Goal: Task Accomplishment & Management: Manage account settings

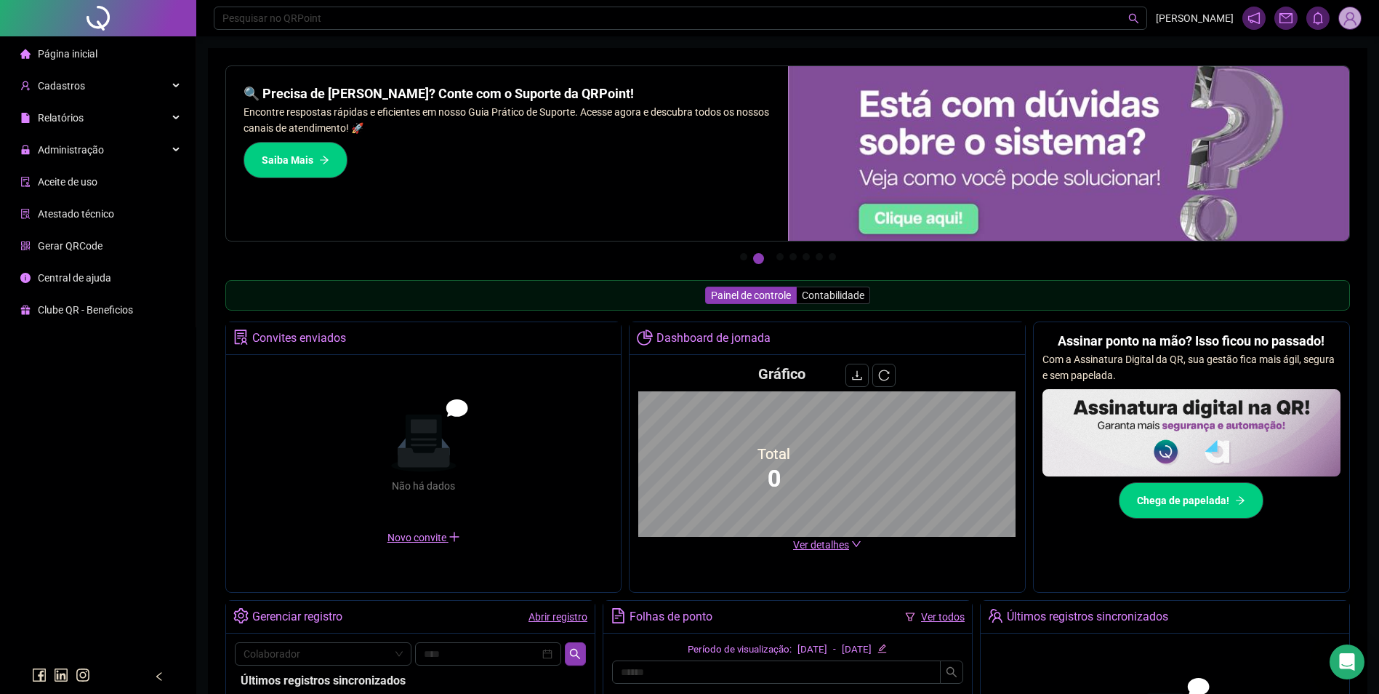
click at [130, 148] on div "Administração" at bounding box center [98, 149] width 190 height 29
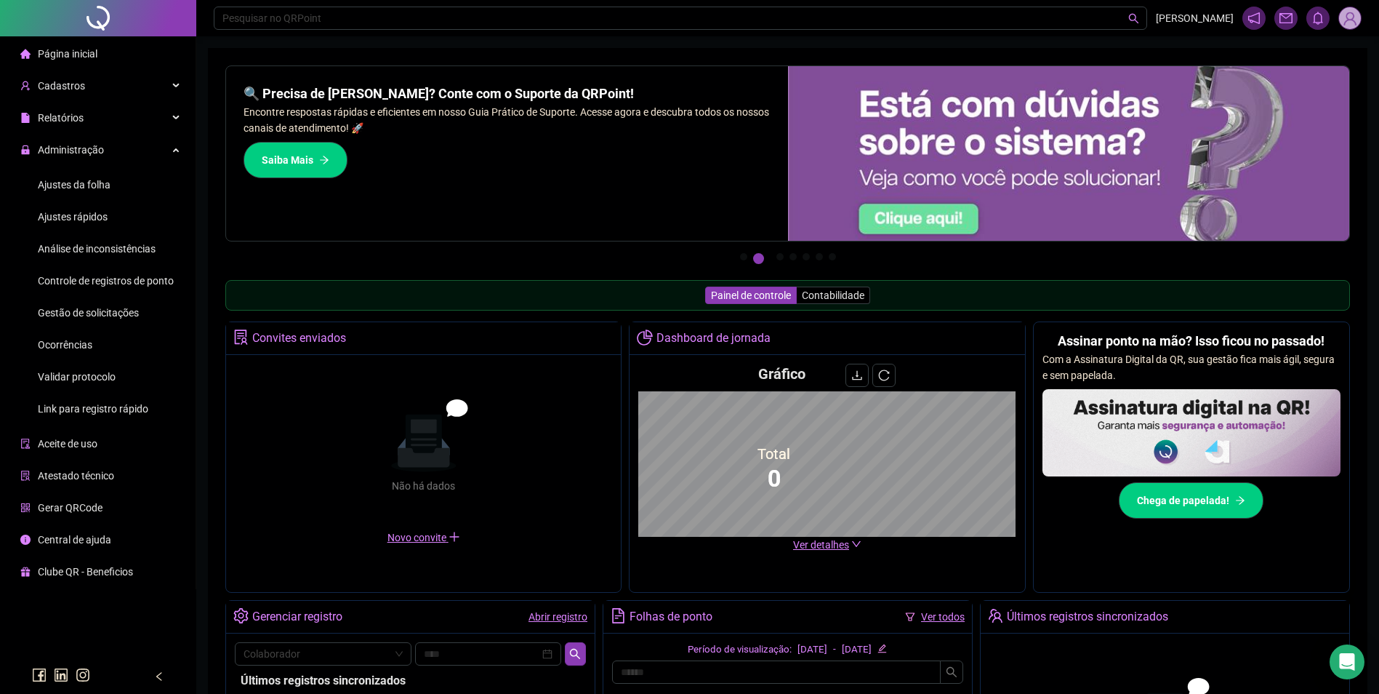
click at [94, 335] on li "Ocorrências" at bounding box center [98, 344] width 190 height 29
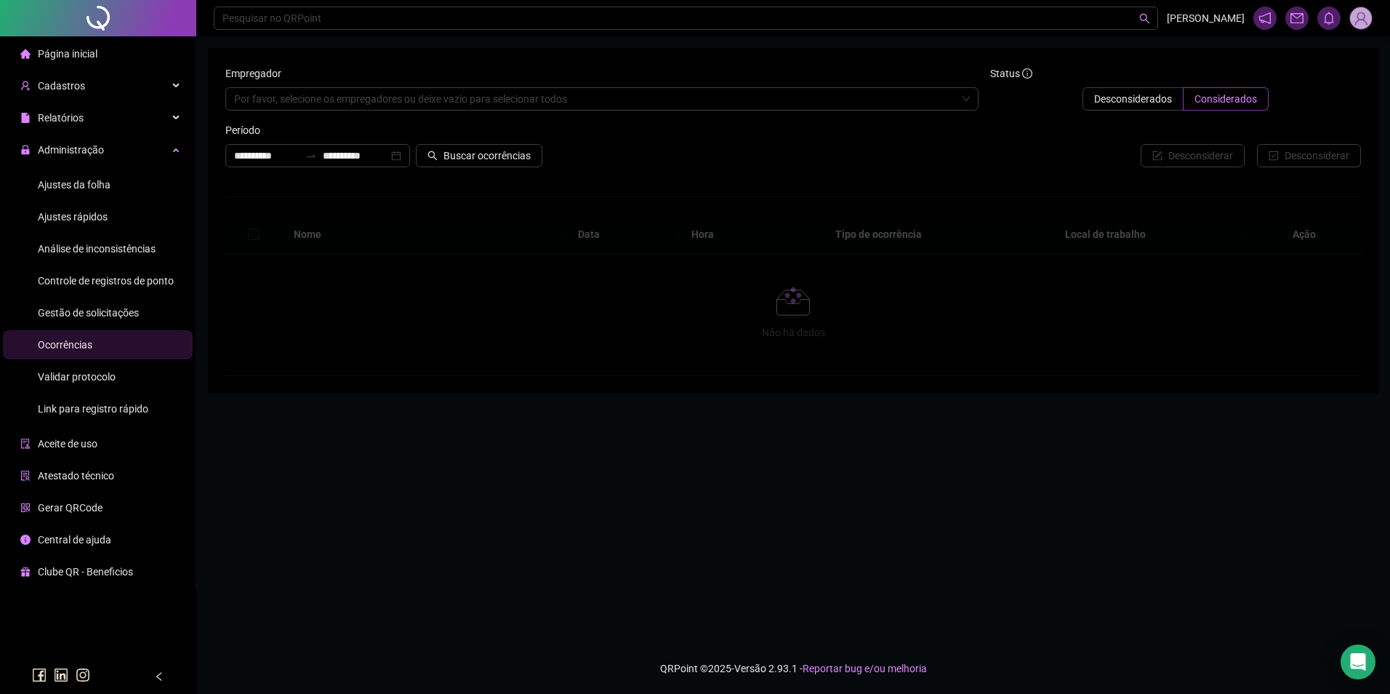
click at [109, 313] on span "Gestão de solicitações" at bounding box center [88, 313] width 101 height 12
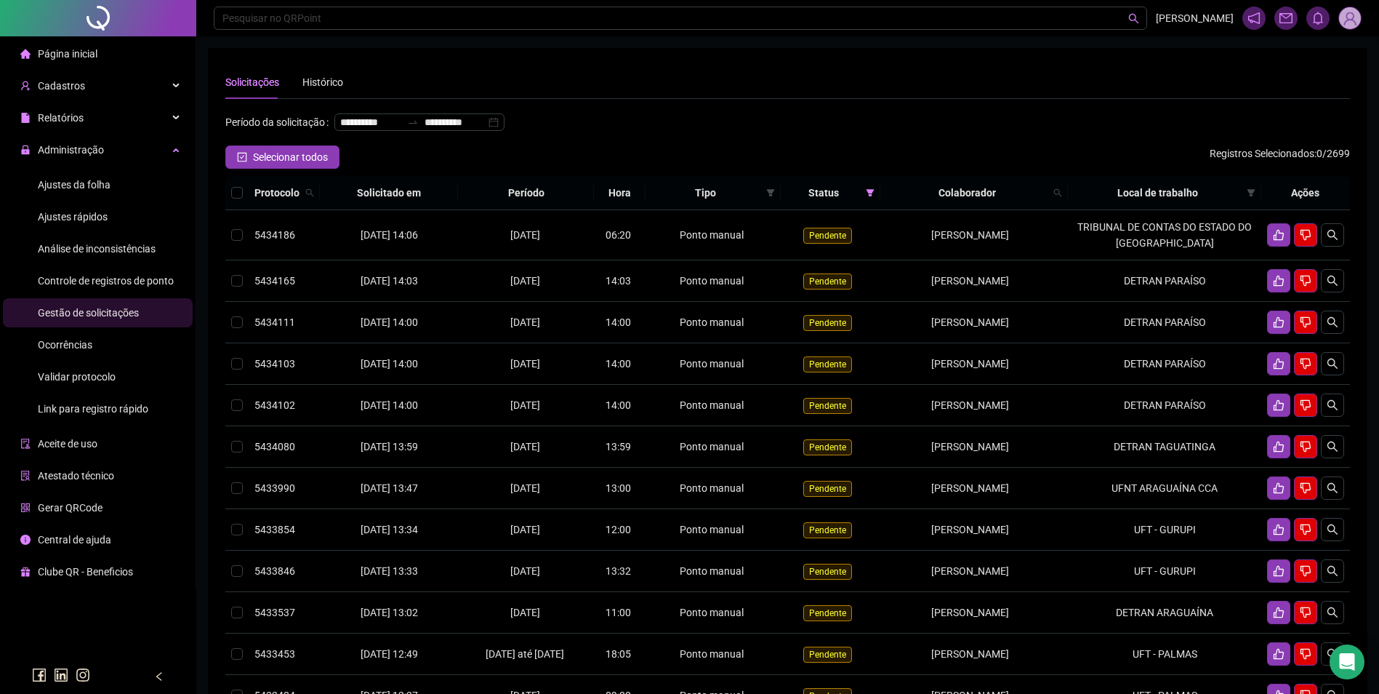
click at [80, 348] on span "Ocorrências" at bounding box center [65, 345] width 55 height 12
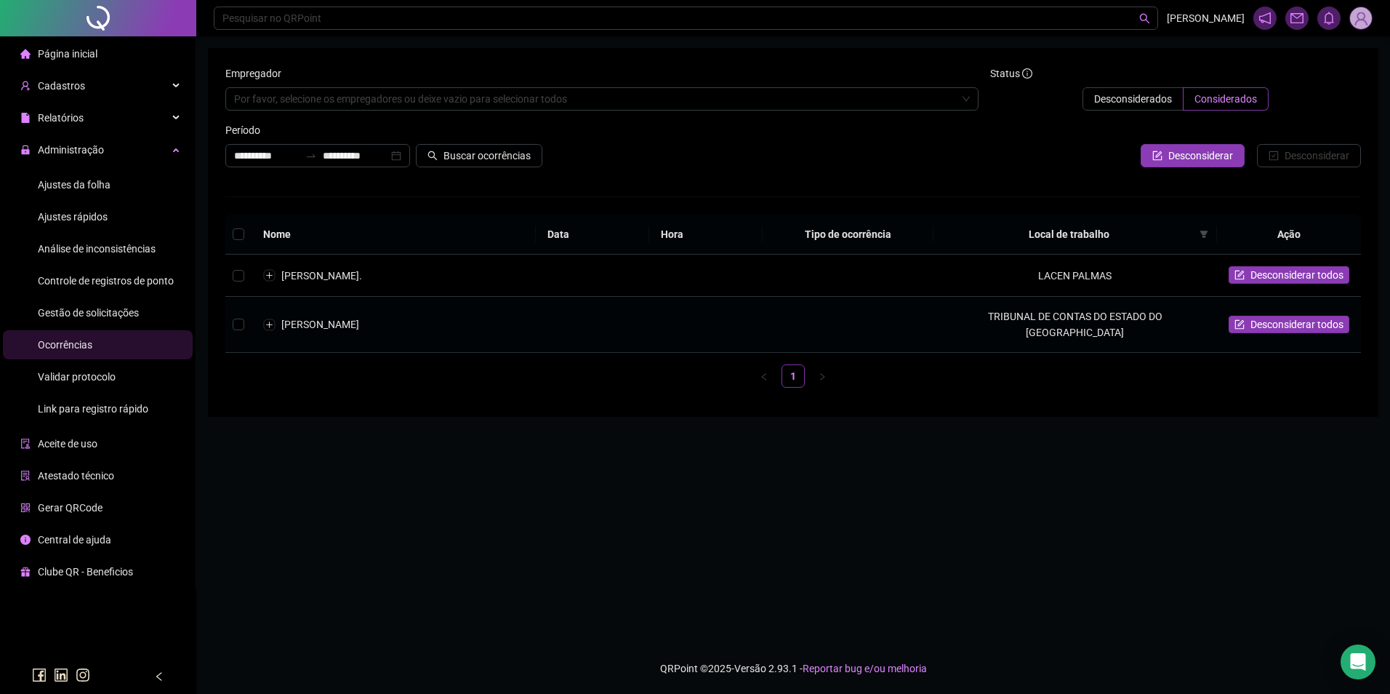
click at [405, 330] on td "[PERSON_NAME]" at bounding box center [394, 325] width 284 height 56
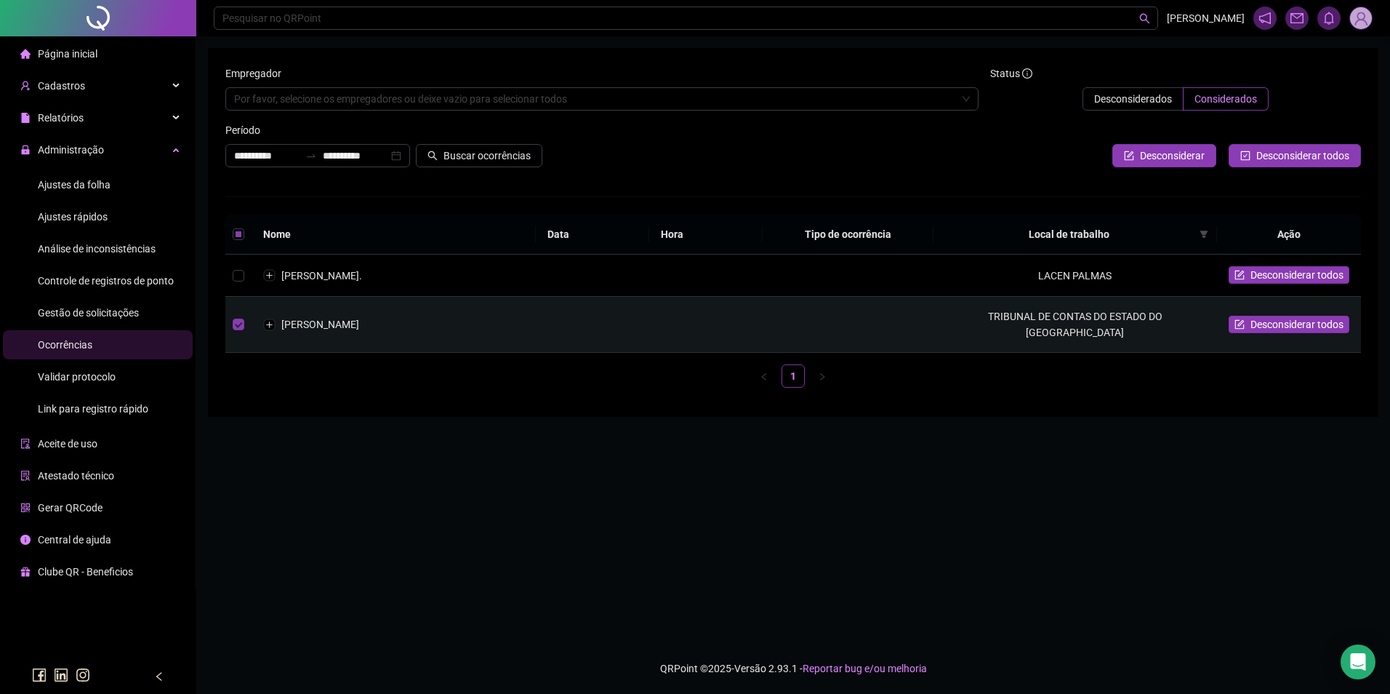
click at [405, 330] on td "[PERSON_NAME]" at bounding box center [394, 325] width 284 height 56
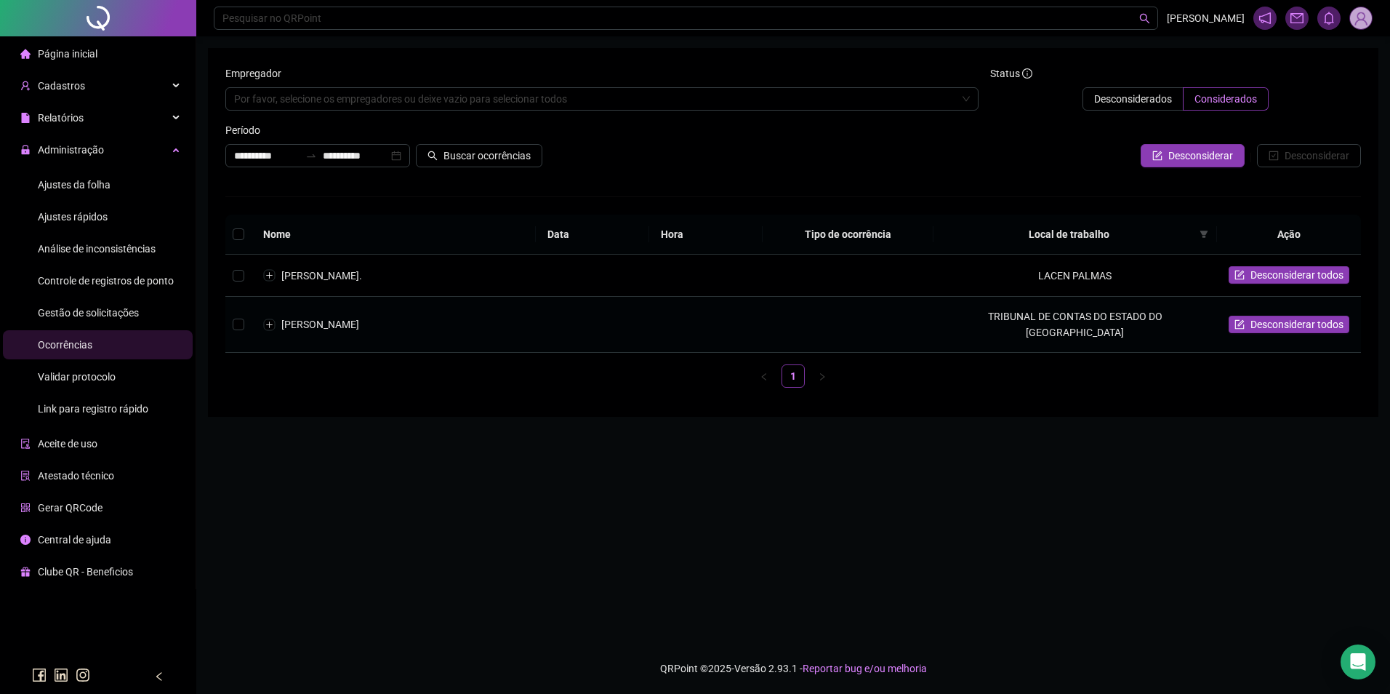
click at [405, 330] on td "[PERSON_NAME]" at bounding box center [394, 325] width 284 height 56
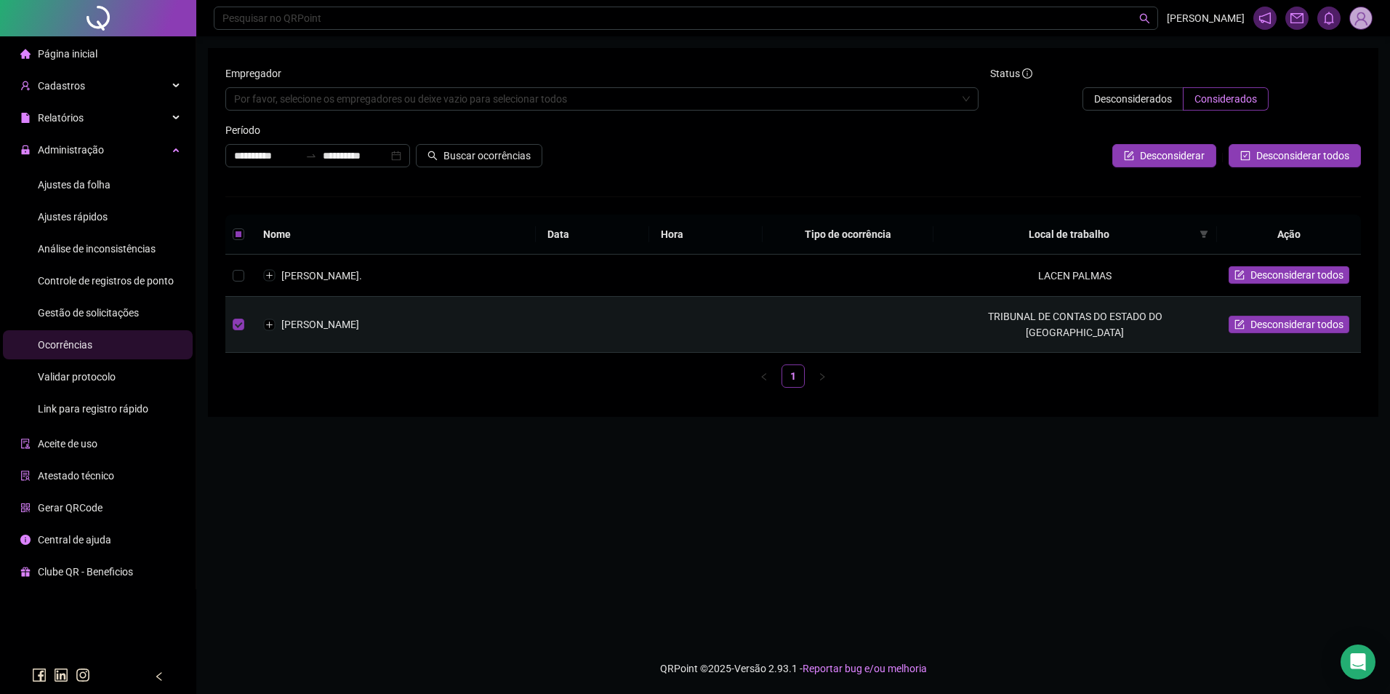
click at [405, 330] on td "[PERSON_NAME]" at bounding box center [394, 325] width 284 height 56
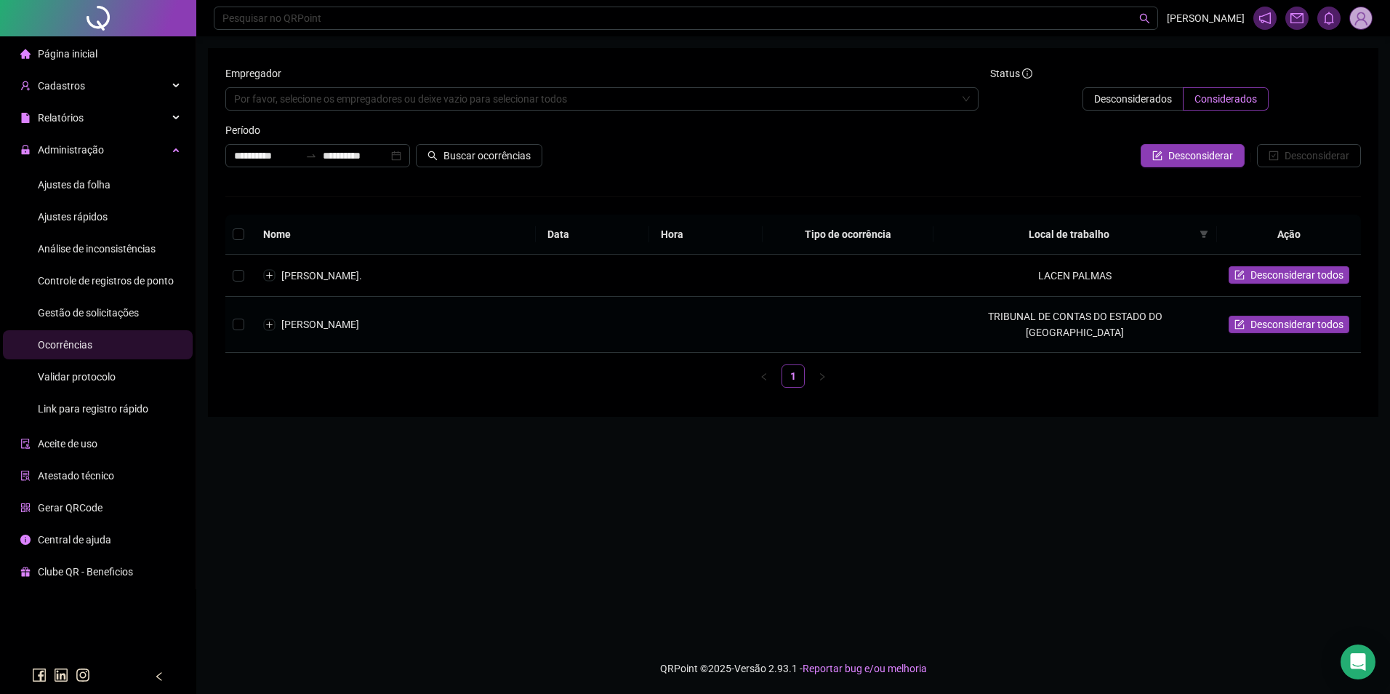
click at [829, 329] on td at bounding box center [848, 325] width 170 height 56
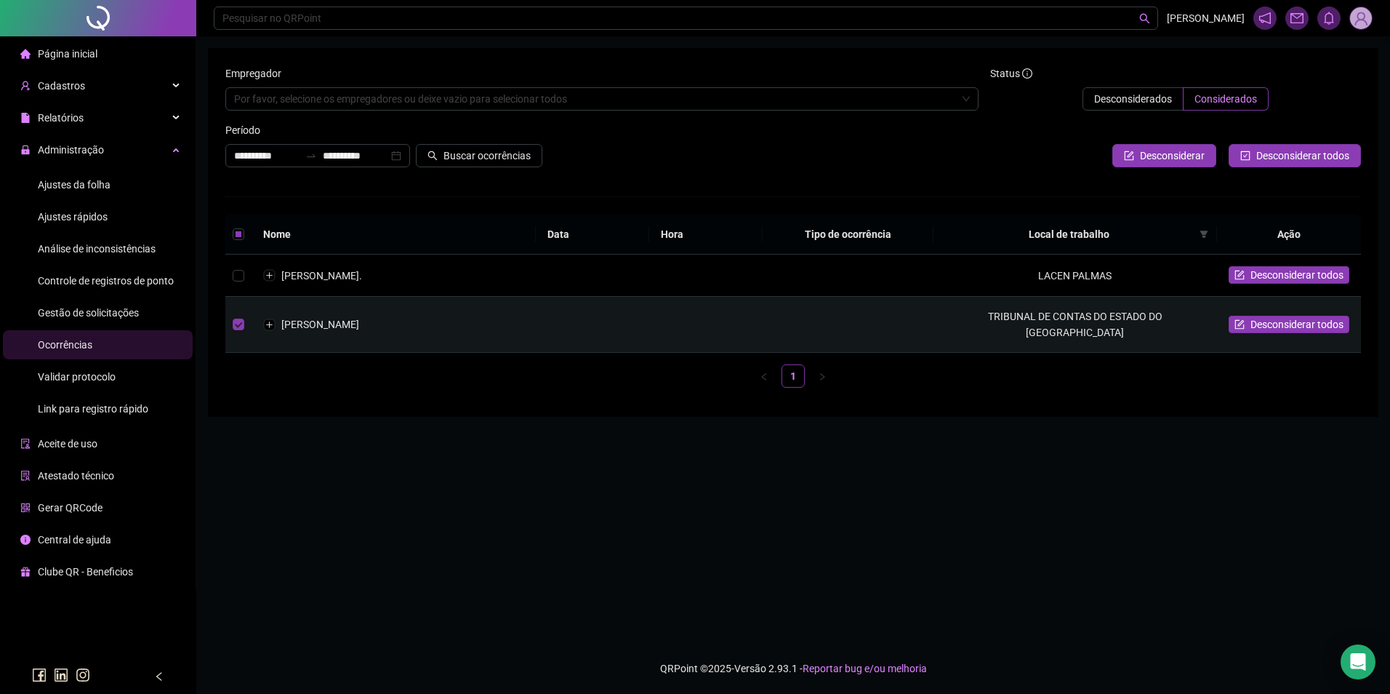
click at [859, 337] on td at bounding box center [848, 325] width 170 height 56
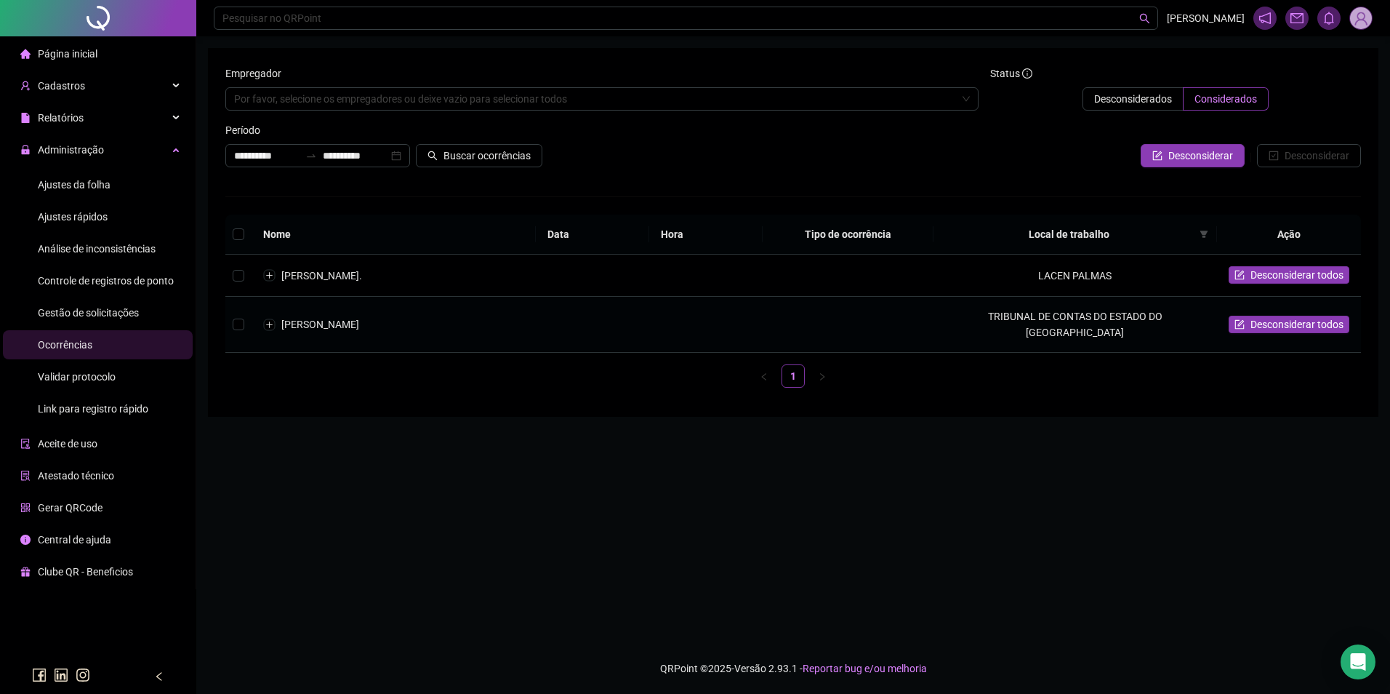
drag, startPoint x: 437, startPoint y: 332, endPoint x: 284, endPoint y: 335, distance: 153.5
click at [284, 335] on td "[PERSON_NAME]" at bounding box center [394, 325] width 284 height 56
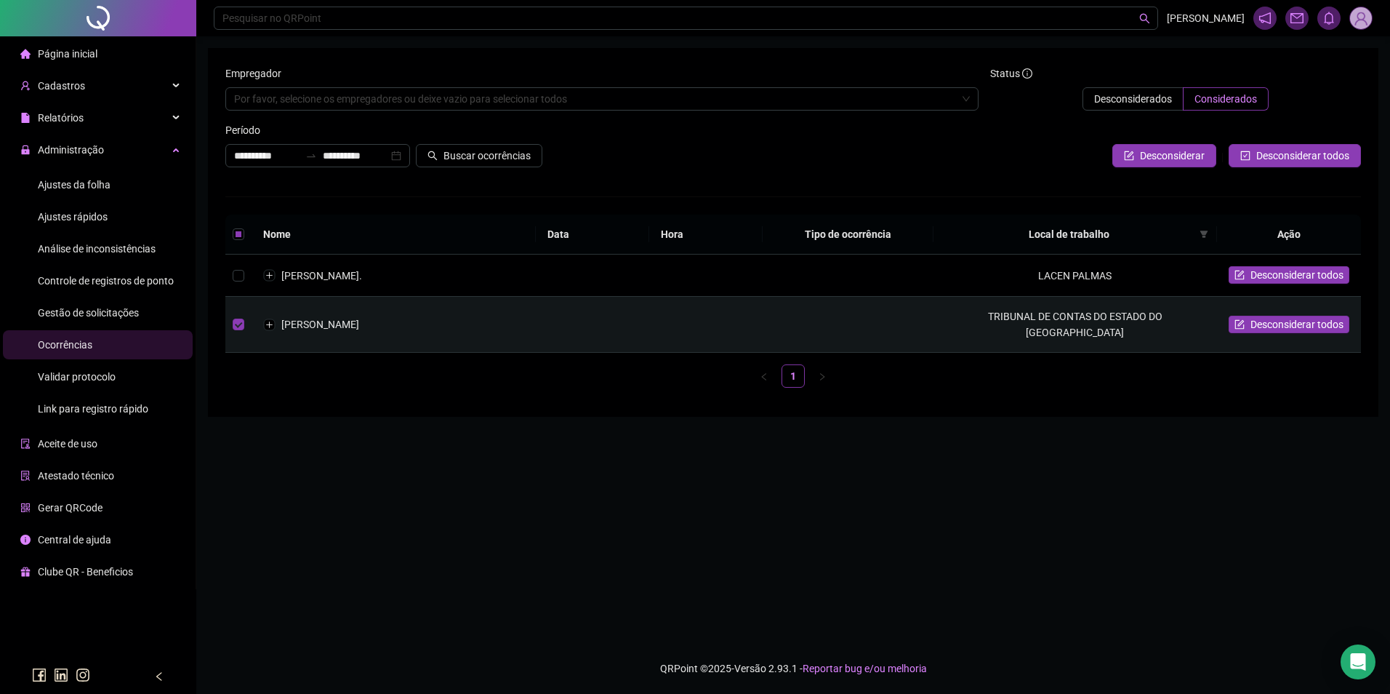
copy td "[PERSON_NAME]"
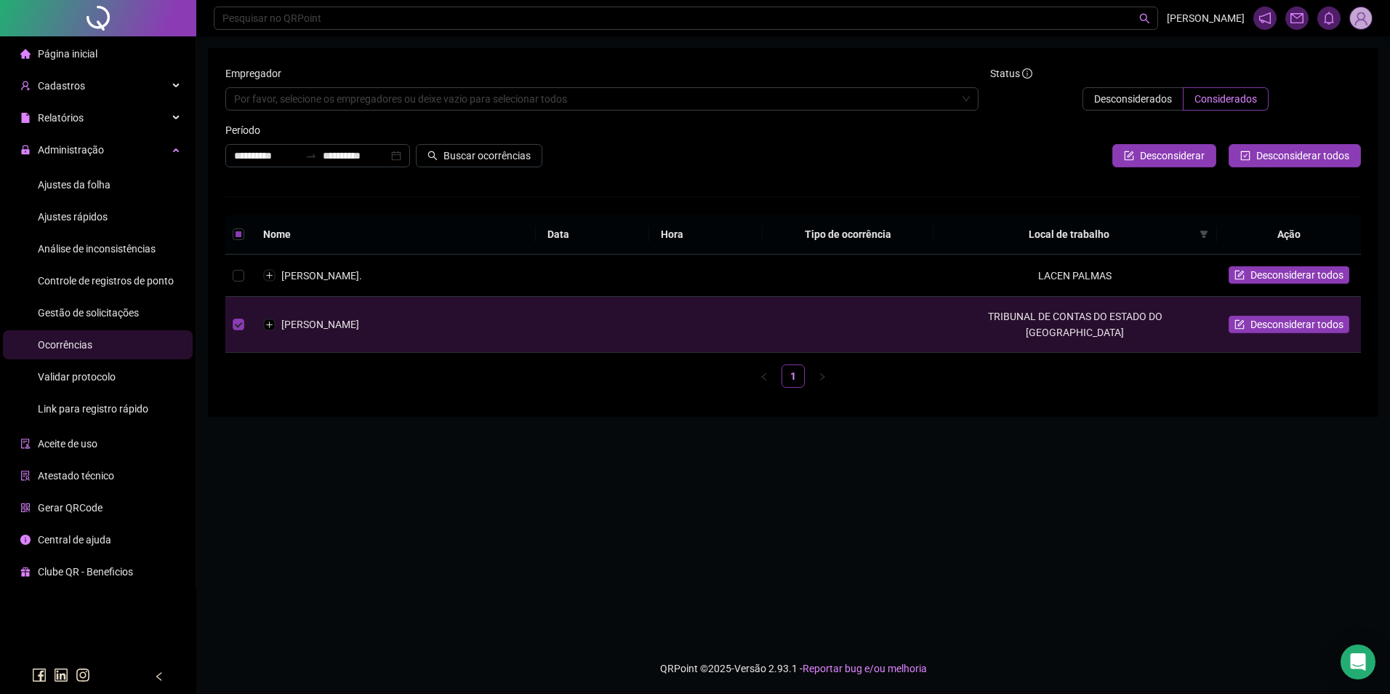
click at [107, 182] on span "Ajustes da folha" at bounding box center [74, 185] width 73 height 12
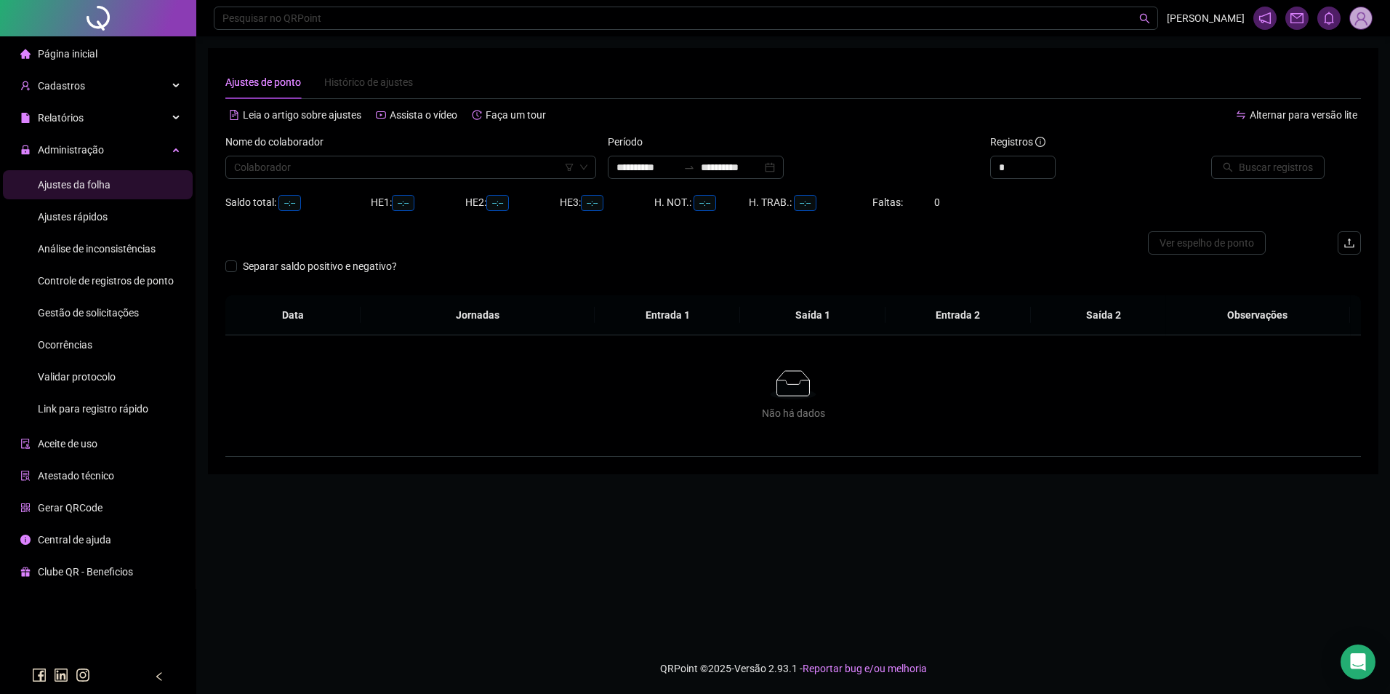
type input "**********"
click at [297, 168] on input "search" at bounding box center [404, 167] width 340 height 22
paste input "**********"
type input "**********"
click at [304, 193] on div "[PERSON_NAME]" at bounding box center [411, 196] width 348 height 16
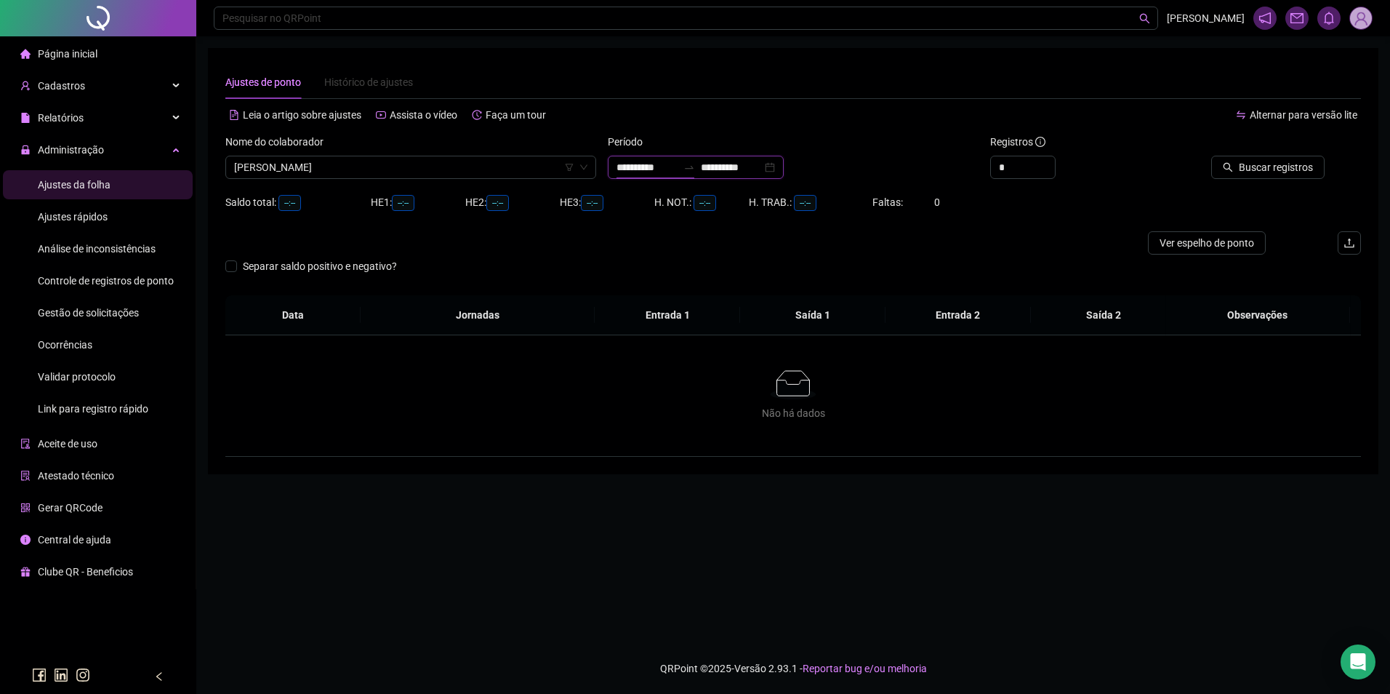
click at [673, 164] on input "**********" at bounding box center [647, 167] width 61 height 16
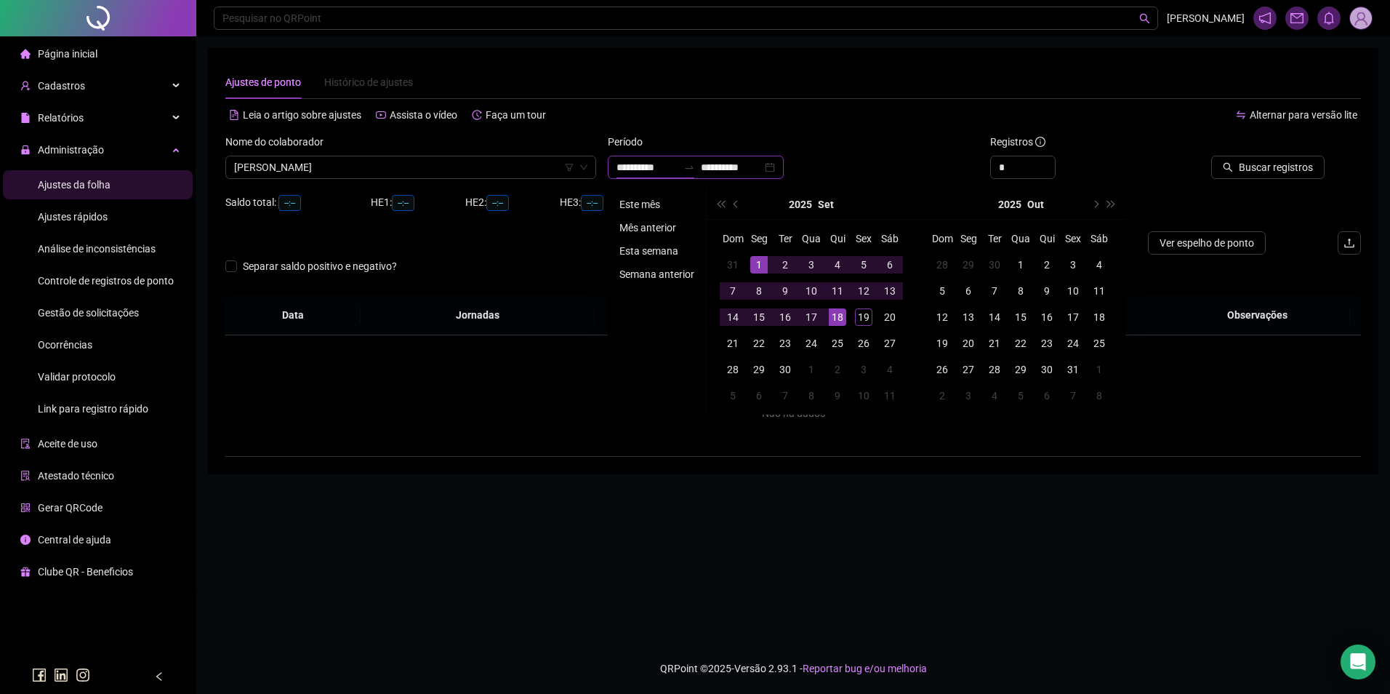
type input "**********"
click at [619, 199] on li "Este mês" at bounding box center [657, 204] width 87 height 17
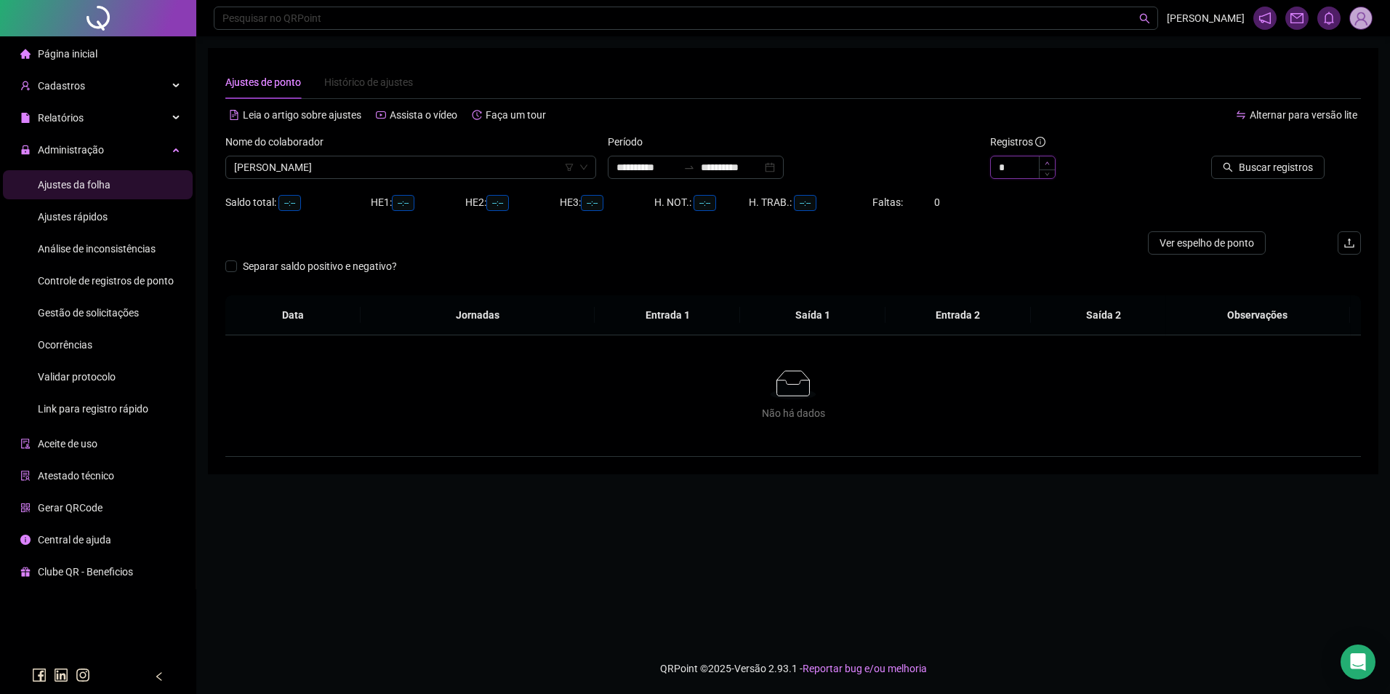
type input "*"
click at [1051, 159] on span "Increase Value" at bounding box center [1047, 162] width 16 height 13
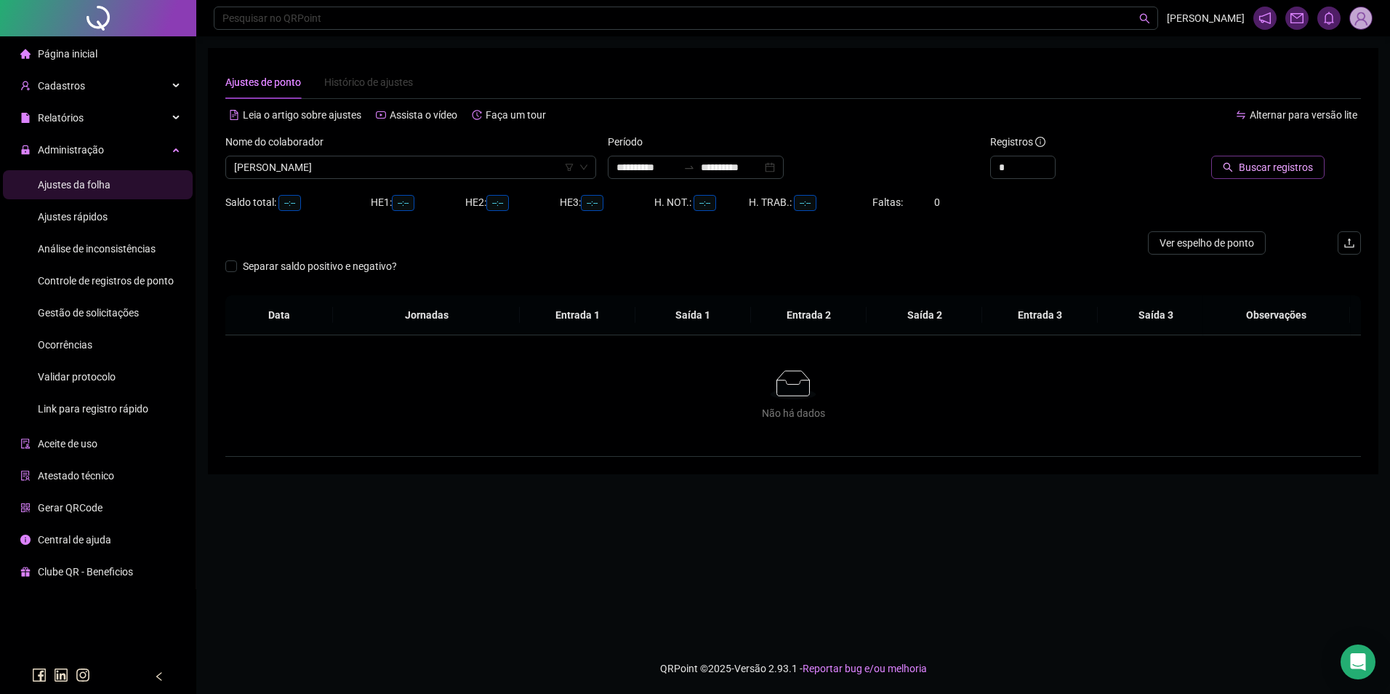
click at [1262, 166] on span "Buscar registros" at bounding box center [1276, 167] width 74 height 16
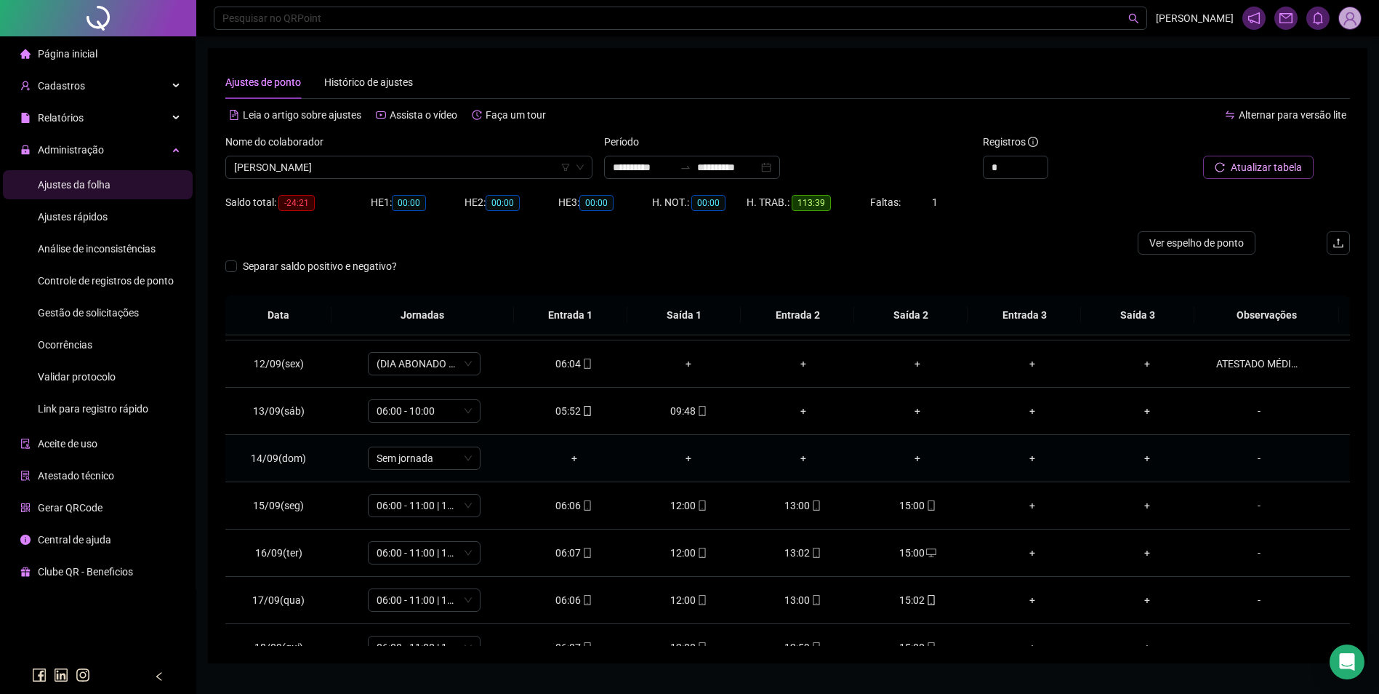
scroll to position [442, 0]
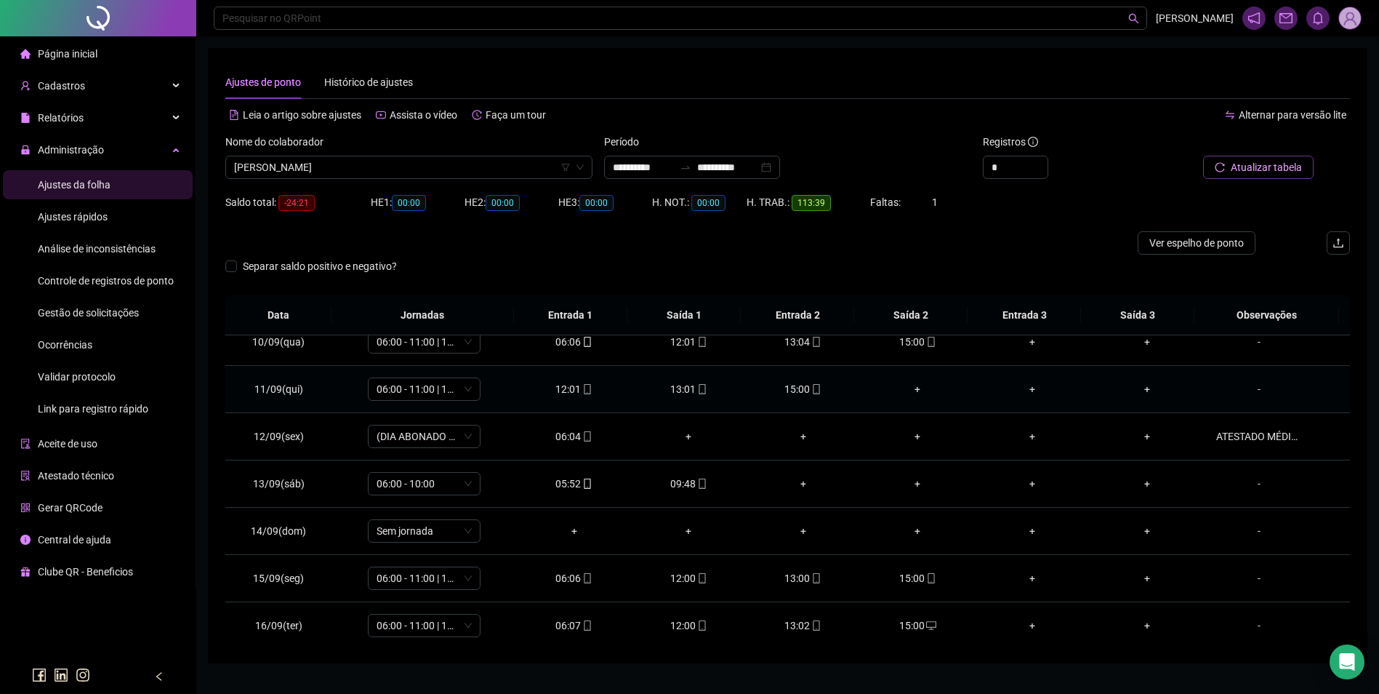
click at [913, 390] on div "+" at bounding box center [919, 389] width 92 height 16
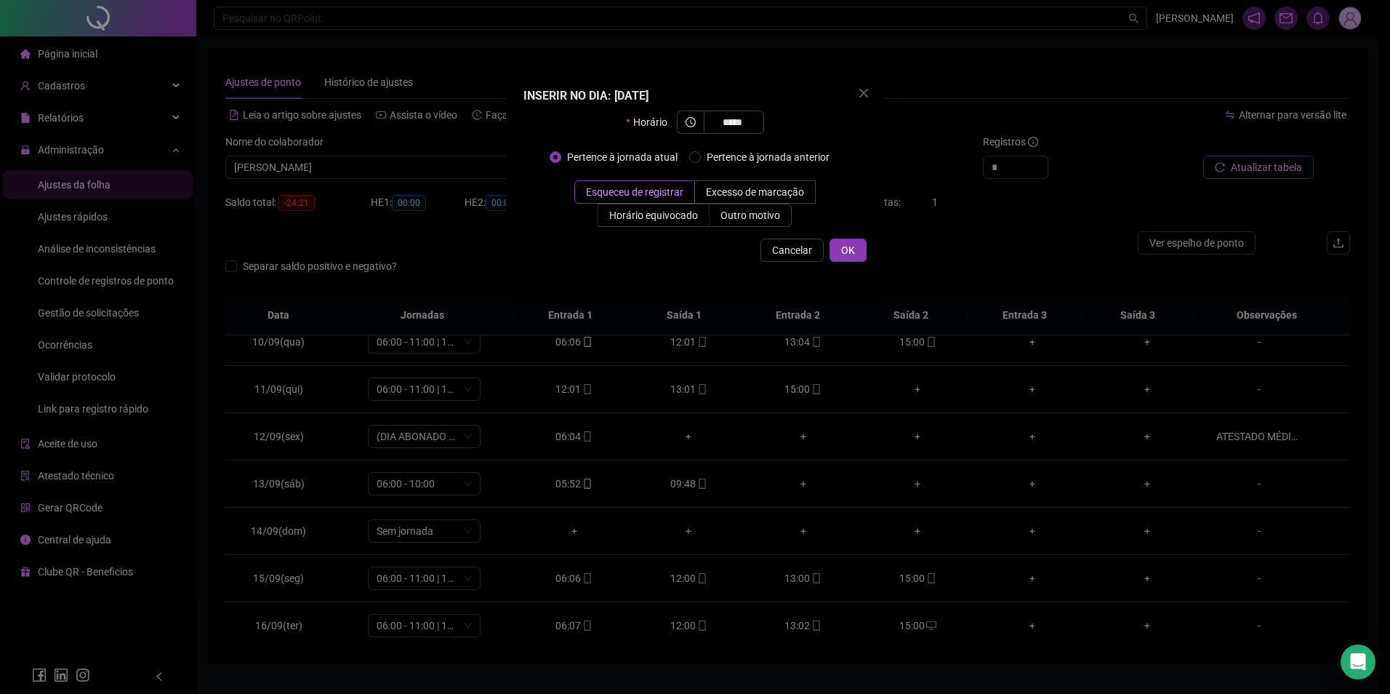
type input "*****"
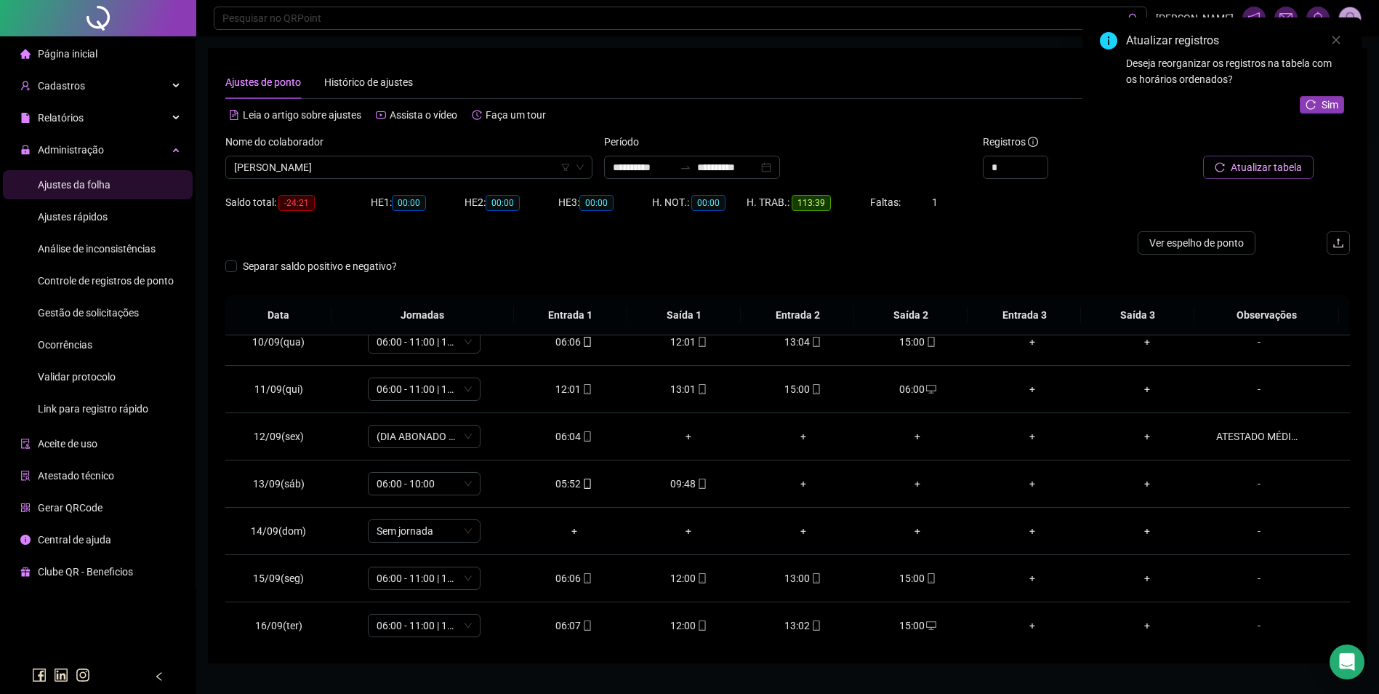
click at [1282, 161] on span "Atualizar tabela" at bounding box center [1266, 167] width 71 height 16
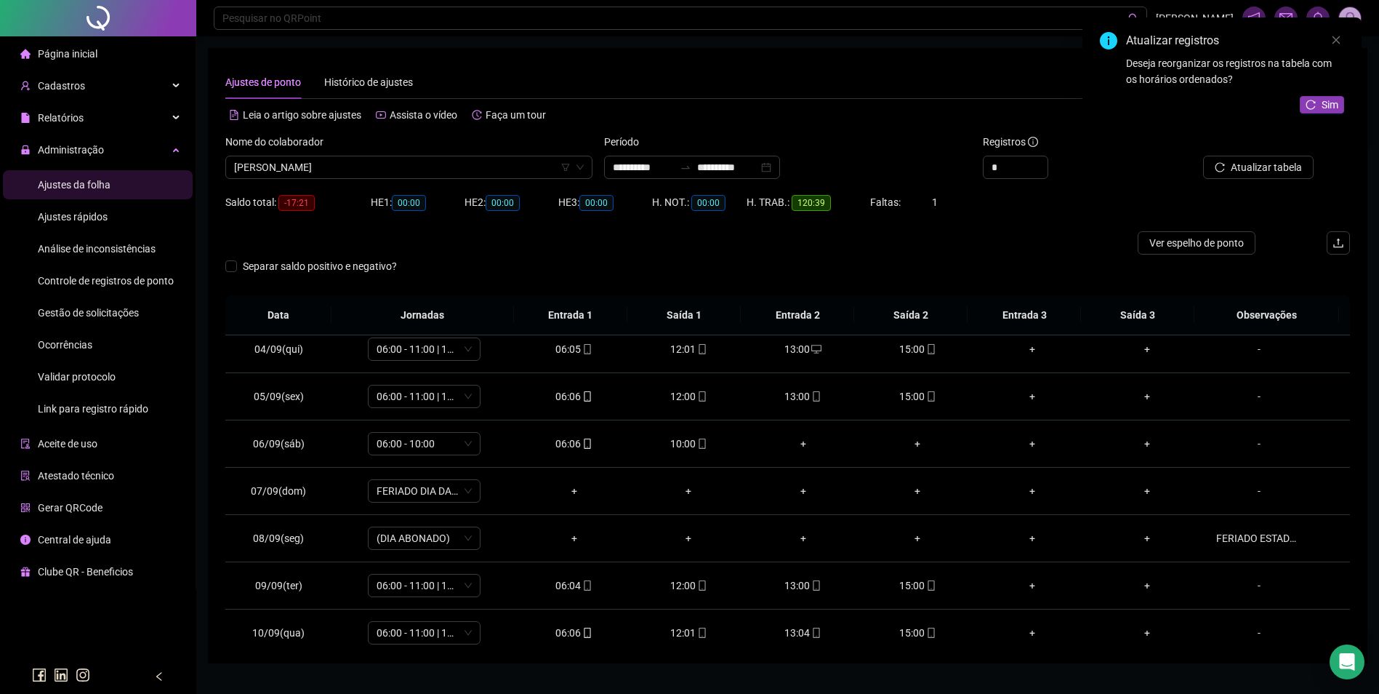
scroll to position [588, 0]
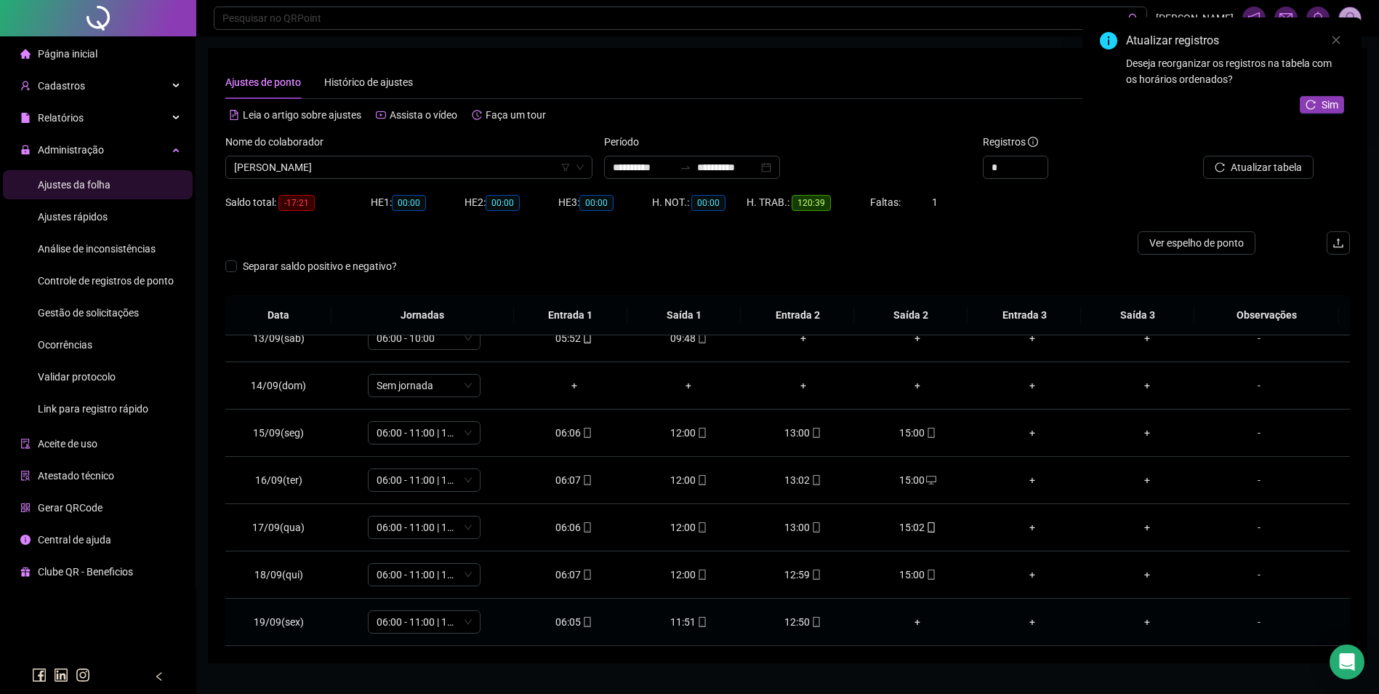
click at [798, 619] on div "12:50" at bounding box center [804, 622] width 92 height 16
type input "**********"
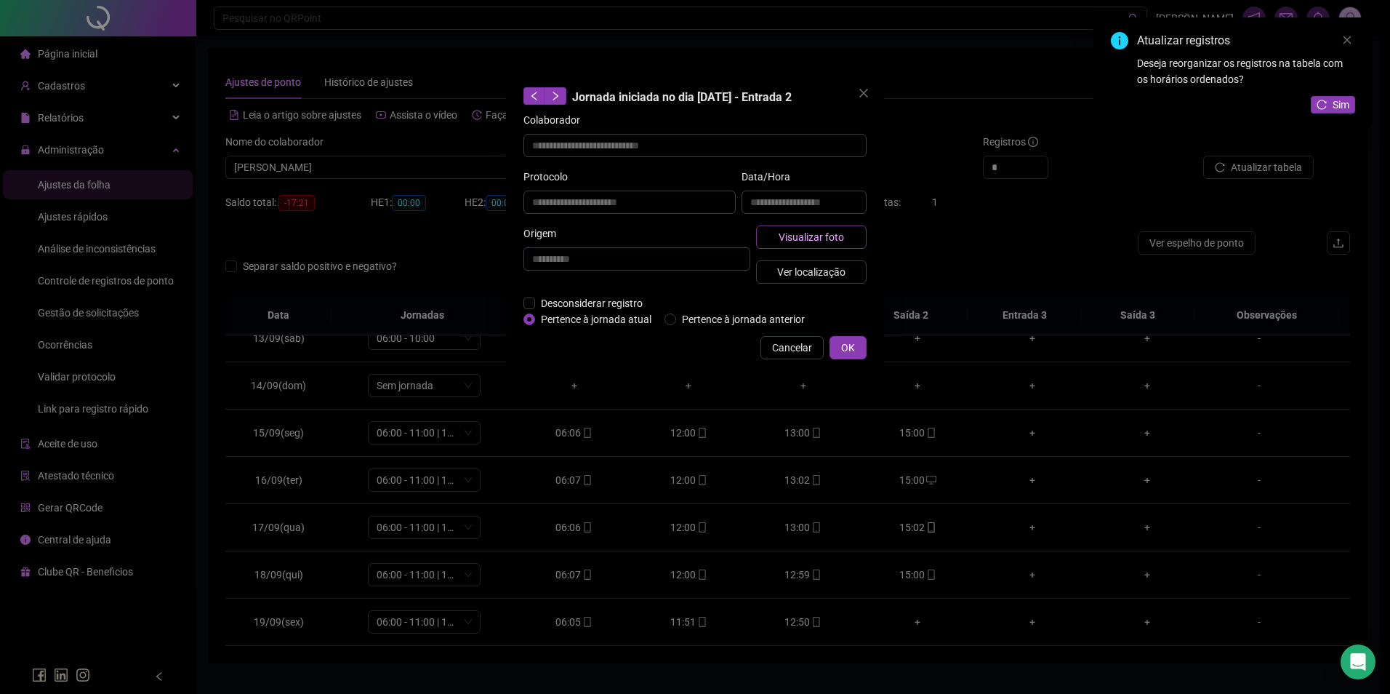
click at [820, 241] on span "Visualizar foto" at bounding box center [811, 237] width 65 height 16
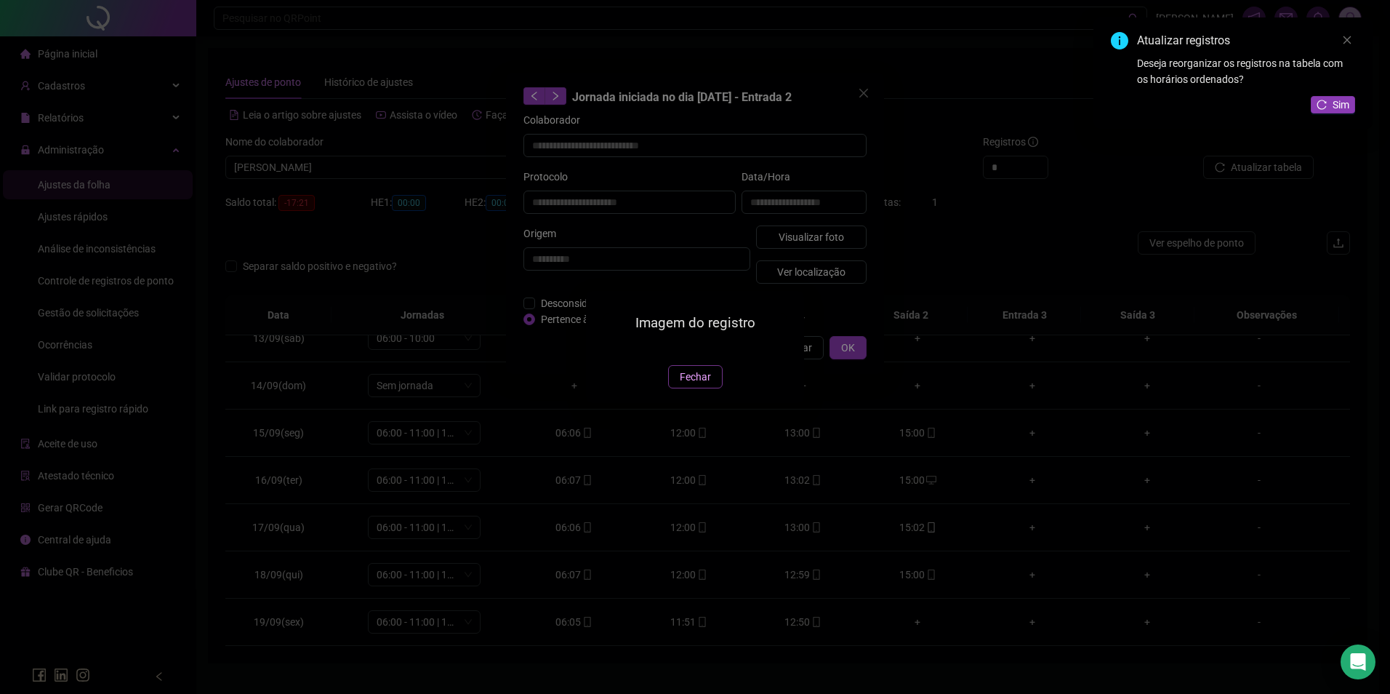
click at [705, 385] on span "Fechar" at bounding box center [695, 377] width 31 height 16
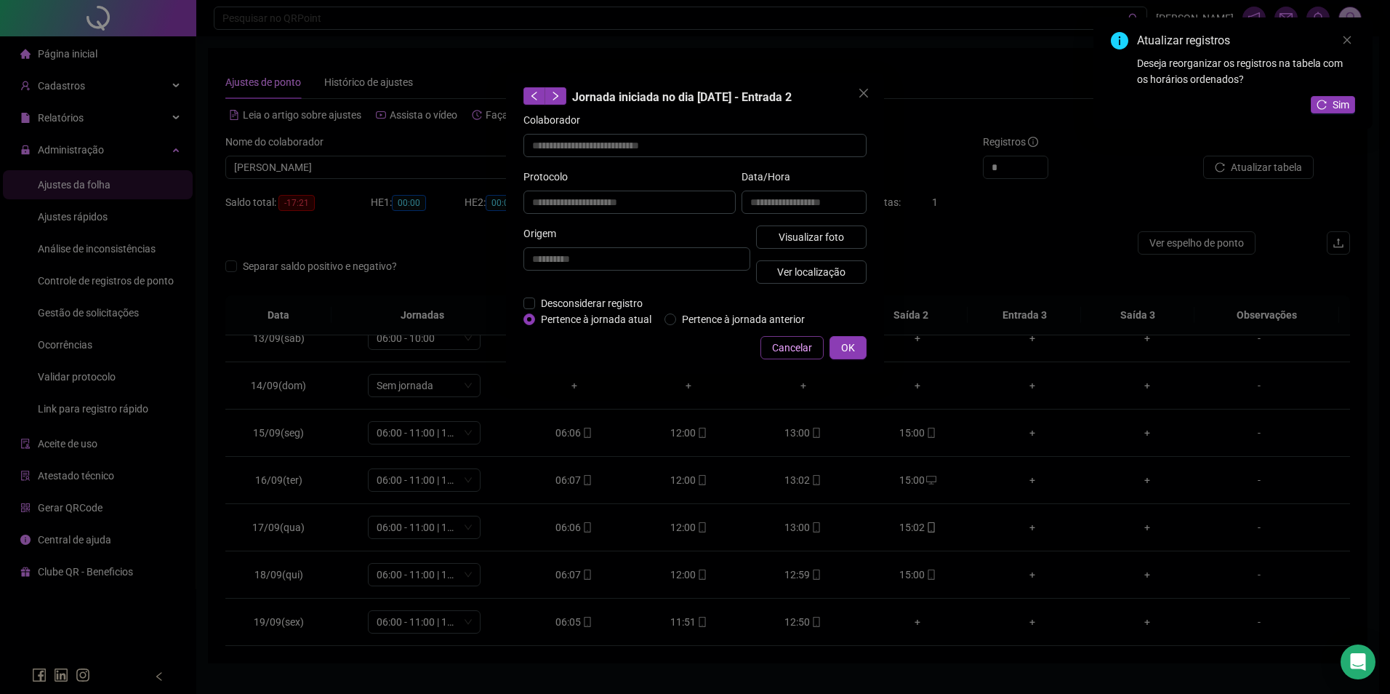
click at [791, 337] on button "Cancelar" at bounding box center [792, 347] width 63 height 23
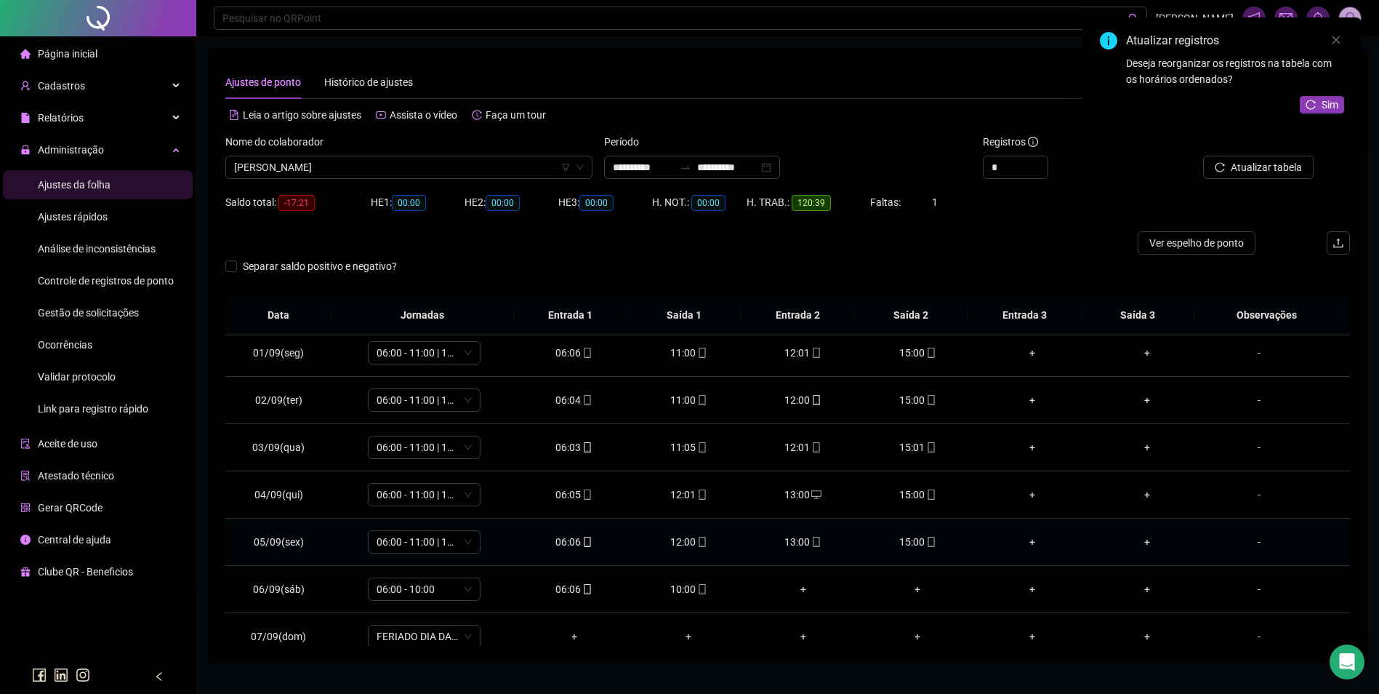
scroll to position [0, 0]
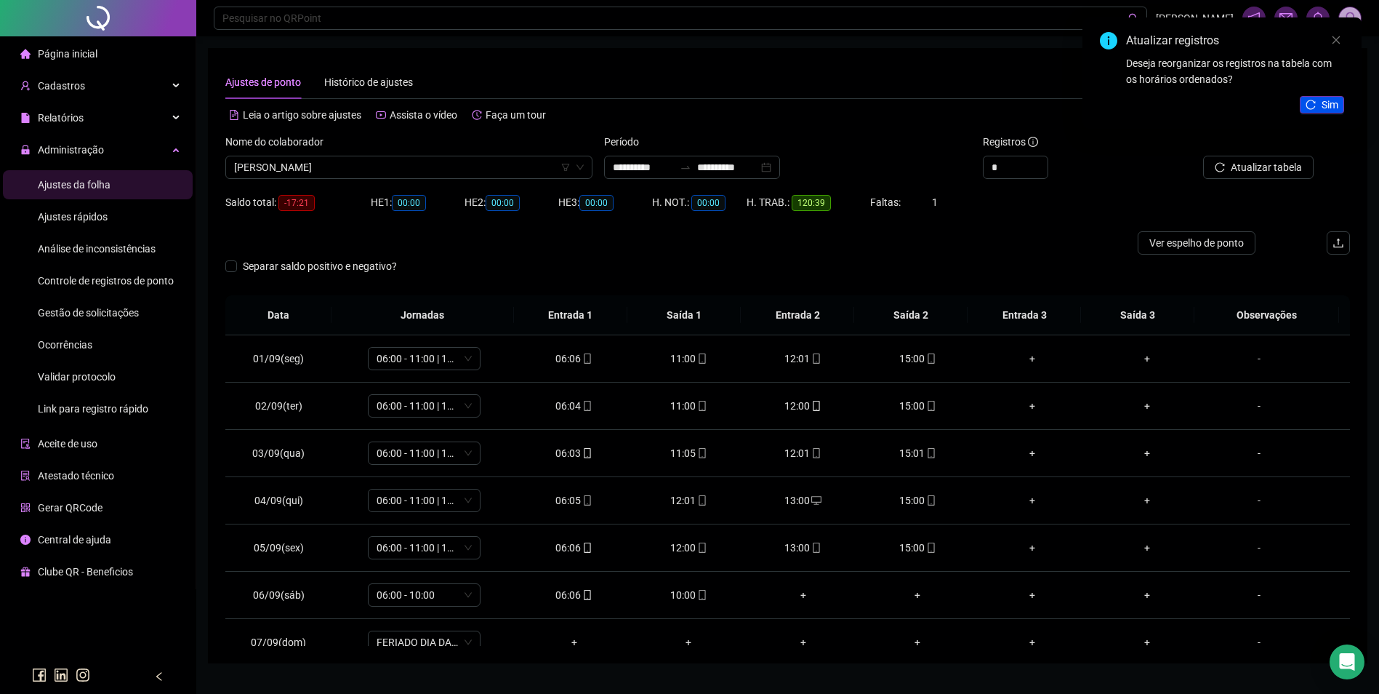
click at [1328, 101] on span "Sim" at bounding box center [1330, 105] width 17 height 16
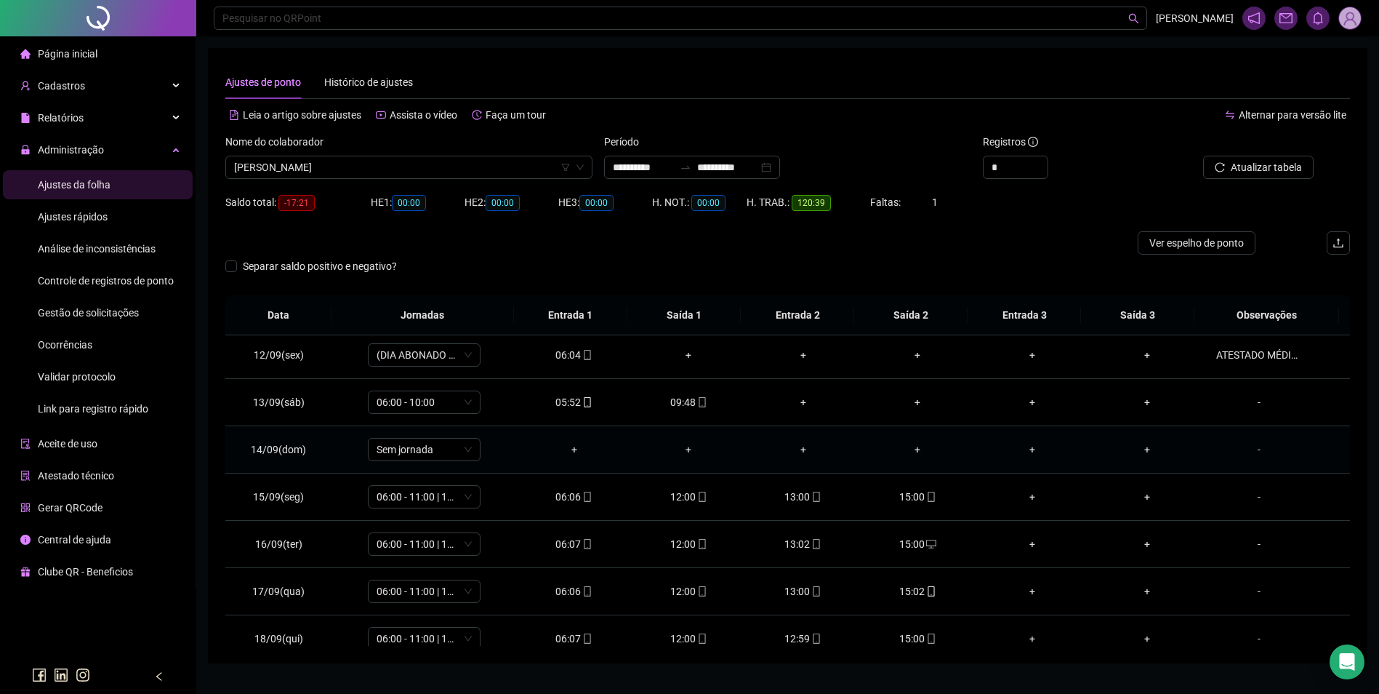
scroll to position [588, 0]
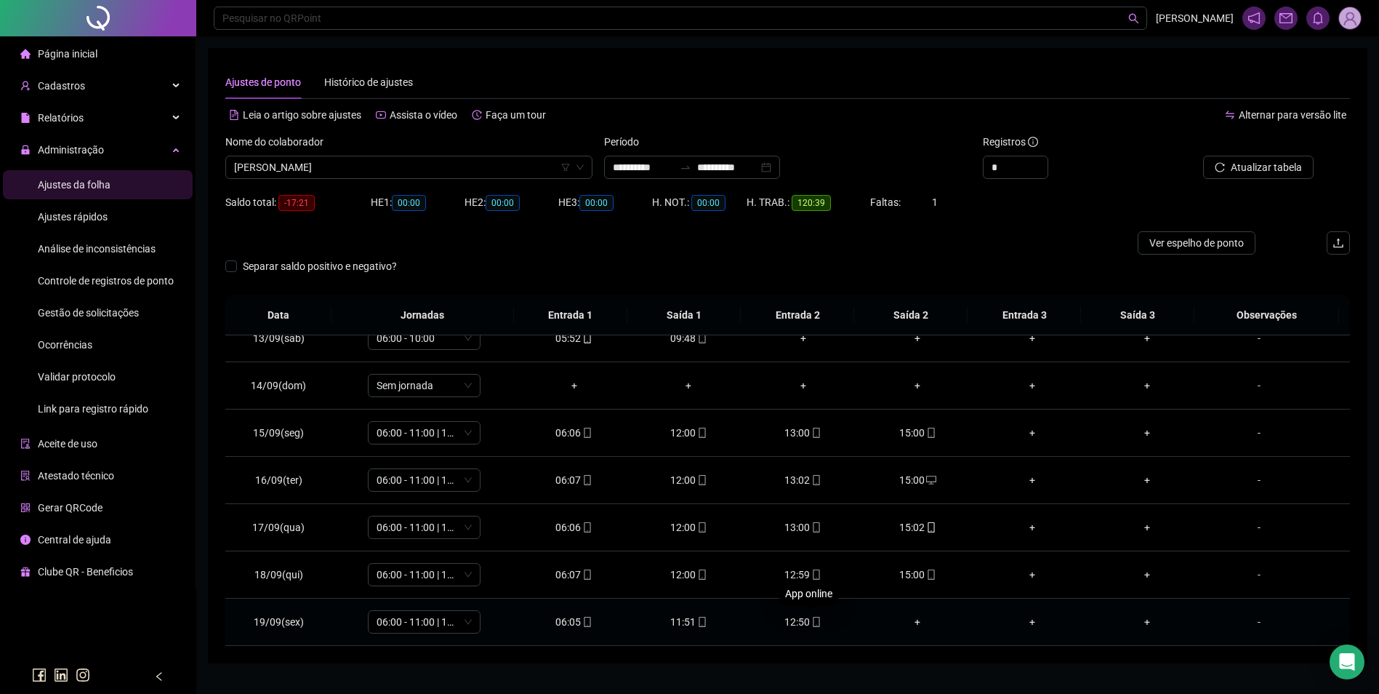
click at [816, 622] on div "12:50" at bounding box center [804, 622] width 92 height 16
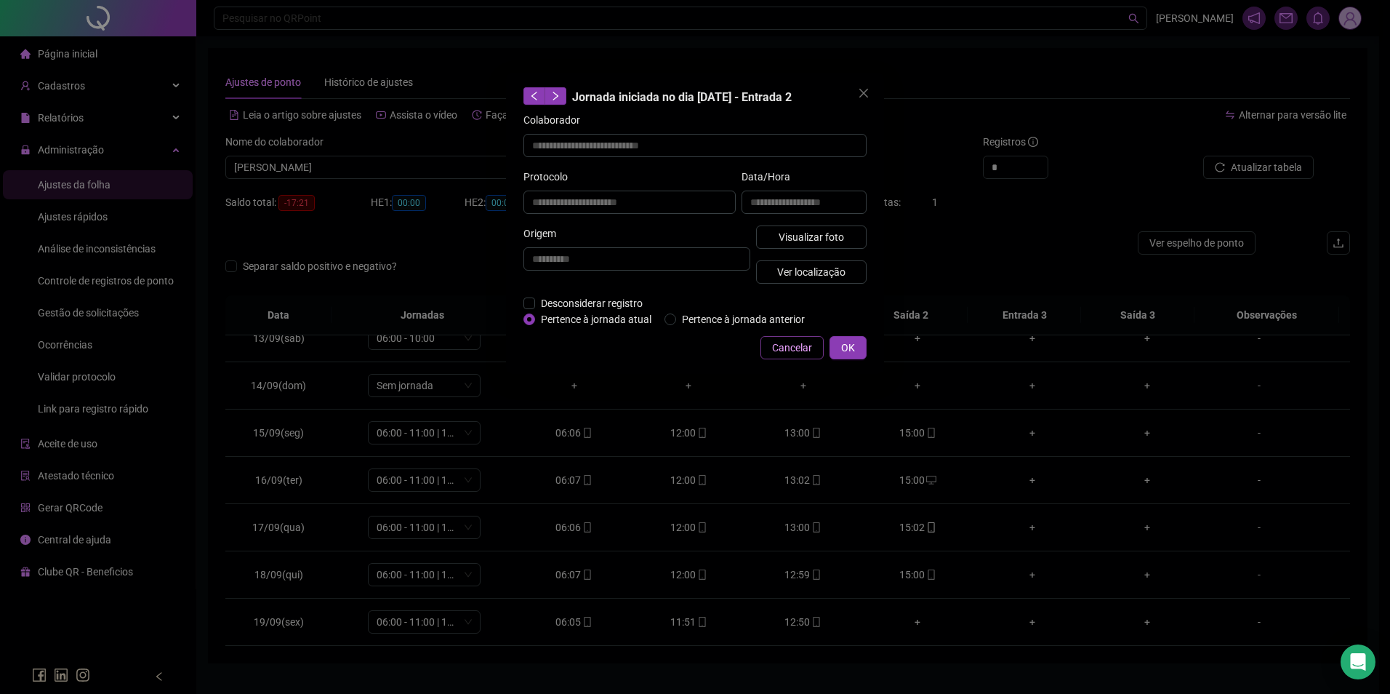
click at [809, 355] on button "Cancelar" at bounding box center [792, 347] width 63 height 23
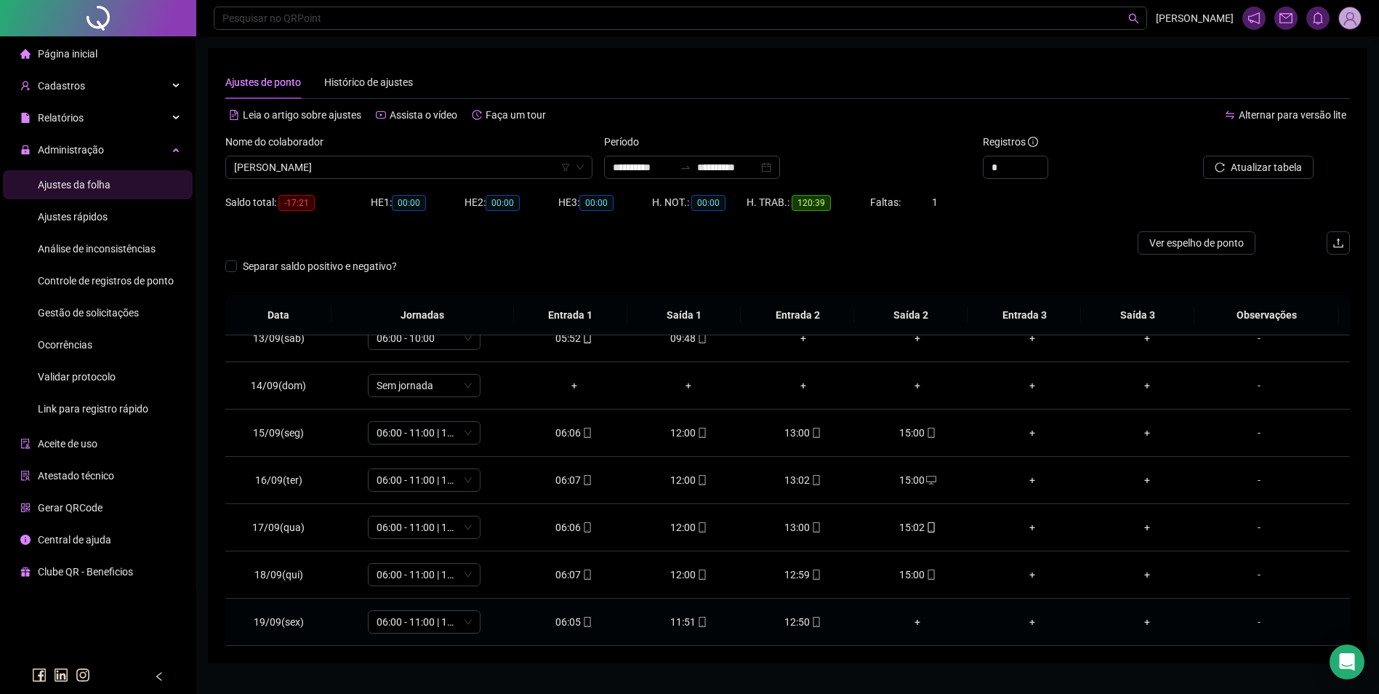
drag, startPoint x: 693, startPoint y: 633, endPoint x: 697, endPoint y: 625, distance: 8.8
click at [697, 625] on td "11:51" at bounding box center [688, 621] width 115 height 47
click at [698, 622] on icon "mobile" at bounding box center [702, 622] width 10 height 10
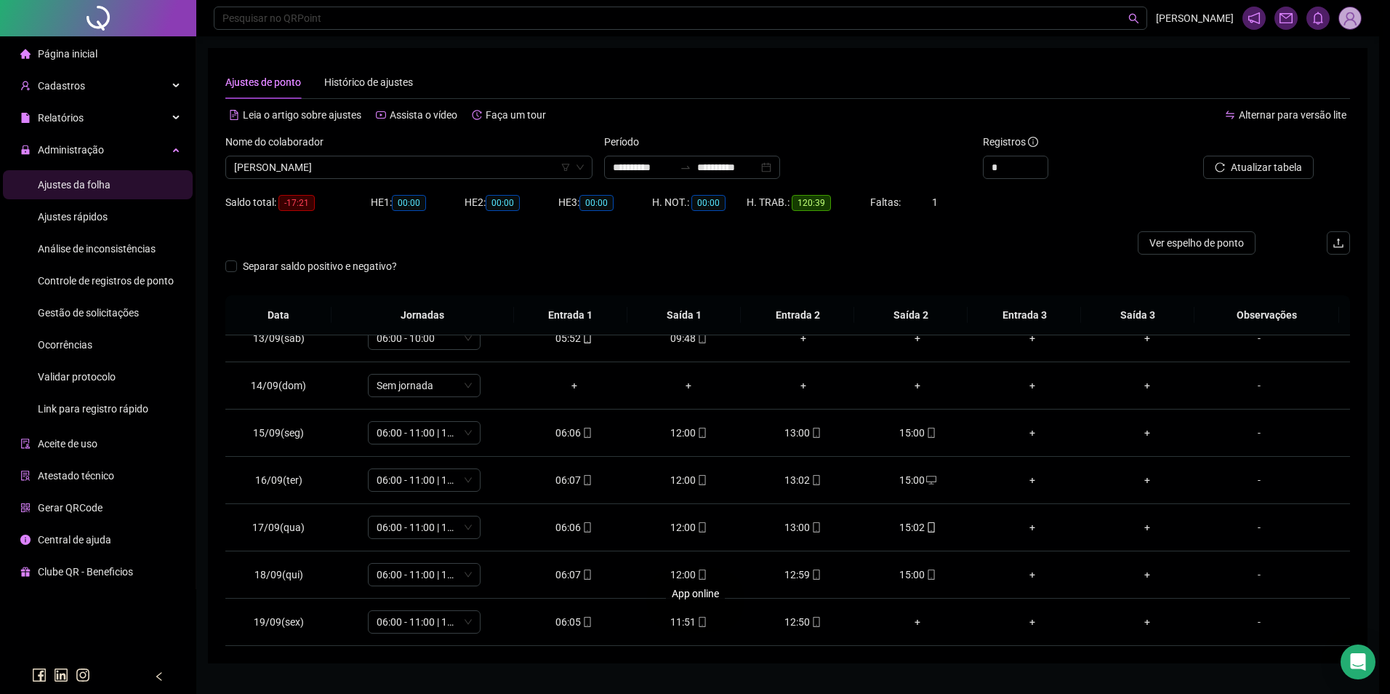
type input "**********"
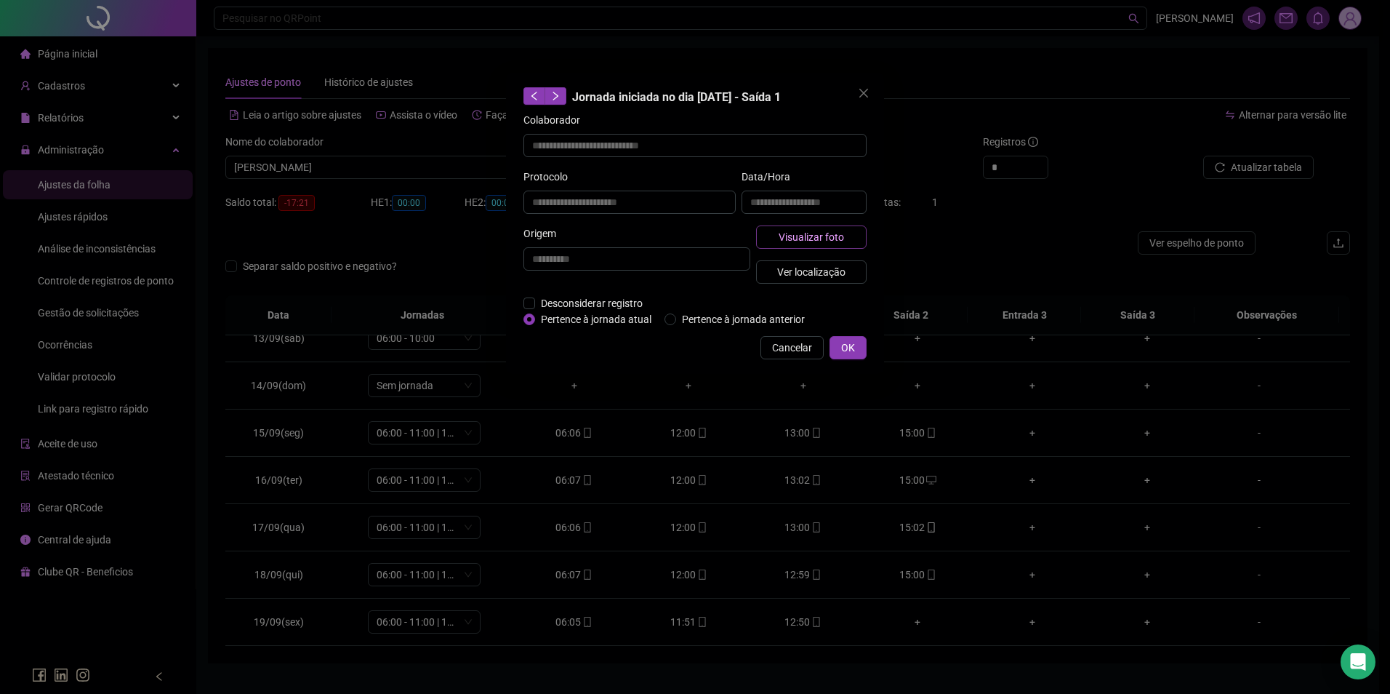
click at [833, 238] on span "Visualizar foto" at bounding box center [811, 237] width 65 height 16
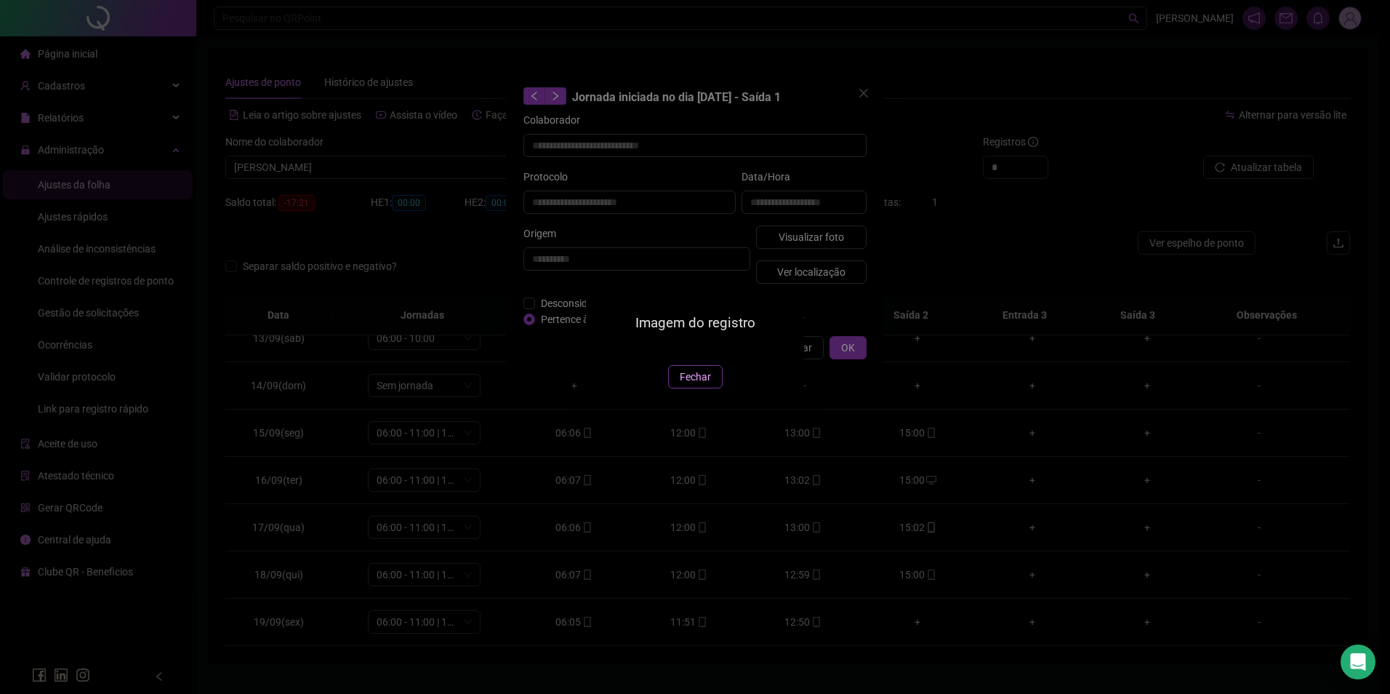
click at [694, 385] on span "Fechar" at bounding box center [695, 377] width 31 height 16
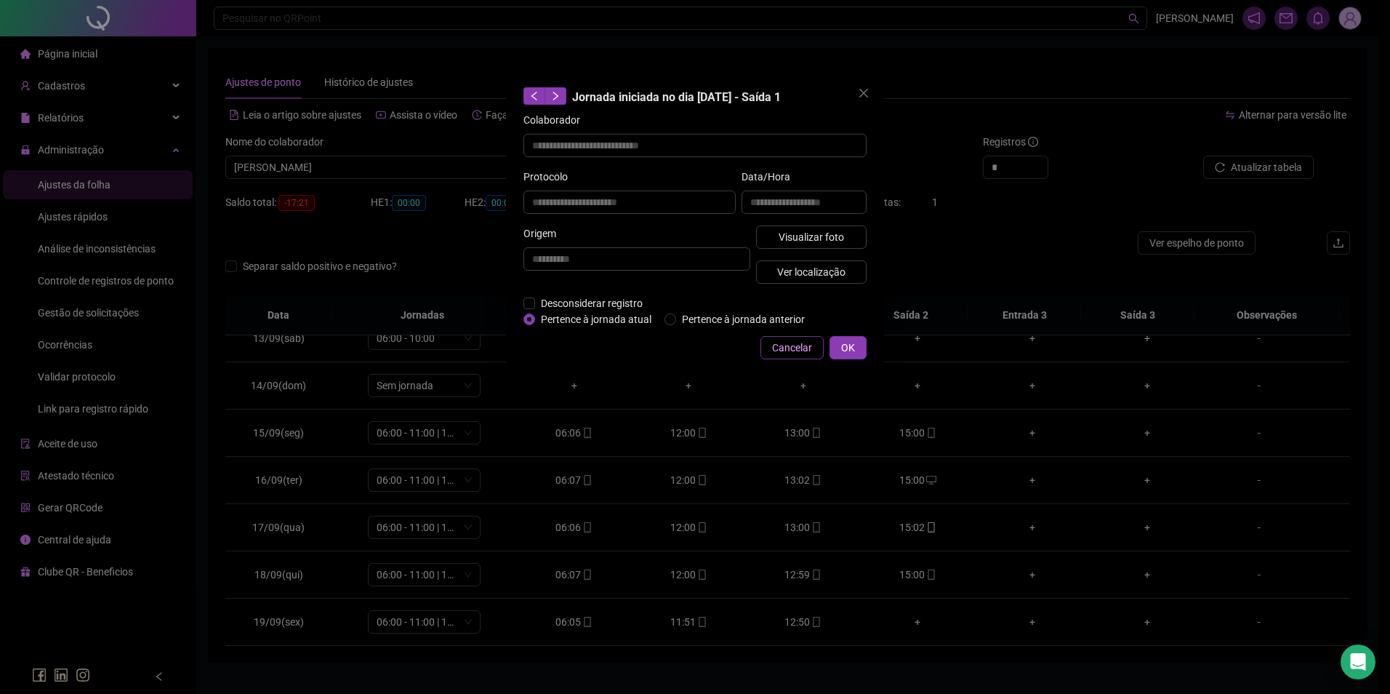
click at [795, 343] on span "Cancelar" at bounding box center [792, 348] width 40 height 16
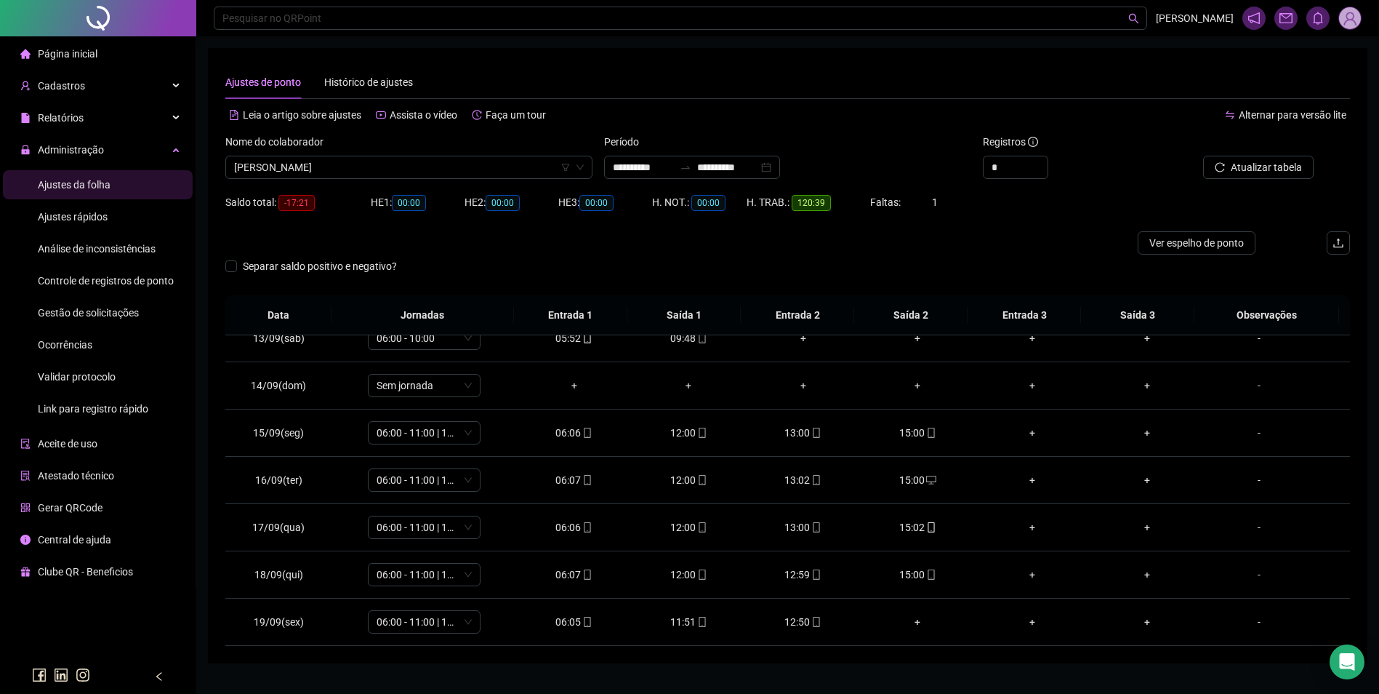
click at [108, 312] on span "Gestão de solicitações" at bounding box center [88, 313] width 101 height 12
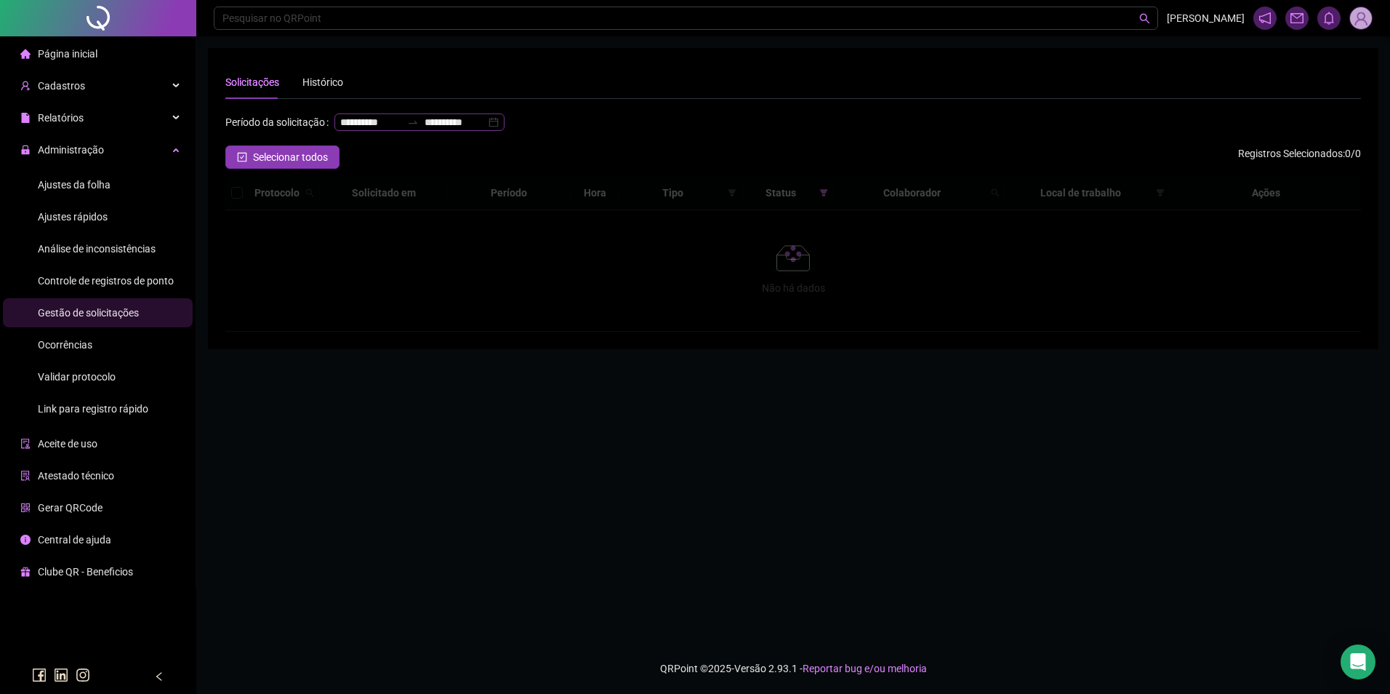
click at [401, 128] on div at bounding box center [412, 122] width 23 height 12
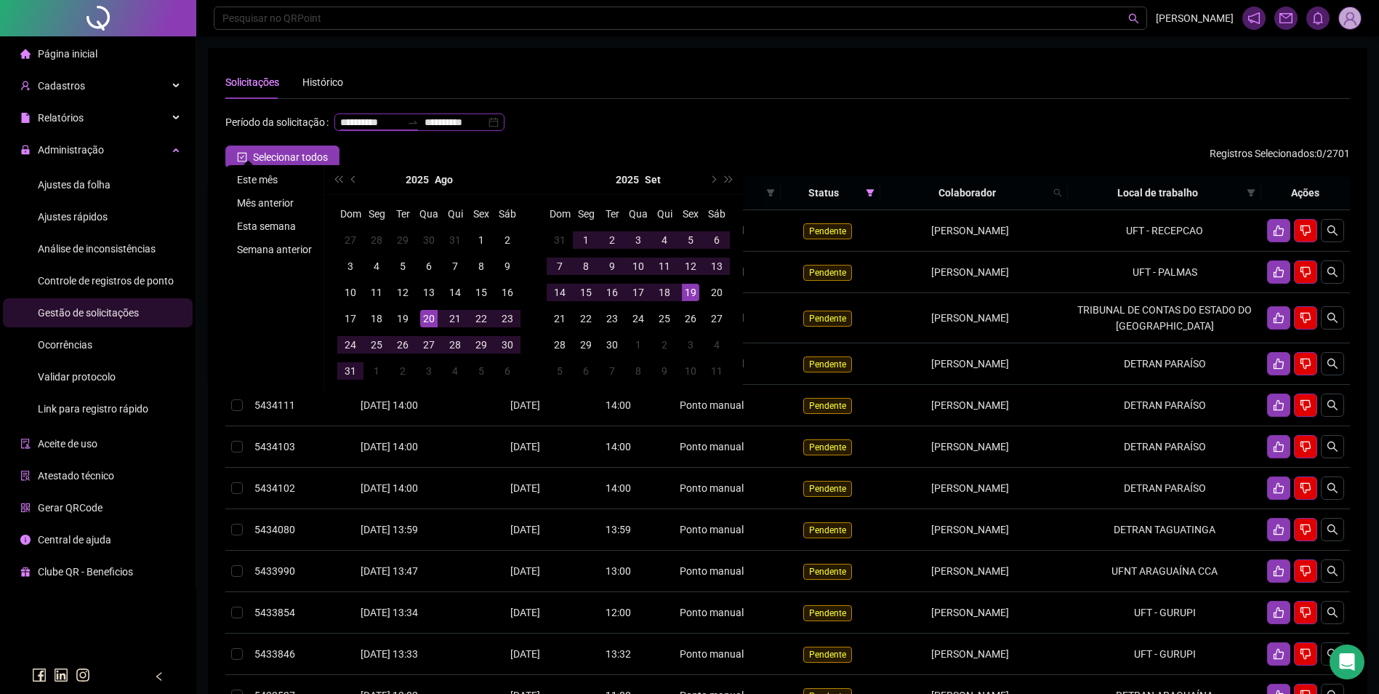
type input "**********"
click at [256, 174] on li "Este mês" at bounding box center [274, 179] width 87 height 17
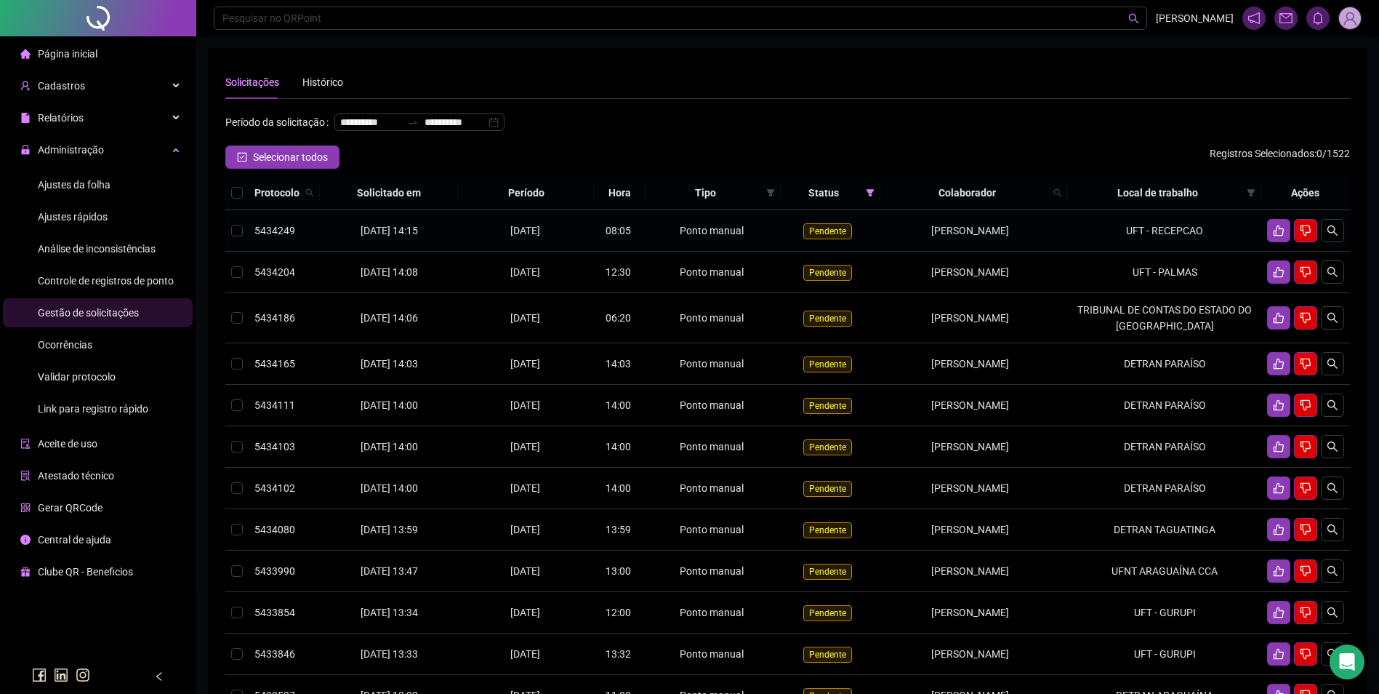
click at [1067, 252] on td "[PERSON_NAME]" at bounding box center [975, 230] width 188 height 41
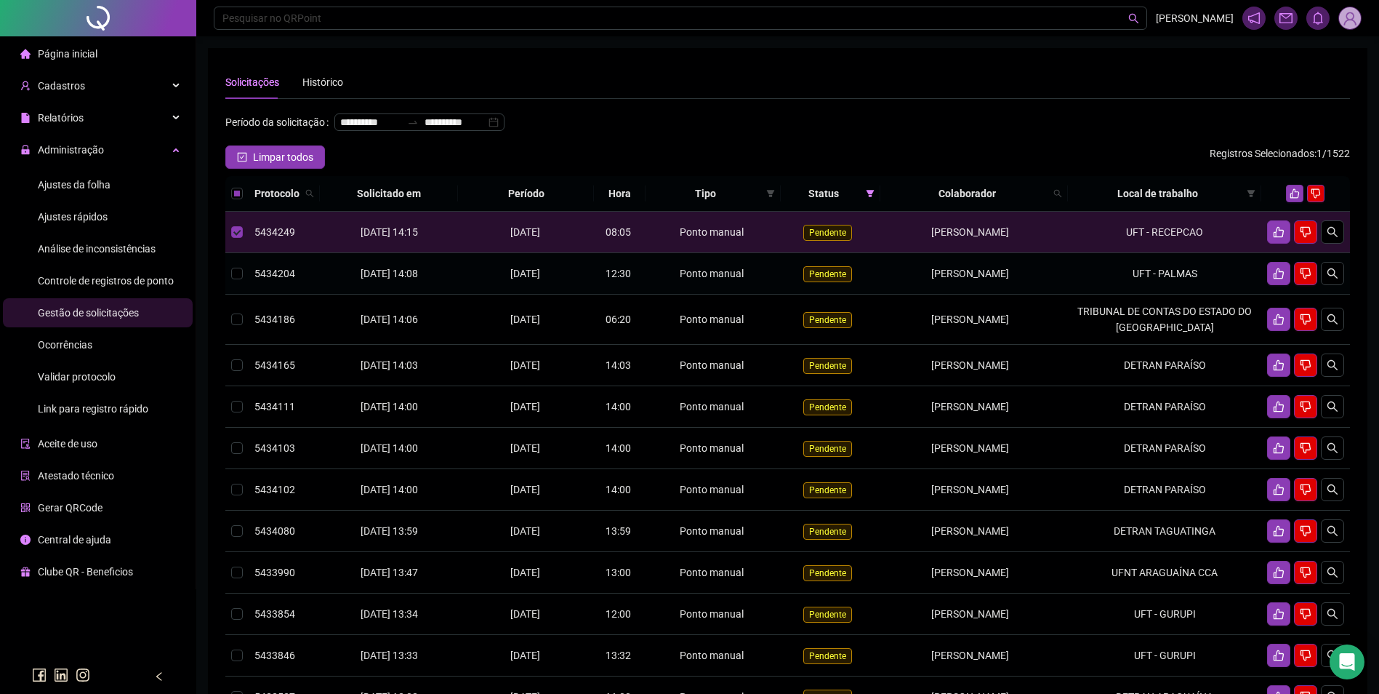
click at [1086, 294] on td "UFT - PALMAS" at bounding box center [1164, 273] width 193 height 41
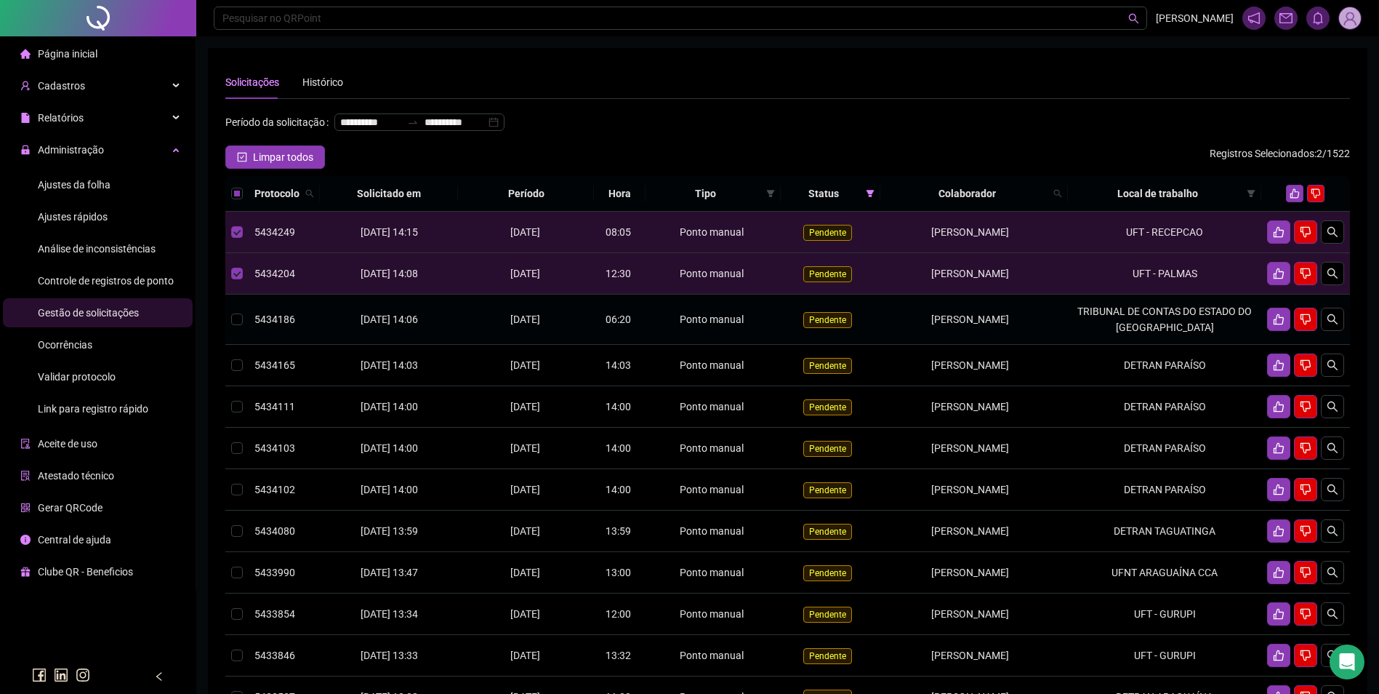
click at [1088, 328] on td "TRIBUNAL DE CONTAS DO ESTADO DO [GEOGRAPHIC_DATA]" at bounding box center [1164, 319] width 193 height 50
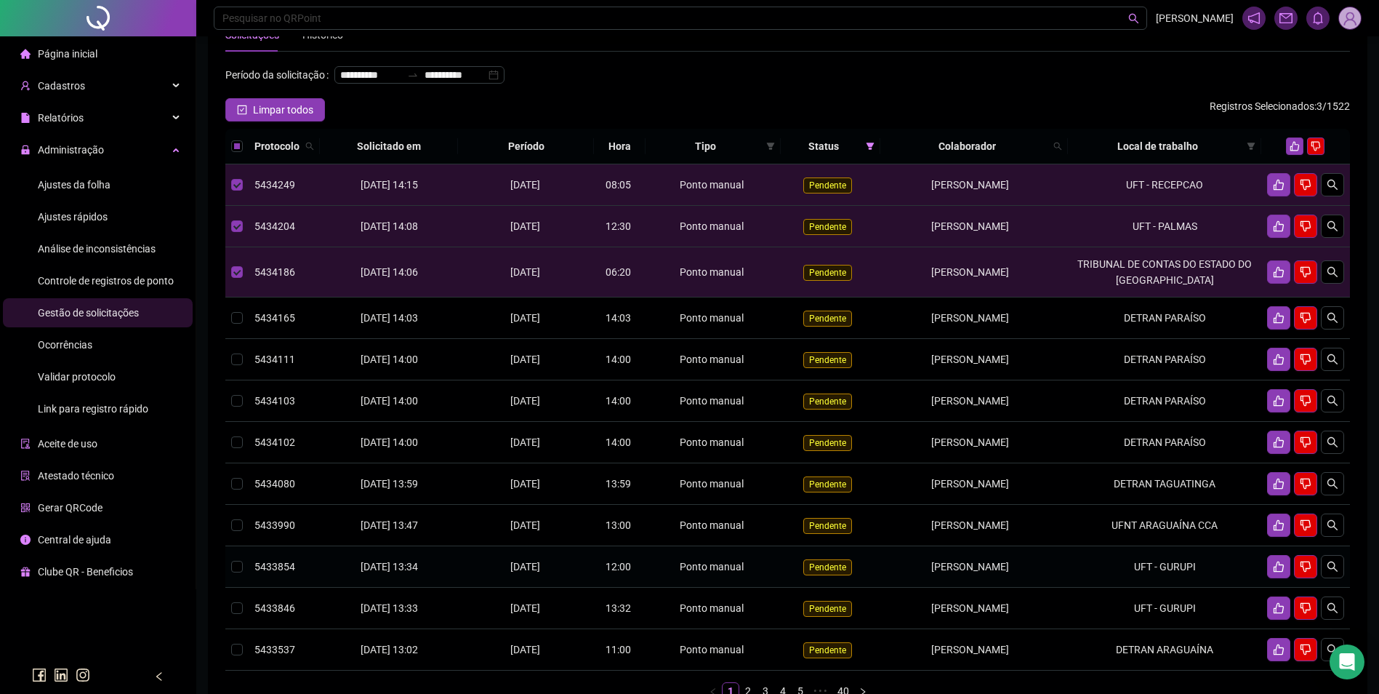
scroll to position [73, 0]
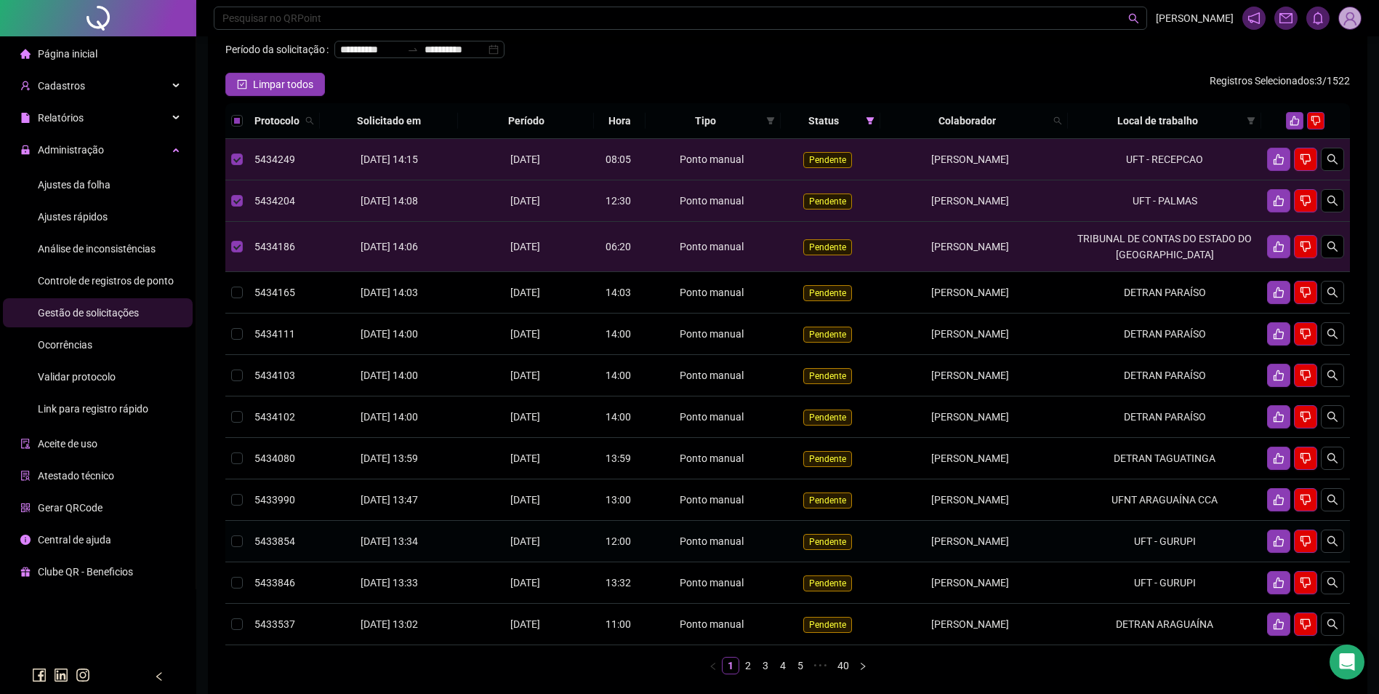
click at [1160, 554] on td "UFT - GURUPI" at bounding box center [1164, 541] width 193 height 41
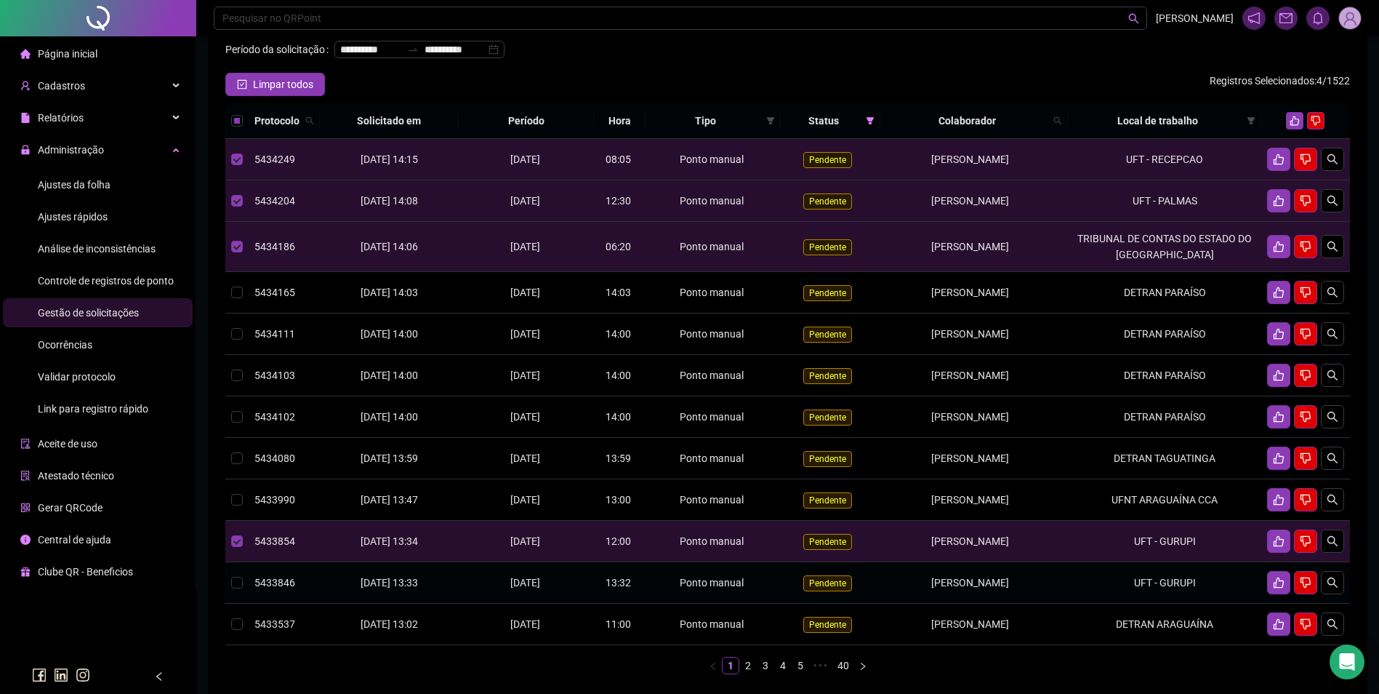
click at [1166, 589] on td "UFT - GURUPI" at bounding box center [1164, 582] width 193 height 41
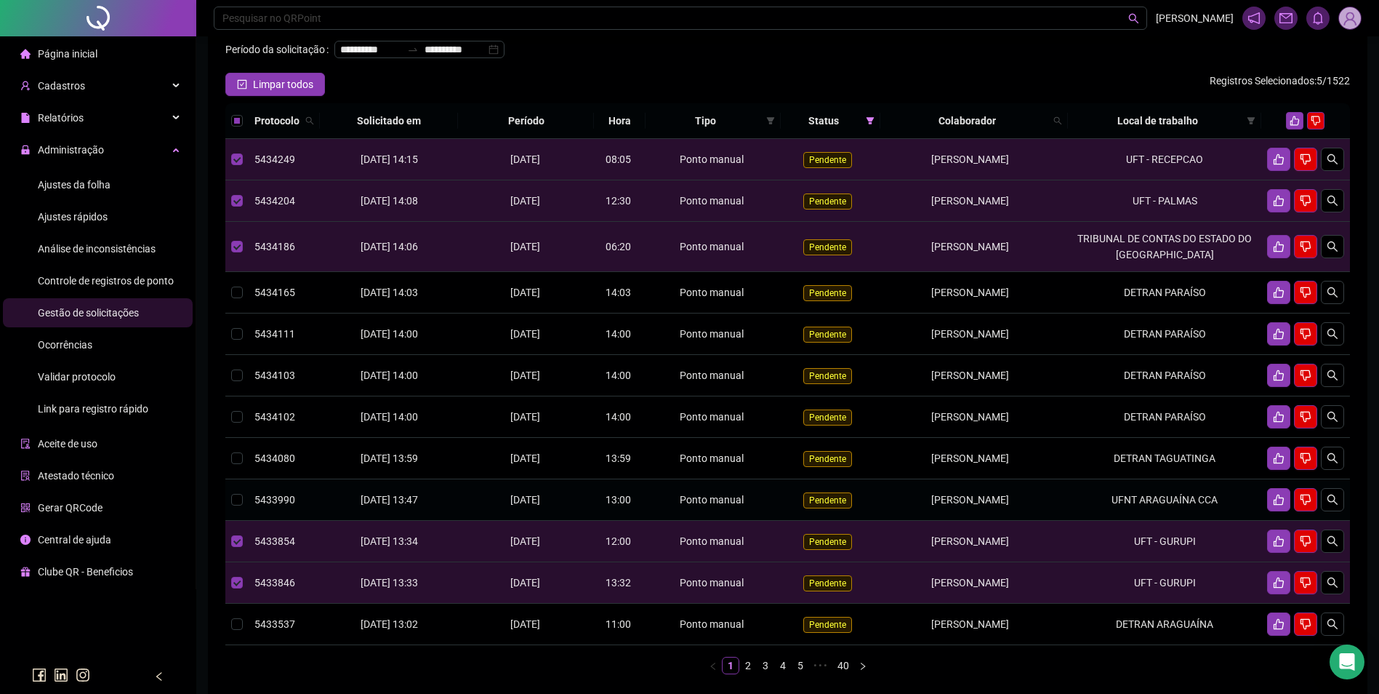
click at [1172, 521] on td "UFNT ARAGUAÍNA CCA" at bounding box center [1164, 499] width 193 height 41
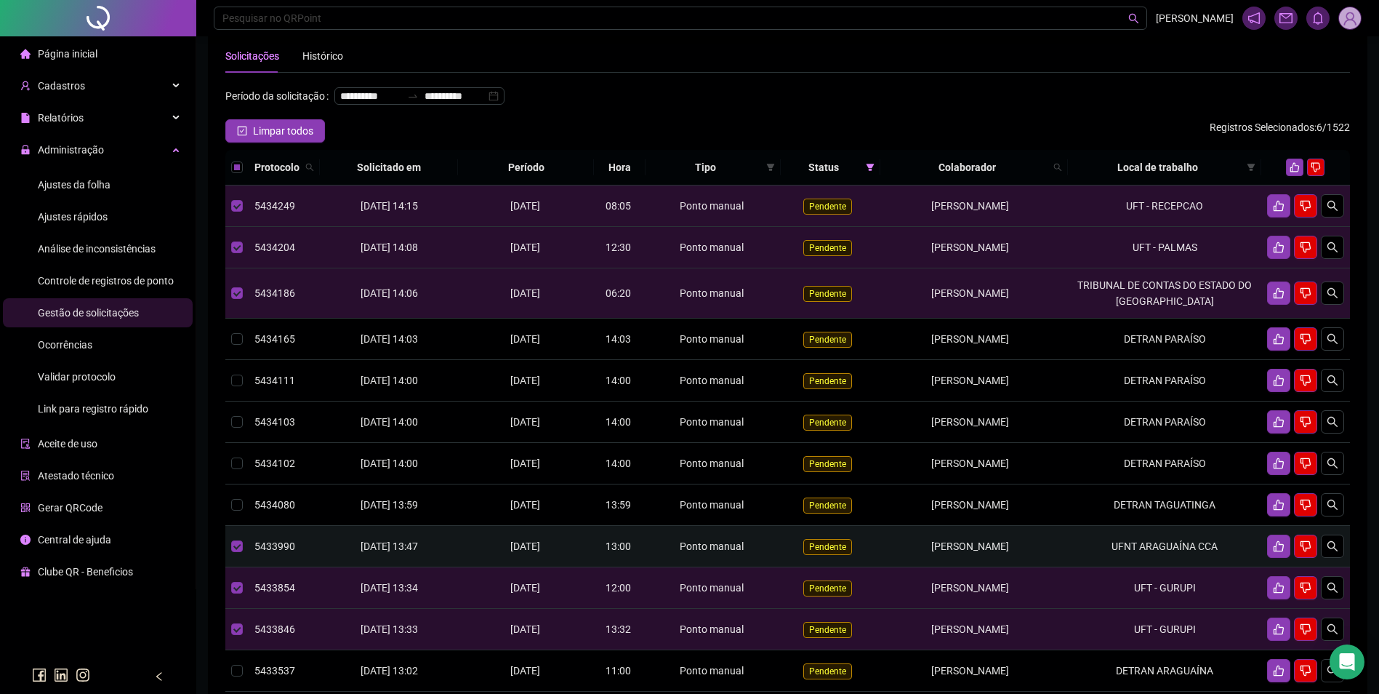
scroll to position [0, 0]
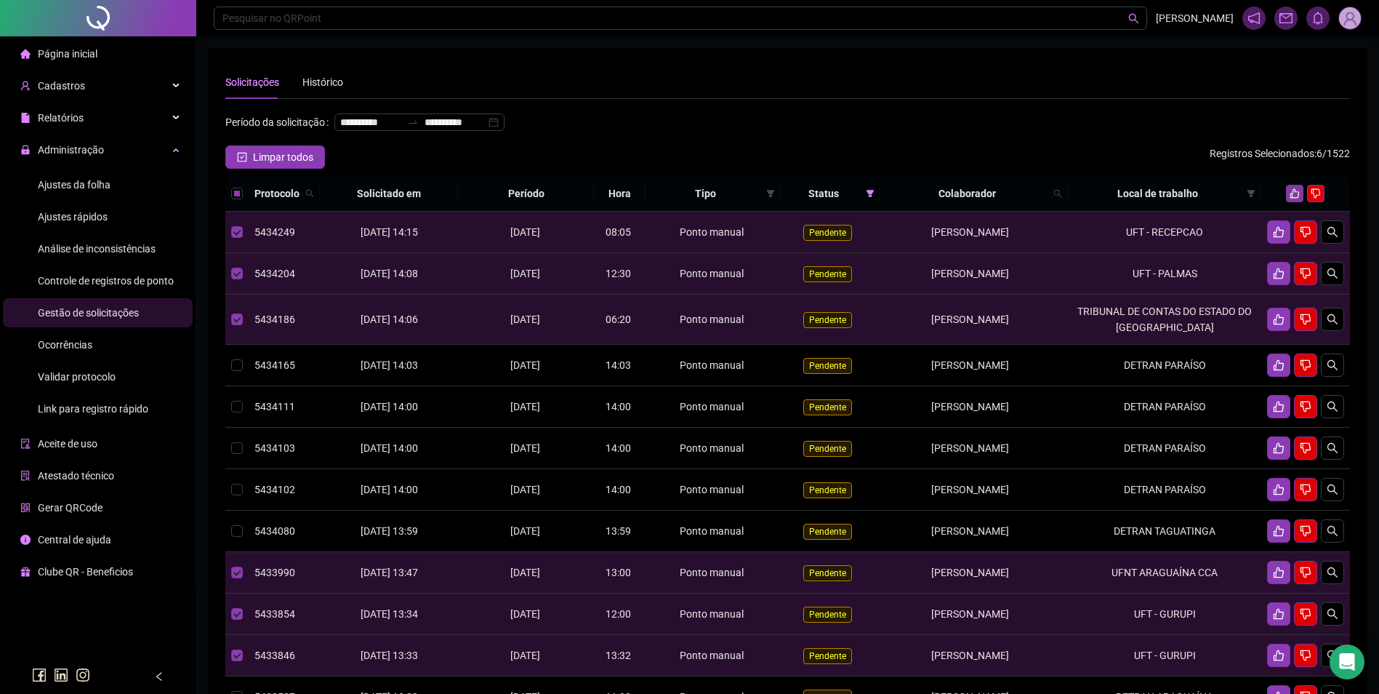
click at [1294, 199] on icon "like" at bounding box center [1295, 193] width 10 height 10
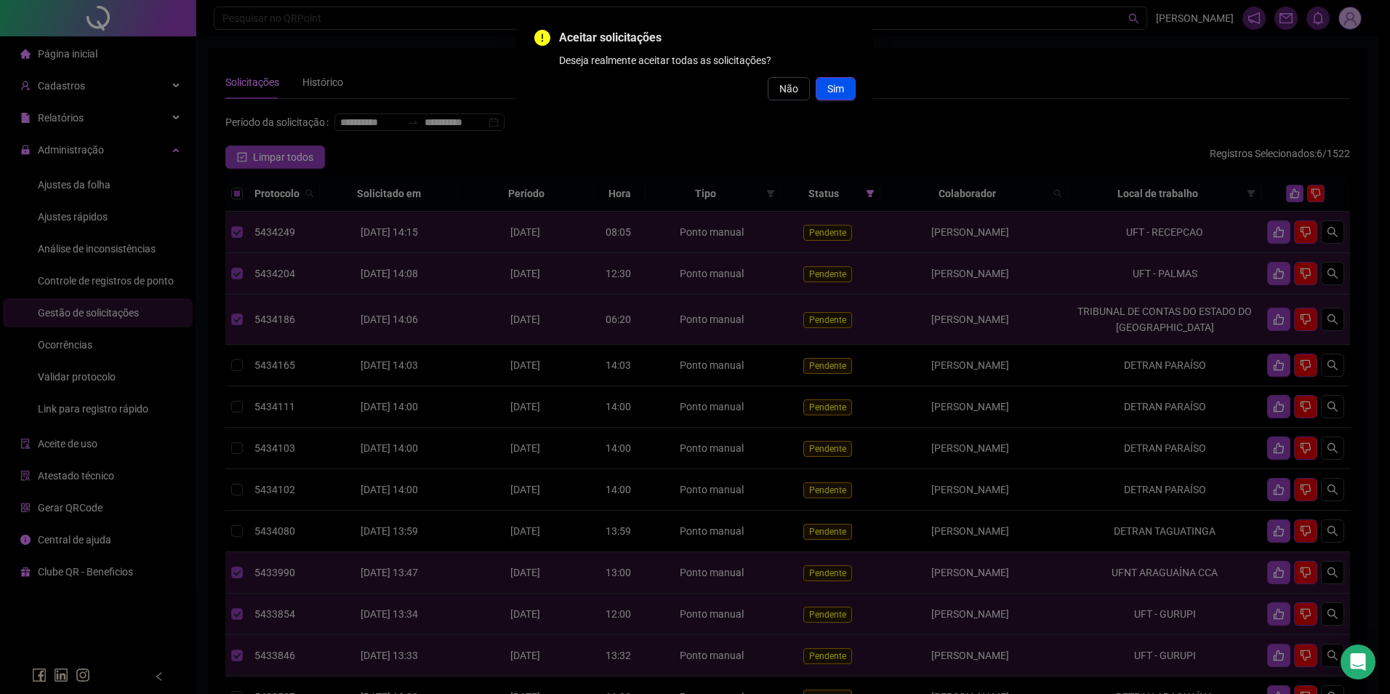
click at [823, 92] on button "Sim" at bounding box center [836, 88] width 40 height 23
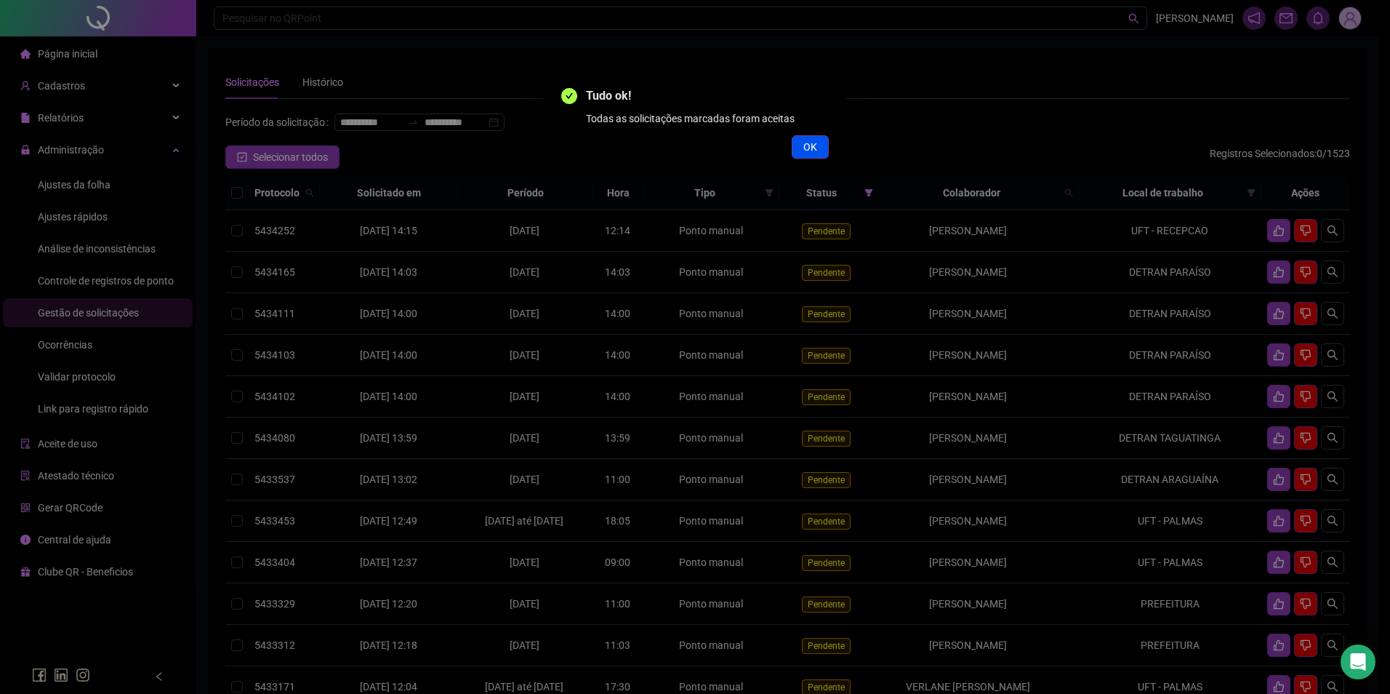
click at [803, 151] on span "OK" at bounding box center [810, 147] width 14 height 16
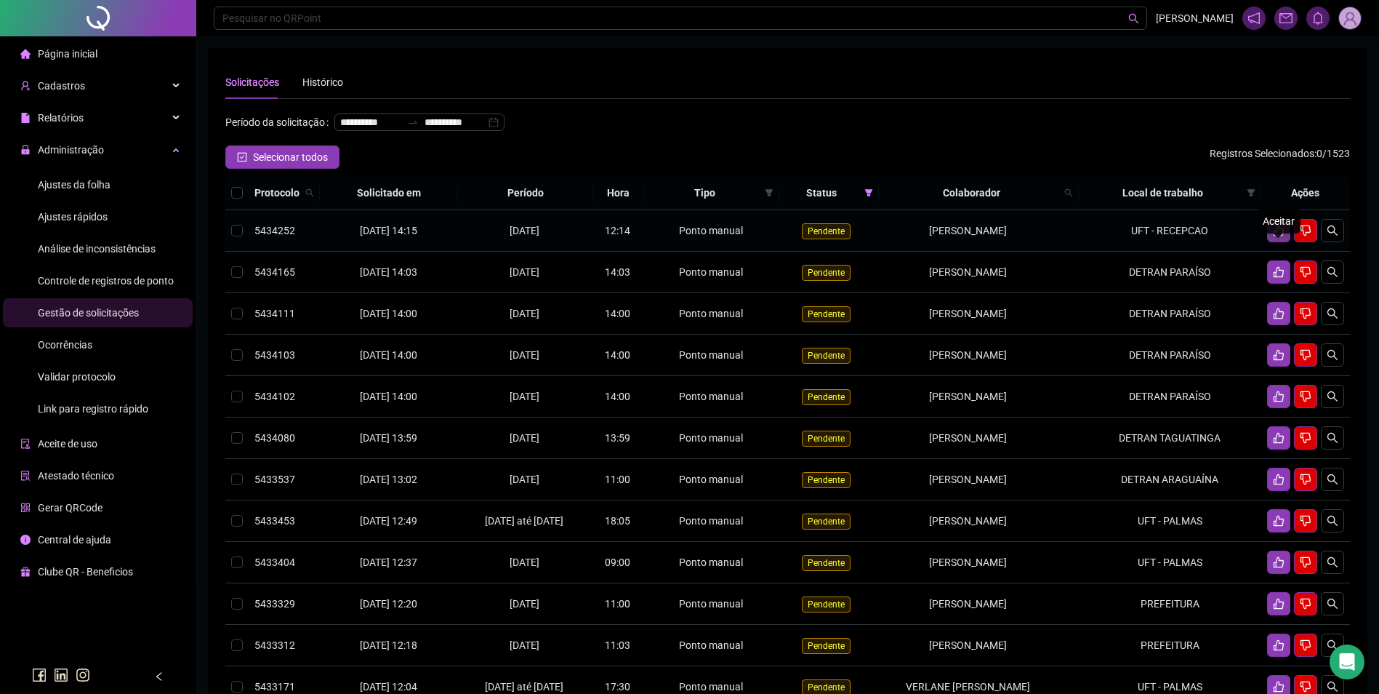
click at [1277, 236] on icon "like" at bounding box center [1279, 230] width 10 height 11
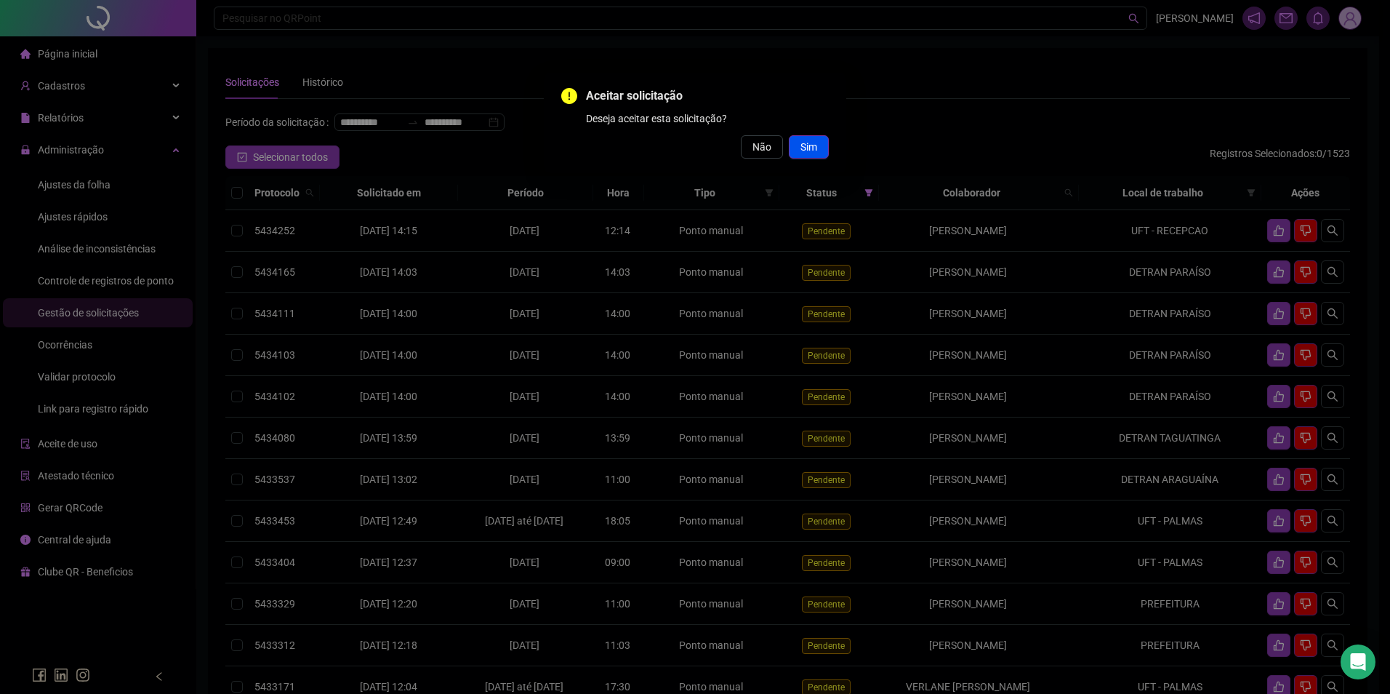
click at [826, 147] on button "Sim" at bounding box center [809, 146] width 40 height 23
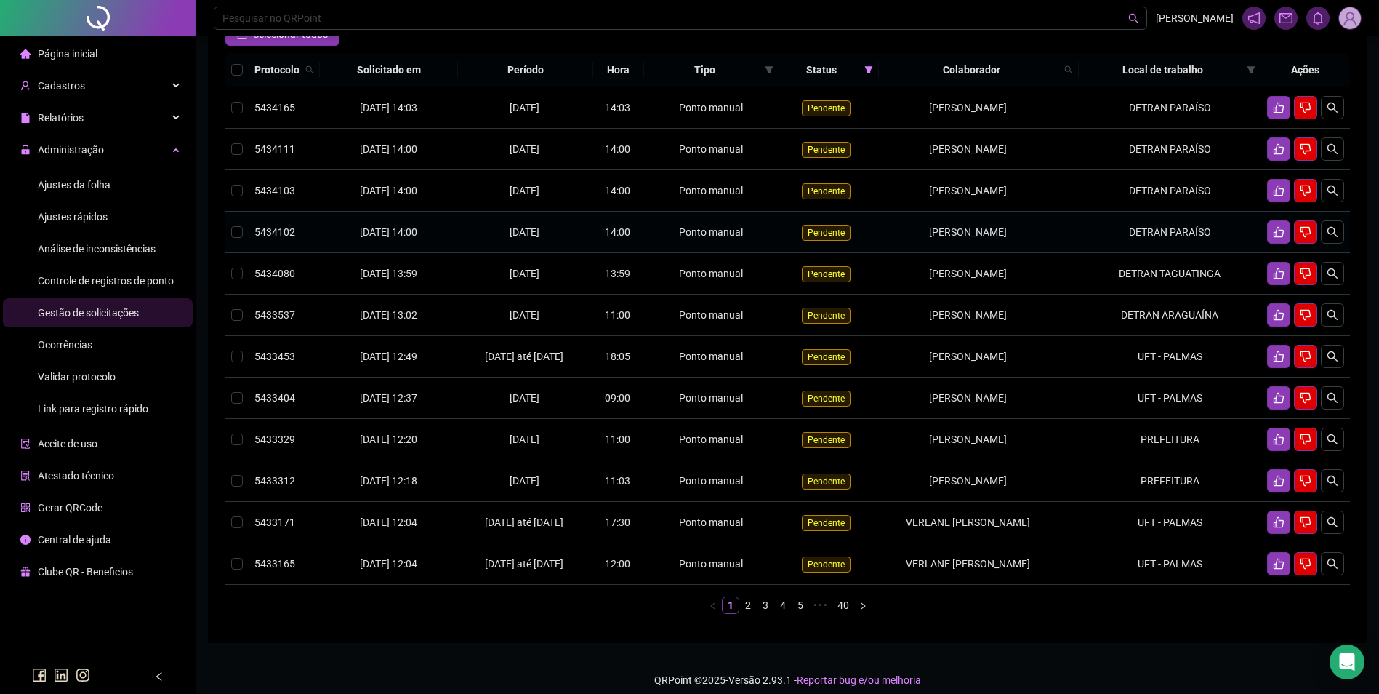
scroll to position [145, 0]
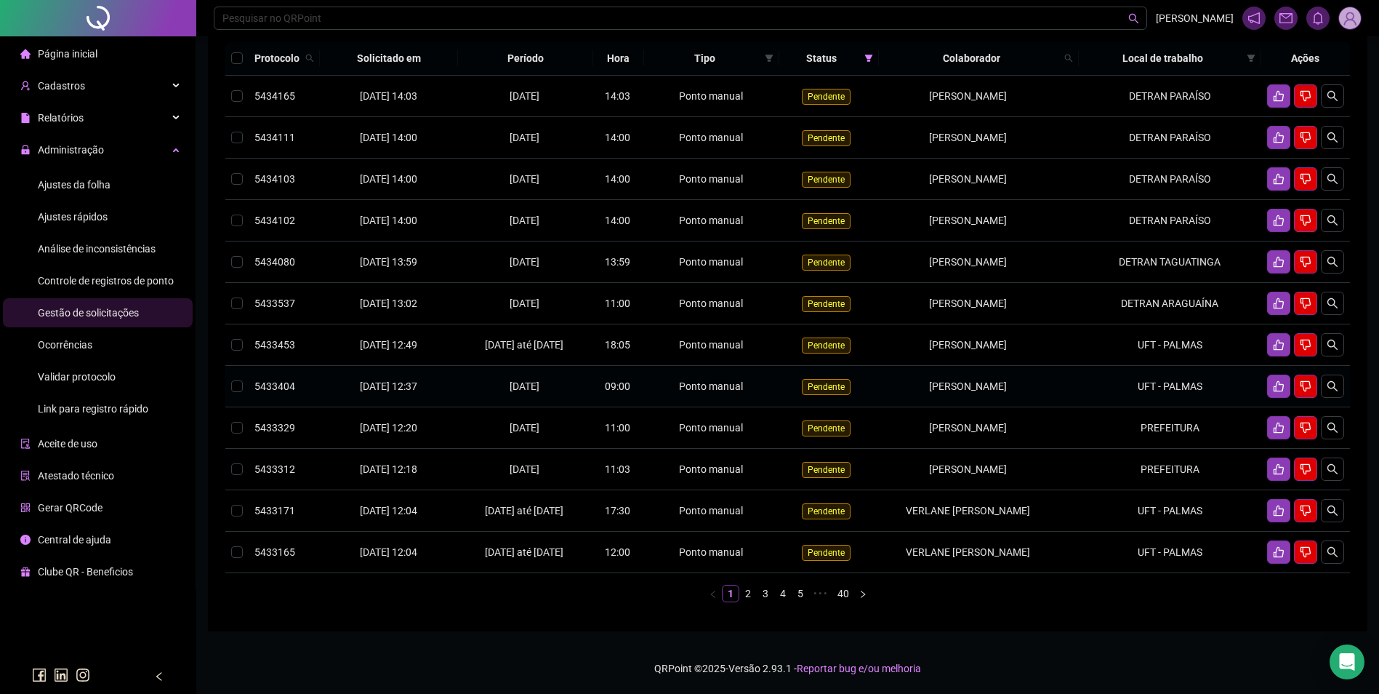
click at [1185, 407] on td "UFT - PALMAS" at bounding box center [1170, 386] width 183 height 41
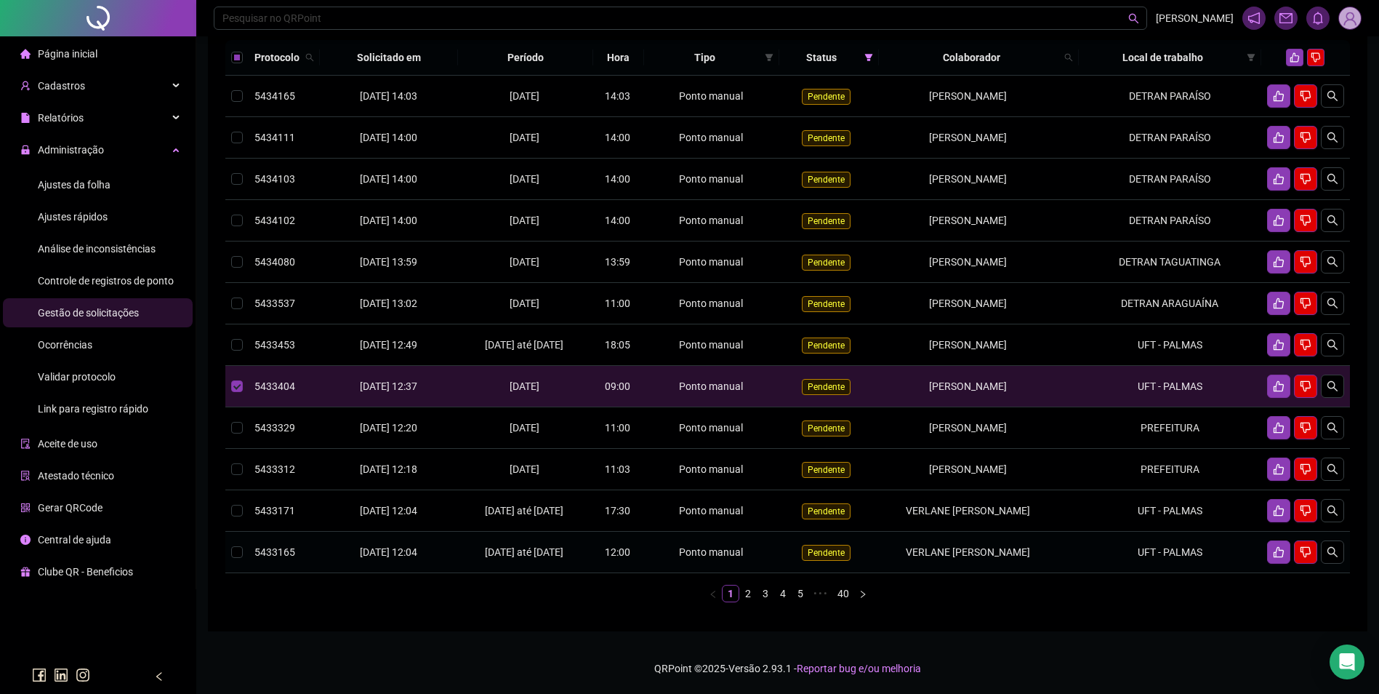
click at [969, 558] on span "VERLANE [PERSON_NAME]" at bounding box center [968, 552] width 124 height 12
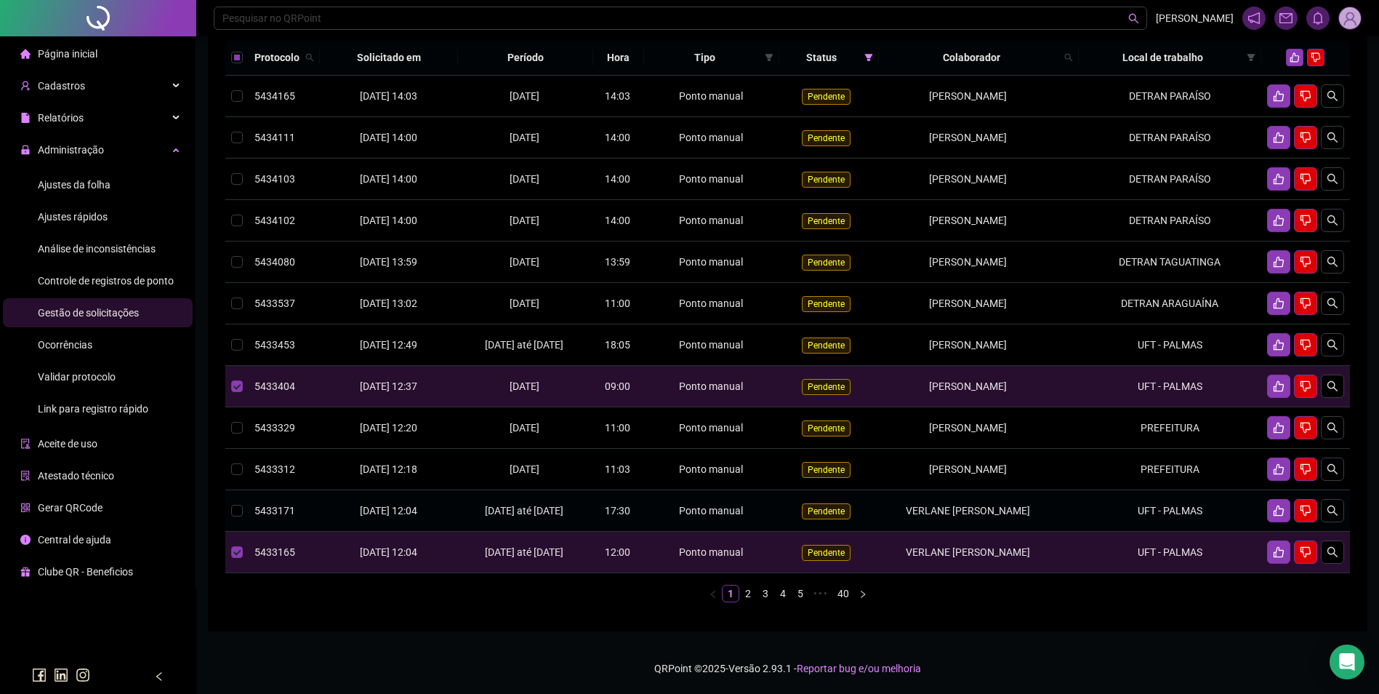
click at [995, 516] on span "VERLANE [PERSON_NAME]" at bounding box center [968, 511] width 124 height 12
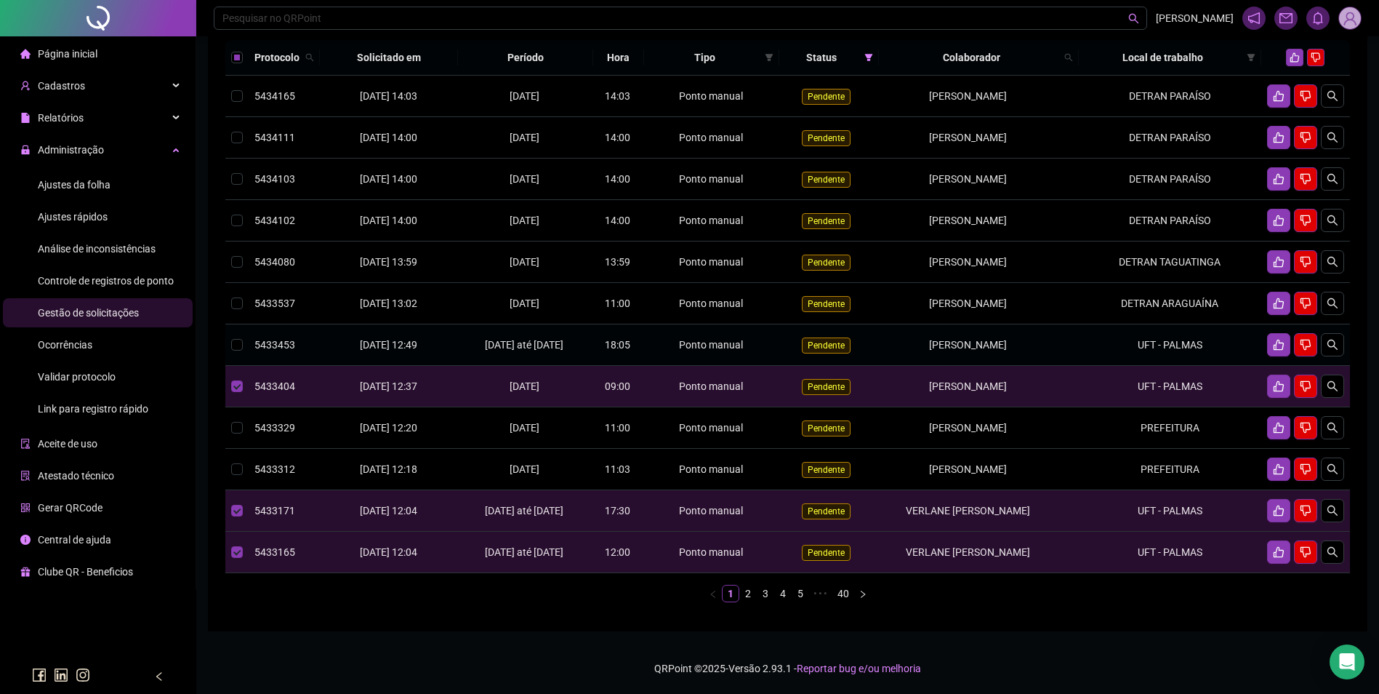
click at [1085, 361] on td "UFT - PALMAS" at bounding box center [1170, 344] width 183 height 41
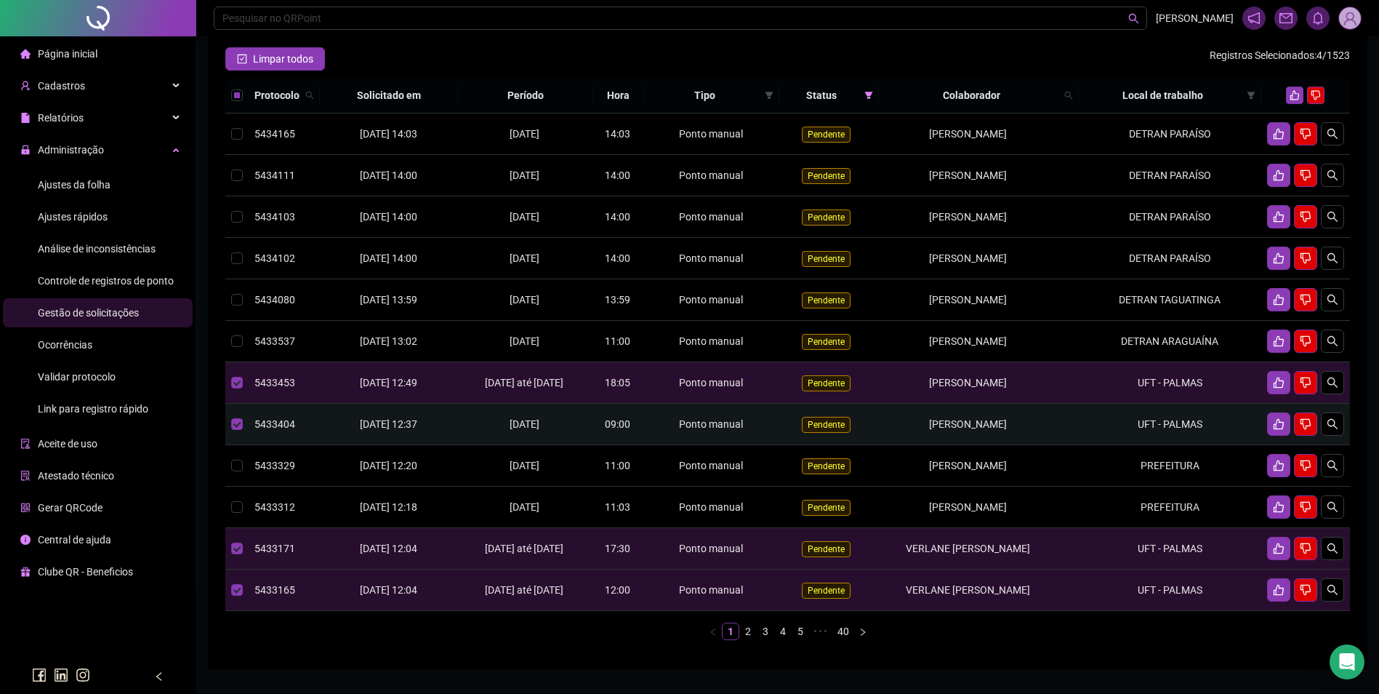
scroll to position [73, 0]
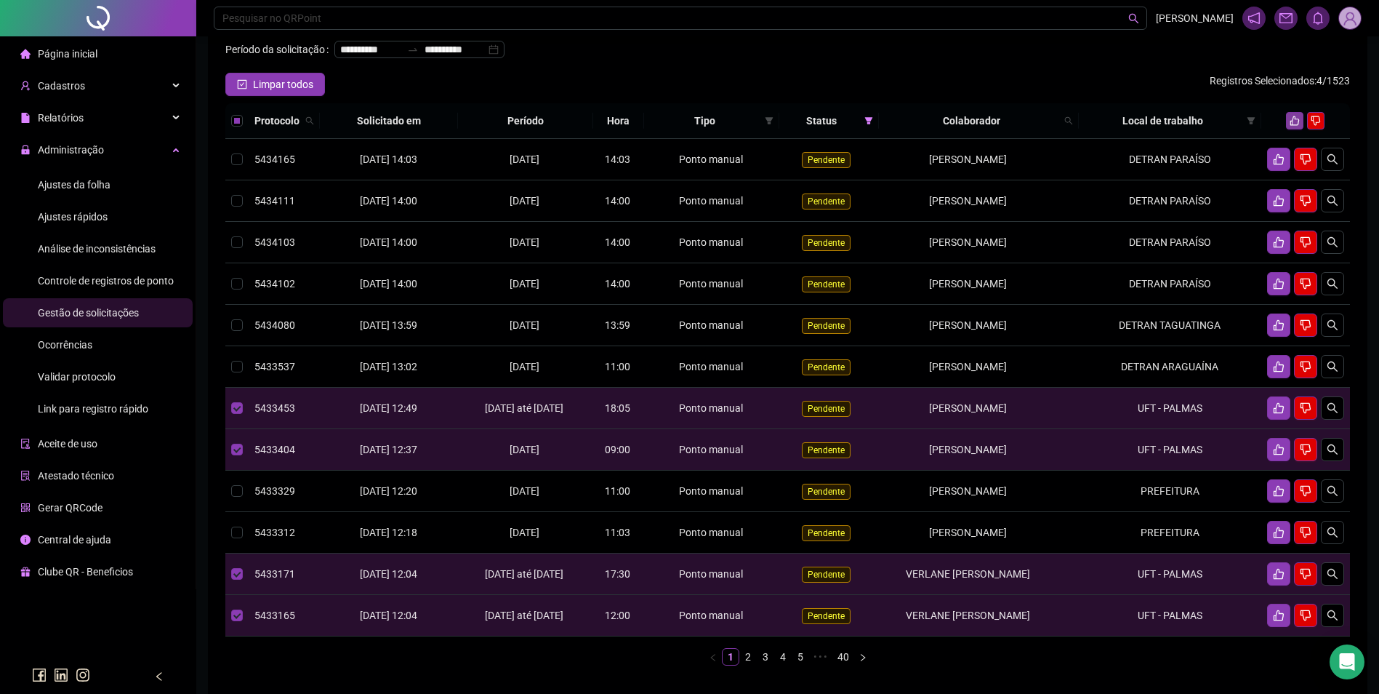
click at [1288, 129] on button "button" at bounding box center [1294, 120] width 17 height 17
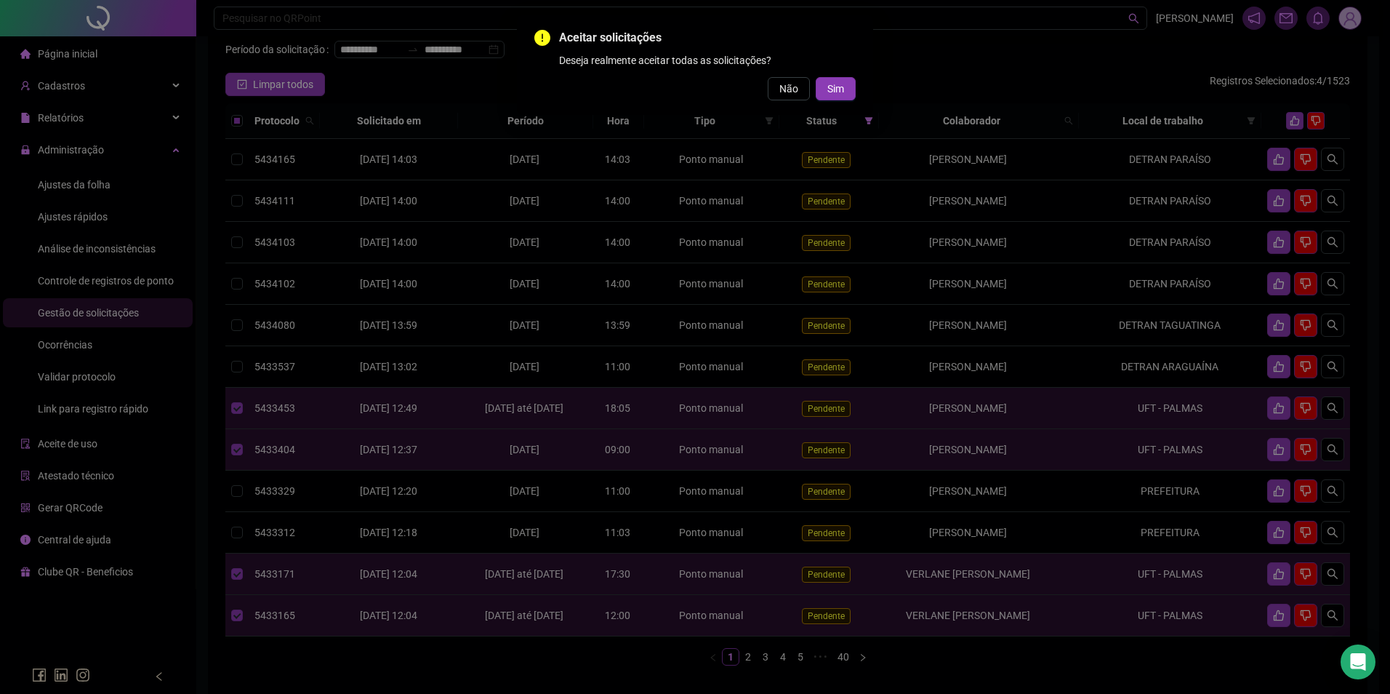
click at [839, 88] on span "Sim" at bounding box center [835, 89] width 17 height 16
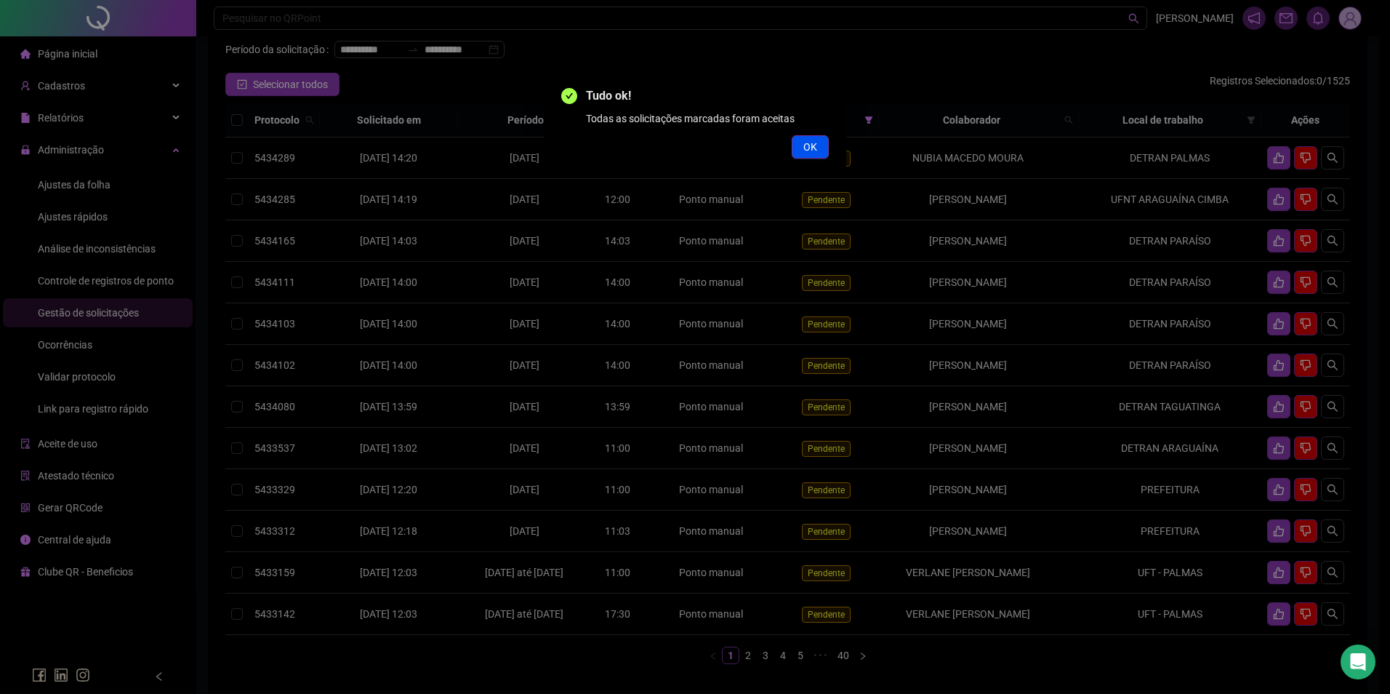
click at [811, 148] on span "OK" at bounding box center [810, 147] width 14 height 16
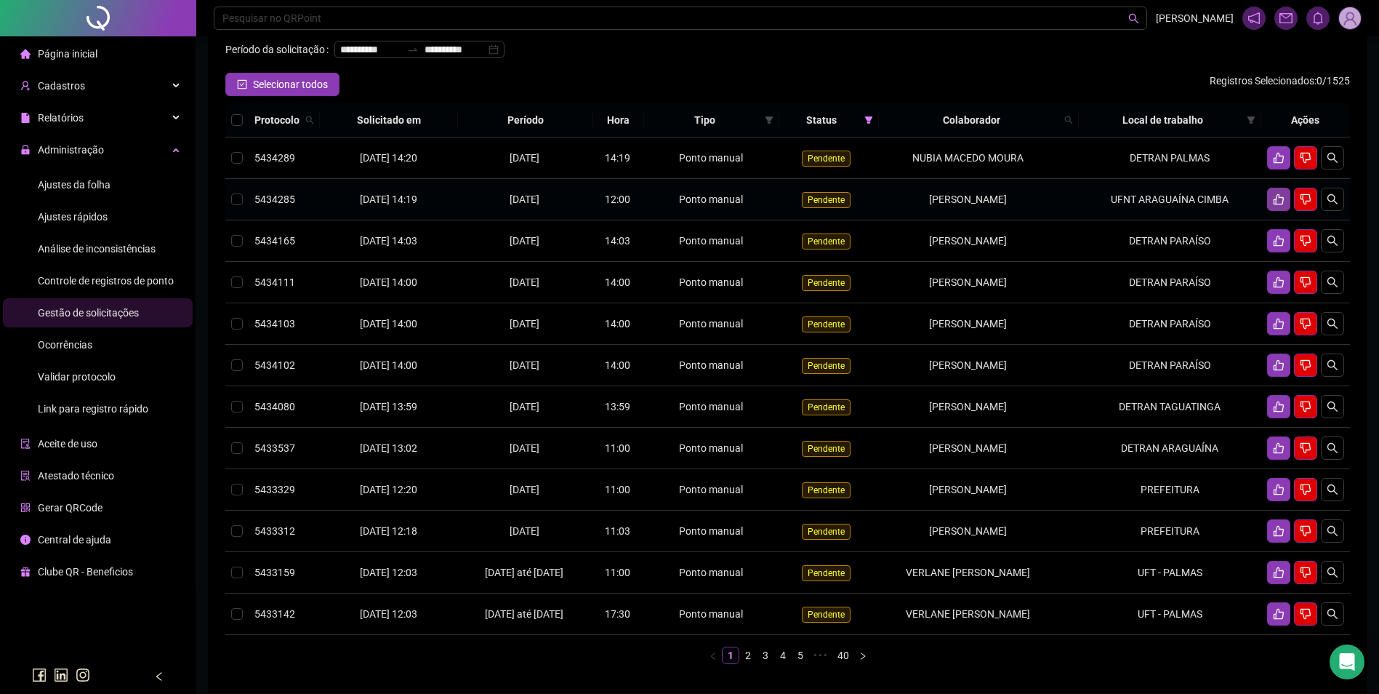
click at [1283, 205] on icon "like" at bounding box center [1279, 199] width 12 height 12
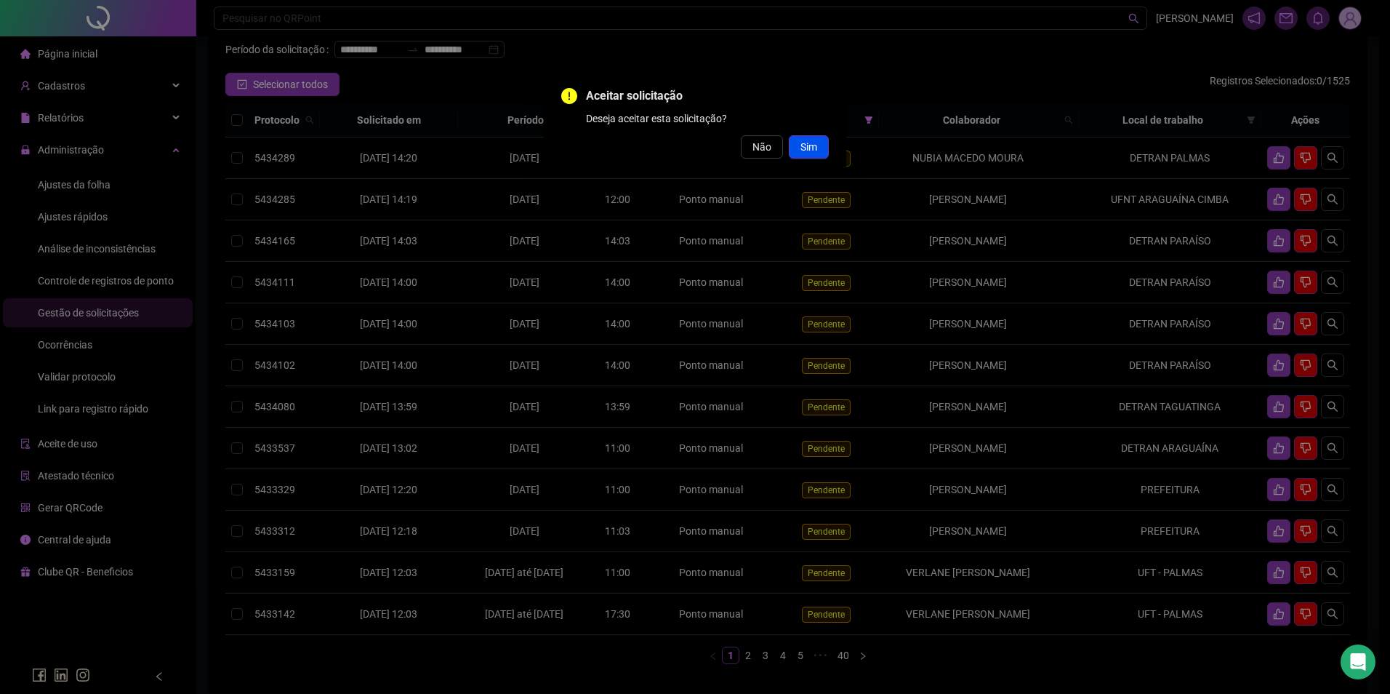
click at [817, 145] on span "Sim" at bounding box center [809, 147] width 17 height 16
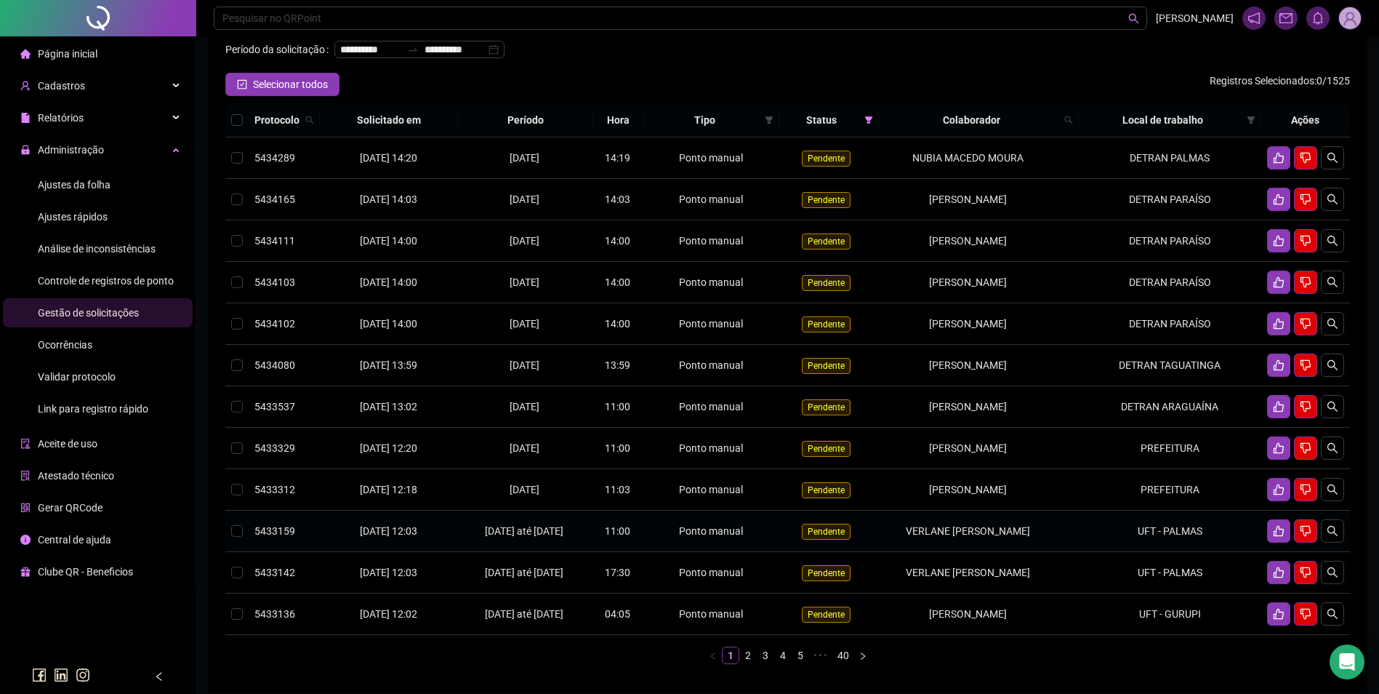
click at [1029, 549] on td "VERLANE [PERSON_NAME]" at bounding box center [979, 530] width 200 height 41
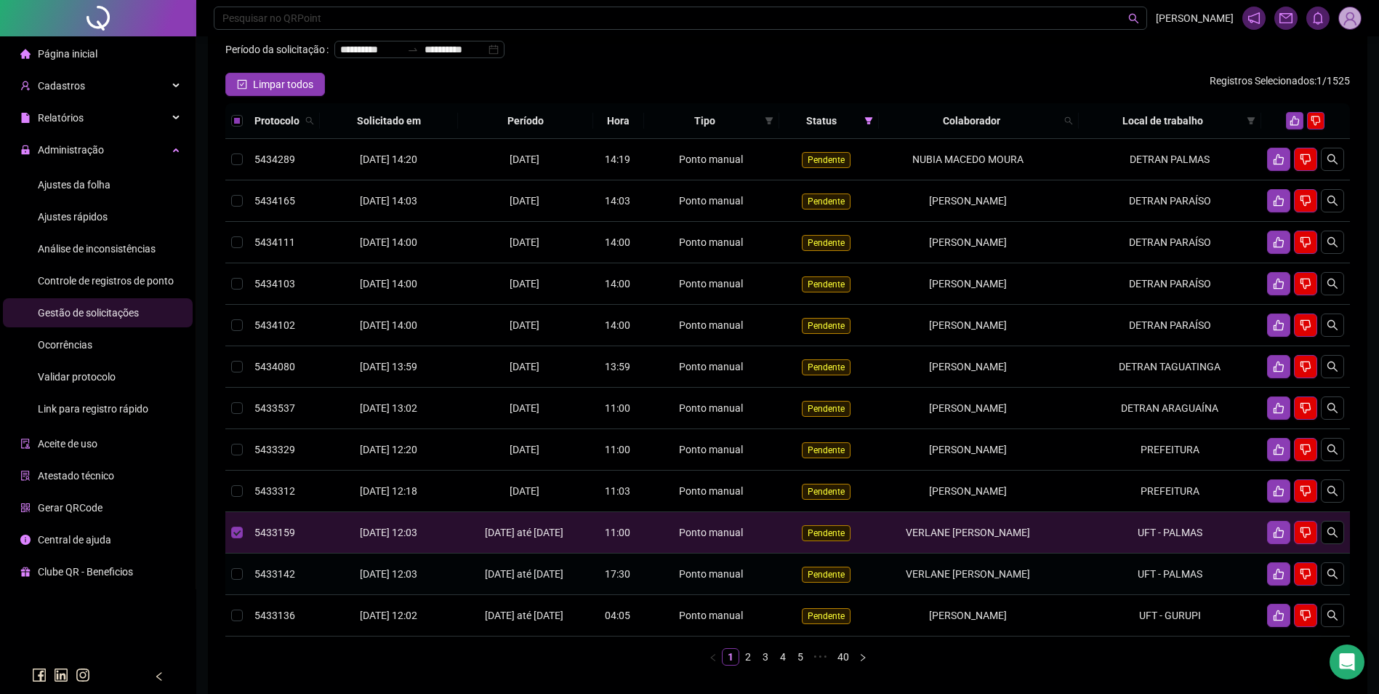
click at [1041, 588] on td "VERLANE [PERSON_NAME]" at bounding box center [979, 573] width 200 height 41
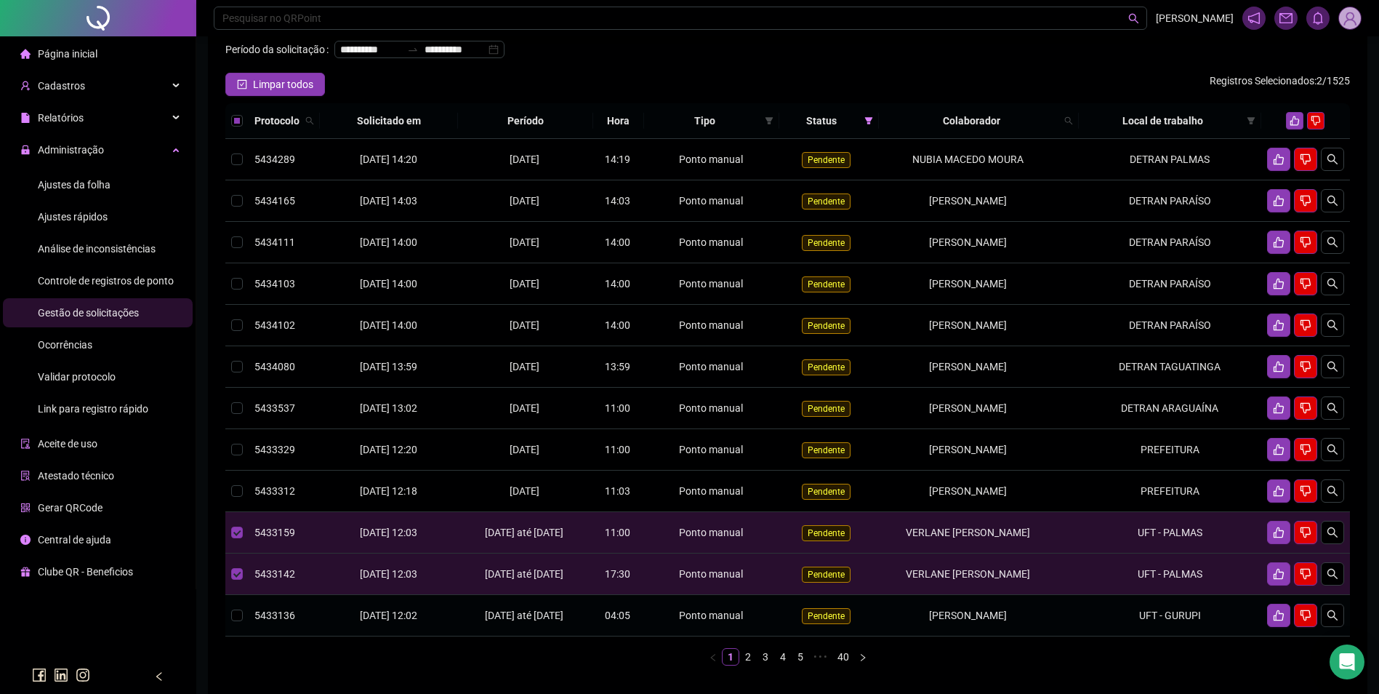
click at [1069, 636] on td "[PERSON_NAME]" at bounding box center [979, 615] width 200 height 41
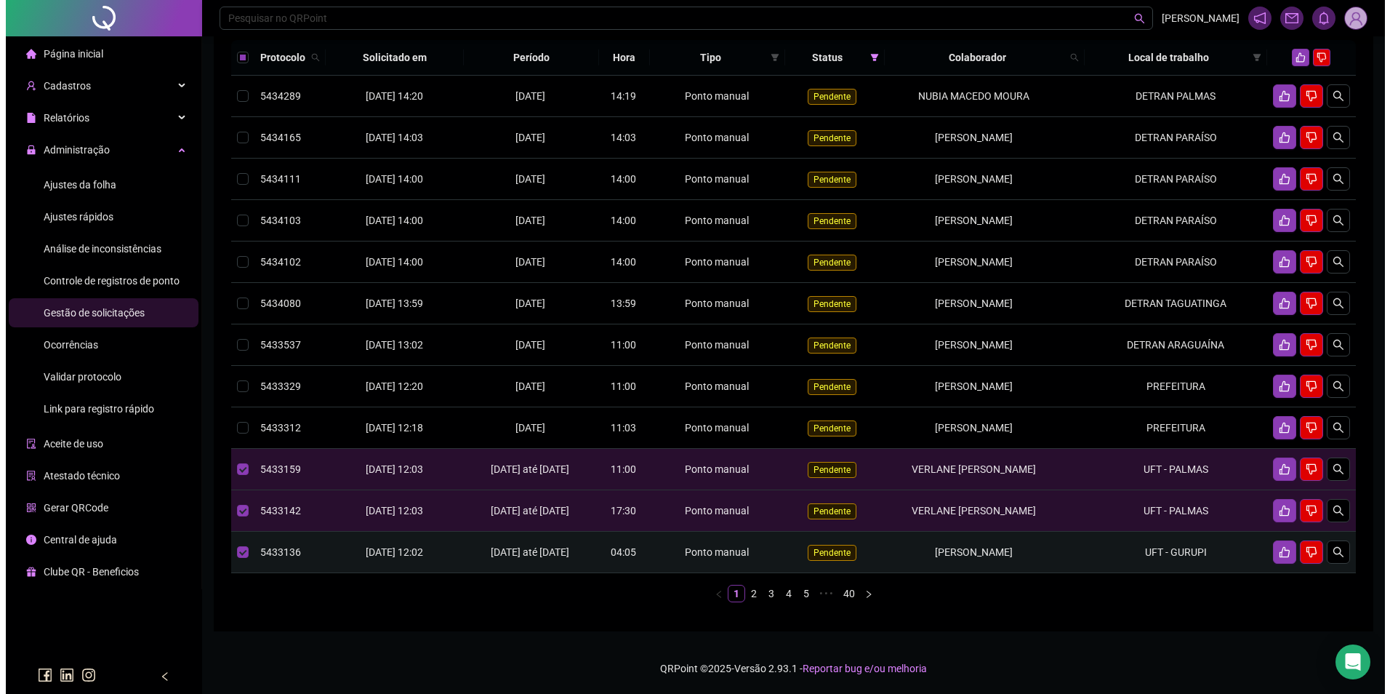
scroll to position [185, 0]
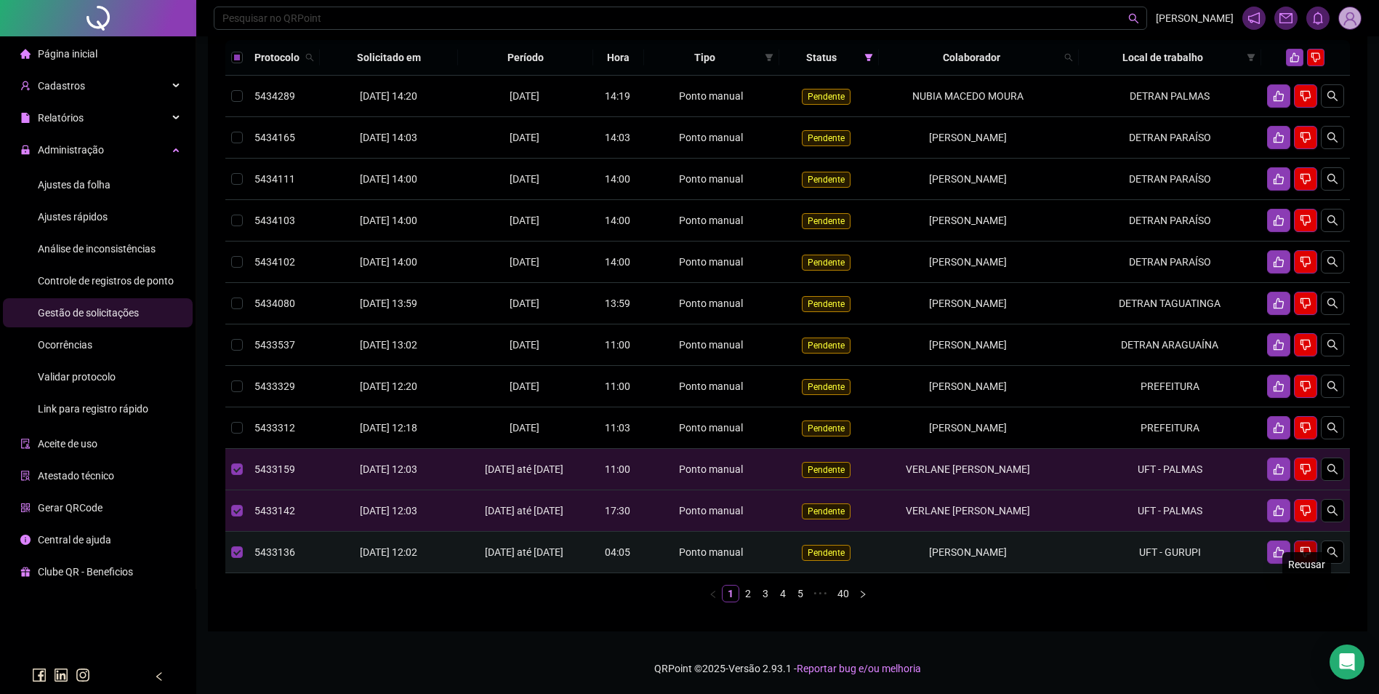
click at [1307, 546] on icon "dislike" at bounding box center [1306, 552] width 12 height 12
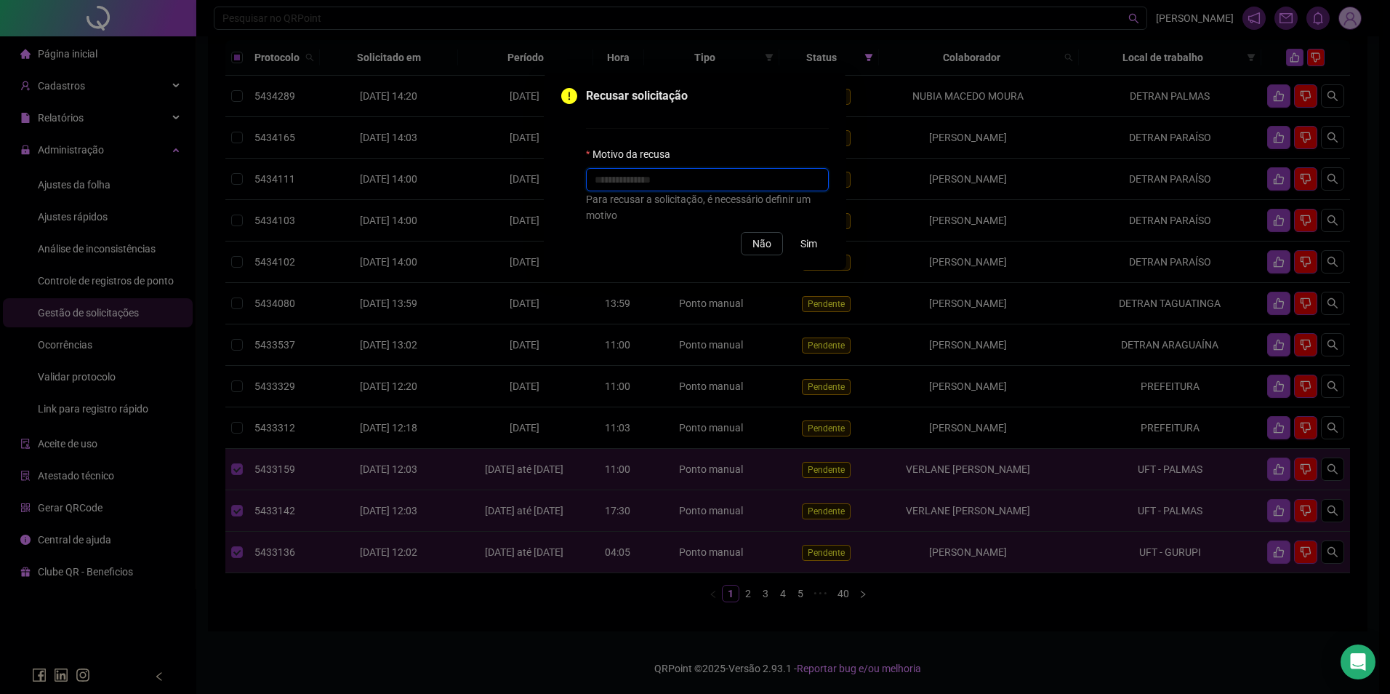
click at [705, 181] on input "text" at bounding box center [707, 179] width 243 height 23
type input "*"
click at [1057, 551] on div "Recusar solicitação Motivo da recusa * Para recusar a solicitação, é necessário…" at bounding box center [695, 347] width 1390 height 694
click at [770, 242] on span "Não" at bounding box center [762, 244] width 19 height 16
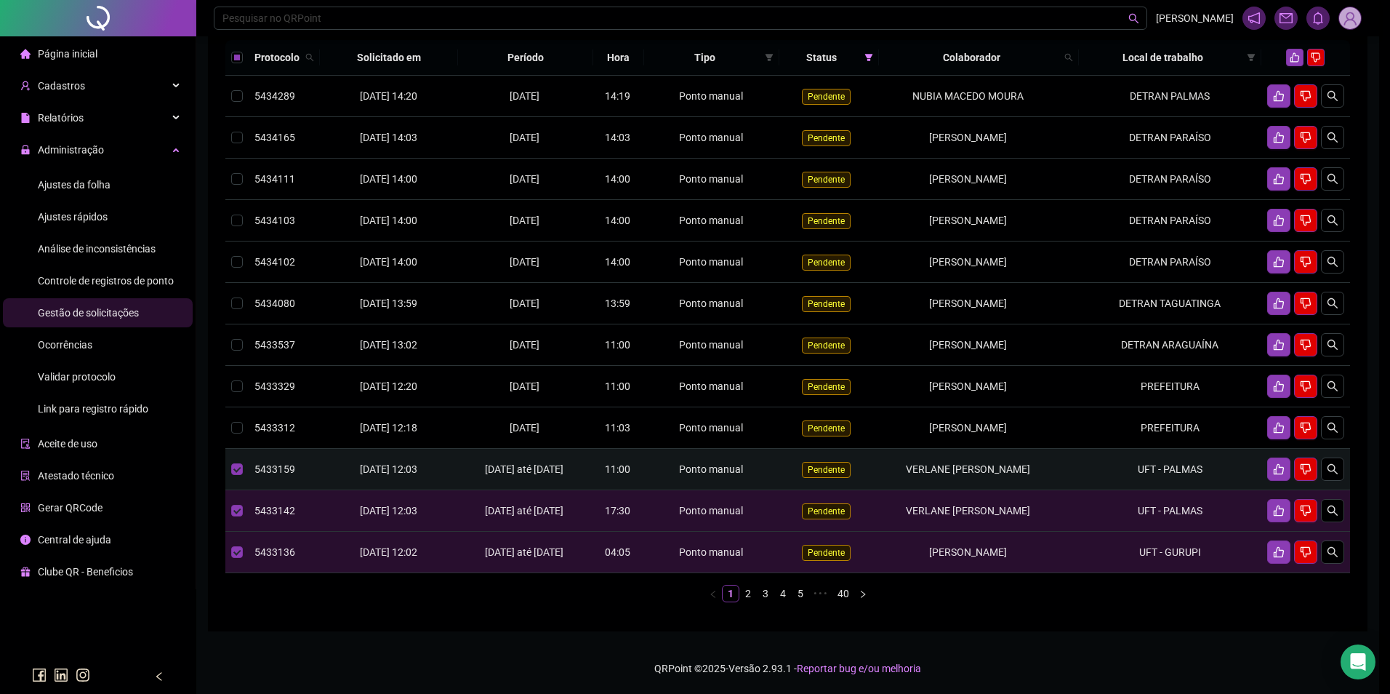
scroll to position [159, 0]
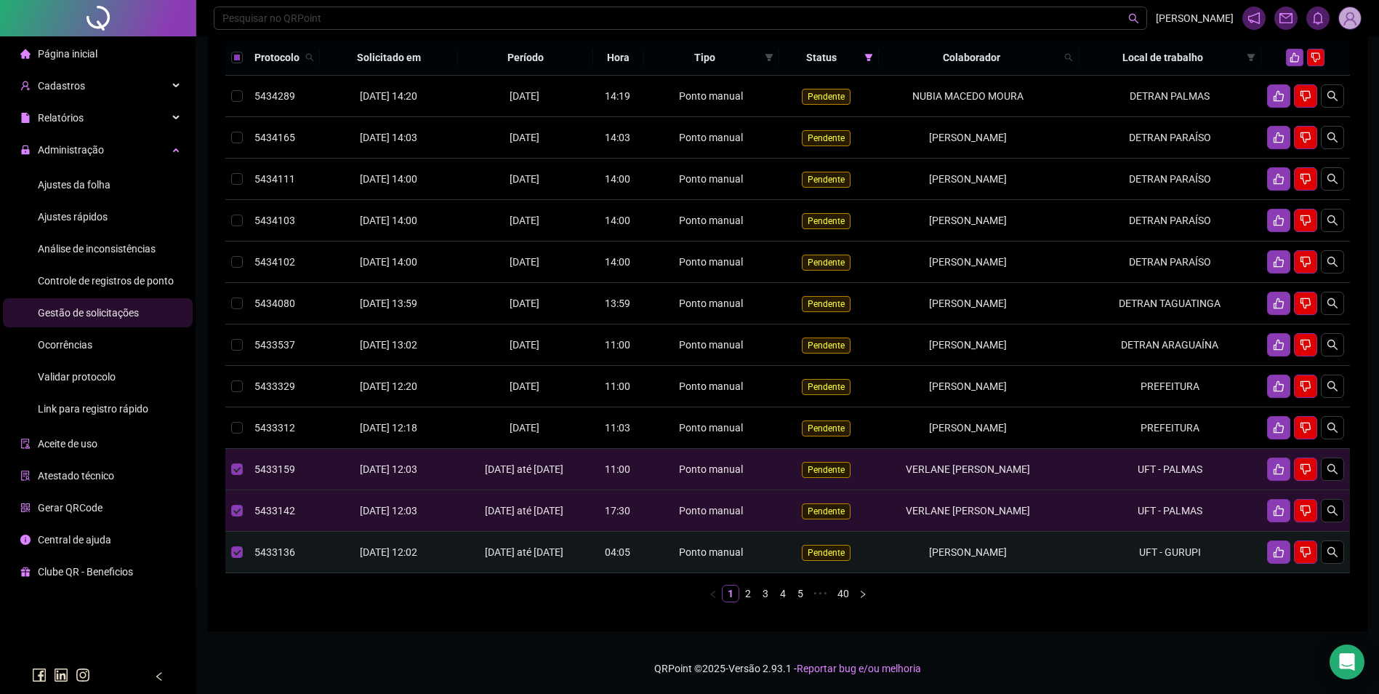
click at [1001, 558] on span "[PERSON_NAME]" at bounding box center [968, 552] width 78 height 12
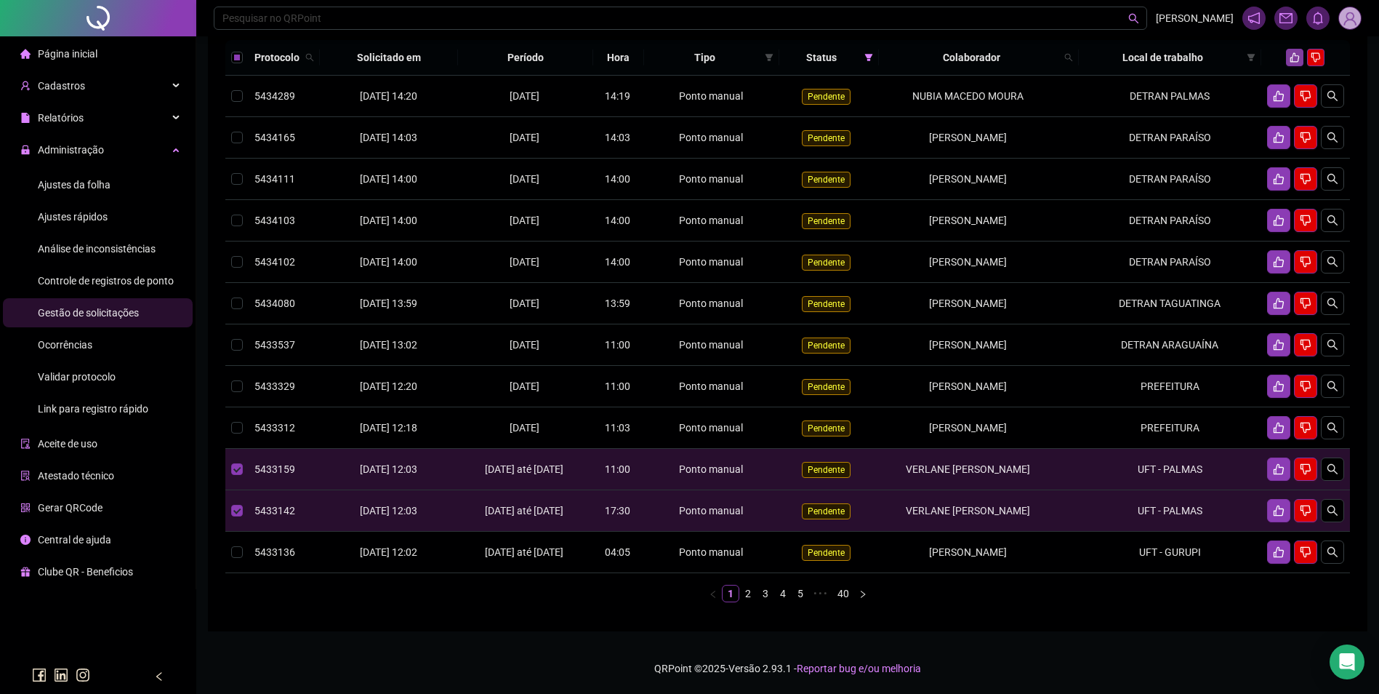
click at [1301, 55] on button "button" at bounding box center [1294, 57] width 17 height 17
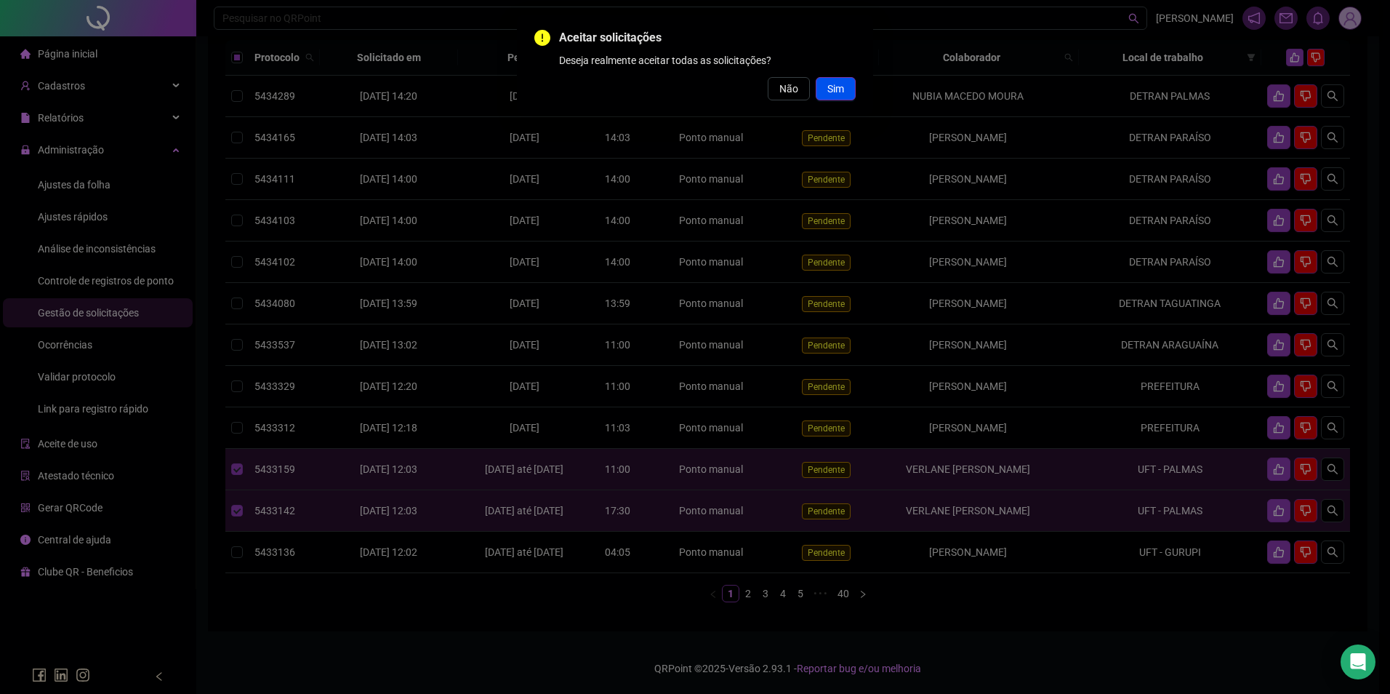
click at [838, 91] on span "Sim" at bounding box center [835, 89] width 17 height 16
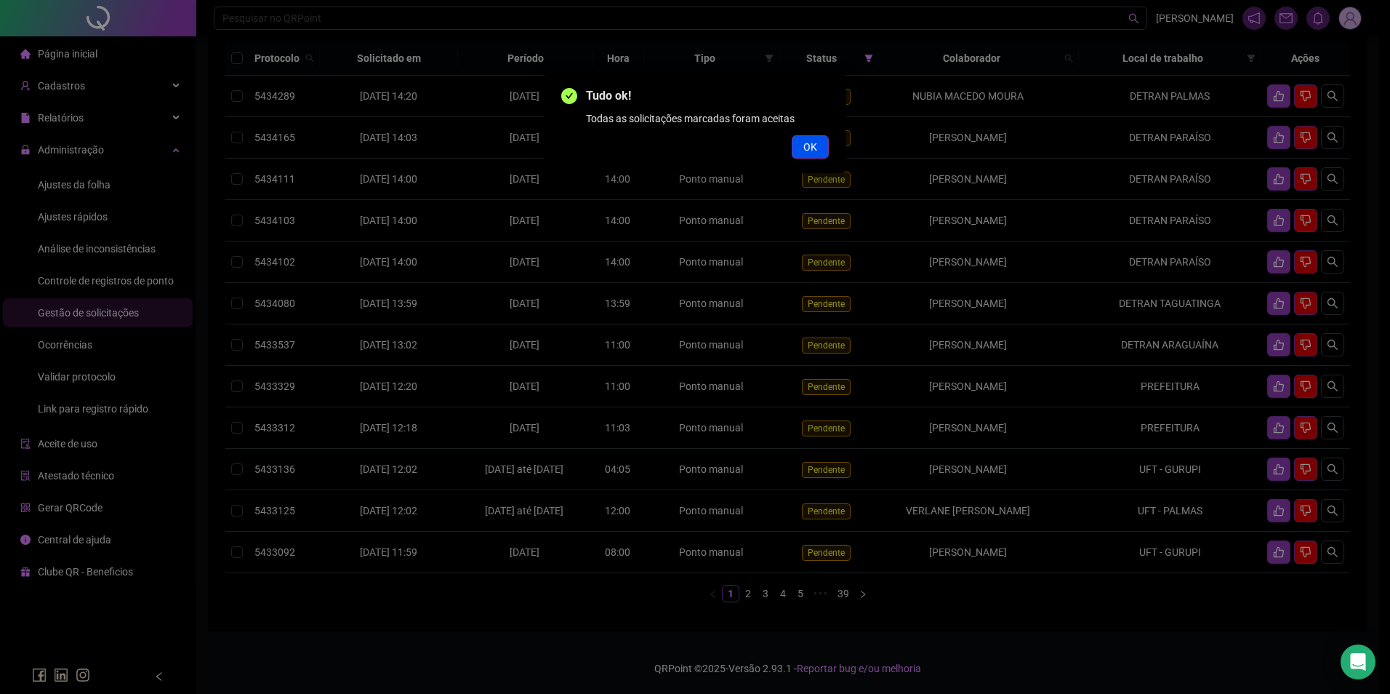
click at [817, 145] on button "OK" at bounding box center [810, 146] width 37 height 23
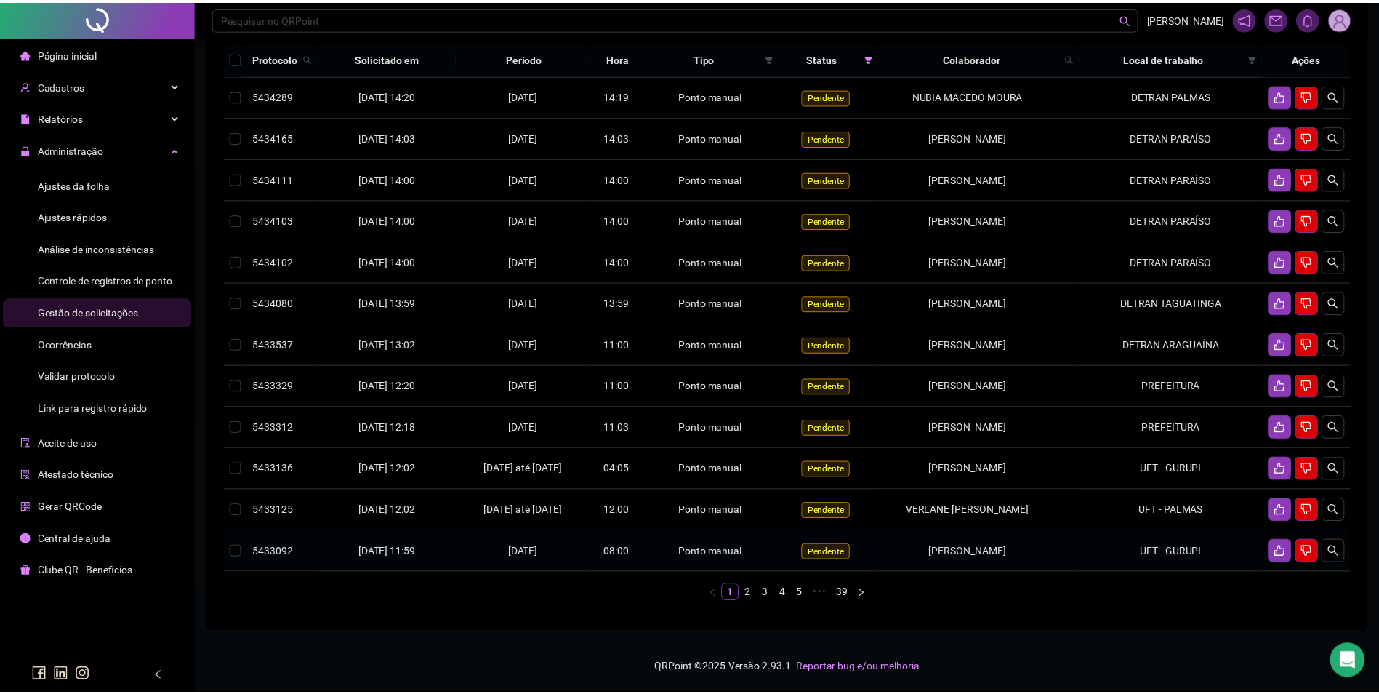
scroll to position [158, 0]
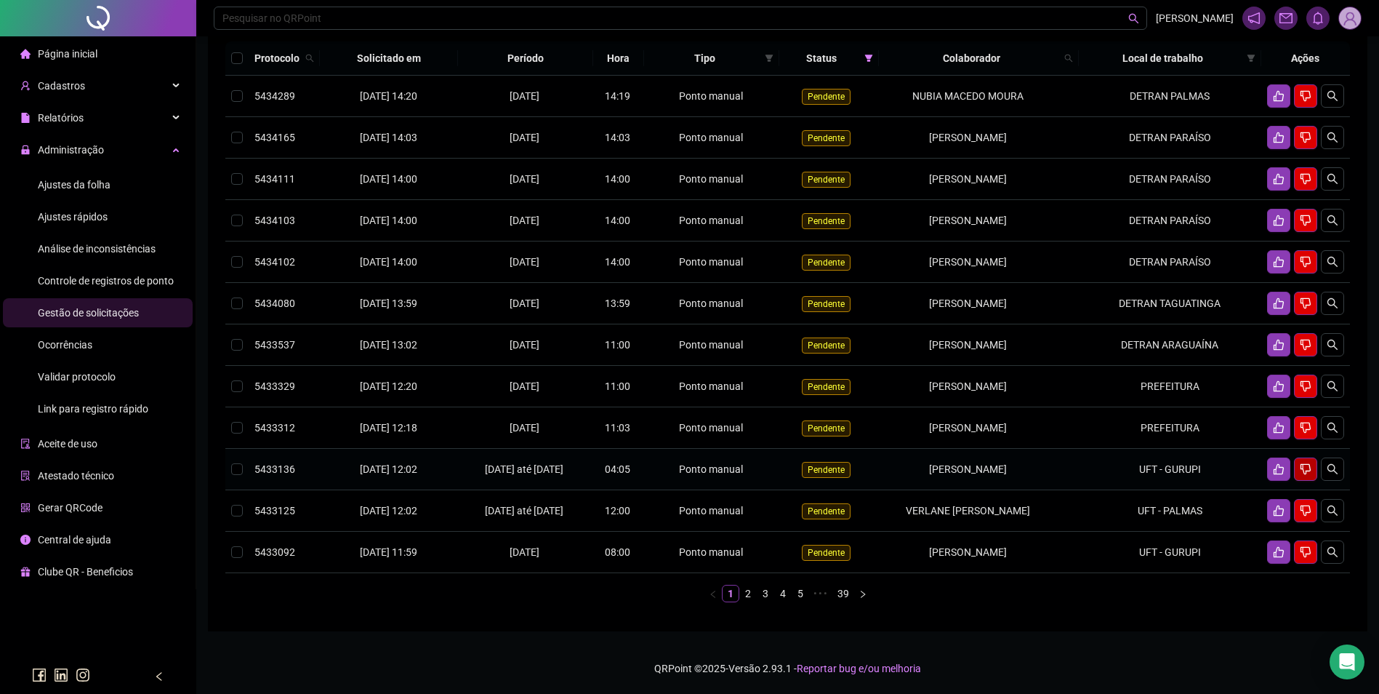
click at [1307, 475] on icon "dislike" at bounding box center [1306, 469] width 10 height 11
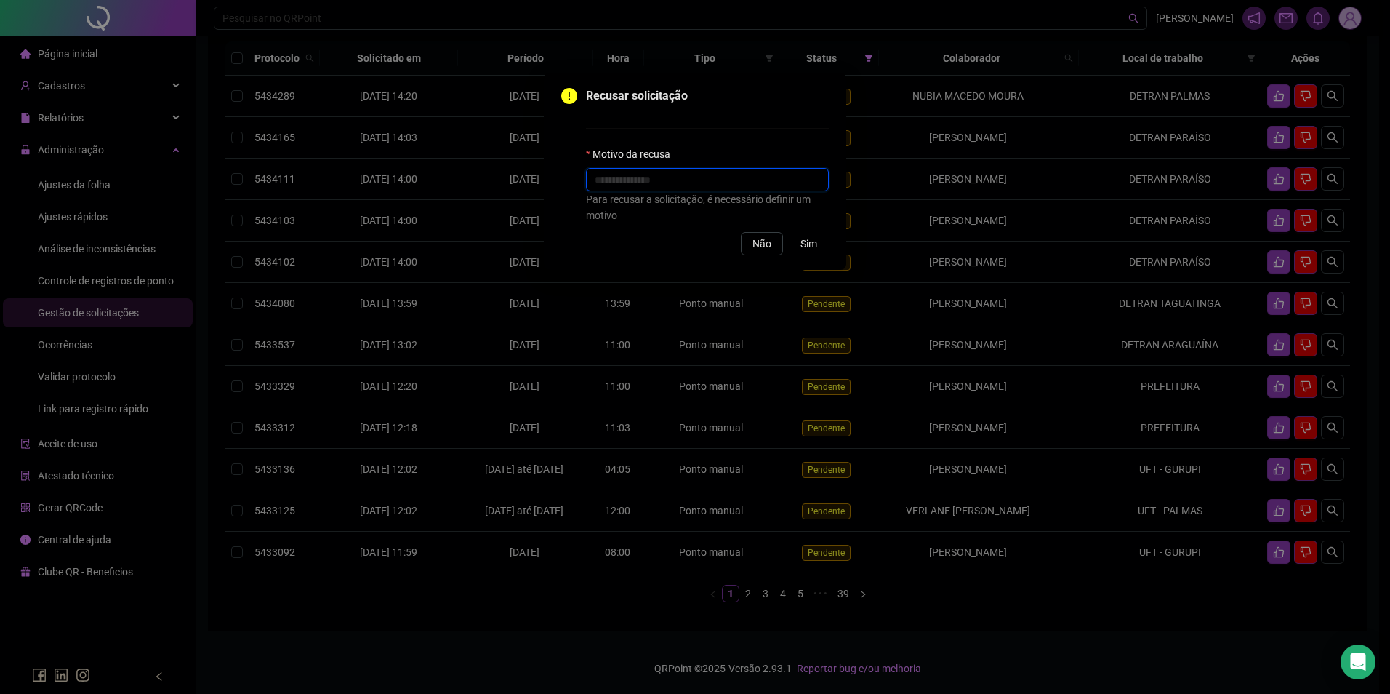
click at [748, 187] on input "text" at bounding box center [707, 179] width 243 height 23
type input "*"
click at [803, 245] on span "Sim" at bounding box center [809, 244] width 17 height 16
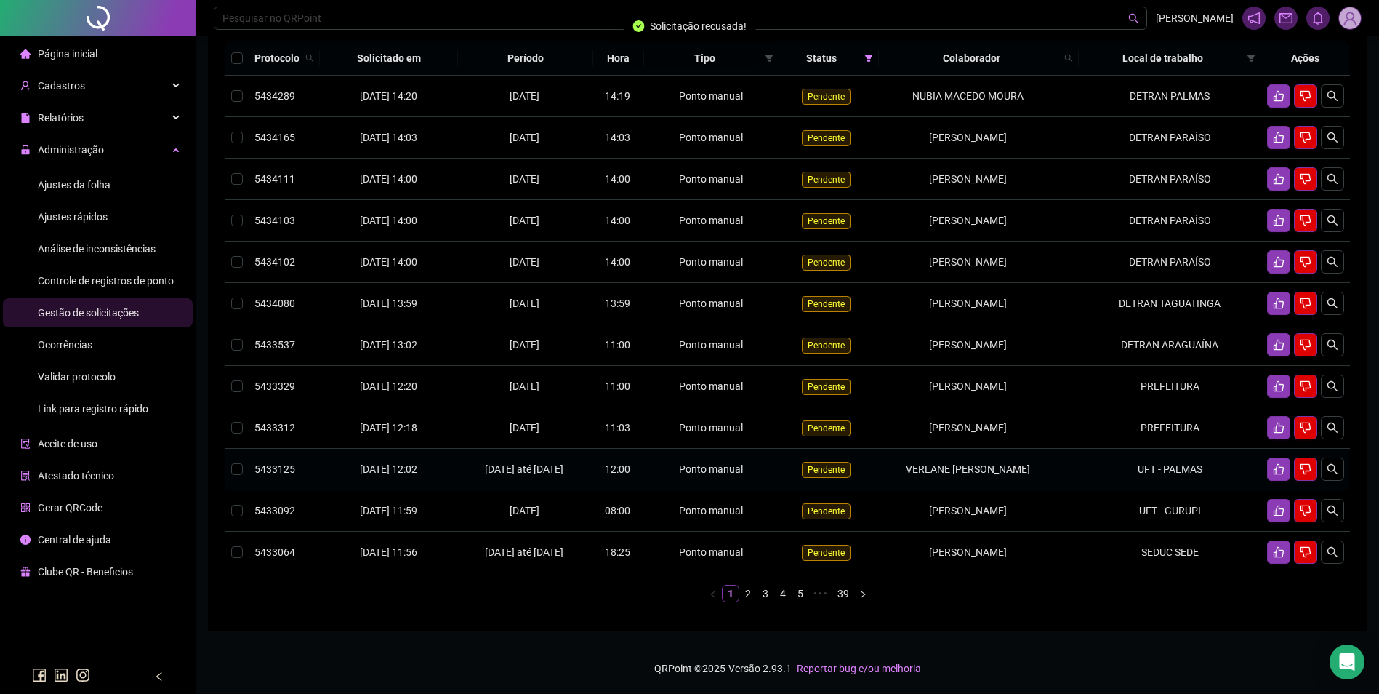
click at [1031, 483] on td "VERLANE [PERSON_NAME]" at bounding box center [979, 469] width 200 height 41
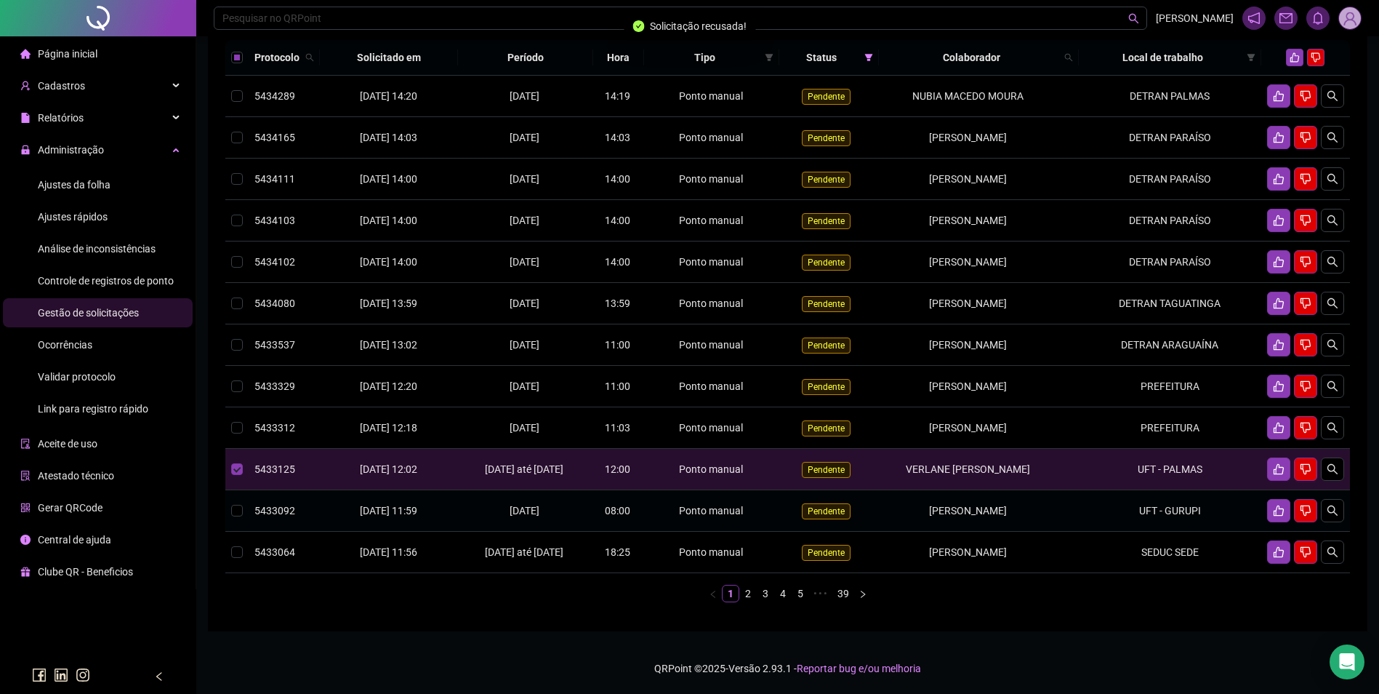
click at [1007, 516] on span "[PERSON_NAME]" at bounding box center [968, 511] width 78 height 12
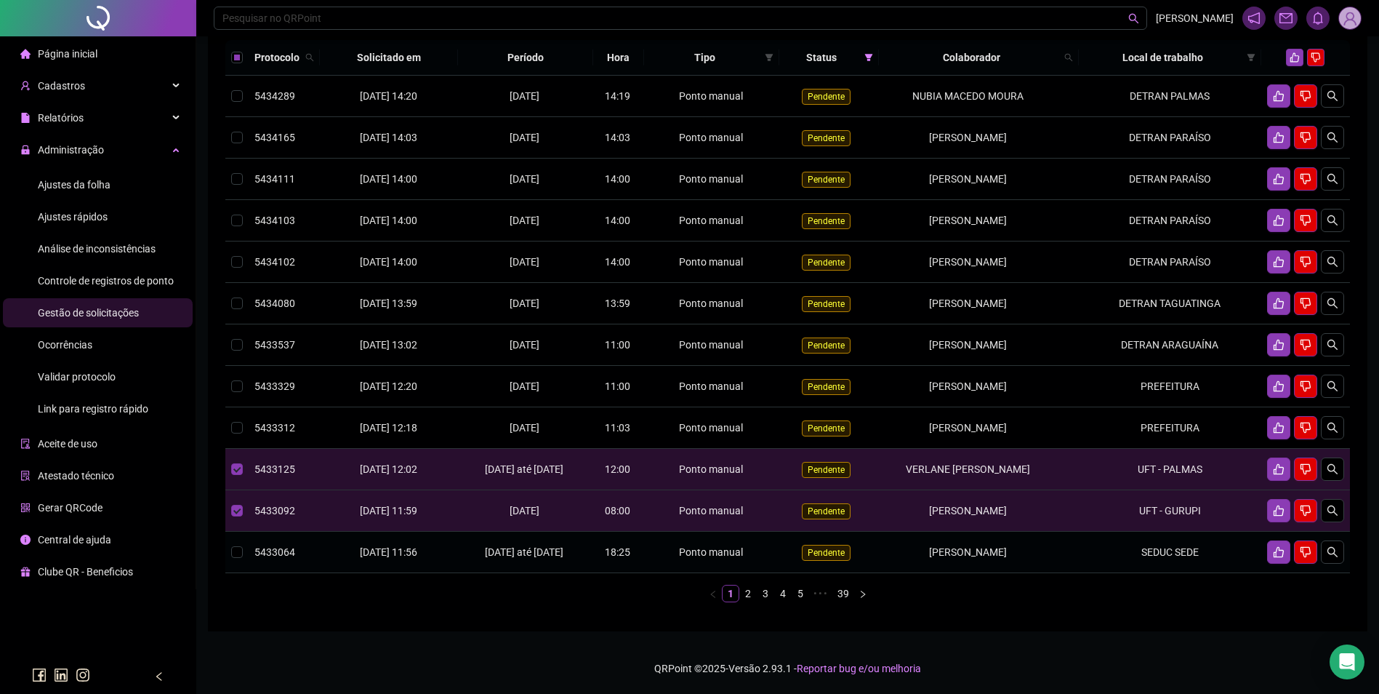
click at [1038, 556] on td "[PERSON_NAME]" at bounding box center [979, 552] width 200 height 41
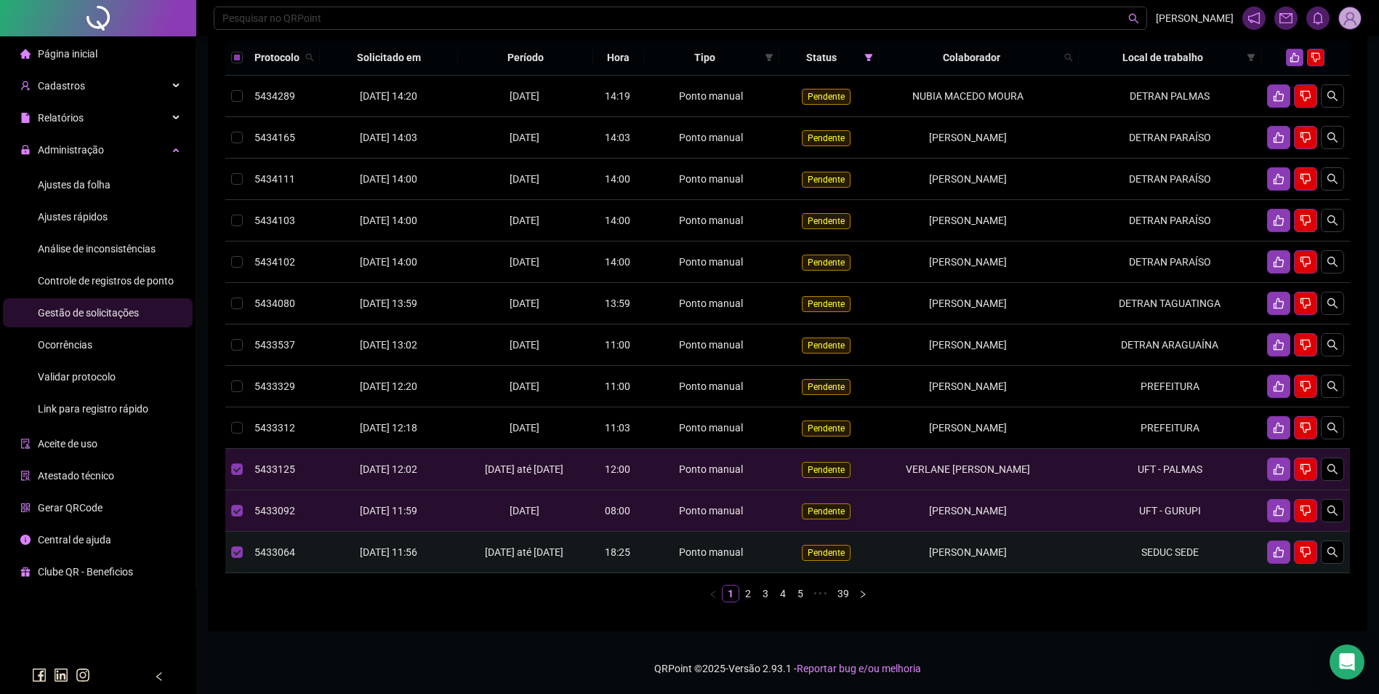
click at [1038, 556] on td "[PERSON_NAME]" at bounding box center [979, 552] width 200 height 41
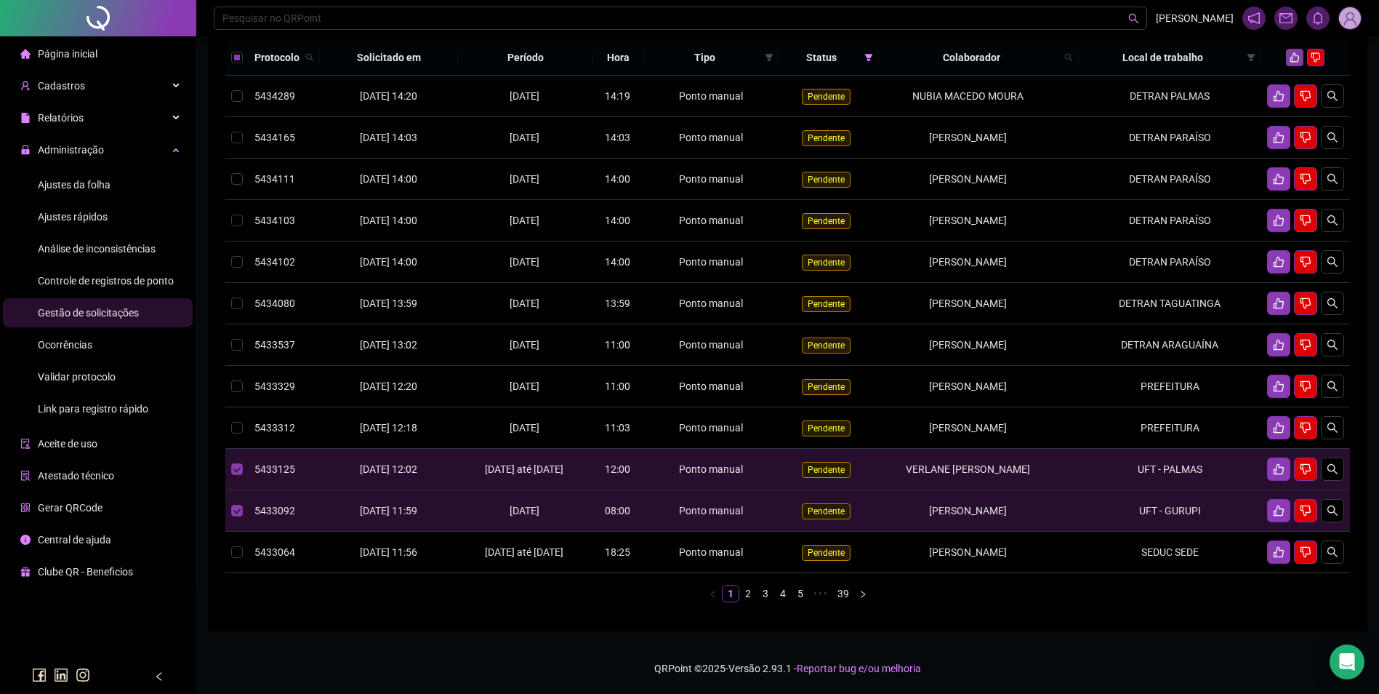
click at [1296, 53] on button "button" at bounding box center [1294, 57] width 17 height 17
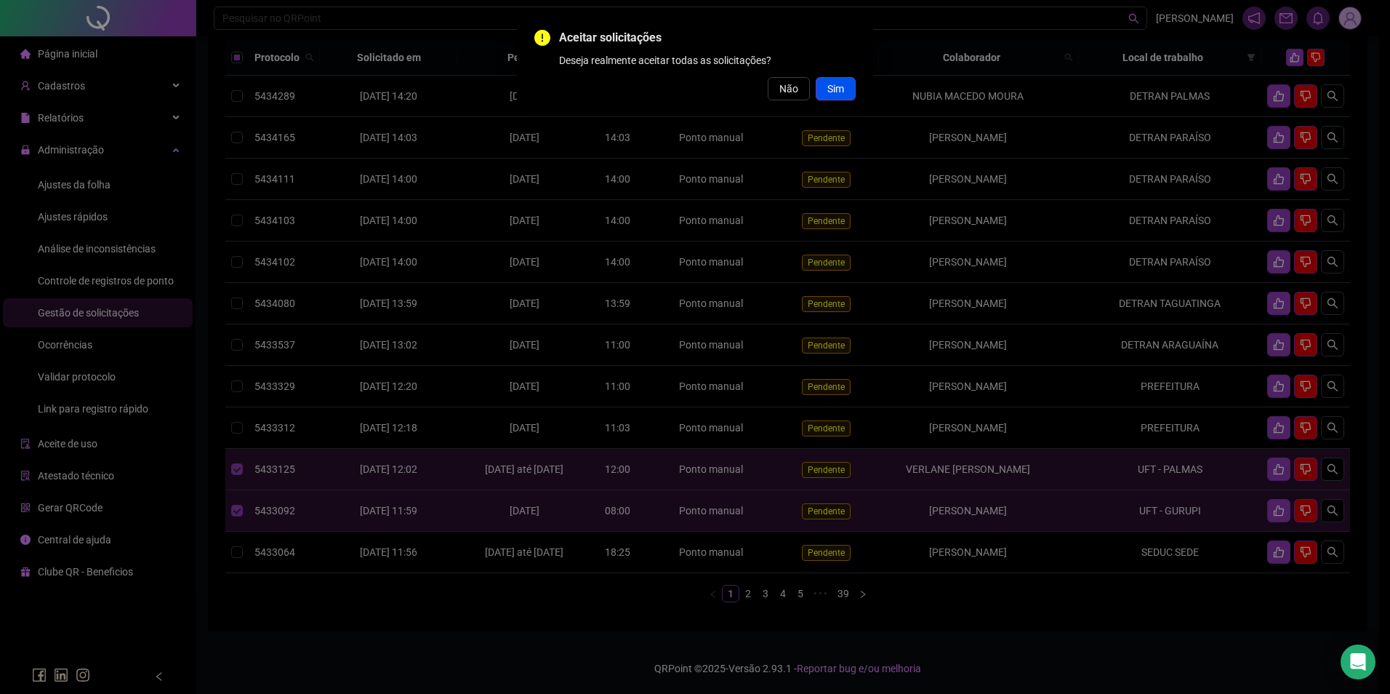
click at [841, 97] on button "Sim" at bounding box center [836, 88] width 40 height 23
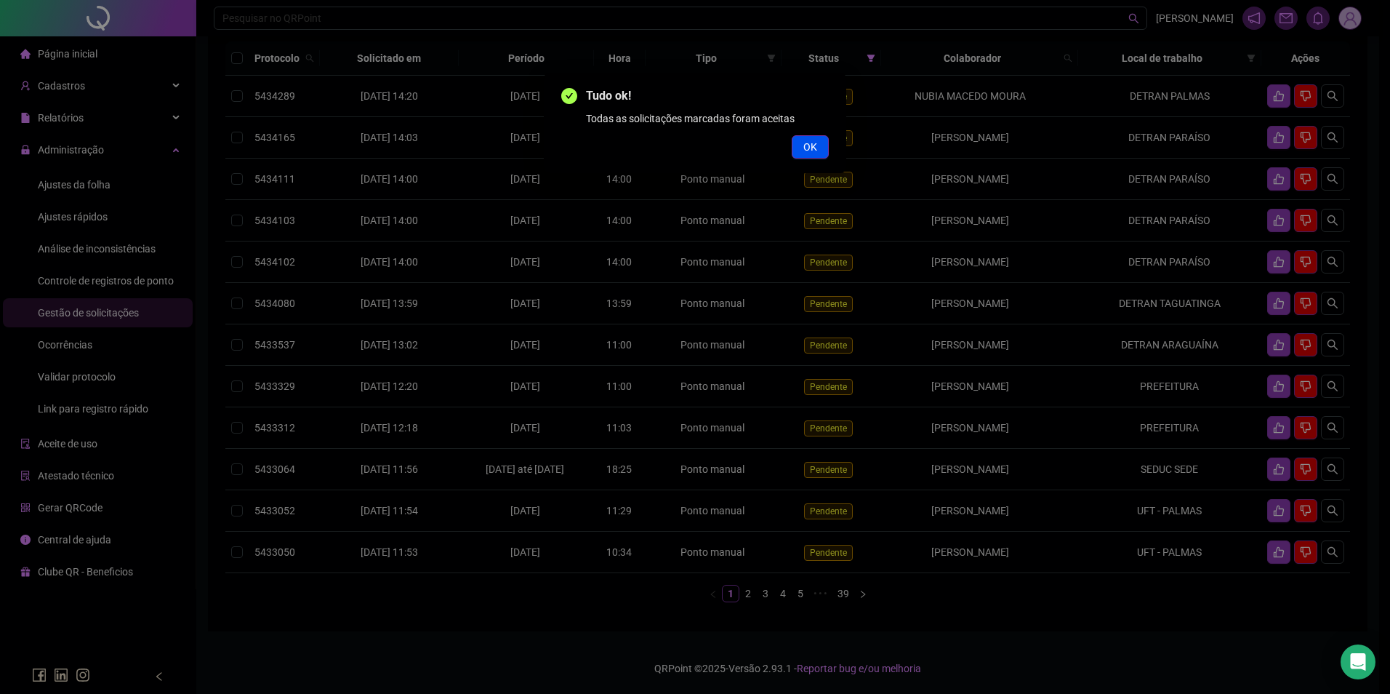
click at [811, 148] on span "OK" at bounding box center [810, 147] width 14 height 16
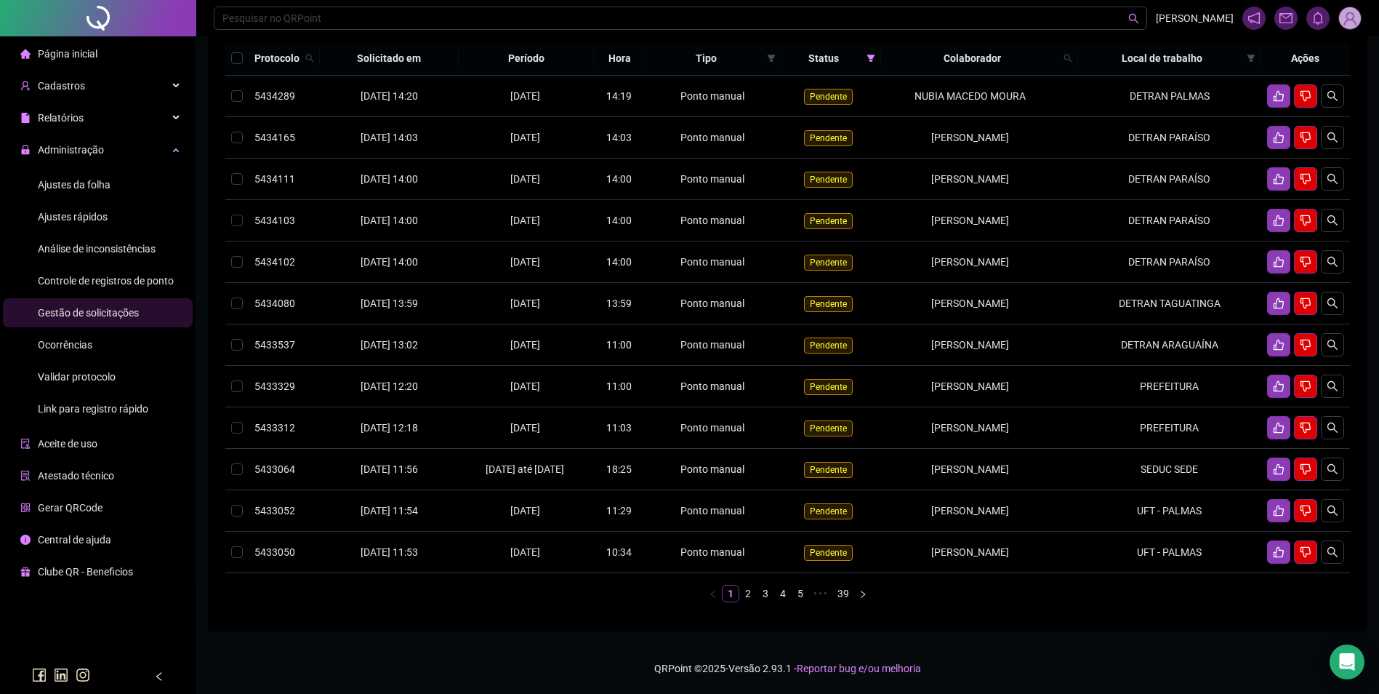
click at [750, 601] on link "2" at bounding box center [748, 593] width 16 height 16
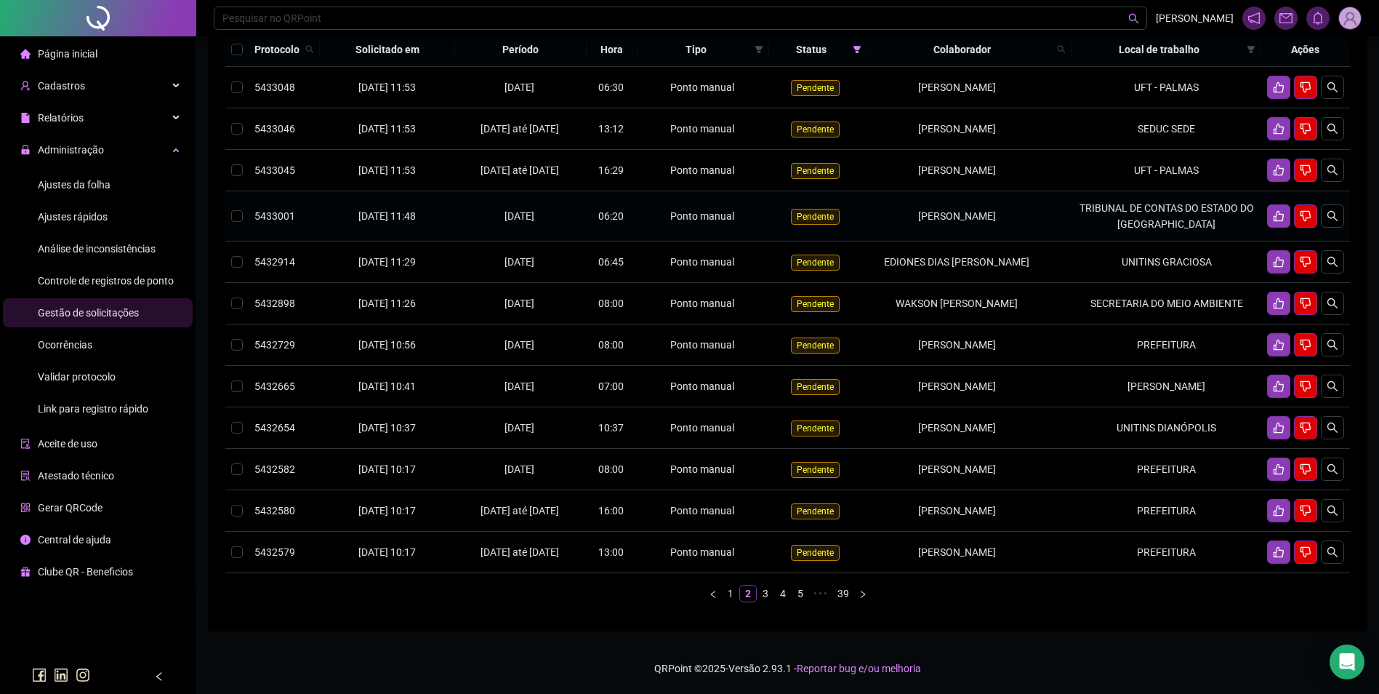
click at [1118, 237] on td "TRIBUNAL DE CONTAS DO ESTADO DO [GEOGRAPHIC_DATA]" at bounding box center [1167, 216] width 190 height 50
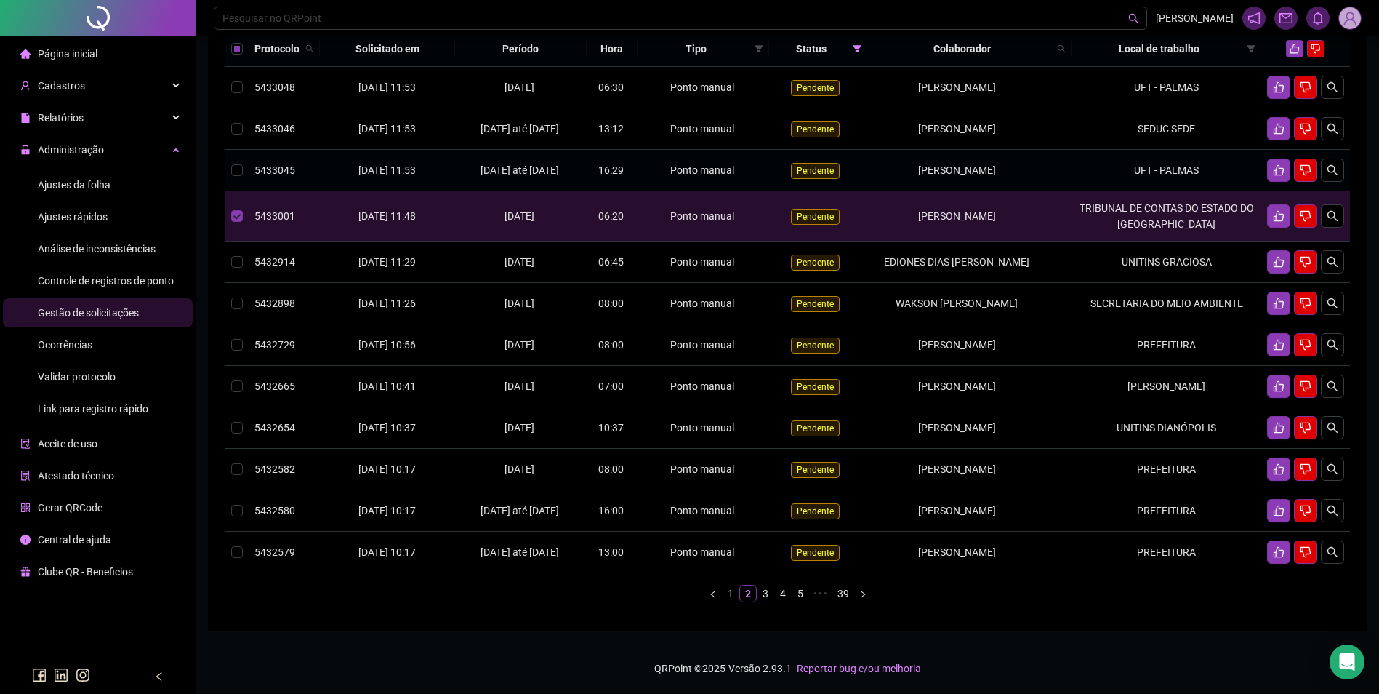
click at [1126, 177] on td "UFT - PALMAS" at bounding box center [1167, 170] width 190 height 41
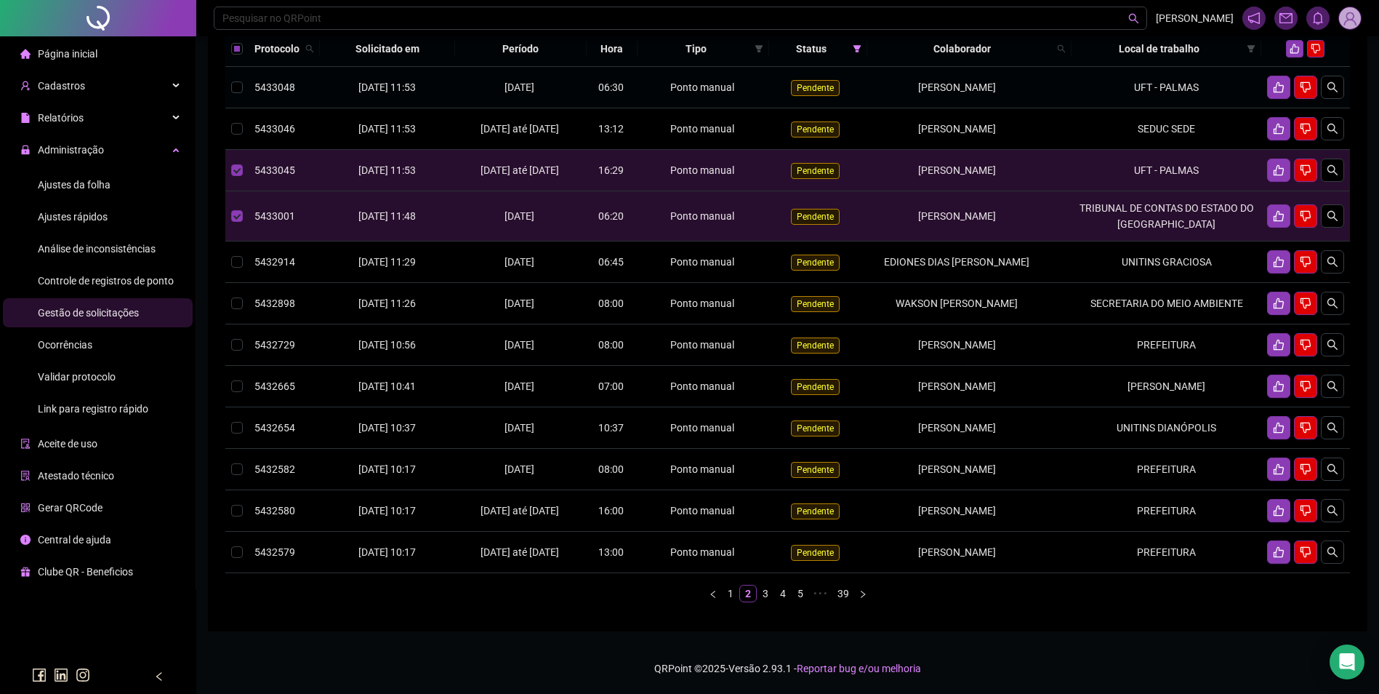
click at [1134, 105] on td "UFT - PALMAS" at bounding box center [1167, 87] width 190 height 41
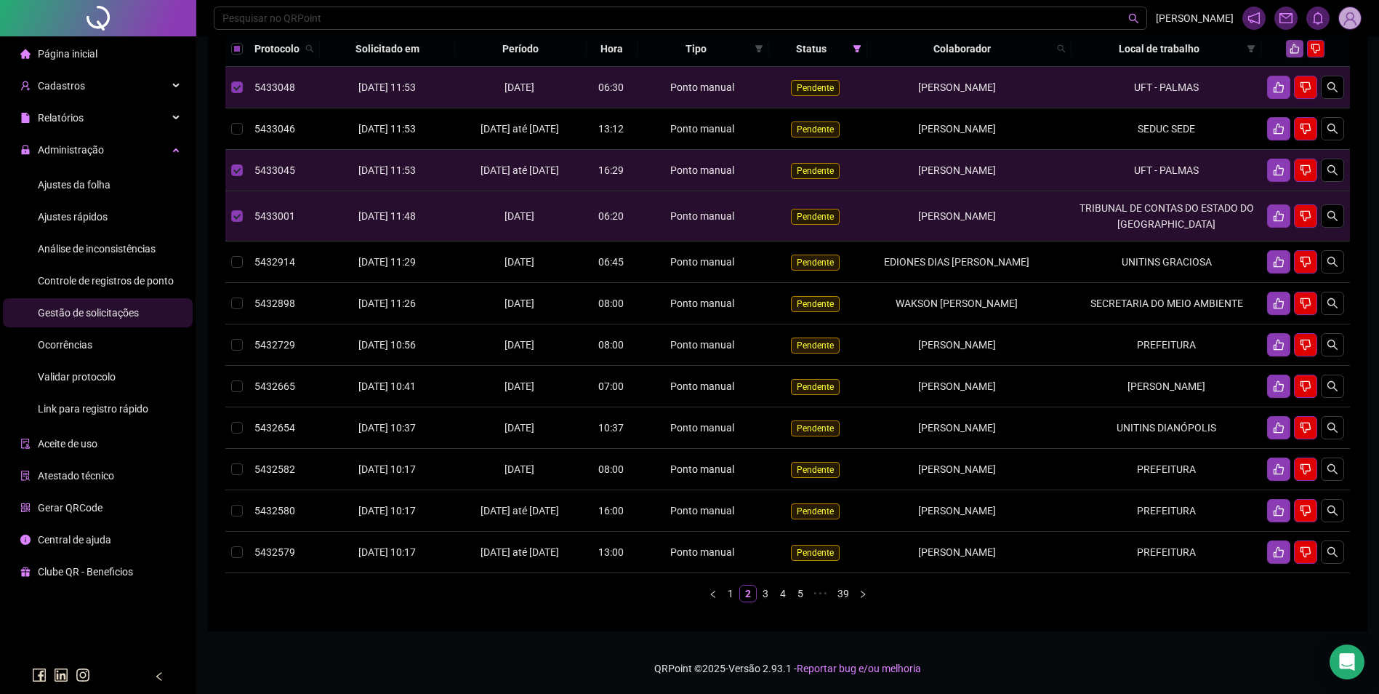
click at [1294, 54] on icon "like" at bounding box center [1295, 49] width 10 height 10
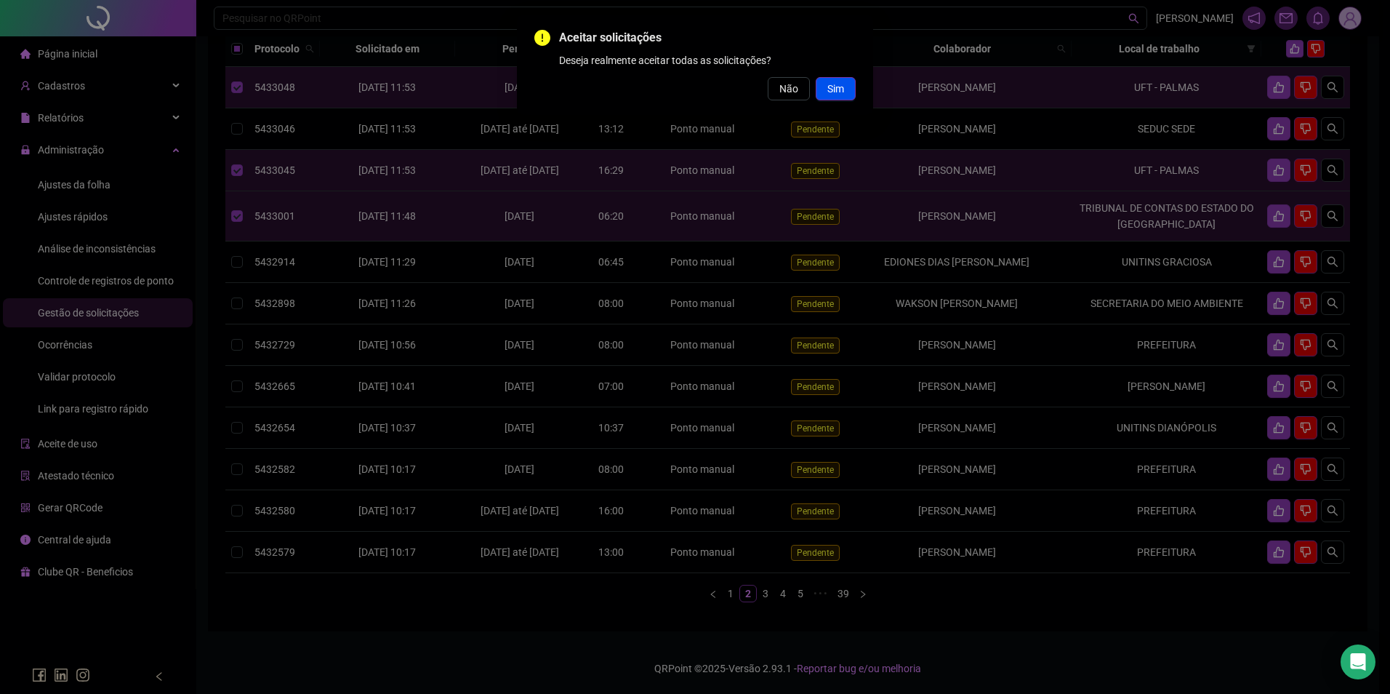
click at [846, 87] on button "Sim" at bounding box center [836, 88] width 40 height 23
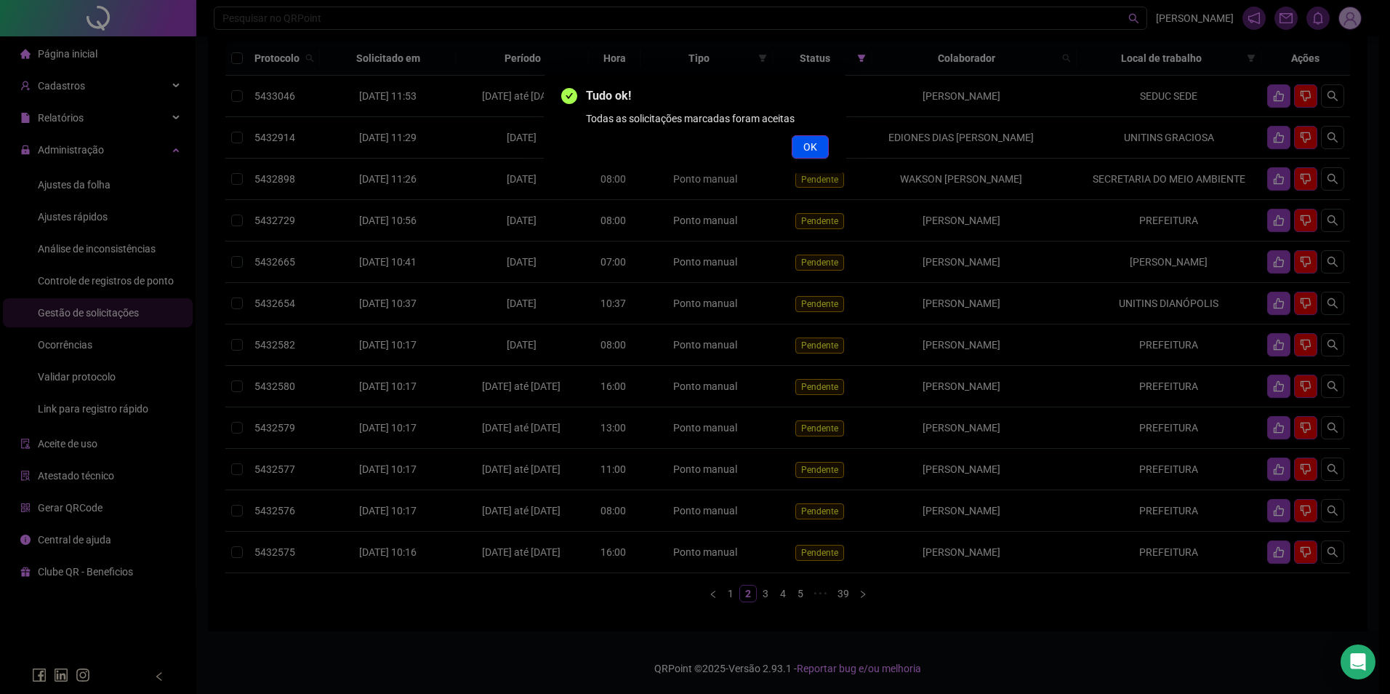
drag, startPoint x: 790, startPoint y: 148, endPoint x: 798, endPoint y: 145, distance: 8.5
click at [798, 145] on div "OK" at bounding box center [695, 146] width 268 height 23
click at [799, 145] on button "OK" at bounding box center [810, 146] width 37 height 23
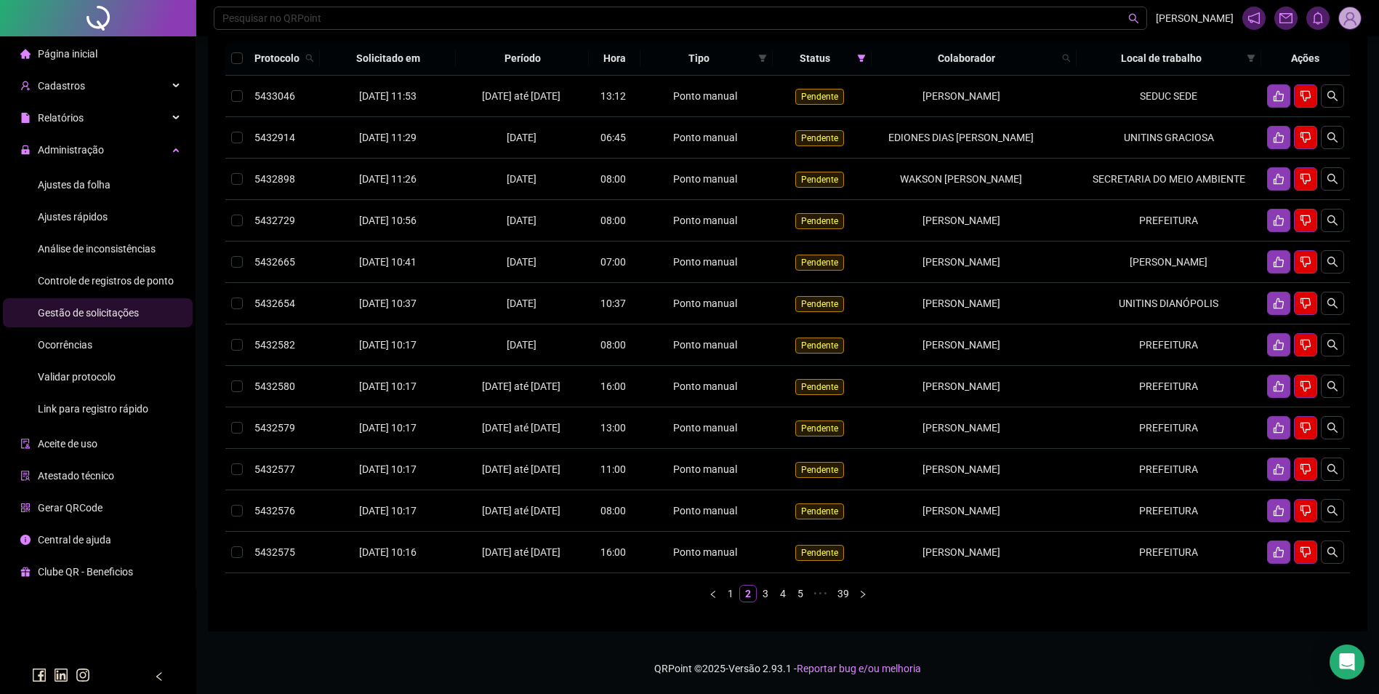
click at [726, 601] on link "1" at bounding box center [731, 593] width 16 height 16
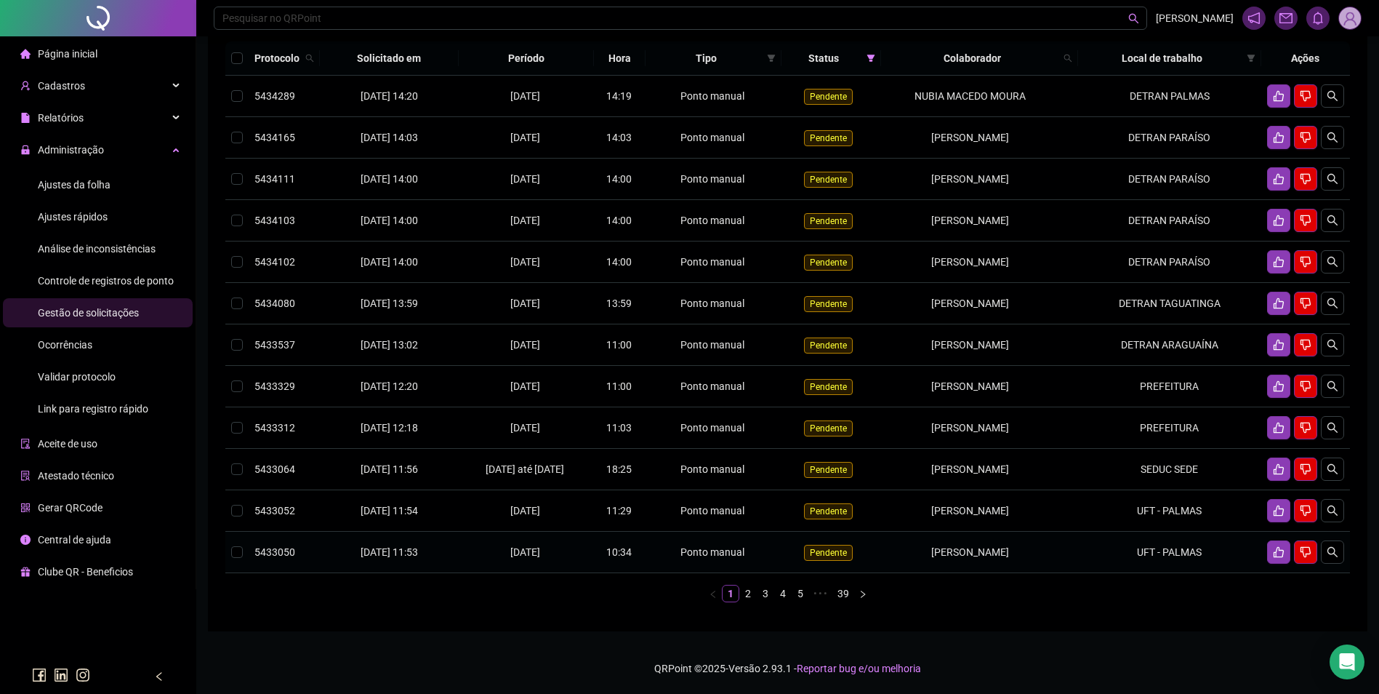
click at [1102, 563] on td "UFT - PALMAS" at bounding box center [1169, 552] width 183 height 41
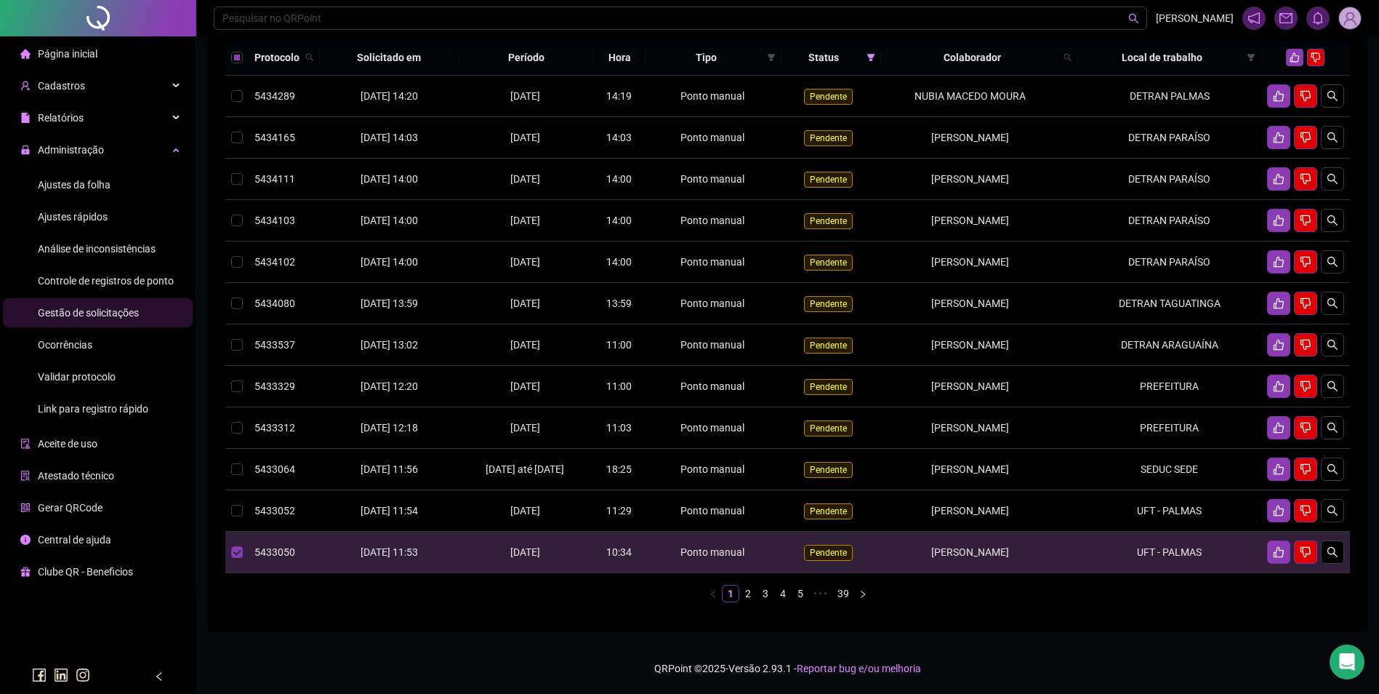
click at [1113, 511] on td "UFT - PALMAS" at bounding box center [1169, 510] width 183 height 41
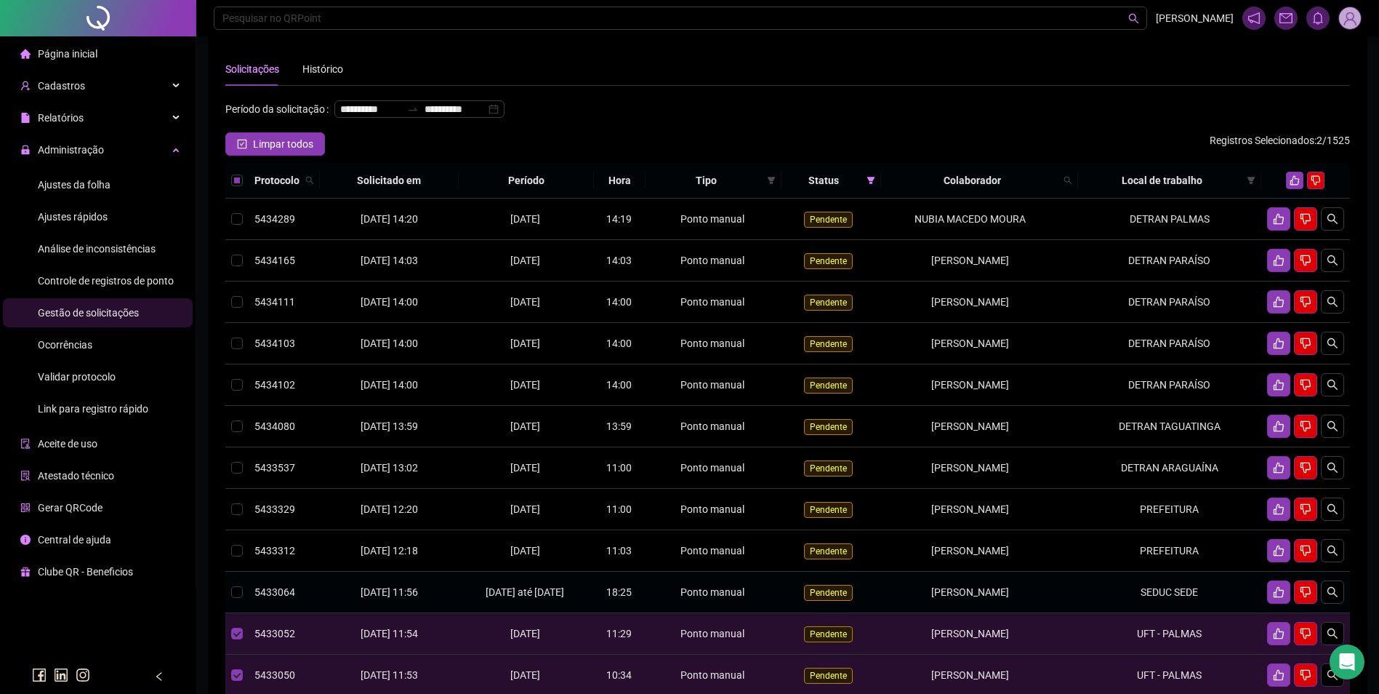
scroll to position [12, 0]
click at [1289, 190] on button "button" at bounding box center [1294, 180] width 17 height 17
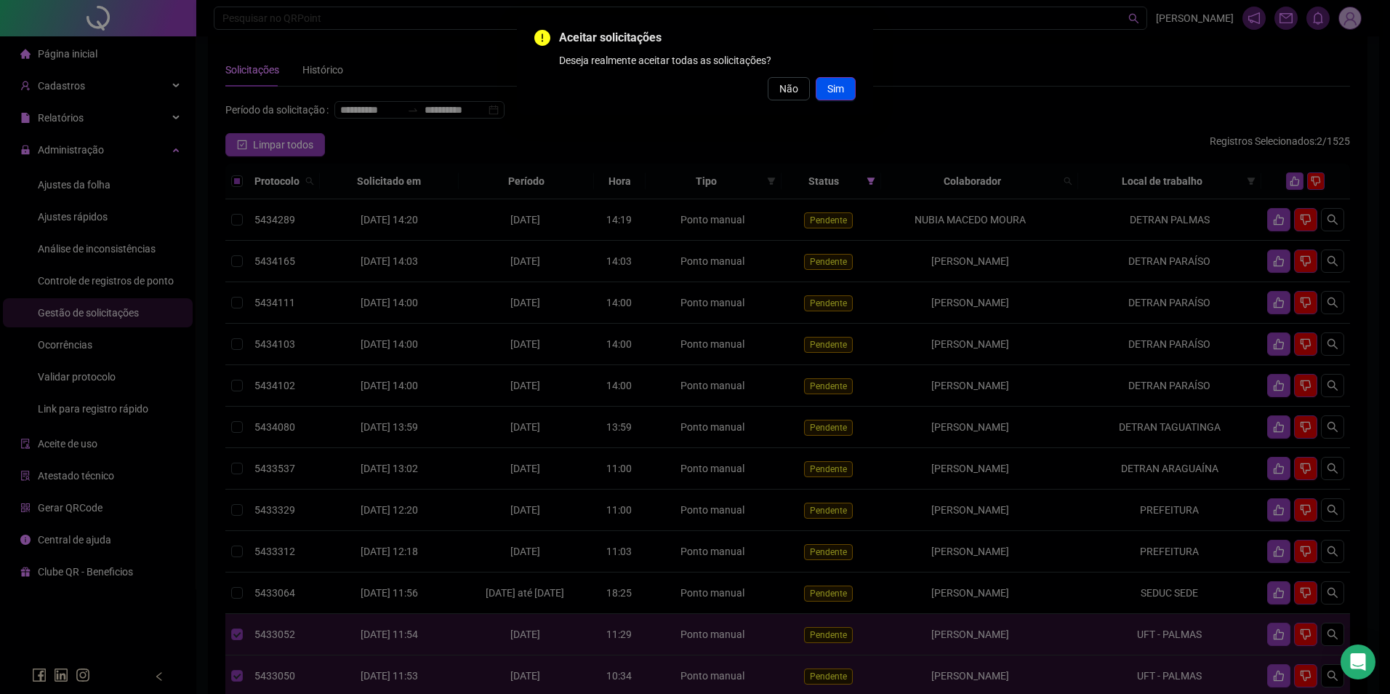
click at [833, 82] on span "Sim" at bounding box center [835, 89] width 17 height 16
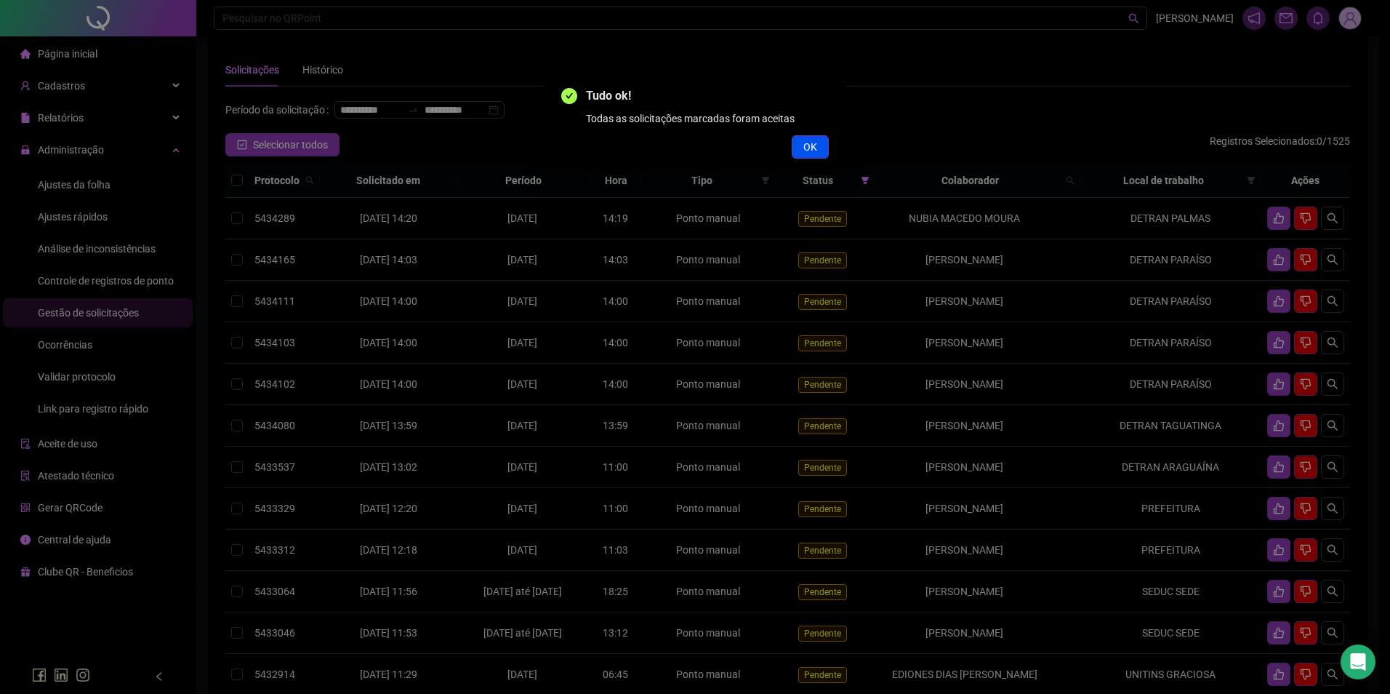
click at [809, 147] on span "OK" at bounding box center [810, 147] width 14 height 16
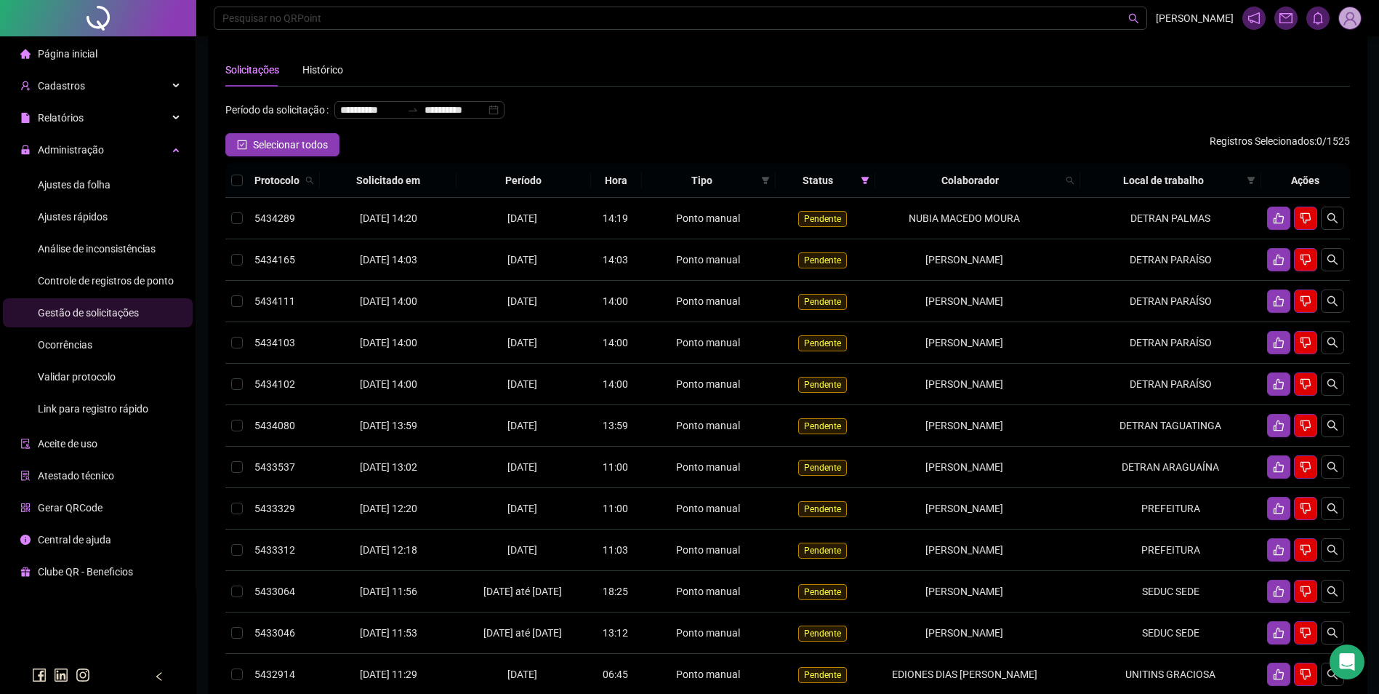
click at [95, 187] on span "Ajustes da folha" at bounding box center [74, 185] width 73 height 12
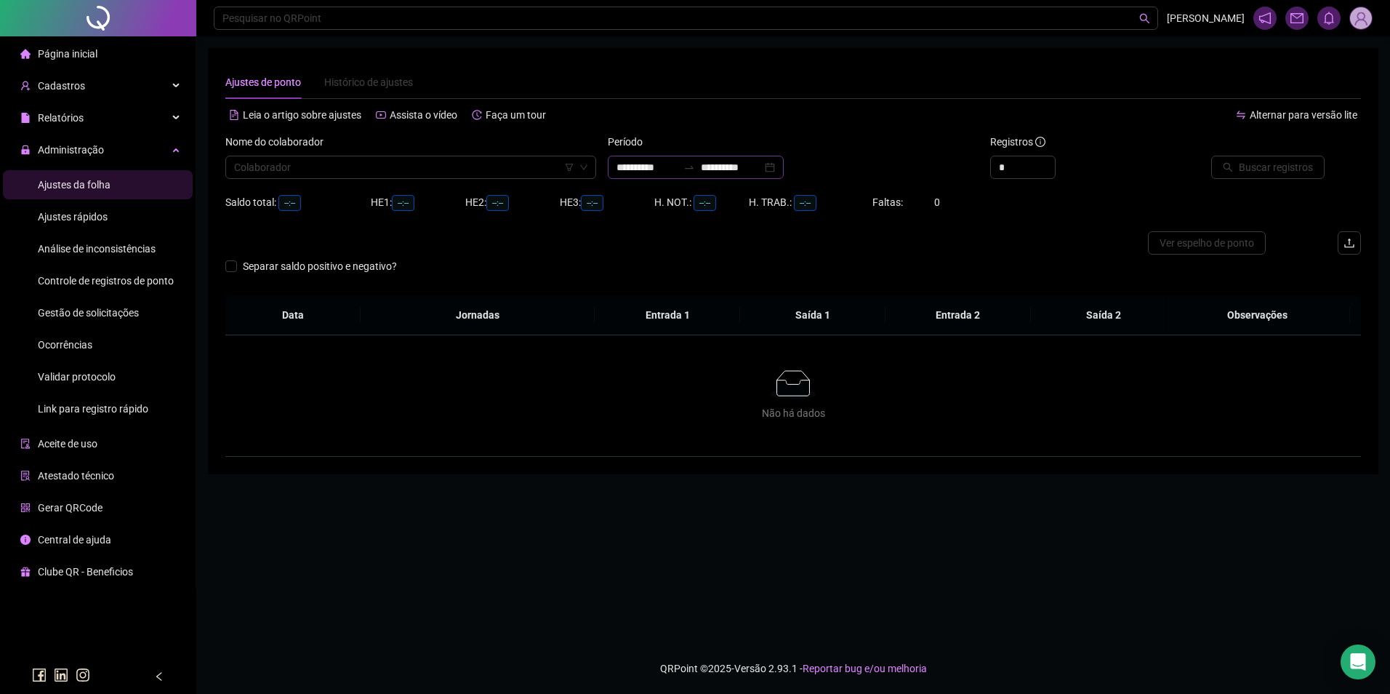
click at [701, 169] on div at bounding box center [689, 167] width 23 height 12
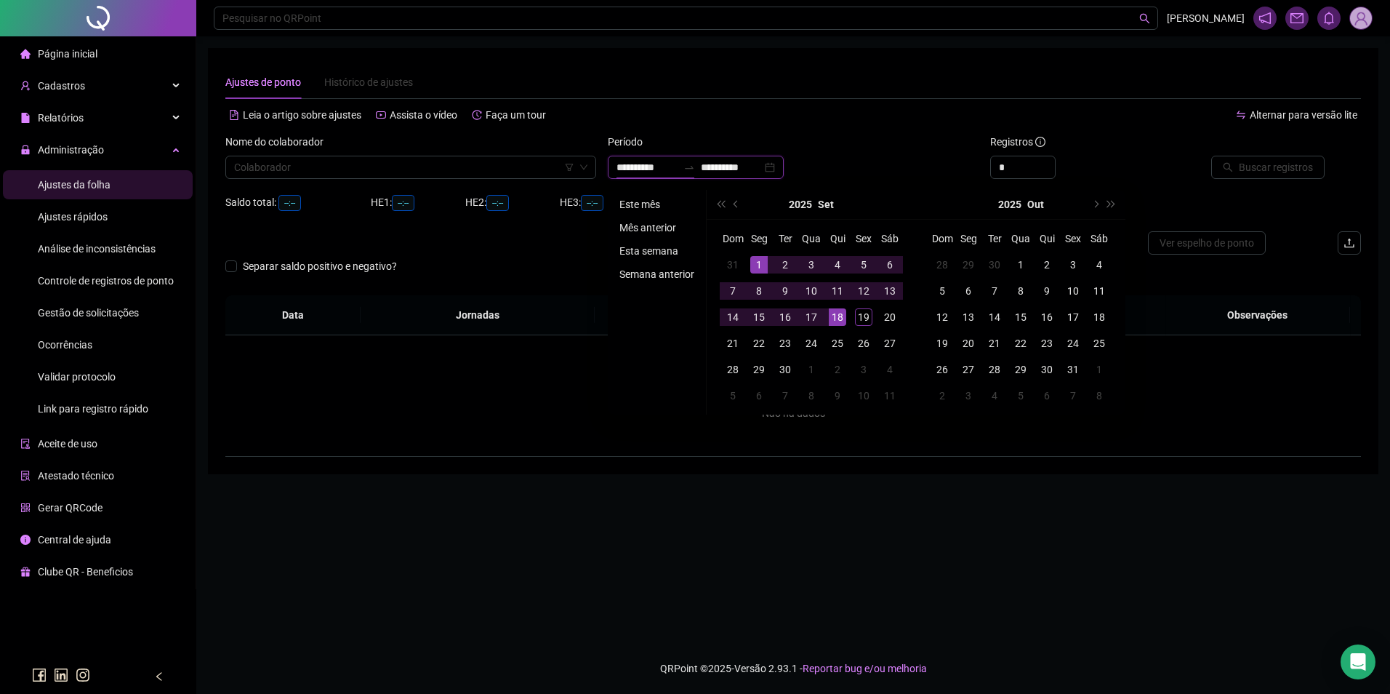
type input "**********"
click at [649, 205] on li "Este mês" at bounding box center [657, 204] width 87 height 17
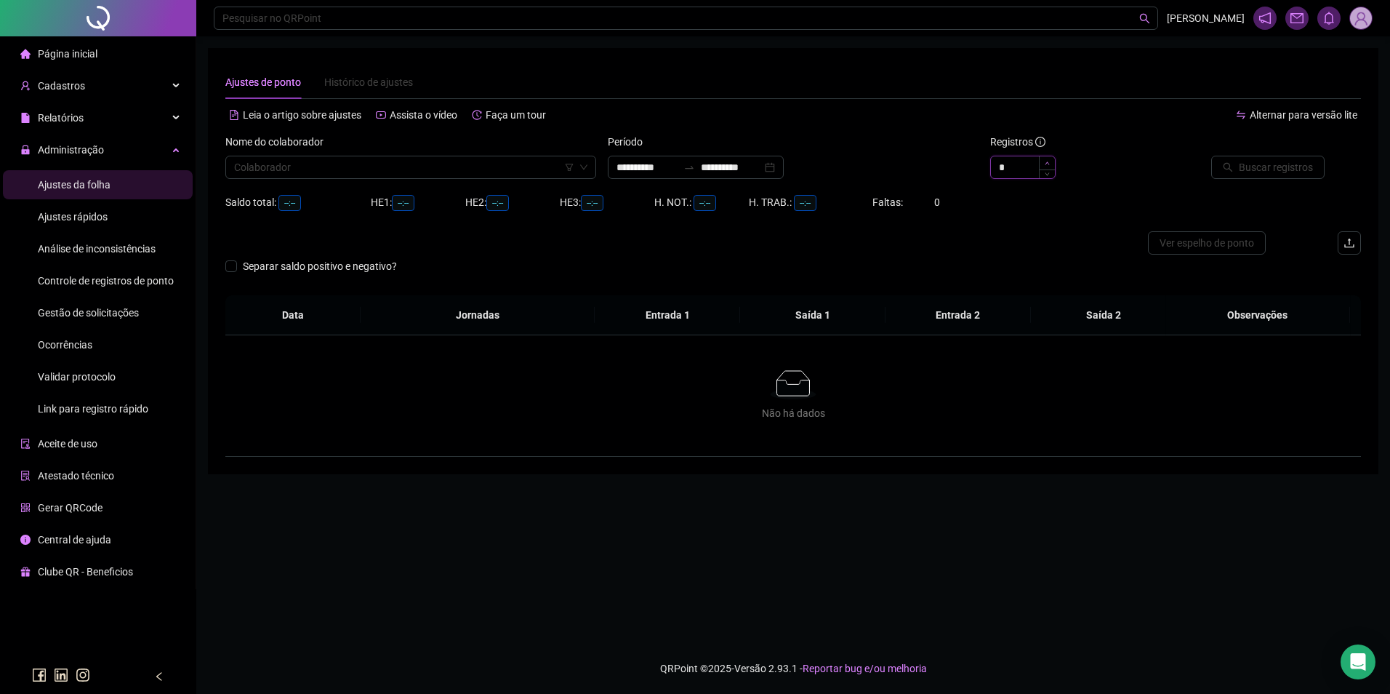
type input "*"
click at [1048, 166] on span "Increase Value" at bounding box center [1047, 162] width 16 height 13
click at [530, 171] on input "search" at bounding box center [404, 167] width 340 height 22
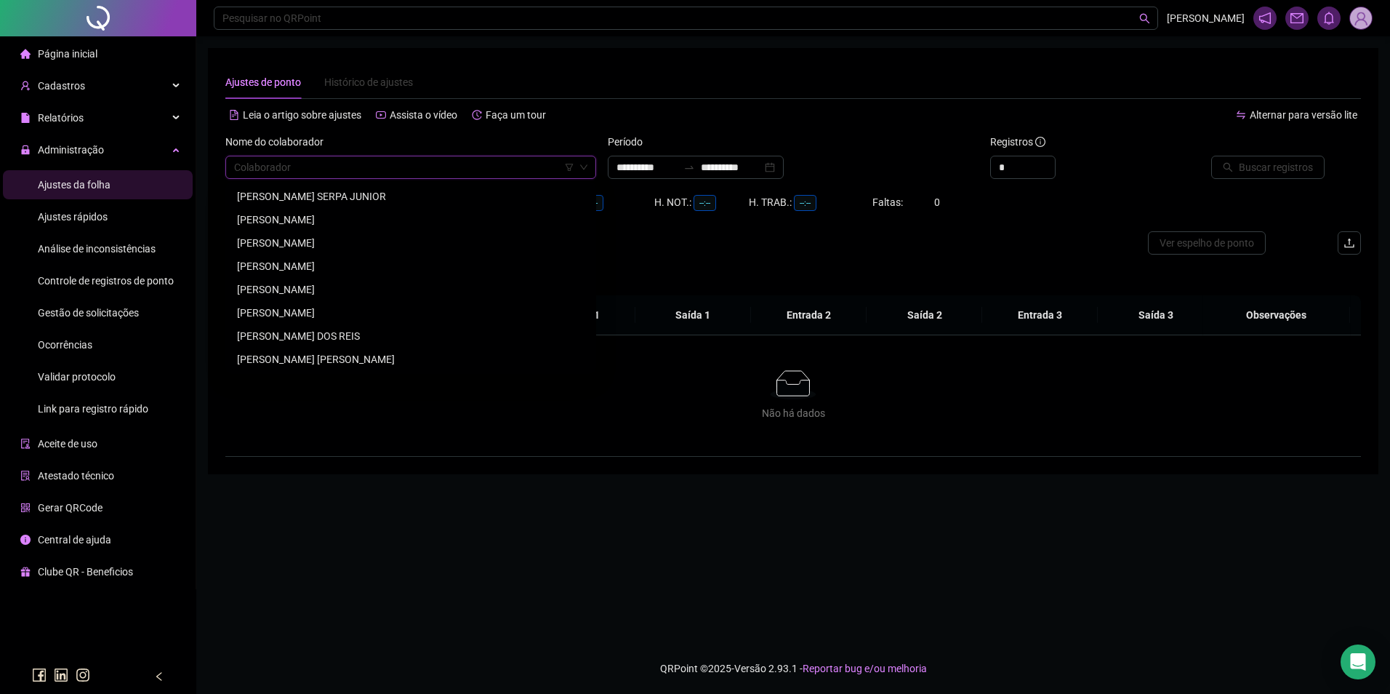
type input "*"
type input "********"
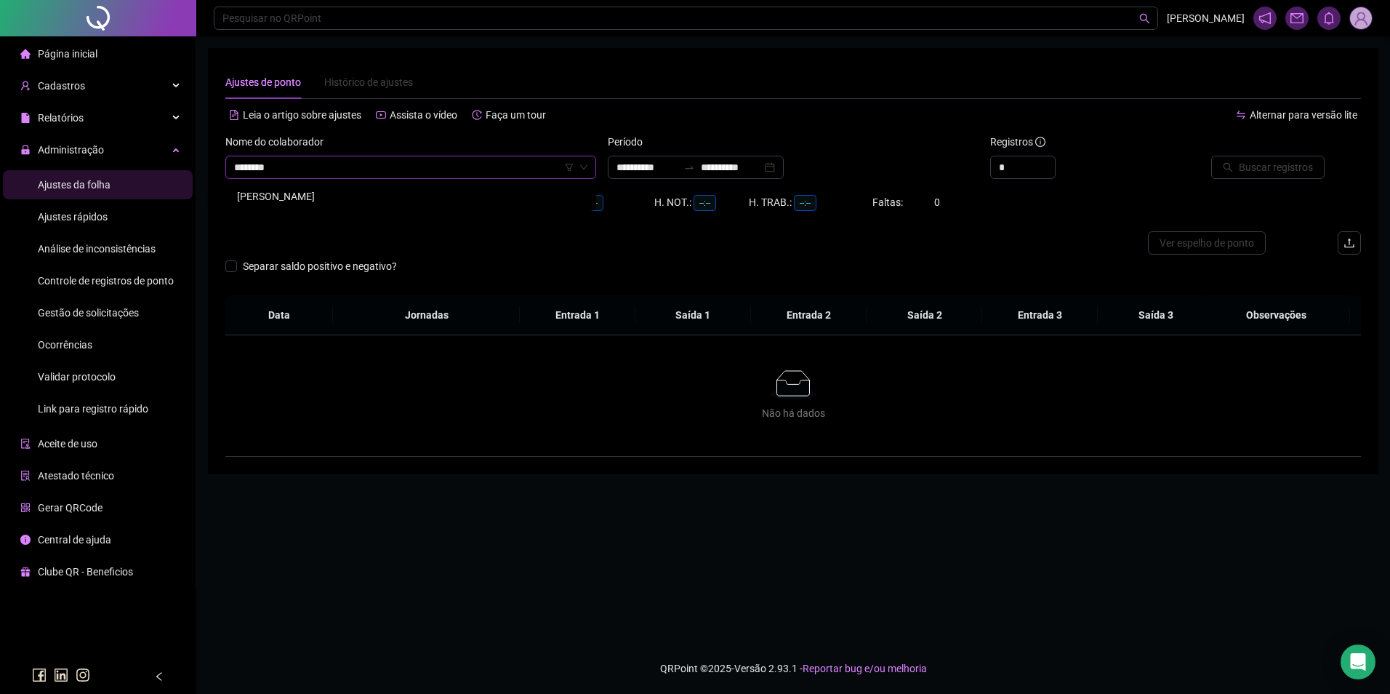
click at [304, 192] on div "[PERSON_NAME]" at bounding box center [411, 196] width 348 height 16
click at [1220, 172] on button "Buscar registros" at bounding box center [1267, 167] width 113 height 23
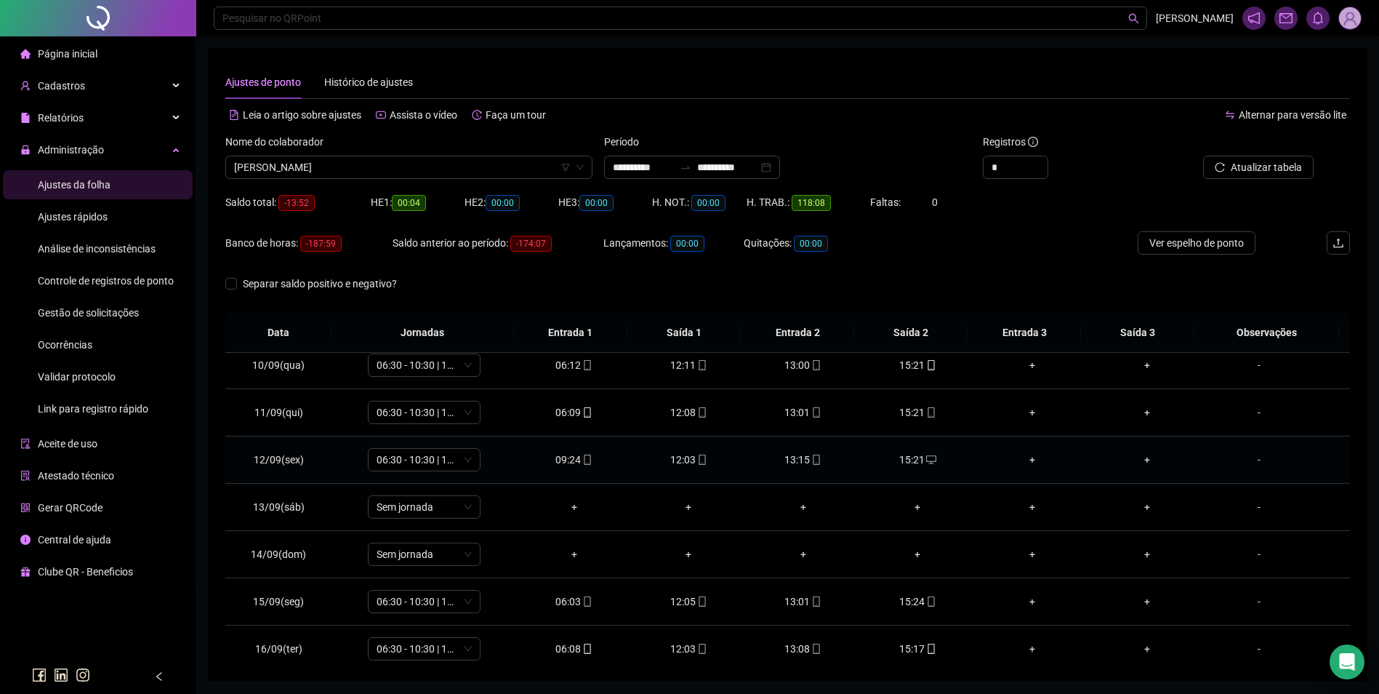
scroll to position [582, 0]
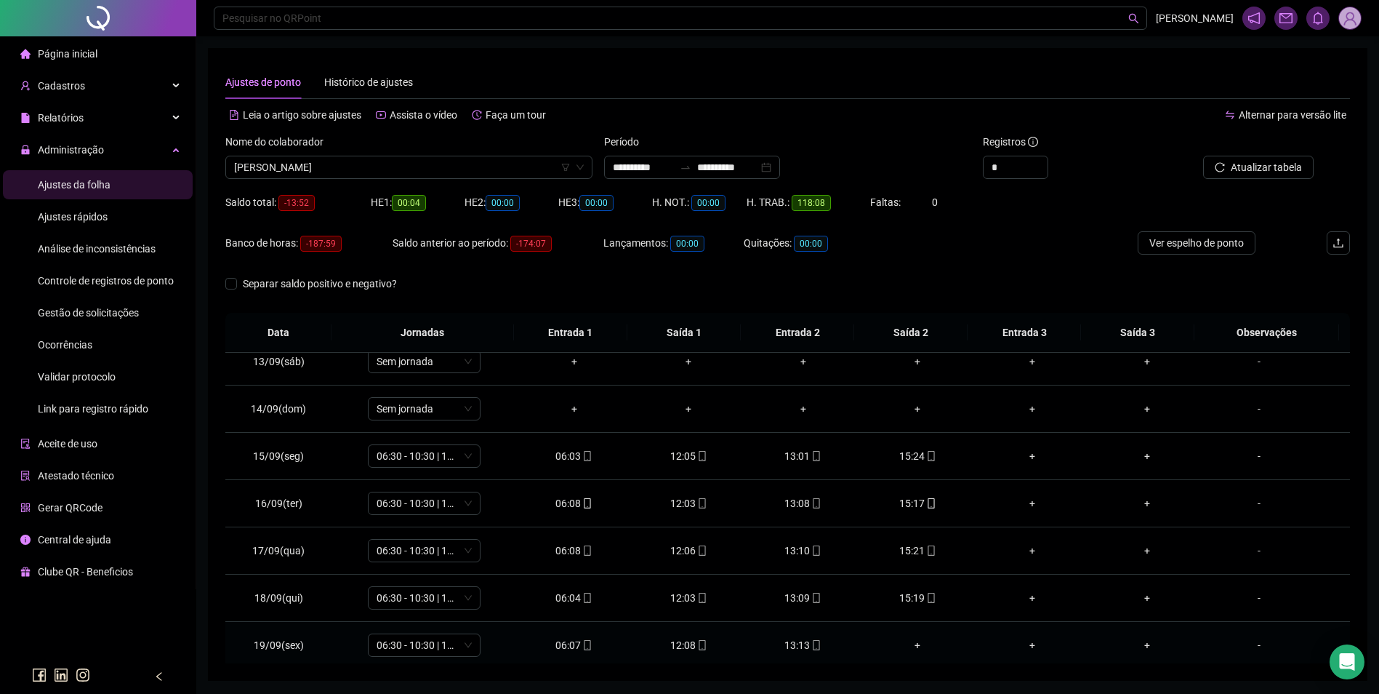
click at [811, 651] on div "13:13" at bounding box center [804, 645] width 92 height 16
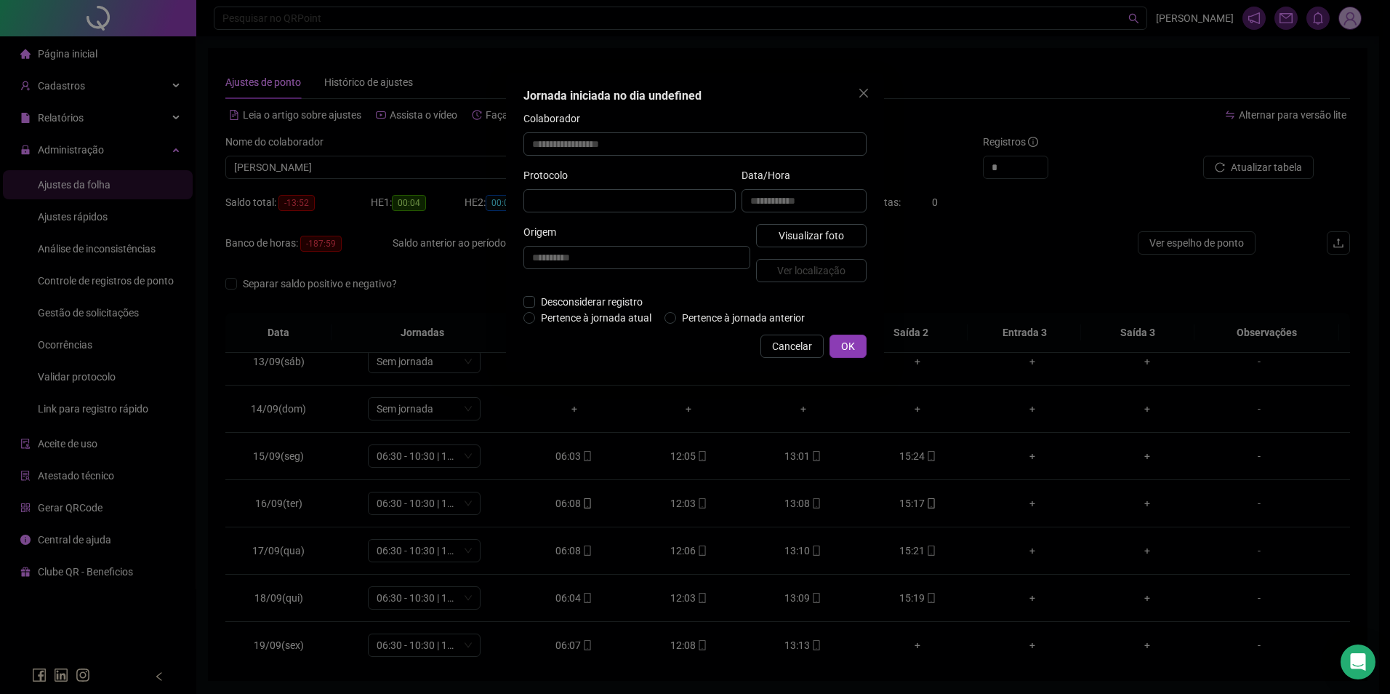
type input "**********"
click at [817, 232] on span "Visualizar foto" at bounding box center [811, 237] width 65 height 16
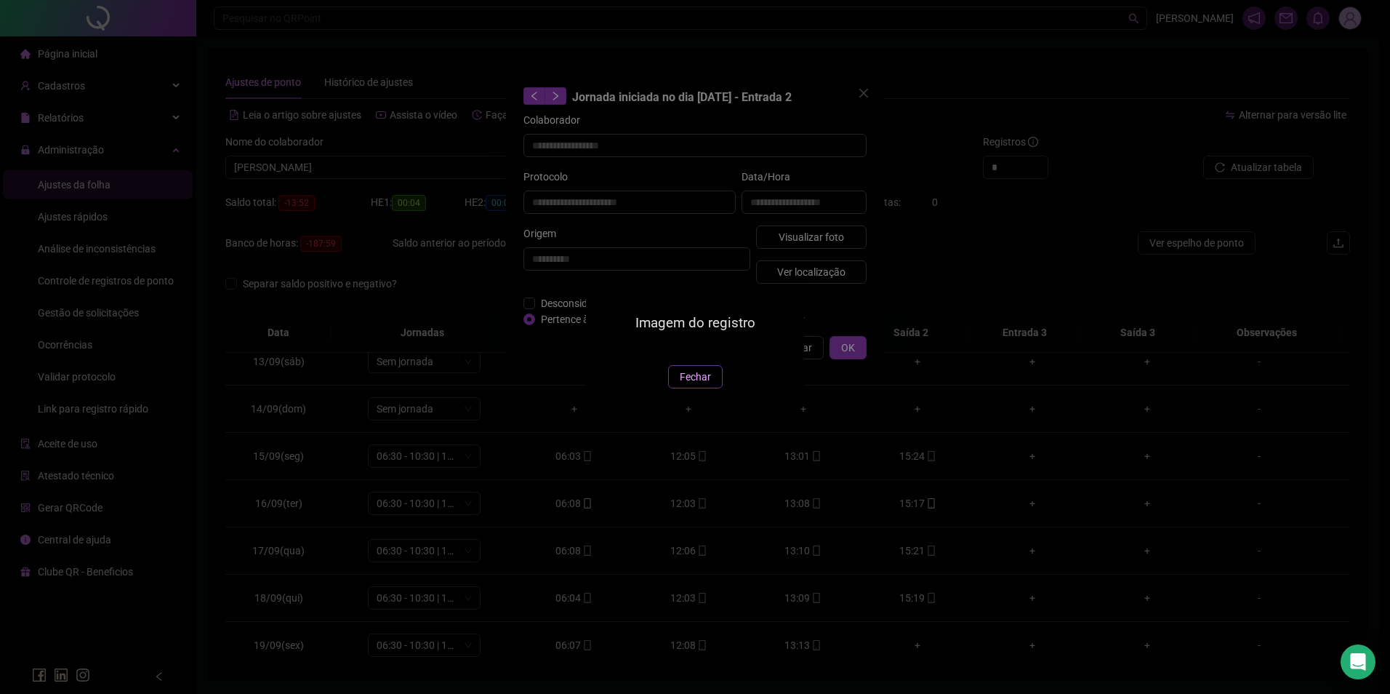
click at [691, 385] on span "Fechar" at bounding box center [695, 377] width 31 height 16
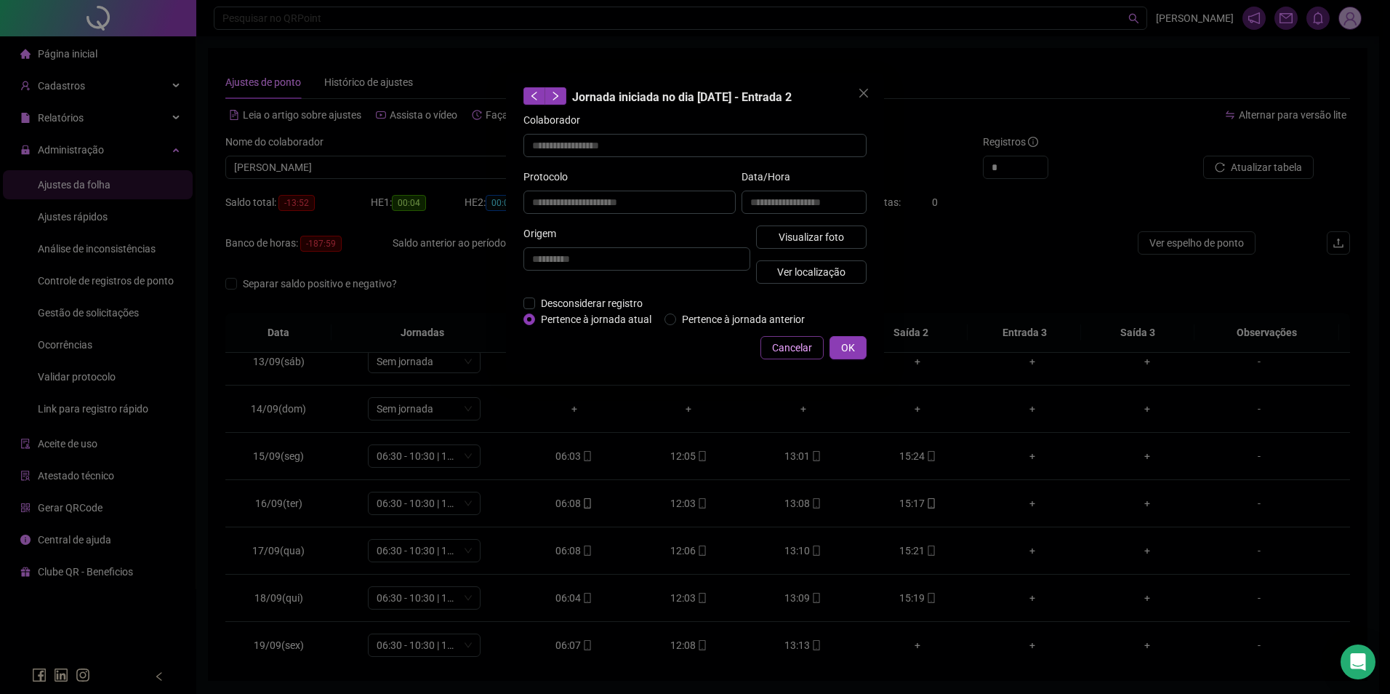
click at [777, 349] on span "Cancelar" at bounding box center [792, 348] width 40 height 16
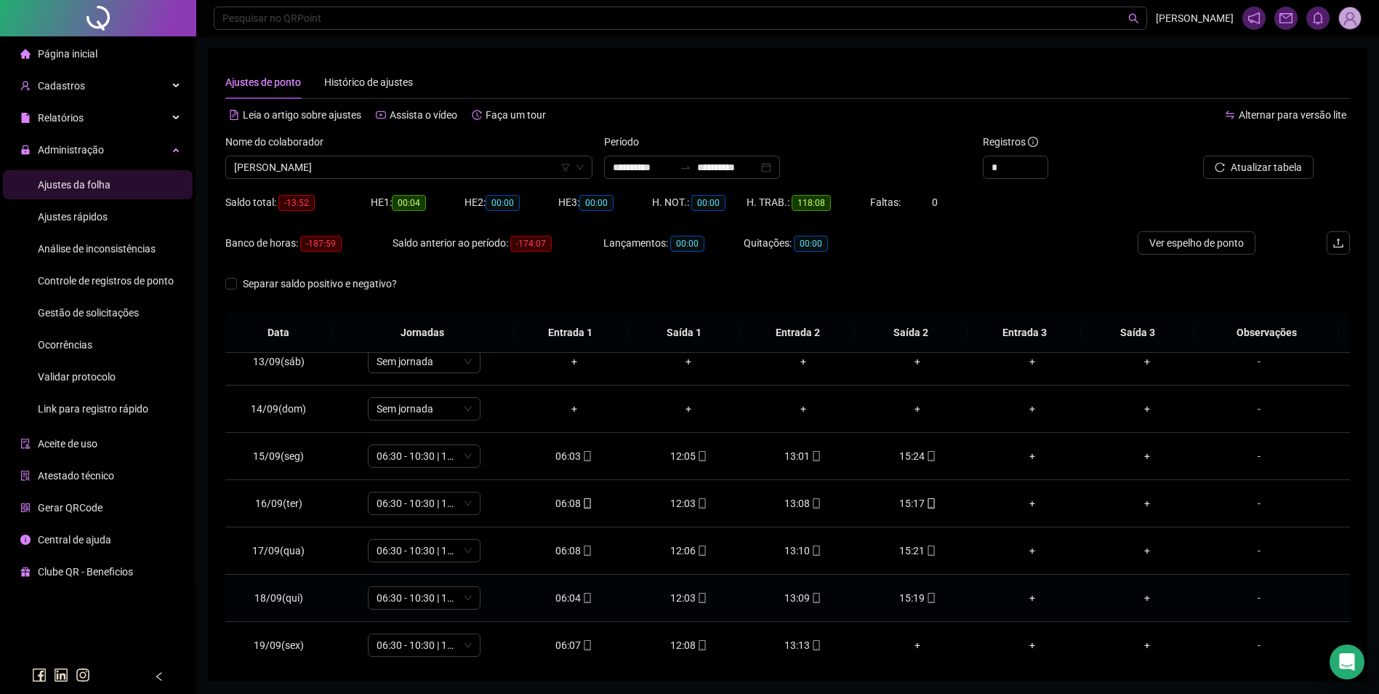
scroll to position [588, 0]
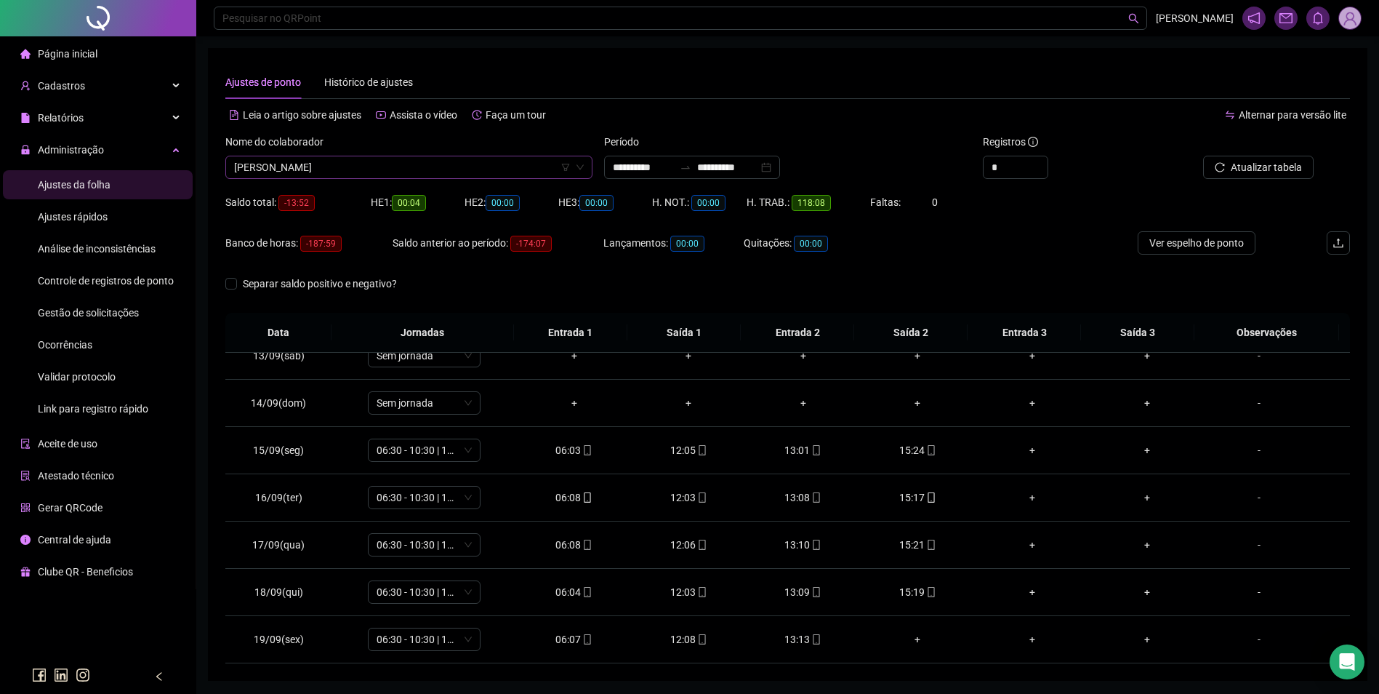
click at [484, 176] on span "[PERSON_NAME]" at bounding box center [409, 167] width 350 height 22
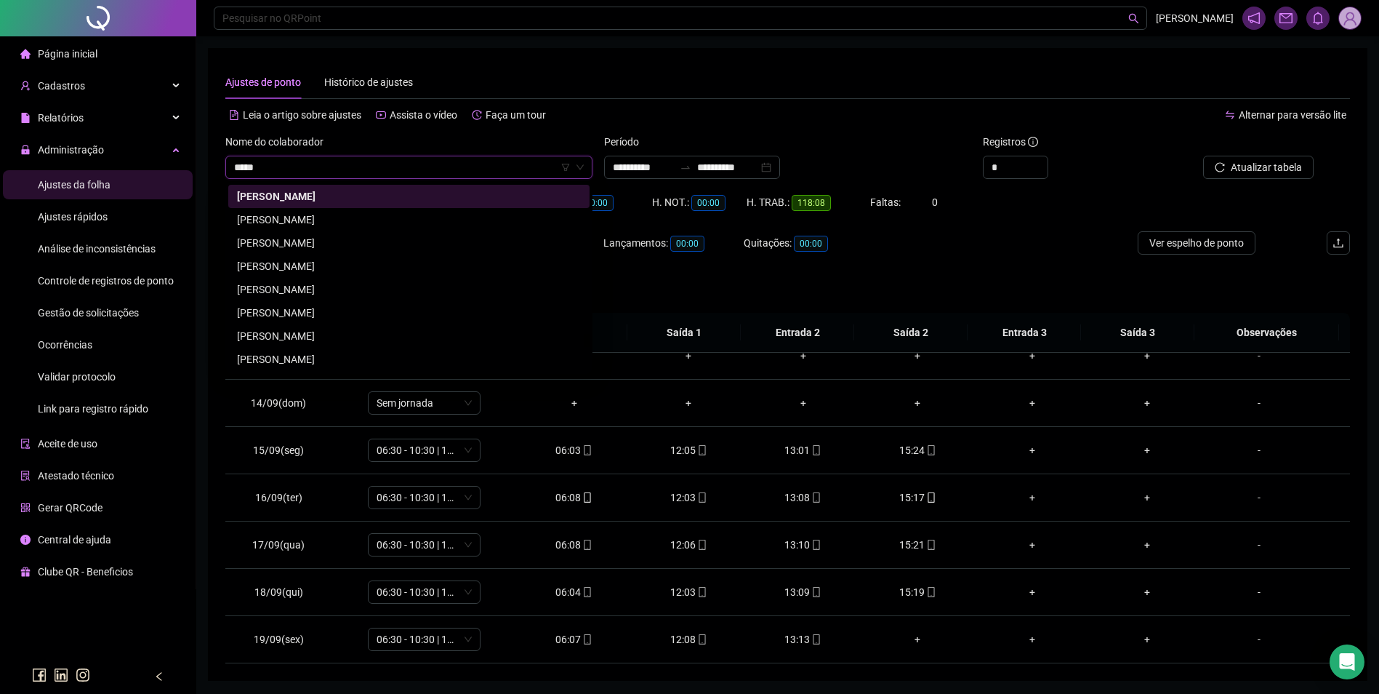
scroll to position [0, 0]
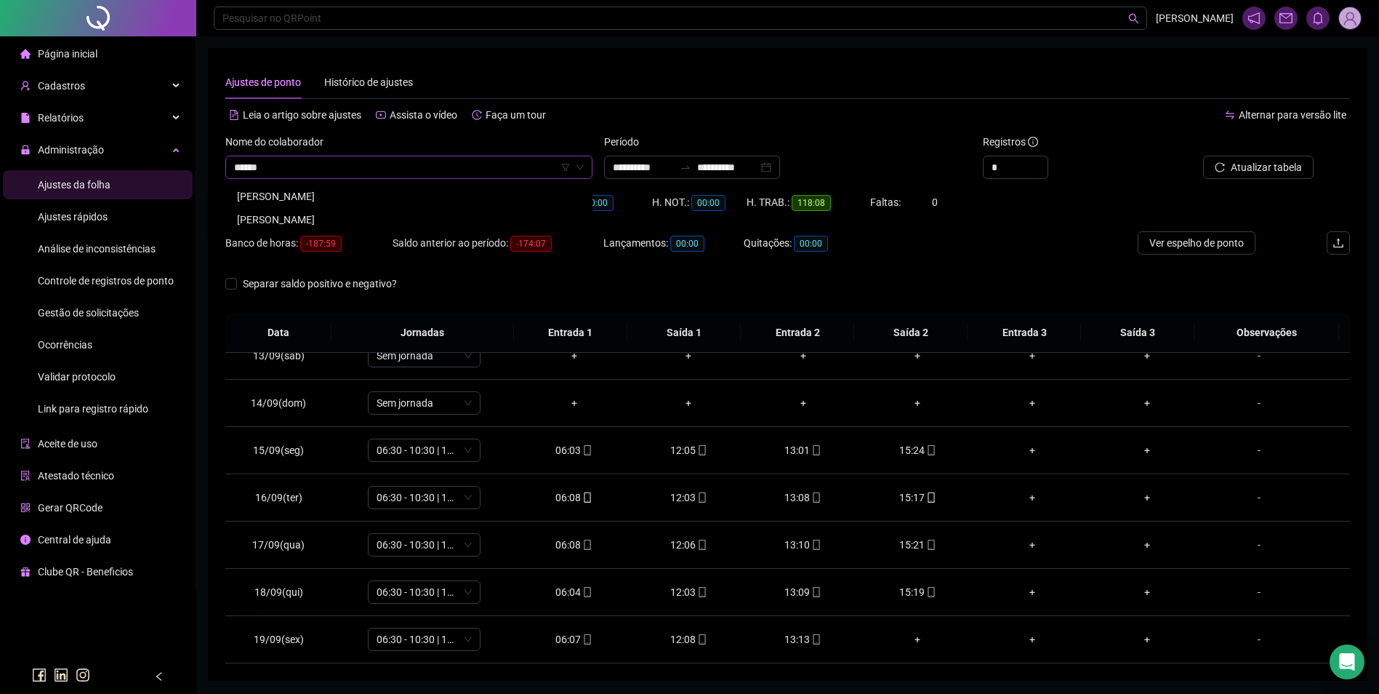
type input "*******"
click at [362, 198] on div "[PERSON_NAME]" at bounding box center [409, 196] width 344 height 16
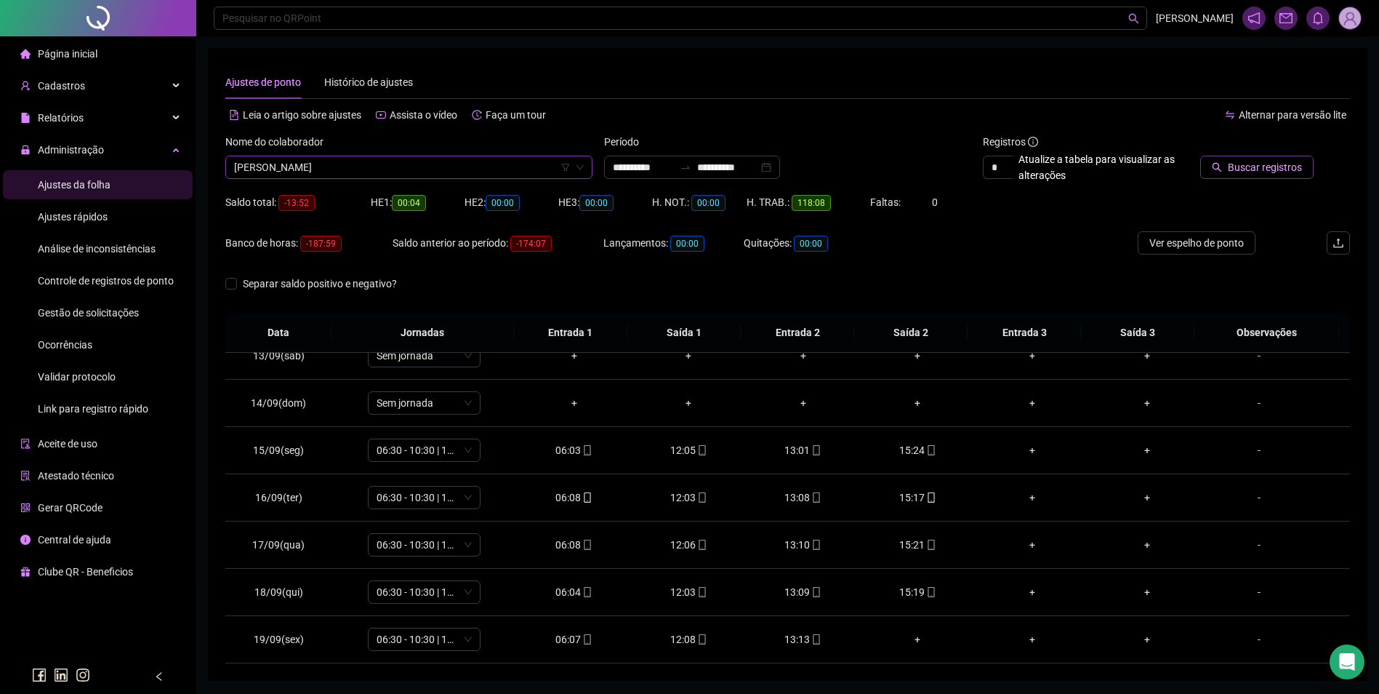
click at [1270, 158] on button "Buscar registros" at bounding box center [1256, 167] width 113 height 23
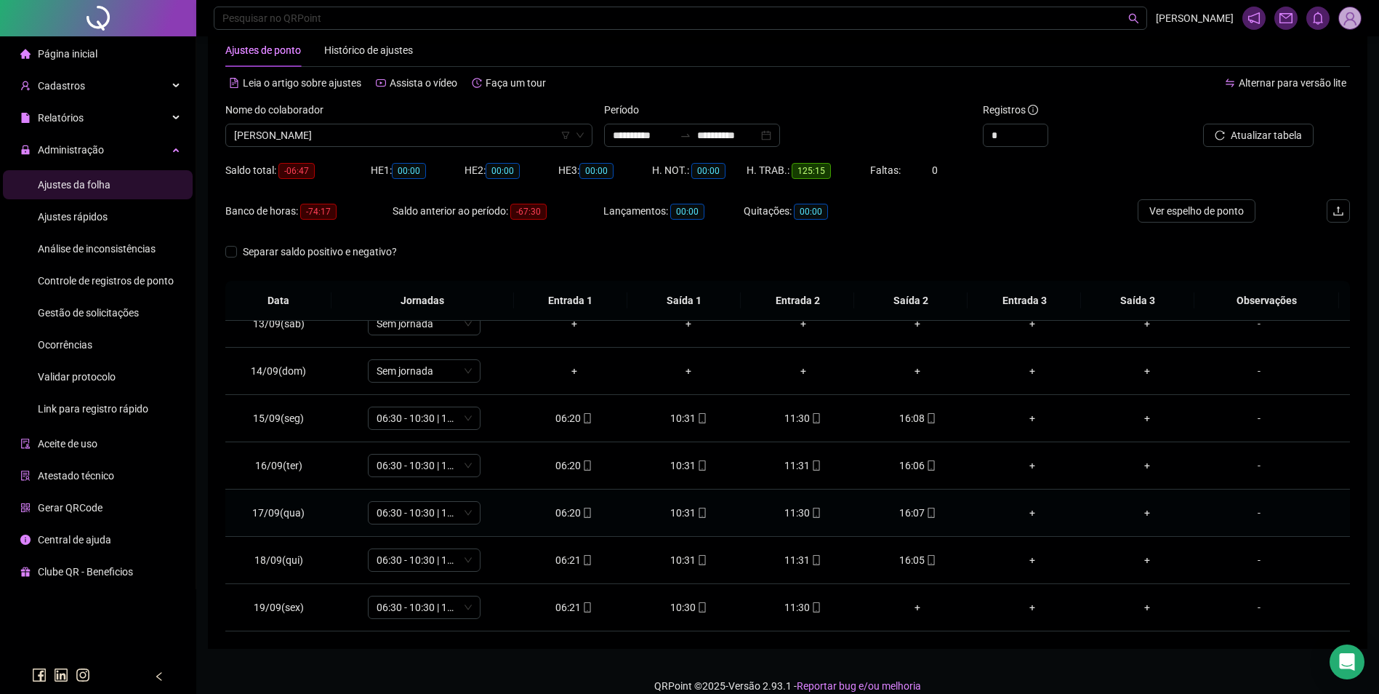
scroll to position [49, 0]
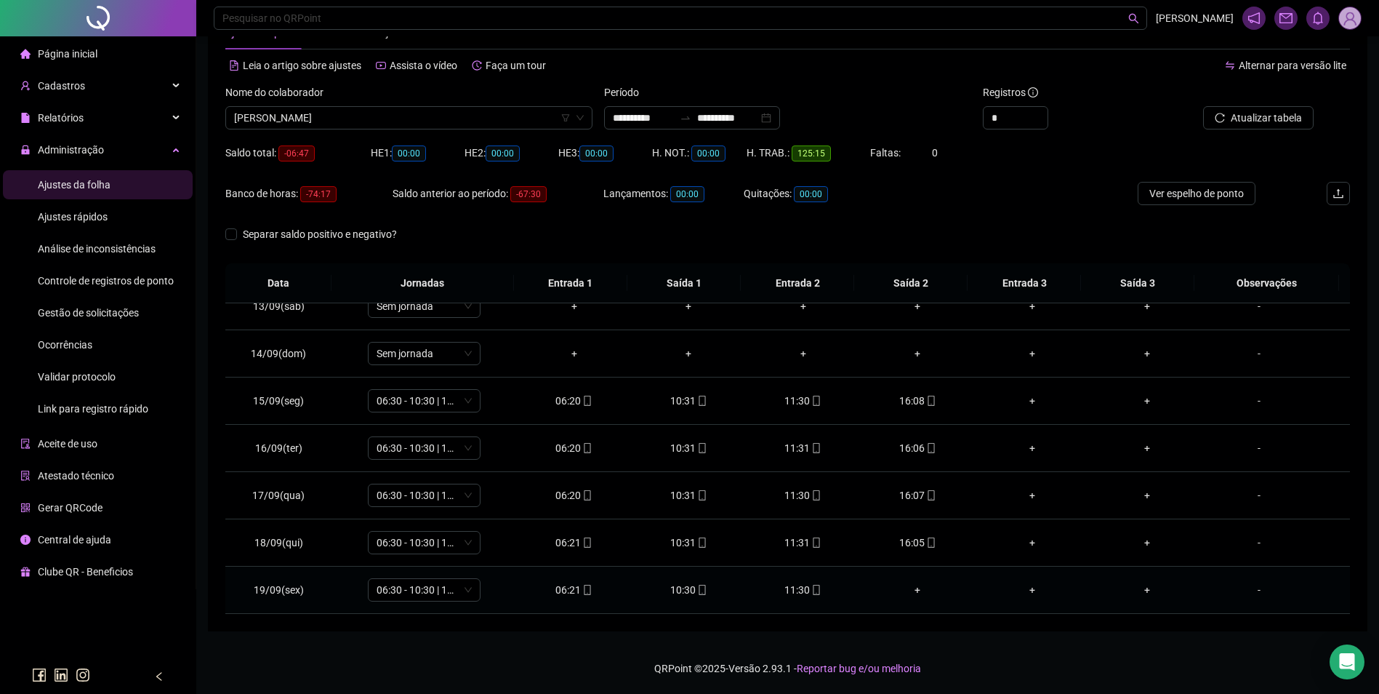
click at [811, 593] on icon "mobile" at bounding box center [816, 590] width 10 height 10
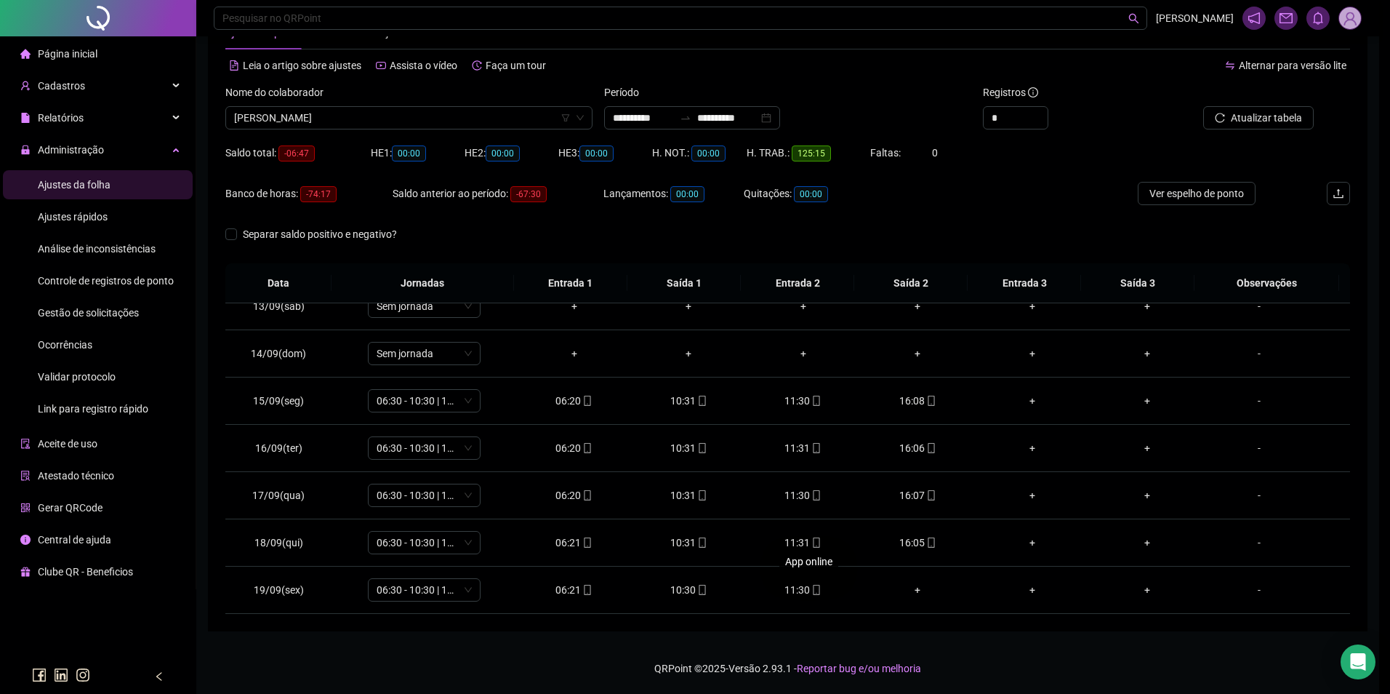
type input "**********"
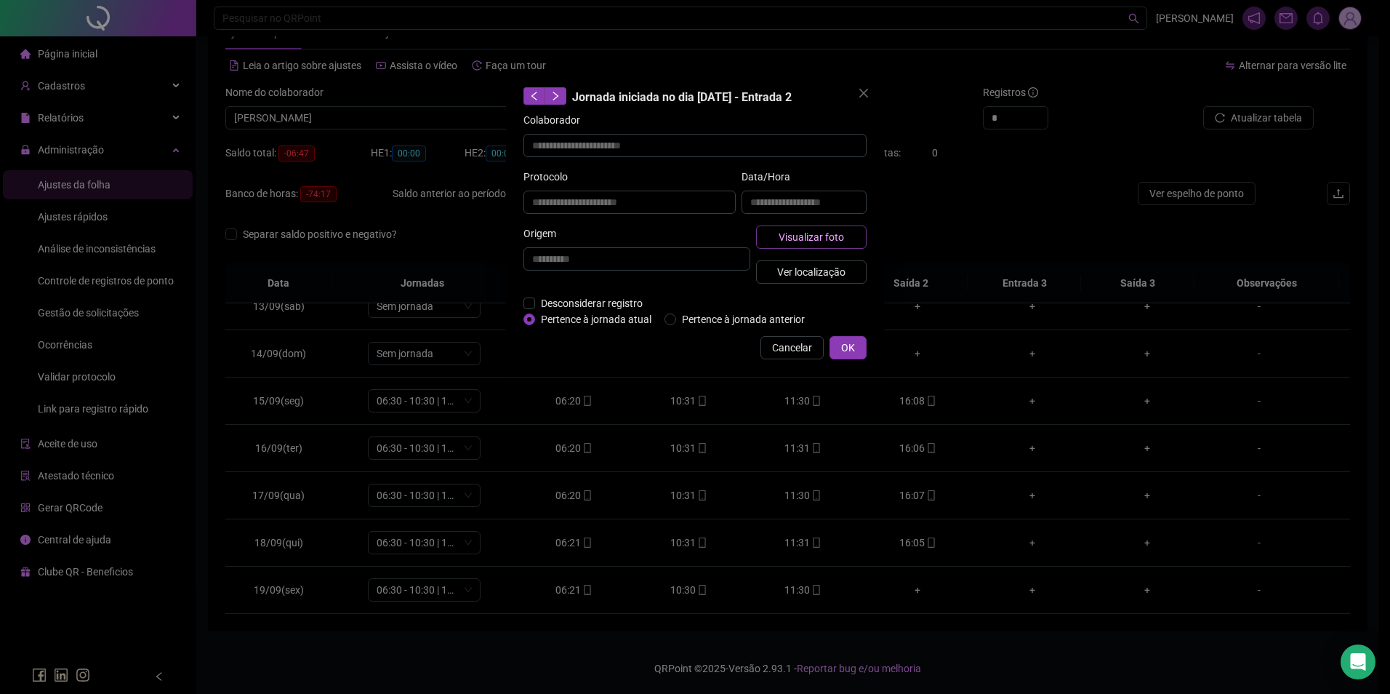
click at [835, 229] on span "Visualizar foto" at bounding box center [811, 237] width 65 height 16
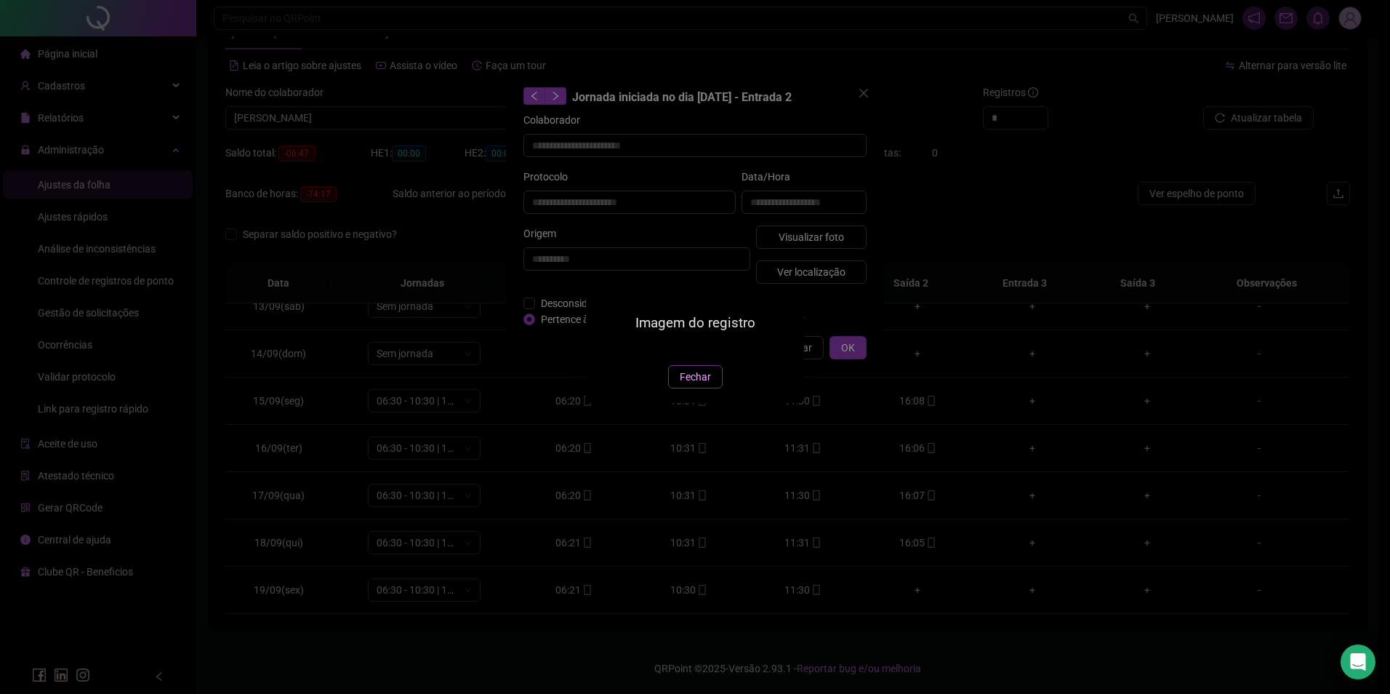
click at [690, 385] on span "Fechar" at bounding box center [695, 377] width 31 height 16
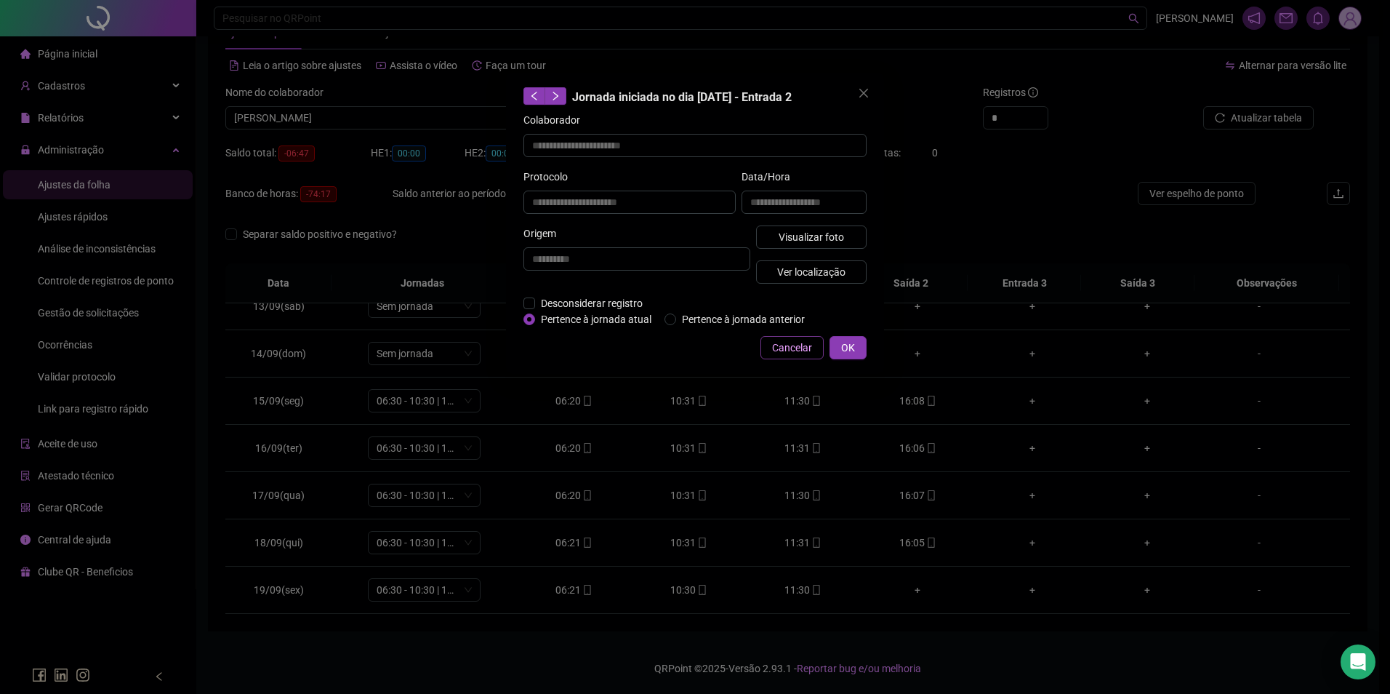
click at [786, 355] on button "Cancelar" at bounding box center [792, 347] width 63 height 23
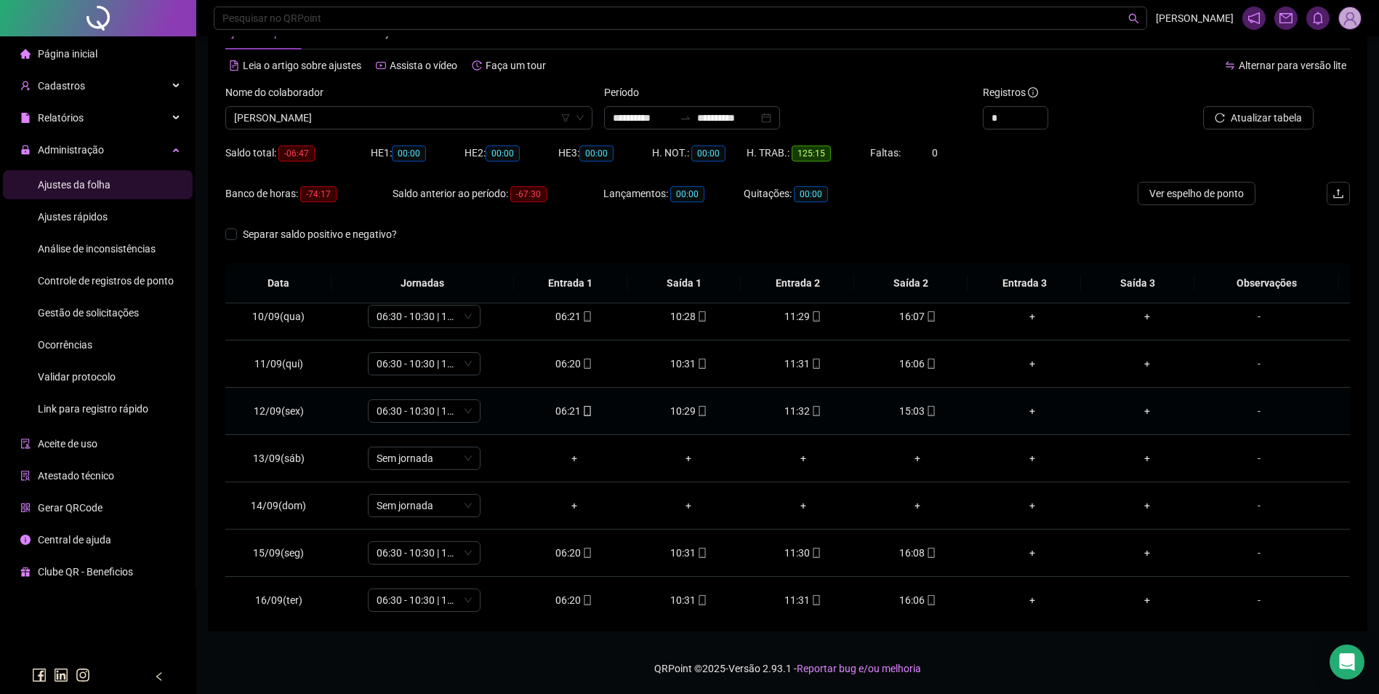
scroll to position [588, 0]
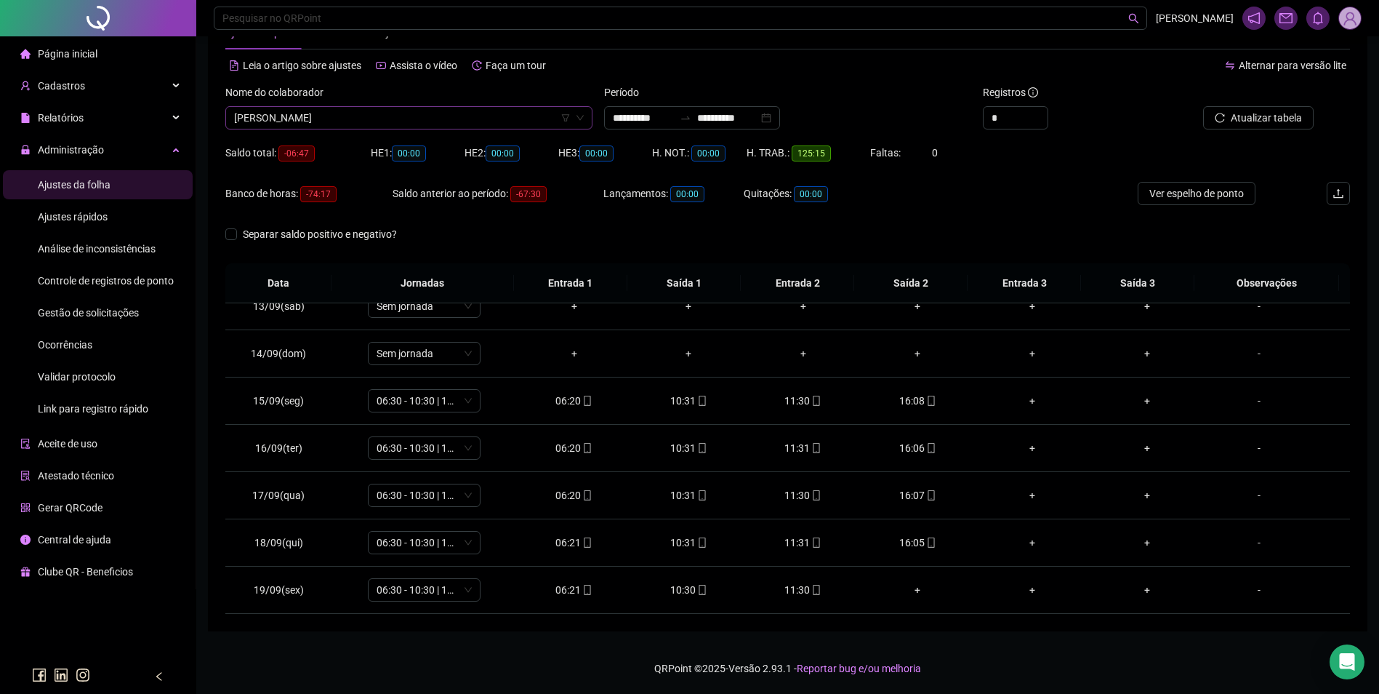
click at [510, 126] on span "[PERSON_NAME]" at bounding box center [409, 118] width 350 height 22
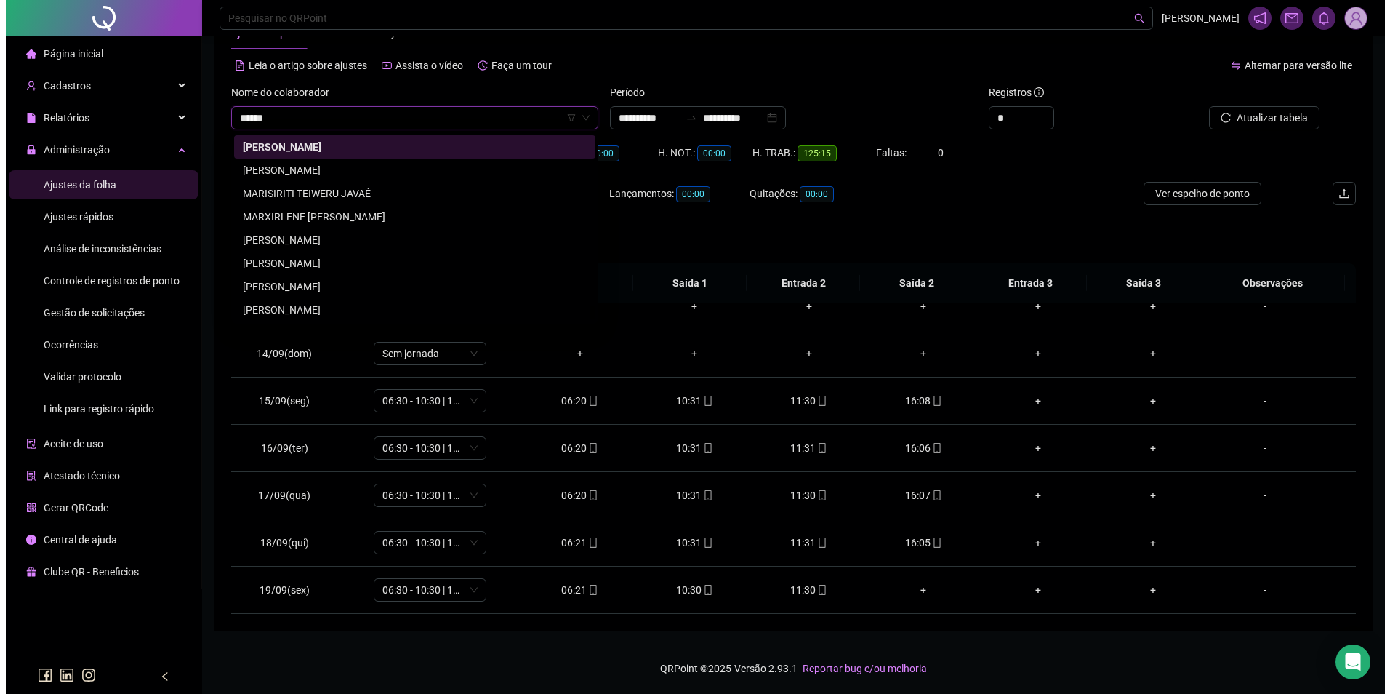
scroll to position [0, 0]
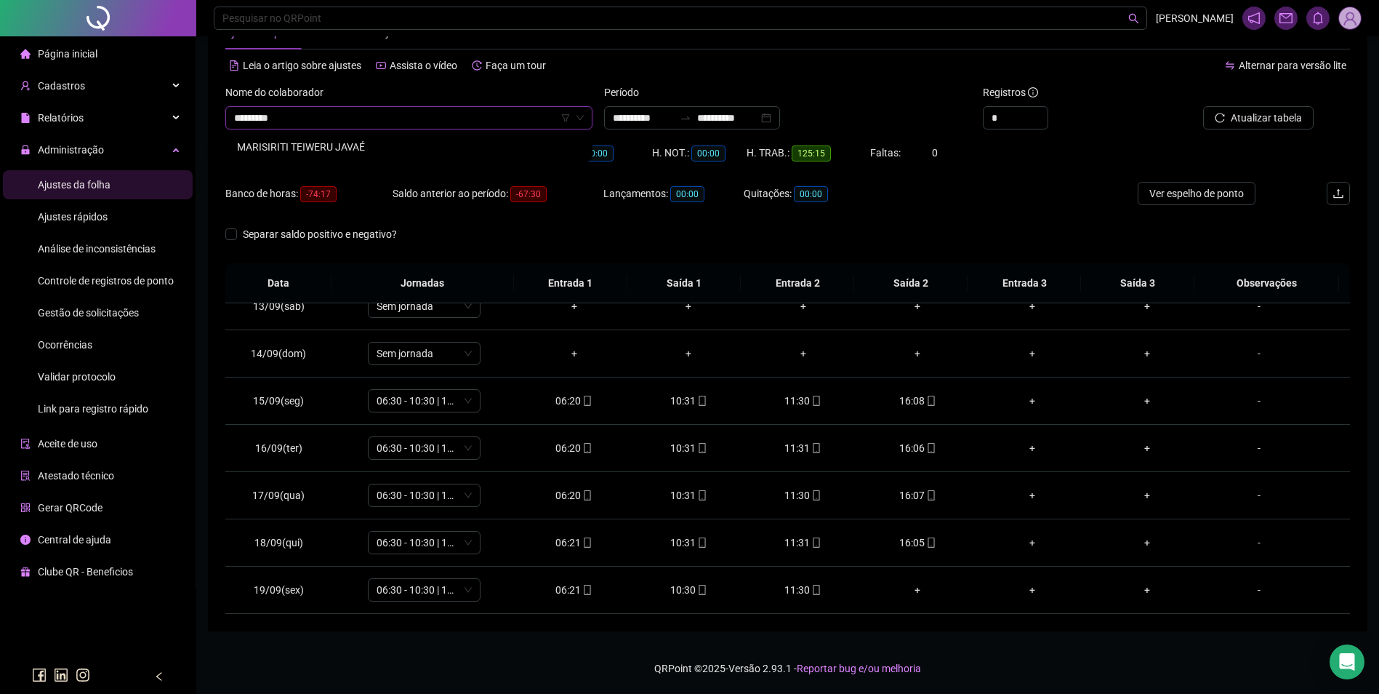
type input "**********"
click at [340, 147] on div "MARISIRITI TEIWERU JAVAÉ" at bounding box center [409, 147] width 344 height 16
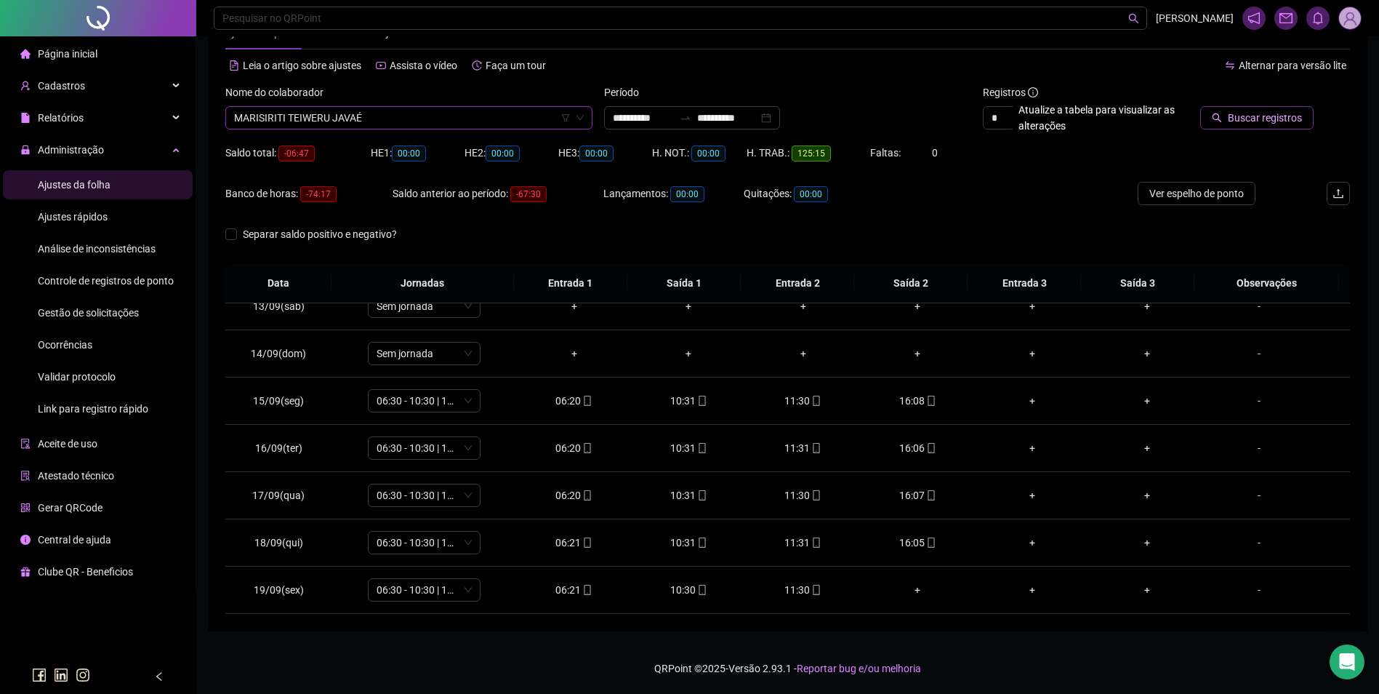
click at [1238, 116] on span "Buscar registros" at bounding box center [1265, 118] width 74 height 16
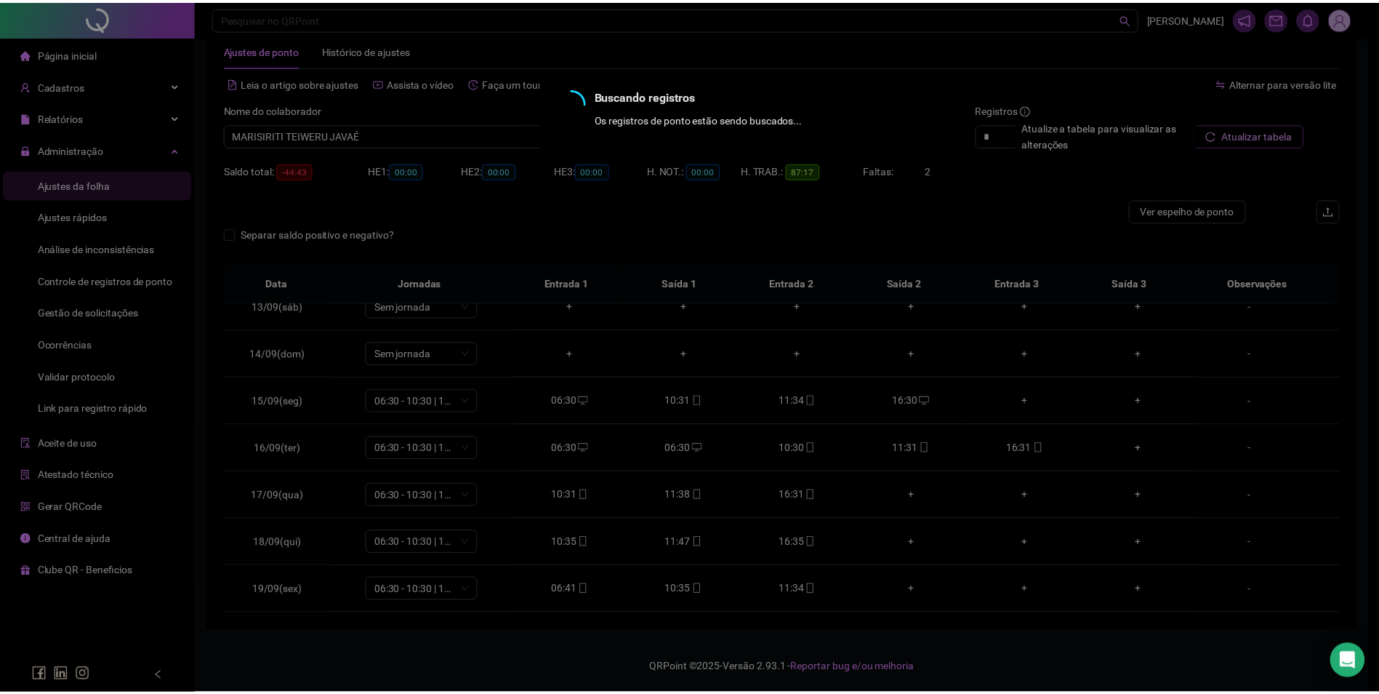
scroll to position [32, 0]
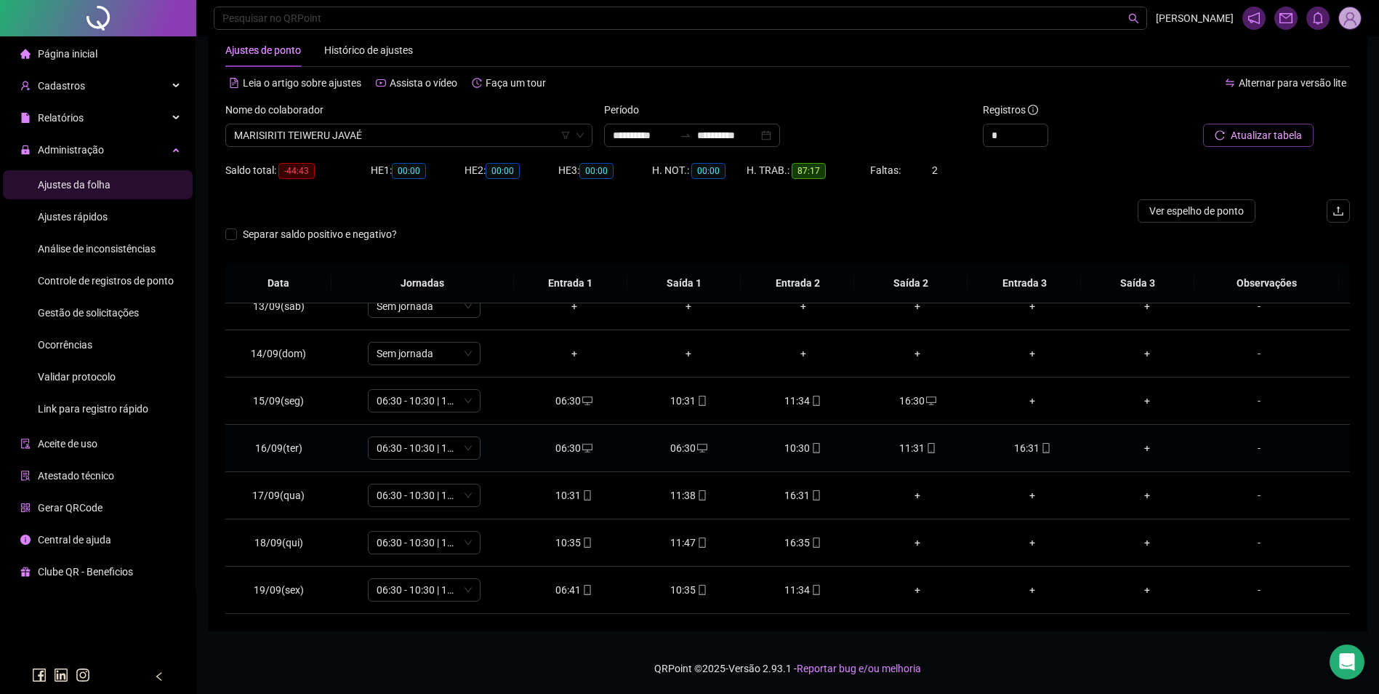
click at [683, 441] on div "06:30" at bounding box center [689, 448] width 92 height 16
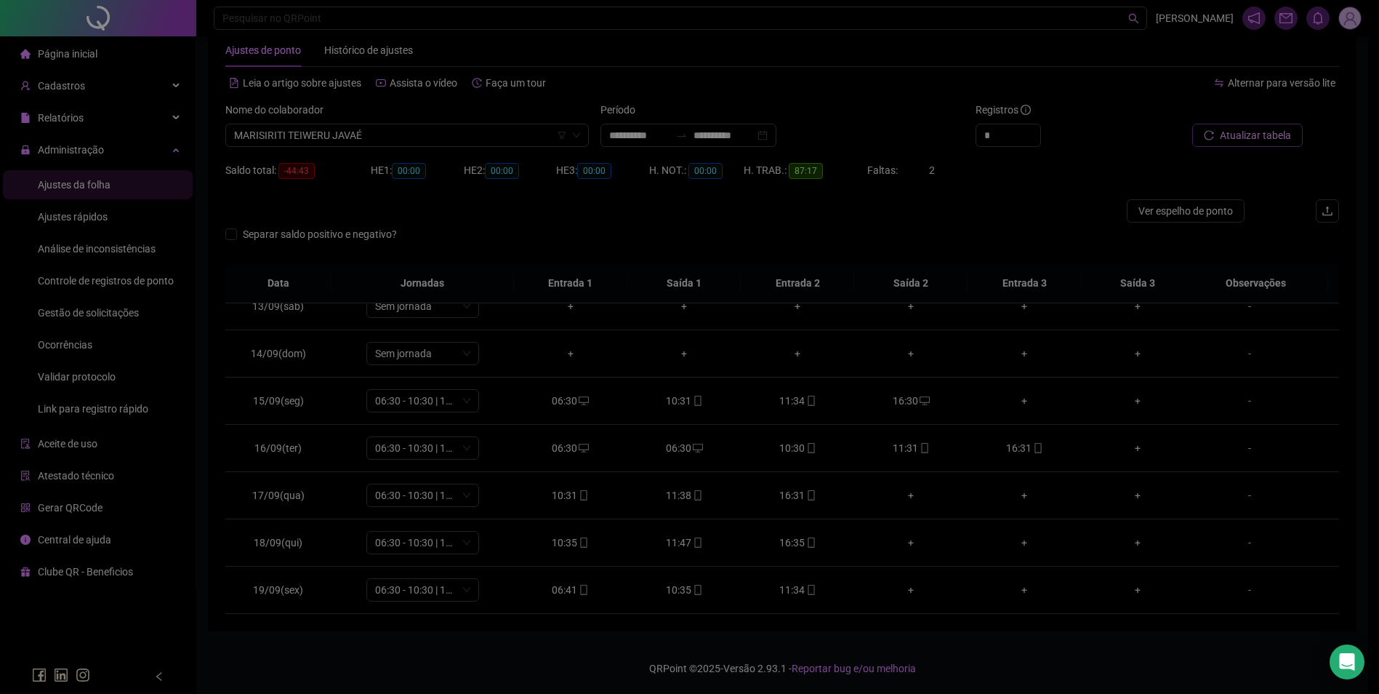
type input "**********"
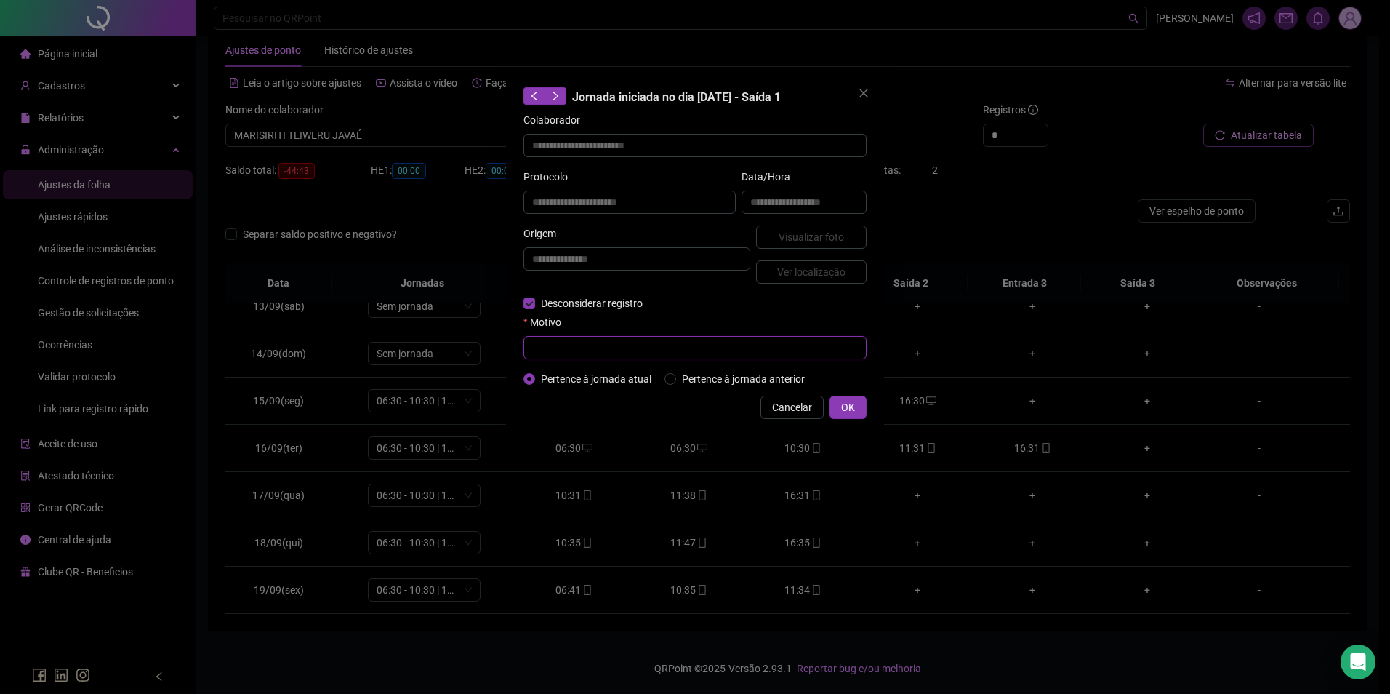
click at [604, 351] on input "text" at bounding box center [695, 347] width 343 height 23
type input "*"
click at [857, 404] on button "OK" at bounding box center [848, 407] width 37 height 23
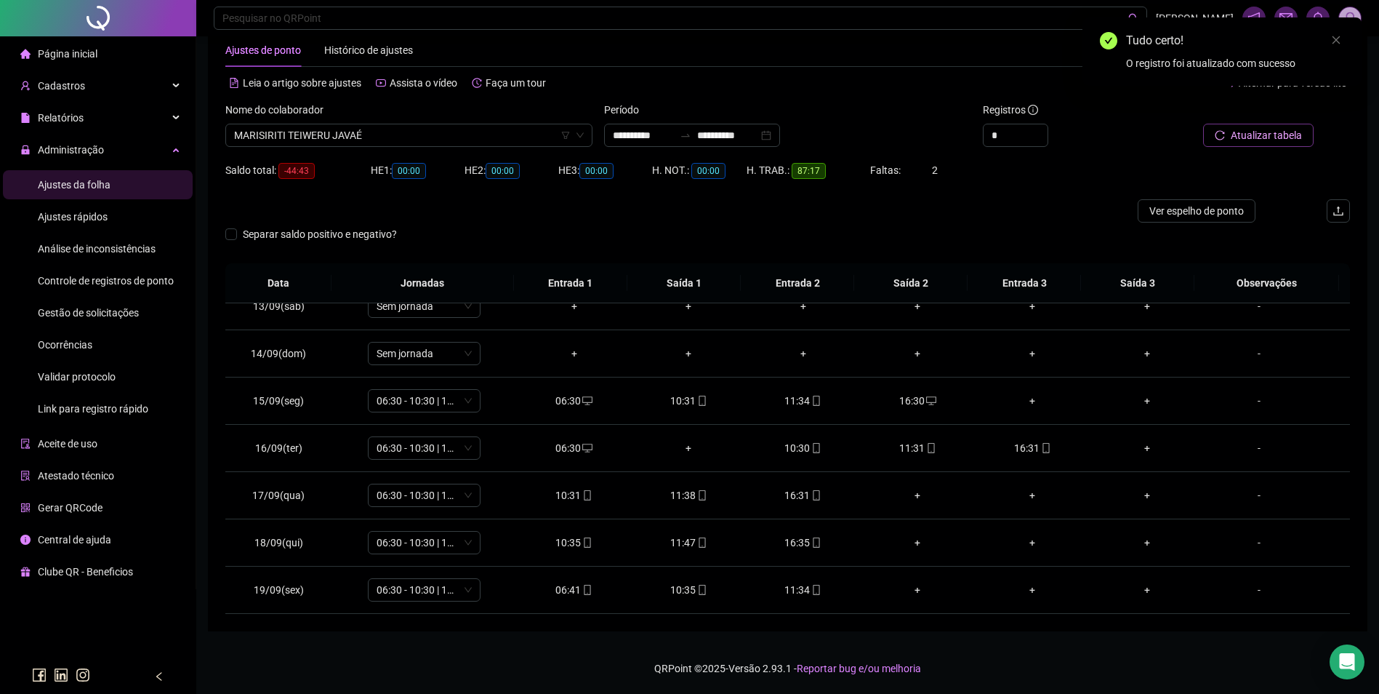
click at [1267, 142] on span "Atualizar tabela" at bounding box center [1266, 135] width 71 height 16
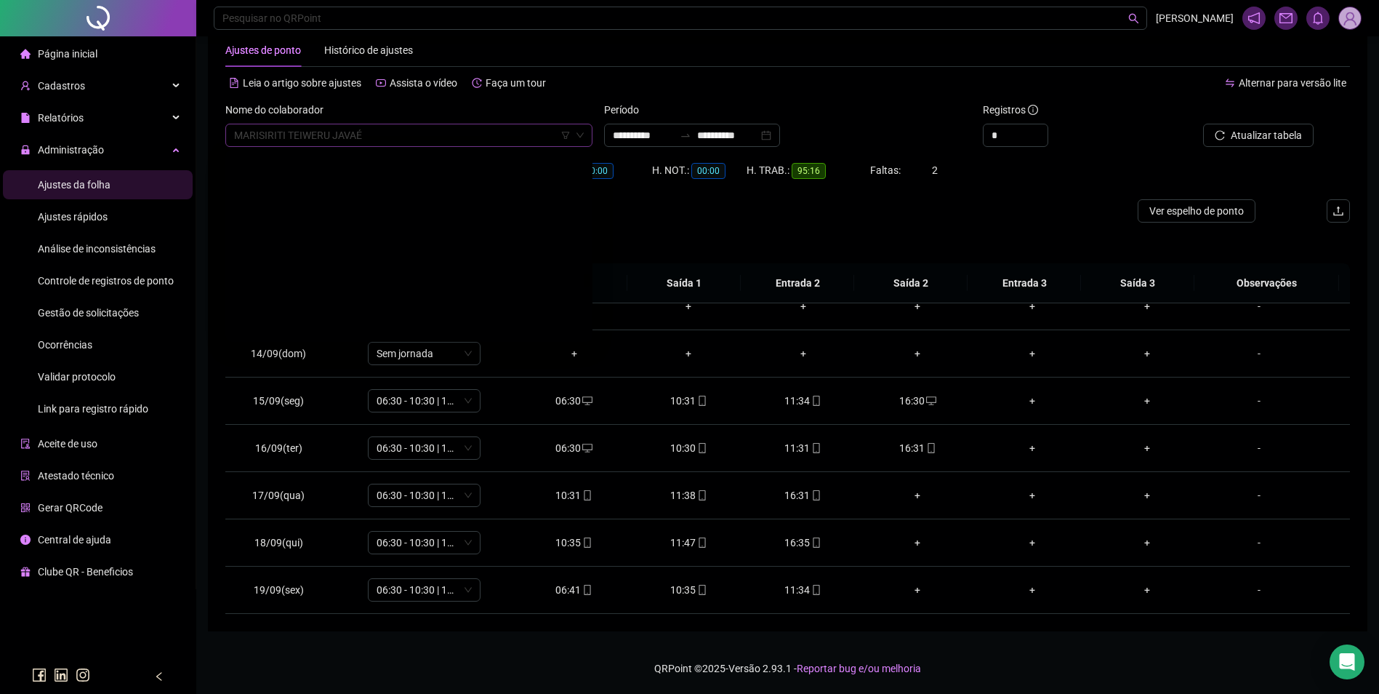
click at [497, 140] on span "MARISIRITI TEIWERU JAVAÉ" at bounding box center [409, 135] width 350 height 22
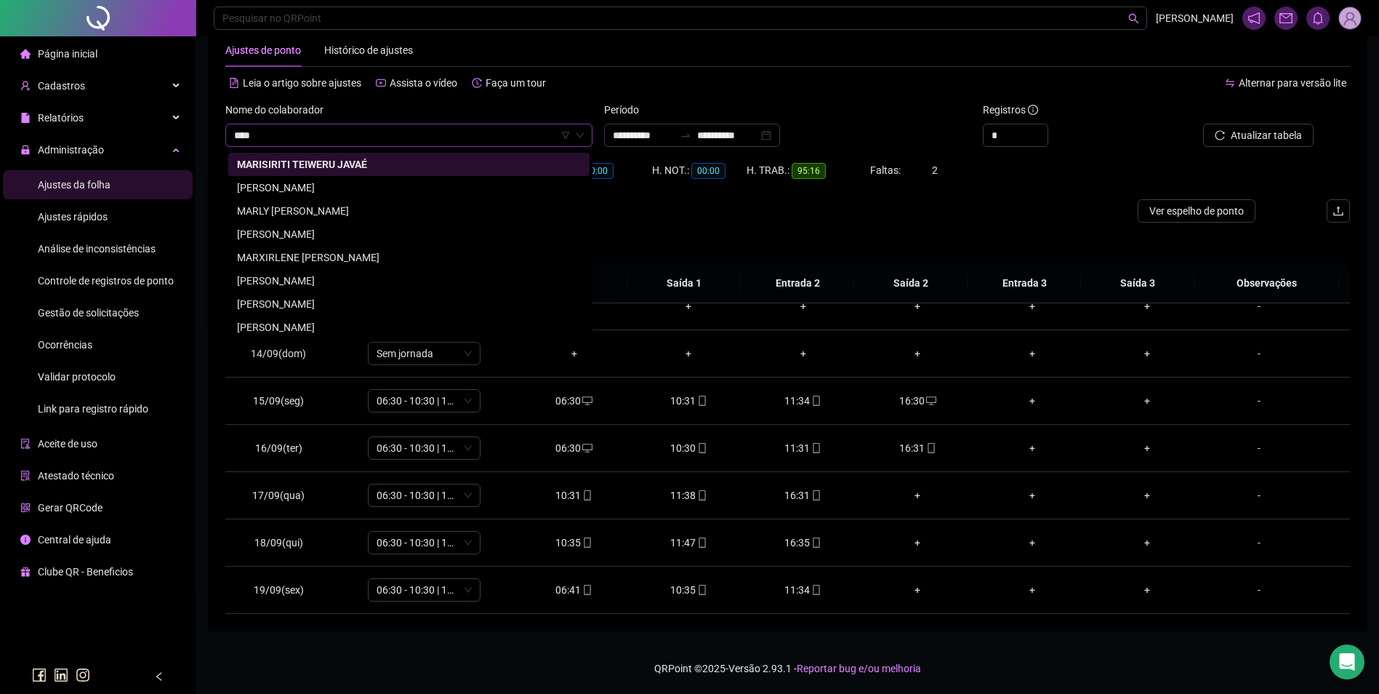
scroll to position [0, 0]
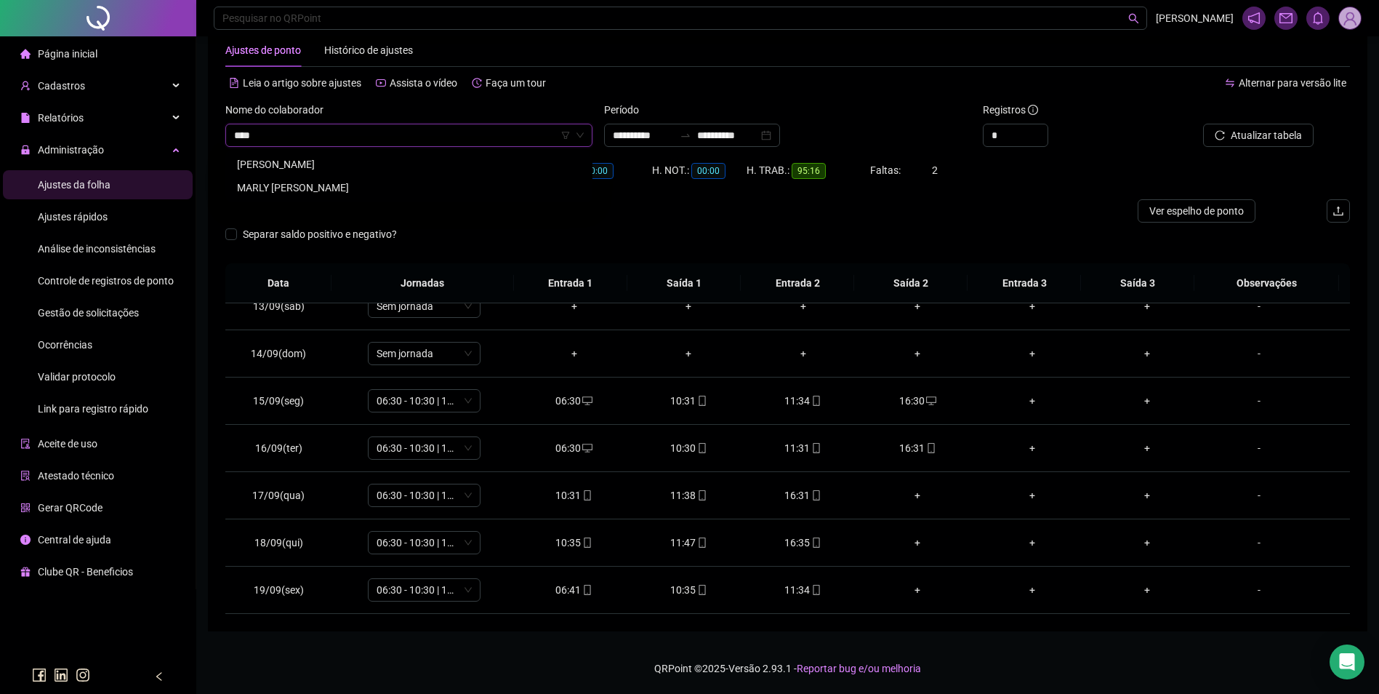
type input "*****"
click at [358, 160] on div "MARLY [PERSON_NAME]" at bounding box center [409, 164] width 344 height 16
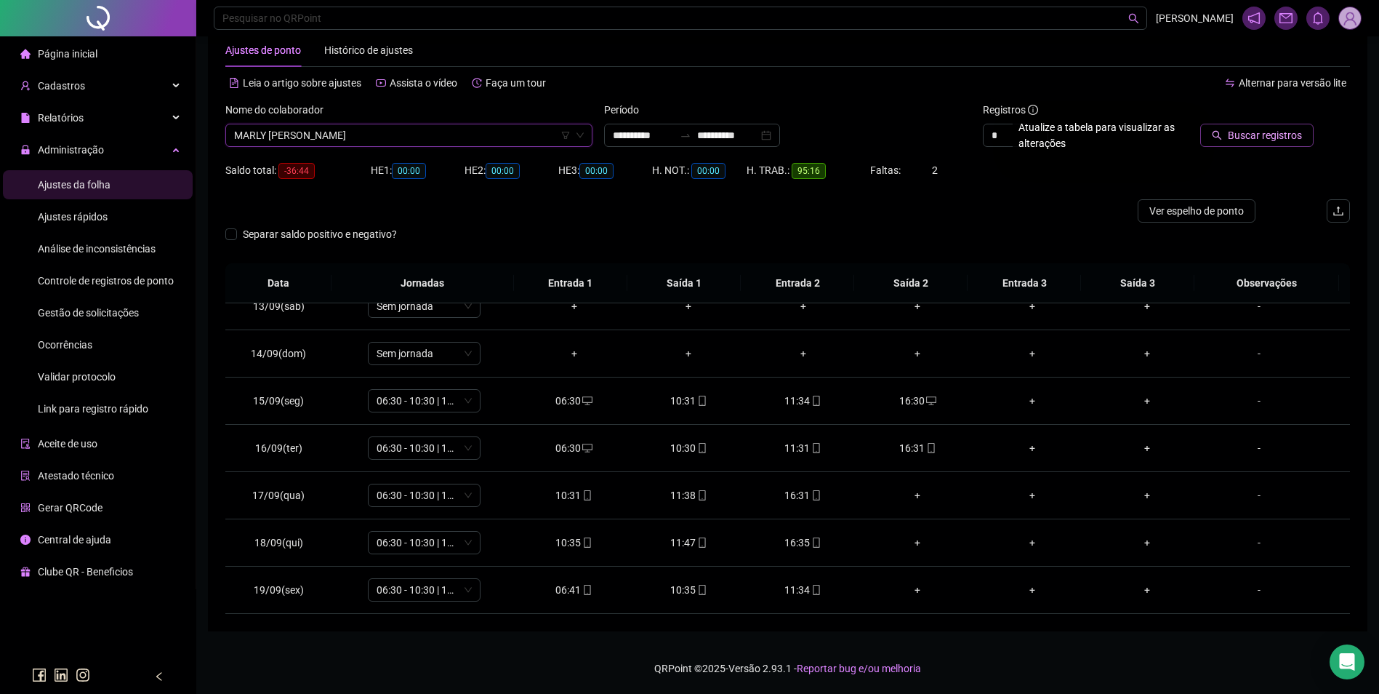
click at [1271, 138] on span "Buscar registros" at bounding box center [1265, 135] width 74 height 16
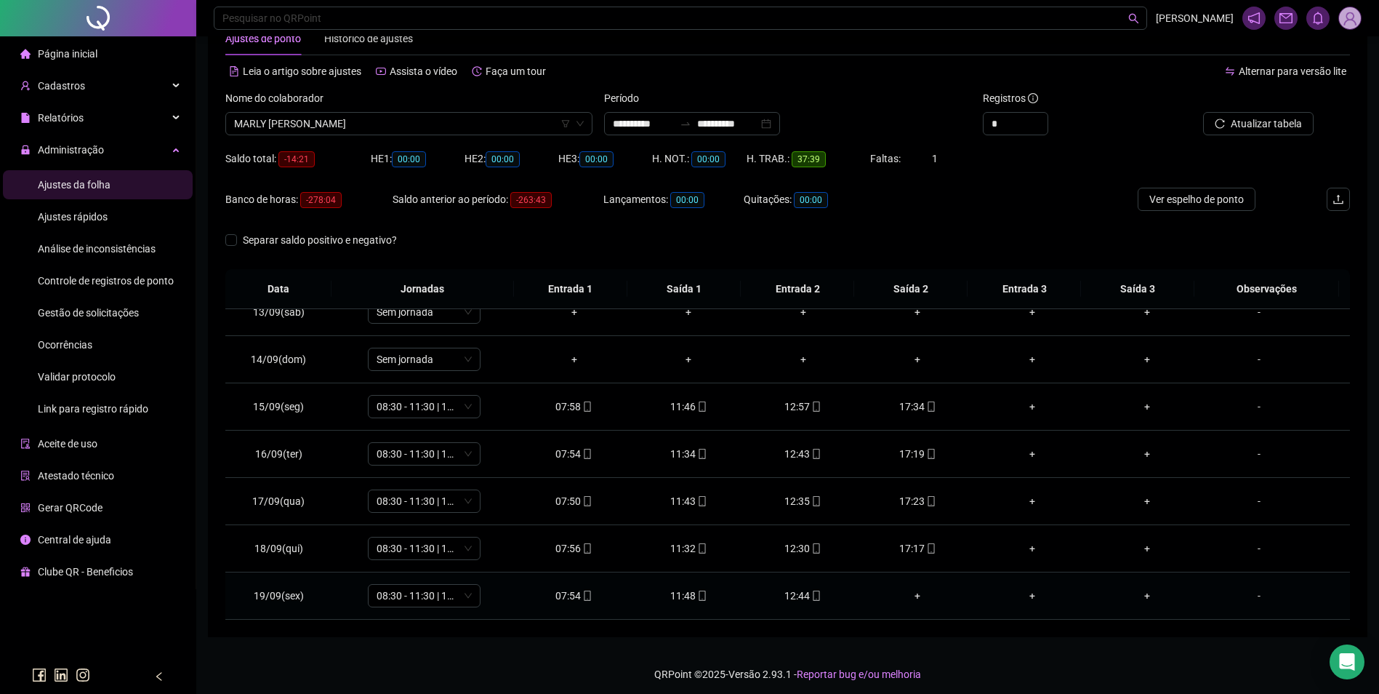
scroll to position [49, 0]
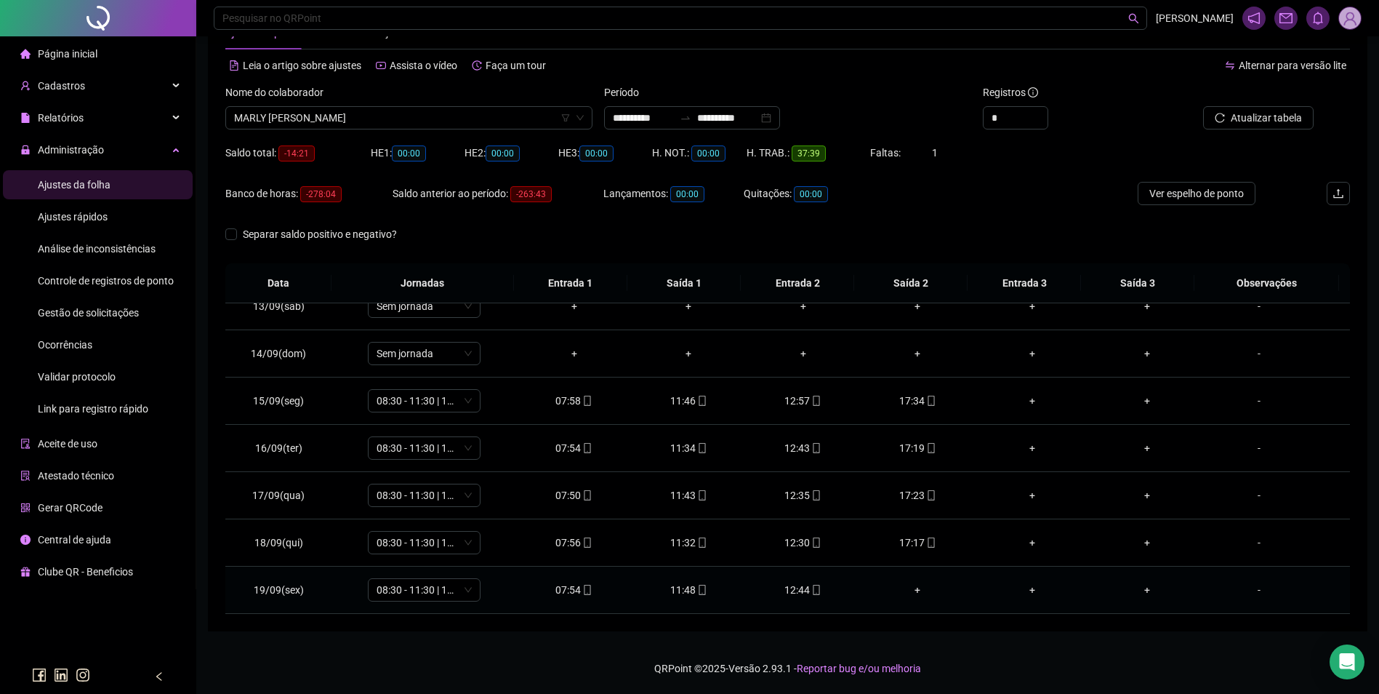
click at [815, 588] on icon "mobile" at bounding box center [816, 590] width 10 height 10
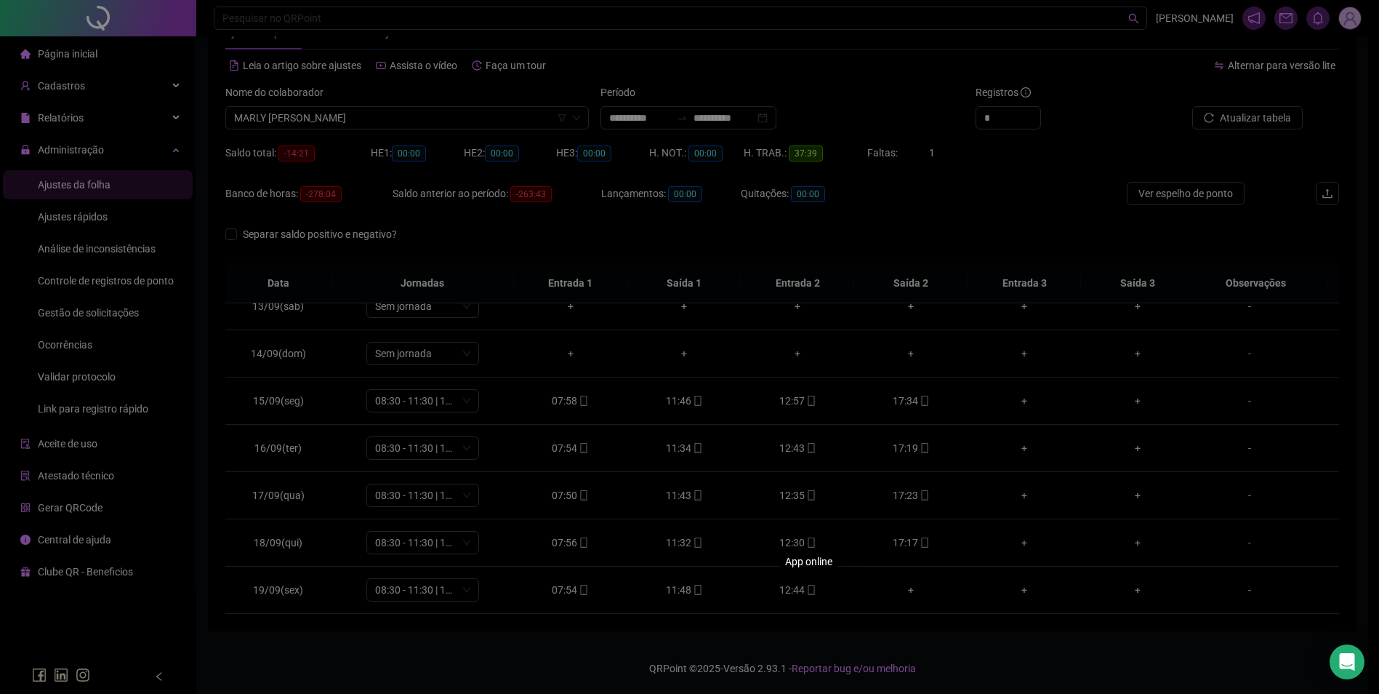
type input "**********"
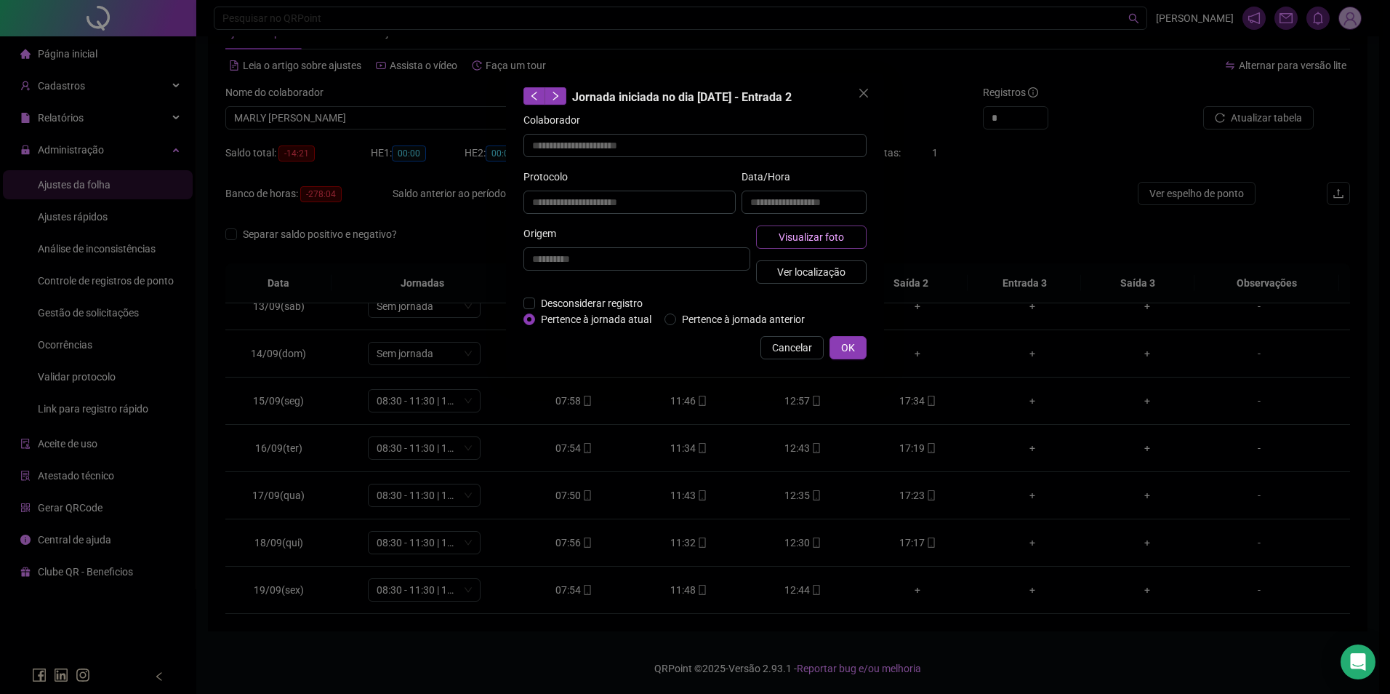
click at [836, 233] on span "Visualizar foto" at bounding box center [811, 237] width 65 height 16
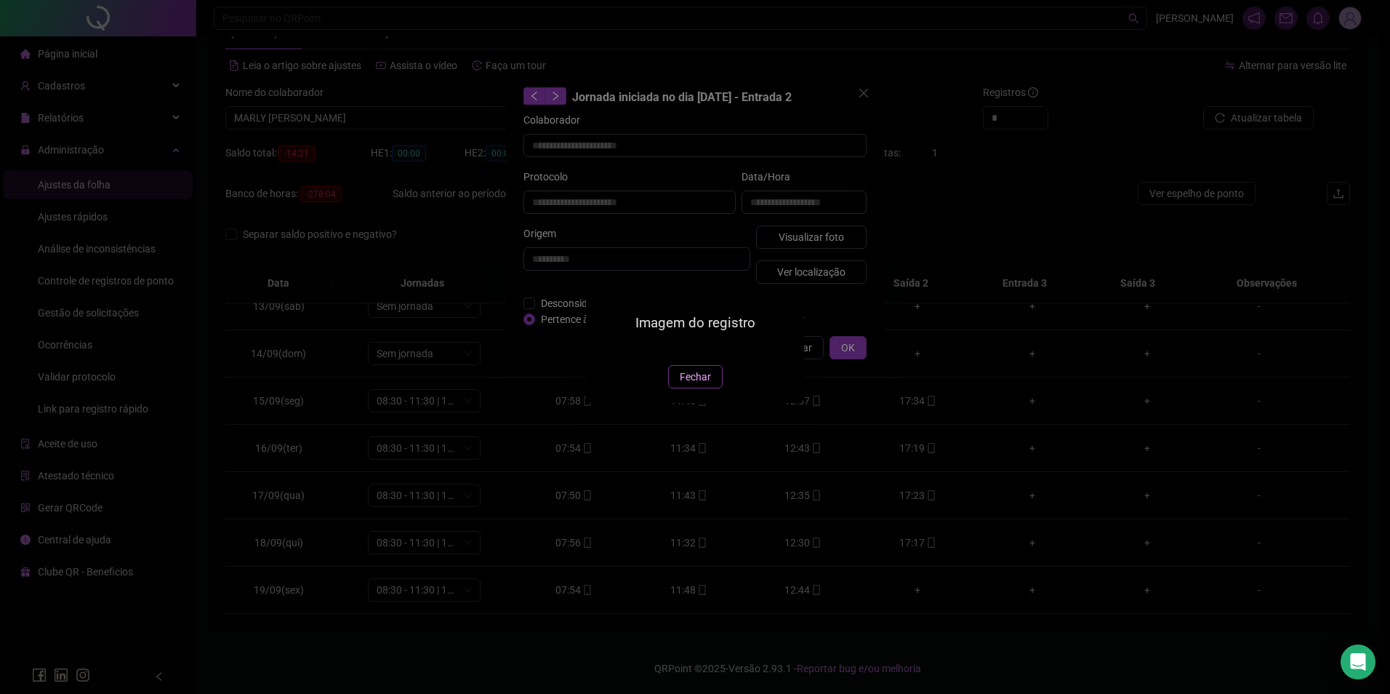
click at [697, 385] on span "Fechar" at bounding box center [695, 377] width 31 height 16
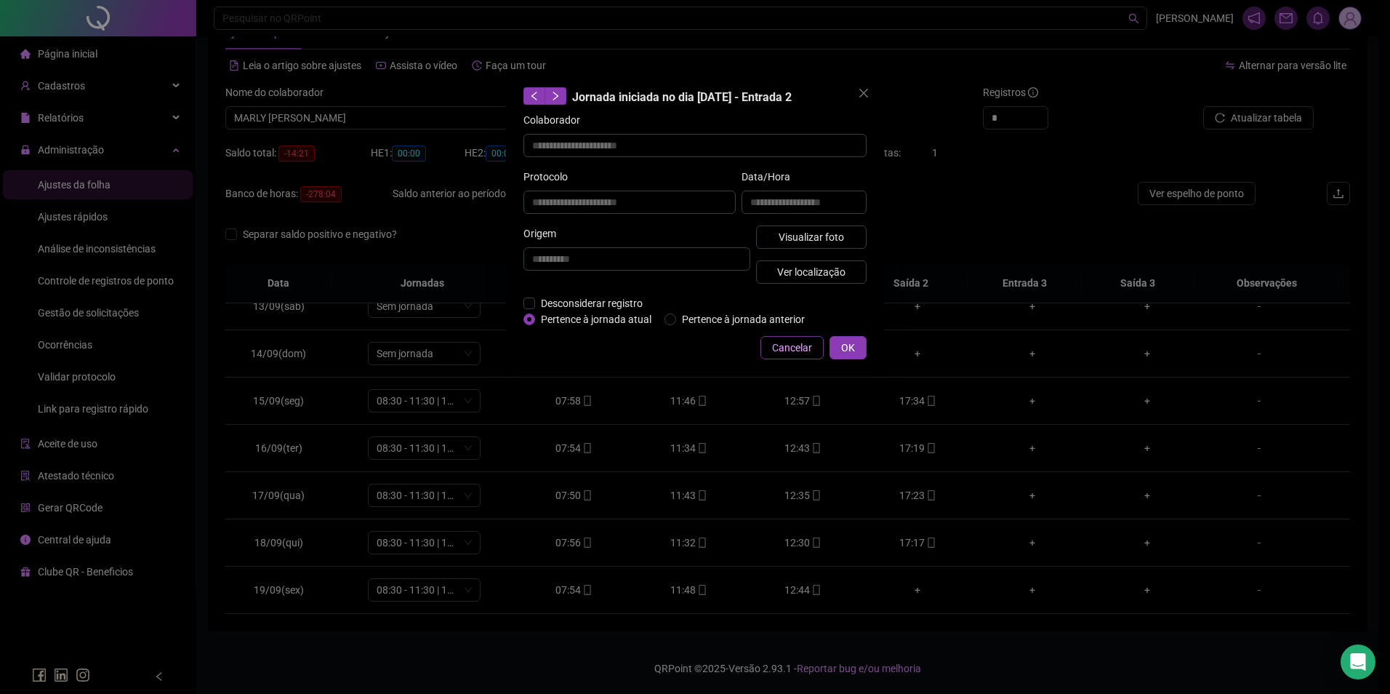
click at [801, 343] on span "Cancelar" at bounding box center [792, 348] width 40 height 16
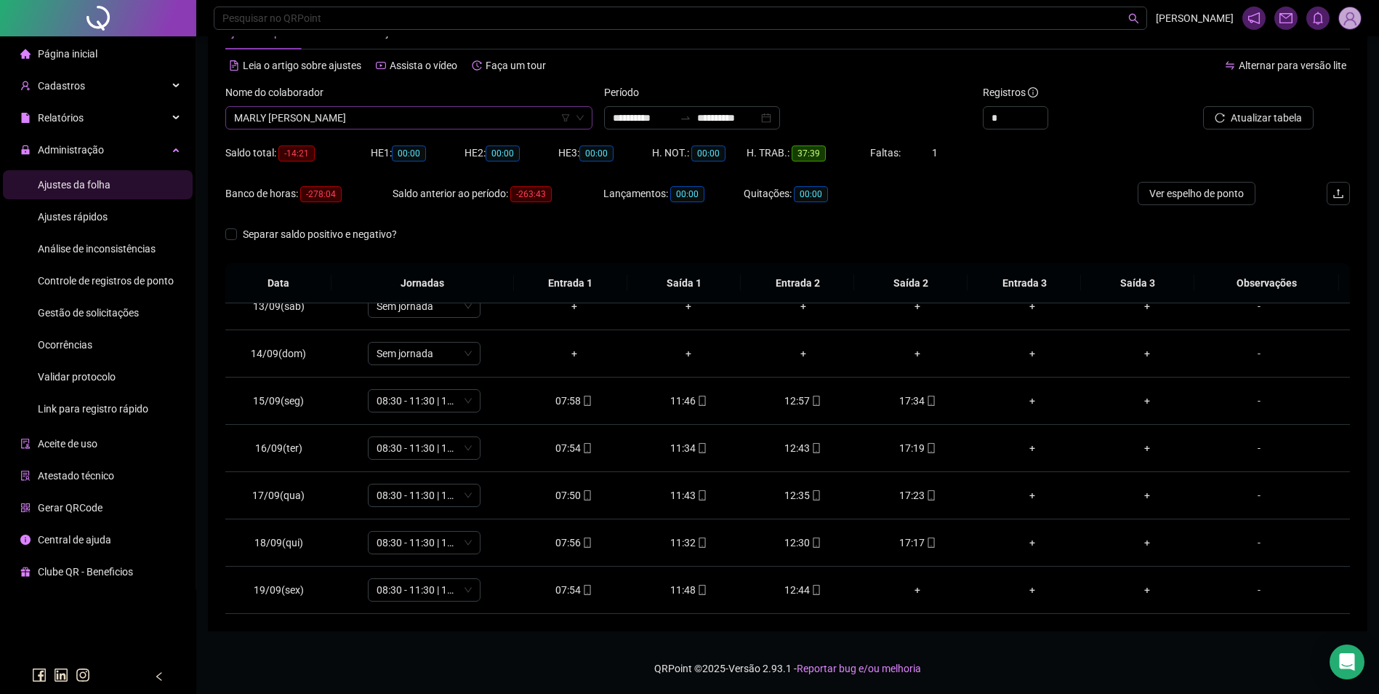
click at [480, 123] on span "MARLY [PERSON_NAME]" at bounding box center [409, 118] width 350 height 22
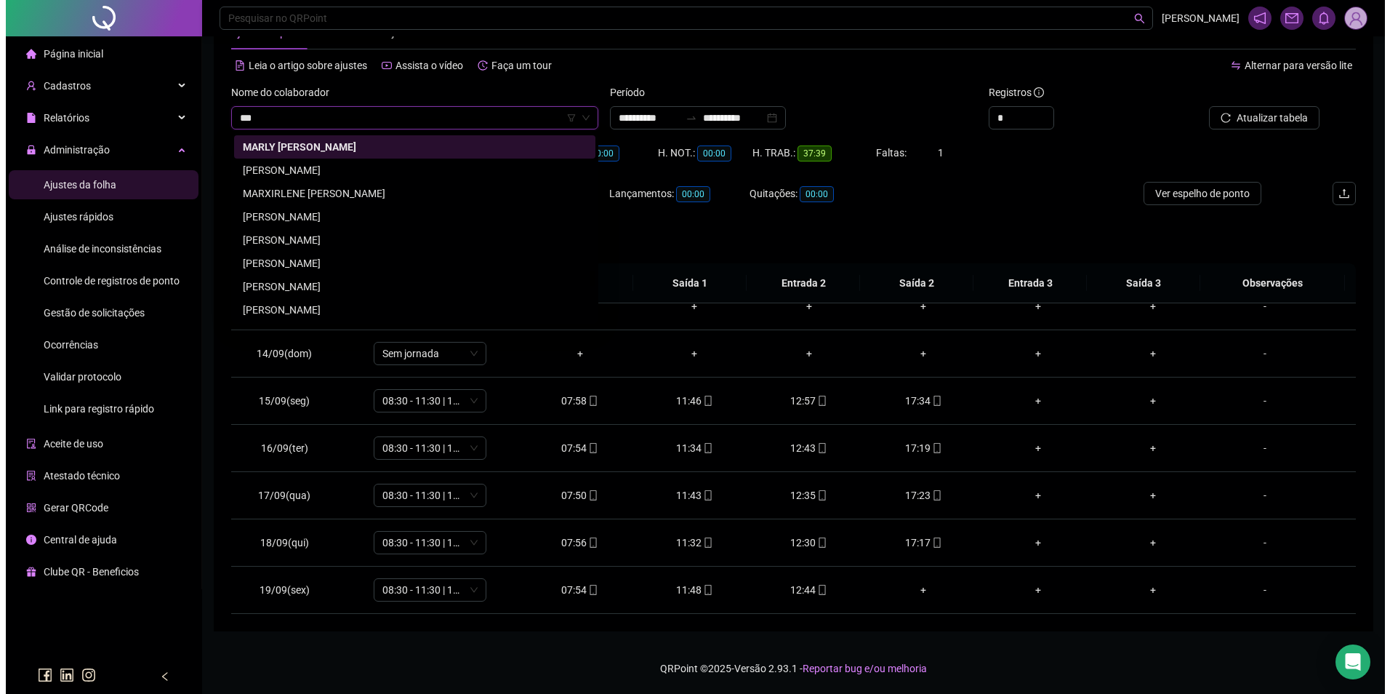
scroll to position [0, 0]
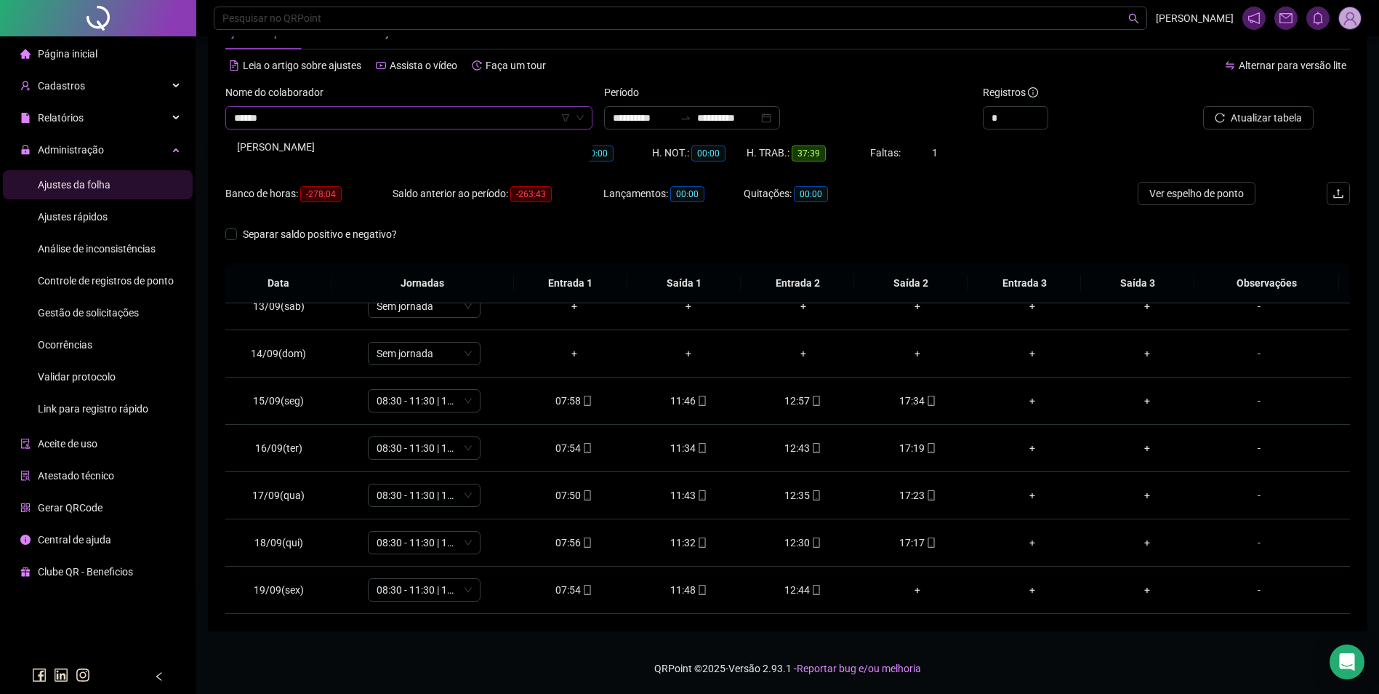
type input "*******"
click at [339, 145] on div "[PERSON_NAME]" at bounding box center [409, 147] width 344 height 16
click at [1285, 116] on span "Buscar registros" at bounding box center [1265, 118] width 74 height 16
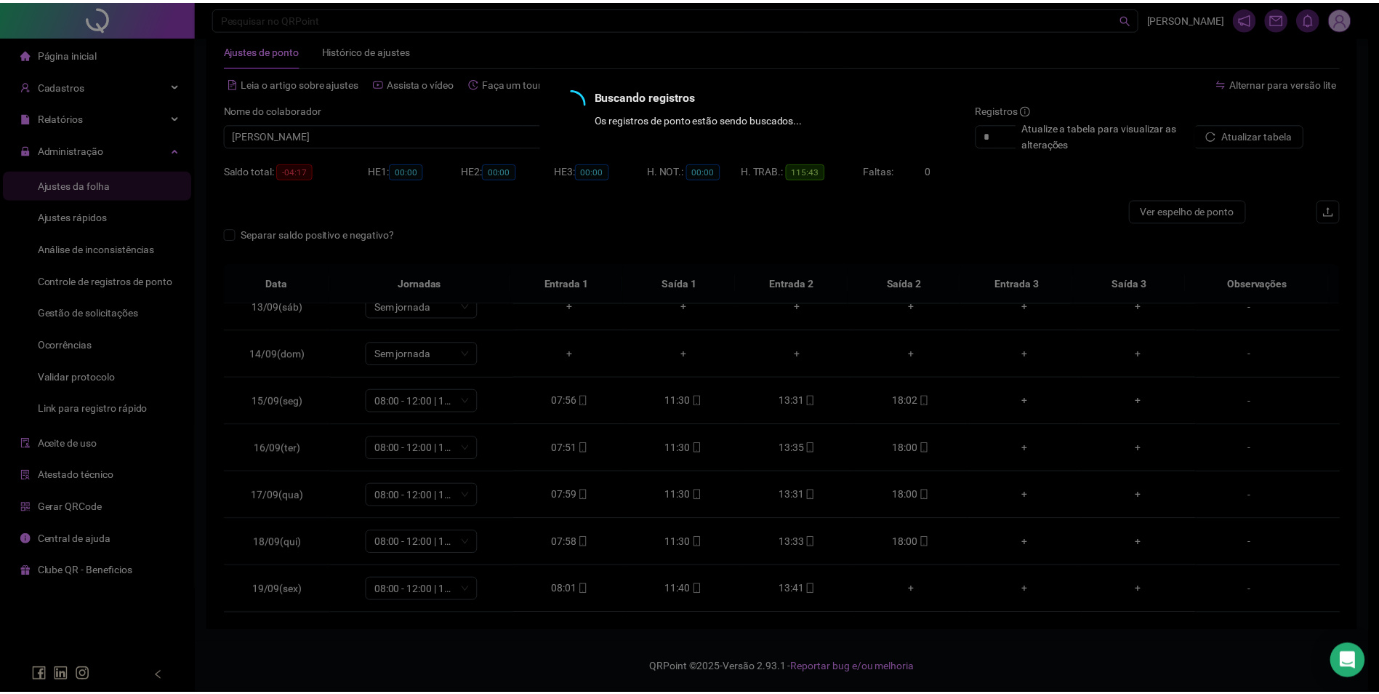
scroll to position [32, 0]
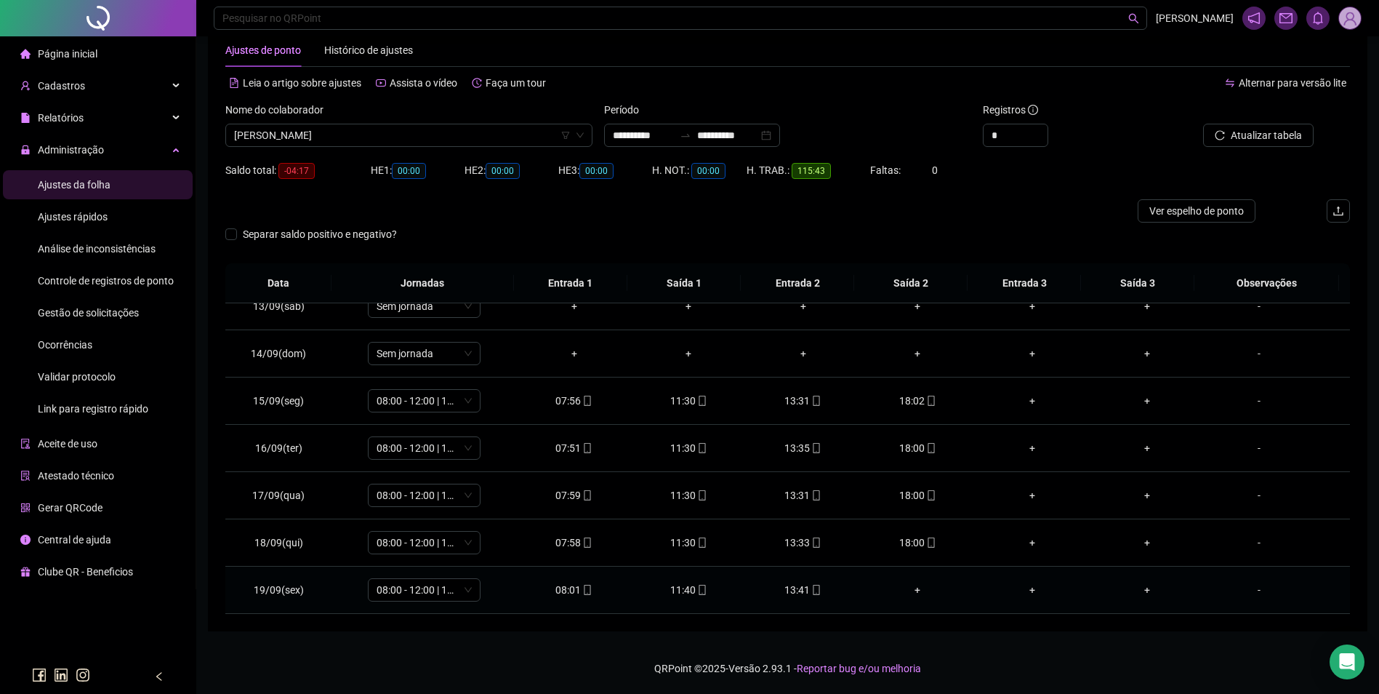
click at [798, 587] on div "13:41" at bounding box center [804, 590] width 92 height 16
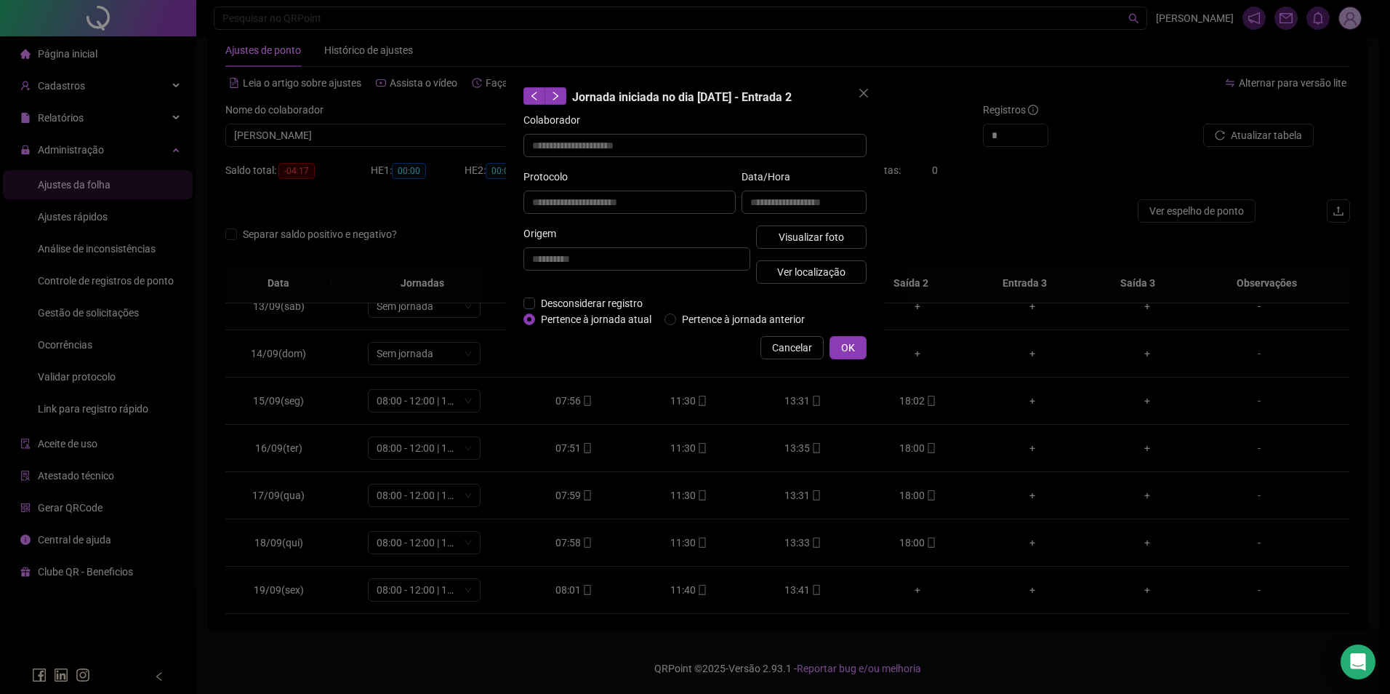
type input "**********"
click at [857, 233] on button "Visualizar foto" at bounding box center [811, 236] width 111 height 23
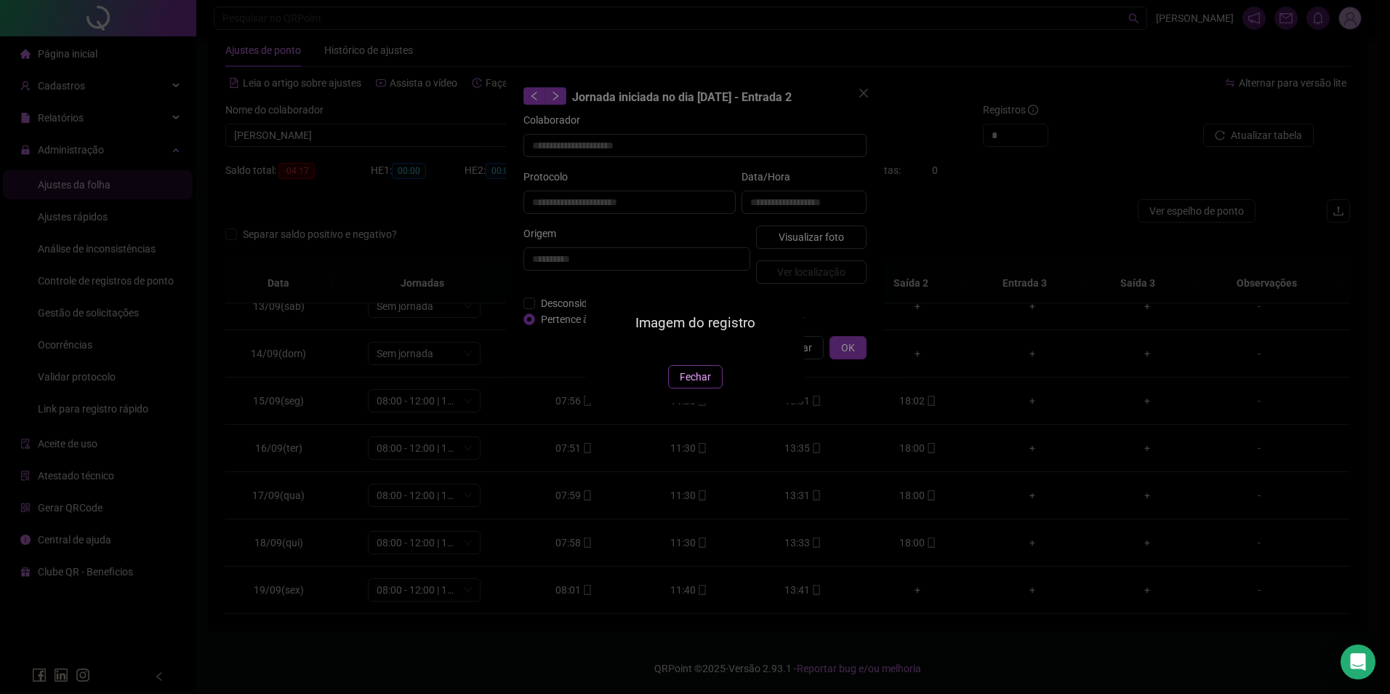
click at [711, 388] on button "Fechar" at bounding box center [695, 376] width 55 height 23
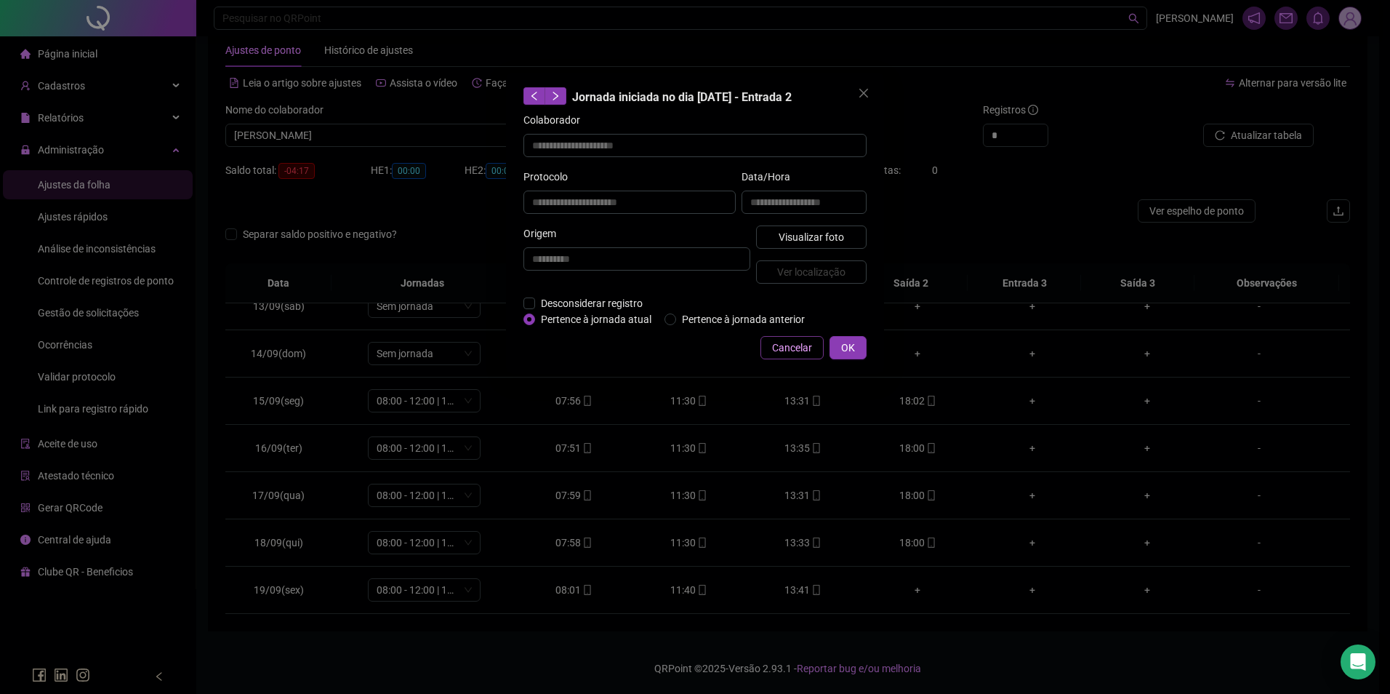
click at [806, 348] on span "Cancelar" at bounding box center [792, 348] width 40 height 16
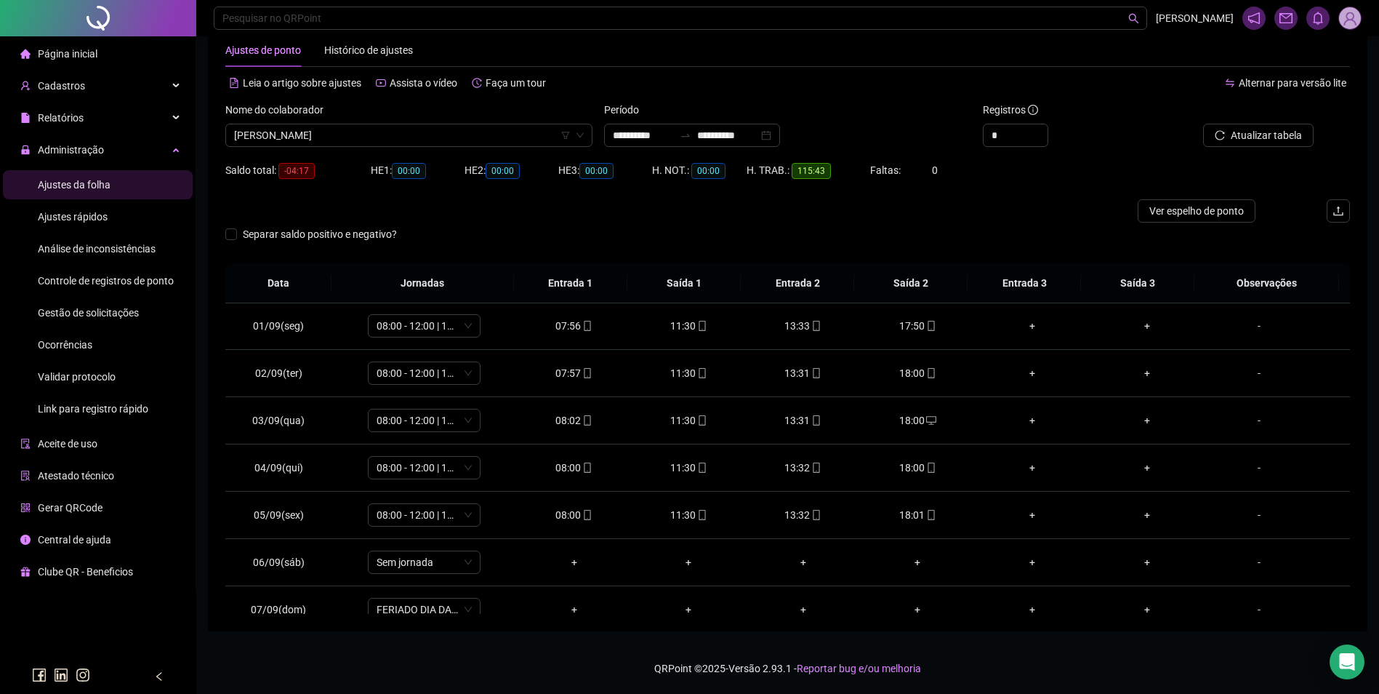
scroll to position [0, 0]
click at [533, 135] on span "[PERSON_NAME]" at bounding box center [409, 135] width 350 height 22
type input "******"
click at [361, 159] on div "[PERSON_NAME]" at bounding box center [409, 164] width 344 height 16
click at [1242, 135] on span "Buscar registros" at bounding box center [1265, 135] width 74 height 16
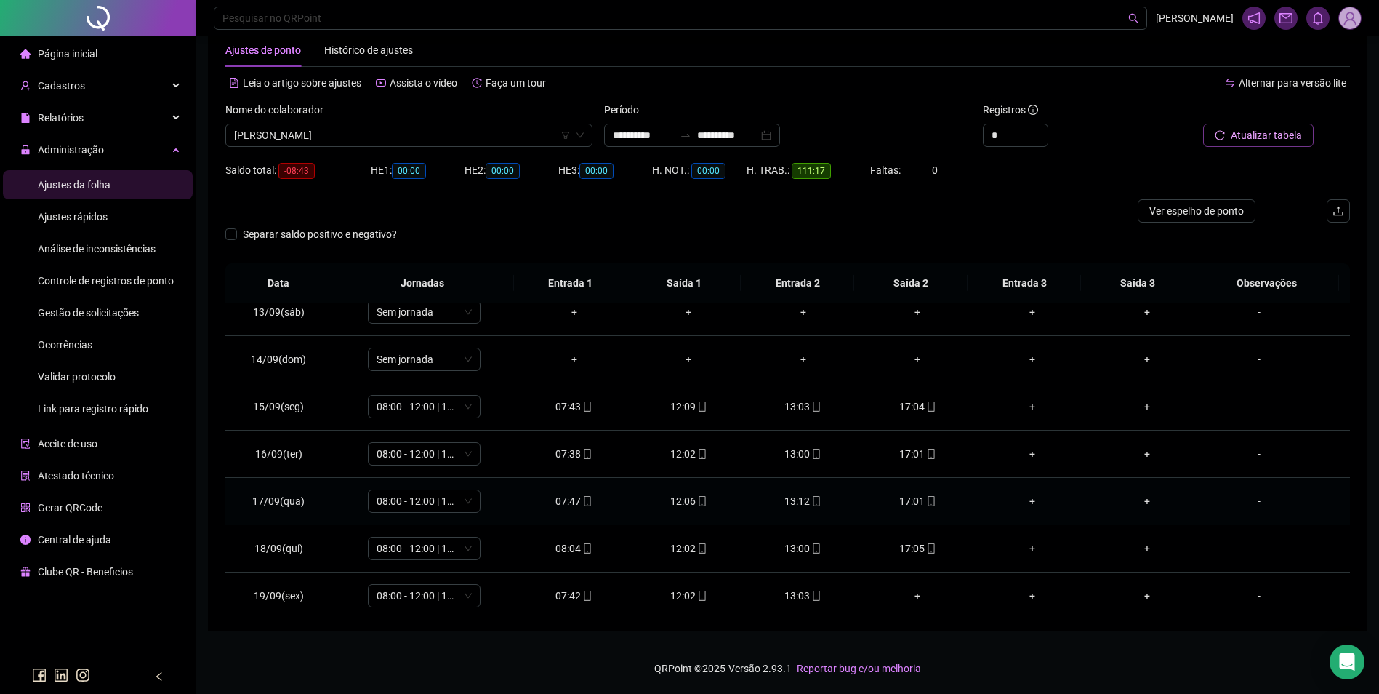
scroll to position [588, 0]
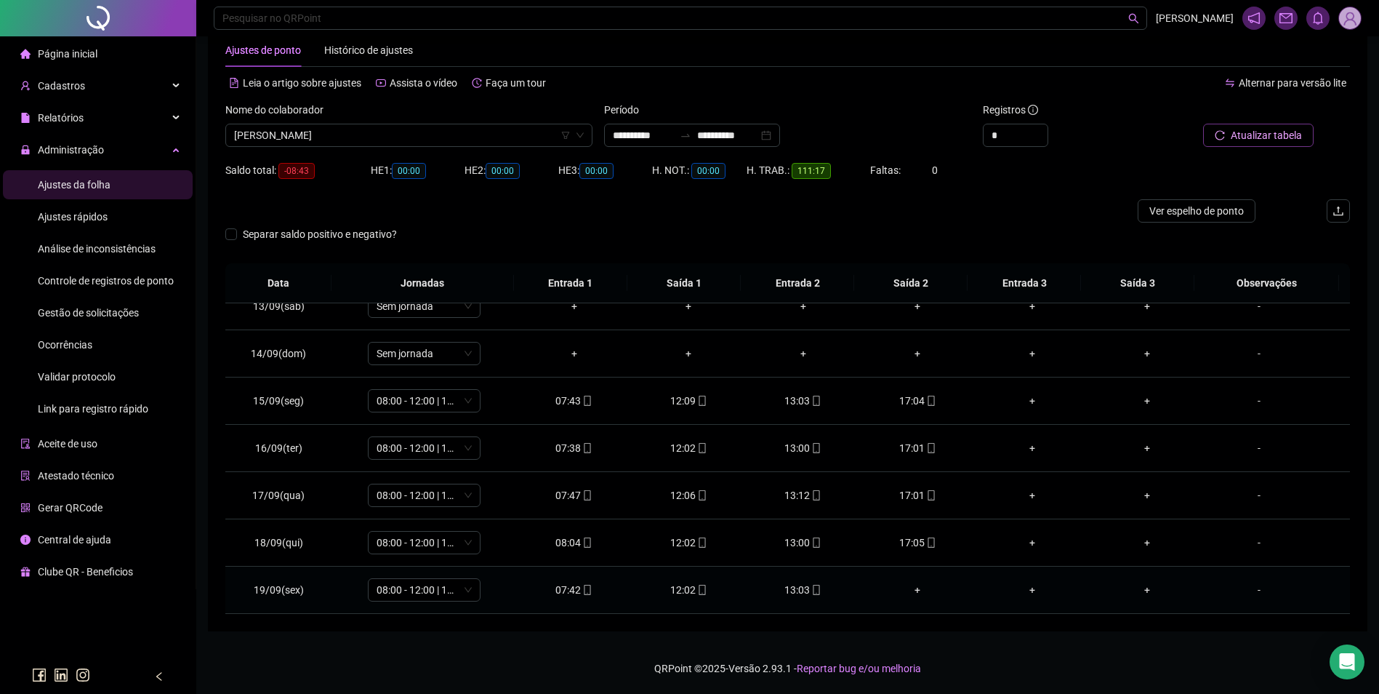
click at [803, 588] on div "13:03" at bounding box center [804, 590] width 92 height 16
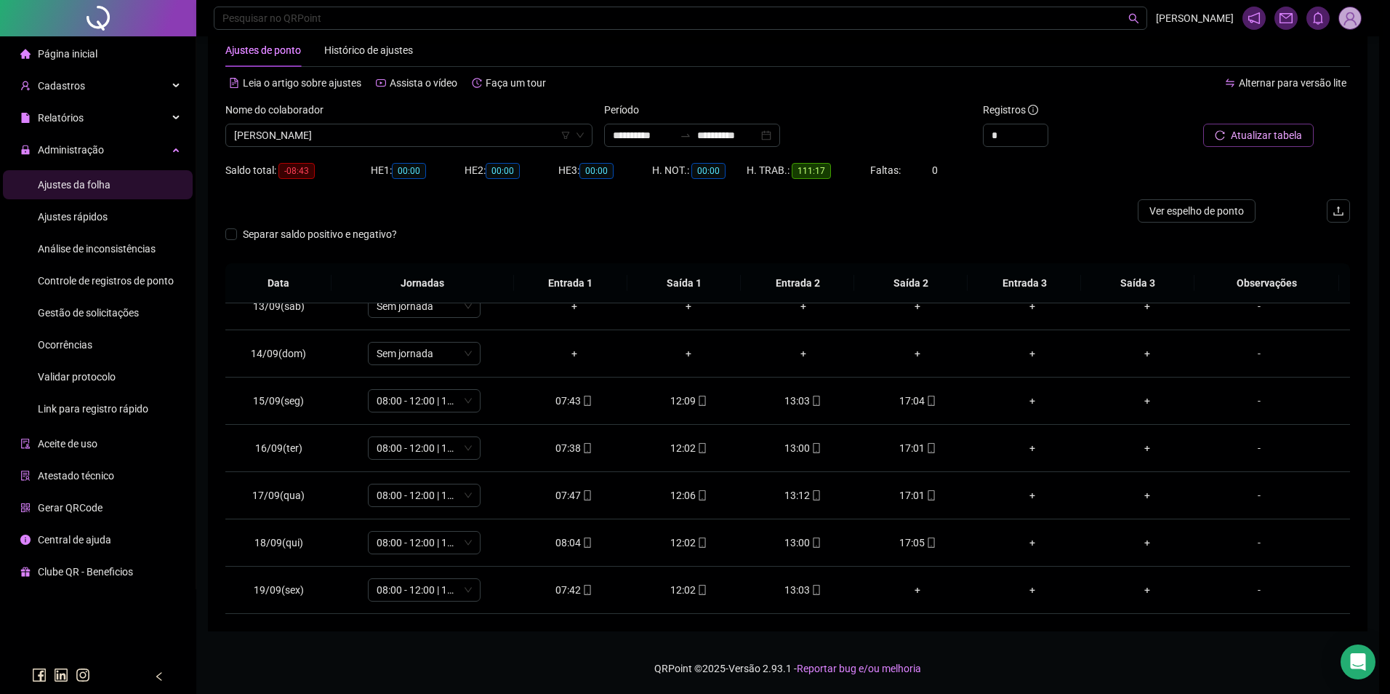
type input "**********"
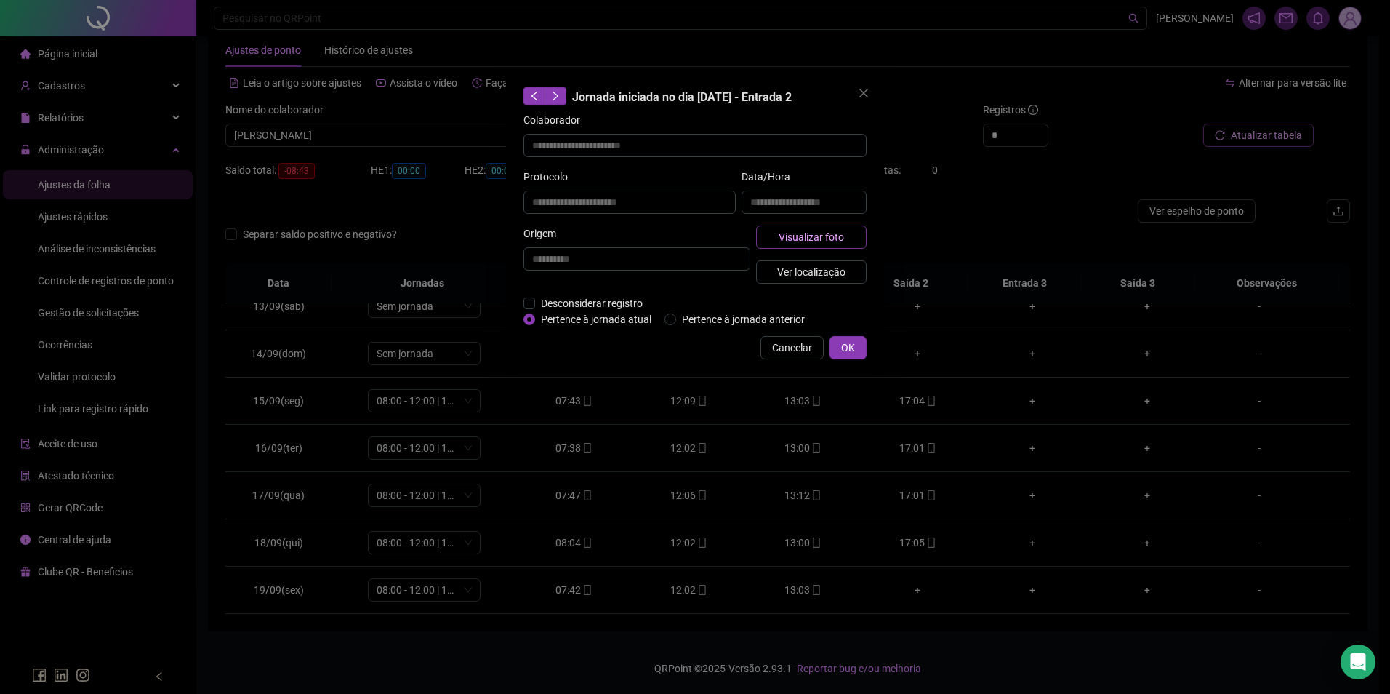
click at [815, 232] on span "Visualizar foto" at bounding box center [811, 237] width 65 height 16
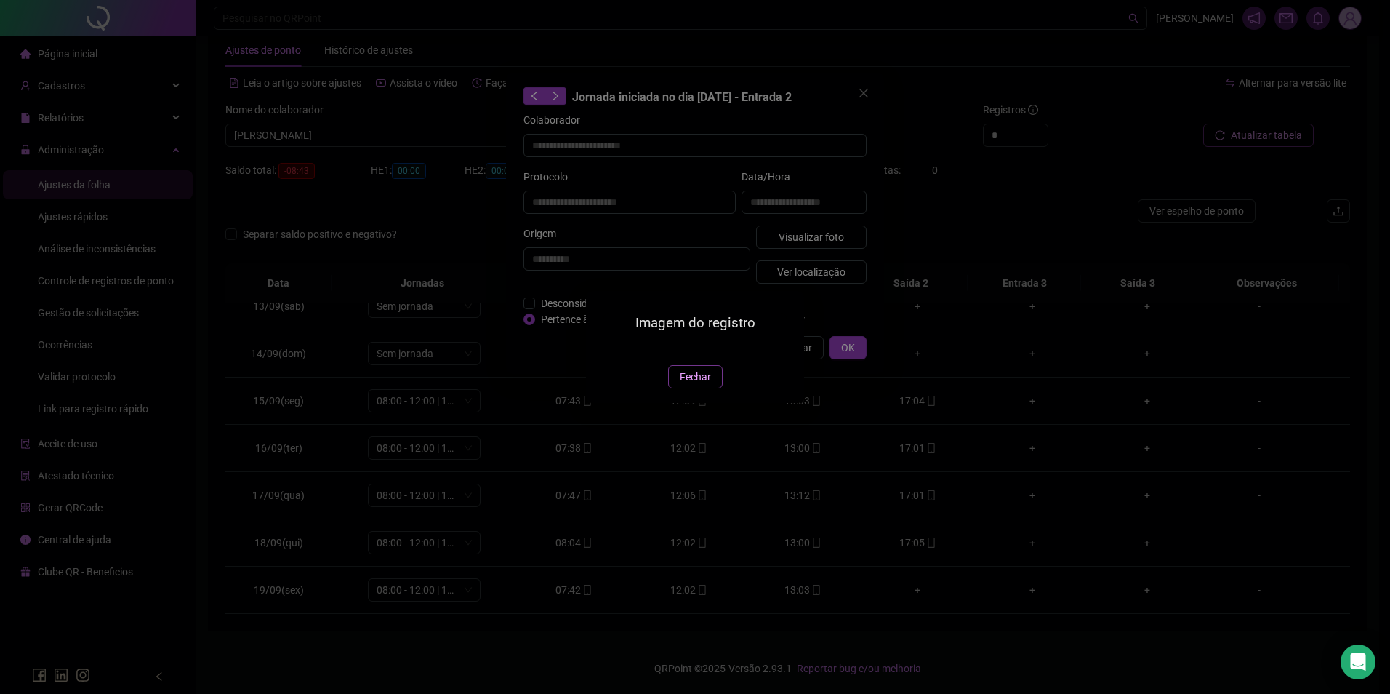
click at [680, 385] on span "Fechar" at bounding box center [695, 377] width 31 height 16
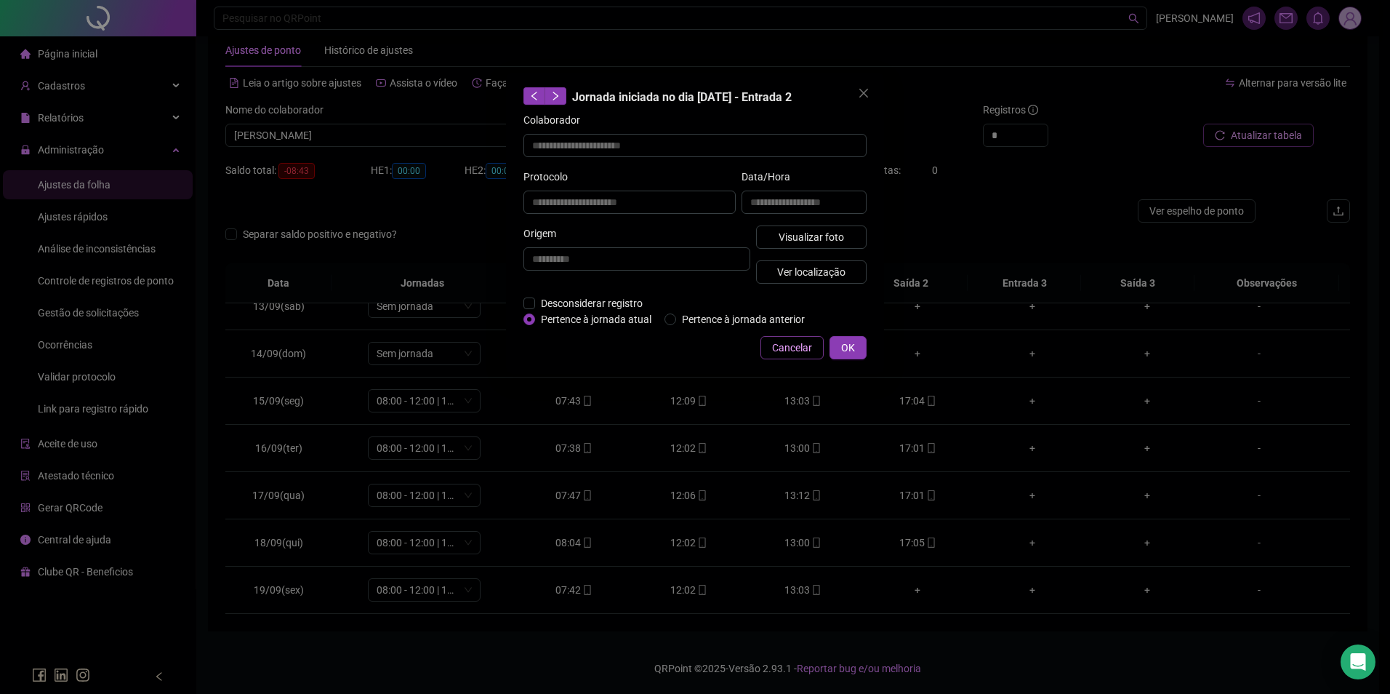
click at [772, 345] on button "Cancelar" at bounding box center [792, 347] width 63 height 23
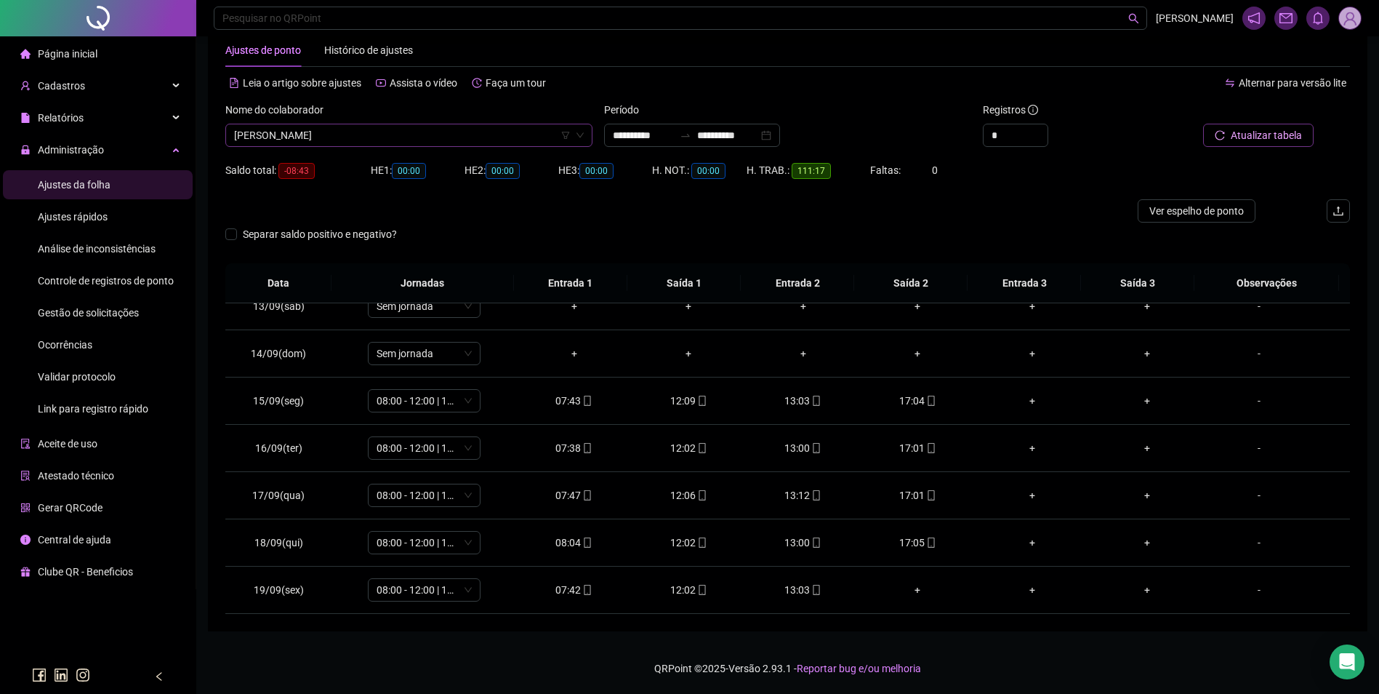
click at [470, 127] on span "[PERSON_NAME]" at bounding box center [409, 135] width 350 height 22
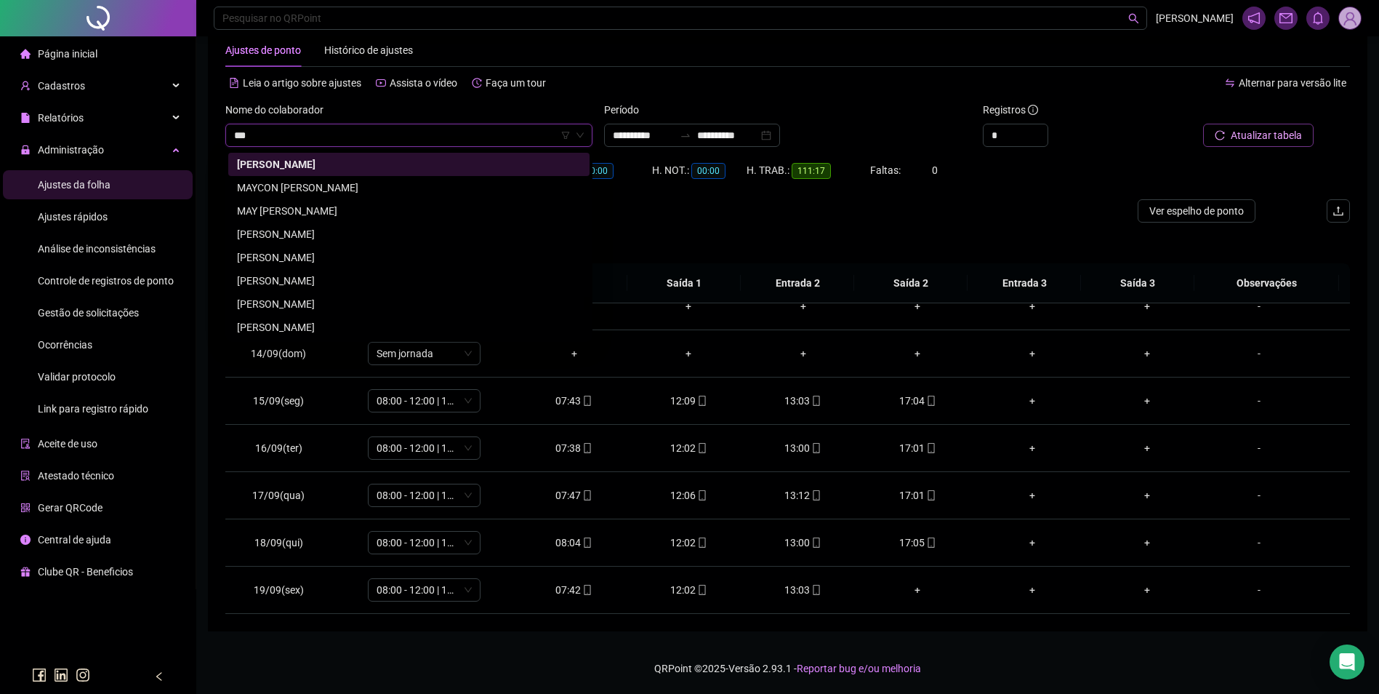
scroll to position [0, 0]
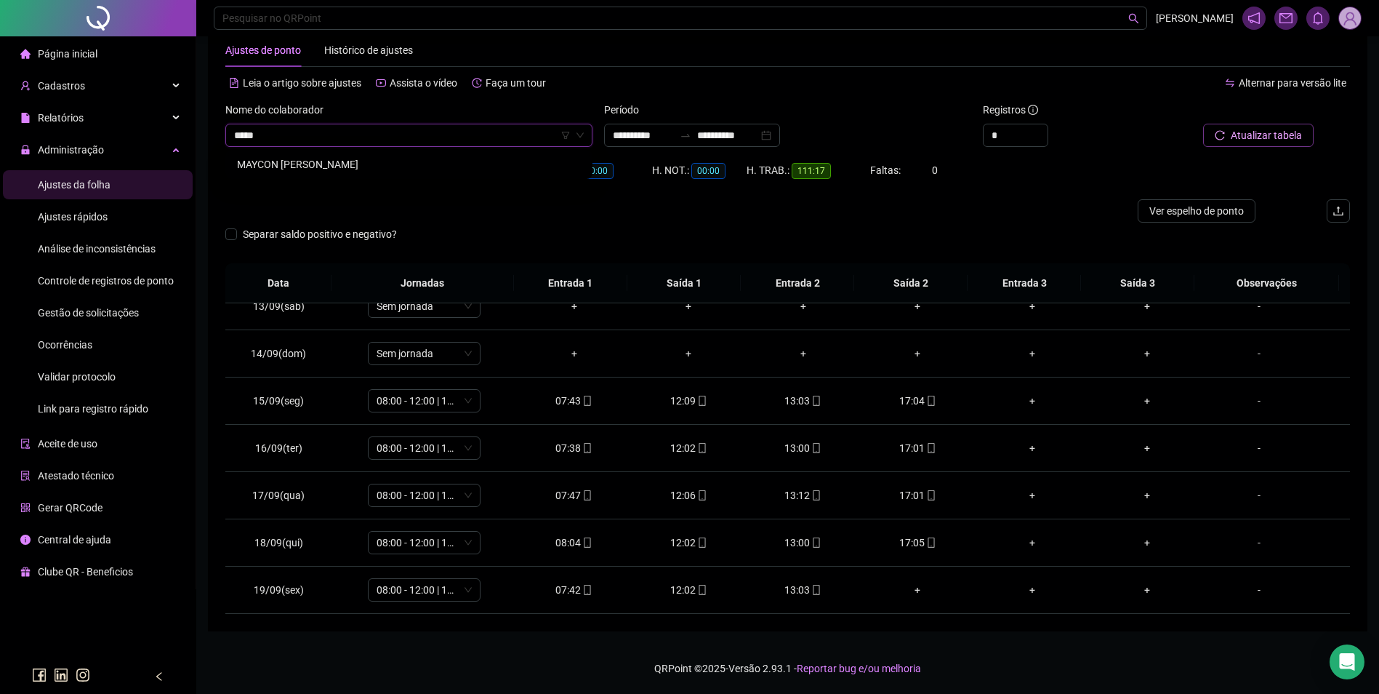
type input "******"
click at [343, 163] on div "MAYCON [PERSON_NAME]" at bounding box center [409, 164] width 344 height 16
click at [1240, 131] on span "Buscar registros" at bounding box center [1265, 135] width 74 height 16
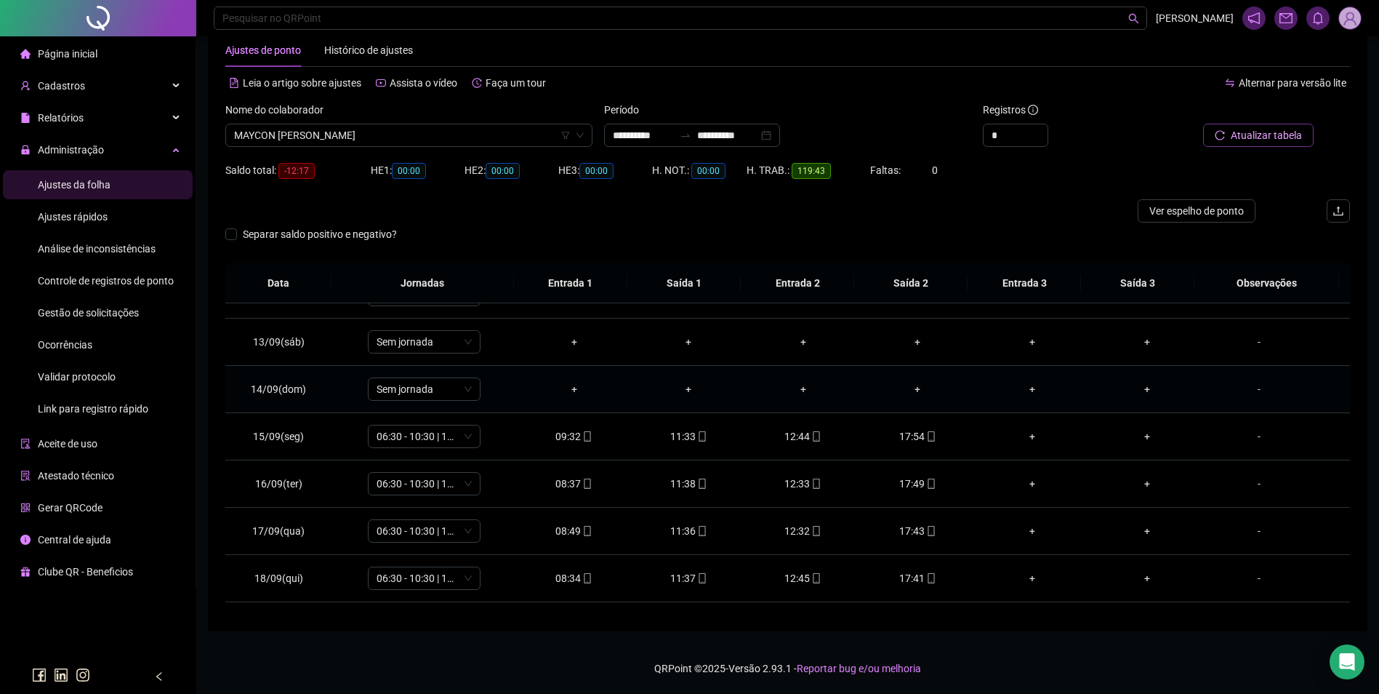
scroll to position [588, 0]
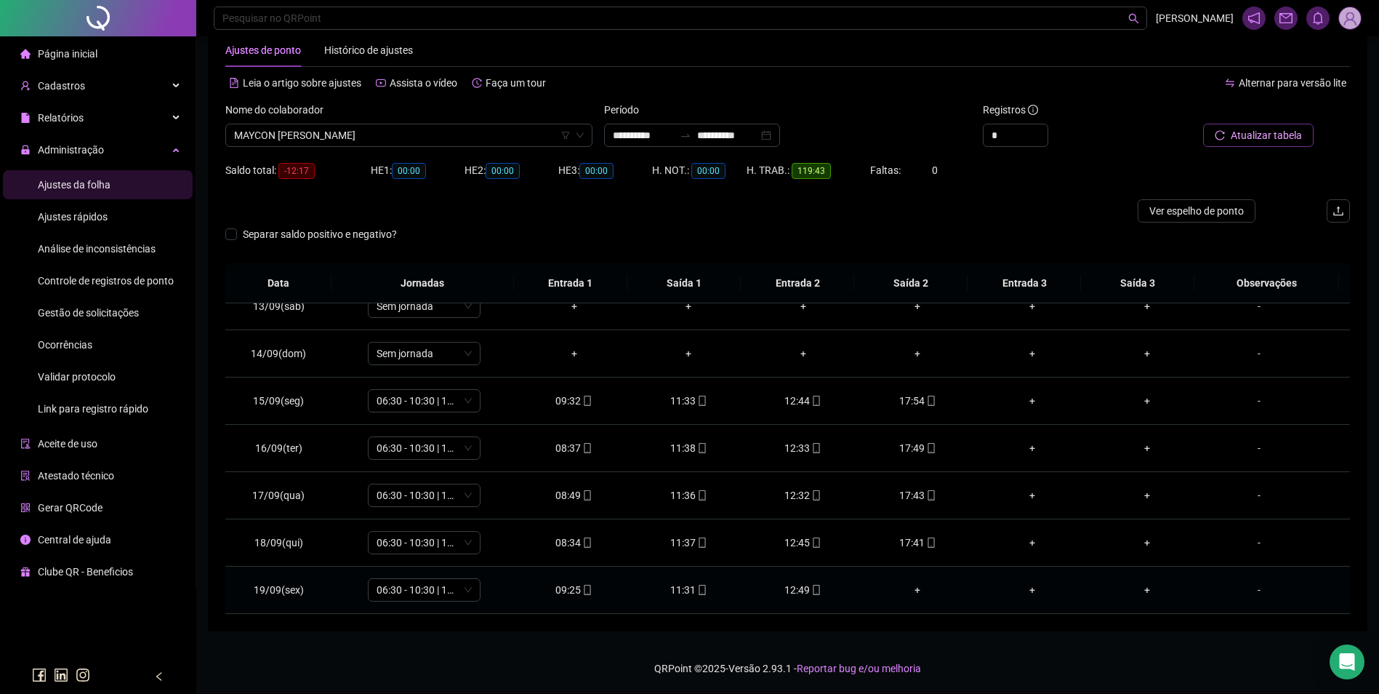
click at [686, 592] on div "11:31" at bounding box center [689, 590] width 92 height 16
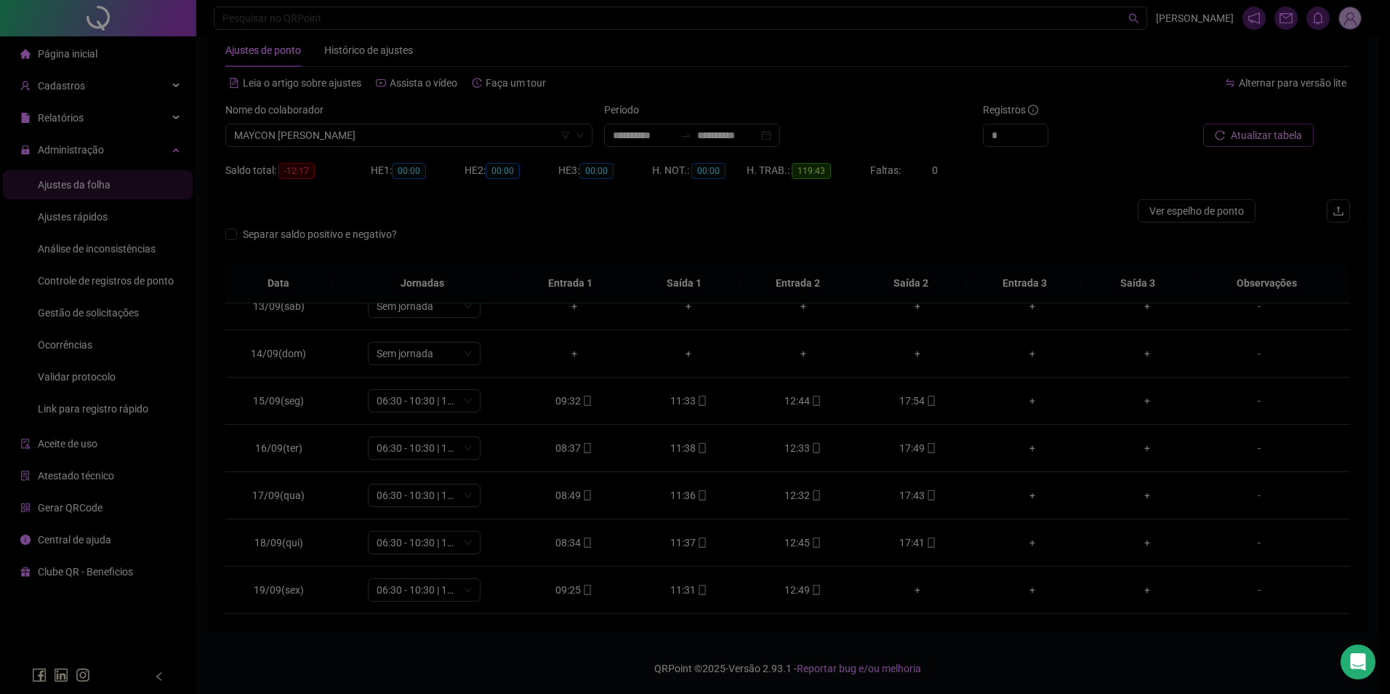
type input "**********"
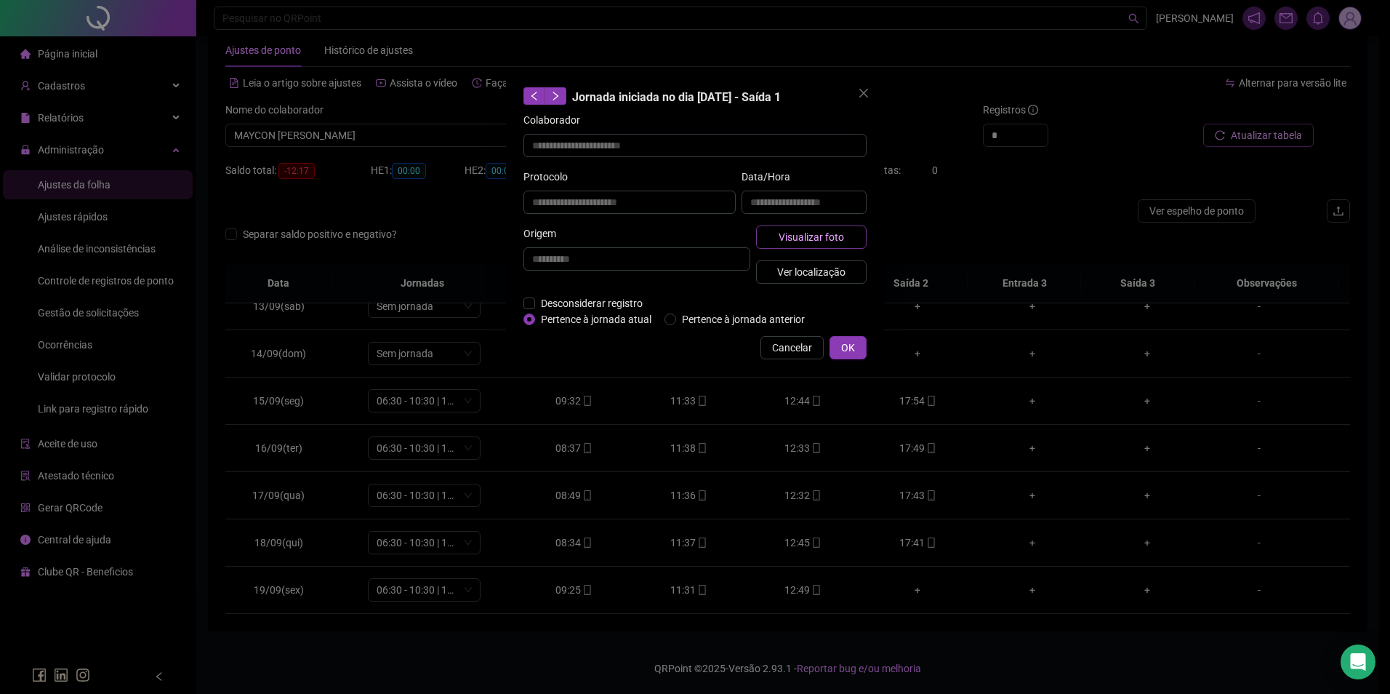
click at [834, 230] on span "Visualizar foto" at bounding box center [811, 237] width 65 height 16
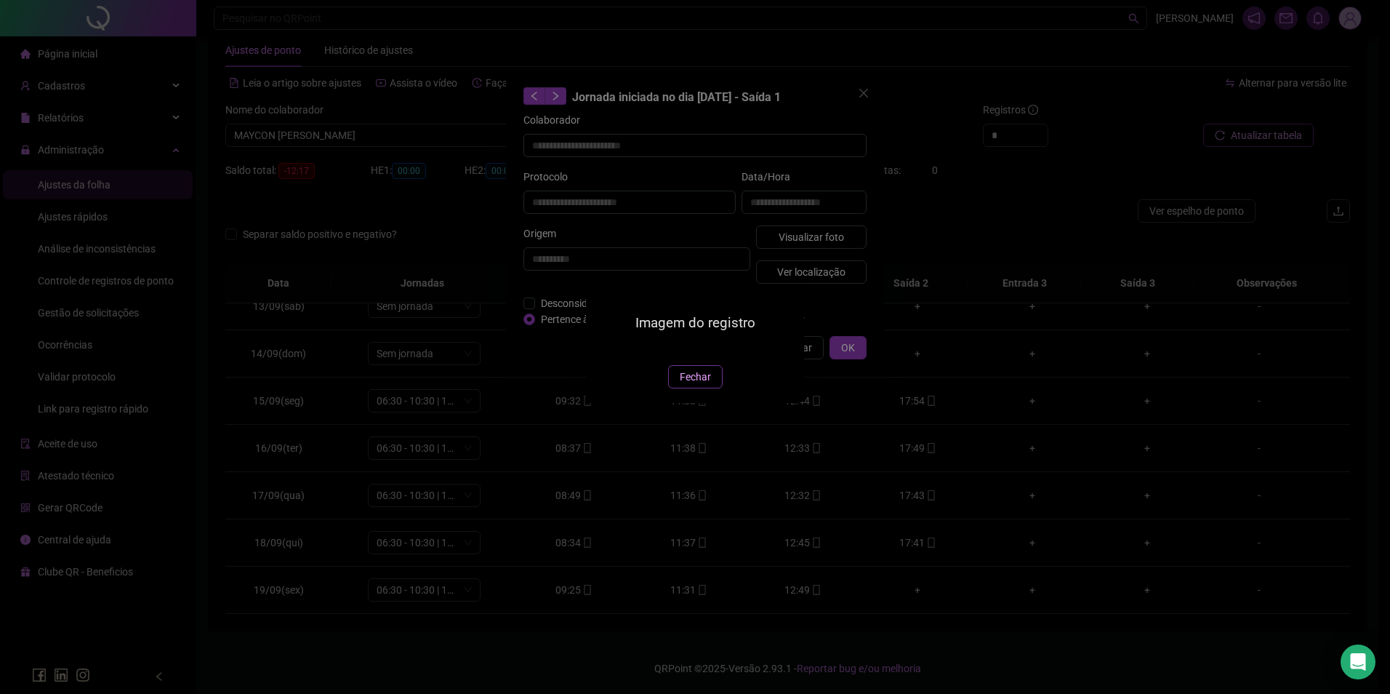
click at [705, 385] on span "Fechar" at bounding box center [695, 377] width 31 height 16
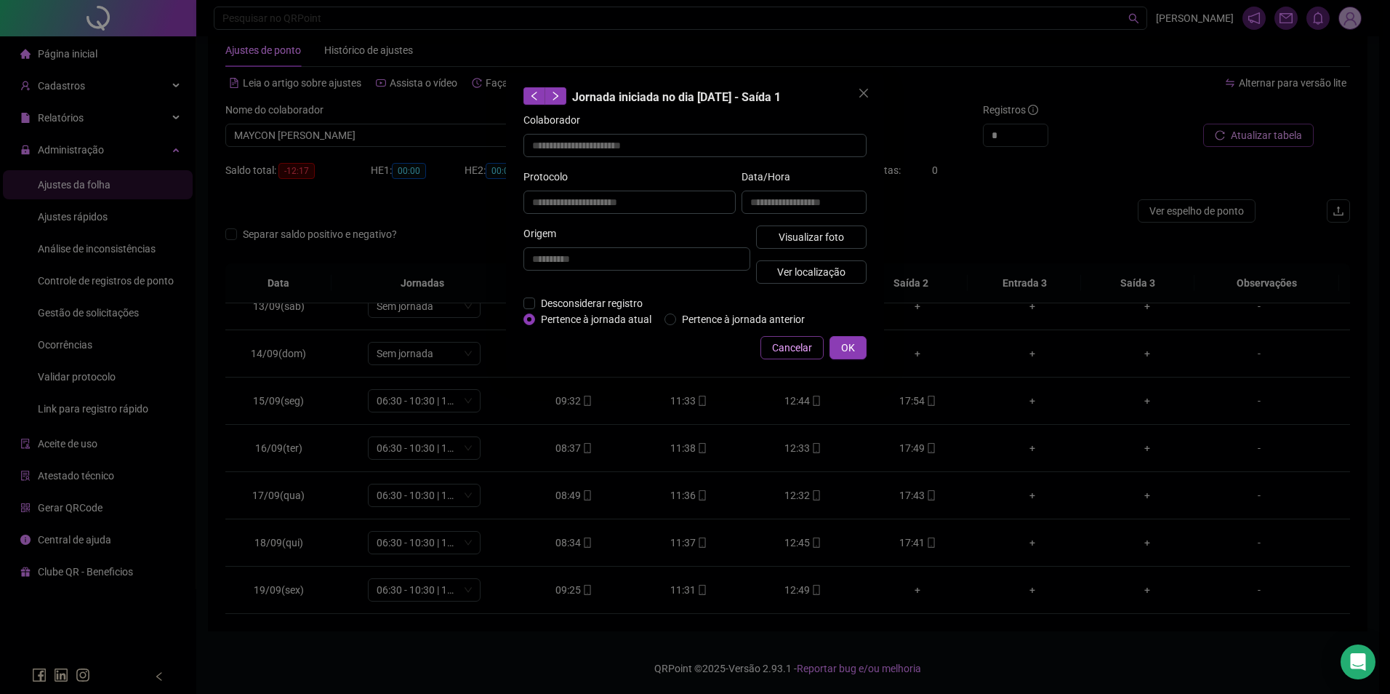
click at [792, 348] on span "Cancelar" at bounding box center [792, 348] width 40 height 16
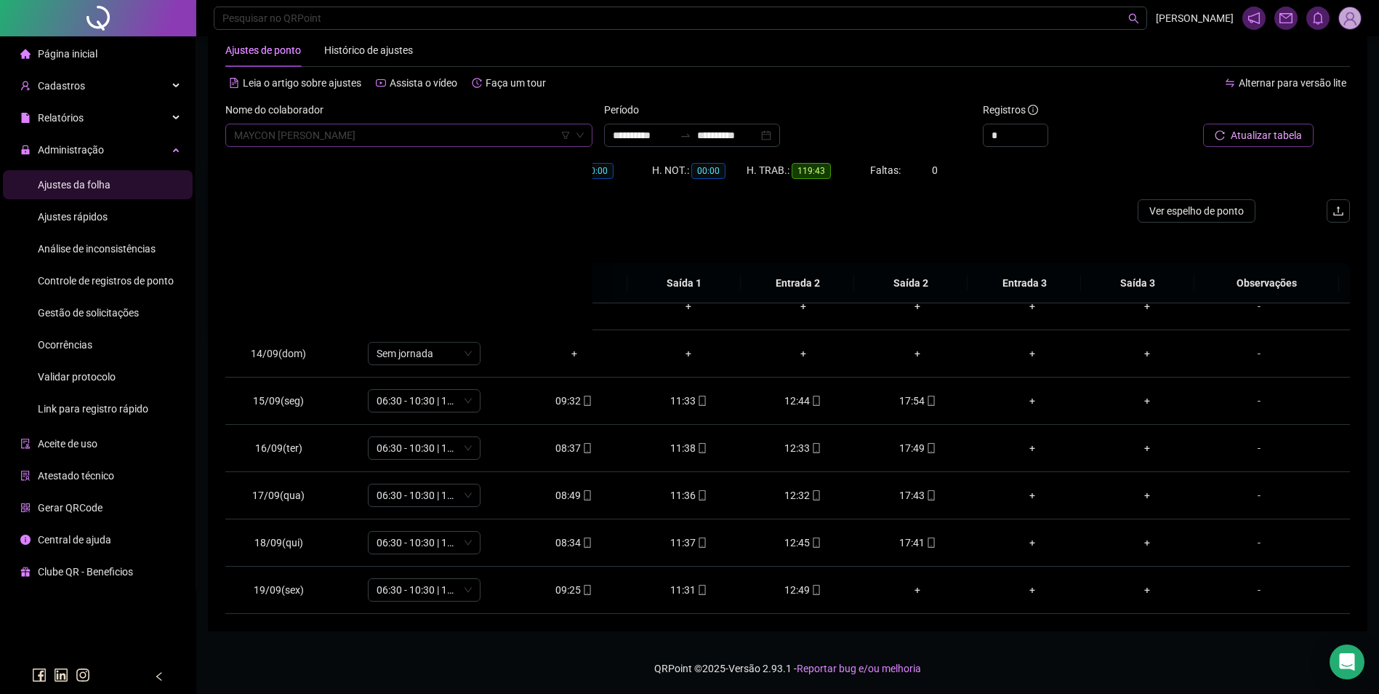
scroll to position [15380, 0]
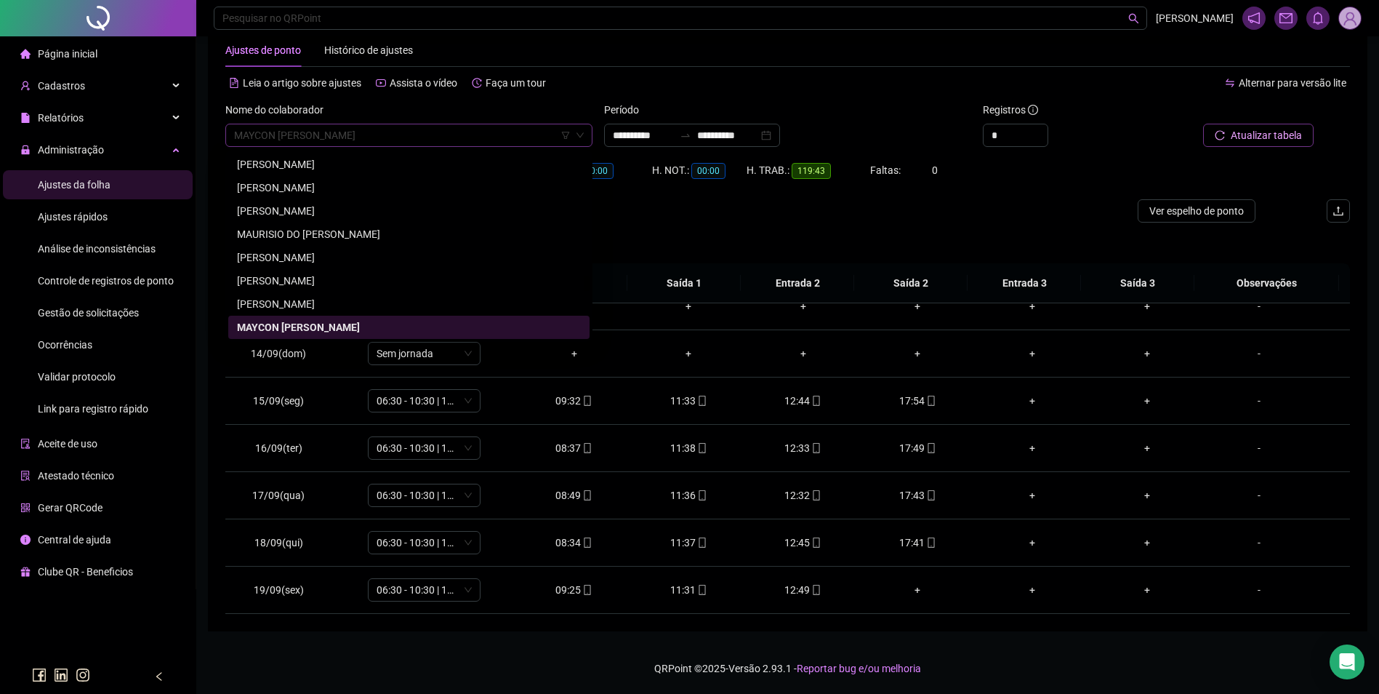
click at [514, 137] on span "MAYCON [PERSON_NAME]" at bounding box center [409, 135] width 350 height 22
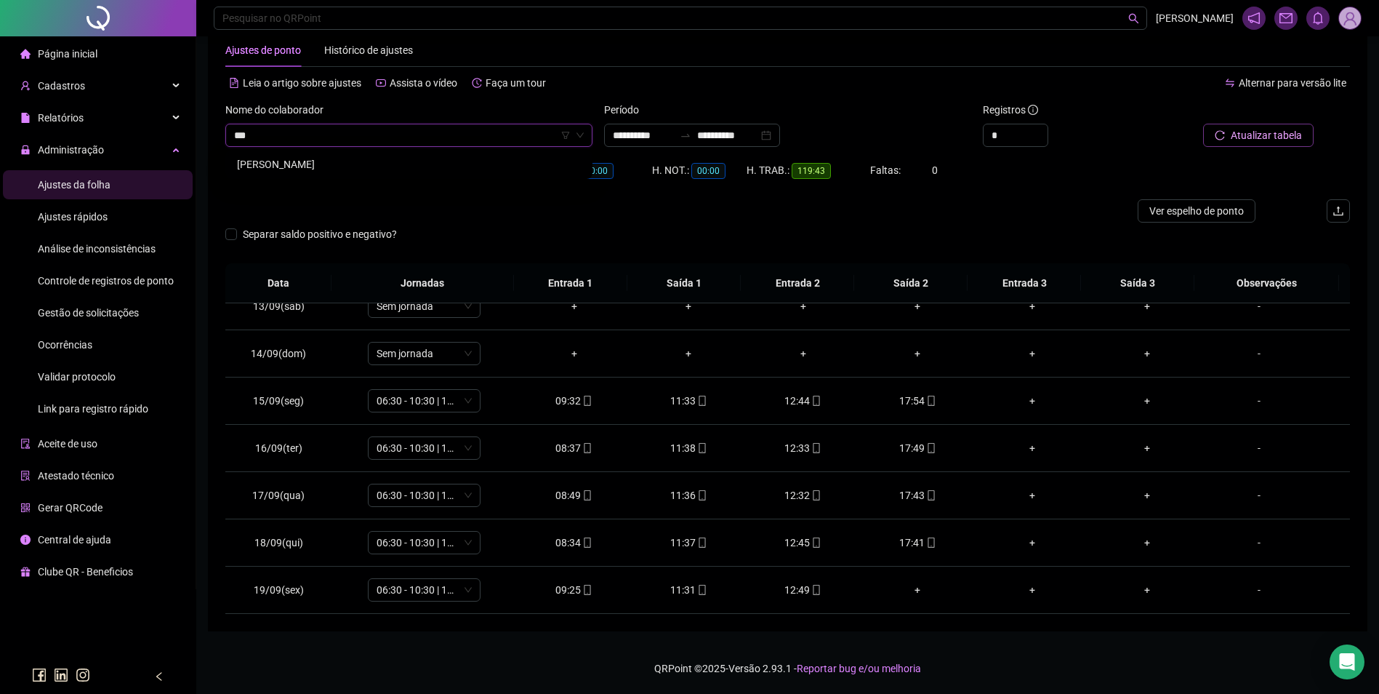
scroll to position [0, 0]
type input "*"
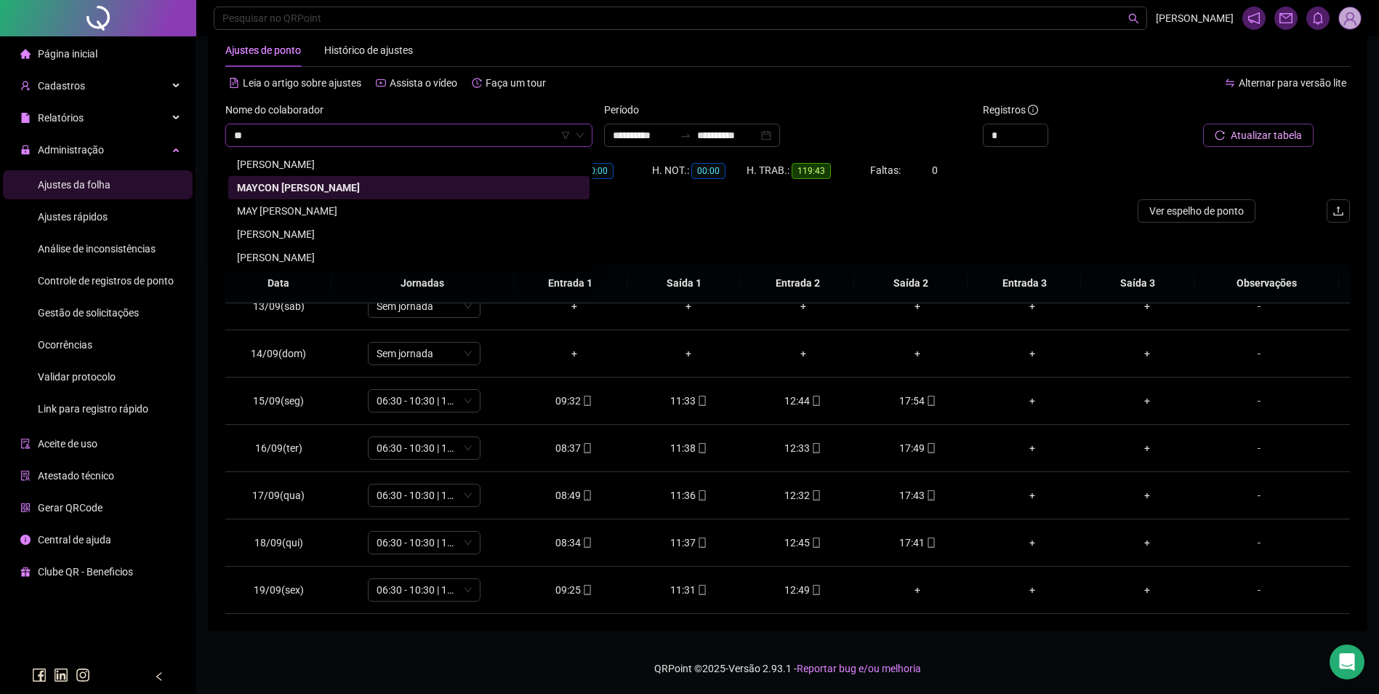
scroll to position [5328, 0]
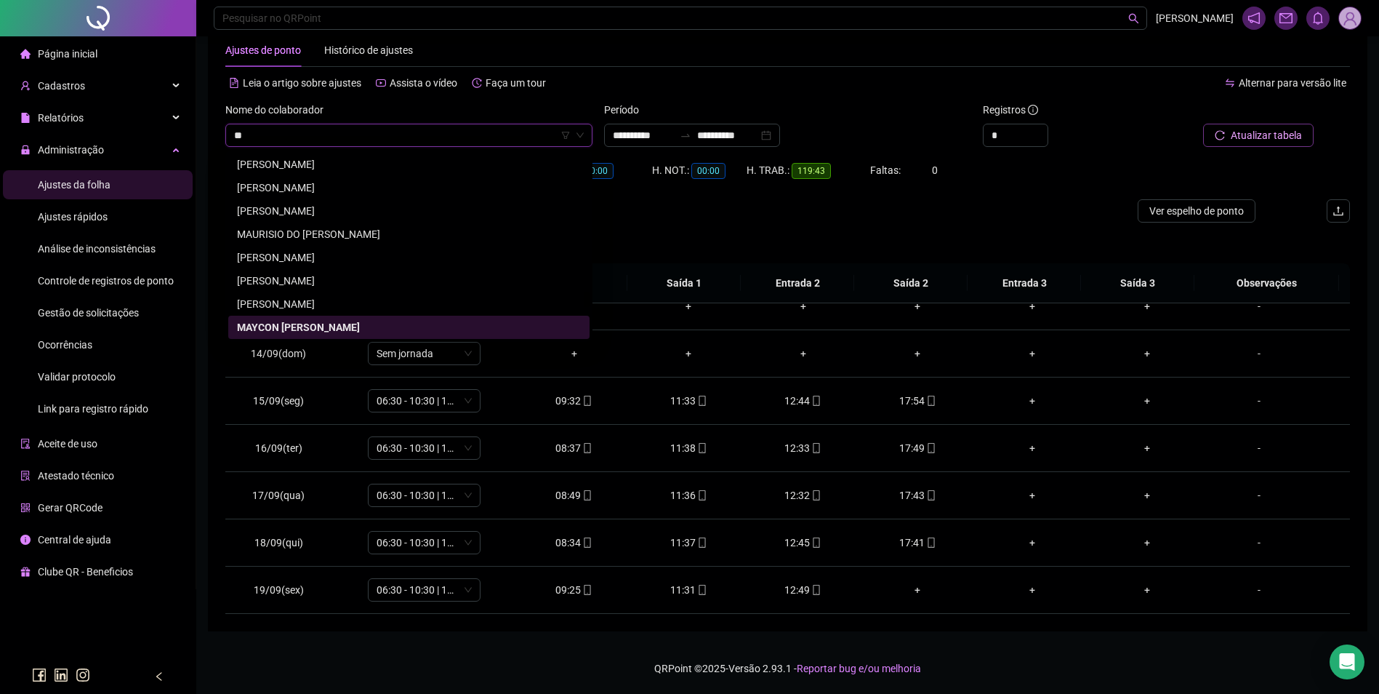
type input "***"
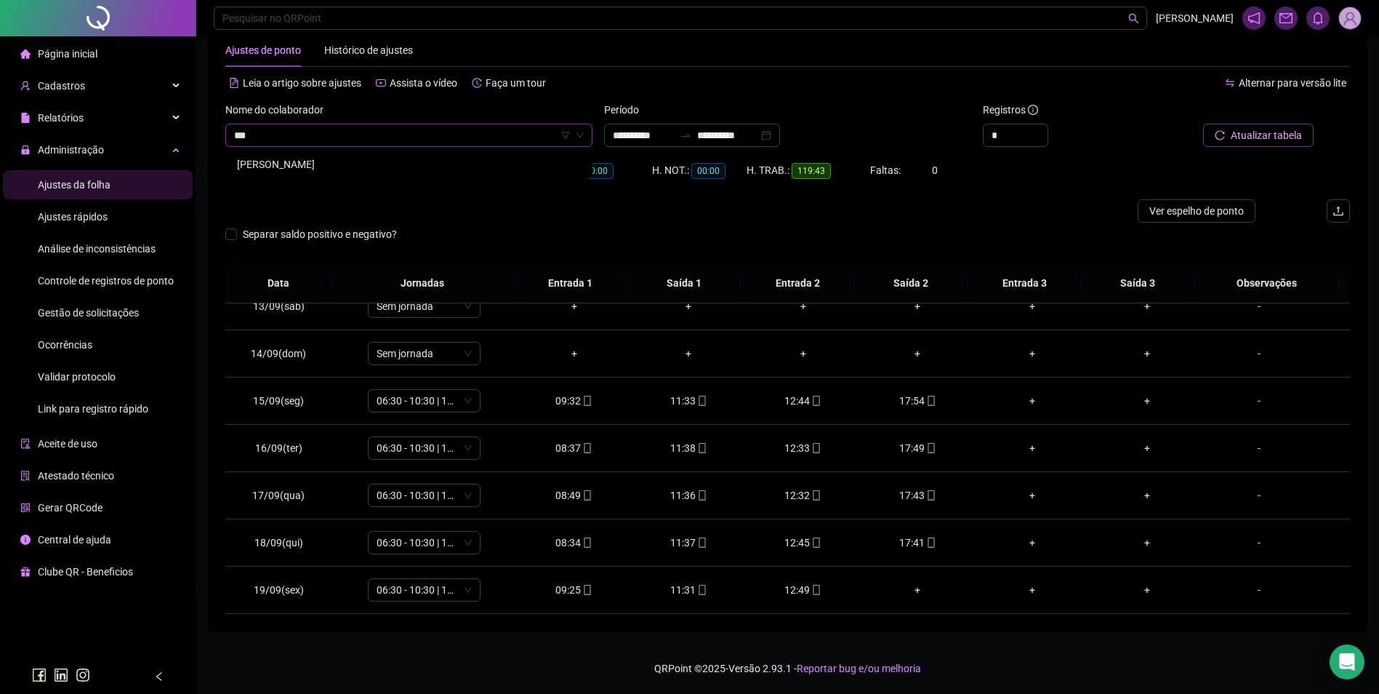
click at [320, 158] on div "[PERSON_NAME]" at bounding box center [409, 164] width 344 height 16
click at [1245, 133] on span "Buscar registros" at bounding box center [1265, 135] width 74 height 16
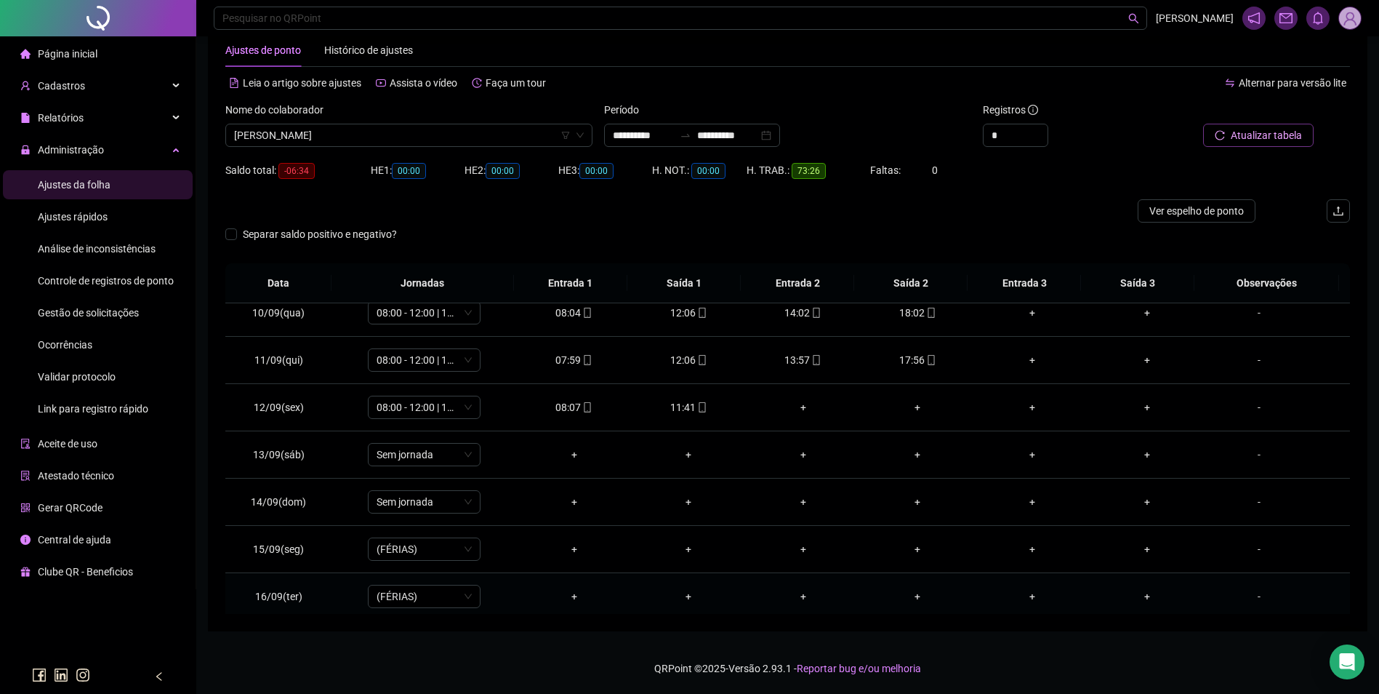
scroll to position [442, 0]
click at [699, 404] on icon "mobile" at bounding box center [702, 404] width 10 height 10
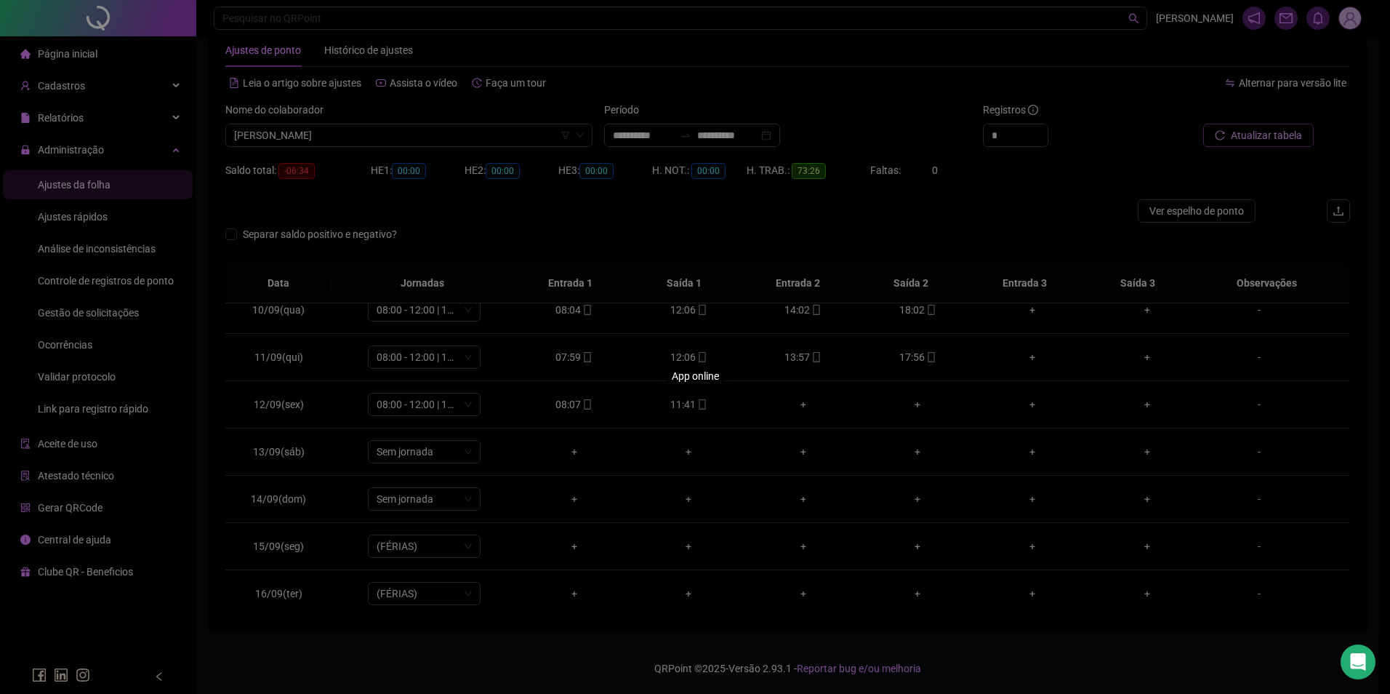
type input "**********"
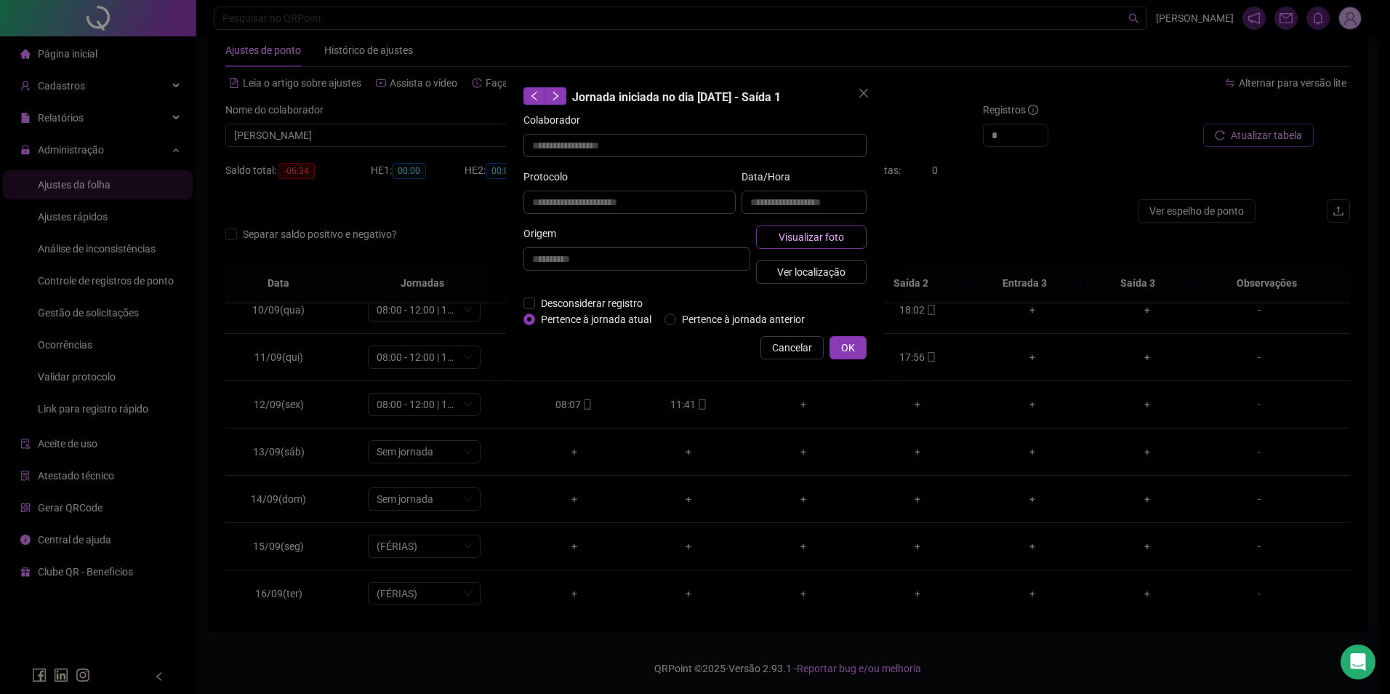
click at [826, 225] on button "Visualizar foto" at bounding box center [811, 236] width 111 height 23
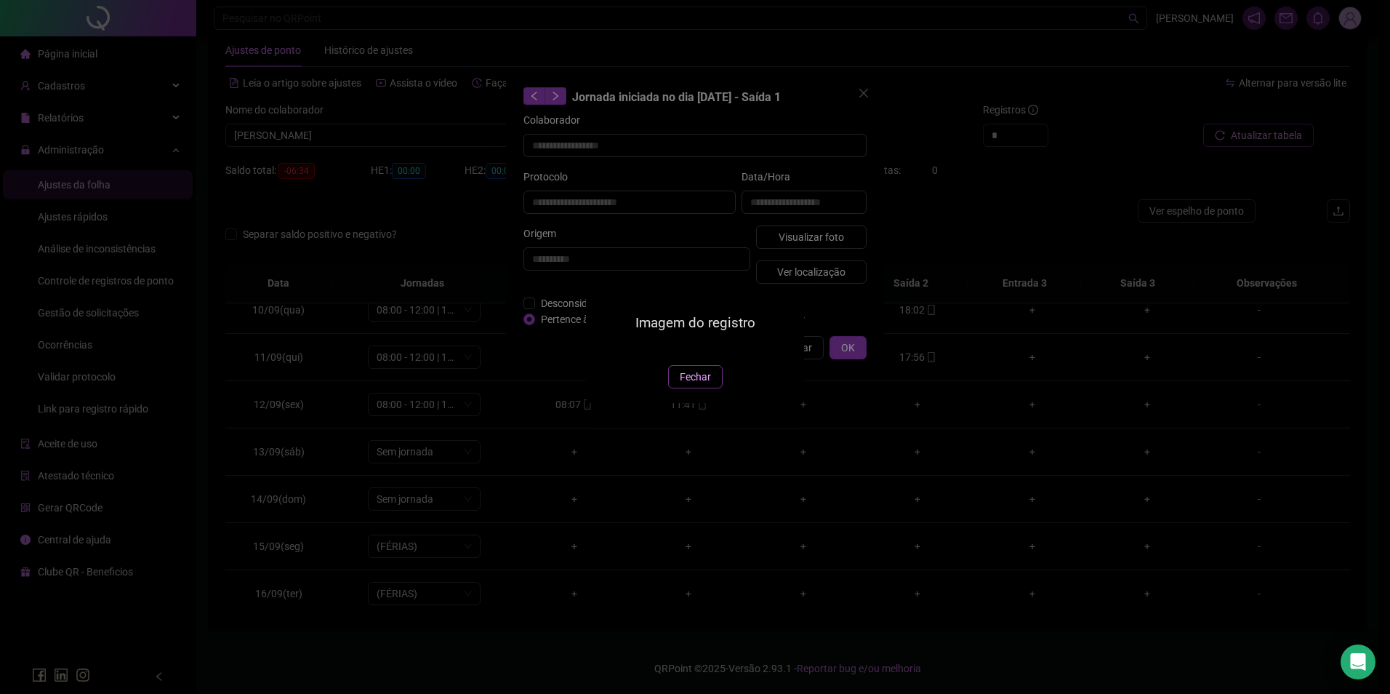
click at [702, 385] on span "Fechar" at bounding box center [695, 377] width 31 height 16
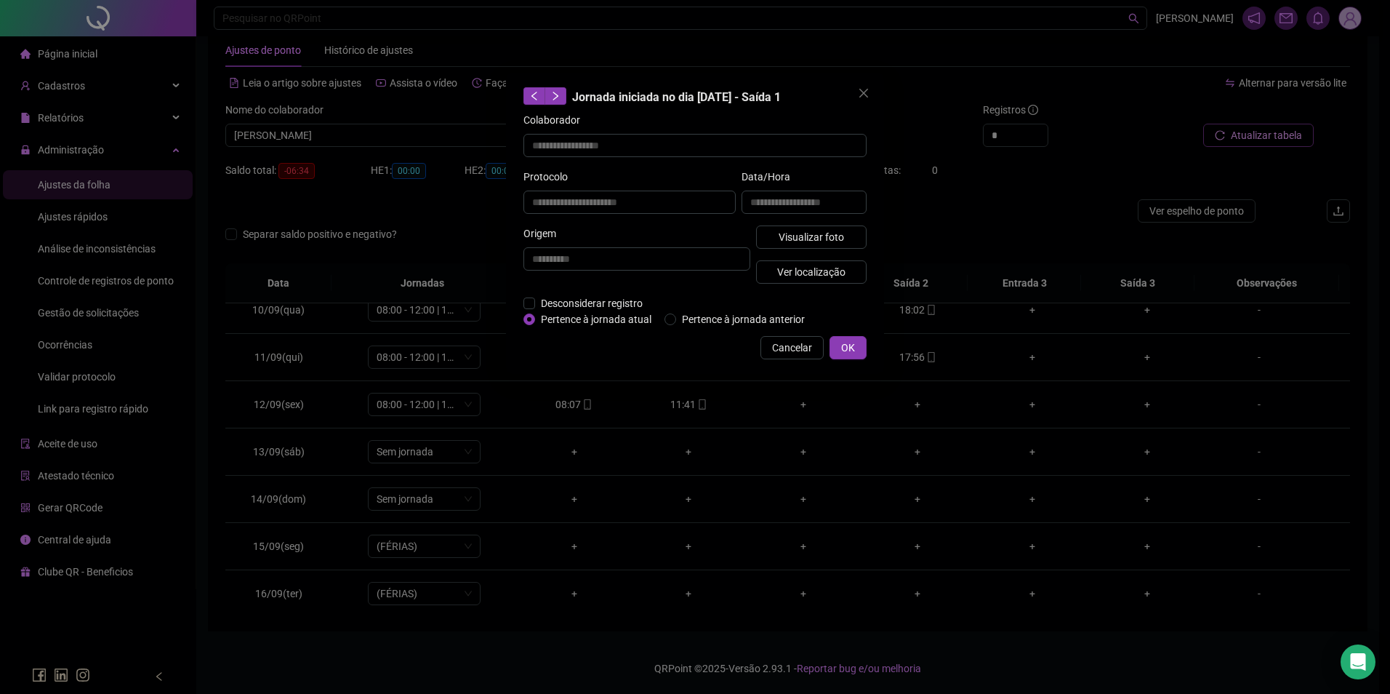
click at [785, 345] on span "Cancelar" at bounding box center [792, 348] width 40 height 16
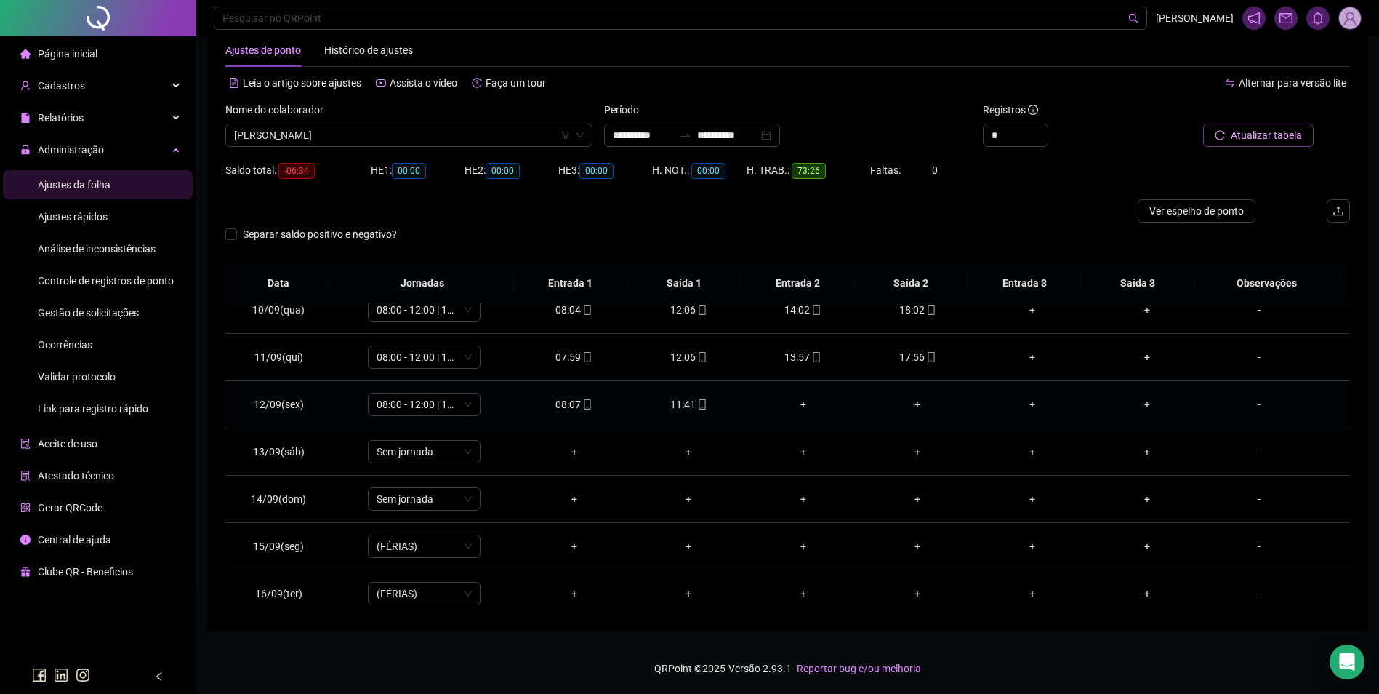
click at [800, 405] on div "+" at bounding box center [804, 404] width 92 height 16
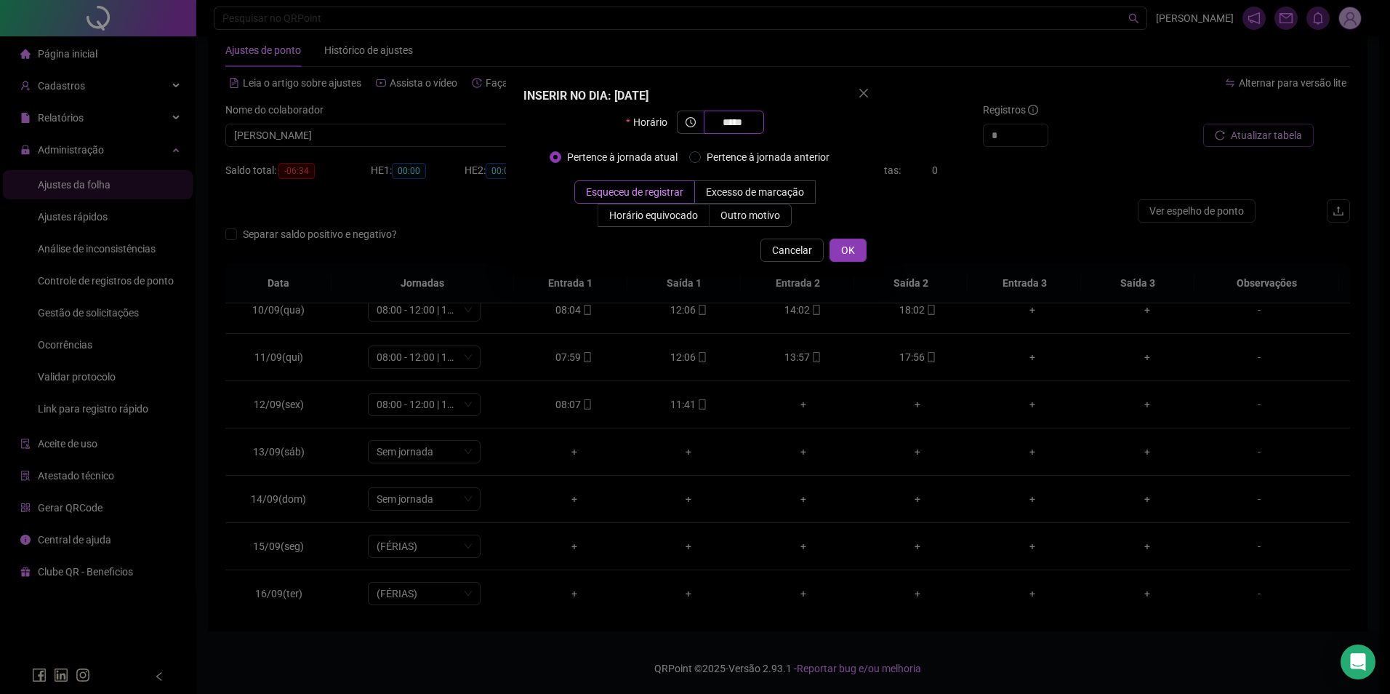
type input "*****"
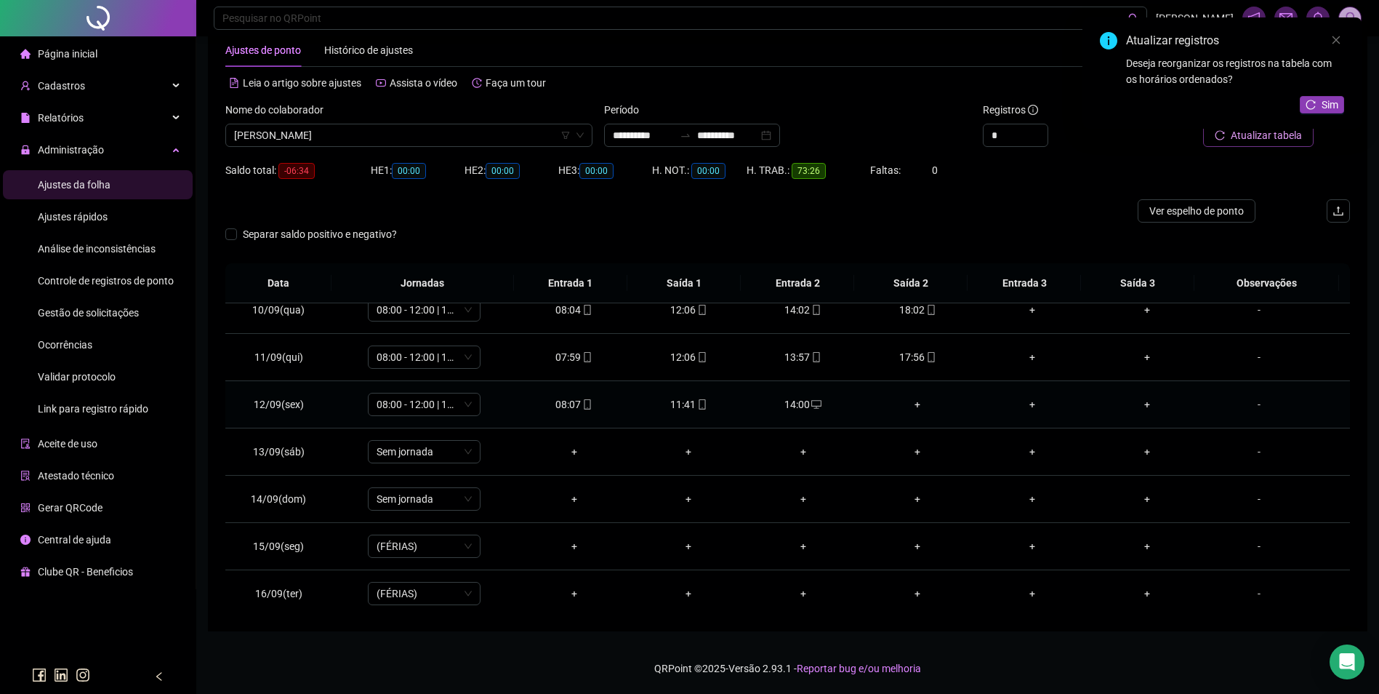
click at [911, 400] on div "+" at bounding box center [919, 404] width 92 height 16
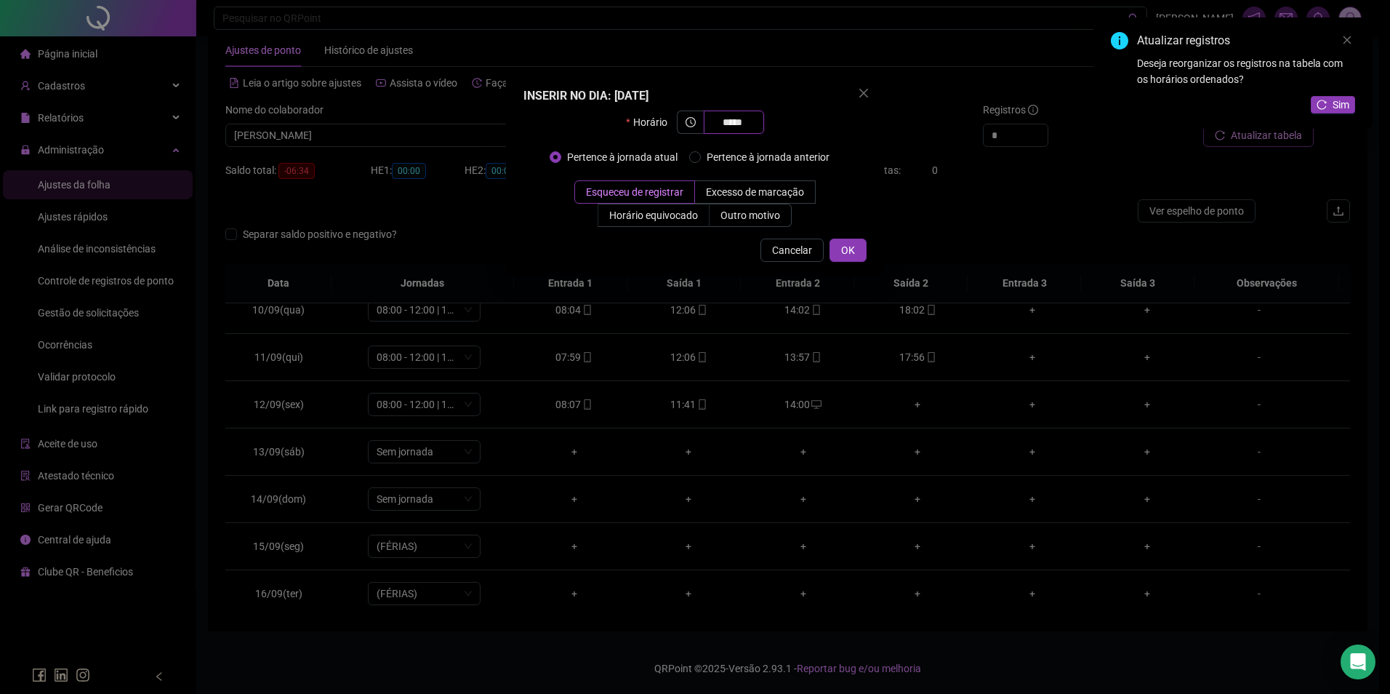
type input "*****"
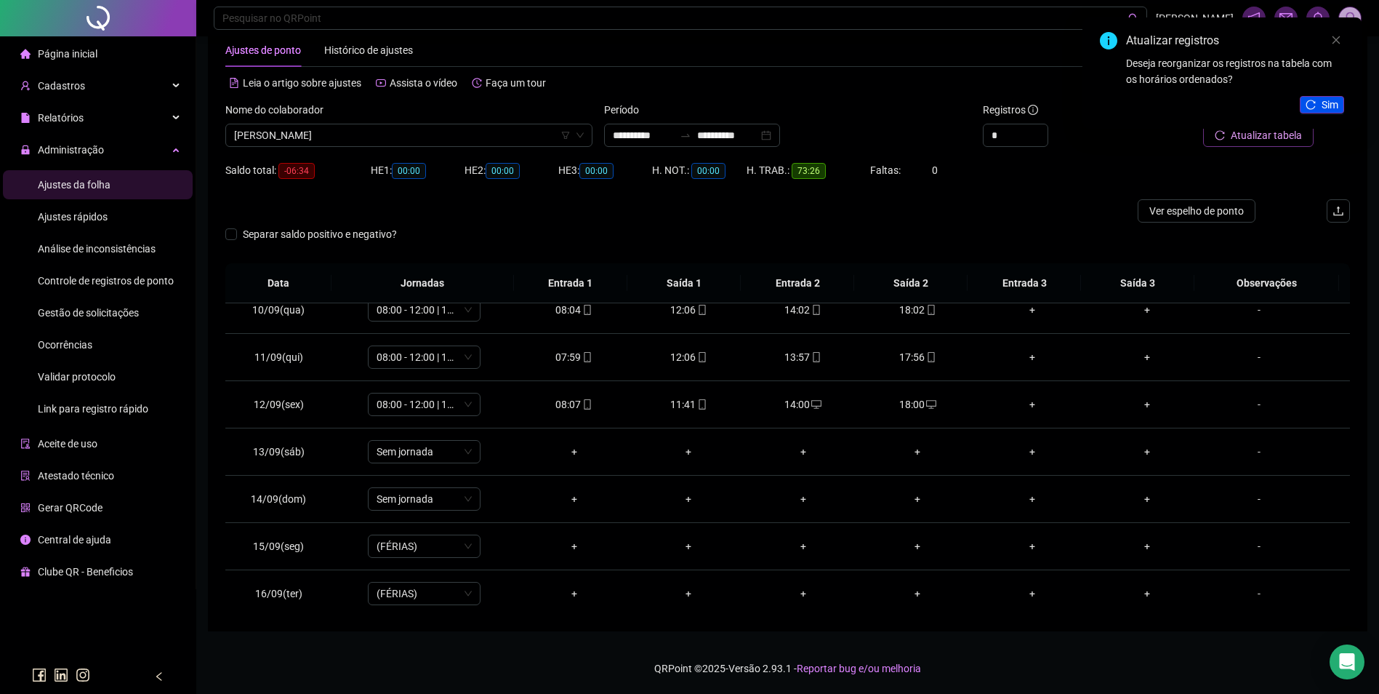
click at [1315, 108] on icon "reload" at bounding box center [1311, 104] width 9 height 9
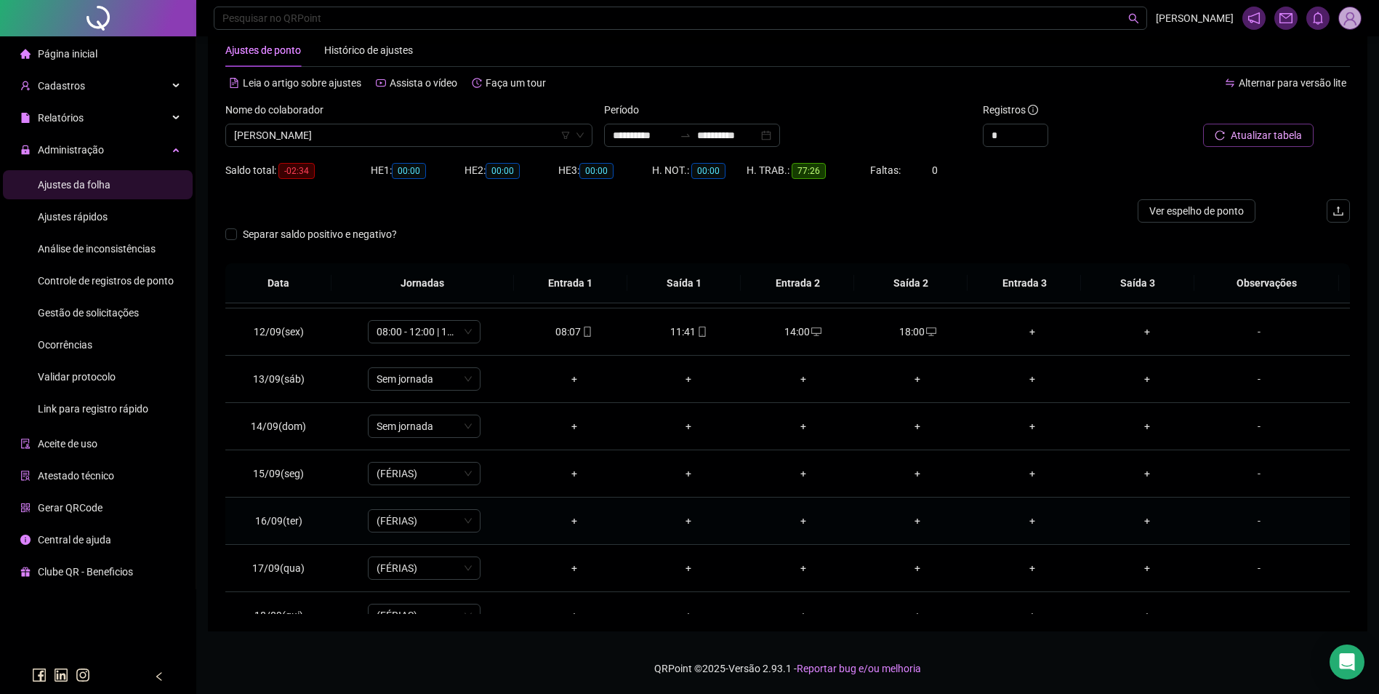
scroll to position [588, 0]
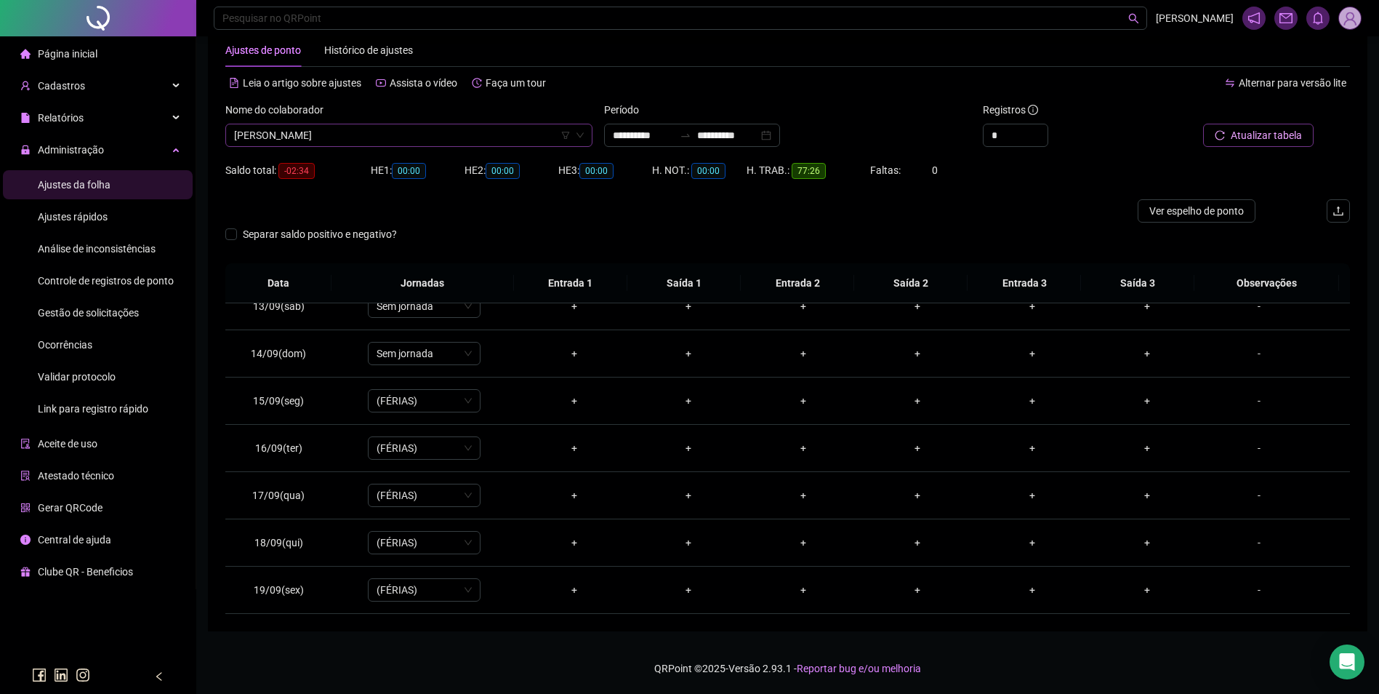
click at [491, 145] on span "[PERSON_NAME]" at bounding box center [409, 135] width 350 height 22
type input "********"
click at [374, 165] on div "[PERSON_NAME]" at bounding box center [409, 164] width 344 height 16
click at [1276, 137] on span "Buscar registros" at bounding box center [1265, 135] width 74 height 16
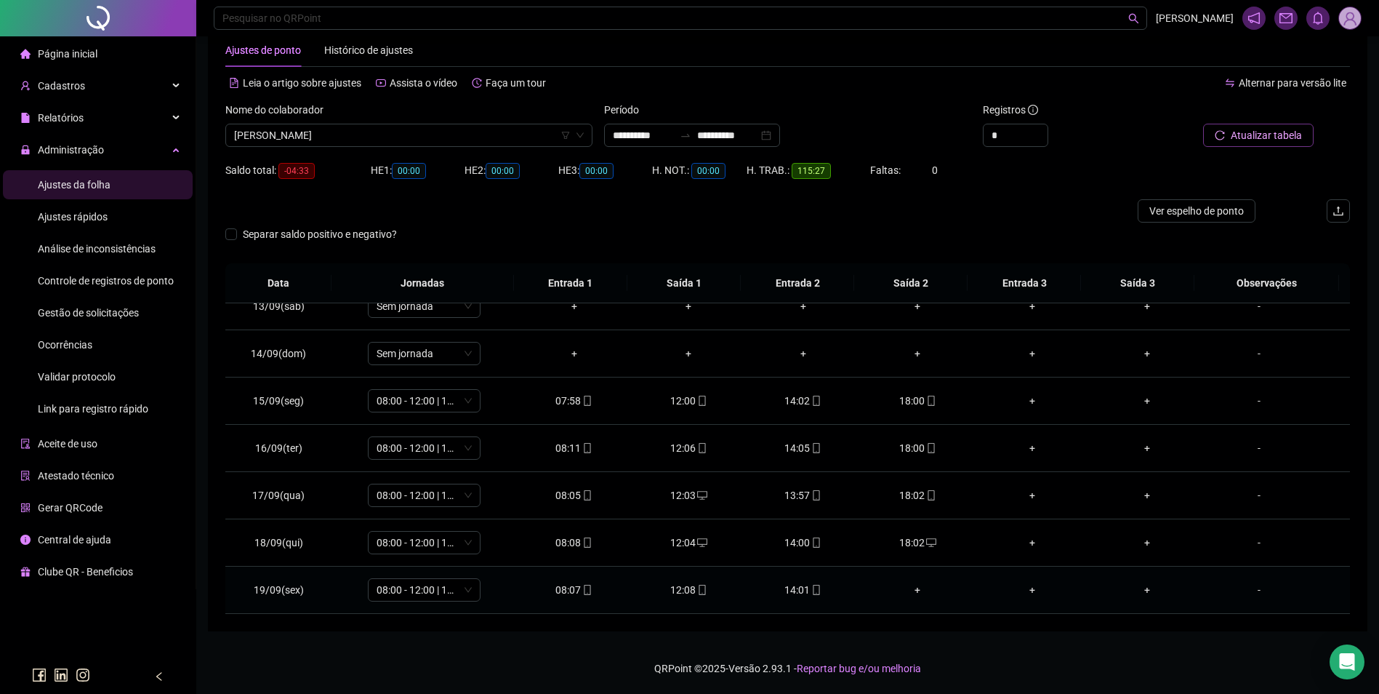
click at [811, 585] on icon "mobile" at bounding box center [816, 590] width 10 height 10
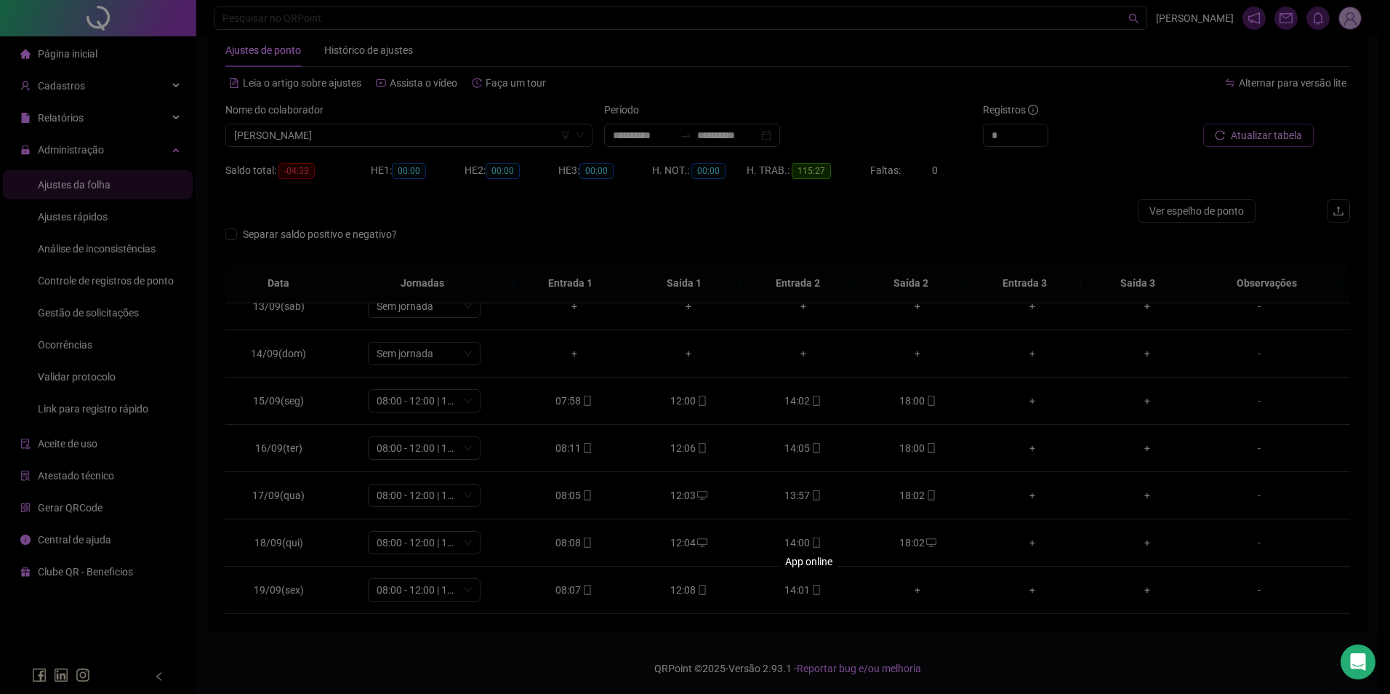
type input "**********"
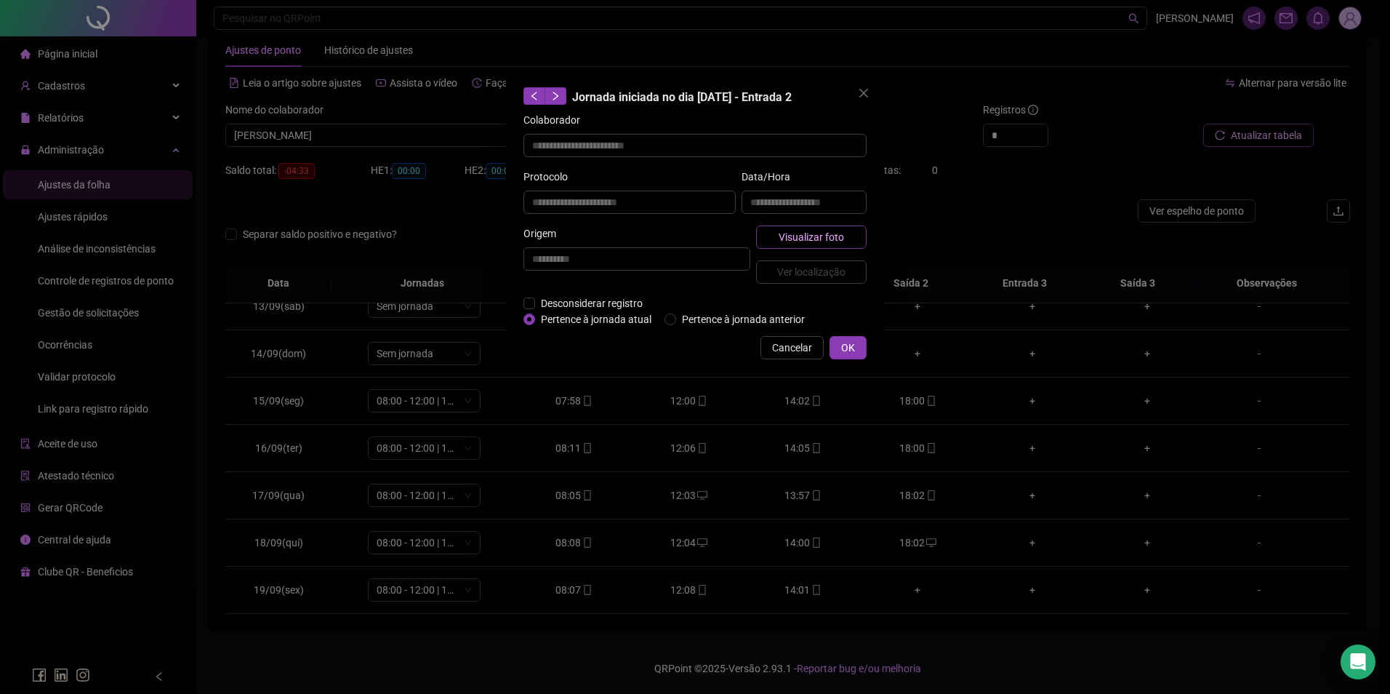
click at [825, 230] on span "Visualizar foto" at bounding box center [811, 237] width 65 height 16
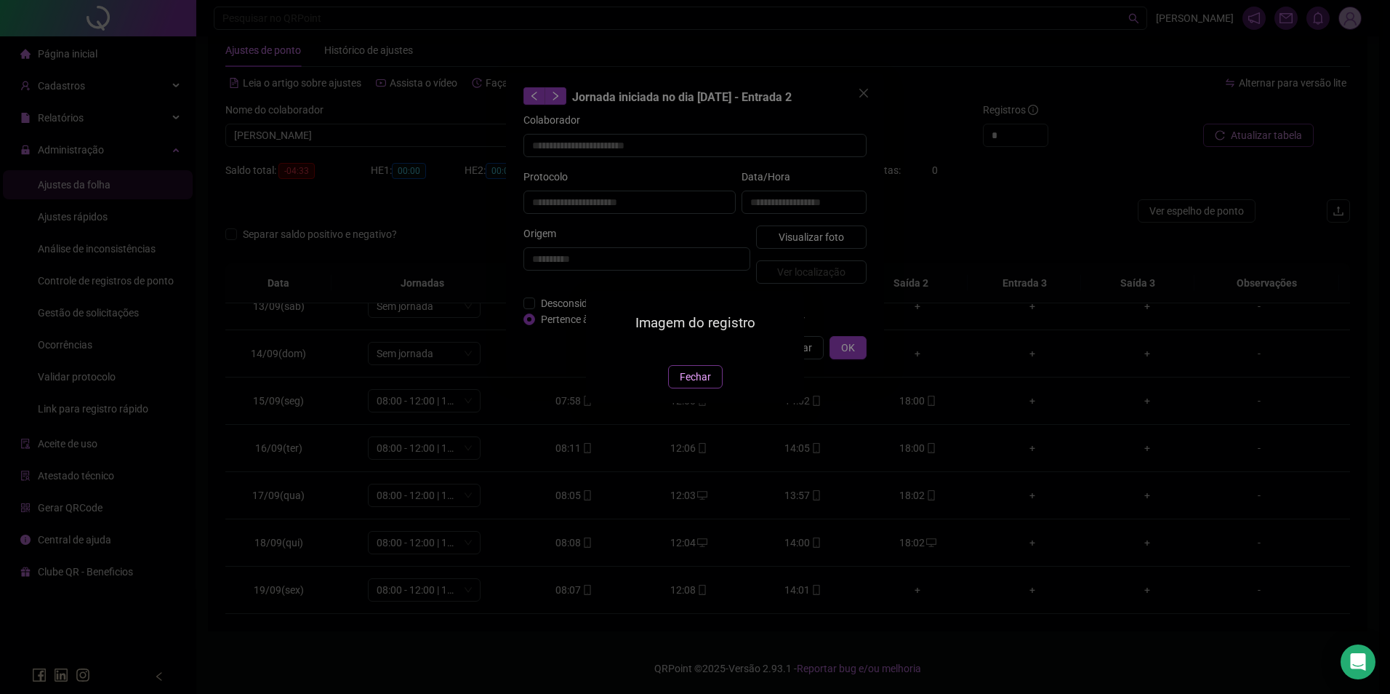
click at [690, 385] on span "Fechar" at bounding box center [695, 377] width 31 height 16
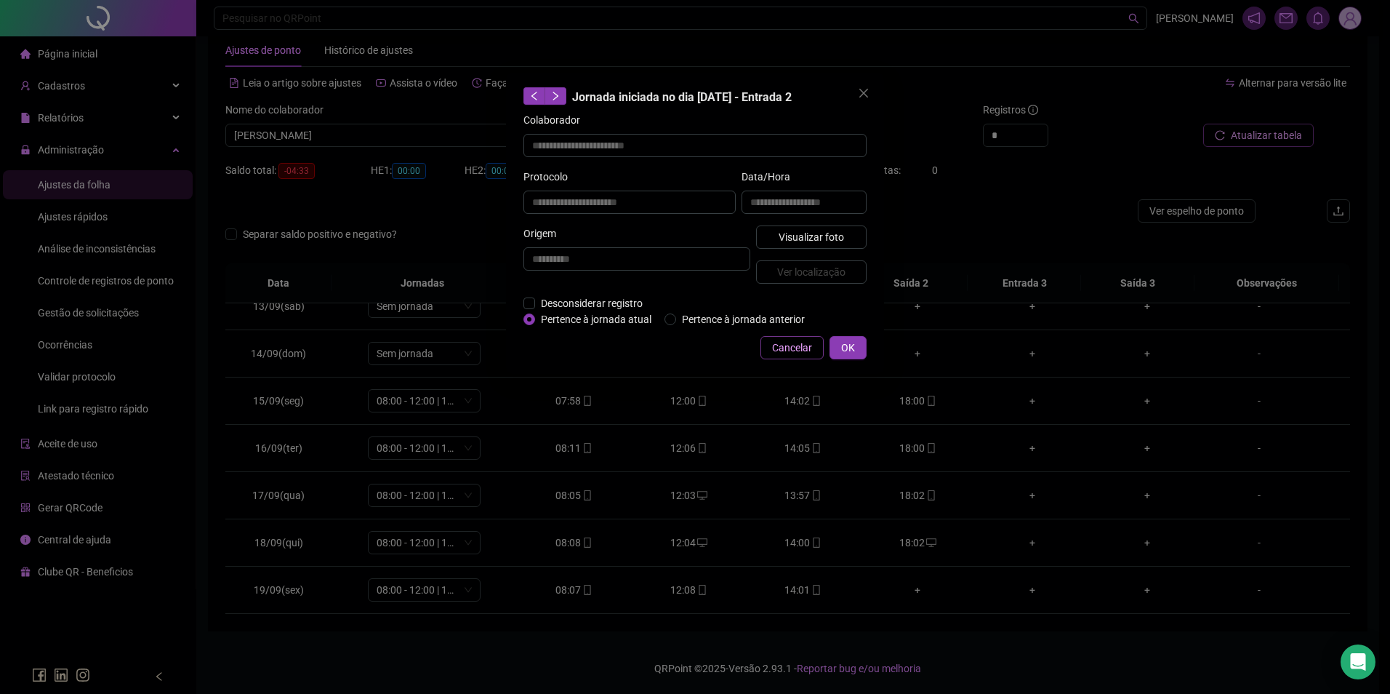
click at [804, 346] on span "Cancelar" at bounding box center [792, 348] width 40 height 16
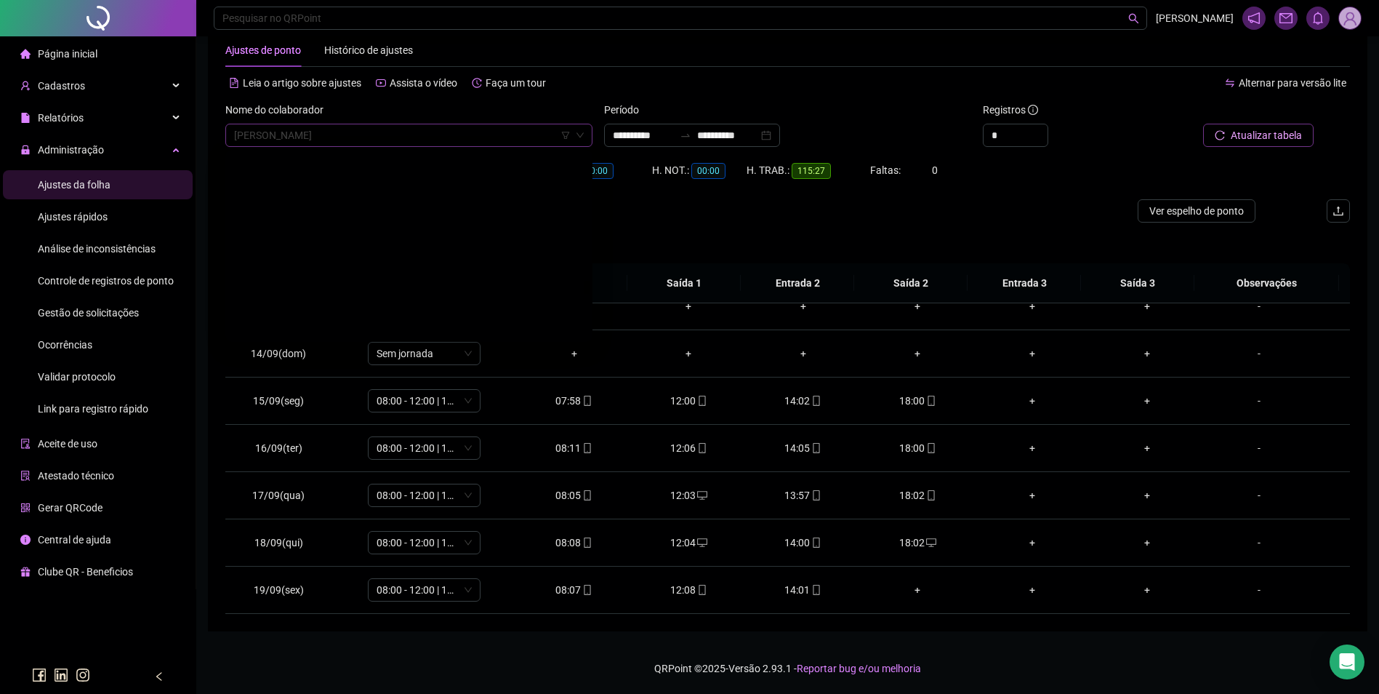
scroll to position [15799, 0]
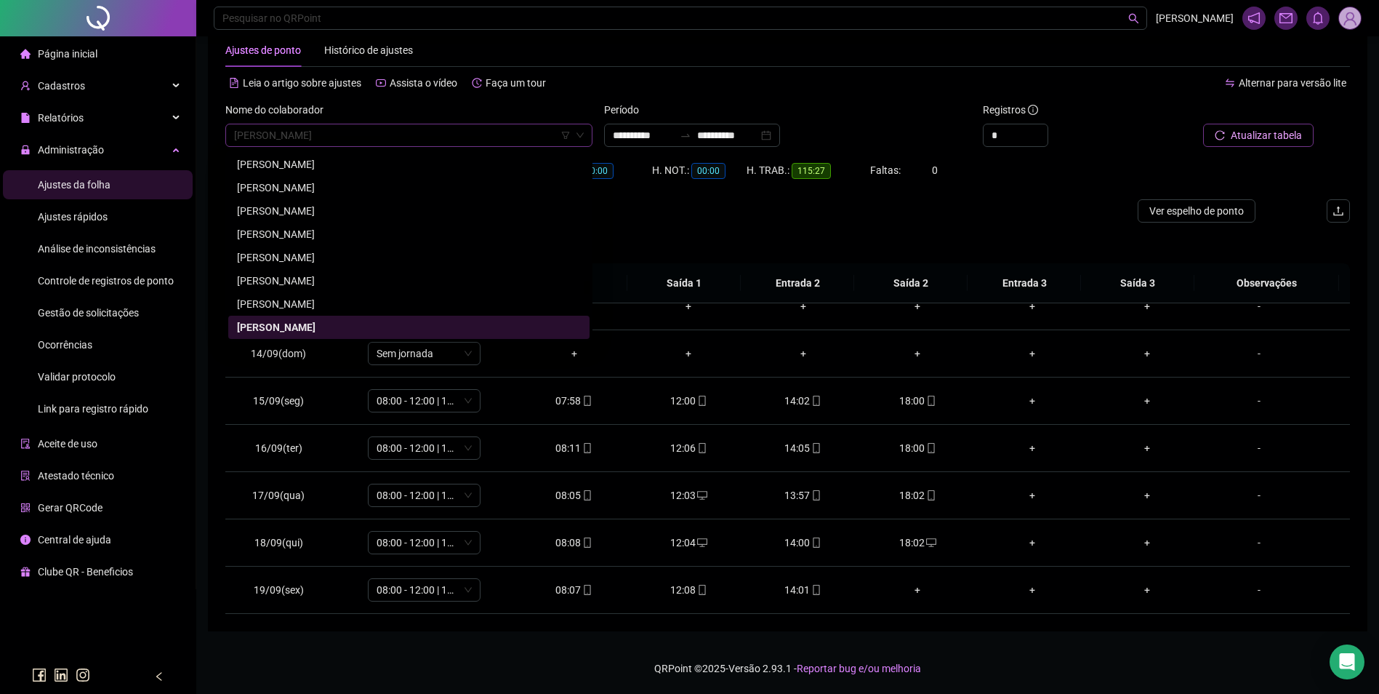
click at [465, 130] on span "[PERSON_NAME]" at bounding box center [409, 135] width 350 height 22
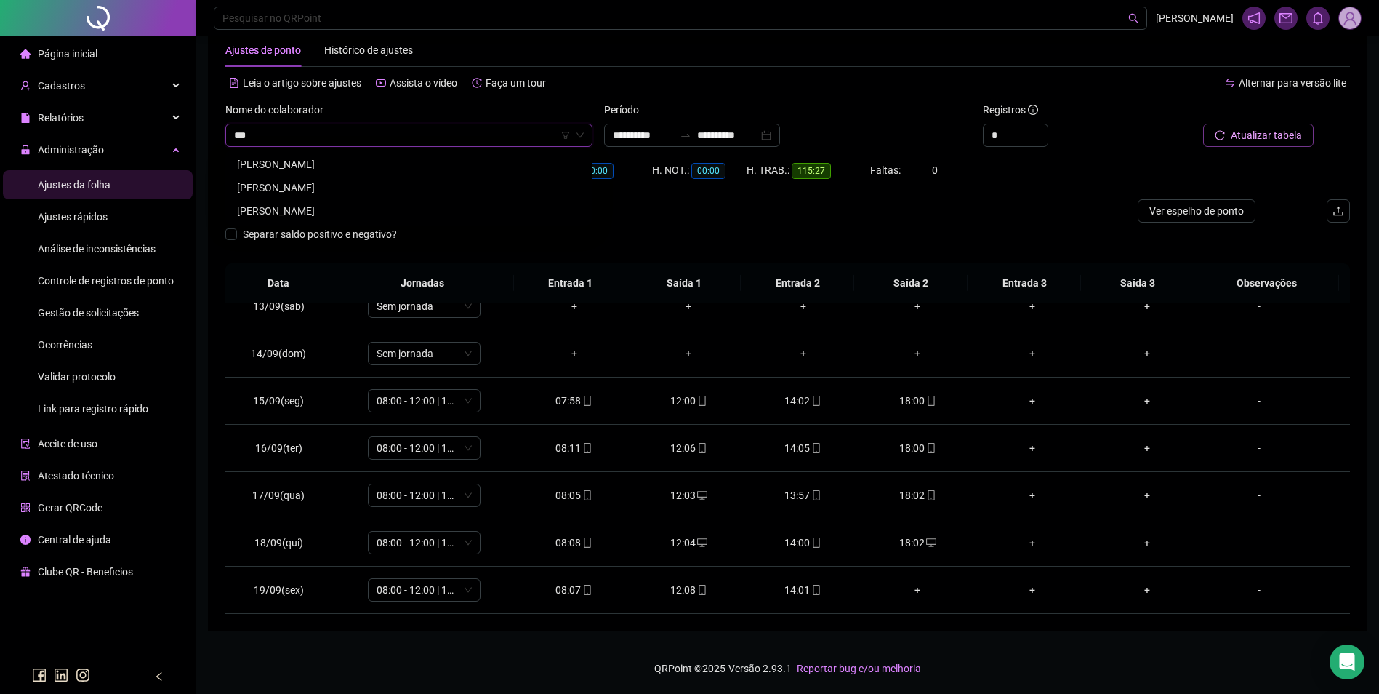
scroll to position [0, 0]
type input "*******"
click at [388, 162] on div "[PERSON_NAME]" at bounding box center [409, 164] width 344 height 16
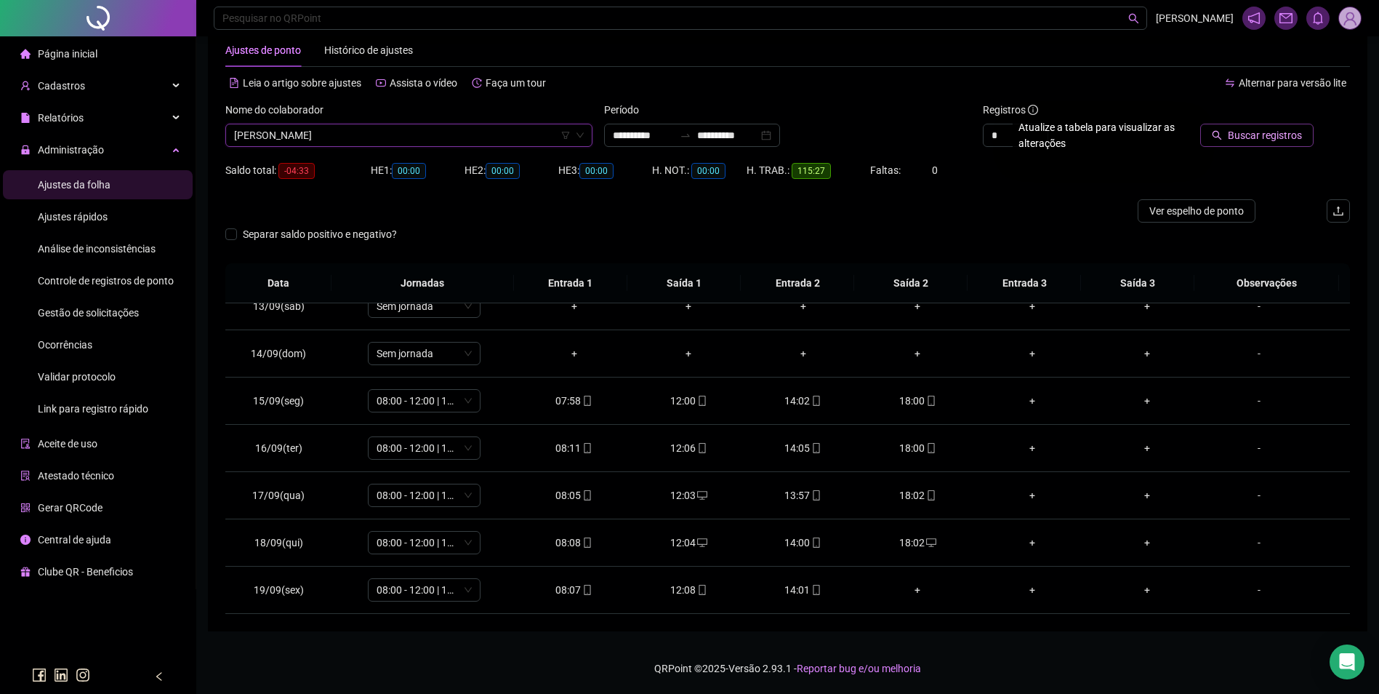
click at [1283, 135] on span "Buscar registros" at bounding box center [1265, 135] width 74 height 16
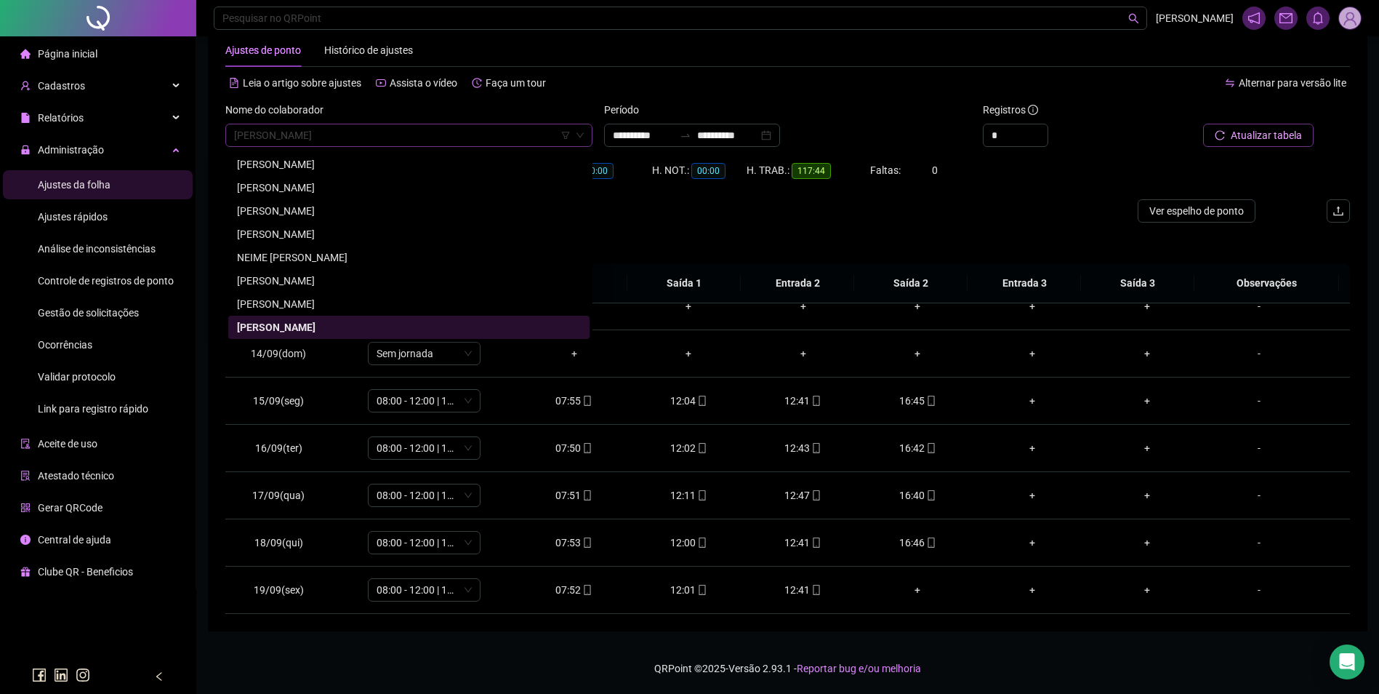
click at [492, 145] on span "[PERSON_NAME]" at bounding box center [409, 135] width 350 height 22
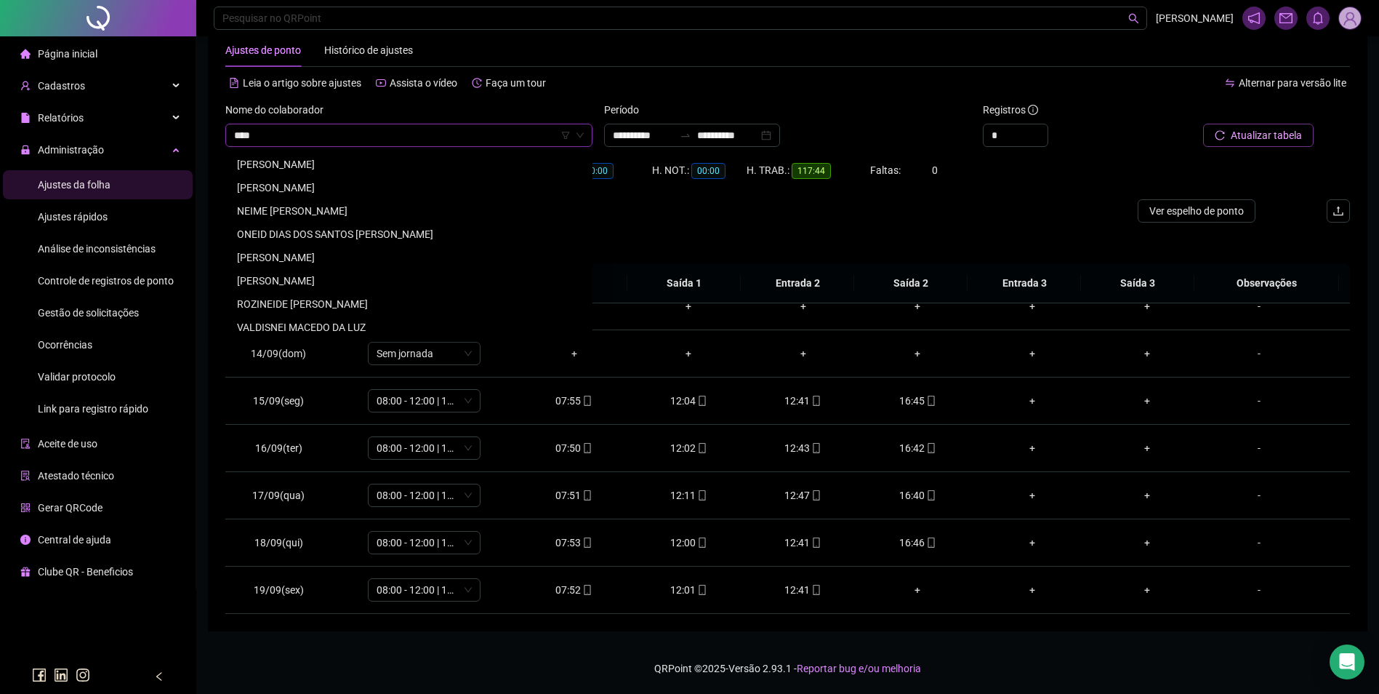
scroll to position [0, 0]
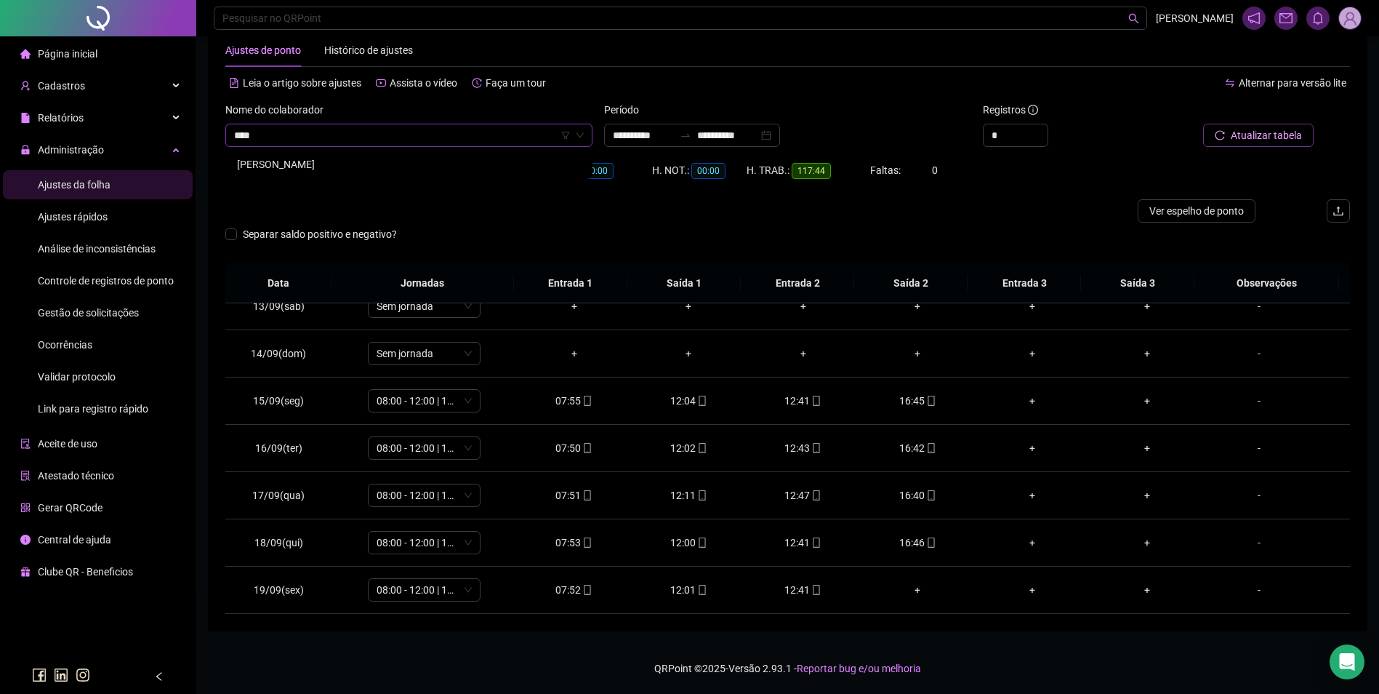
type input "*****"
drag, startPoint x: 289, startPoint y: 161, endPoint x: 321, endPoint y: 160, distance: 32.0
click at [289, 161] on div "[PERSON_NAME]" at bounding box center [409, 164] width 344 height 16
click at [1221, 139] on button "Buscar registros" at bounding box center [1256, 135] width 113 height 23
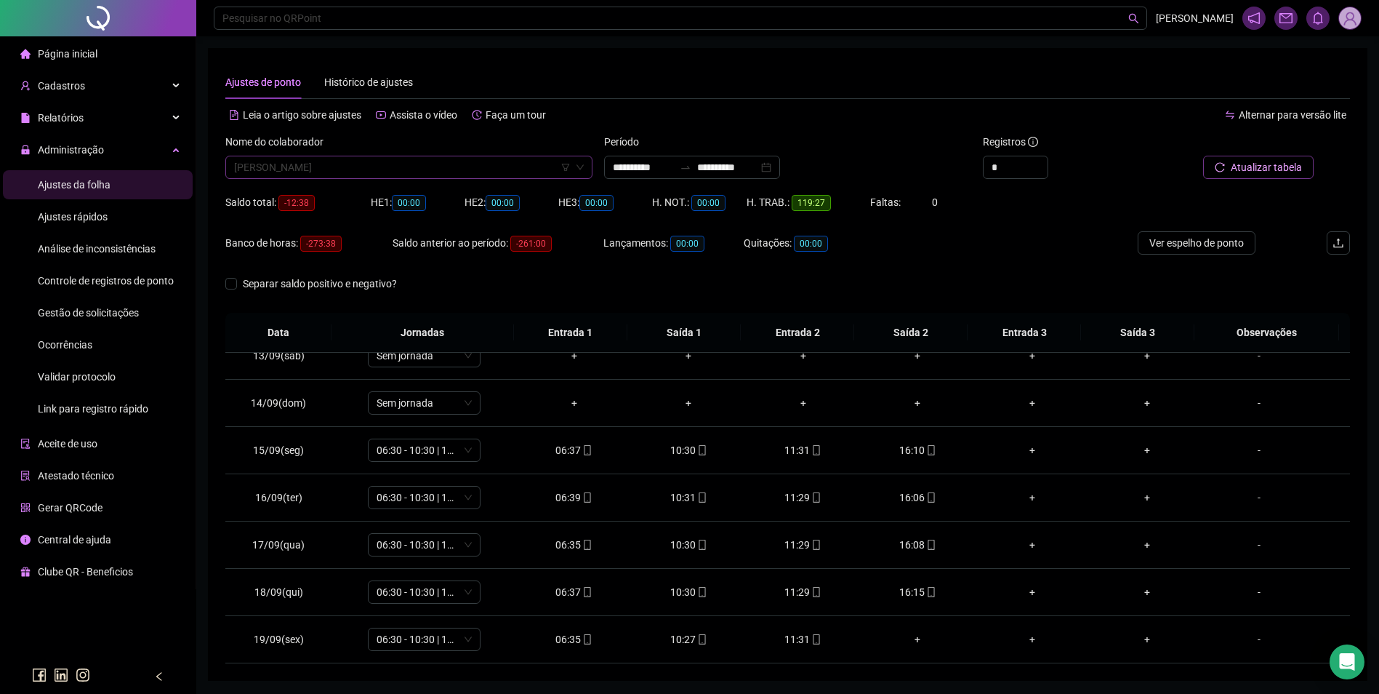
scroll to position [15822, 0]
click at [471, 169] on span "[PERSON_NAME]" at bounding box center [409, 167] width 350 height 22
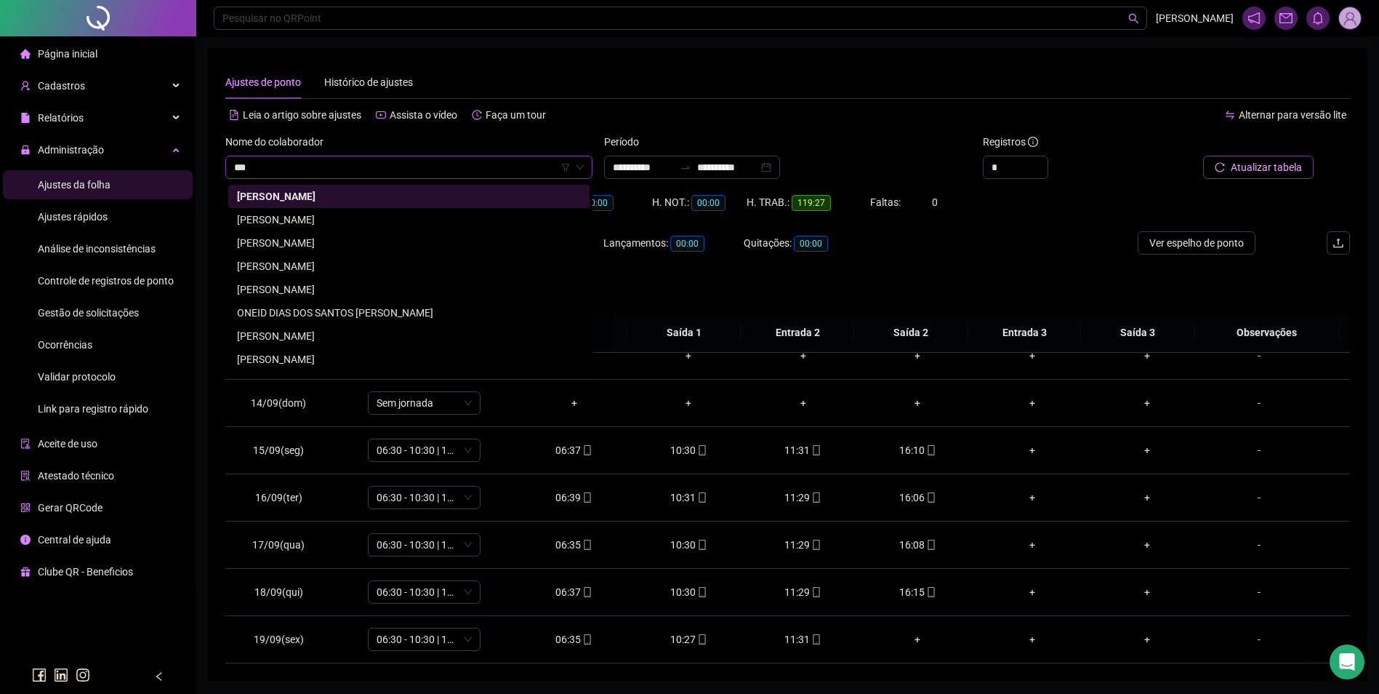
scroll to position [0, 0]
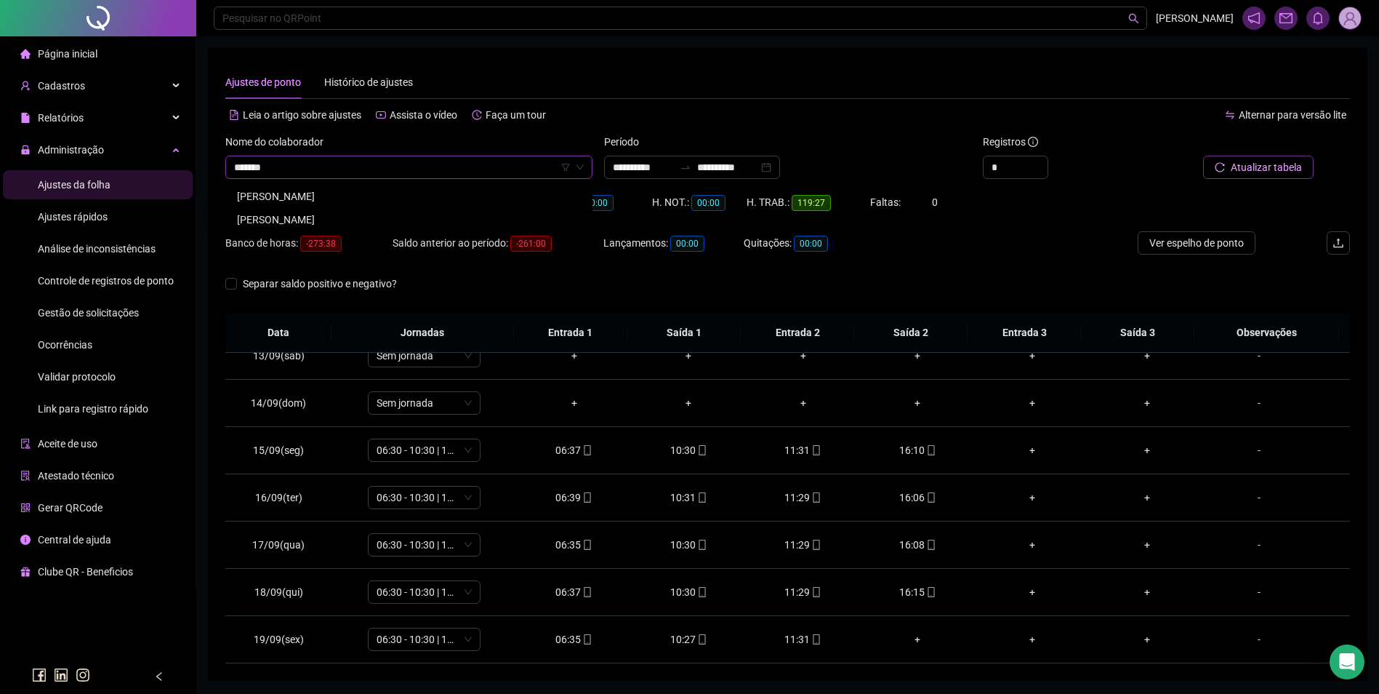
type input "********"
click at [343, 217] on div "[PERSON_NAME]" at bounding box center [409, 220] width 344 height 16
click at [1288, 172] on span "Buscar registros" at bounding box center [1265, 167] width 74 height 16
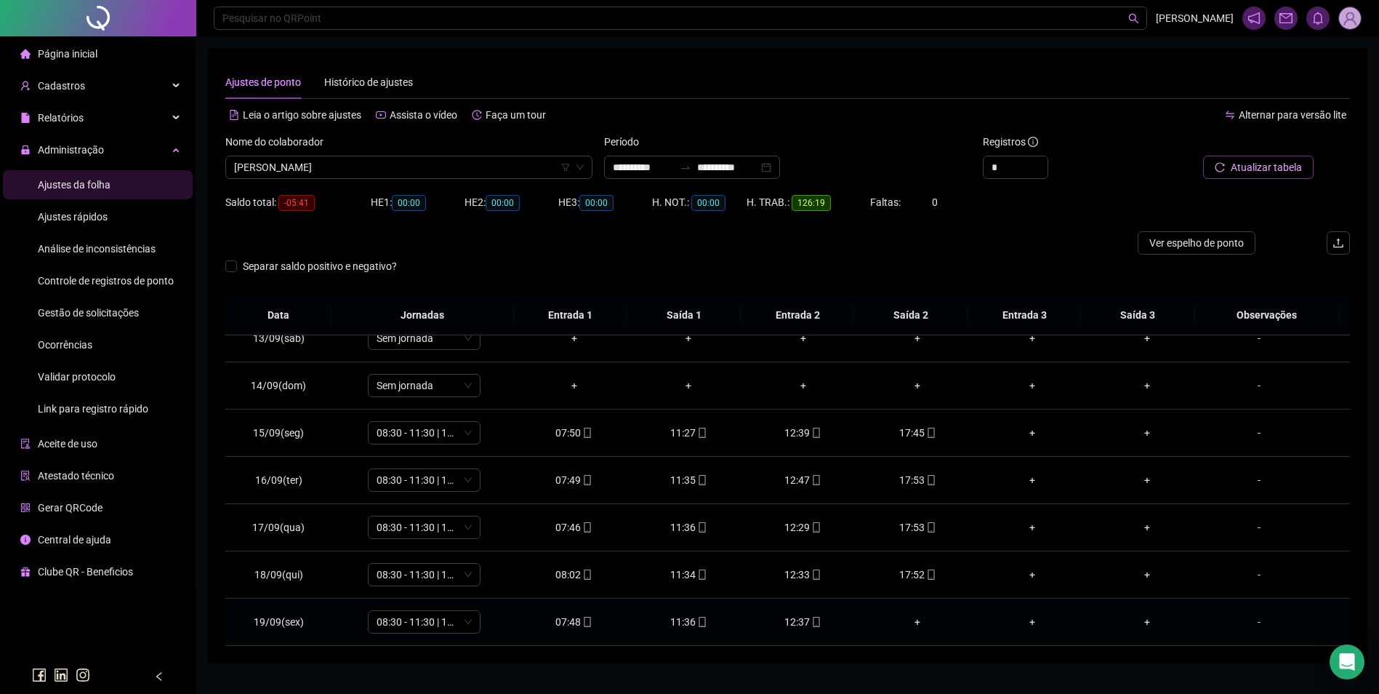
click at [797, 626] on div "12:37" at bounding box center [804, 622] width 92 height 16
type input "**********"
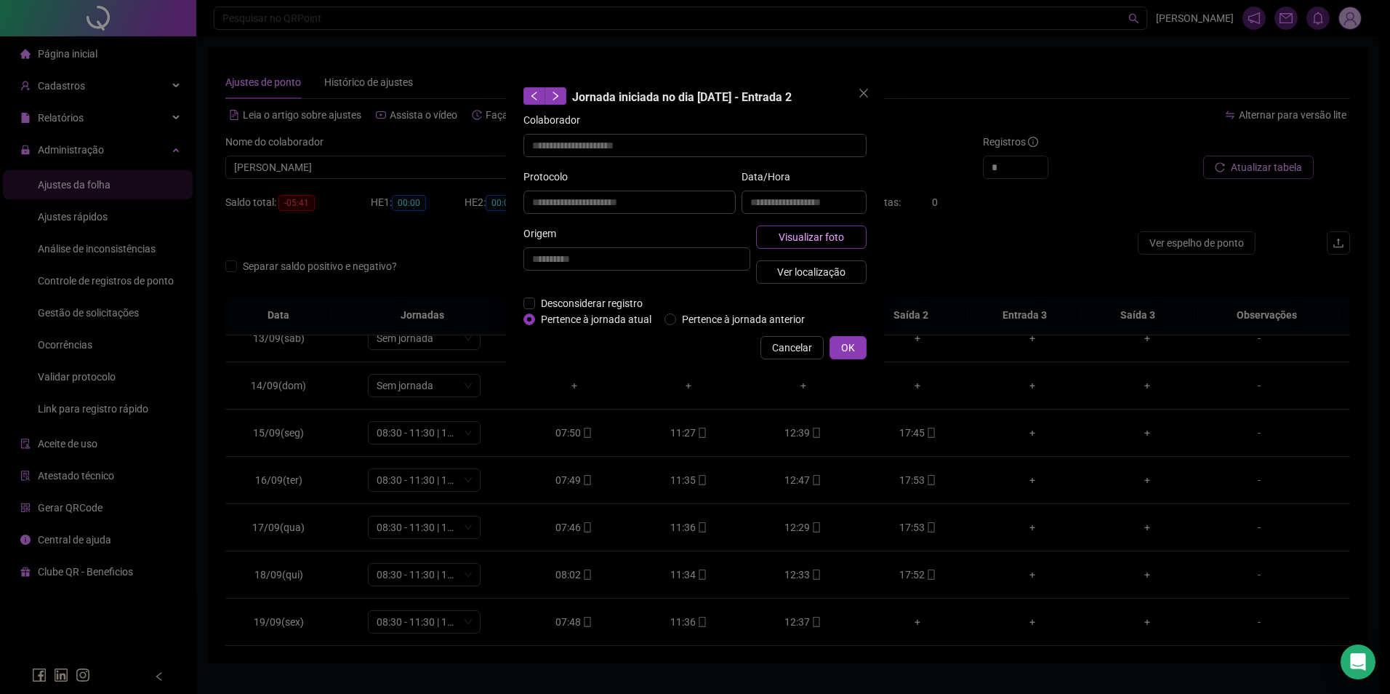
click at [833, 238] on span "Visualizar foto" at bounding box center [811, 237] width 65 height 16
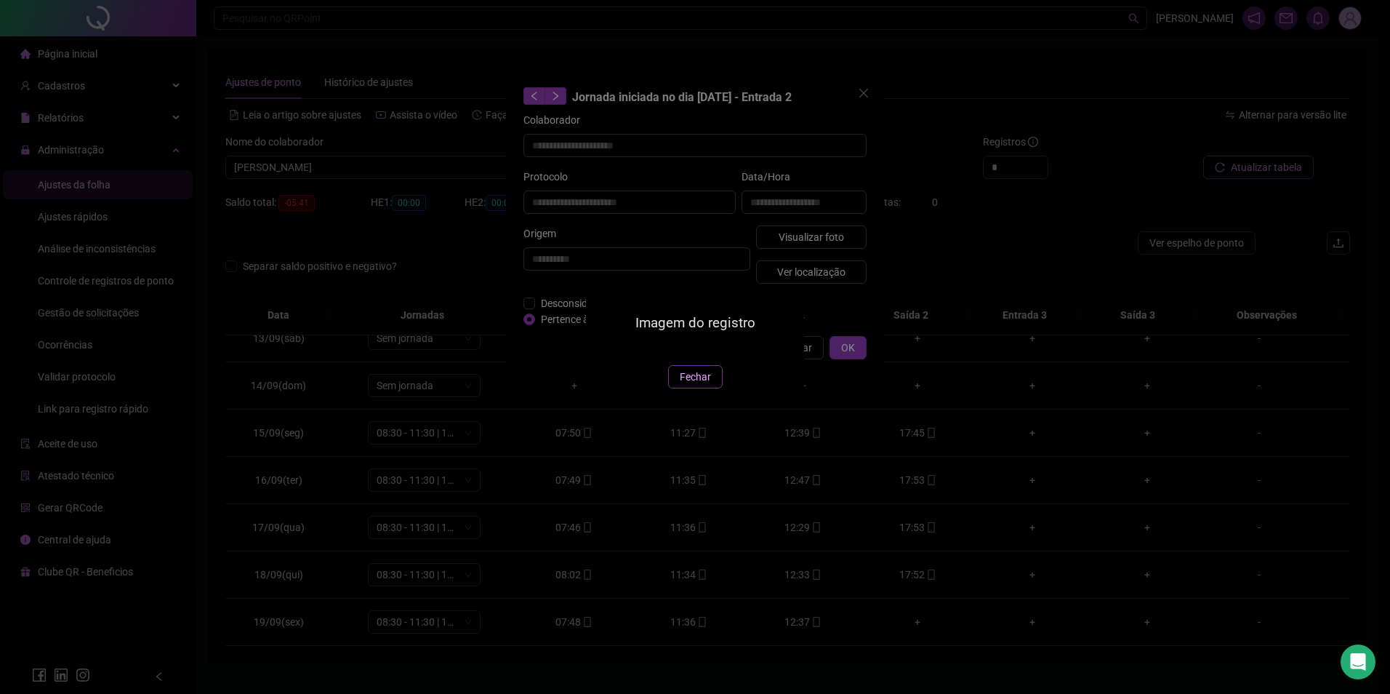
click at [706, 385] on span "Fechar" at bounding box center [695, 377] width 31 height 16
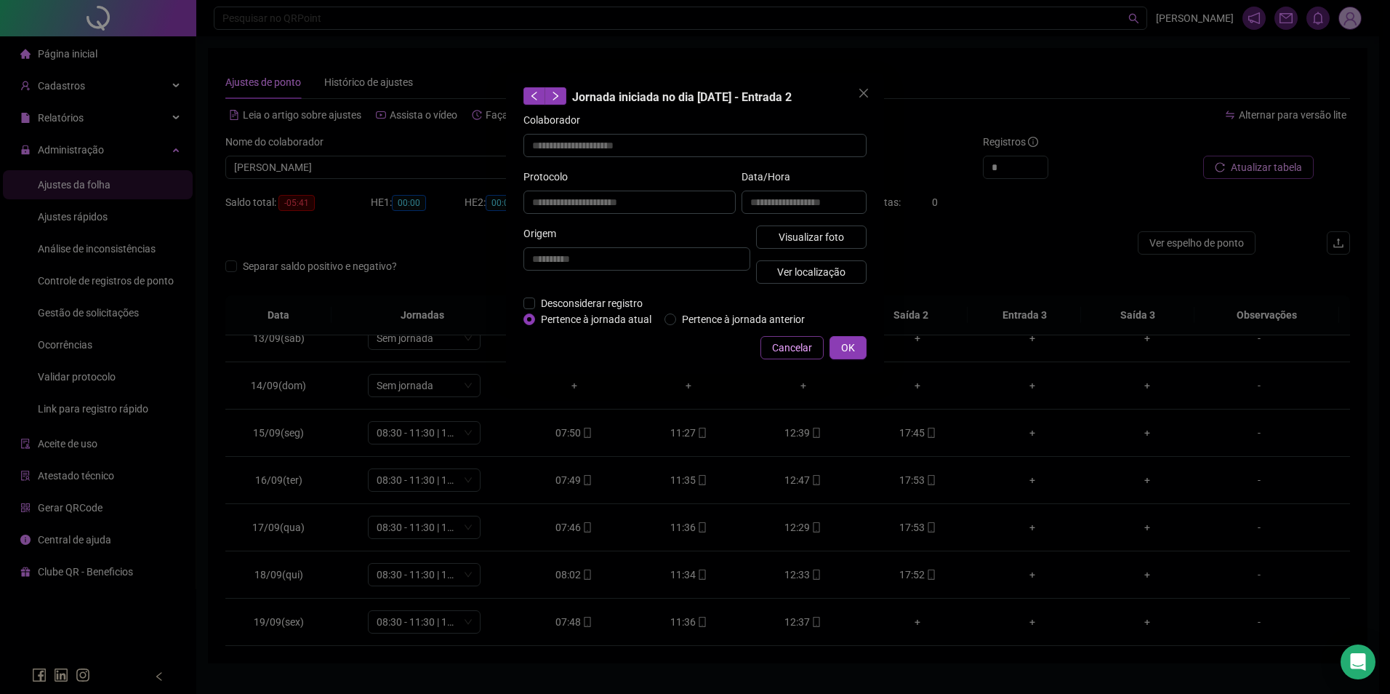
click at [803, 354] on span "Cancelar" at bounding box center [792, 348] width 40 height 16
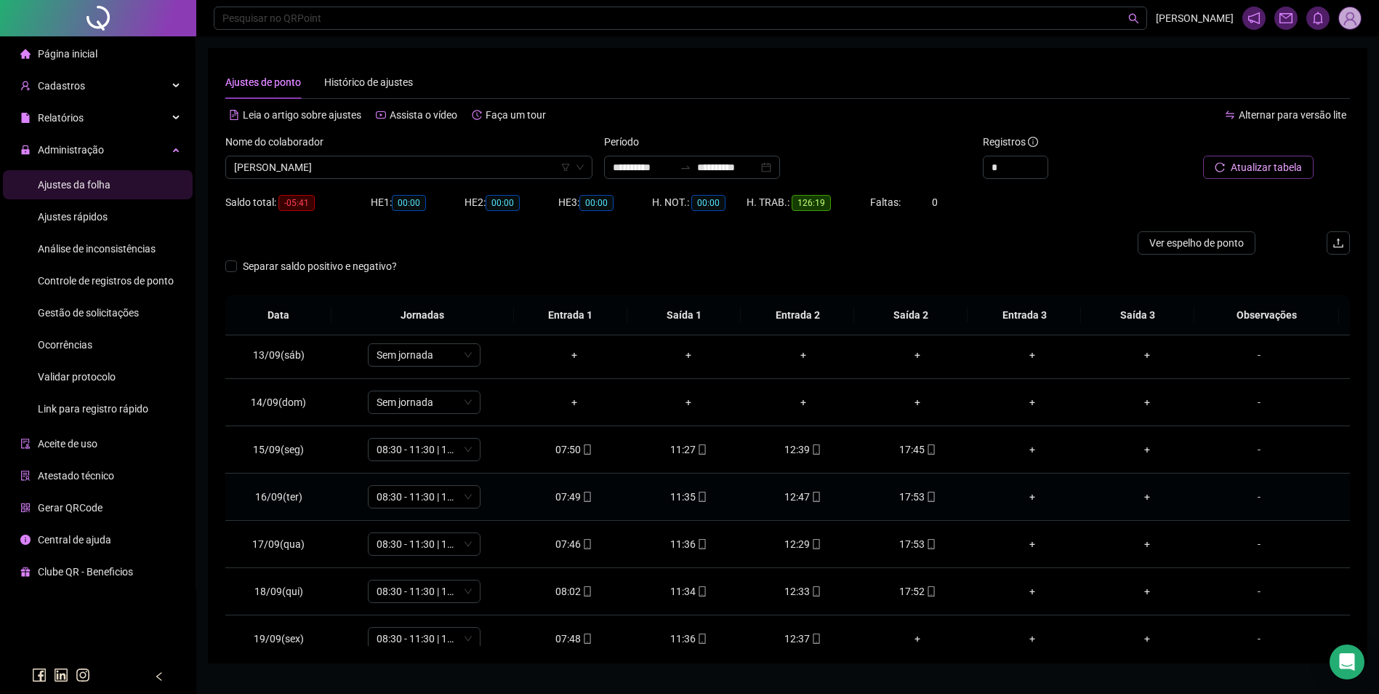
scroll to position [588, 0]
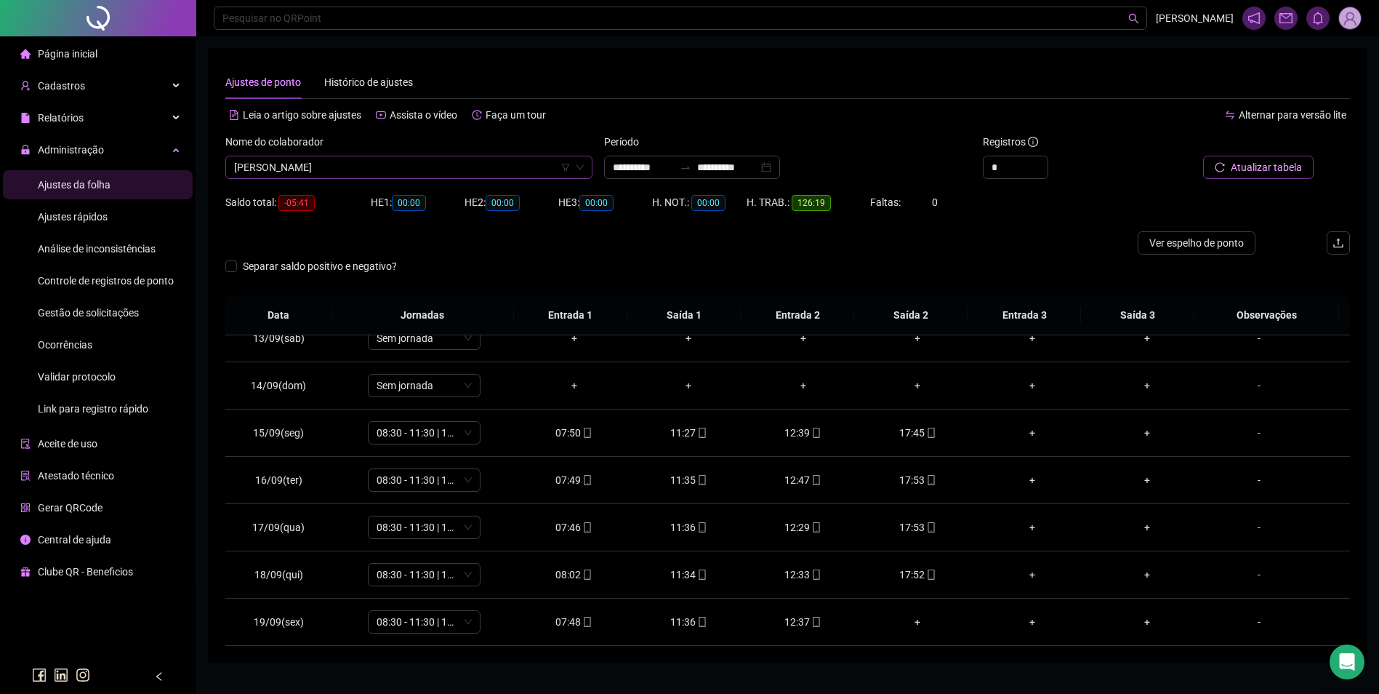
click at [465, 173] on span "[PERSON_NAME]" at bounding box center [409, 167] width 350 height 22
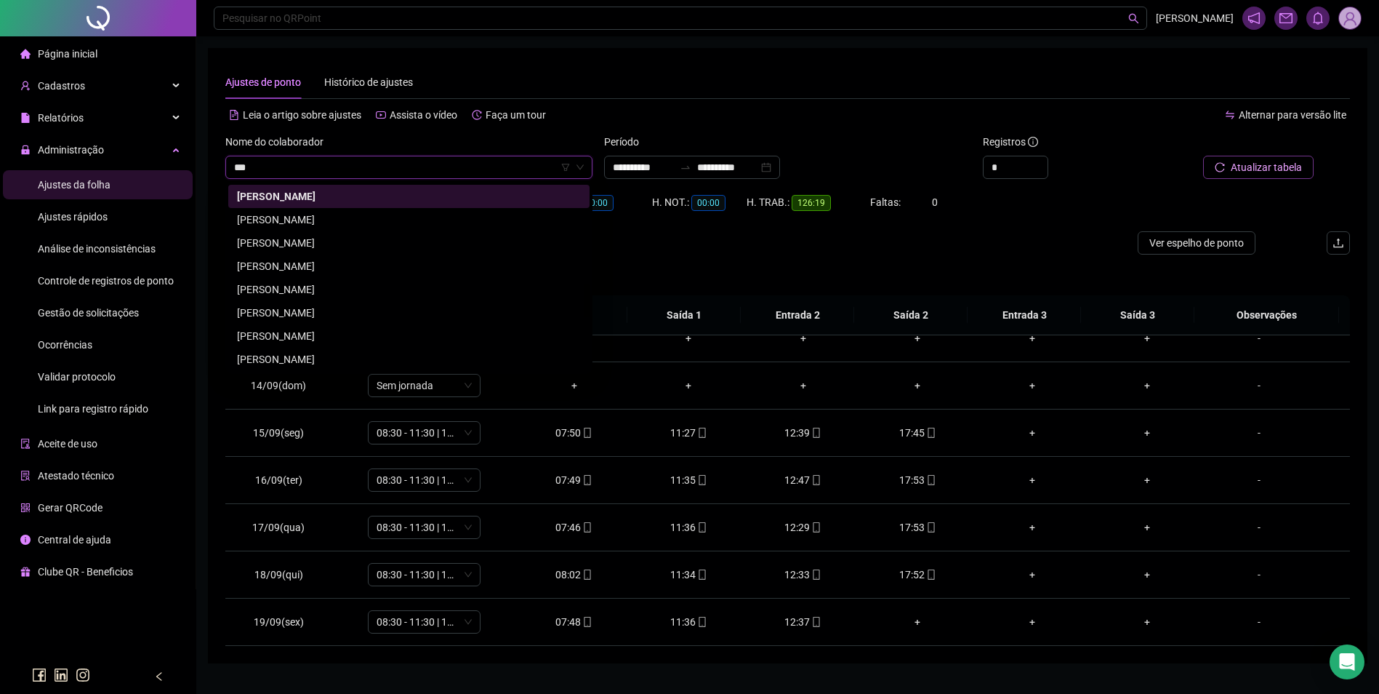
scroll to position [0, 0]
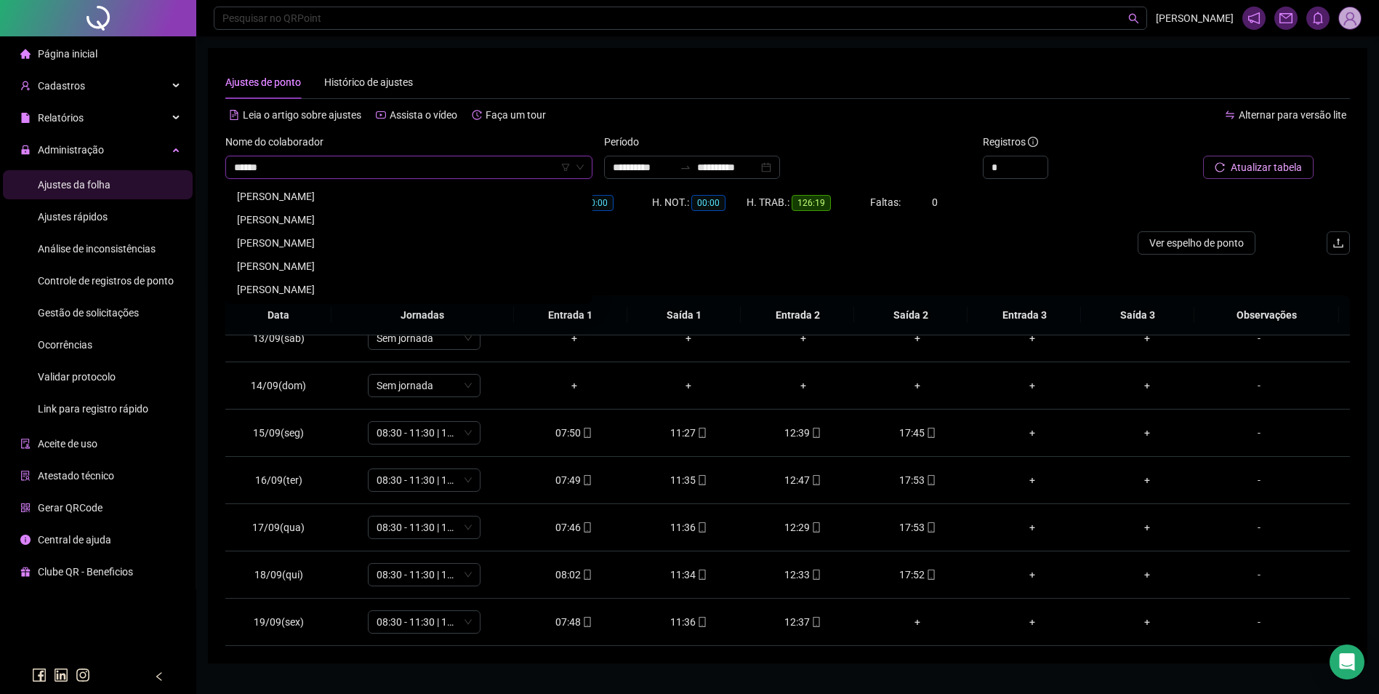
type input "*******"
click at [312, 292] on div "[PERSON_NAME]" at bounding box center [409, 289] width 344 height 16
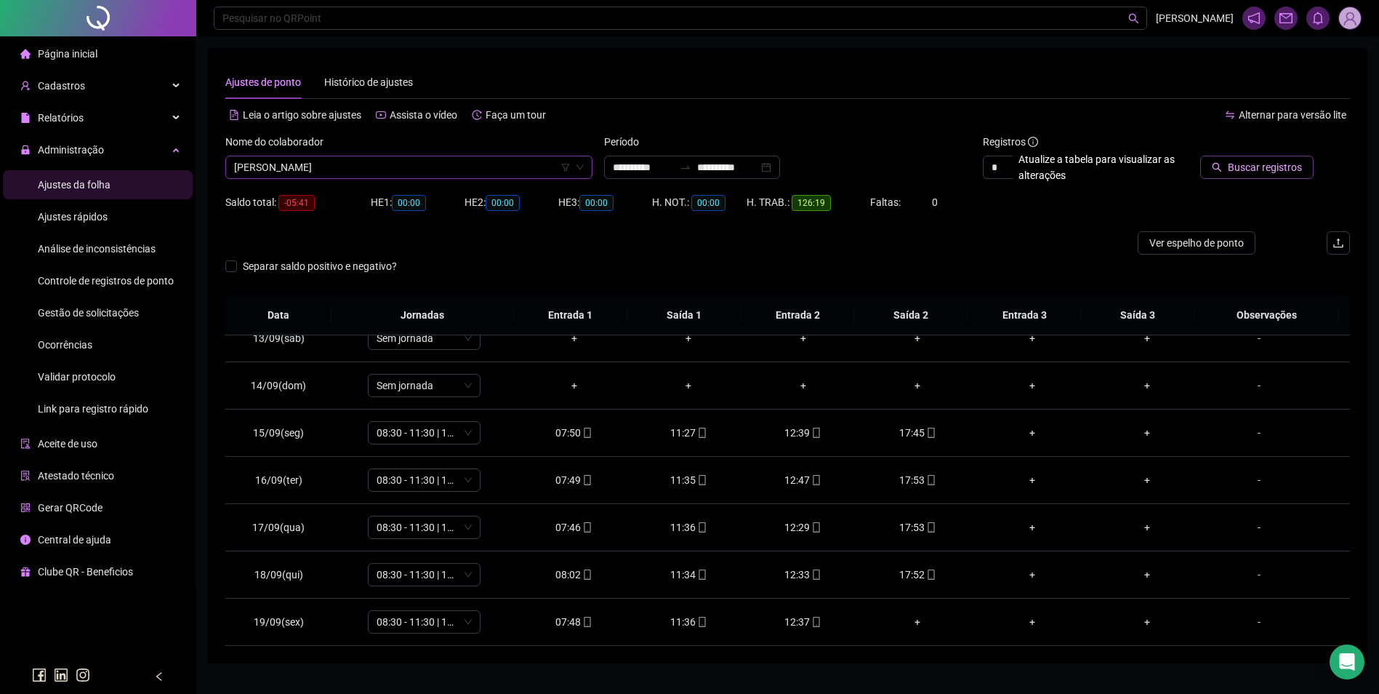
click at [1239, 159] on button "Buscar registros" at bounding box center [1256, 167] width 113 height 23
click at [815, 619] on icon "mobile" at bounding box center [816, 622] width 10 height 10
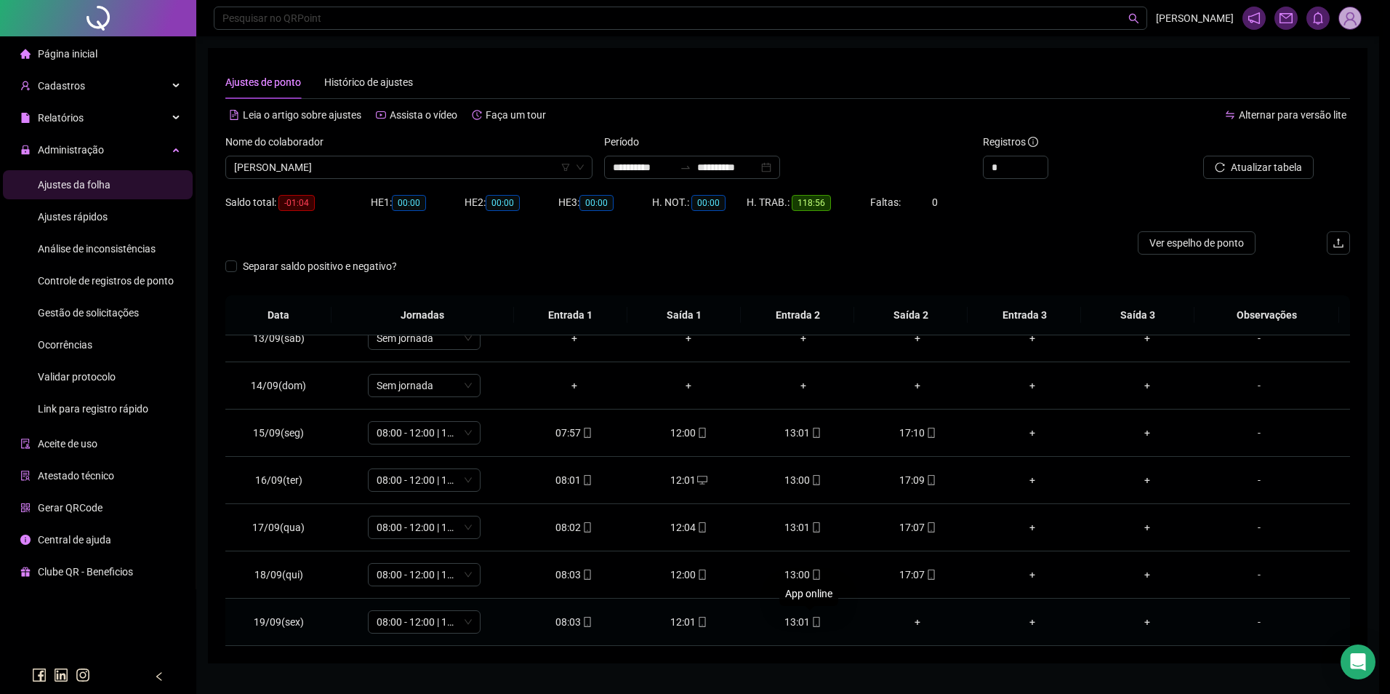
type input "**********"
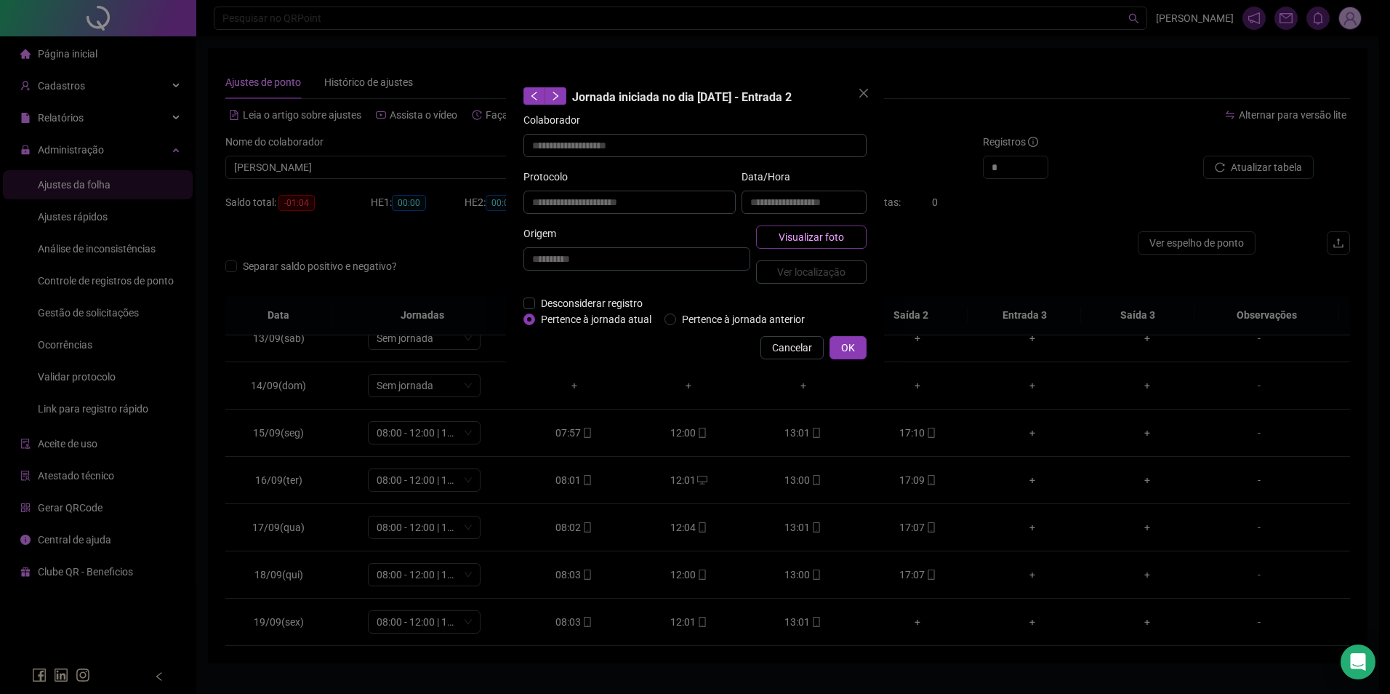
click at [838, 234] on span "Visualizar foto" at bounding box center [811, 237] width 65 height 16
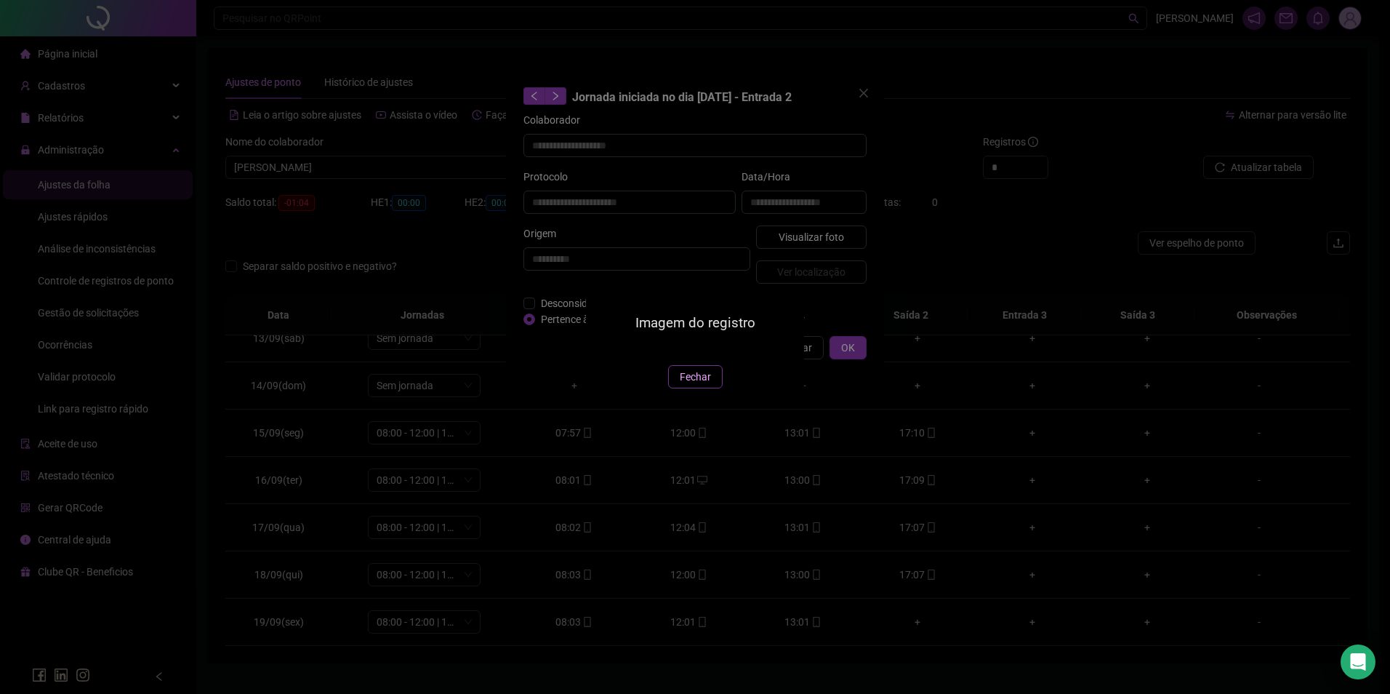
click at [693, 385] on span "Fechar" at bounding box center [695, 377] width 31 height 16
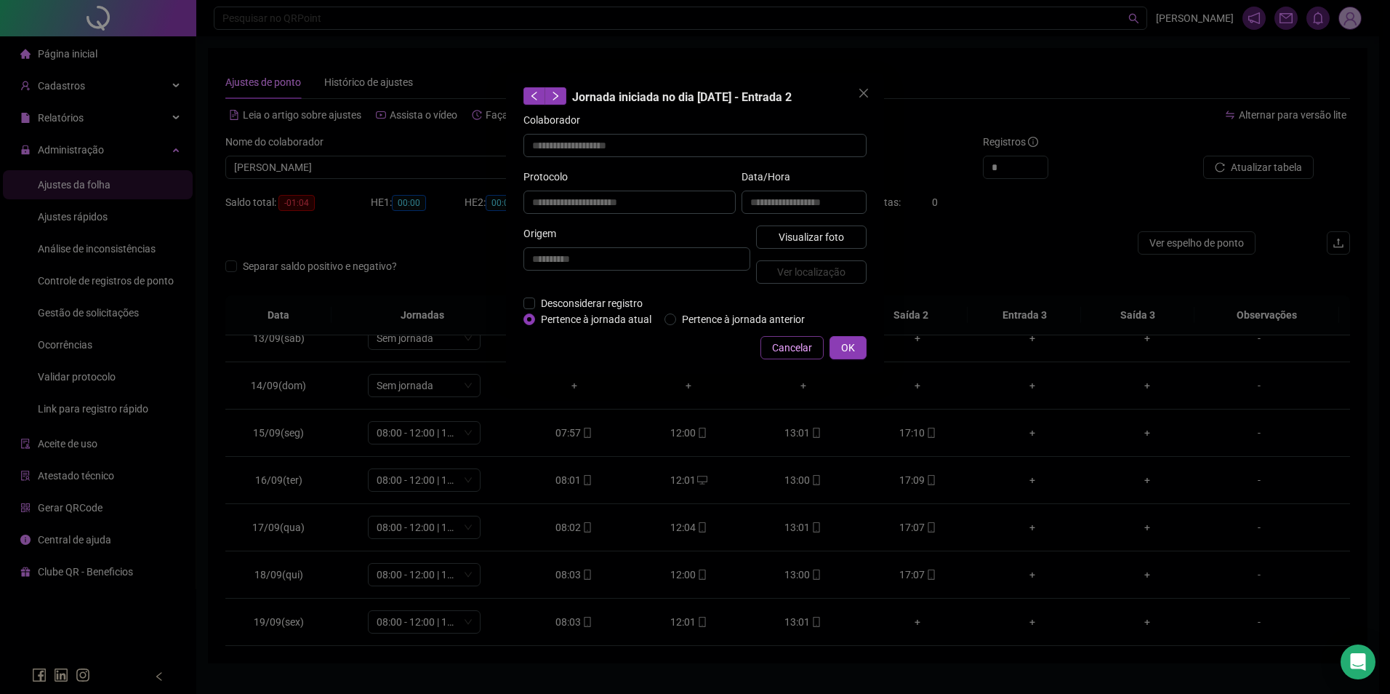
click at [783, 348] on span "Cancelar" at bounding box center [792, 348] width 40 height 16
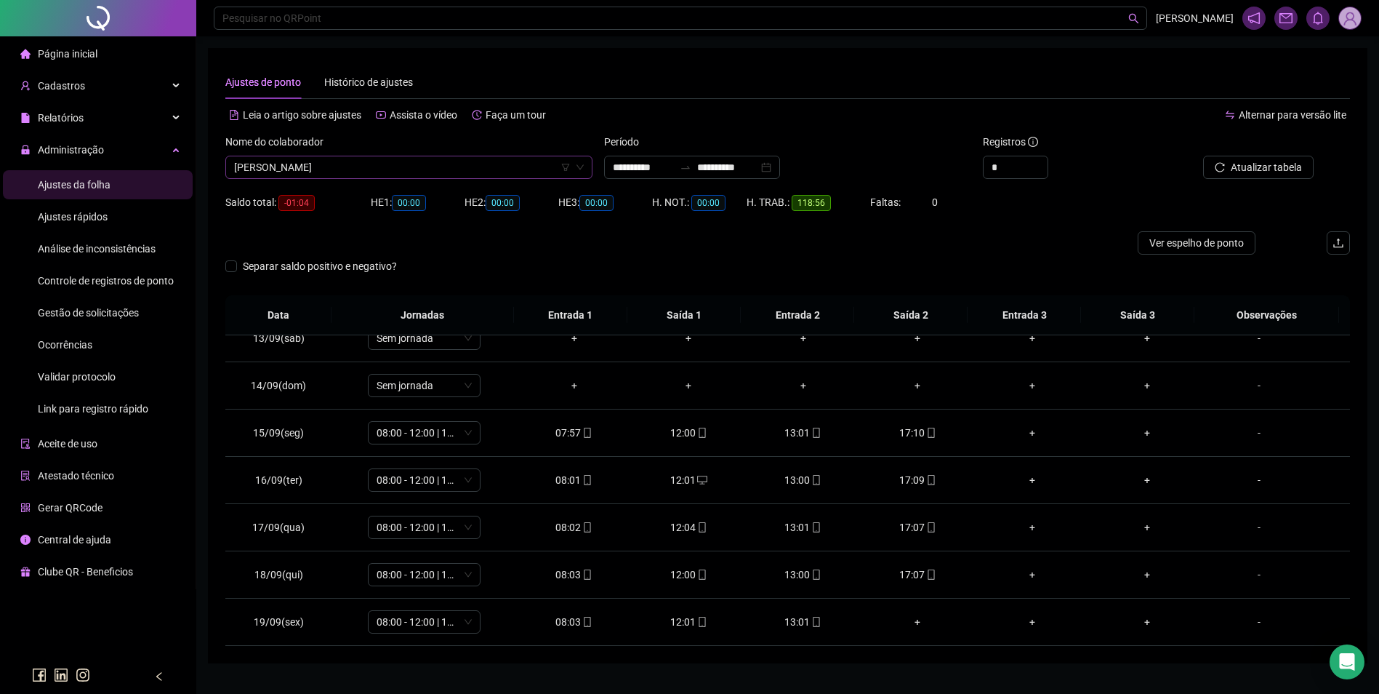
scroll to position [16566, 0]
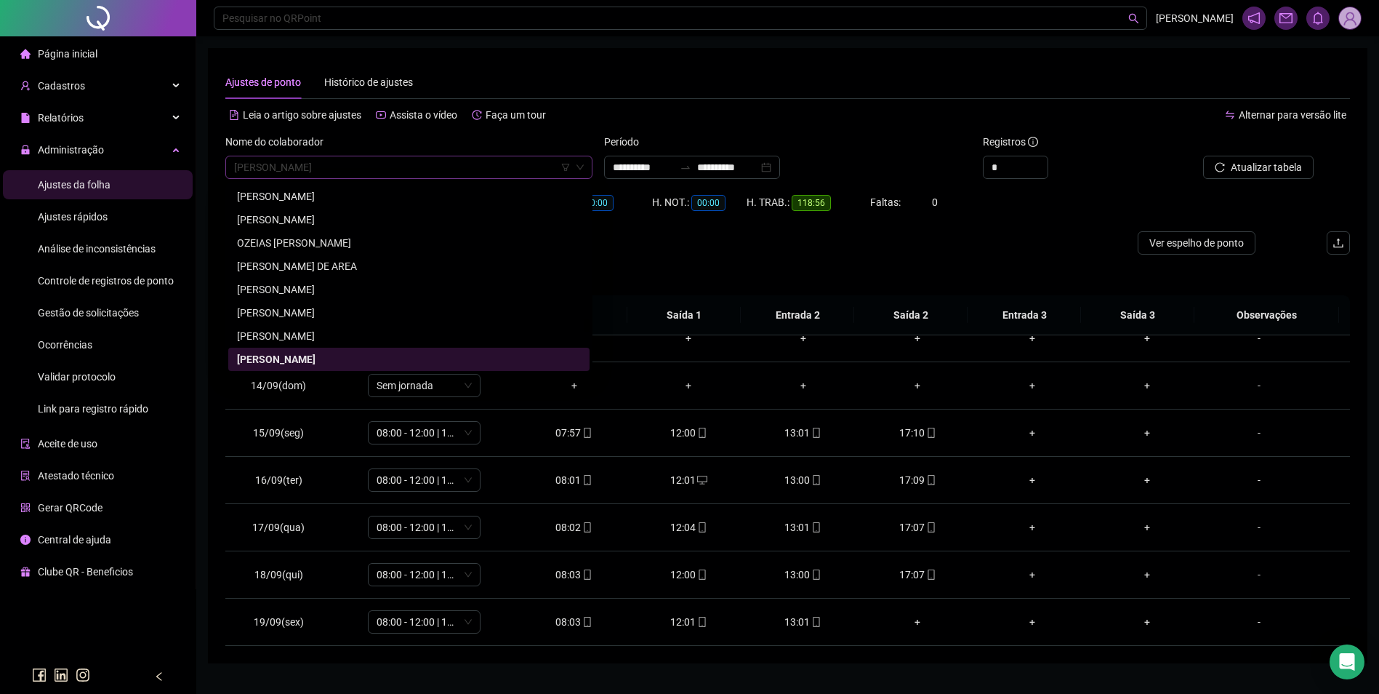
click at [500, 170] on span "[PERSON_NAME]" at bounding box center [409, 167] width 350 height 22
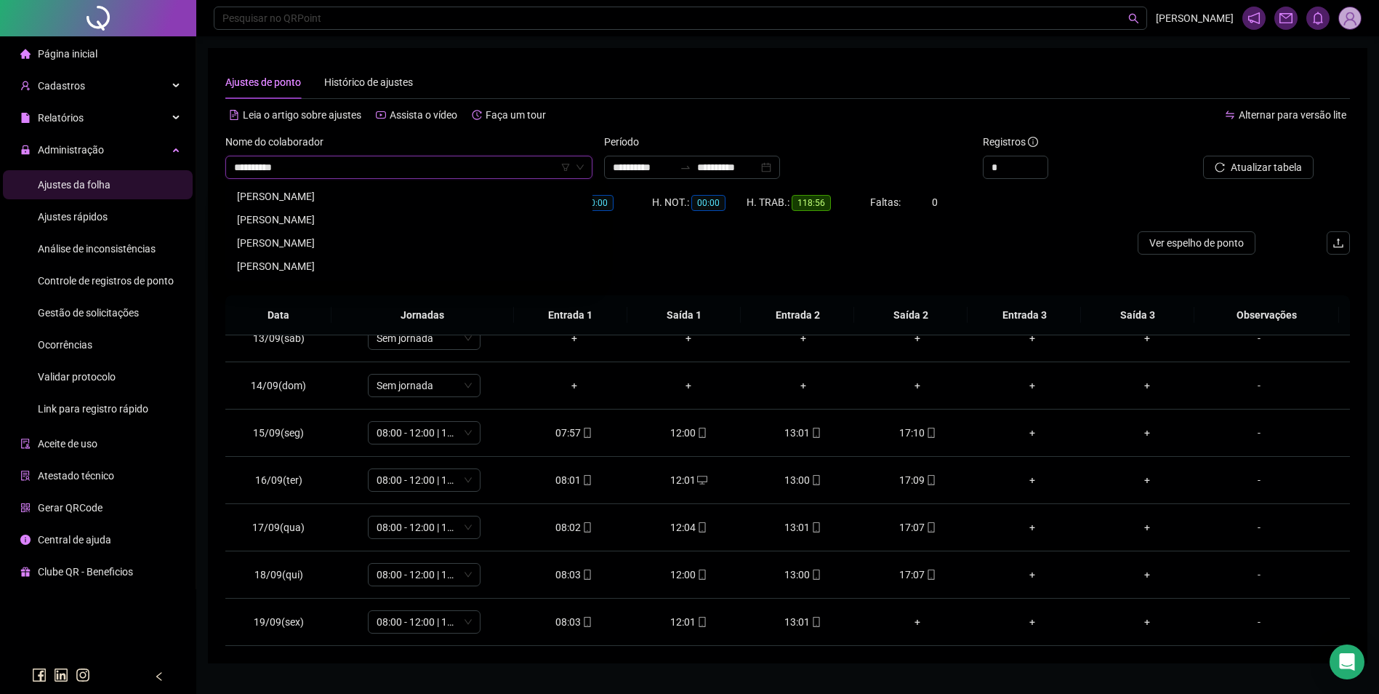
type input "**********"
click at [374, 193] on div "[PERSON_NAME]" at bounding box center [409, 196] width 344 height 16
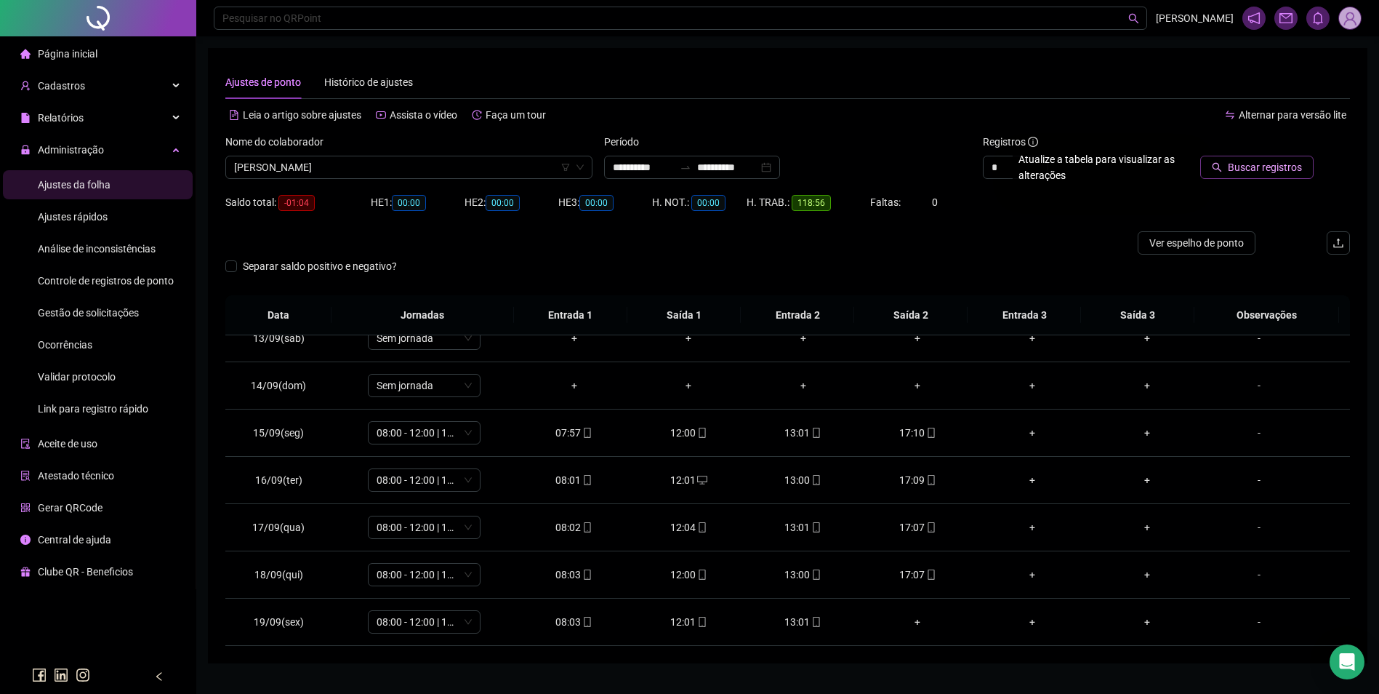
click at [1262, 172] on span "Buscar registros" at bounding box center [1265, 167] width 74 height 16
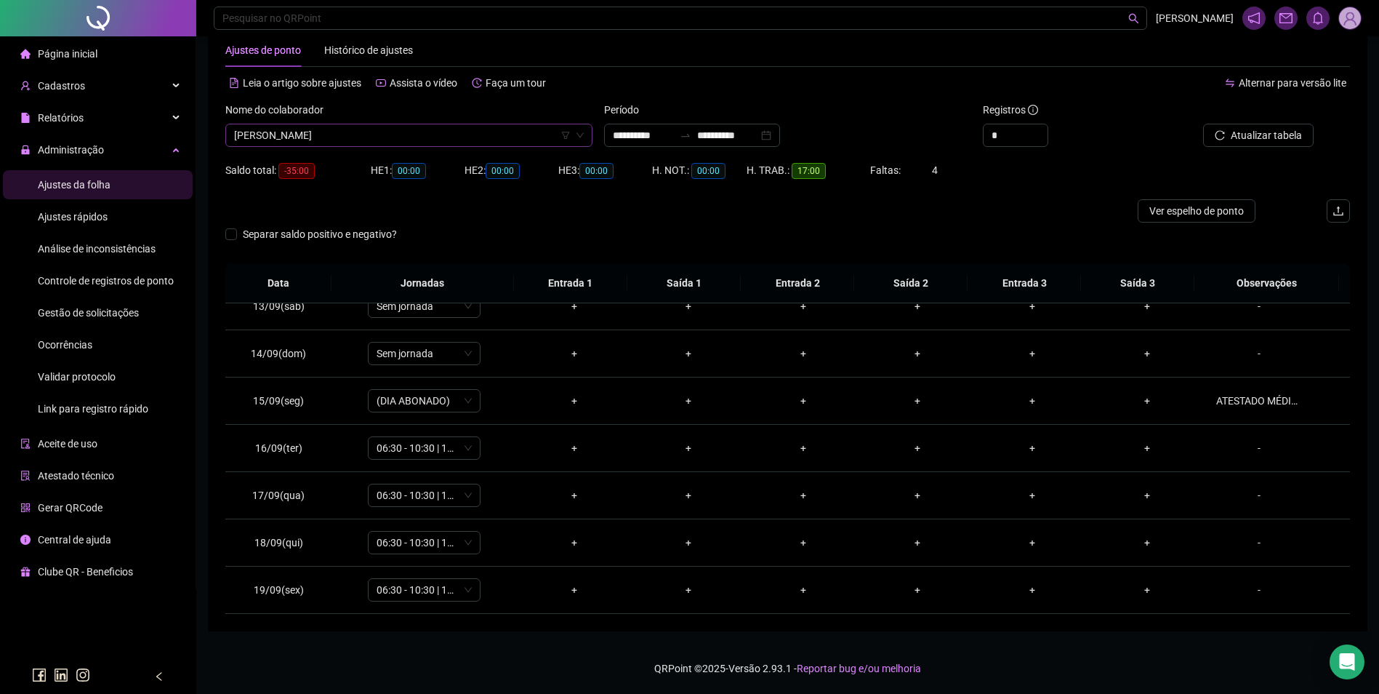
scroll to position [16660, 0]
click at [408, 139] on span "[PERSON_NAME]" at bounding box center [409, 135] width 350 height 22
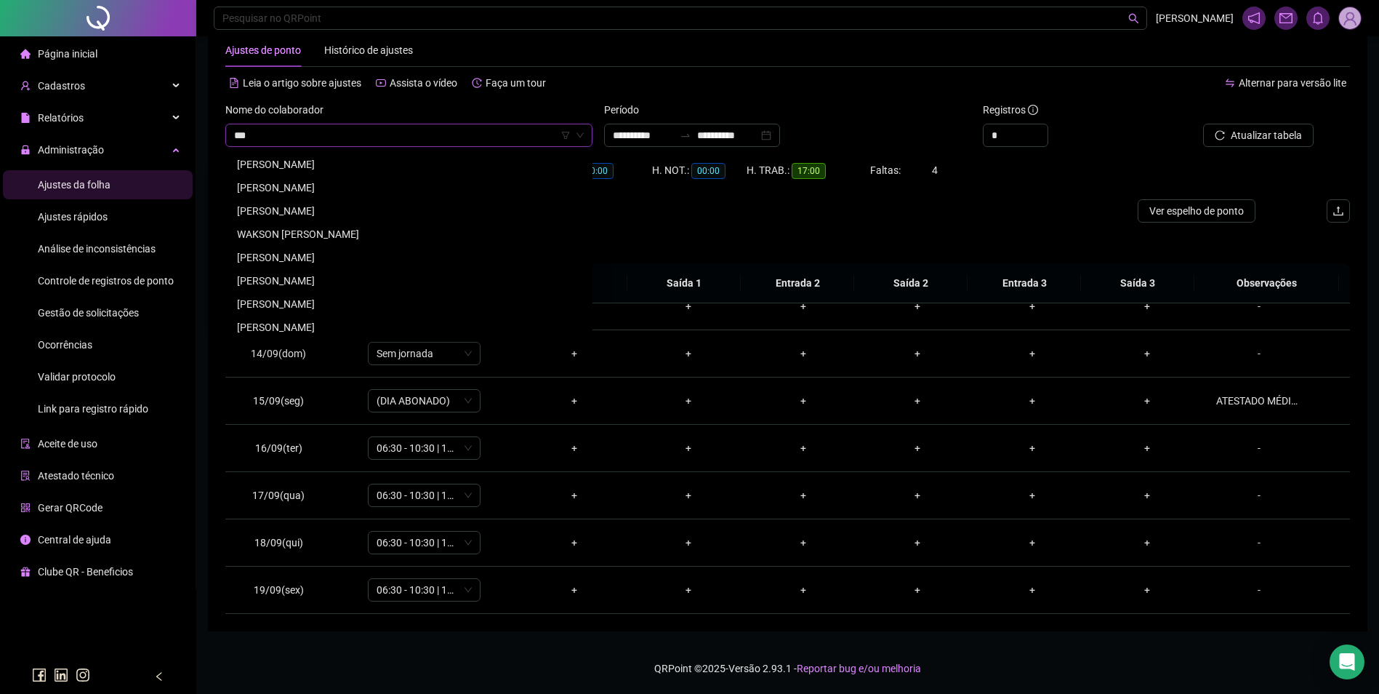
scroll to position [0, 0]
type input "*"
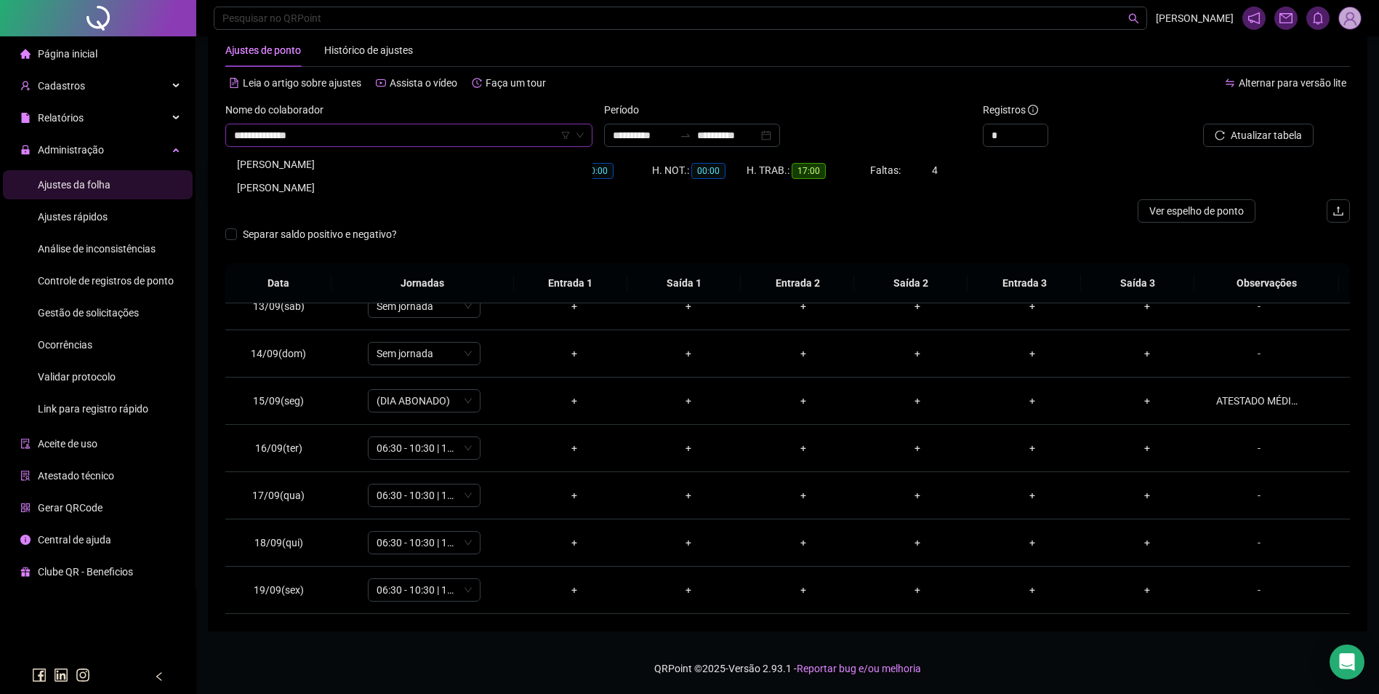
drag, startPoint x: 403, startPoint y: 139, endPoint x: 234, endPoint y: 135, distance: 168.7
click at [234, 135] on input "**********" at bounding box center [402, 135] width 337 height 22
type input "**********"
click at [368, 166] on div "[PERSON_NAME]" at bounding box center [409, 164] width 344 height 16
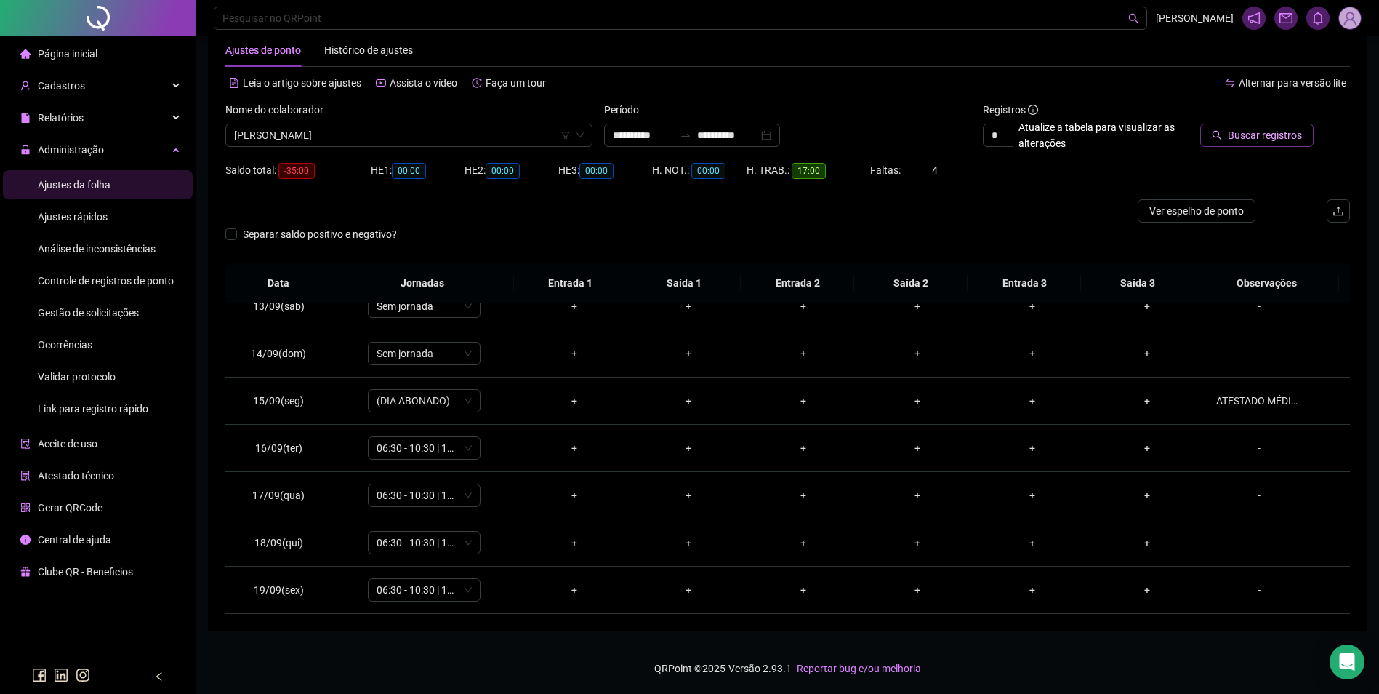
click at [1266, 144] on button "Buscar registros" at bounding box center [1256, 135] width 113 height 23
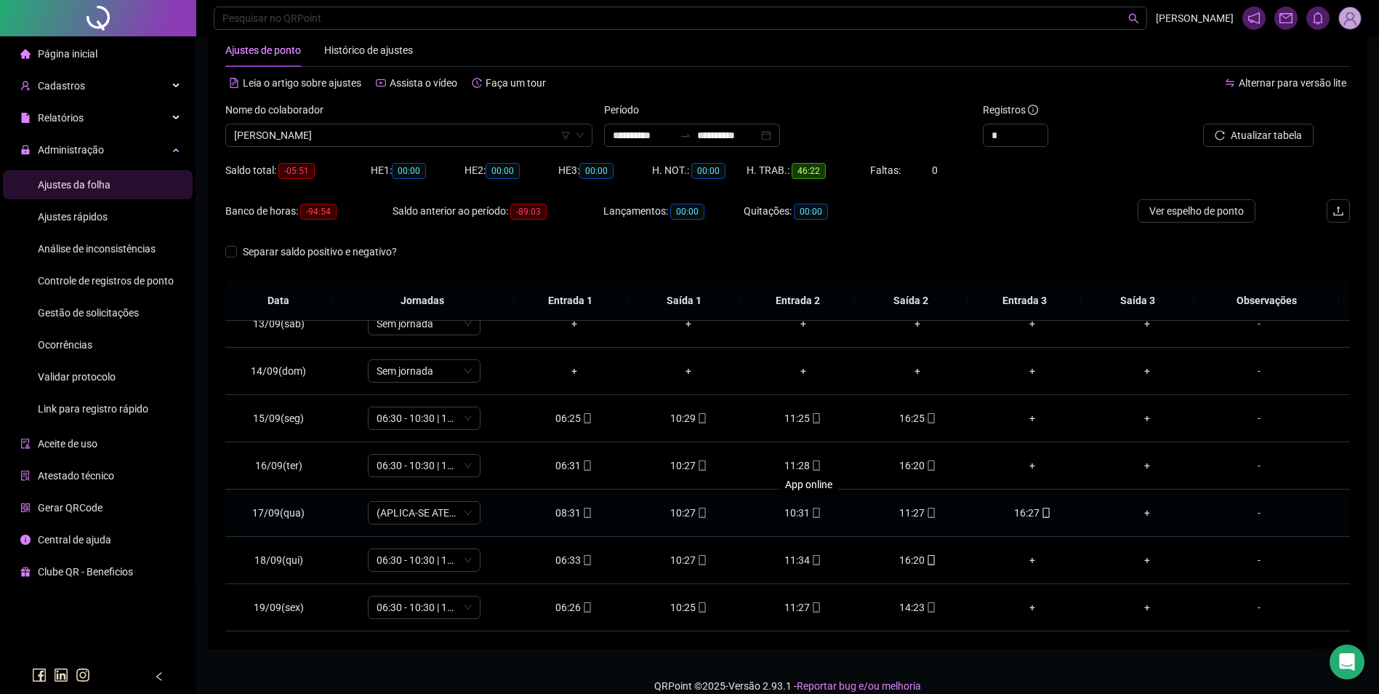
click at [811, 513] on icon "mobile" at bounding box center [816, 513] width 10 height 10
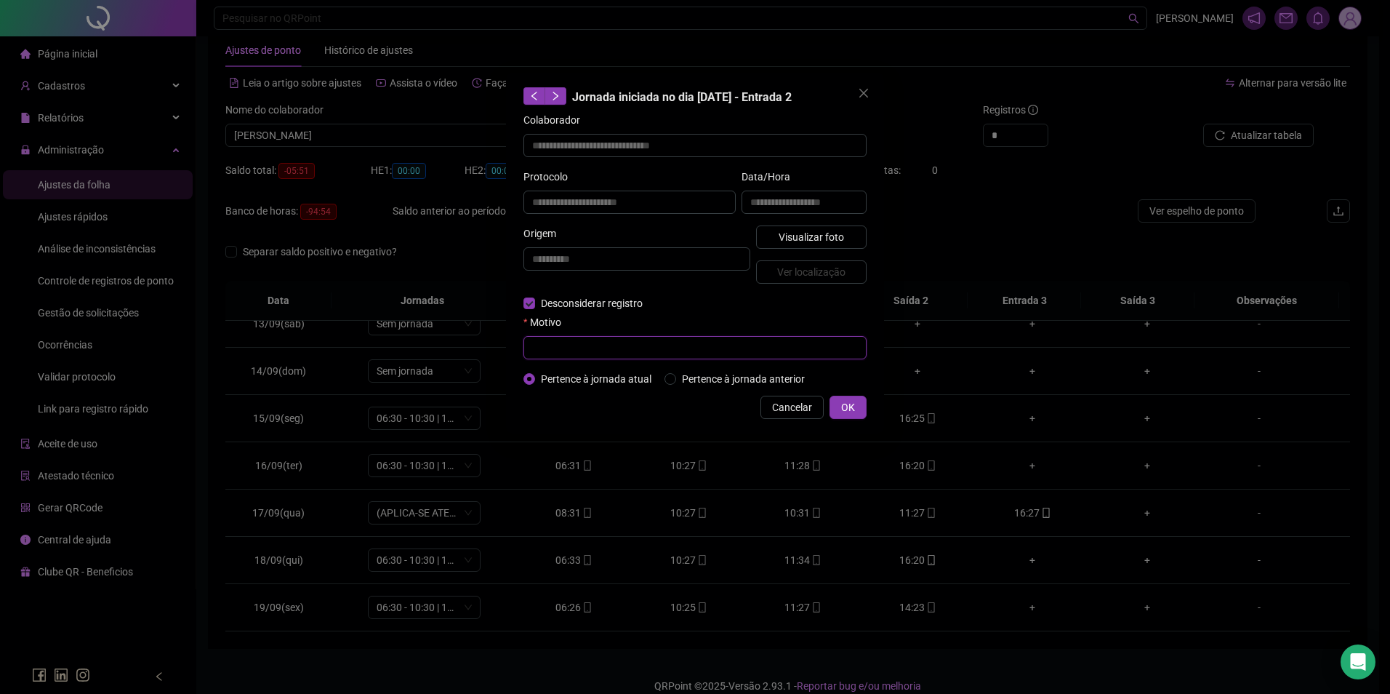
click at [573, 346] on input "text" at bounding box center [695, 347] width 343 height 23
type input "**********"
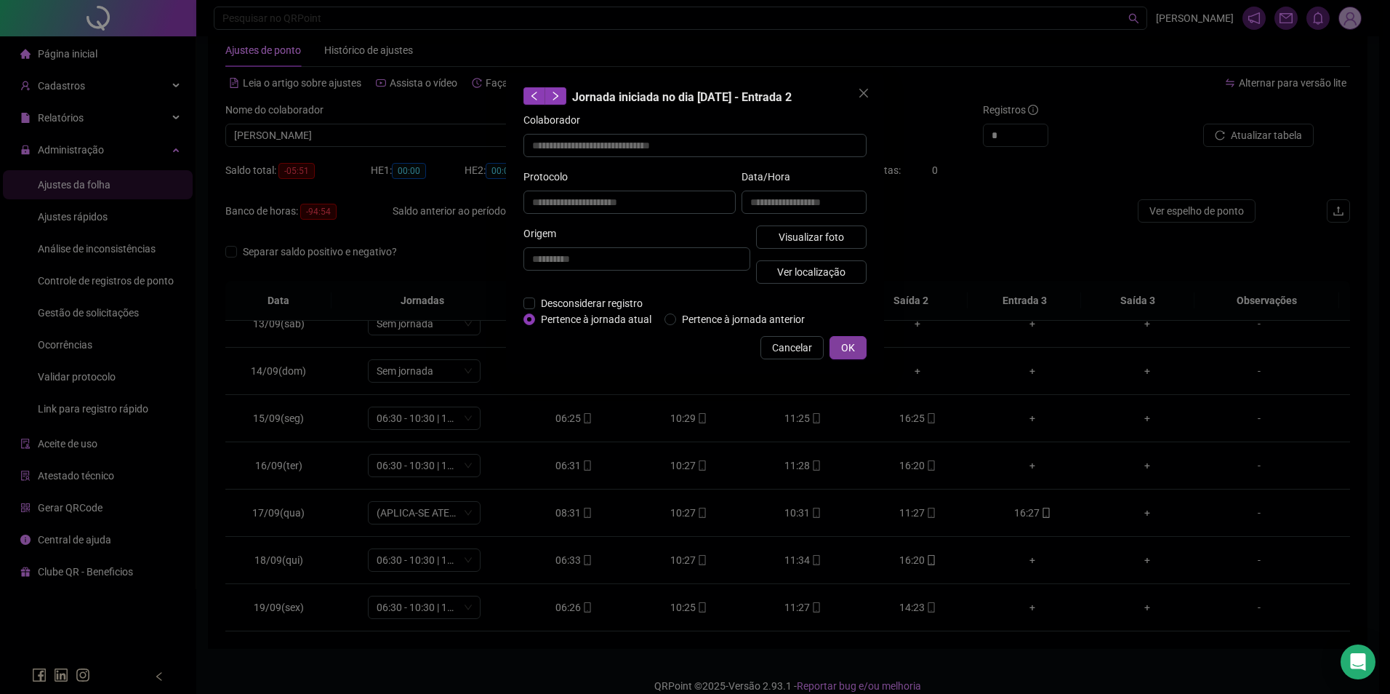
click at [851, 343] on span "OK" at bounding box center [848, 348] width 14 height 16
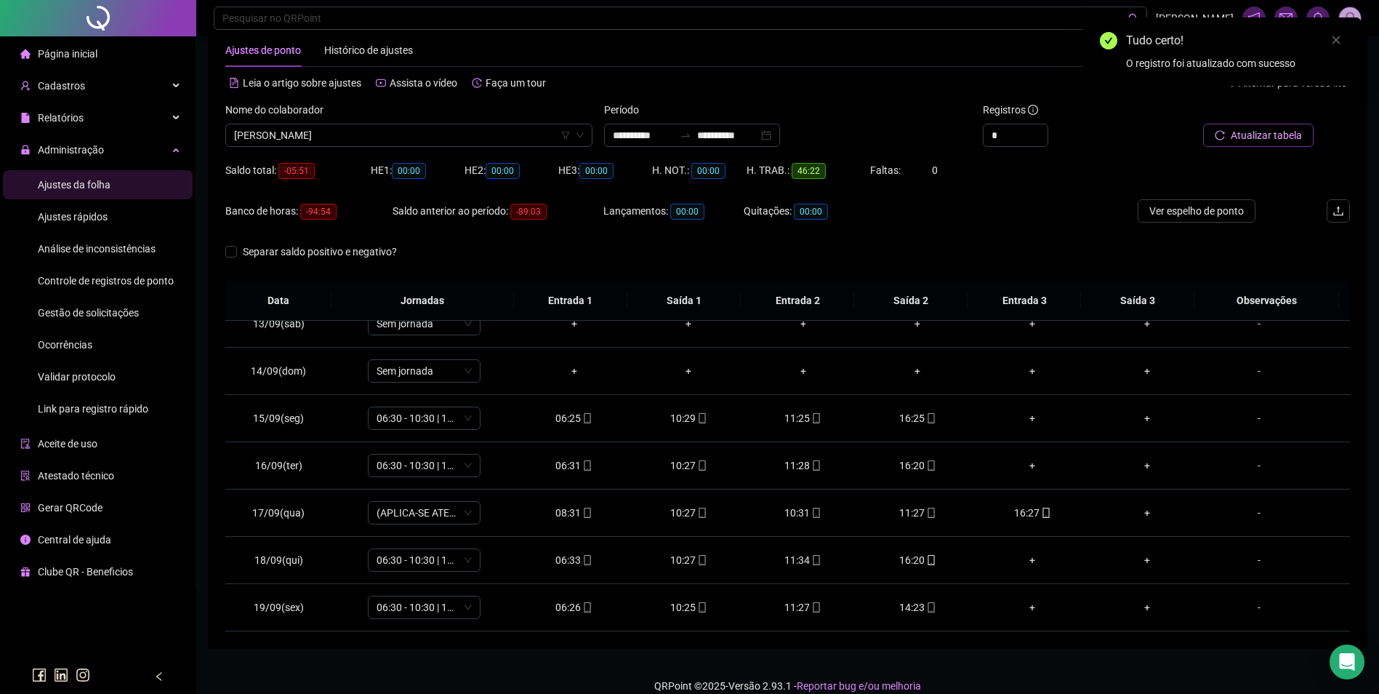
click at [1304, 143] on button "Atualizar tabela" at bounding box center [1258, 135] width 111 height 23
click at [814, 512] on icon "mobile" at bounding box center [817, 513] width 7 height 10
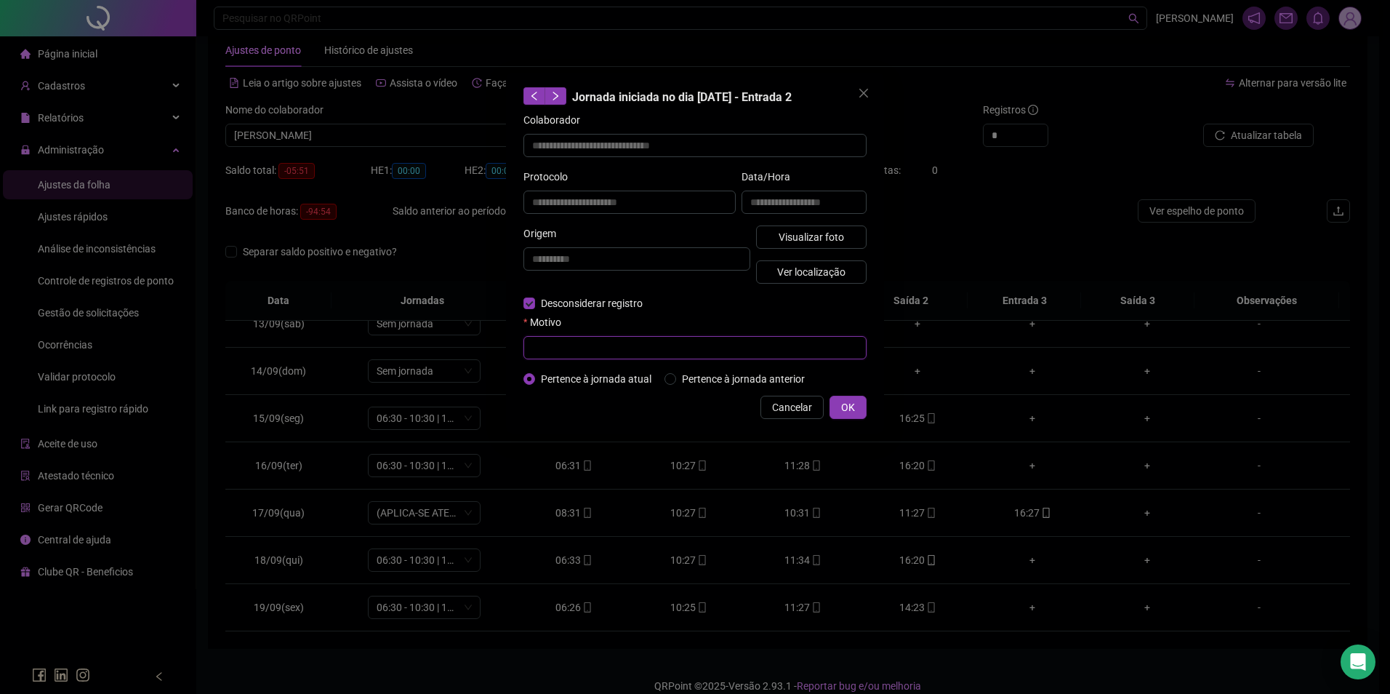
click at [581, 342] on input "text" at bounding box center [695, 347] width 343 height 23
type input "*"
click at [856, 409] on button "OK" at bounding box center [848, 407] width 37 height 23
click at [798, 401] on span "Cancelar" at bounding box center [792, 407] width 40 height 16
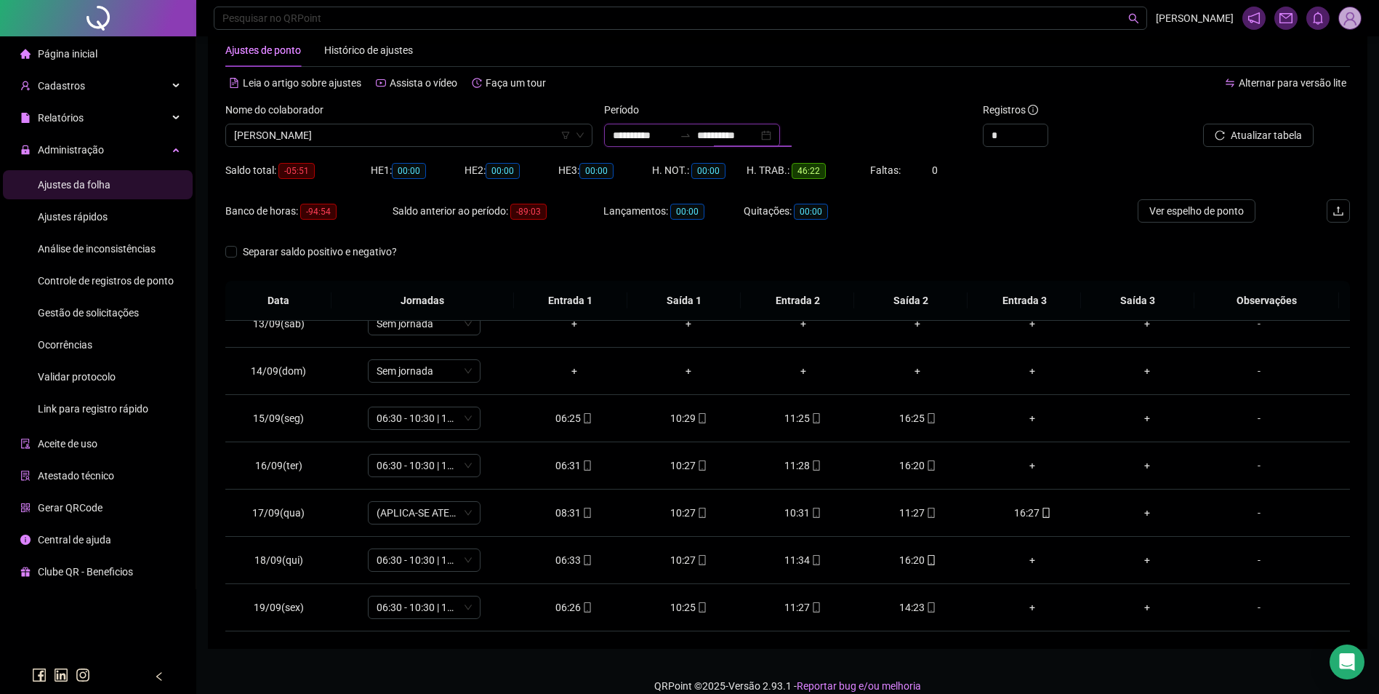
click at [715, 137] on input "**********" at bounding box center [727, 135] width 61 height 16
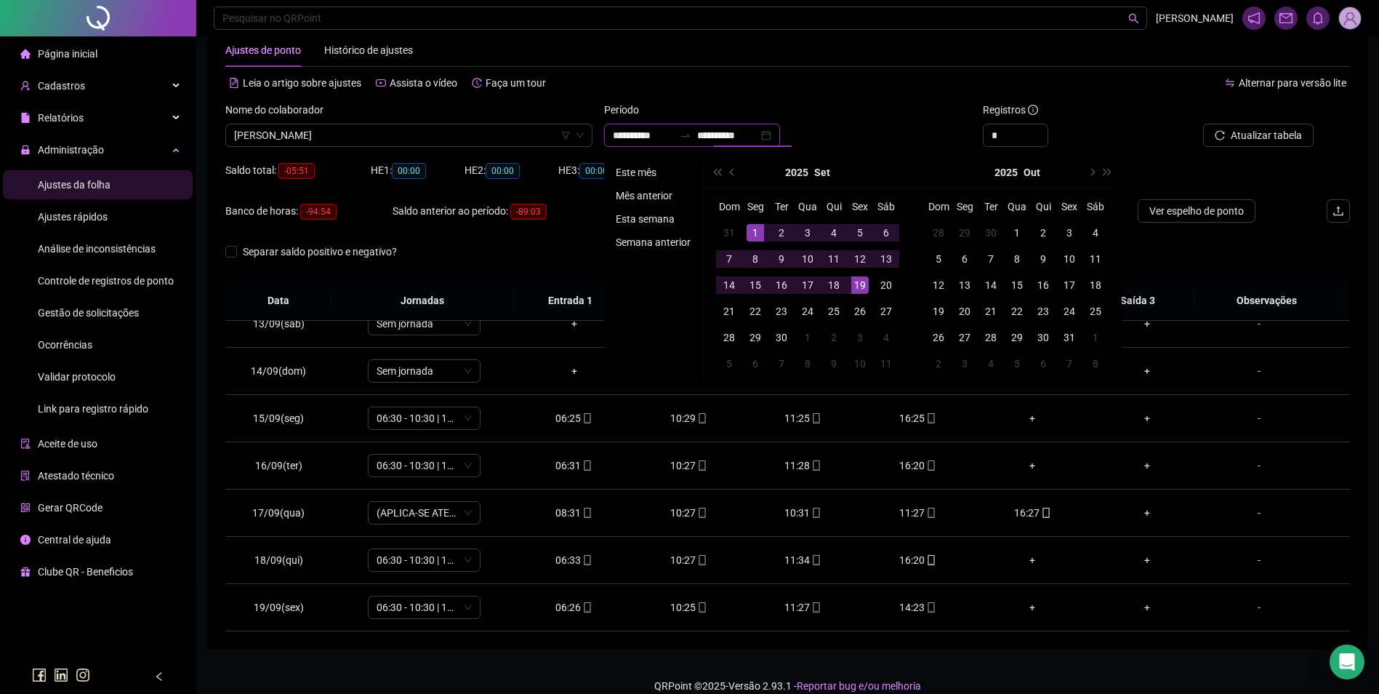
type input "**********"
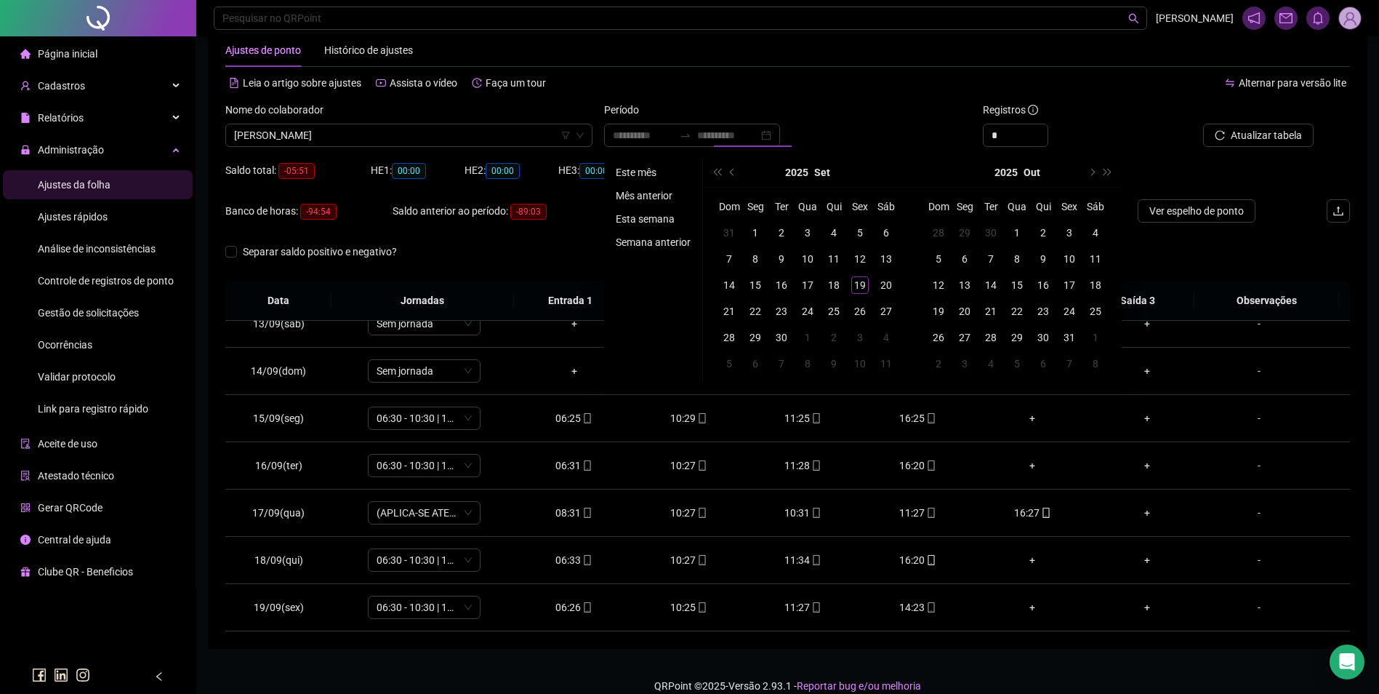
click at [648, 193] on li "Mês anterior" at bounding box center [653, 195] width 87 height 17
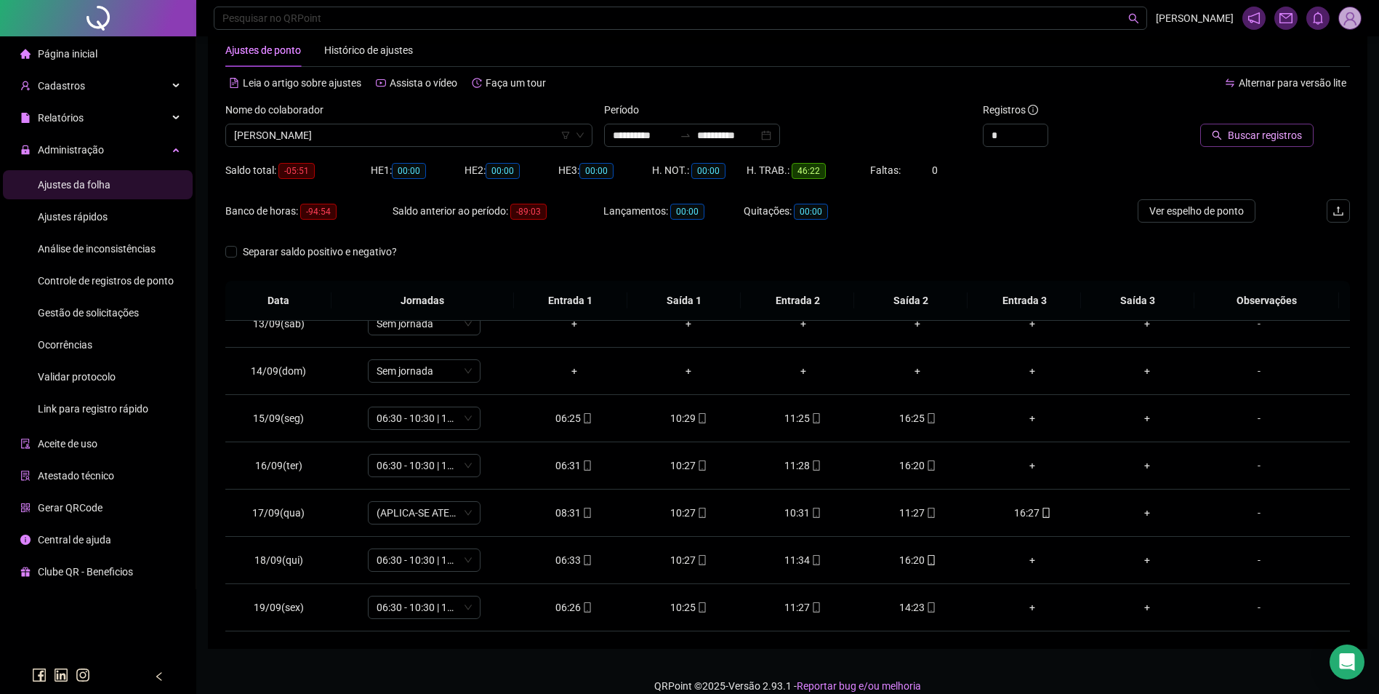
click at [1236, 139] on span "Buscar registros" at bounding box center [1265, 135] width 74 height 16
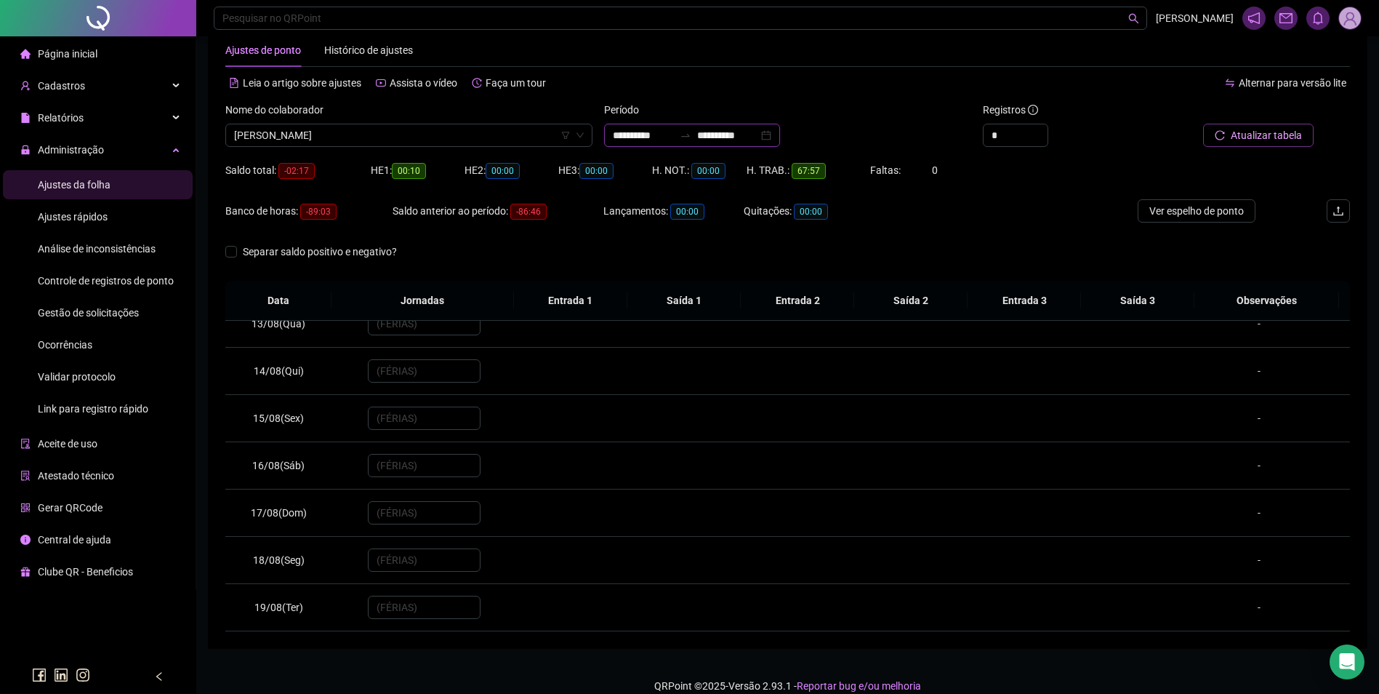
click at [674, 132] on input "**********" at bounding box center [643, 135] width 61 height 16
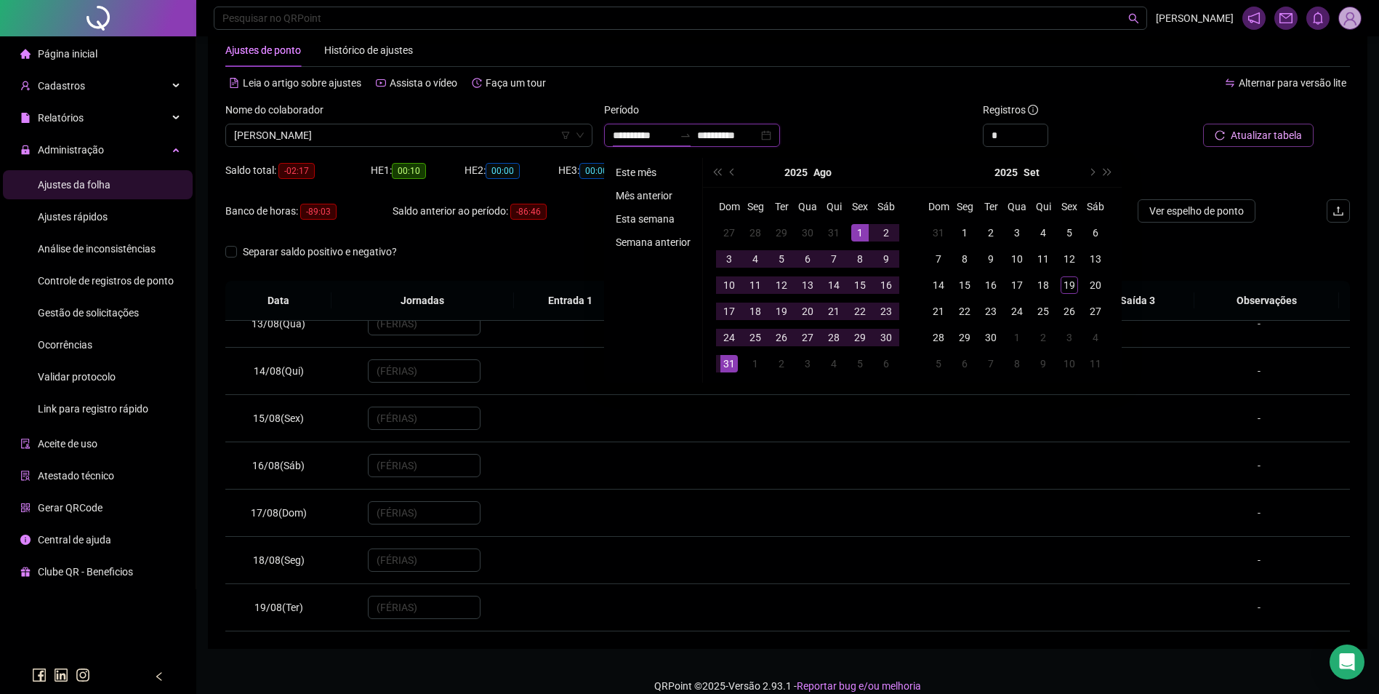
type input "**********"
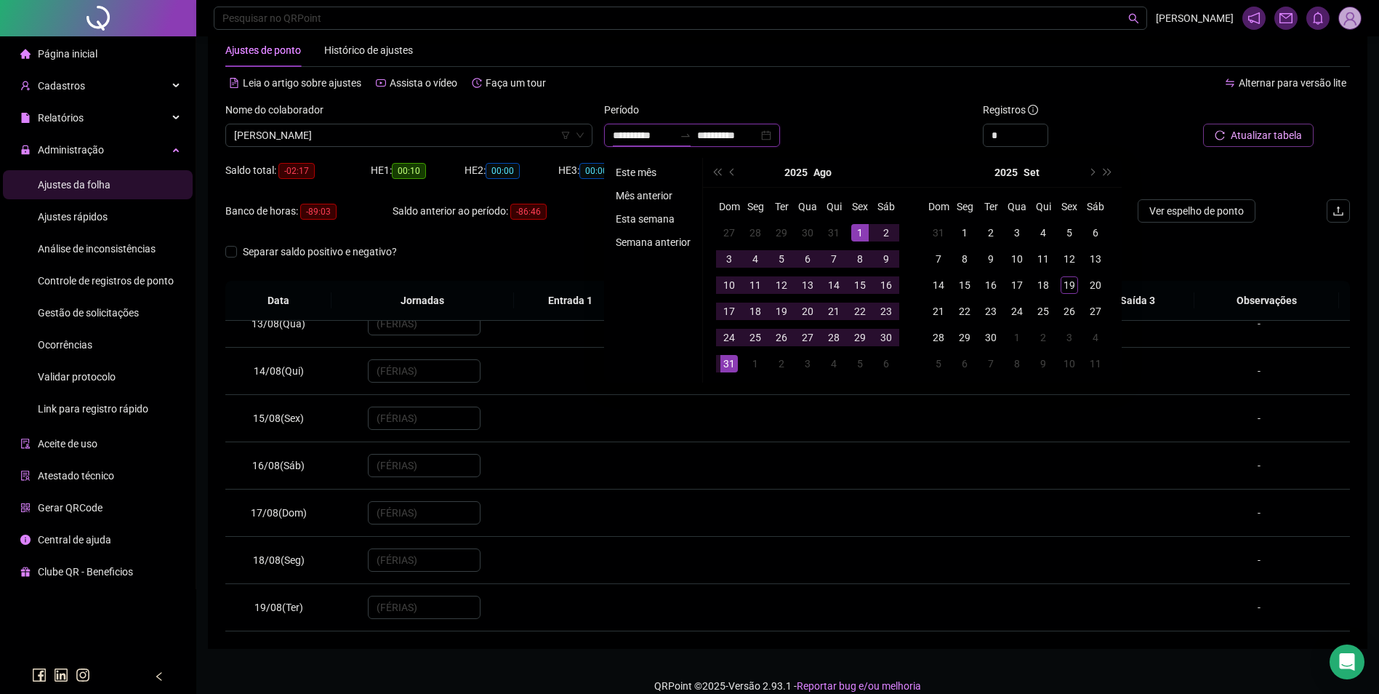
type input "**********"
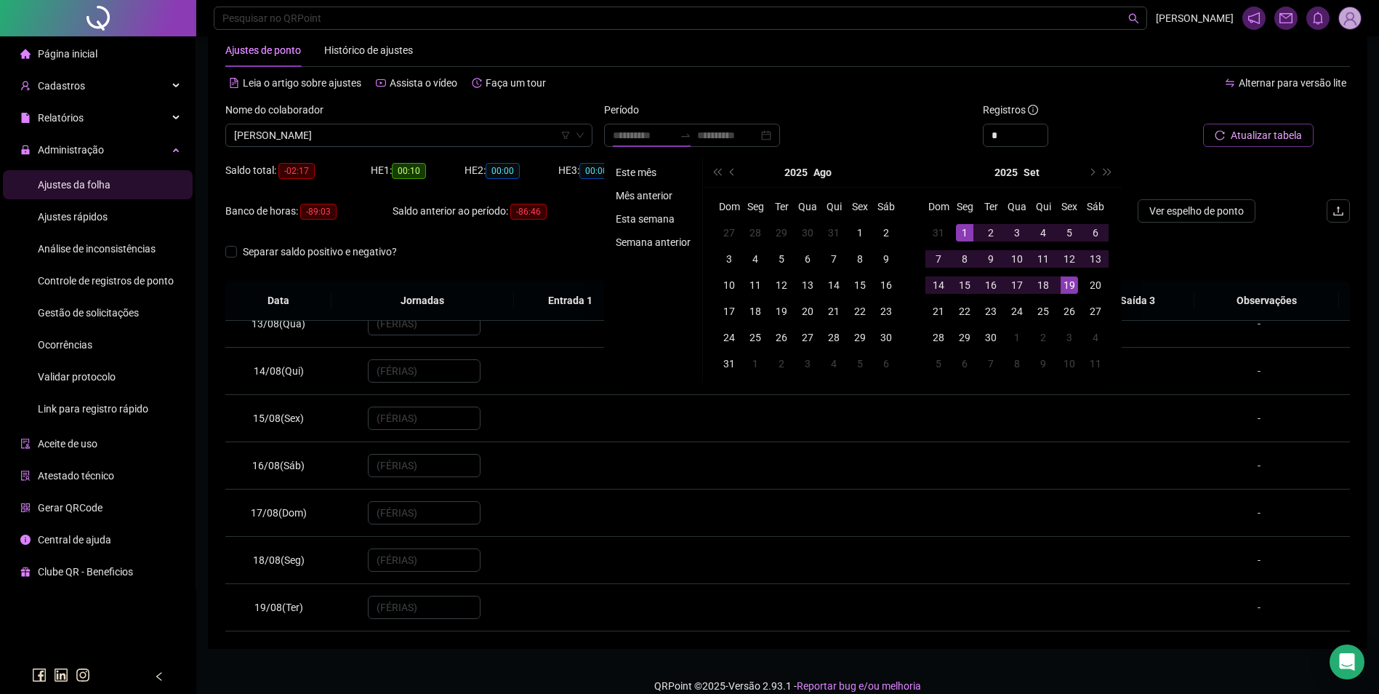
click at [647, 173] on li "Este mês" at bounding box center [653, 172] width 87 height 17
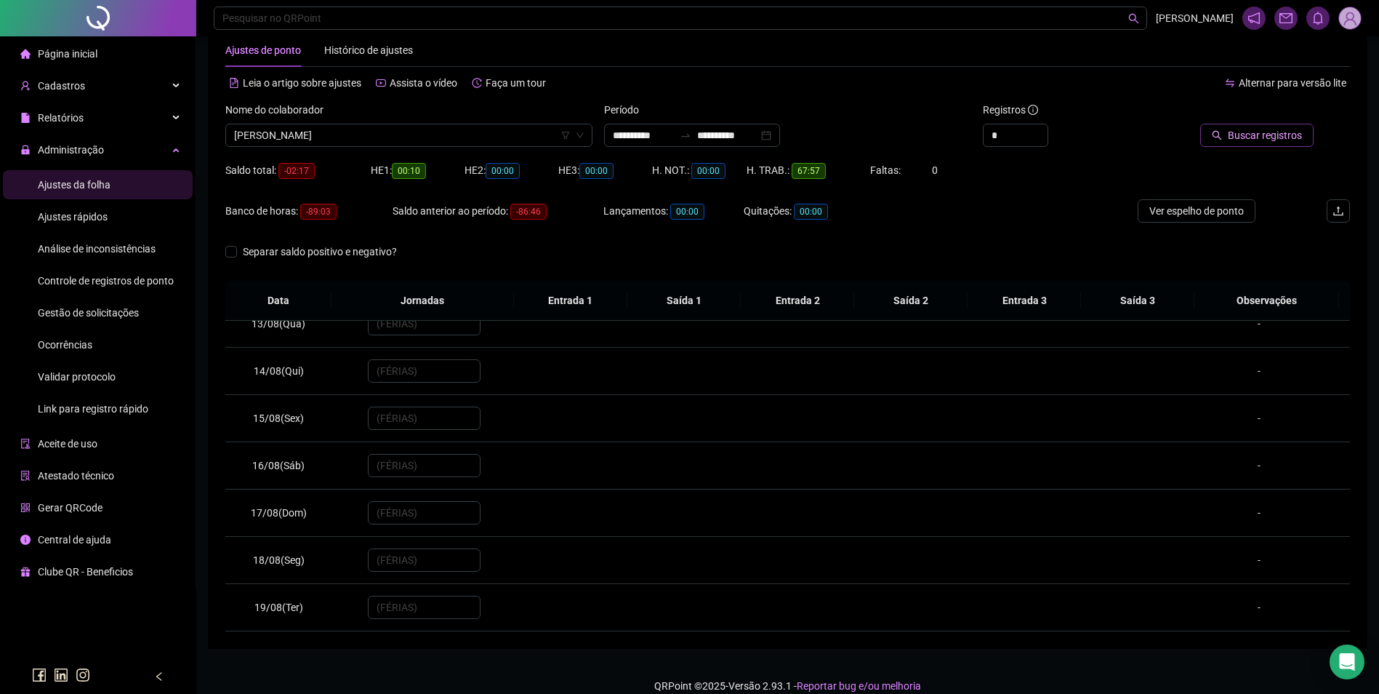
click at [1232, 144] on button "Buscar registros" at bounding box center [1256, 135] width 113 height 23
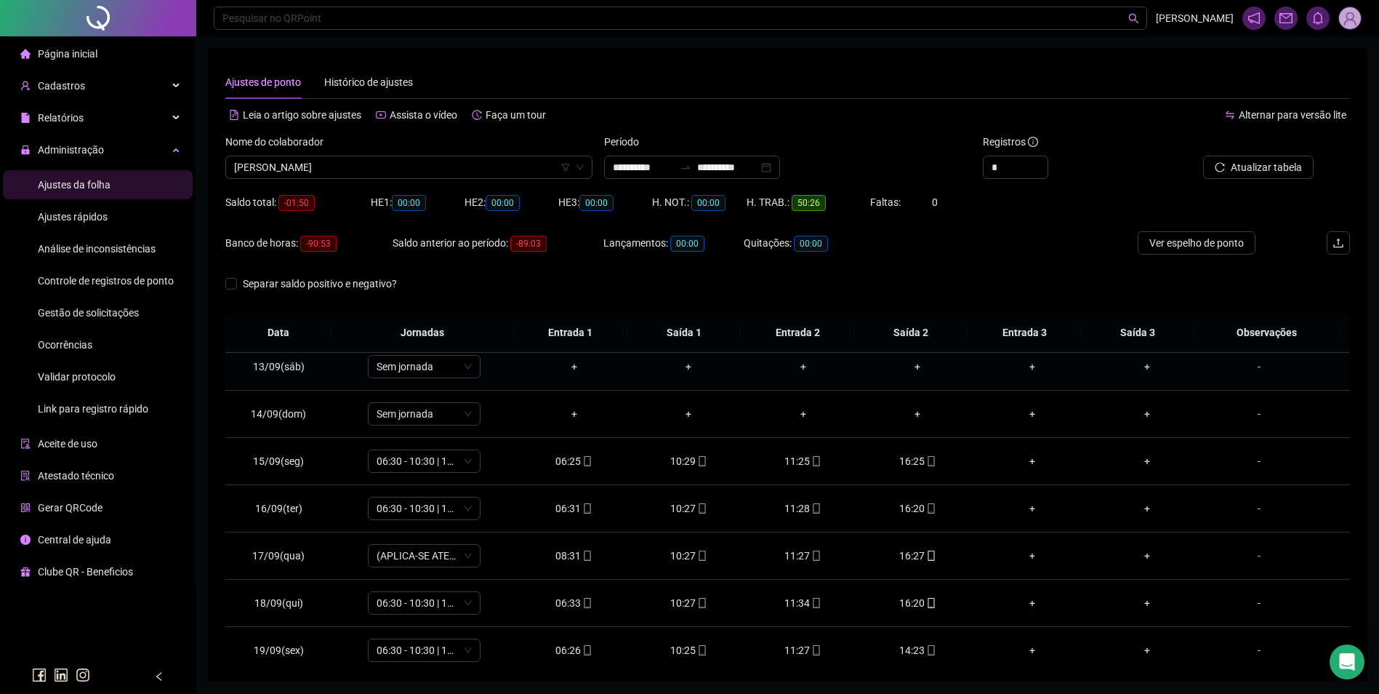
scroll to position [588, 0]
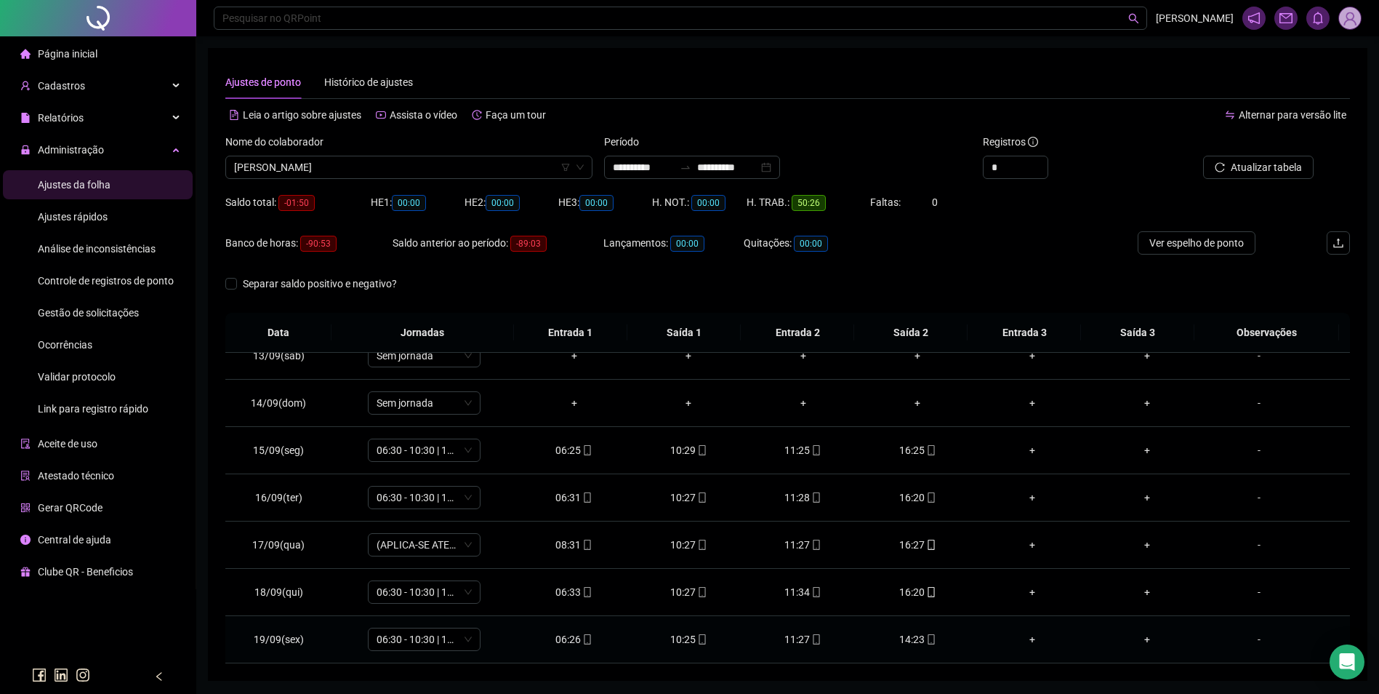
click at [915, 642] on div "14:23" at bounding box center [919, 639] width 92 height 16
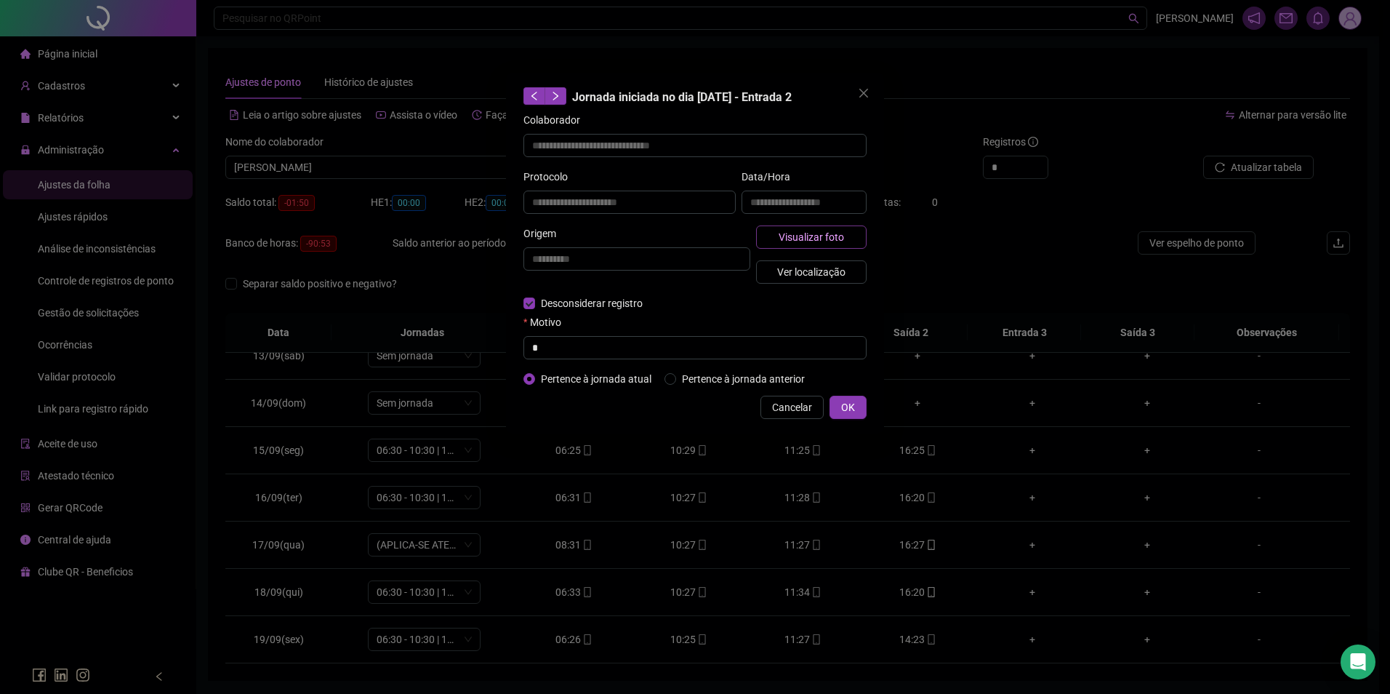
type input "**********"
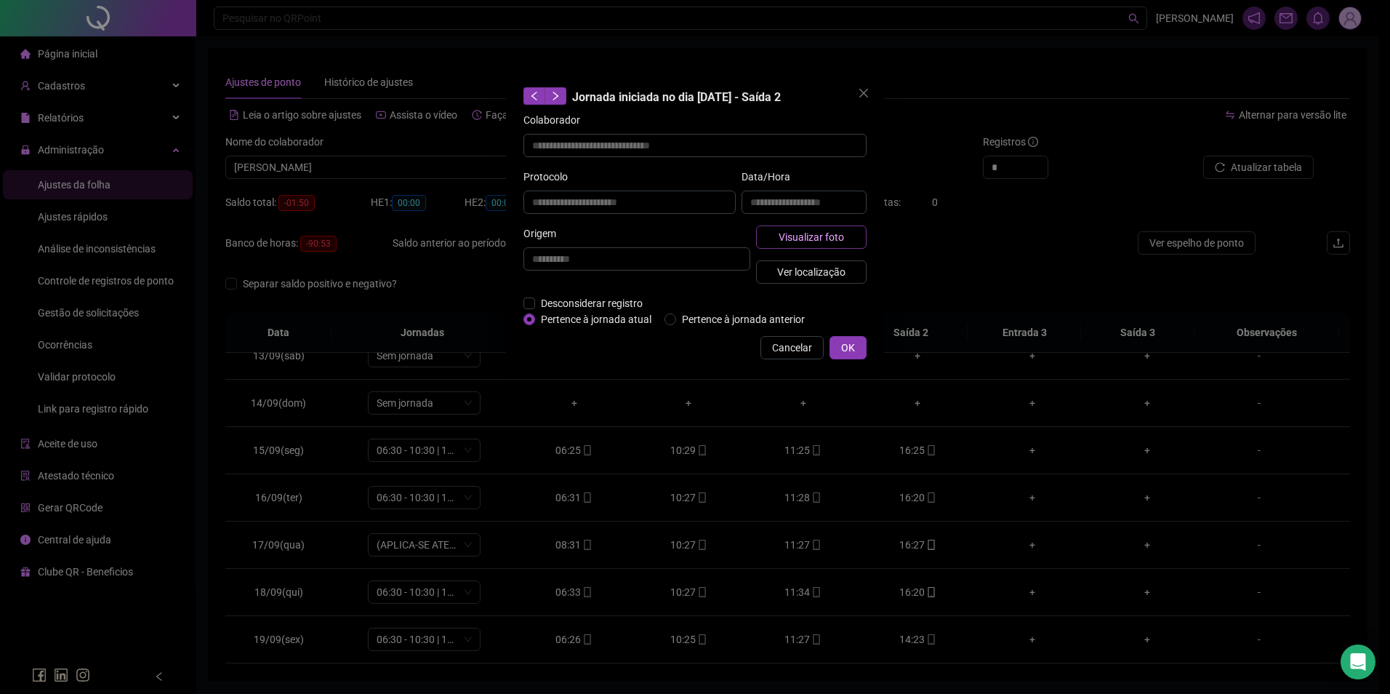
click at [821, 234] on span "Visualizar foto" at bounding box center [811, 237] width 65 height 16
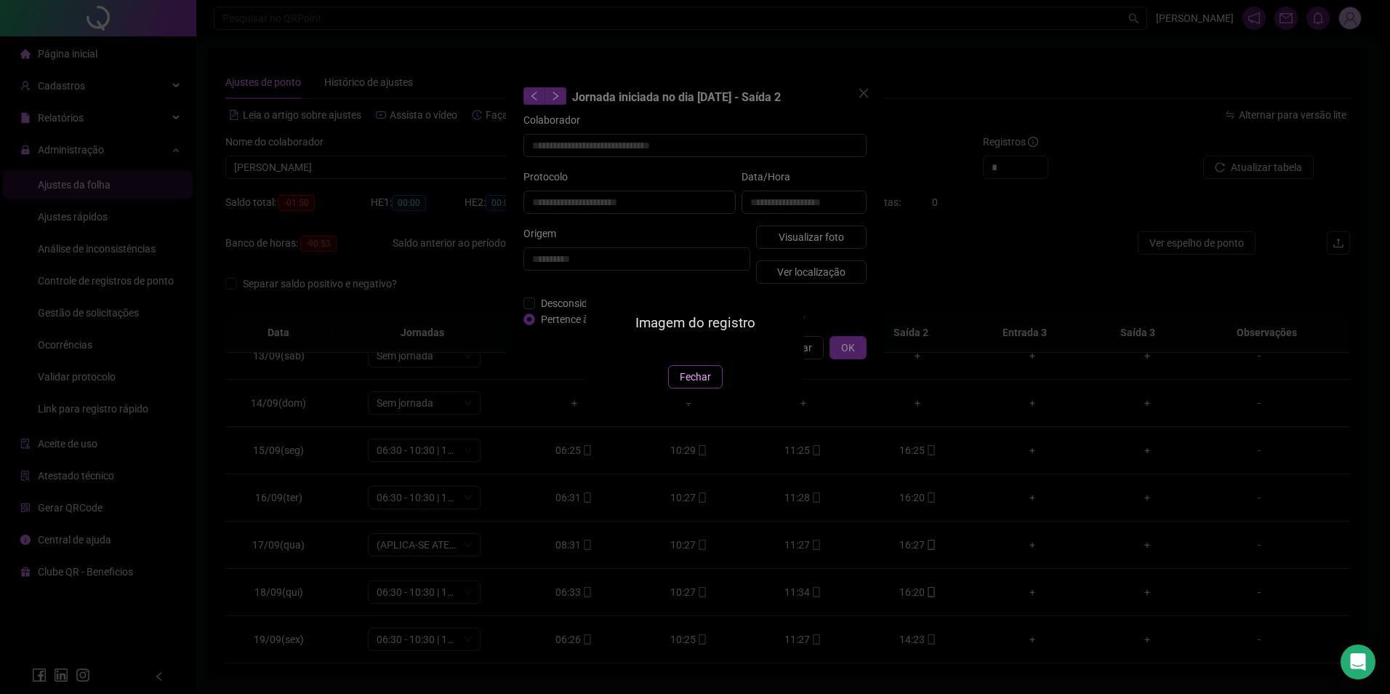
click at [702, 385] on span "Fechar" at bounding box center [695, 377] width 31 height 16
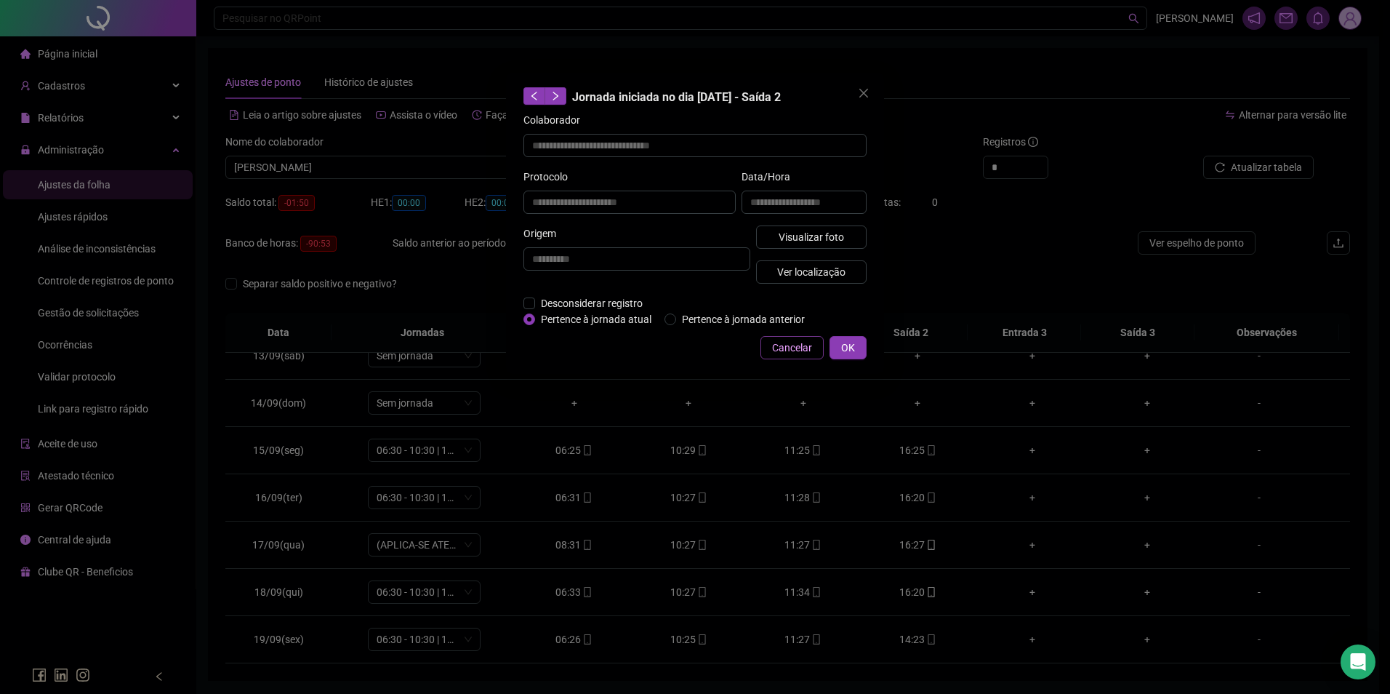
click at [798, 343] on span "Cancelar" at bounding box center [792, 348] width 40 height 16
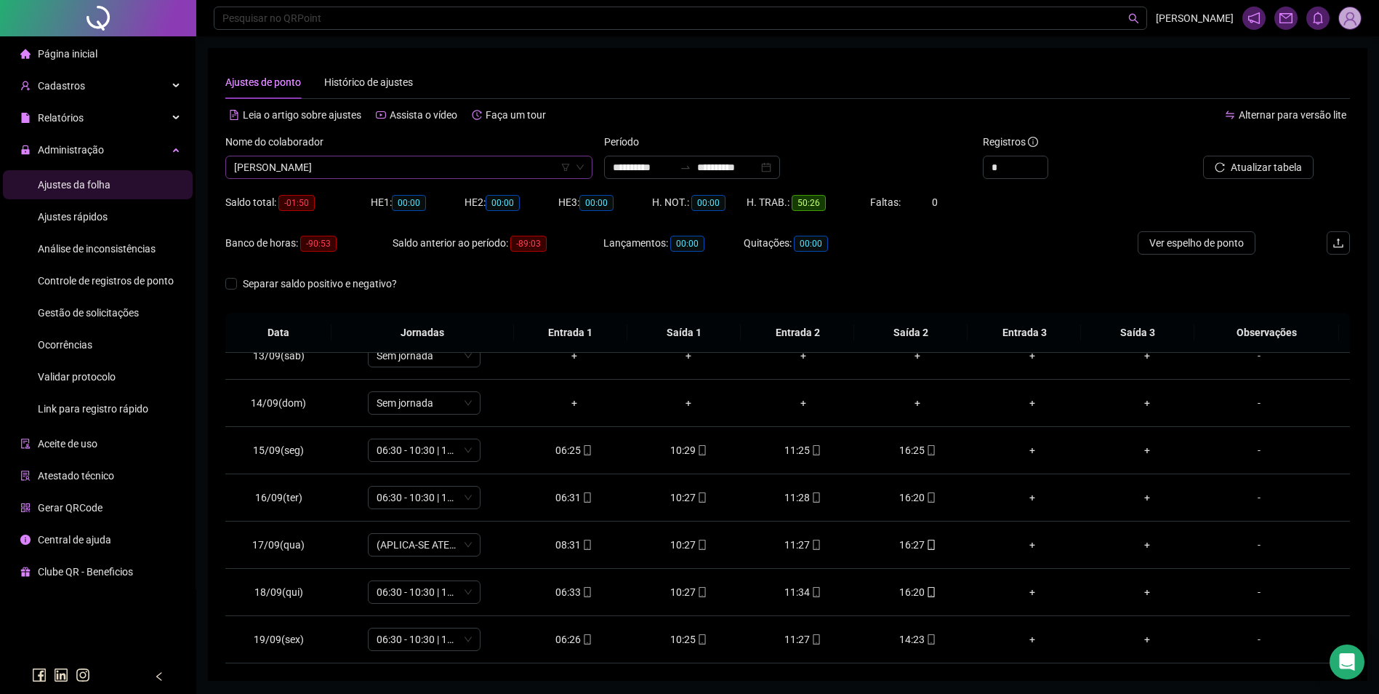
click at [358, 163] on span "[PERSON_NAME]" at bounding box center [409, 167] width 350 height 22
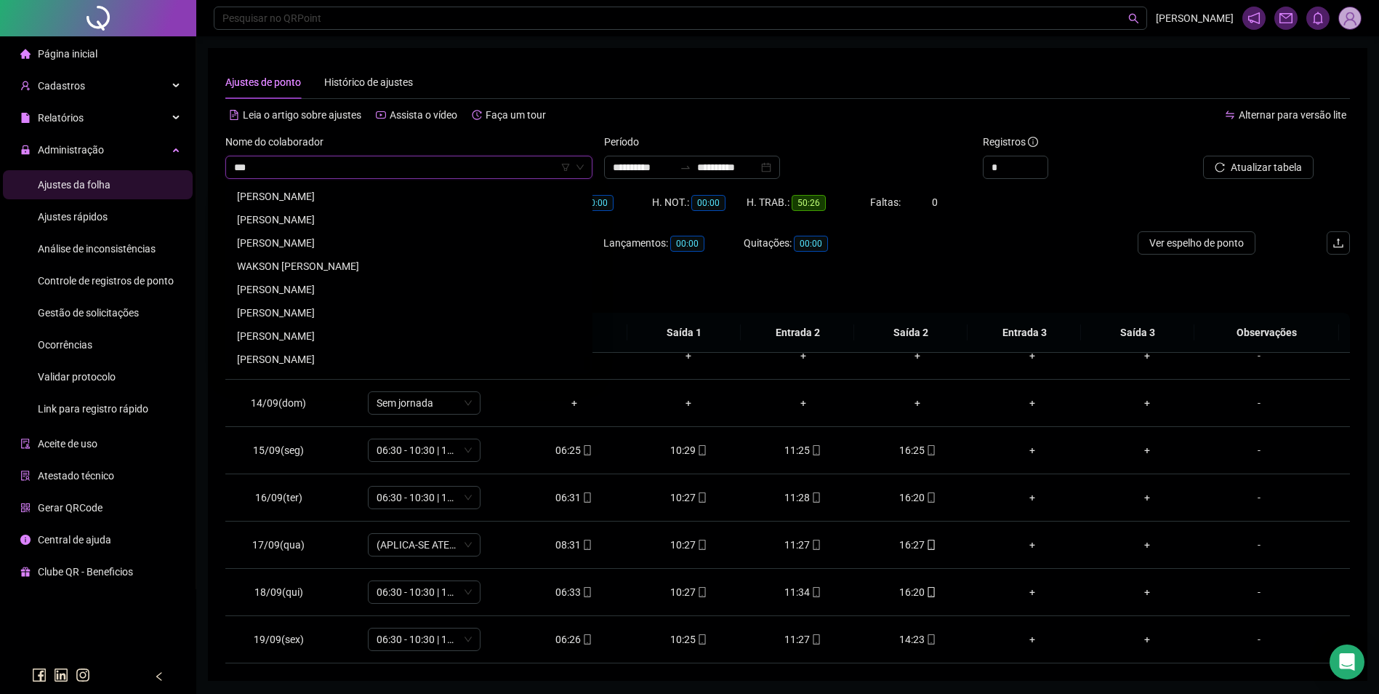
scroll to position [0, 0]
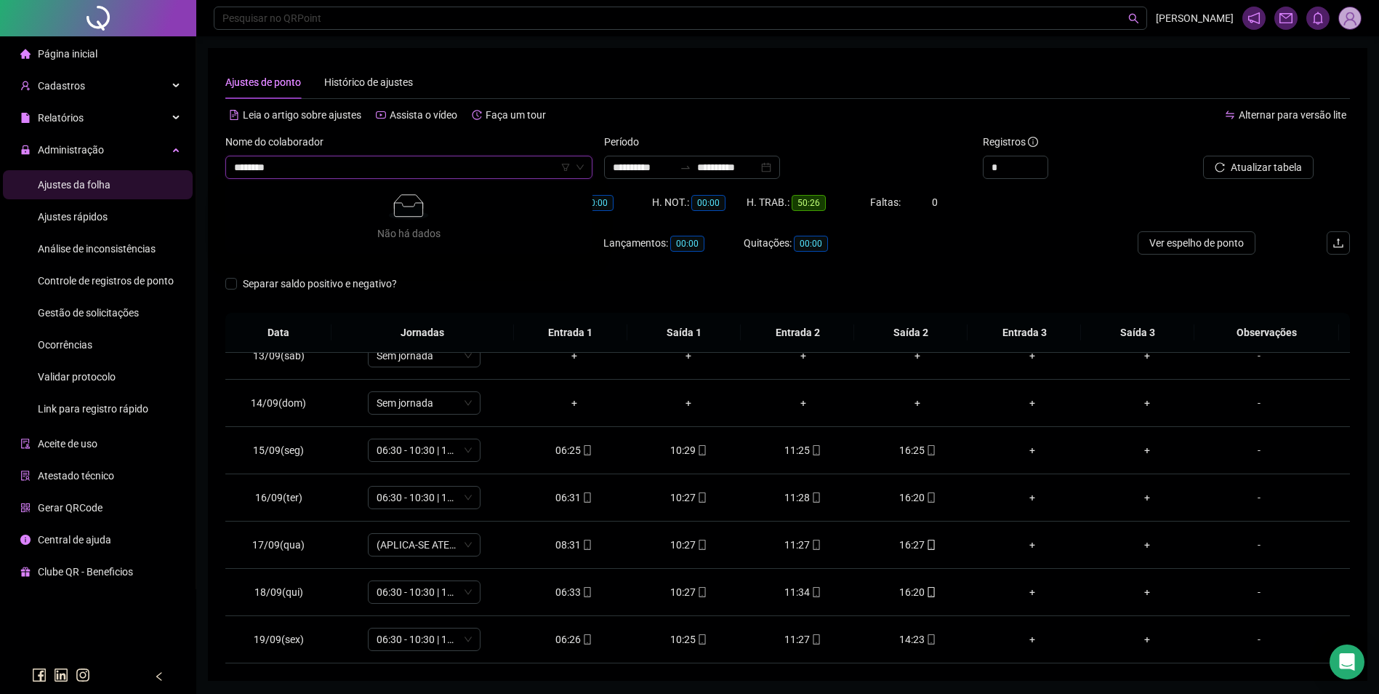
type input "*******"
click at [352, 221] on div "[PERSON_NAME]" at bounding box center [409, 220] width 344 height 16
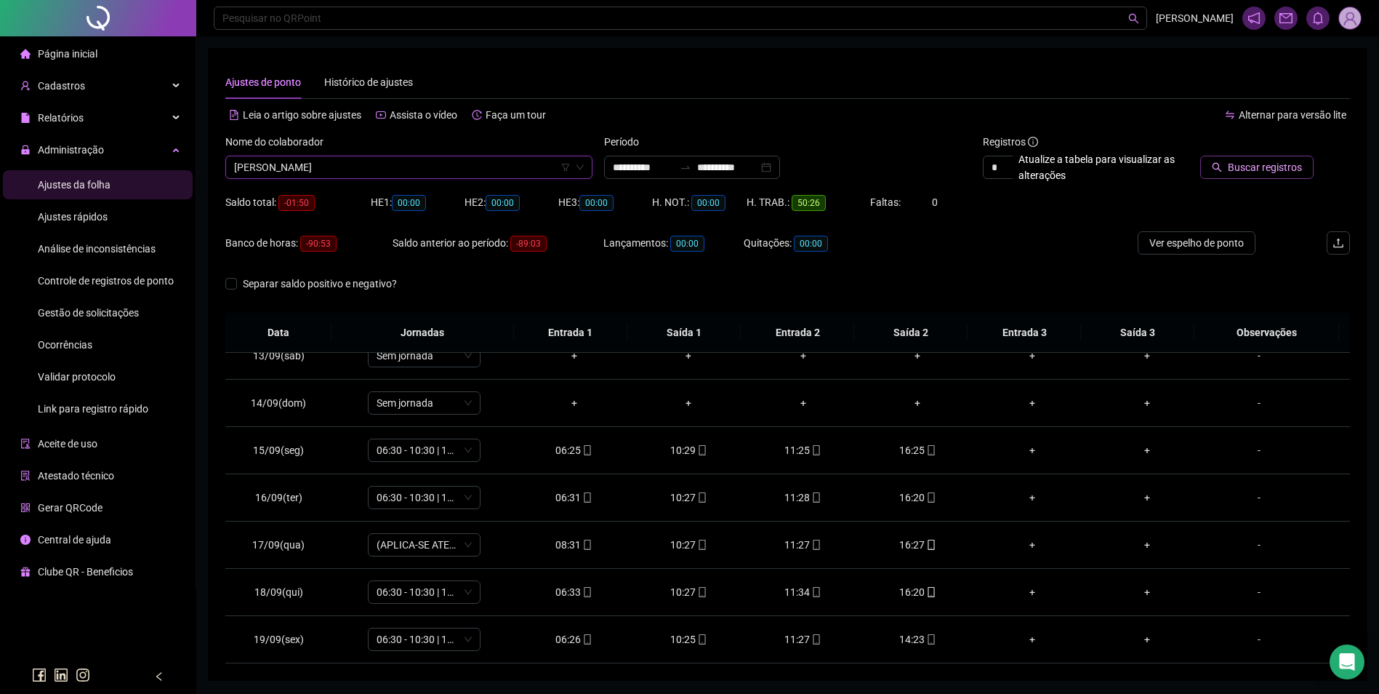
click at [1250, 167] on span "Buscar registros" at bounding box center [1265, 167] width 74 height 16
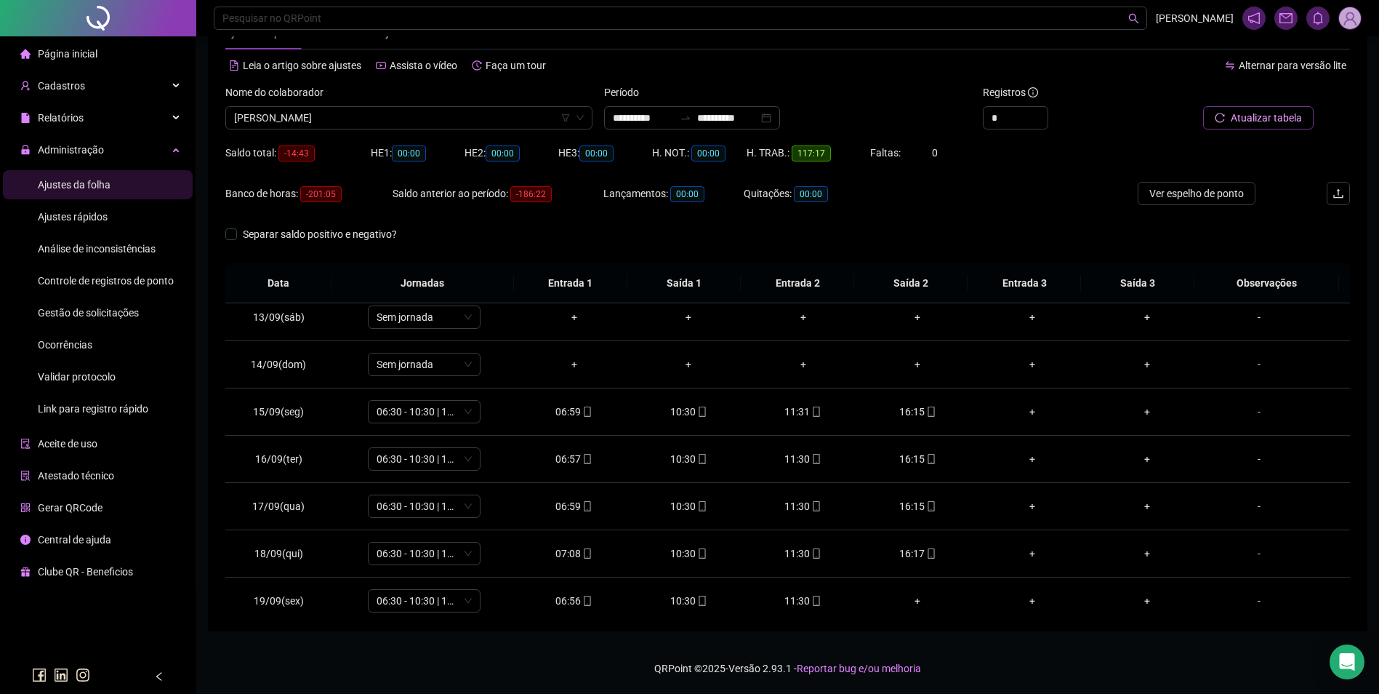
scroll to position [588, 0]
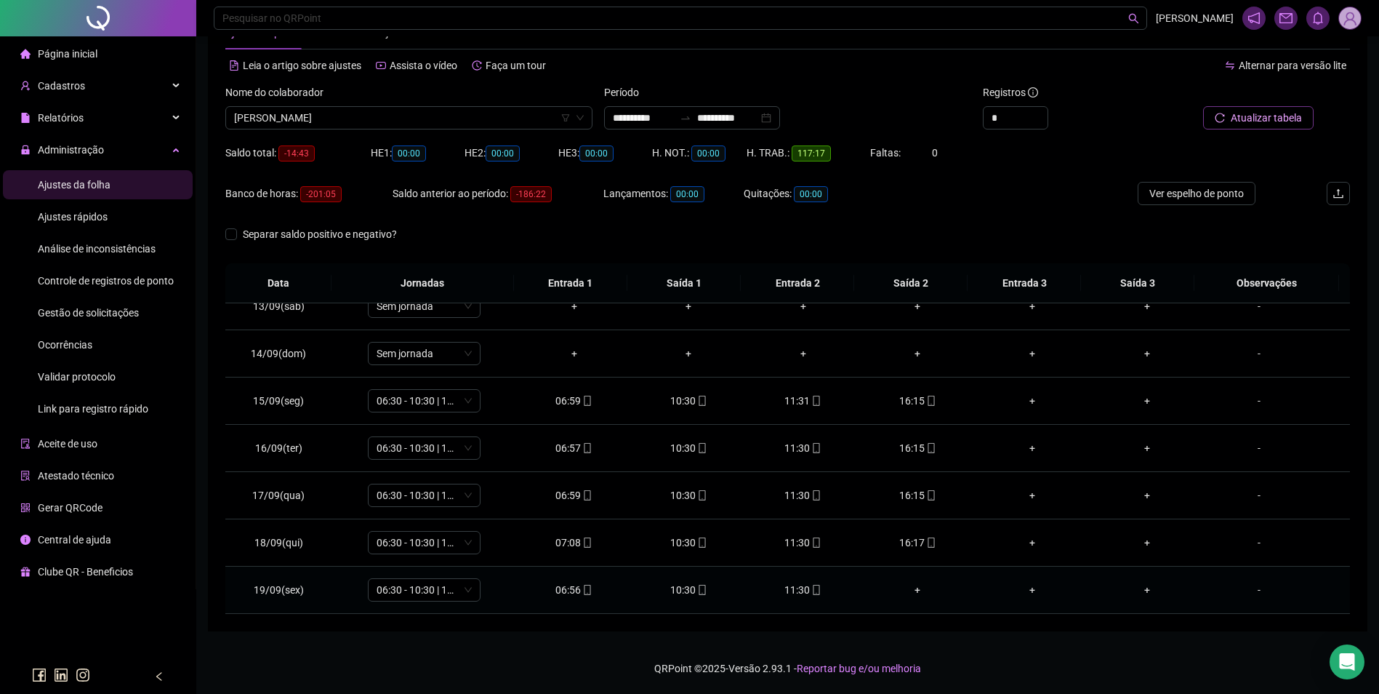
click at [811, 586] on icon "mobile" at bounding box center [816, 590] width 10 height 10
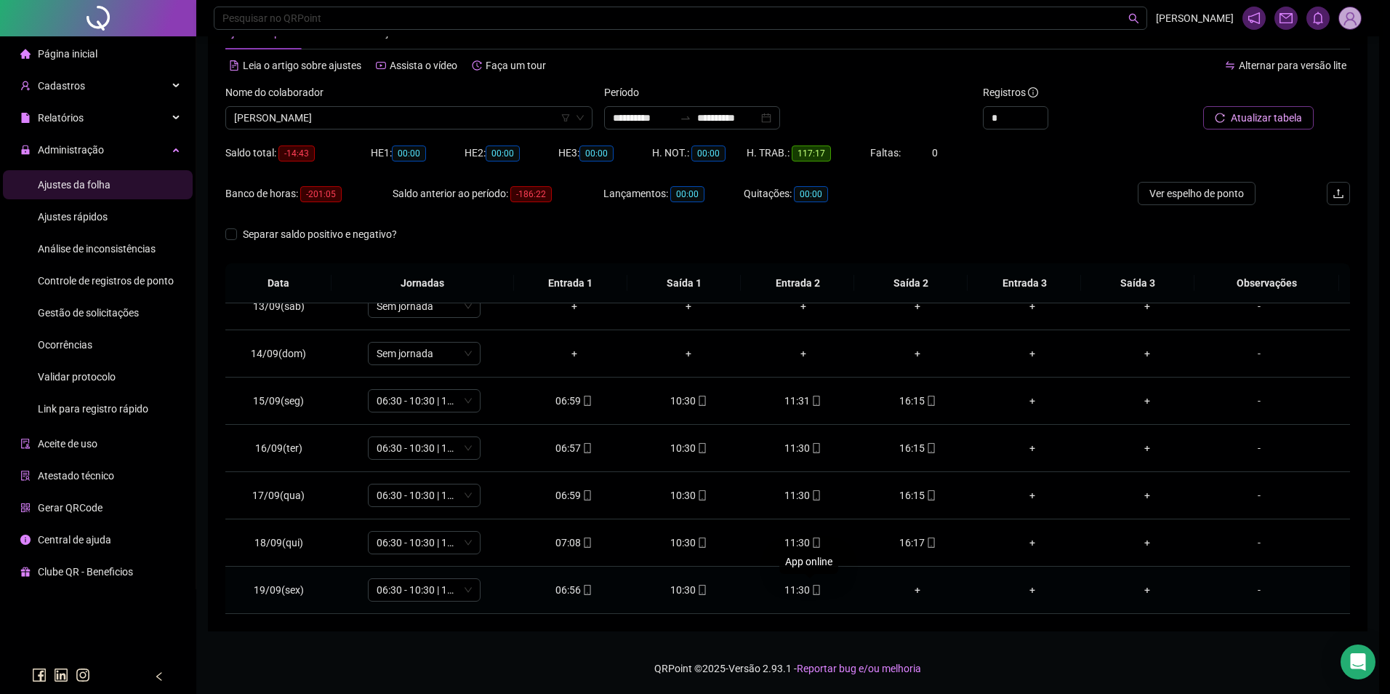
type input "**********"
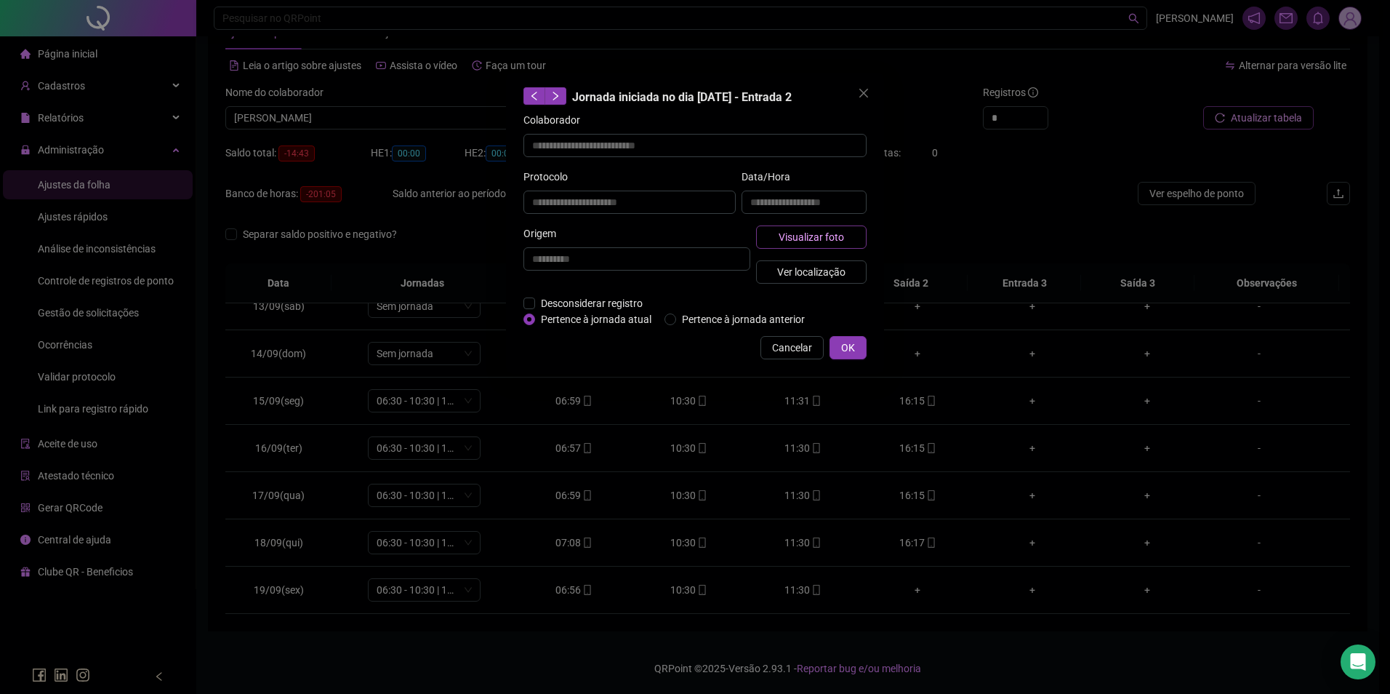
click at [785, 239] on span "Visualizar foto" at bounding box center [811, 237] width 65 height 16
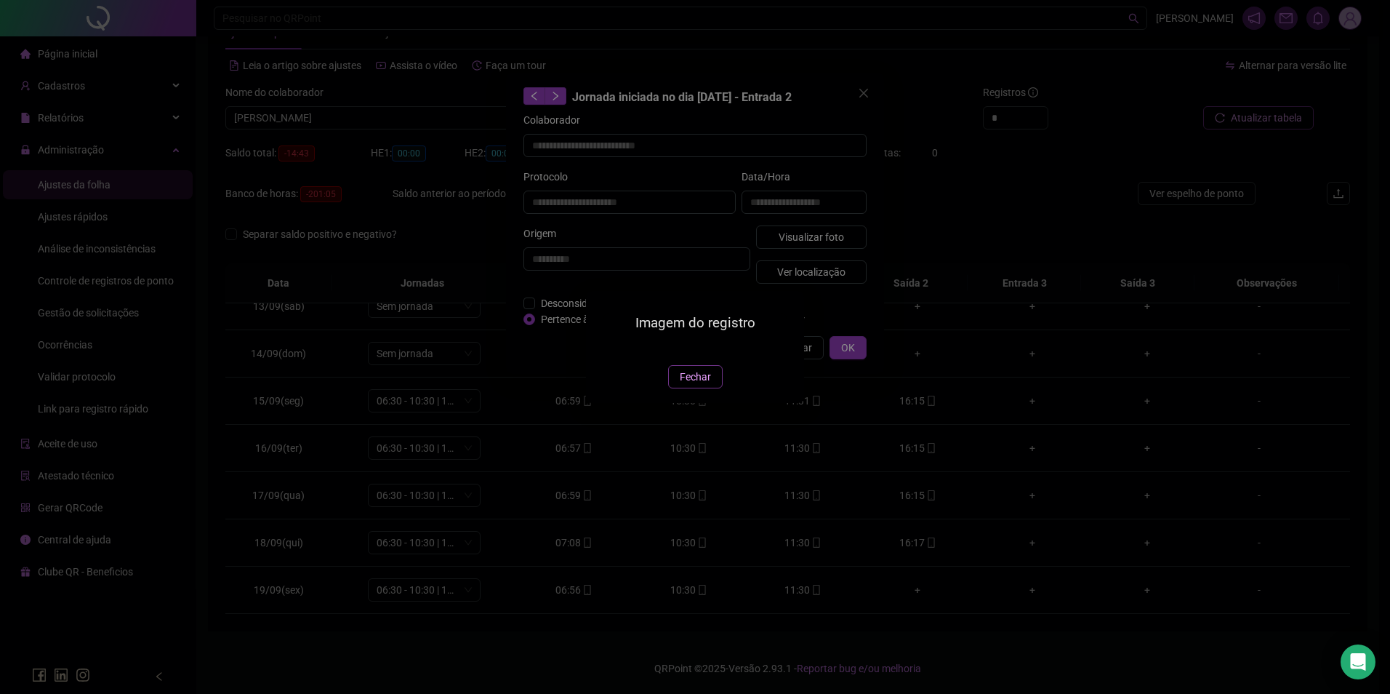
click at [705, 385] on span "Fechar" at bounding box center [695, 377] width 31 height 16
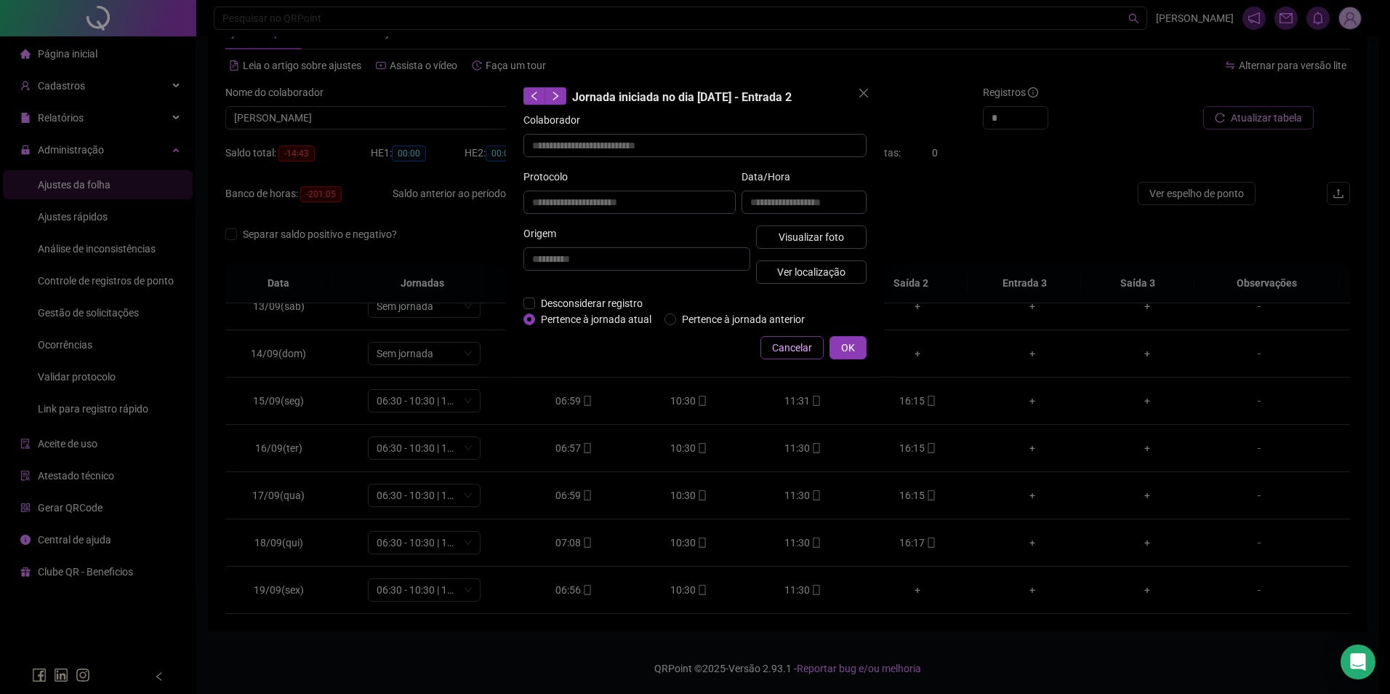
click at [803, 349] on span "Cancelar" at bounding box center [792, 348] width 40 height 16
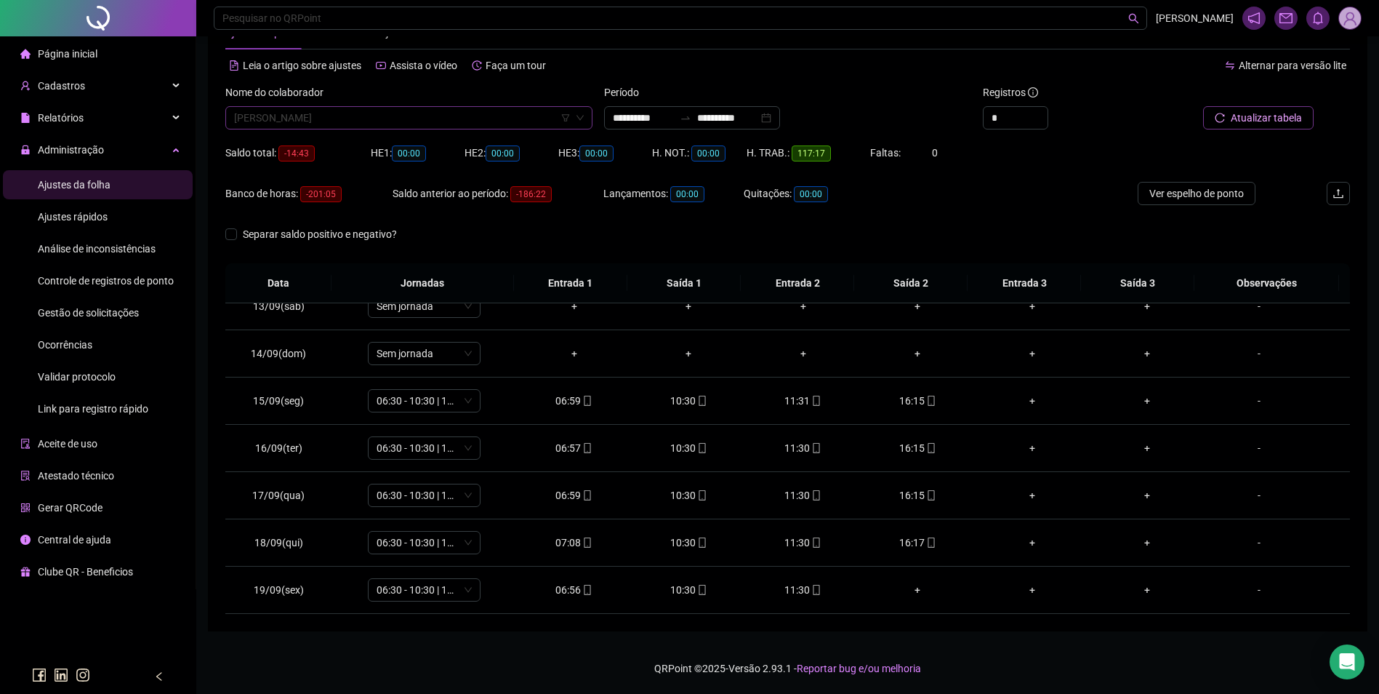
click at [446, 121] on span "[PERSON_NAME]" at bounding box center [409, 118] width 350 height 22
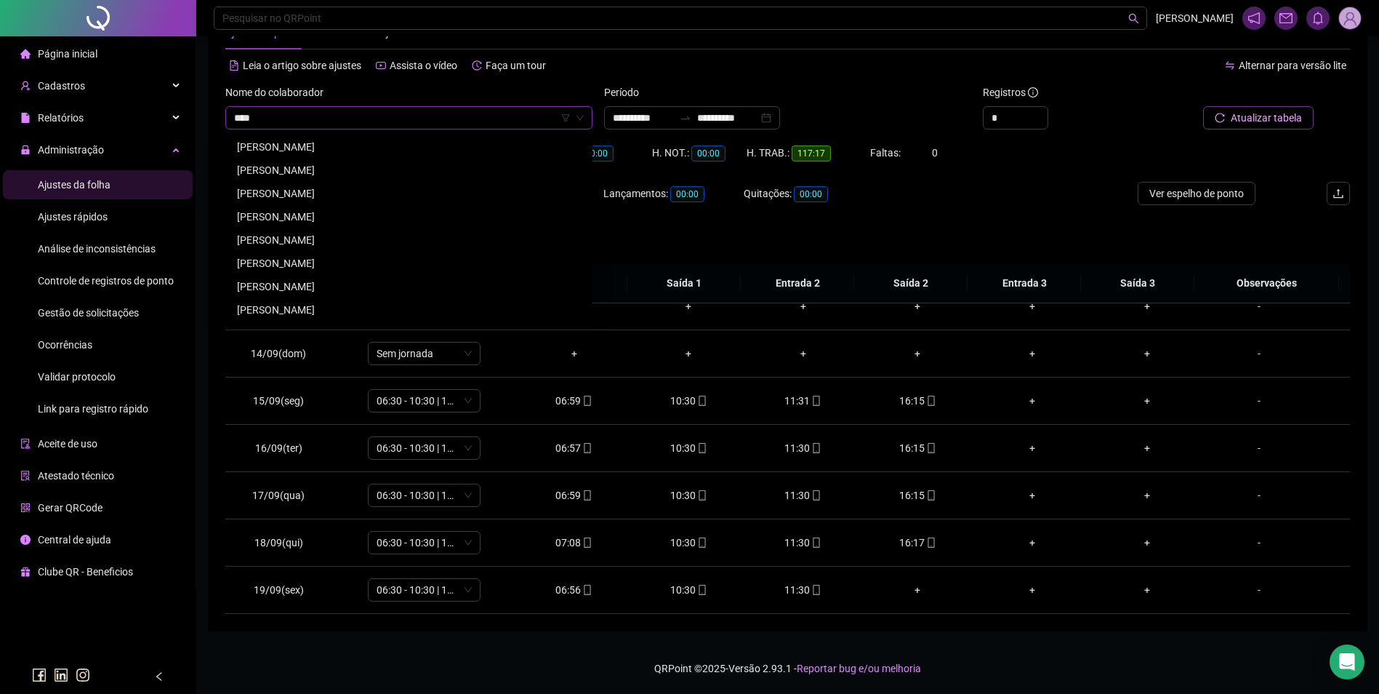
scroll to position [0, 0]
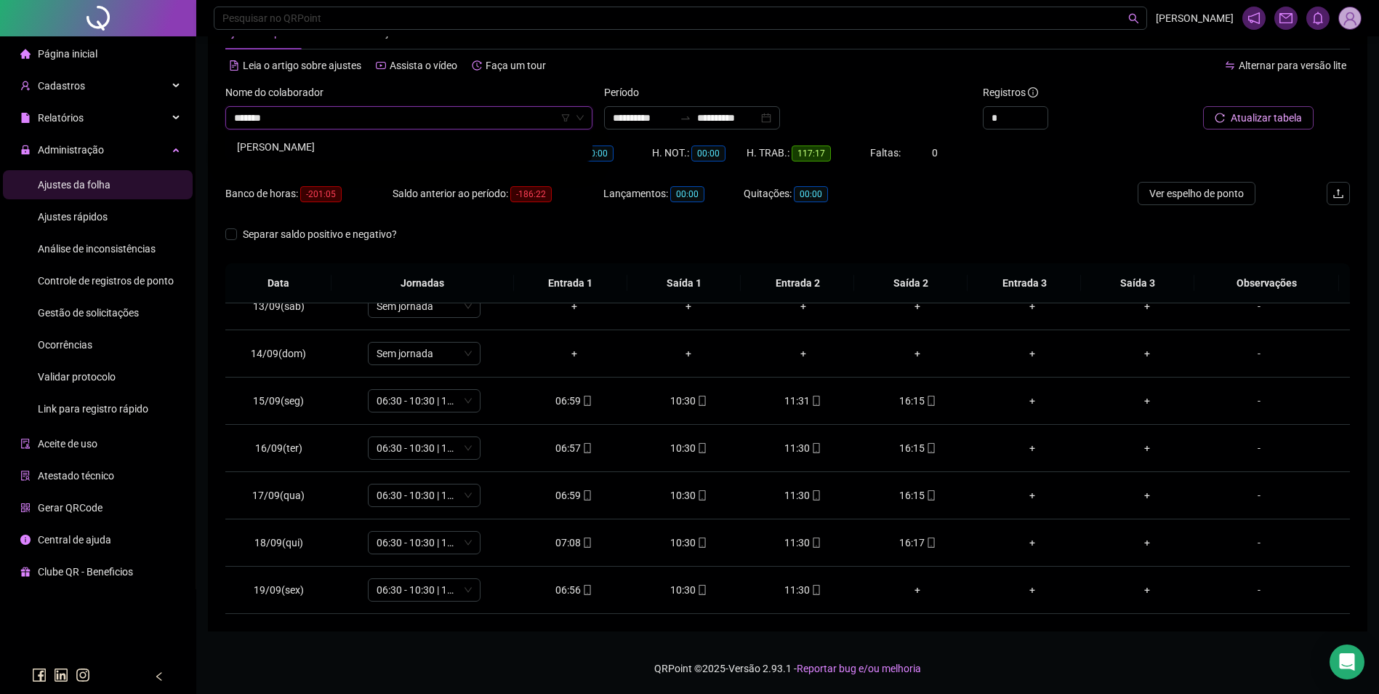
type input "*******"
click at [369, 148] on div "[PERSON_NAME]" at bounding box center [409, 147] width 344 height 16
click at [1255, 121] on span "Buscar registros" at bounding box center [1265, 118] width 74 height 16
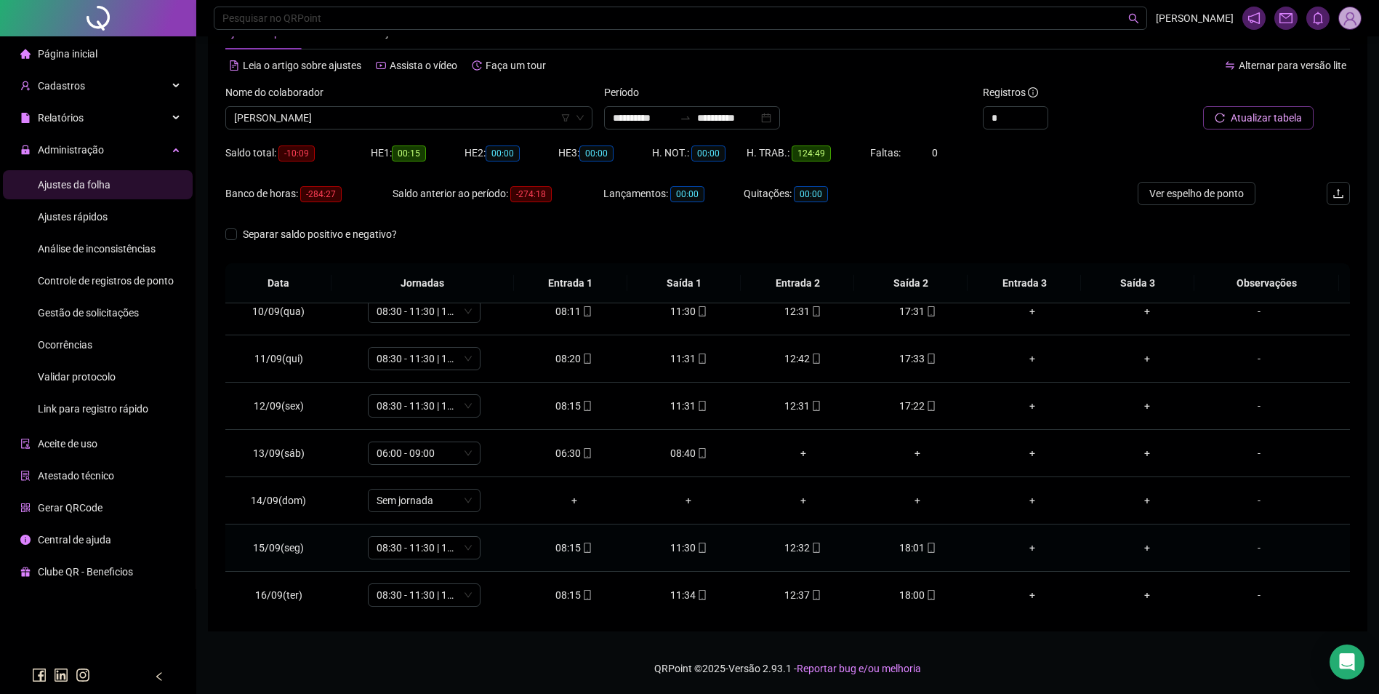
scroll to position [588, 0]
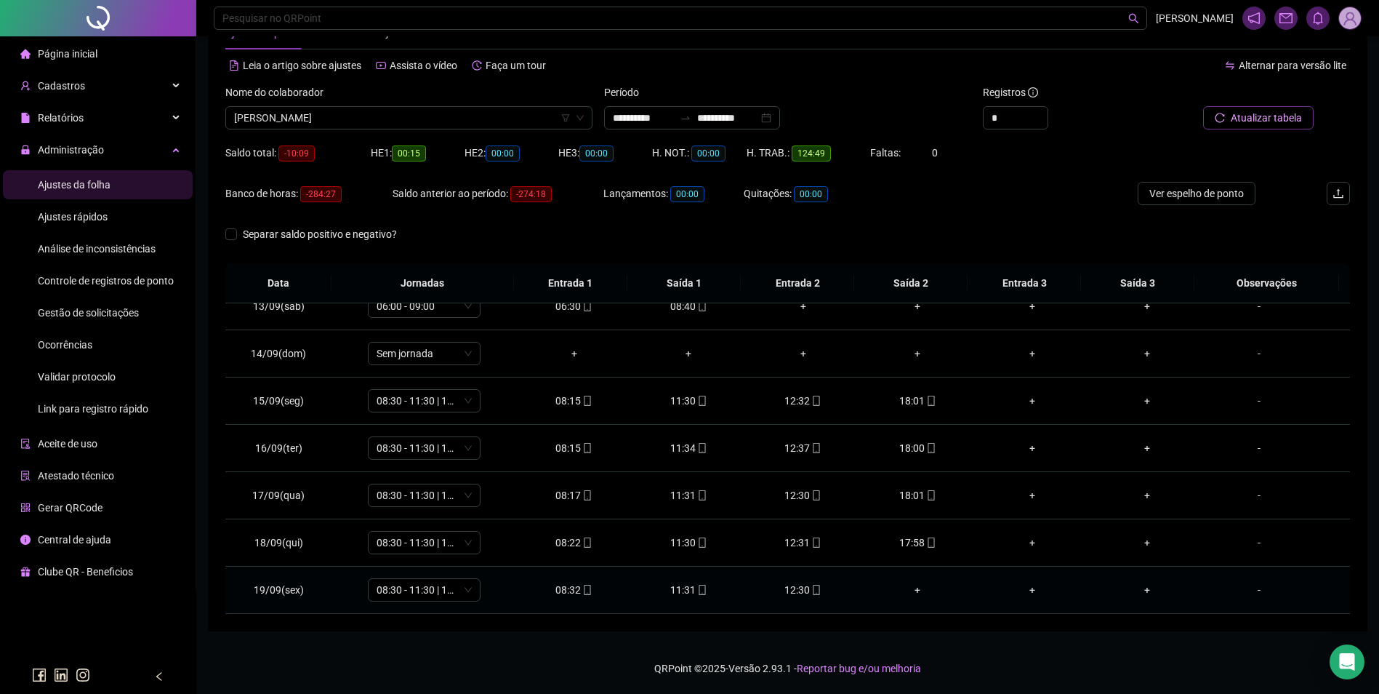
click at [811, 590] on icon "mobile" at bounding box center [816, 590] width 10 height 10
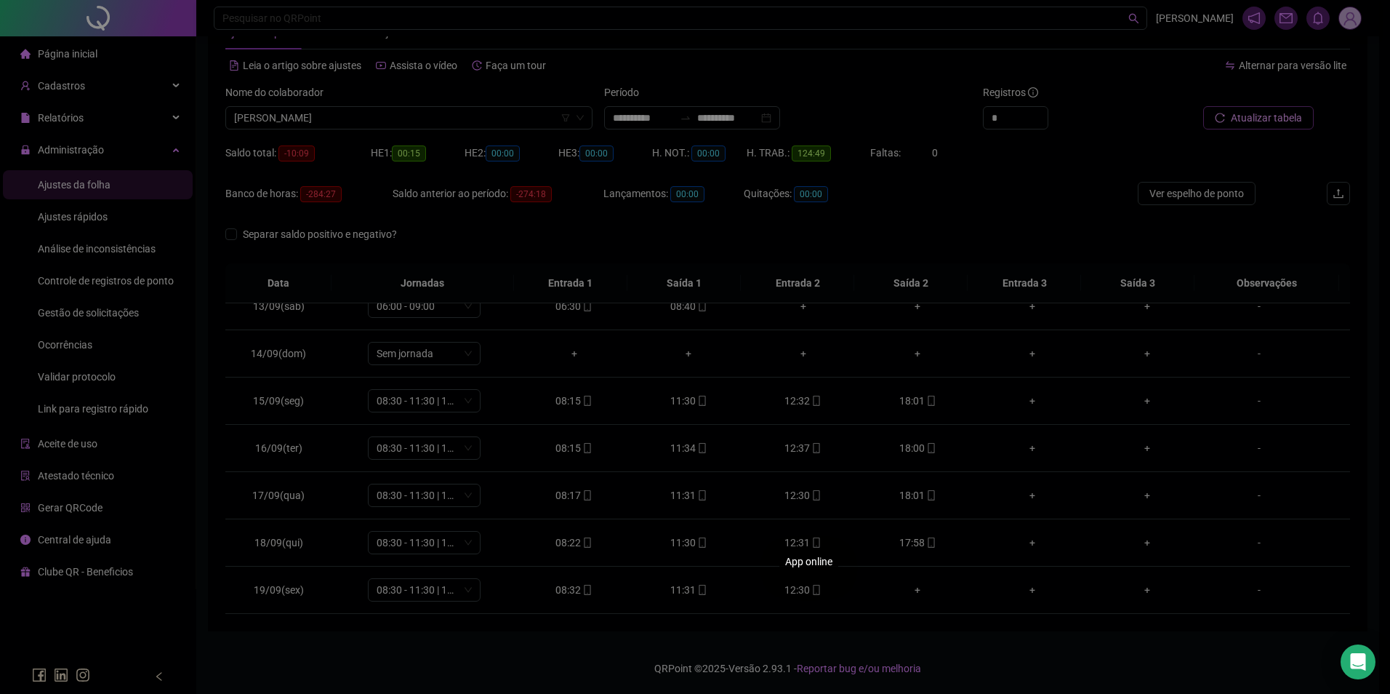
type input "**********"
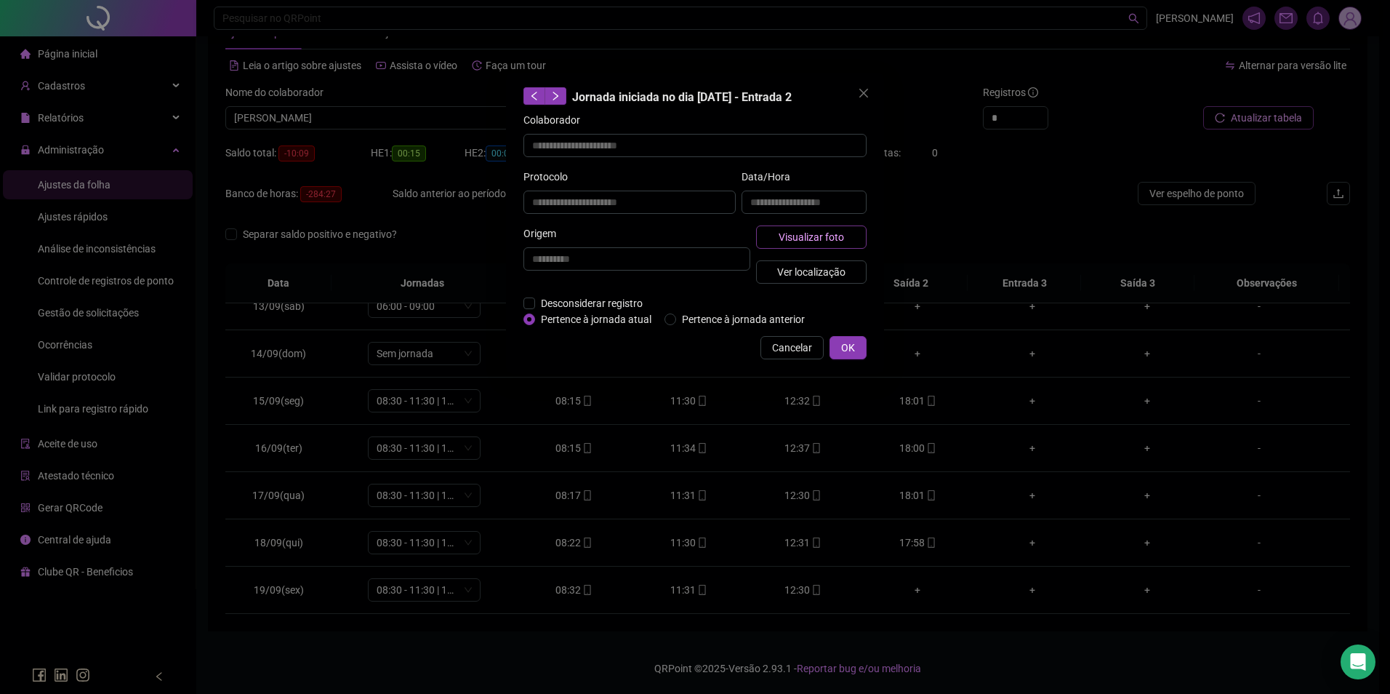
click at [830, 242] on span "Visualizar foto" at bounding box center [811, 237] width 65 height 16
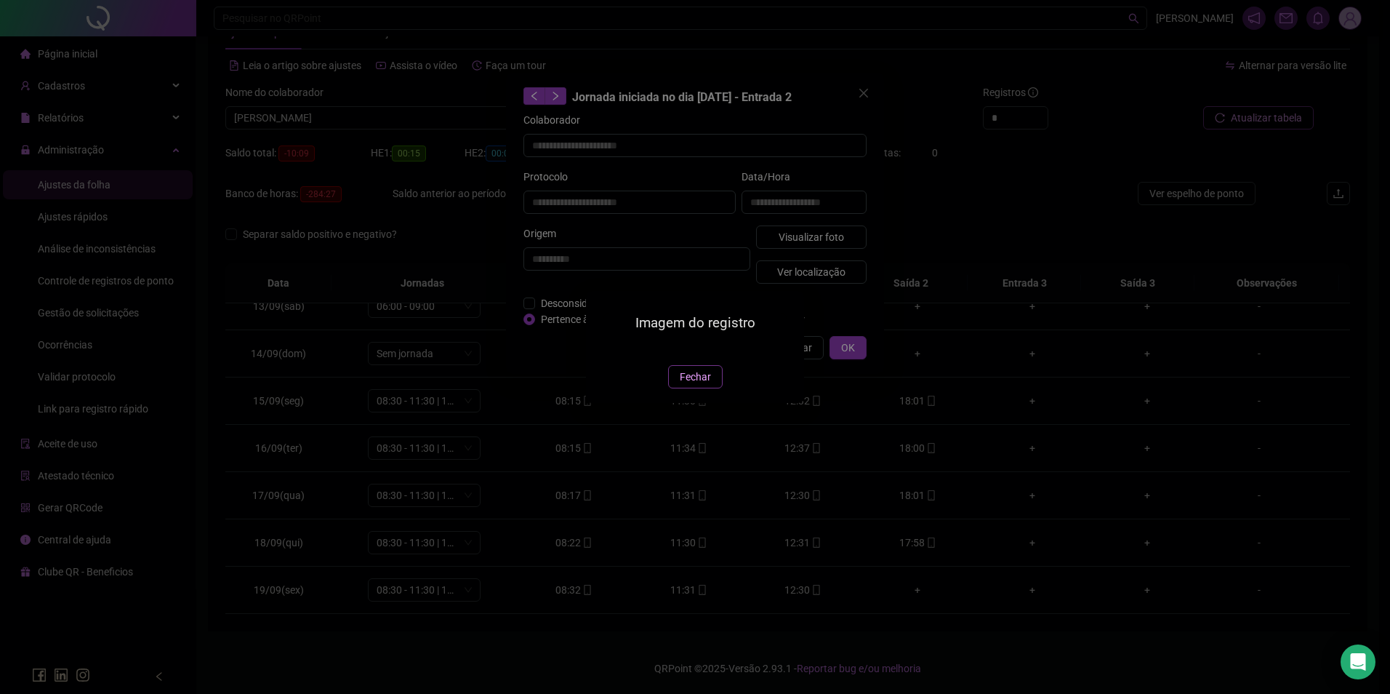
click at [705, 385] on span "Fechar" at bounding box center [695, 377] width 31 height 16
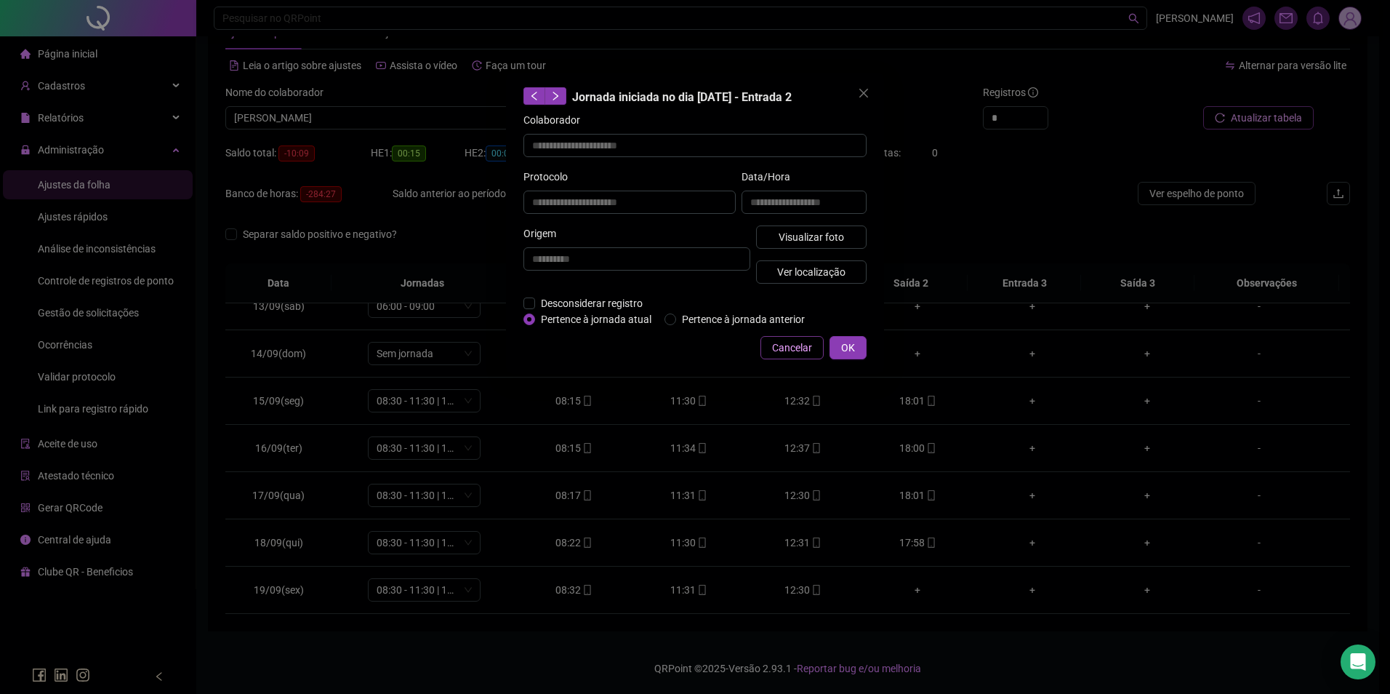
click at [795, 345] on span "Cancelar" at bounding box center [792, 348] width 40 height 16
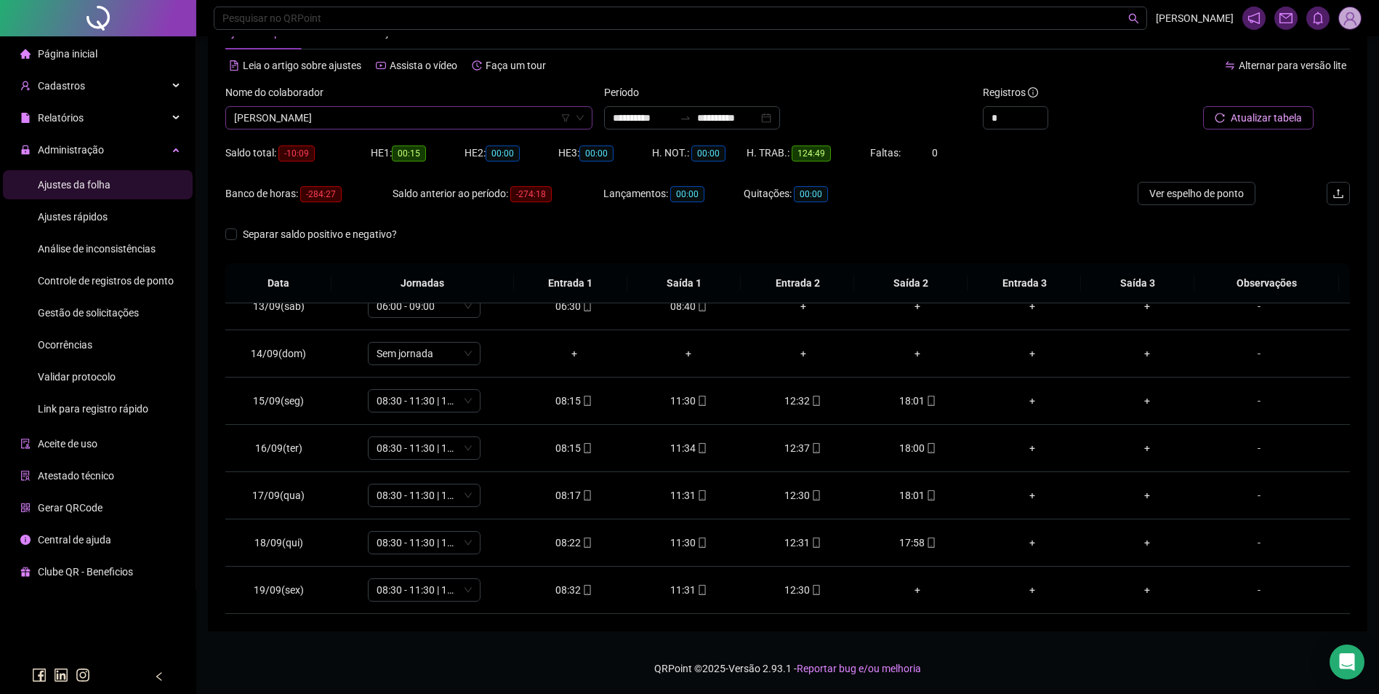
click at [473, 120] on span "[PERSON_NAME]" at bounding box center [409, 118] width 350 height 22
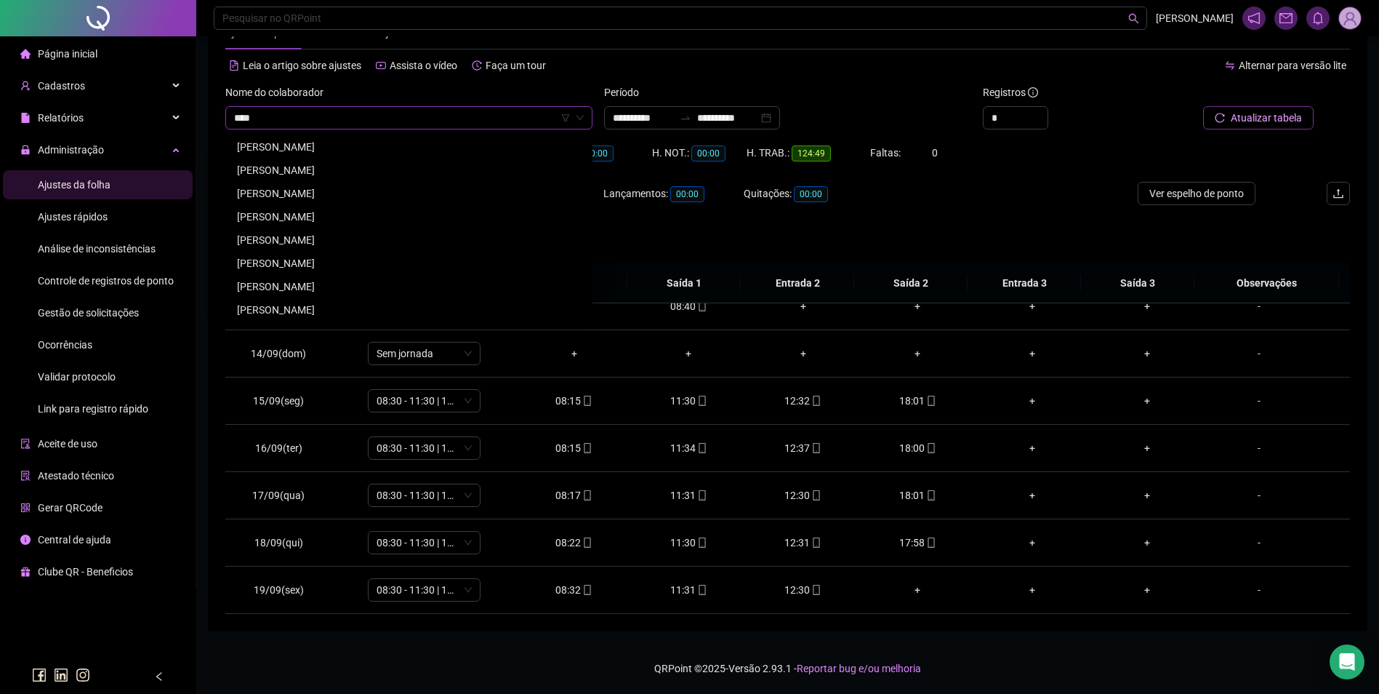
scroll to position [93, 0]
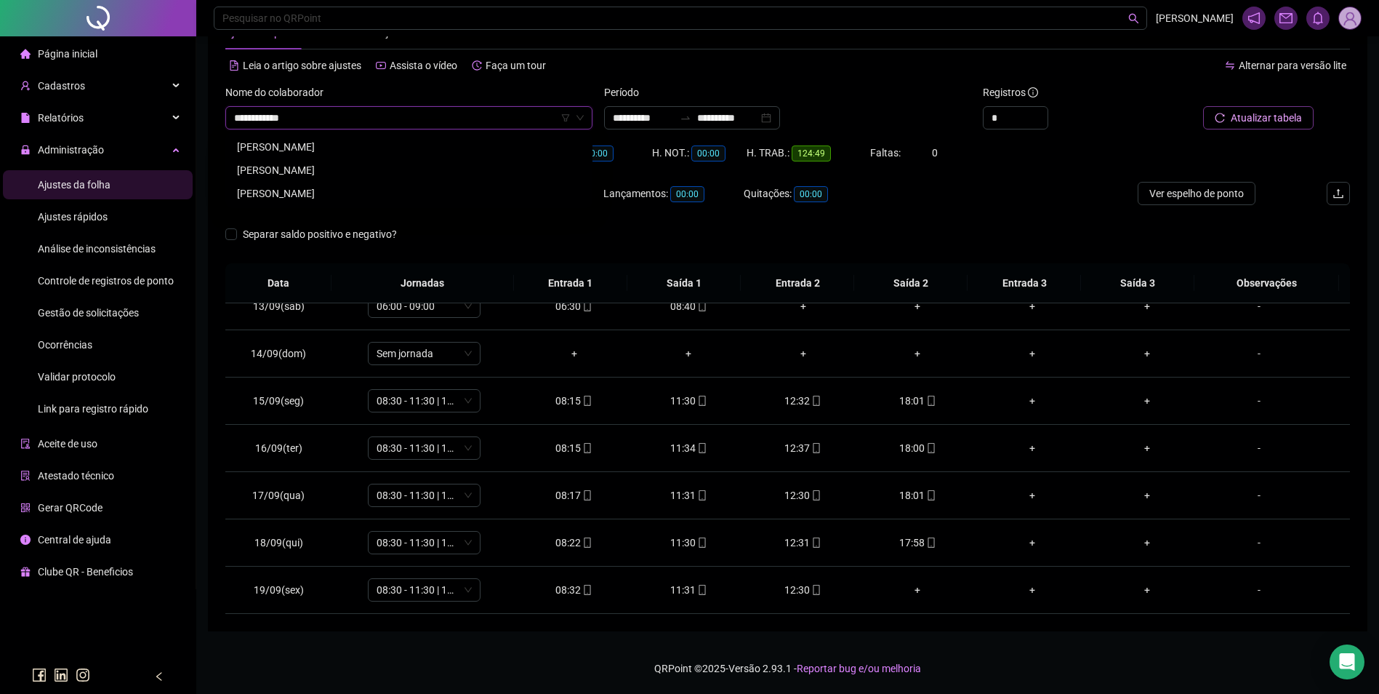
type input "**********"
click at [353, 170] on div "[PERSON_NAME]" at bounding box center [409, 170] width 344 height 16
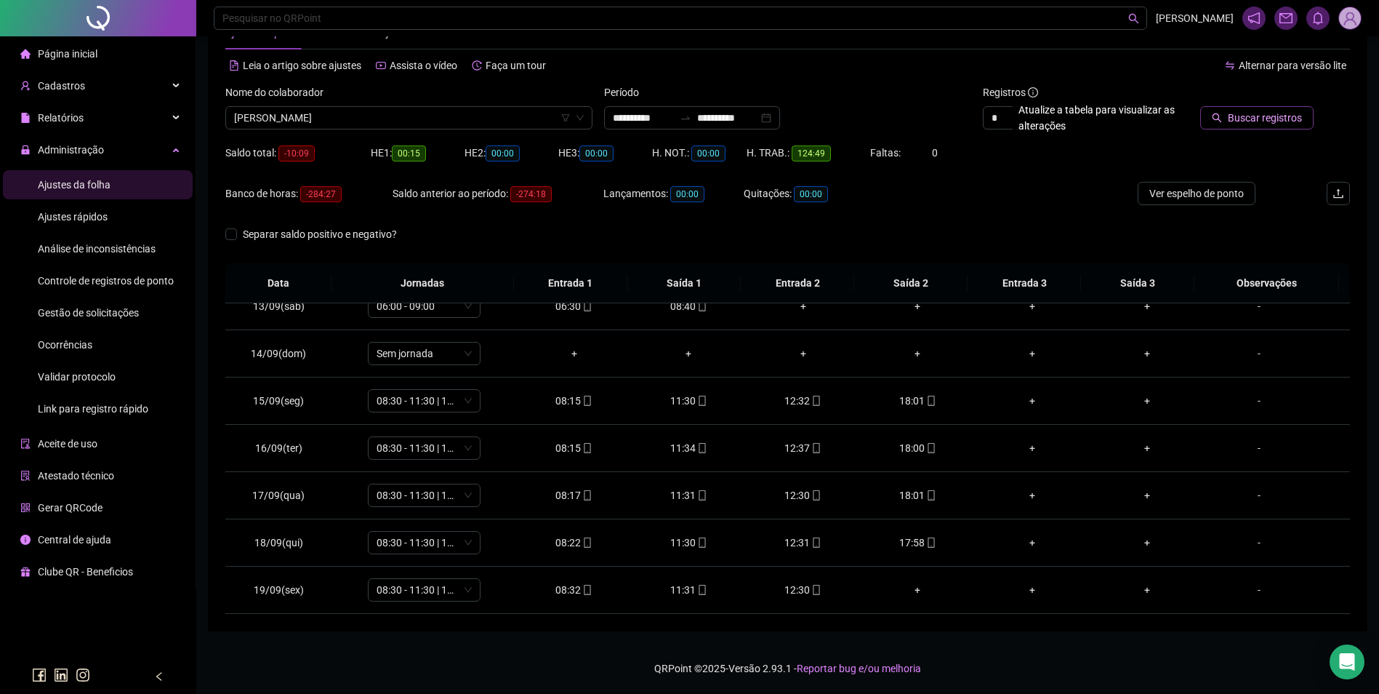
click at [1262, 121] on span "Buscar registros" at bounding box center [1265, 118] width 74 height 16
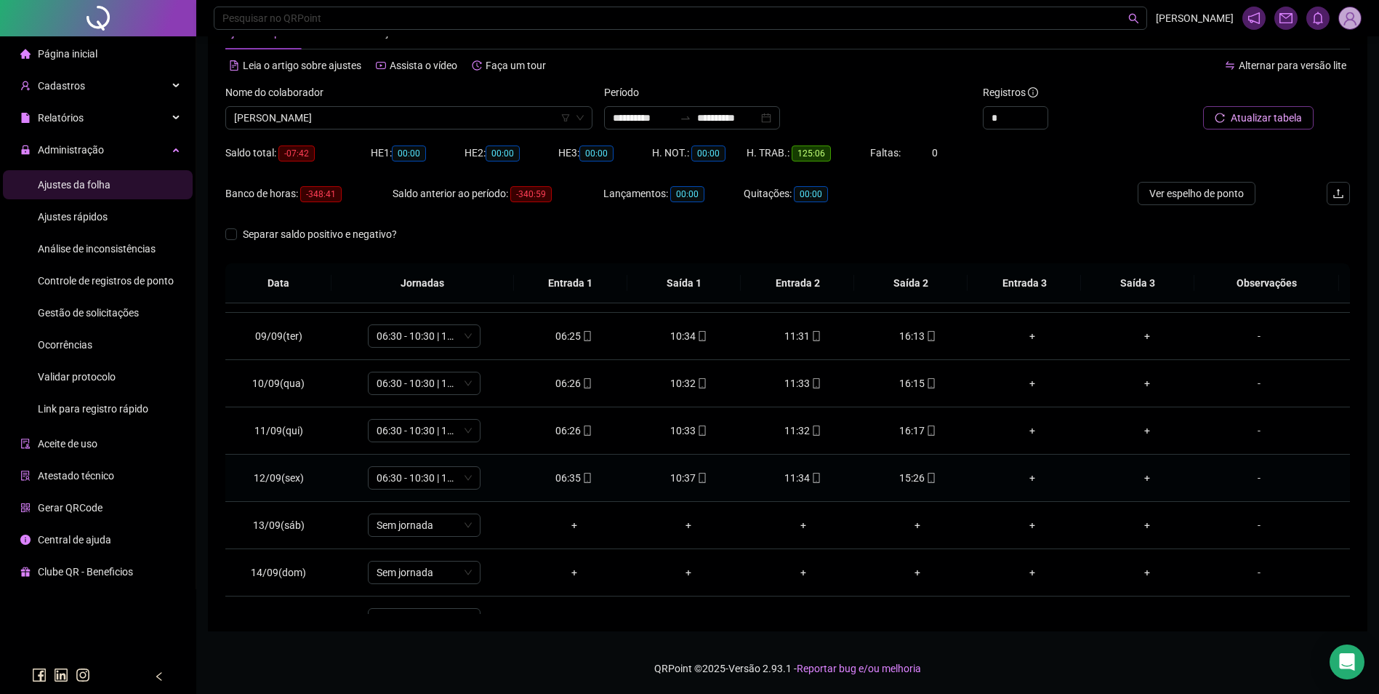
scroll to position [588, 0]
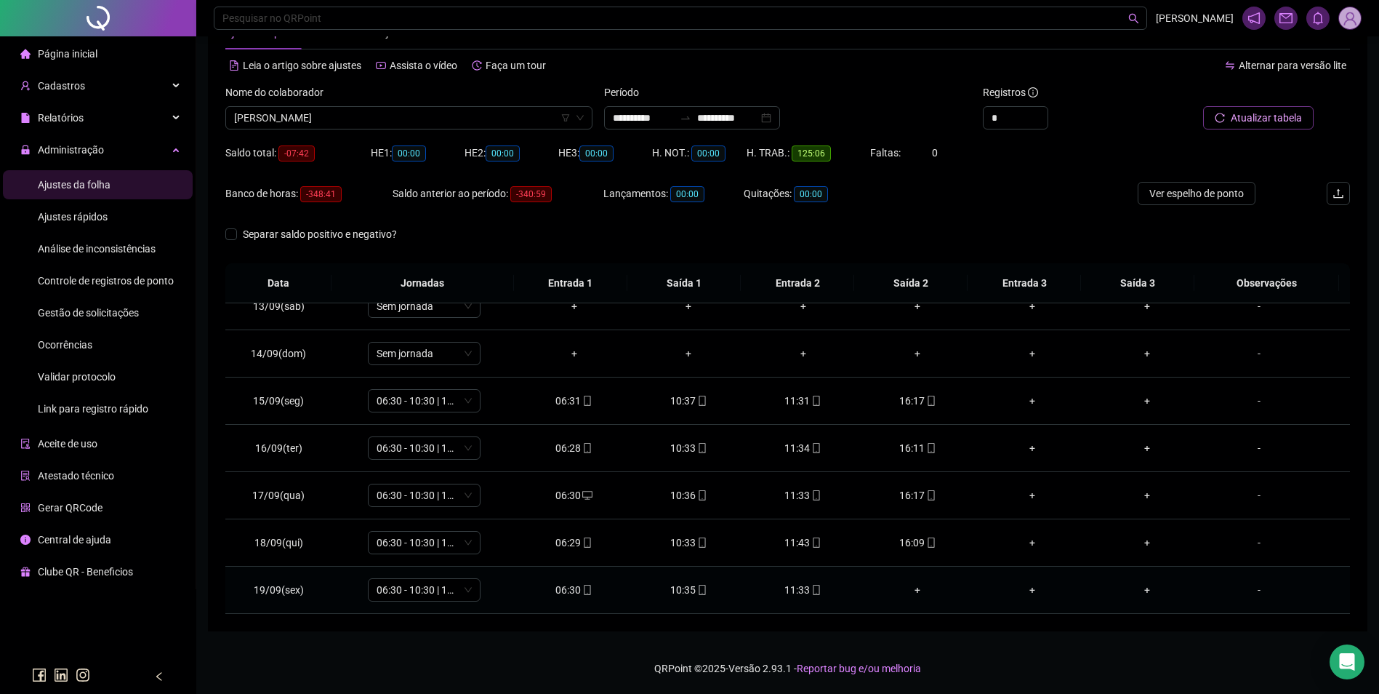
click at [814, 592] on icon "mobile" at bounding box center [817, 590] width 7 height 10
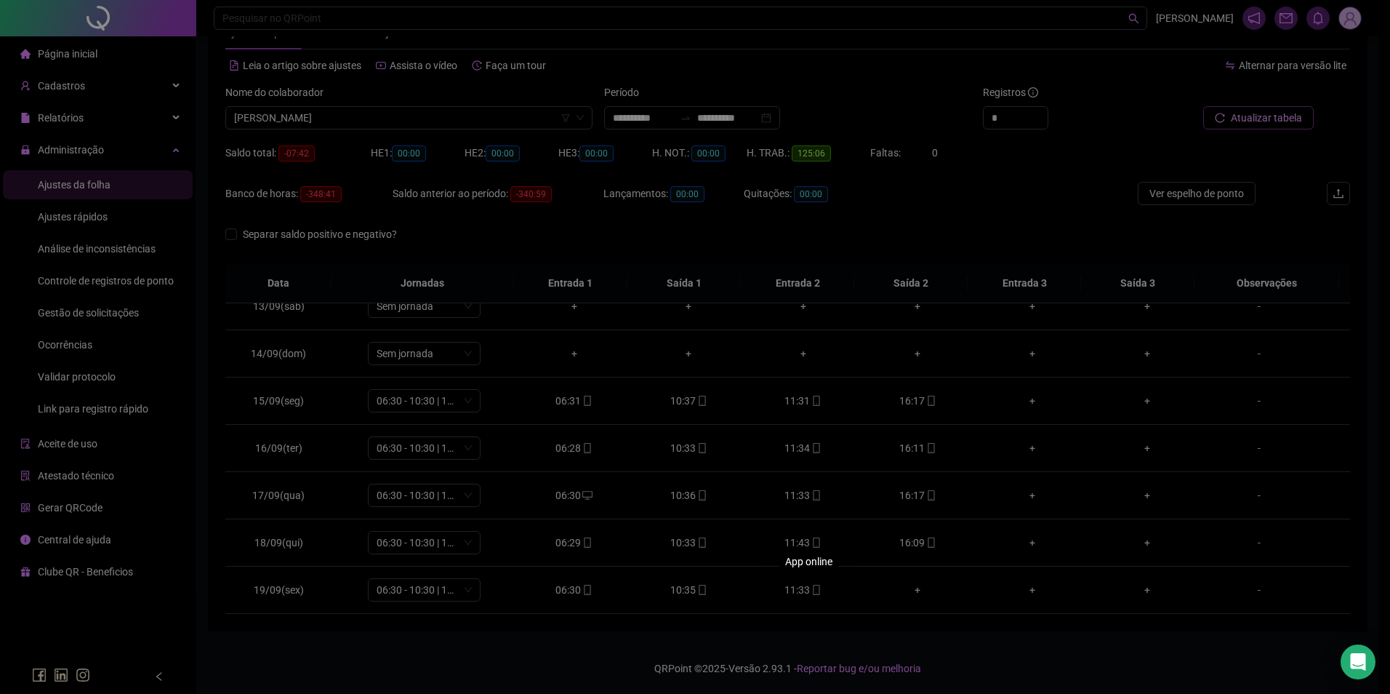
type input "**********"
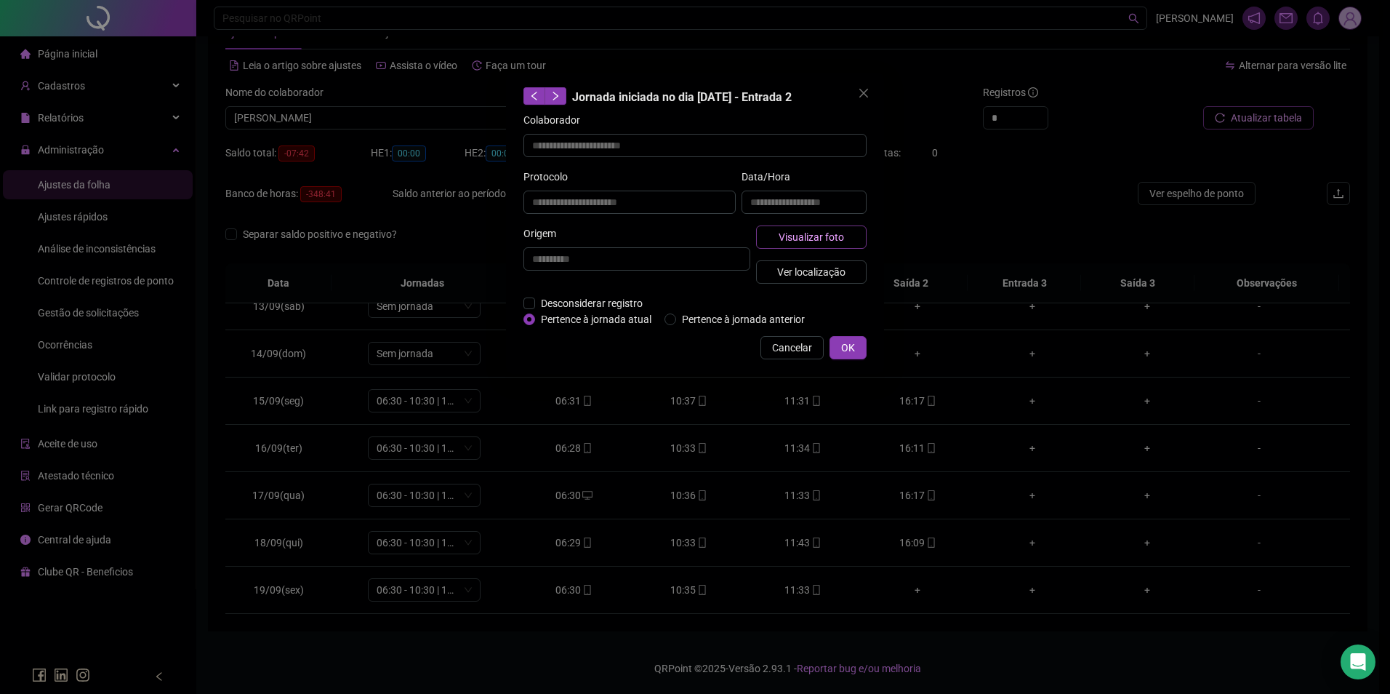
click at [814, 240] on span "Visualizar foto" at bounding box center [811, 237] width 65 height 16
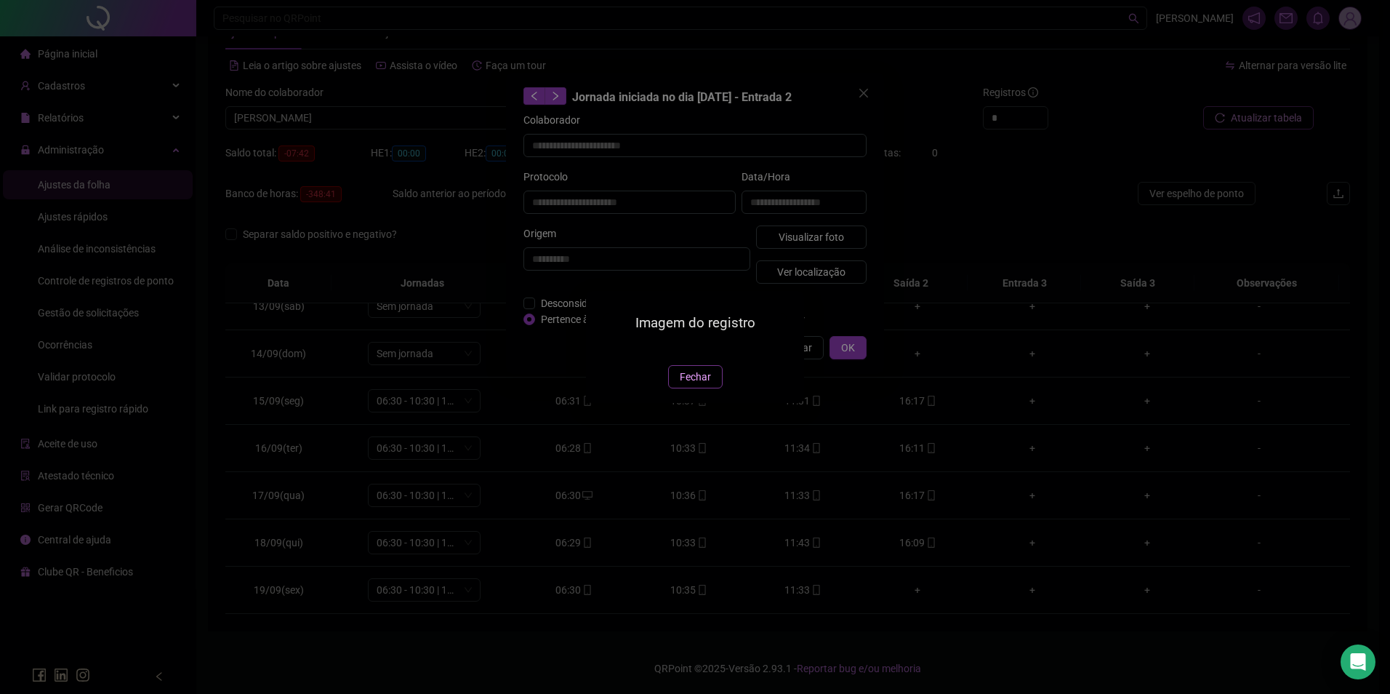
click at [699, 385] on span "Fechar" at bounding box center [695, 377] width 31 height 16
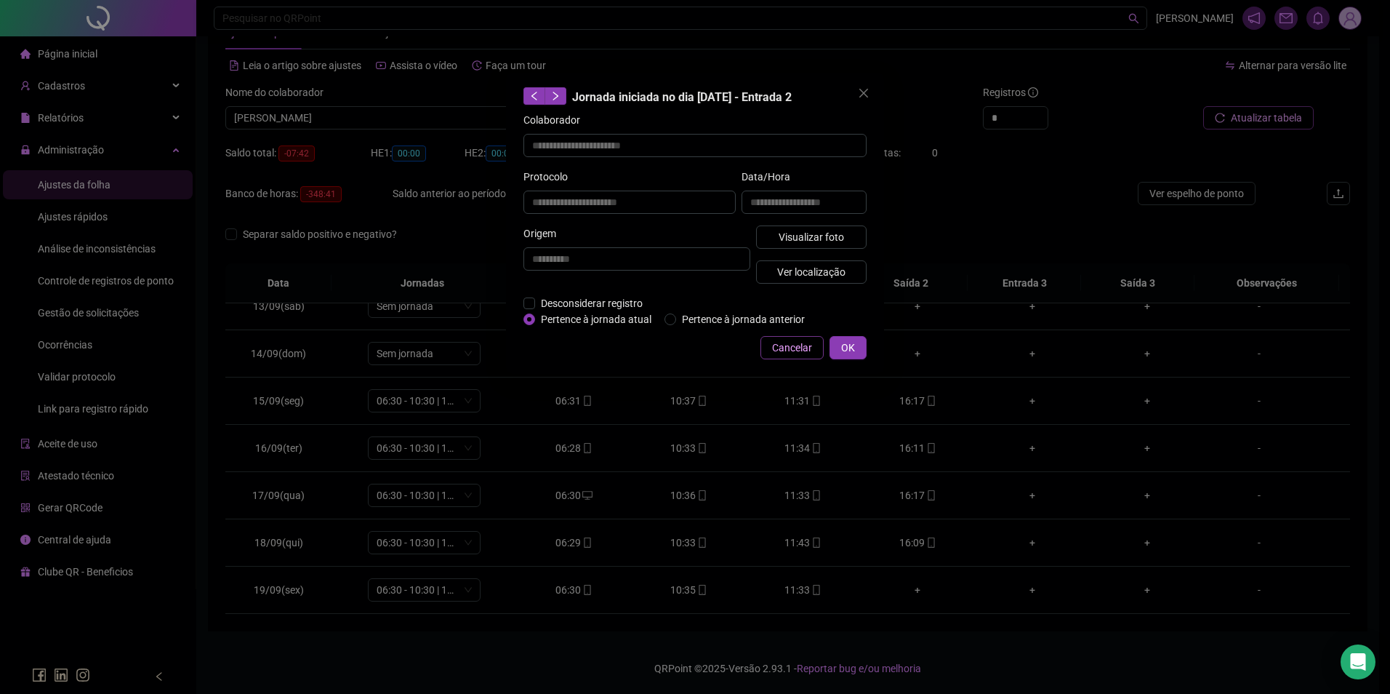
click at [790, 347] on span "Cancelar" at bounding box center [792, 348] width 40 height 16
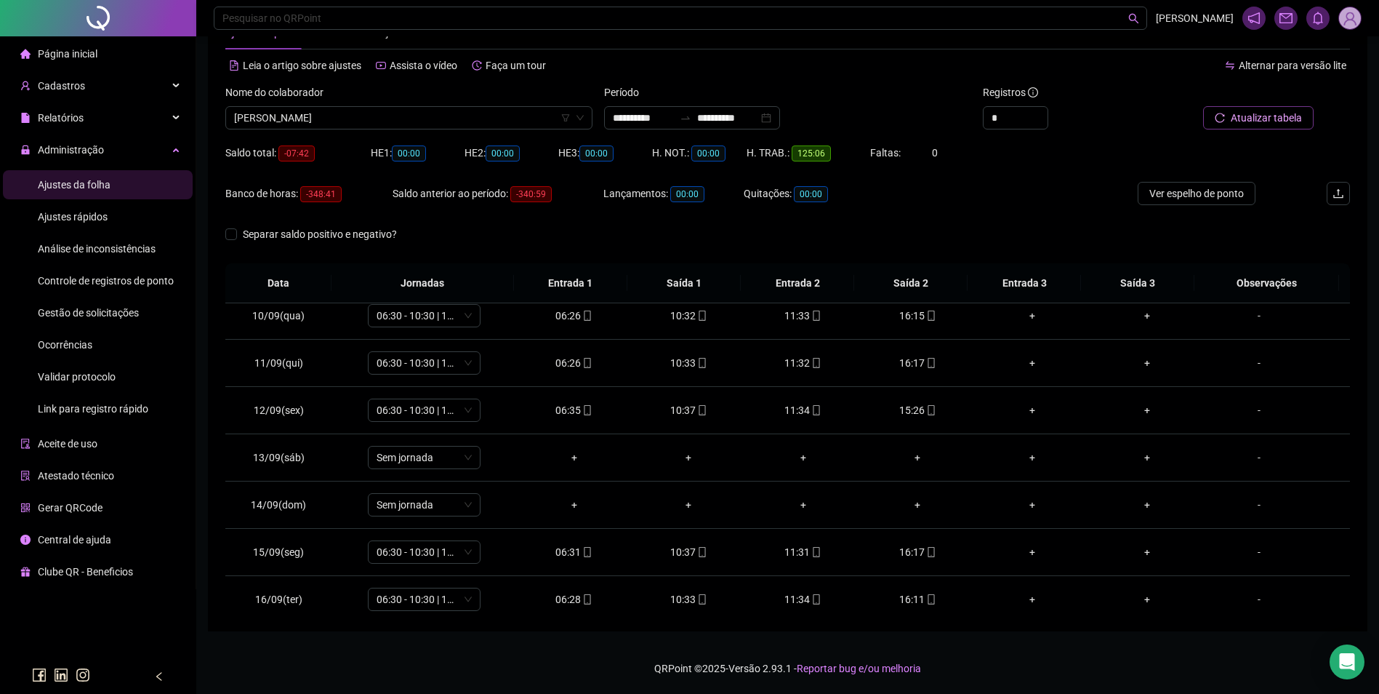
scroll to position [582, 0]
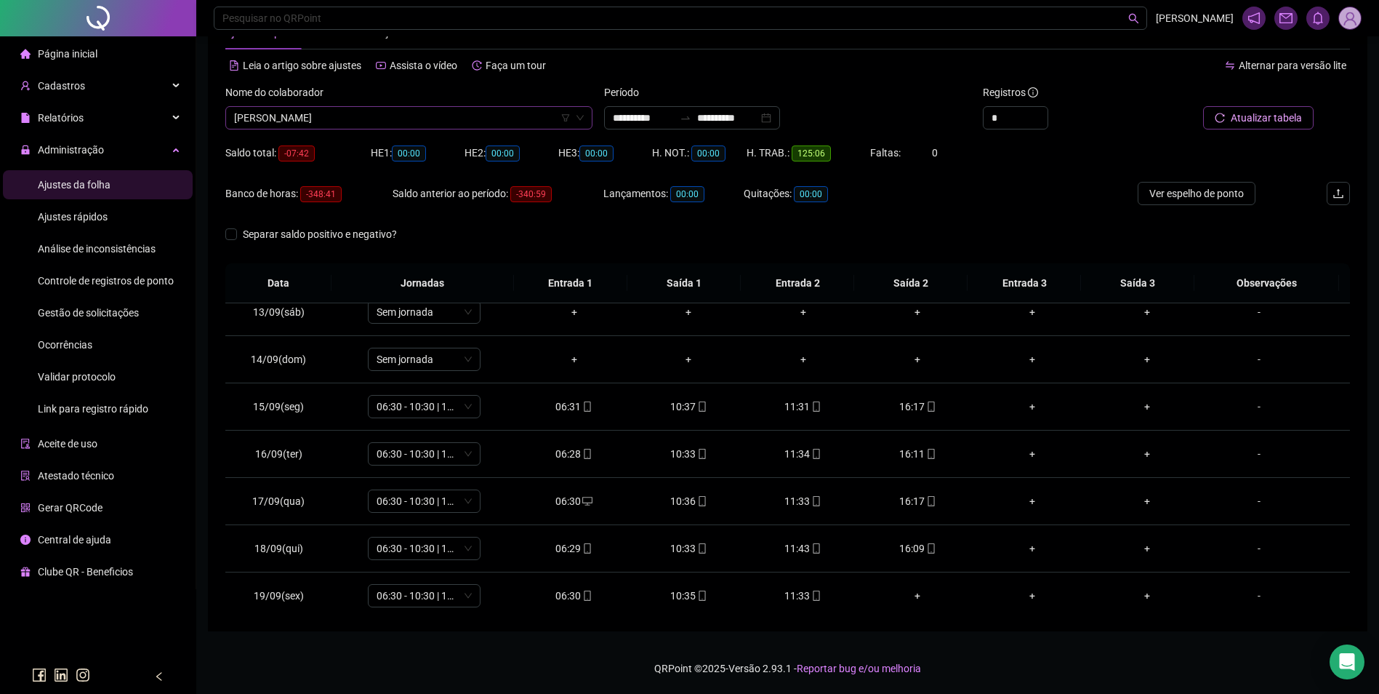
click at [439, 121] on span "[PERSON_NAME]" at bounding box center [409, 118] width 350 height 22
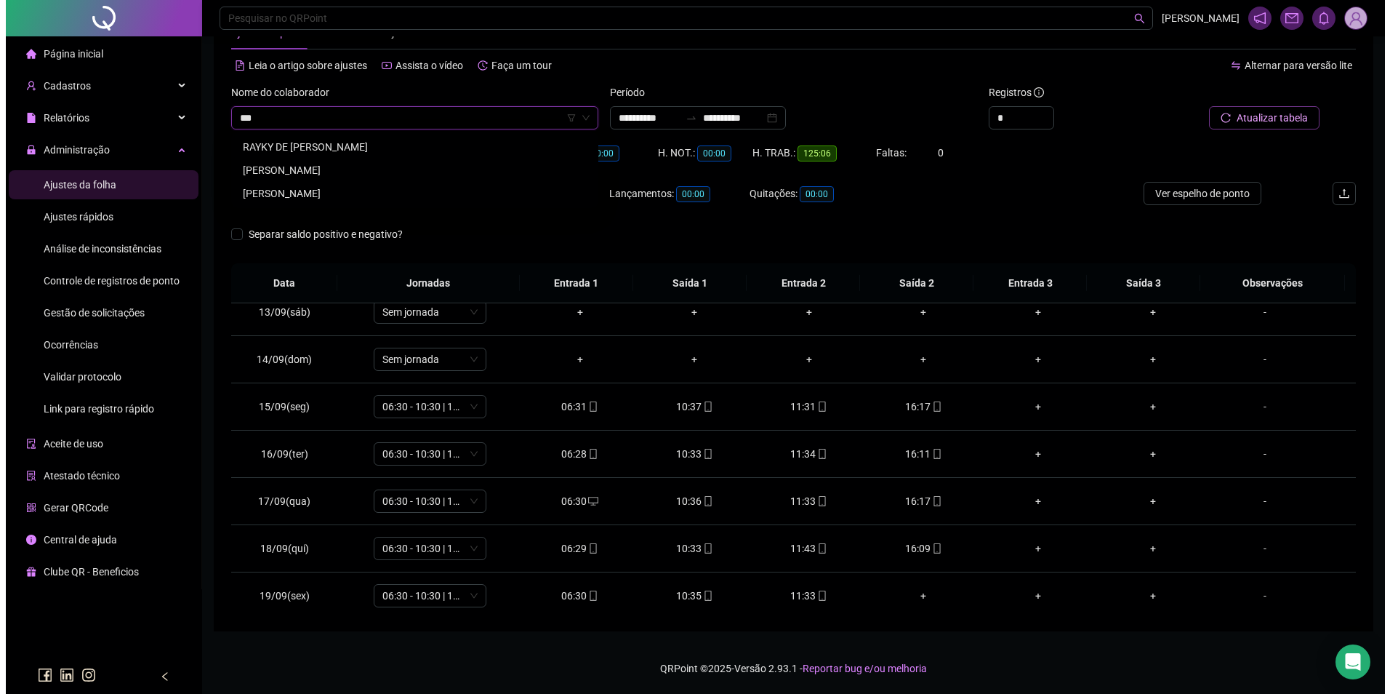
scroll to position [0, 0]
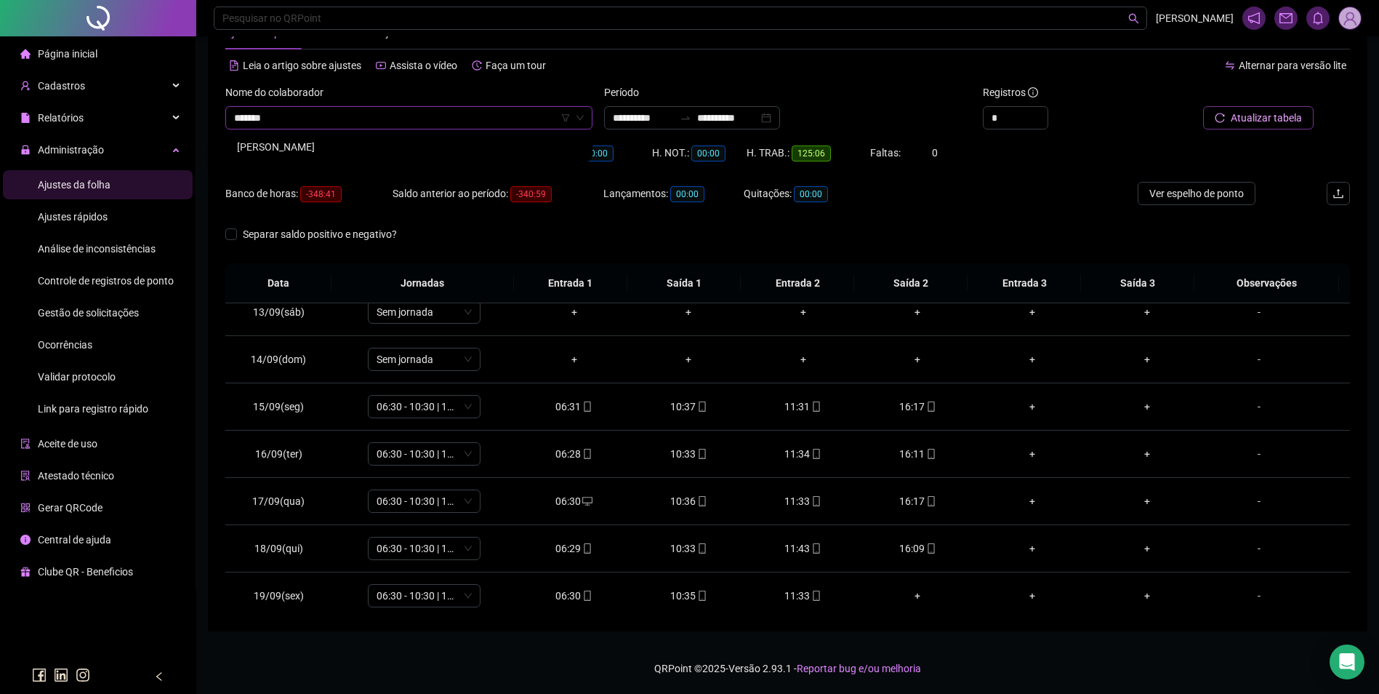
type input "*******"
click at [351, 145] on div "[PERSON_NAME]" at bounding box center [409, 147] width 344 height 16
drag, startPoint x: 1277, startPoint y: 132, endPoint x: 1270, endPoint y: 123, distance: 11.9
click at [1271, 124] on div "Buscar registros" at bounding box center [1261, 112] width 190 height 57
click at [1268, 121] on span "Buscar registros" at bounding box center [1265, 118] width 74 height 16
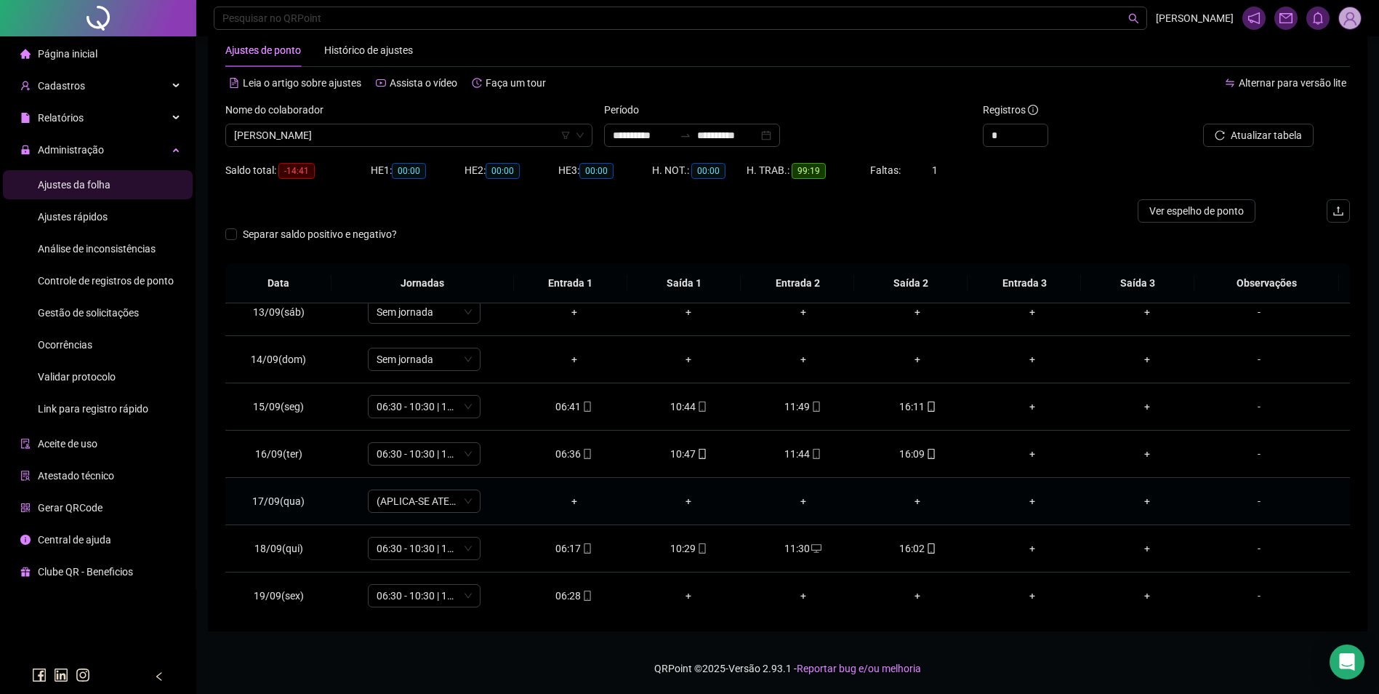
scroll to position [588, 0]
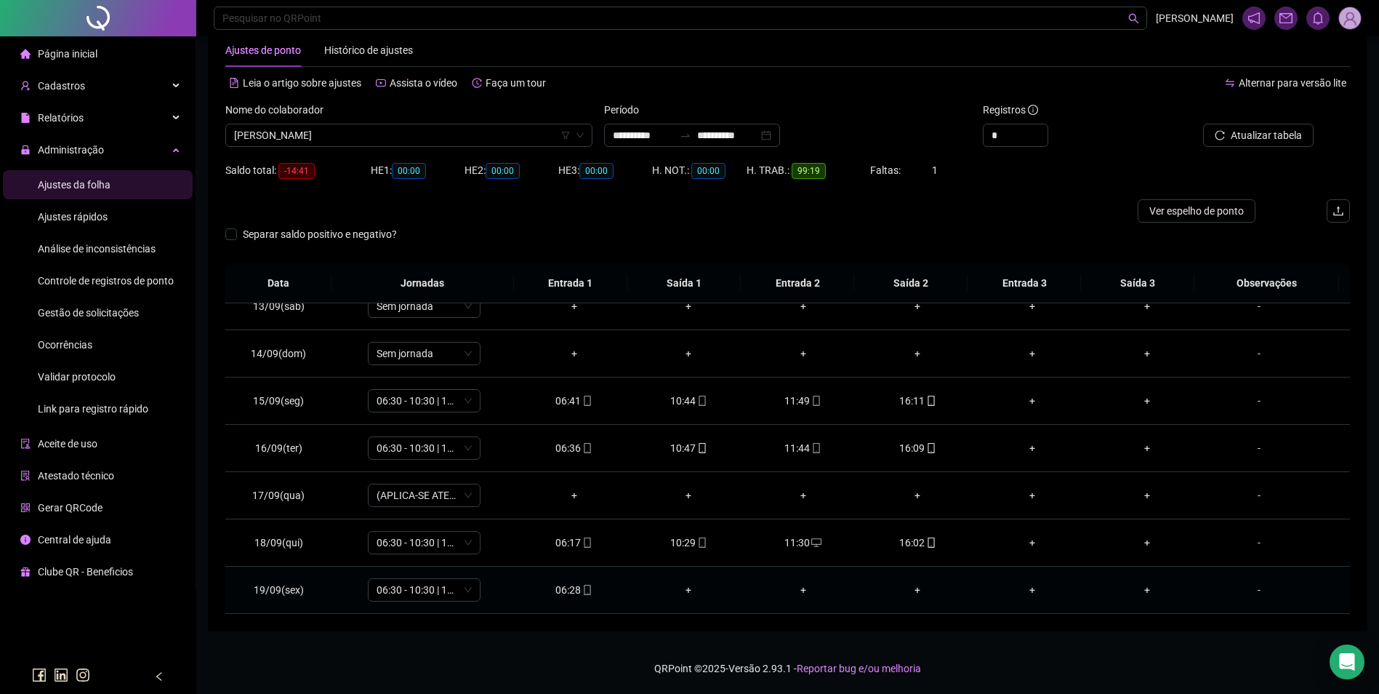
click at [577, 596] on div "06:28" at bounding box center [575, 590] width 92 height 16
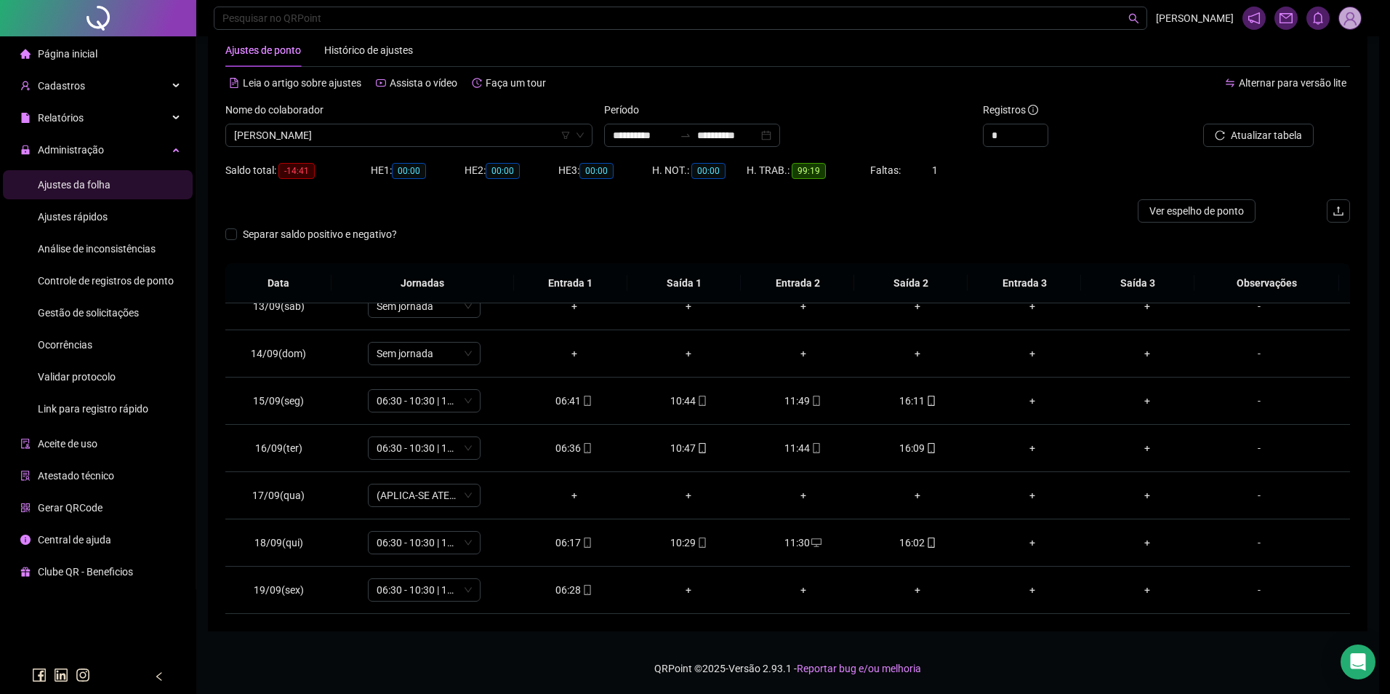
type input "**********"
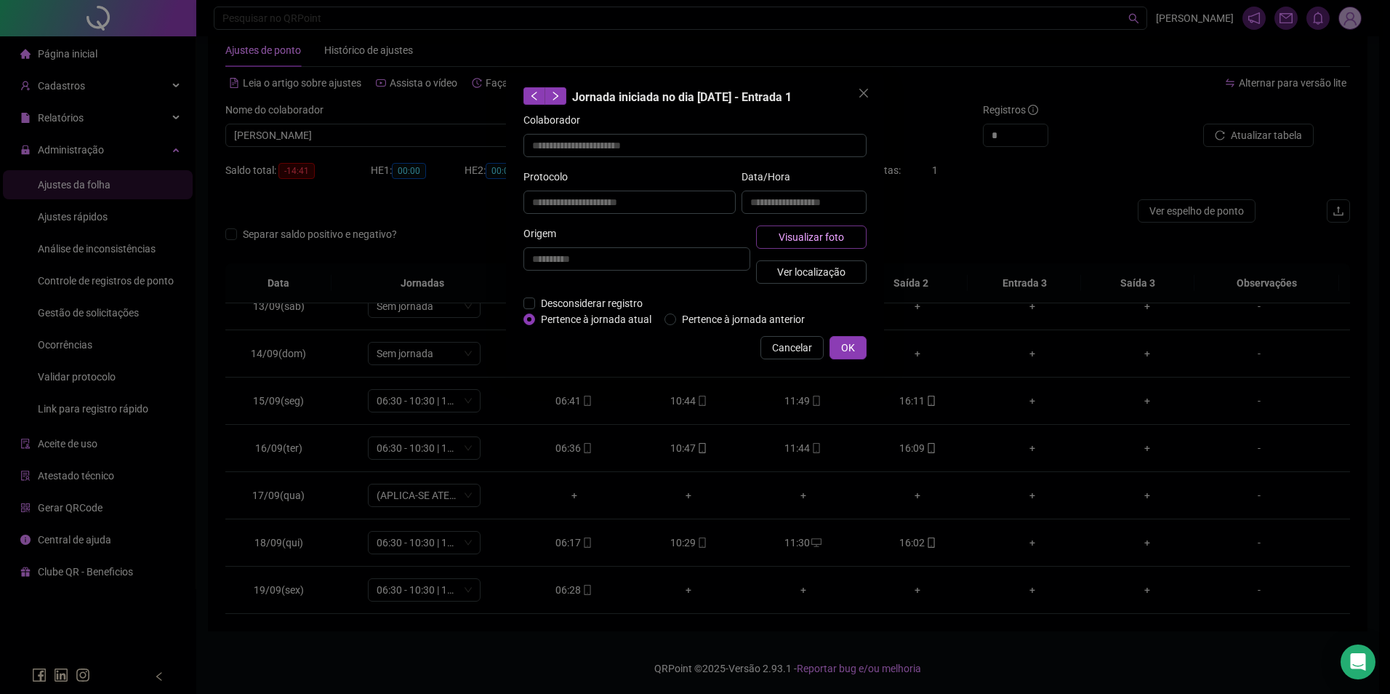
click at [832, 232] on span "Visualizar foto" at bounding box center [811, 237] width 65 height 16
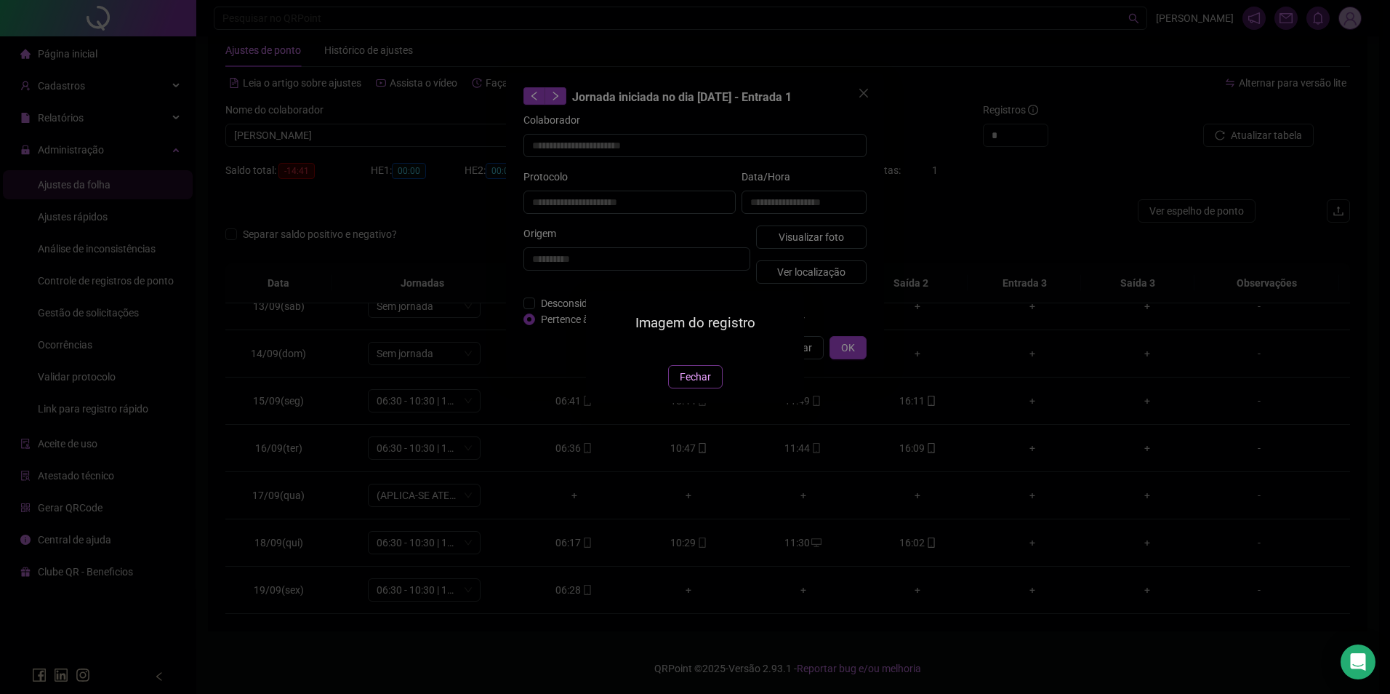
click at [689, 385] on span "Fechar" at bounding box center [695, 377] width 31 height 16
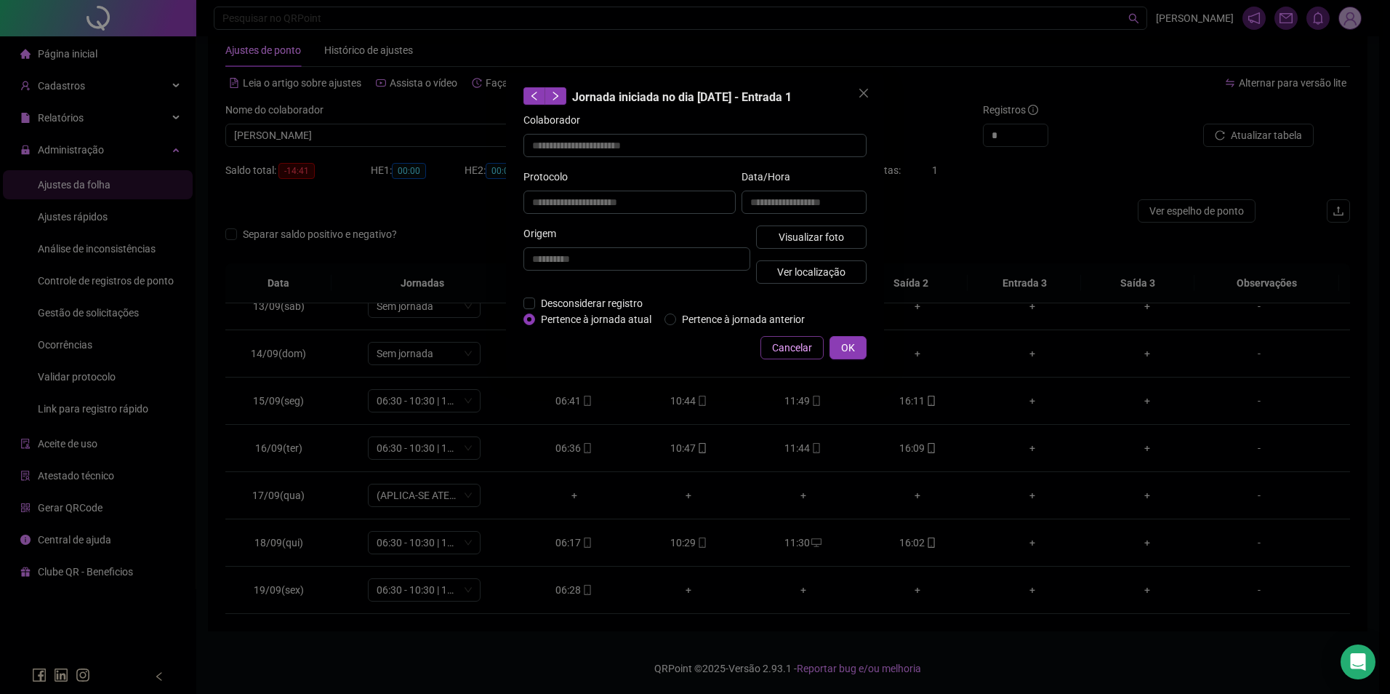
click at [802, 342] on span "Cancelar" at bounding box center [792, 348] width 40 height 16
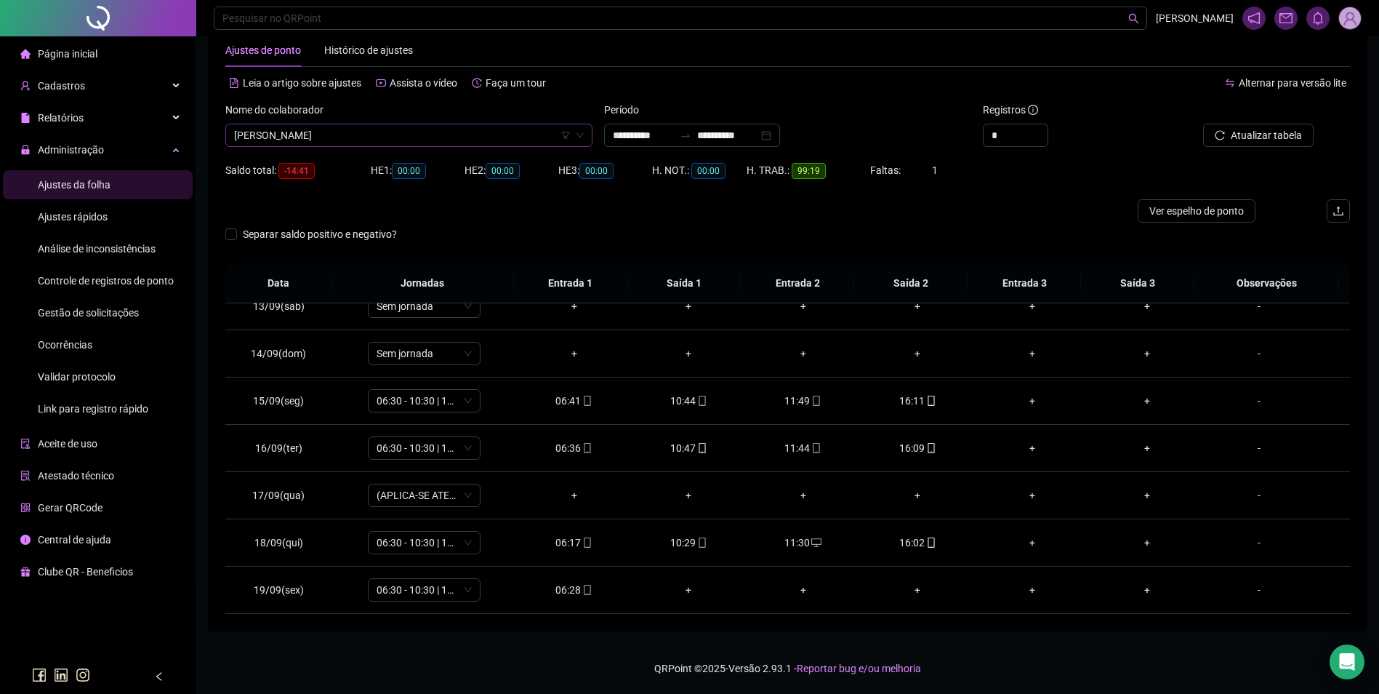
click at [428, 131] on span "[PERSON_NAME]" at bounding box center [409, 135] width 350 height 22
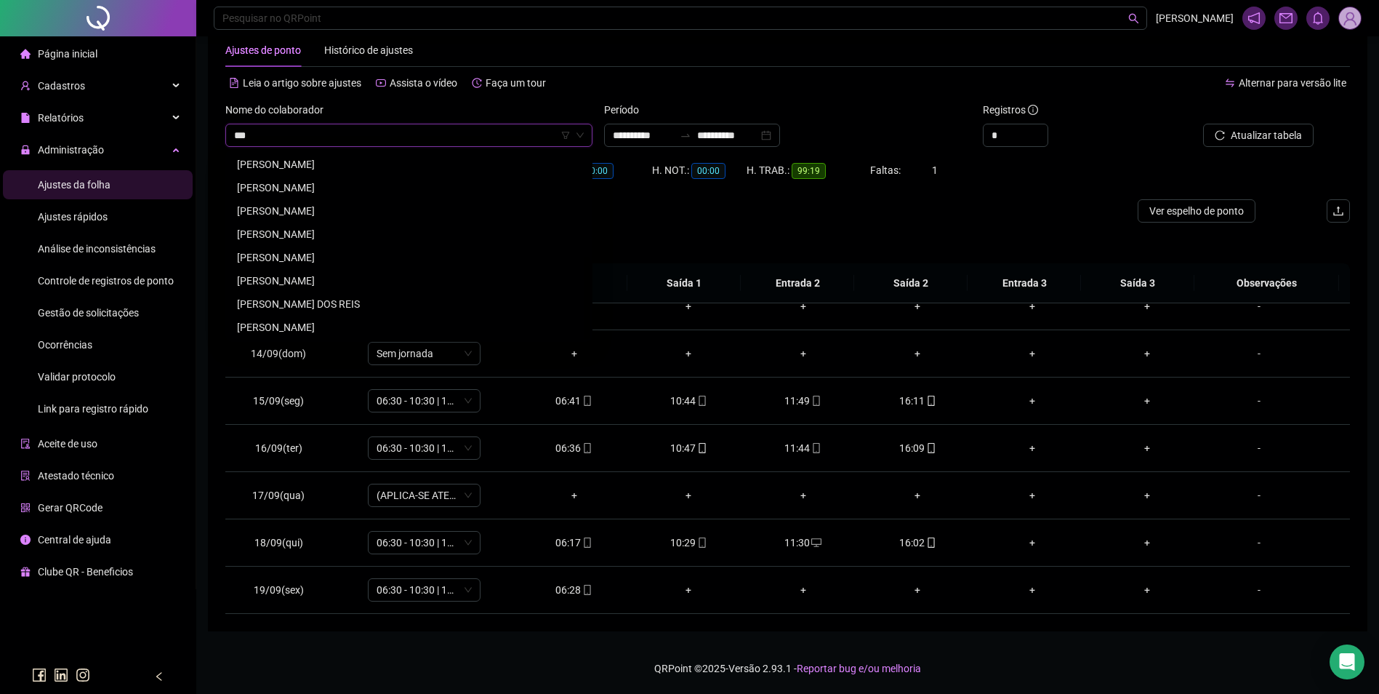
scroll to position [0, 0]
type input "******"
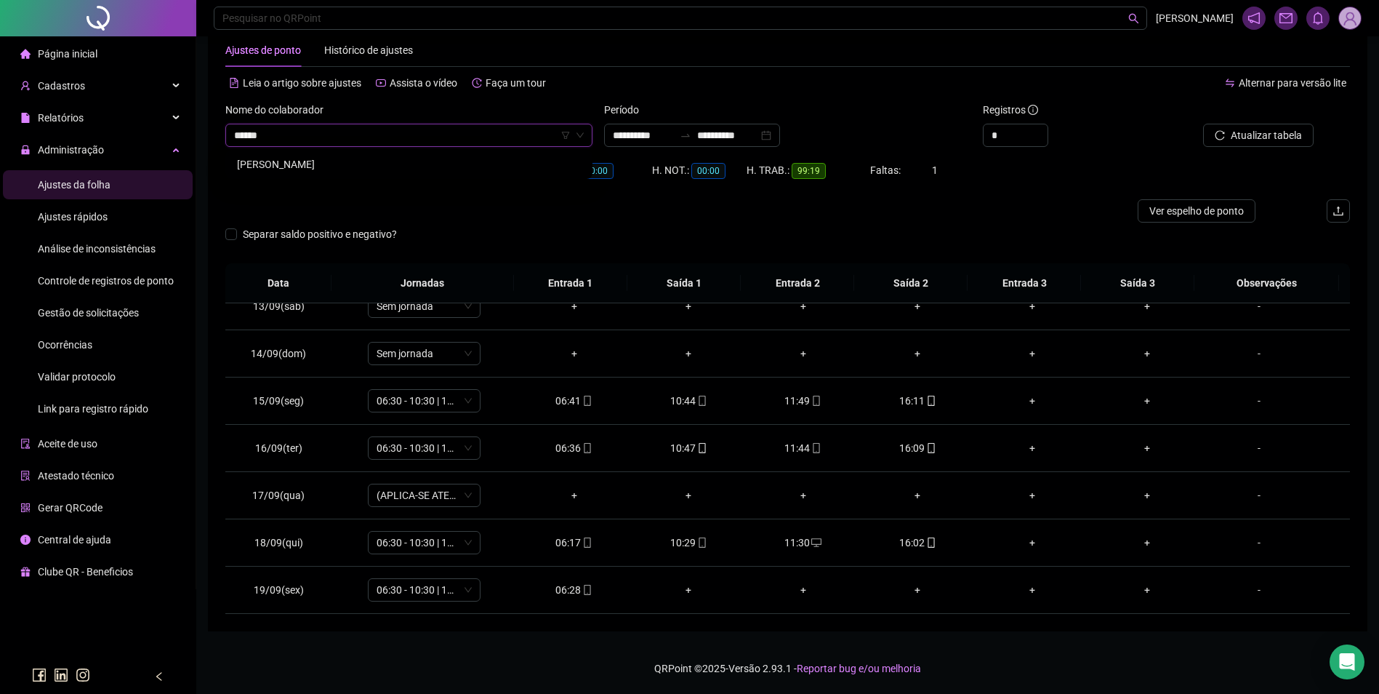
click at [348, 166] on div "[PERSON_NAME]" at bounding box center [409, 164] width 344 height 16
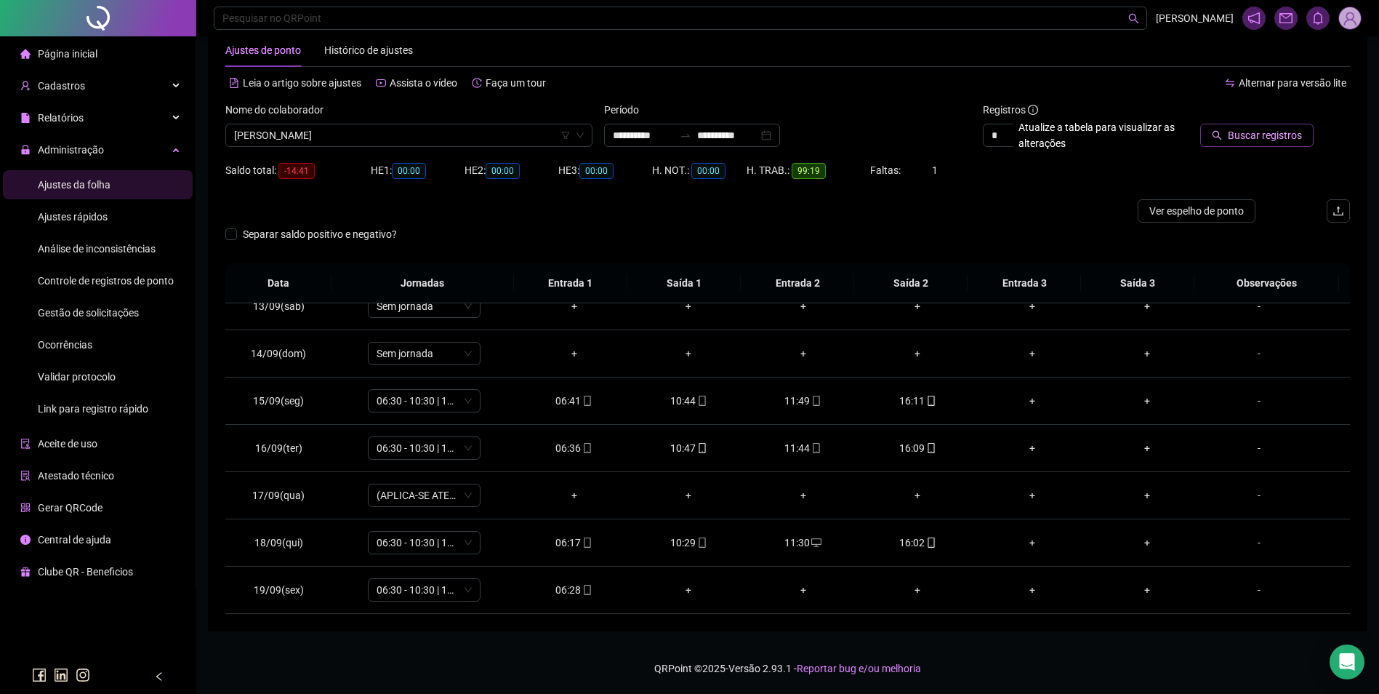
click at [1240, 135] on span "Buscar registros" at bounding box center [1265, 135] width 74 height 16
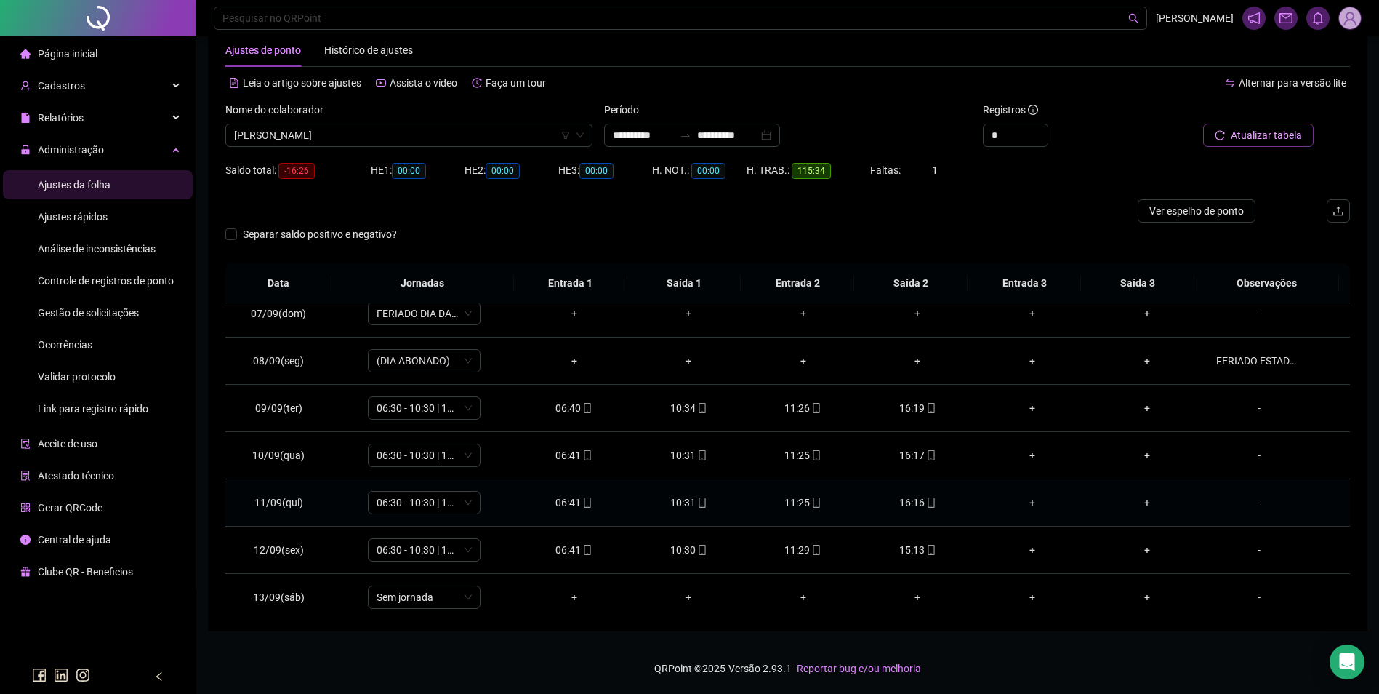
scroll to position [588, 0]
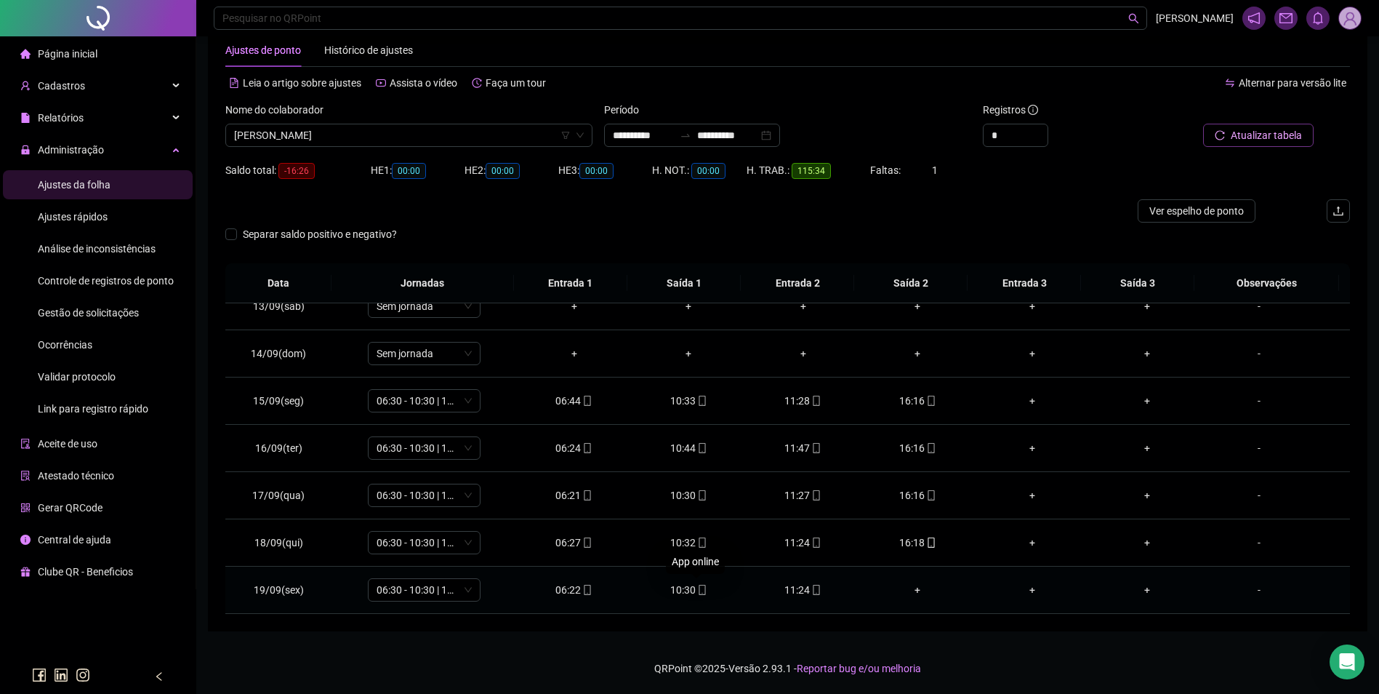
click at [689, 585] on div "10:30" at bounding box center [689, 590] width 92 height 16
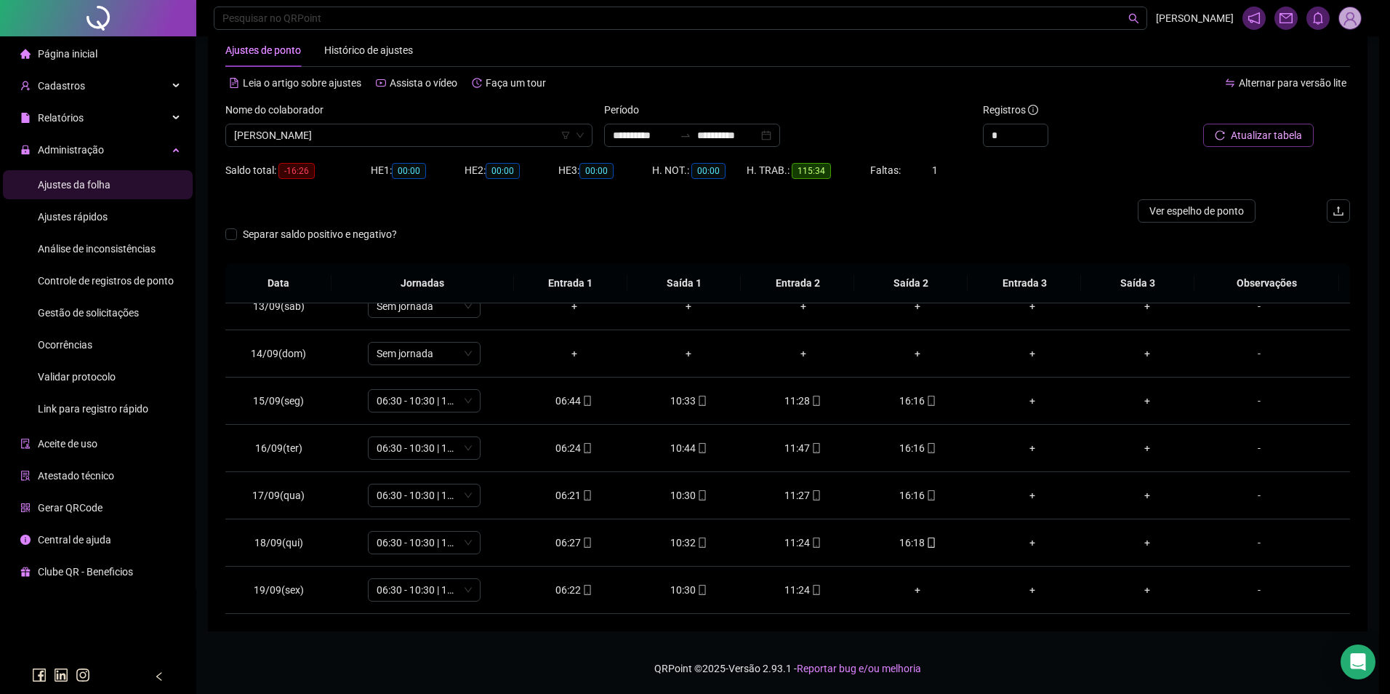
type input "**********"
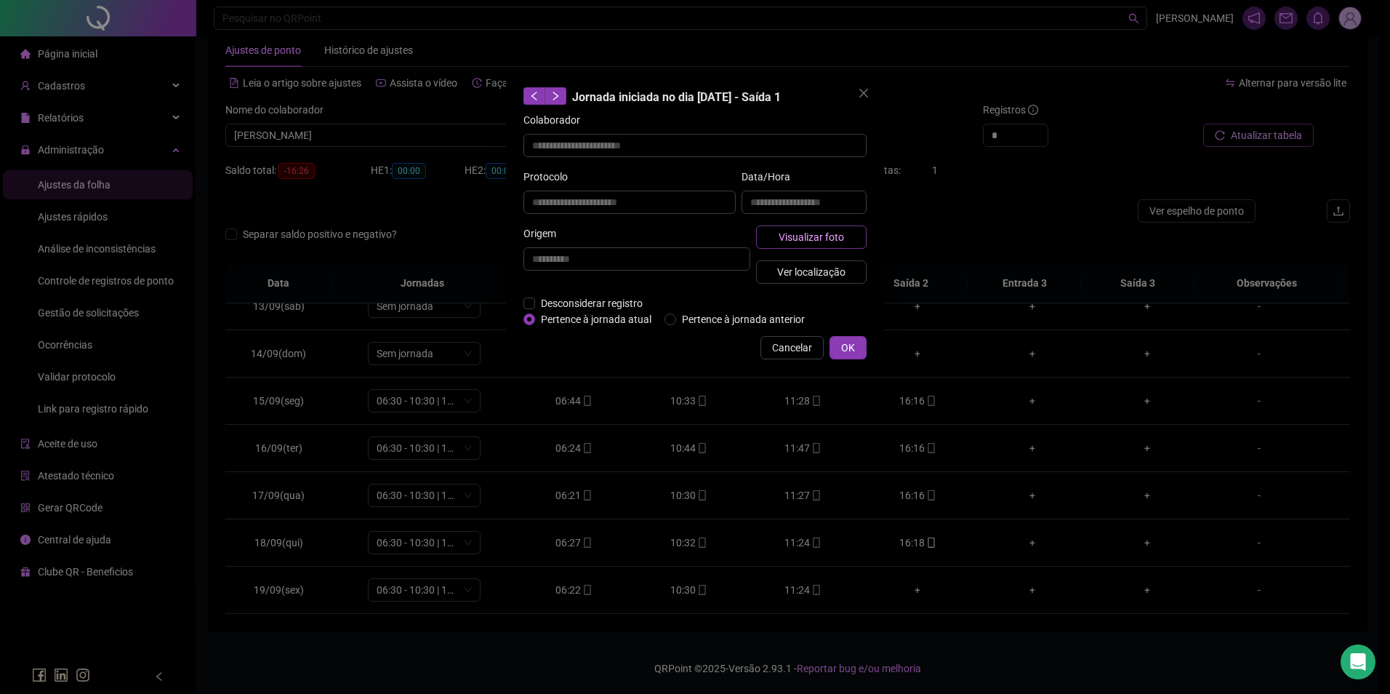
click at [793, 233] on span "Visualizar foto" at bounding box center [811, 237] width 65 height 16
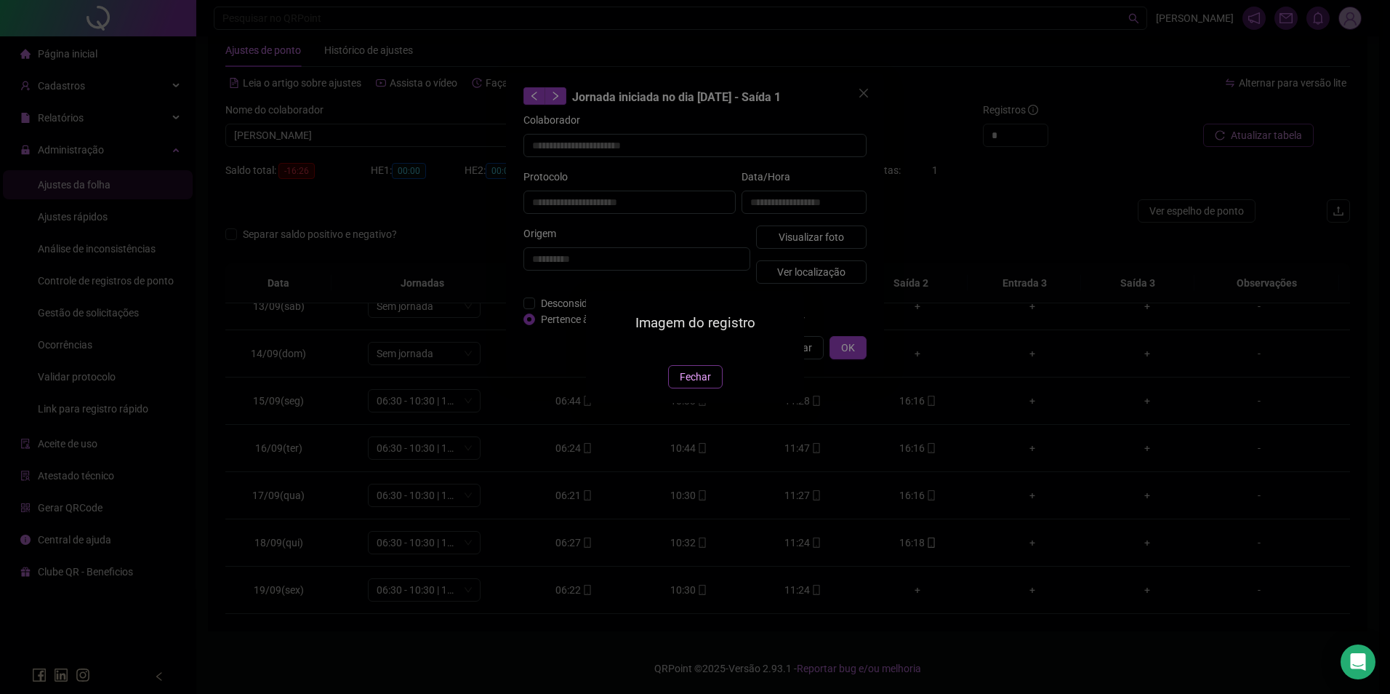
click at [705, 380] on span "Fechar" at bounding box center [695, 377] width 31 height 16
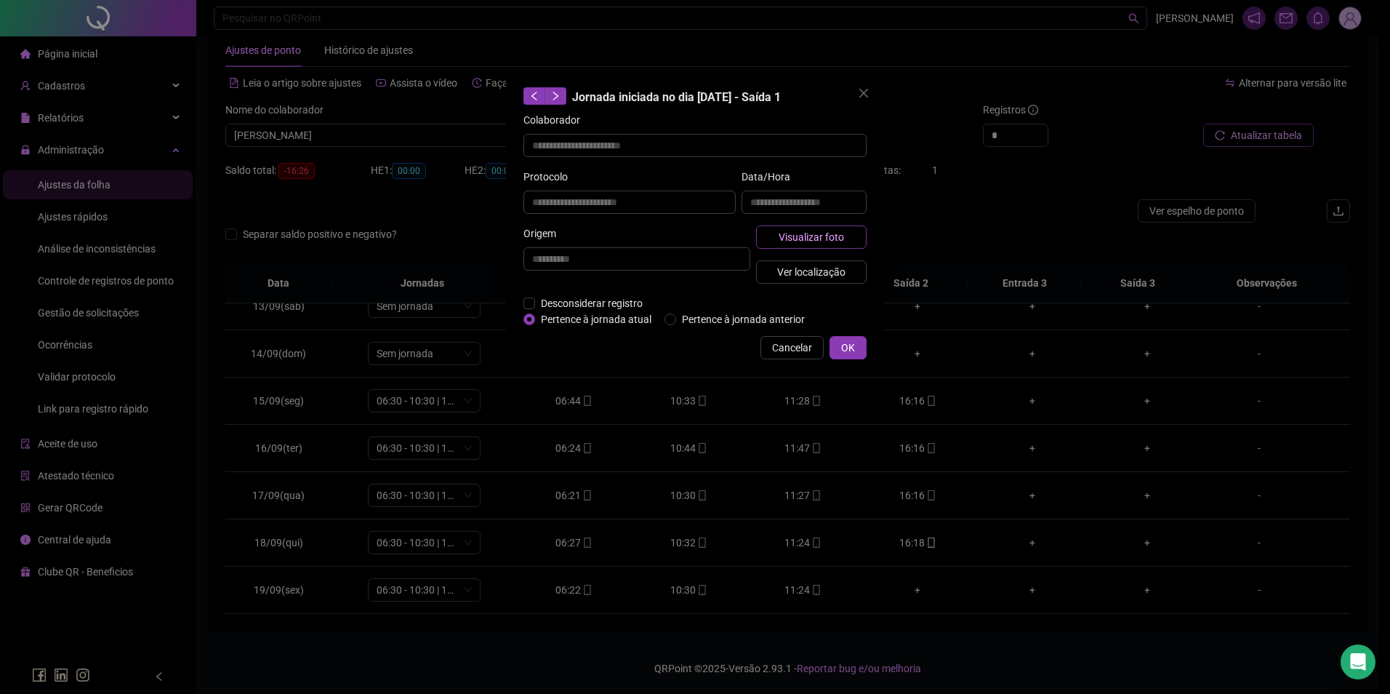
click at [830, 239] on span "Visualizar foto" at bounding box center [811, 237] width 65 height 16
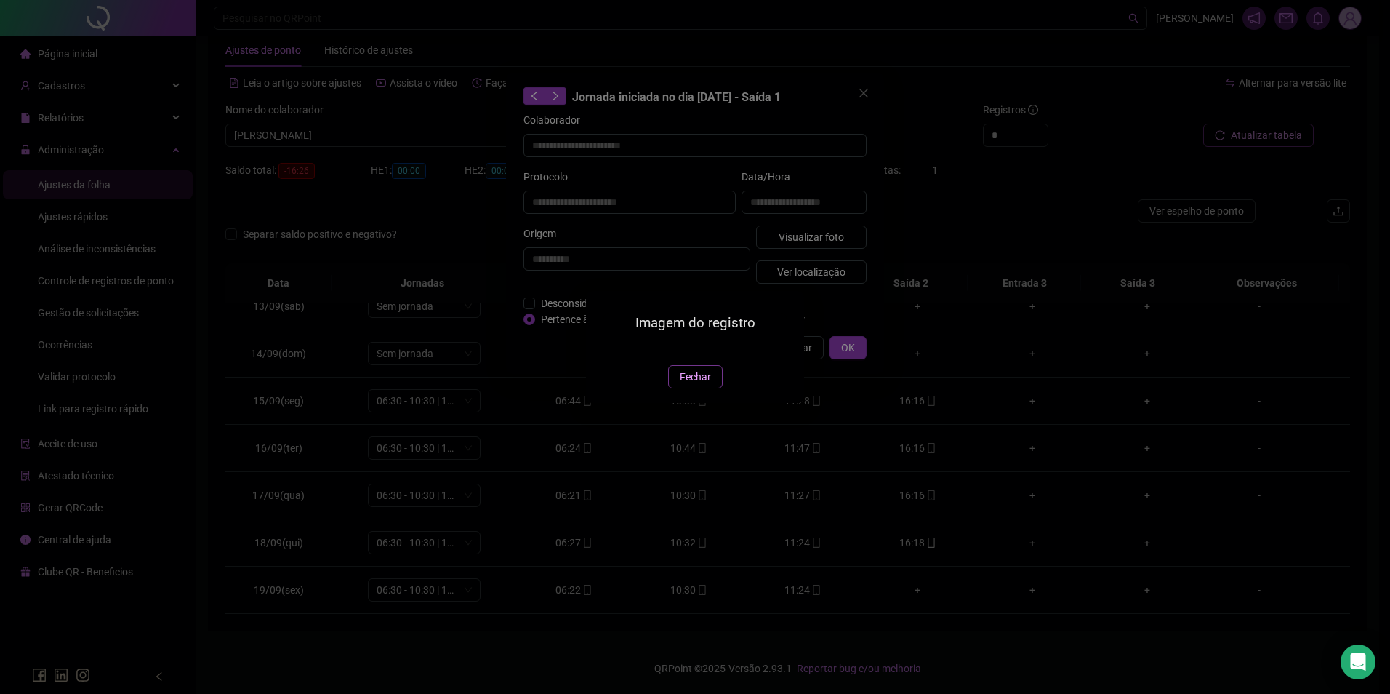
click at [709, 385] on button "Fechar" at bounding box center [695, 376] width 55 height 23
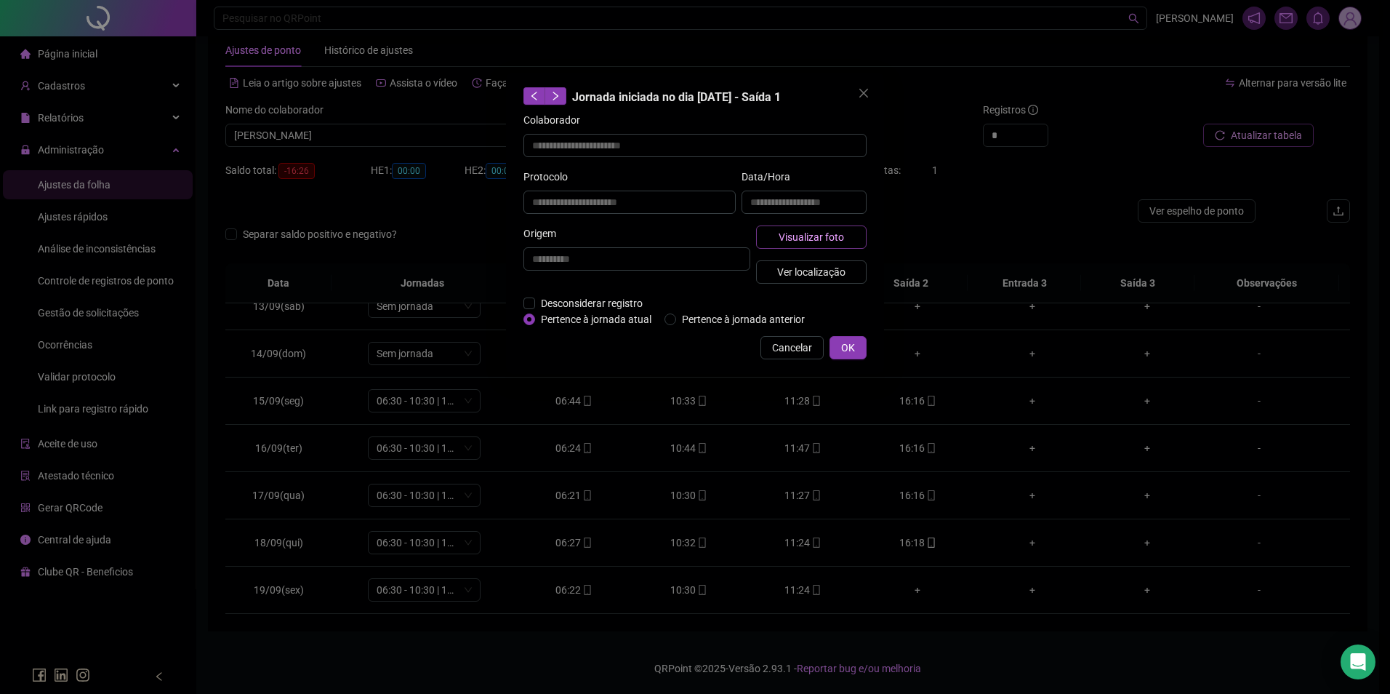
click at [826, 238] on span "Visualizar foto" at bounding box center [811, 237] width 65 height 16
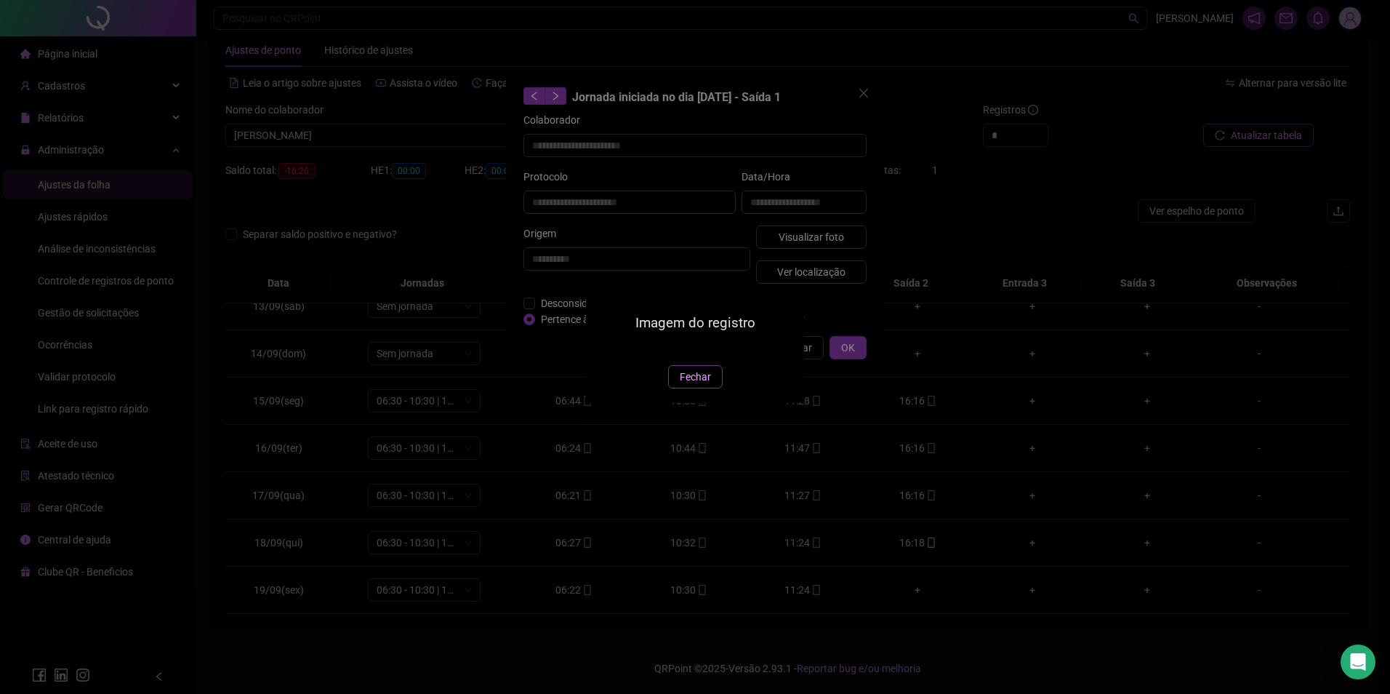
click at [707, 385] on span "Fechar" at bounding box center [695, 377] width 31 height 16
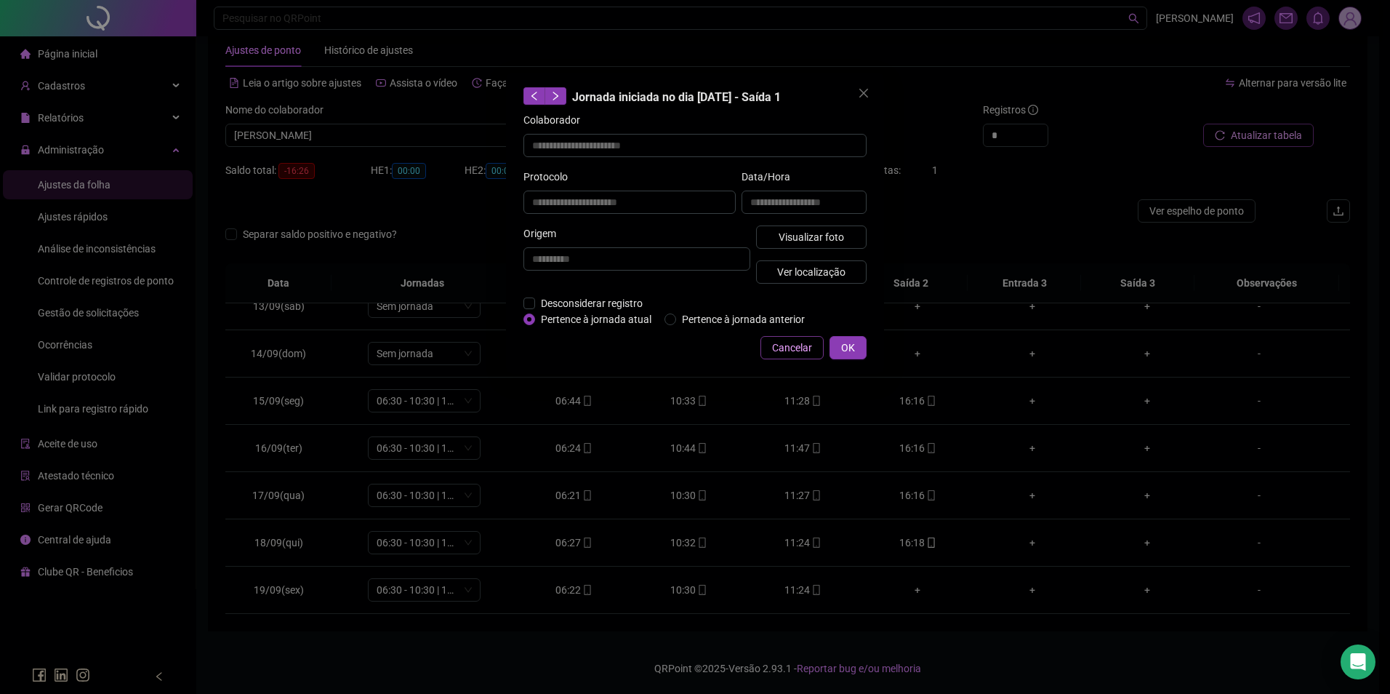
click at [782, 338] on button "Cancelar" at bounding box center [792, 347] width 63 height 23
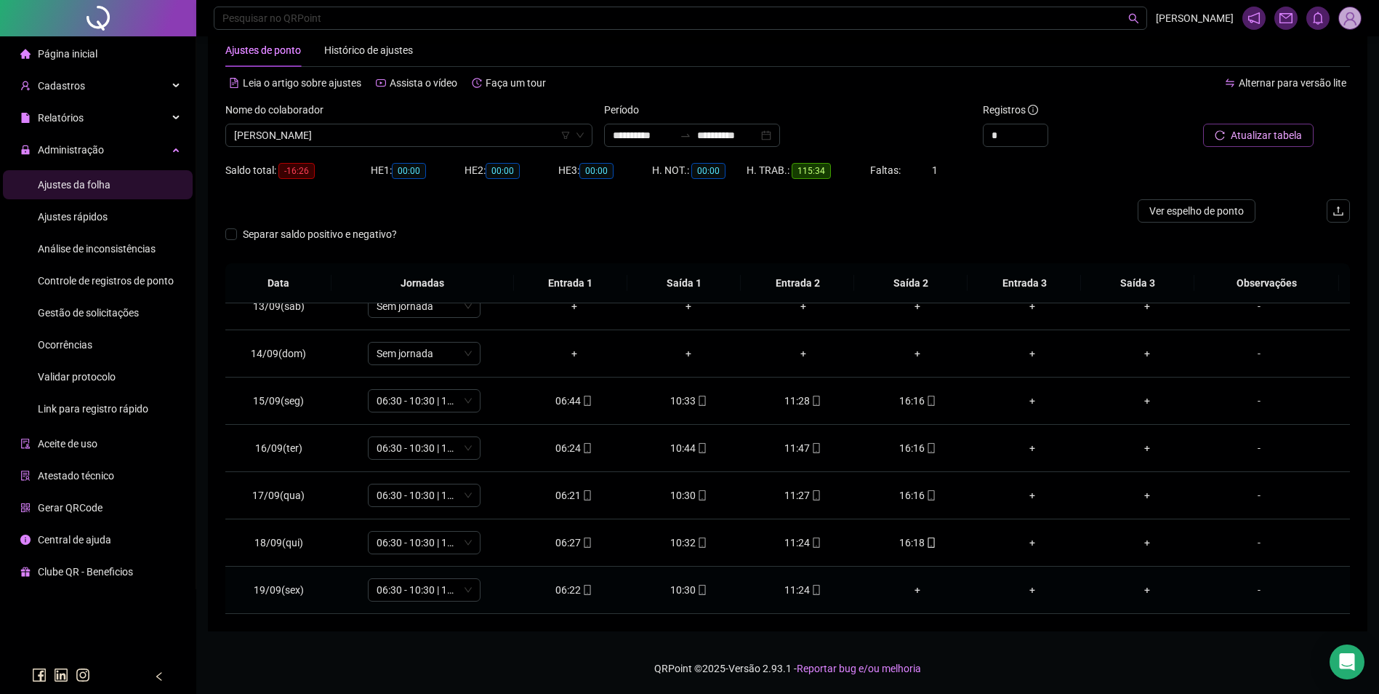
click at [568, 588] on div "06:22" at bounding box center [575, 590] width 92 height 16
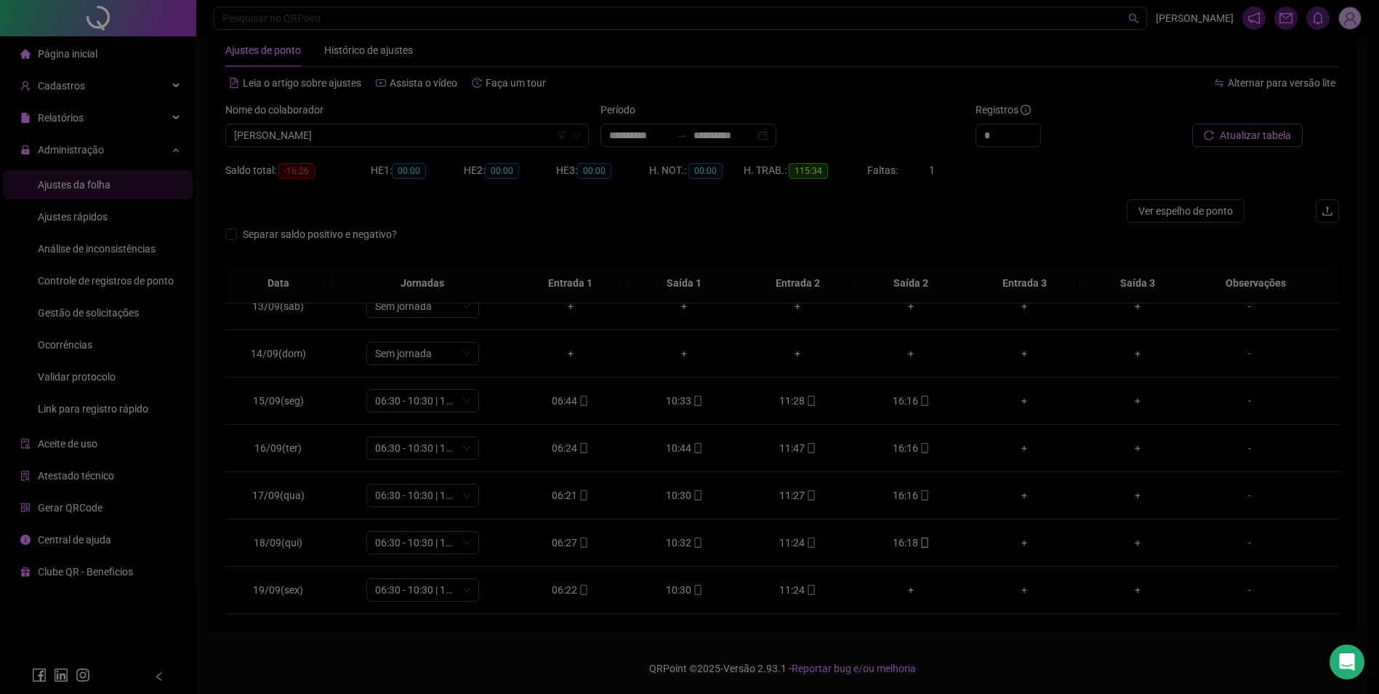
type input "**********"
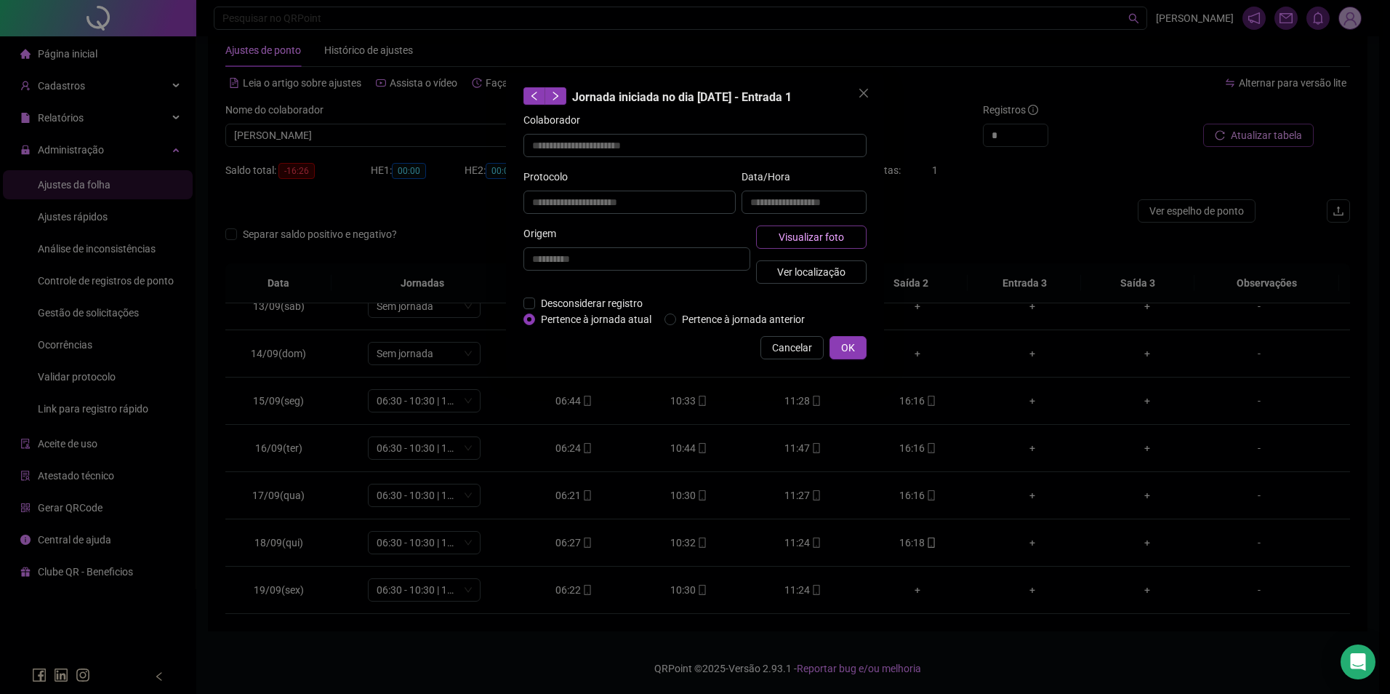
click at [813, 230] on span "Visualizar foto" at bounding box center [811, 237] width 65 height 16
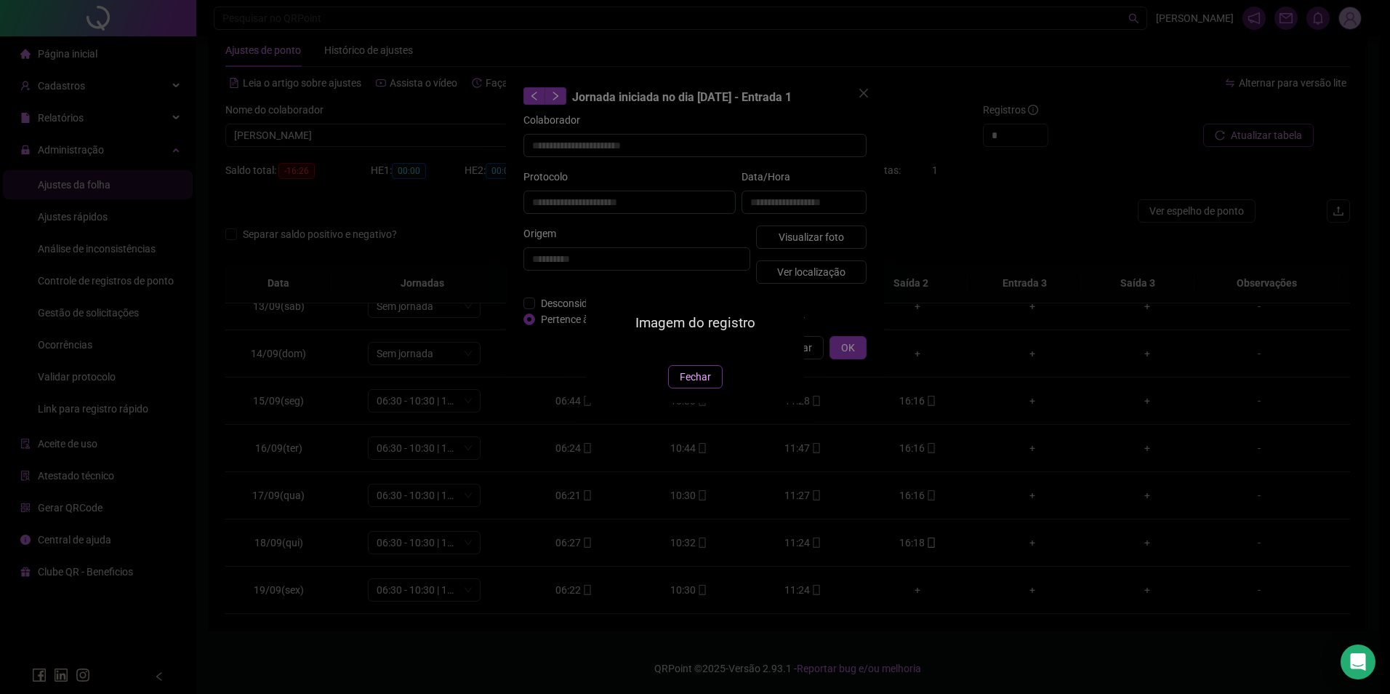
click at [694, 385] on span "Fechar" at bounding box center [695, 377] width 31 height 16
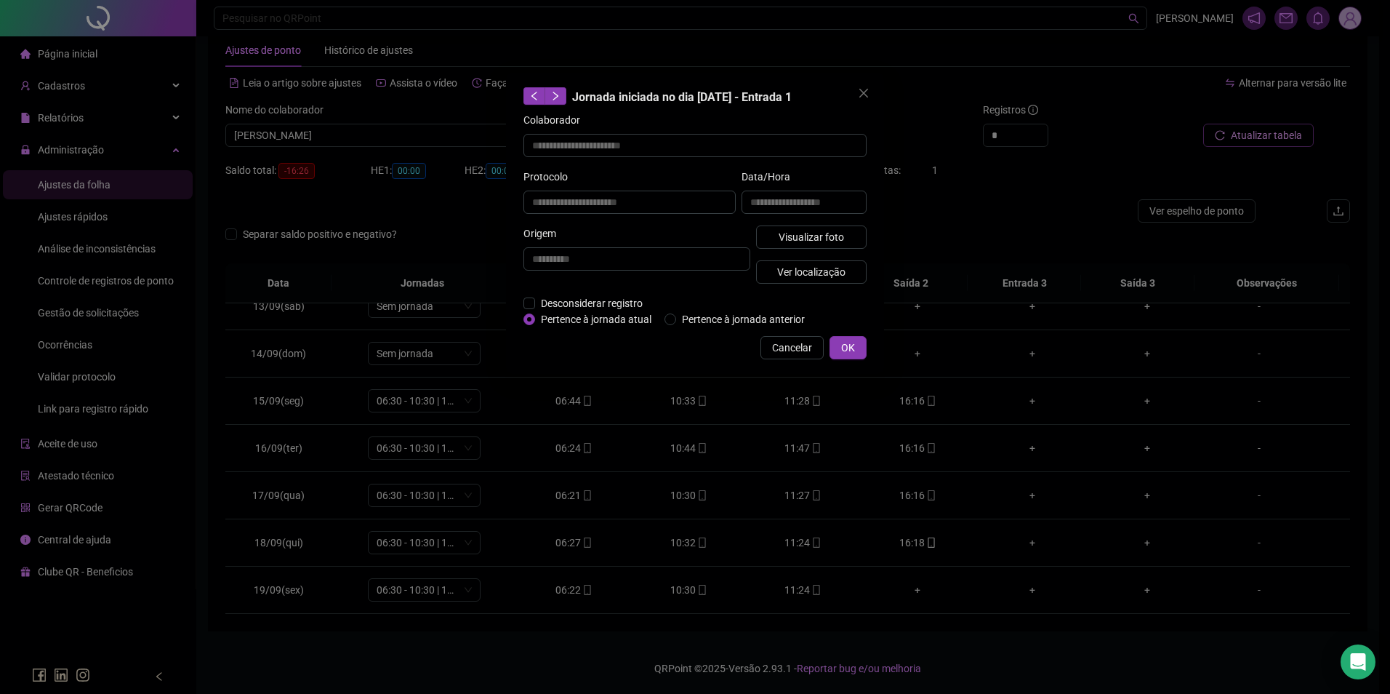
click at [792, 329] on div "**********" at bounding box center [695, 223] width 378 height 301
click at [790, 341] on span "Cancelar" at bounding box center [792, 348] width 40 height 16
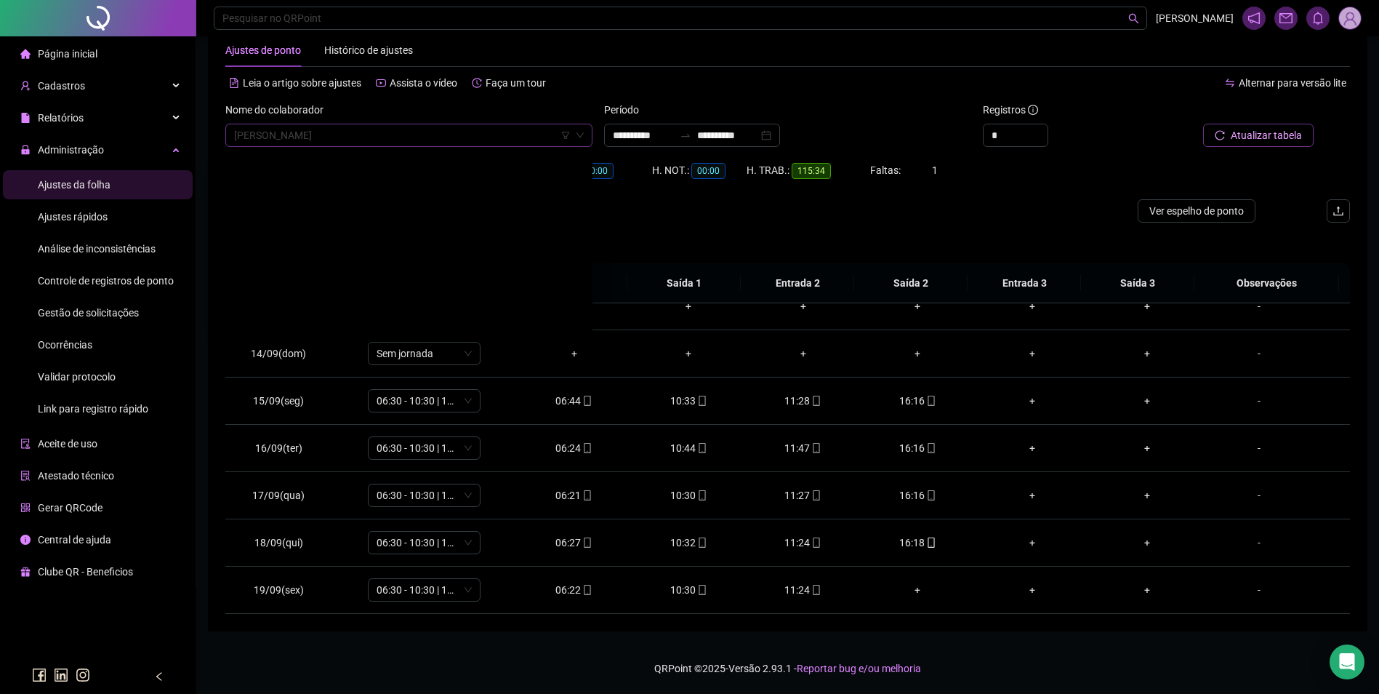
scroll to position [17707, 0]
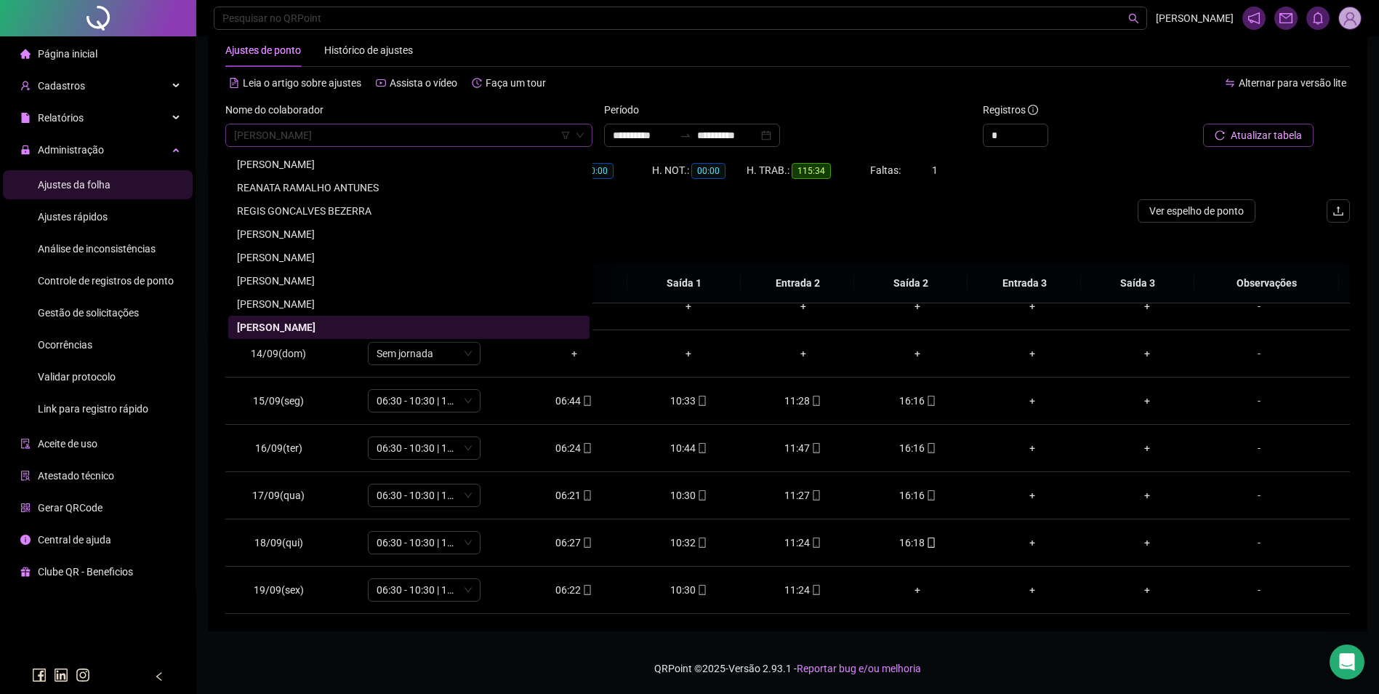
click at [510, 127] on span "[PERSON_NAME]" at bounding box center [409, 135] width 350 height 22
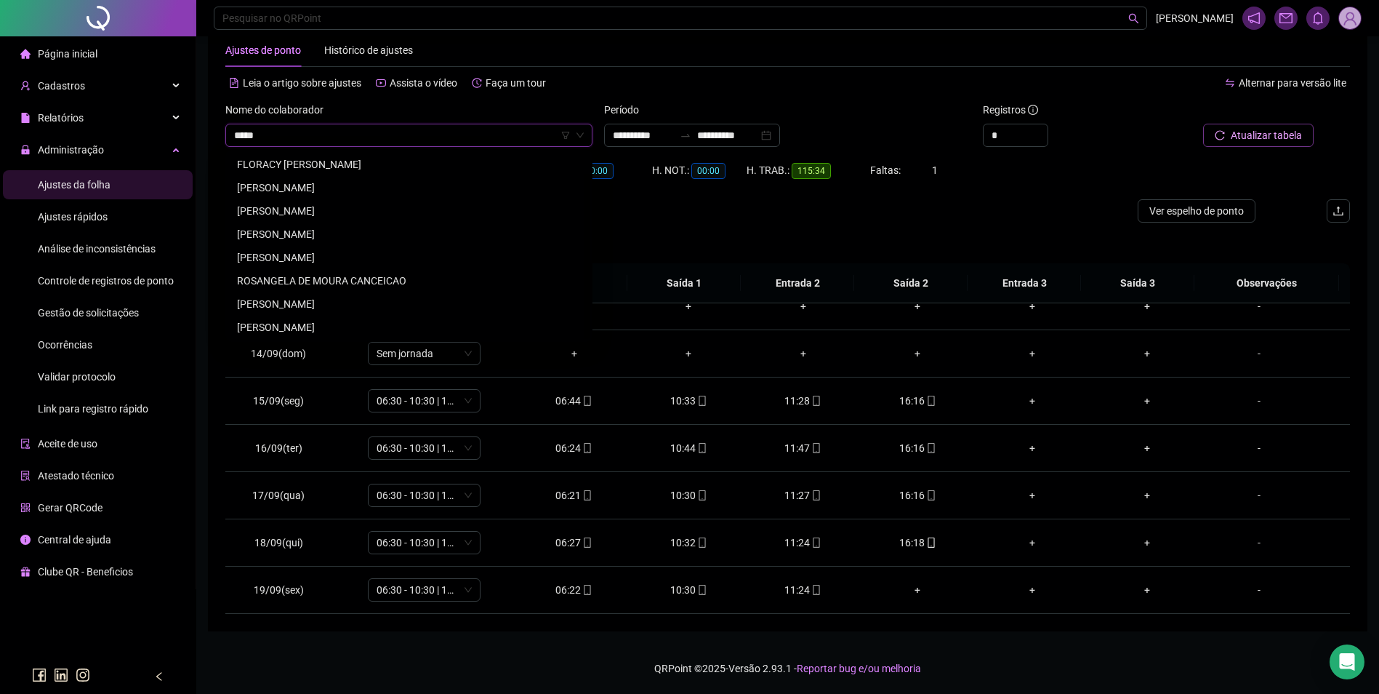
scroll to position [0, 0]
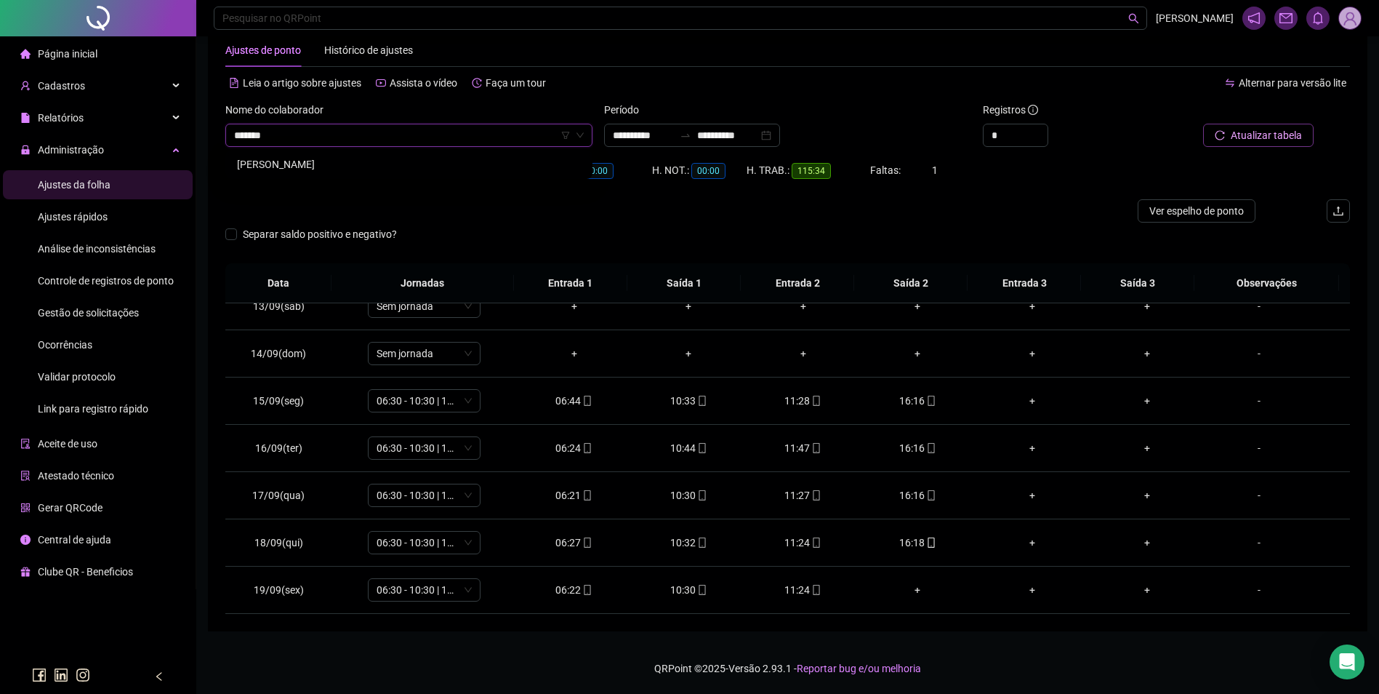
type input "********"
click at [334, 163] on div "[PERSON_NAME]" at bounding box center [409, 164] width 344 height 16
click at [1268, 132] on span "Buscar registros" at bounding box center [1265, 135] width 74 height 16
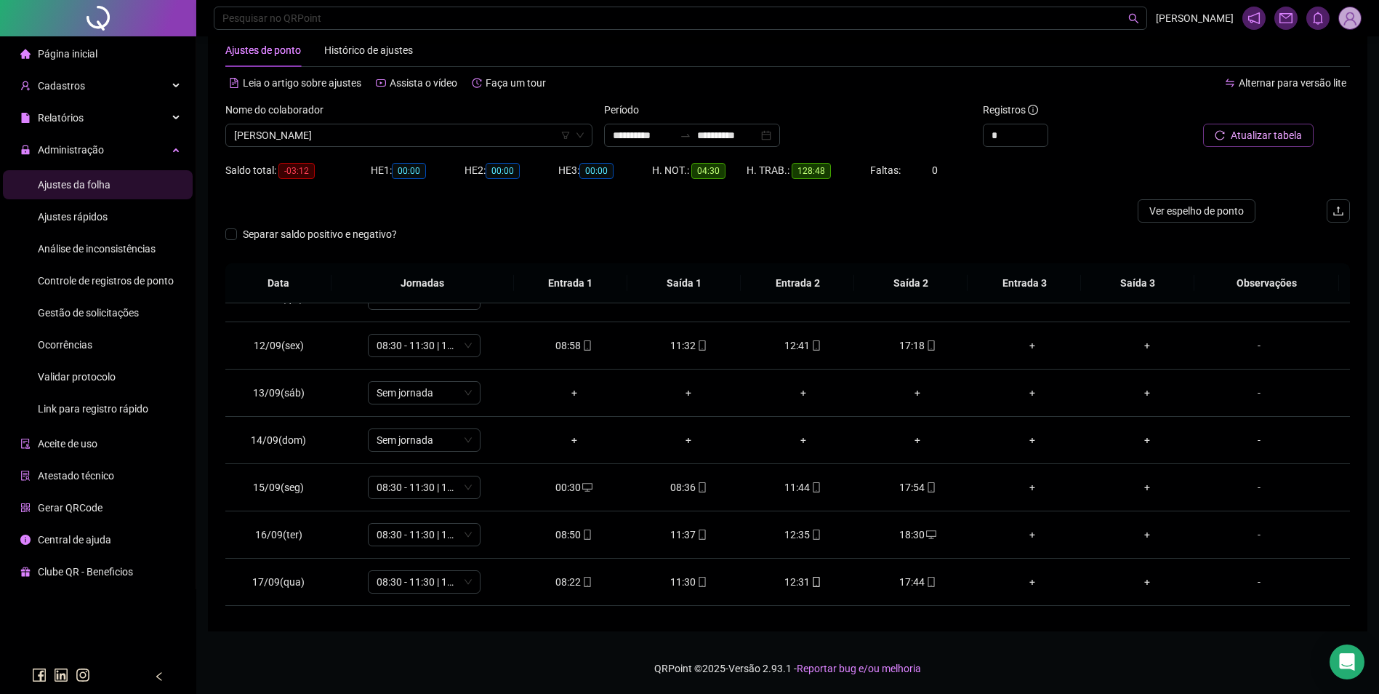
scroll to position [588, 0]
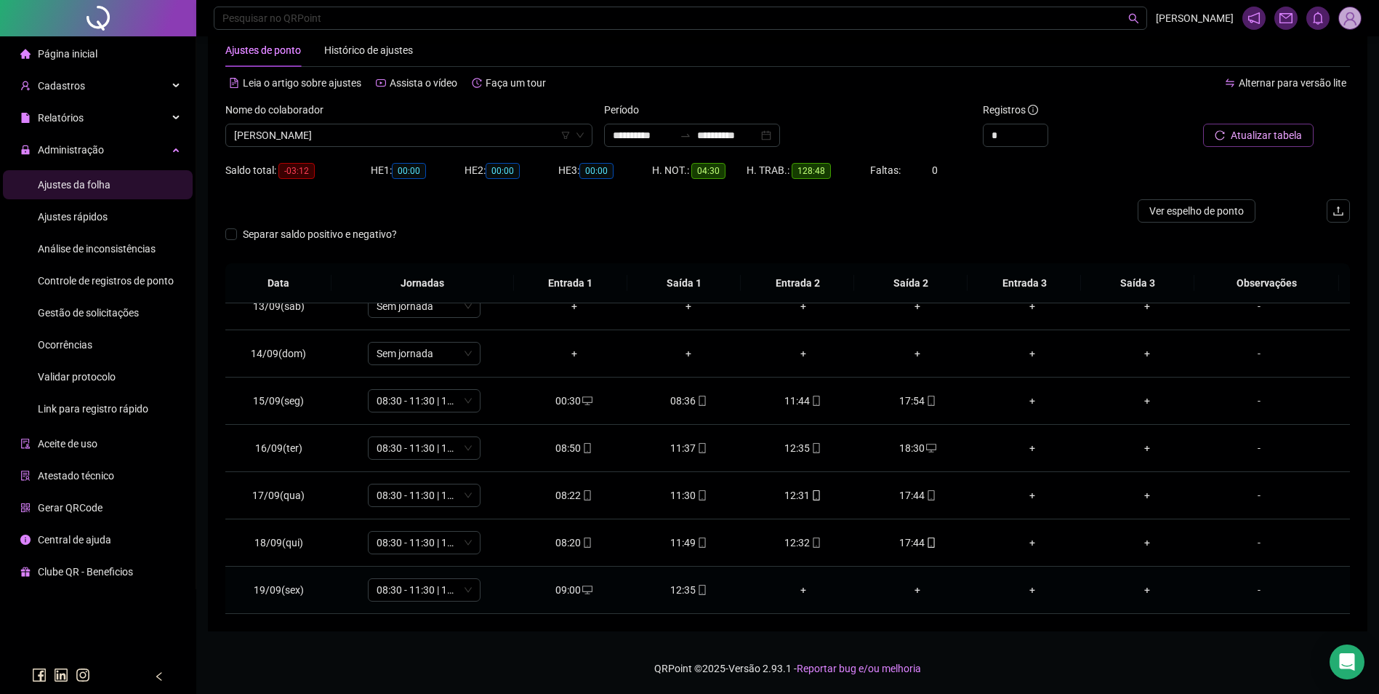
click at [697, 587] on icon "mobile" at bounding box center [702, 590] width 10 height 10
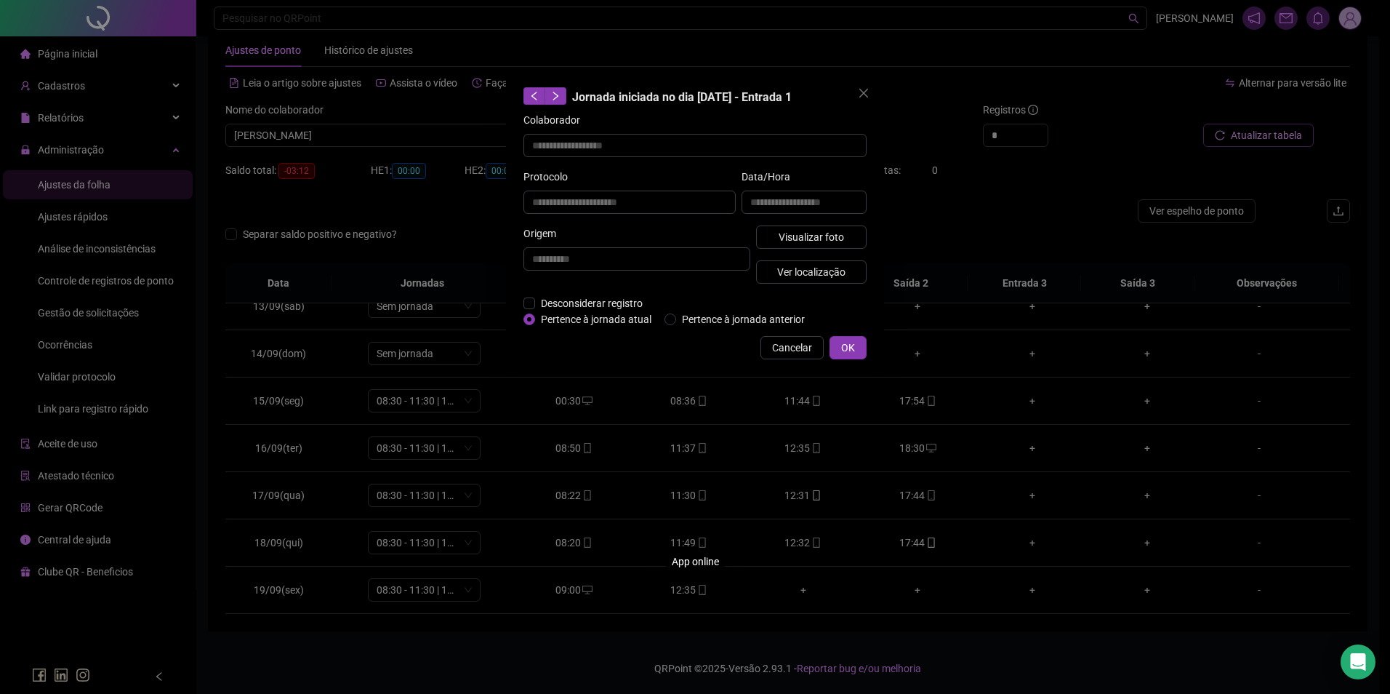
type input "**********"
click at [782, 251] on div "Visualizar foto Ver localização" at bounding box center [811, 260] width 116 height 70
click at [783, 242] on span "Visualizar foto" at bounding box center [811, 237] width 65 height 16
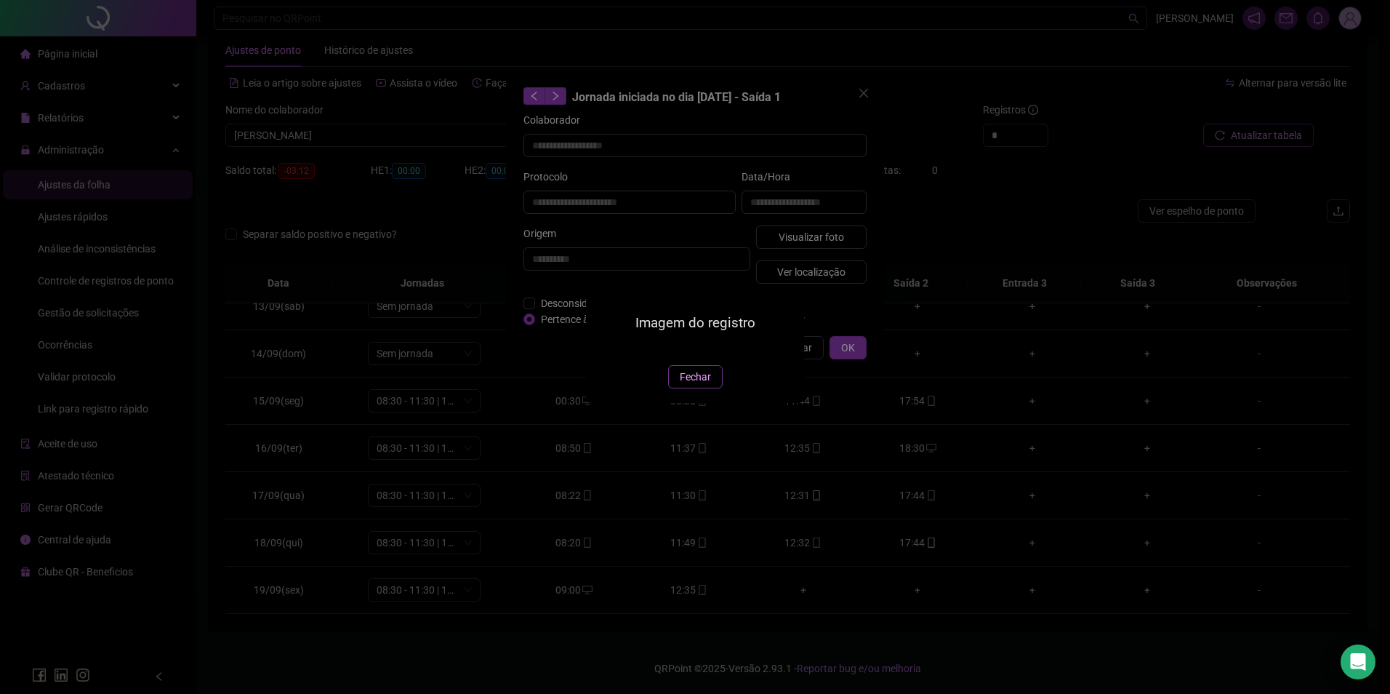
click at [684, 385] on span "Fechar" at bounding box center [695, 377] width 31 height 16
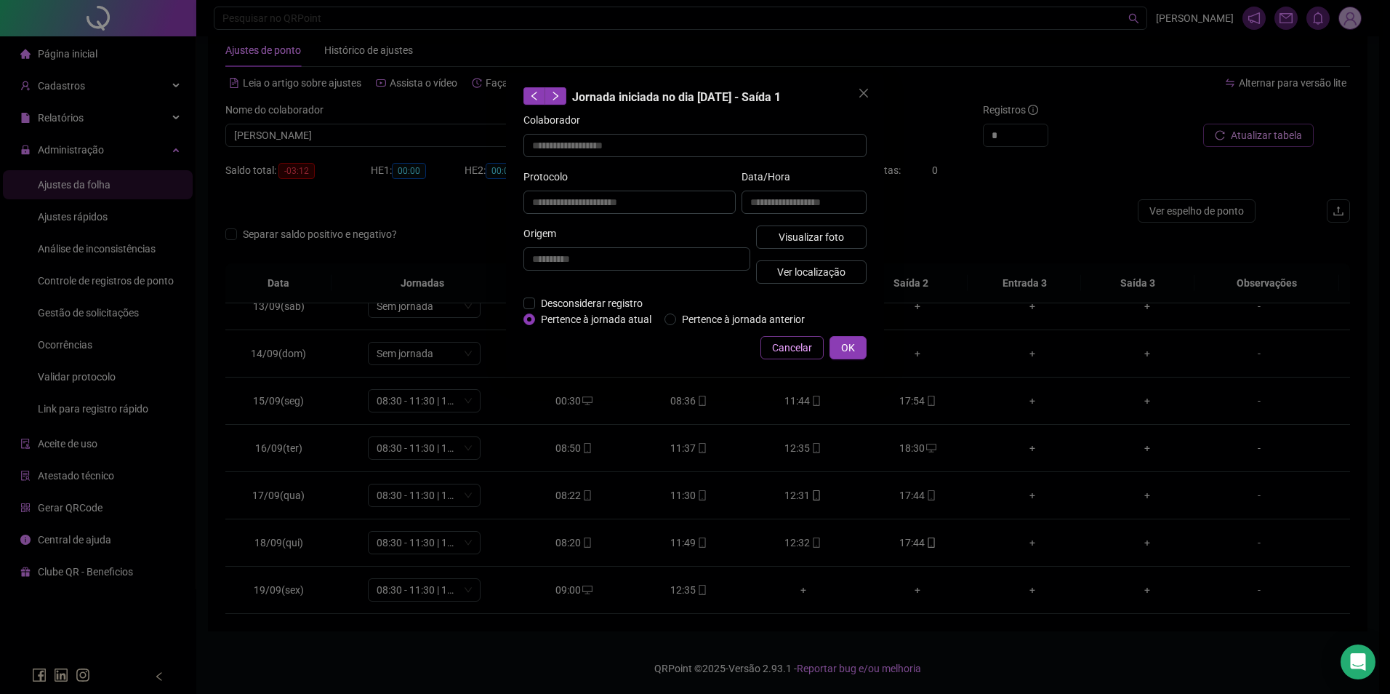
click at [792, 346] on span "Cancelar" at bounding box center [792, 348] width 40 height 16
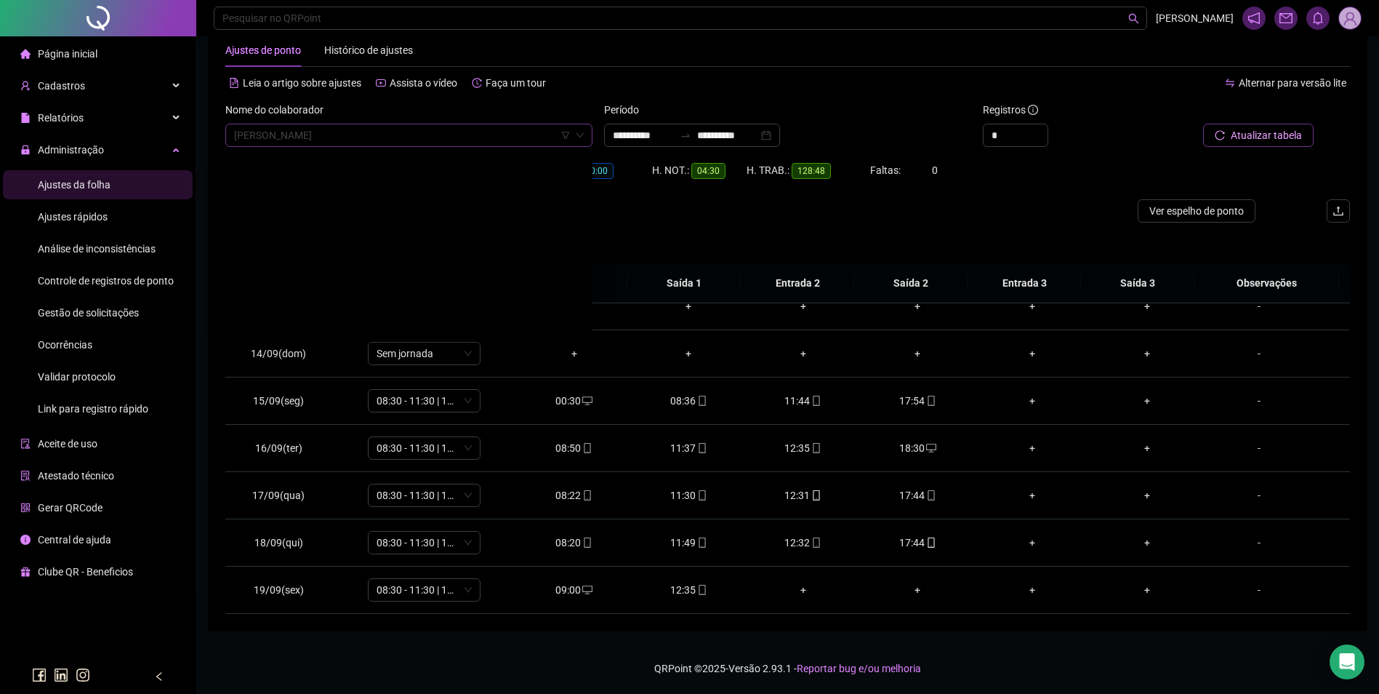
click at [457, 140] on span "[PERSON_NAME]" at bounding box center [409, 135] width 350 height 22
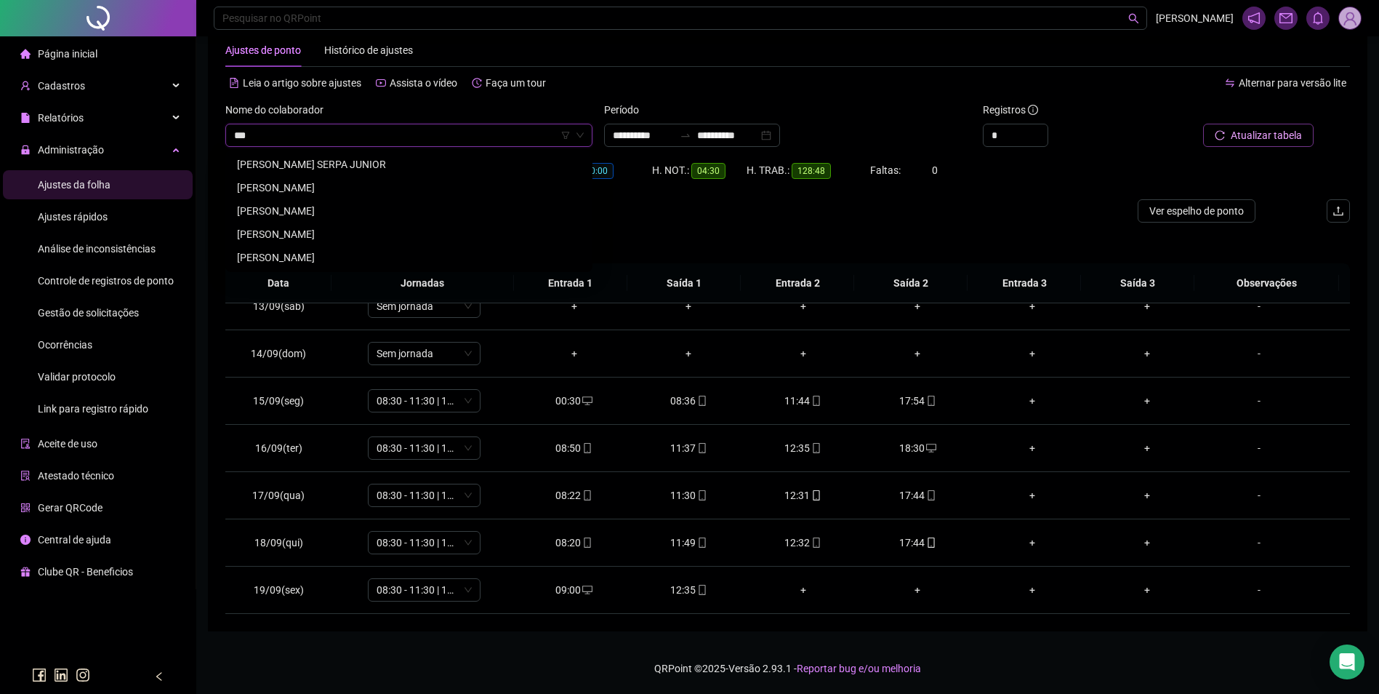
scroll to position [0, 0]
type input "*******"
click at [335, 159] on div "[PERSON_NAME]" at bounding box center [409, 164] width 344 height 16
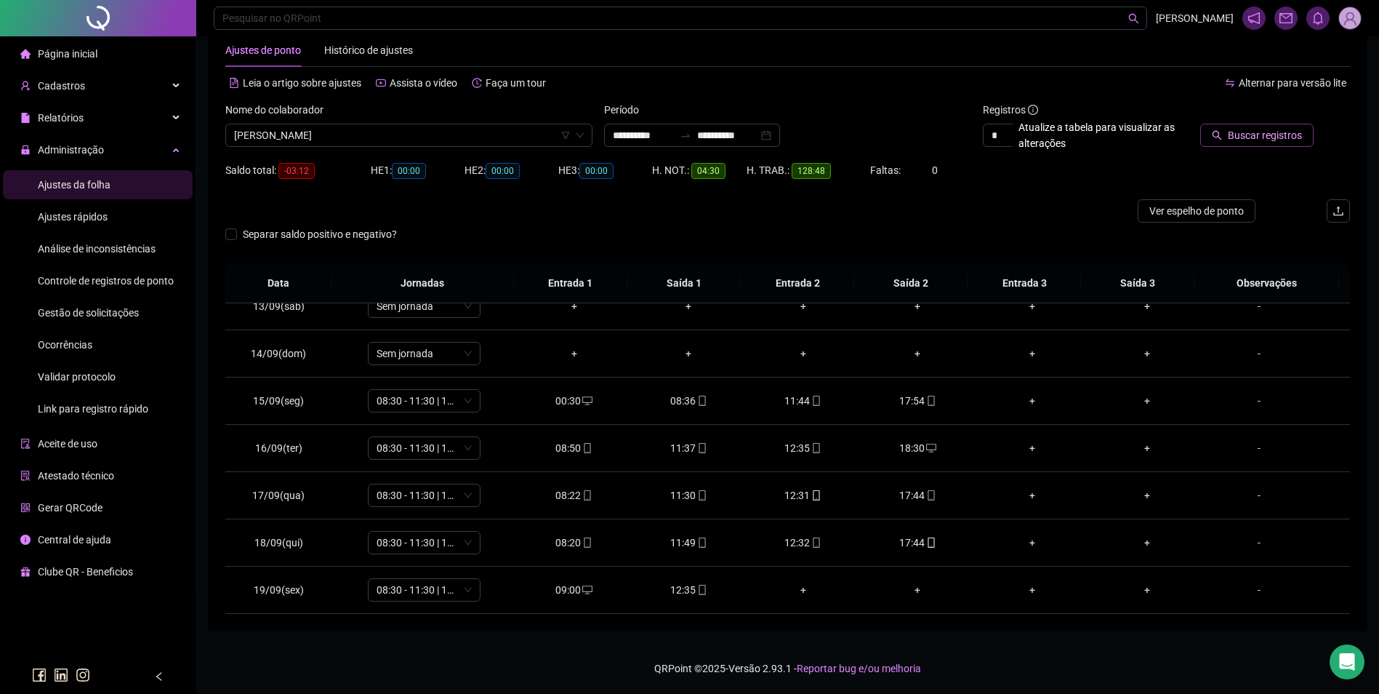
click at [1254, 135] on span "Buscar registros" at bounding box center [1265, 135] width 74 height 16
click at [703, 591] on div "06:53" at bounding box center [689, 590] width 92 height 16
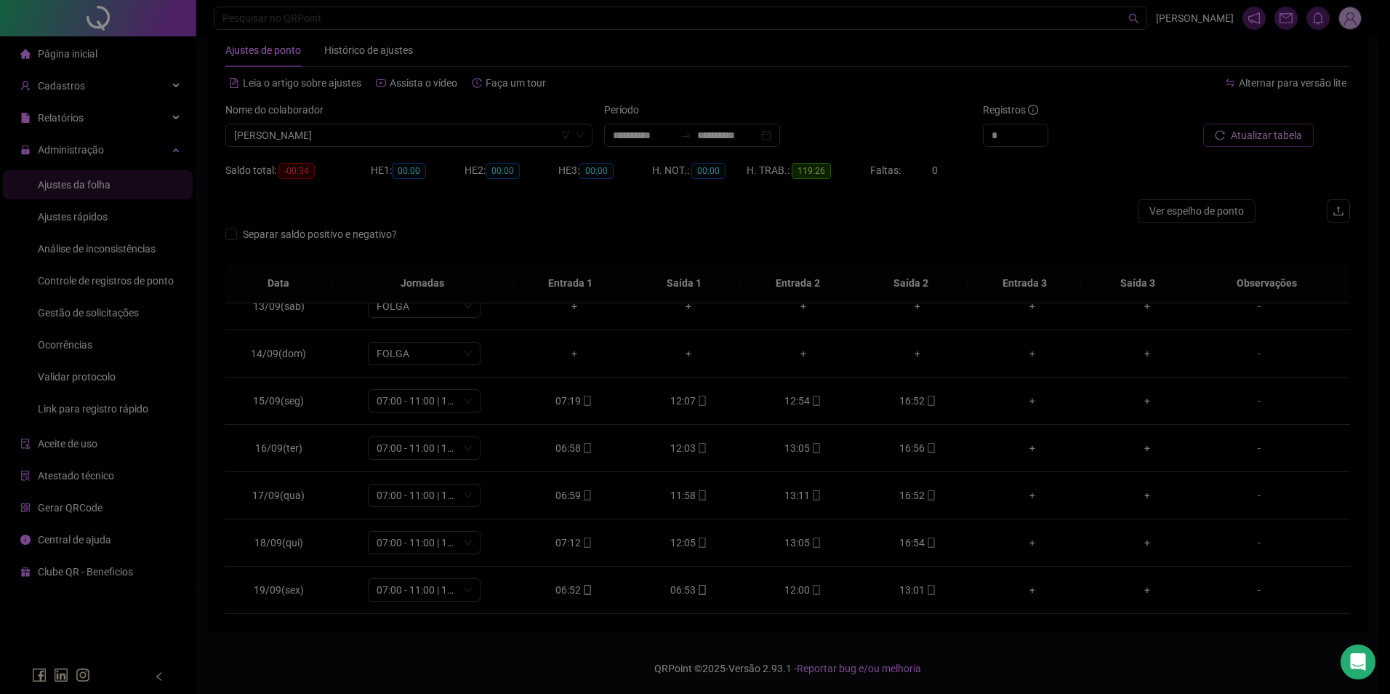
type input "**********"
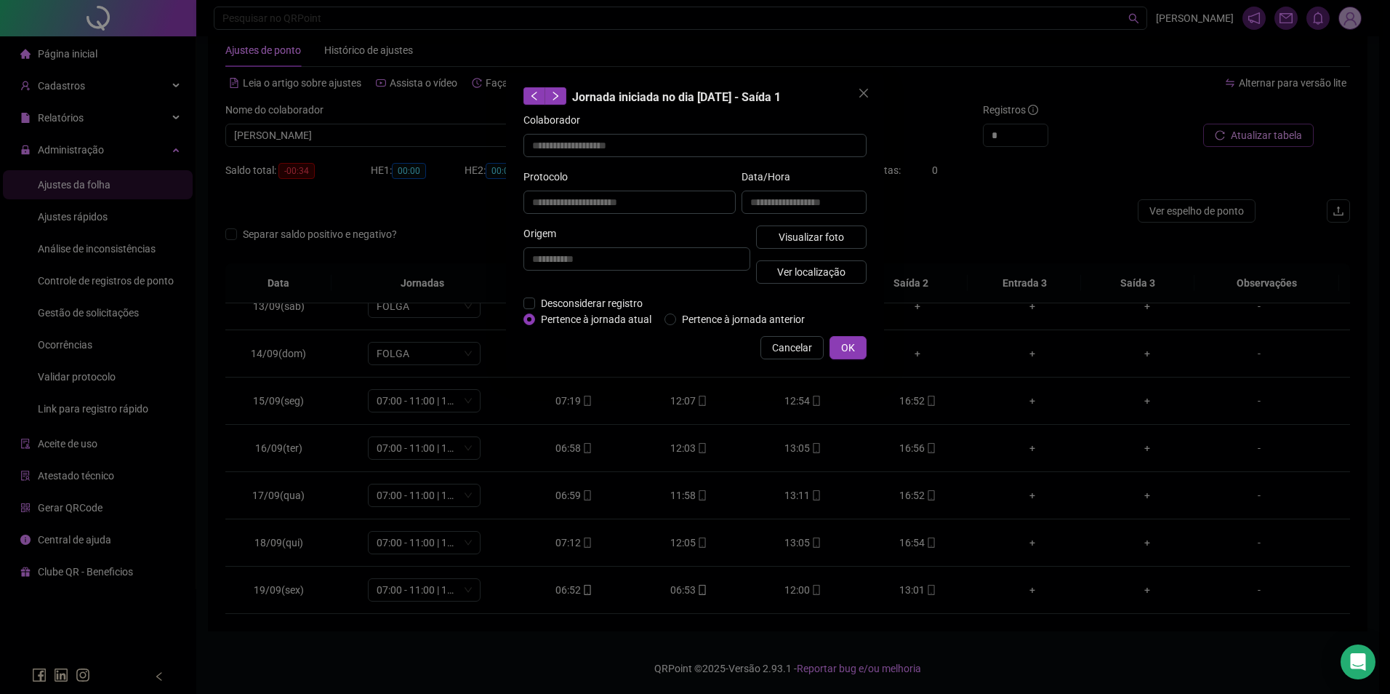
click at [521, 297] on div "**********" at bounding box center [695, 223] width 378 height 301
click at [535, 302] on span "Desconsiderar registro" at bounding box center [591, 303] width 113 height 16
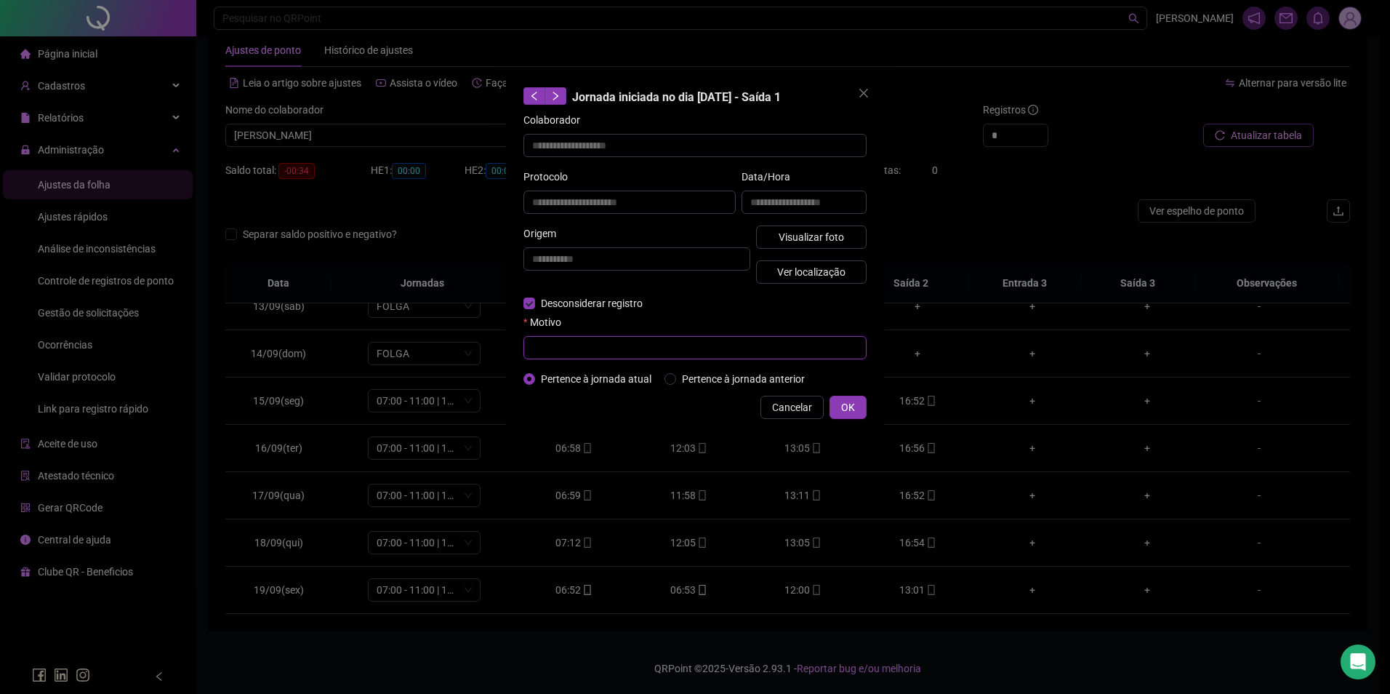
click at [570, 350] on input "text" at bounding box center [695, 347] width 343 height 23
type input "*"
click at [861, 401] on button "OK" at bounding box center [848, 407] width 37 height 23
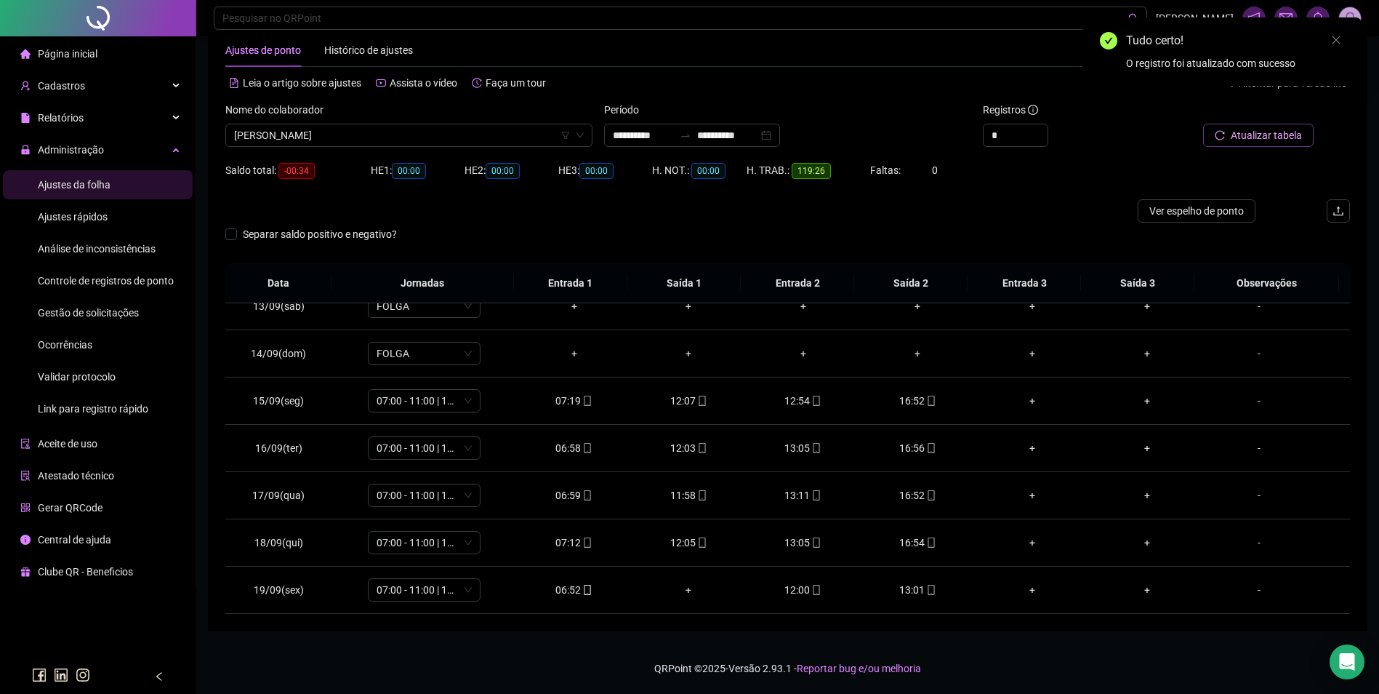
click at [1288, 128] on span "Atualizar tabela" at bounding box center [1266, 135] width 71 height 16
click at [813, 589] on icon "mobile" at bounding box center [816, 590] width 10 height 10
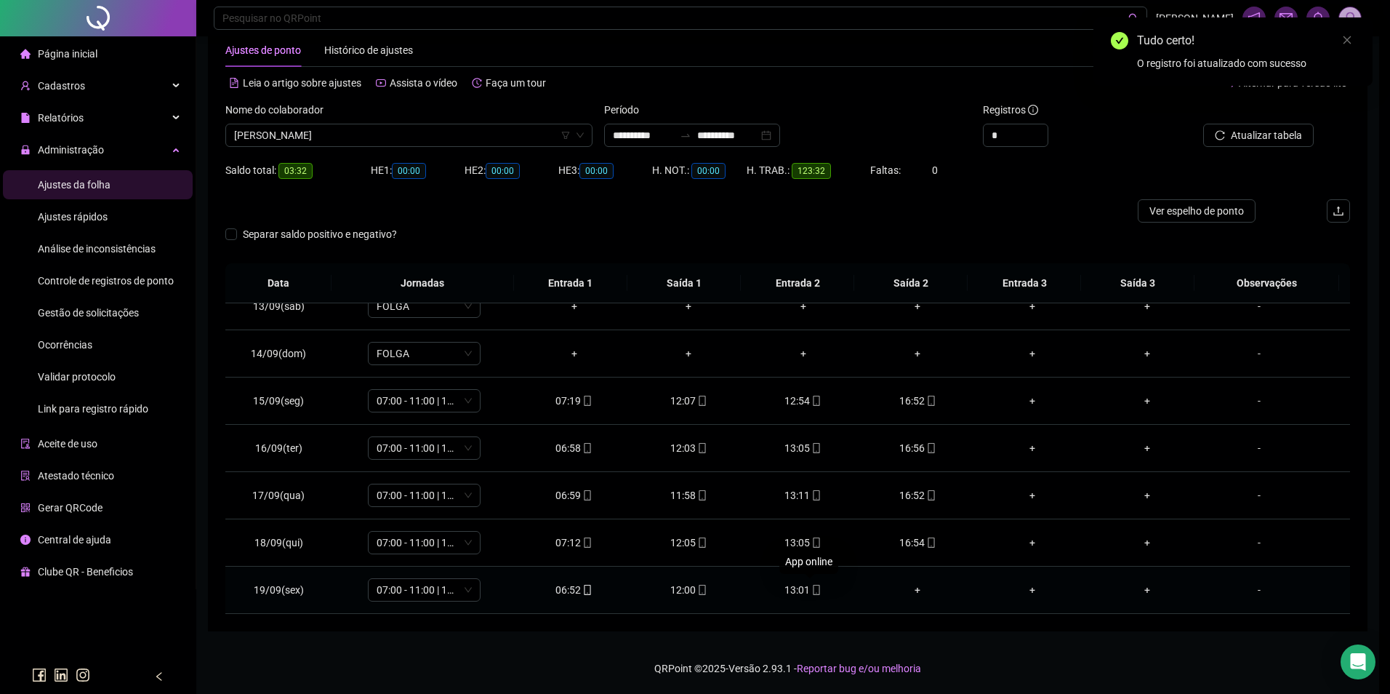
type input "**********"
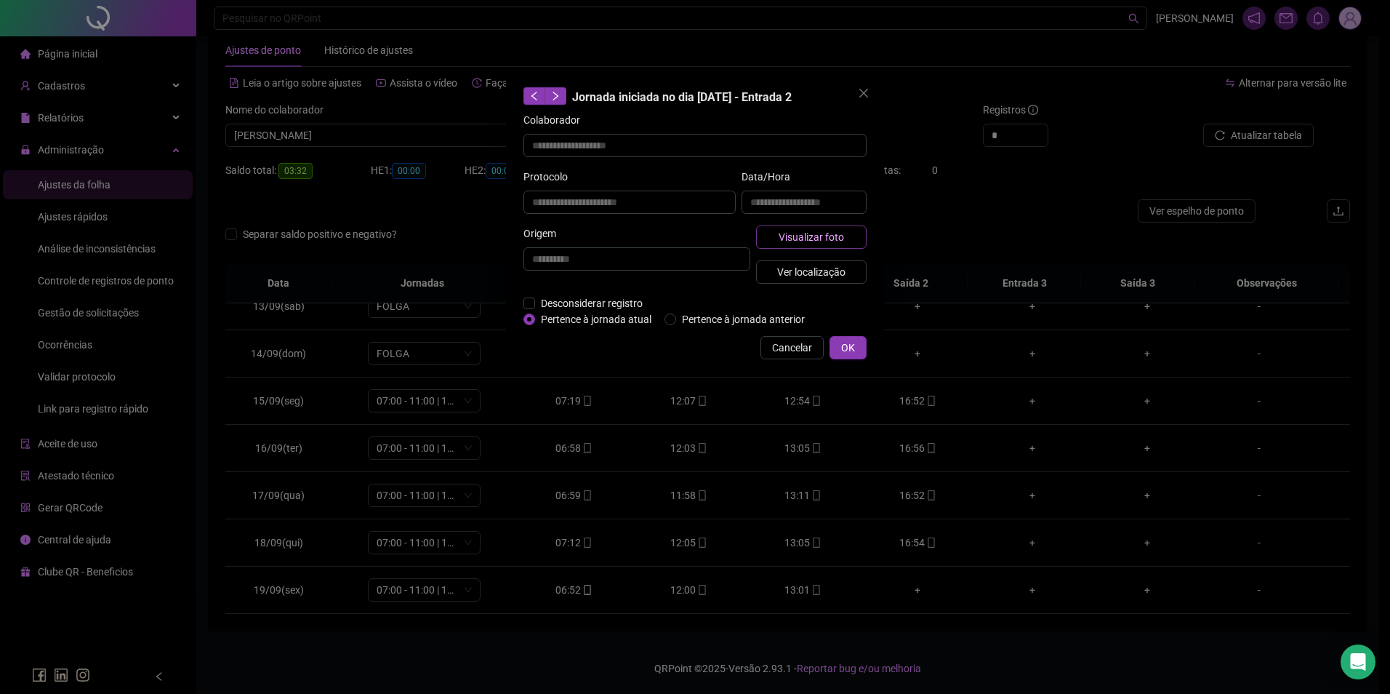
click at [840, 245] on button "Visualizar foto" at bounding box center [811, 236] width 111 height 23
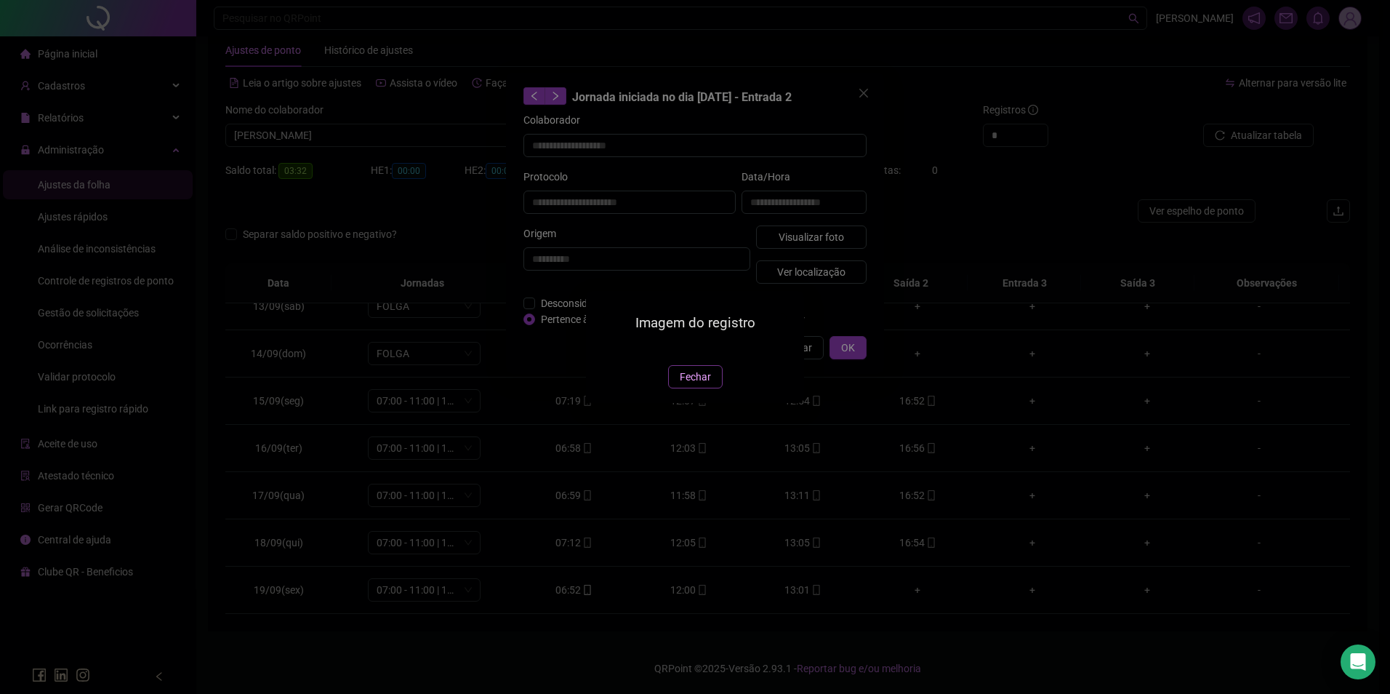
click at [684, 385] on span "Fechar" at bounding box center [695, 377] width 31 height 16
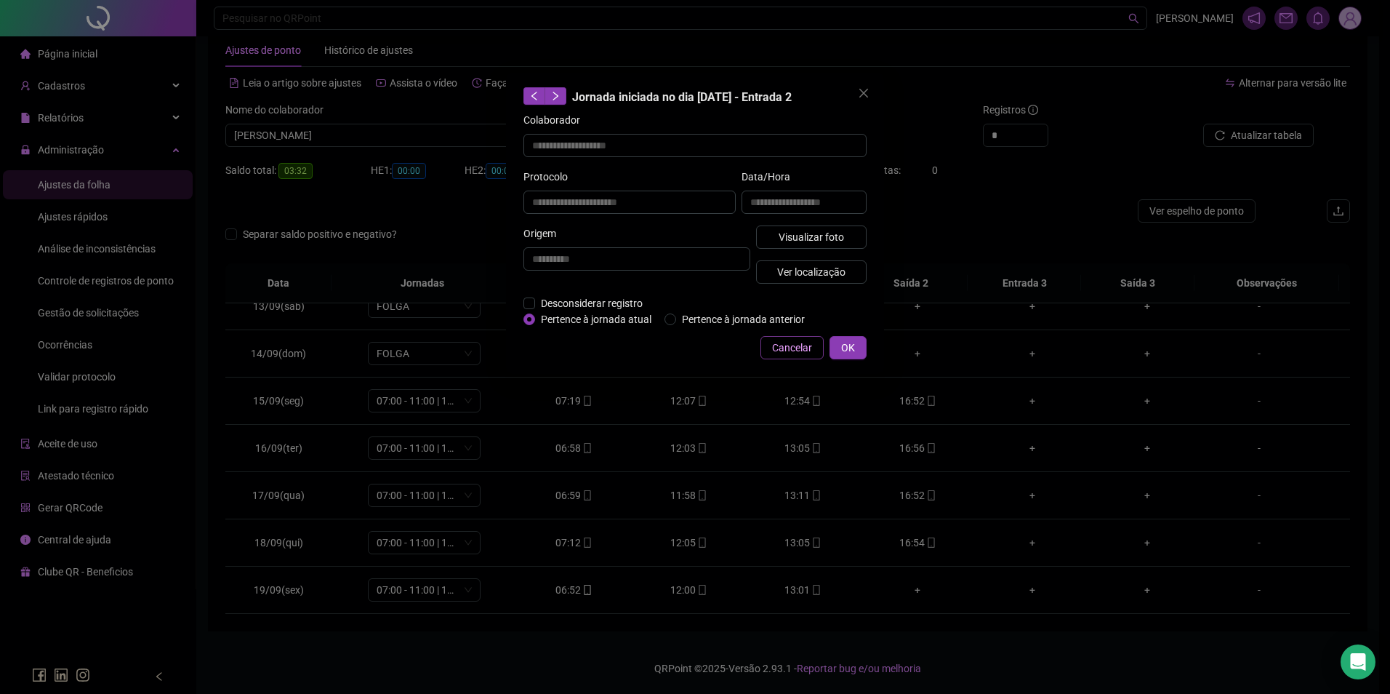
click at [785, 350] on span "Cancelar" at bounding box center [792, 348] width 40 height 16
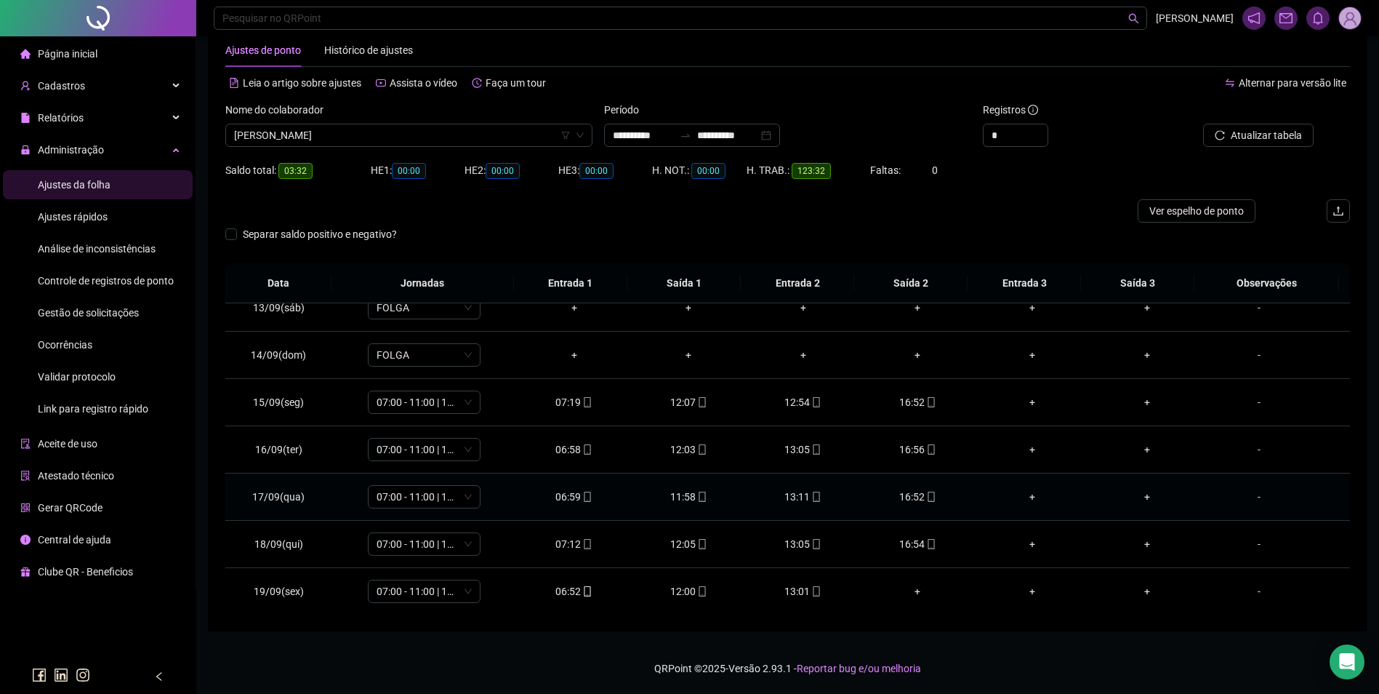
scroll to position [588, 0]
click at [394, 135] on span "[PERSON_NAME]" at bounding box center [409, 135] width 350 height 22
type input "******"
click at [307, 153] on div "[PERSON_NAME]" at bounding box center [408, 164] width 361 height 23
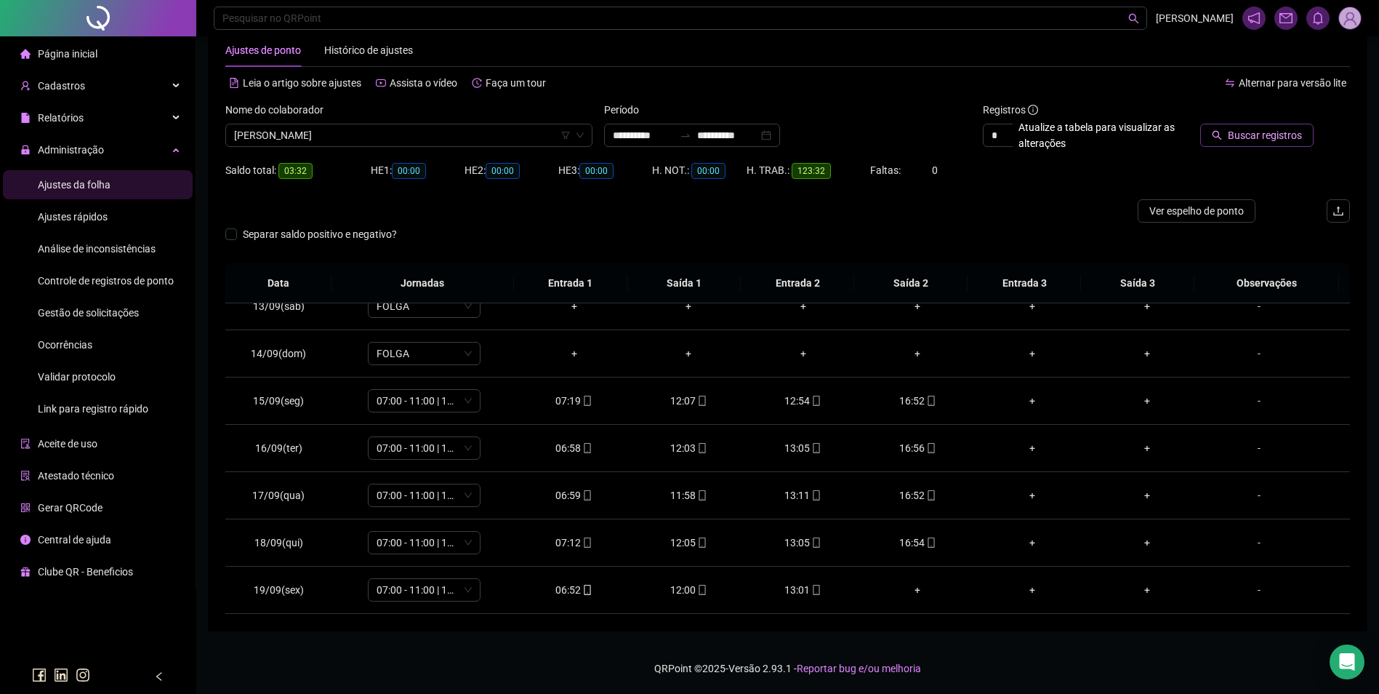
click at [1262, 133] on span "Buscar registros" at bounding box center [1265, 135] width 74 height 16
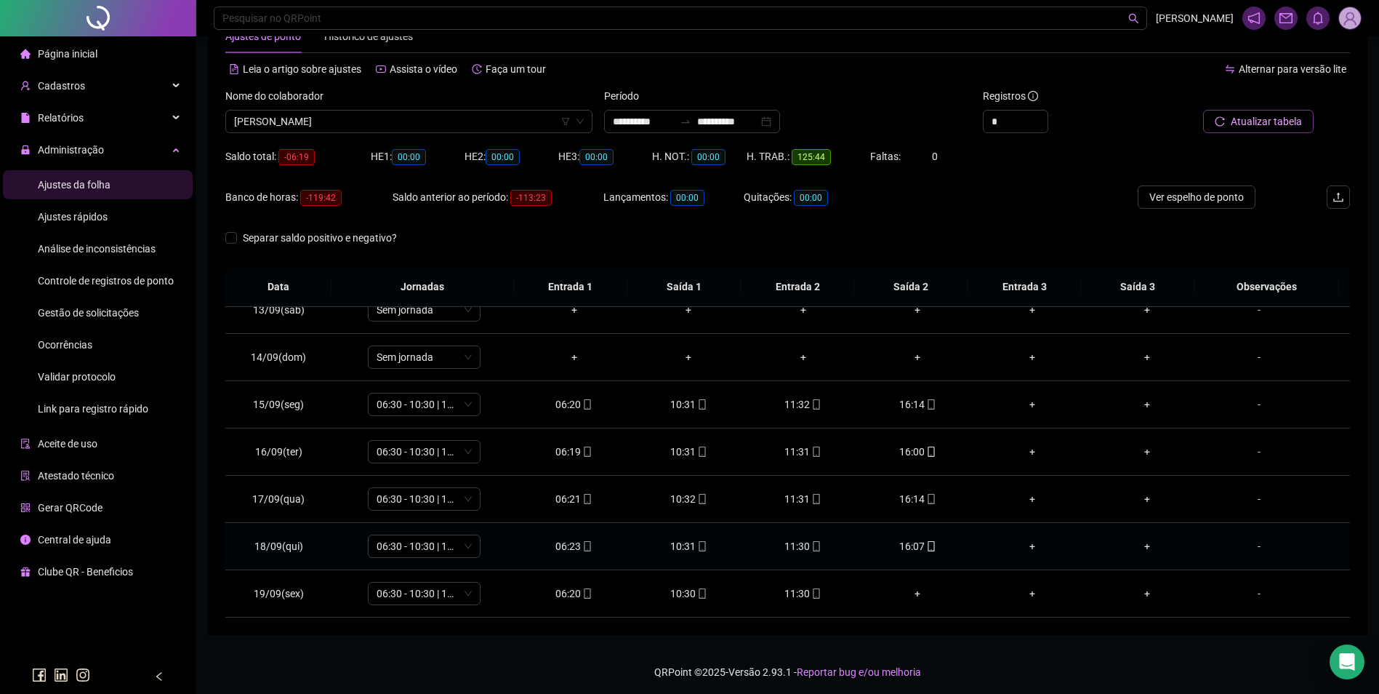
scroll to position [49, 0]
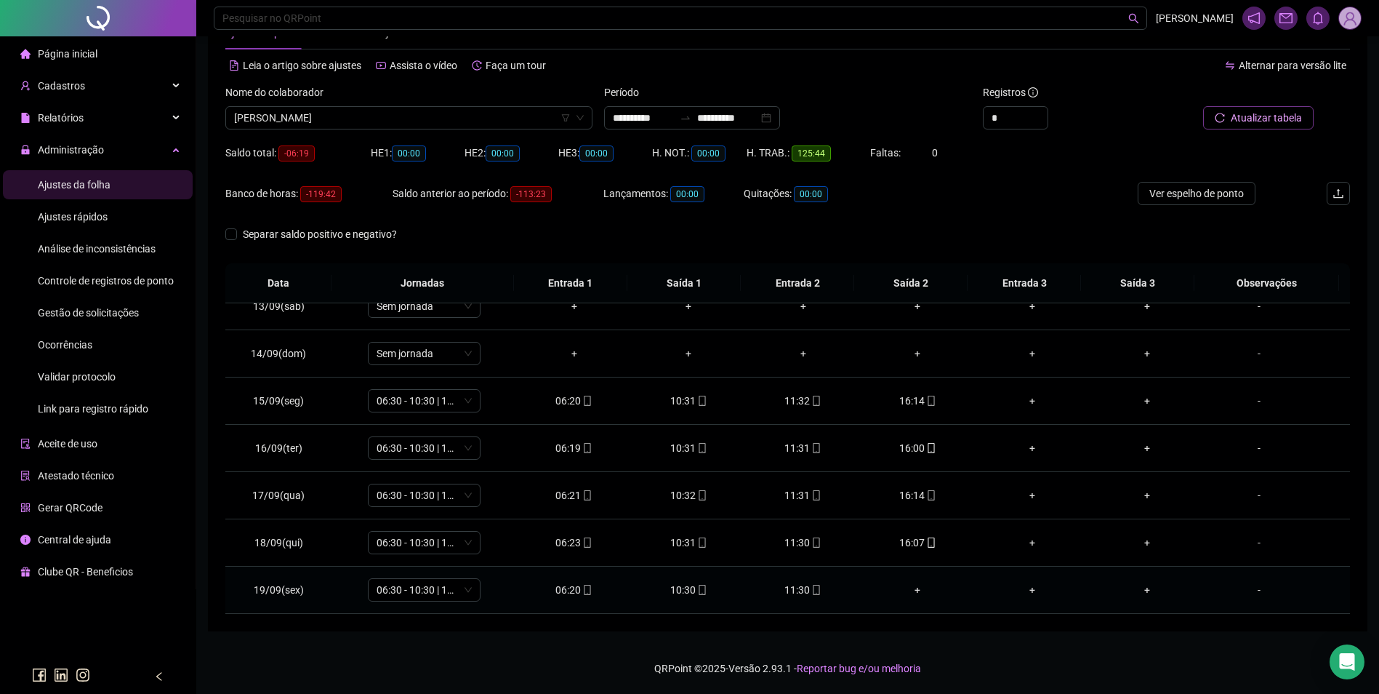
click at [811, 588] on icon "mobile" at bounding box center [816, 590] width 10 height 10
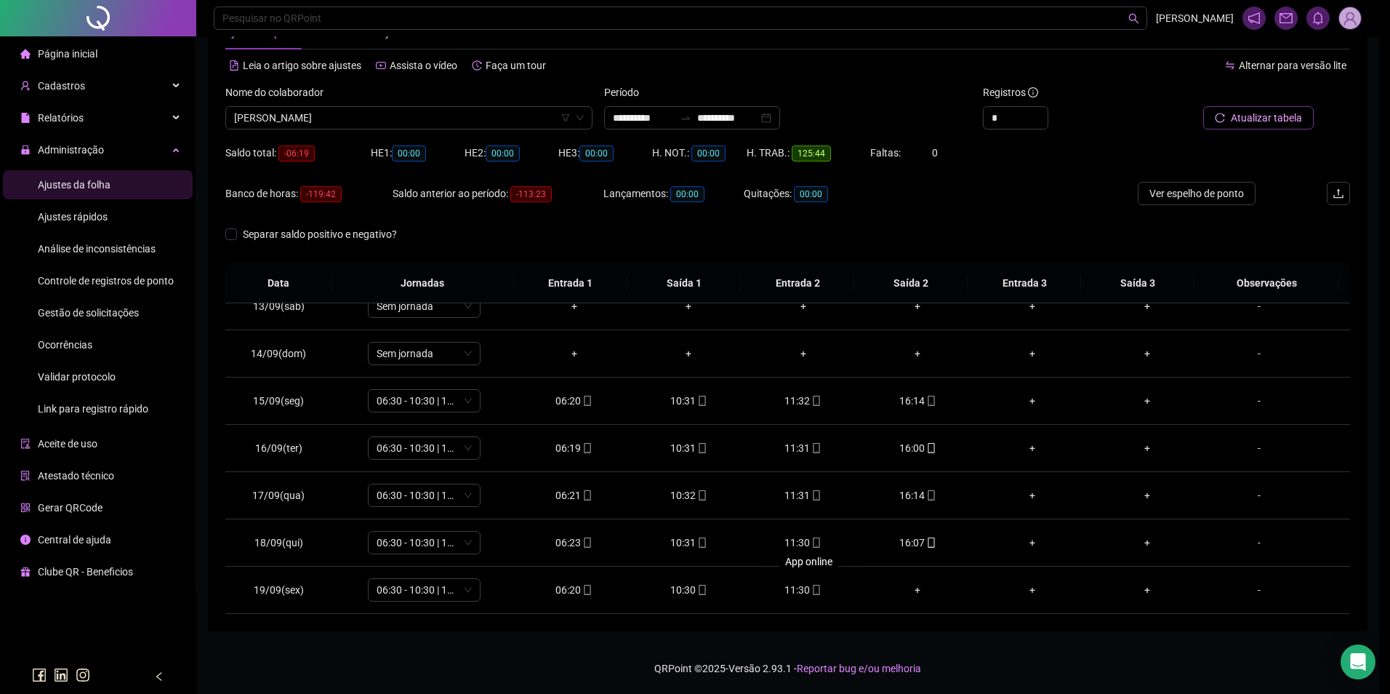
type input "**********"
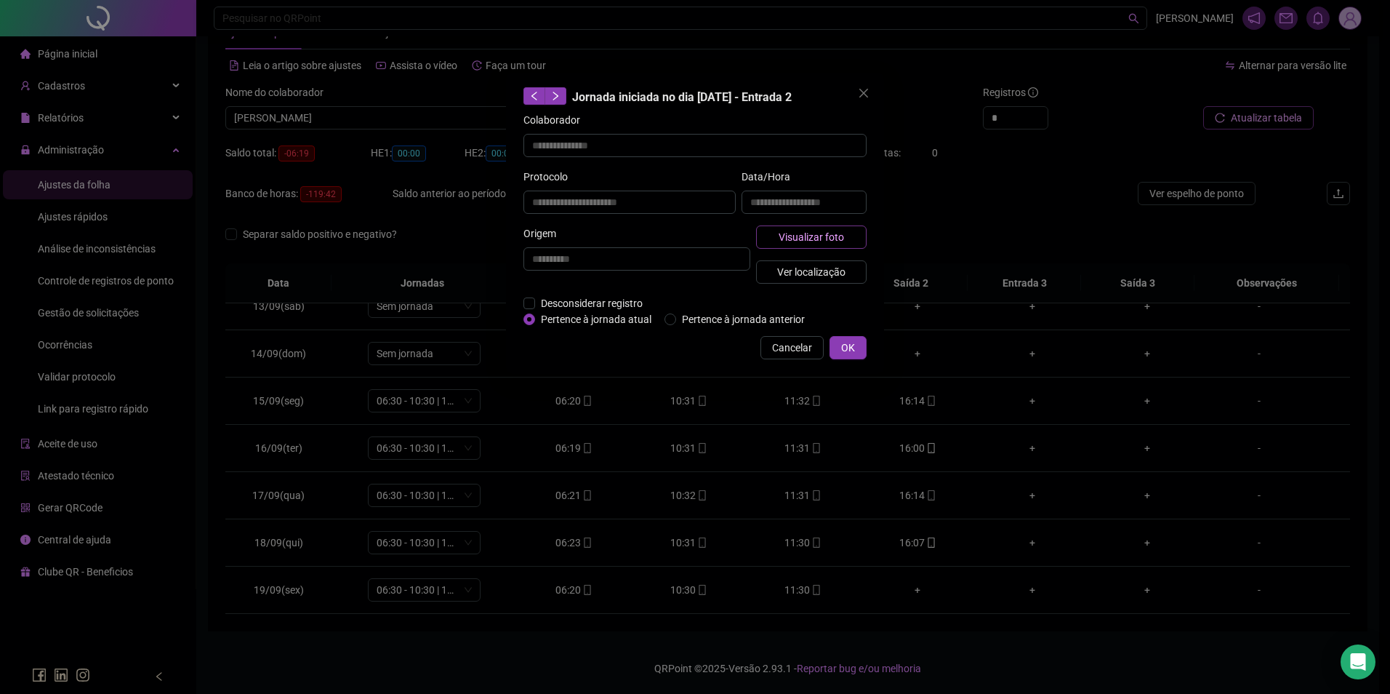
click at [841, 234] on span "Visualizar foto" at bounding box center [811, 237] width 65 height 16
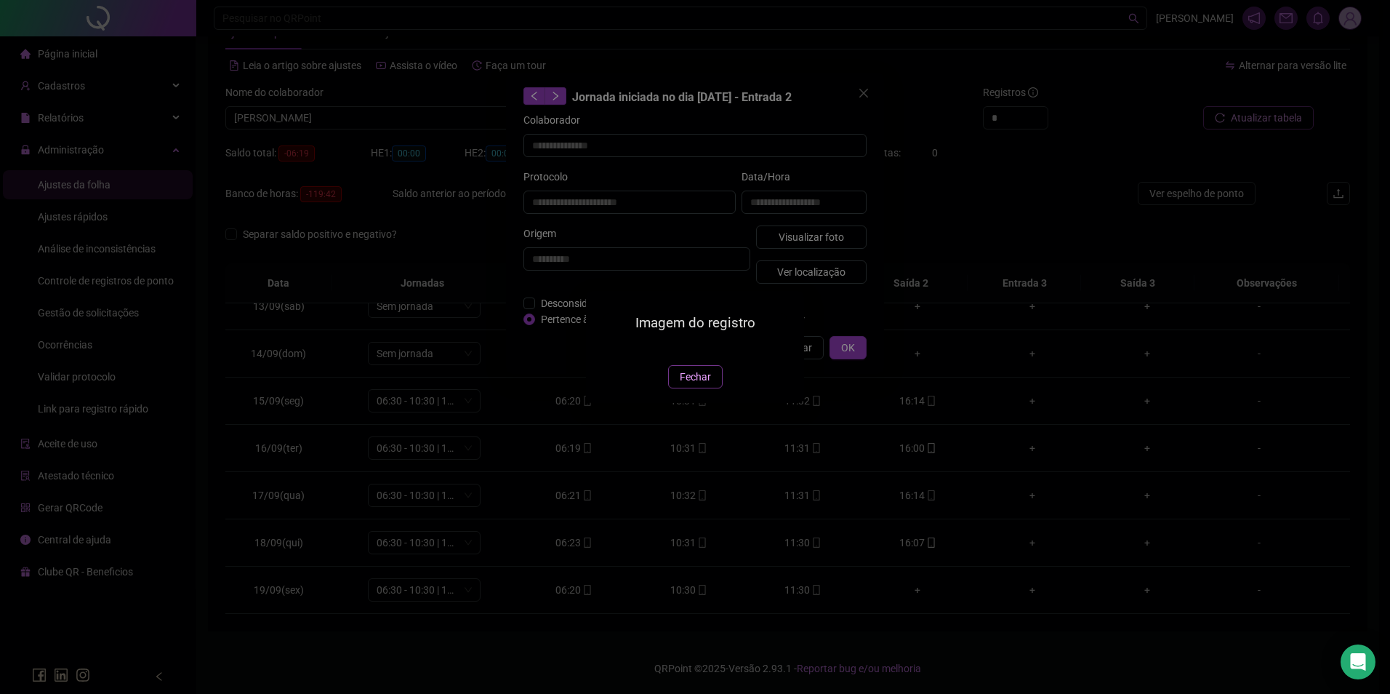
click at [713, 388] on button "Fechar" at bounding box center [695, 376] width 55 height 23
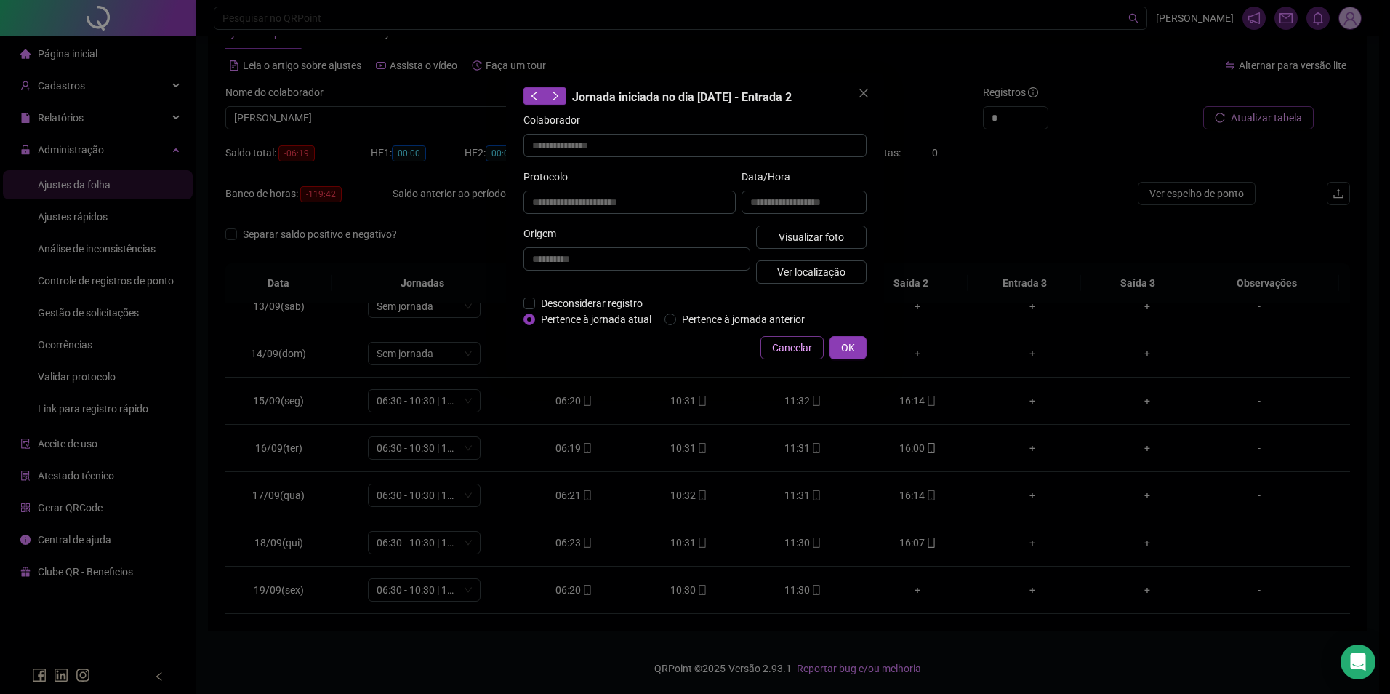
click at [797, 346] on span "Cancelar" at bounding box center [792, 348] width 40 height 16
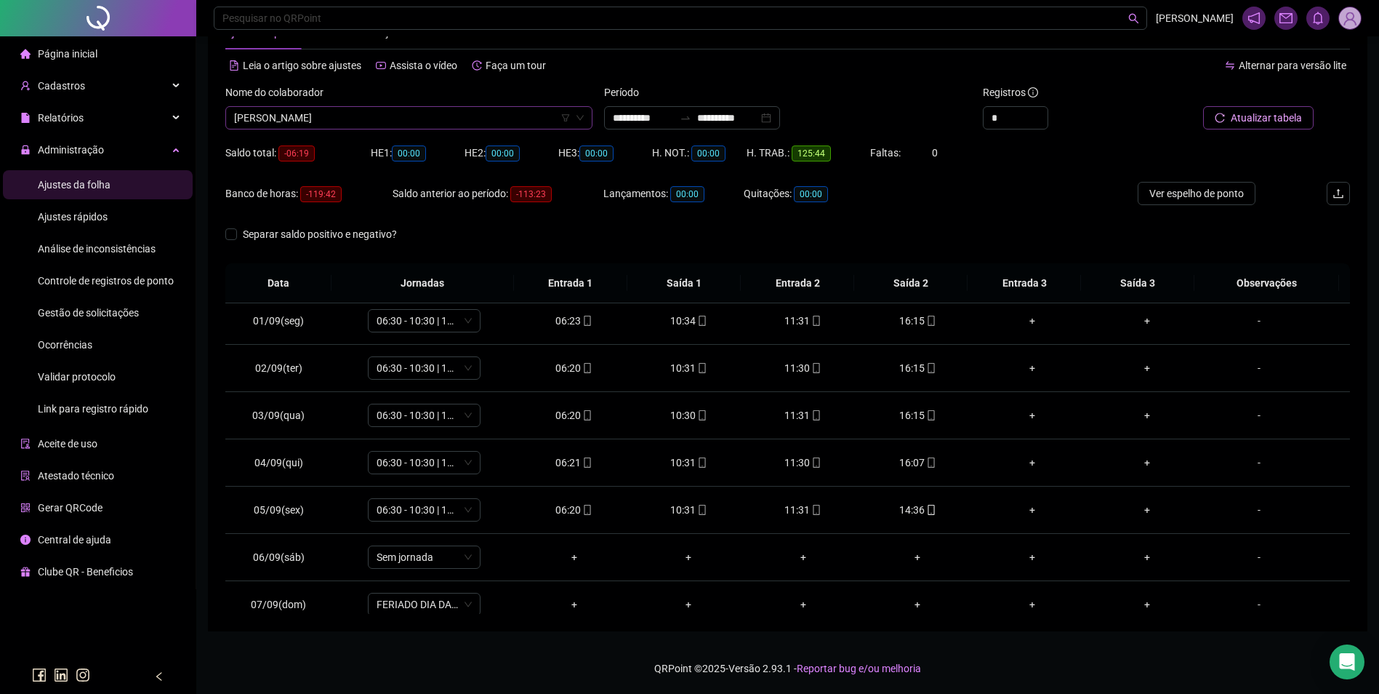
scroll to position [18986, 0]
click at [497, 127] on span "[PERSON_NAME]" at bounding box center [409, 118] width 350 height 22
type input "****"
click at [357, 149] on div "STFANNY [PERSON_NAME]" at bounding box center [409, 147] width 344 height 16
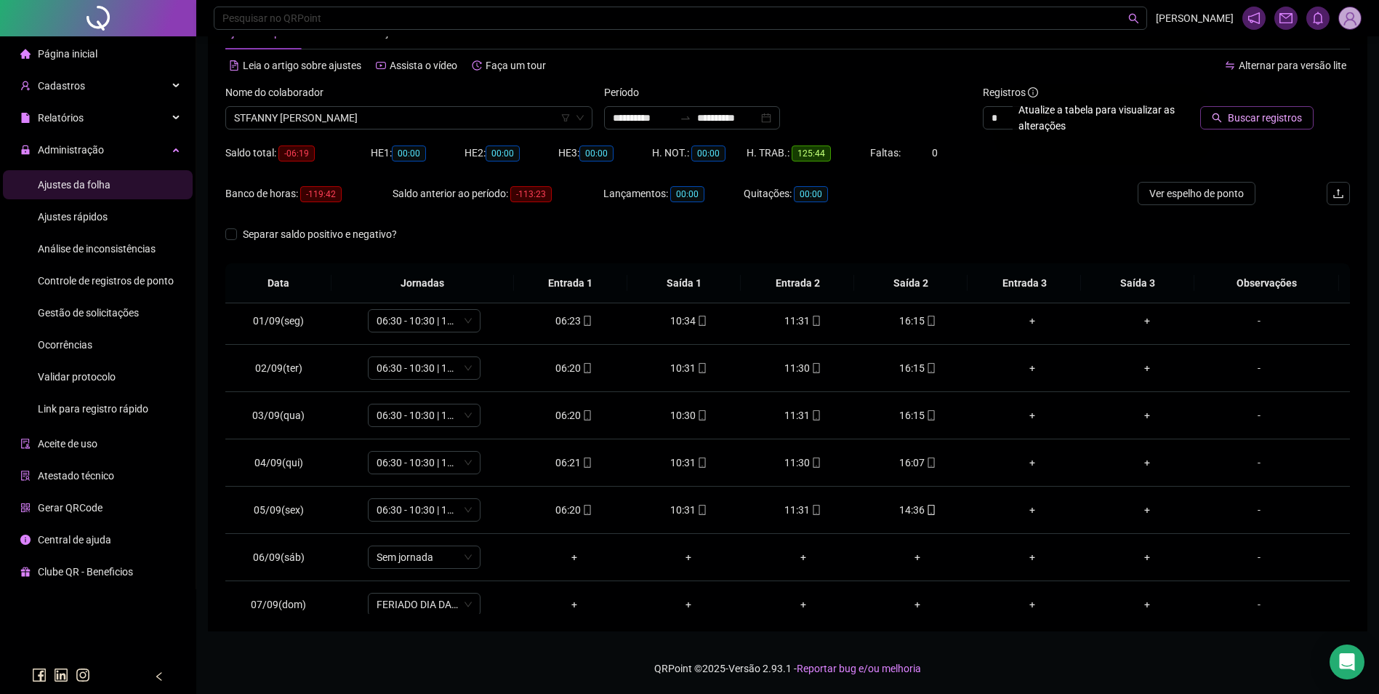
click at [1241, 108] on button "Buscar registros" at bounding box center [1256, 117] width 113 height 23
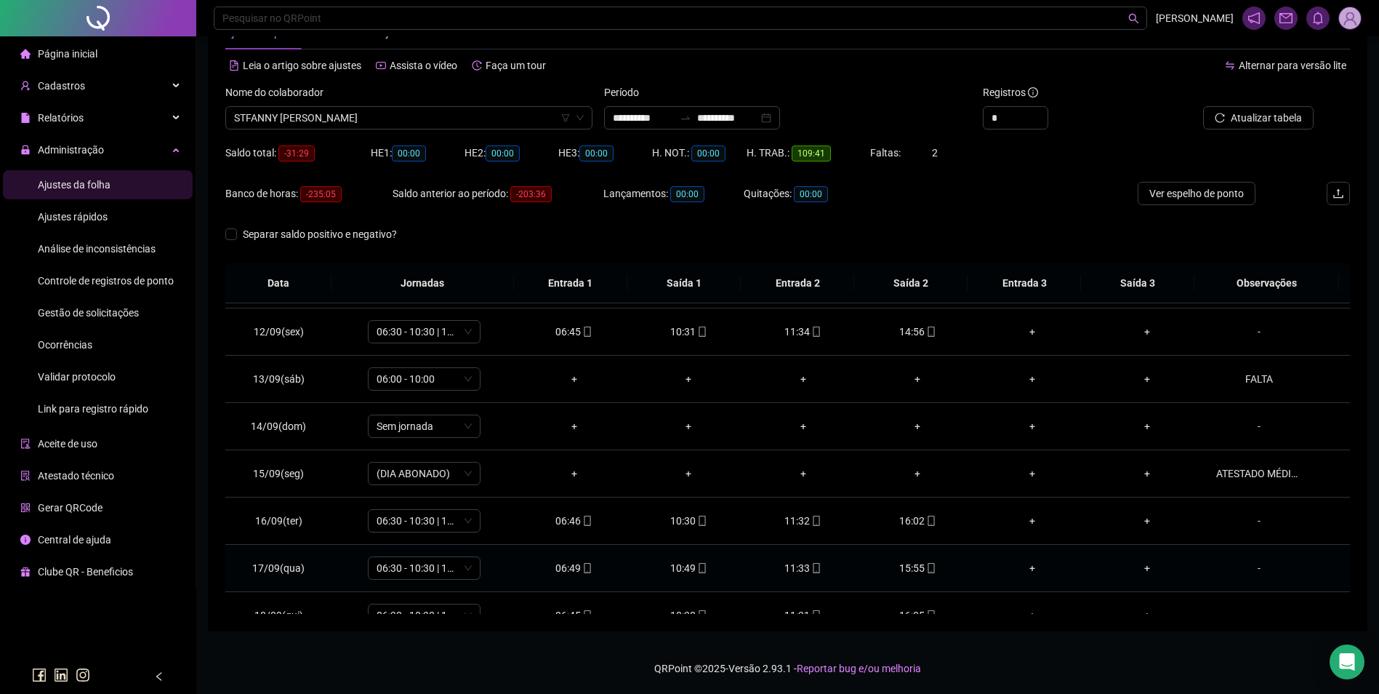
scroll to position [588, 0]
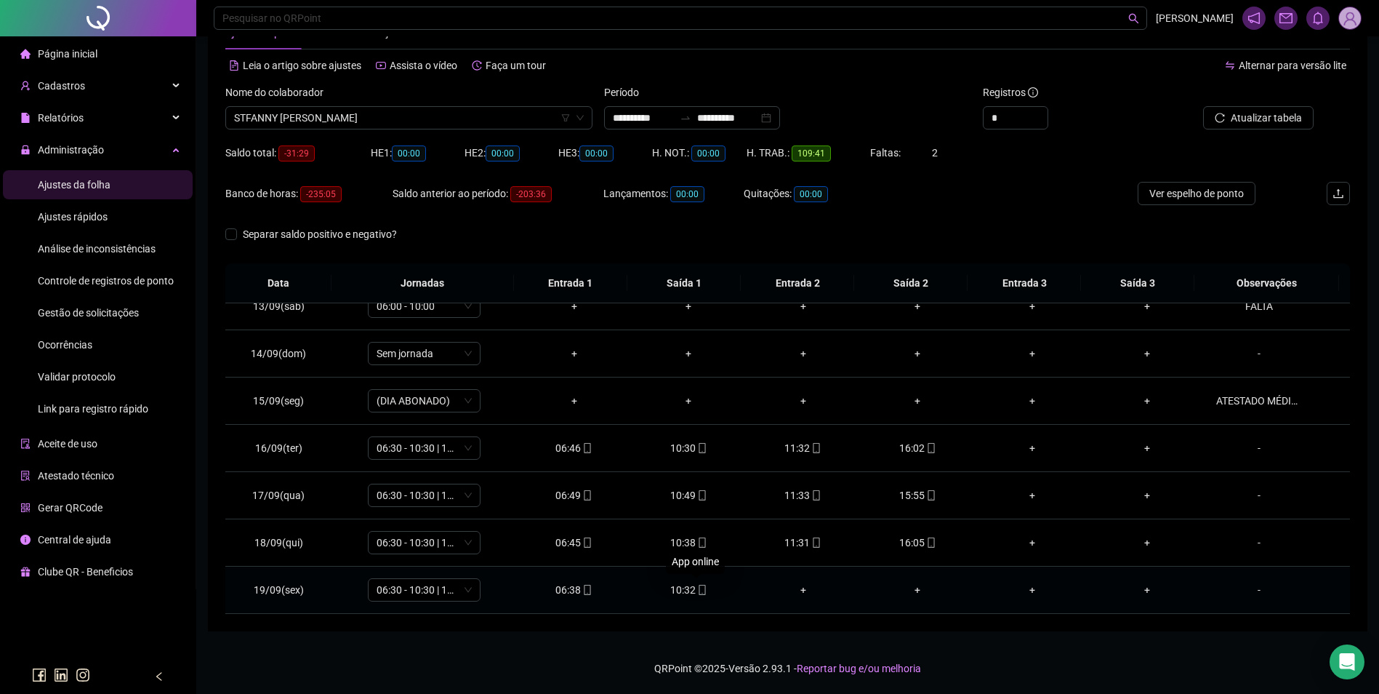
click at [698, 587] on icon "mobile" at bounding box center [702, 590] width 10 height 10
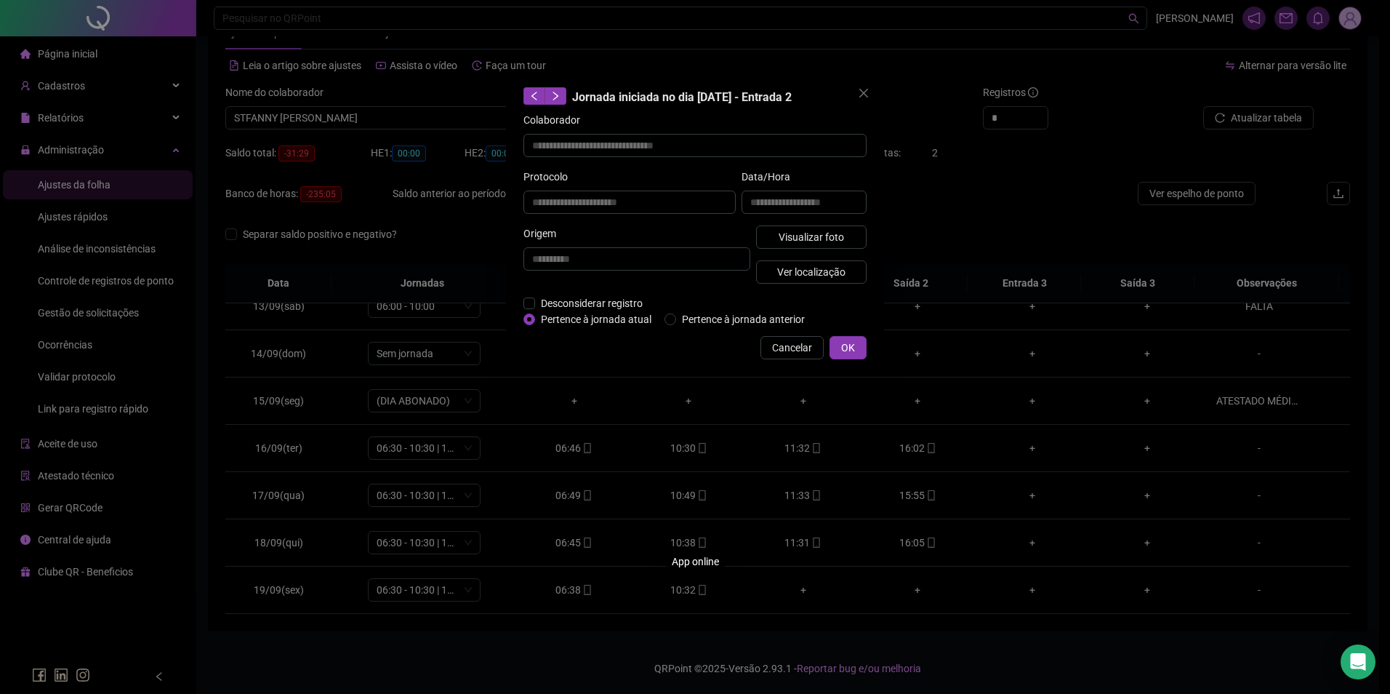
type input "**********"
click at [803, 231] on span "Visualizar foto" at bounding box center [811, 237] width 65 height 16
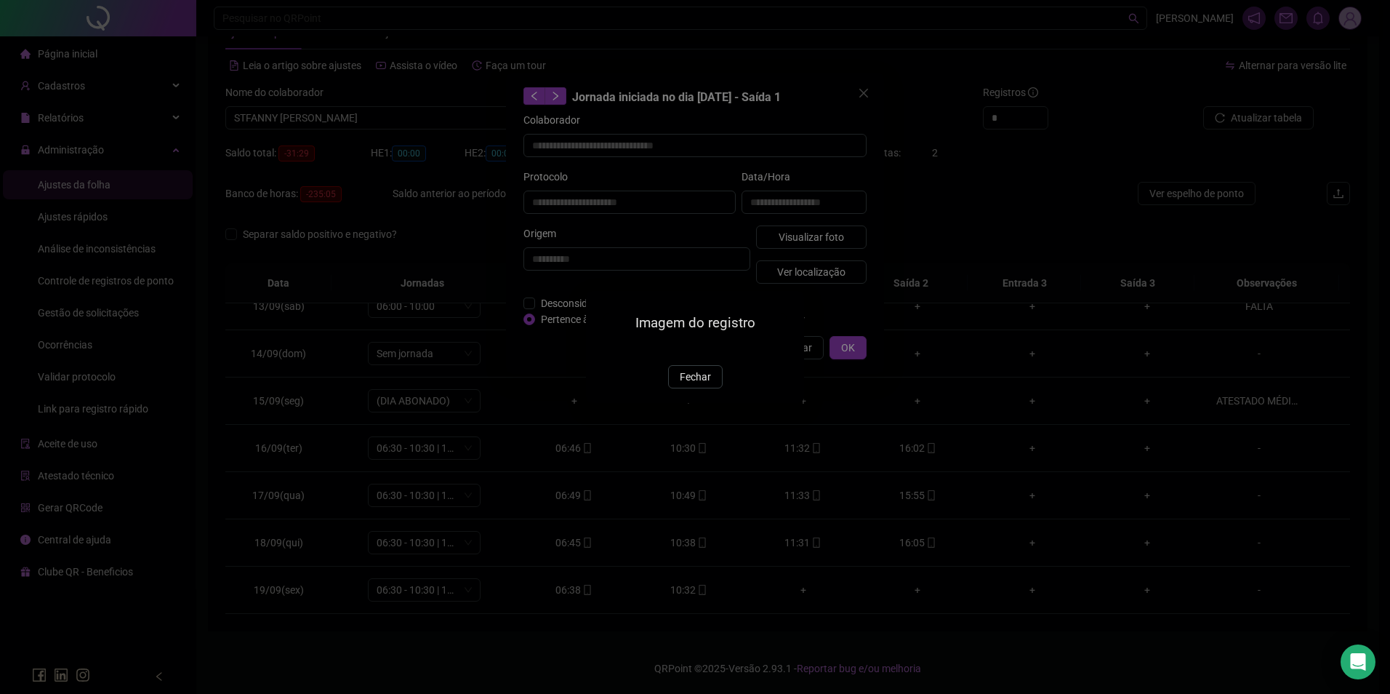
drag, startPoint x: 701, startPoint y: 462, endPoint x: 714, endPoint y: 450, distance: 17.5
click at [705, 385] on span "Fechar" at bounding box center [695, 377] width 31 height 16
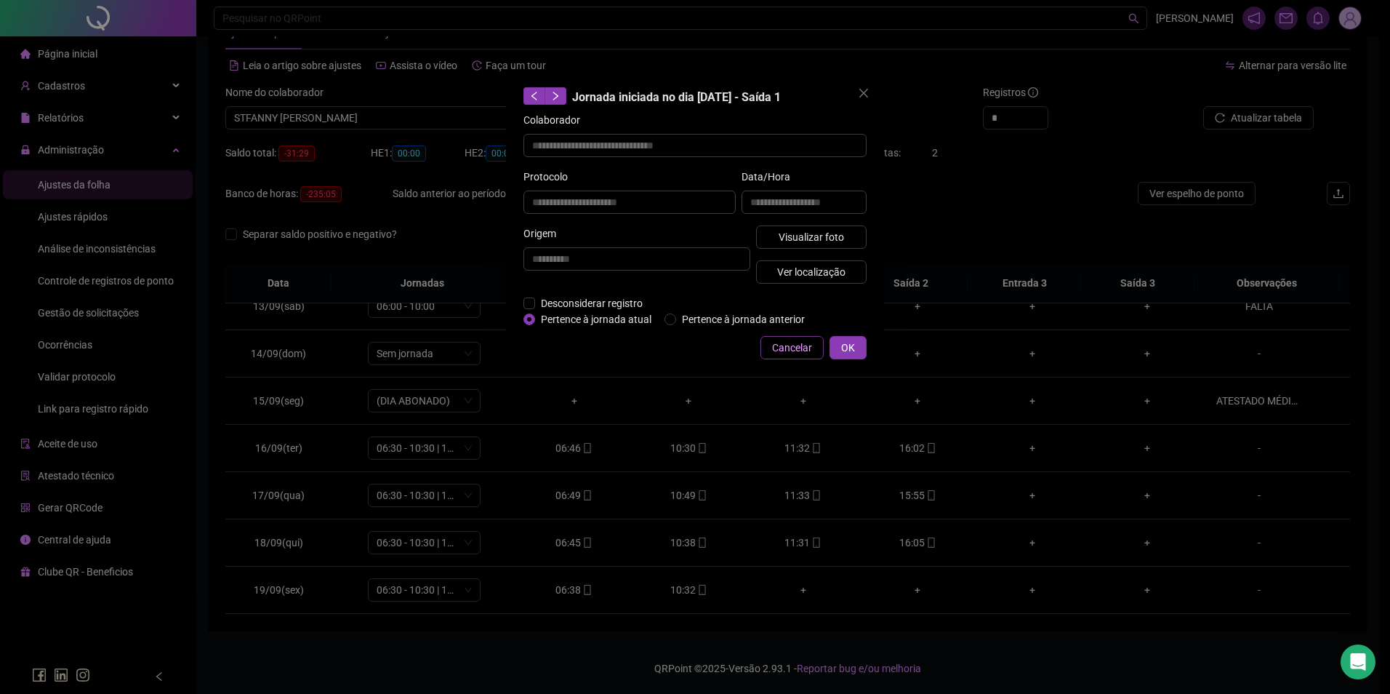
click at [766, 341] on button "Cancelar" at bounding box center [792, 347] width 63 height 23
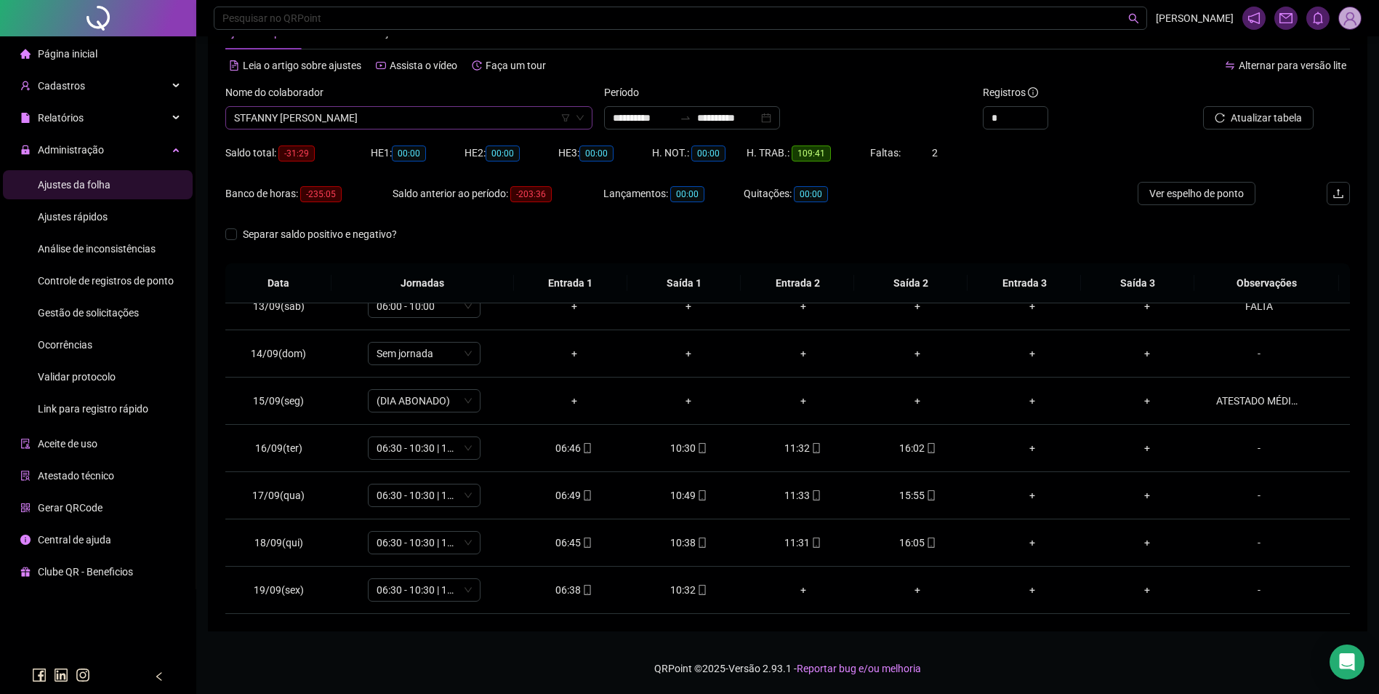
click at [434, 121] on span "STFANNY [PERSON_NAME]" at bounding box center [409, 118] width 350 height 22
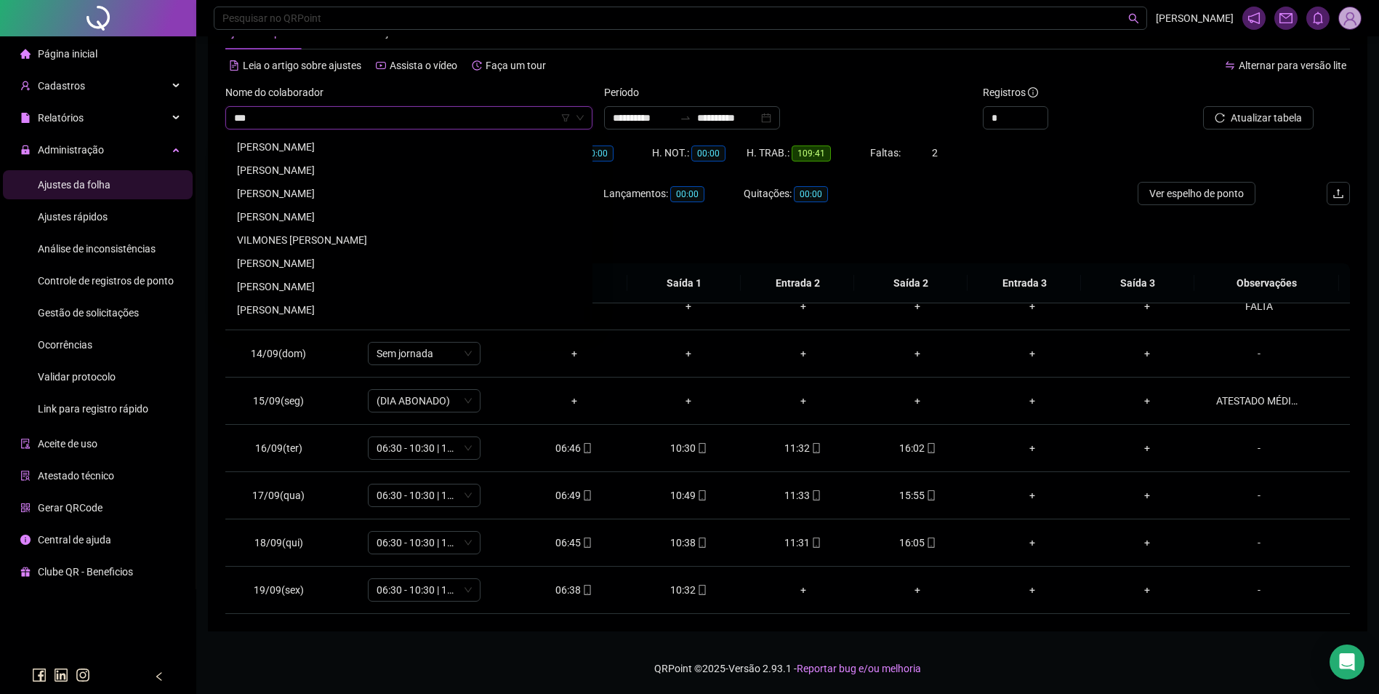
scroll to position [0, 0]
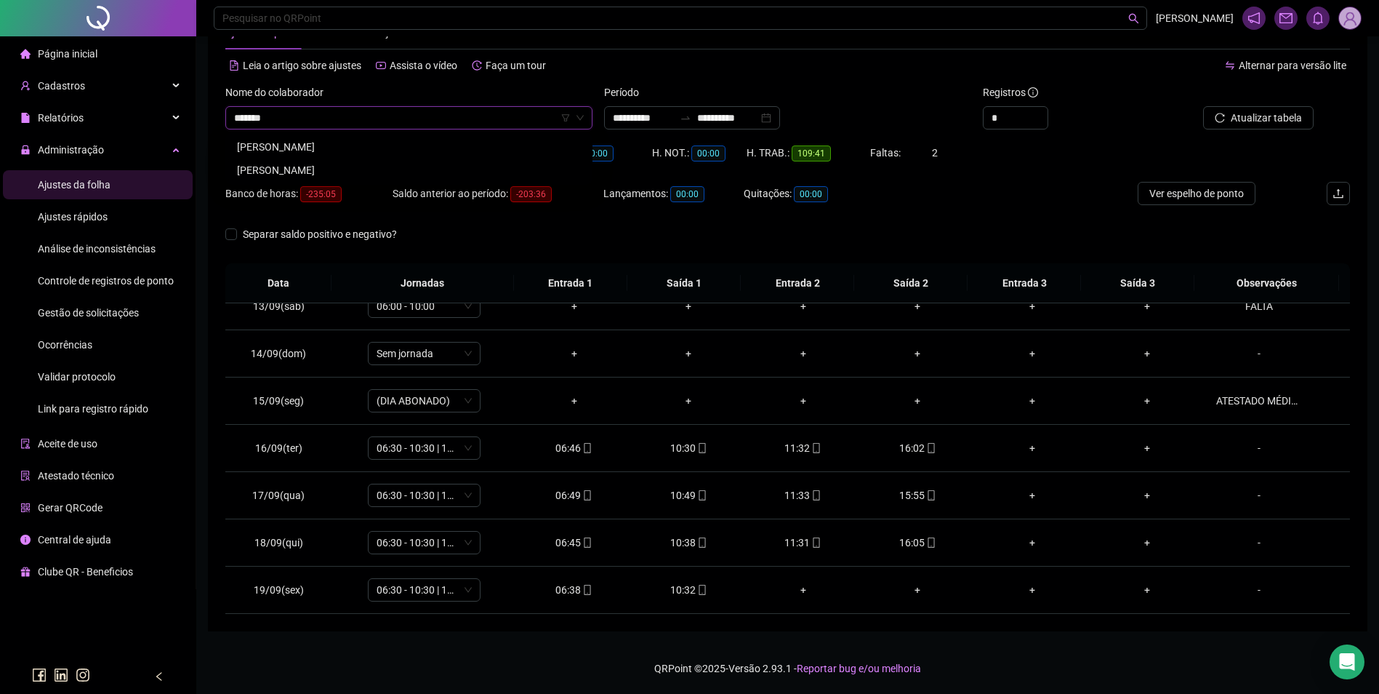
type input "*******"
click at [502, 121] on span "STFANNY [PERSON_NAME]" at bounding box center [409, 118] width 350 height 22
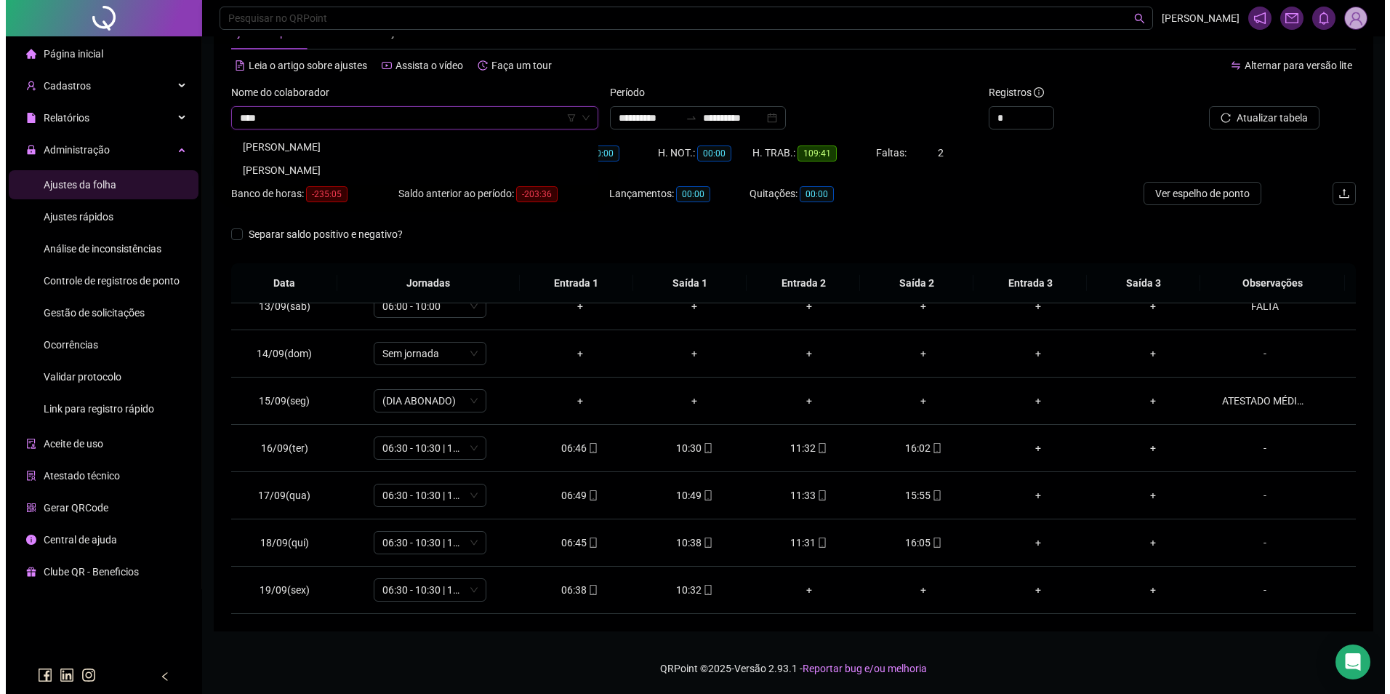
scroll to position [0, 0]
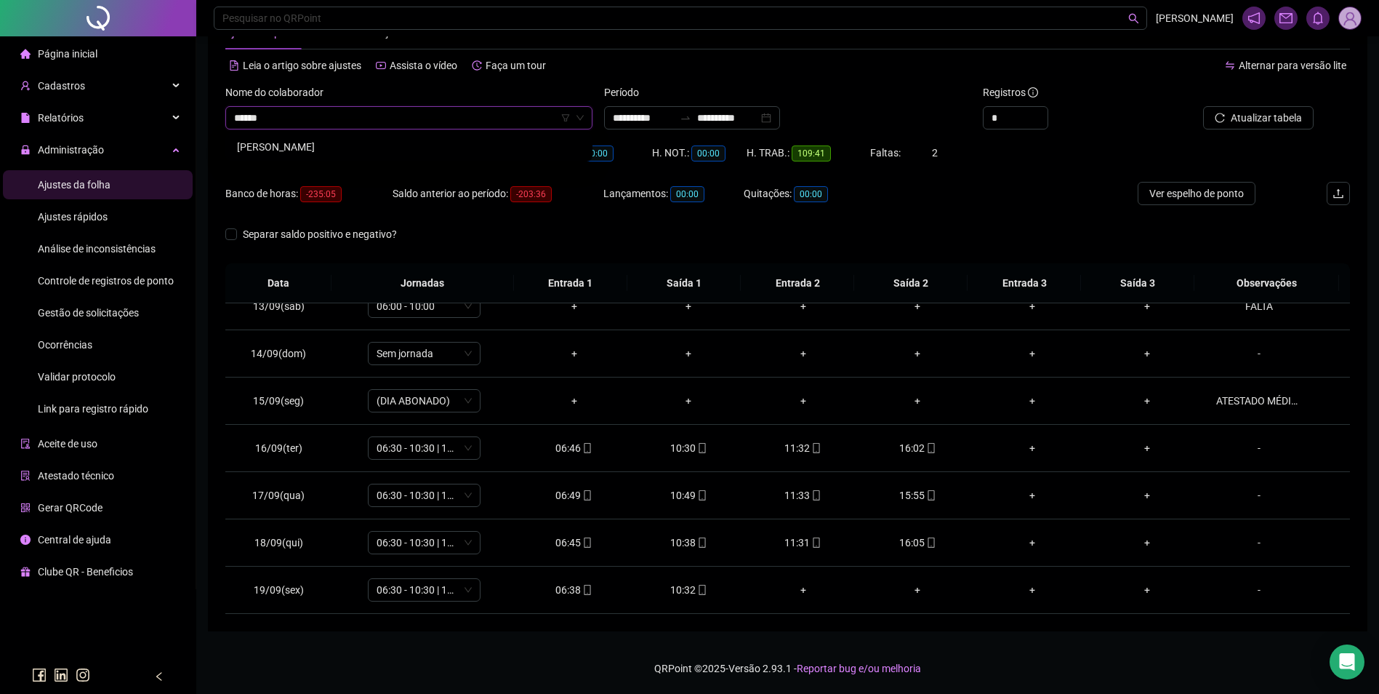
type input "*******"
click at [299, 149] on div "[PERSON_NAME]" at bounding box center [409, 147] width 344 height 16
click at [1271, 121] on span "Buscar registros" at bounding box center [1265, 118] width 74 height 16
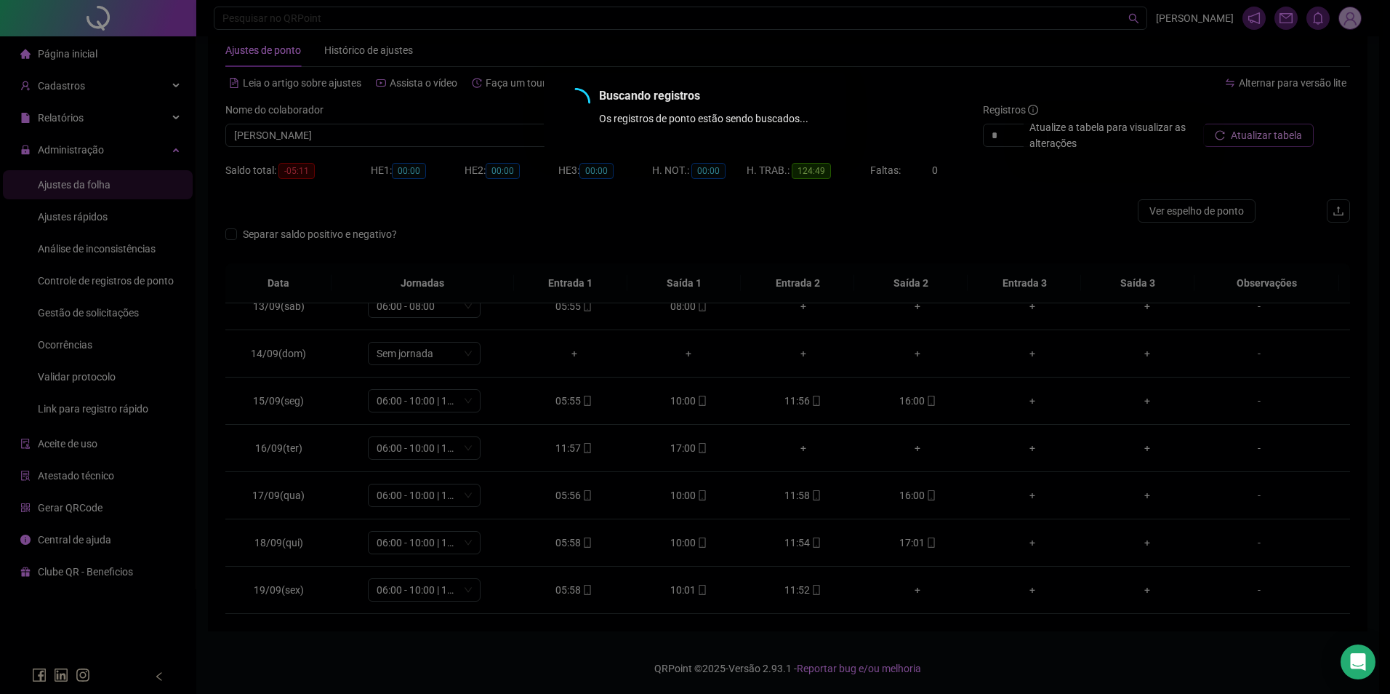
scroll to position [32, 0]
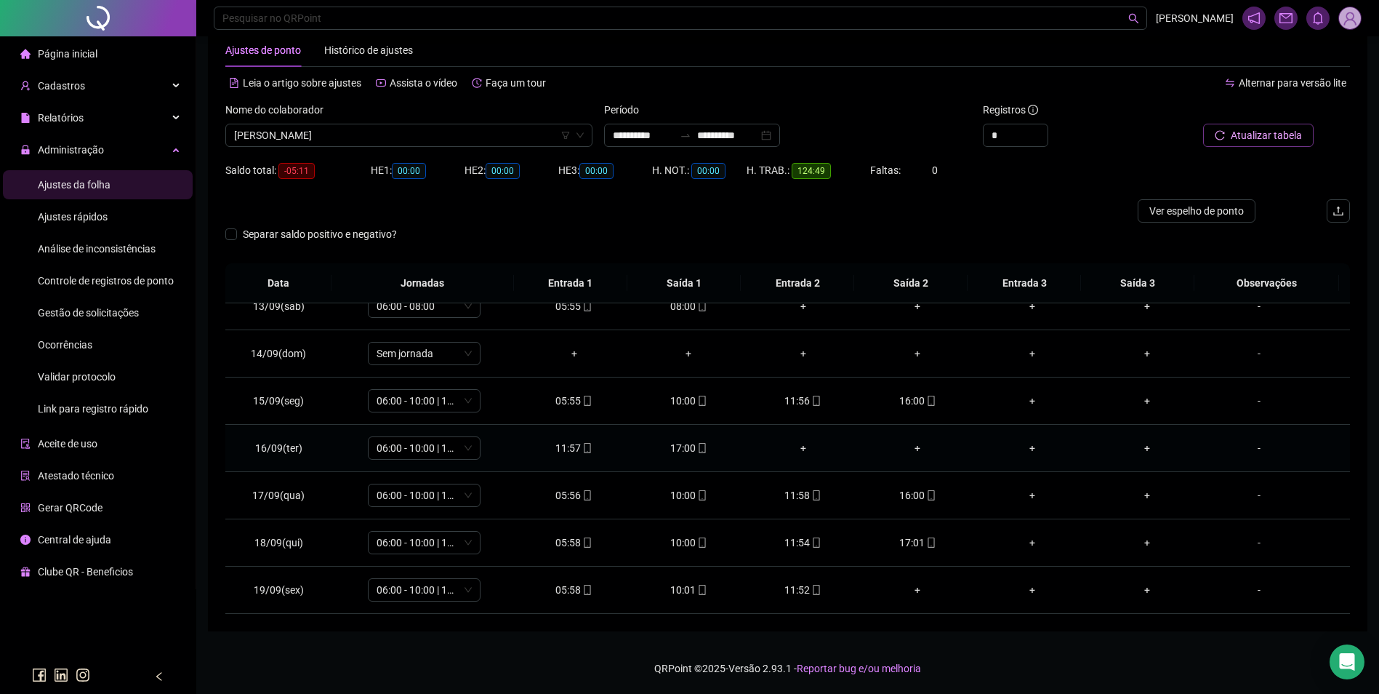
click at [1247, 448] on div "-" at bounding box center [1259, 448] width 86 height 16
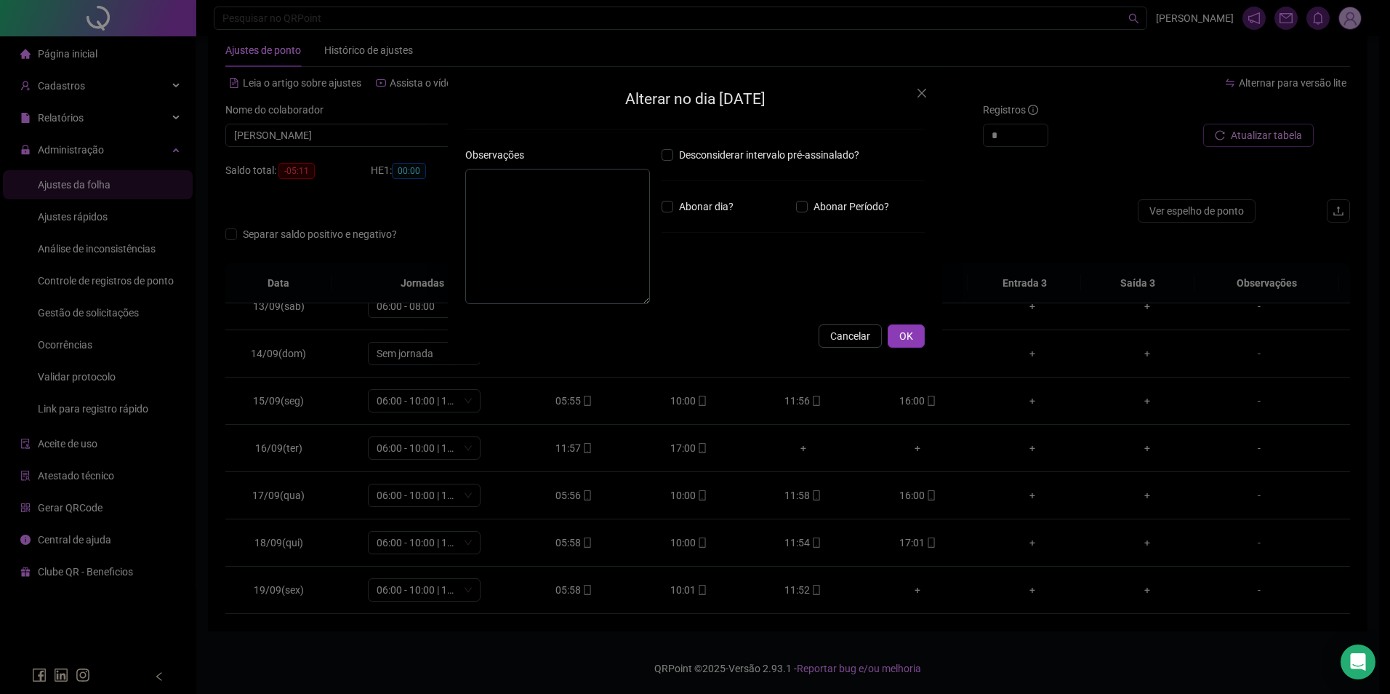
click at [1208, 436] on div "Alterar no dia [DATE] Observações Desconsiderar intervalo pré-assinalado? Abona…" at bounding box center [695, 347] width 1390 height 694
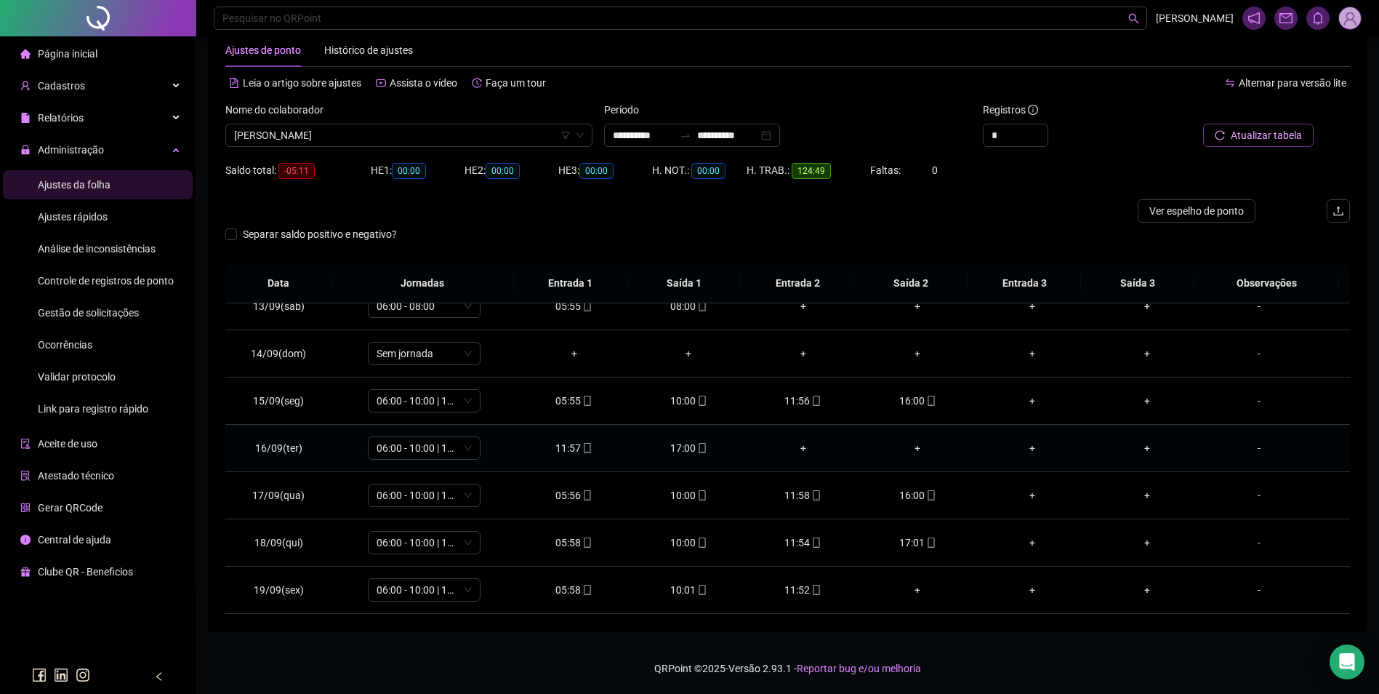
click at [1248, 448] on div "-" at bounding box center [1259, 448] width 86 height 16
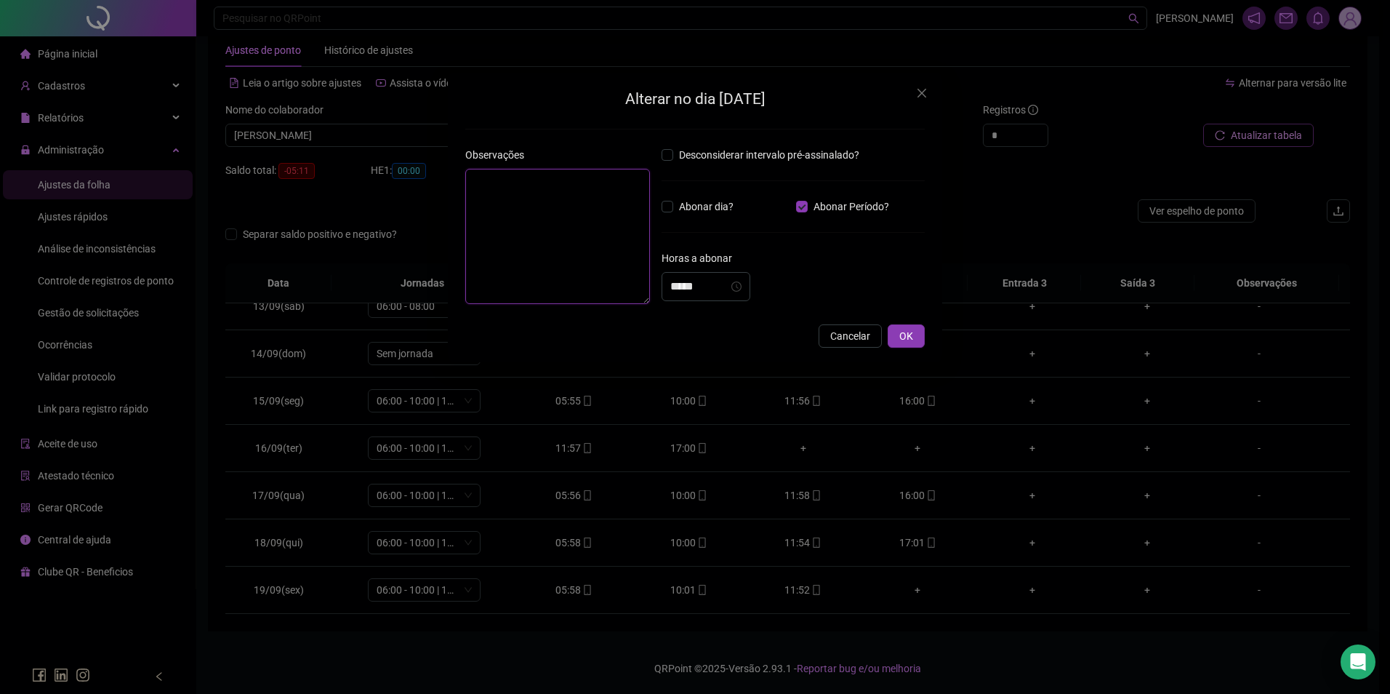
click at [546, 206] on textarea at bounding box center [557, 236] width 185 height 135
drag, startPoint x: 673, startPoint y: 288, endPoint x: 681, endPoint y: 288, distance: 8.0
click at [675, 288] on input "*****" at bounding box center [699, 286] width 58 height 17
click at [680, 401] on div "04" at bounding box center [682, 401] width 35 height 20
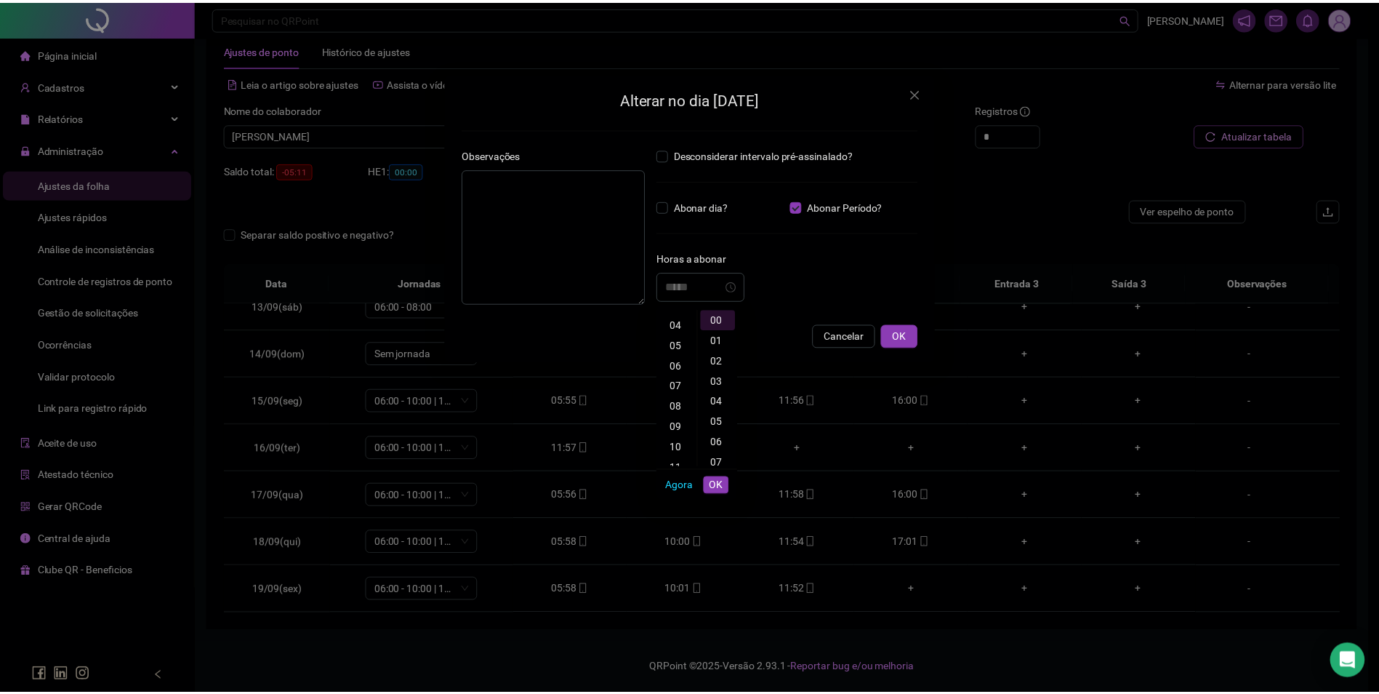
scroll to position [81, 0]
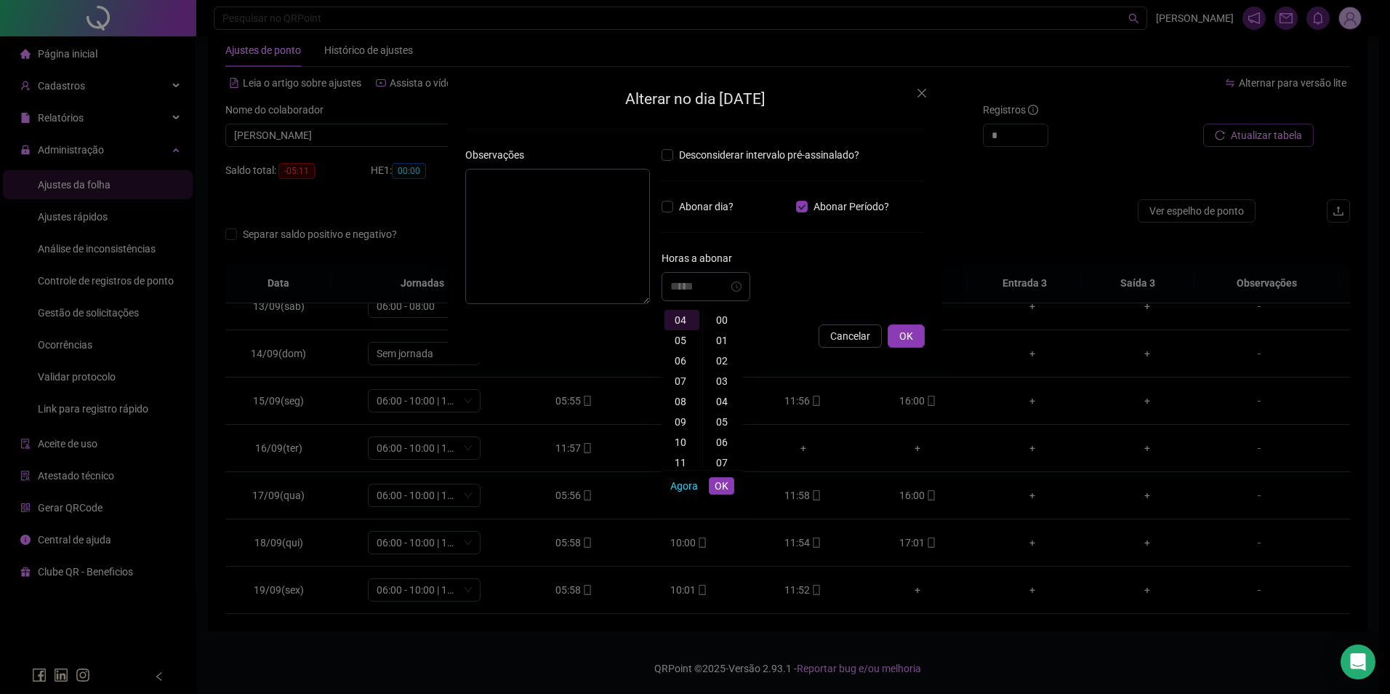
click at [721, 321] on div "00" at bounding box center [723, 320] width 35 height 20
type input "*****"
click at [721, 487] on span "OK" at bounding box center [722, 486] width 14 height 16
click at [553, 262] on textarea at bounding box center [557, 236] width 185 height 135
type textarea "*"
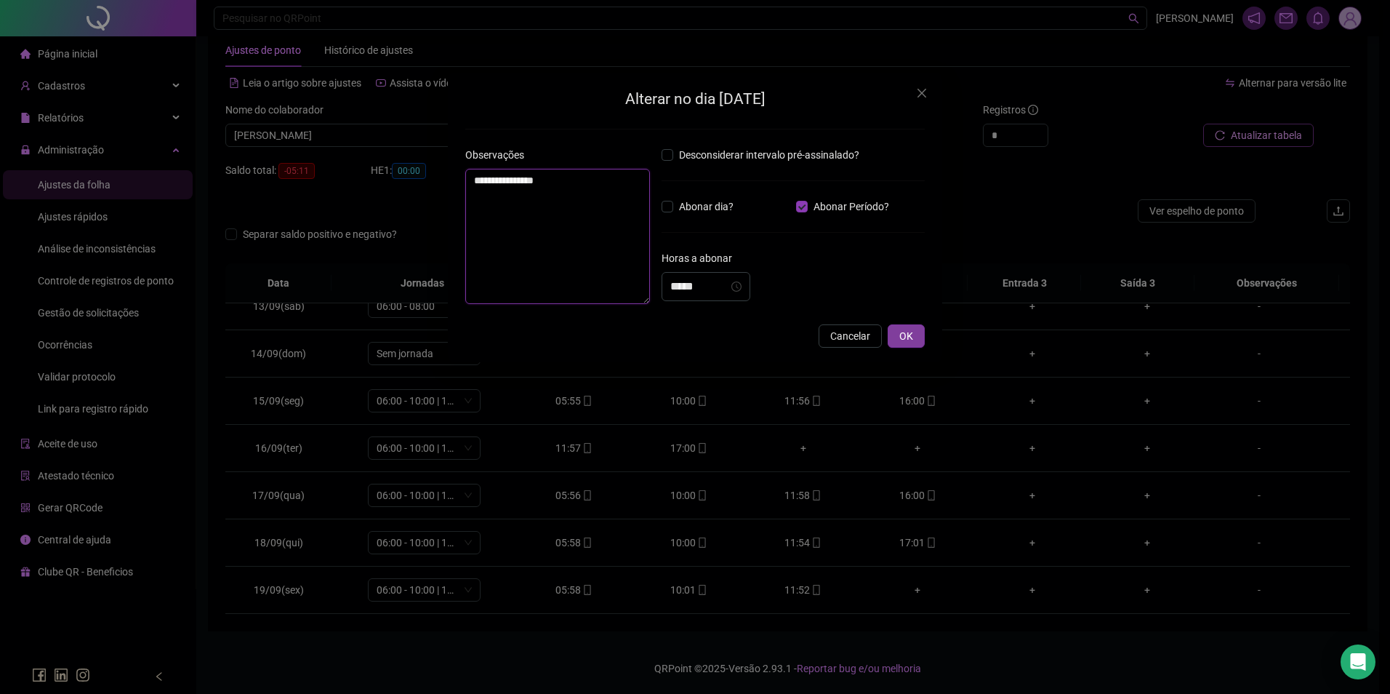
type textarea "**********"
click at [907, 340] on span "OK" at bounding box center [906, 336] width 14 height 16
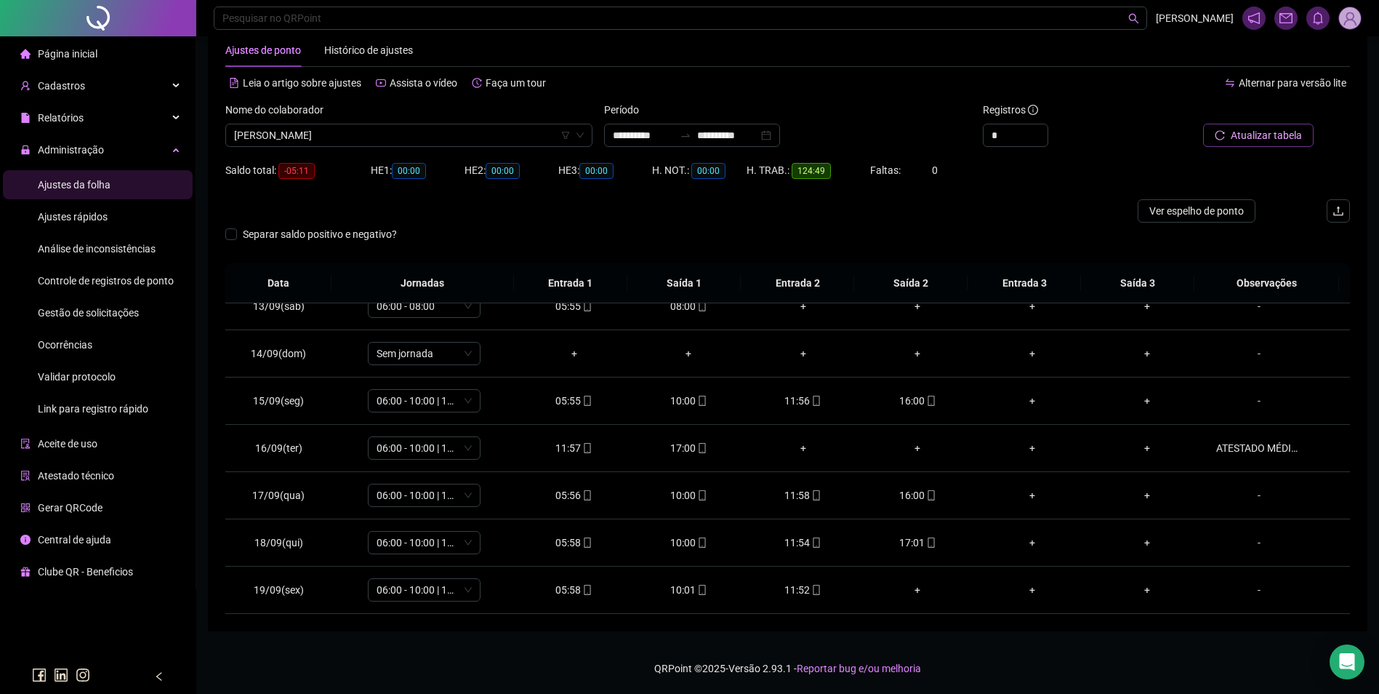
click at [1257, 130] on span "Atualizar tabela" at bounding box center [1266, 135] width 71 height 16
click at [798, 591] on div "11:52" at bounding box center [804, 590] width 92 height 16
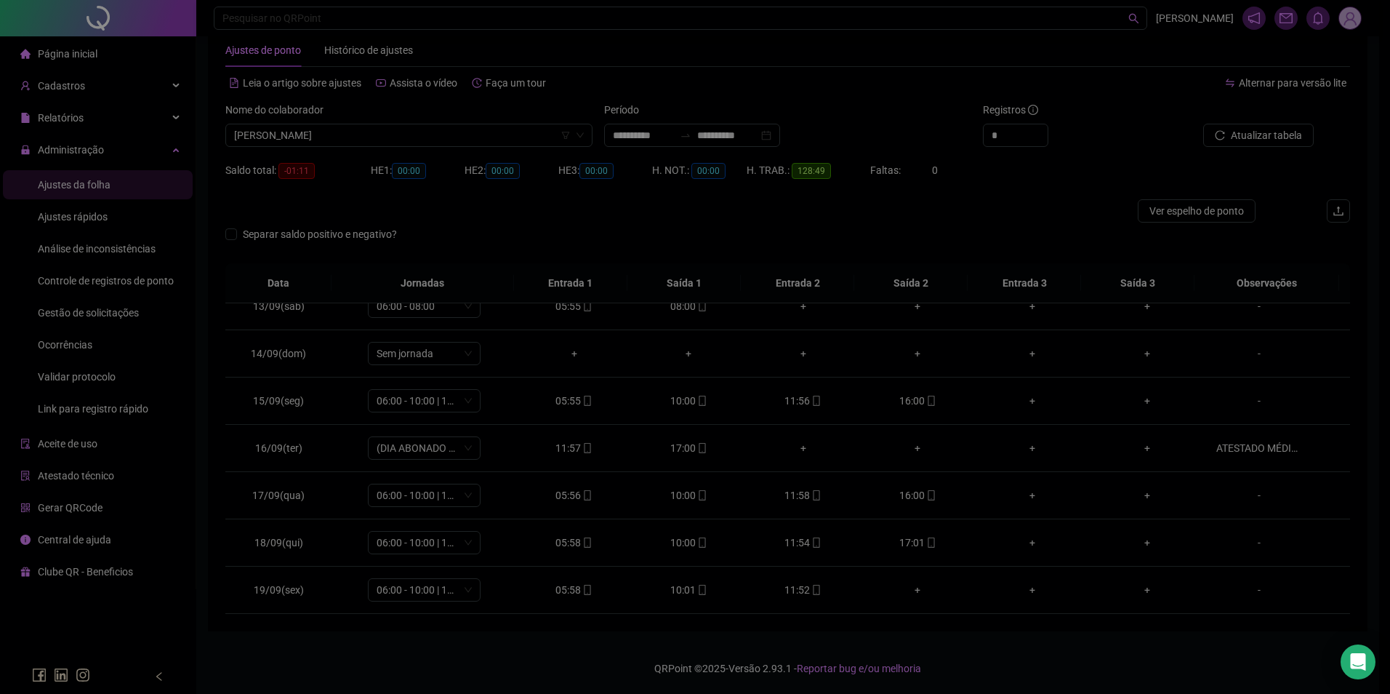
type input "**********"
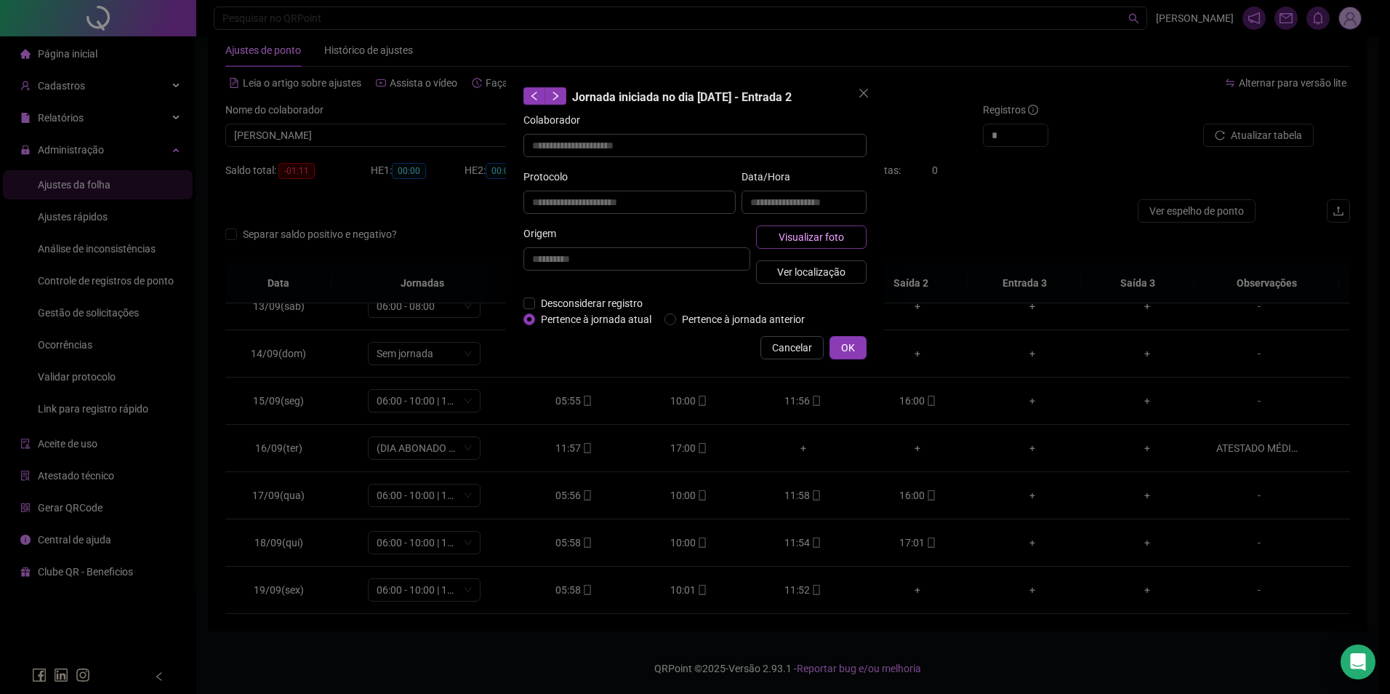
click at [821, 235] on span "Visualizar foto" at bounding box center [811, 237] width 65 height 16
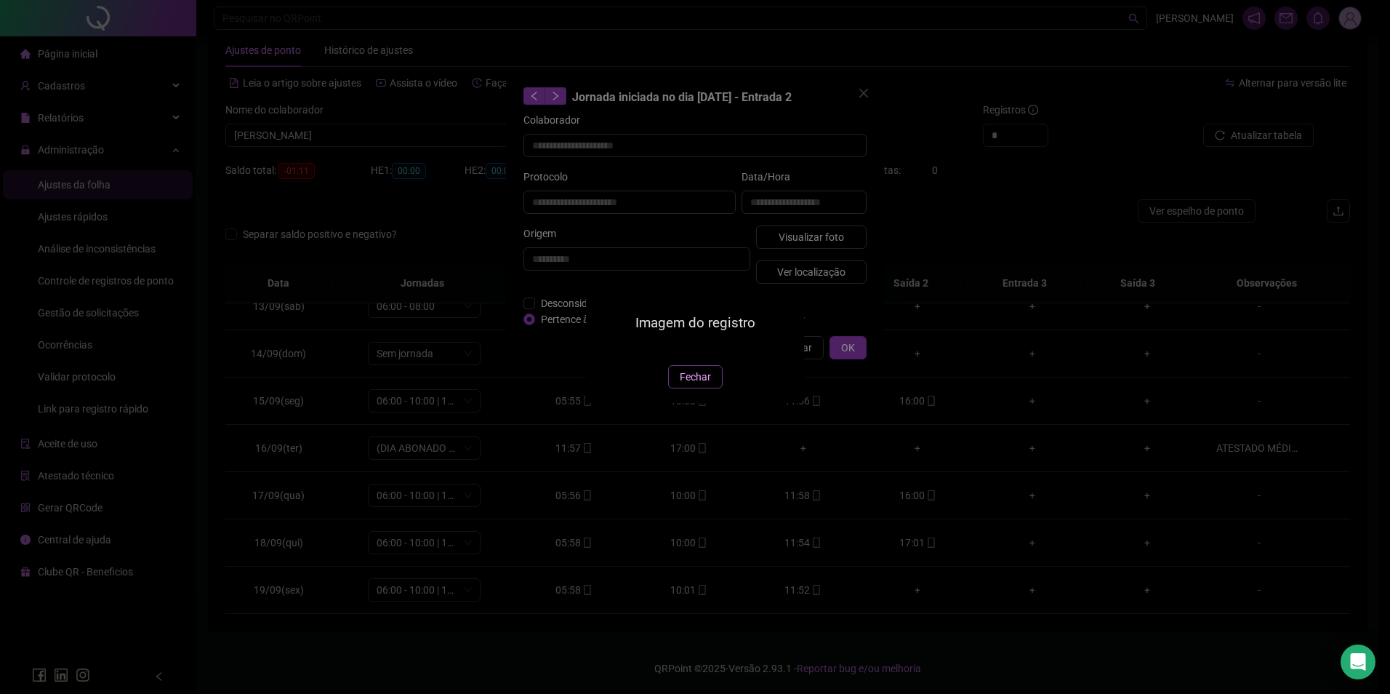
click at [708, 385] on span "Fechar" at bounding box center [695, 377] width 31 height 16
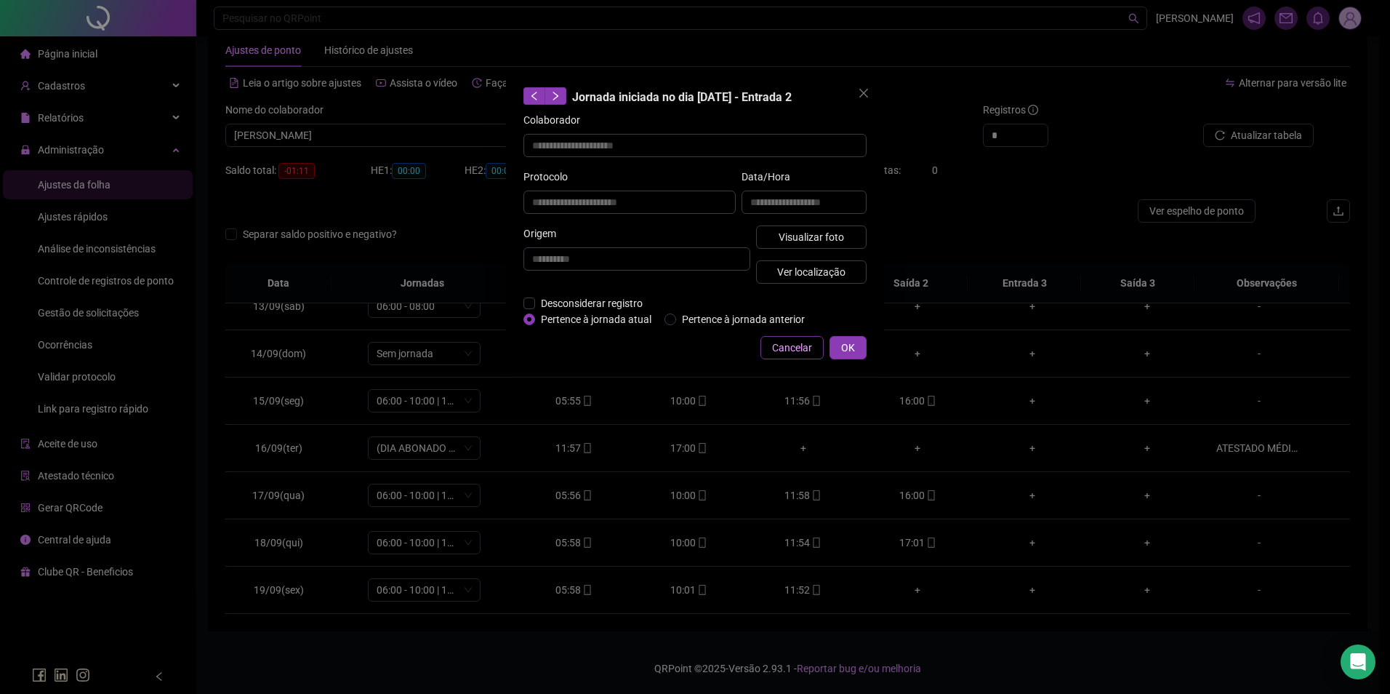
click at [774, 342] on span "Cancelar" at bounding box center [792, 348] width 40 height 16
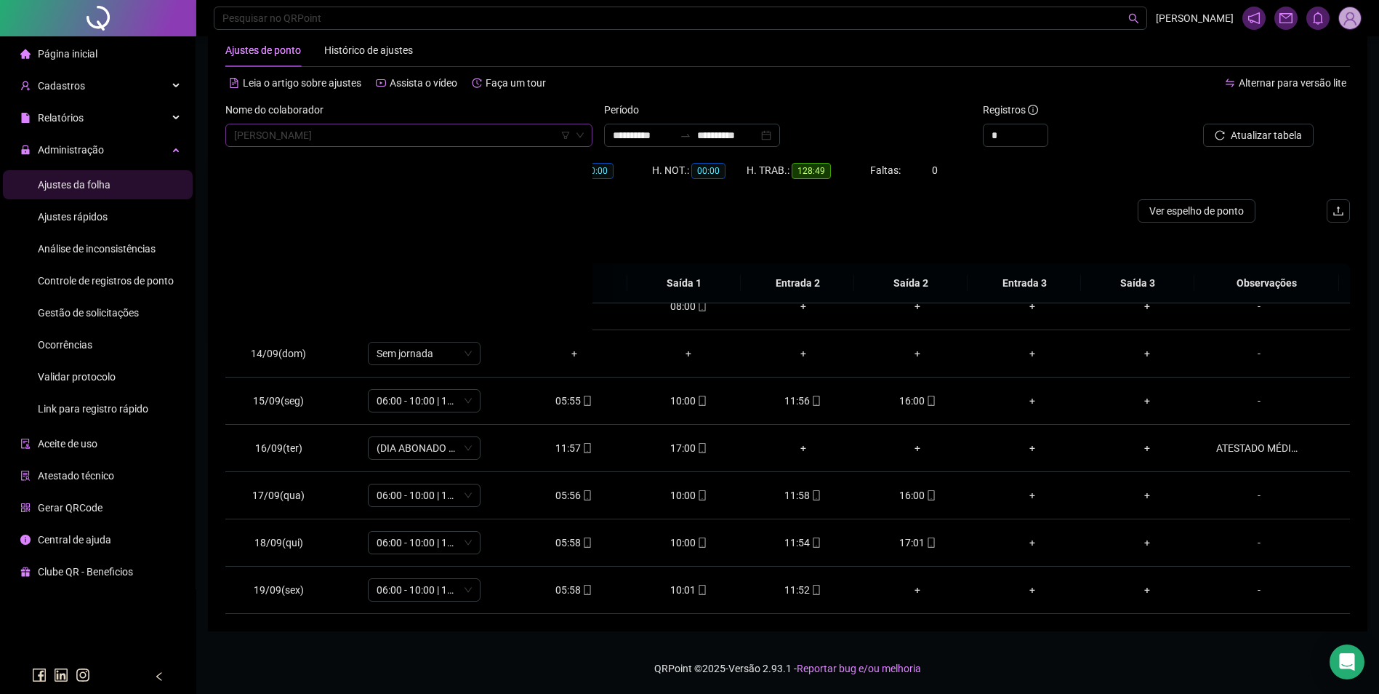
scroll to position [17730, 0]
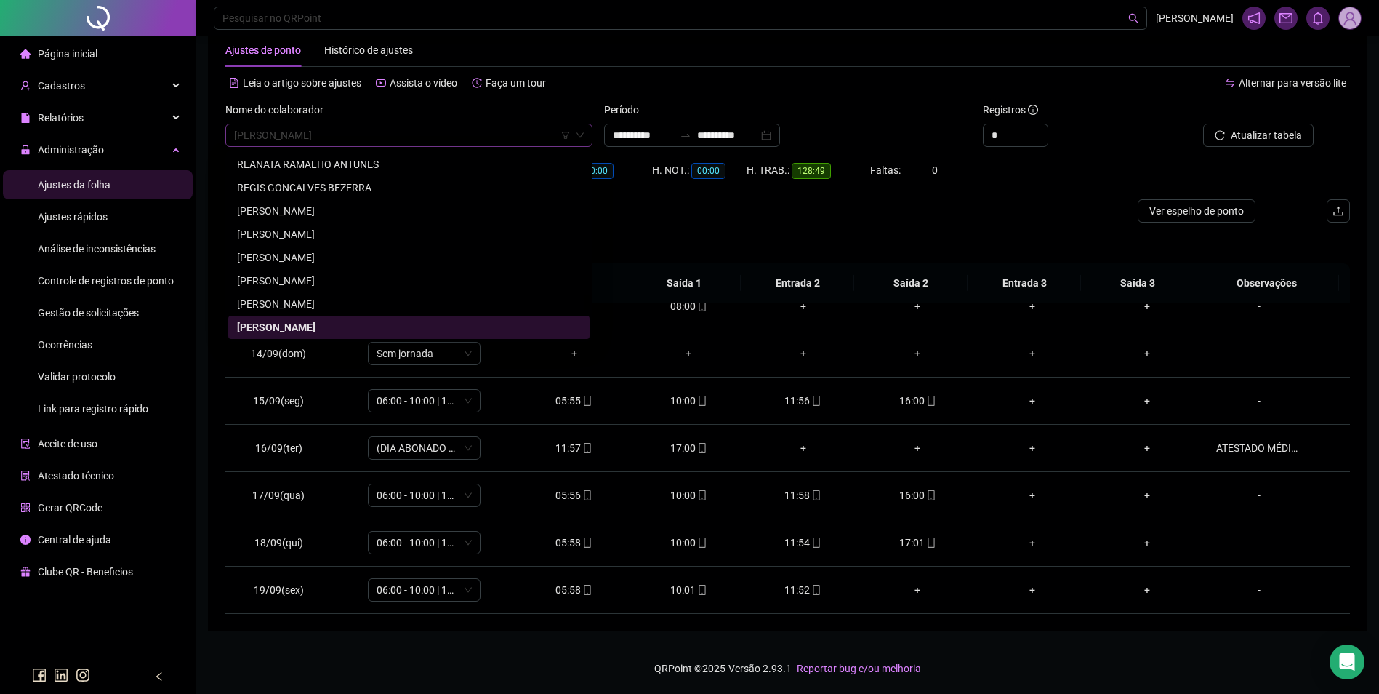
click at [470, 135] on span "[PERSON_NAME]" at bounding box center [409, 135] width 350 height 22
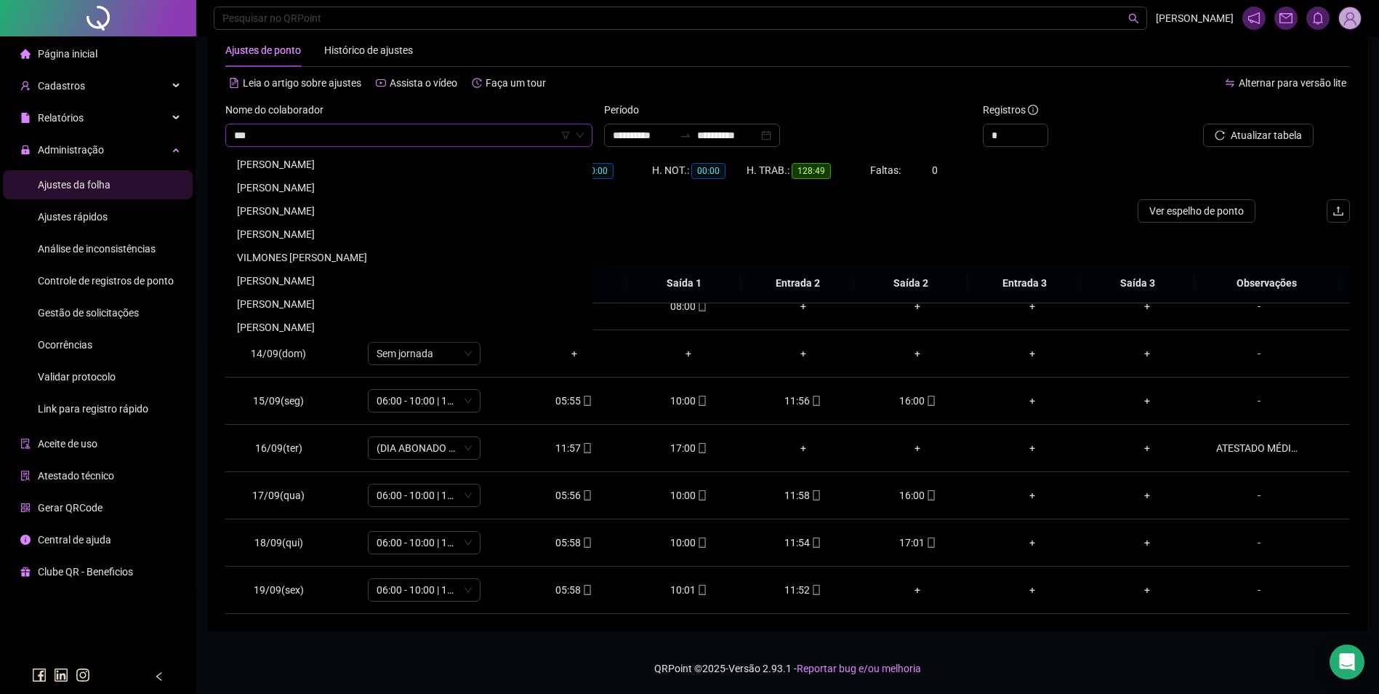
scroll to position [0, 0]
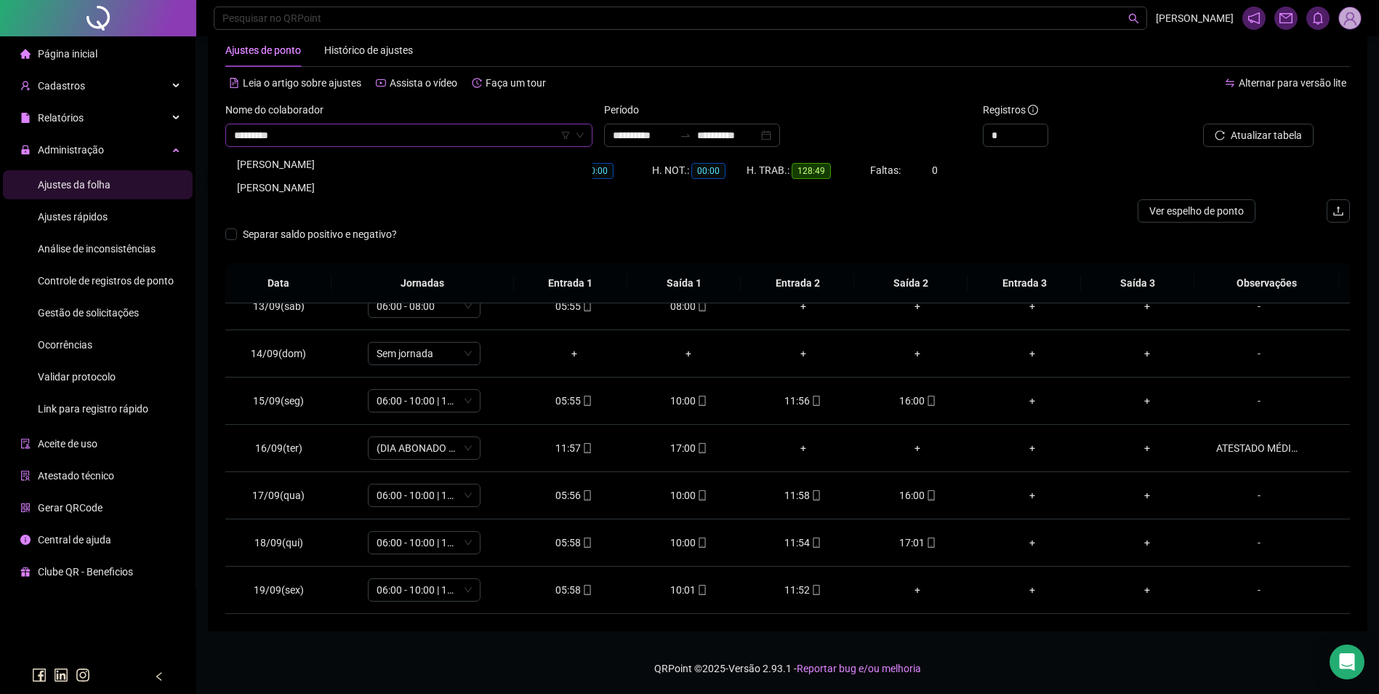
type input "**********"
click at [317, 162] on div "[PERSON_NAME]" at bounding box center [409, 164] width 344 height 16
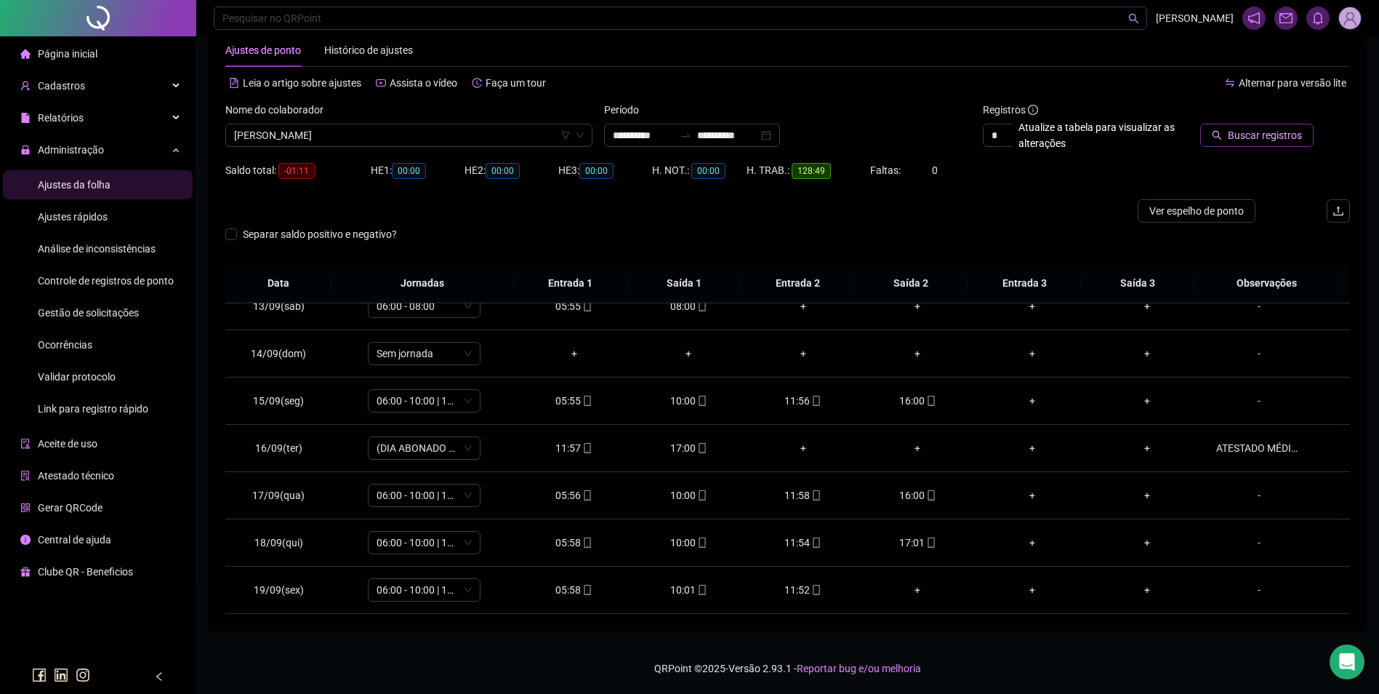
click at [1281, 143] on button "Buscar registros" at bounding box center [1256, 135] width 113 height 23
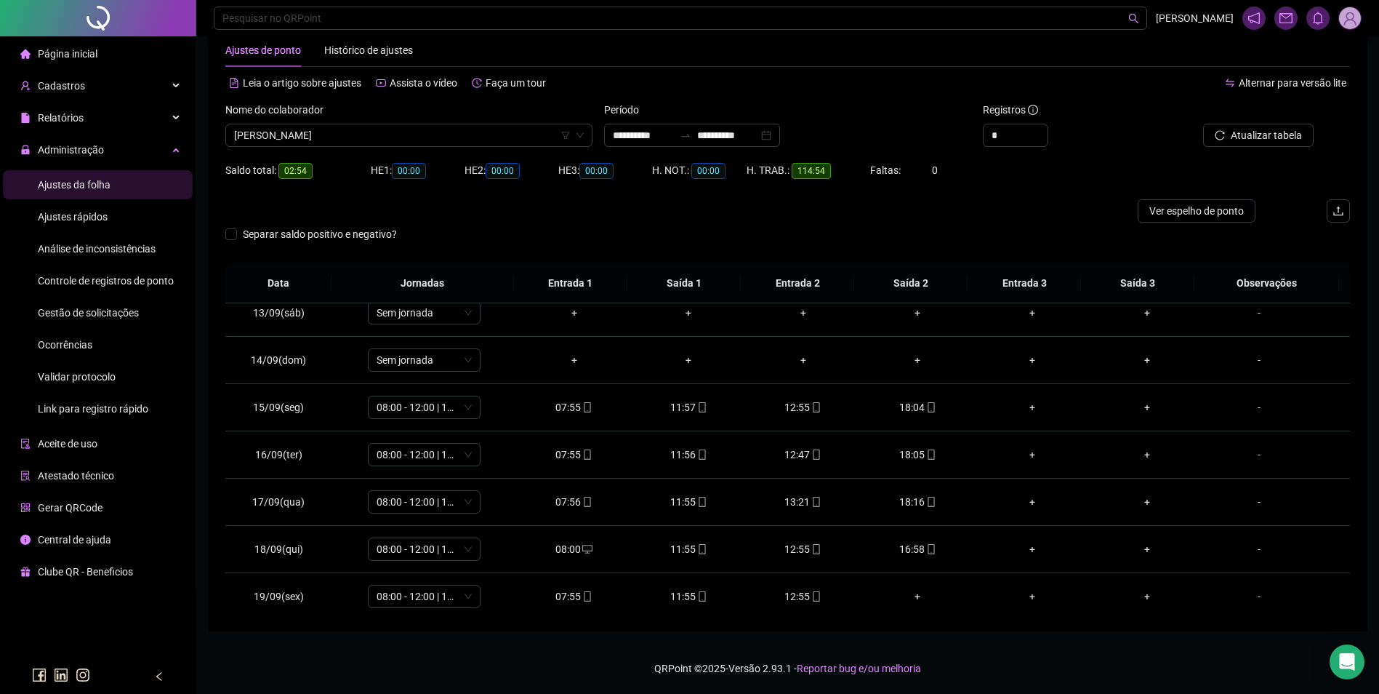
scroll to position [588, 0]
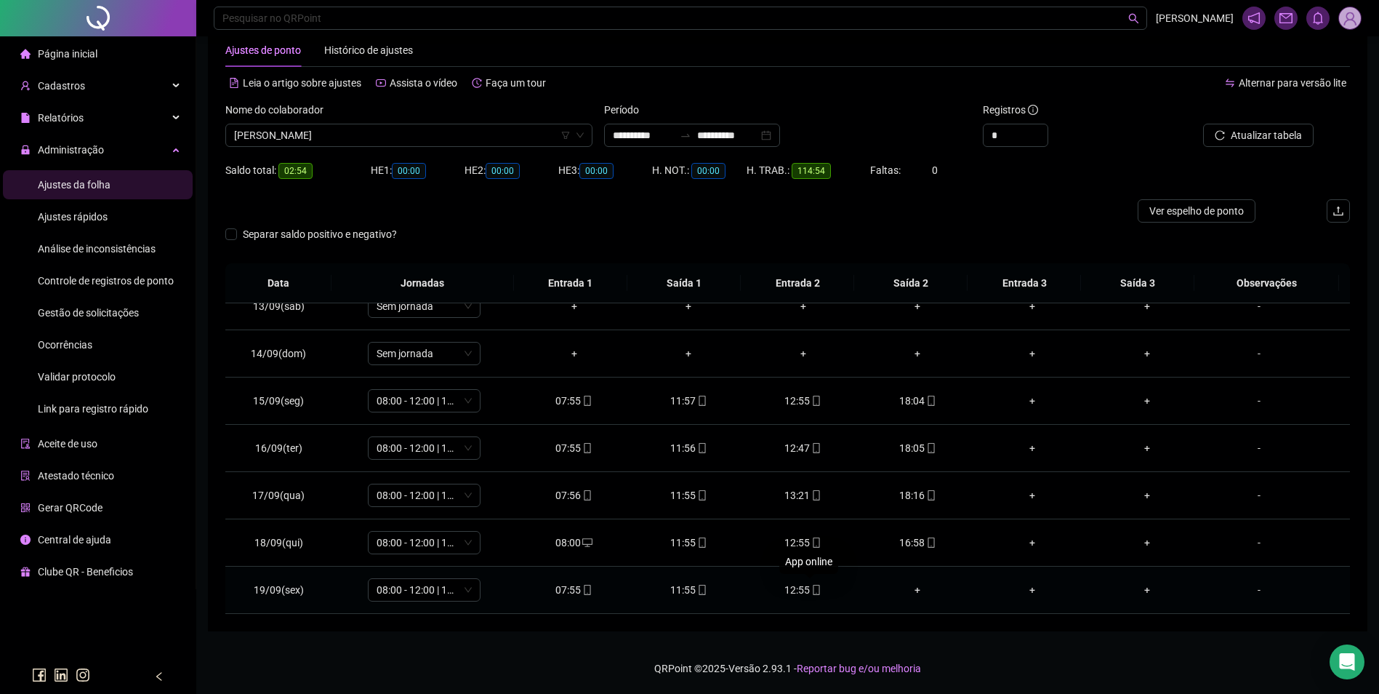
click at [811, 586] on icon "mobile" at bounding box center [816, 590] width 10 height 10
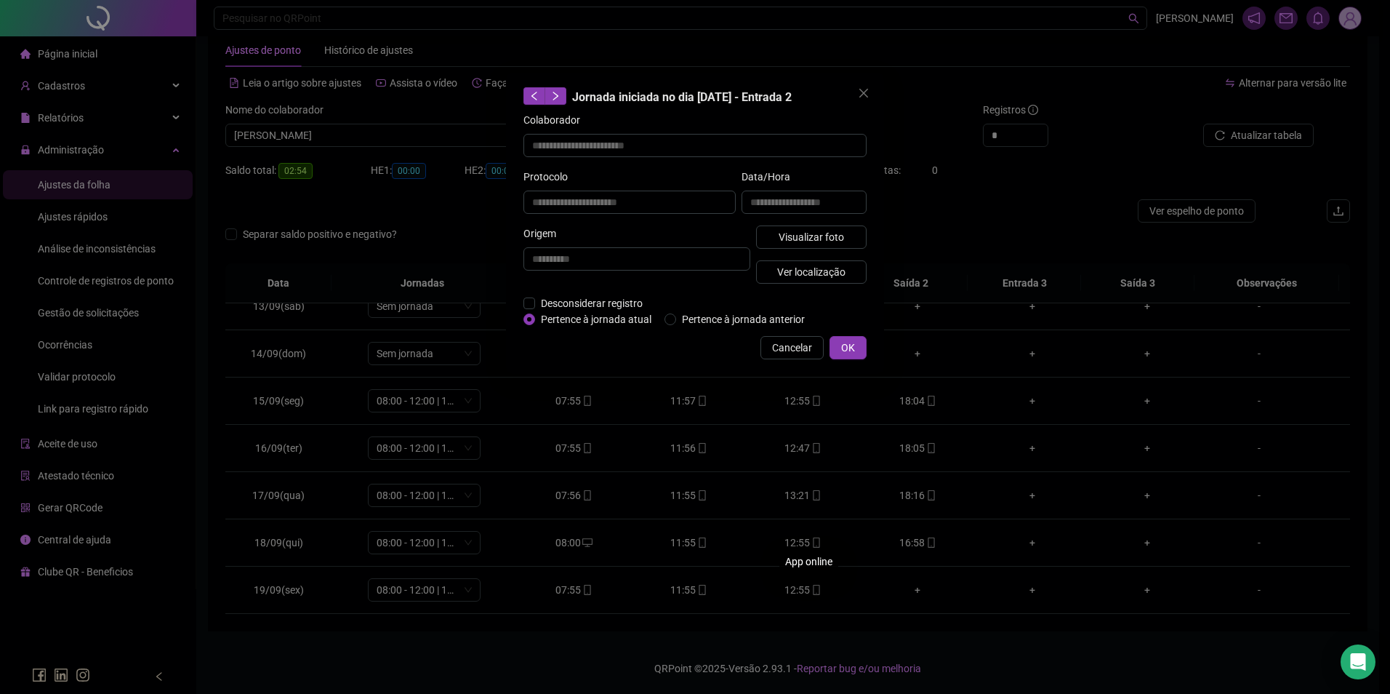
type input "**********"
click at [813, 233] on span "Visualizar foto" at bounding box center [811, 237] width 65 height 16
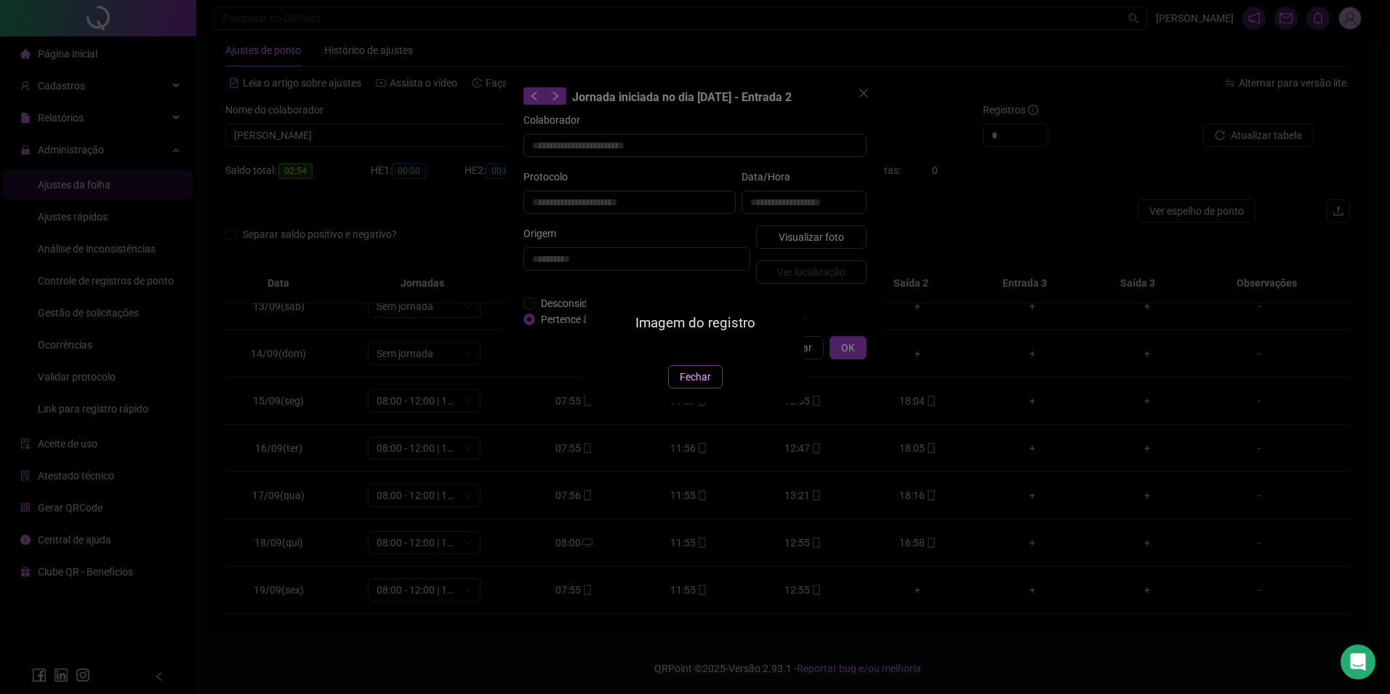
click at [695, 385] on span "Fechar" at bounding box center [695, 377] width 31 height 16
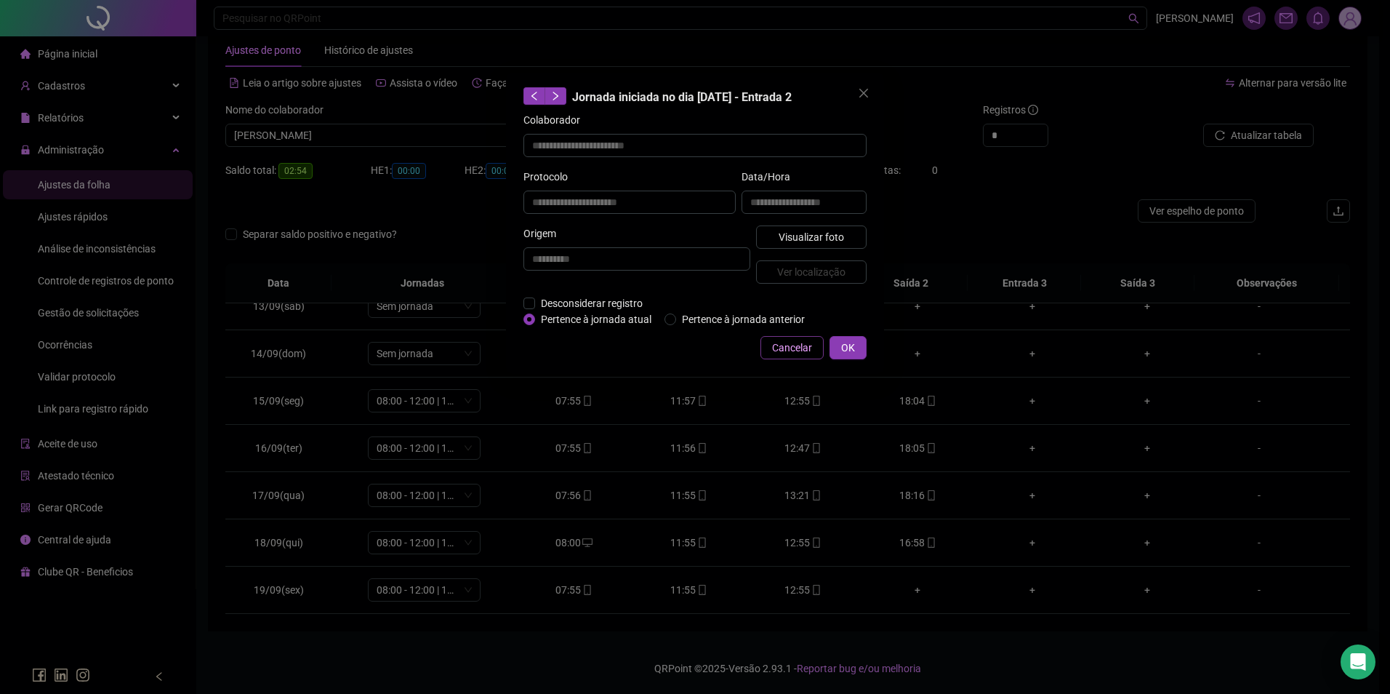
click at [790, 345] on span "Cancelar" at bounding box center [792, 348] width 40 height 16
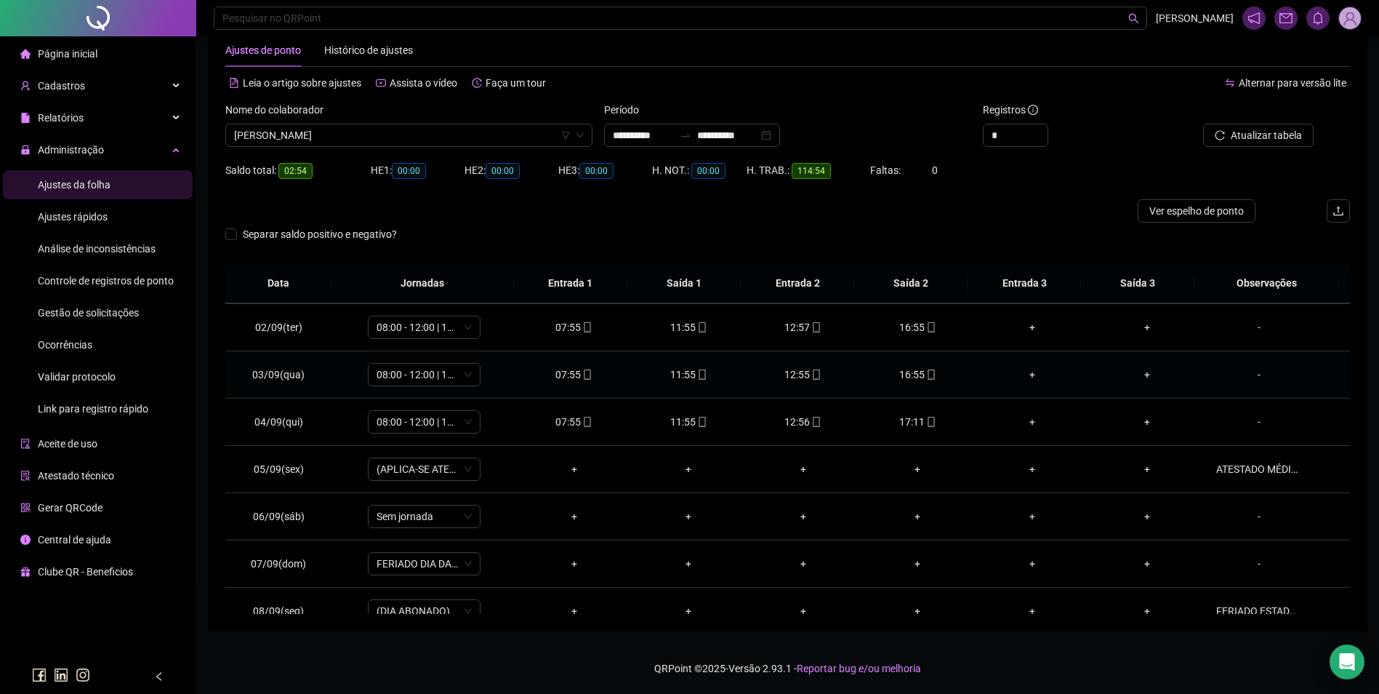
scroll to position [73, 0]
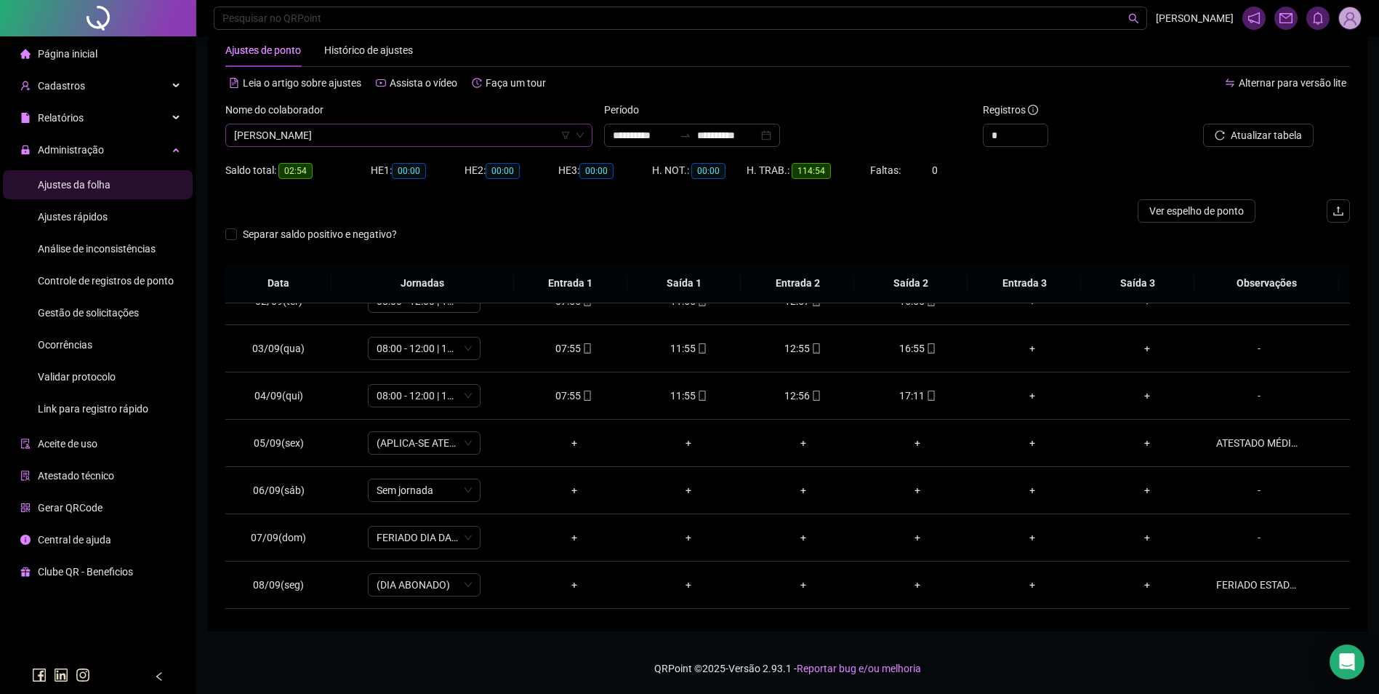
click at [471, 135] on span "[PERSON_NAME]" at bounding box center [409, 135] width 350 height 22
type input "******"
click at [375, 161] on div "[PERSON_NAME]" at bounding box center [409, 164] width 344 height 16
click at [1238, 132] on span "Buscar registros" at bounding box center [1265, 135] width 74 height 16
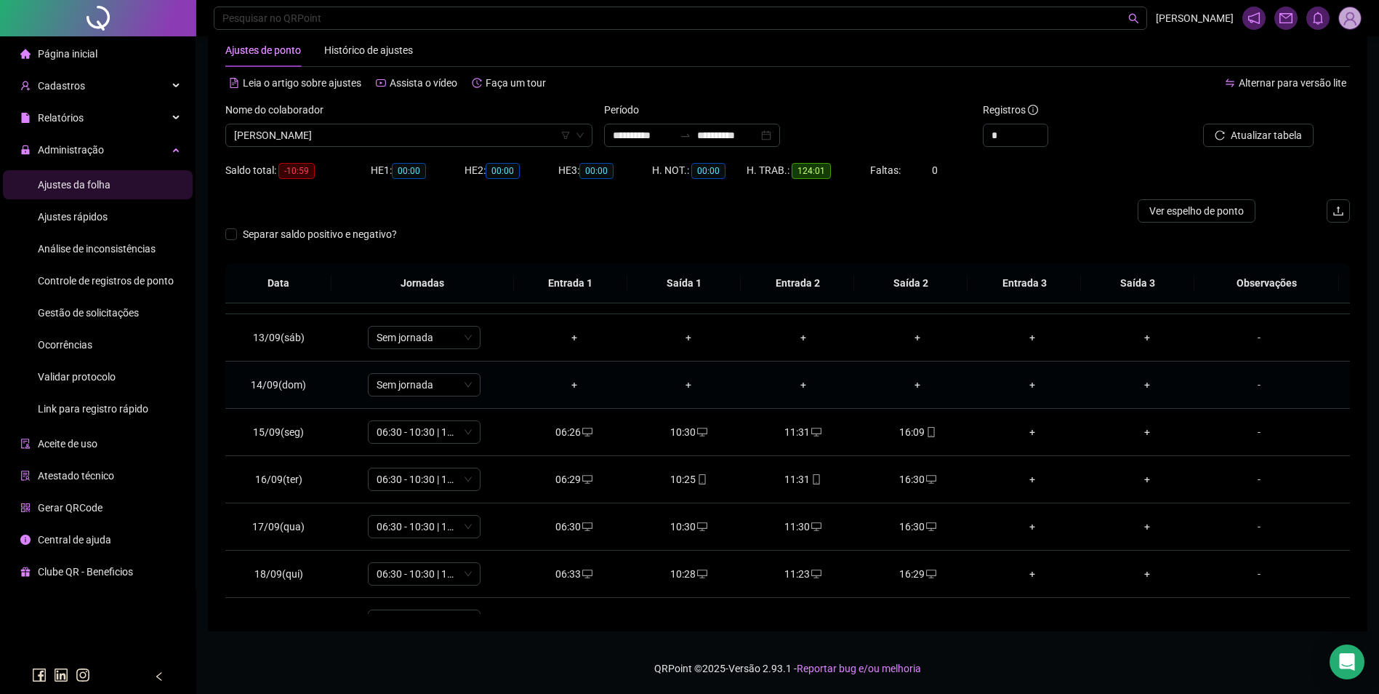
scroll to position [588, 0]
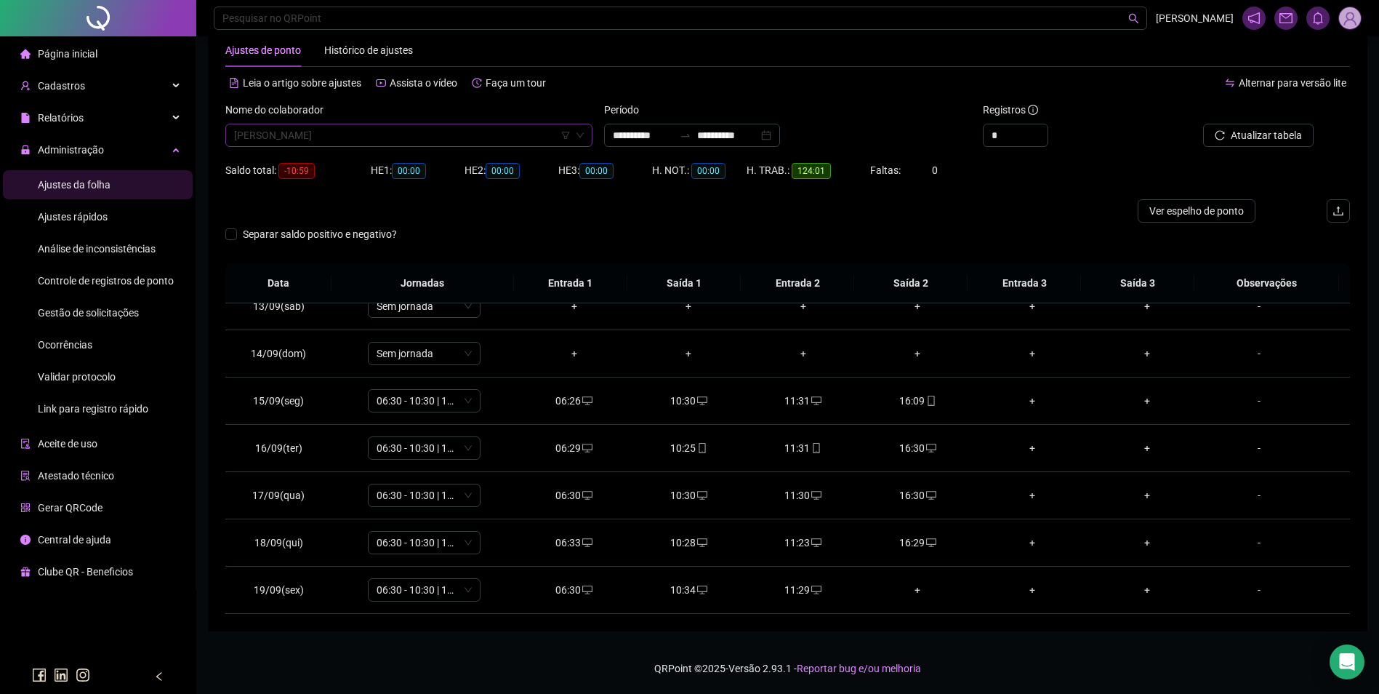
click at [446, 137] on span "[PERSON_NAME]" at bounding box center [409, 135] width 350 height 22
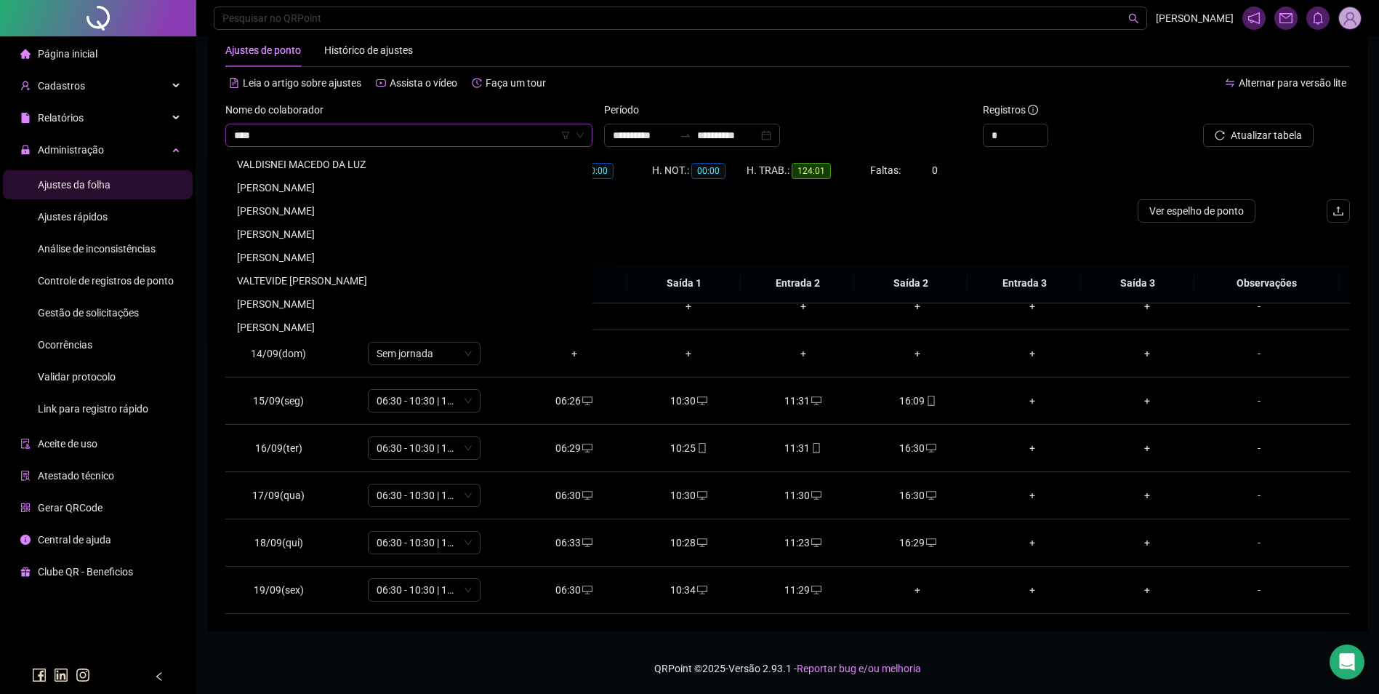
scroll to position [0, 0]
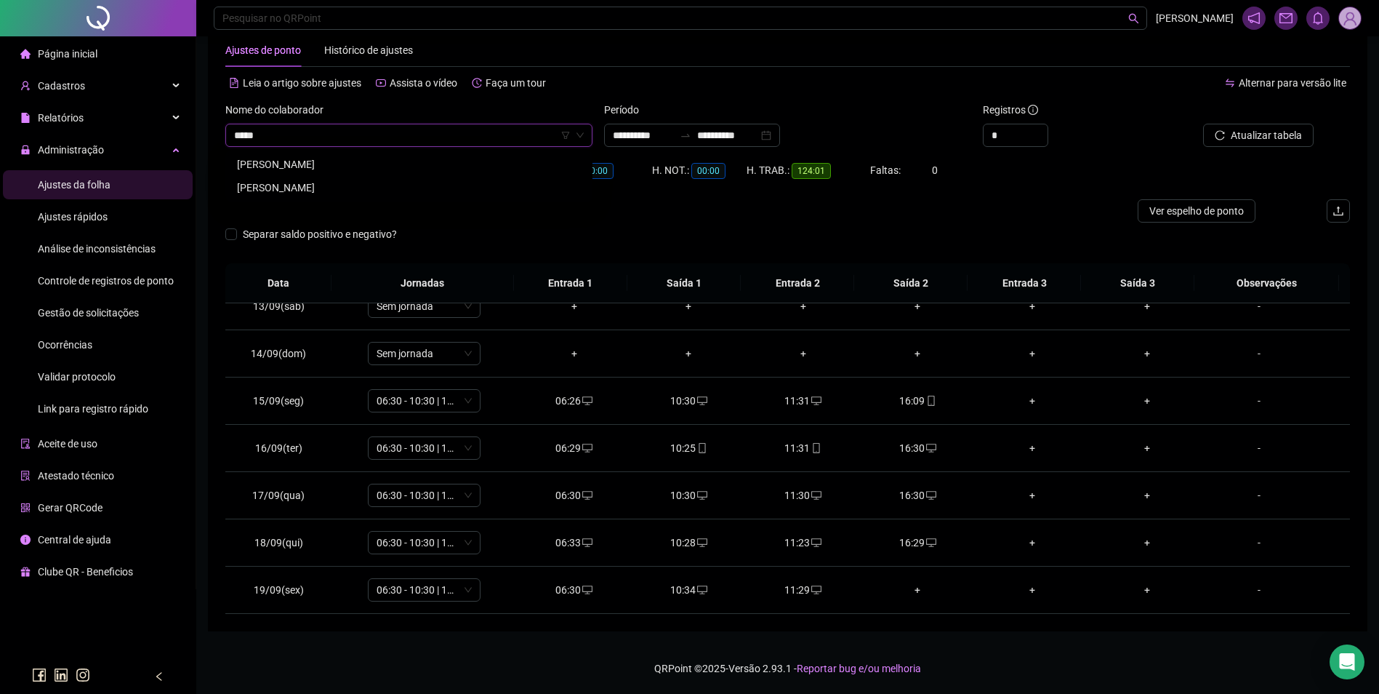
type input "******"
click at [294, 164] on div "[PERSON_NAME]" at bounding box center [409, 164] width 344 height 16
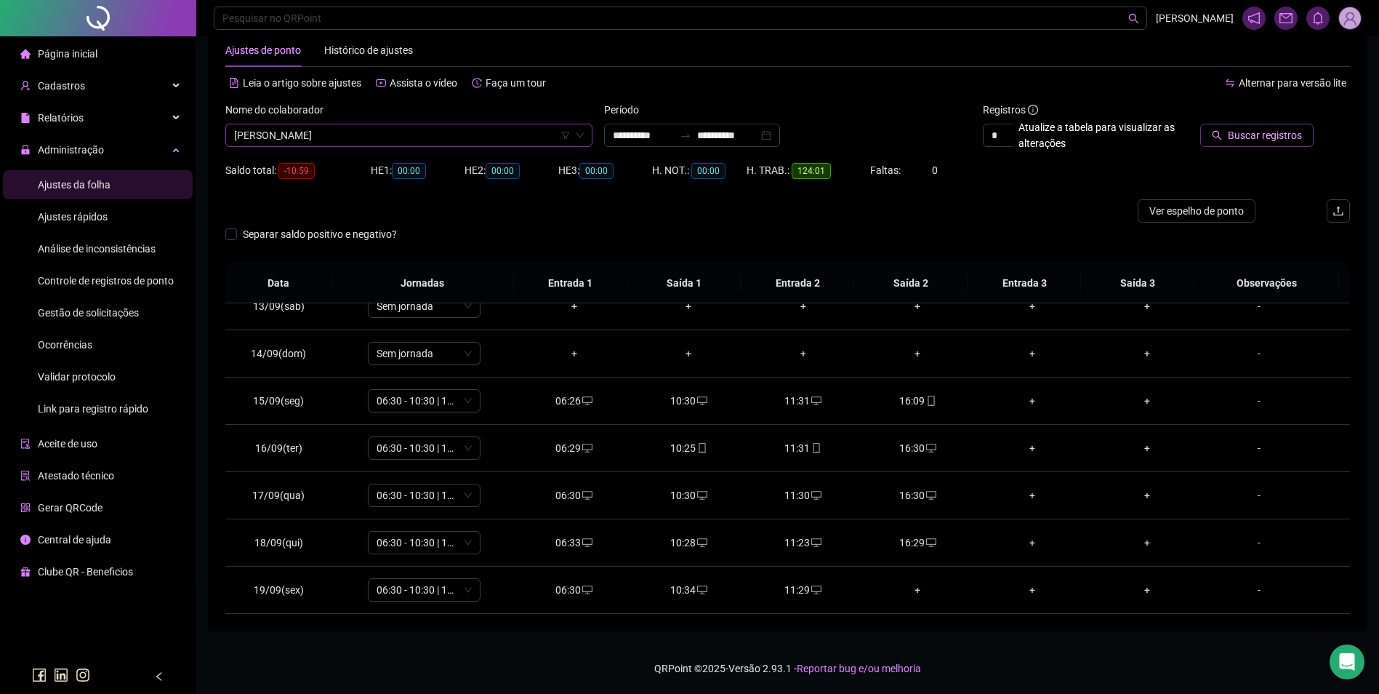
click at [1262, 133] on span "Buscar registros" at bounding box center [1265, 135] width 74 height 16
click at [811, 589] on icon "mobile" at bounding box center [816, 590] width 10 height 10
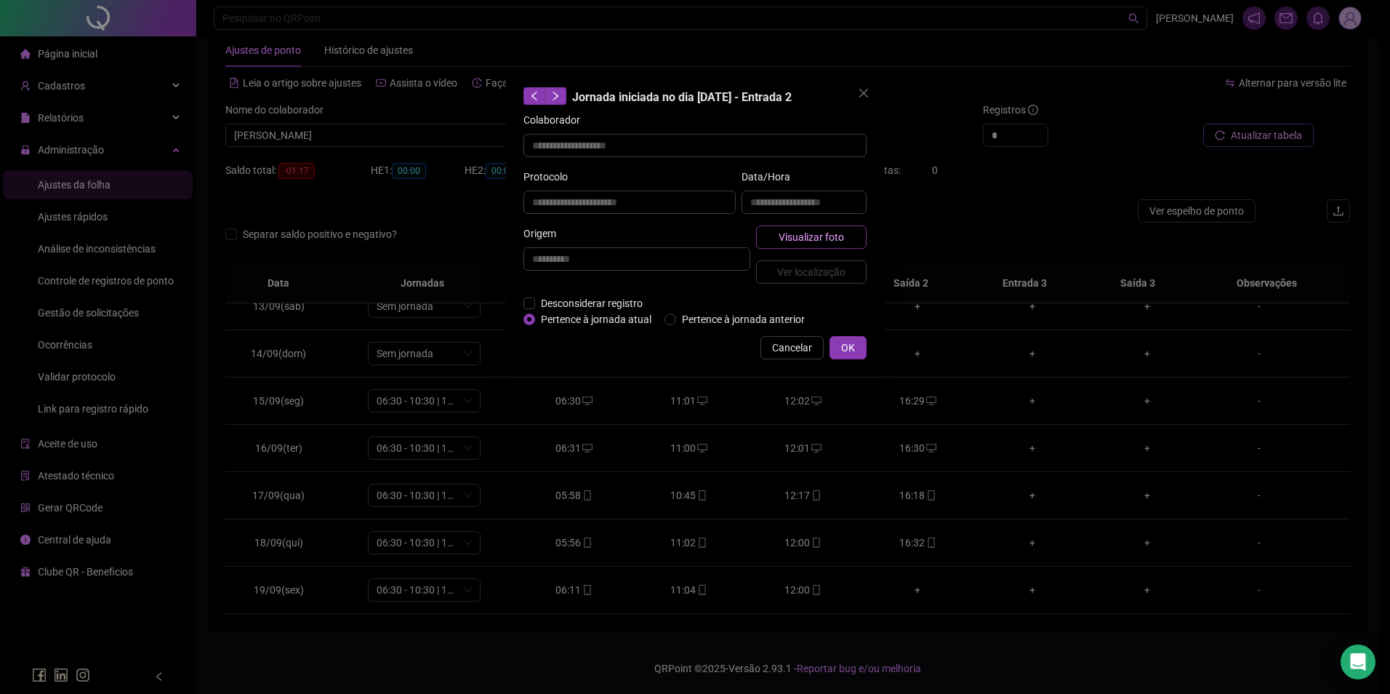
type input "**********"
click at [850, 236] on button "Visualizar foto" at bounding box center [811, 236] width 111 height 23
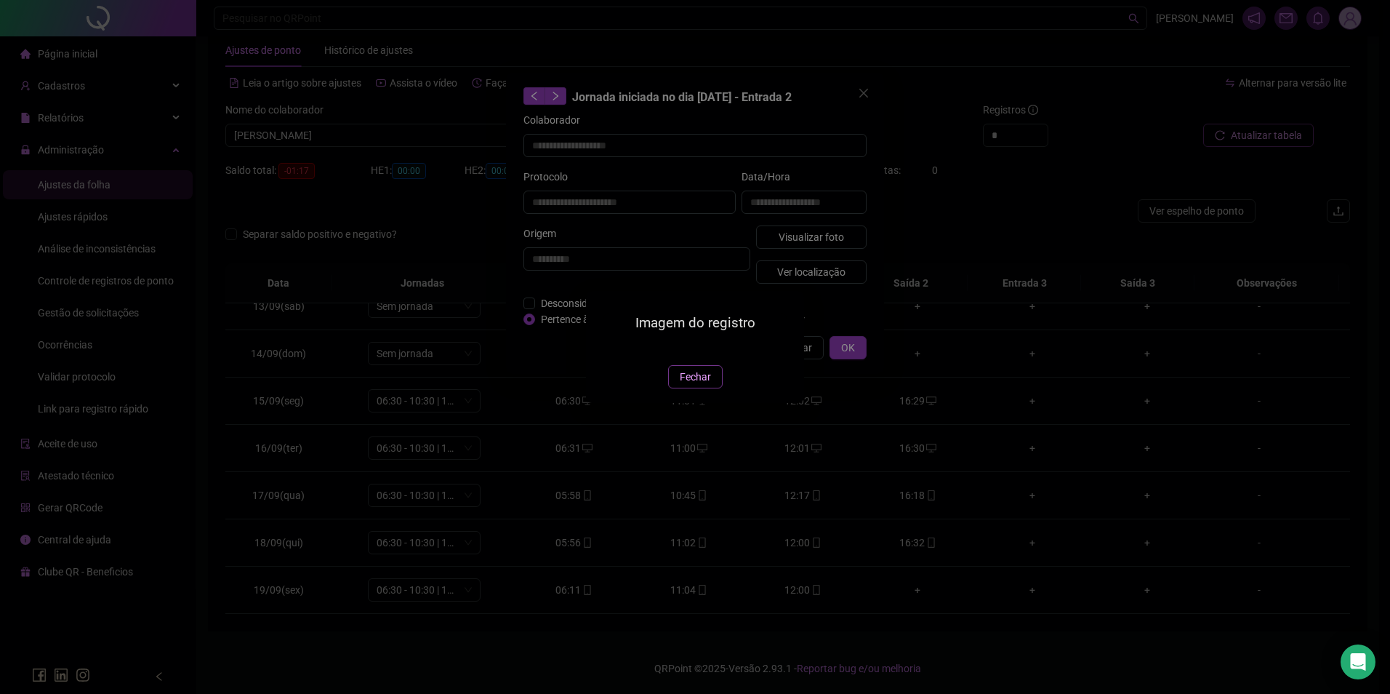
click at [702, 385] on span "Fechar" at bounding box center [695, 377] width 31 height 16
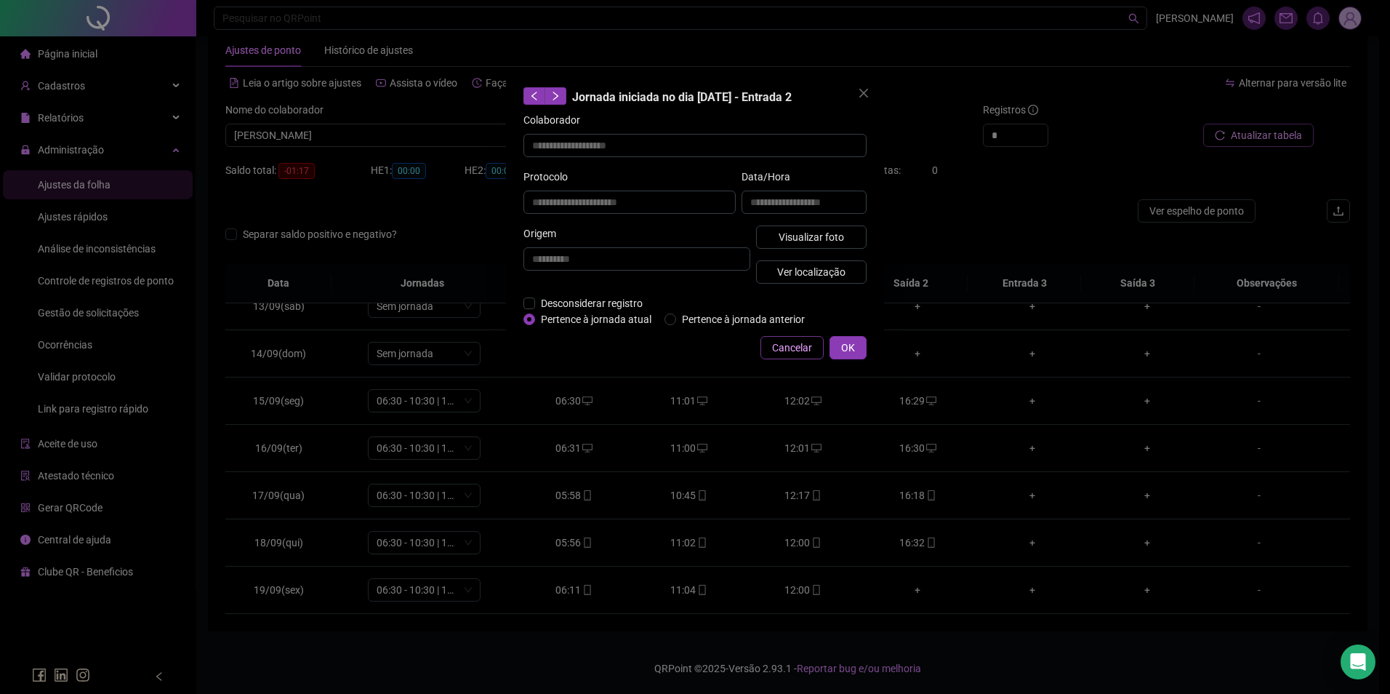
click at [803, 348] on span "Cancelar" at bounding box center [792, 348] width 40 height 16
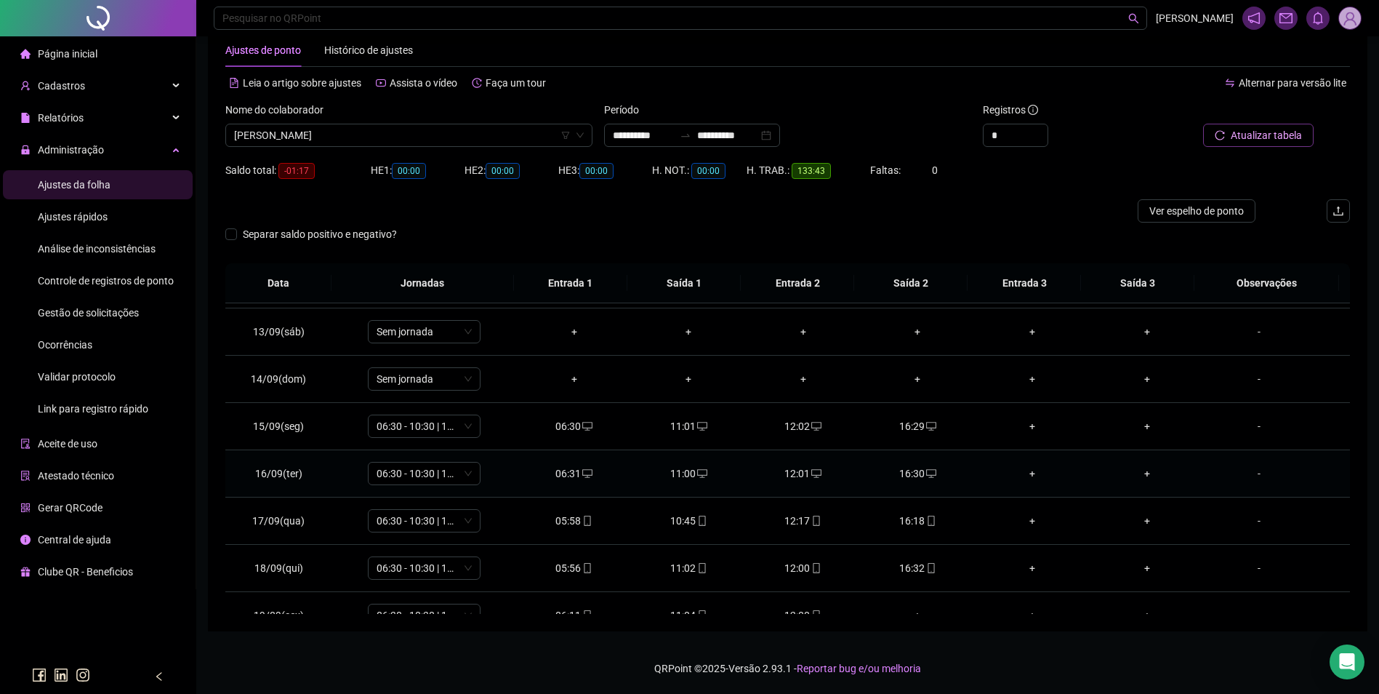
scroll to position [588, 0]
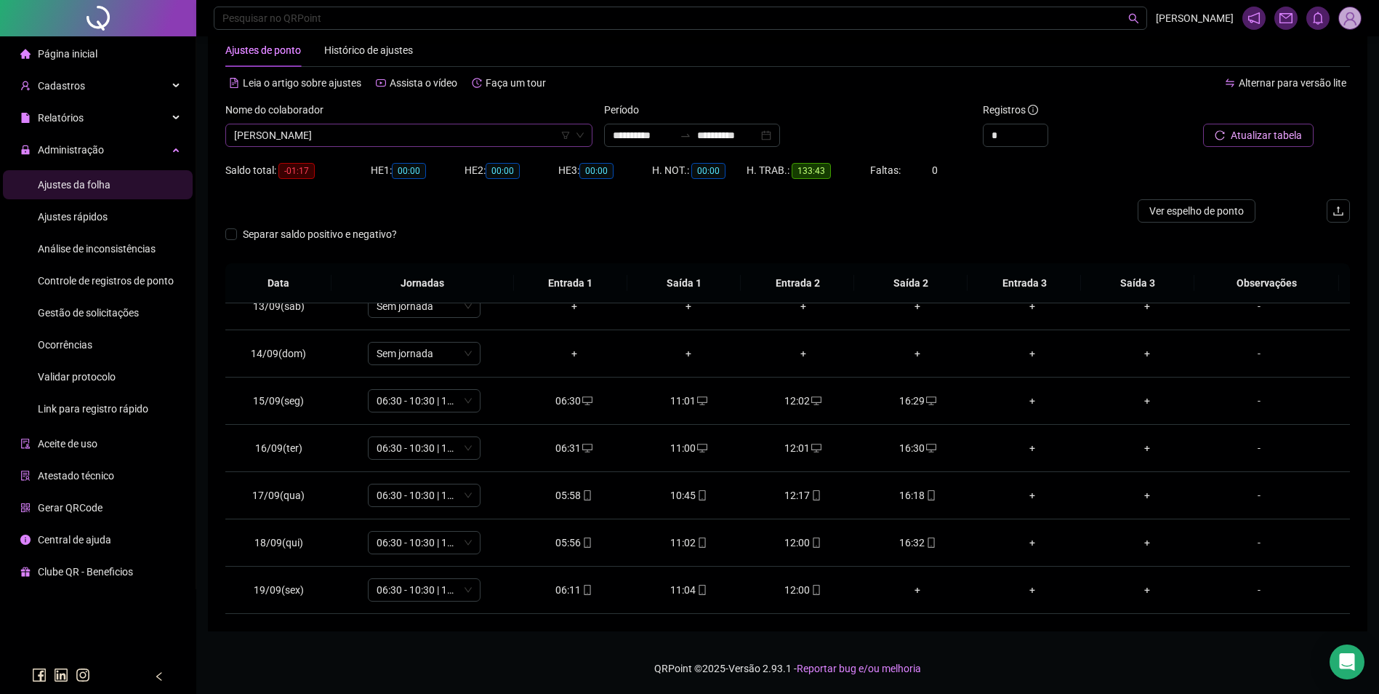
click at [496, 132] on span "[PERSON_NAME]" at bounding box center [409, 135] width 350 height 22
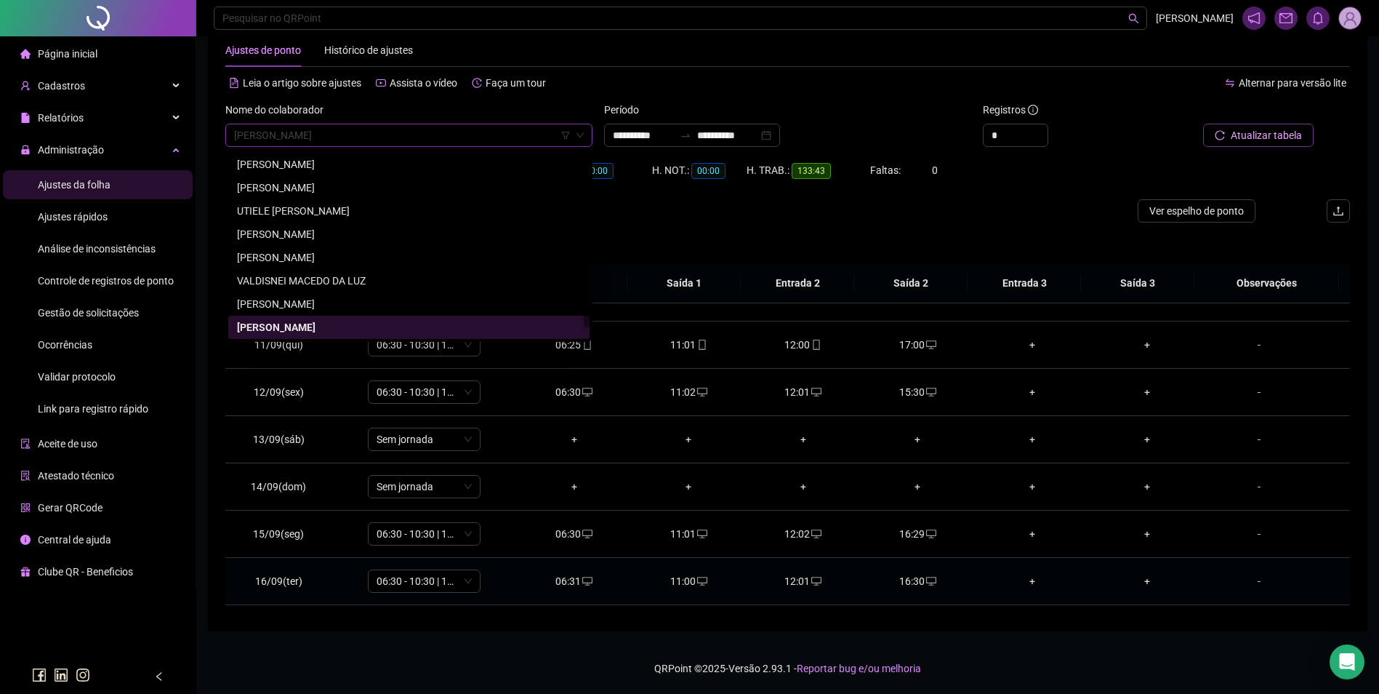
scroll to position [442, 0]
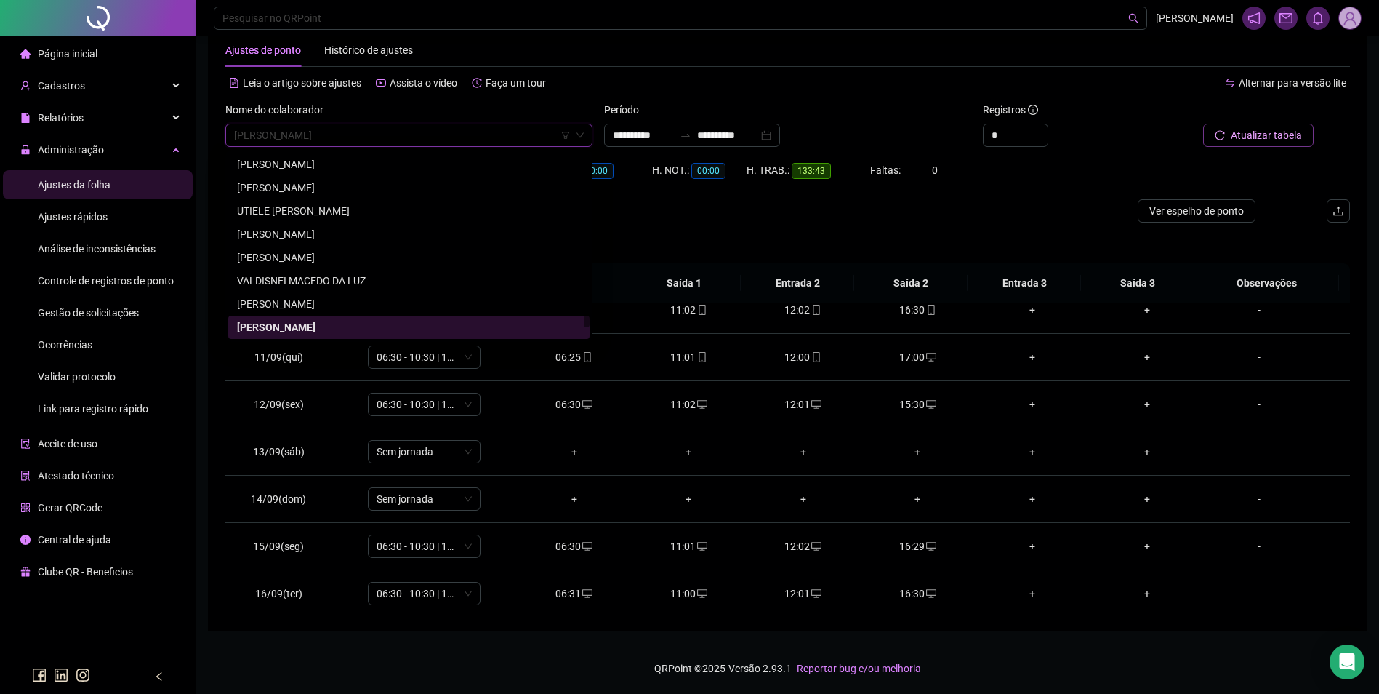
click at [982, 218] on div at bounding box center [646, 210] width 843 height 23
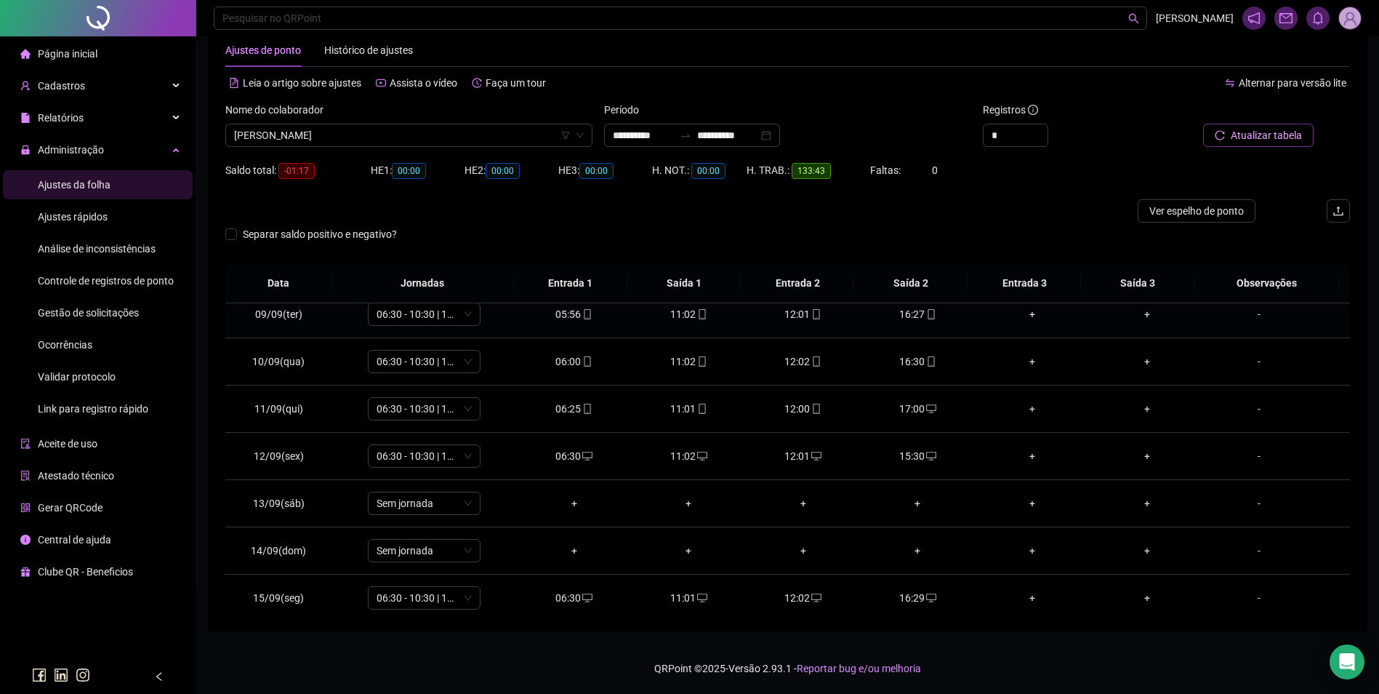
scroll to position [588, 0]
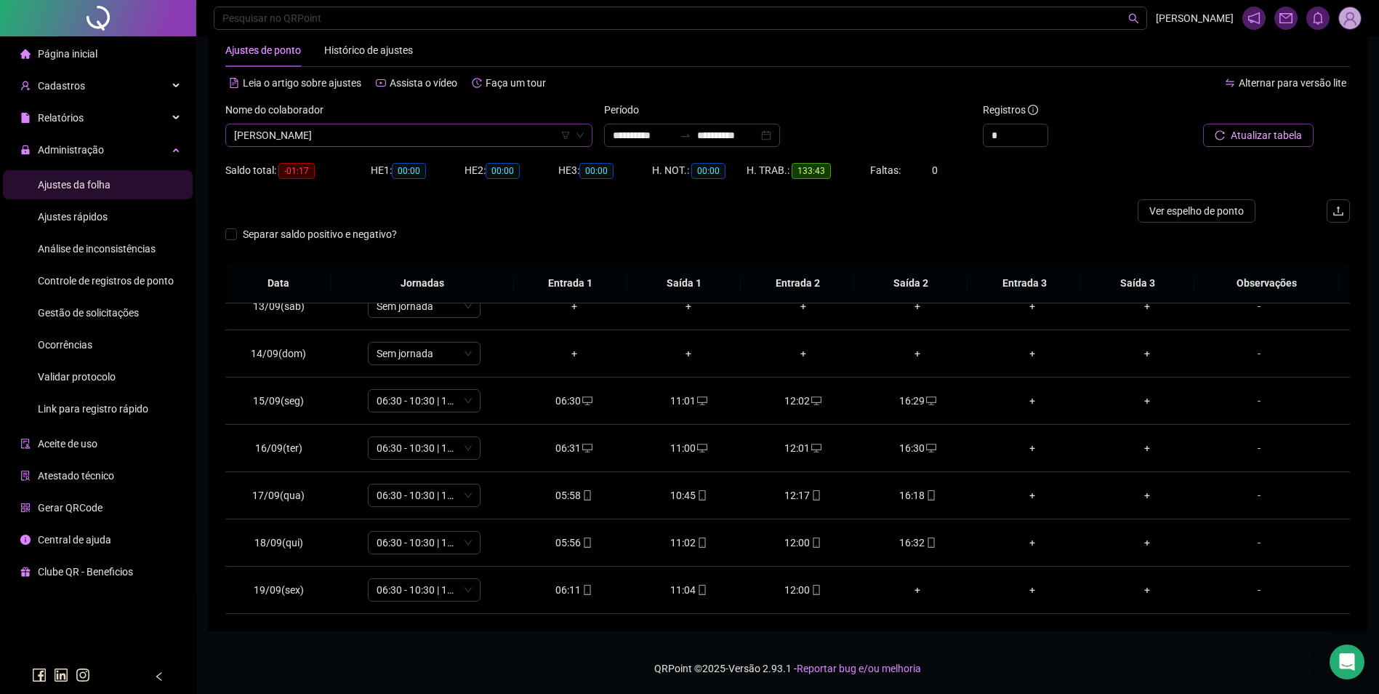
click at [401, 132] on span "[PERSON_NAME]" at bounding box center [409, 135] width 350 height 22
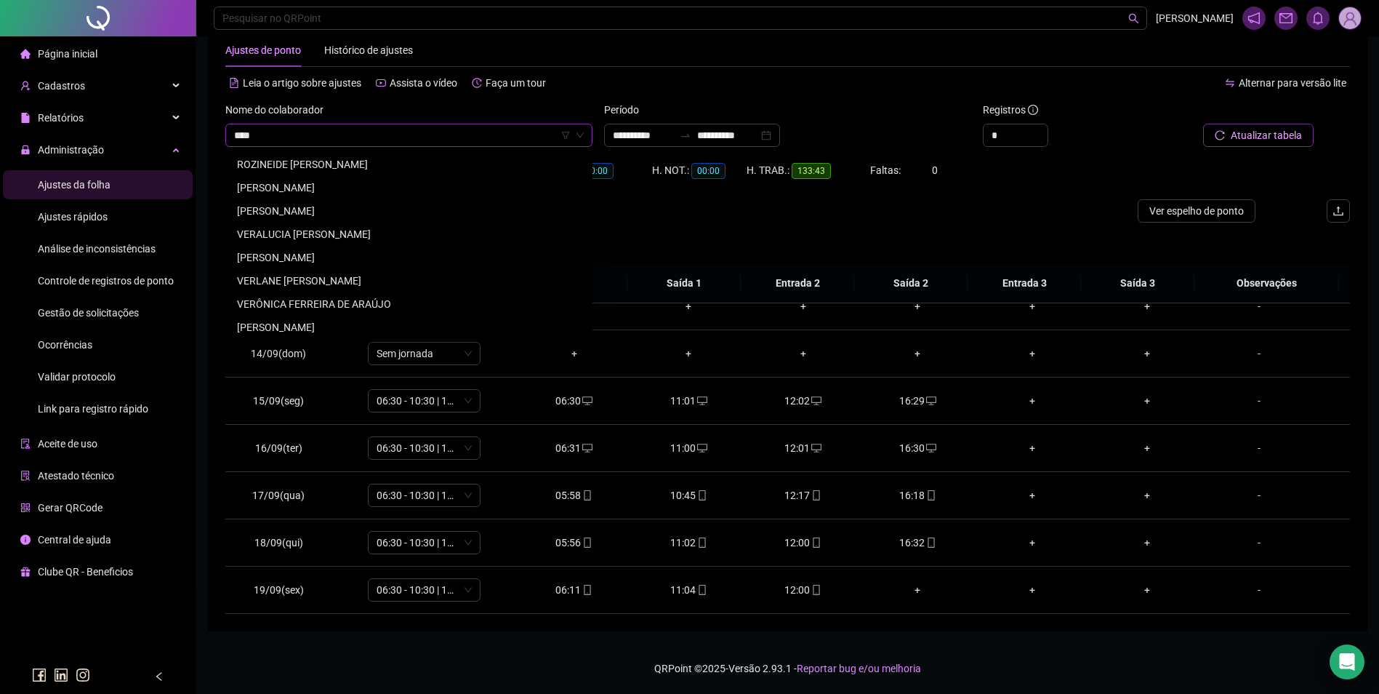
scroll to position [0, 0]
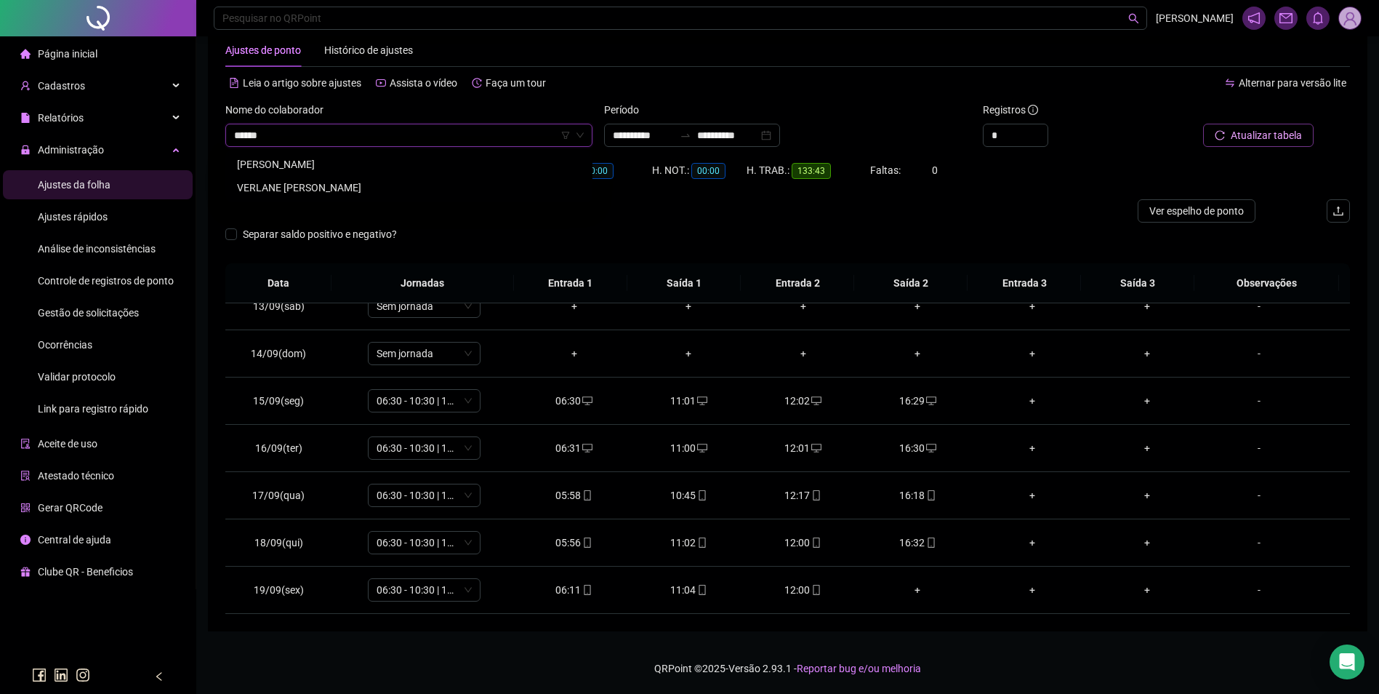
type input "*******"
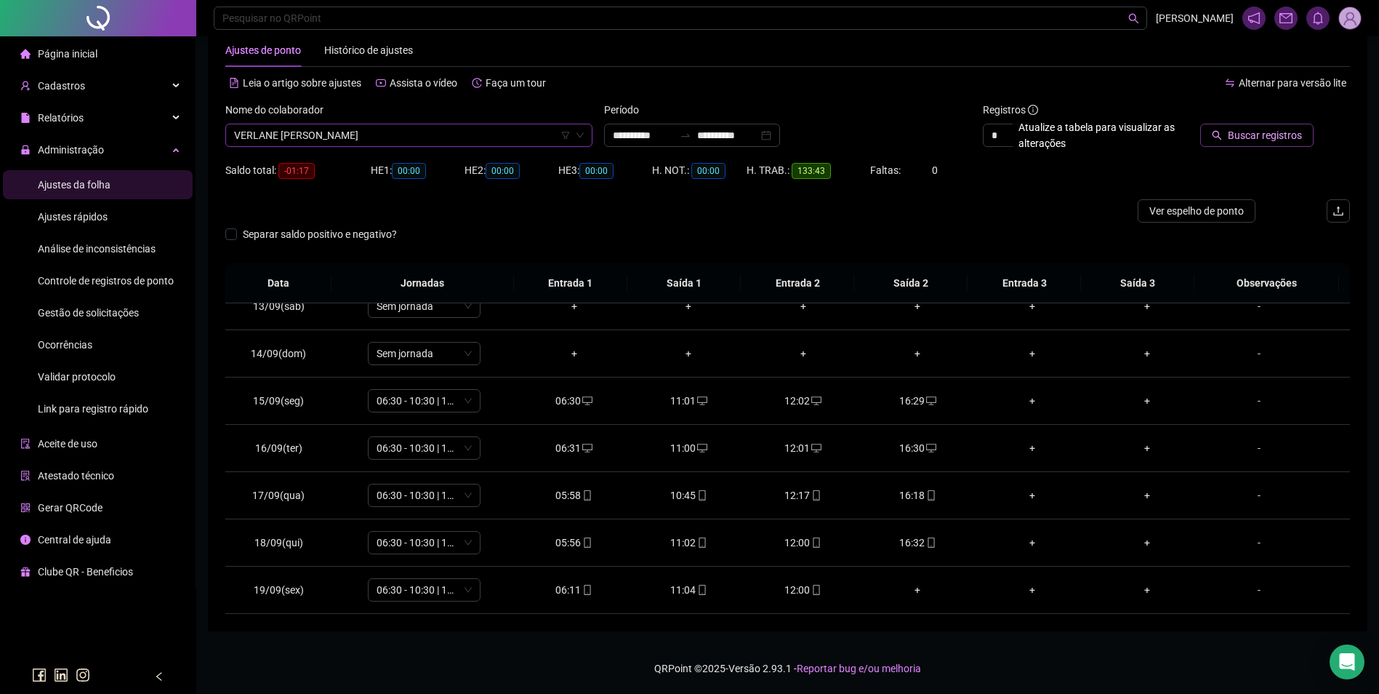
click at [1286, 129] on span "Buscar registros" at bounding box center [1265, 135] width 74 height 16
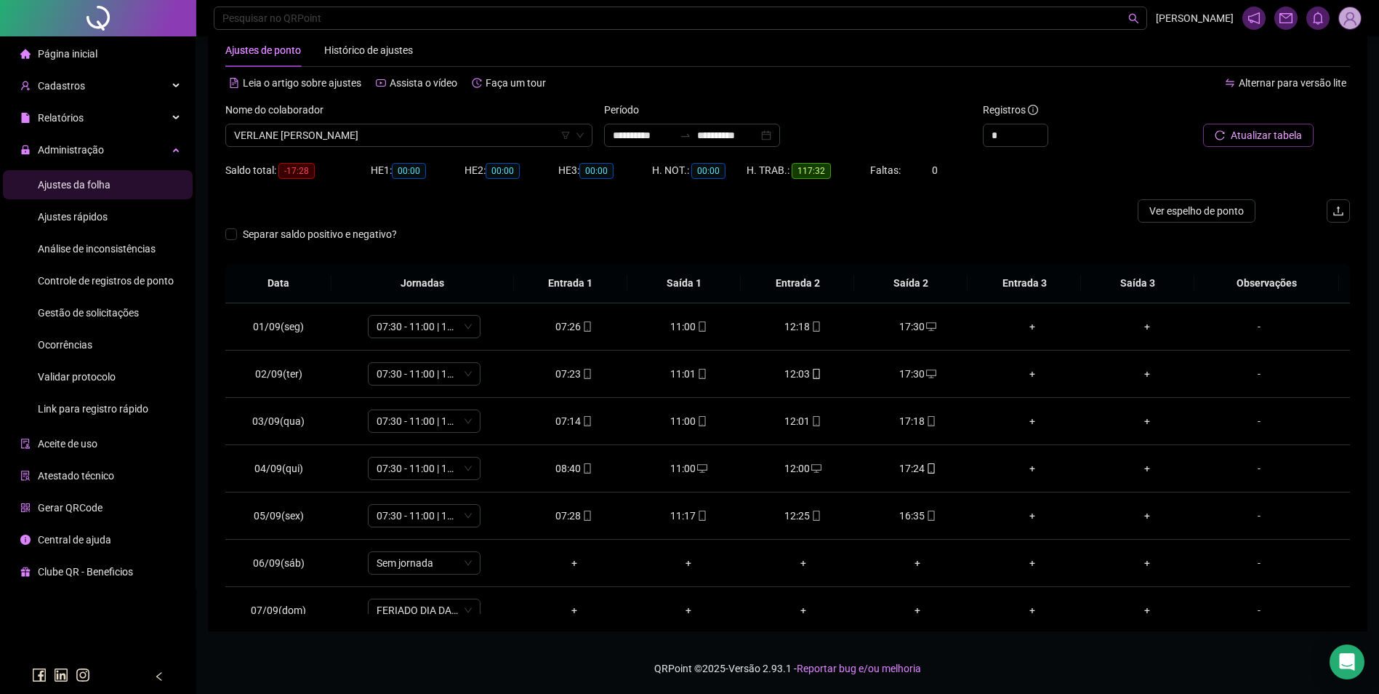
click at [113, 315] on span "Gestão de solicitações" at bounding box center [88, 313] width 101 height 12
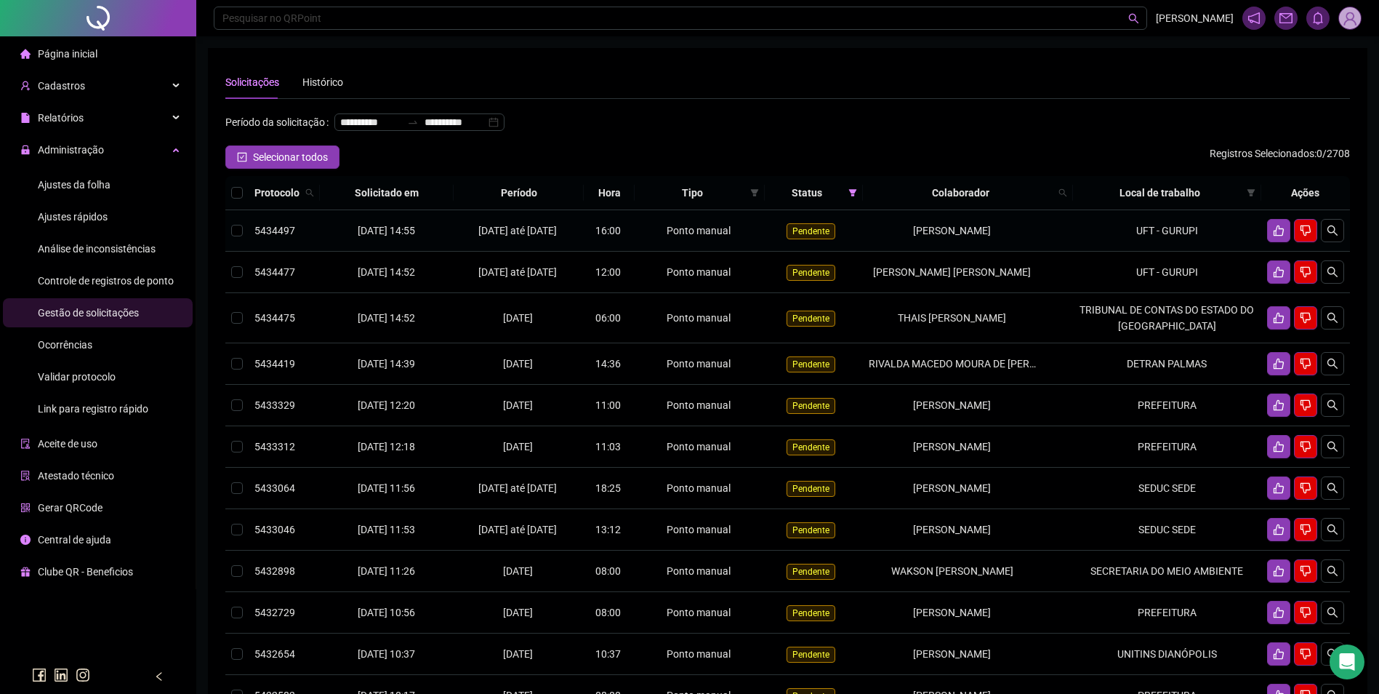
click at [1174, 248] on td "UFT - GURUPI" at bounding box center [1167, 230] width 188 height 41
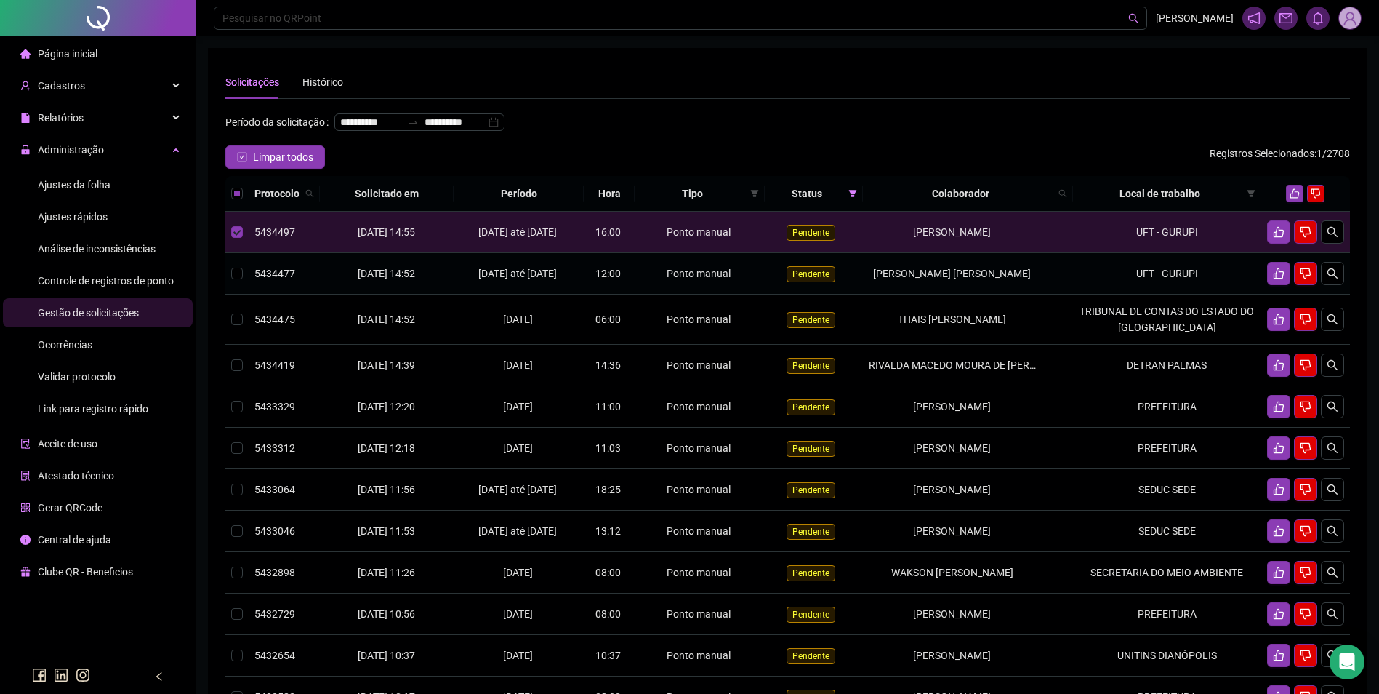
click at [1155, 294] on td "UFT - GURUPI" at bounding box center [1167, 273] width 188 height 41
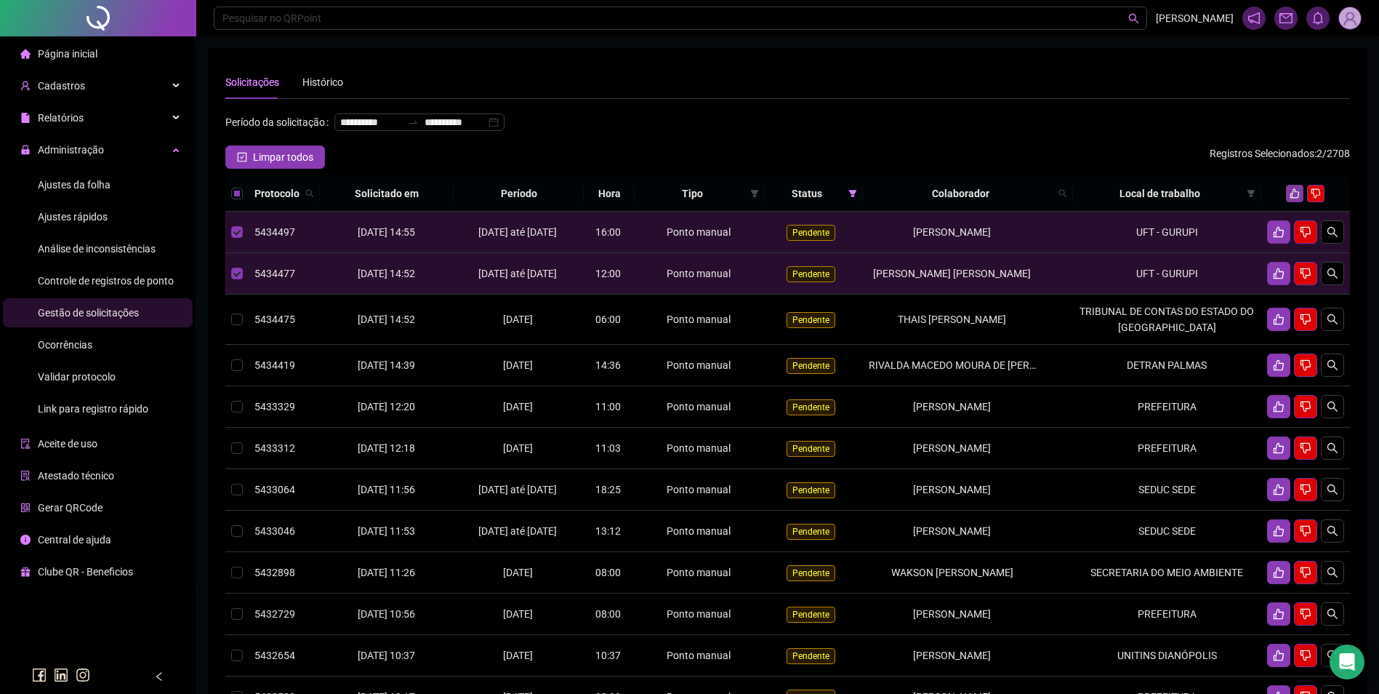
click at [1296, 199] on icon "like" at bounding box center [1295, 193] width 10 height 10
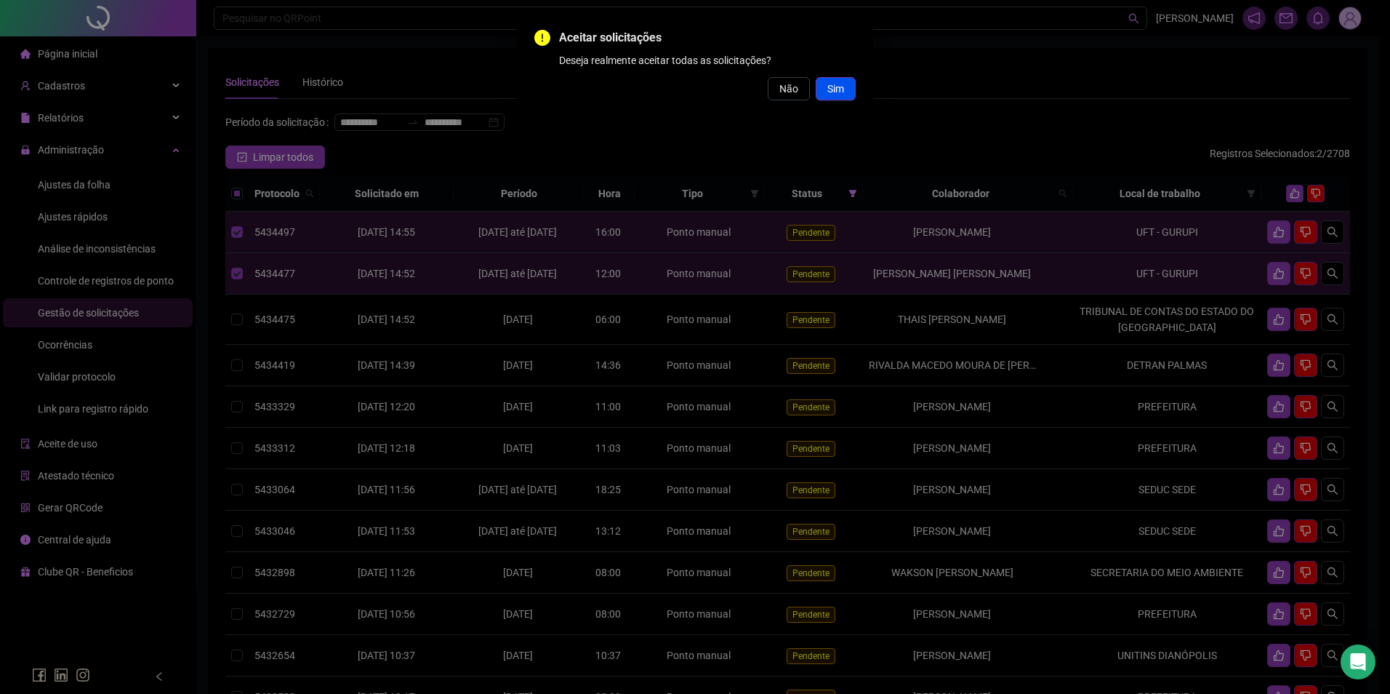
click at [837, 85] on span "Sim" at bounding box center [835, 89] width 17 height 16
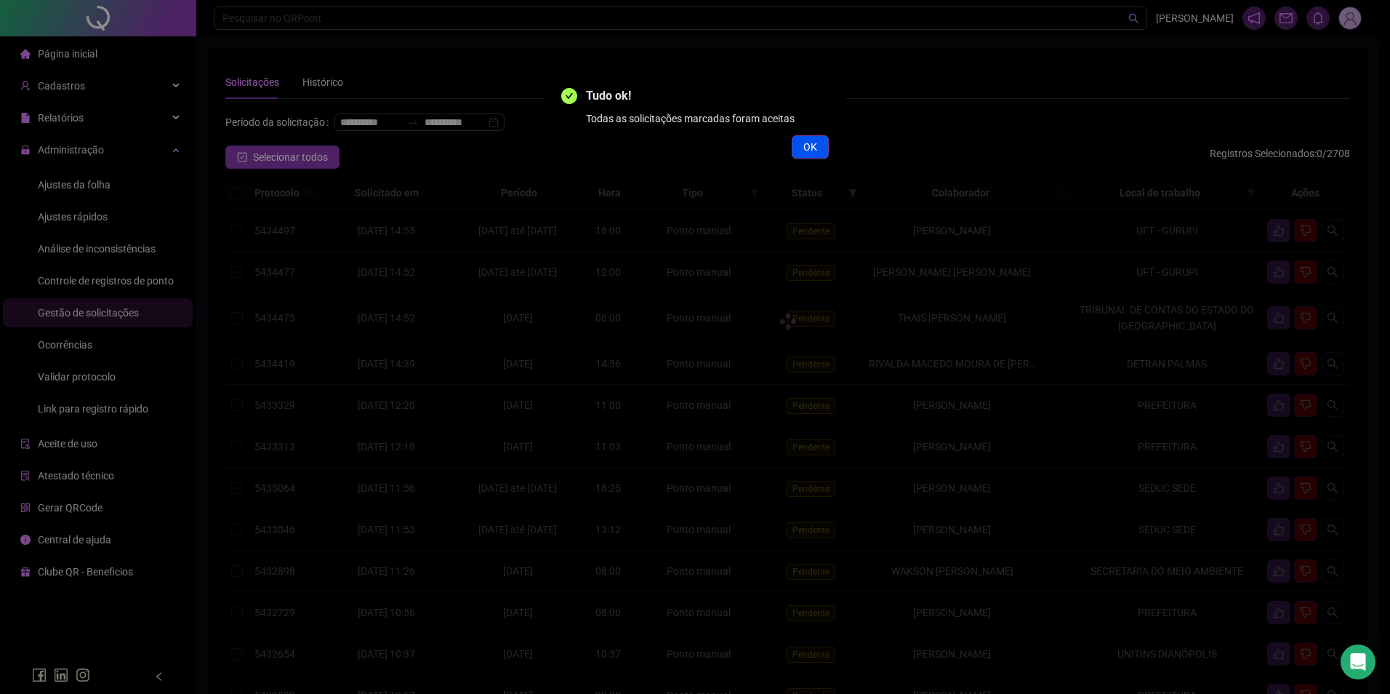
click at [799, 149] on button "OK" at bounding box center [810, 146] width 37 height 23
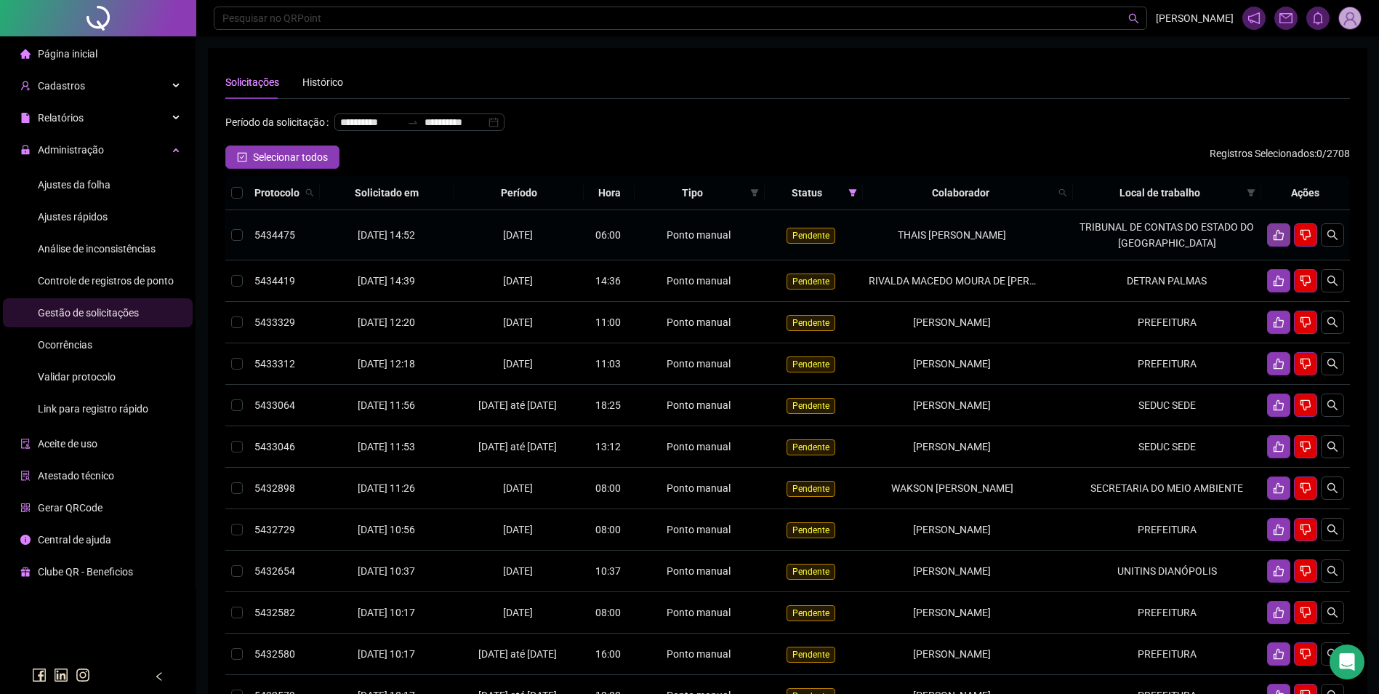
click at [1275, 241] on icon "like" at bounding box center [1279, 235] width 12 height 12
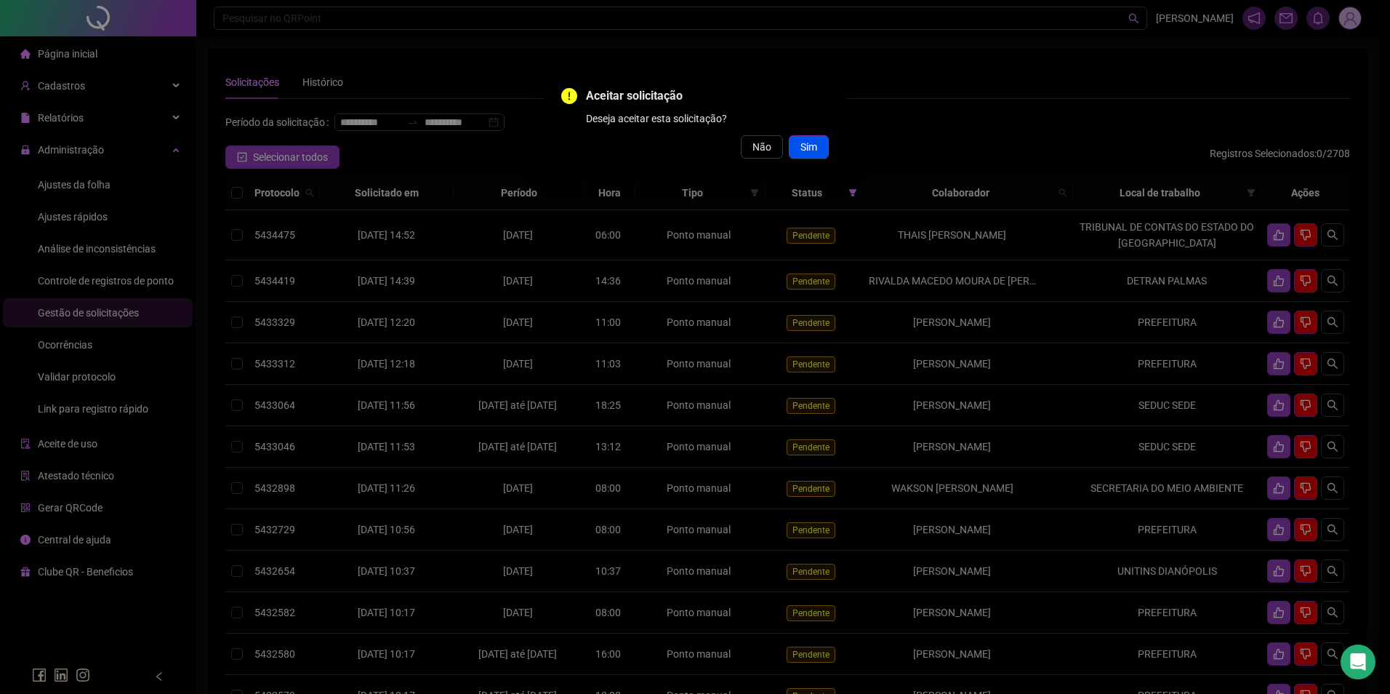
click at [802, 143] on span "Sim" at bounding box center [809, 147] width 17 height 16
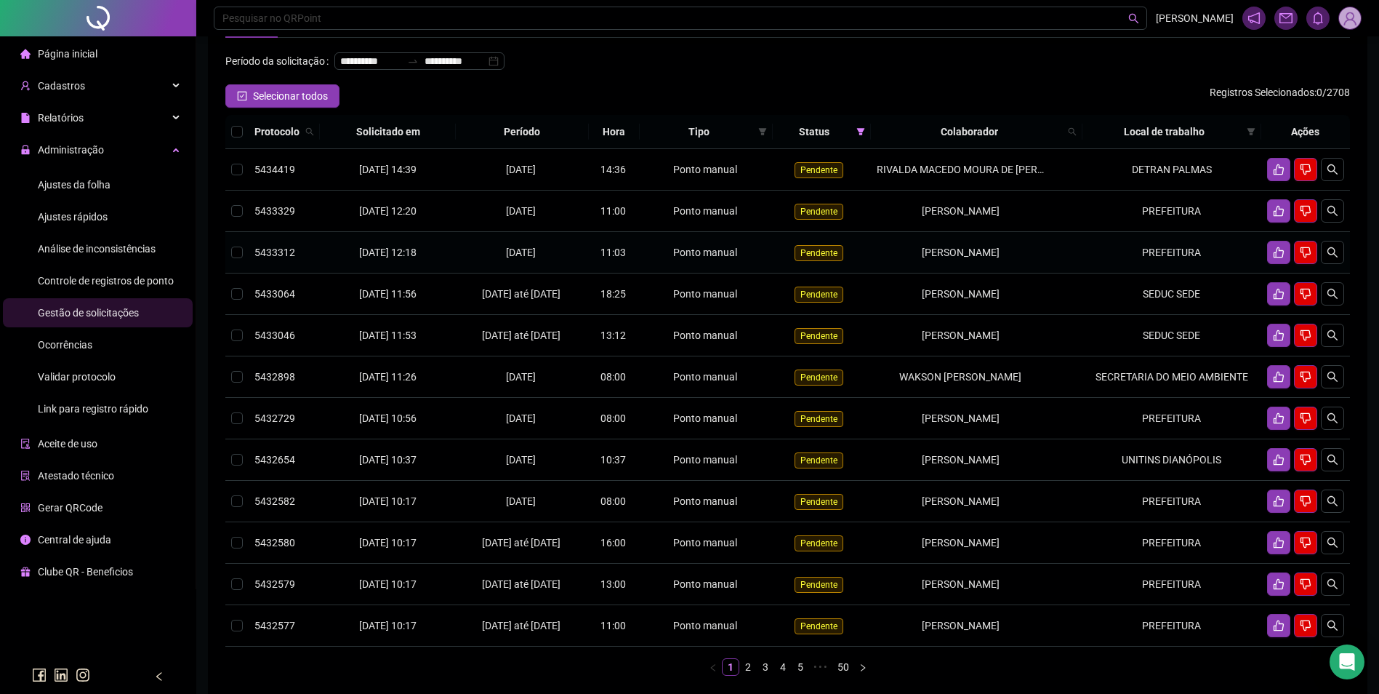
scroll to position [201, 0]
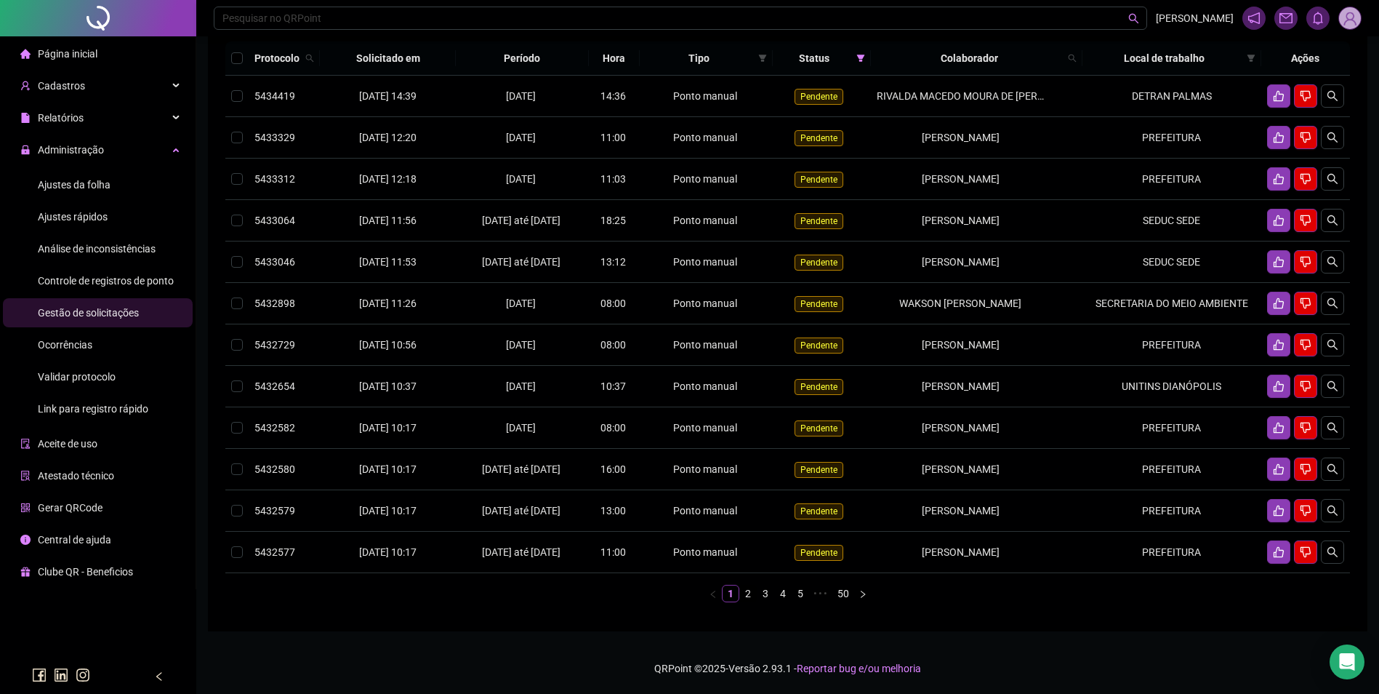
click at [748, 592] on link "2" at bounding box center [748, 593] width 16 height 16
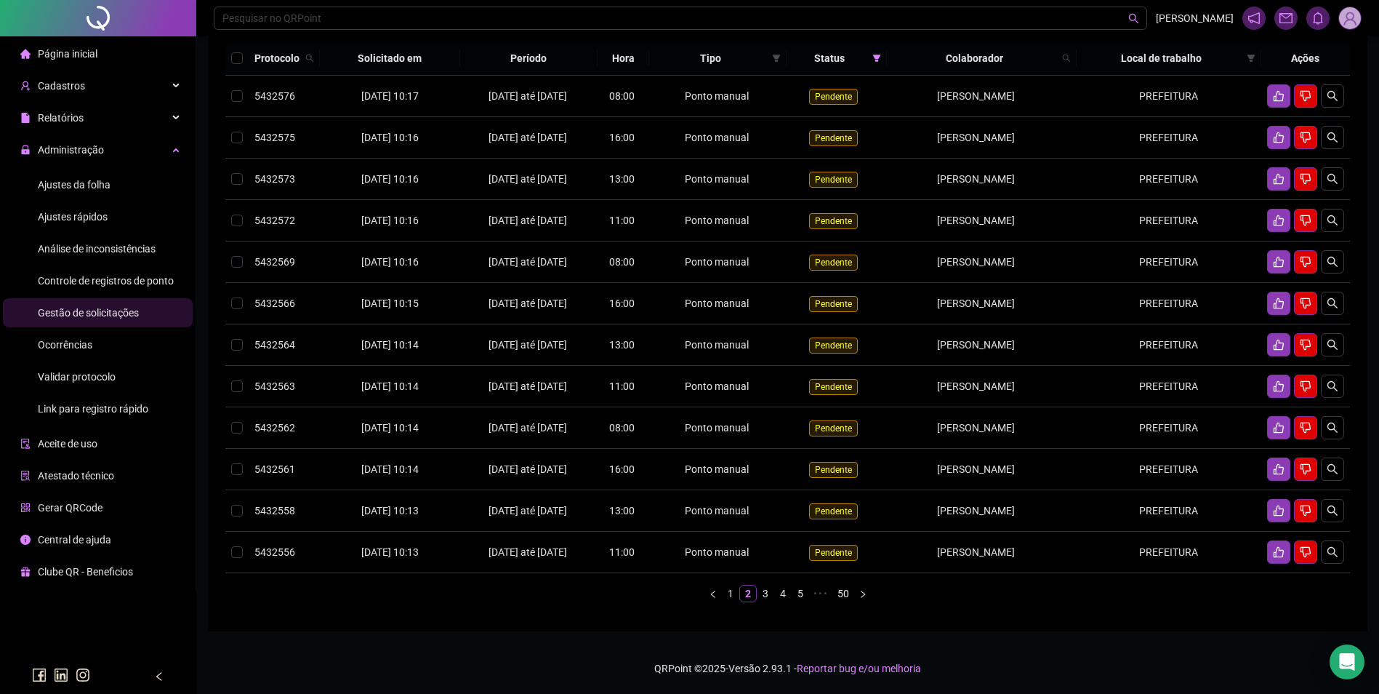
click at [765, 601] on link "3" at bounding box center [766, 593] width 16 height 16
click at [788, 601] on link "4" at bounding box center [783, 593] width 16 height 16
click at [790, 601] on link "5" at bounding box center [792, 593] width 16 height 16
click at [805, 601] on link "6" at bounding box center [803, 593] width 16 height 16
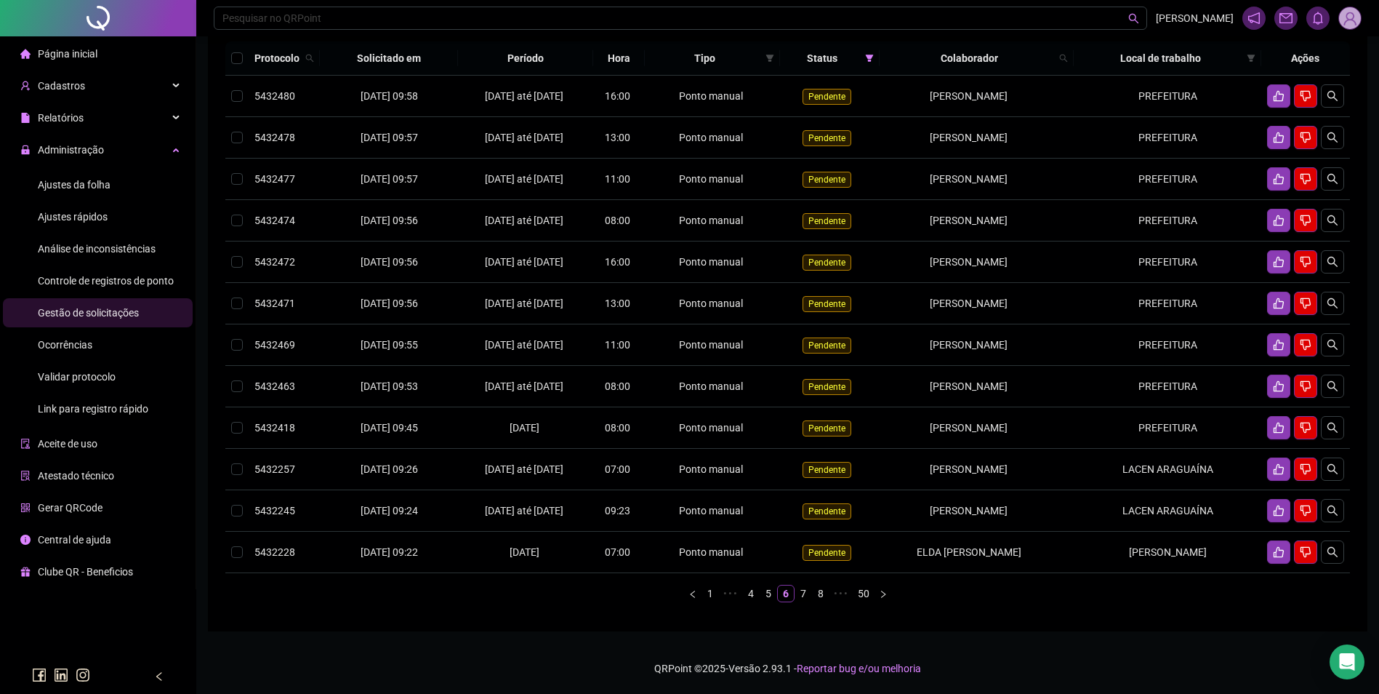
click at [802, 601] on link "7" at bounding box center [803, 593] width 16 height 16
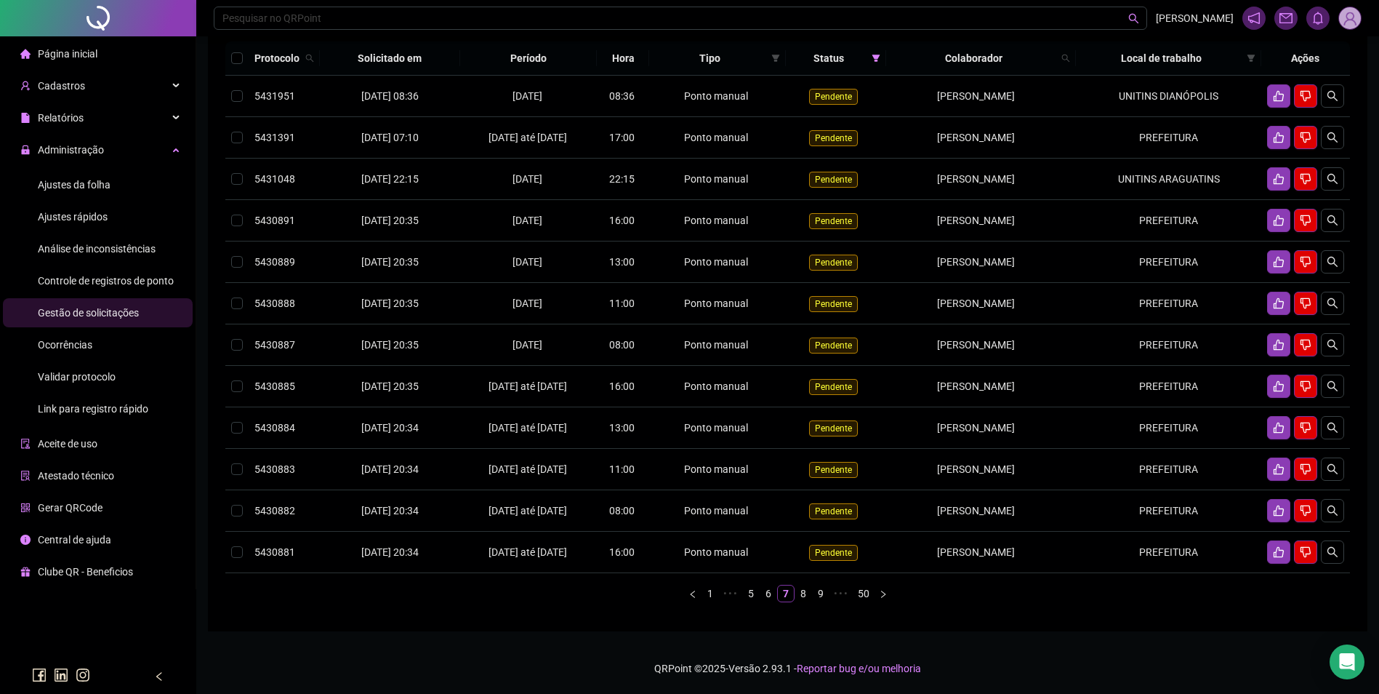
click at [803, 601] on link "8" at bounding box center [803, 593] width 16 height 16
click at [79, 181] on span "Ajustes da folha" at bounding box center [74, 185] width 73 height 12
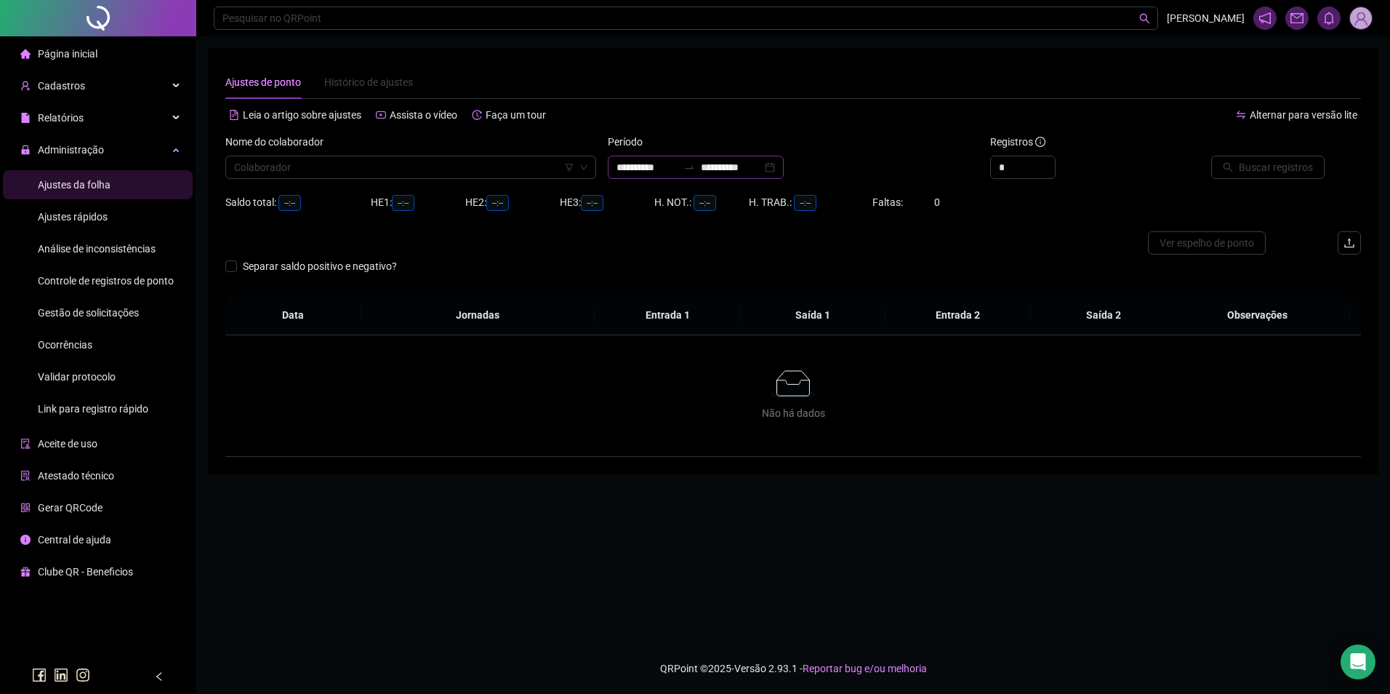
click at [650, 156] on div "**********" at bounding box center [696, 167] width 176 height 23
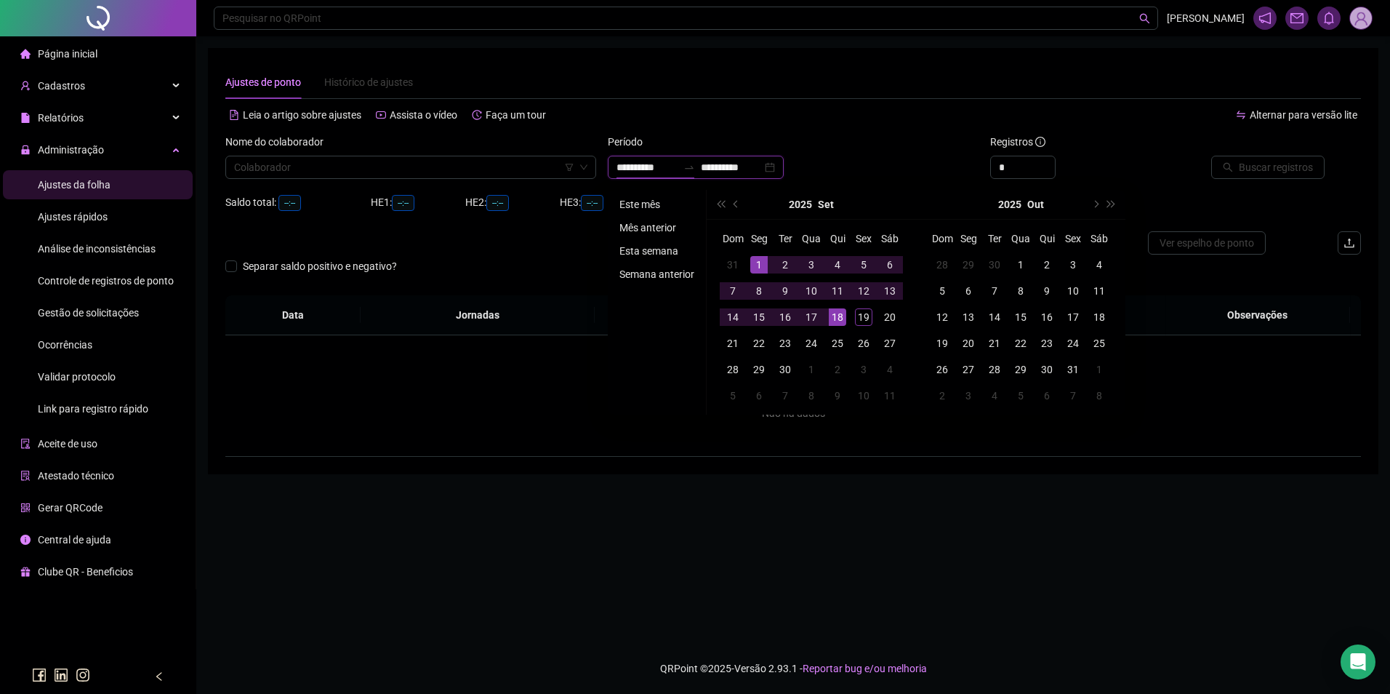
click at [655, 164] on input "**********" at bounding box center [647, 167] width 61 height 16
type input "**********"
click at [632, 206] on li "Este mês" at bounding box center [657, 204] width 87 height 17
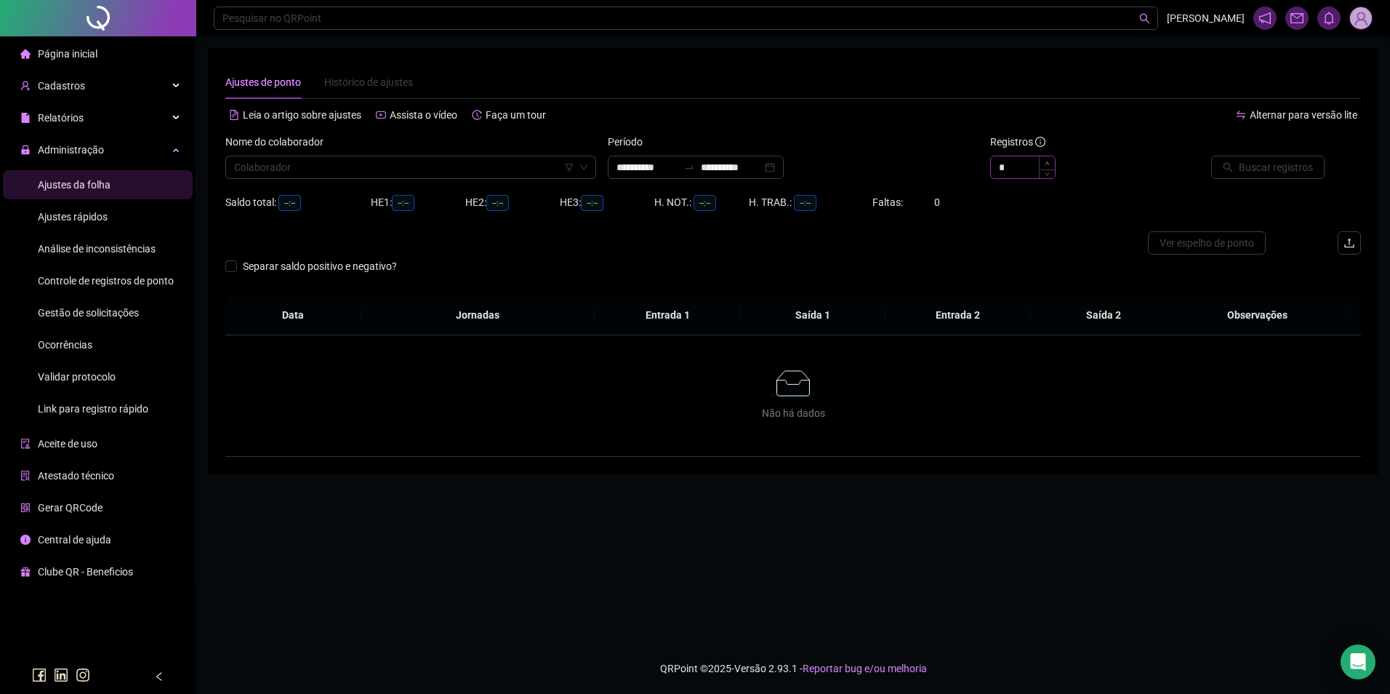
type input "*"
click at [1045, 164] on icon "up" at bounding box center [1047, 163] width 5 height 5
click at [482, 168] on input "search" at bounding box center [404, 167] width 340 height 22
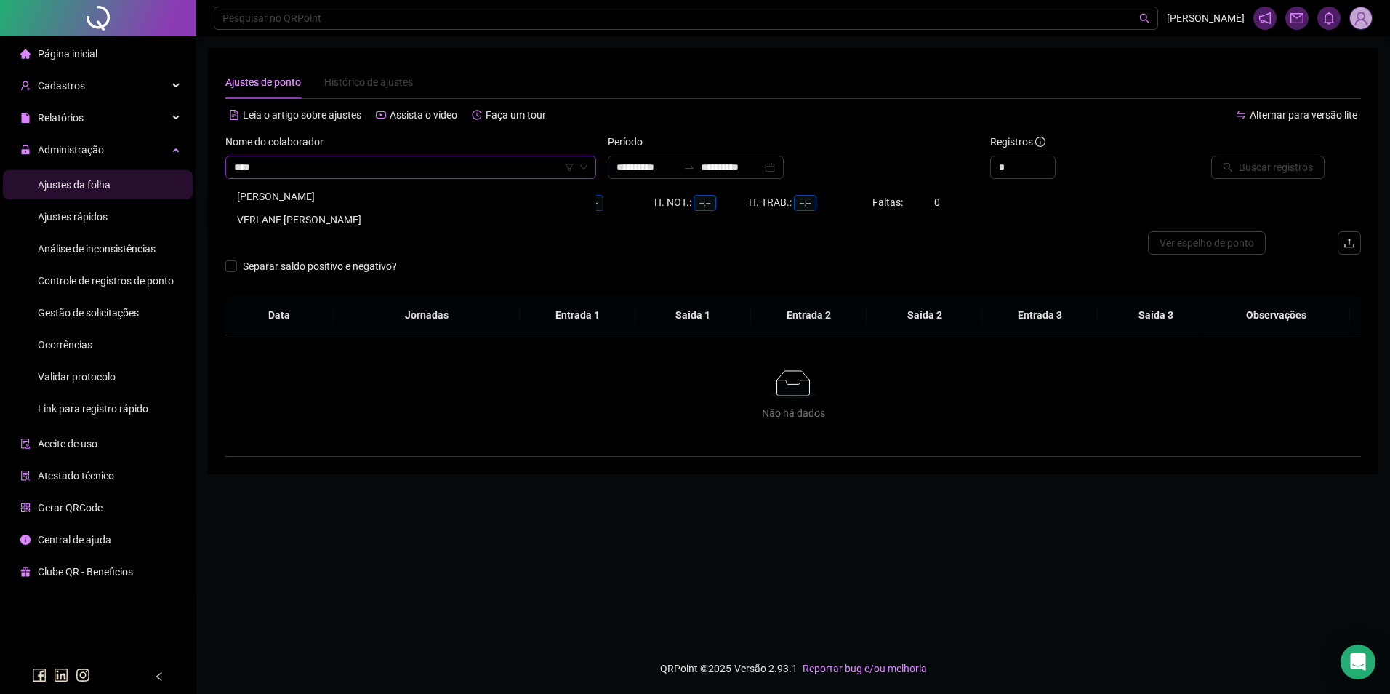
type input "*****"
click at [342, 195] on div "VERLANE [PERSON_NAME]" at bounding box center [411, 196] width 348 height 16
click at [1276, 164] on span "Buscar registros" at bounding box center [1276, 167] width 74 height 16
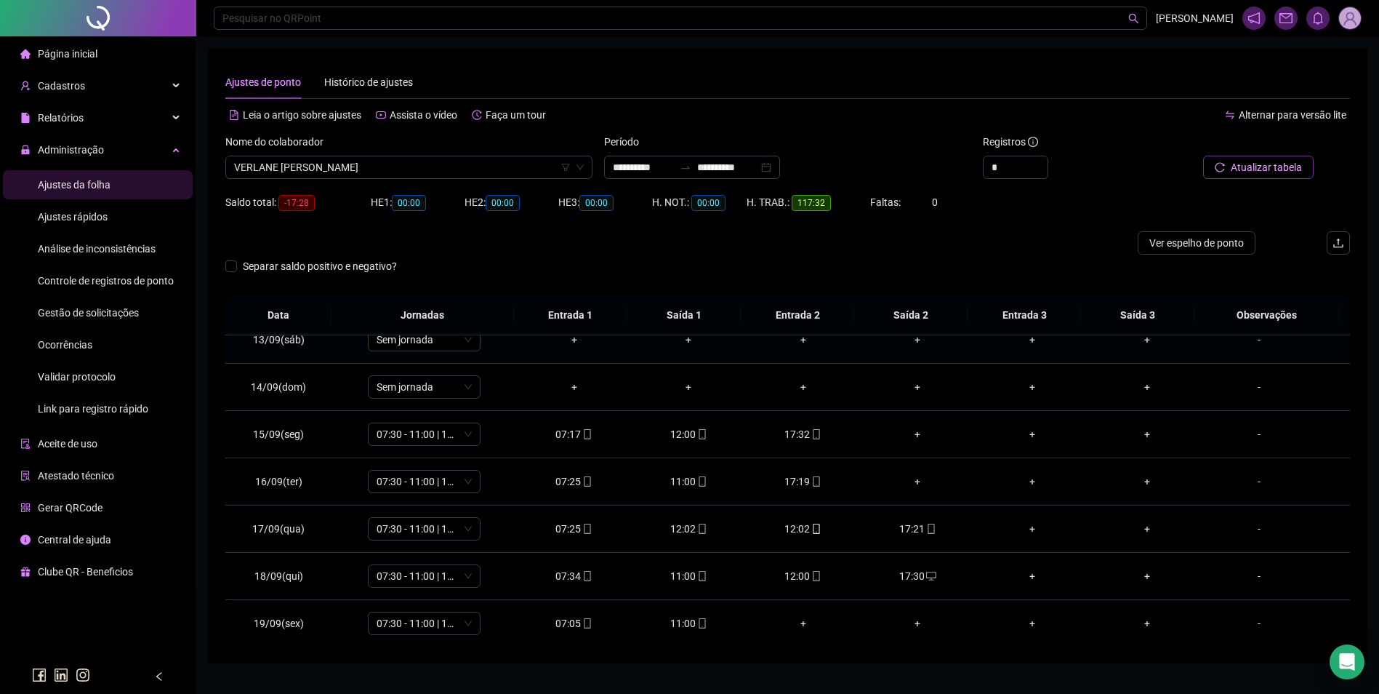
scroll to position [588, 0]
click at [915, 430] on div "+" at bounding box center [919, 433] width 92 height 16
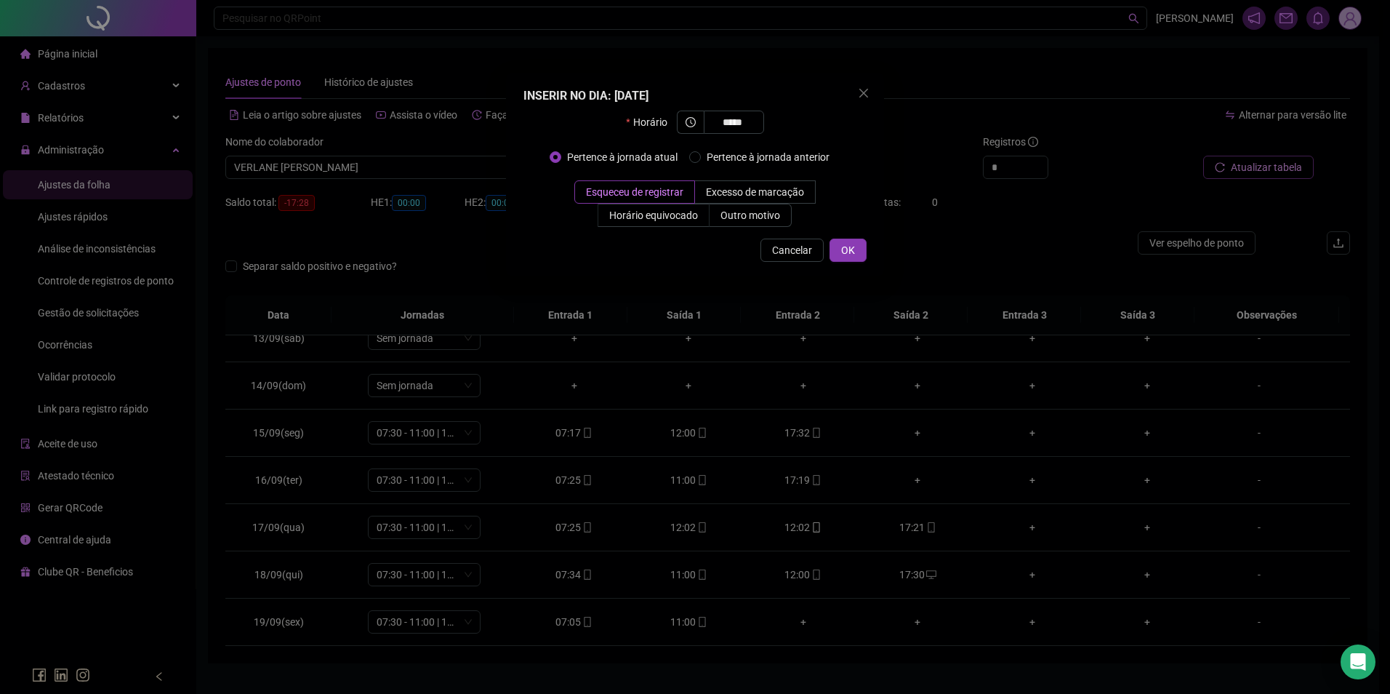
type input "*****"
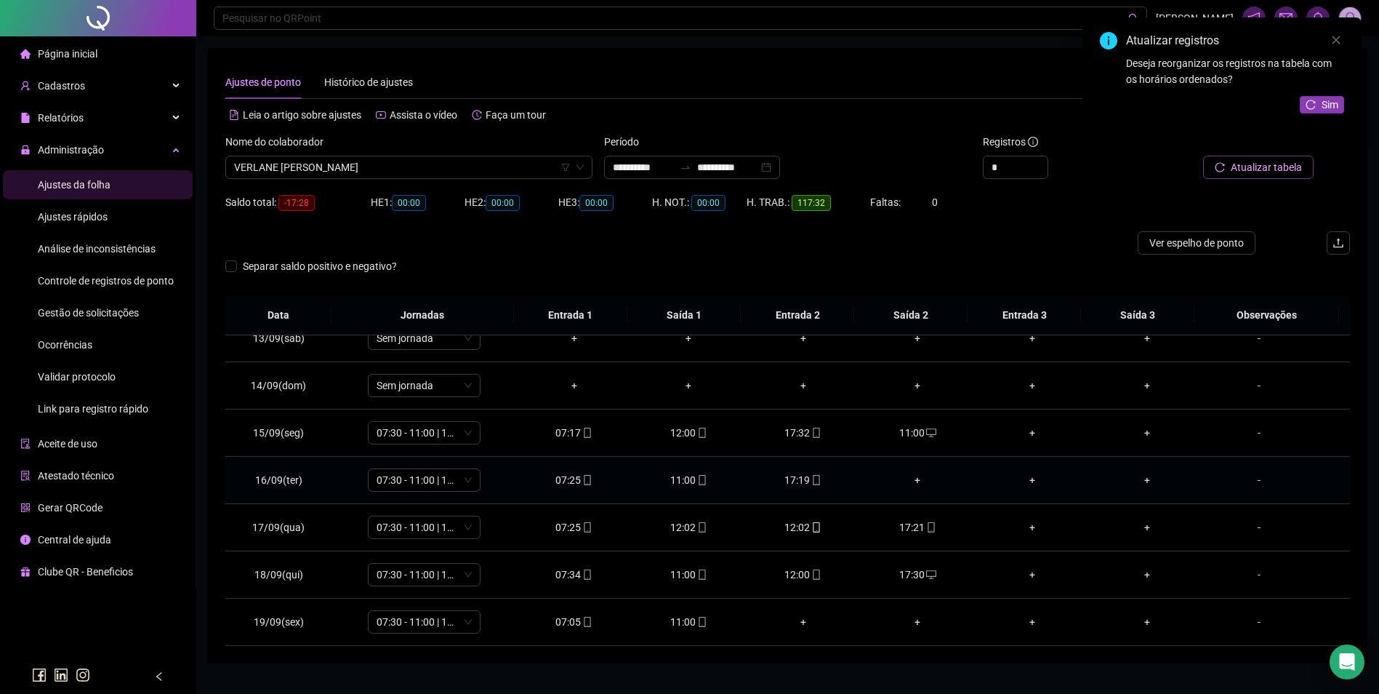
click at [916, 479] on div "+" at bounding box center [919, 480] width 92 height 16
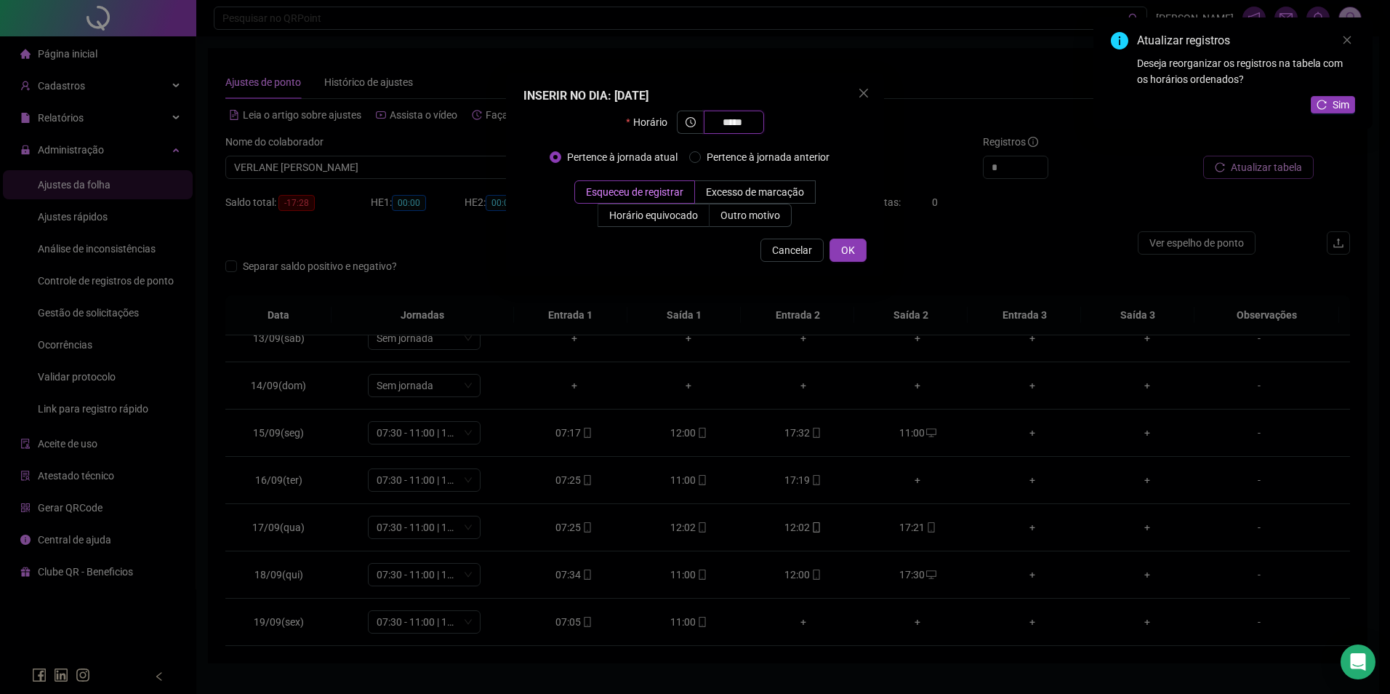
type input "*****"
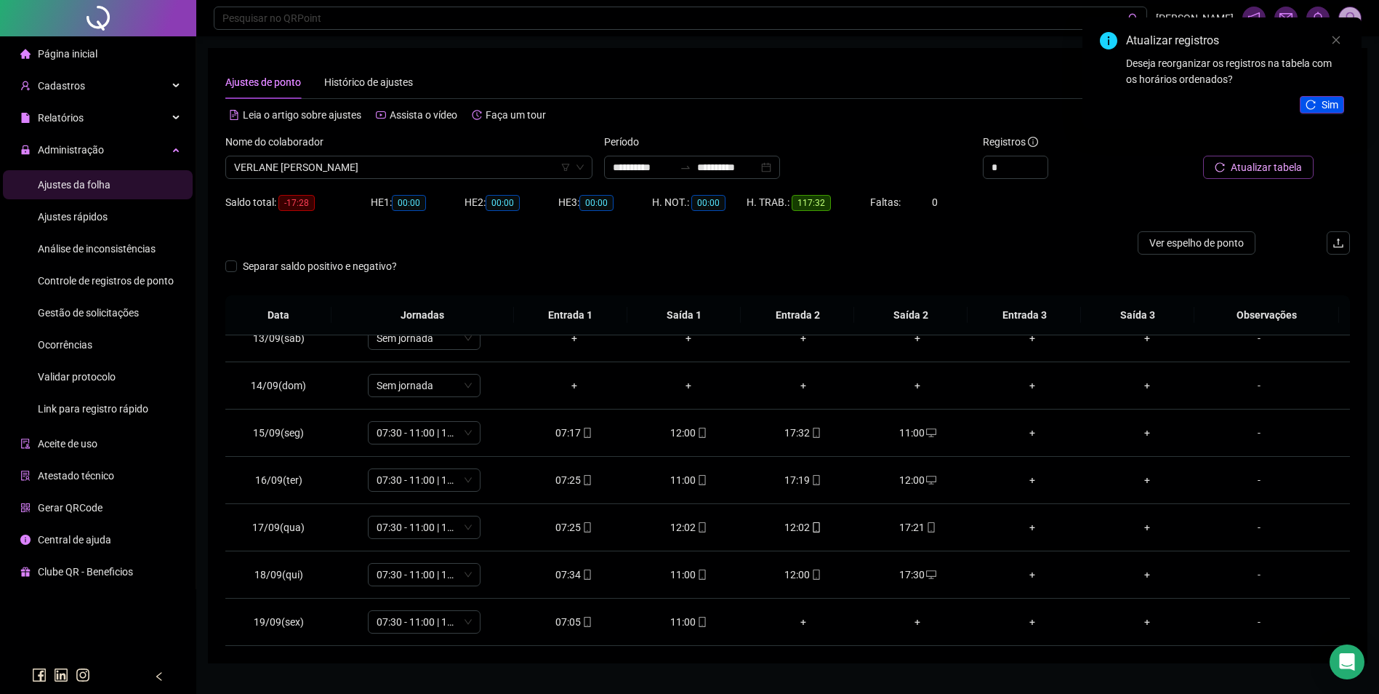
click at [1335, 101] on span "Sim" at bounding box center [1330, 105] width 17 height 16
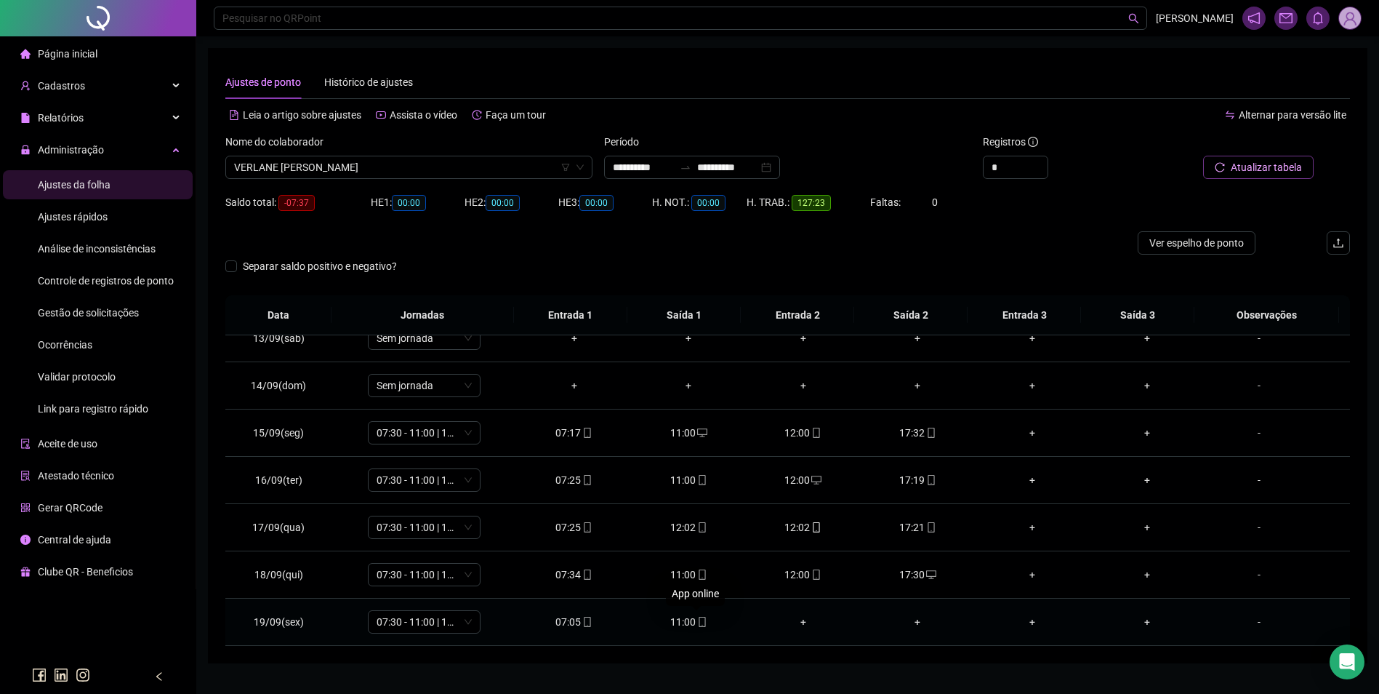
click at [697, 620] on icon "mobile" at bounding box center [702, 622] width 10 height 10
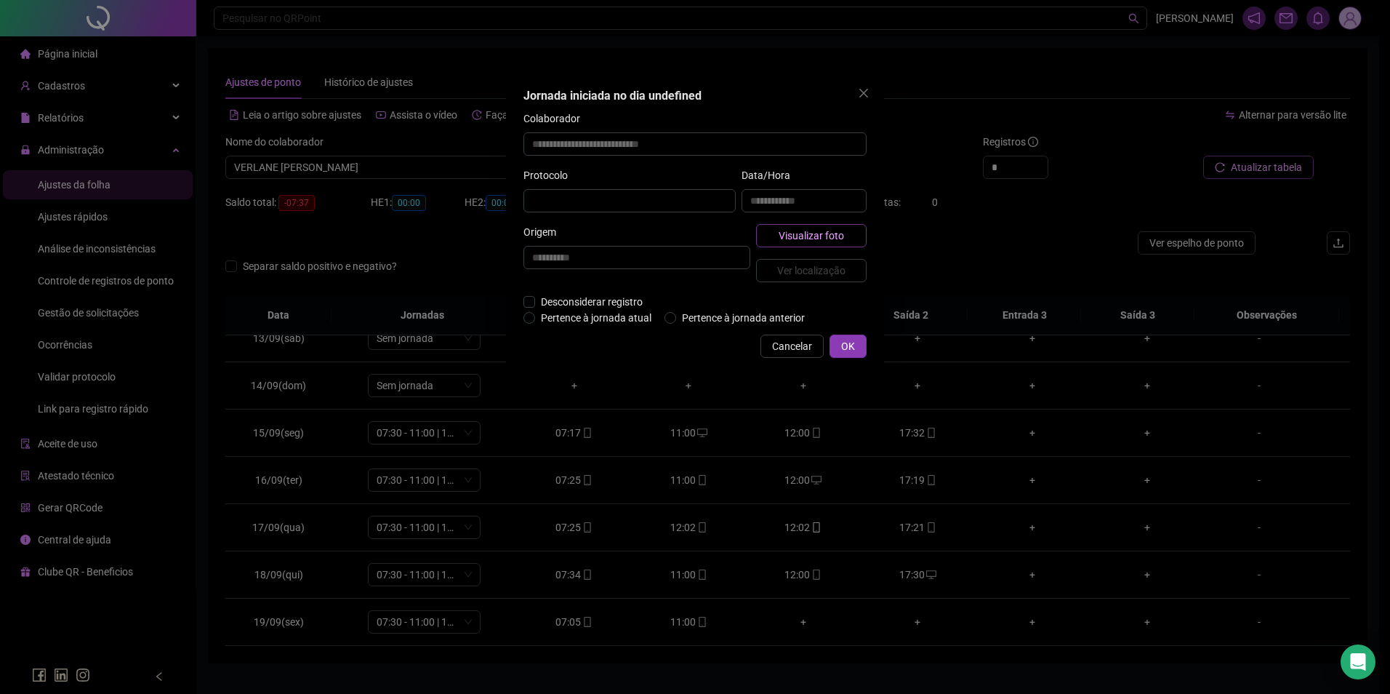
type input "**********"
click at [809, 236] on span "Visualizar foto" at bounding box center [811, 236] width 65 height 16
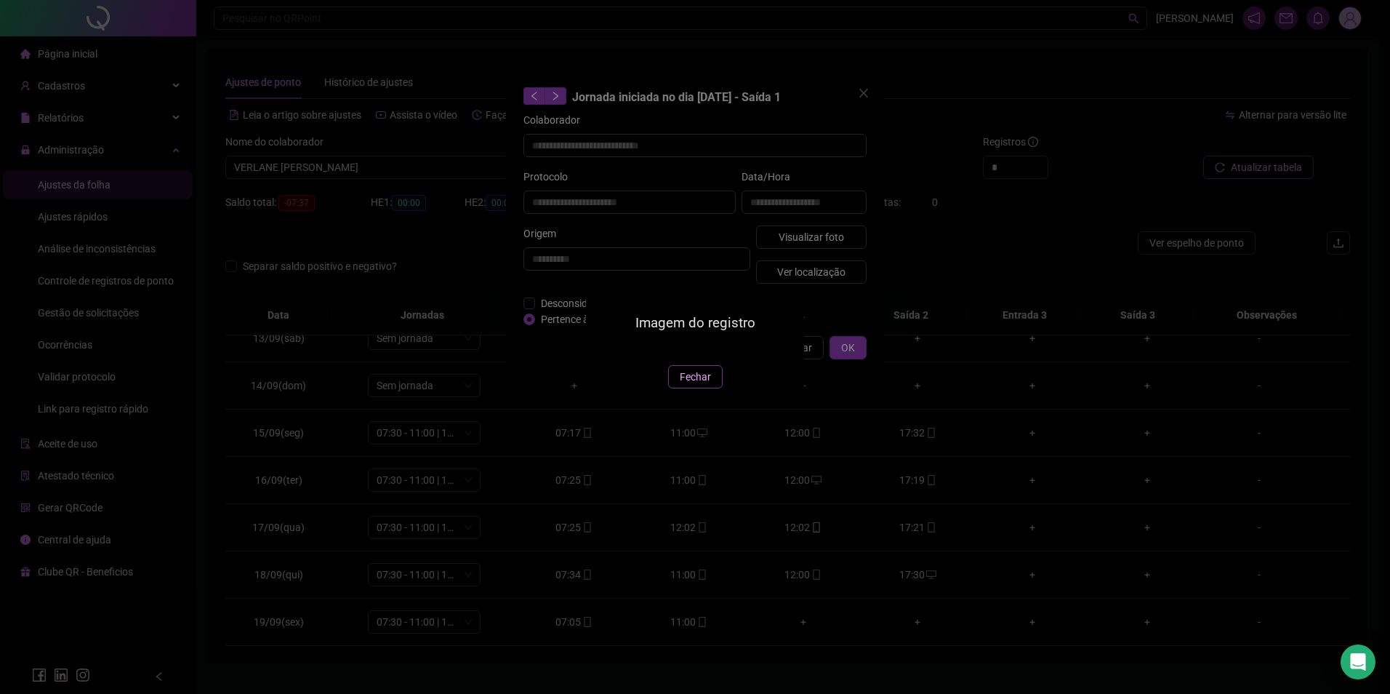
click at [697, 372] on span "Fechar" at bounding box center [695, 377] width 31 height 16
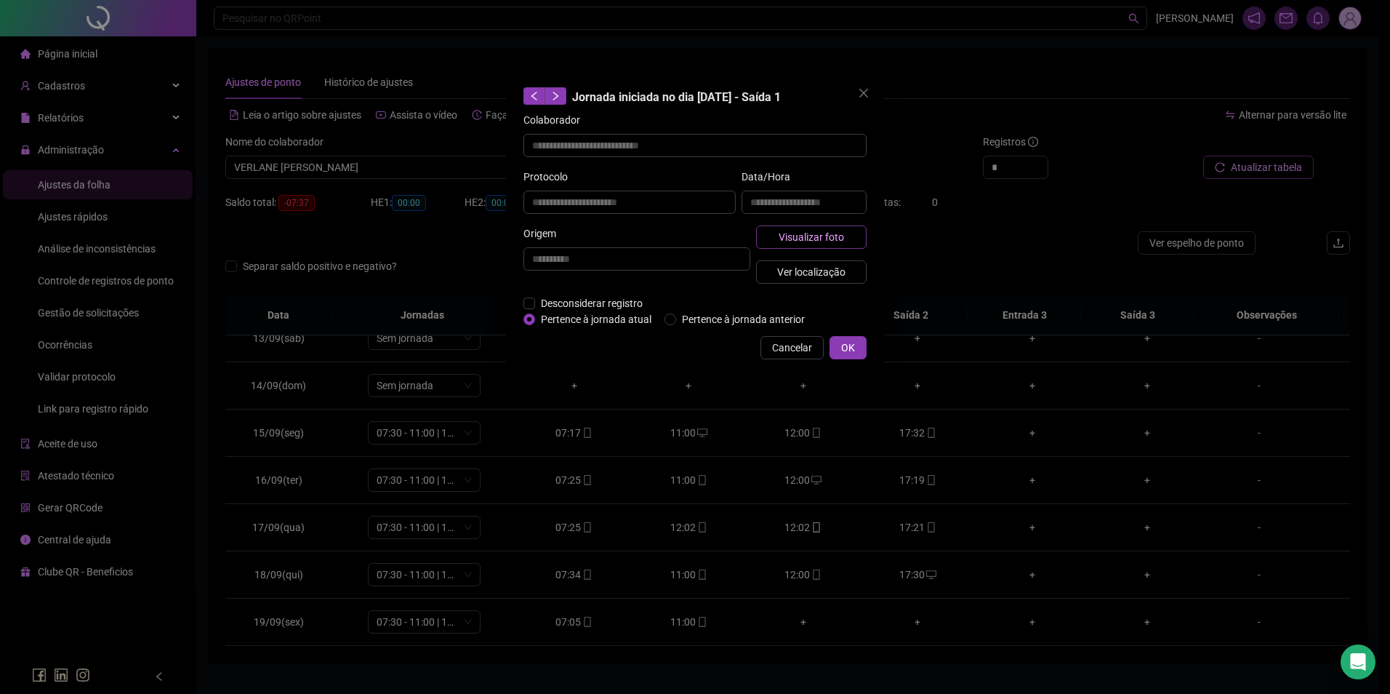
click at [836, 230] on span "Visualizar foto" at bounding box center [811, 237] width 65 height 16
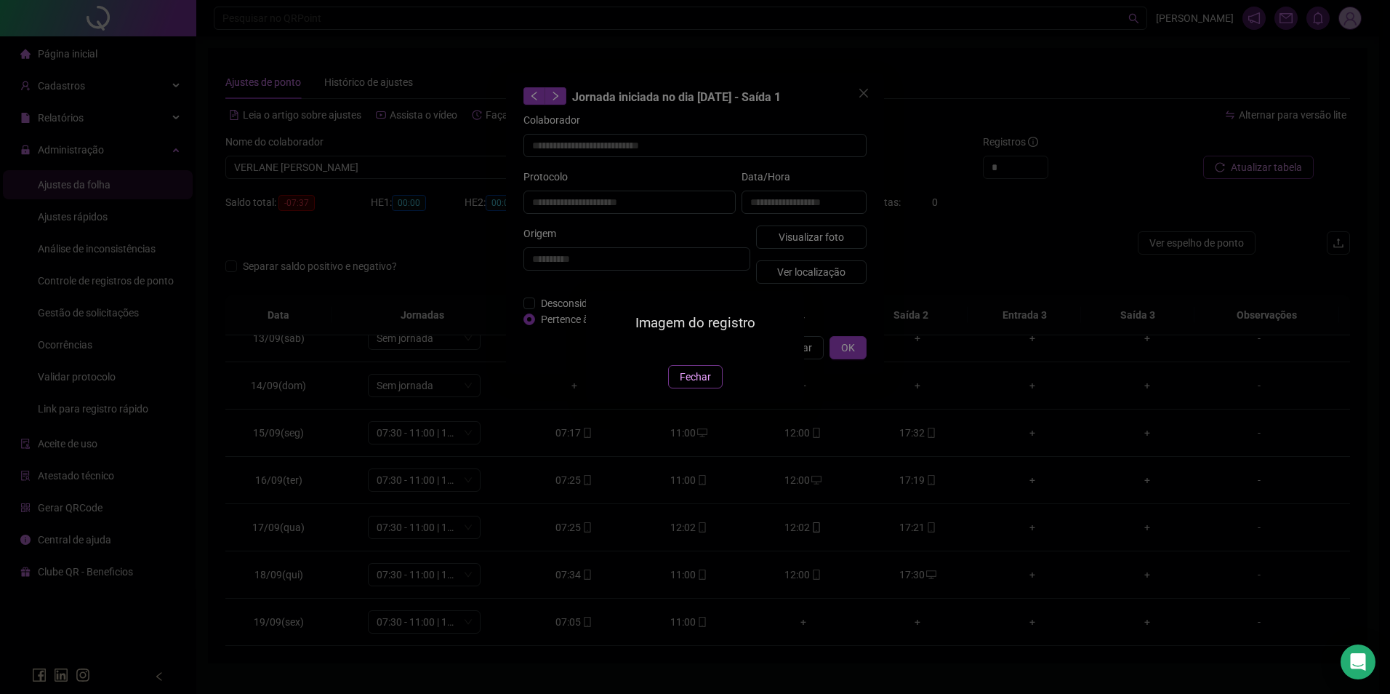
click at [678, 388] on button "Fechar" at bounding box center [695, 376] width 55 height 23
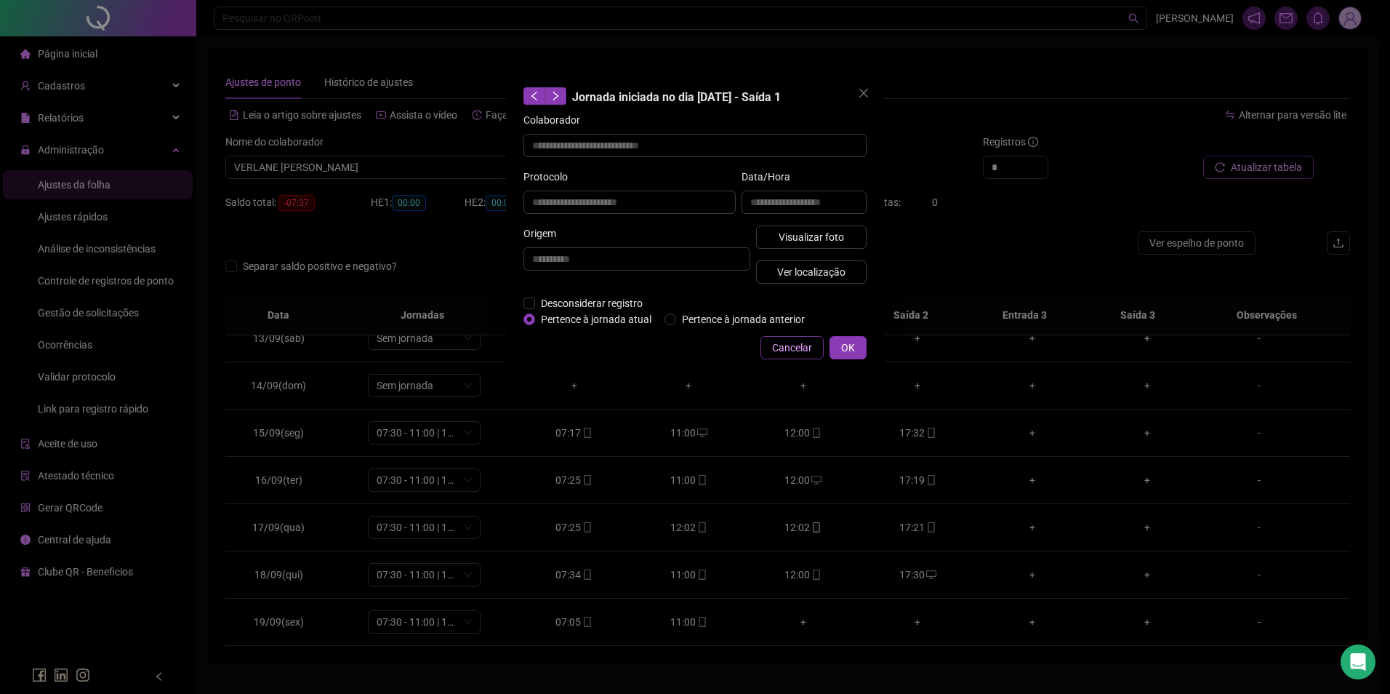
click at [782, 345] on span "Cancelar" at bounding box center [792, 348] width 40 height 16
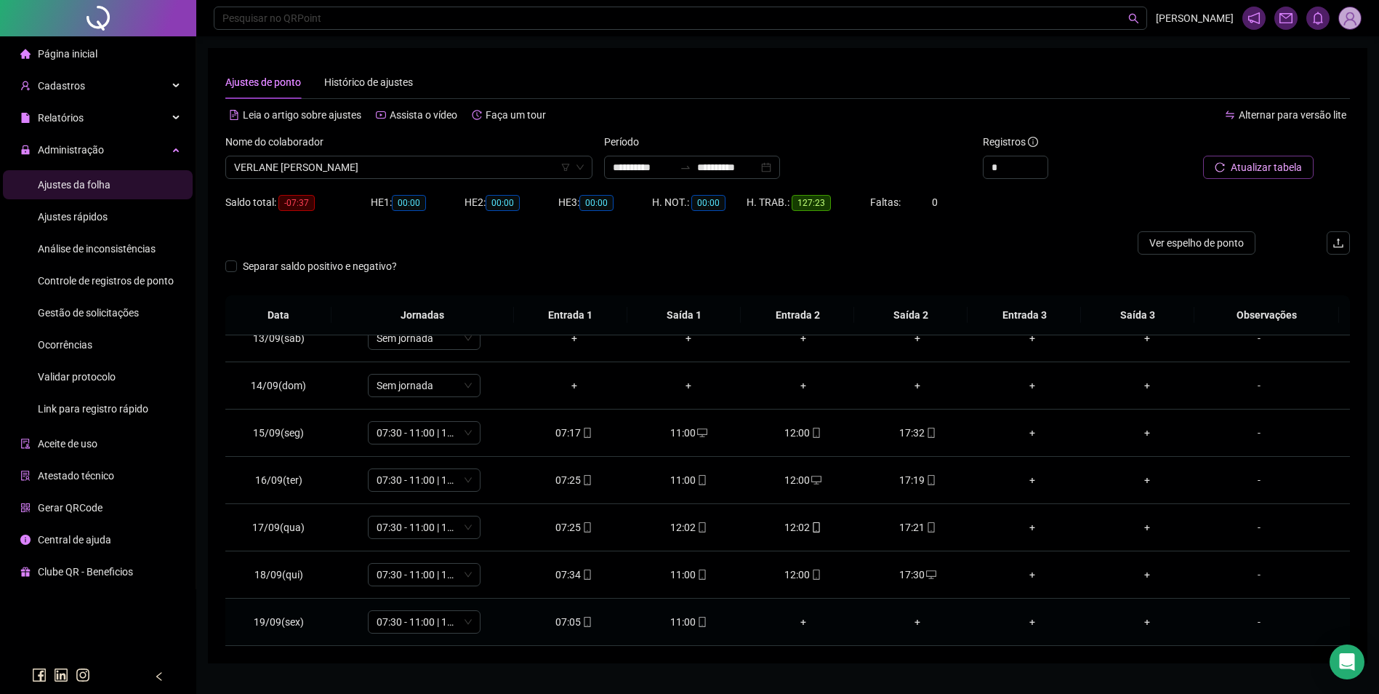
click at [802, 619] on div "+" at bounding box center [804, 622] width 92 height 16
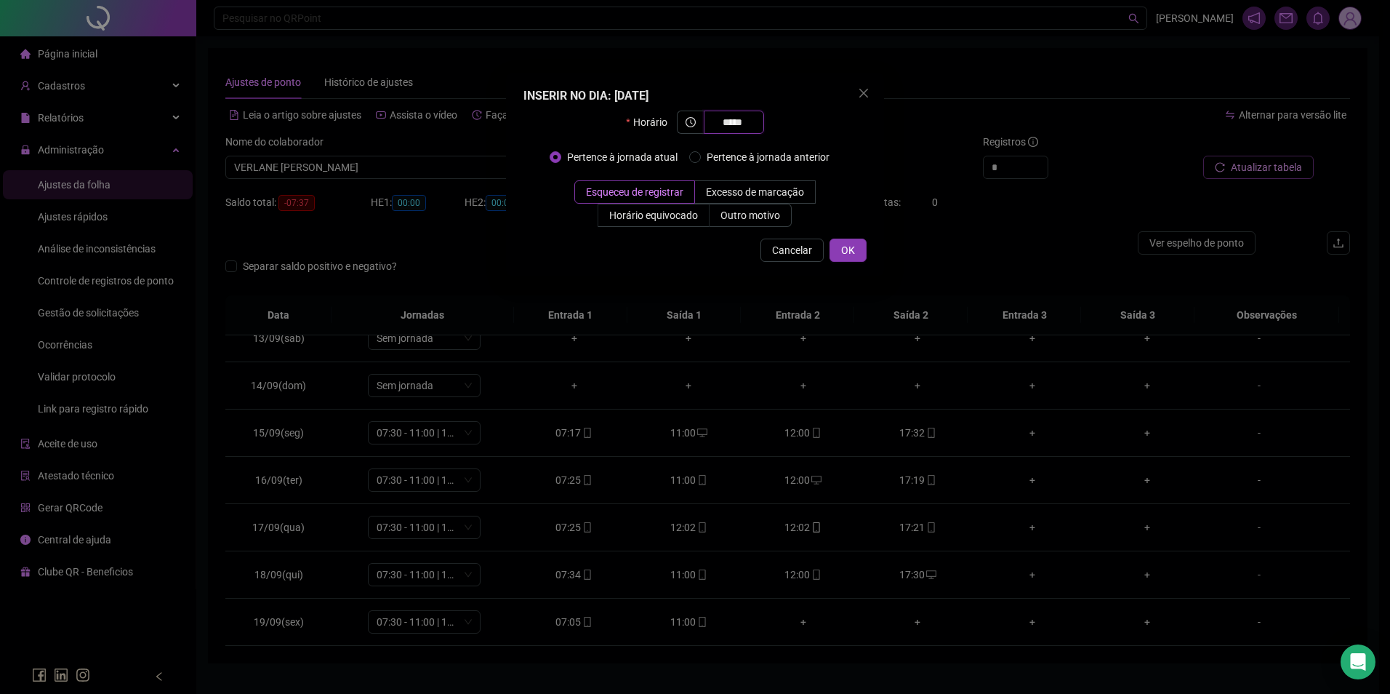
type input "*****"
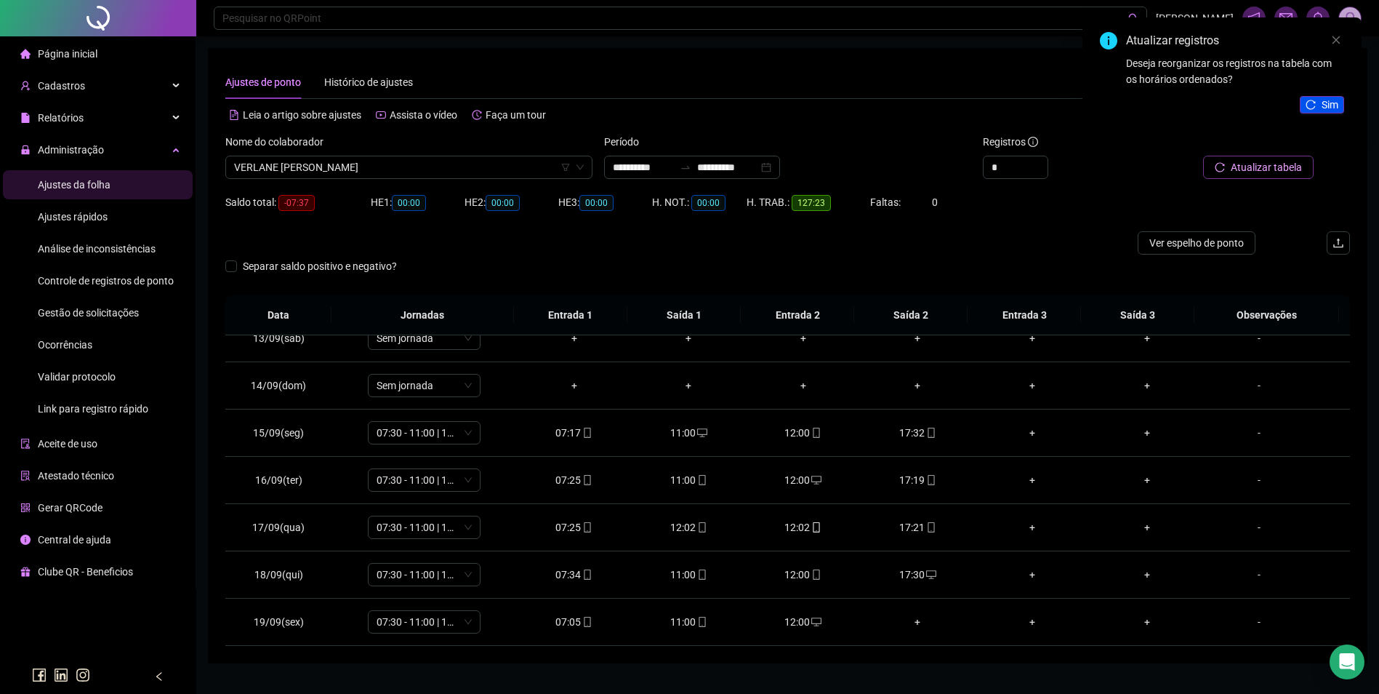
click at [1322, 105] on span "Sim" at bounding box center [1330, 105] width 17 height 16
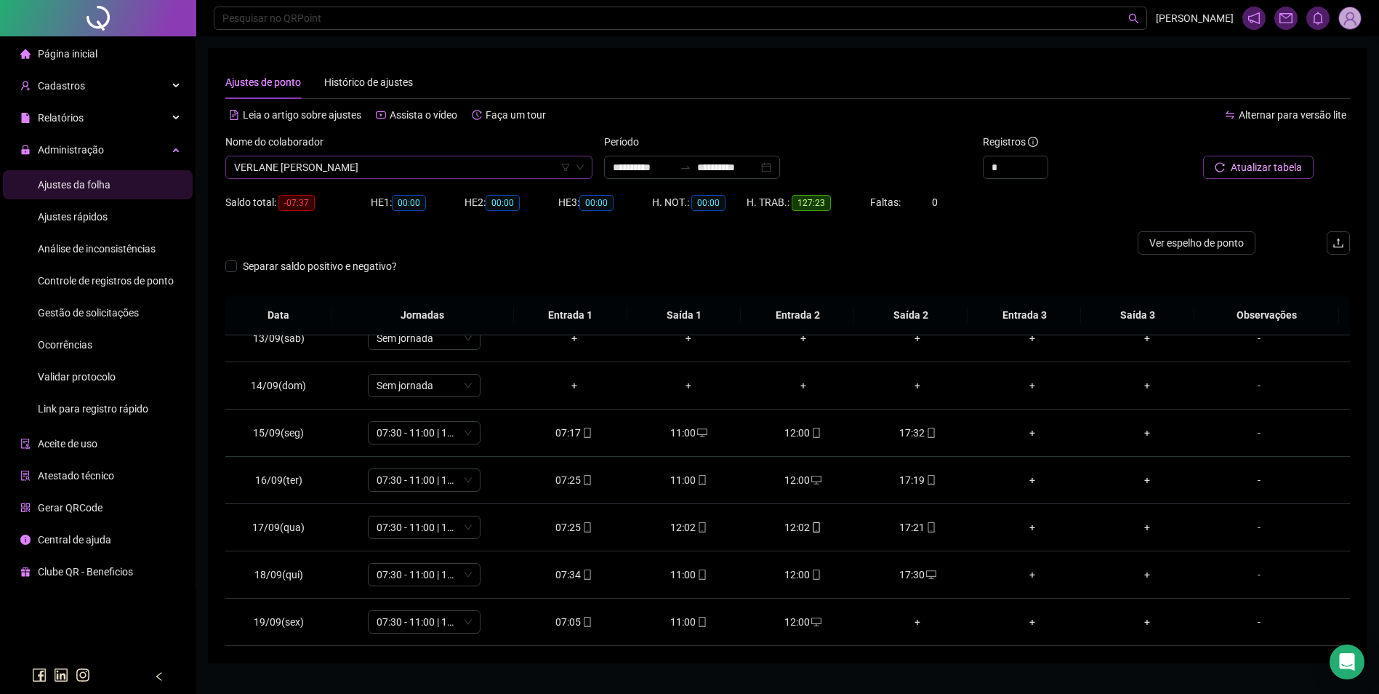
click at [334, 161] on span "VERLANE [PERSON_NAME]" at bounding box center [409, 167] width 350 height 22
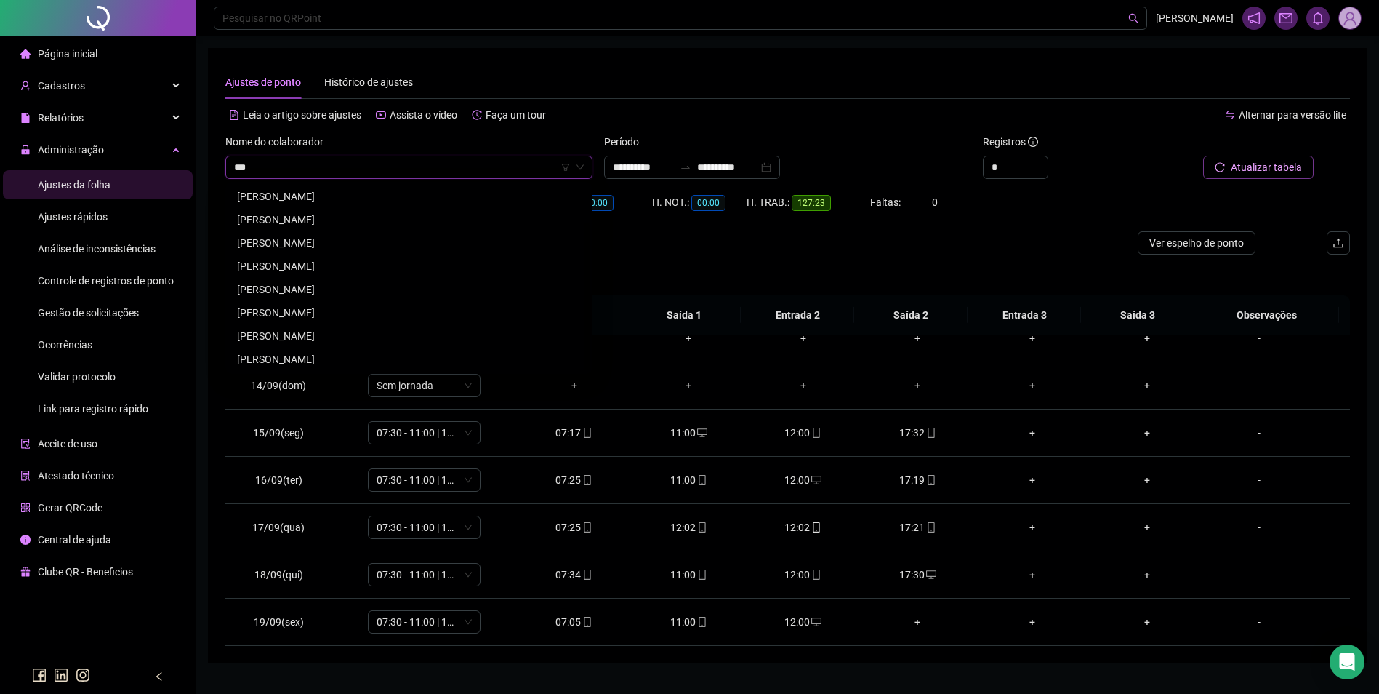
scroll to position [47, 0]
type input "******"
click at [338, 304] on div "[PERSON_NAME]" at bounding box center [408, 312] width 361 height 23
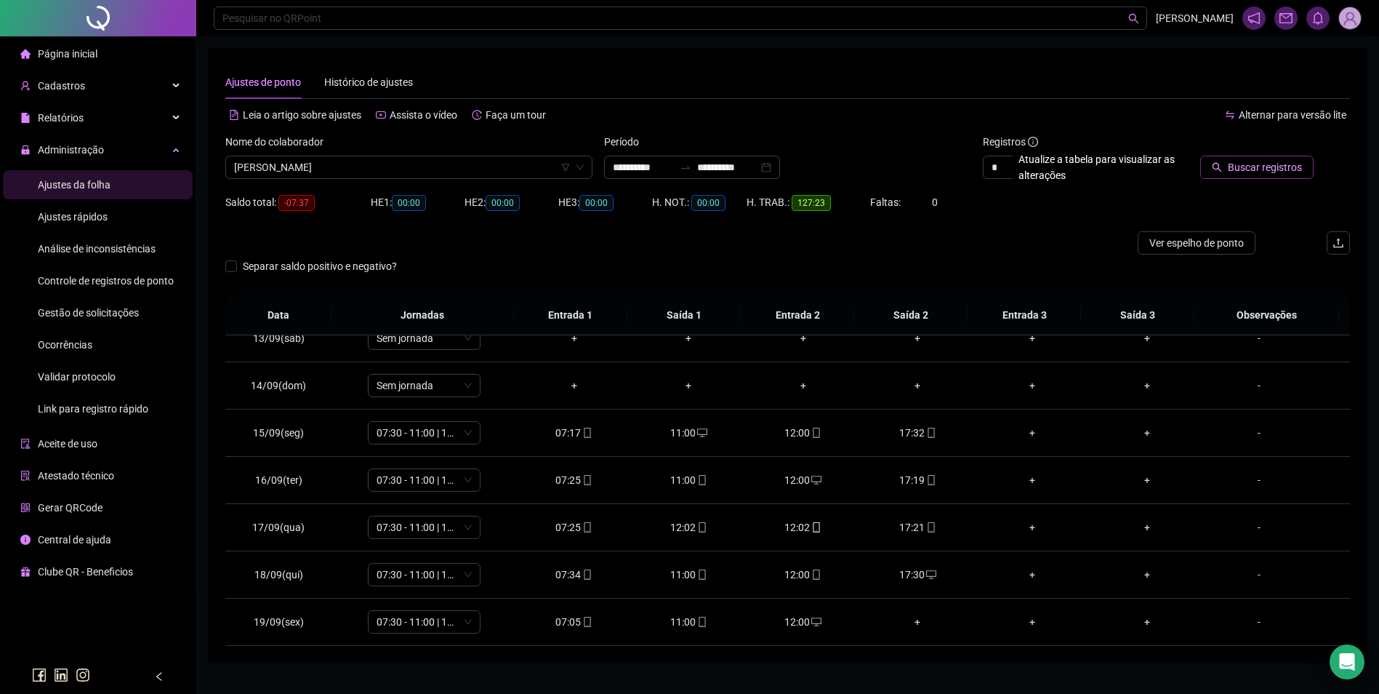
click at [1244, 168] on span "Buscar registros" at bounding box center [1265, 167] width 74 height 16
click at [811, 481] on icon "desktop" at bounding box center [816, 480] width 10 height 10
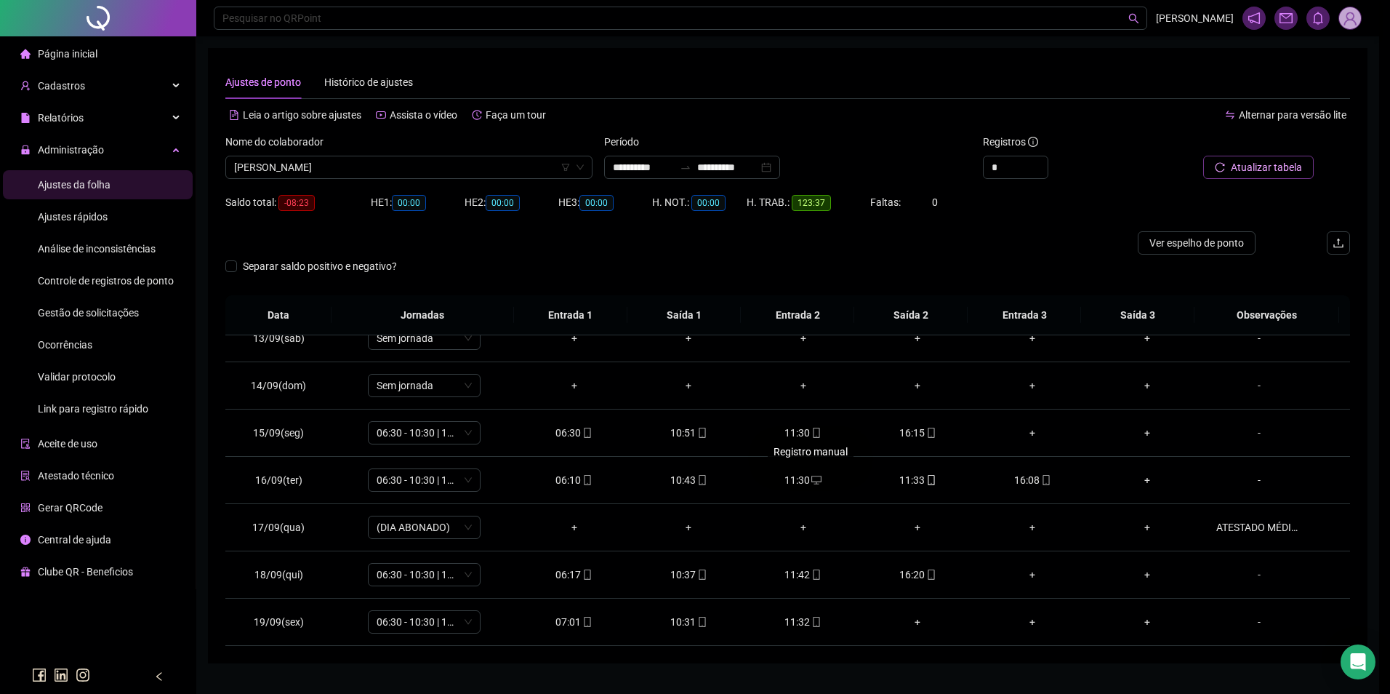
type input "**********"
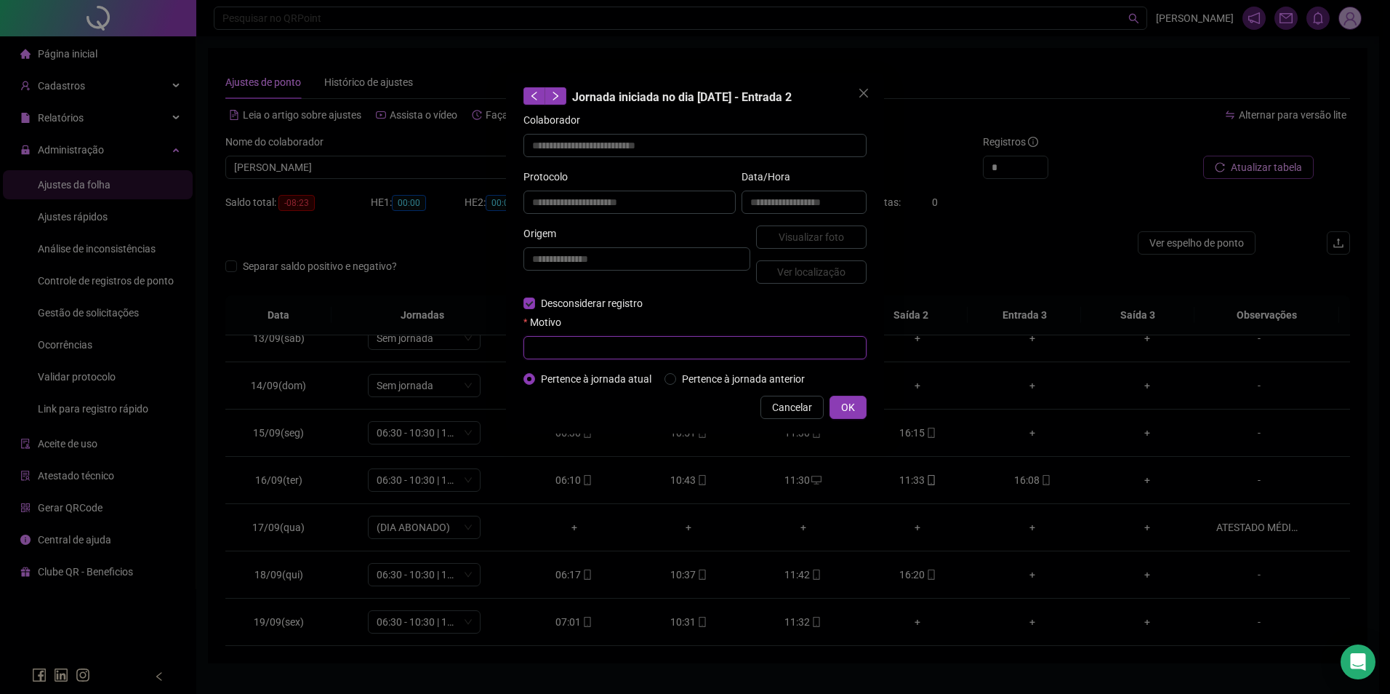
click at [604, 339] on input "text" at bounding box center [695, 347] width 343 height 23
type input "*"
click at [846, 399] on span "OK" at bounding box center [848, 407] width 14 height 16
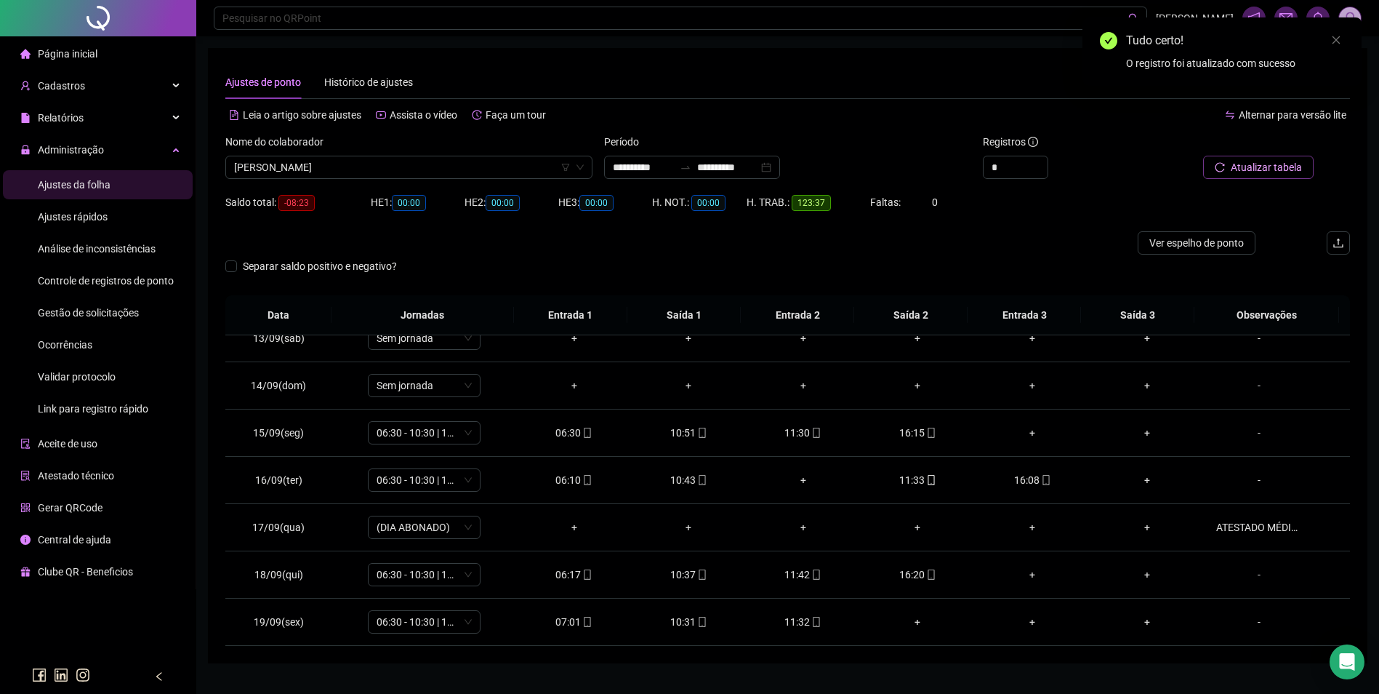
click at [1270, 172] on span "Atualizar tabela" at bounding box center [1266, 167] width 71 height 16
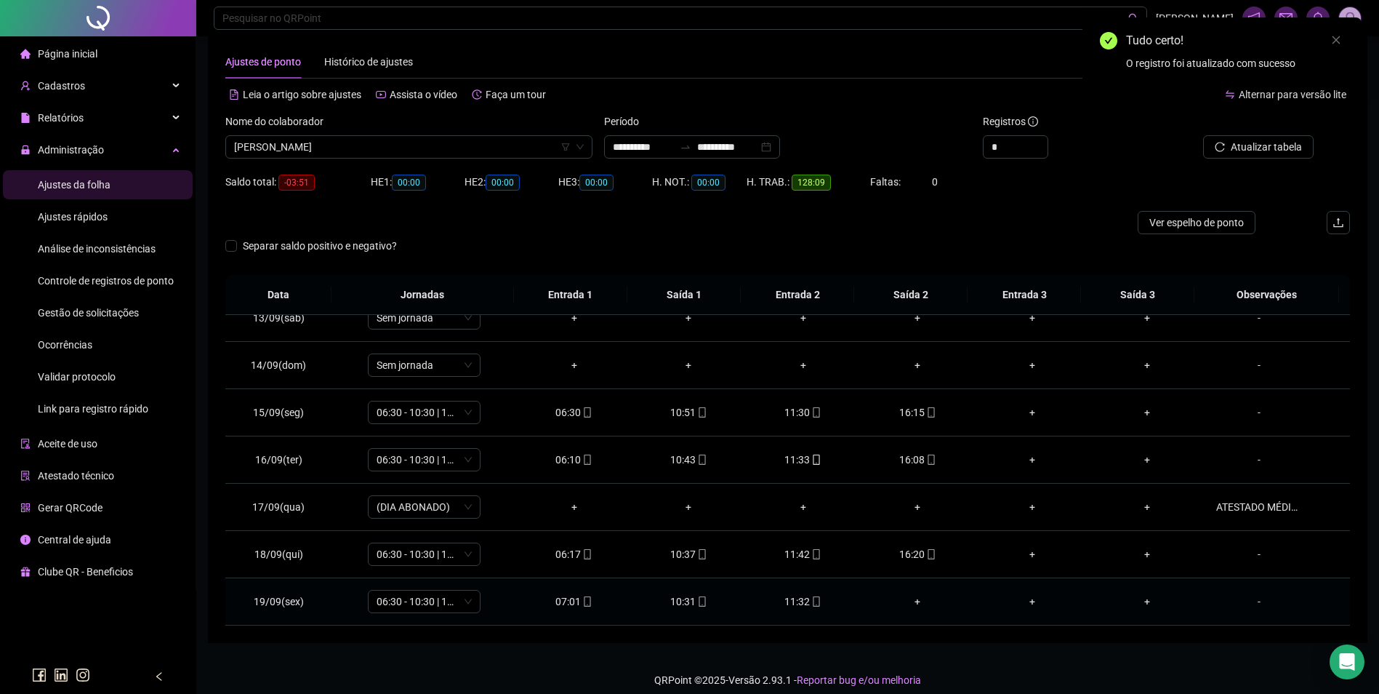
scroll to position [32, 0]
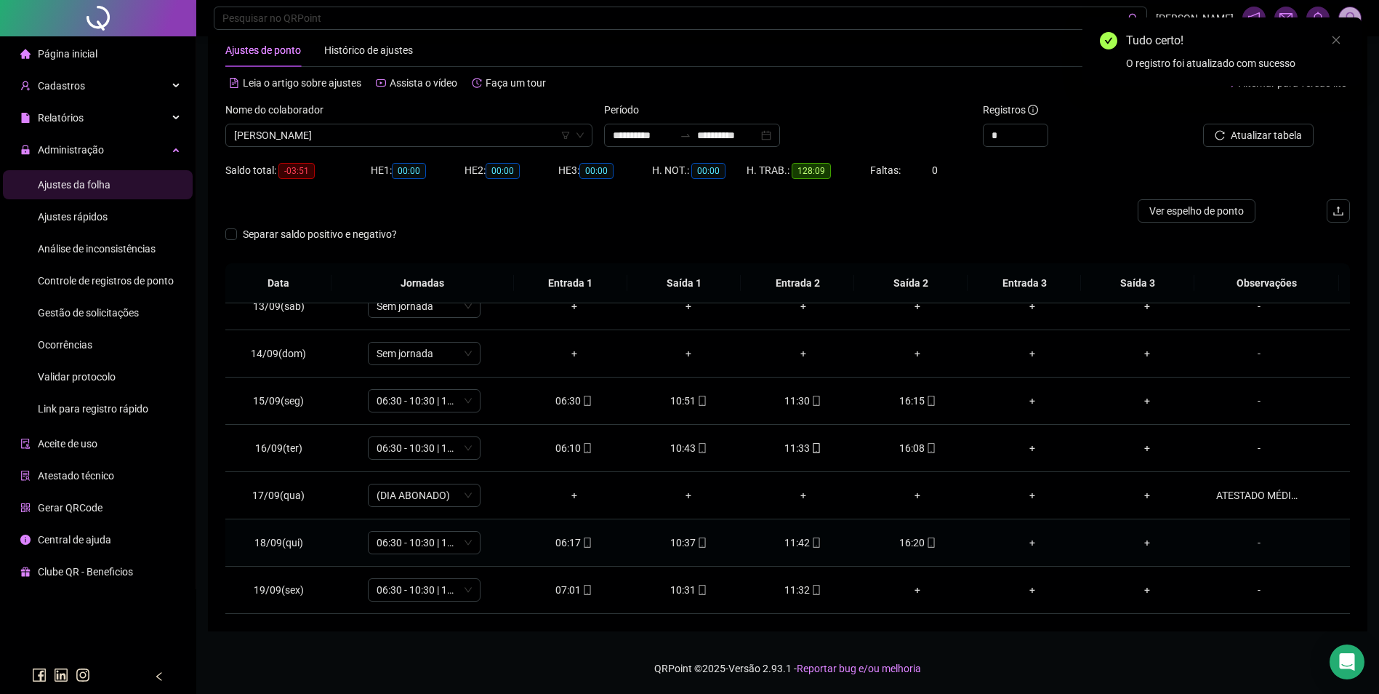
click at [925, 544] on span "mobile" at bounding box center [931, 542] width 12 height 10
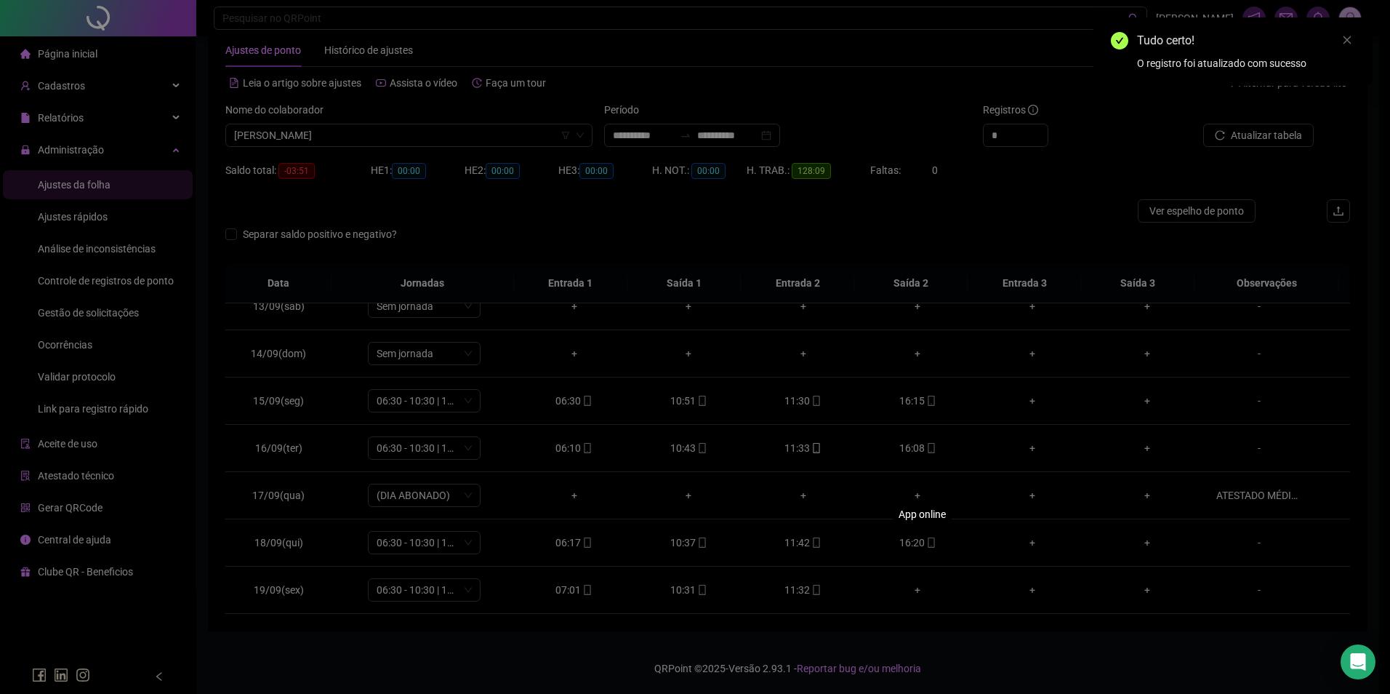
type input "**********"
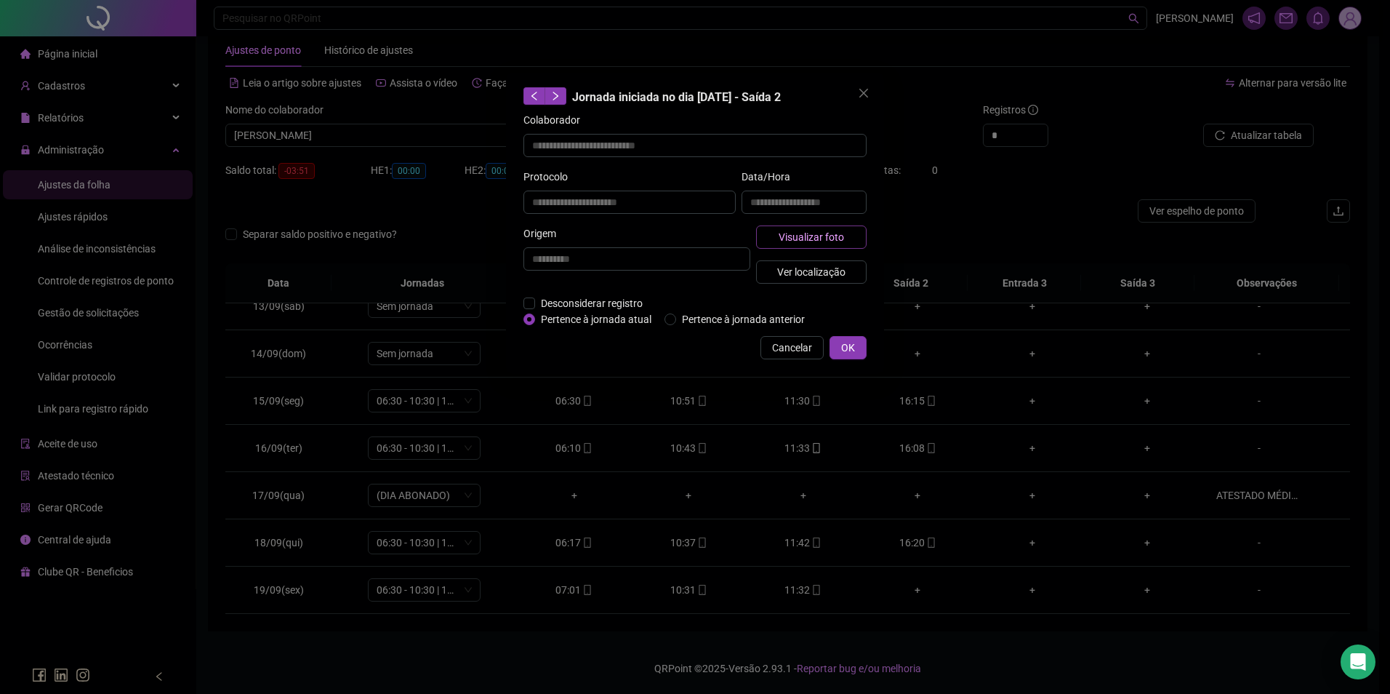
click at [841, 229] on span "Visualizar foto" at bounding box center [811, 237] width 65 height 16
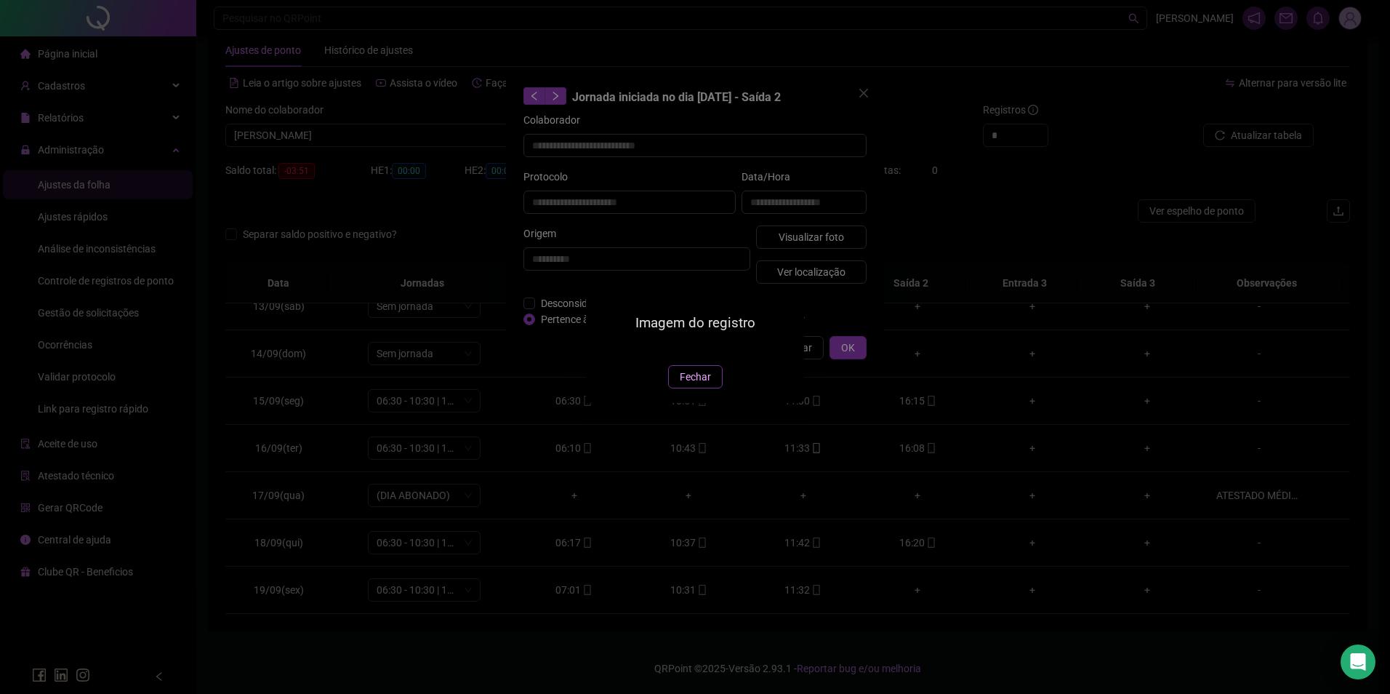
click at [714, 388] on button "Fechar" at bounding box center [695, 376] width 55 height 23
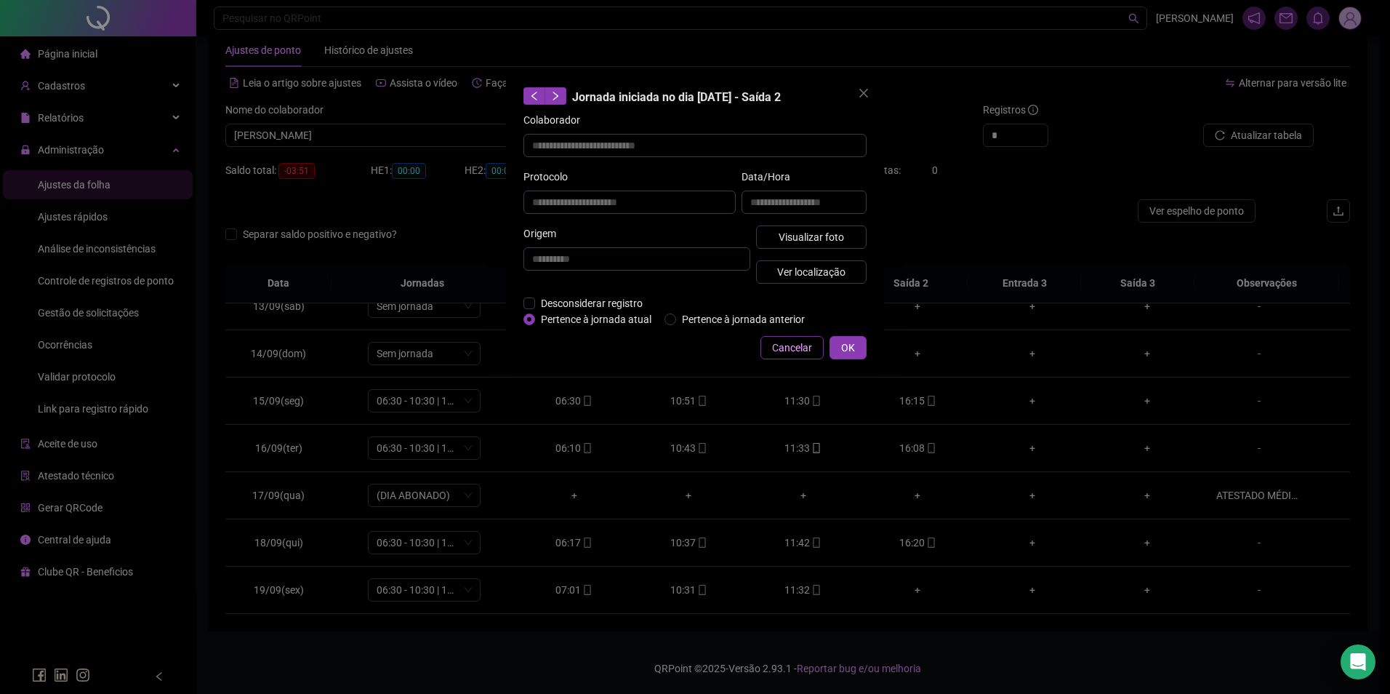
click at [778, 338] on button "Cancelar" at bounding box center [792, 347] width 63 height 23
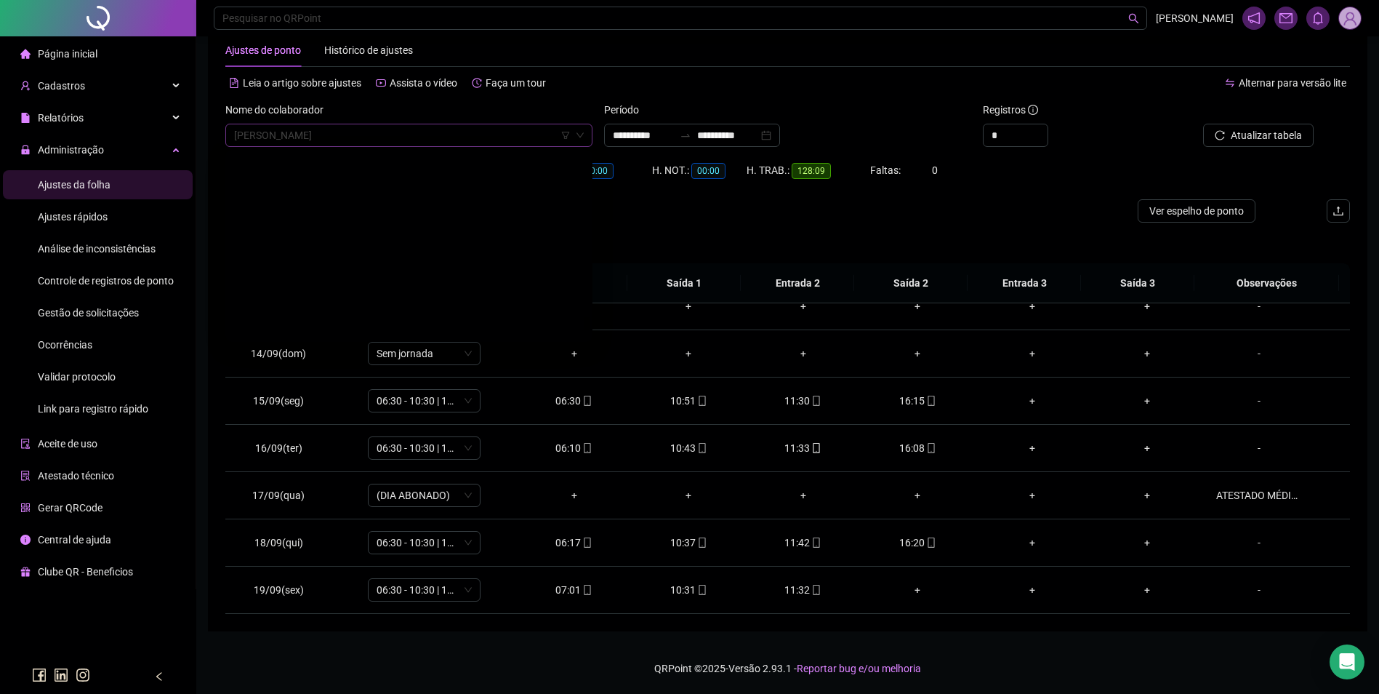
scroll to position [20382, 0]
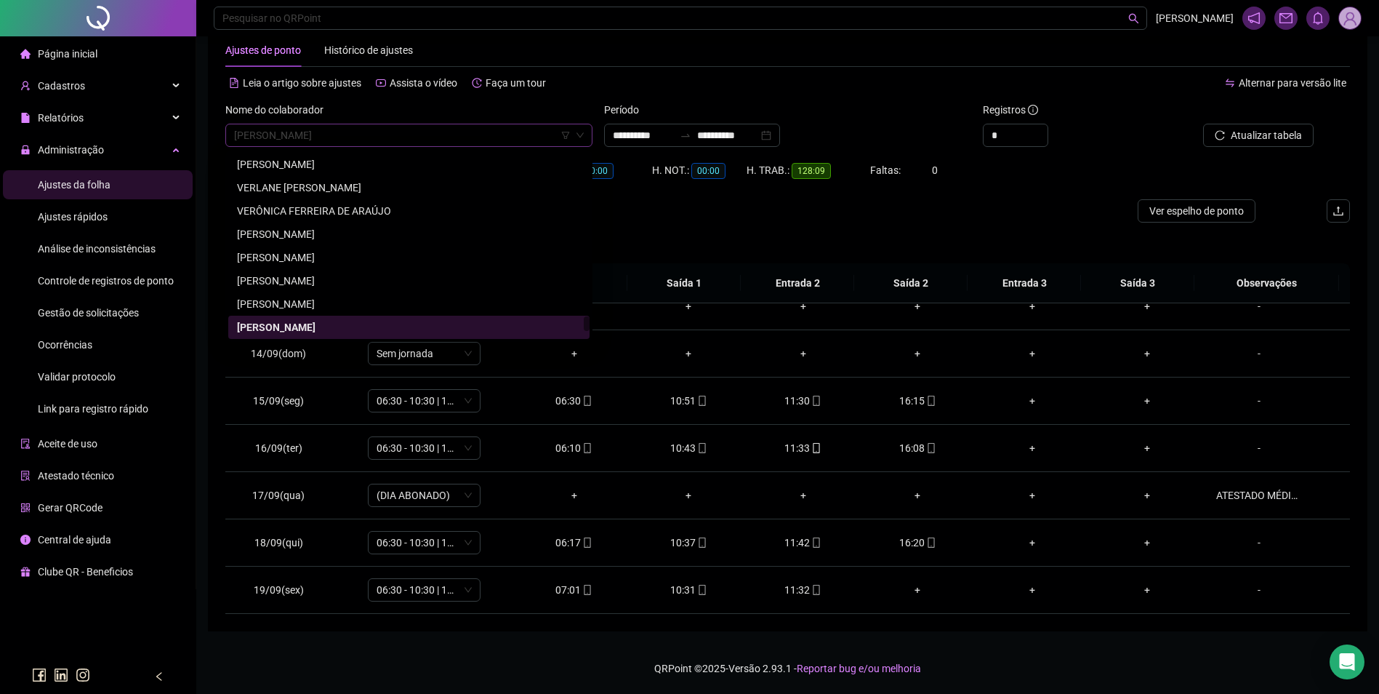
click at [512, 135] on span "[PERSON_NAME]" at bounding box center [409, 135] width 350 height 22
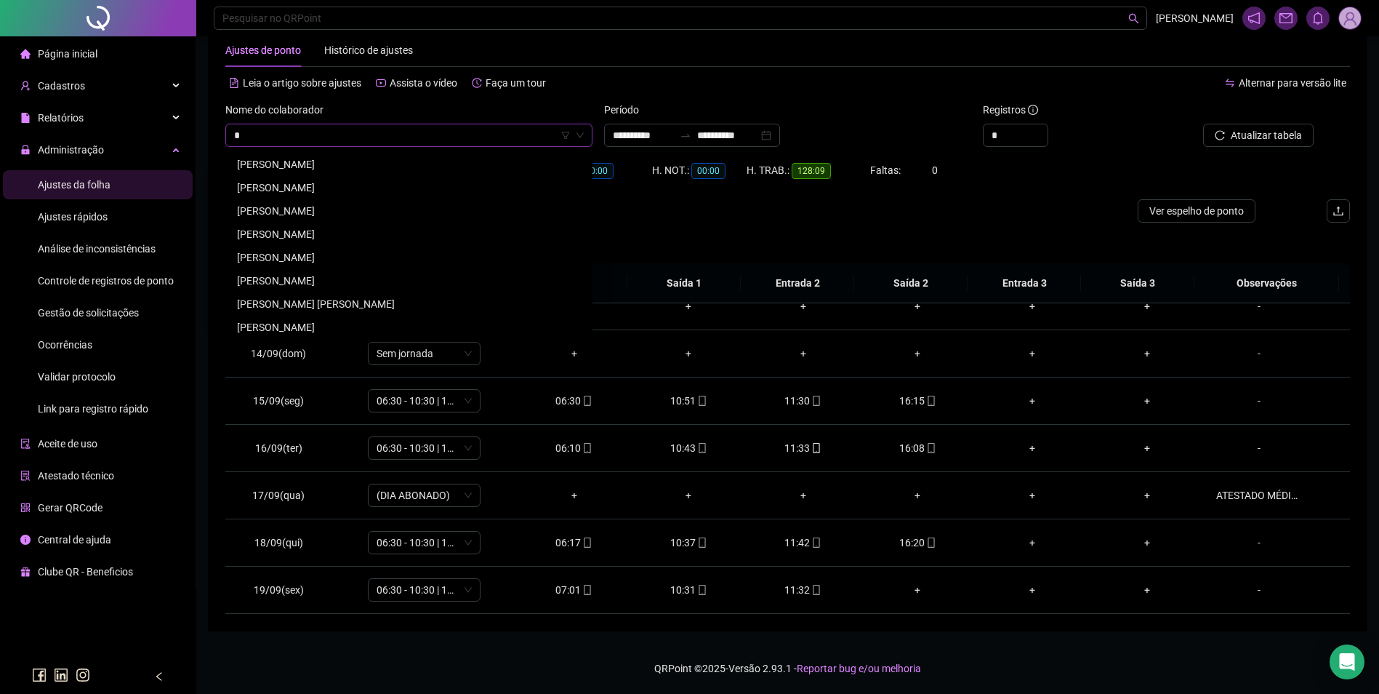
scroll to position [768, 0]
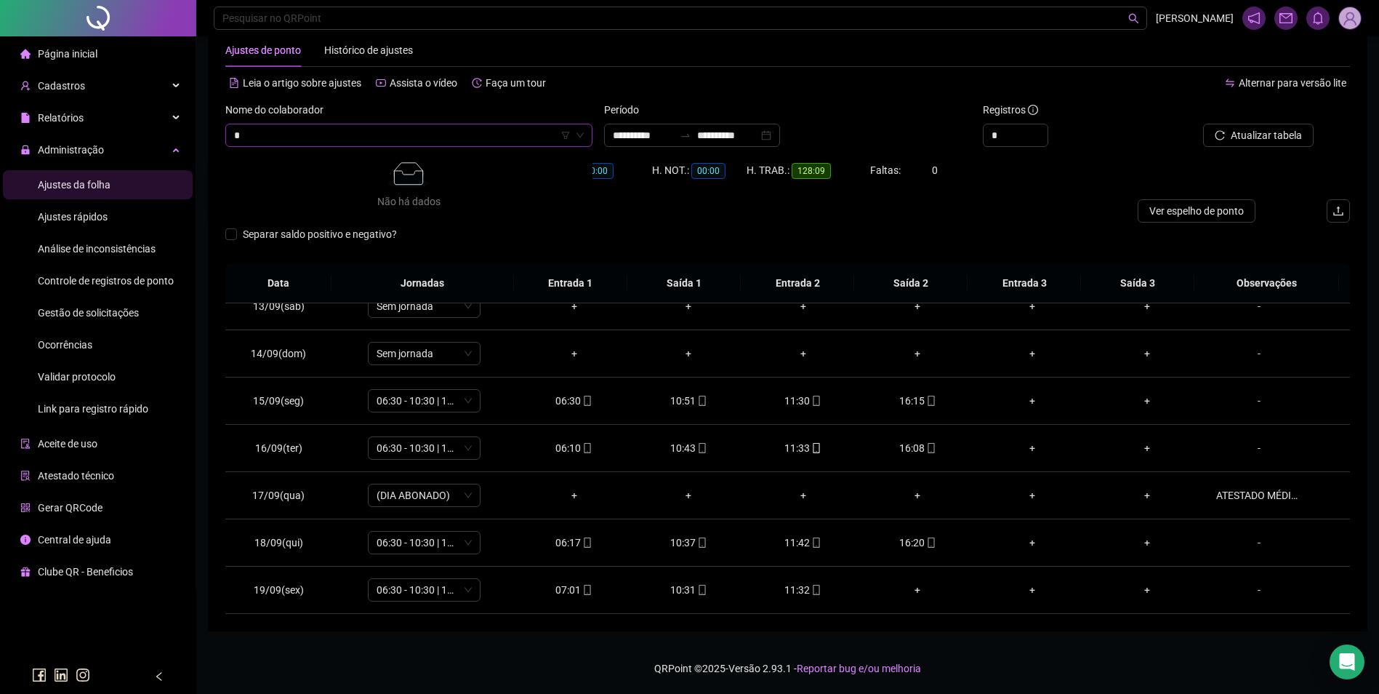
type input "*"
click at [412, 142] on span "[PERSON_NAME]" at bounding box center [409, 135] width 350 height 22
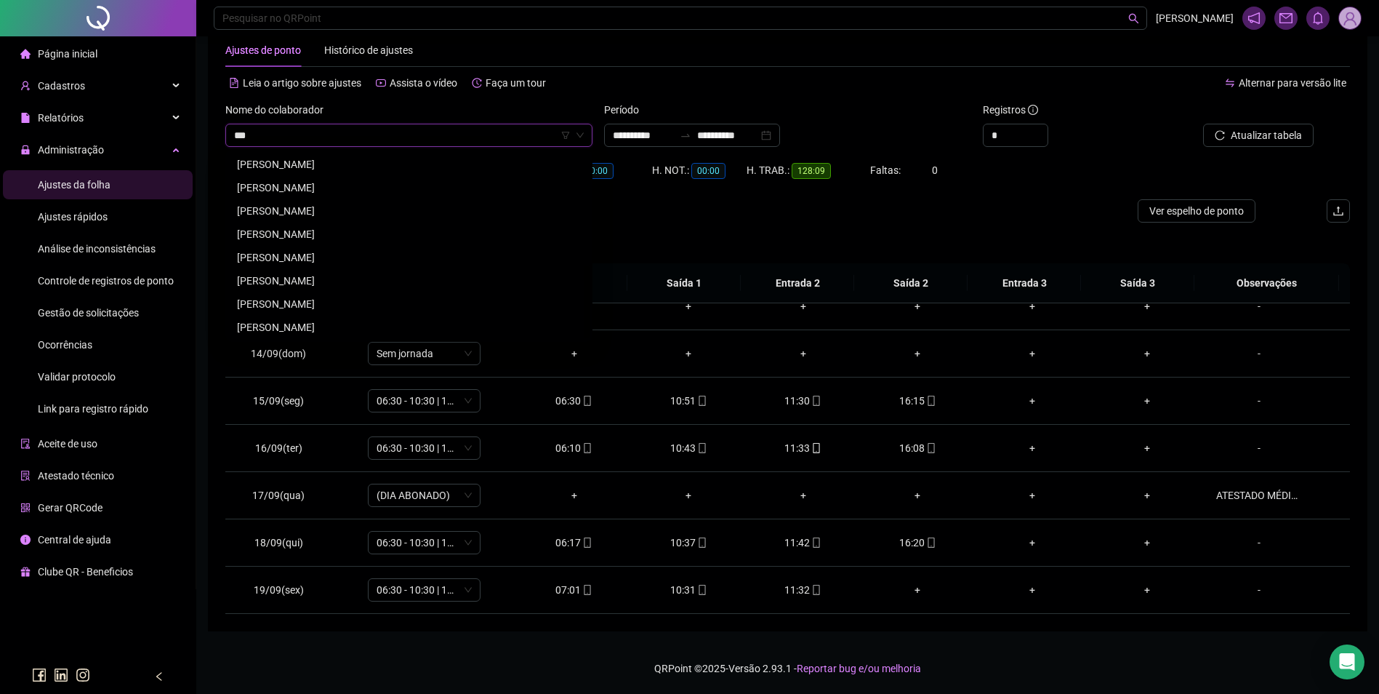
scroll to position [0, 0]
type input "******"
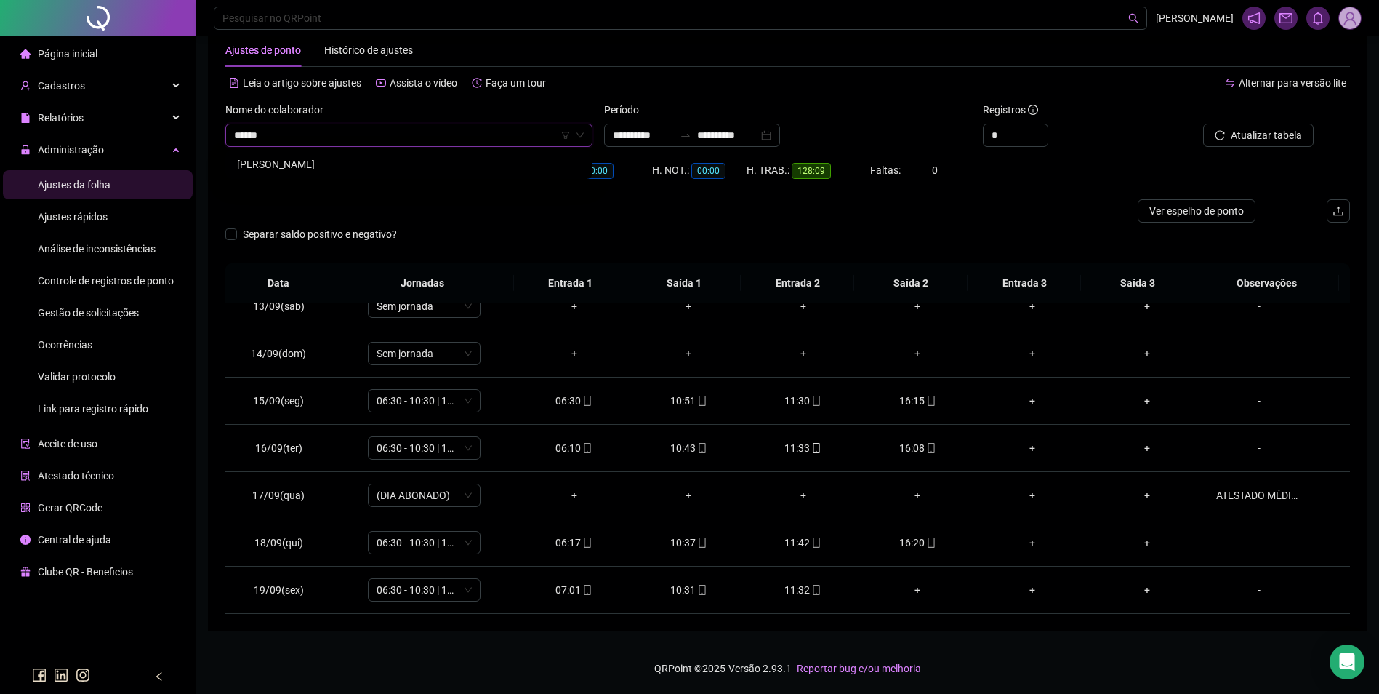
click at [342, 163] on div "[PERSON_NAME]" at bounding box center [409, 164] width 344 height 16
click at [1278, 135] on span "Buscar registros" at bounding box center [1265, 135] width 74 height 16
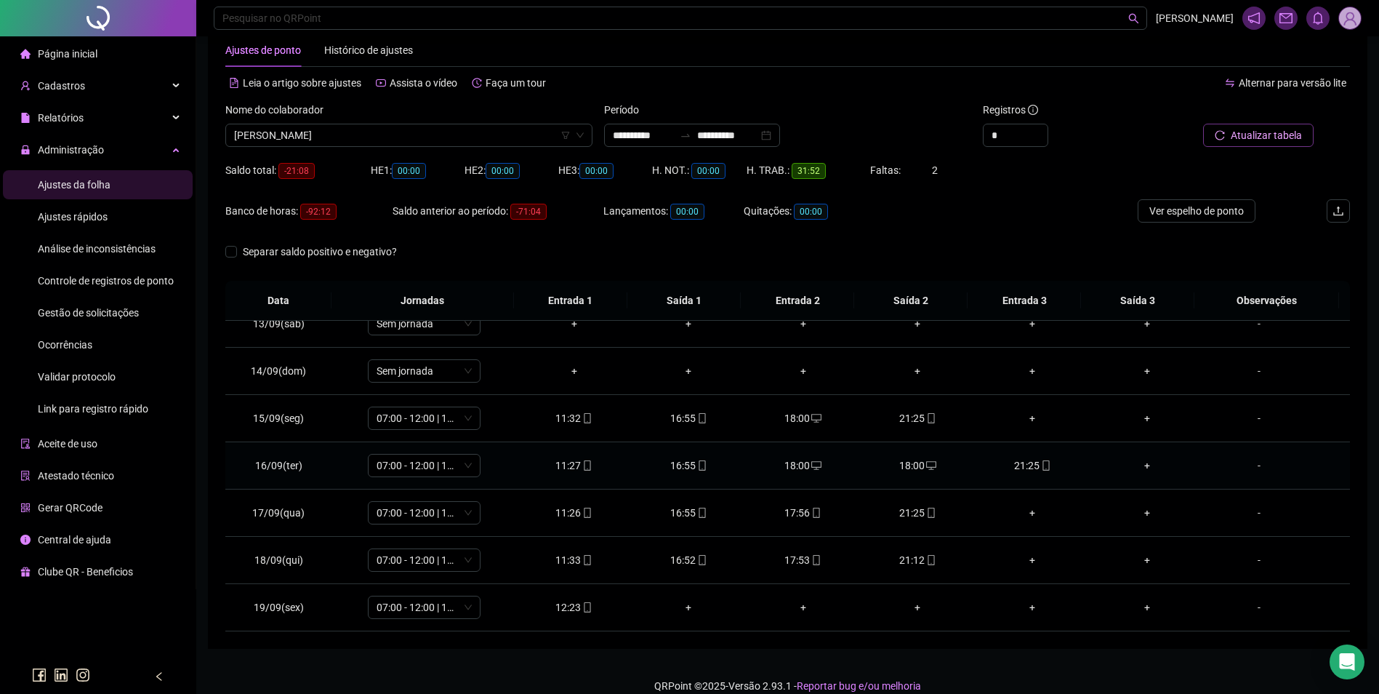
click at [916, 464] on div "18:00" at bounding box center [919, 465] width 92 height 16
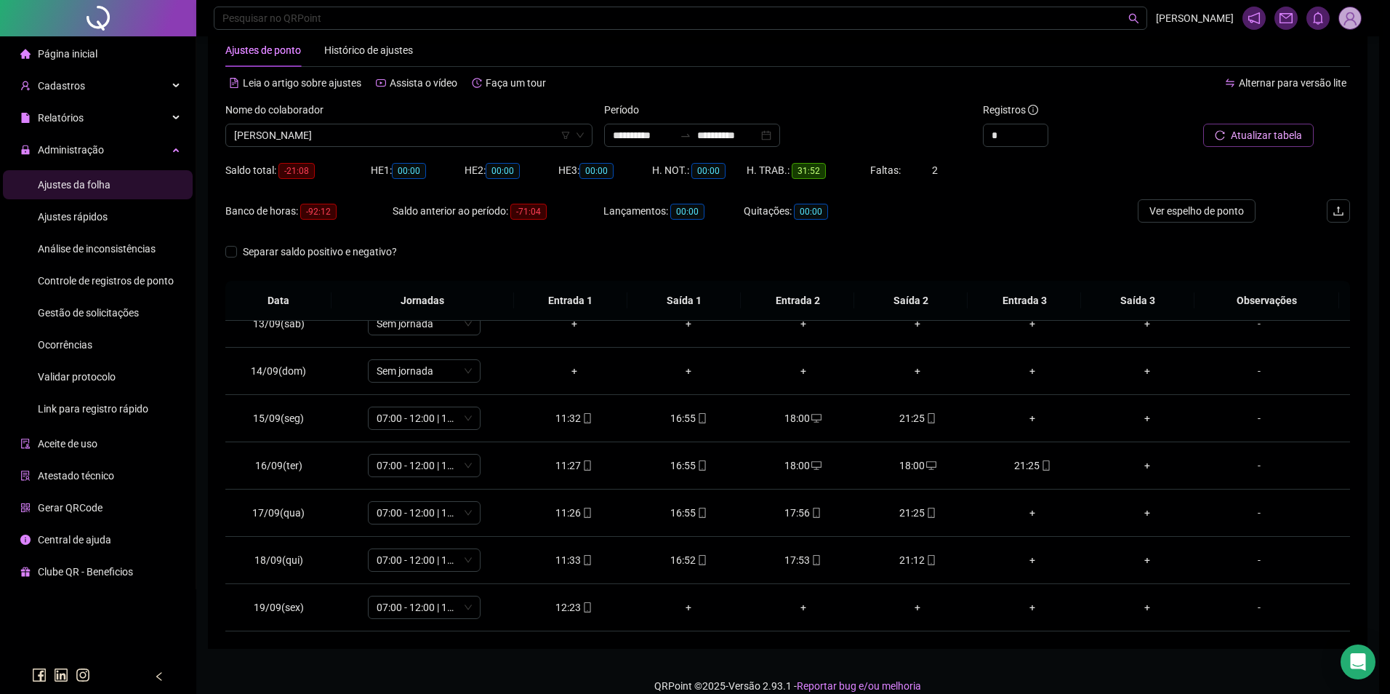
type input "**********"
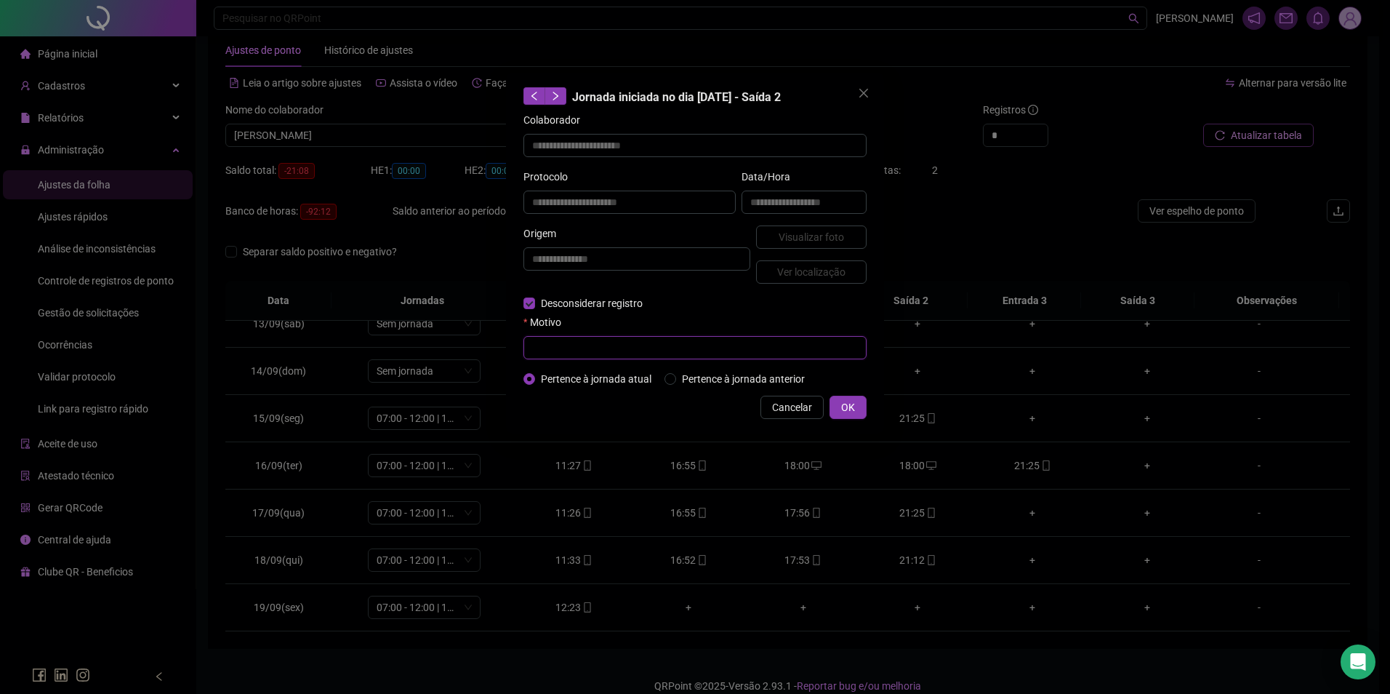
click at [580, 348] on input "text" at bounding box center [695, 347] width 343 height 23
type input "*"
click at [860, 394] on div "**********" at bounding box center [695, 253] width 378 height 361
click at [859, 401] on button "OK" at bounding box center [848, 407] width 37 height 23
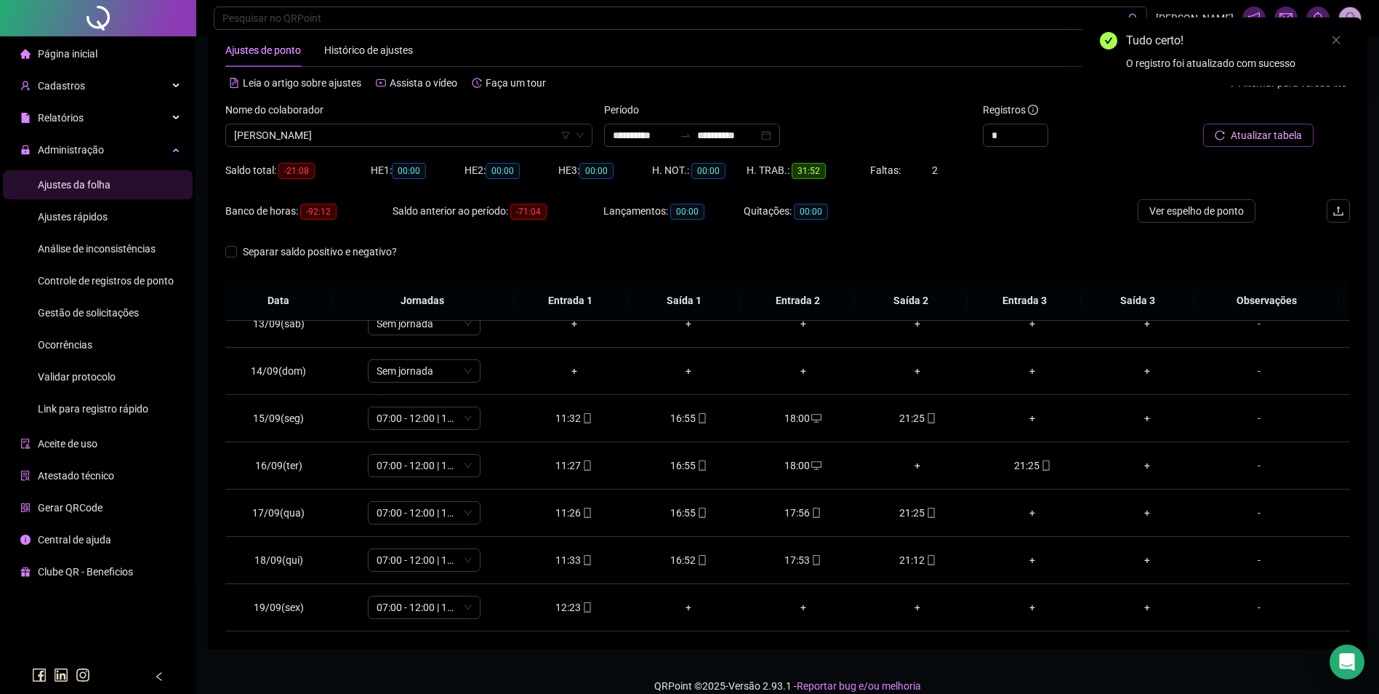
click at [1262, 141] on span "Atualizar tabela" at bounding box center [1266, 135] width 71 height 16
click at [582, 611] on icon "mobile" at bounding box center [587, 607] width 10 height 10
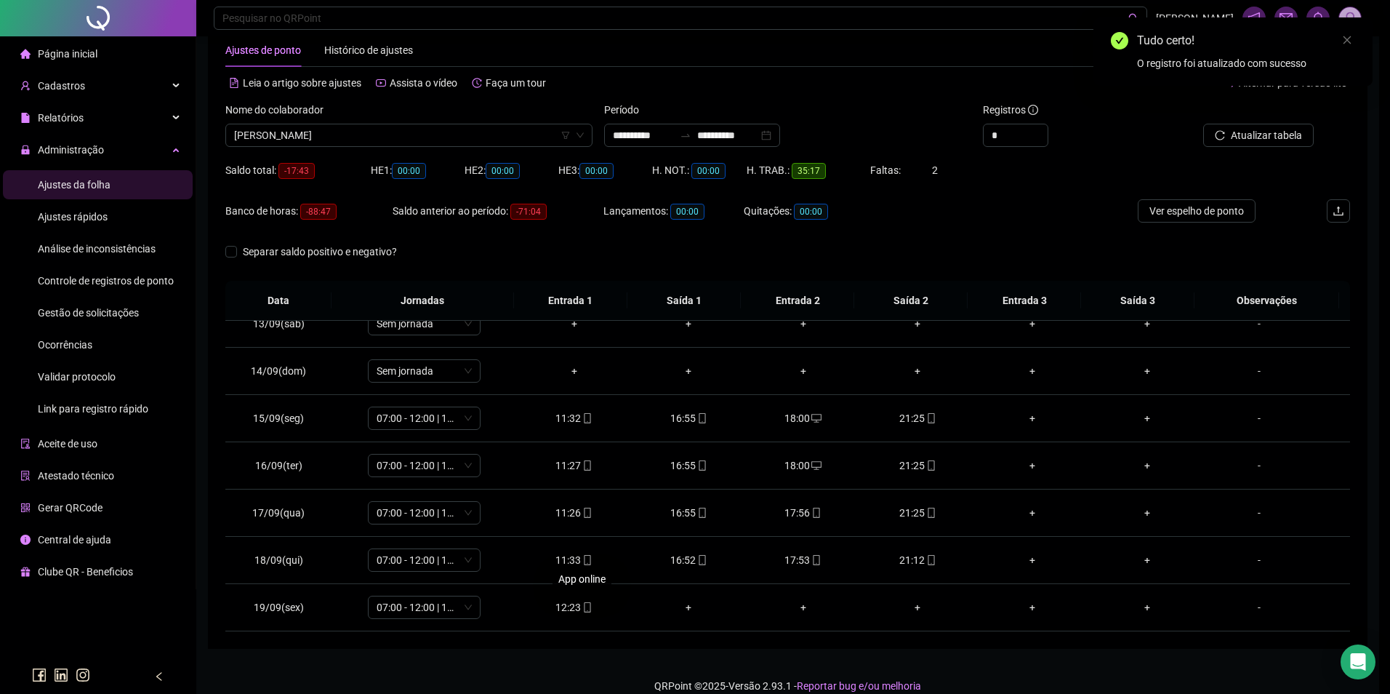
type input "**********"
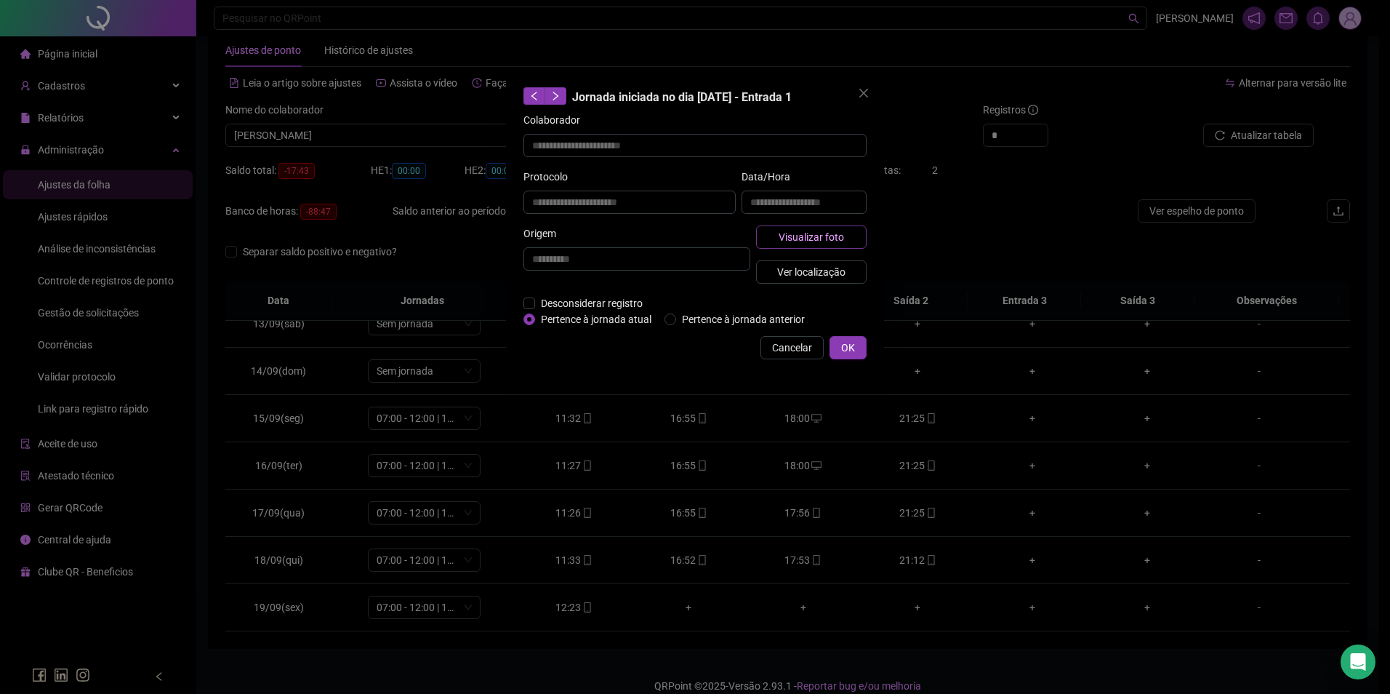
click at [806, 238] on span "Visualizar foto" at bounding box center [811, 237] width 65 height 16
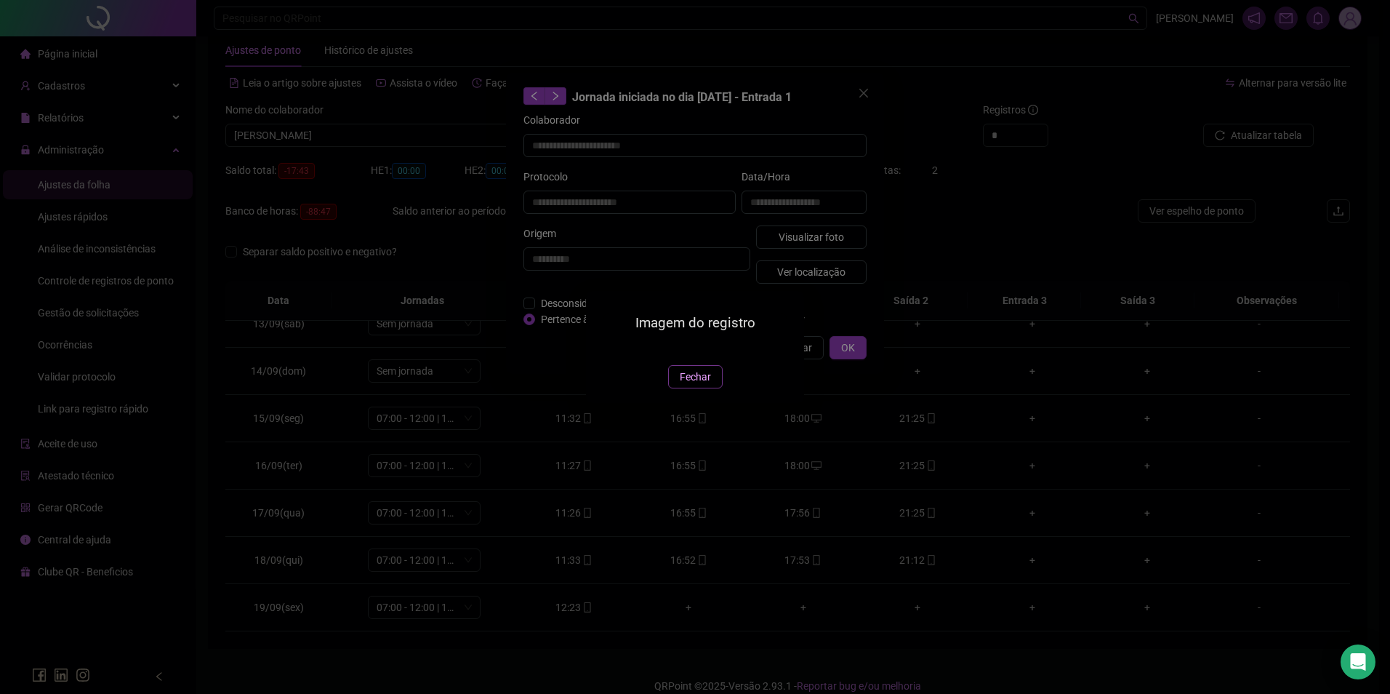
click at [688, 385] on span "Fechar" at bounding box center [695, 377] width 31 height 16
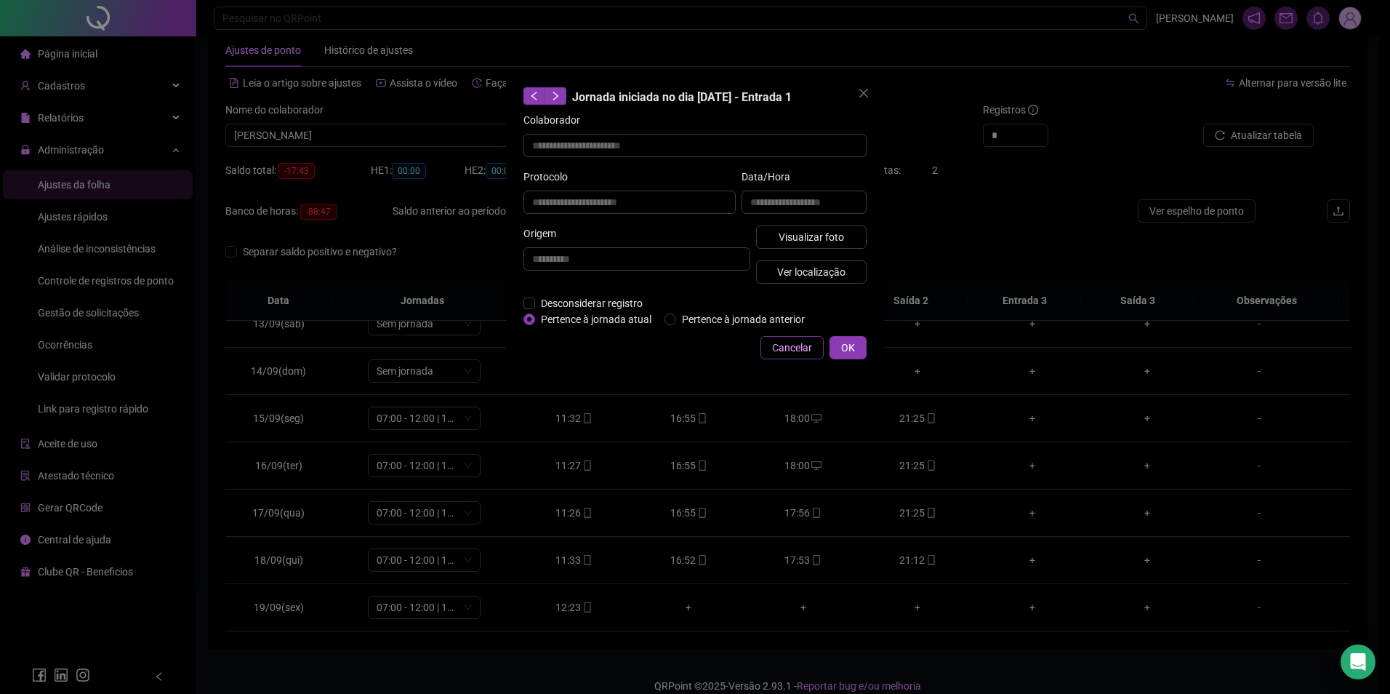
click at [797, 337] on button "Cancelar" at bounding box center [792, 347] width 63 height 23
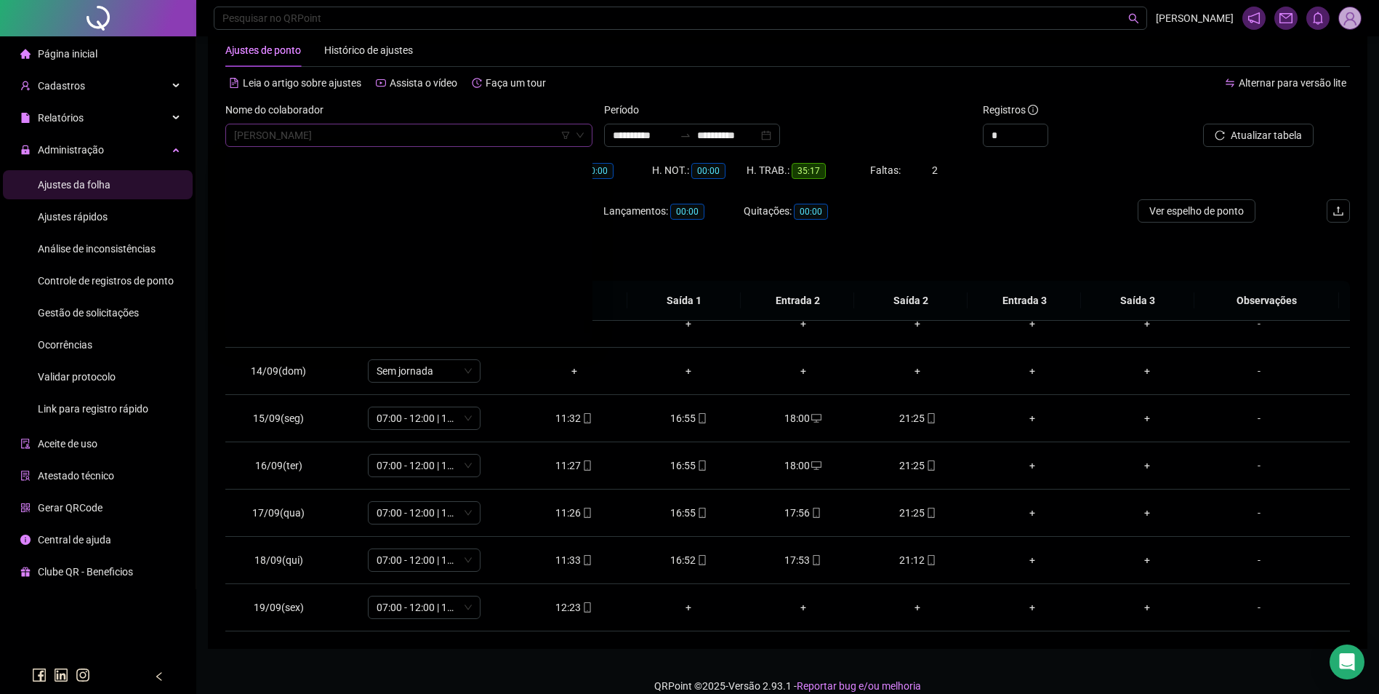
scroll to position [20685, 0]
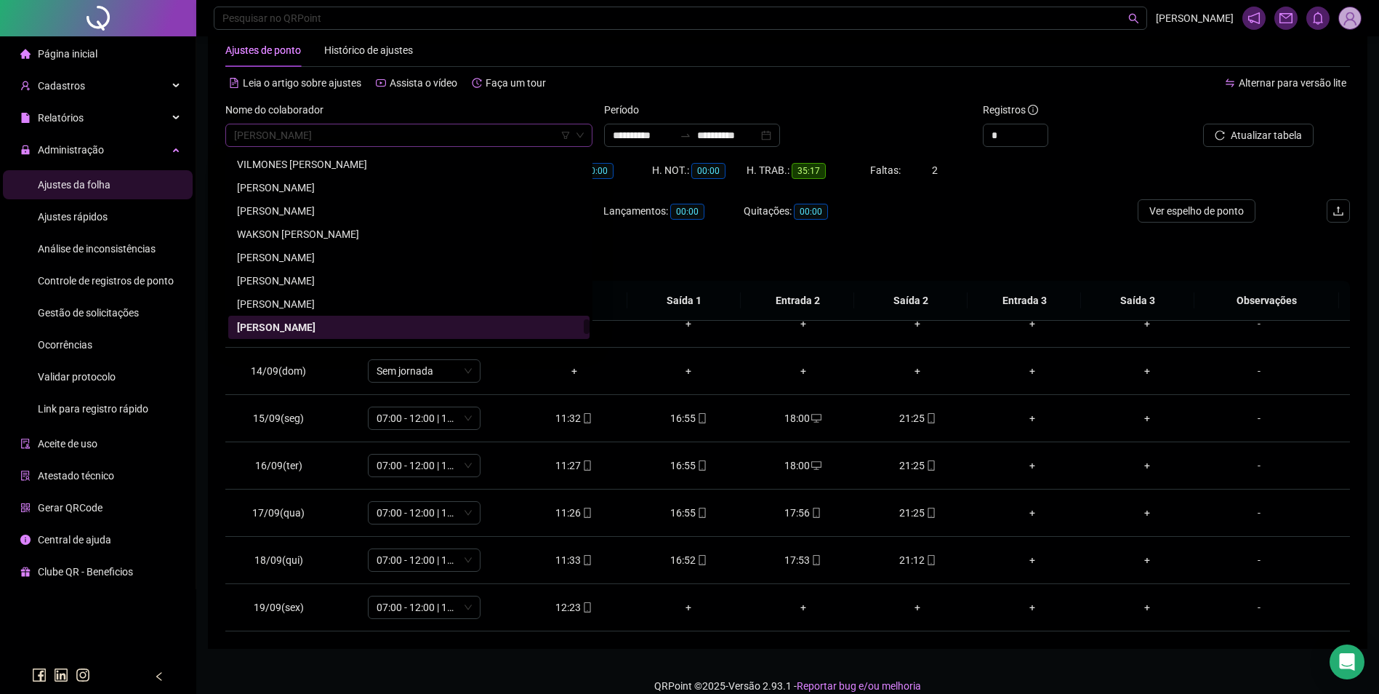
click at [470, 137] on span "[PERSON_NAME]" at bounding box center [409, 135] width 350 height 22
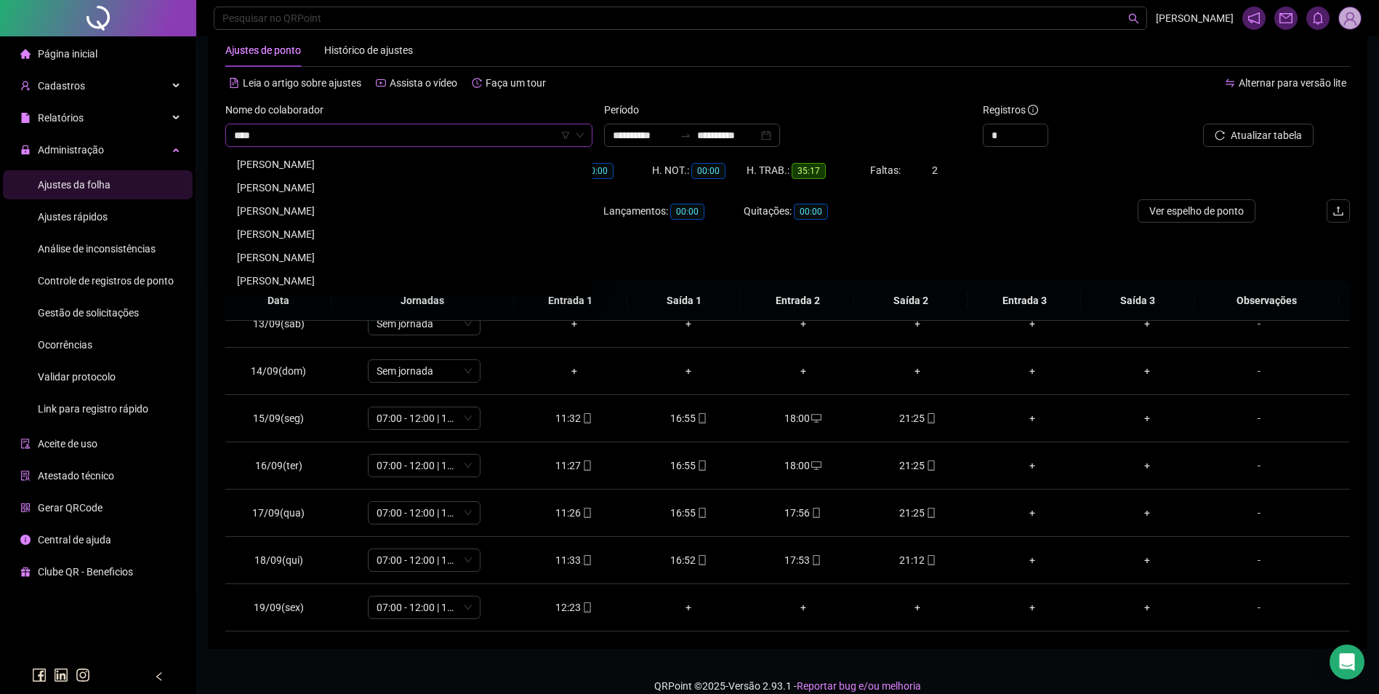
scroll to position [0, 0]
type input "*********"
click at [354, 186] on div "[PERSON_NAME]" at bounding box center [409, 188] width 344 height 16
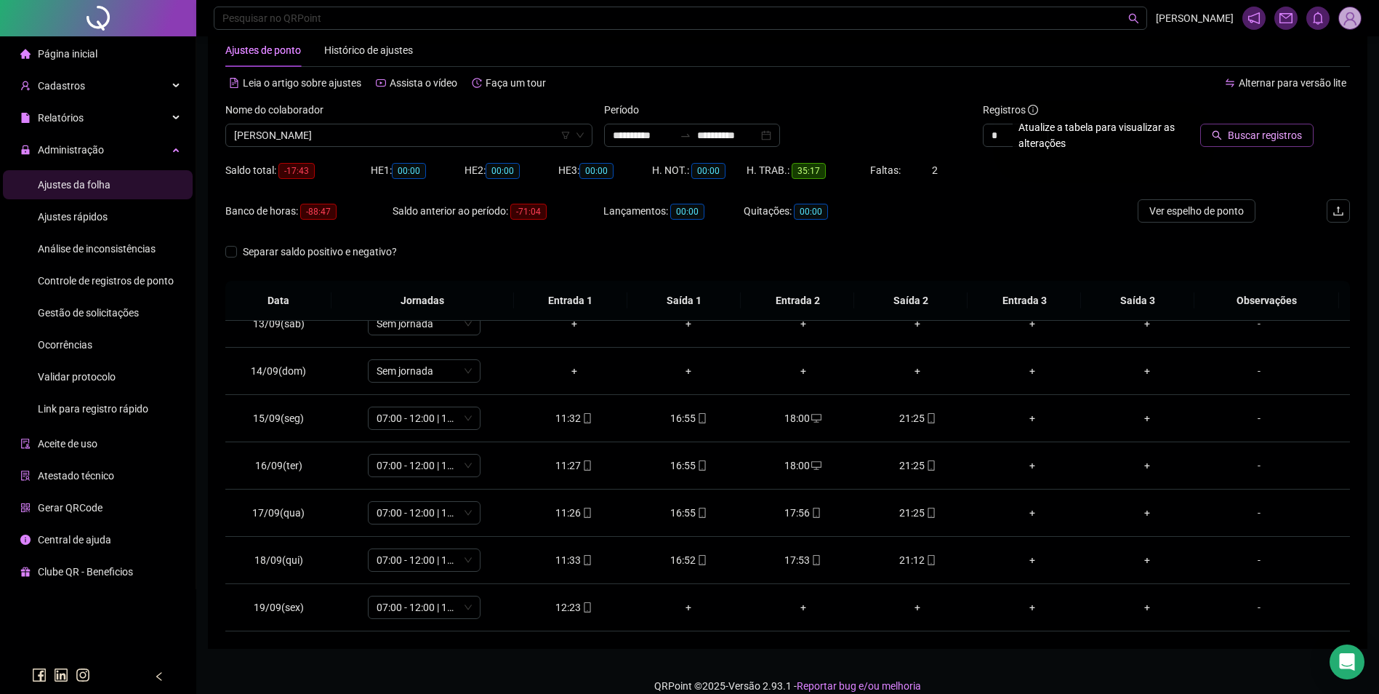
click at [1286, 131] on span "Buscar registros" at bounding box center [1265, 135] width 74 height 16
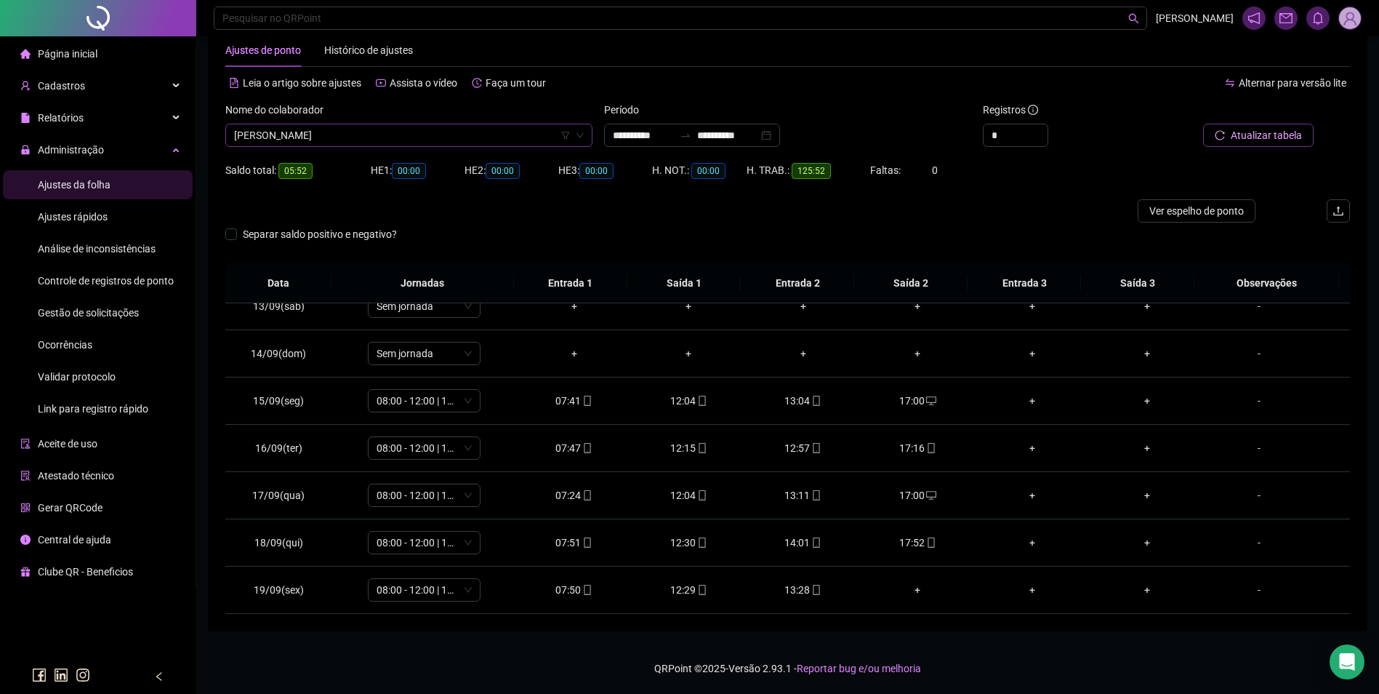
scroll to position [20755, 0]
click at [529, 133] on span "[PERSON_NAME]" at bounding box center [409, 135] width 350 height 22
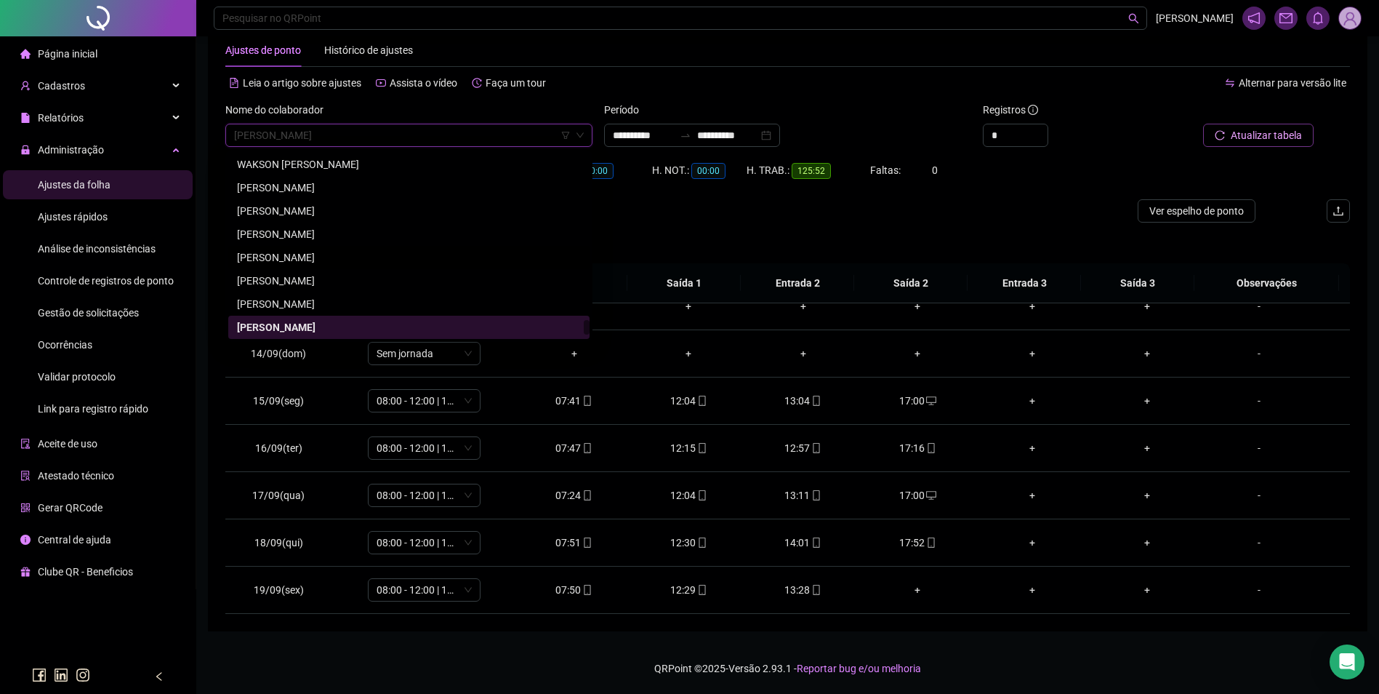
click at [305, 259] on div "[PERSON_NAME]" at bounding box center [409, 257] width 344 height 16
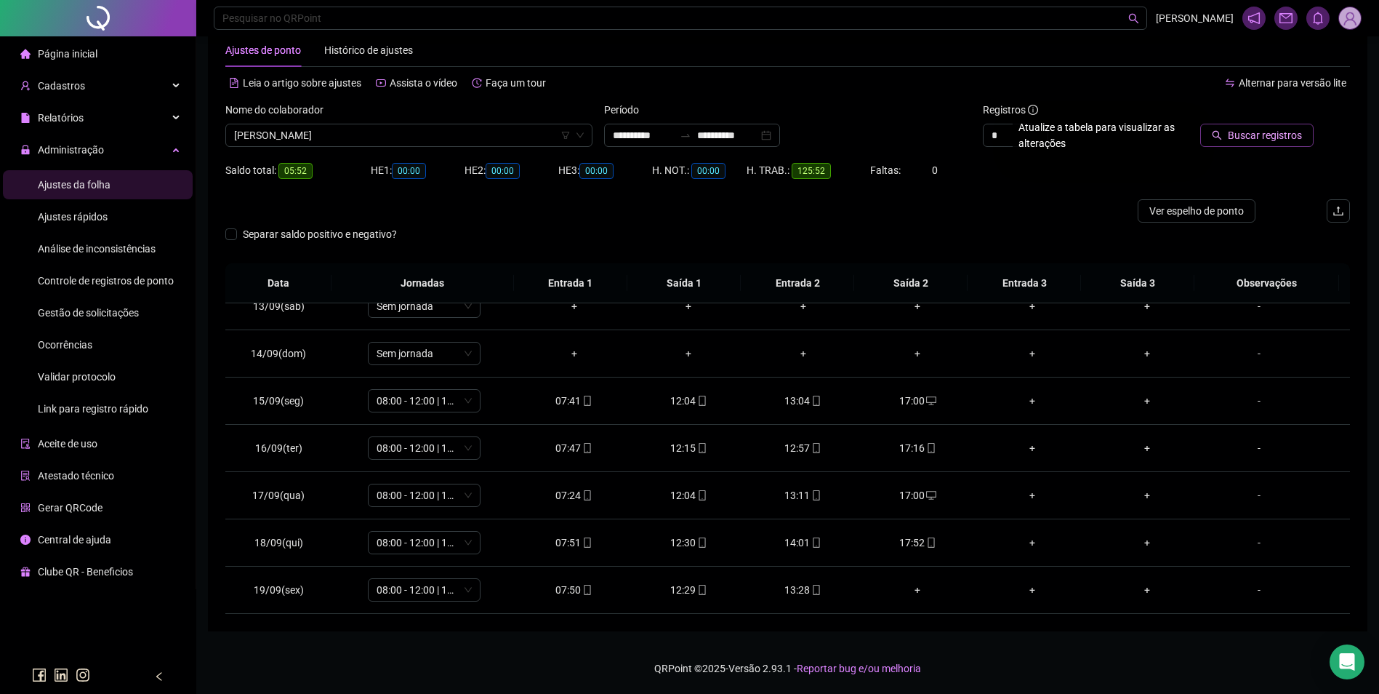
click at [1221, 129] on button "Buscar registros" at bounding box center [1256, 135] width 113 height 23
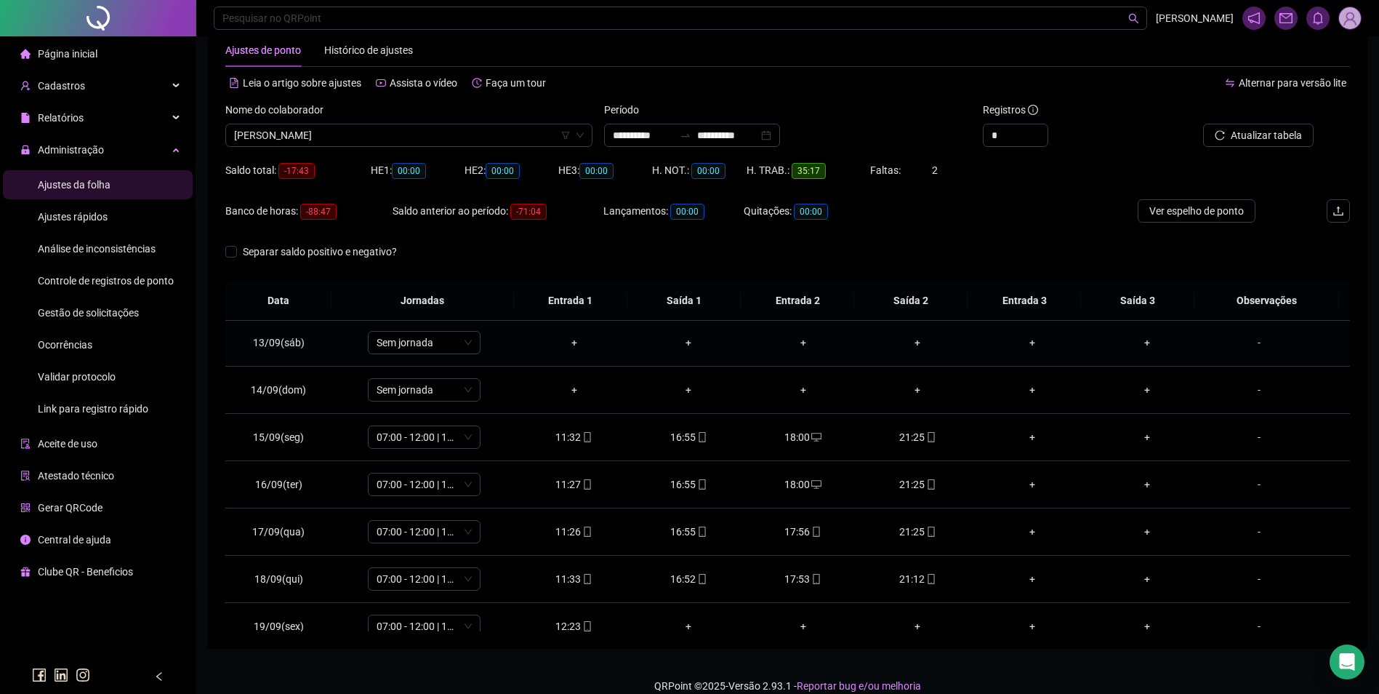
scroll to position [588, 0]
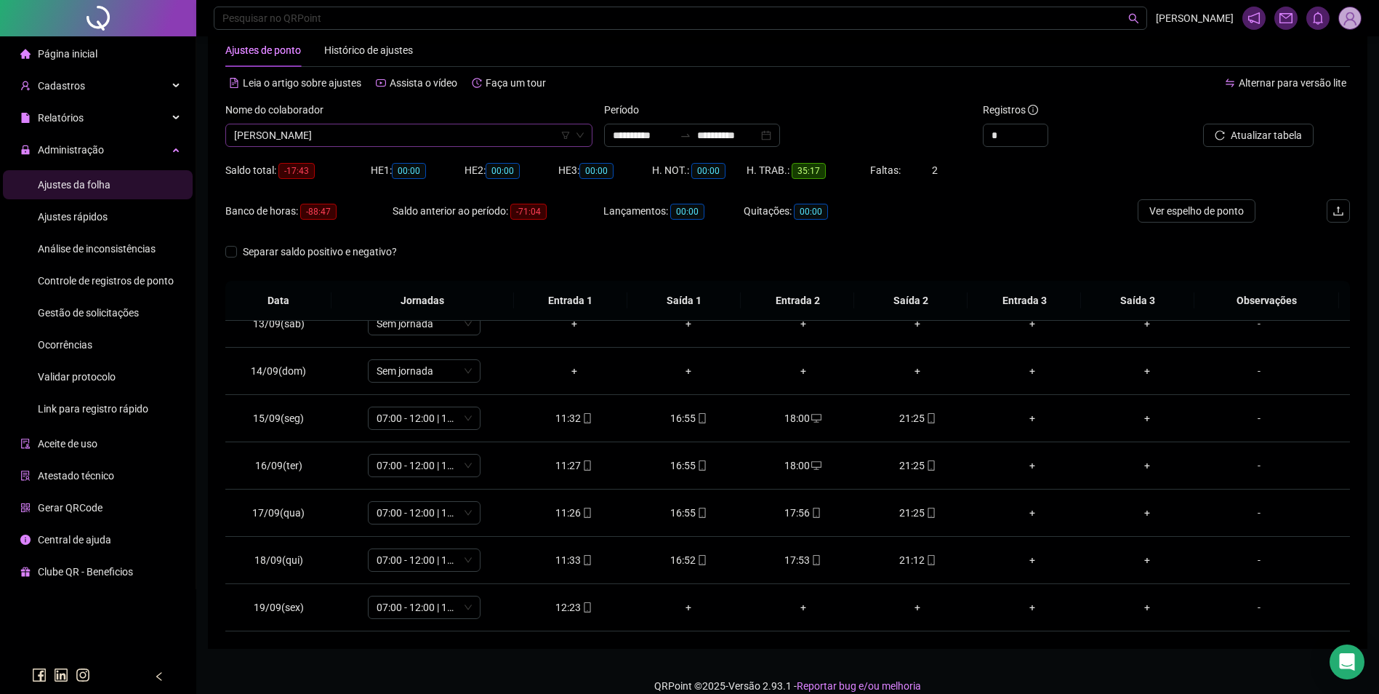
click at [478, 137] on span "[PERSON_NAME]" at bounding box center [409, 135] width 350 height 22
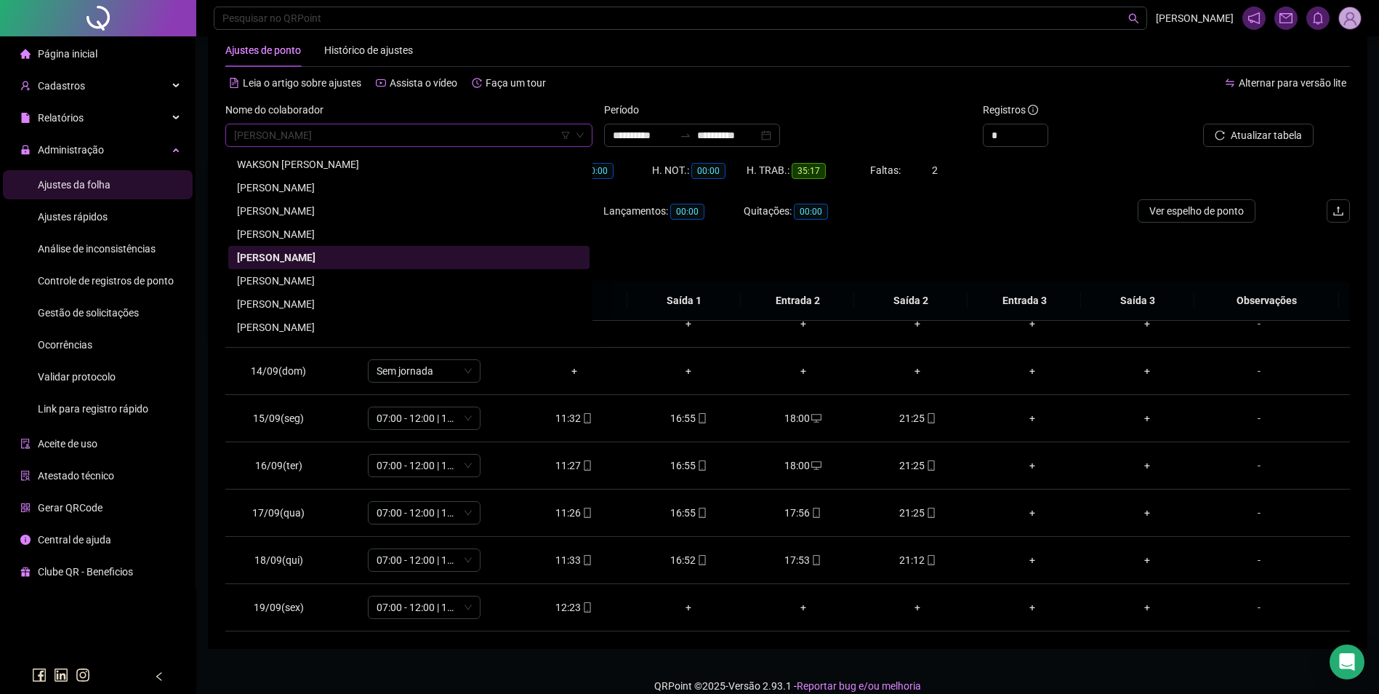
click at [334, 332] on div "[PERSON_NAME]" at bounding box center [409, 327] width 344 height 16
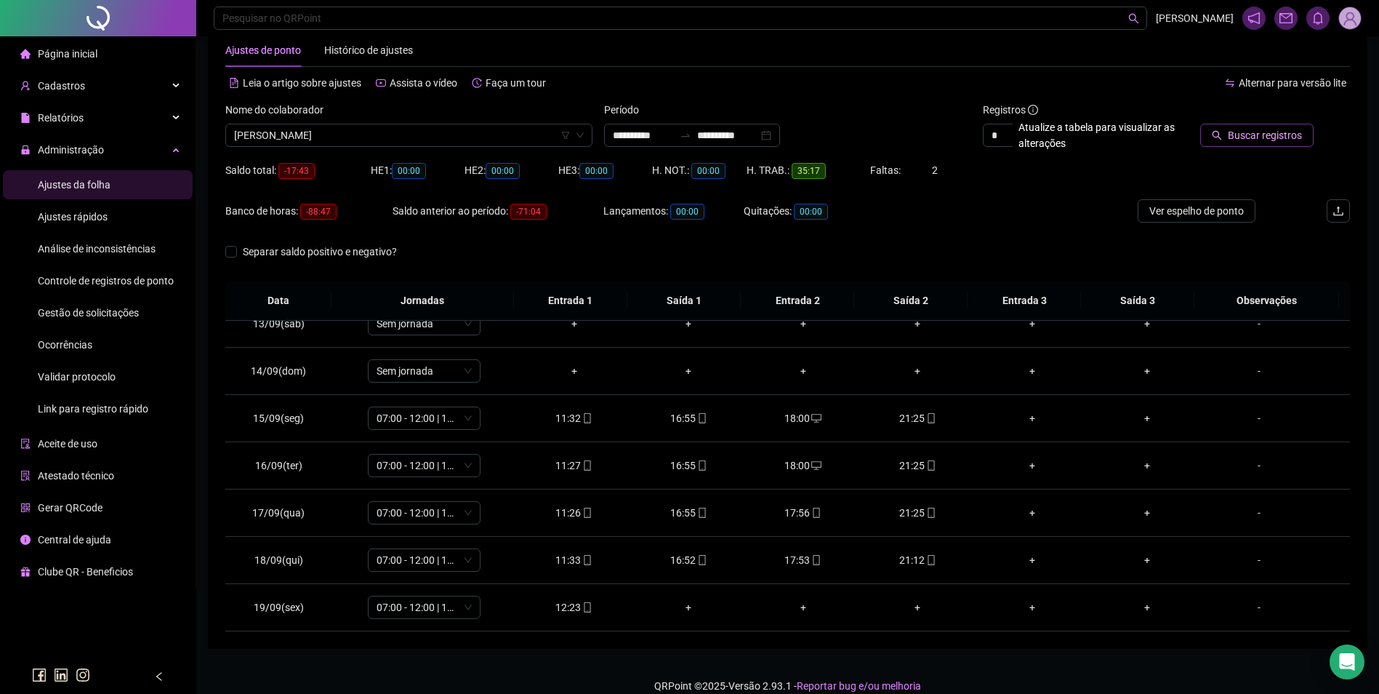
click at [1255, 143] on button "Buscar registros" at bounding box center [1256, 135] width 113 height 23
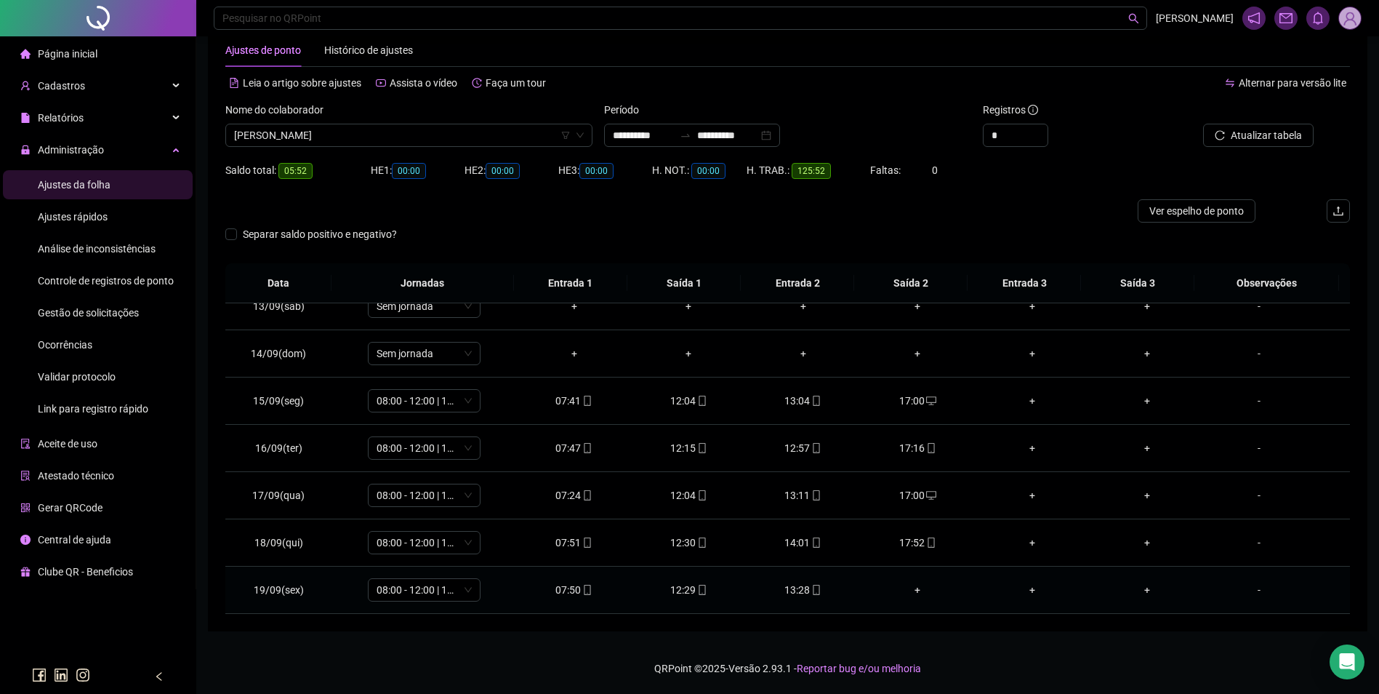
click at [810, 595] on span at bounding box center [816, 590] width 12 height 12
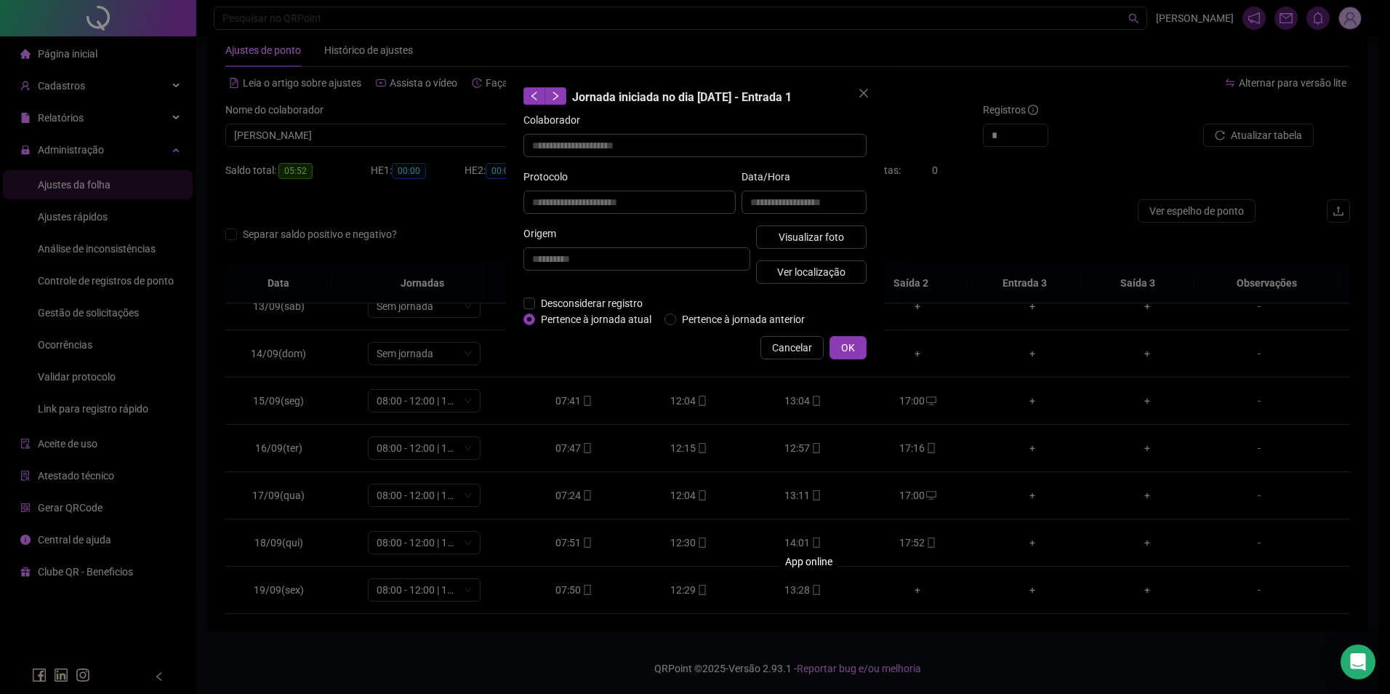
type input "**********"
click at [840, 238] on span "Visualizar foto" at bounding box center [811, 237] width 65 height 16
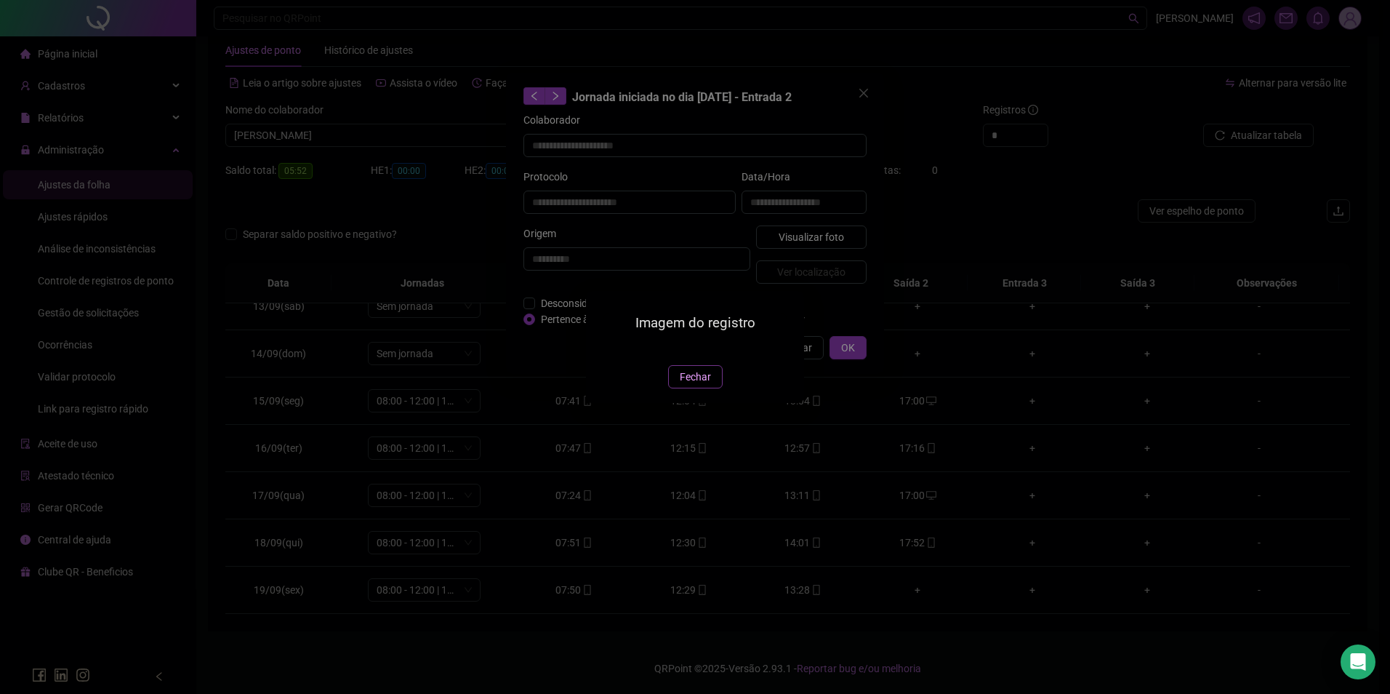
click at [697, 385] on span "Fechar" at bounding box center [695, 377] width 31 height 16
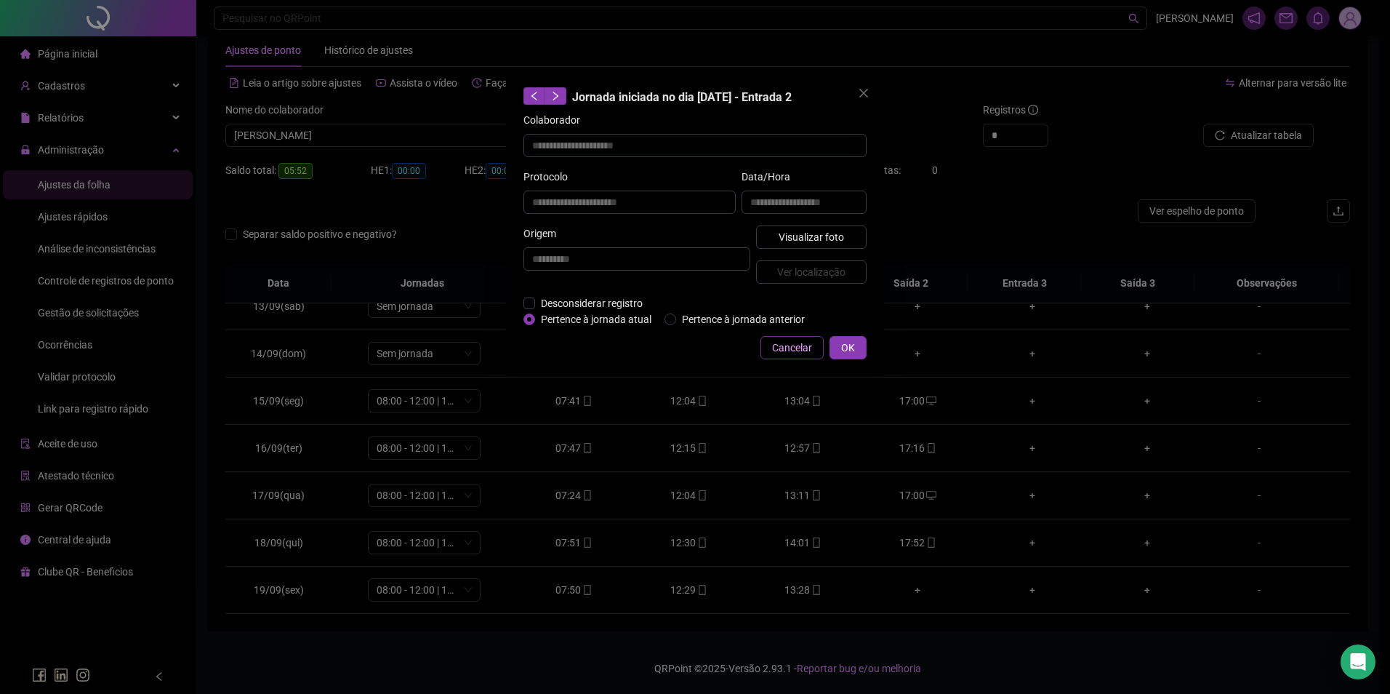
click at [803, 350] on span "Cancelar" at bounding box center [792, 348] width 40 height 16
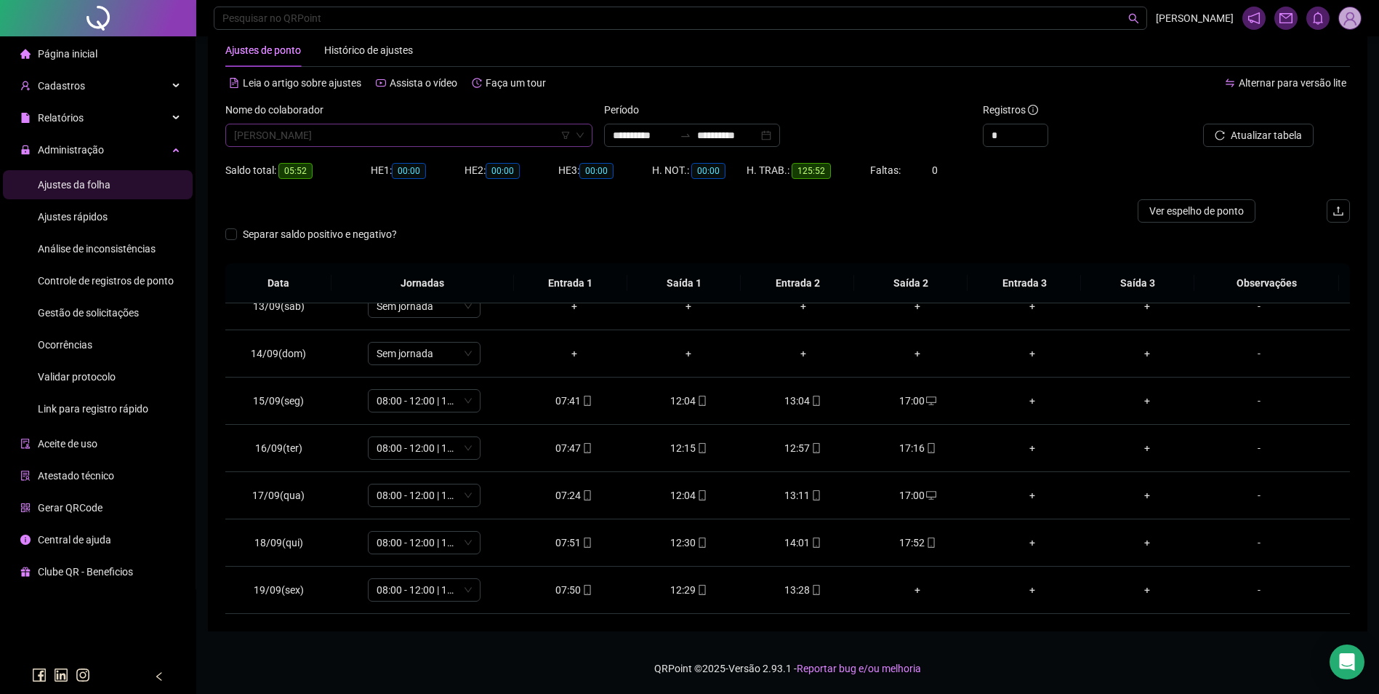
click at [356, 132] on span "[PERSON_NAME]" at bounding box center [409, 135] width 350 height 22
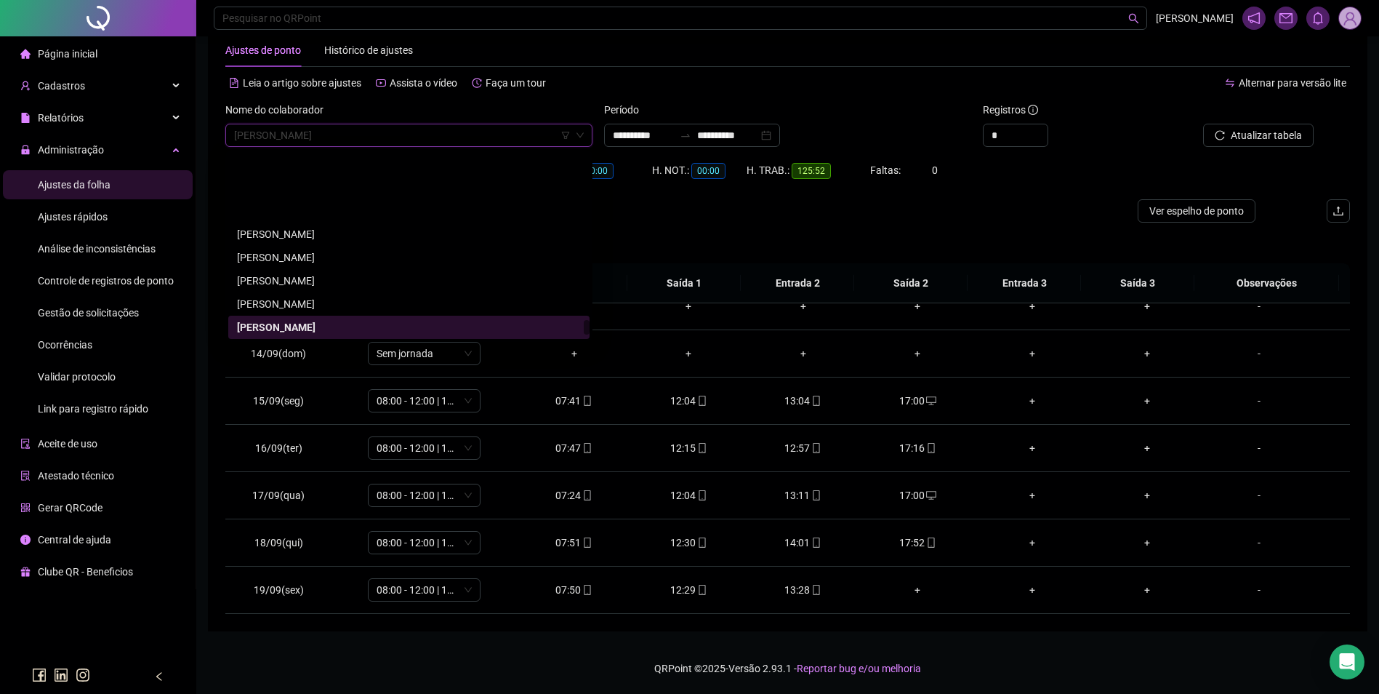
scroll to position [20827, 0]
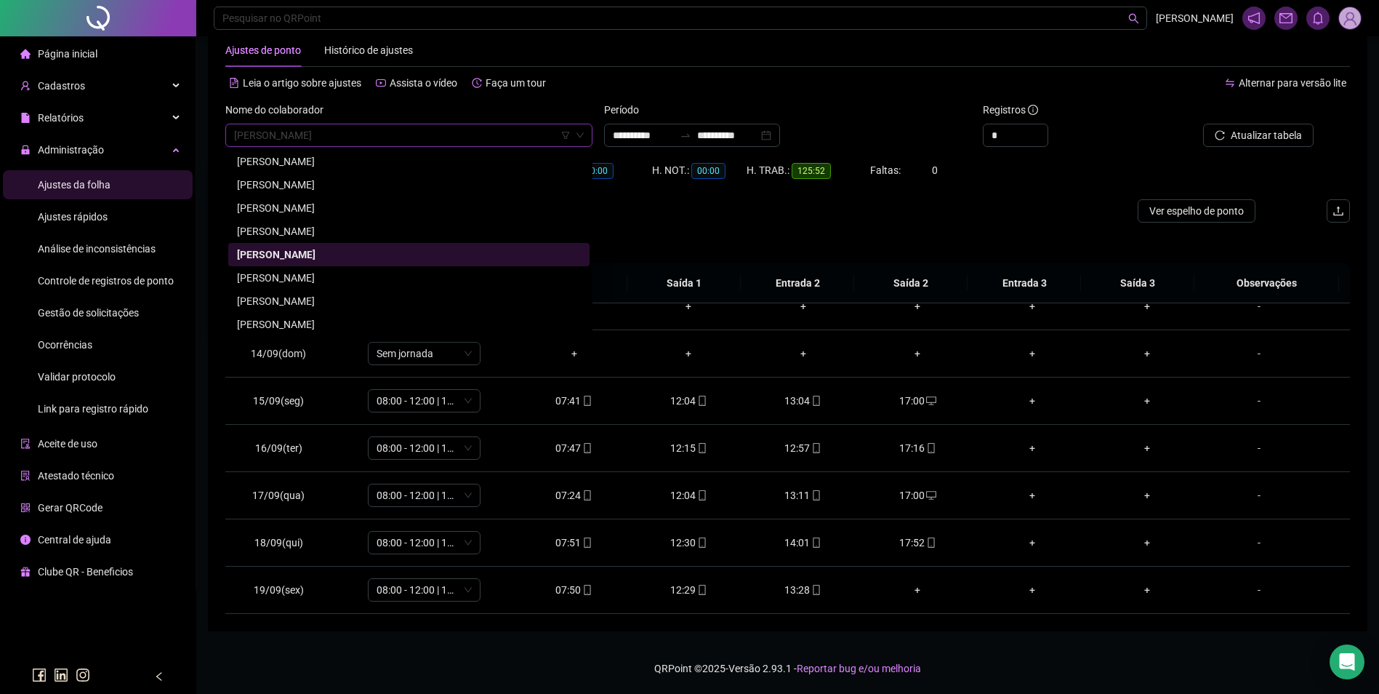
click at [358, 302] on div "[PERSON_NAME]" at bounding box center [409, 301] width 344 height 16
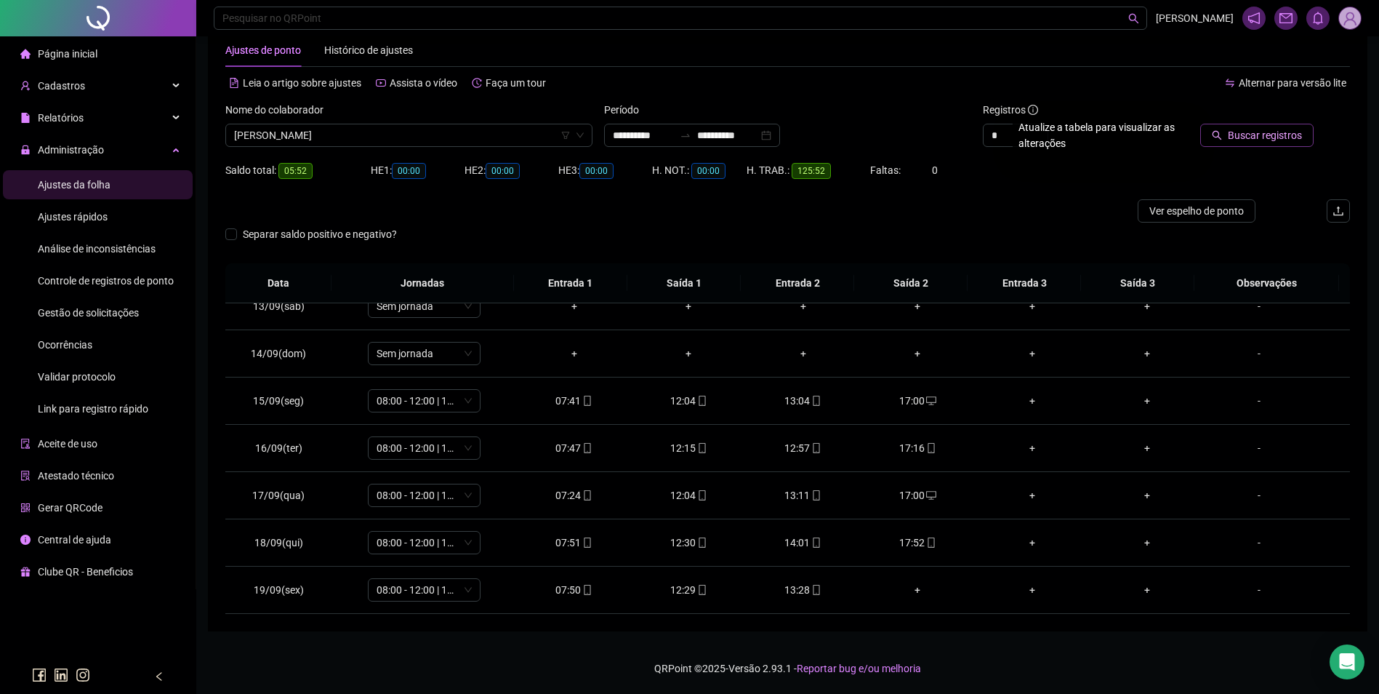
click at [1261, 128] on span "Buscar registros" at bounding box center [1265, 135] width 74 height 16
click at [674, 591] on div "11:53" at bounding box center [689, 590] width 92 height 16
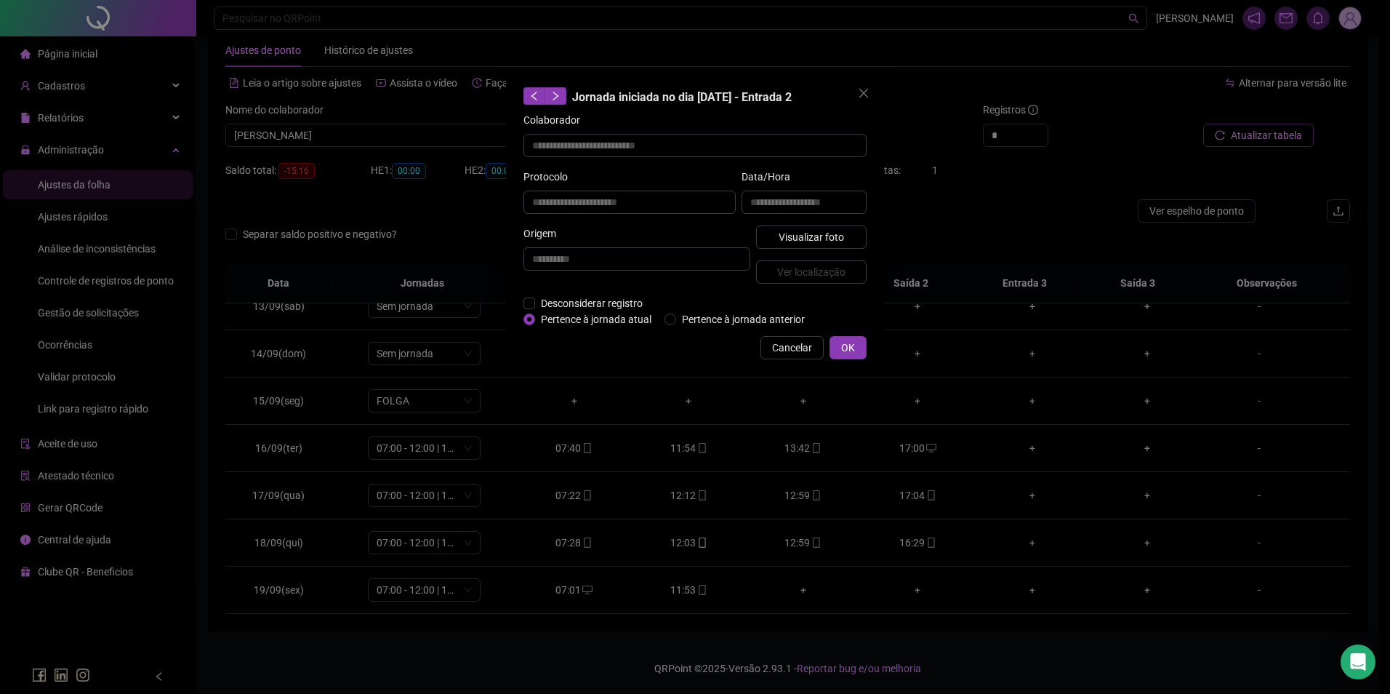
type input "**********"
click at [825, 234] on span "Visualizar foto" at bounding box center [811, 237] width 65 height 16
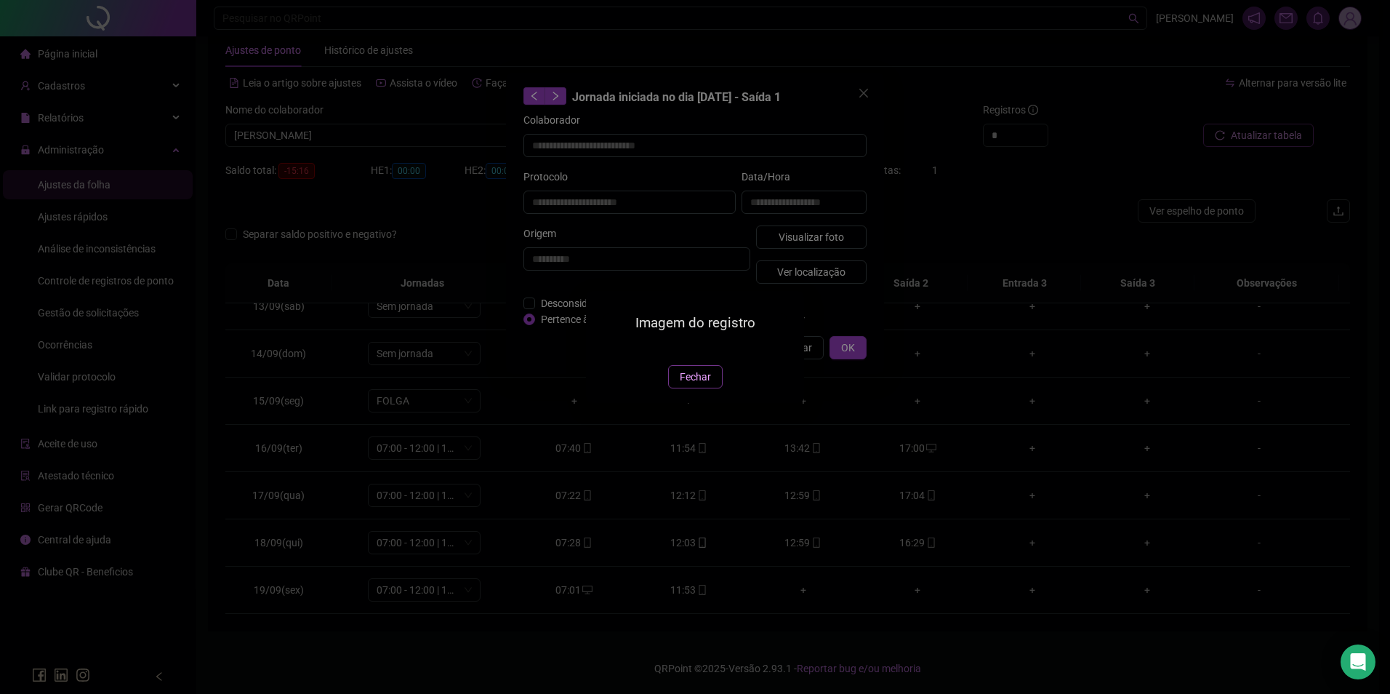
click at [697, 385] on span "Fechar" at bounding box center [695, 377] width 31 height 16
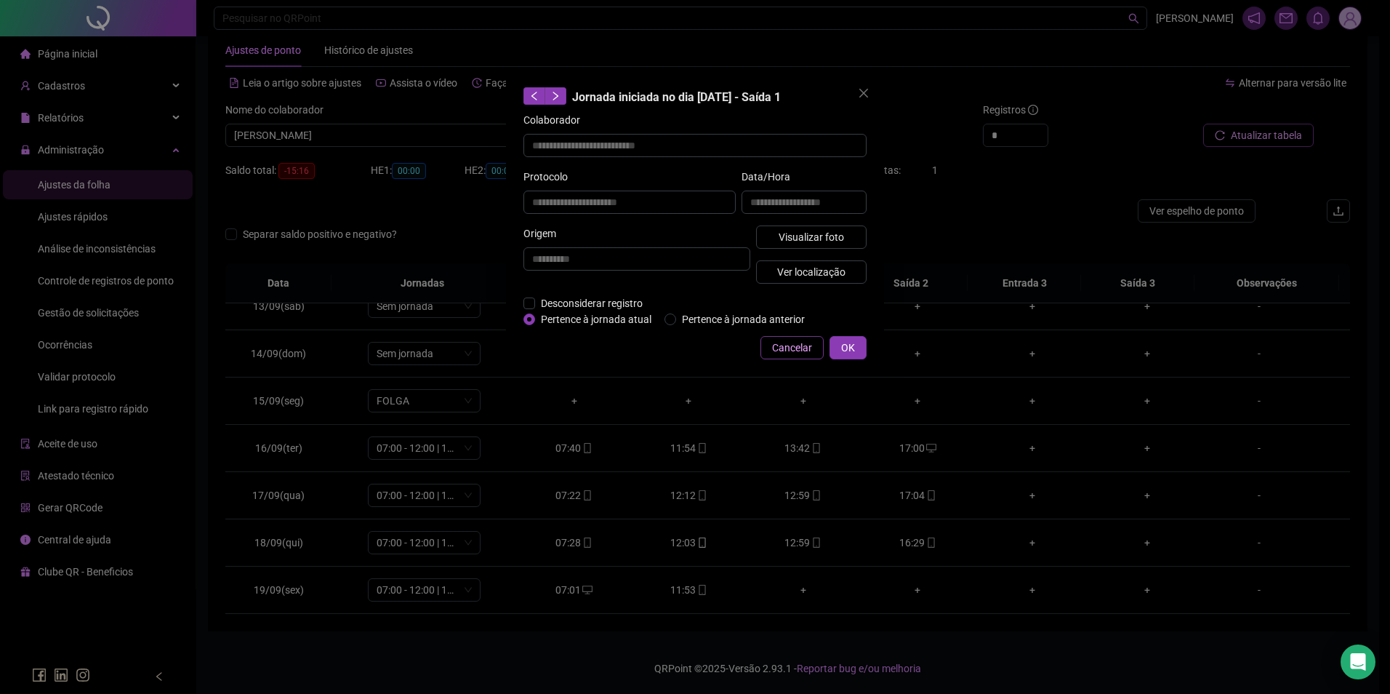
click at [790, 341] on span "Cancelar" at bounding box center [792, 348] width 40 height 16
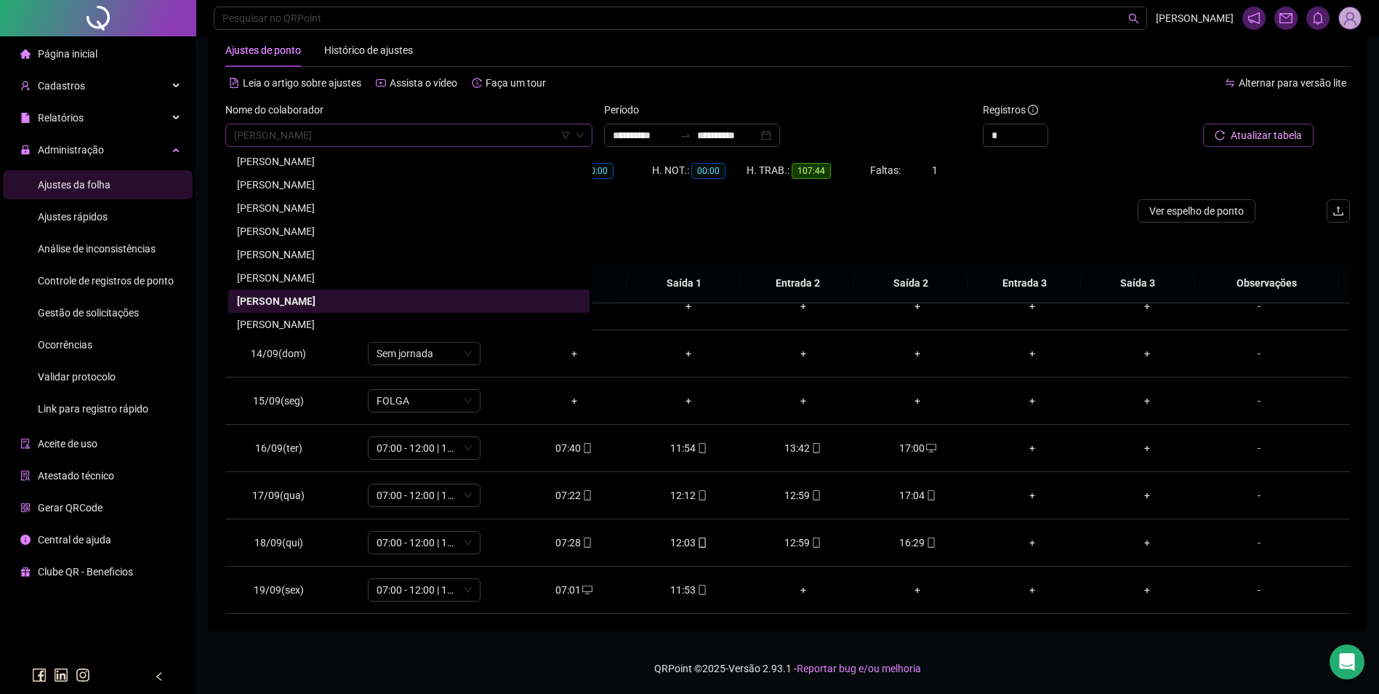
click at [412, 143] on span "[PERSON_NAME]" at bounding box center [409, 135] width 350 height 22
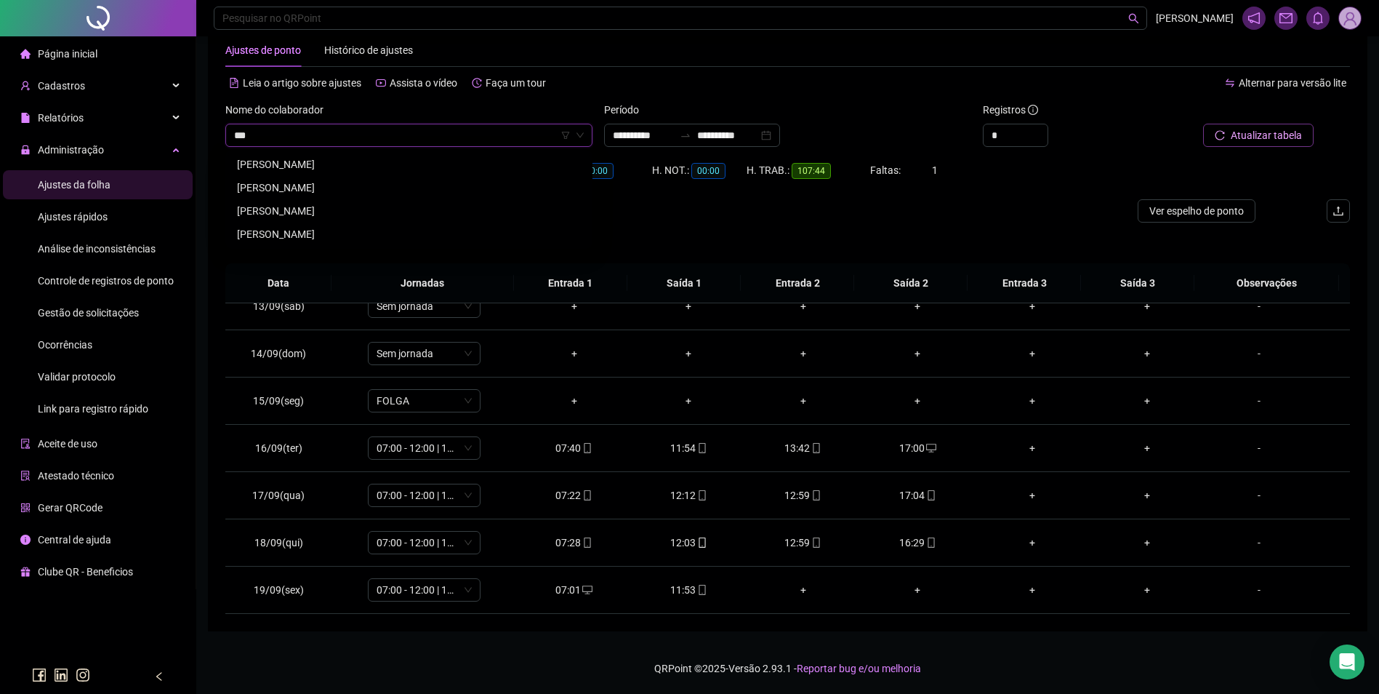
scroll to position [0, 0]
type input "******"
click at [345, 163] on div "[PERSON_NAME]" at bounding box center [409, 164] width 344 height 16
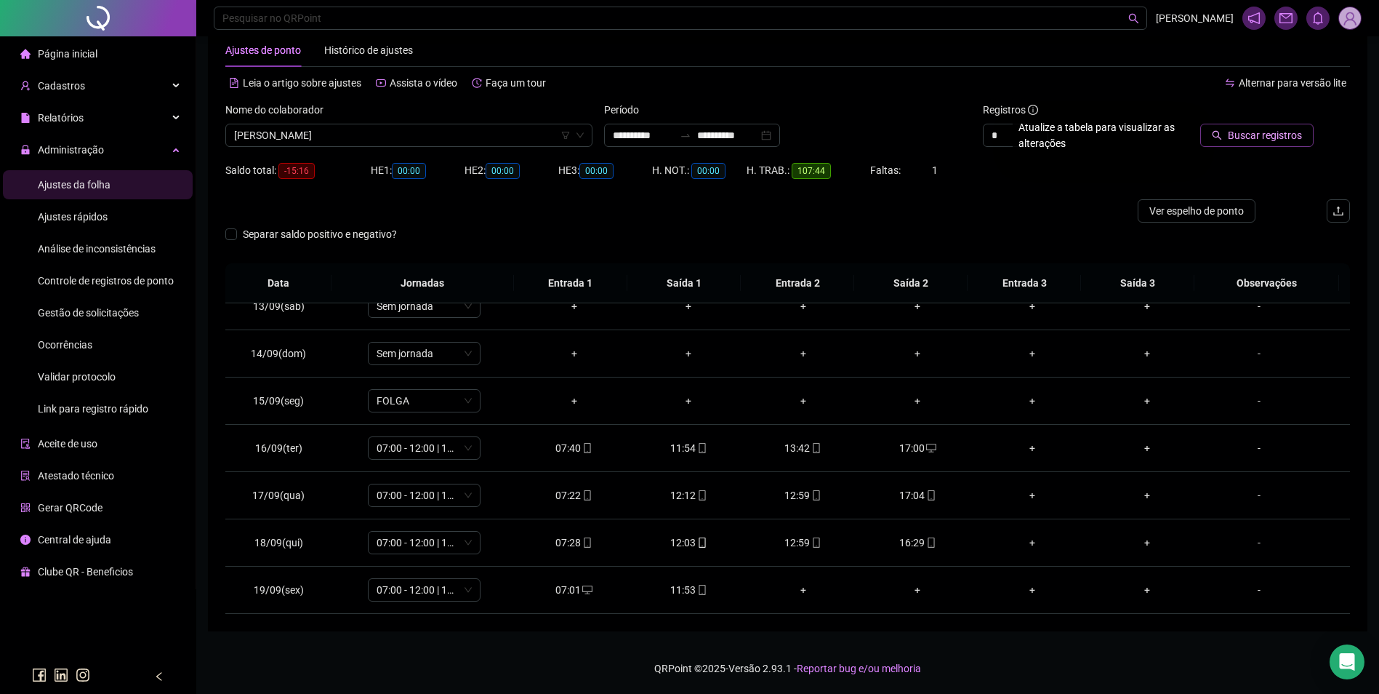
click at [1238, 142] on span "Buscar registros" at bounding box center [1265, 135] width 74 height 16
click at [811, 590] on icon "mobile" at bounding box center [816, 590] width 10 height 10
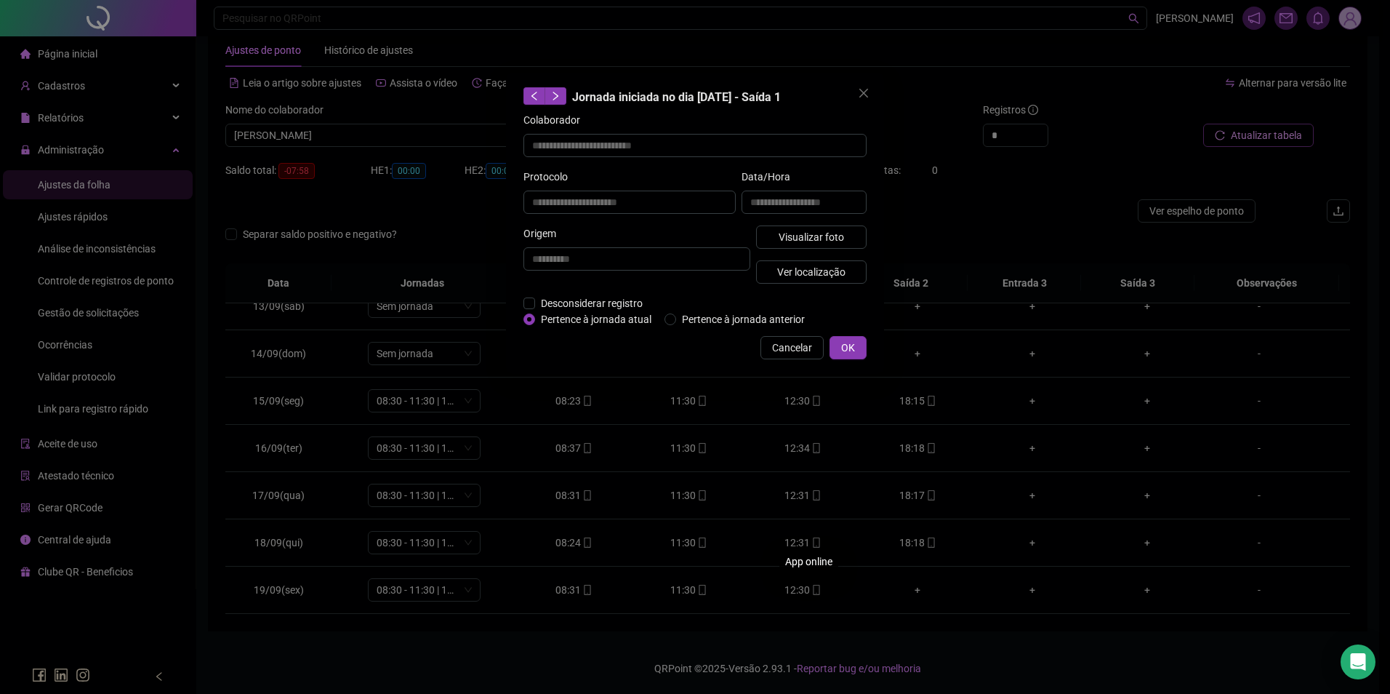
type input "**********"
click at [825, 240] on span "Visualizar foto" at bounding box center [811, 237] width 65 height 16
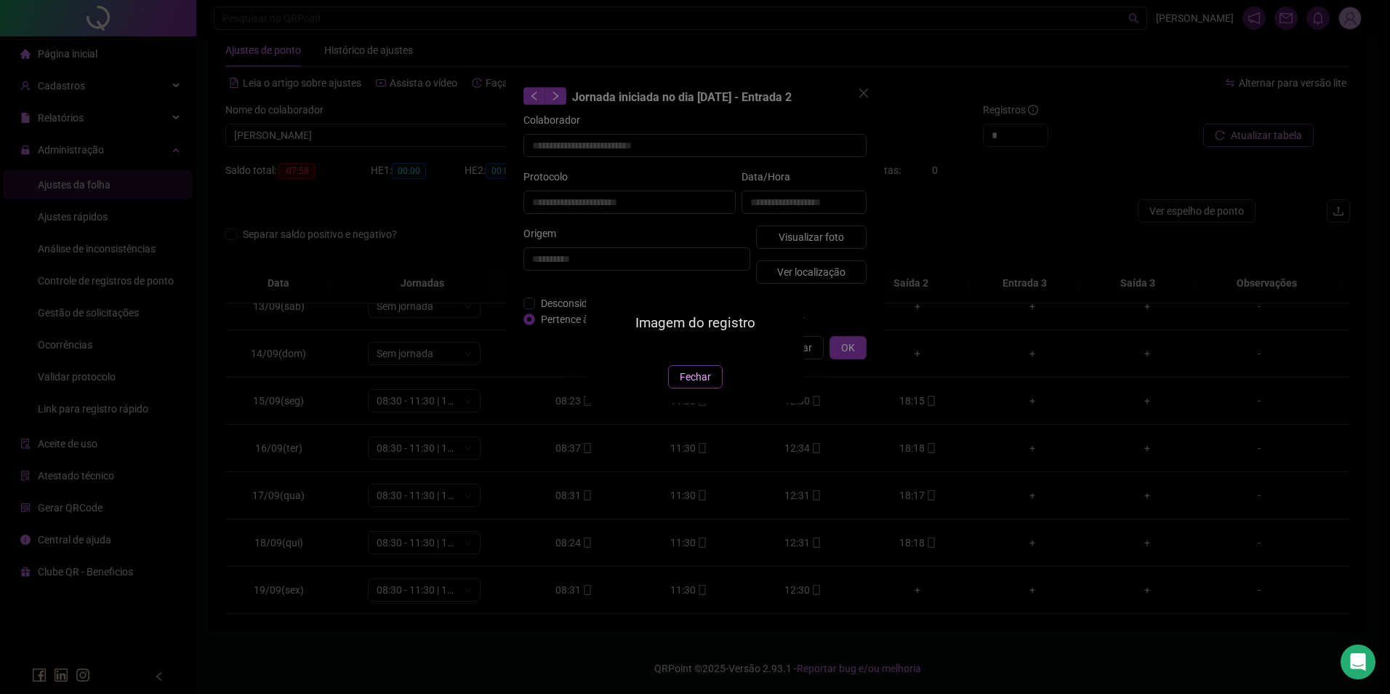
click at [697, 388] on button "Fechar" at bounding box center [695, 376] width 55 height 23
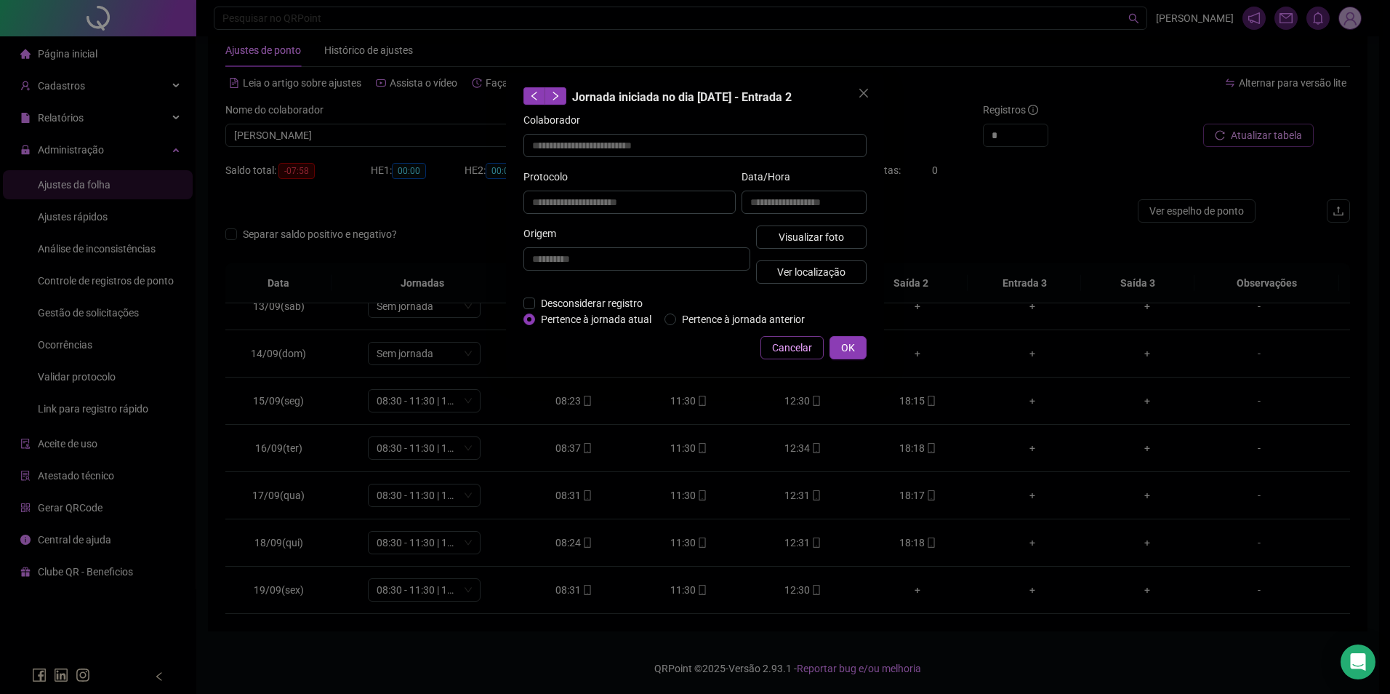
click at [807, 338] on button "Cancelar" at bounding box center [792, 347] width 63 height 23
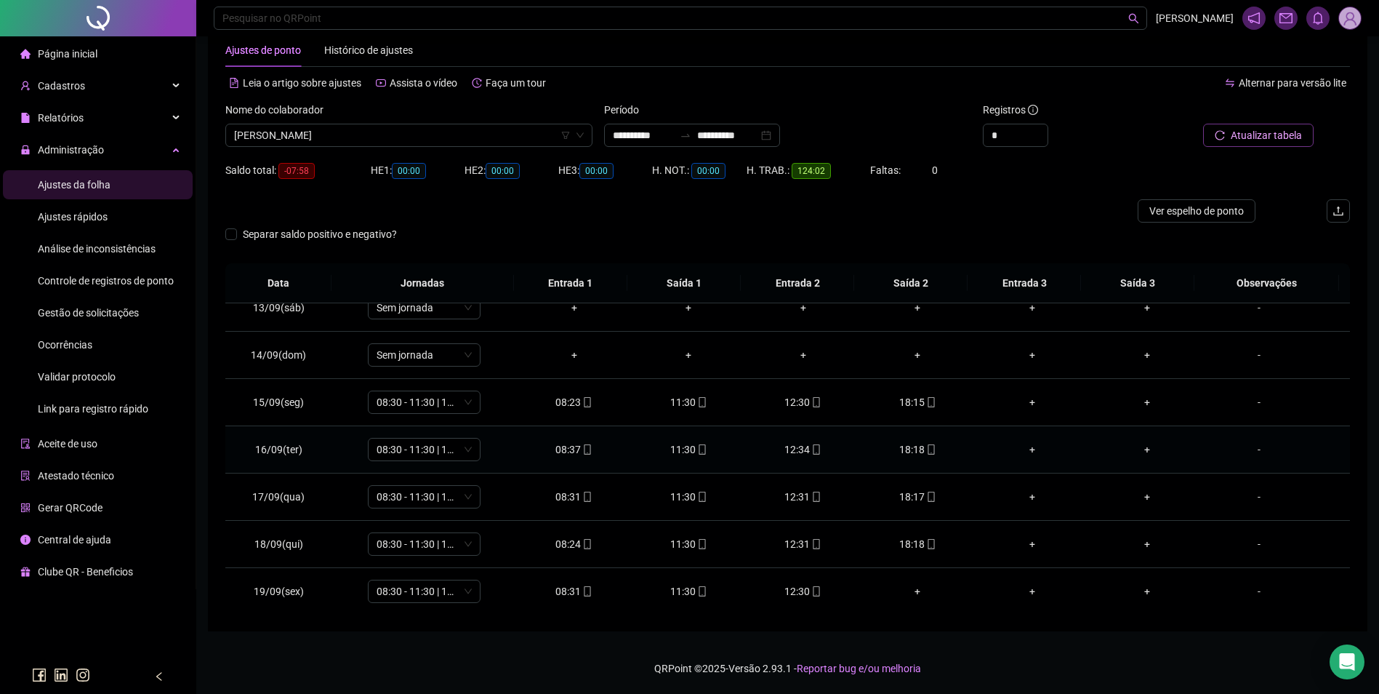
scroll to position [588, 0]
click at [916, 539] on div "18:18" at bounding box center [919, 542] width 92 height 16
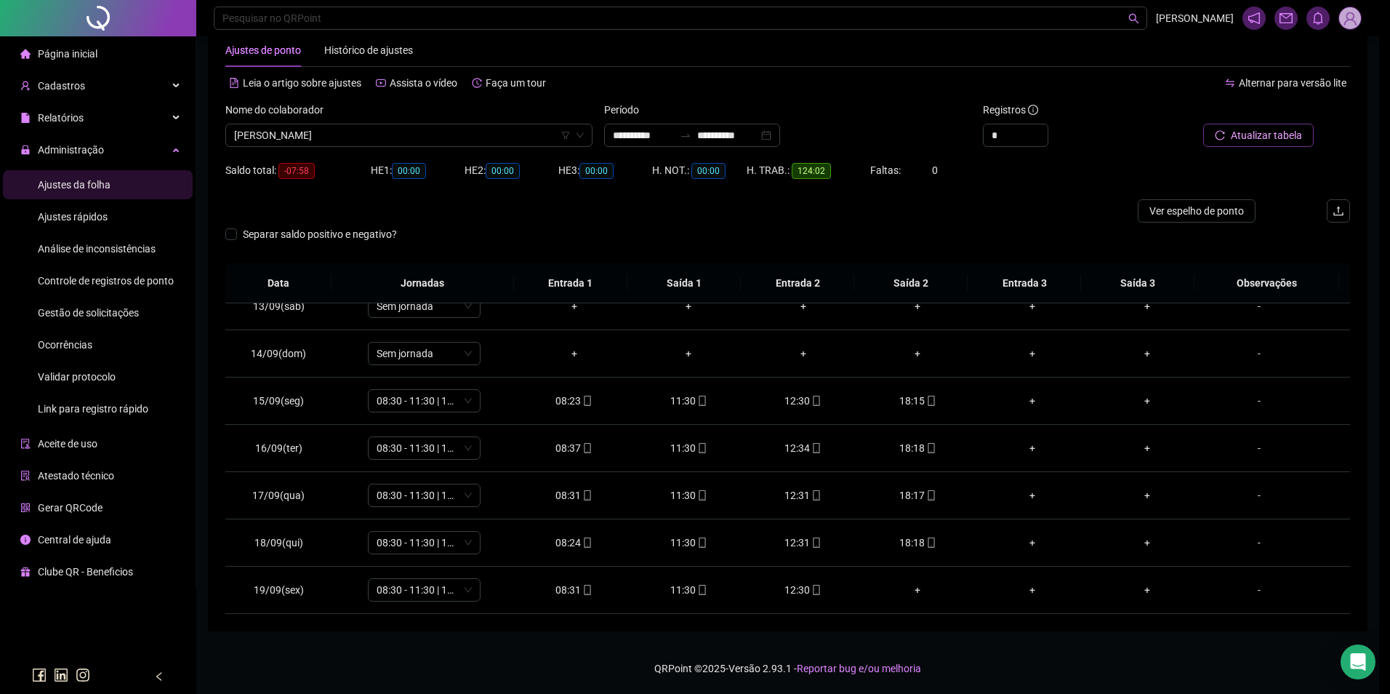
type input "**********"
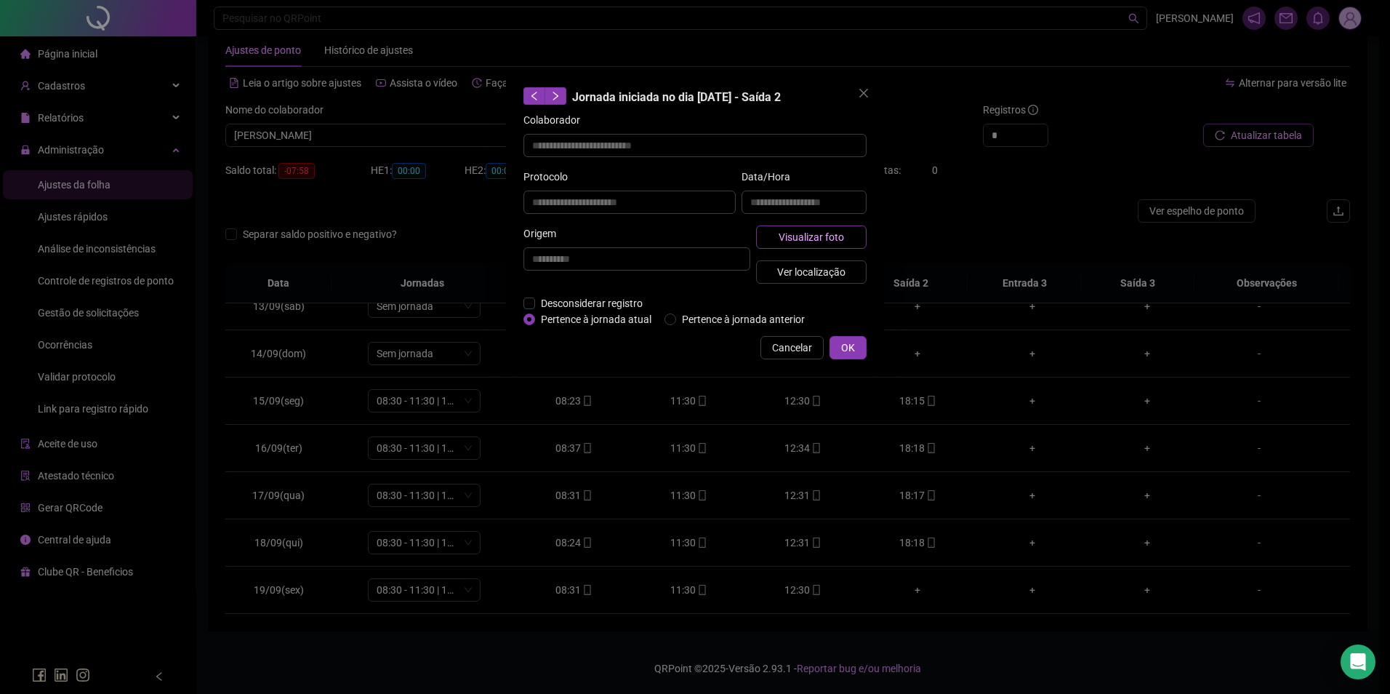
click at [821, 239] on span "Visualizar foto" at bounding box center [811, 237] width 65 height 16
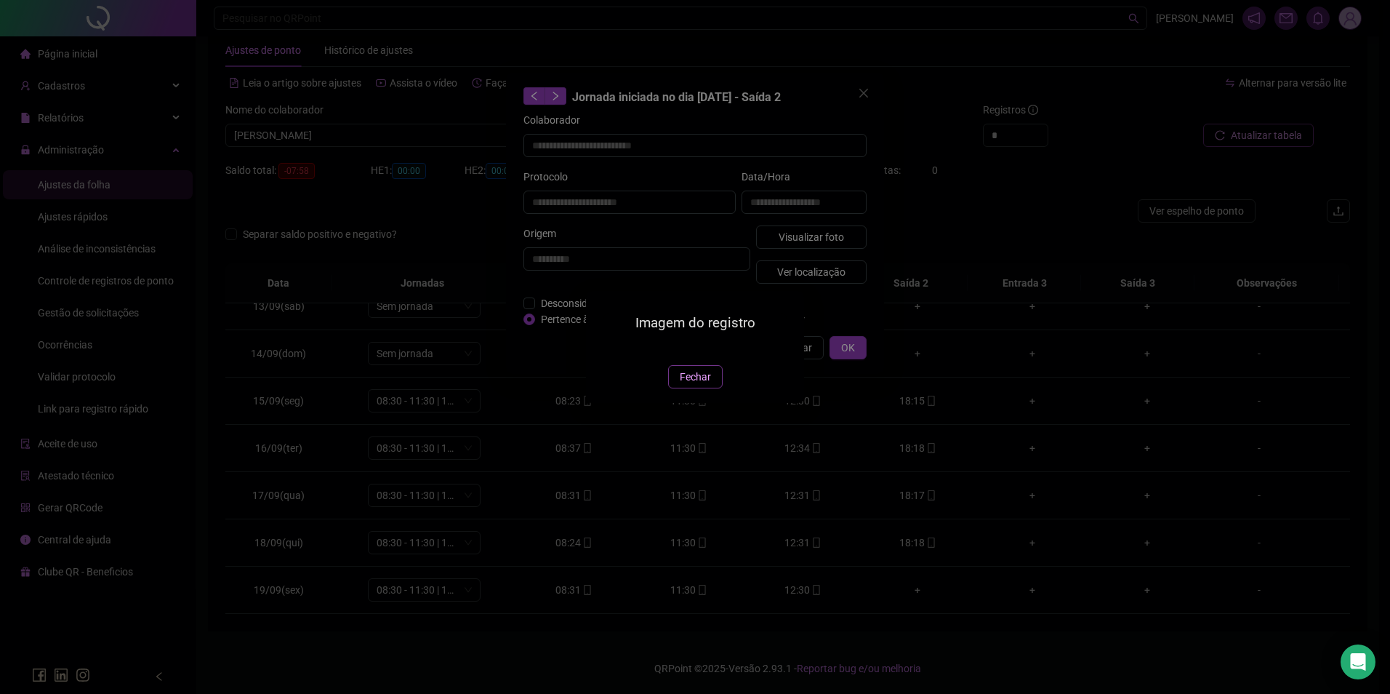
click at [694, 388] on button "Fechar" at bounding box center [695, 376] width 55 height 23
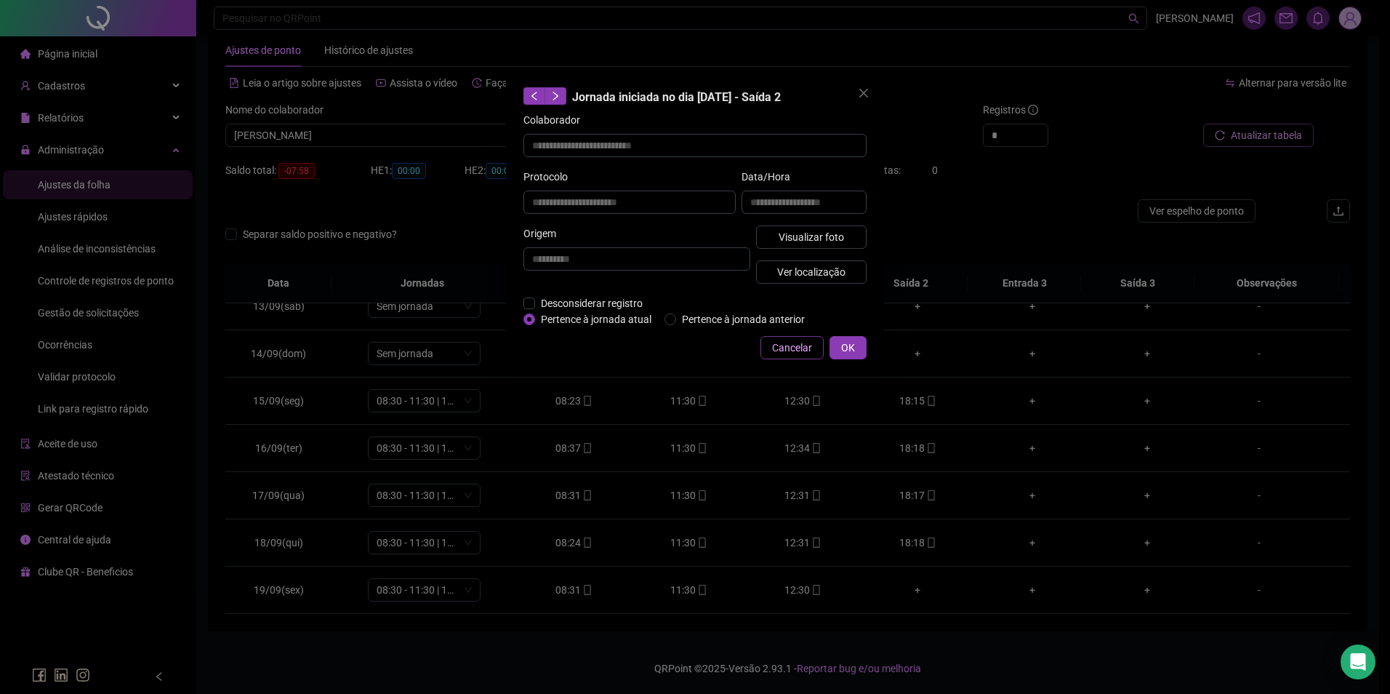
click at [793, 348] on span "Cancelar" at bounding box center [792, 348] width 40 height 16
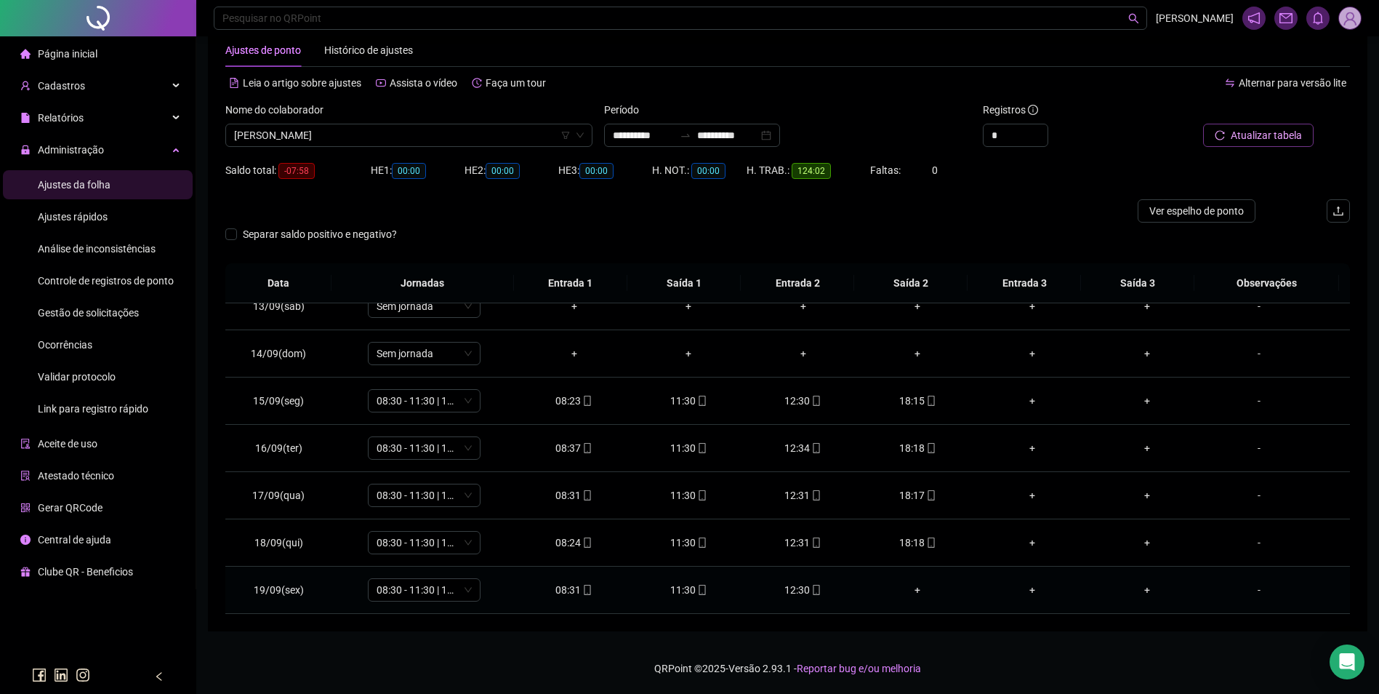
click at [584, 590] on icon "mobile" at bounding box center [587, 590] width 7 height 10
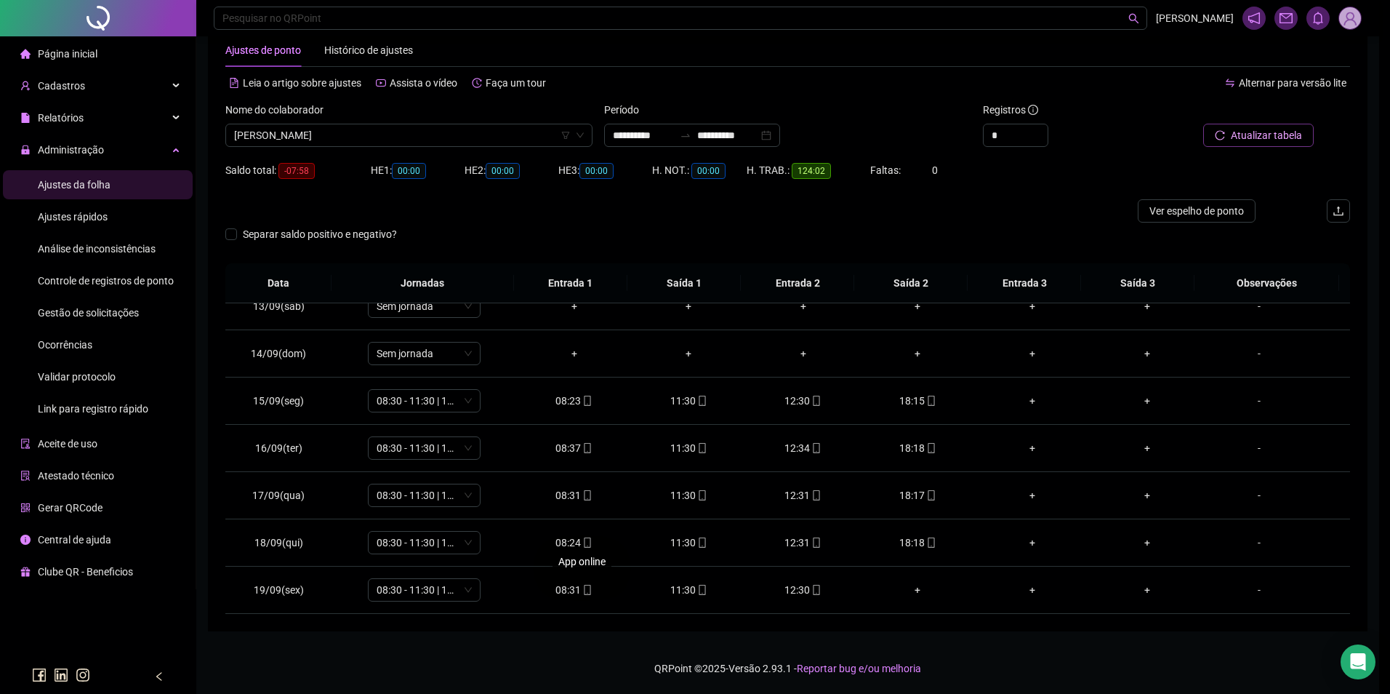
type input "**********"
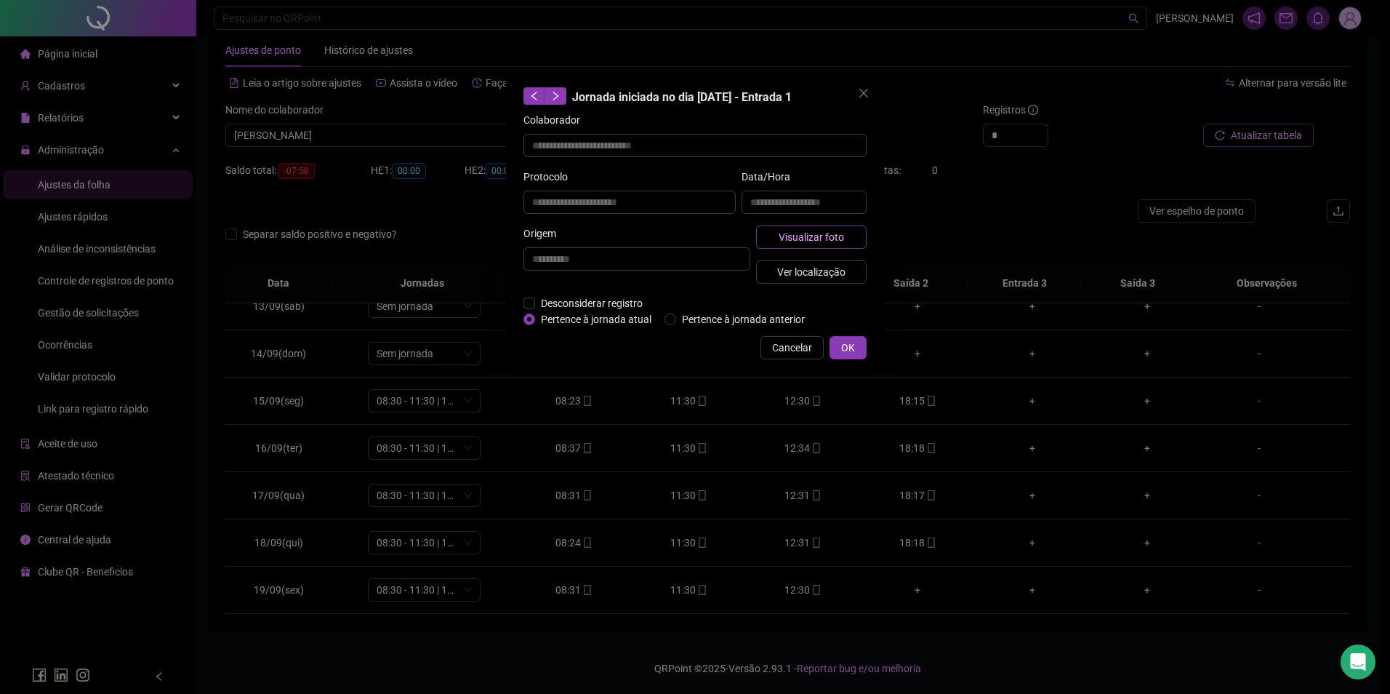
click at [811, 235] on span "Visualizar foto" at bounding box center [811, 237] width 65 height 16
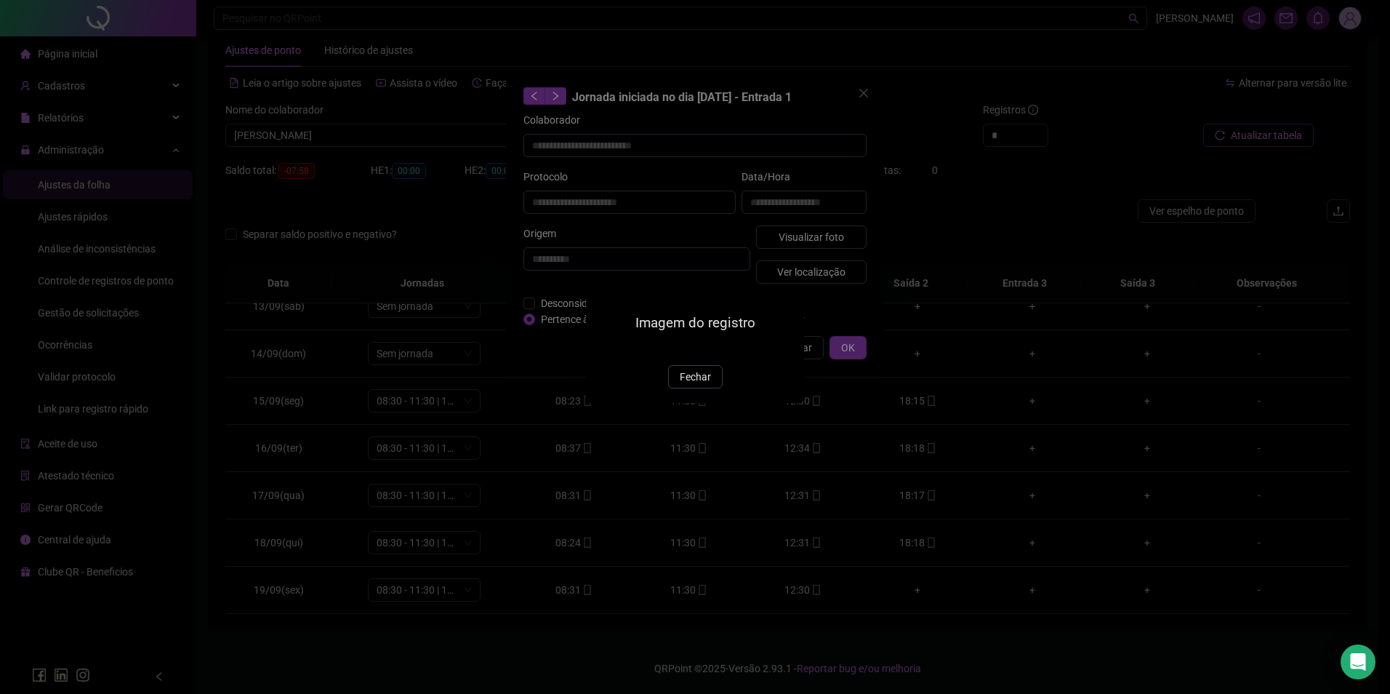
drag, startPoint x: 697, startPoint y: 457, endPoint x: 756, endPoint y: 392, distance: 88.0
click at [697, 385] on span "Fechar" at bounding box center [695, 377] width 31 height 16
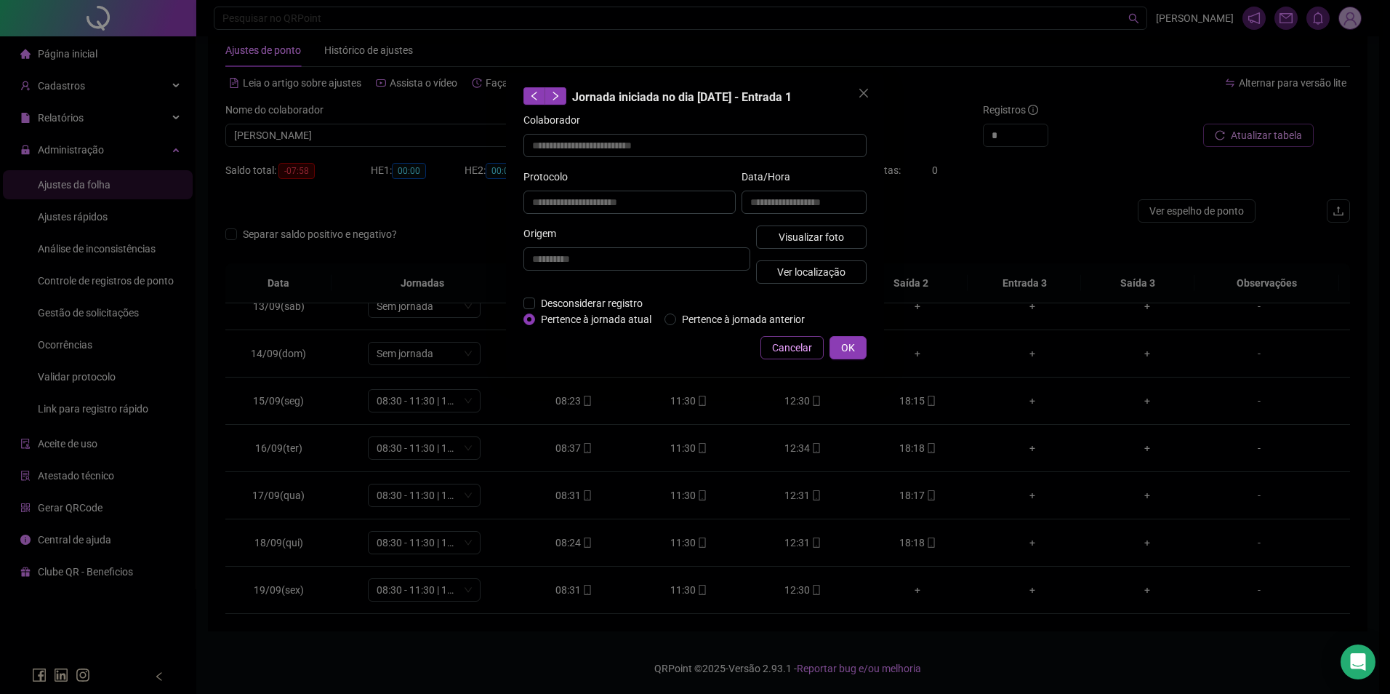
click at [785, 345] on span "Cancelar" at bounding box center [792, 348] width 40 height 16
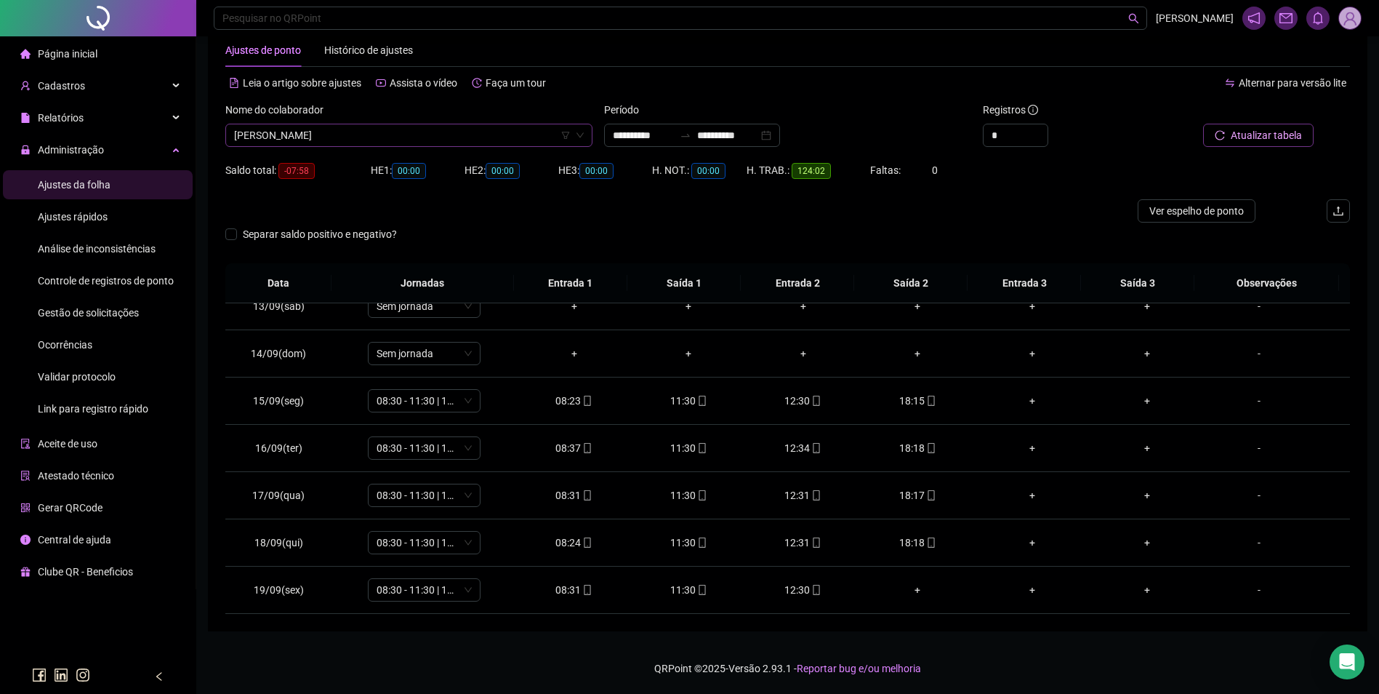
scroll to position [21011, 0]
click at [420, 130] on span "[PERSON_NAME]" at bounding box center [409, 135] width 350 height 22
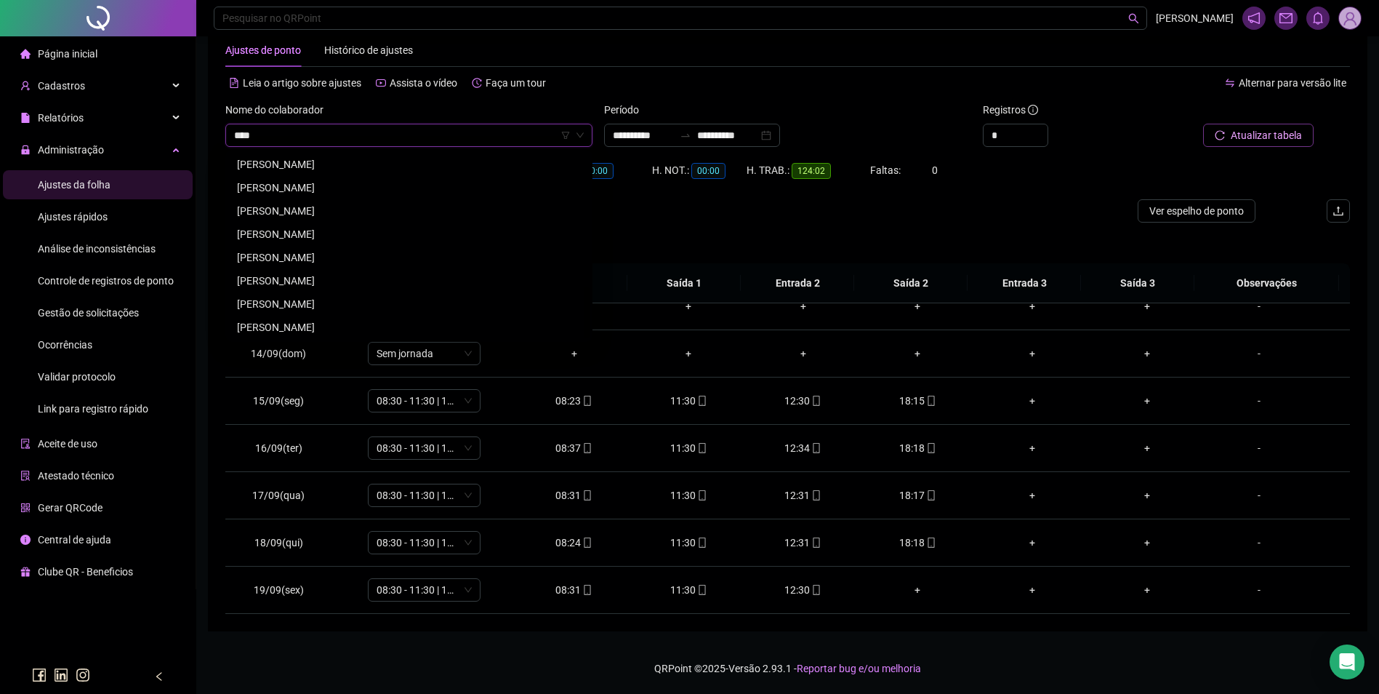
scroll to position [0, 0]
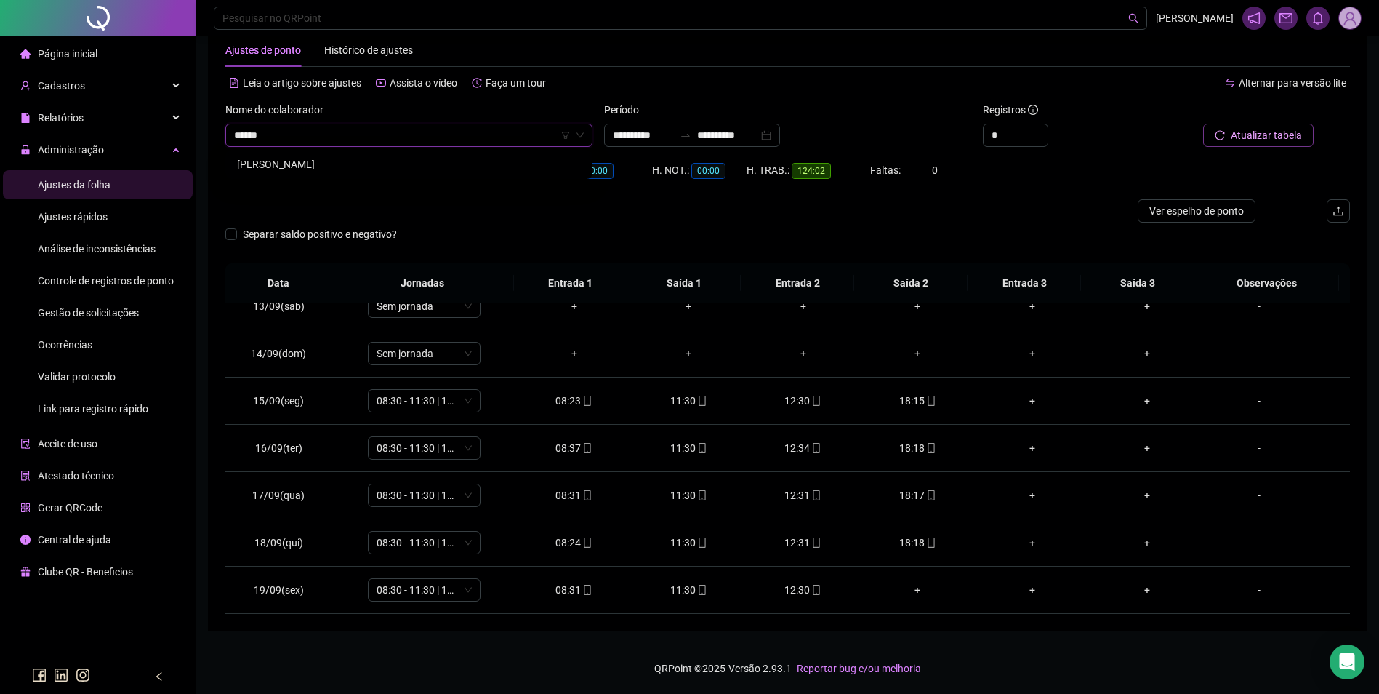
type input "*******"
click at [379, 164] on div "[PERSON_NAME]" at bounding box center [409, 164] width 344 height 16
click at [1227, 132] on button "Buscar registros" at bounding box center [1256, 135] width 113 height 23
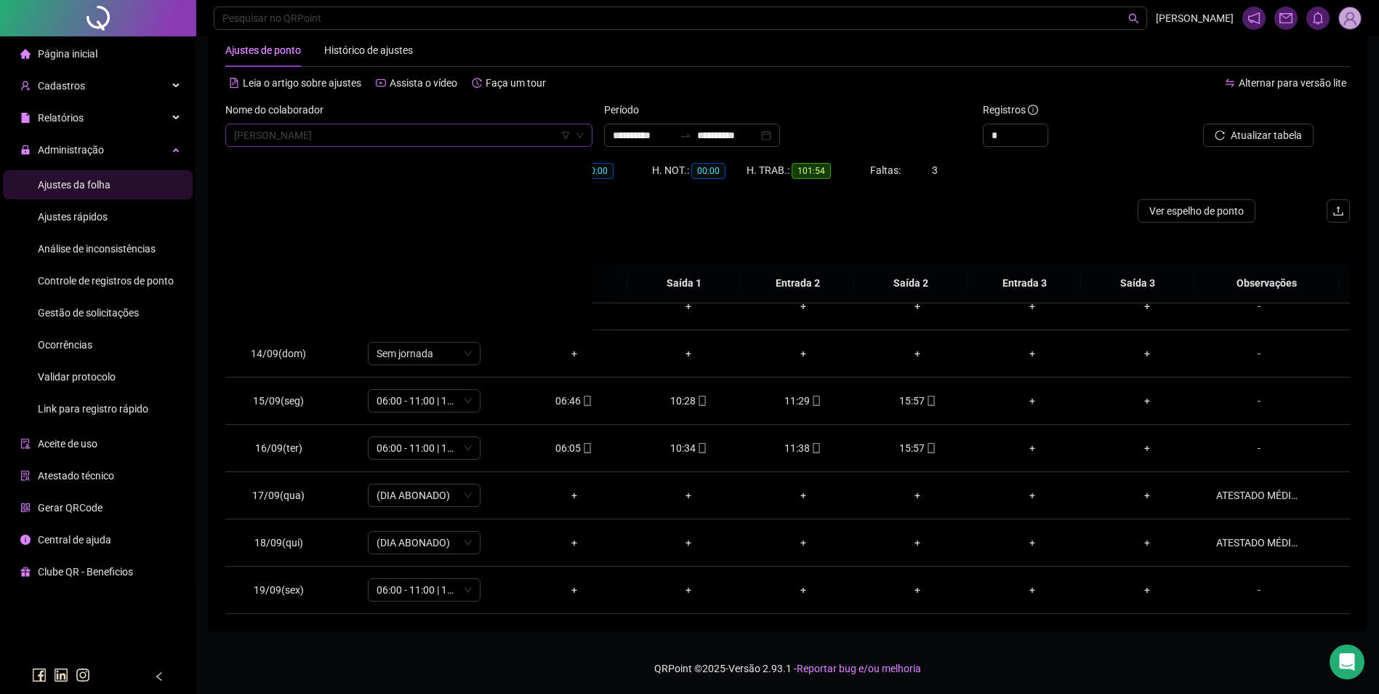
scroll to position [17148, 0]
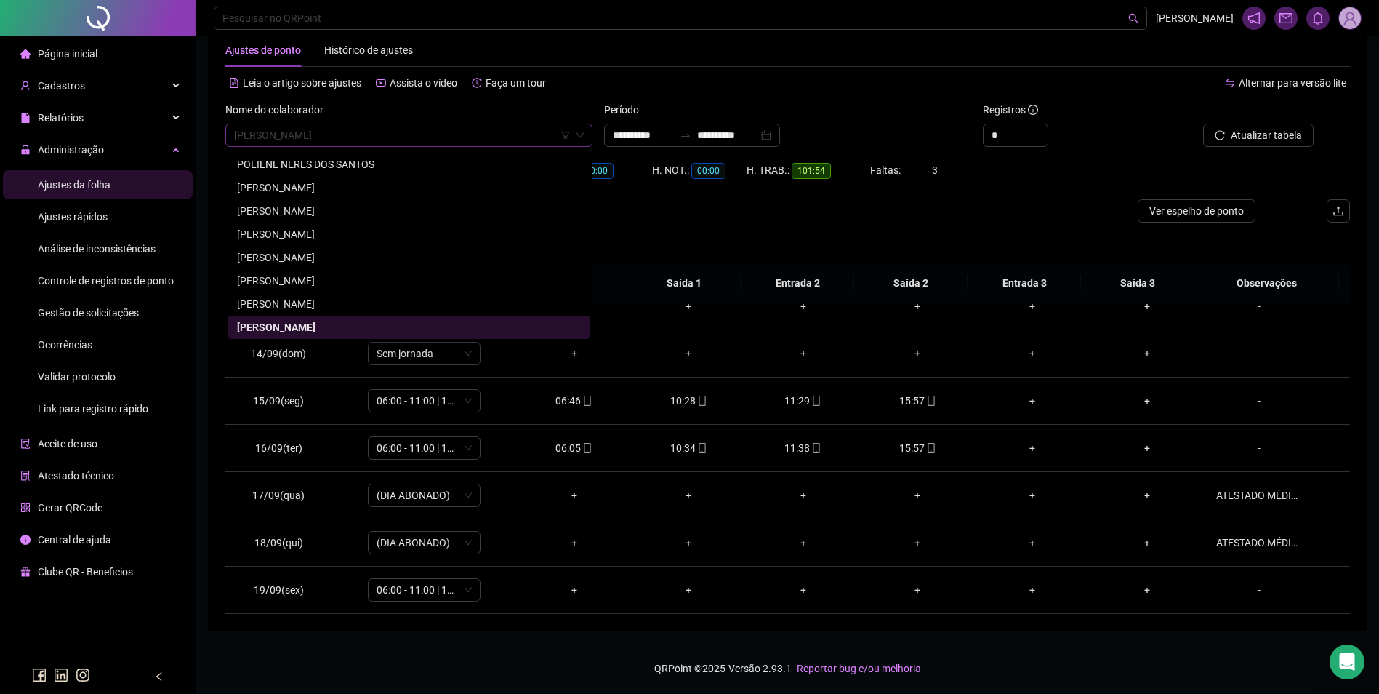
click at [412, 124] on span "[PERSON_NAME]" at bounding box center [409, 135] width 350 height 22
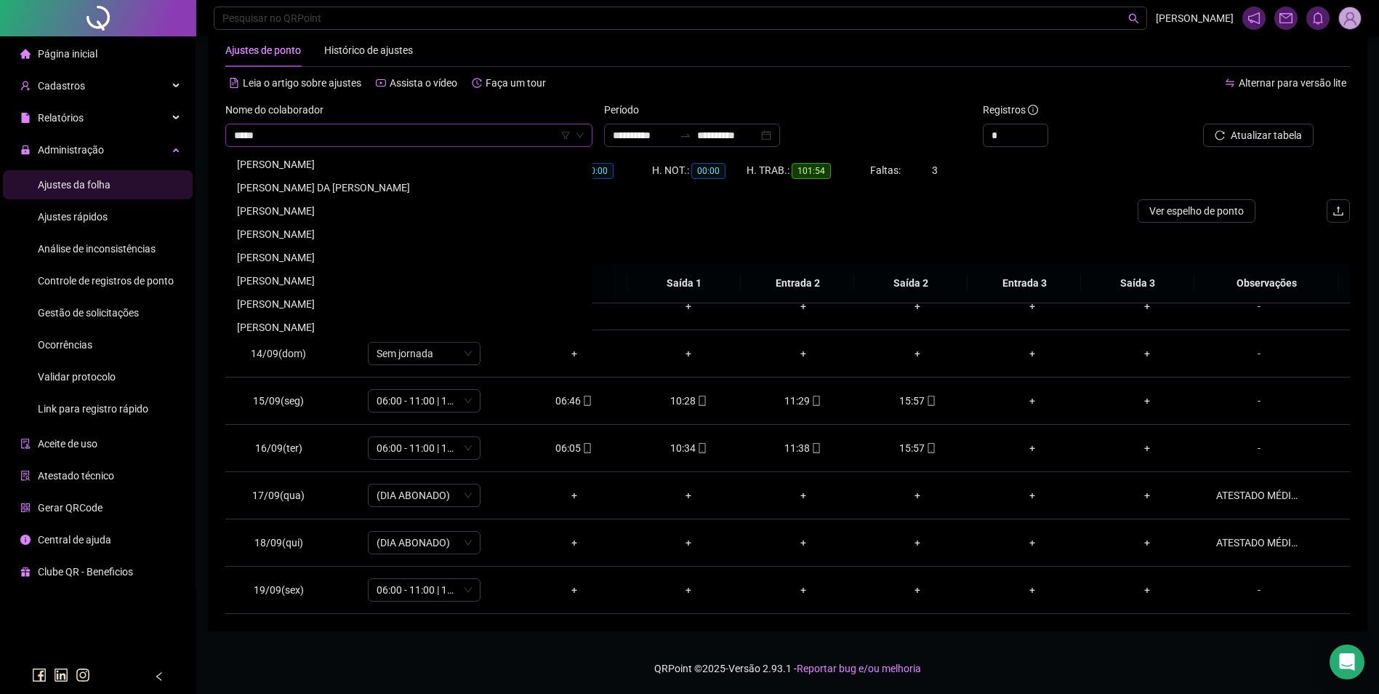
scroll to position [0, 0]
type input "********"
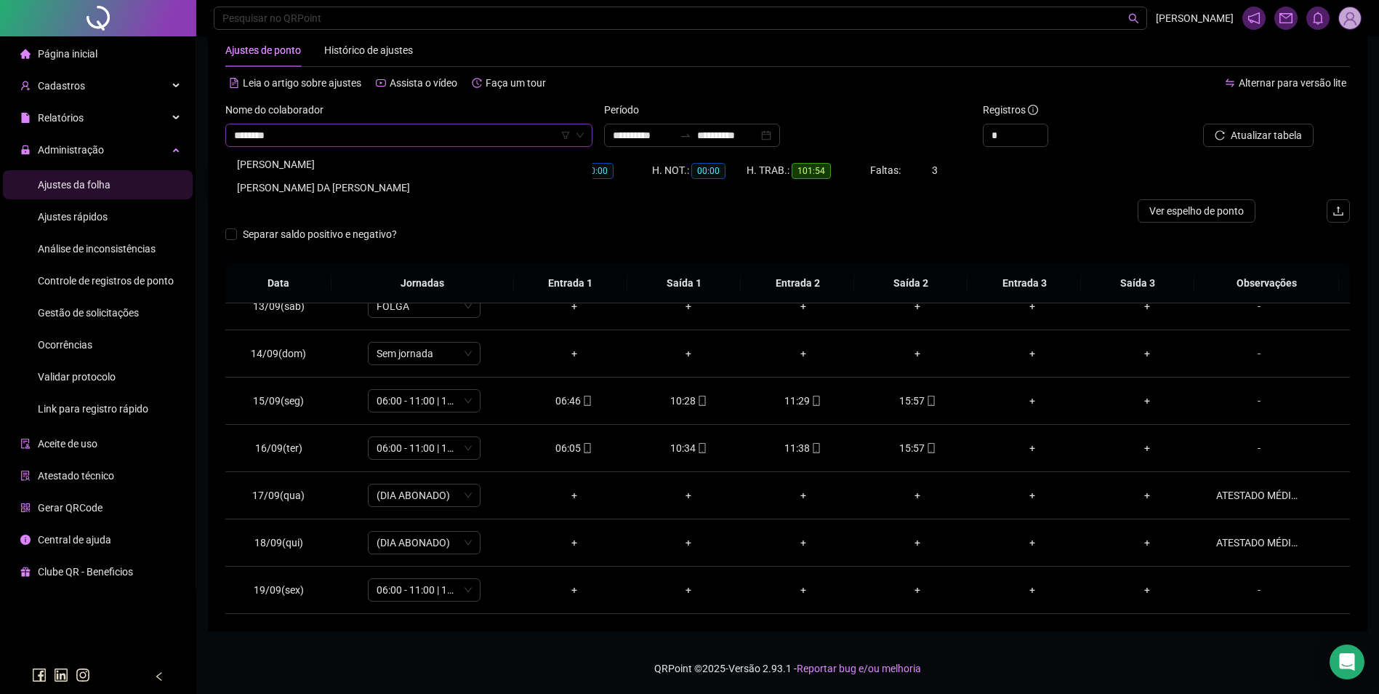
click at [354, 185] on div "[PERSON_NAME] DA [PERSON_NAME]" at bounding box center [409, 188] width 344 height 16
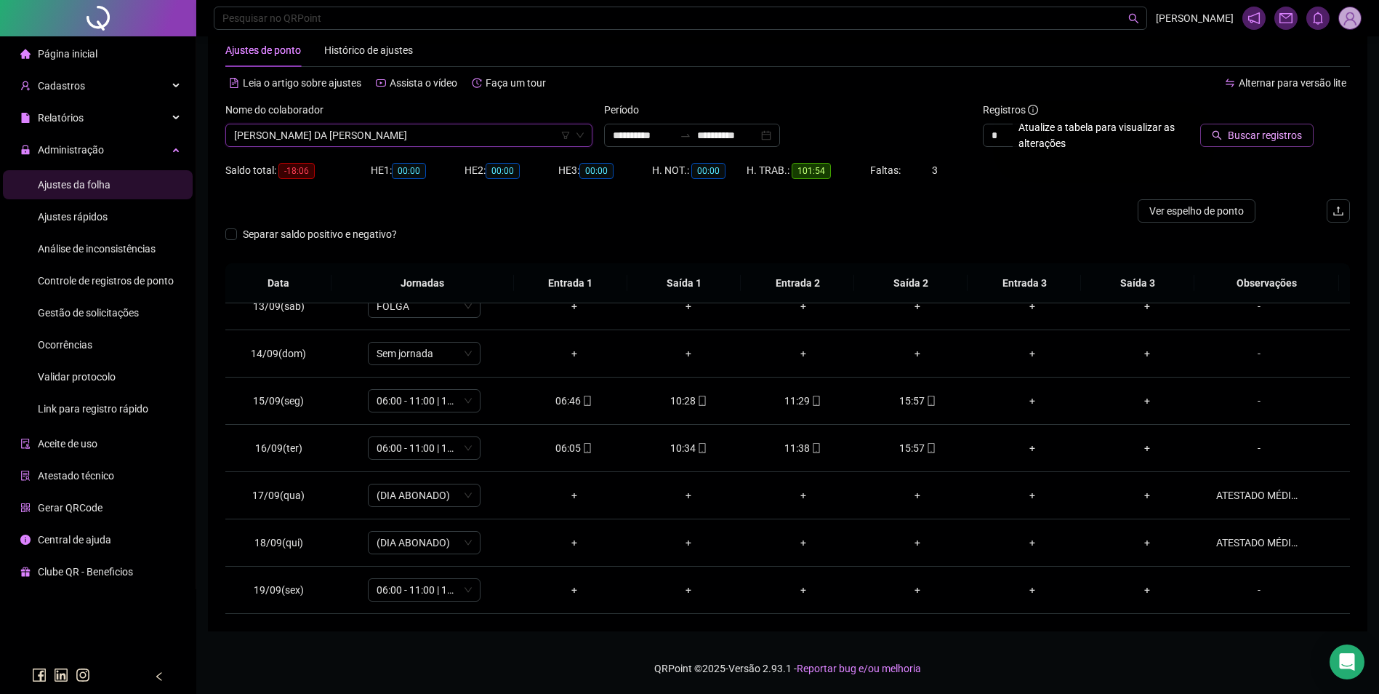
click at [1214, 145] on button "Buscar registros" at bounding box center [1256, 135] width 113 height 23
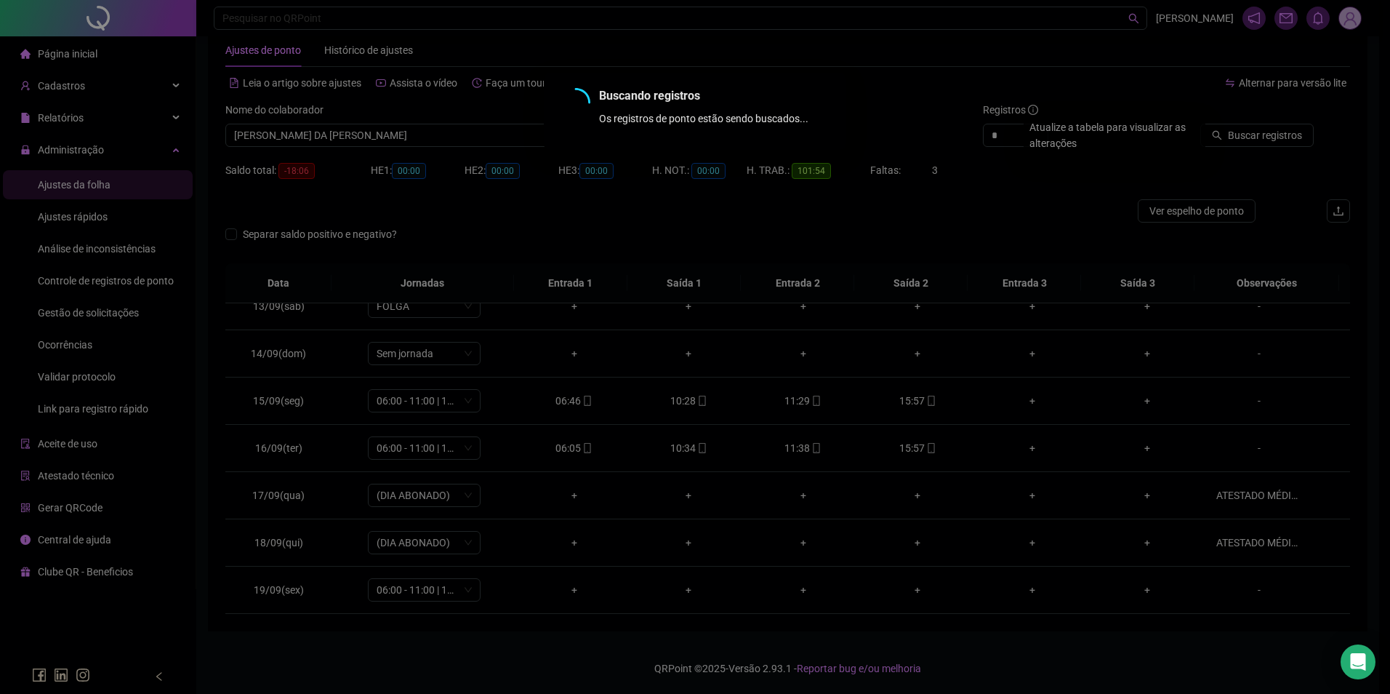
click at [1222, 139] on div "Buscando registros Os registros de ponto estão sendo buscados... OK" at bounding box center [695, 347] width 1390 height 694
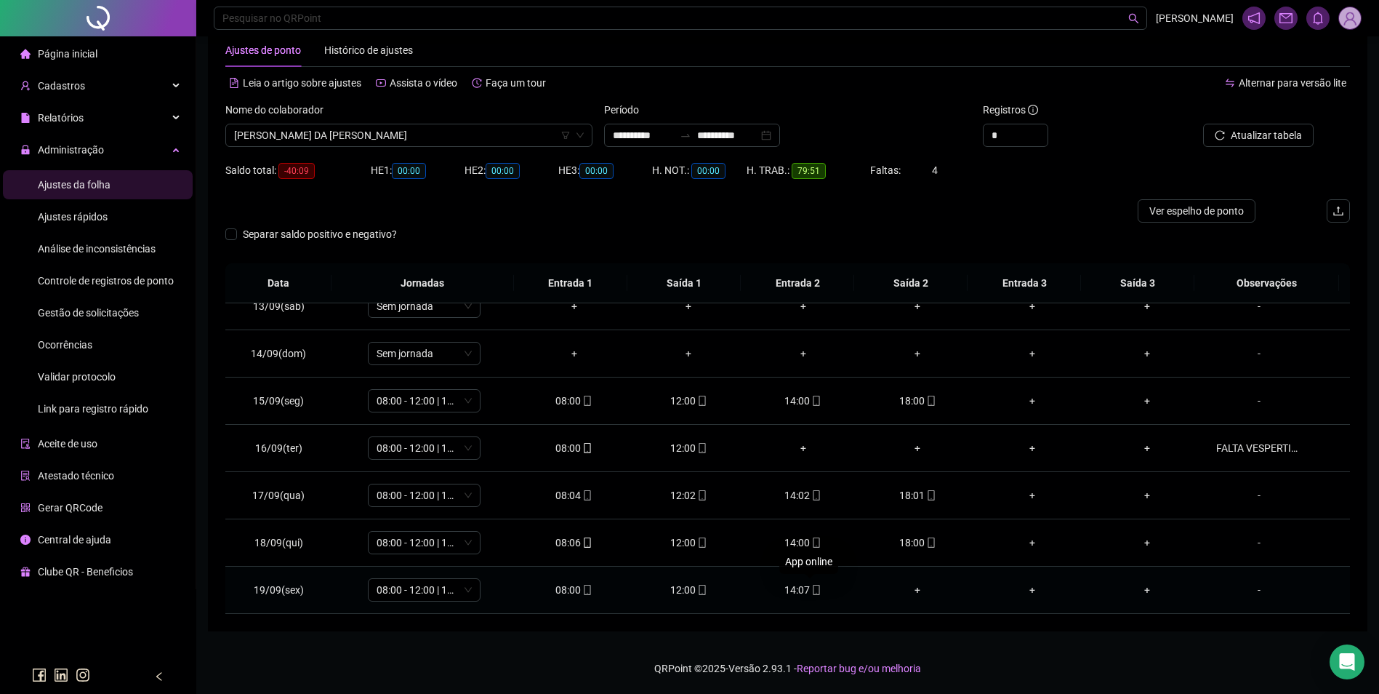
click at [803, 595] on div "14:07" at bounding box center [804, 590] width 92 height 16
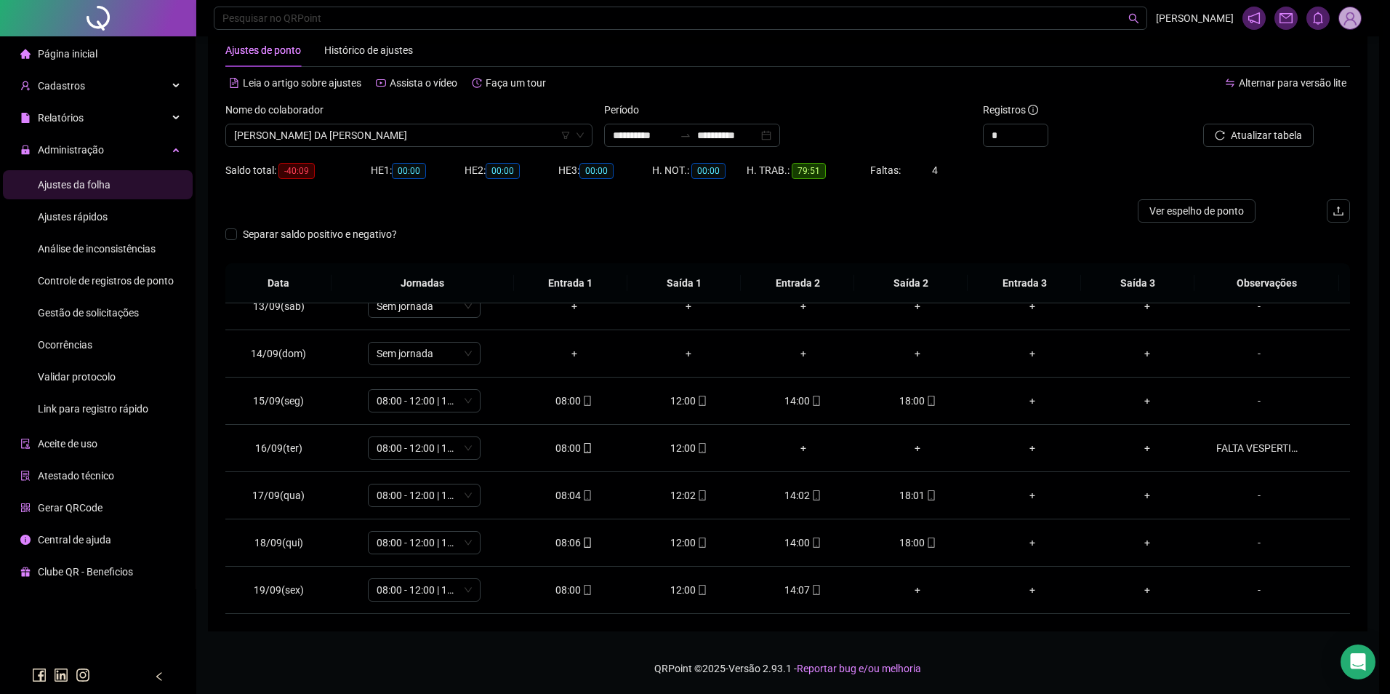
type input "**********"
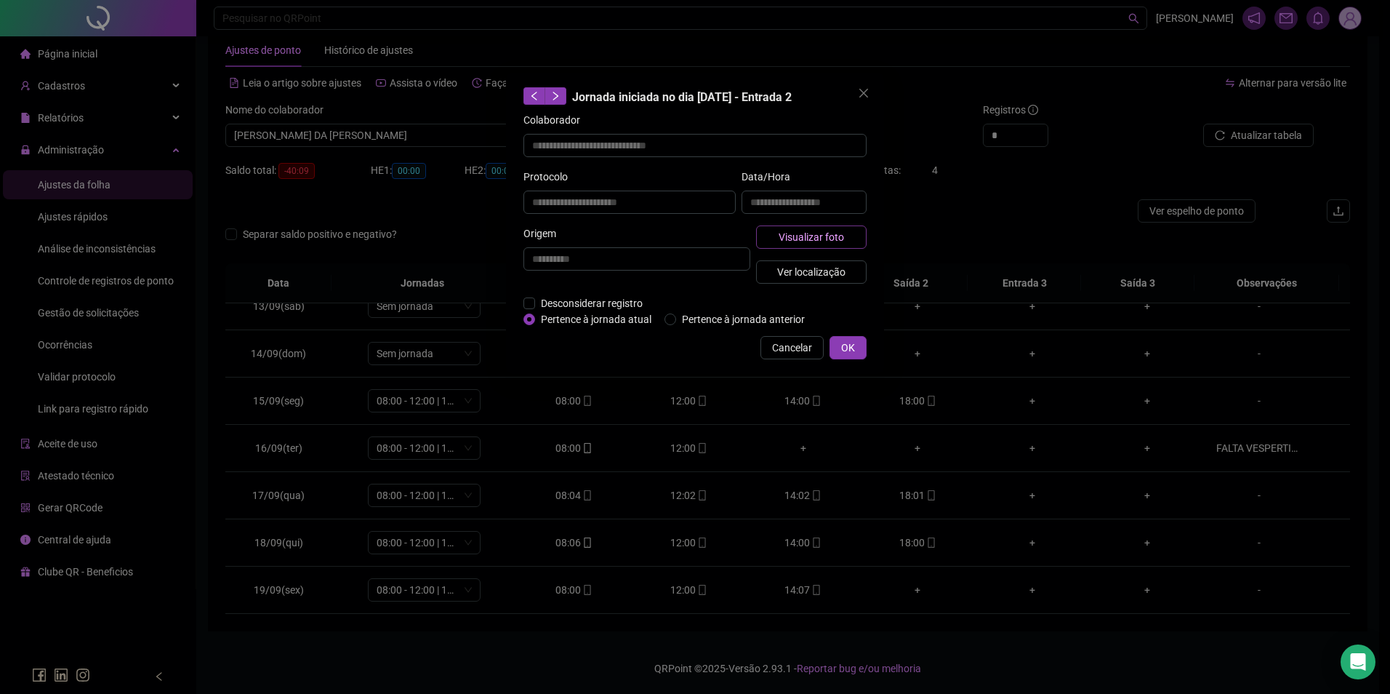
click at [824, 238] on span "Visualizar foto" at bounding box center [811, 237] width 65 height 16
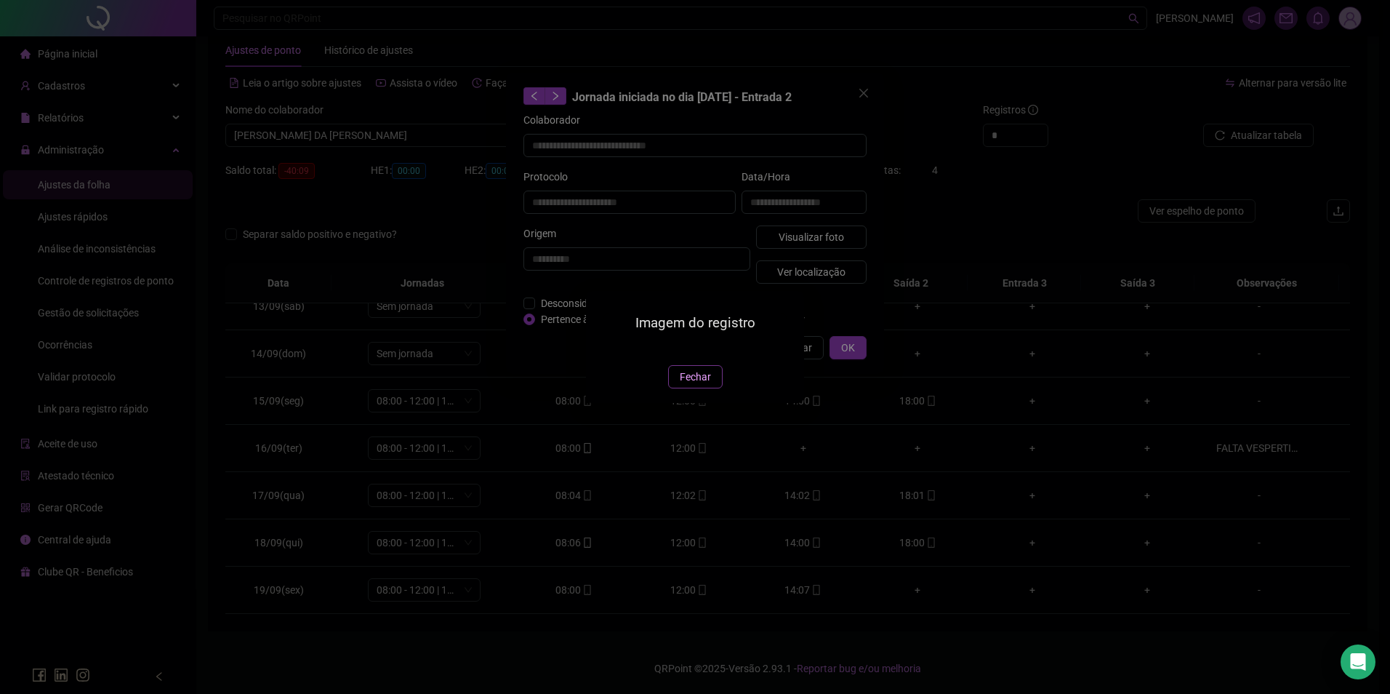
click at [690, 385] on span "Fechar" at bounding box center [695, 377] width 31 height 16
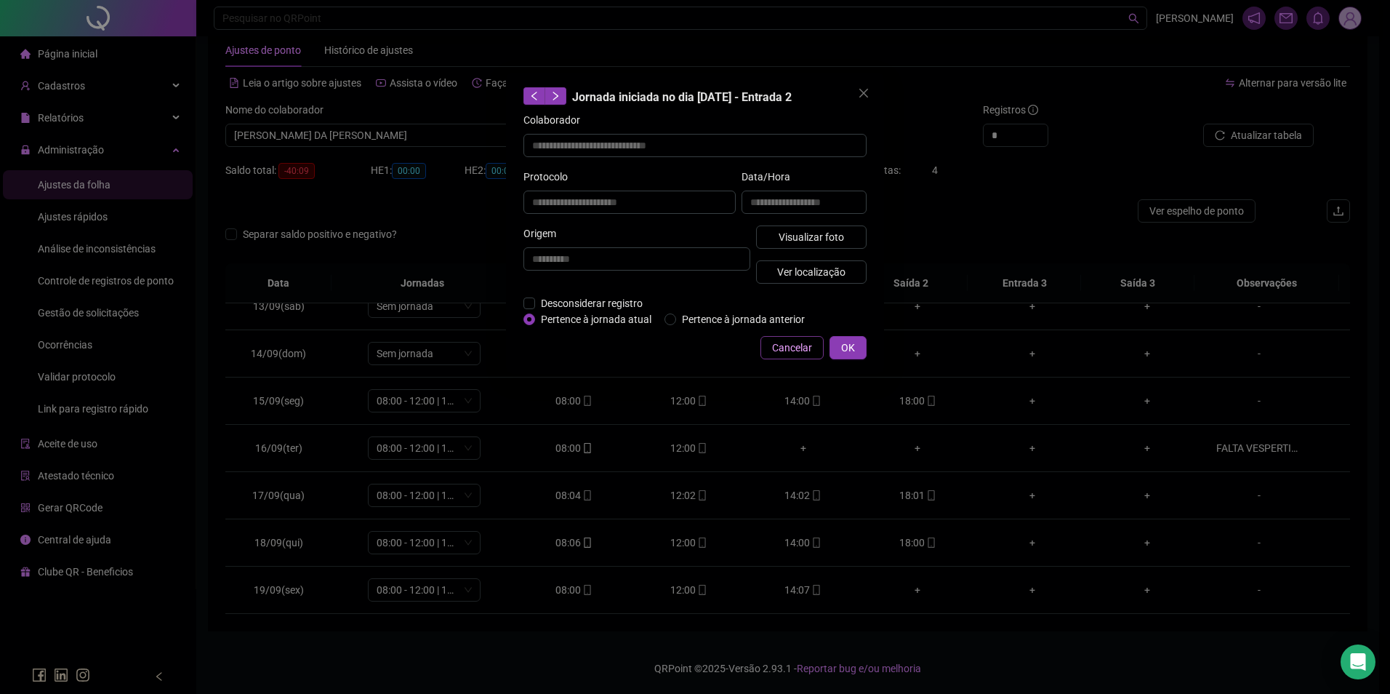
click at [812, 353] on span "Cancelar" at bounding box center [792, 348] width 40 height 16
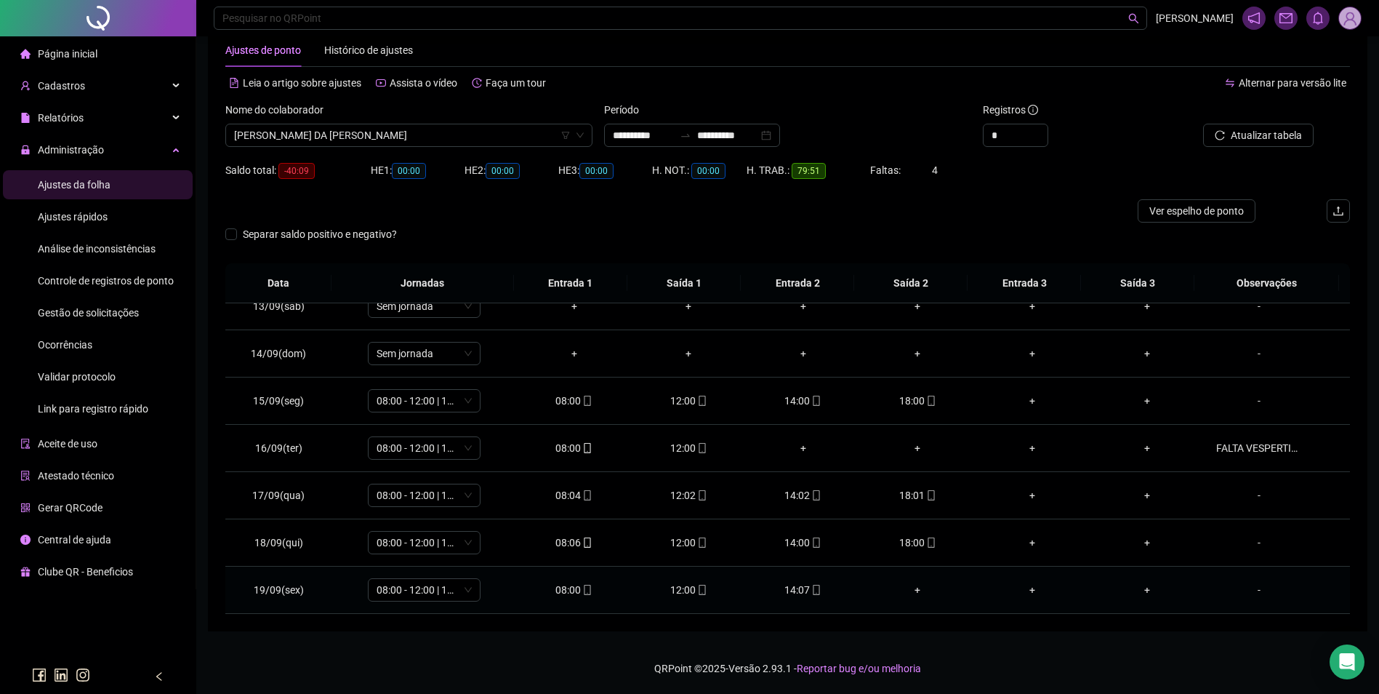
click at [582, 588] on icon "mobile" at bounding box center [587, 590] width 10 height 10
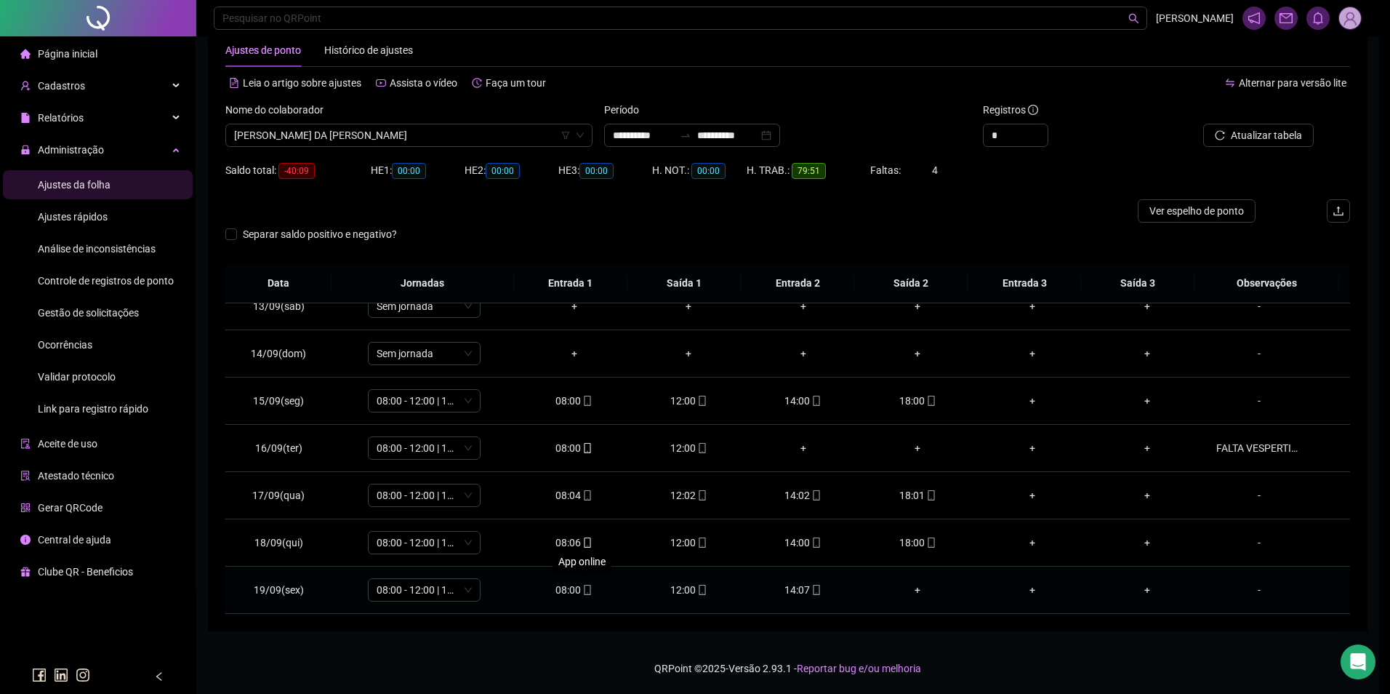
type input "**********"
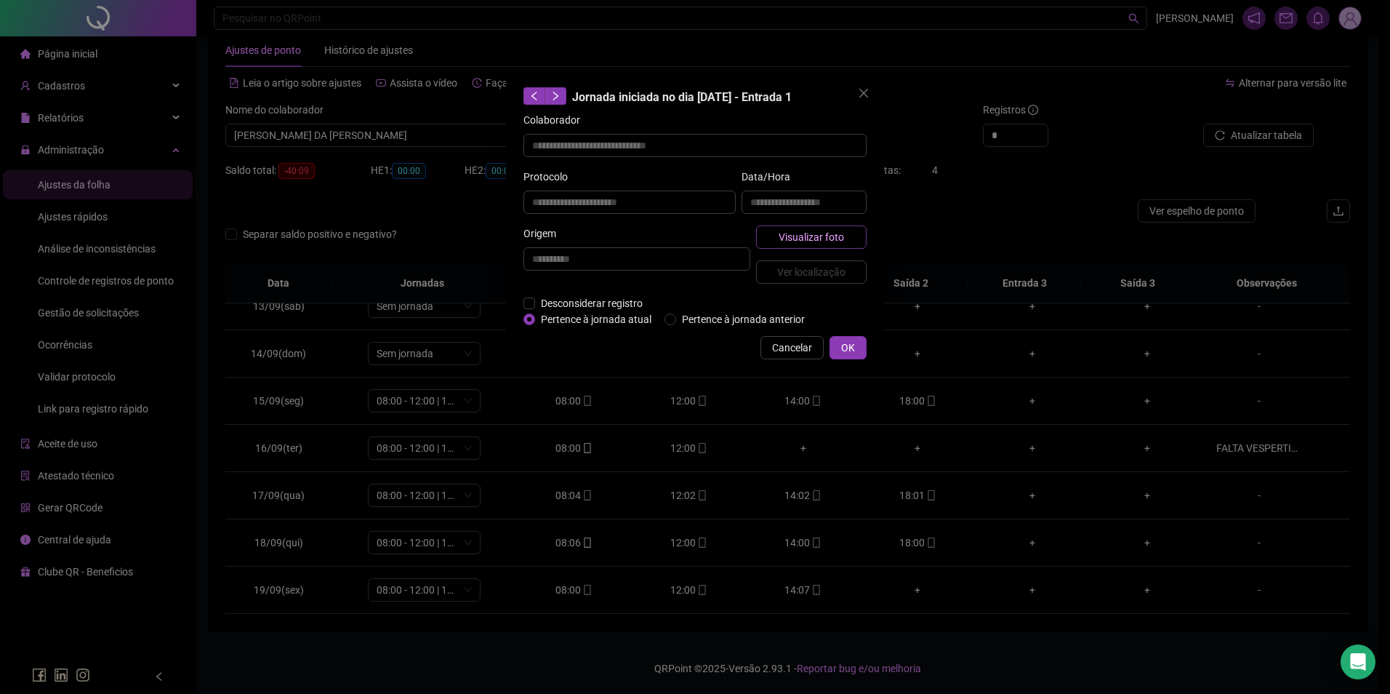
click at [805, 230] on span "Visualizar foto" at bounding box center [811, 237] width 65 height 16
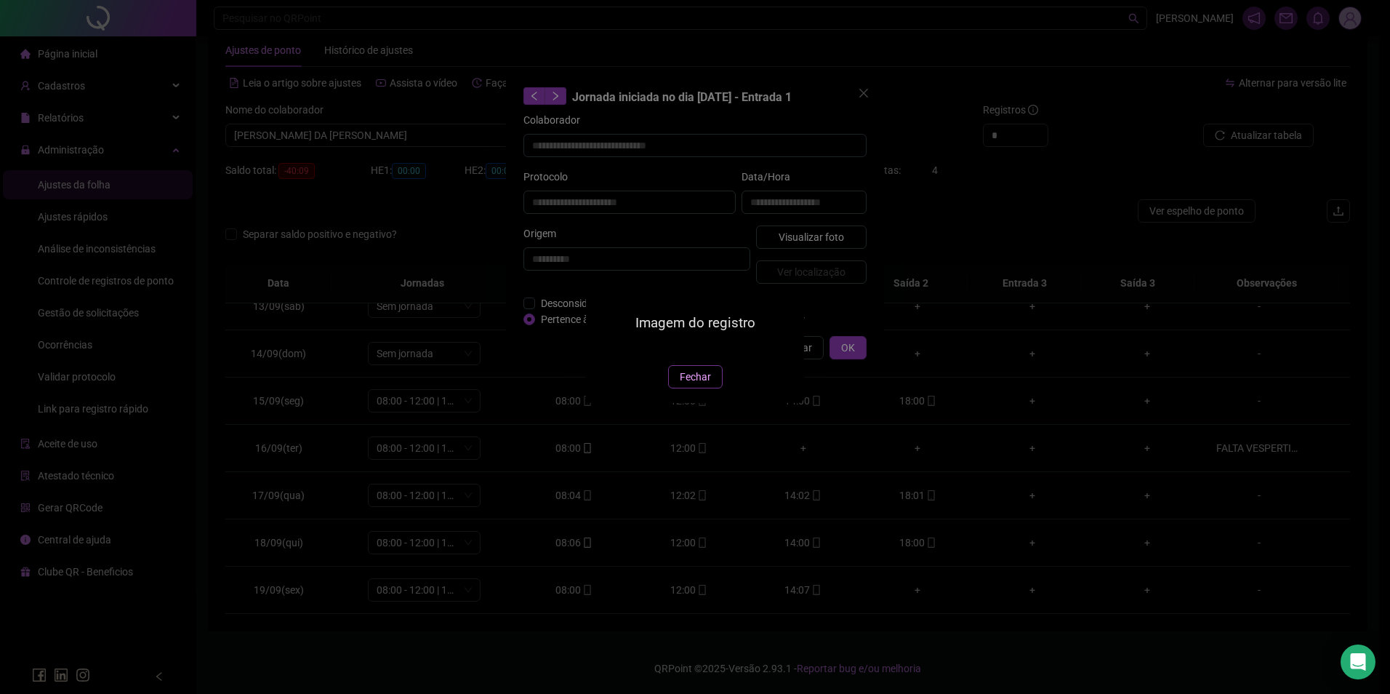
click at [685, 385] on span "Fechar" at bounding box center [695, 377] width 31 height 16
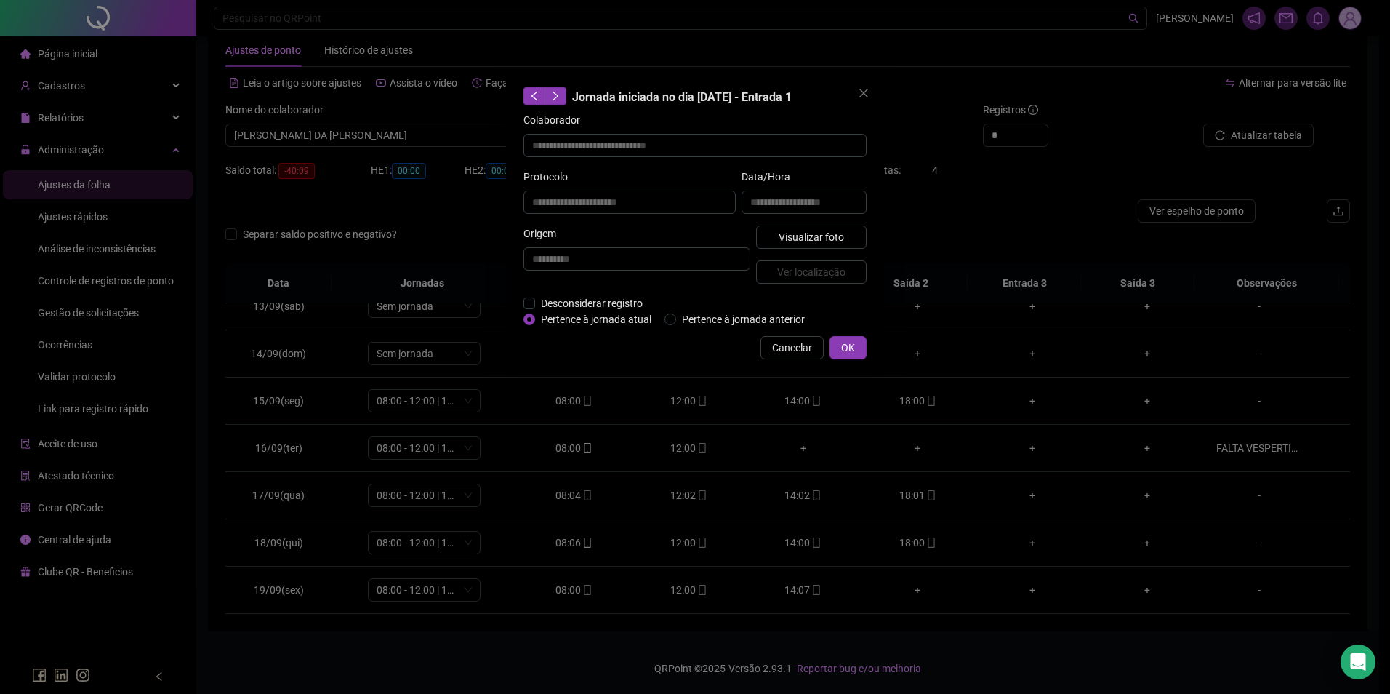
click at [766, 359] on div "**********" at bounding box center [695, 223] width 378 height 301
click at [807, 348] on span "Cancelar" at bounding box center [792, 348] width 40 height 16
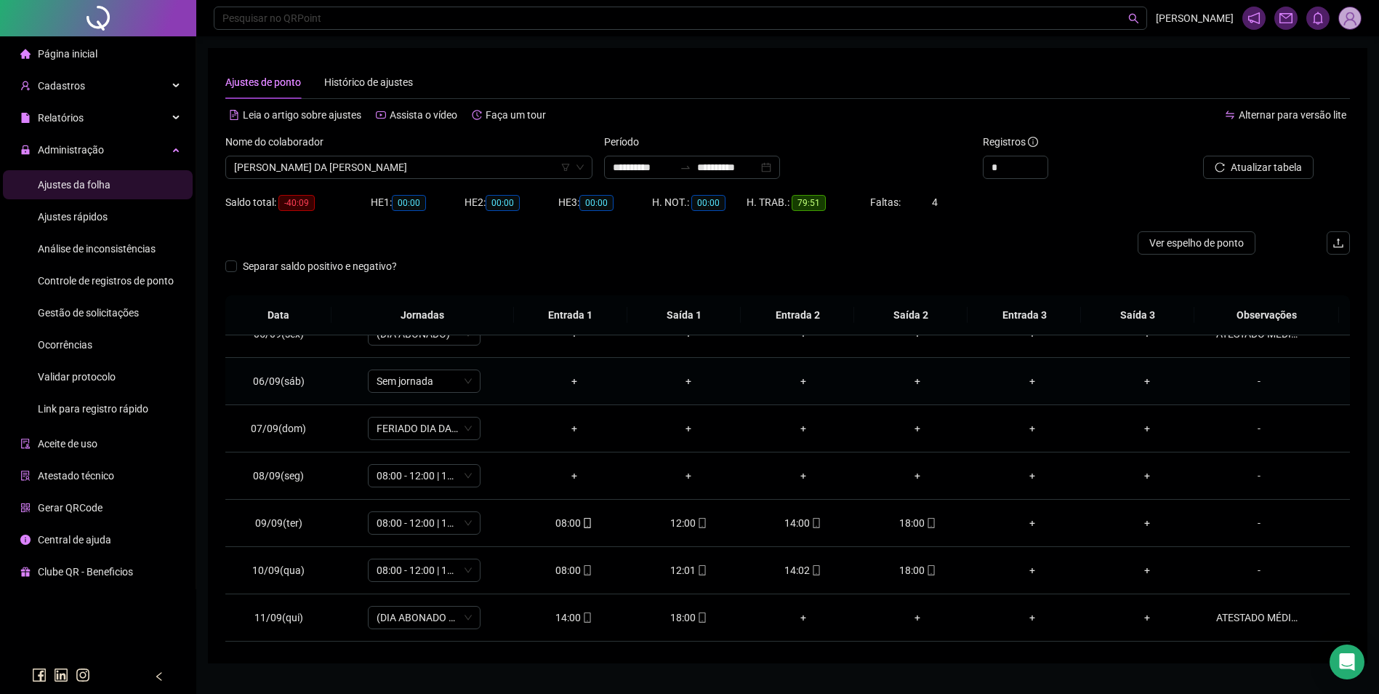
scroll to position [218, 0]
click at [926, 521] on icon "mobile" at bounding box center [931, 518] width 10 height 10
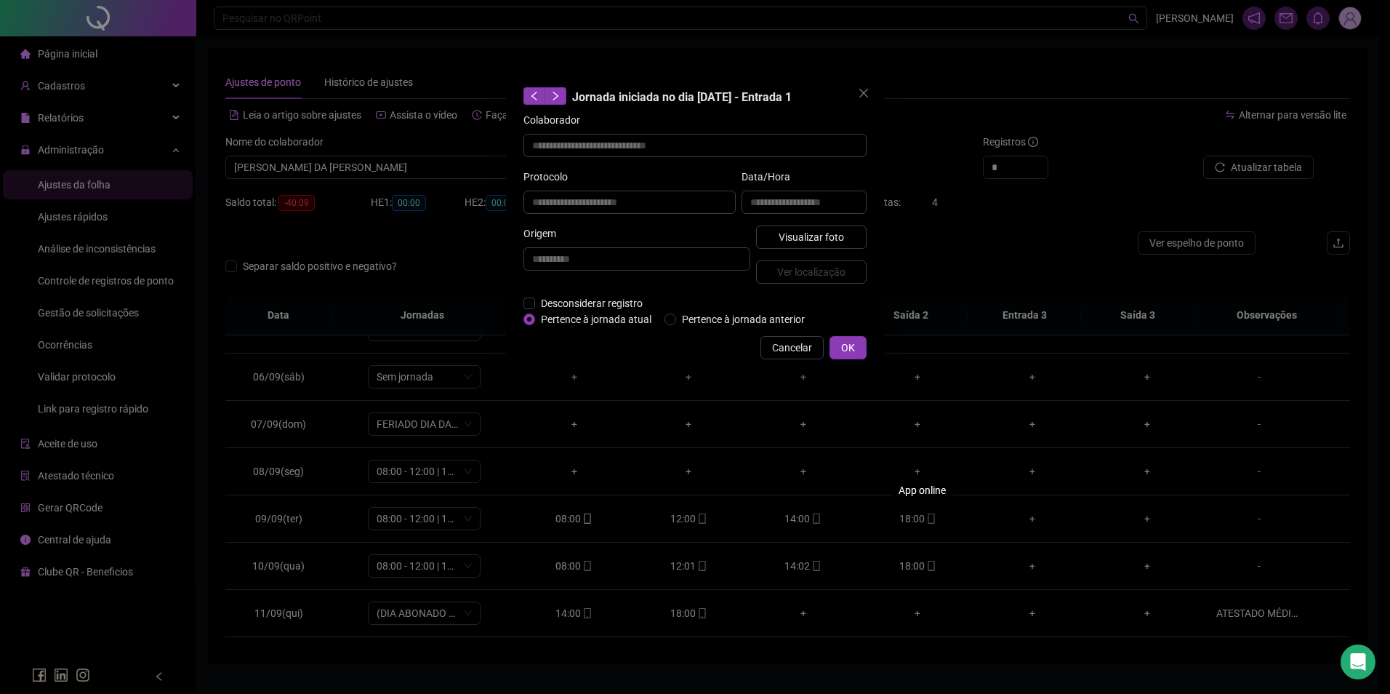
type input "**********"
click at [844, 265] on span "Ver localização" at bounding box center [811, 272] width 68 height 16
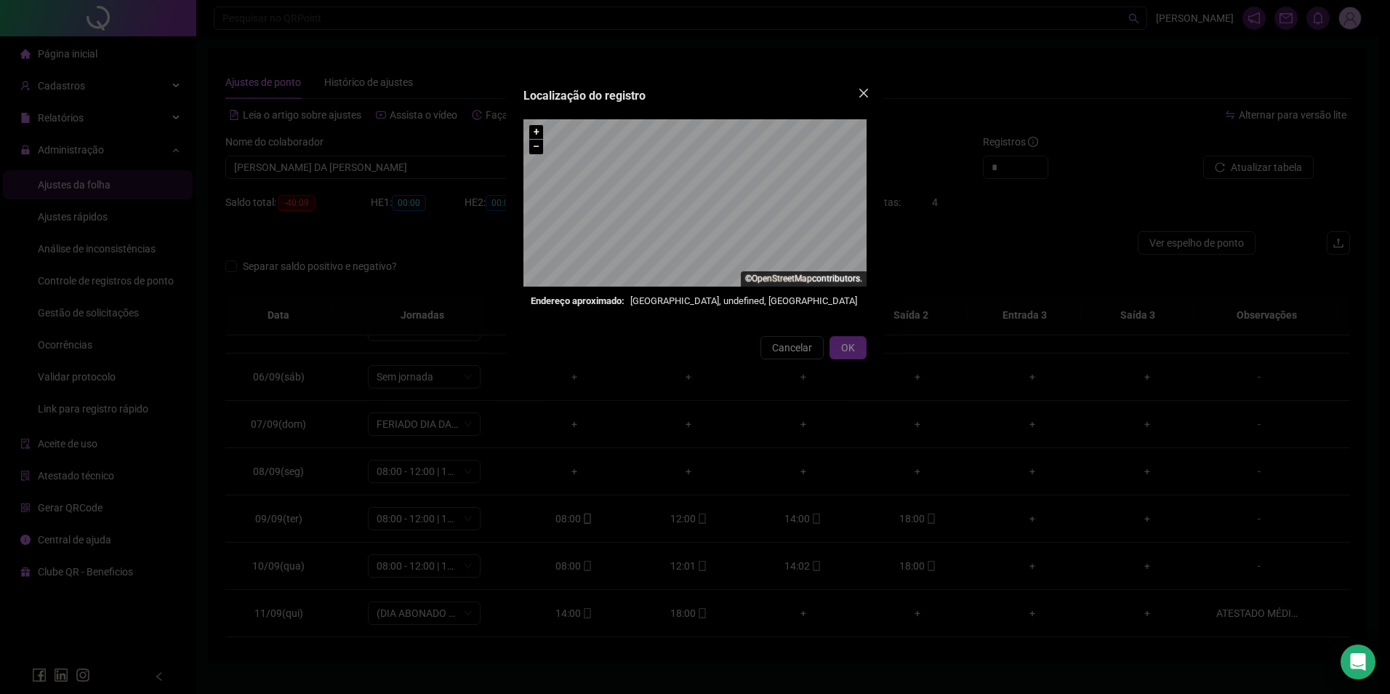
click at [864, 90] on icon "close" at bounding box center [864, 93] width 12 height 12
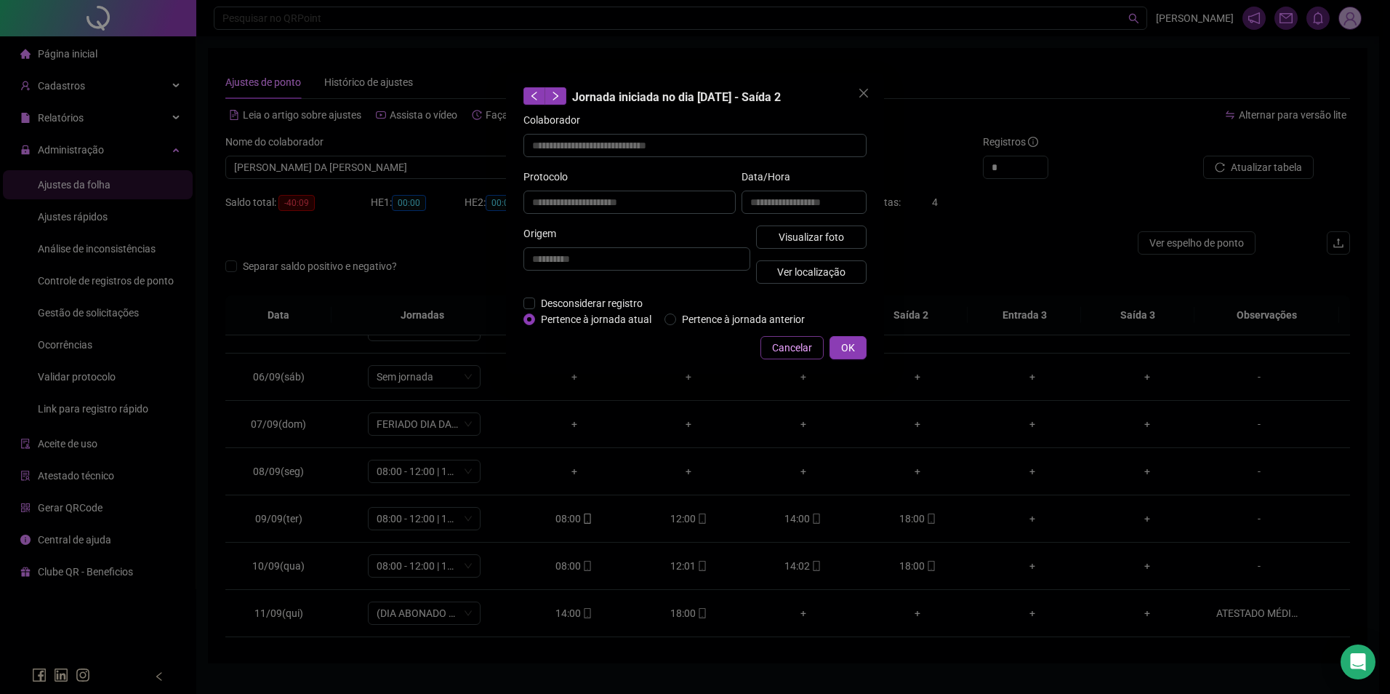
click at [790, 342] on span "Cancelar" at bounding box center [792, 348] width 40 height 16
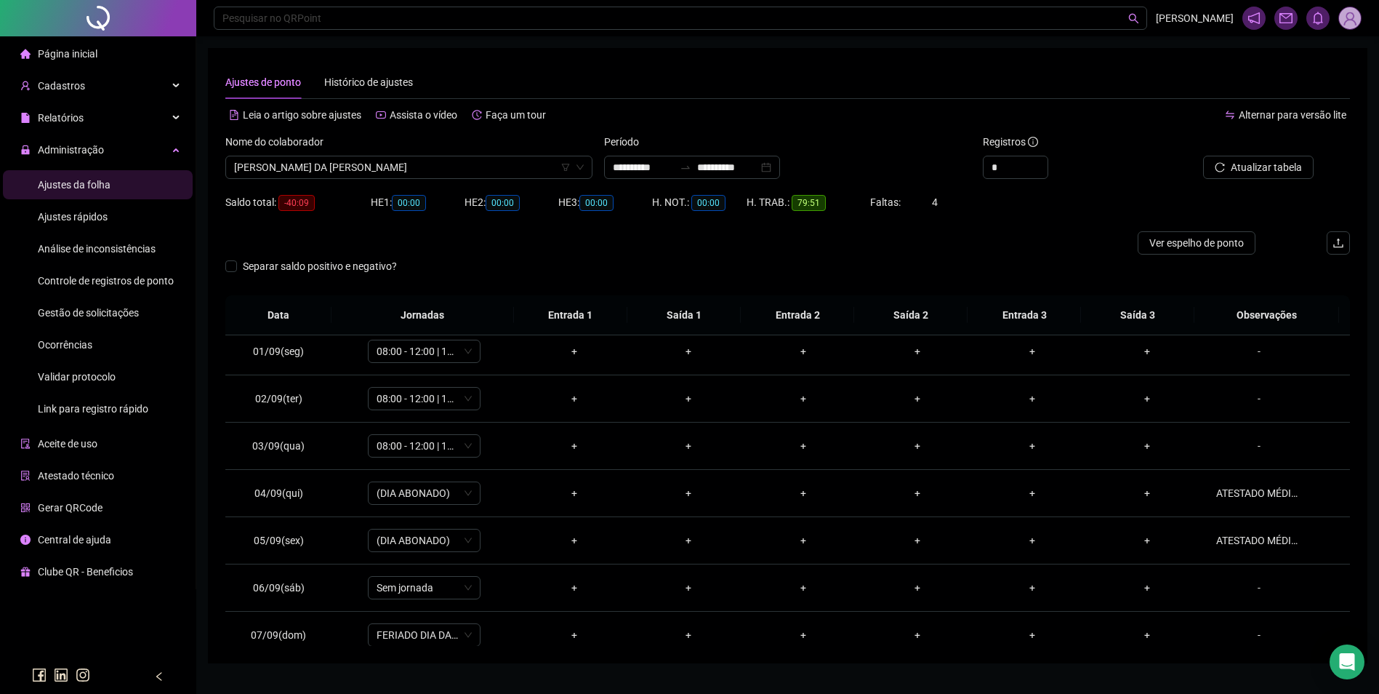
scroll to position [0, 0]
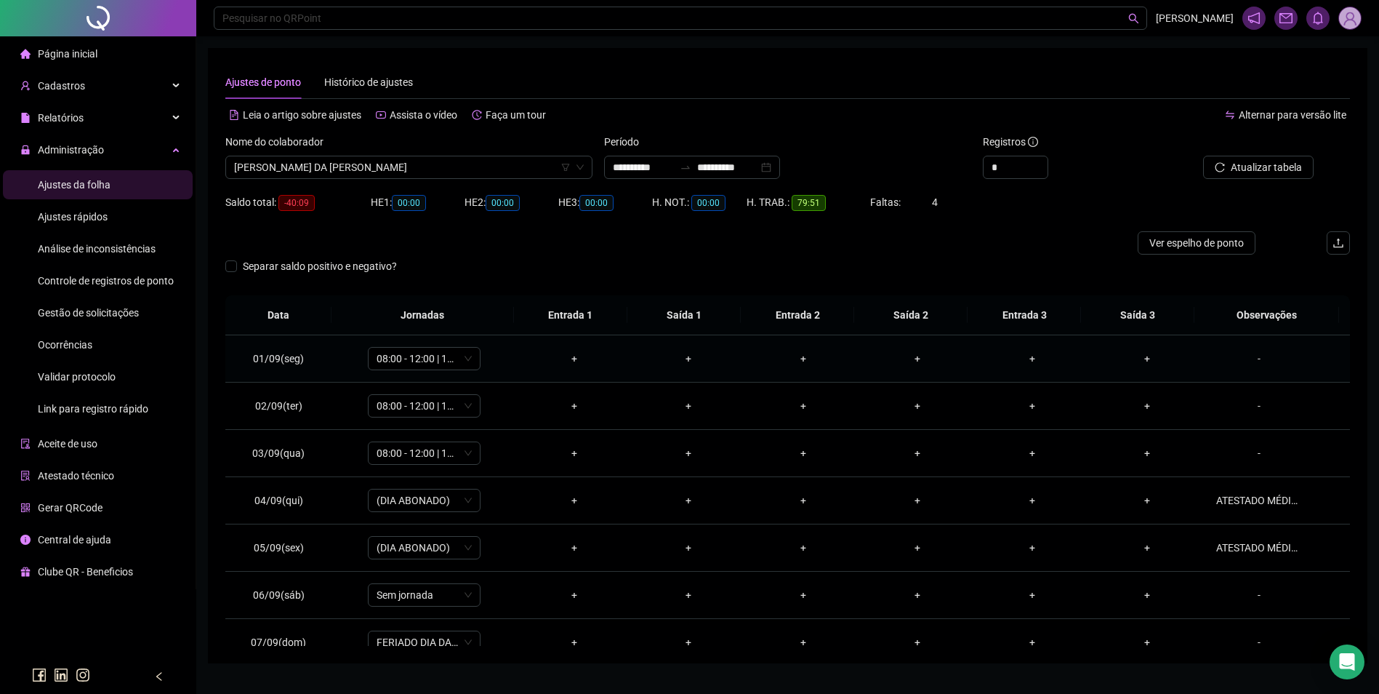
click at [572, 358] on div "+" at bounding box center [575, 358] width 92 height 16
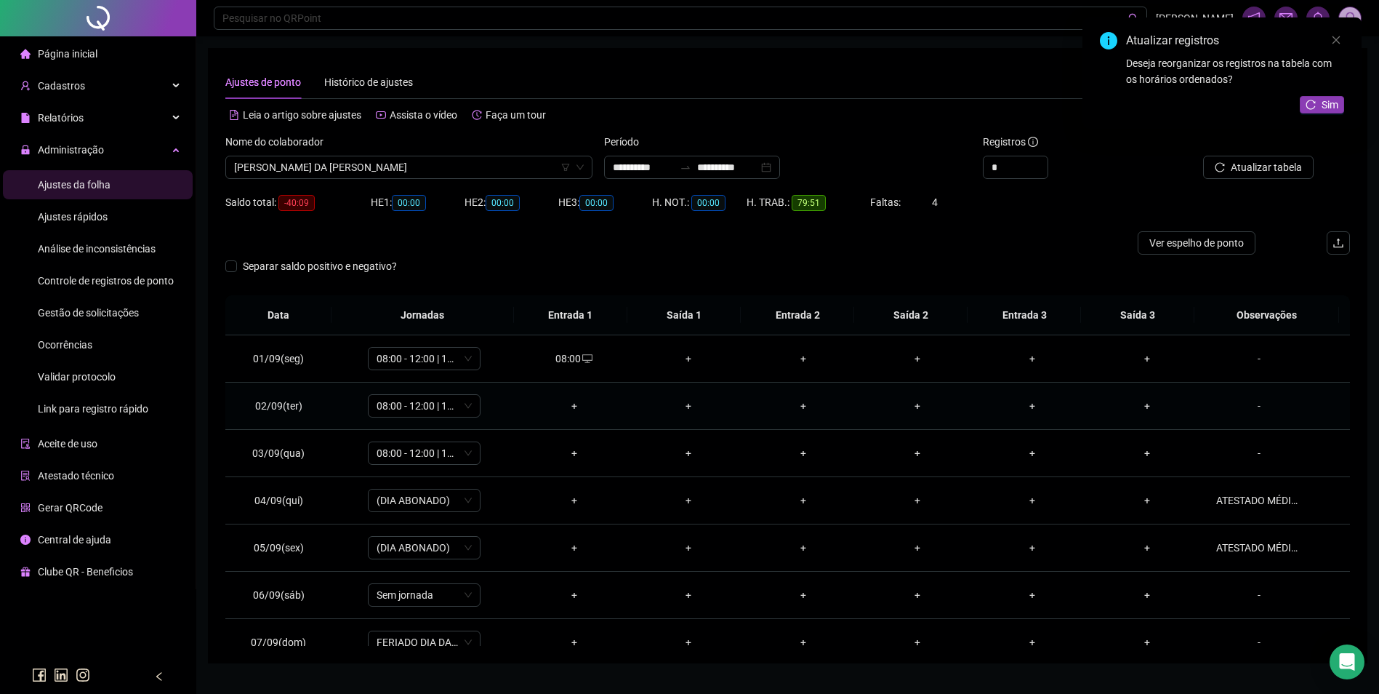
click at [569, 404] on div "+" at bounding box center [575, 406] width 92 height 16
click at [574, 452] on div "+" at bounding box center [575, 453] width 92 height 16
click at [688, 355] on div "+" at bounding box center [689, 358] width 92 height 16
click at [678, 405] on div "+" at bounding box center [689, 406] width 92 height 16
click at [683, 454] on div "+" at bounding box center [689, 453] width 92 height 16
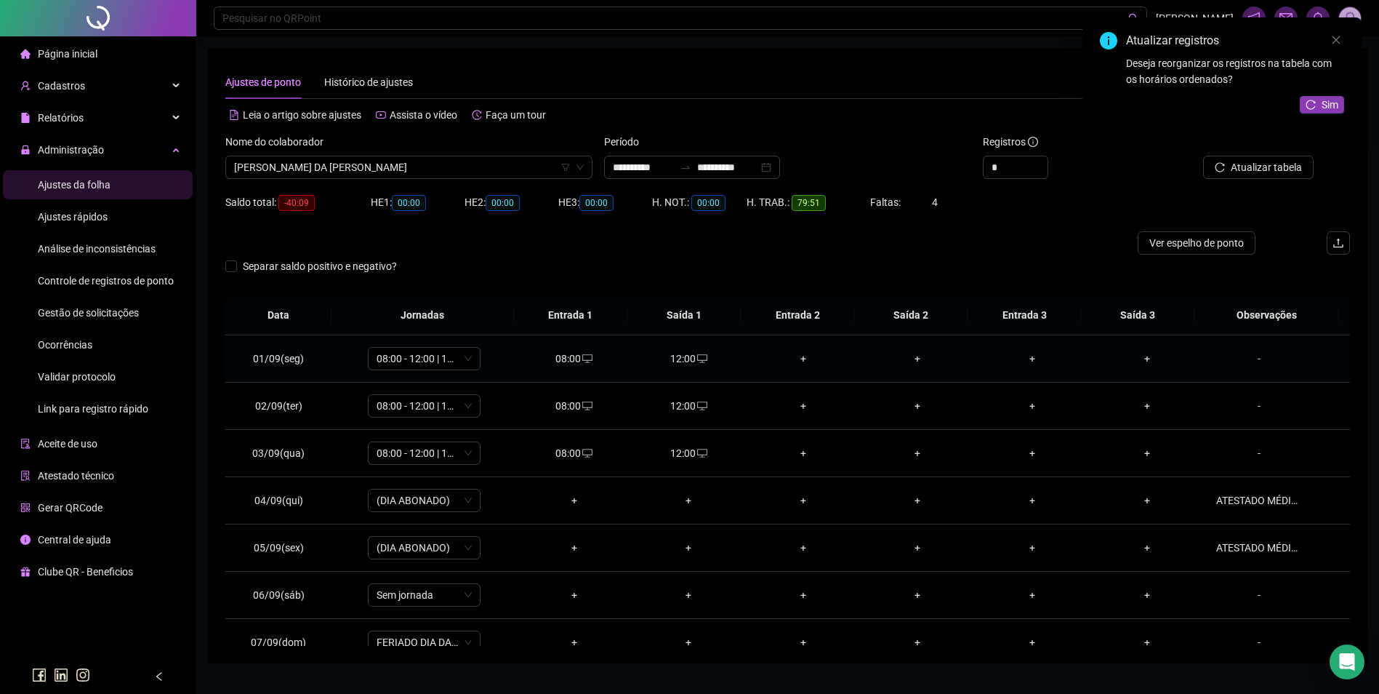
click at [799, 360] on div "+" at bounding box center [804, 358] width 92 height 16
click at [798, 404] on div "+" at bounding box center [804, 406] width 92 height 16
click at [797, 448] on div "+" at bounding box center [804, 453] width 92 height 16
click at [911, 357] on div "+" at bounding box center [919, 358] width 92 height 16
click at [912, 404] on div "+" at bounding box center [919, 406] width 92 height 16
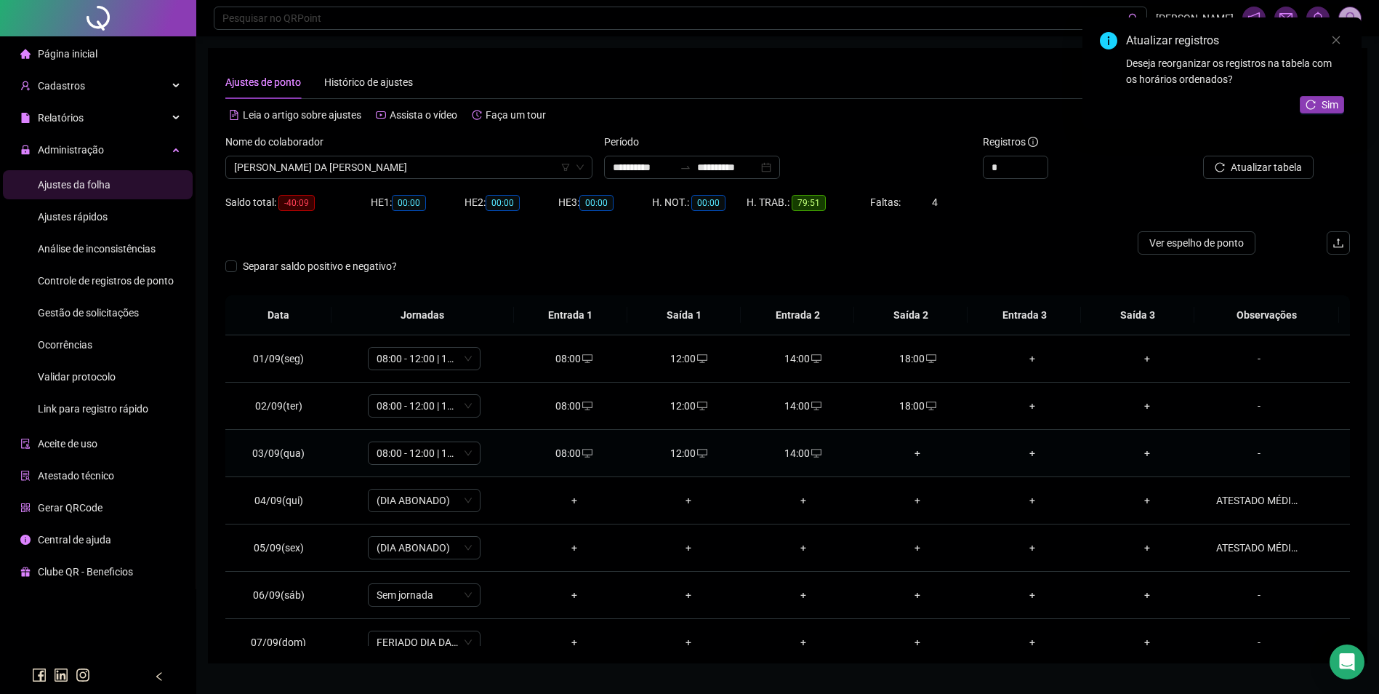
click at [908, 452] on div "+" at bounding box center [919, 453] width 92 height 16
click at [1332, 103] on span "Sim" at bounding box center [1330, 105] width 17 height 16
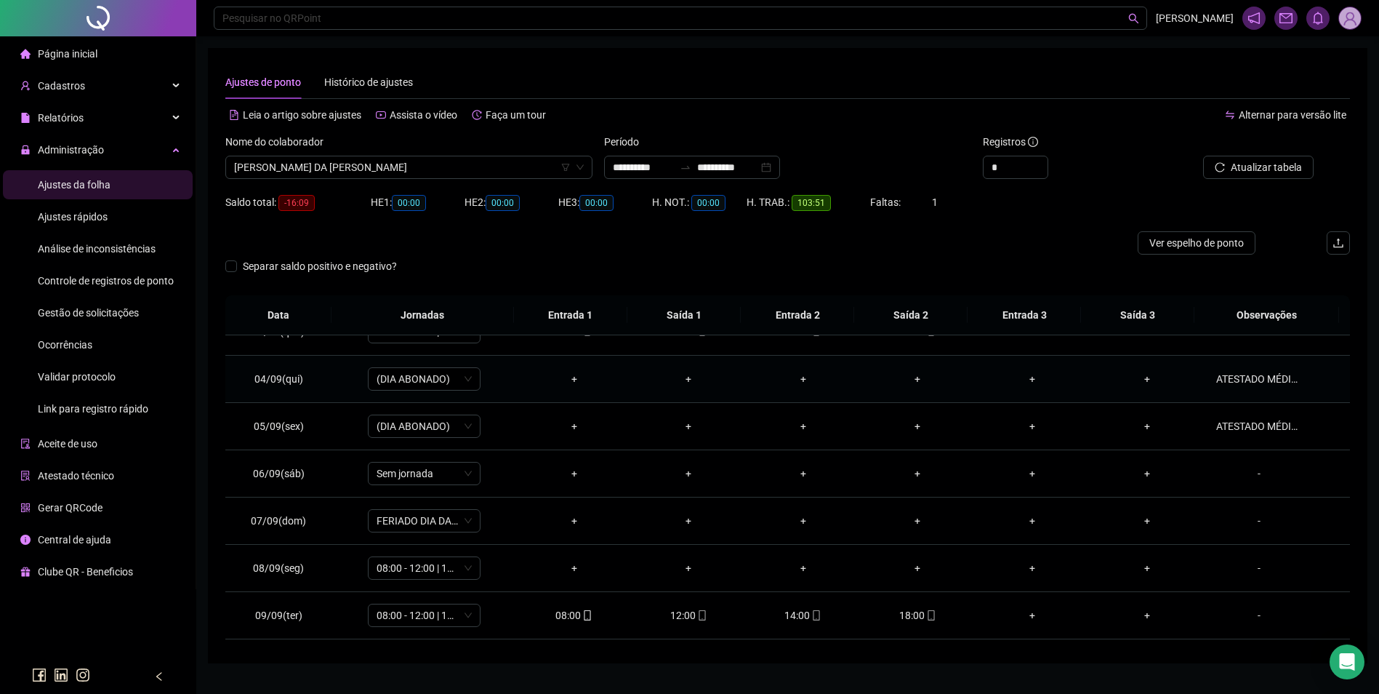
scroll to position [145, 0]
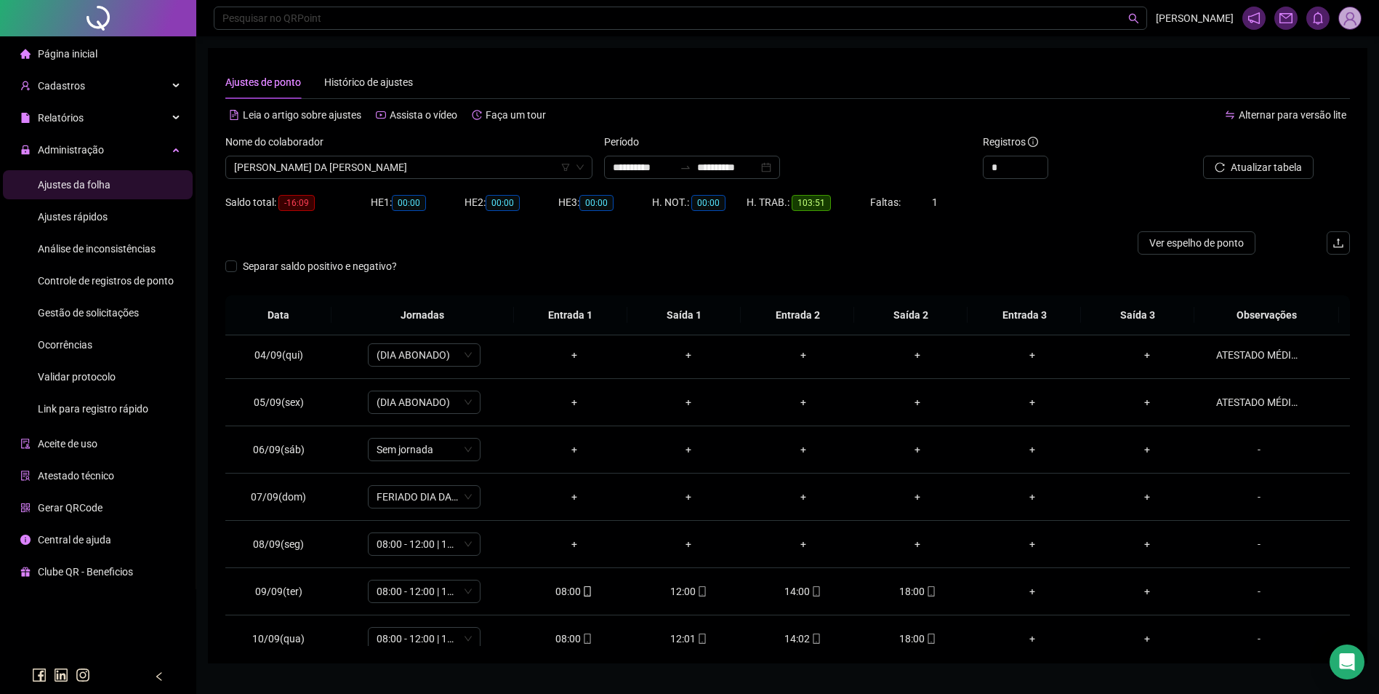
click at [117, 319] on div "Gestão de solicitações" at bounding box center [88, 312] width 101 height 29
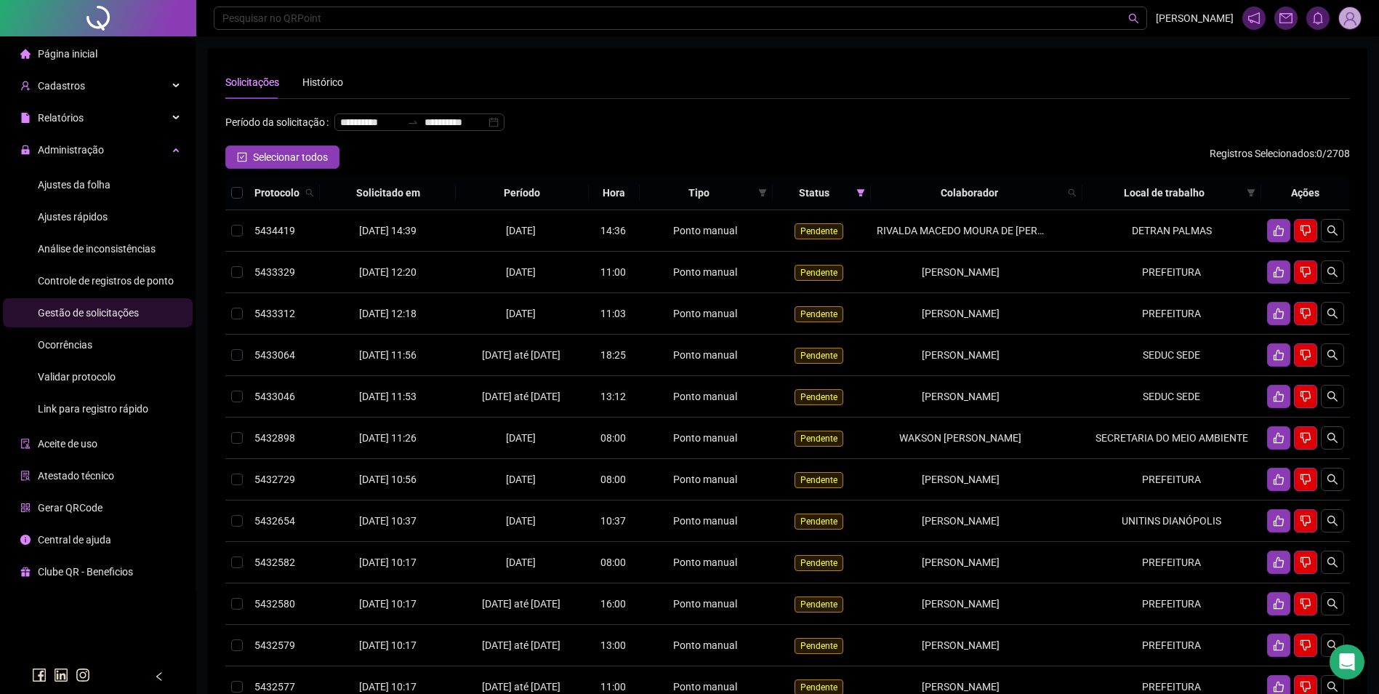
click at [87, 180] on span "Ajustes da folha" at bounding box center [74, 185] width 73 height 12
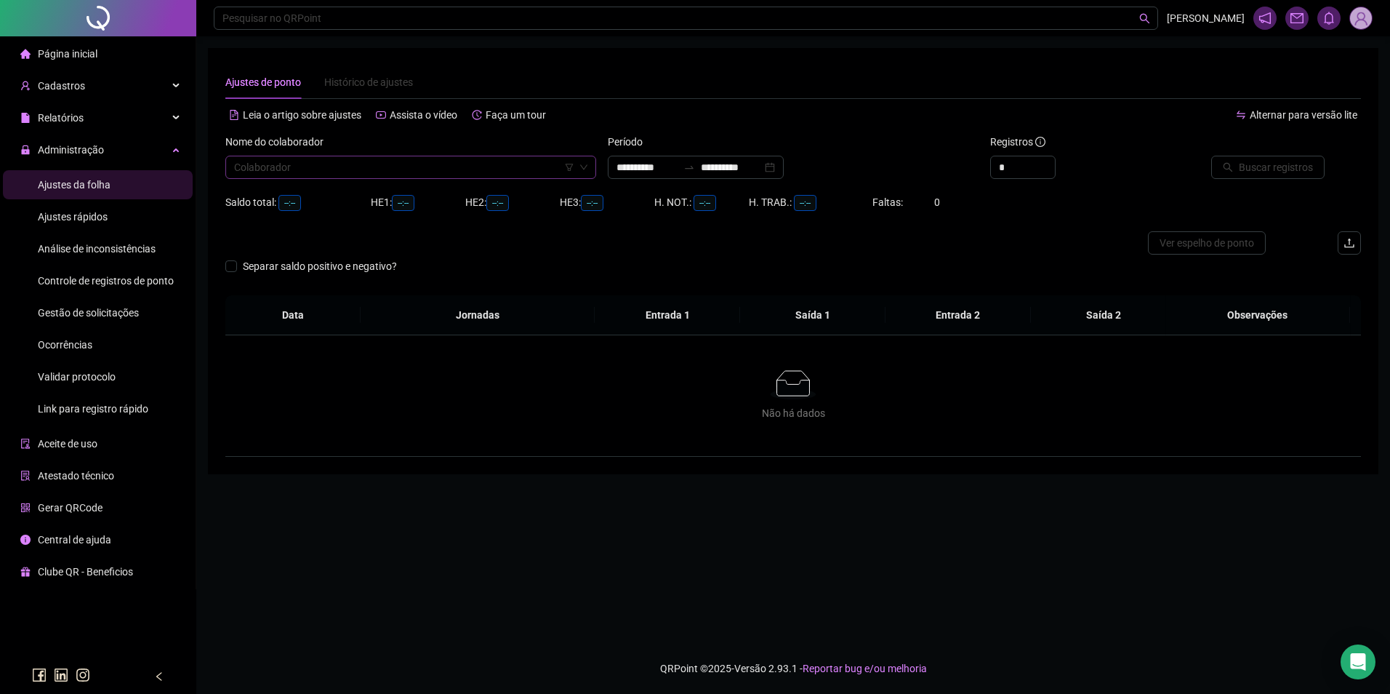
click at [401, 172] on input "search" at bounding box center [404, 167] width 340 height 22
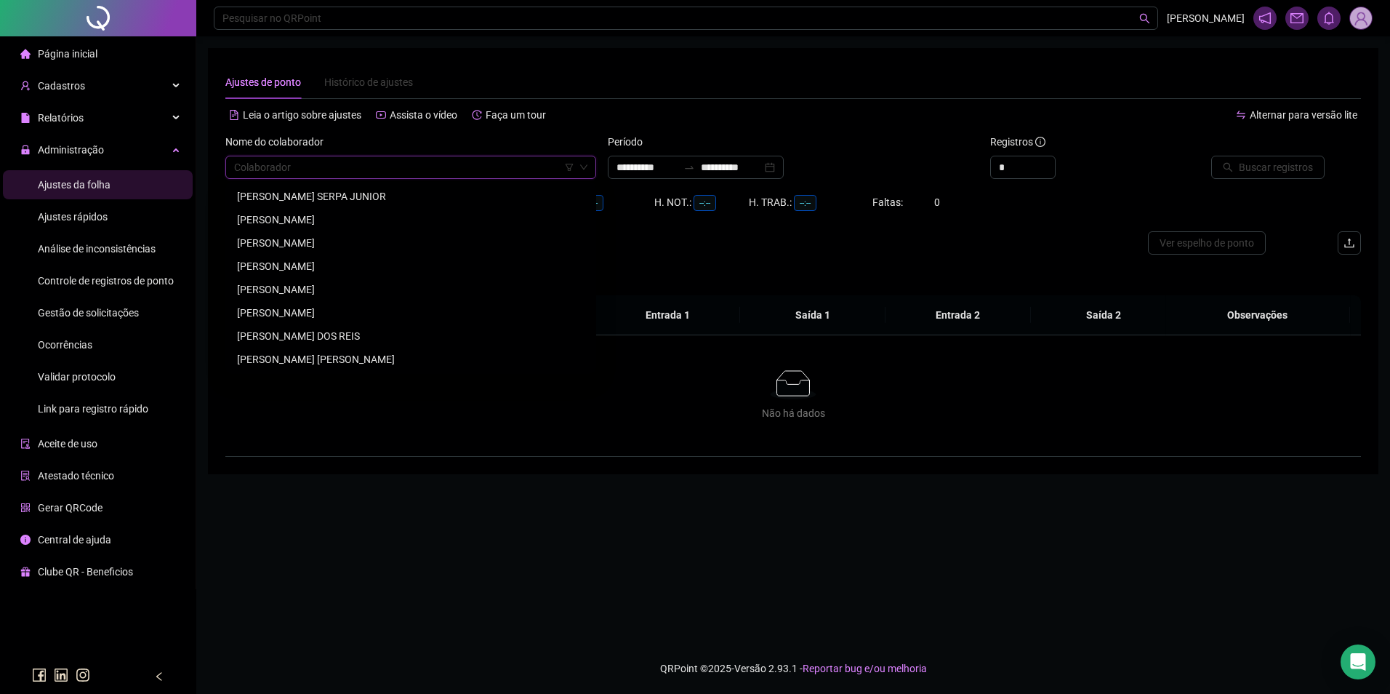
click at [339, 159] on input "search" at bounding box center [404, 167] width 340 height 22
click at [422, 177] on input "search" at bounding box center [404, 167] width 340 height 22
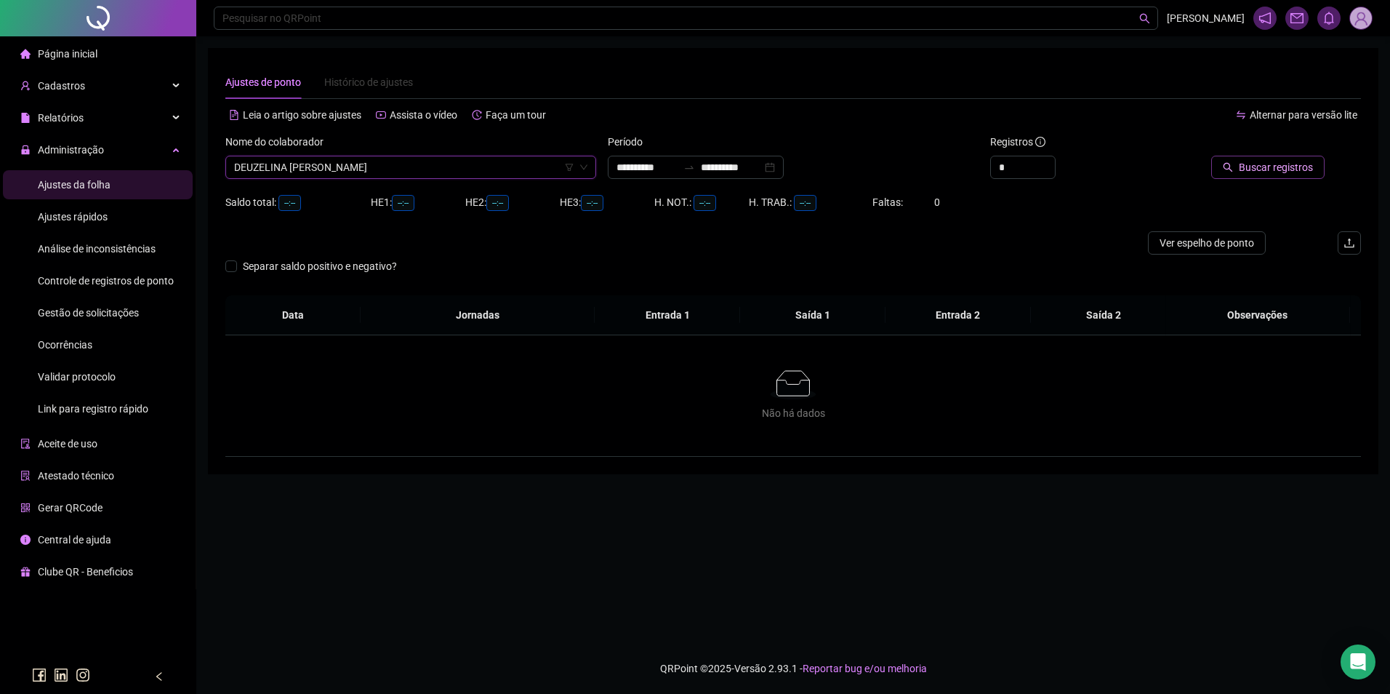
click at [1233, 174] on button "Buscar registros" at bounding box center [1267, 167] width 113 height 23
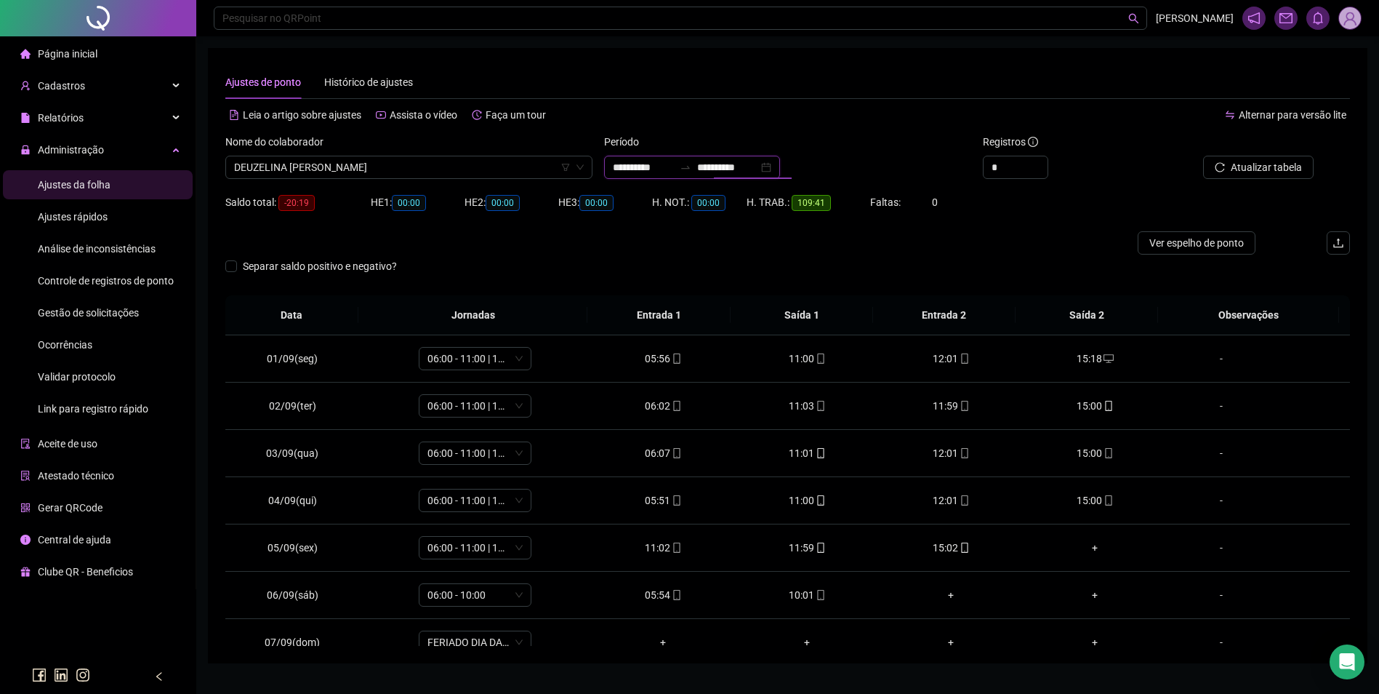
click at [742, 167] on input "**********" at bounding box center [727, 167] width 61 height 16
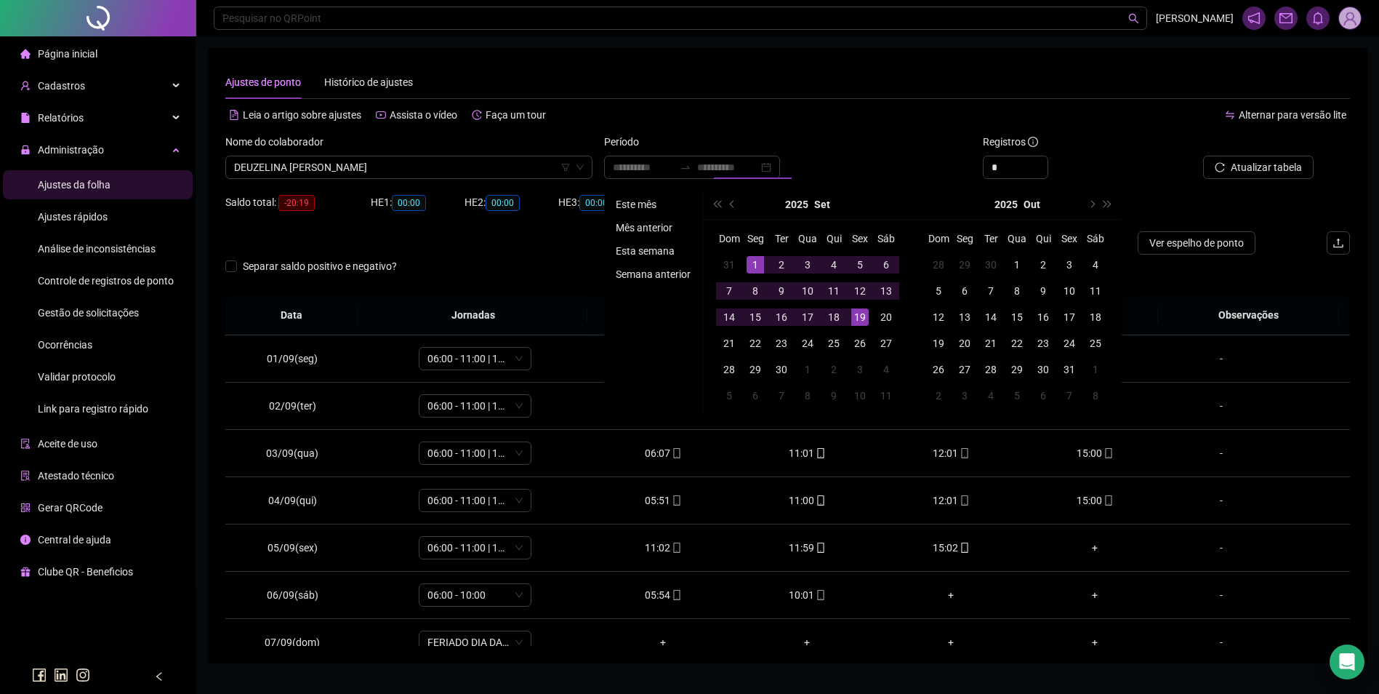
click at [646, 204] on li "Este mês" at bounding box center [653, 204] width 87 height 17
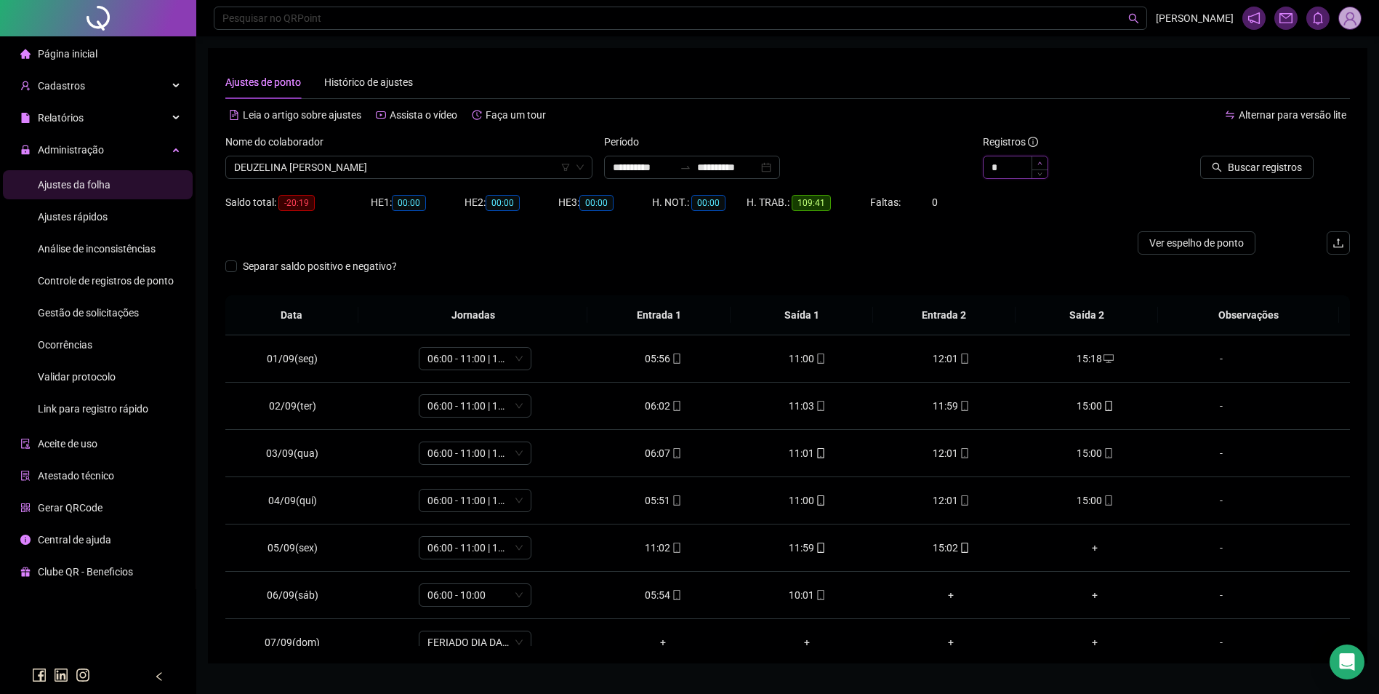
click at [1040, 161] on icon "up" at bounding box center [1040, 163] width 5 height 5
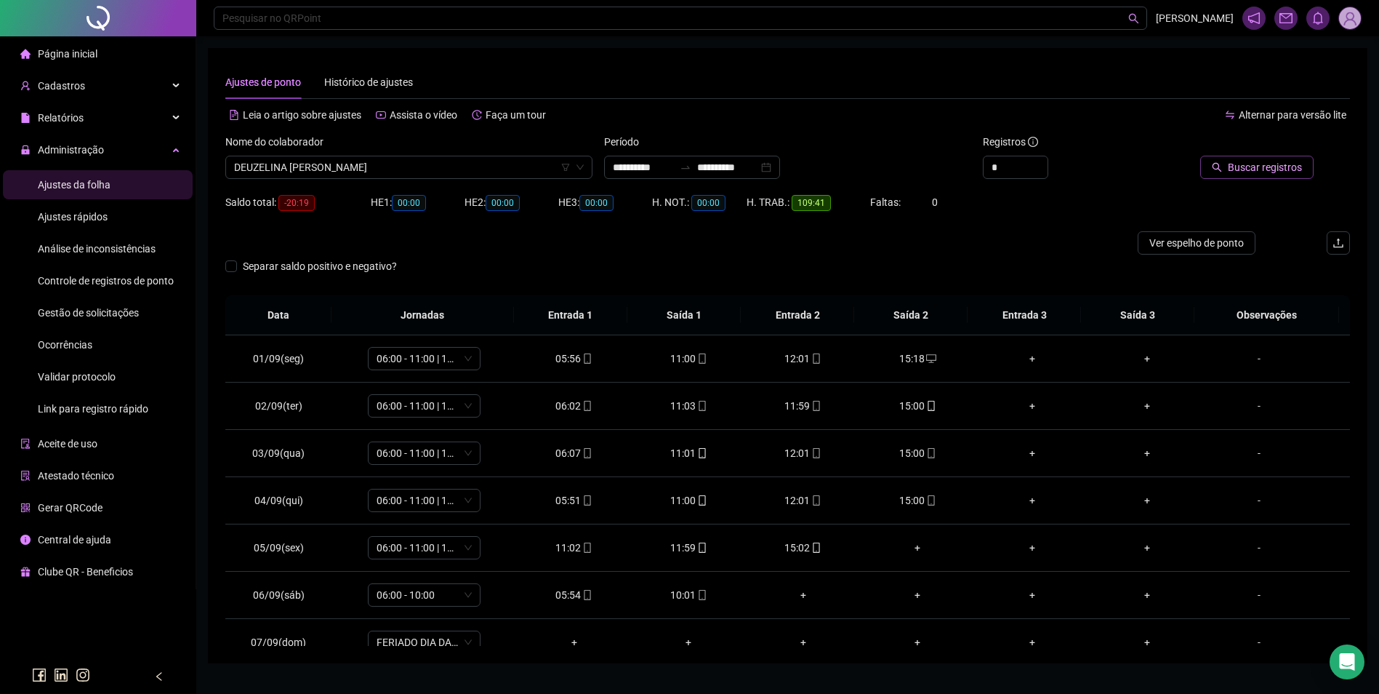
click at [1243, 161] on span "Buscar registros" at bounding box center [1265, 167] width 74 height 16
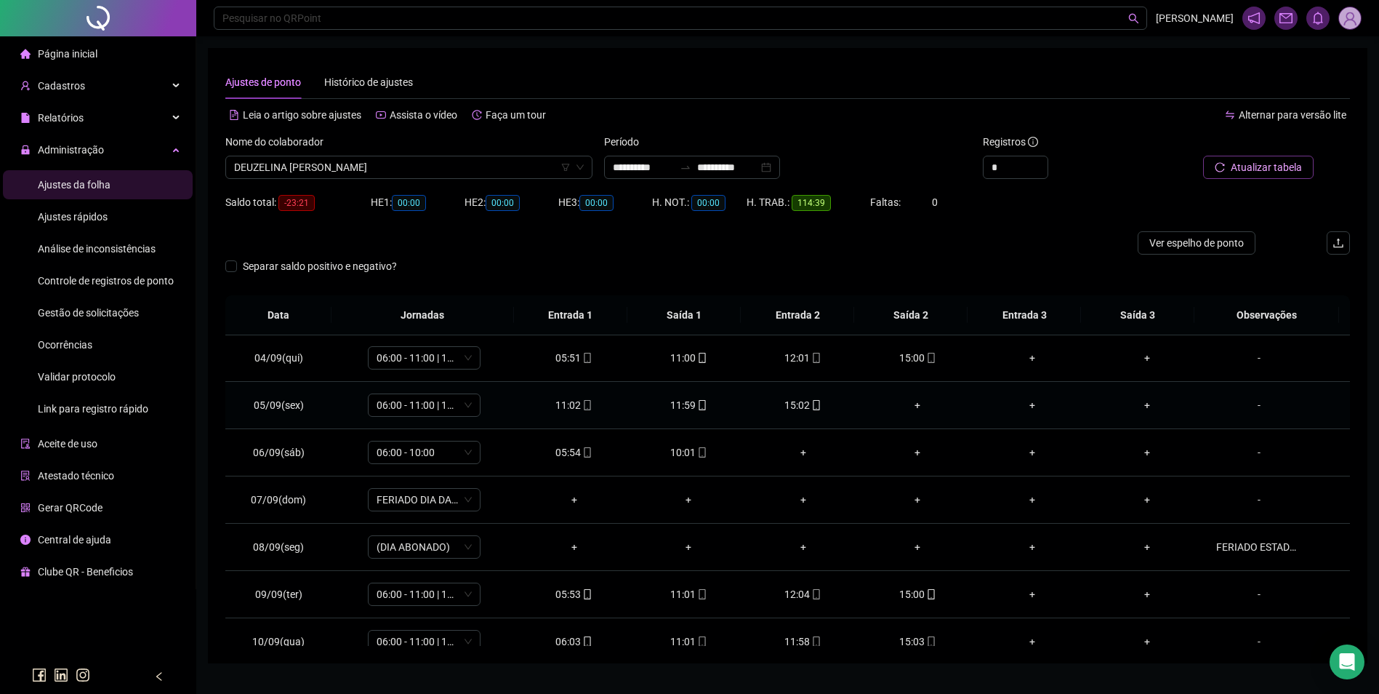
scroll to position [145, 0]
click at [908, 400] on div "+" at bounding box center [919, 402] width 92 height 16
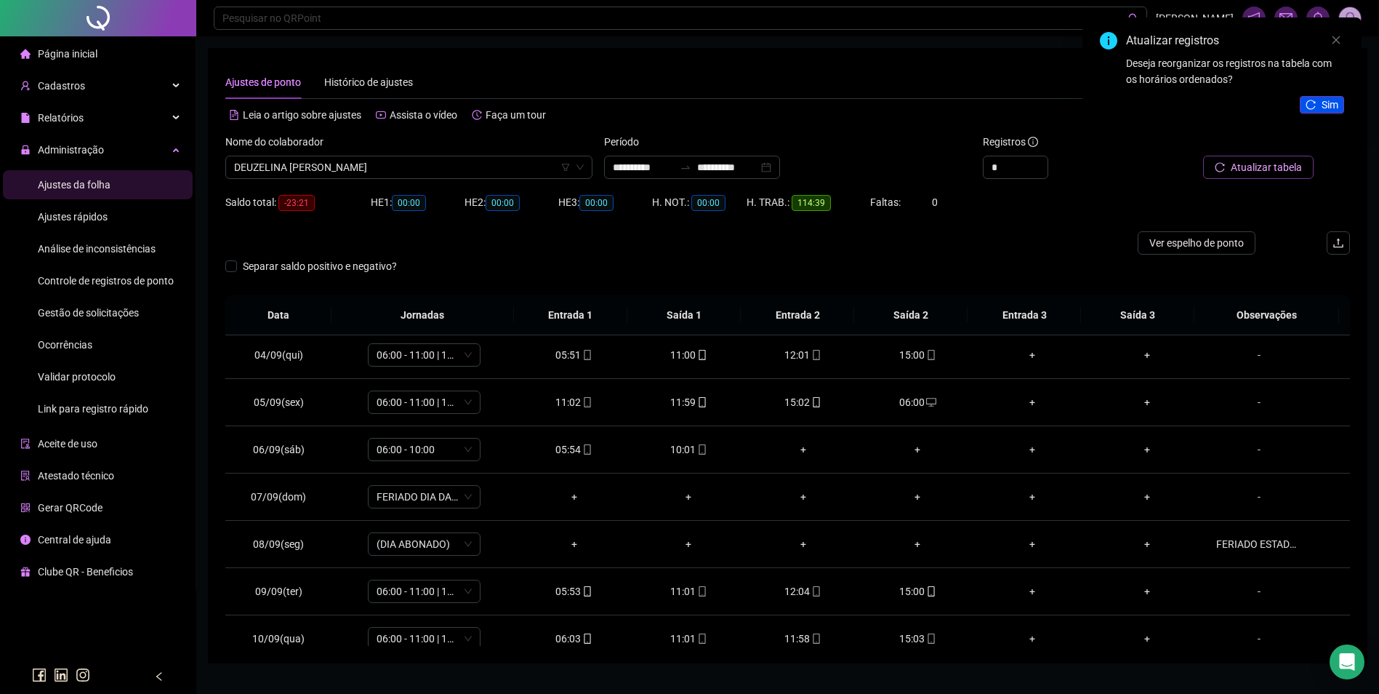
click at [1323, 103] on span "Sim" at bounding box center [1330, 105] width 17 height 16
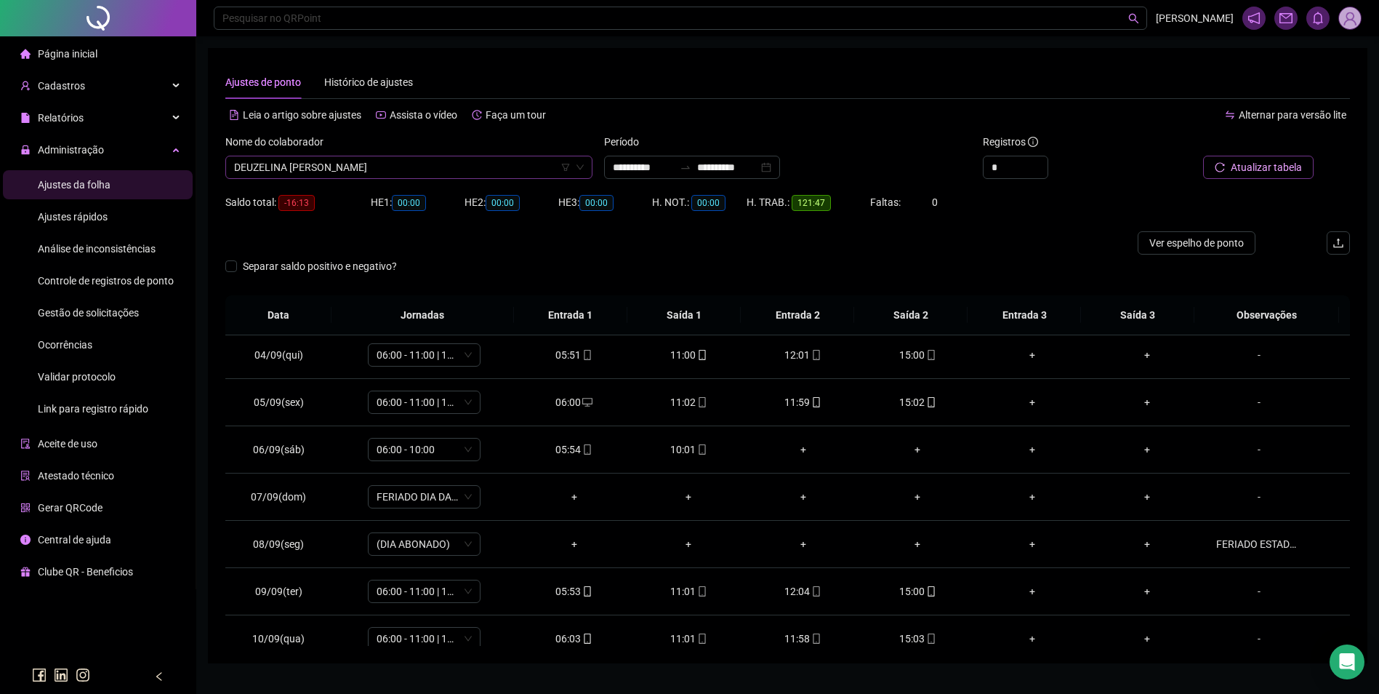
click at [470, 176] on span "DEUZELINA [PERSON_NAME]" at bounding box center [409, 167] width 350 height 22
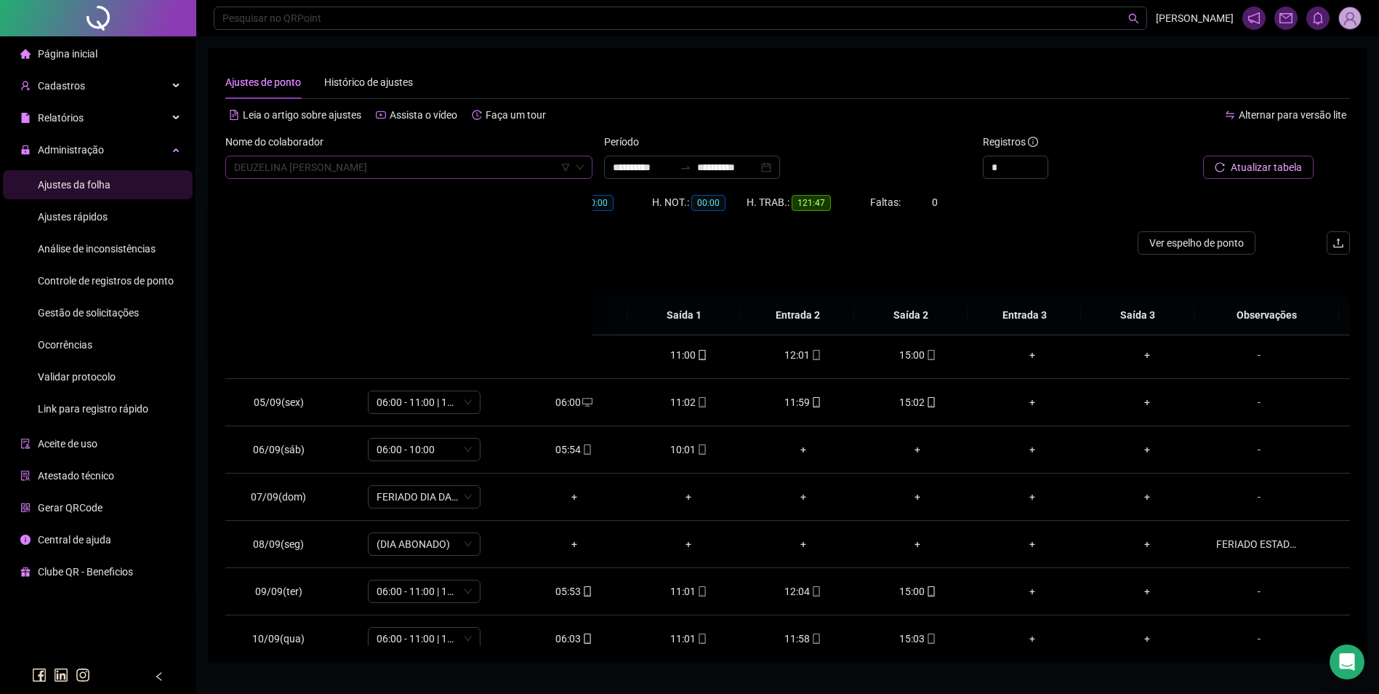
scroll to position [3862, 0]
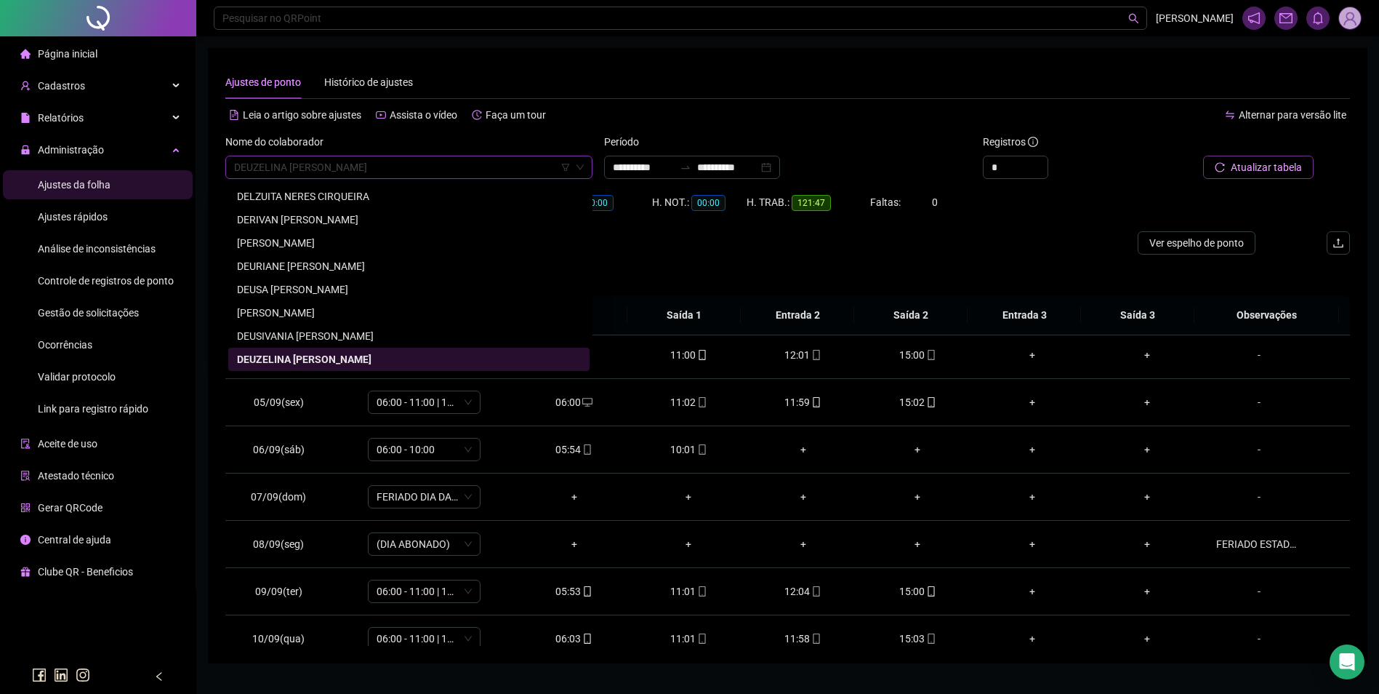
paste input "**********"
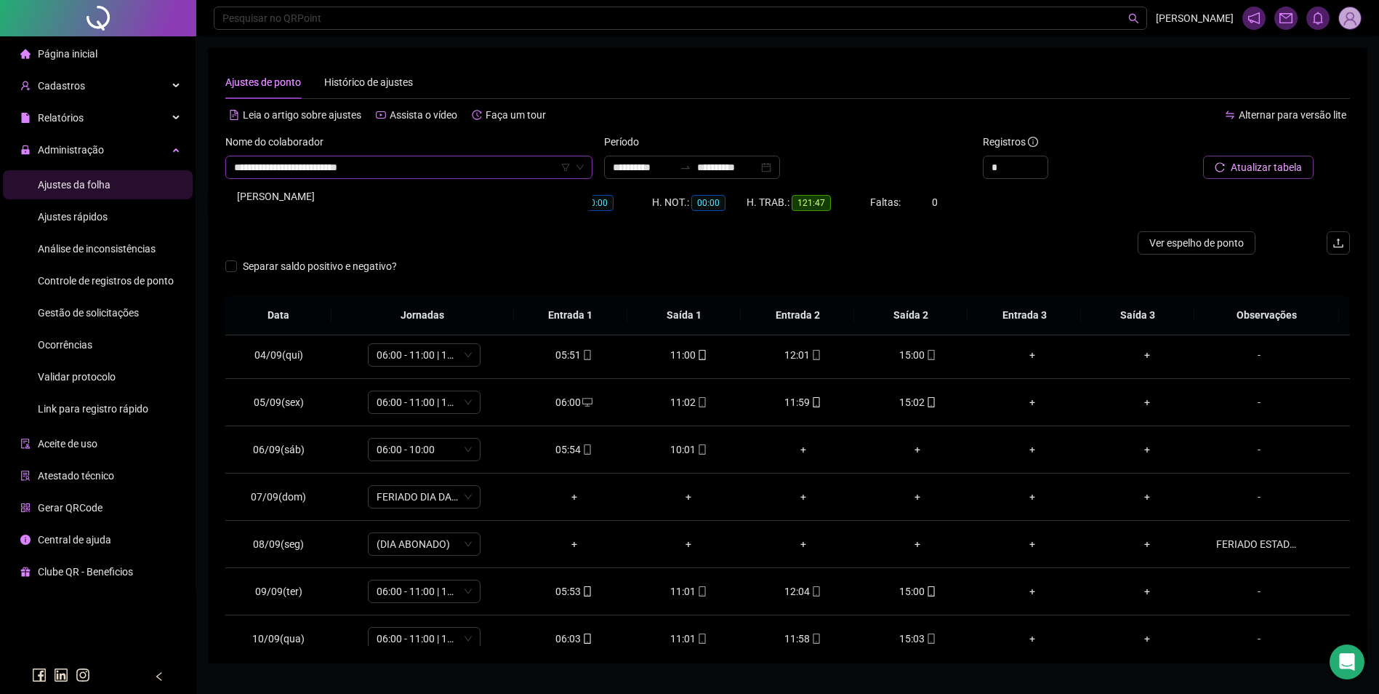
click at [338, 199] on div "[PERSON_NAME]" at bounding box center [409, 196] width 344 height 16
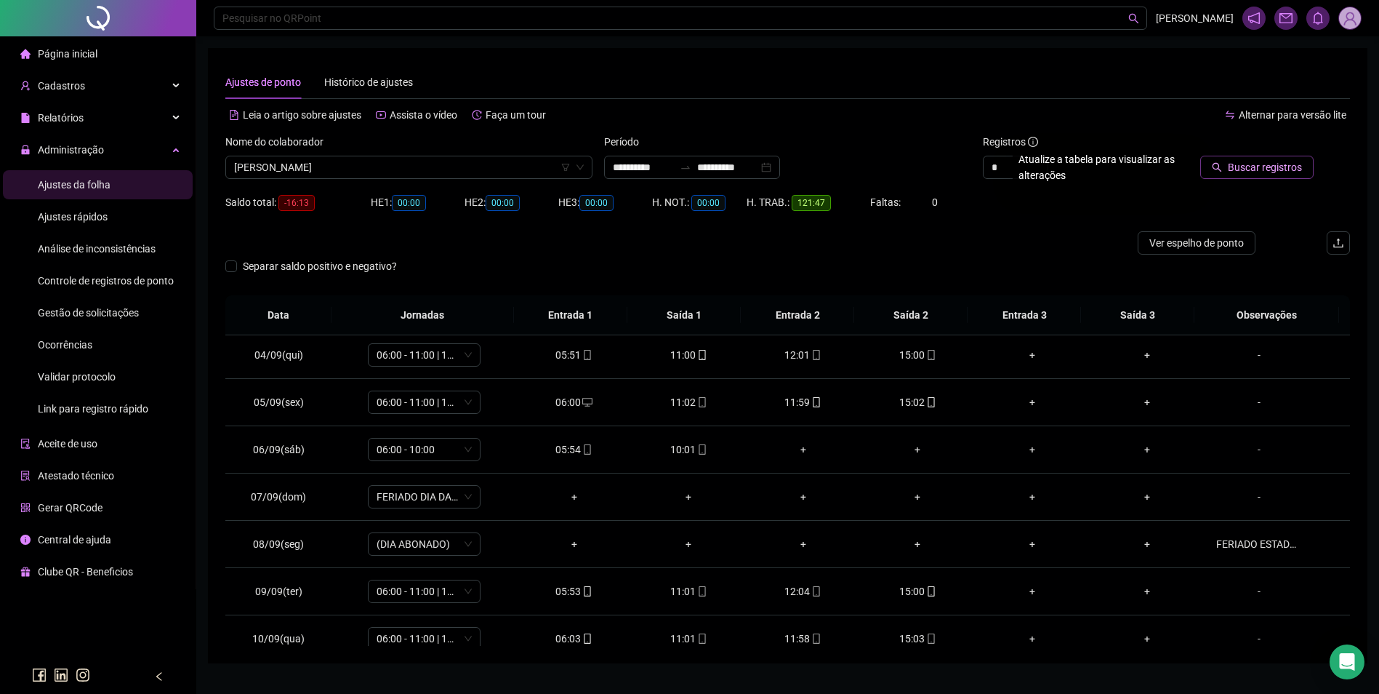
click at [1301, 169] on span "Buscar registros" at bounding box center [1265, 167] width 74 height 16
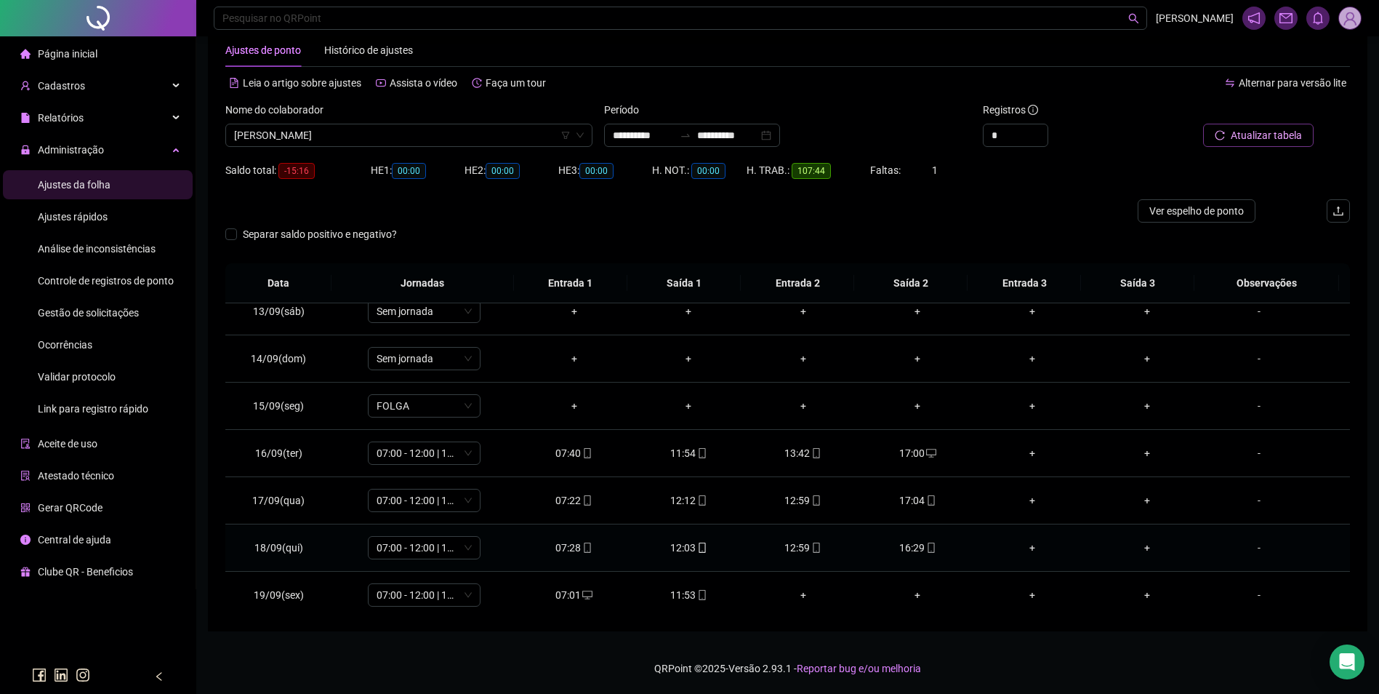
scroll to position [588, 0]
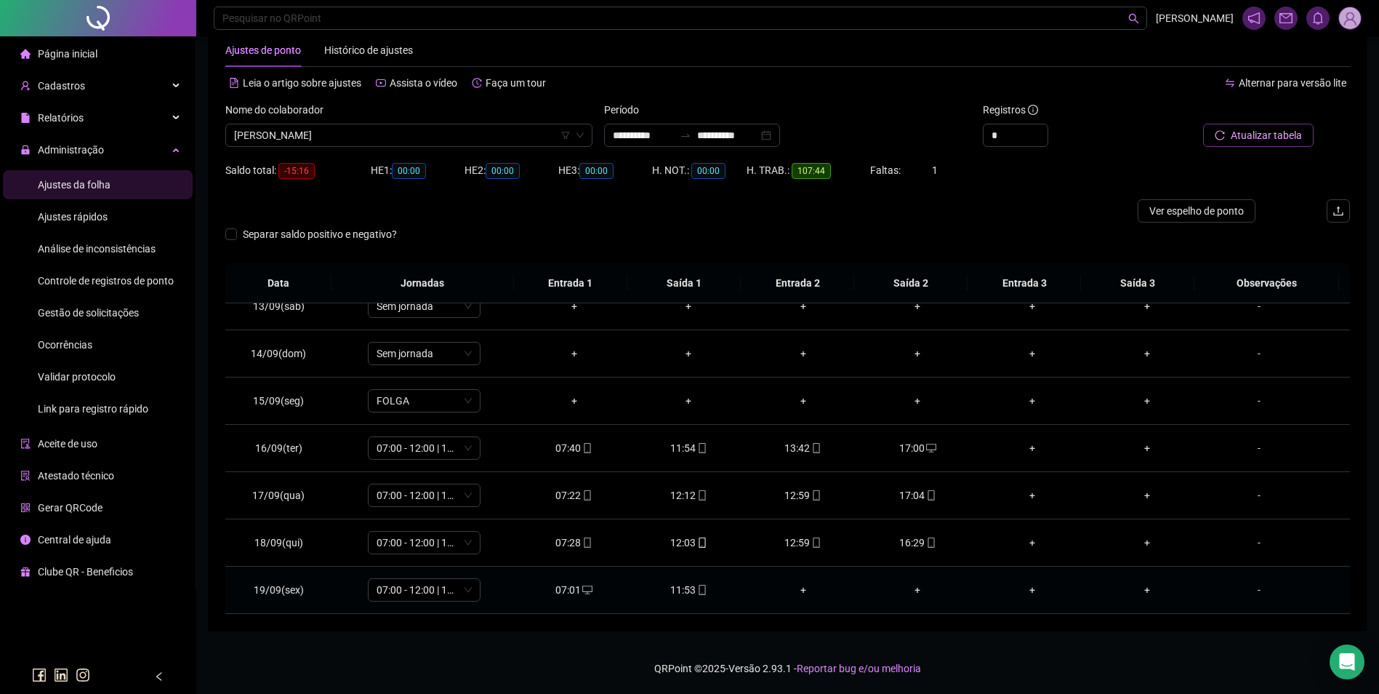
click at [696, 592] on span "mobile" at bounding box center [702, 590] width 12 height 10
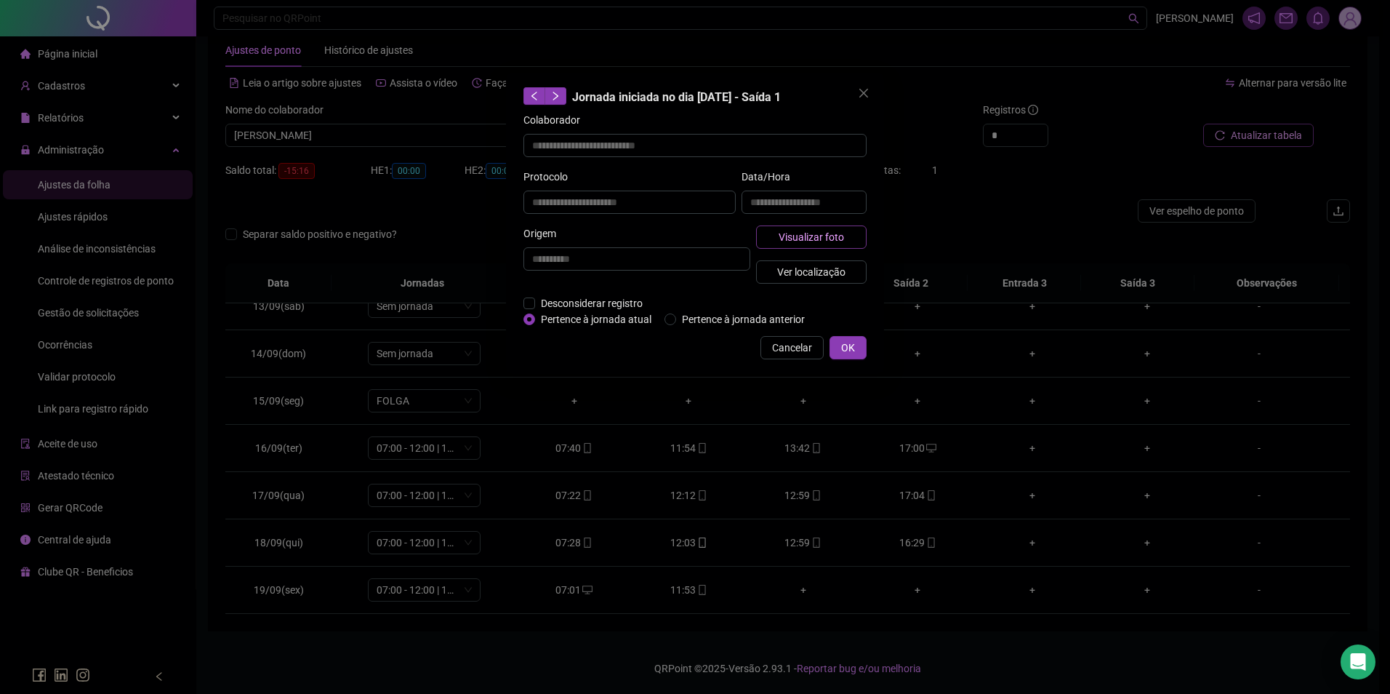
click at [805, 244] on button "Visualizar foto" at bounding box center [811, 236] width 111 height 23
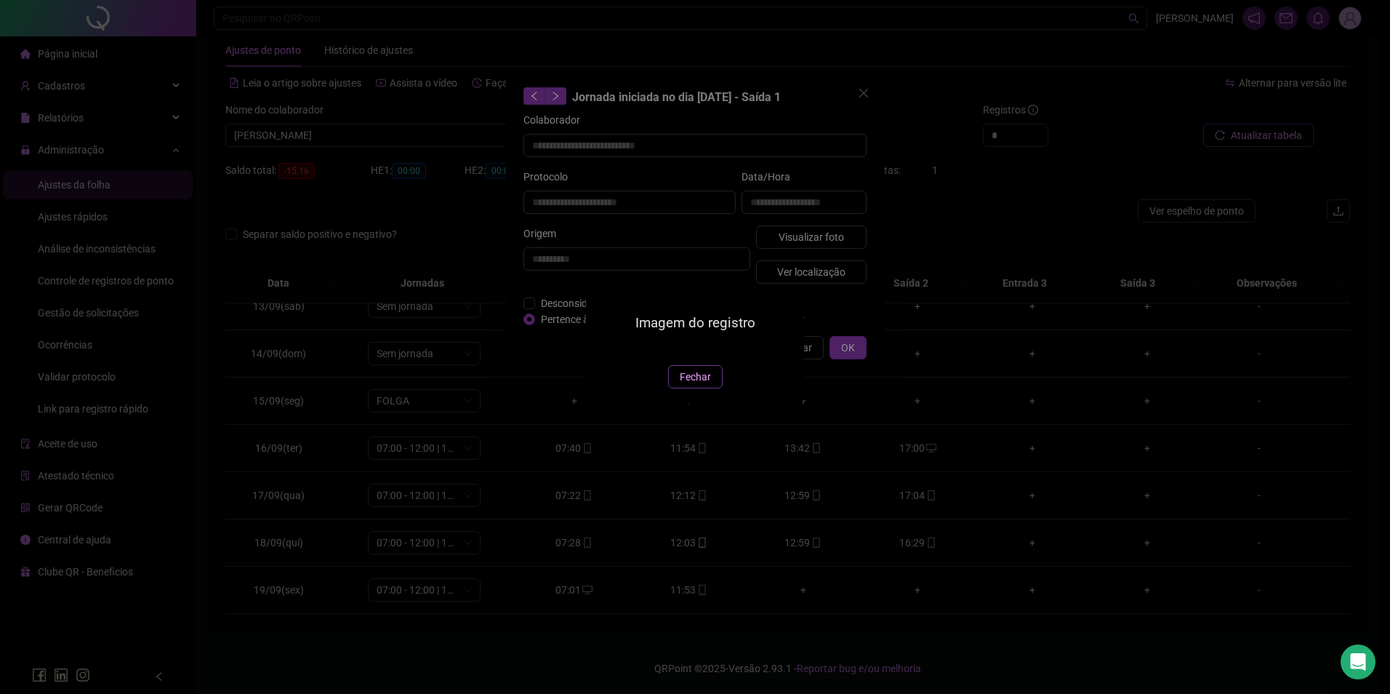
click at [695, 385] on span "Fechar" at bounding box center [695, 377] width 31 height 16
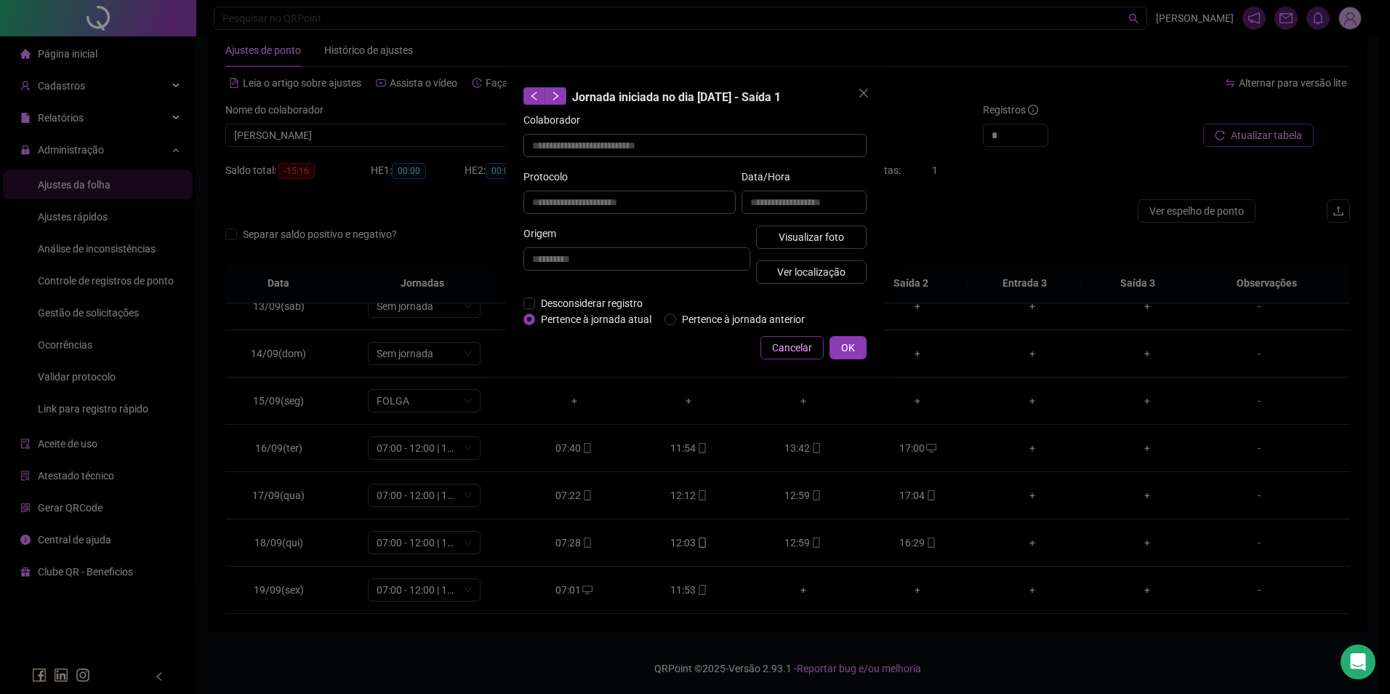
click at [789, 348] on span "Cancelar" at bounding box center [792, 348] width 40 height 16
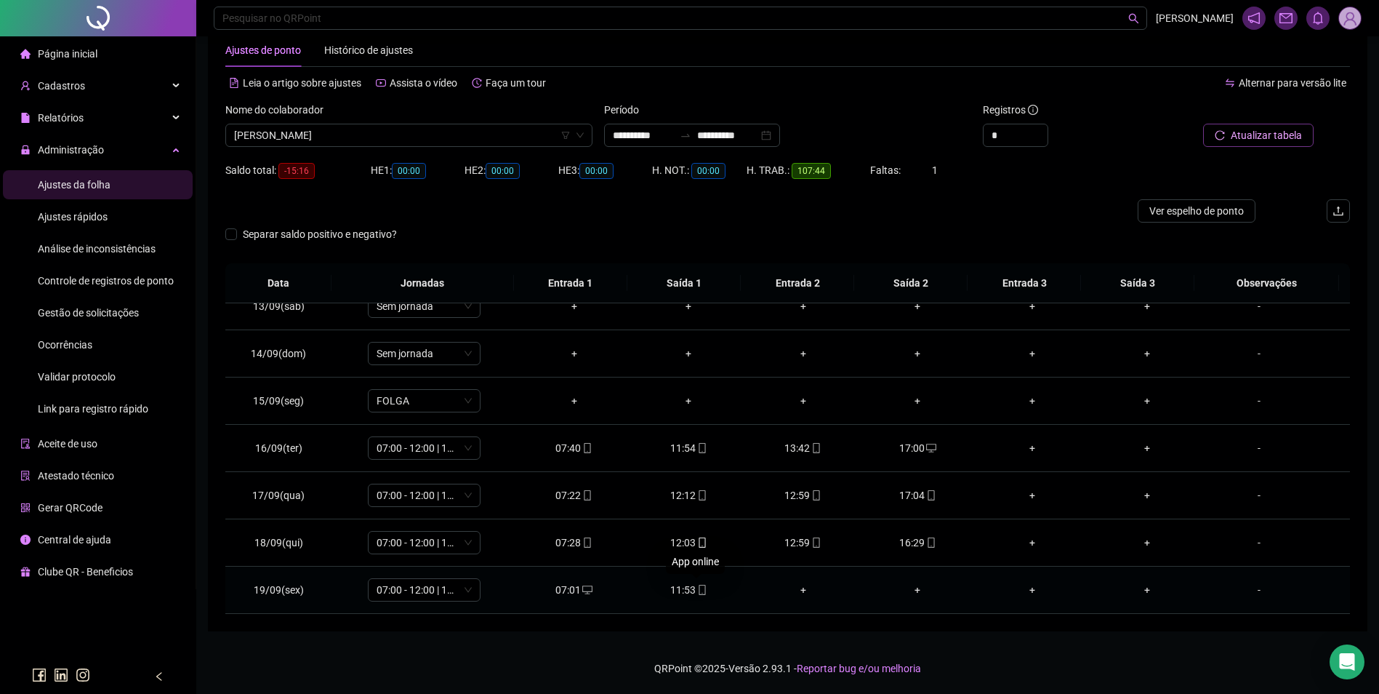
click at [699, 593] on icon "mobile" at bounding box center [702, 590] width 10 height 10
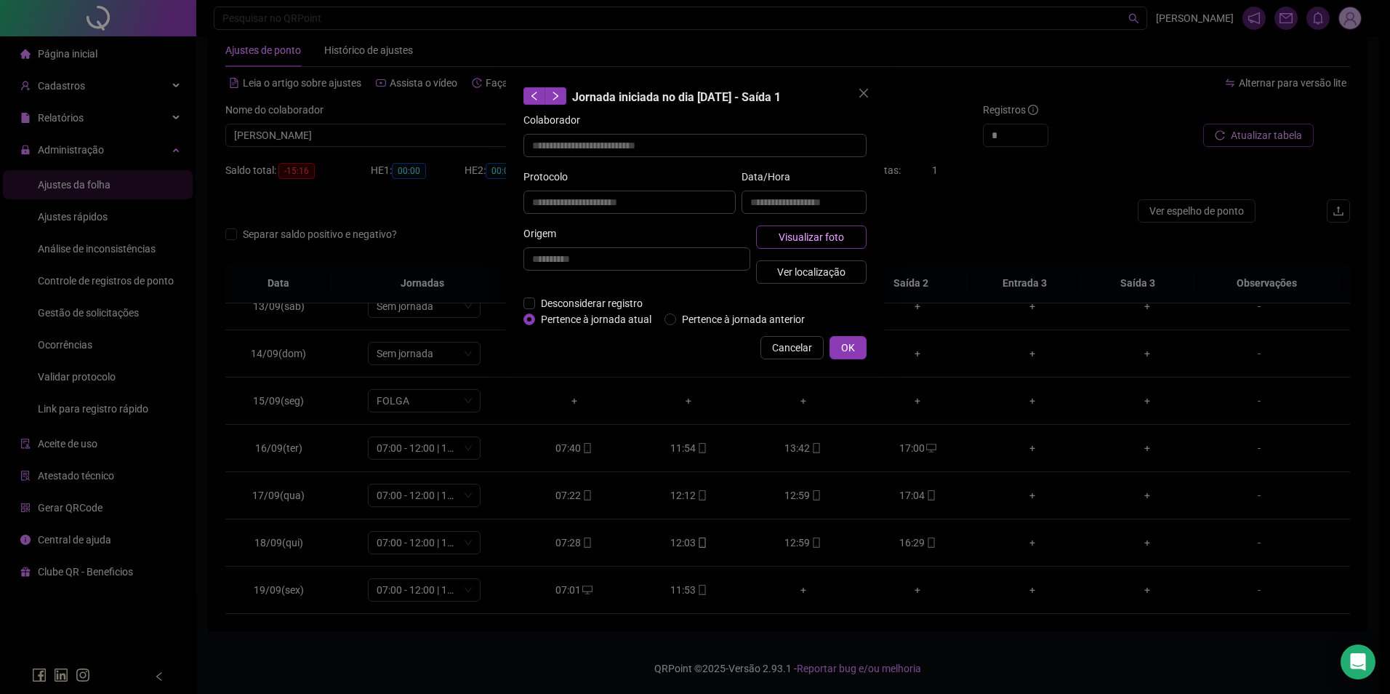
click at [825, 226] on button "Visualizar foto" at bounding box center [811, 236] width 111 height 23
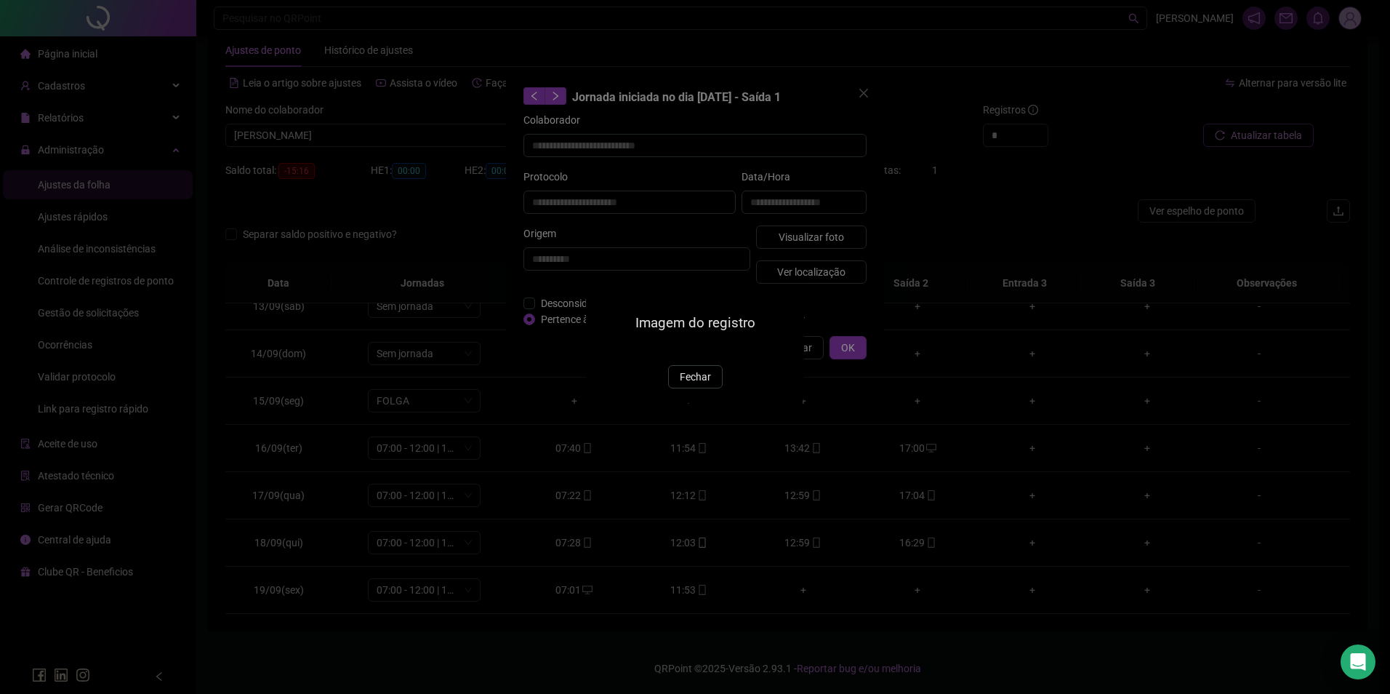
click at [604, 349] on img at bounding box center [604, 349] width 0 height 0
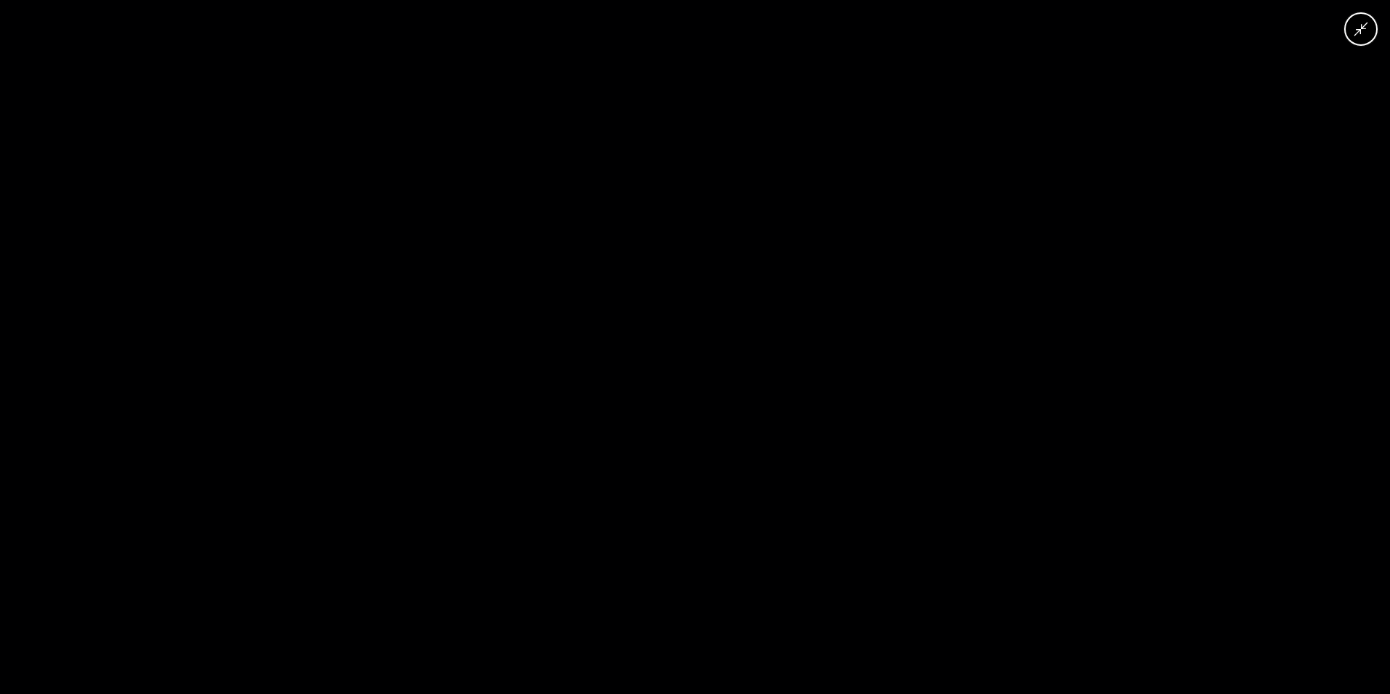
click at [1098, 489] on div at bounding box center [695, 347] width 1390 height 694
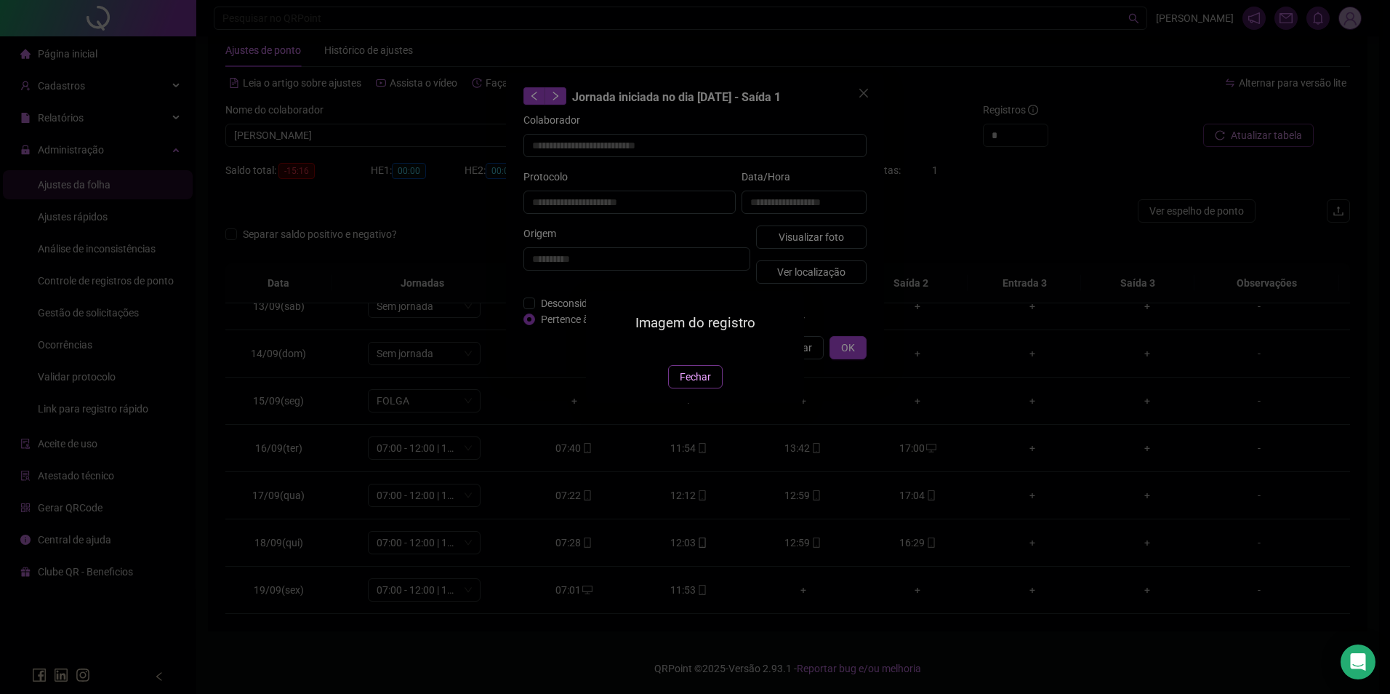
click at [714, 388] on button "Fechar" at bounding box center [695, 376] width 55 height 23
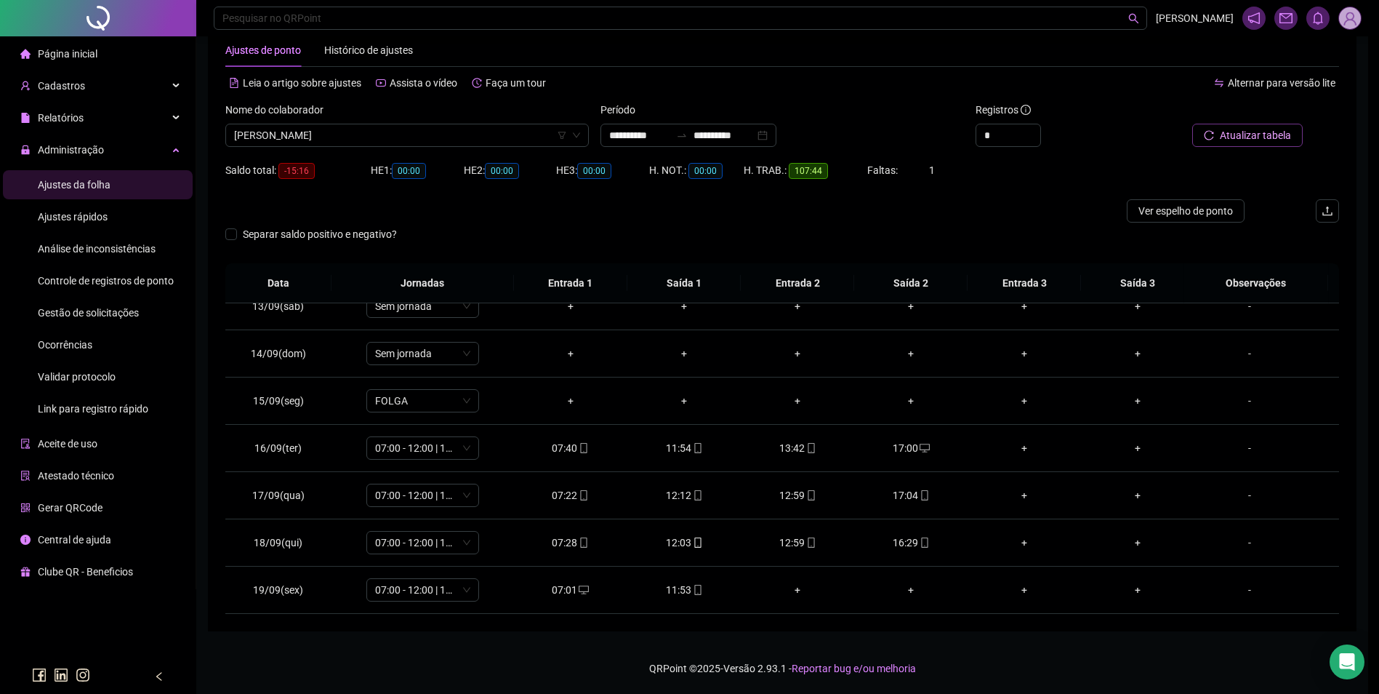
click at [818, 277] on th "Entrada 2" at bounding box center [797, 283] width 113 height 40
click at [697, 592] on icon "mobile" at bounding box center [702, 590] width 10 height 10
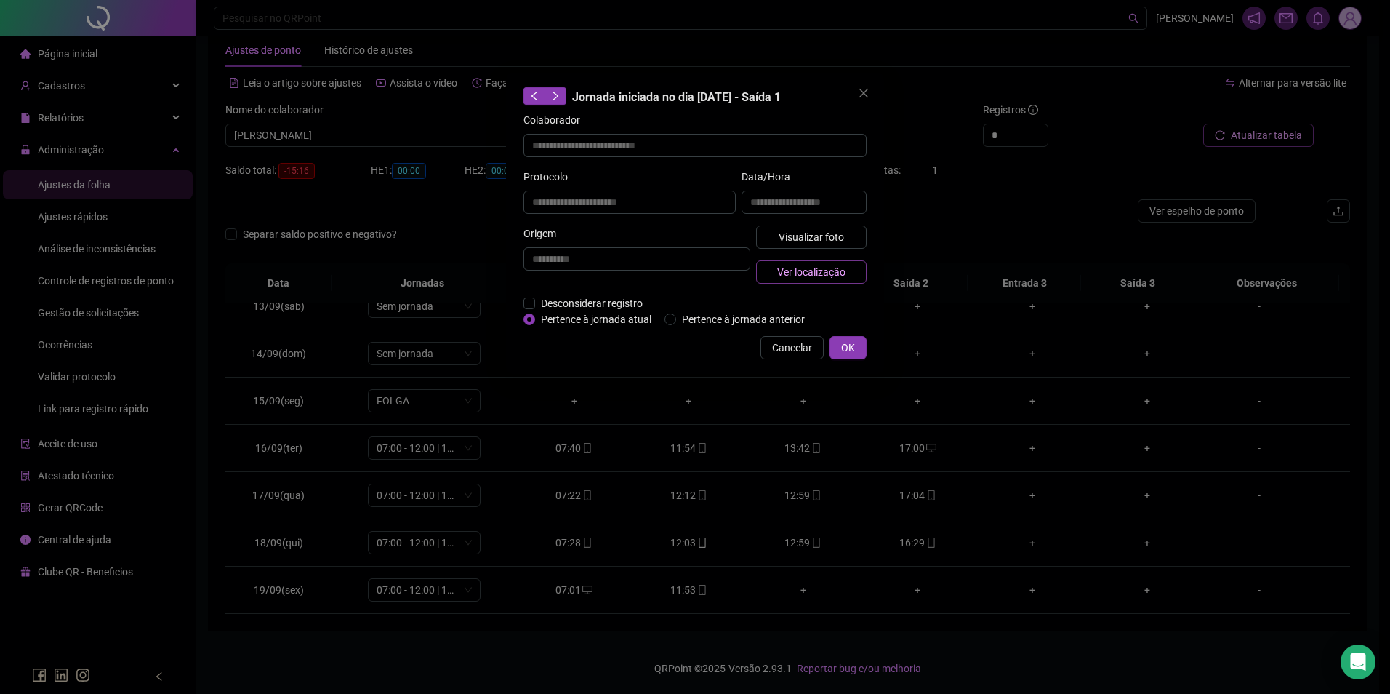
click at [806, 271] on span "Ver localização" at bounding box center [811, 272] width 68 height 16
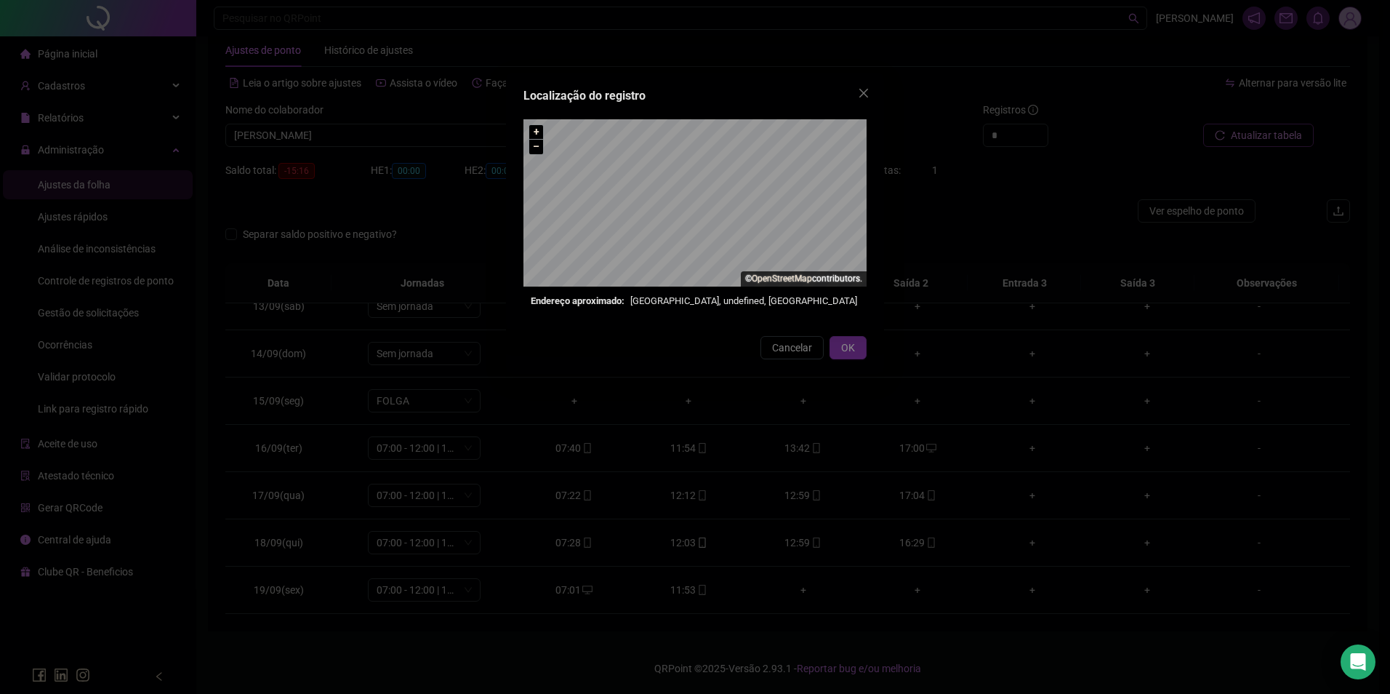
click at [807, 353] on div "Localização do registro + – ⇧ › © OpenStreetMap contributors. Endereço aproxima…" at bounding box center [695, 347] width 1390 height 694
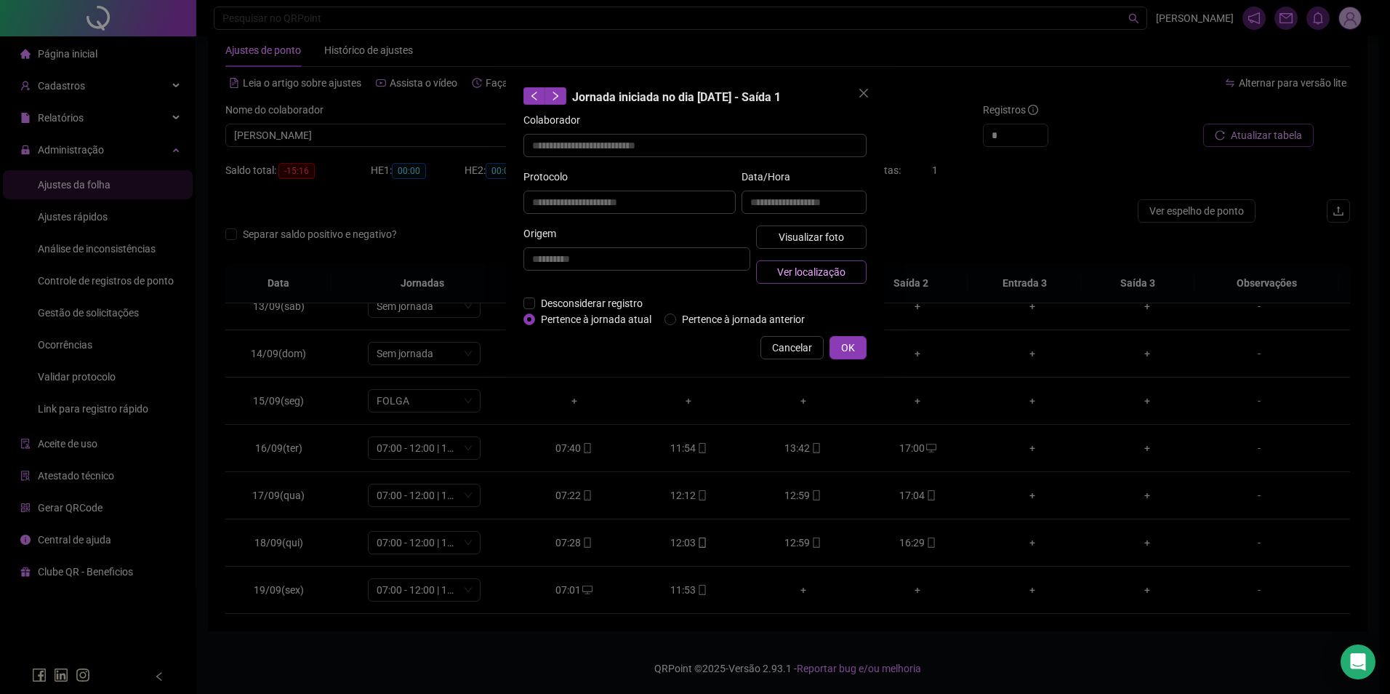
click at [798, 274] on span "Ver localização" at bounding box center [811, 272] width 68 height 16
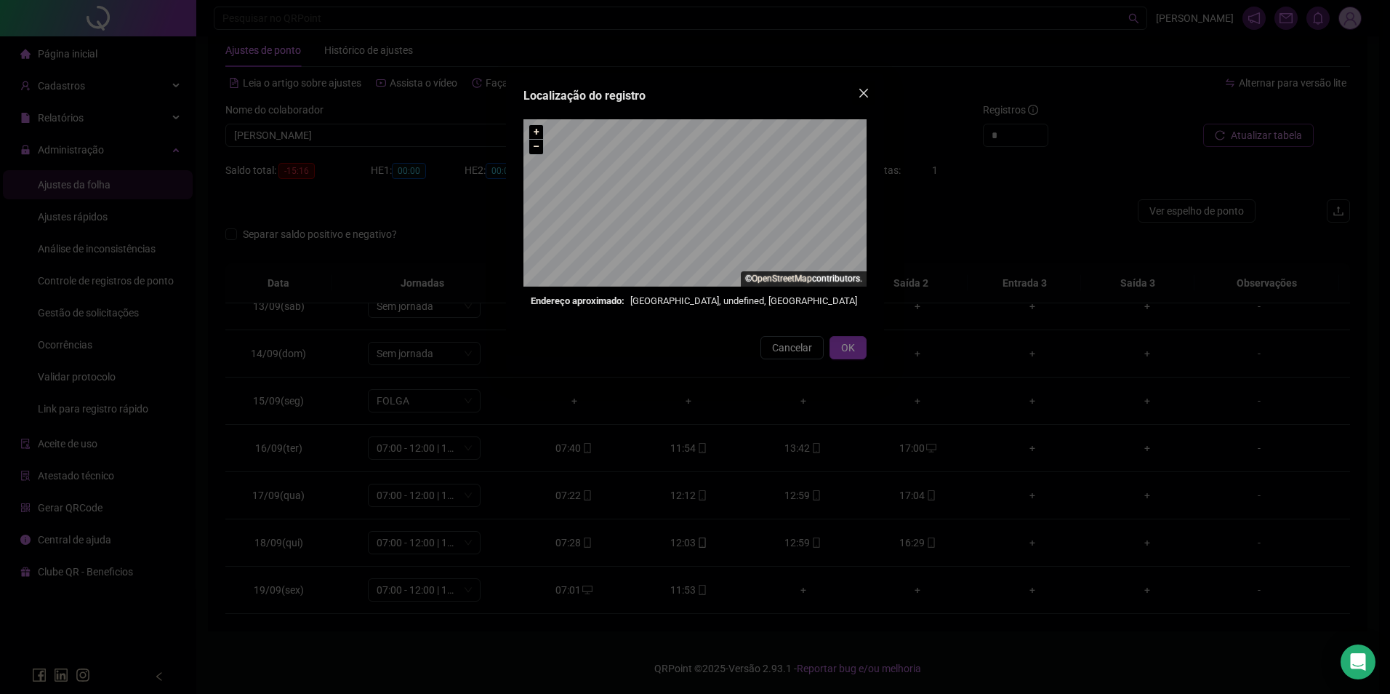
click at [869, 92] on icon "close" at bounding box center [864, 93] width 12 height 12
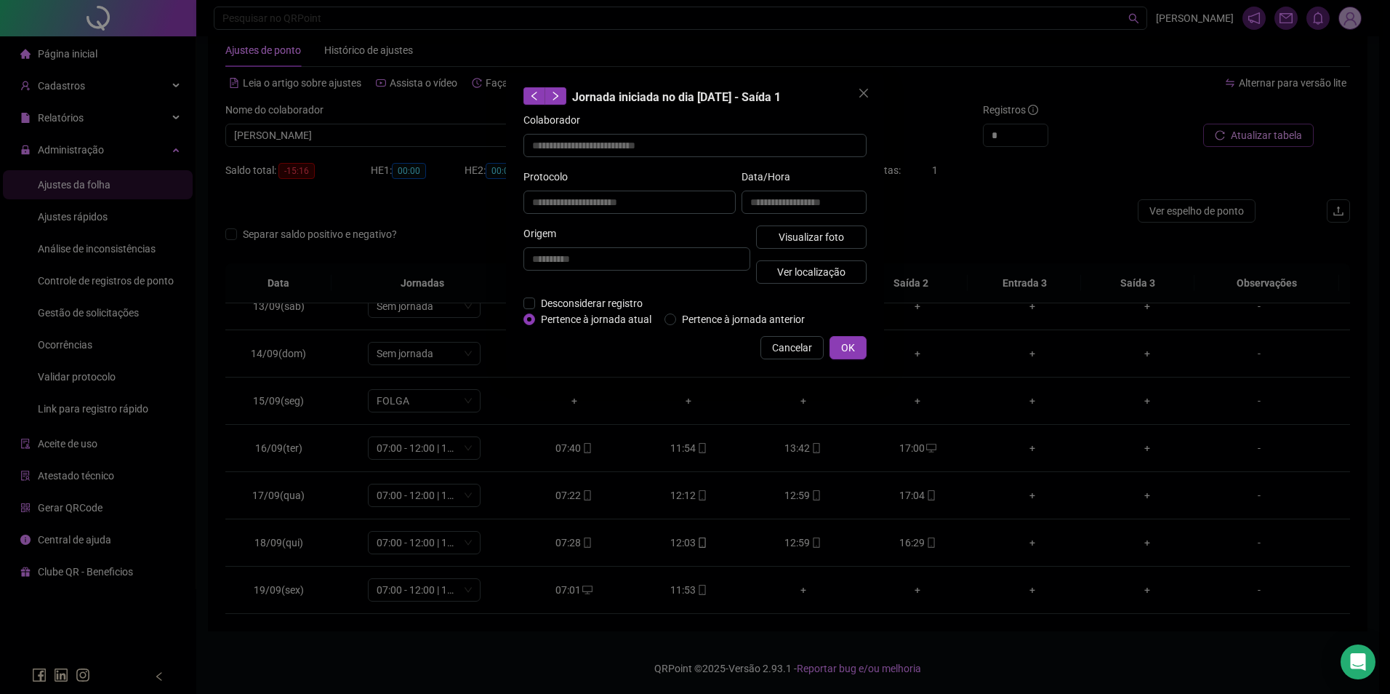
drag, startPoint x: 801, startPoint y: 352, endPoint x: 798, endPoint y: 386, distance: 34.2
click at [800, 352] on span "Cancelar" at bounding box center [792, 348] width 40 height 16
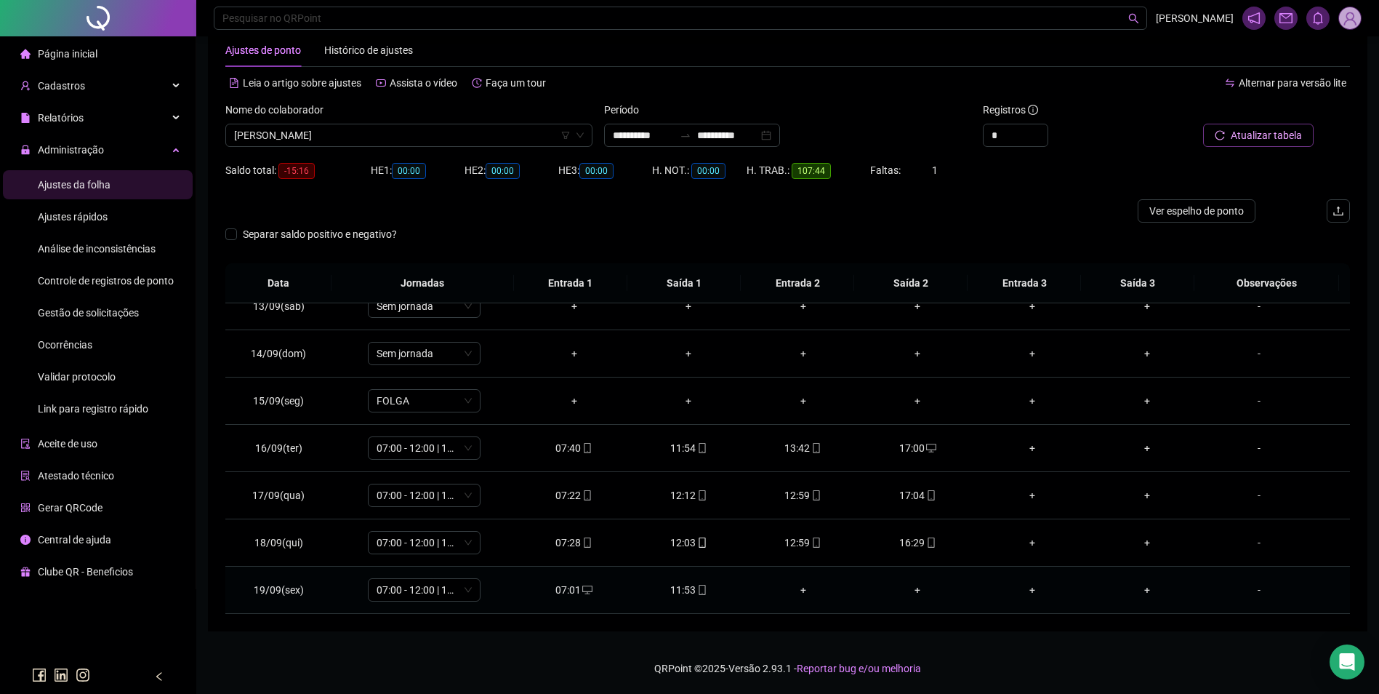
click at [574, 589] on div "07:01" at bounding box center [575, 590] width 92 height 16
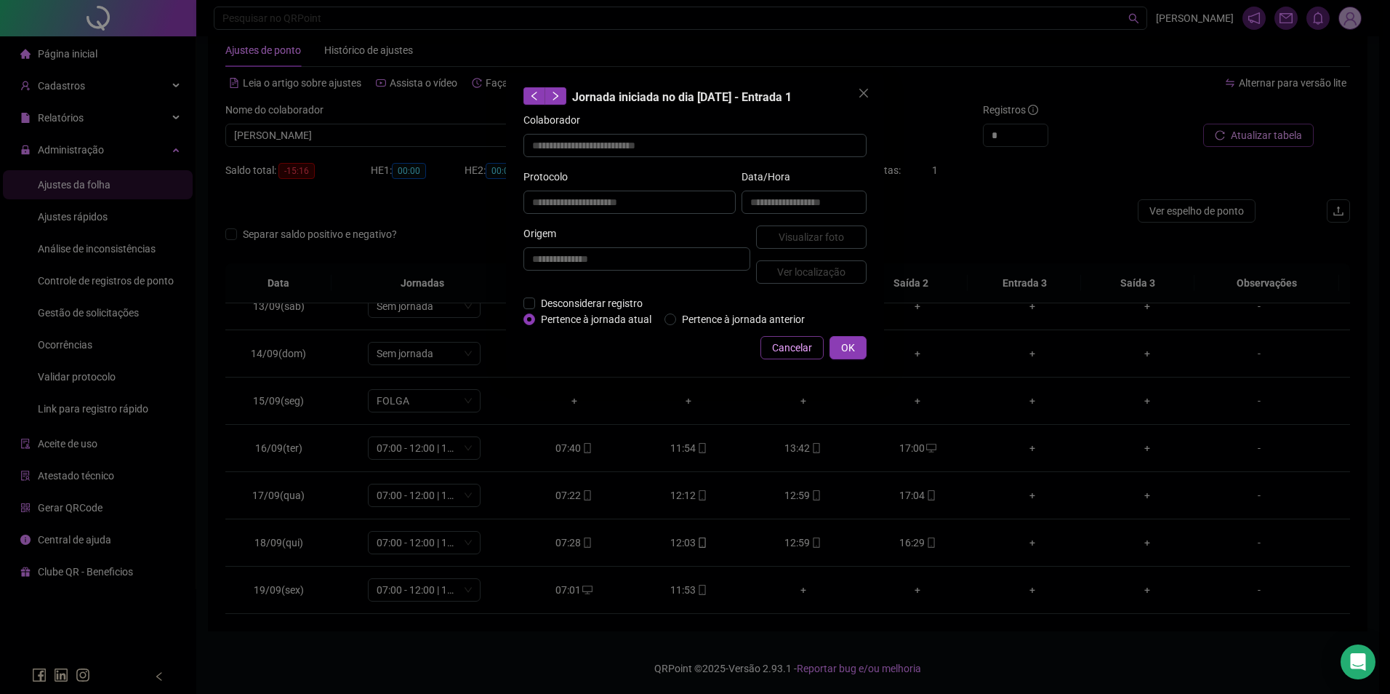
click at [784, 336] on div "**********" at bounding box center [695, 223] width 378 height 301
click at [785, 338] on button "Cancelar" at bounding box center [792, 347] width 63 height 23
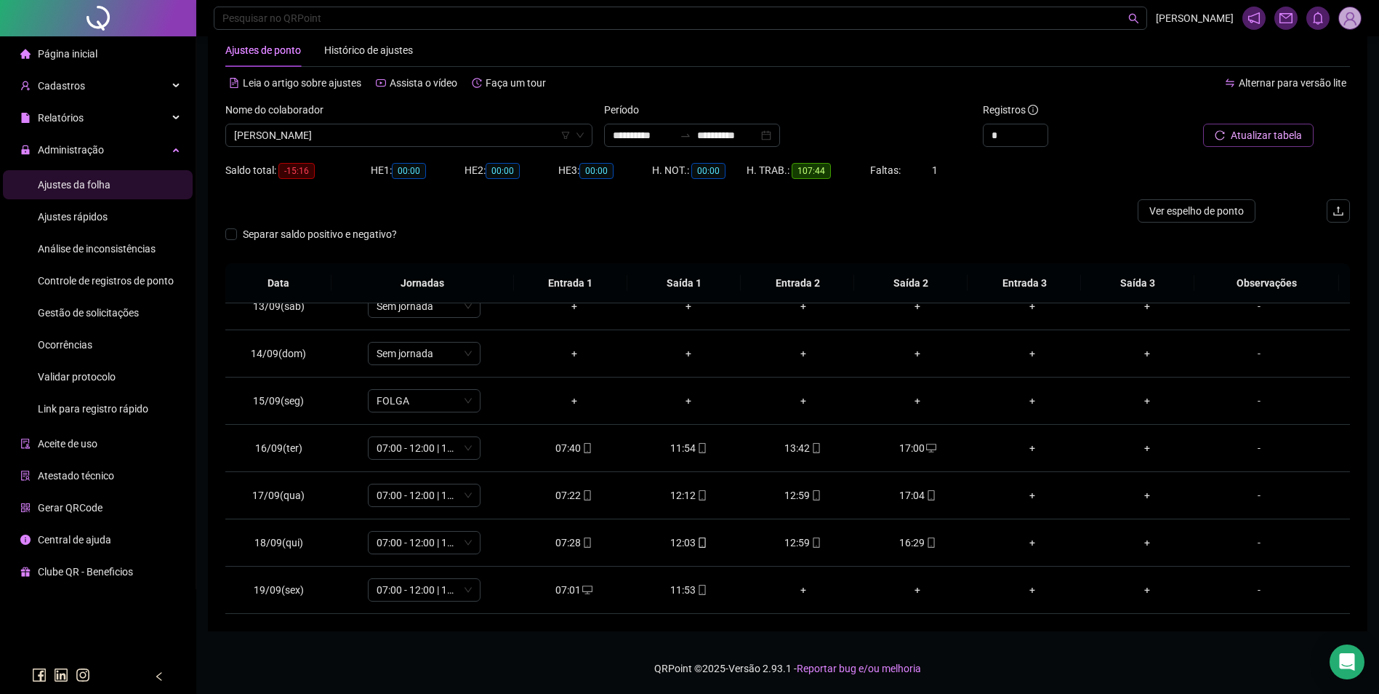
click at [106, 313] on span "Gestão de solicitações" at bounding box center [88, 313] width 101 height 12
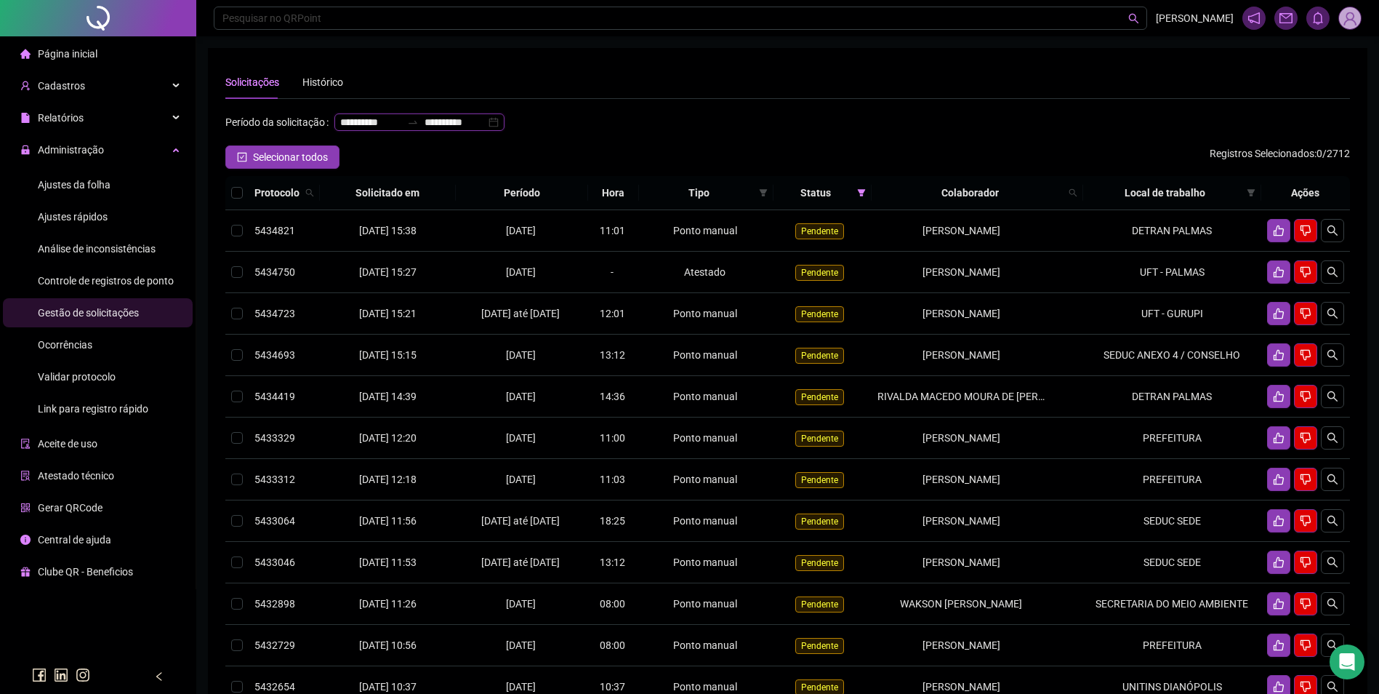
click at [425, 130] on input "**********" at bounding box center [455, 122] width 61 height 16
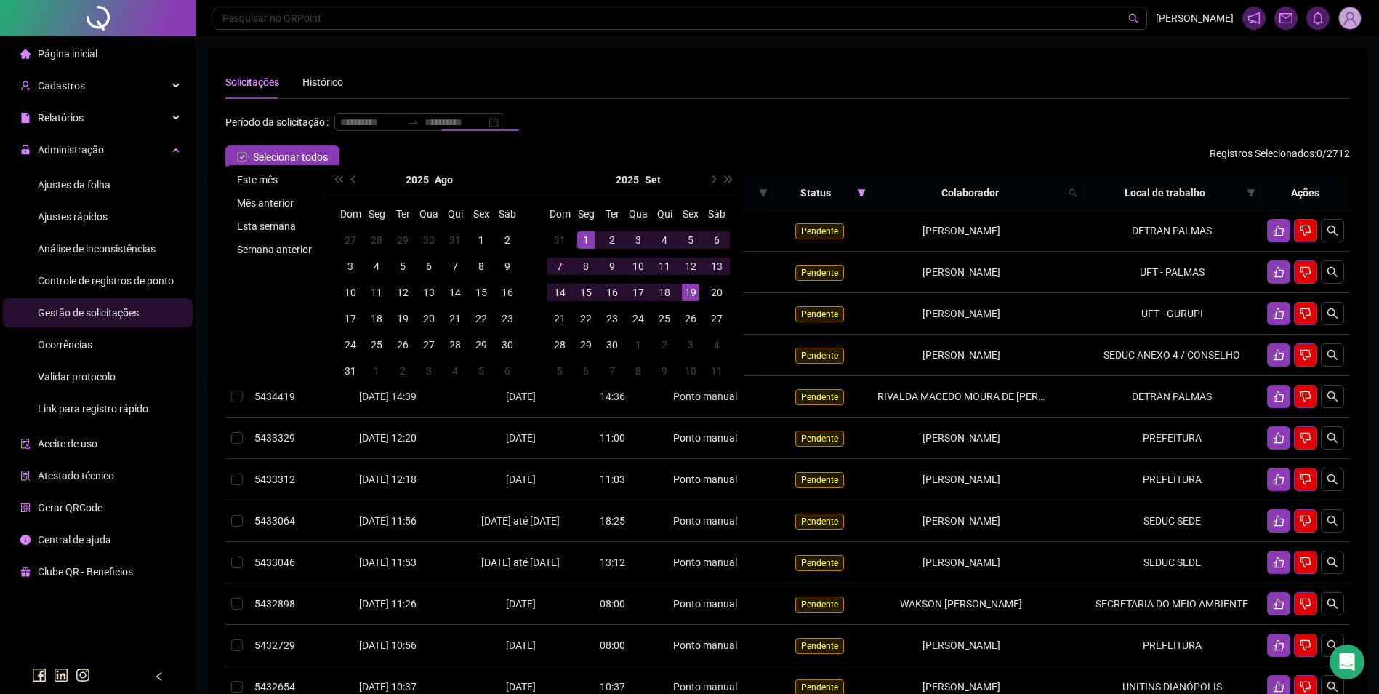
click at [249, 183] on li "Este mês" at bounding box center [274, 179] width 87 height 17
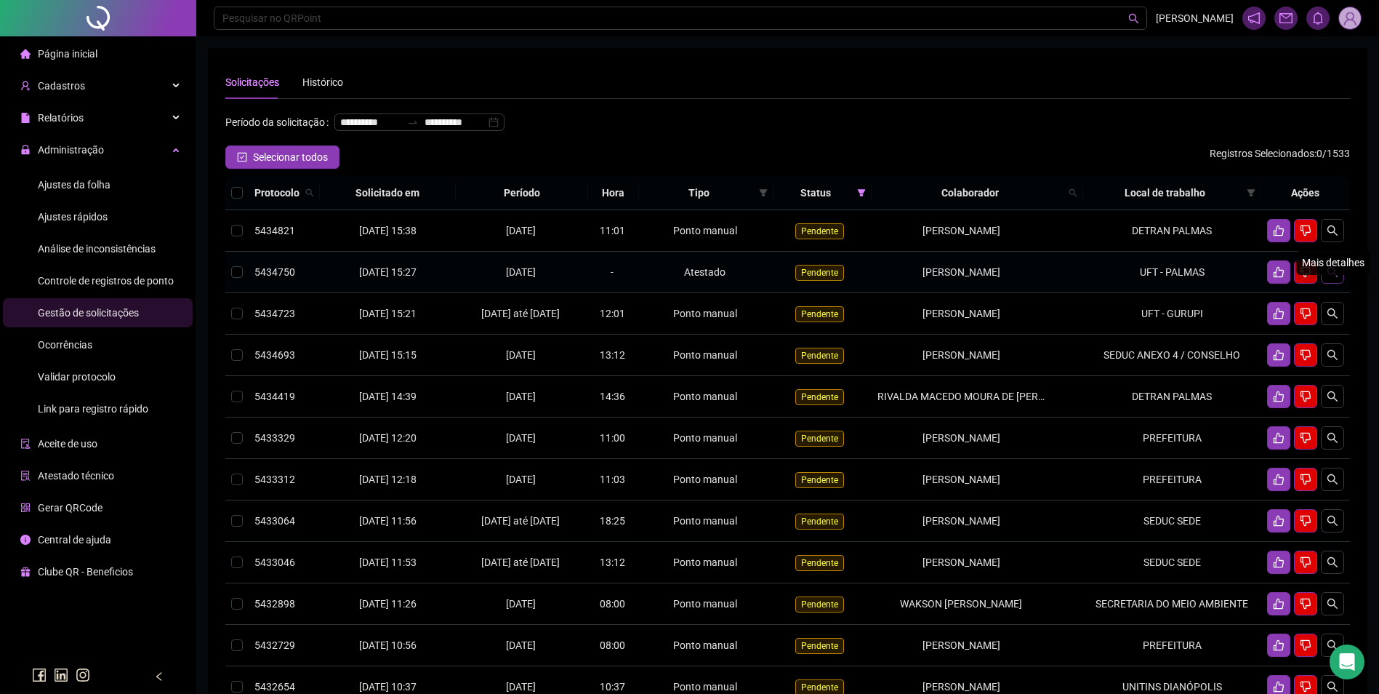
click at [1330, 278] on icon "search" at bounding box center [1333, 272] width 12 height 12
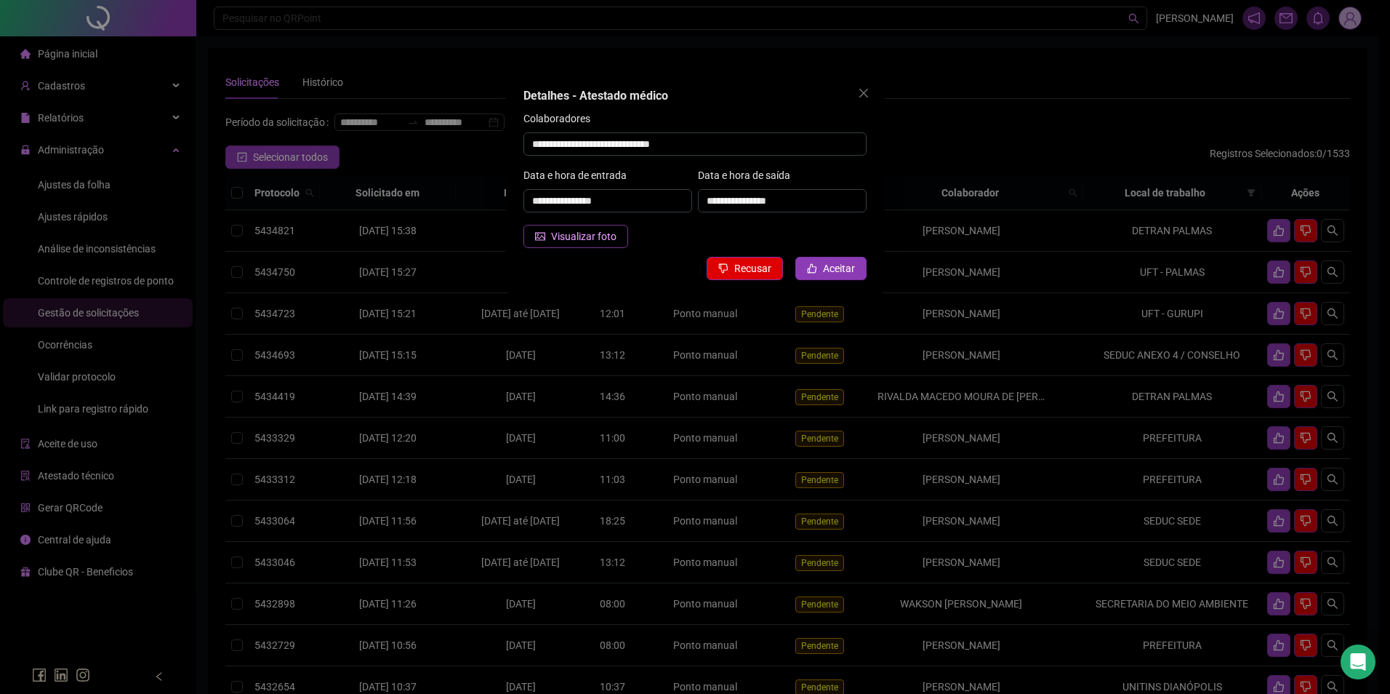
click at [588, 227] on button "Visualizar foto" at bounding box center [576, 236] width 105 height 23
drag, startPoint x: 741, startPoint y: 149, endPoint x: 495, endPoint y: 153, distance: 245.8
click at [495, 153] on div "**********" at bounding box center [695, 347] width 1390 height 694
click at [361, 257] on div "**********" at bounding box center [695, 347] width 1390 height 694
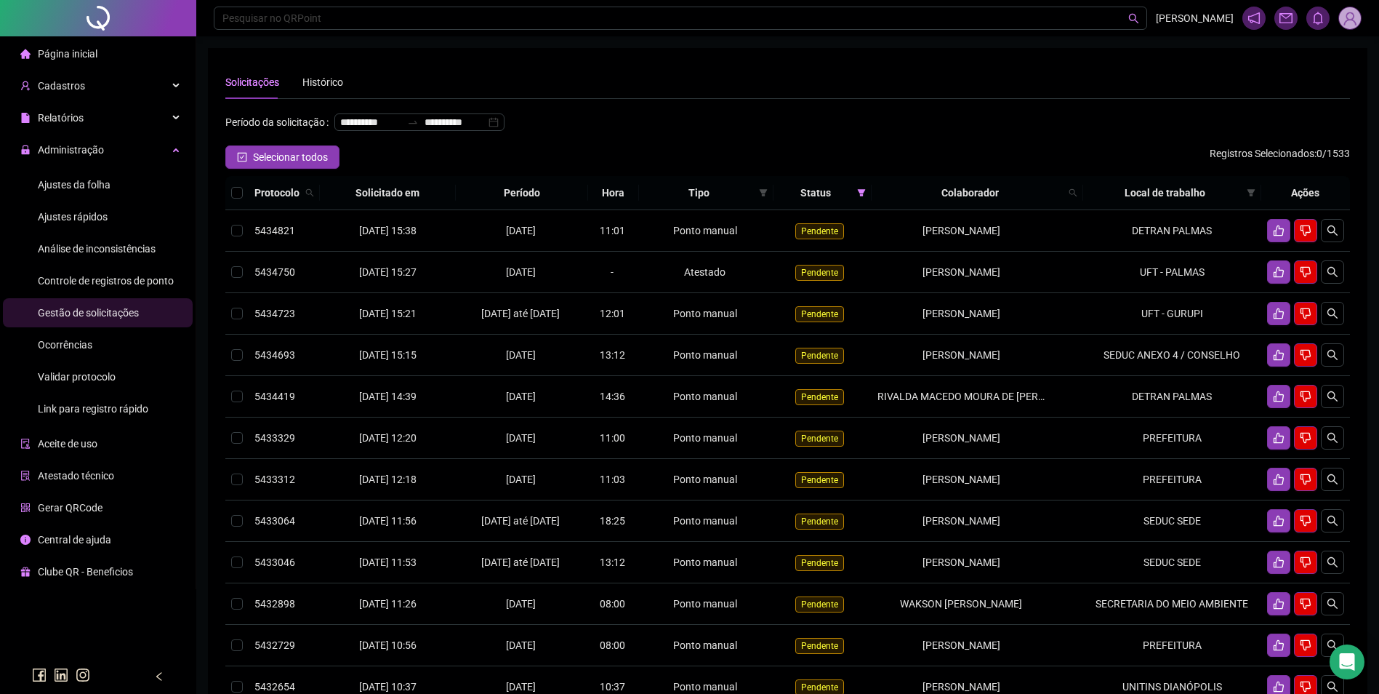
click at [86, 176] on div "Ajustes da folha" at bounding box center [74, 184] width 73 height 29
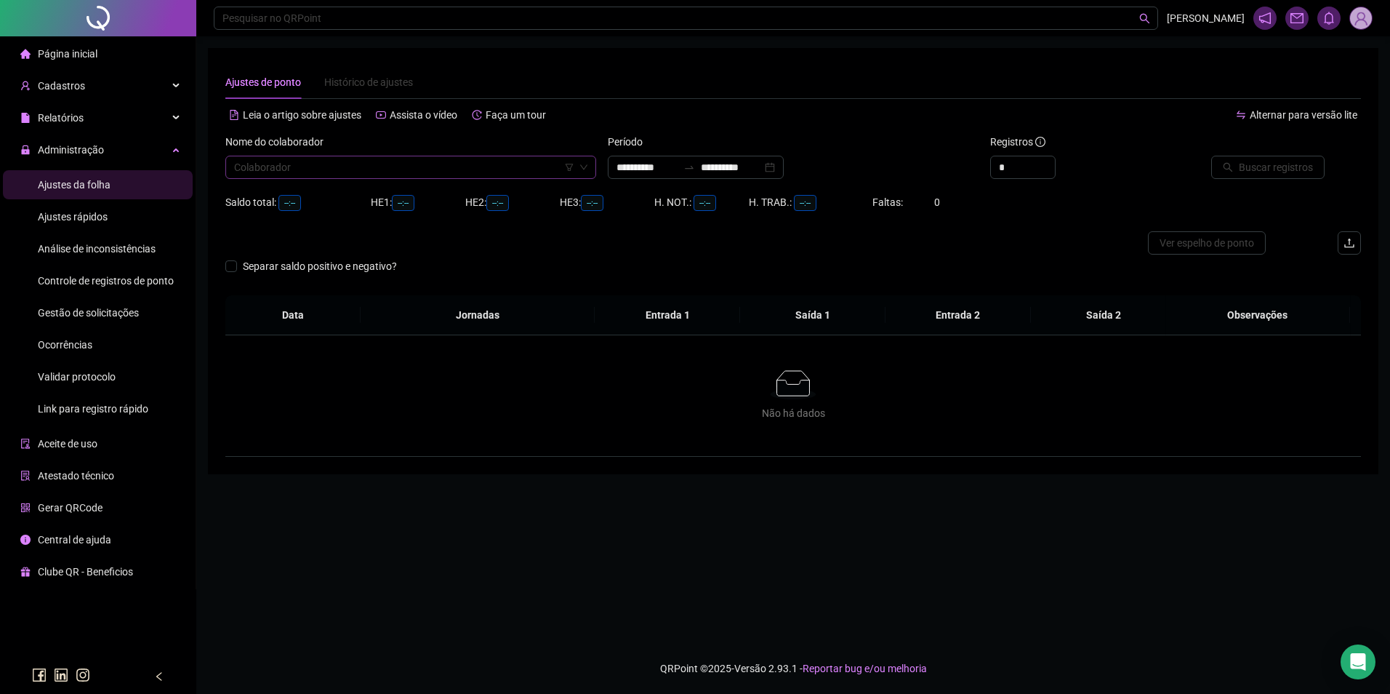
click at [377, 164] on input "search" at bounding box center [404, 167] width 340 height 22
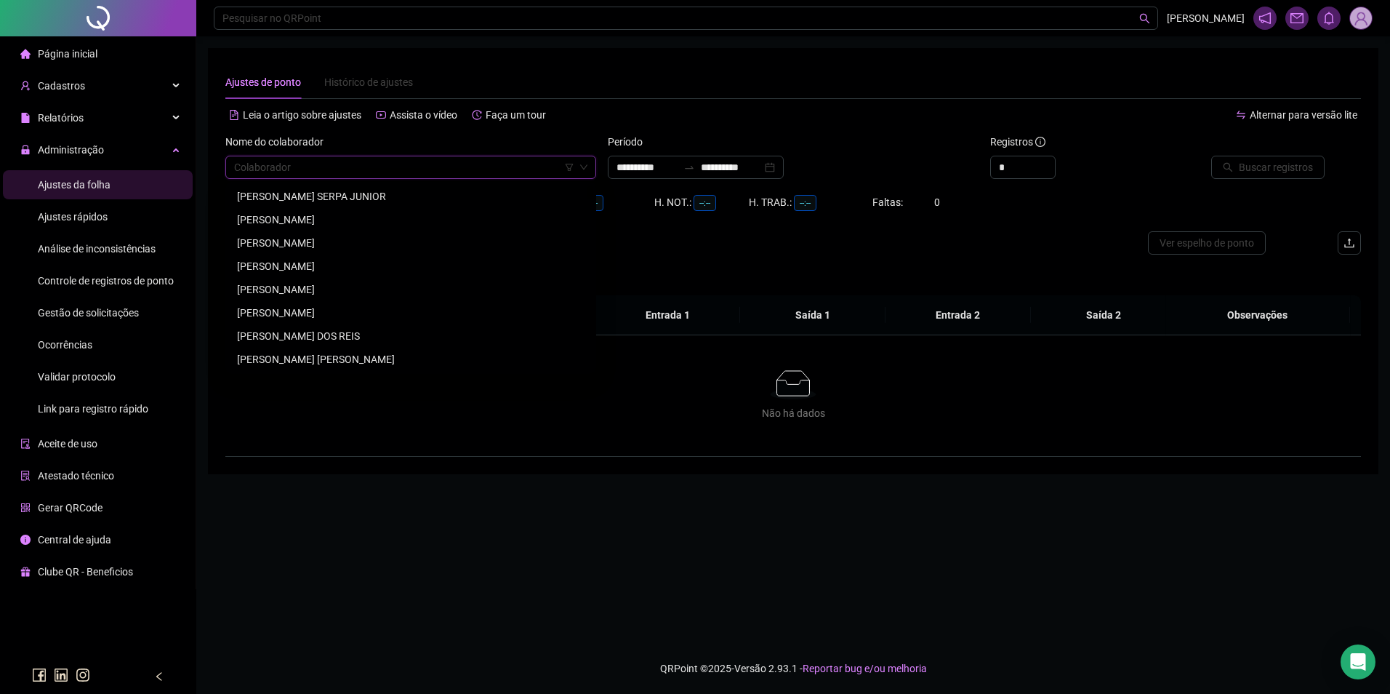
paste input "**********"
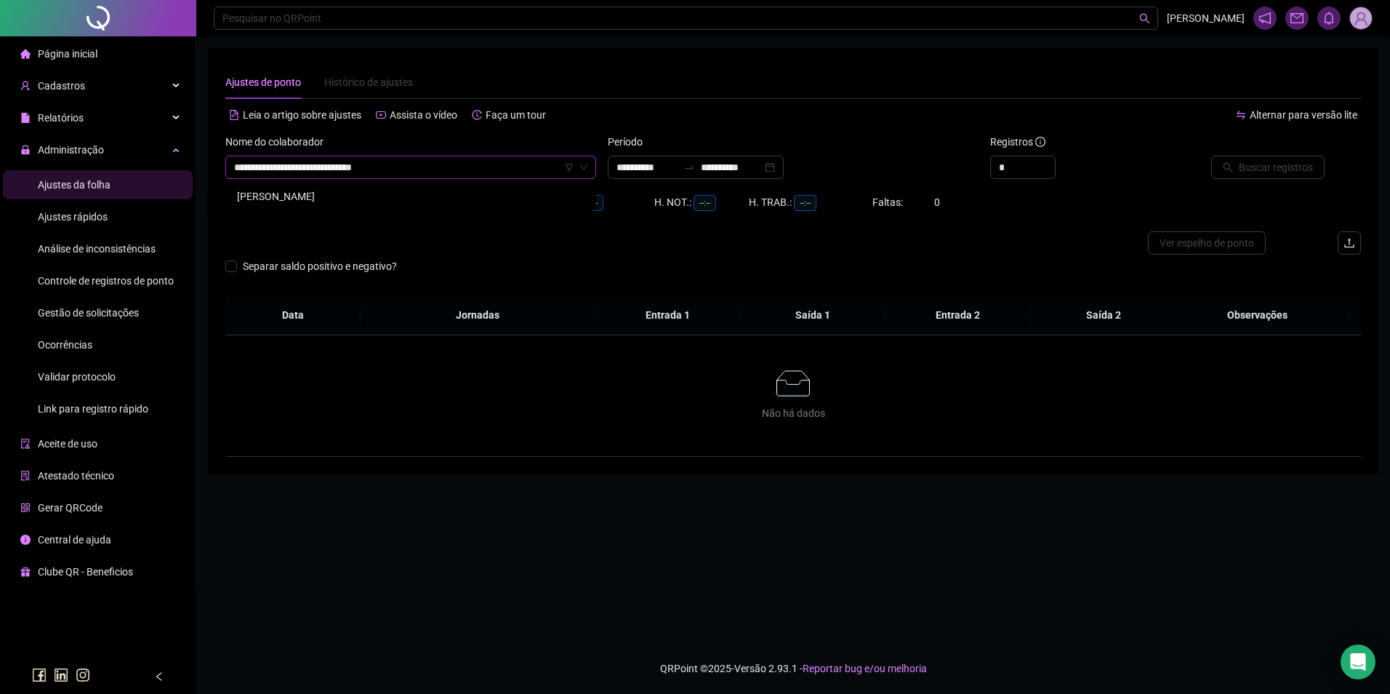
click at [349, 196] on div "[PERSON_NAME]" at bounding box center [411, 196] width 348 height 16
click at [738, 173] on input "**********" at bounding box center [731, 167] width 61 height 16
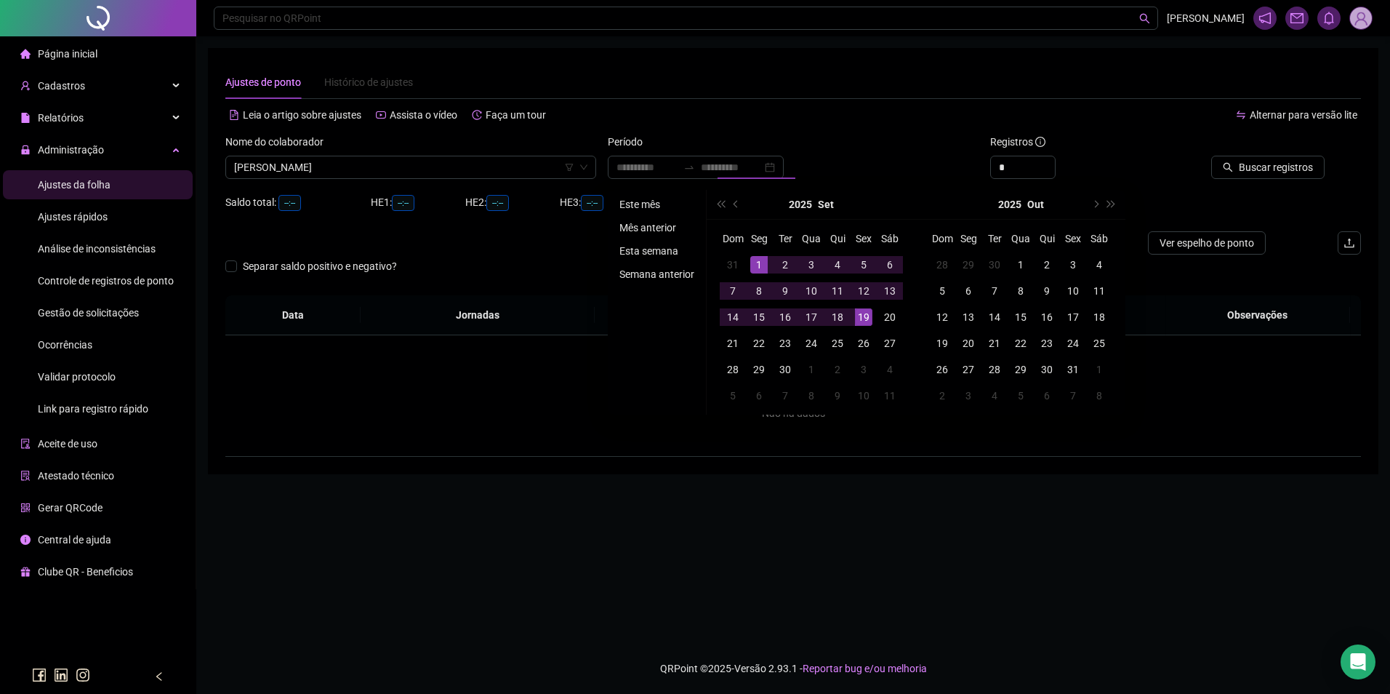
click at [647, 204] on li "Este mês" at bounding box center [657, 204] width 87 height 17
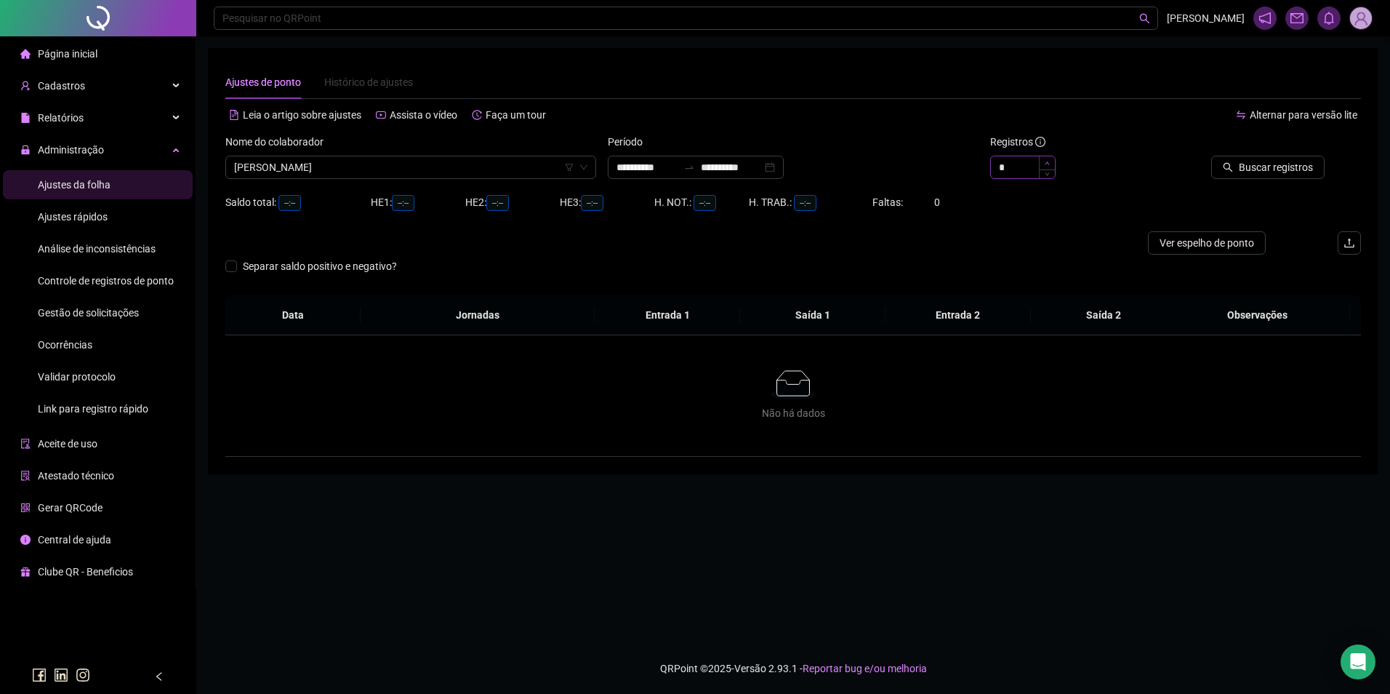
click at [1048, 162] on icon "up" at bounding box center [1047, 163] width 5 height 5
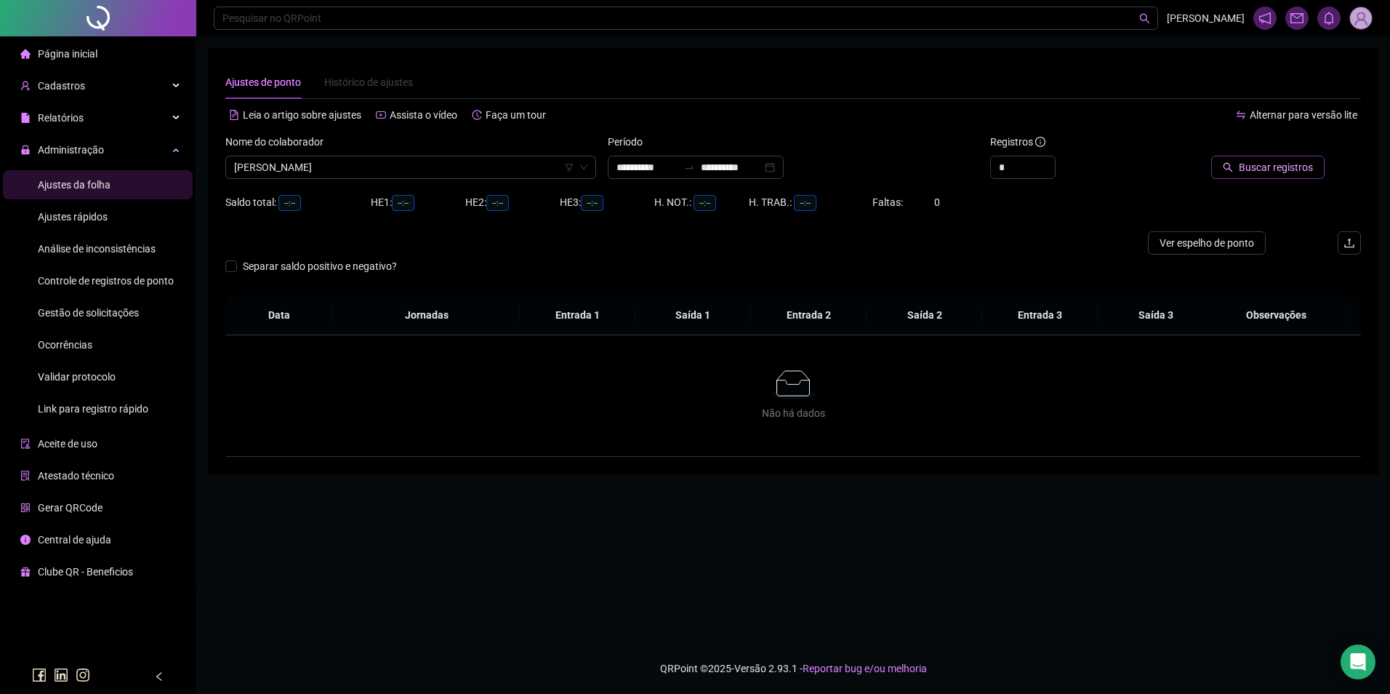
click at [1253, 161] on span "Buscar registros" at bounding box center [1276, 167] width 74 height 16
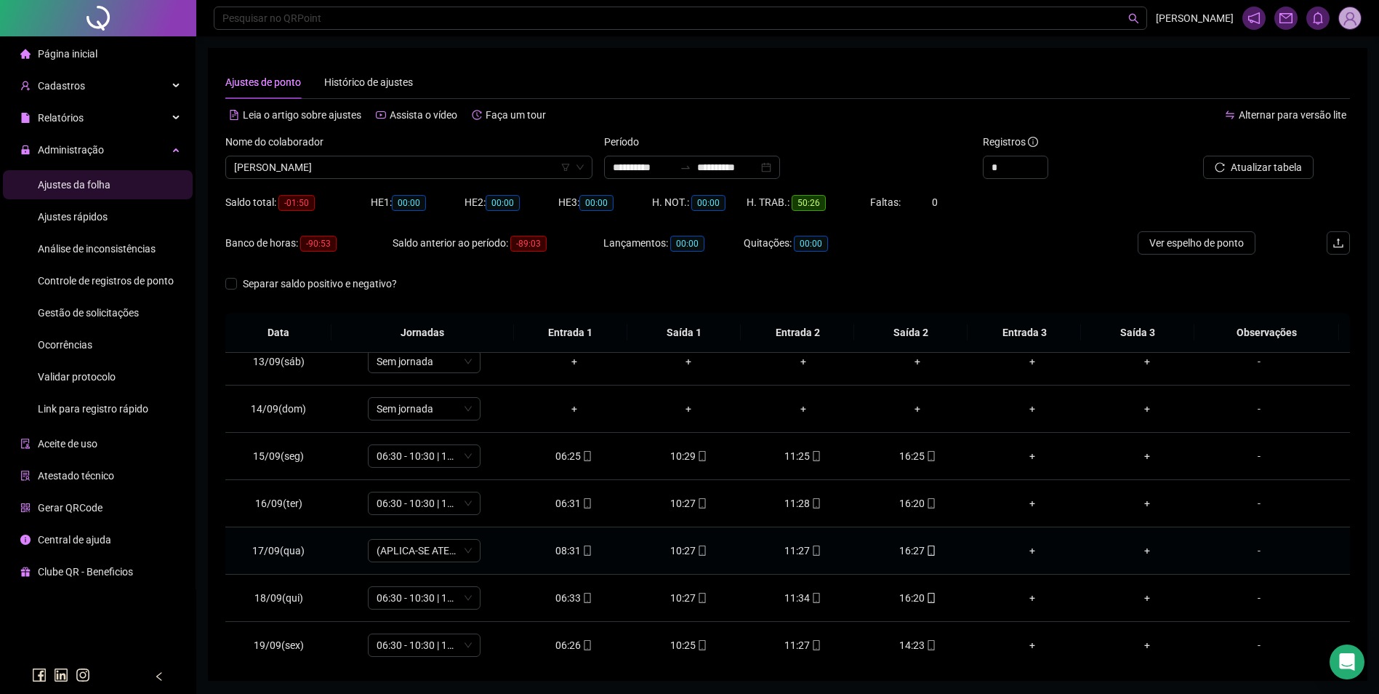
scroll to position [588, 0]
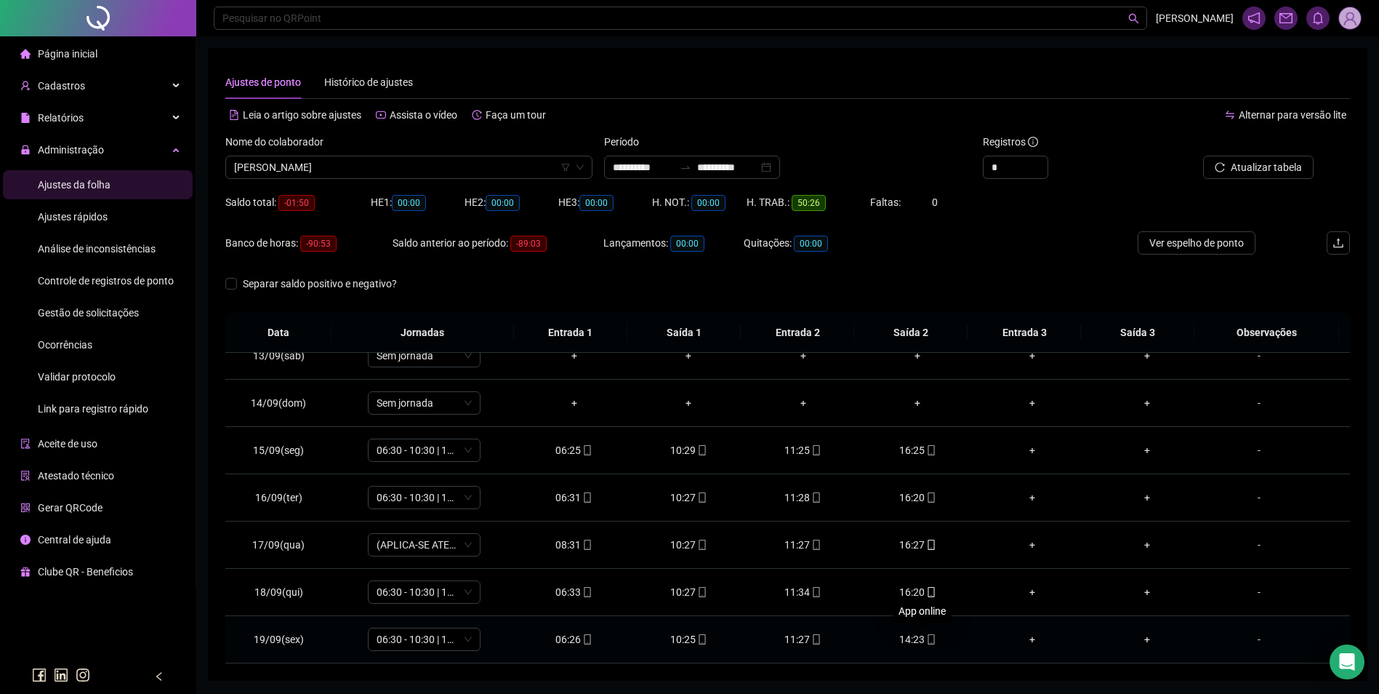
click at [926, 641] on icon "mobile" at bounding box center [931, 639] width 10 height 10
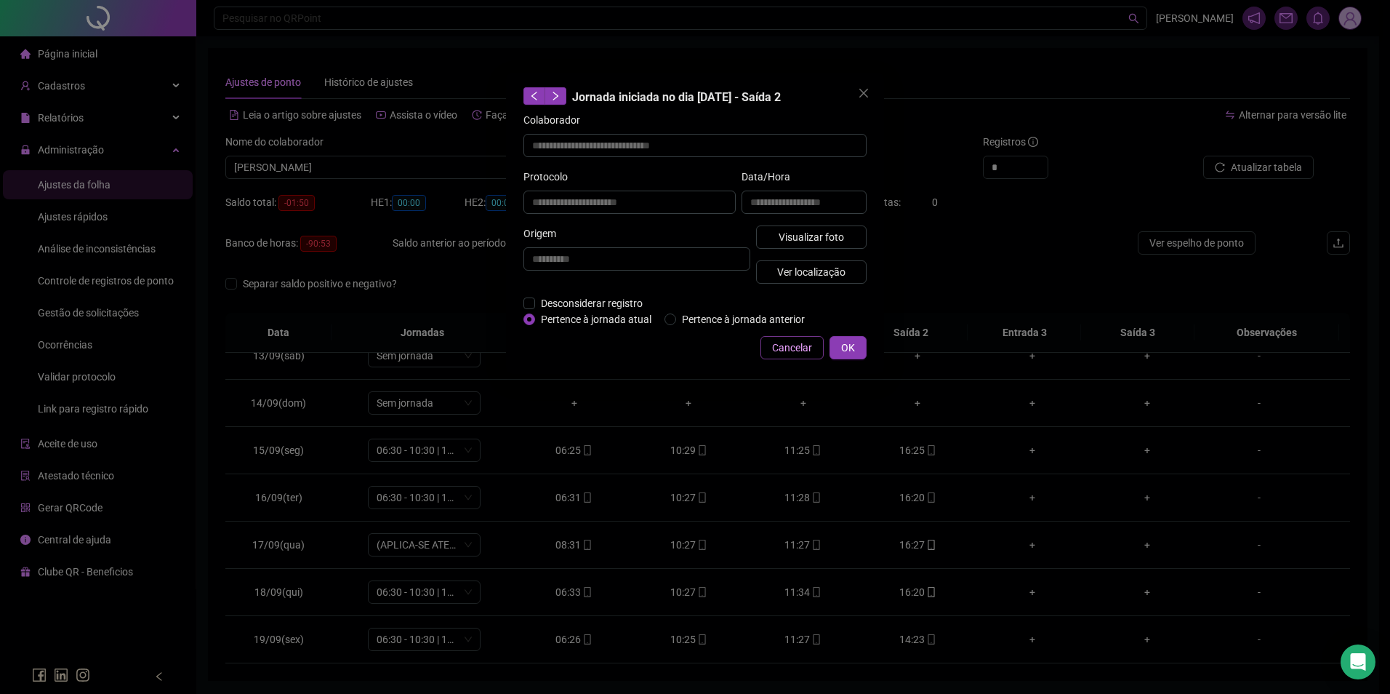
click at [790, 356] on button "Cancelar" at bounding box center [792, 347] width 63 height 23
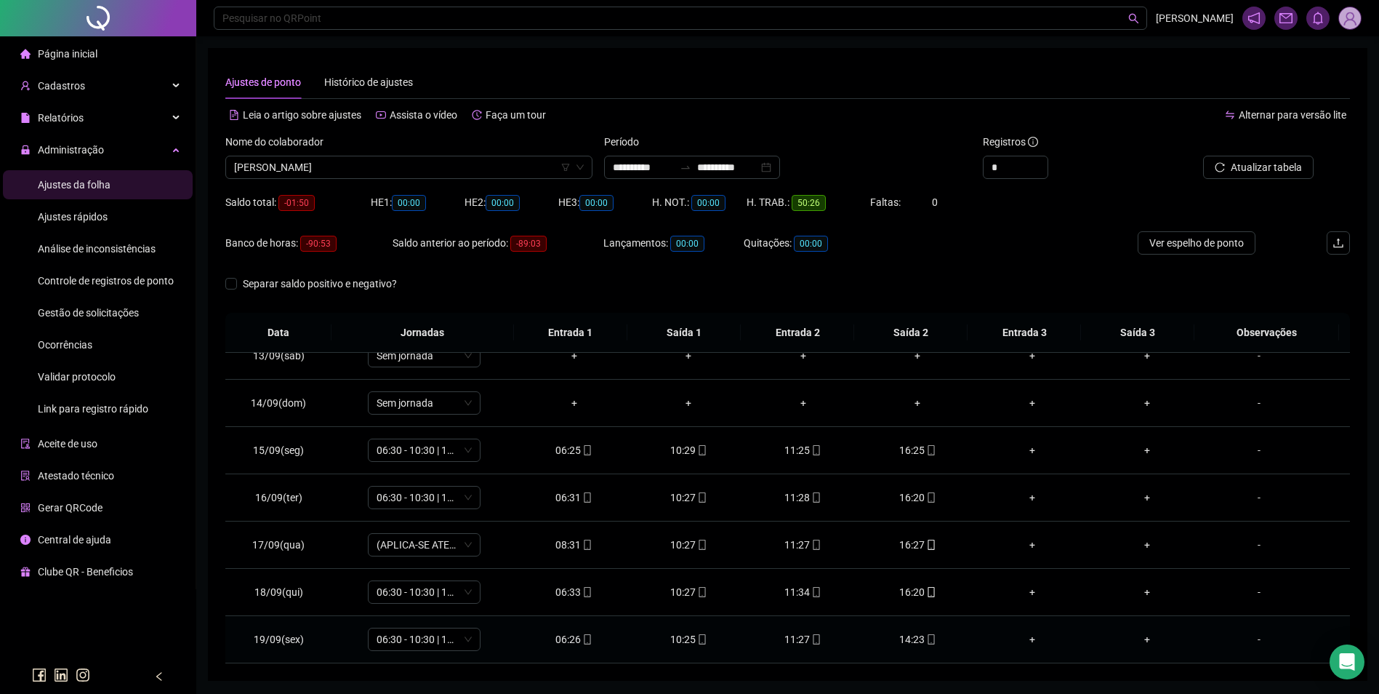
click at [1249, 636] on div "-" at bounding box center [1259, 639] width 86 height 16
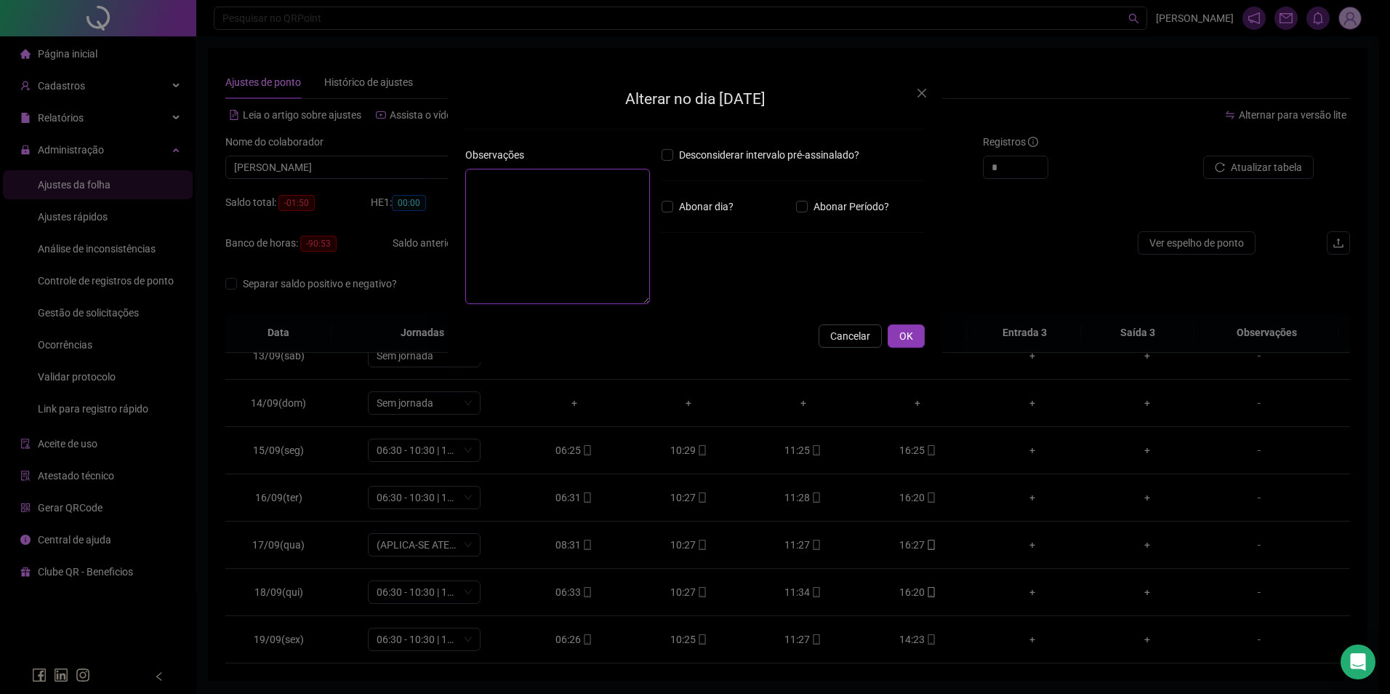
click at [591, 236] on textarea at bounding box center [557, 236] width 185 height 135
click at [905, 331] on span "OK" at bounding box center [906, 336] width 14 height 16
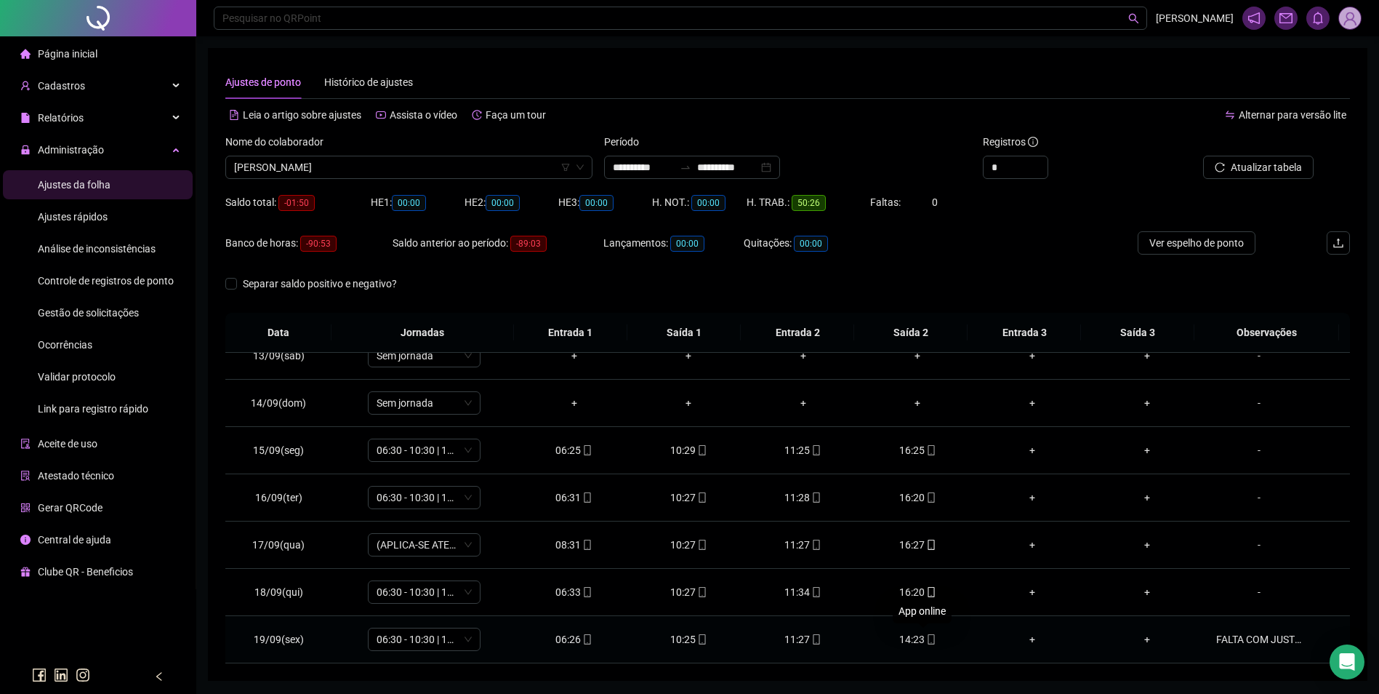
click at [926, 639] on icon "mobile" at bounding box center [931, 639] width 10 height 10
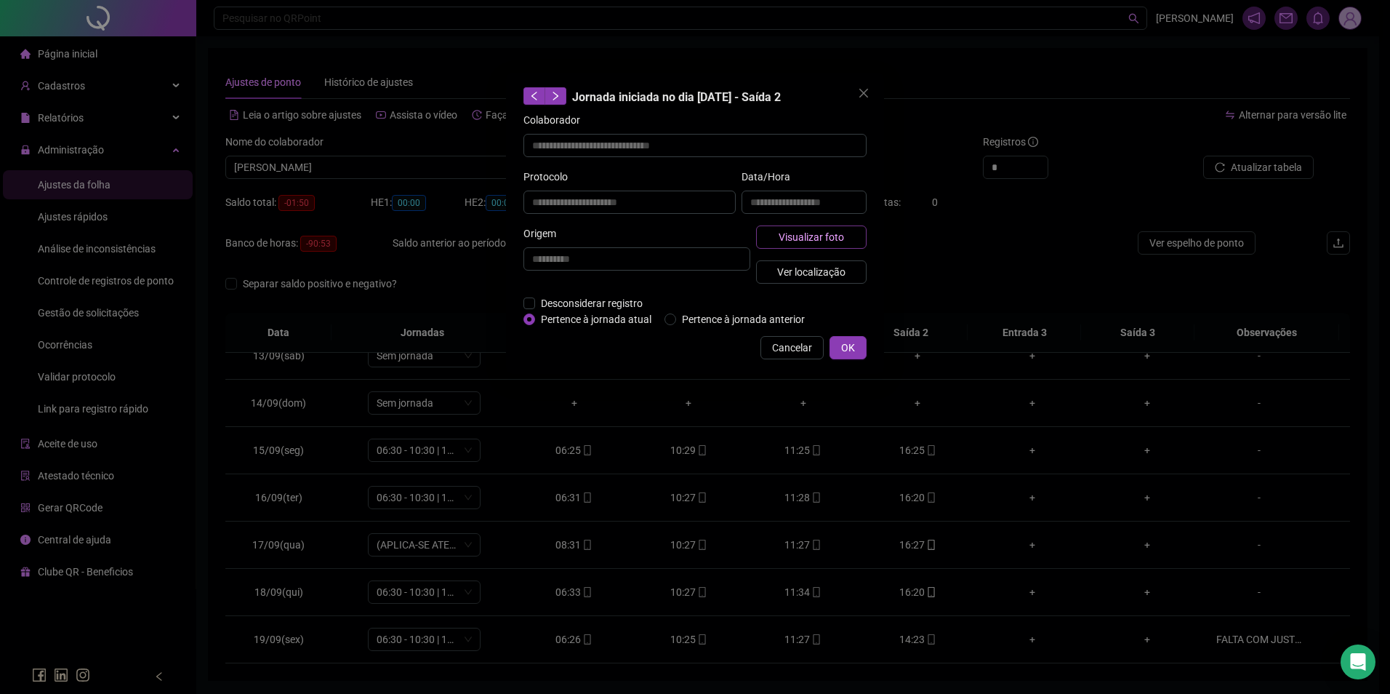
click at [825, 227] on button "Visualizar foto" at bounding box center [811, 236] width 111 height 23
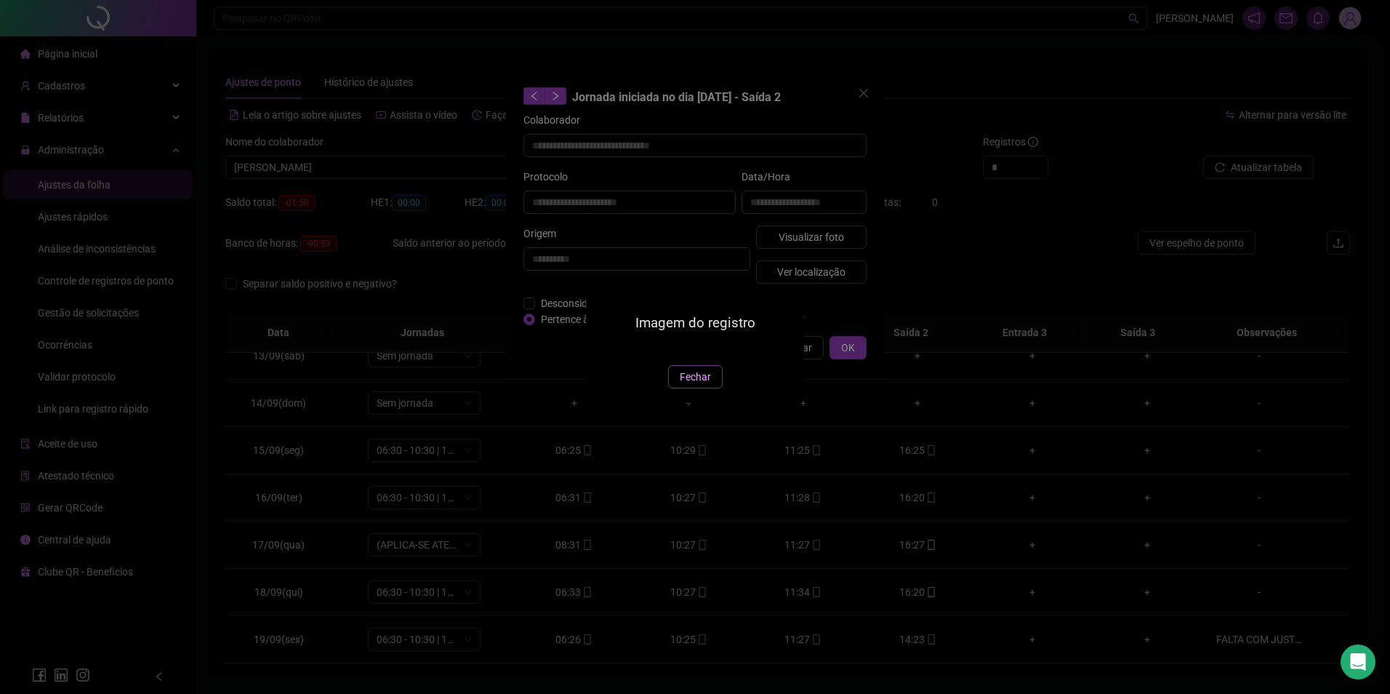
click at [691, 385] on span "Fechar" at bounding box center [695, 377] width 31 height 16
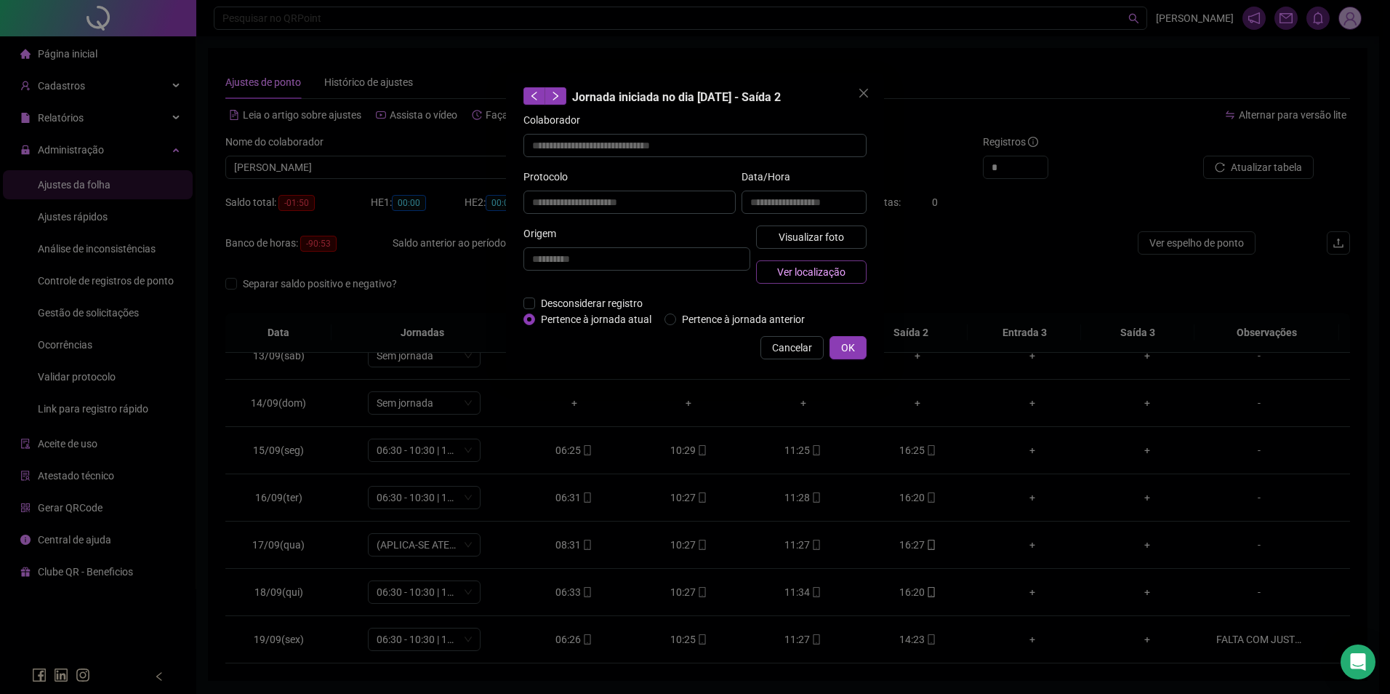
click at [787, 273] on span "Ver localização" at bounding box center [811, 272] width 68 height 16
click at [797, 348] on span "Cancelar" at bounding box center [792, 348] width 40 height 16
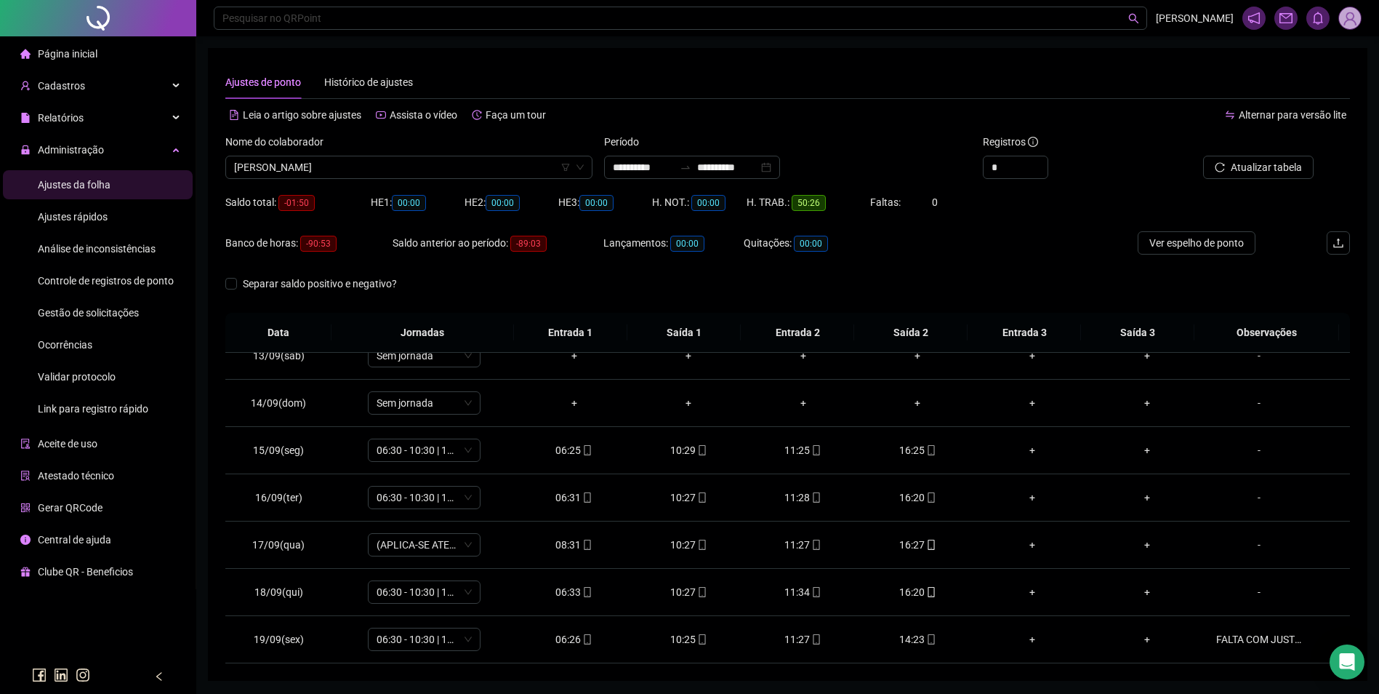
click at [121, 313] on span "Gestão de solicitações" at bounding box center [88, 313] width 101 height 12
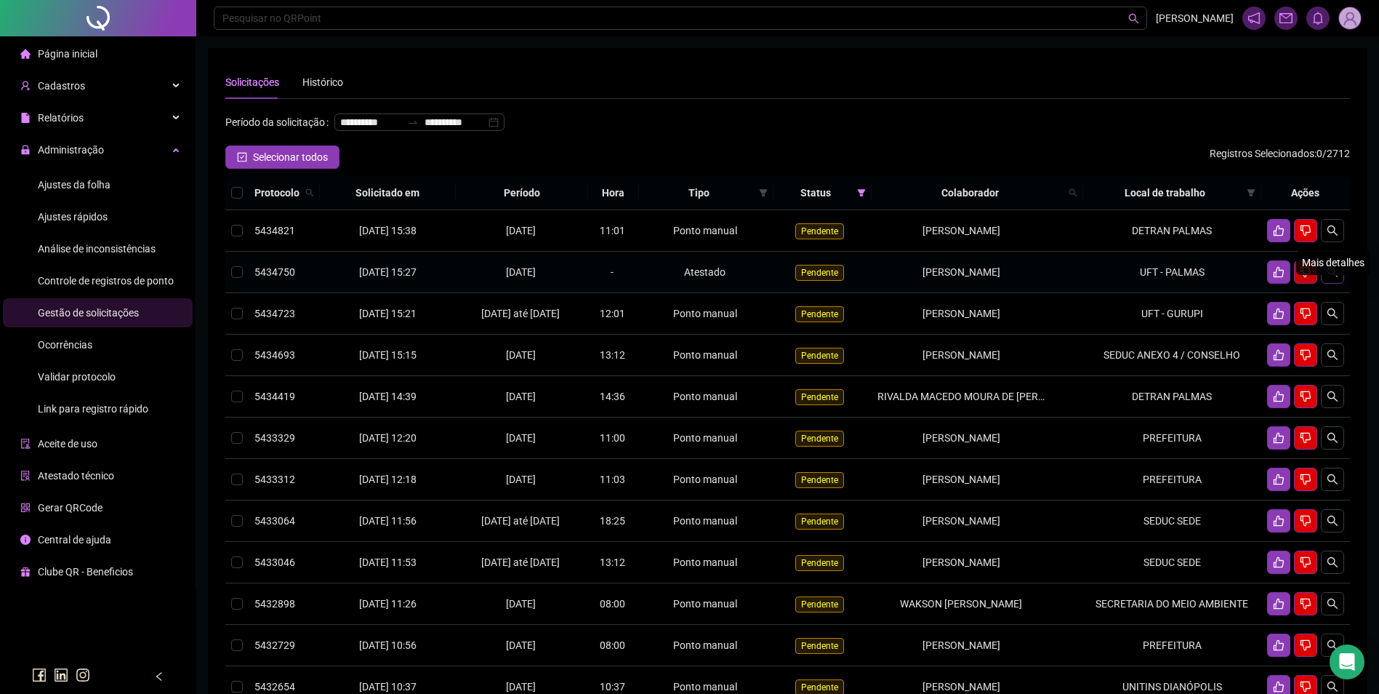
click at [1325, 284] on button "button" at bounding box center [1332, 271] width 23 height 23
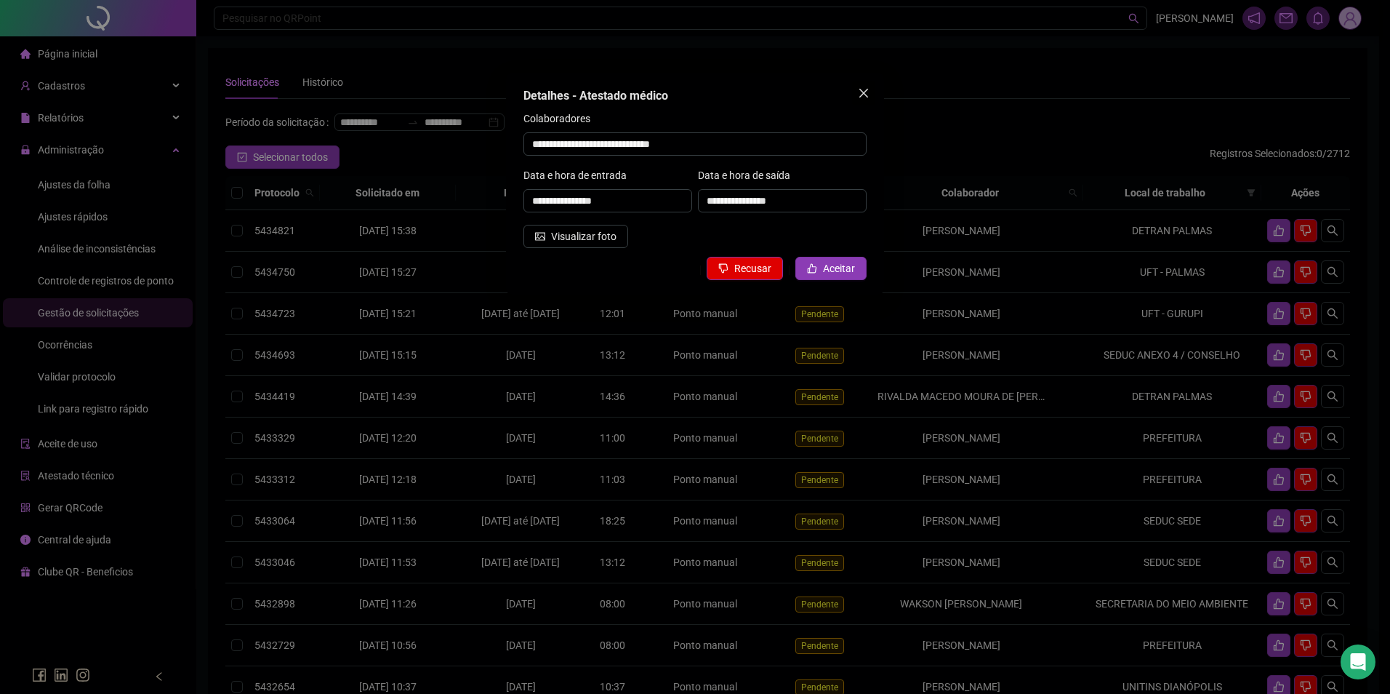
click at [862, 94] on icon "close" at bounding box center [863, 93] width 9 height 9
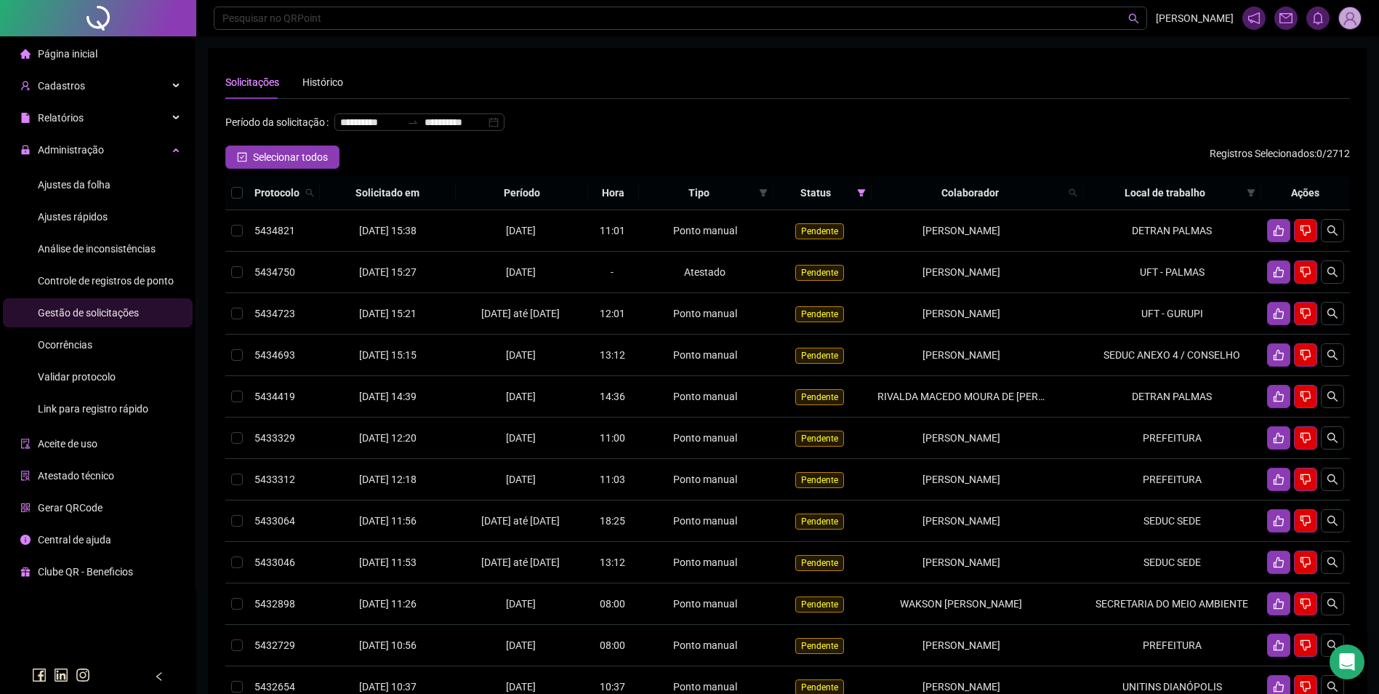
click at [87, 176] on div "Ajustes da folha" at bounding box center [74, 184] width 73 height 29
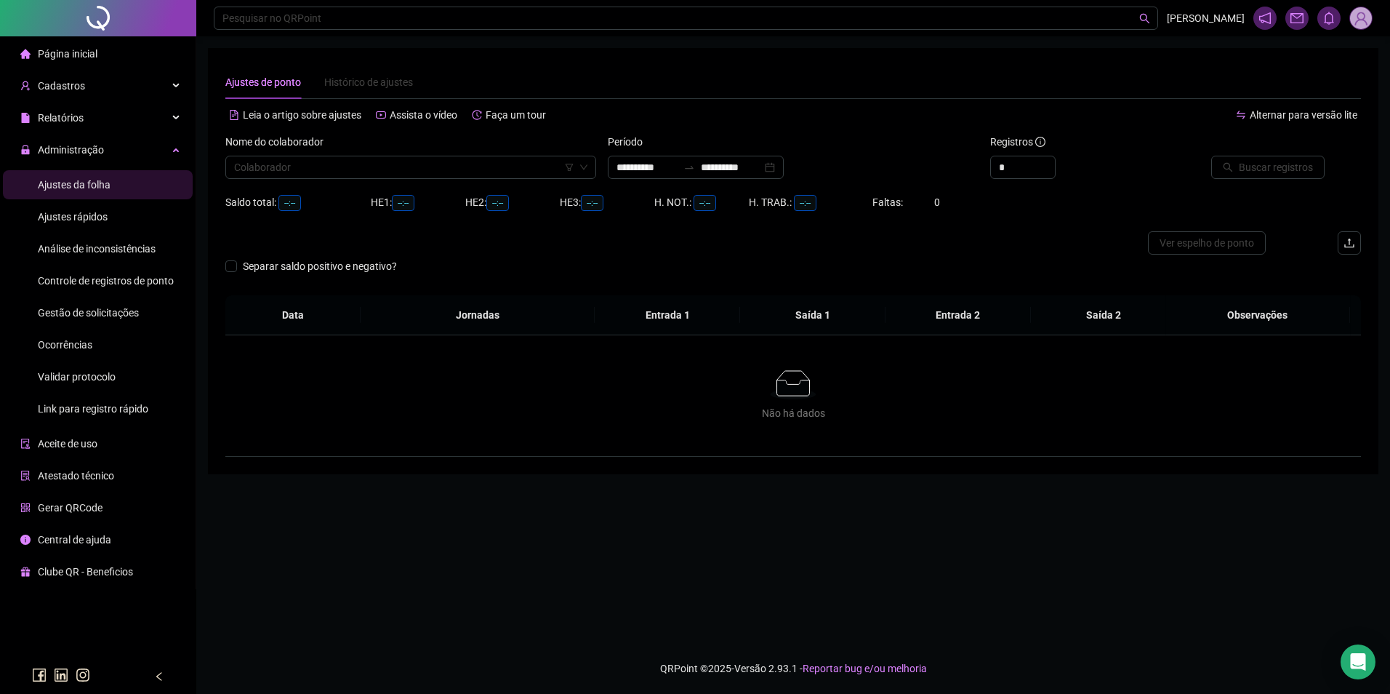
click at [382, 179] on div "Nome do colaborador Colaborador" at bounding box center [411, 162] width 382 height 57
click at [385, 175] on input "search" at bounding box center [404, 167] width 340 height 22
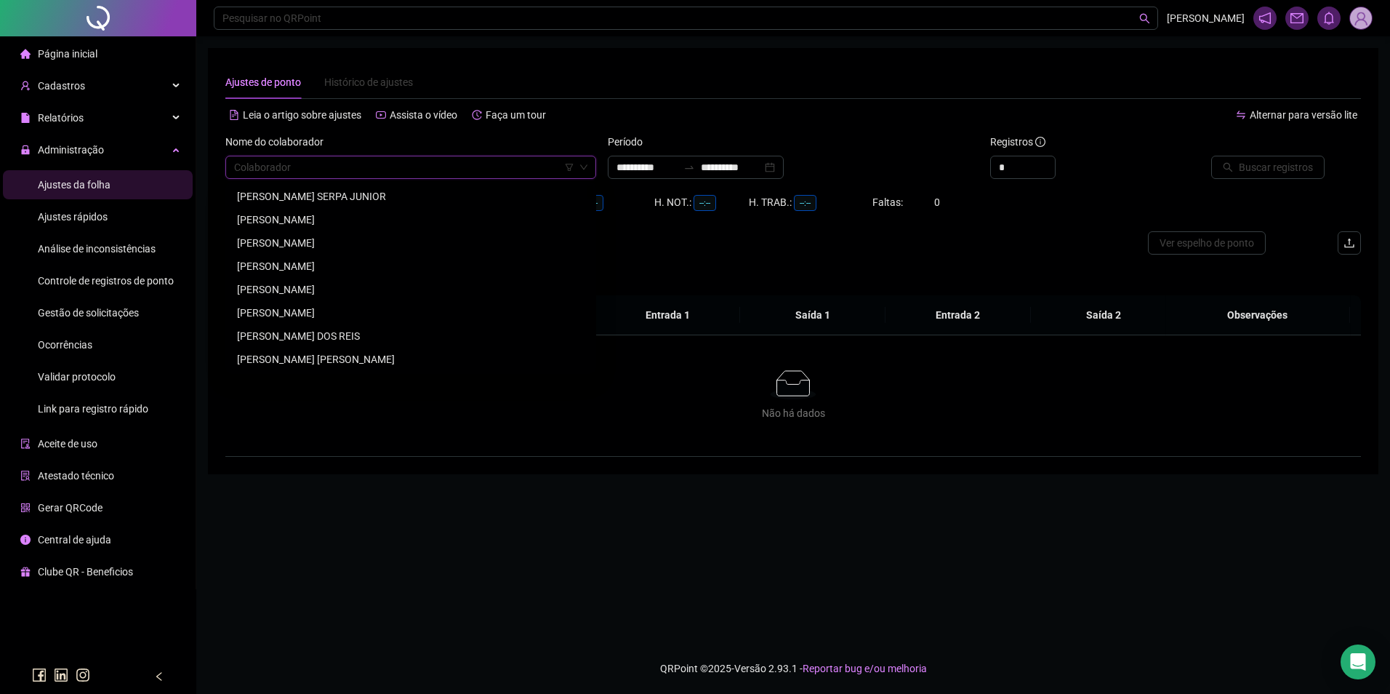
paste input "**********"
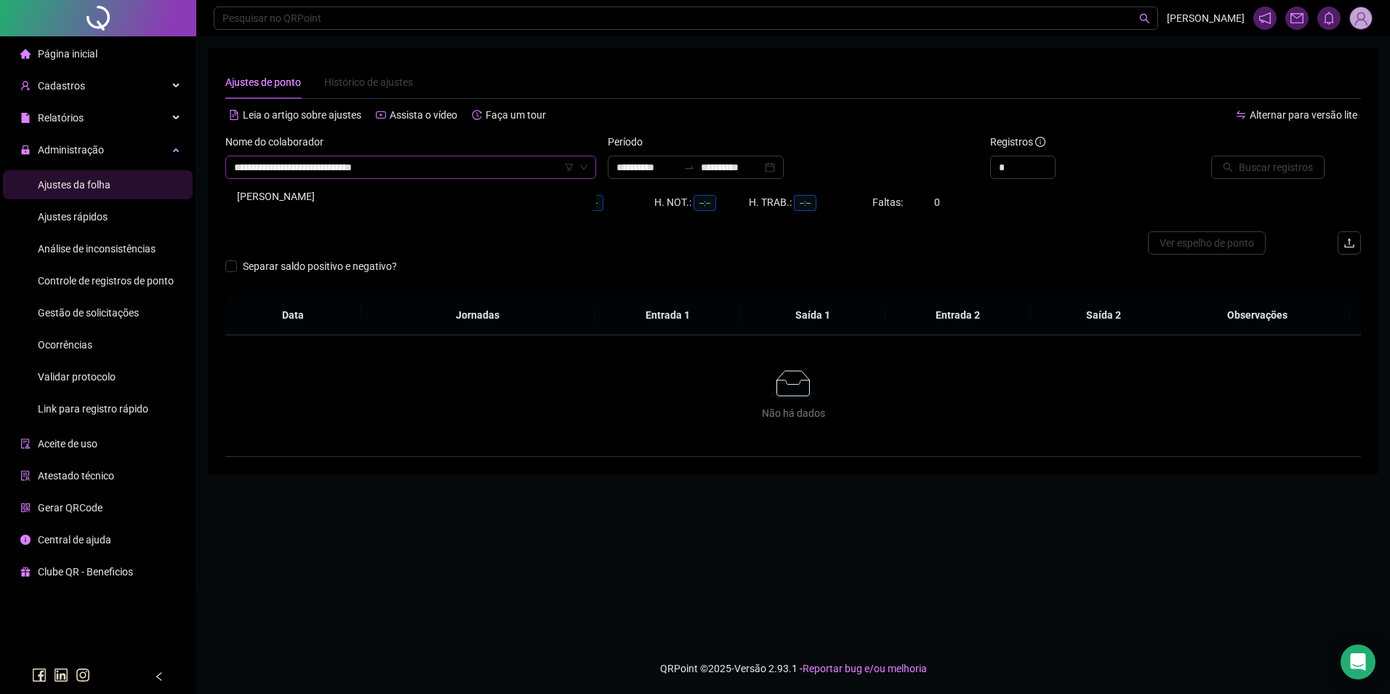
click at [373, 193] on div "[PERSON_NAME]" at bounding box center [411, 196] width 348 height 16
click at [726, 154] on div "Período" at bounding box center [793, 145] width 371 height 22
click at [731, 169] on input "**********" at bounding box center [731, 167] width 61 height 16
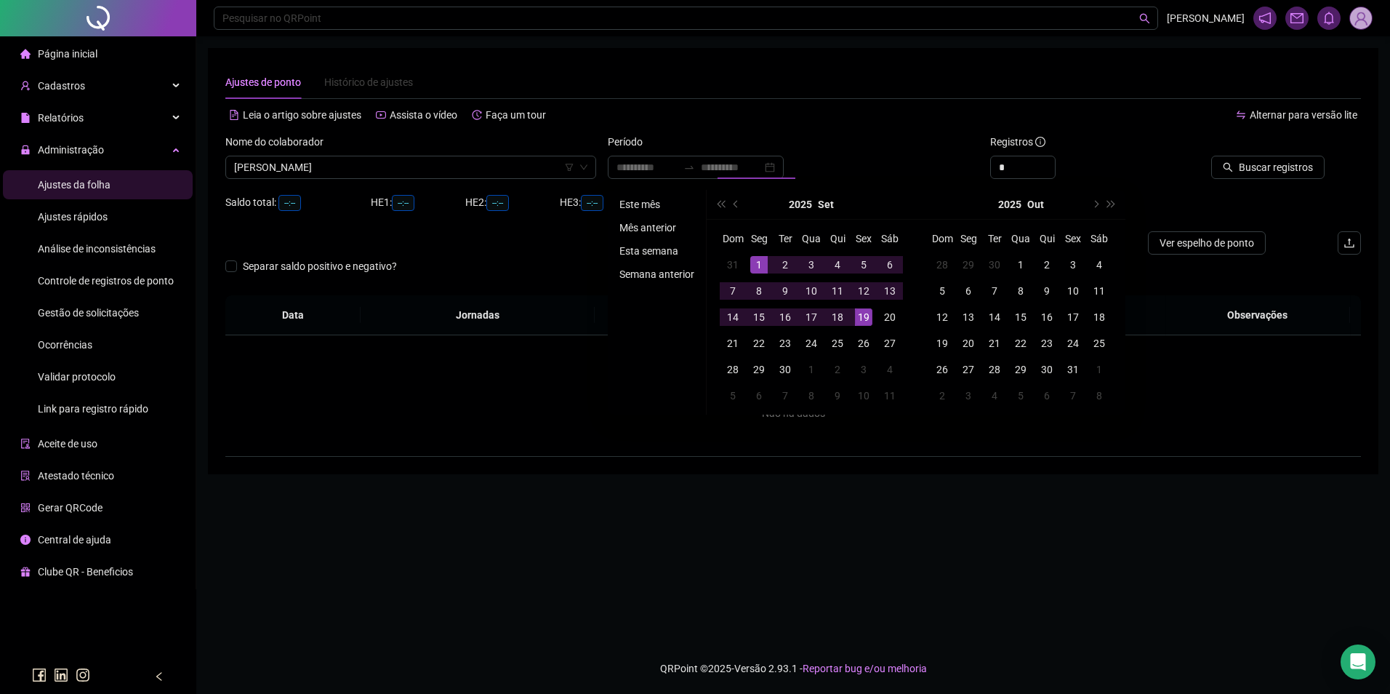
click at [643, 206] on li "Este mês" at bounding box center [657, 204] width 87 height 17
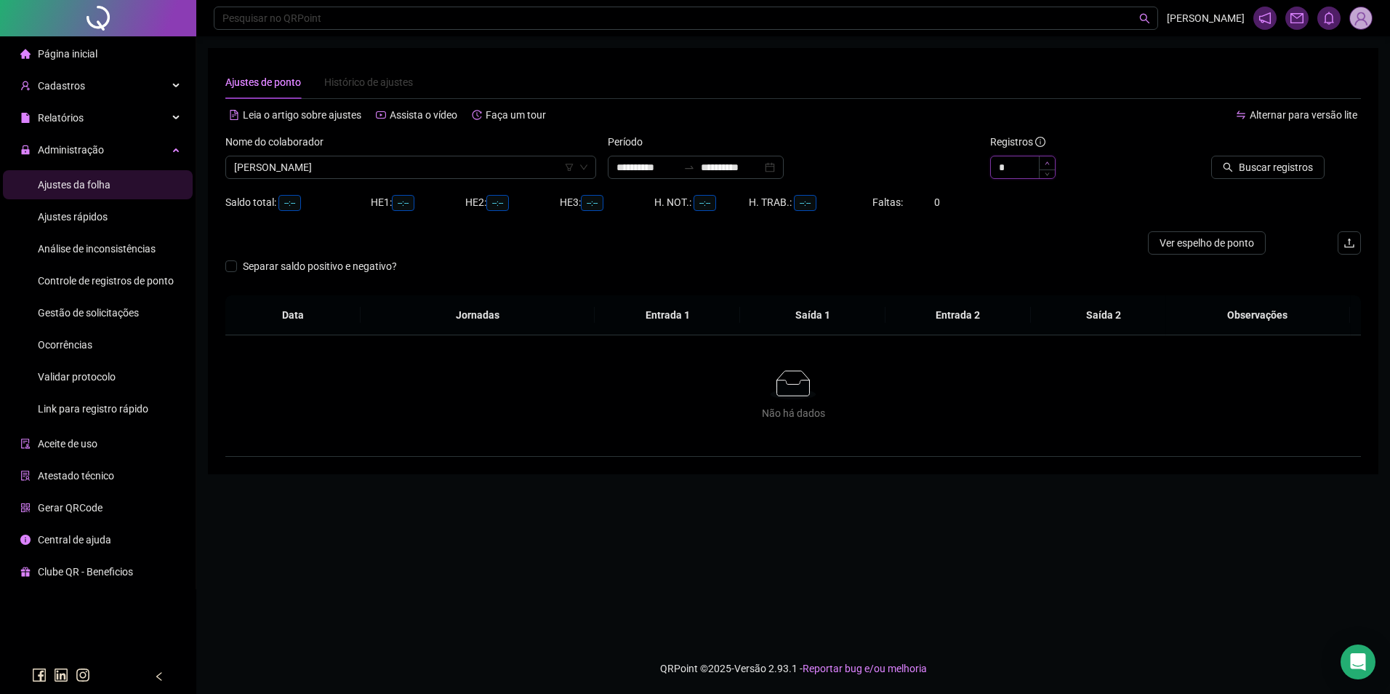
click at [1046, 163] on icon "up" at bounding box center [1047, 162] width 4 height 3
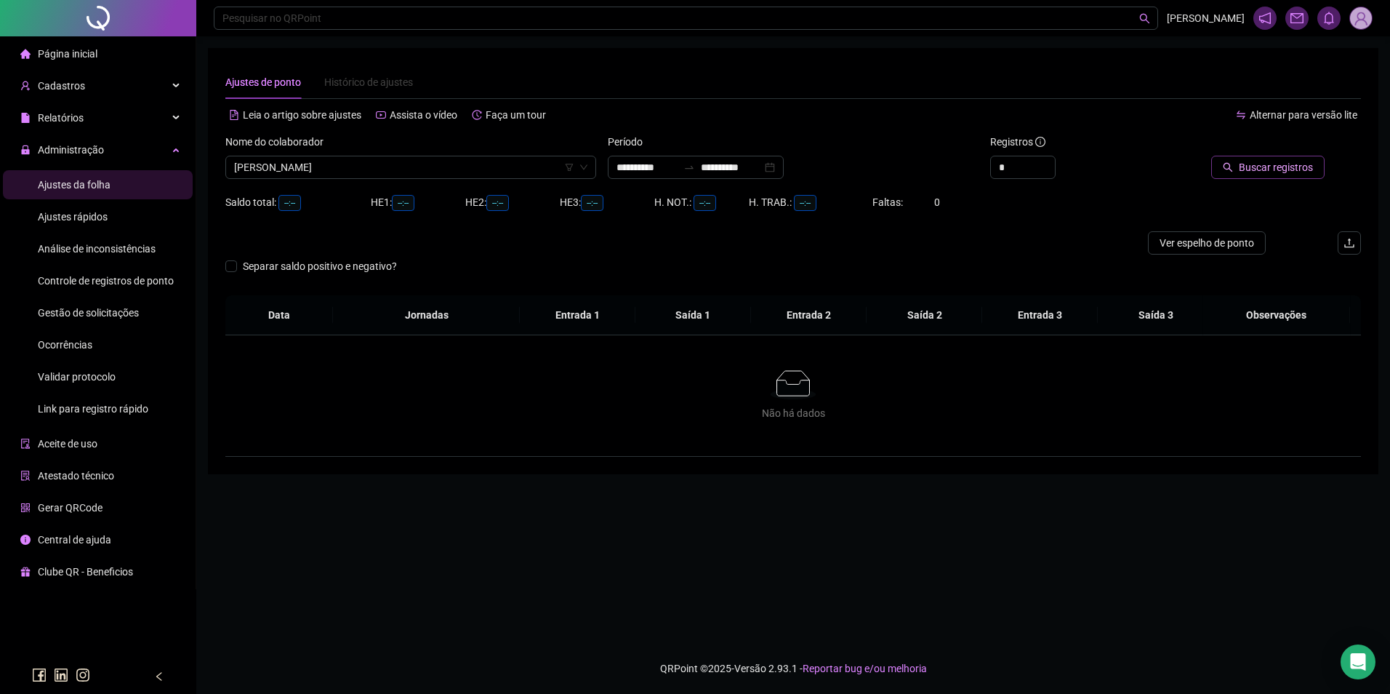
click at [1238, 167] on button "Buscar registros" at bounding box center [1267, 167] width 113 height 23
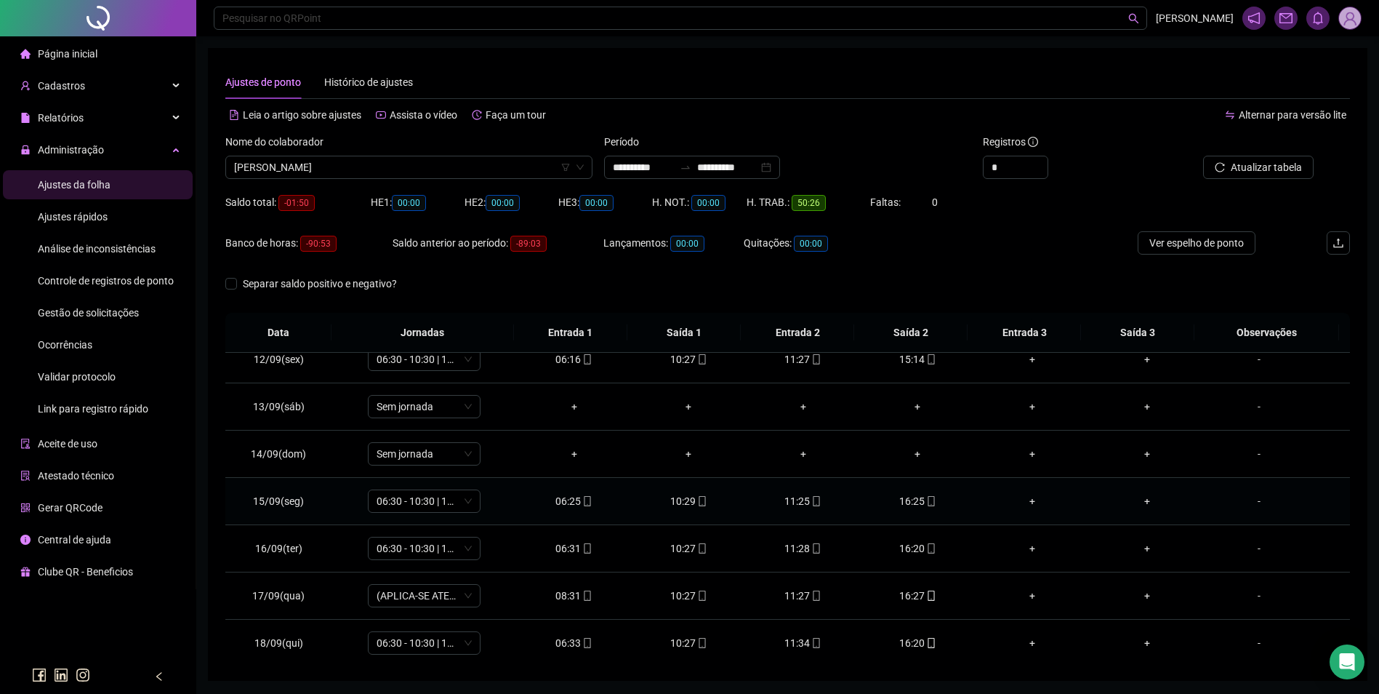
scroll to position [588, 0]
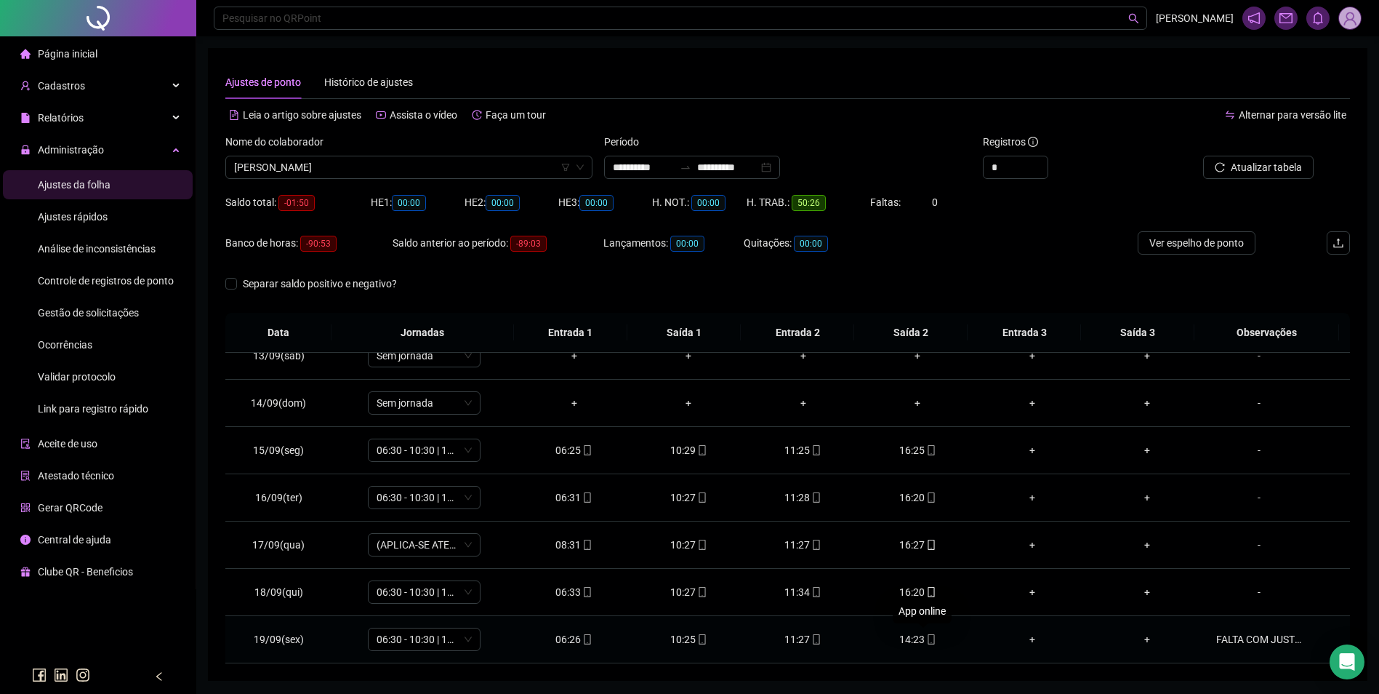
click at [928, 635] on icon "mobile" at bounding box center [931, 639] width 7 height 10
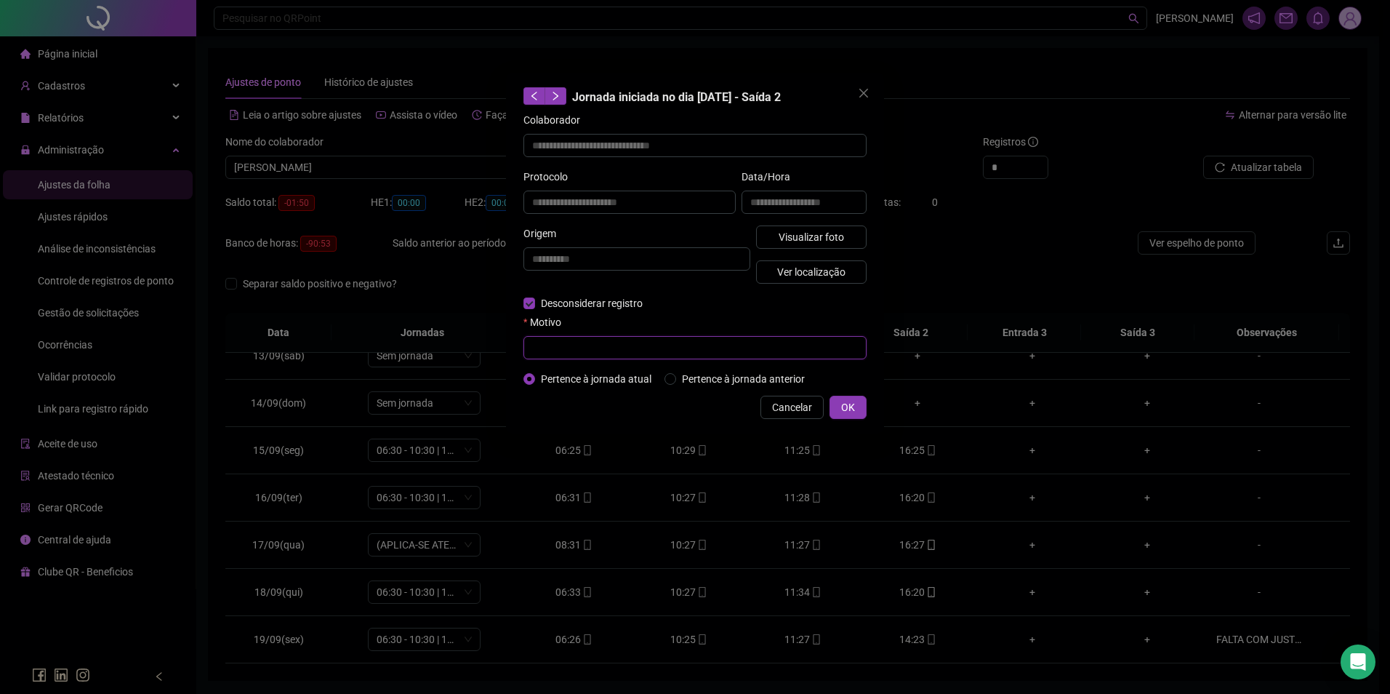
click at [577, 352] on input "text" at bounding box center [695, 347] width 343 height 23
click at [788, 409] on span "Cancelar" at bounding box center [792, 407] width 40 height 16
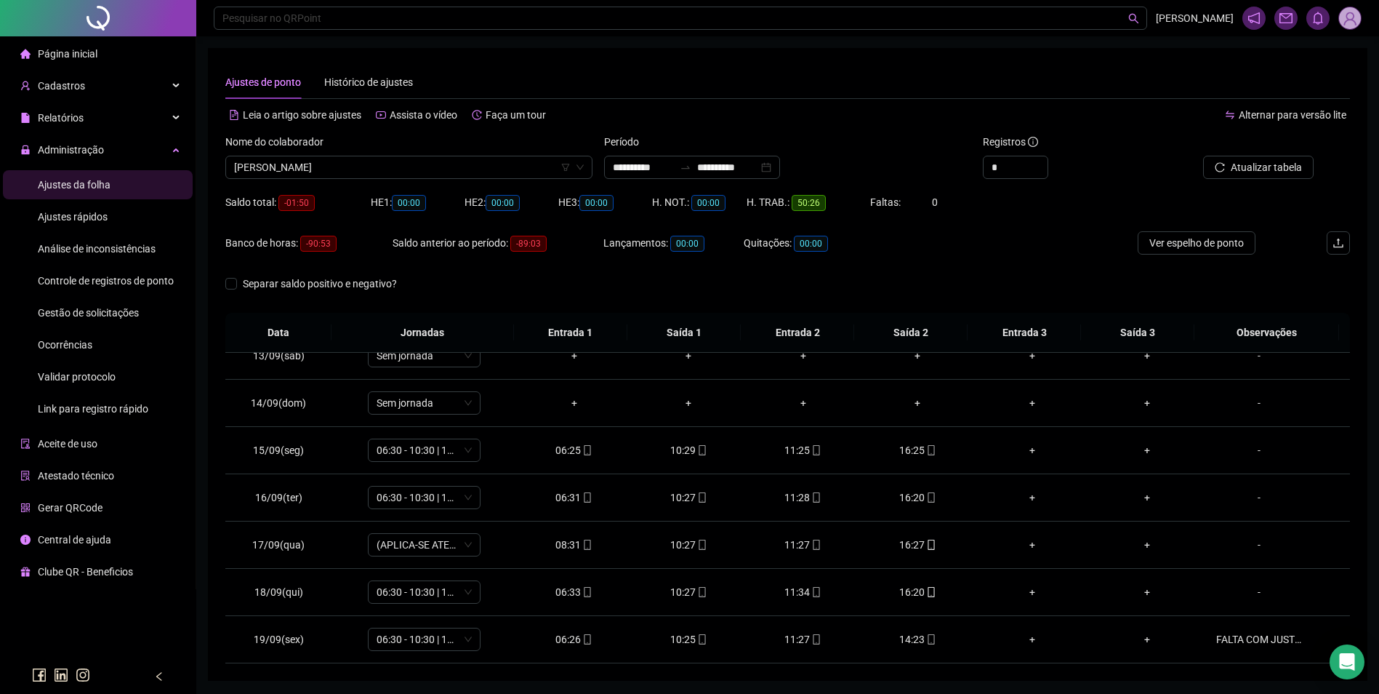
click at [104, 314] on span "Gestão de solicitações" at bounding box center [88, 313] width 101 height 12
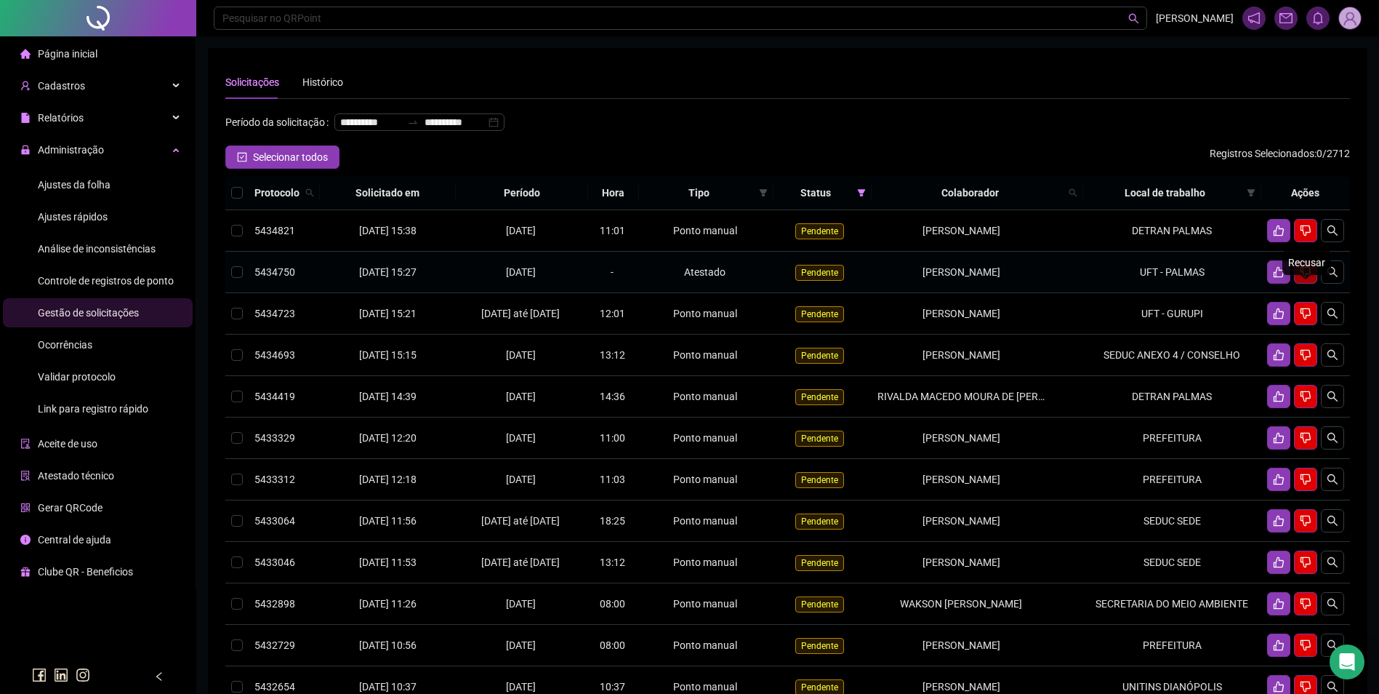
click at [1312, 284] on button "button" at bounding box center [1305, 271] width 23 height 23
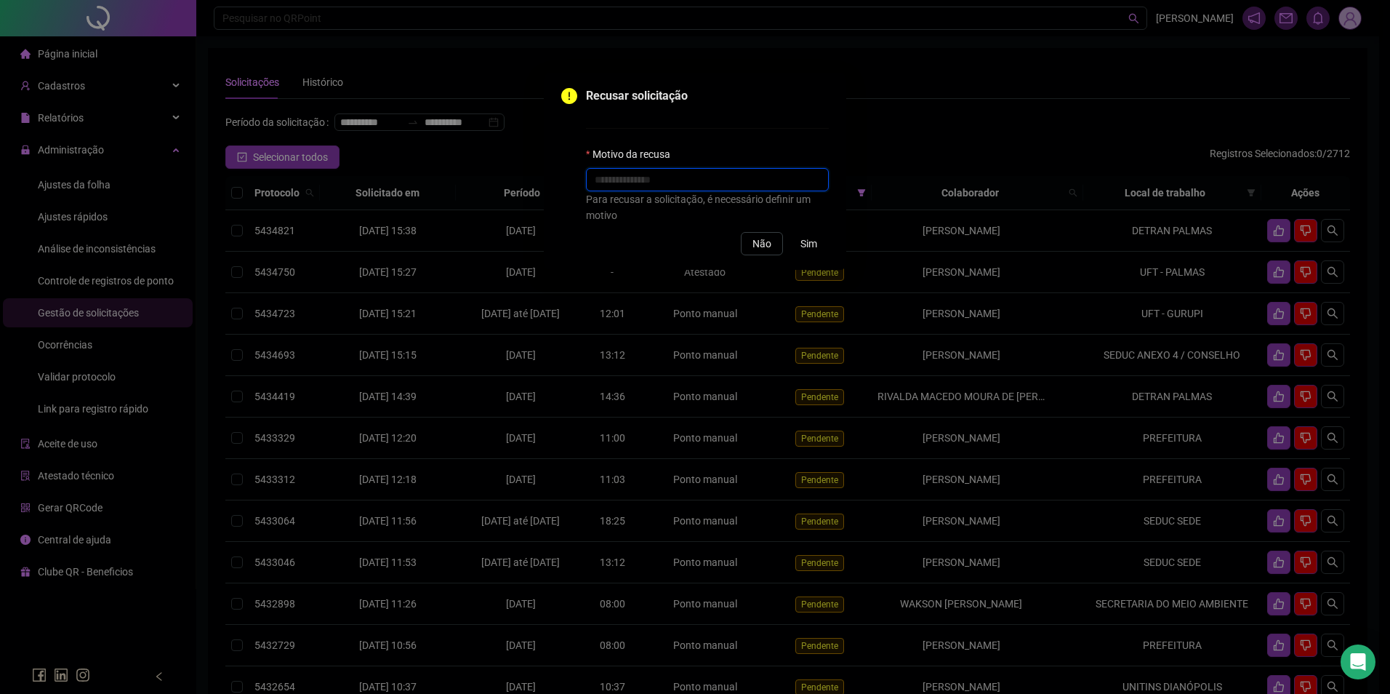
click at [774, 180] on input "text" at bounding box center [707, 179] width 243 height 23
click at [814, 246] on span "Sim" at bounding box center [809, 244] width 17 height 16
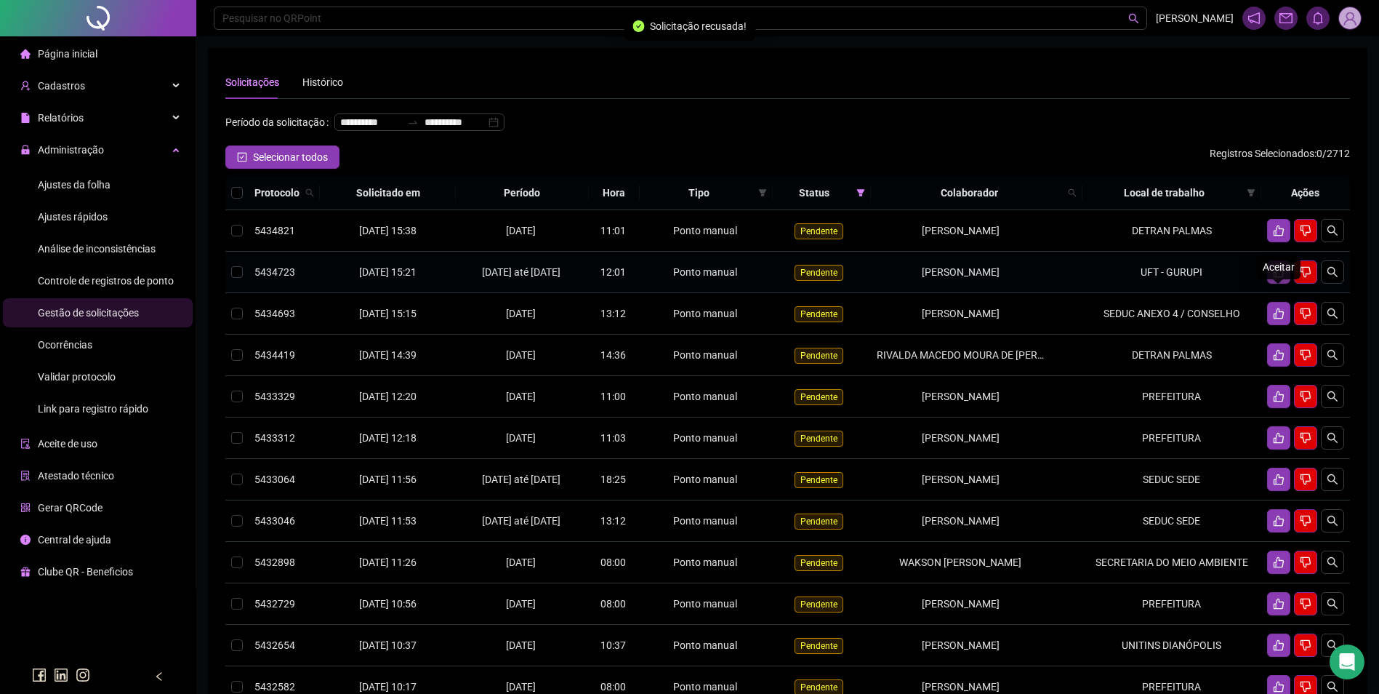
click at [1279, 278] on icon "like" at bounding box center [1279, 272] width 12 height 12
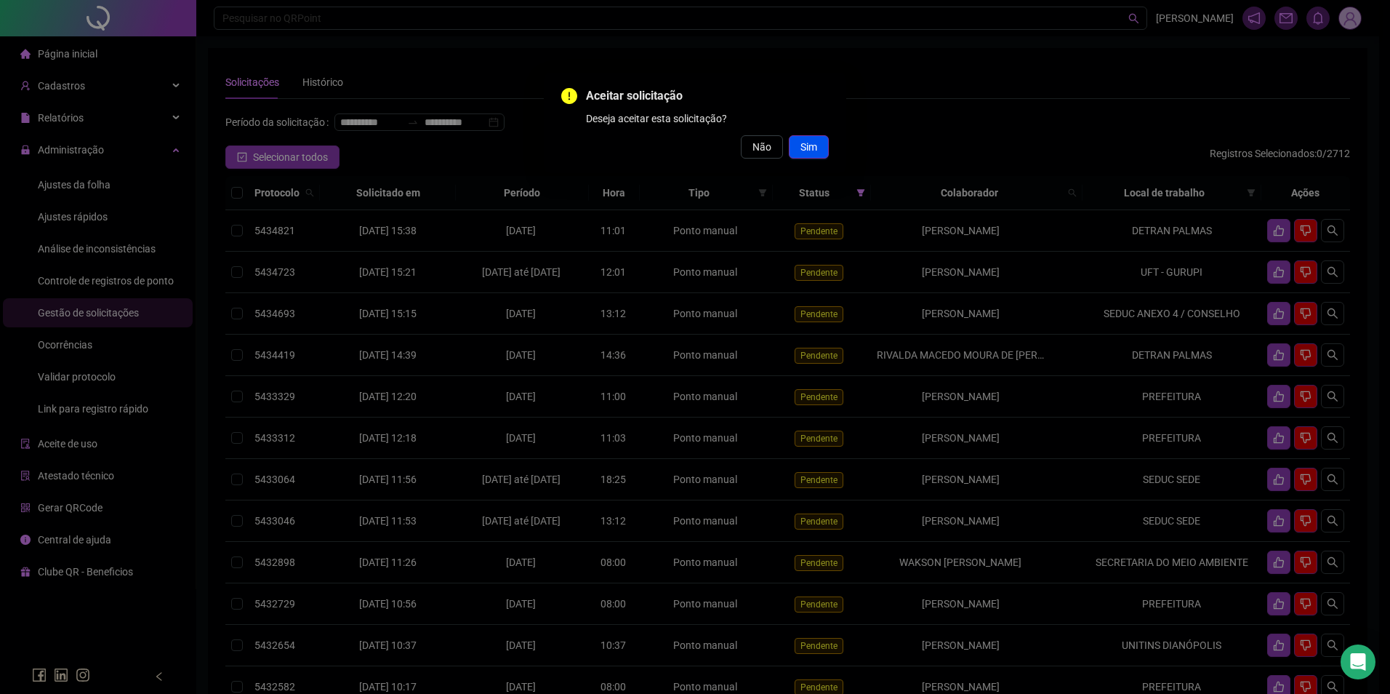
click at [802, 148] on span "Sim" at bounding box center [809, 147] width 17 height 16
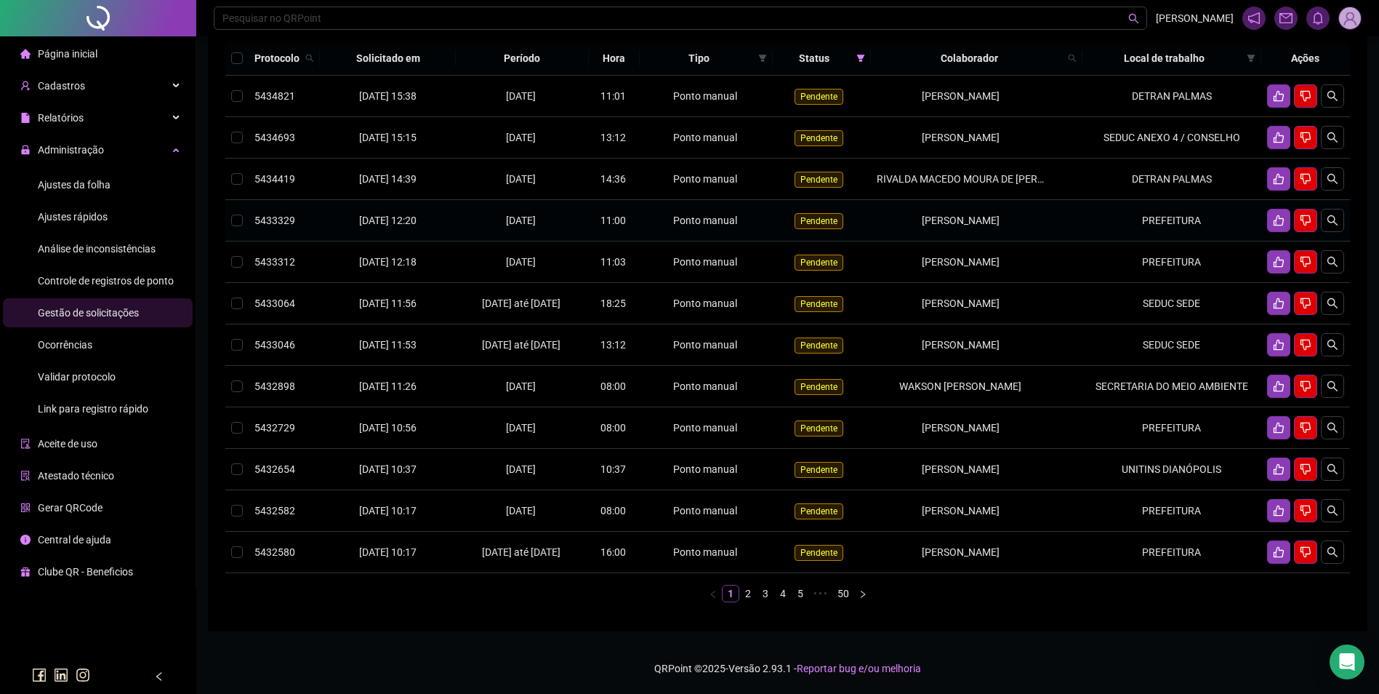
scroll to position [145, 0]
click at [750, 601] on link "2" at bounding box center [748, 593] width 16 height 16
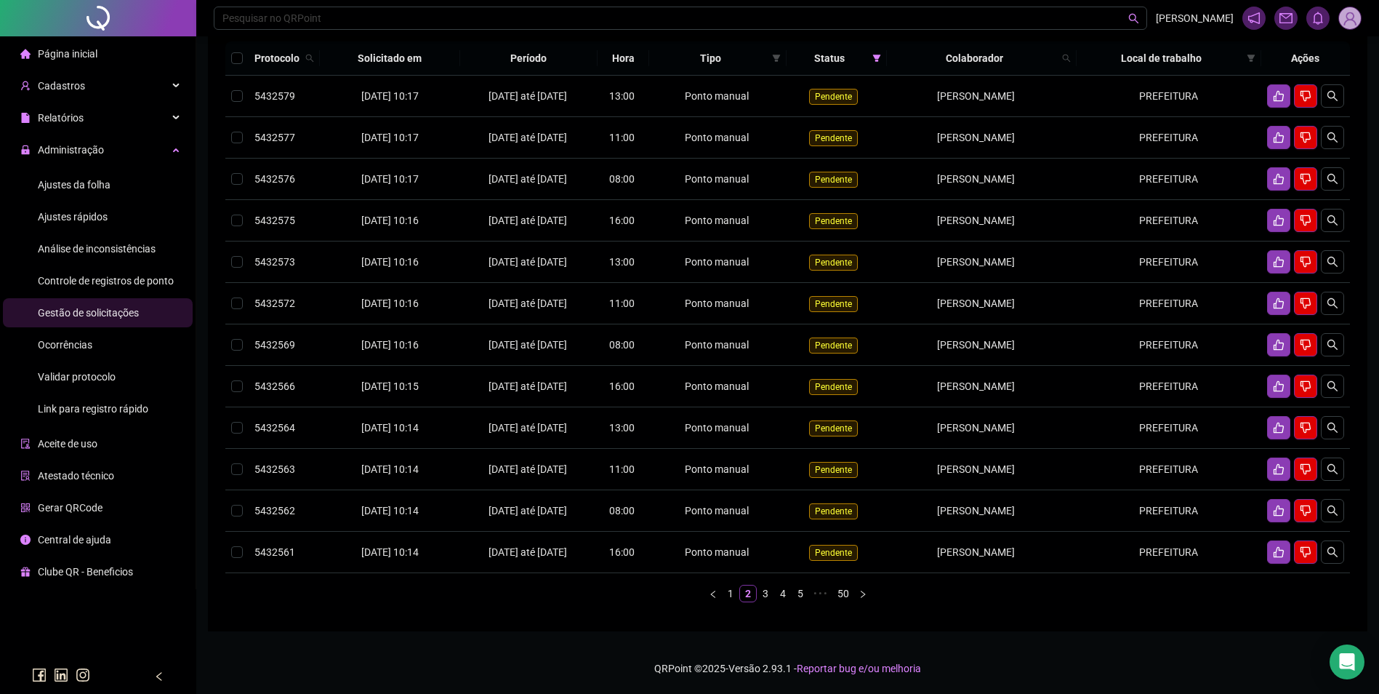
click at [77, 179] on span "Ajustes da folha" at bounding box center [74, 185] width 73 height 12
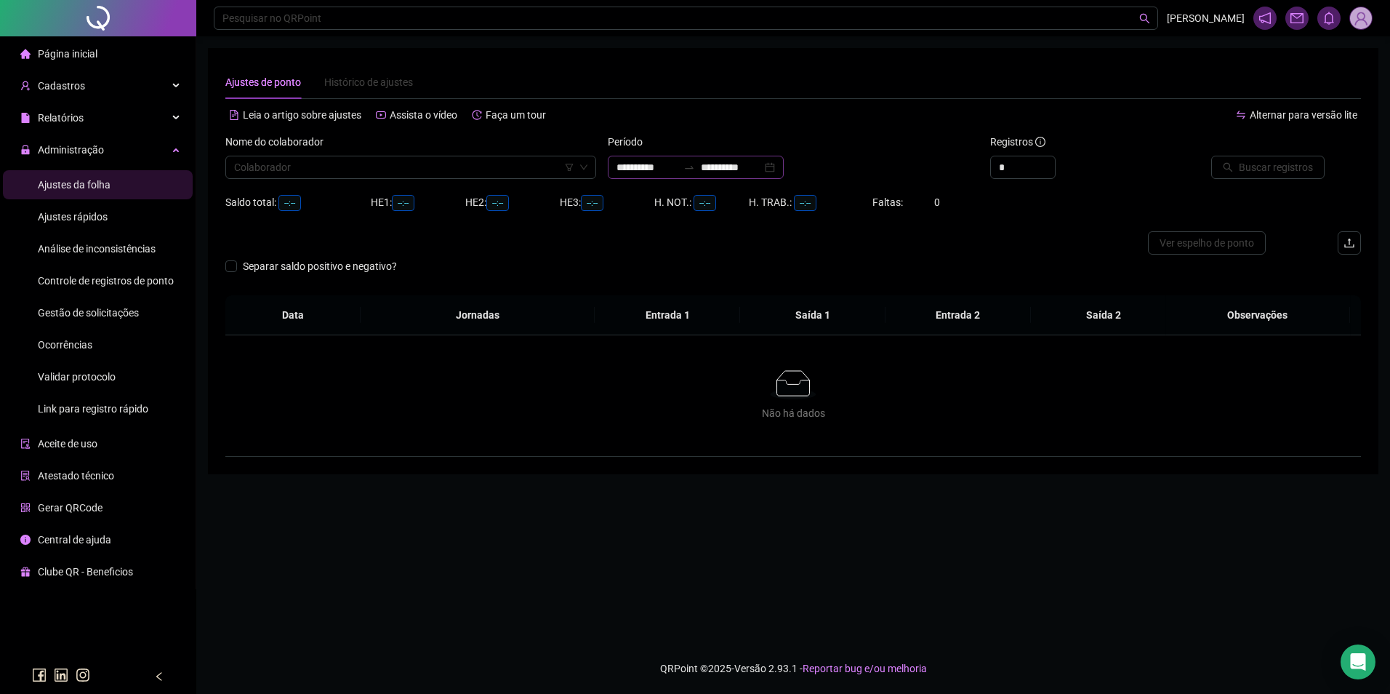
click at [611, 168] on div "**********" at bounding box center [696, 167] width 176 height 23
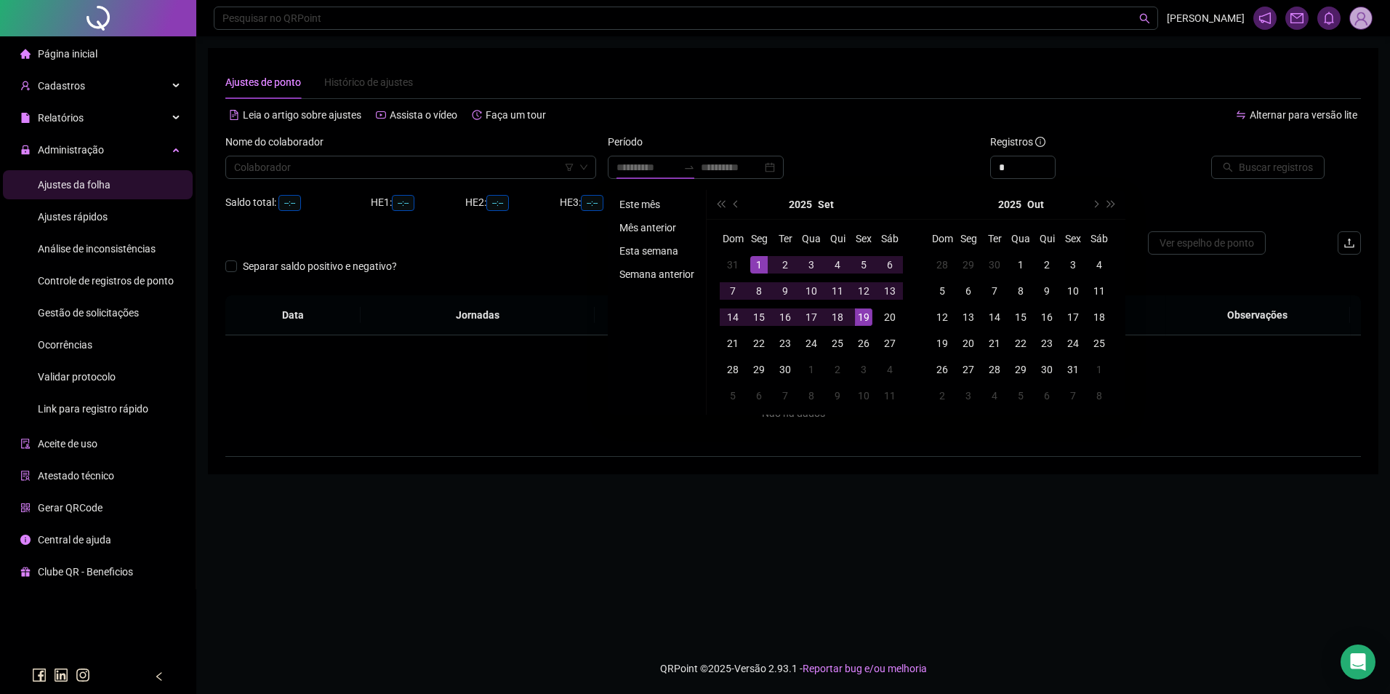
click at [643, 205] on li "Este mês" at bounding box center [657, 204] width 87 height 17
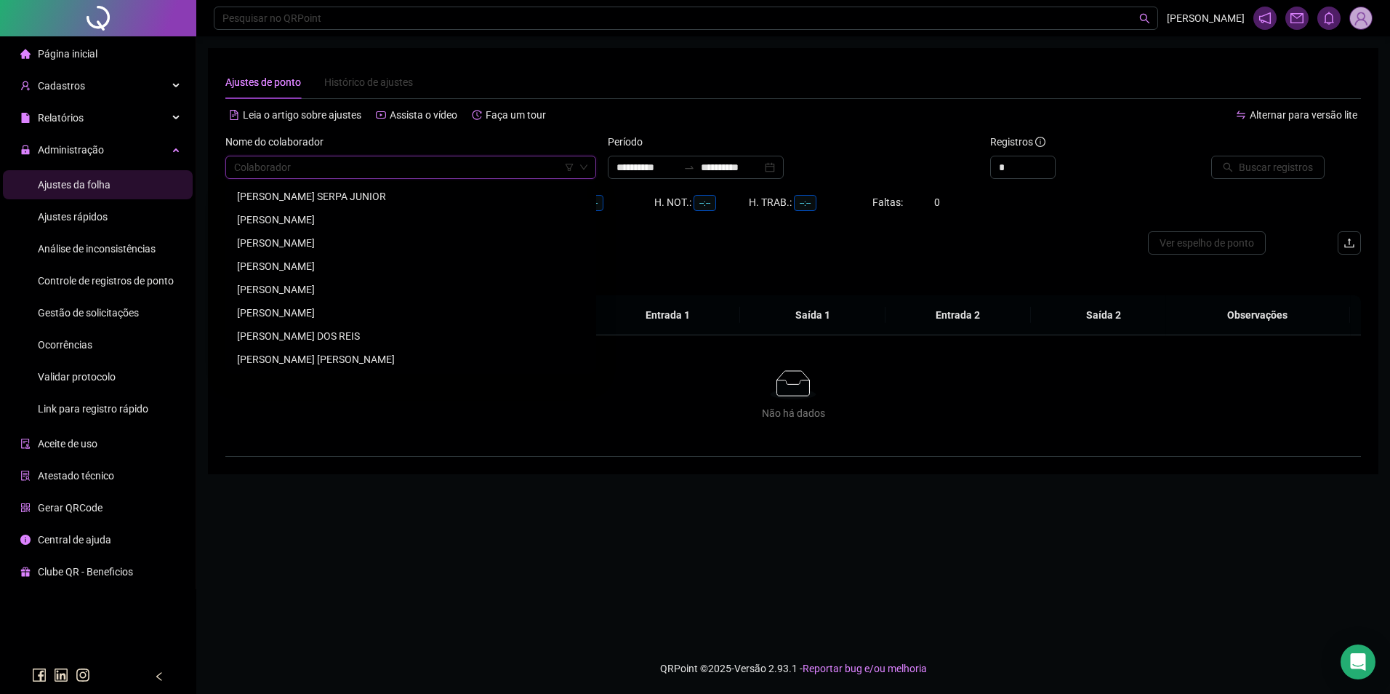
click at [301, 158] on input "search" at bounding box center [404, 167] width 340 height 22
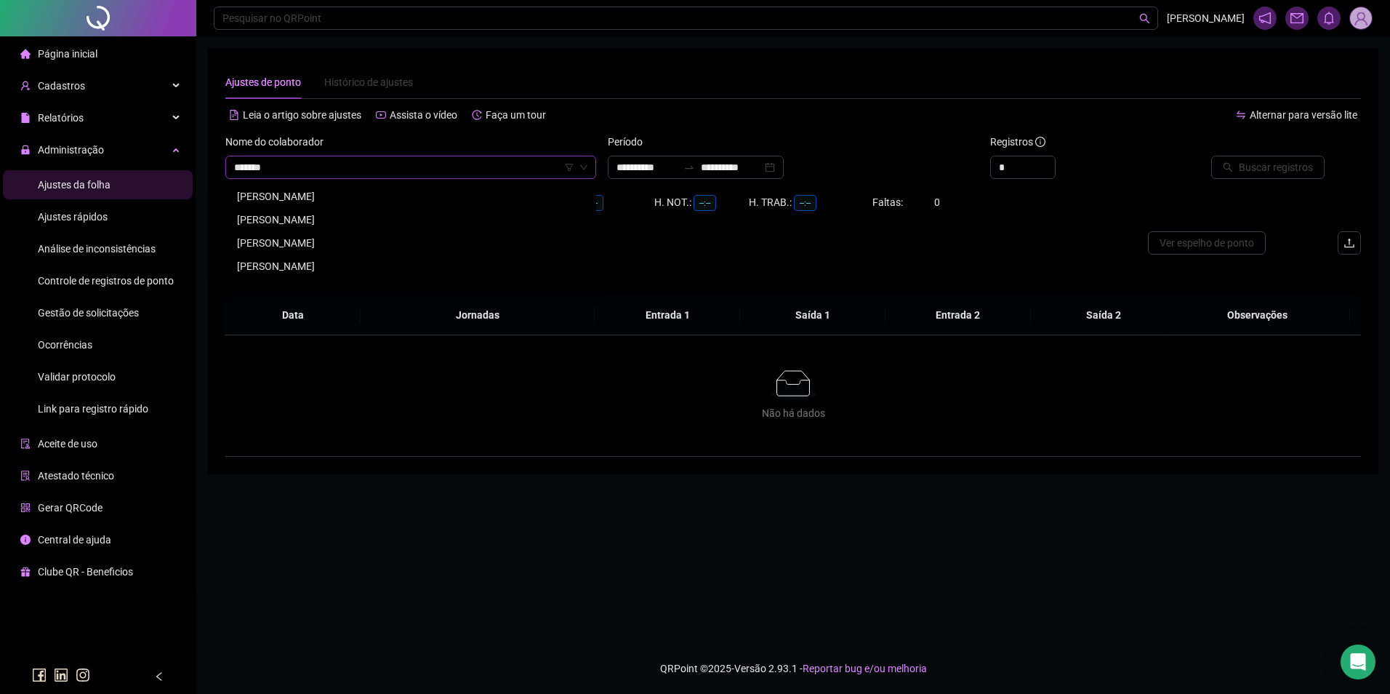
click at [336, 265] on div "[PERSON_NAME]" at bounding box center [411, 266] width 348 height 16
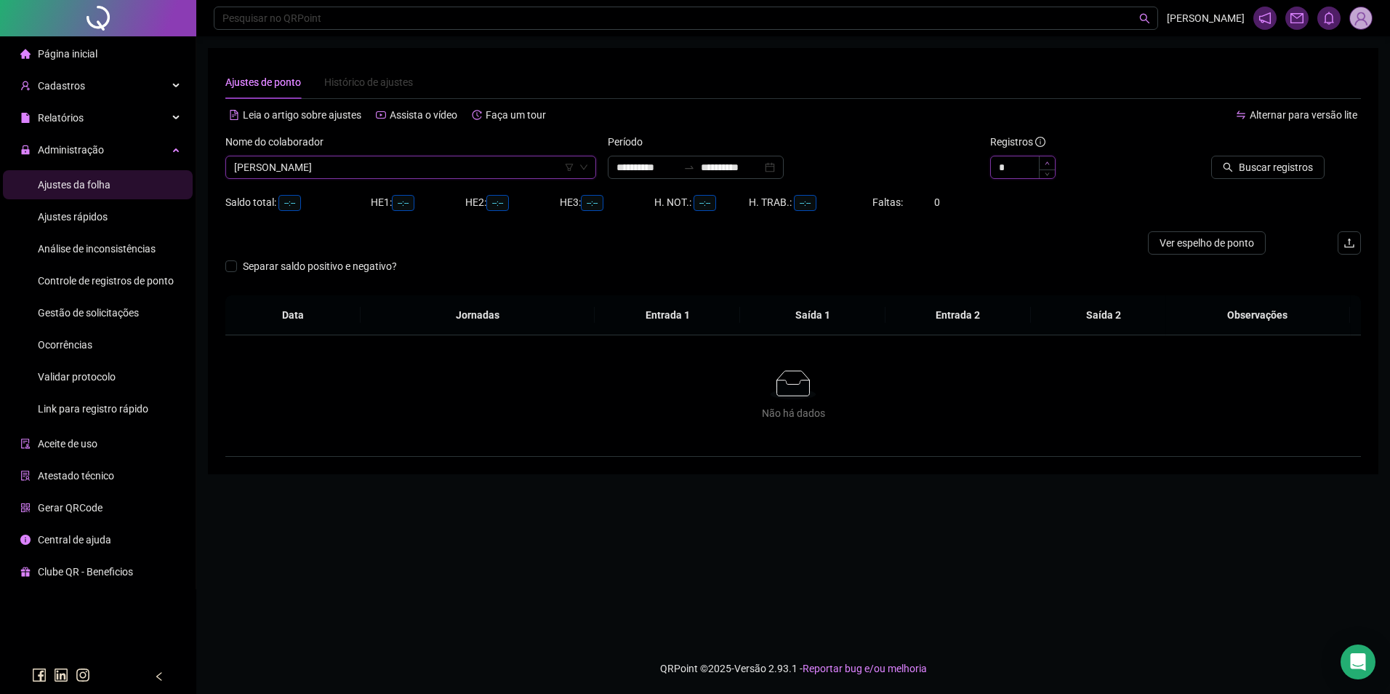
click at [1046, 161] on icon "up" at bounding box center [1047, 163] width 5 height 5
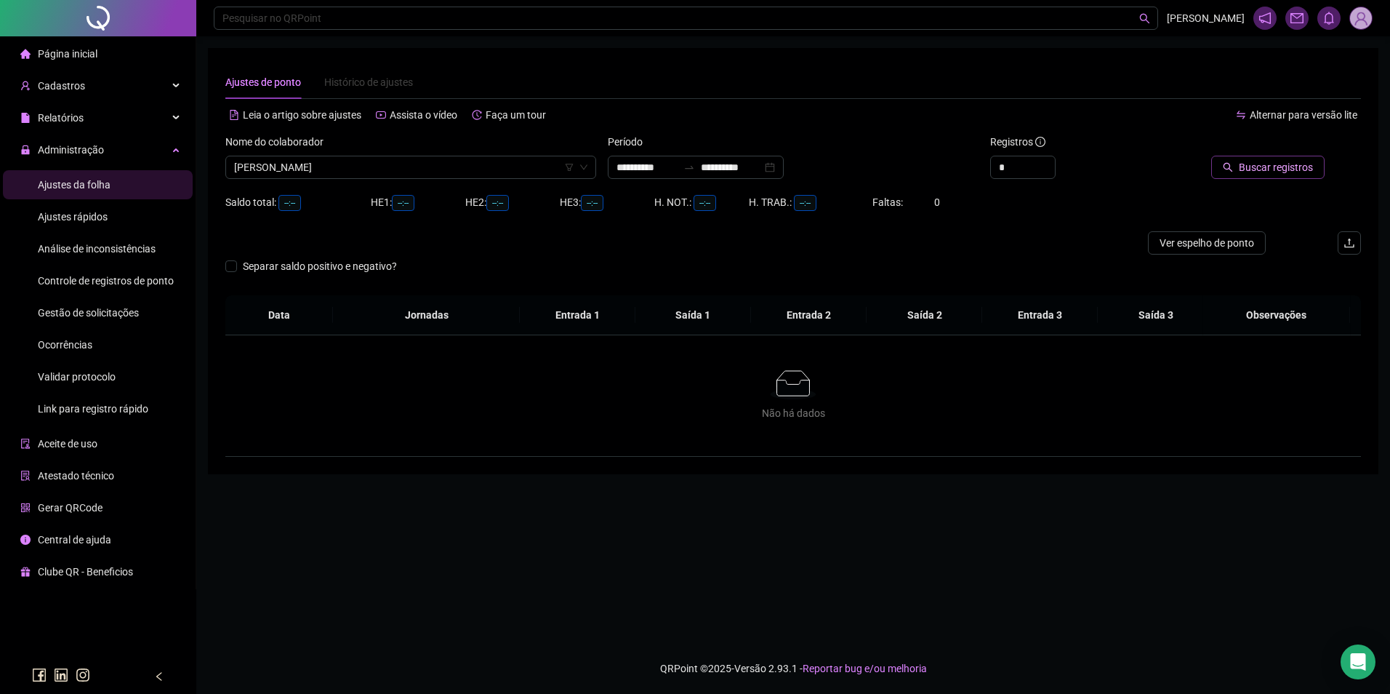
click at [1292, 164] on span "Buscar registros" at bounding box center [1276, 167] width 74 height 16
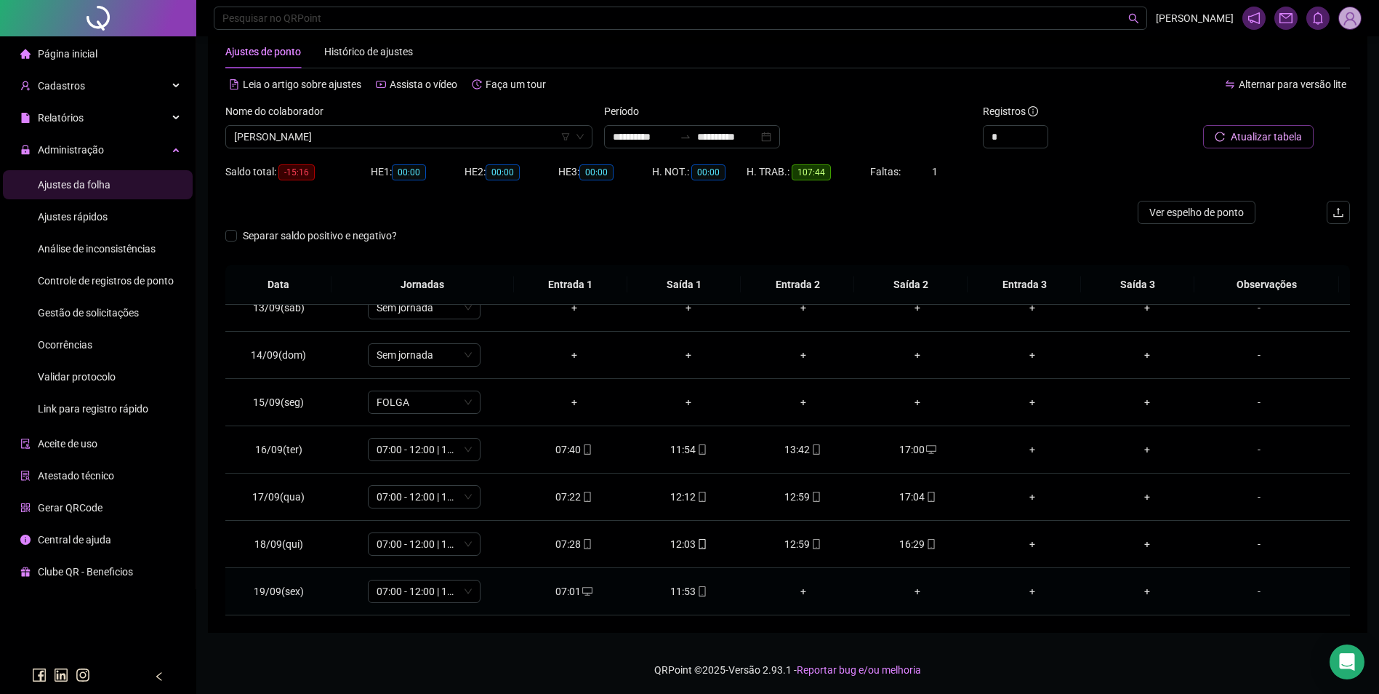
scroll to position [32, 0]
click at [697, 585] on icon "mobile" at bounding box center [702, 590] width 10 height 10
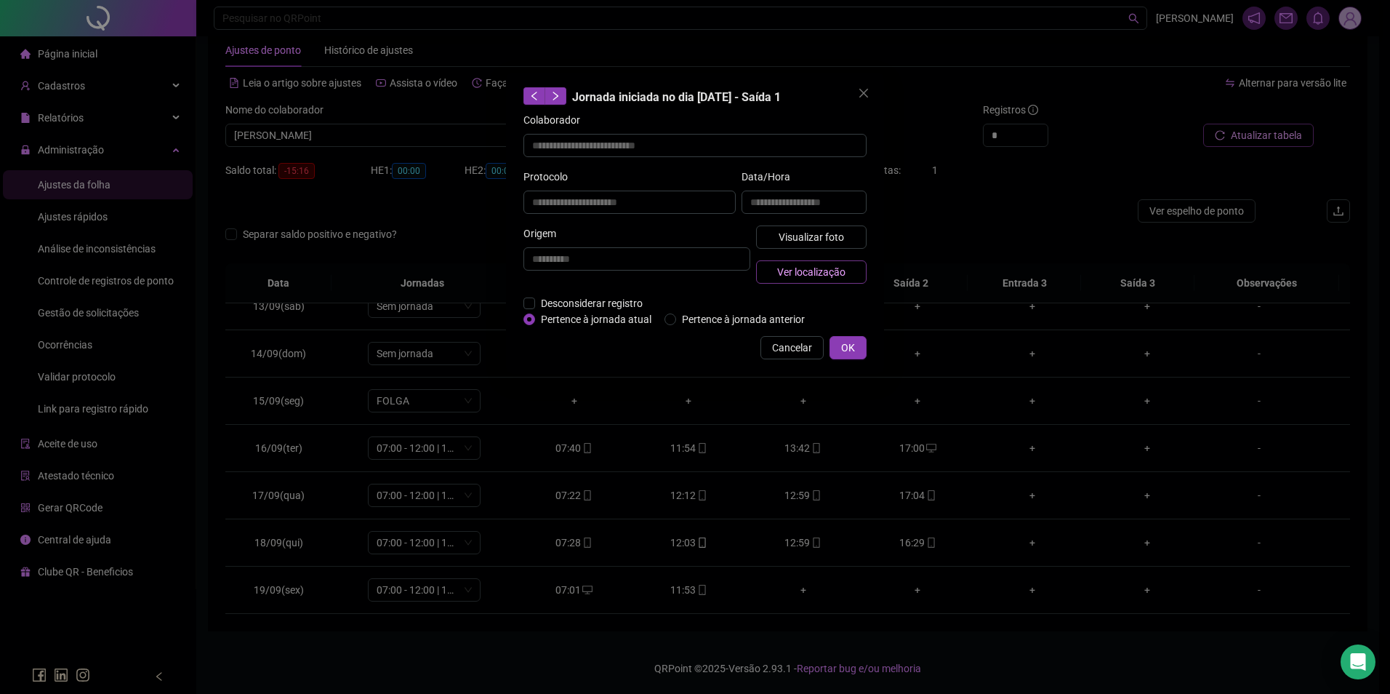
click at [814, 270] on span "Ver localização" at bounding box center [811, 272] width 68 height 16
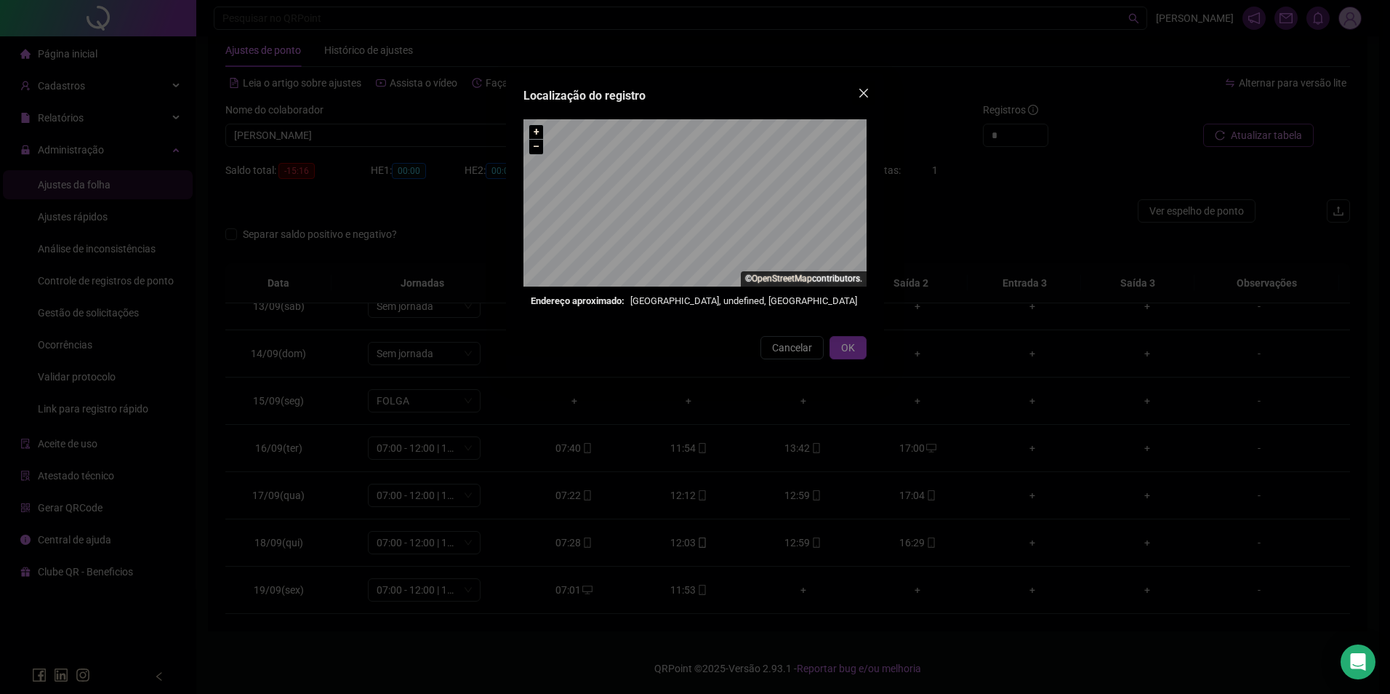
click at [867, 89] on icon "close" at bounding box center [863, 93] width 9 height 9
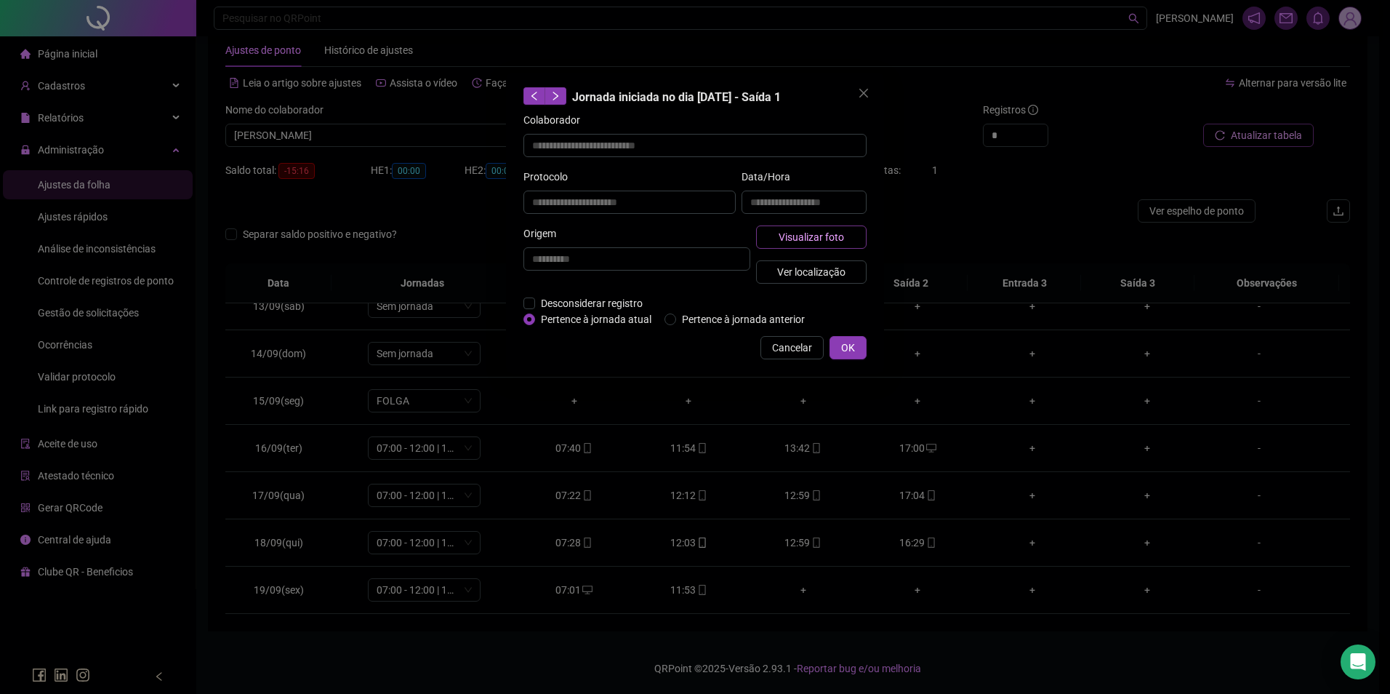
click at [829, 235] on span "Visualizar foto" at bounding box center [811, 237] width 65 height 16
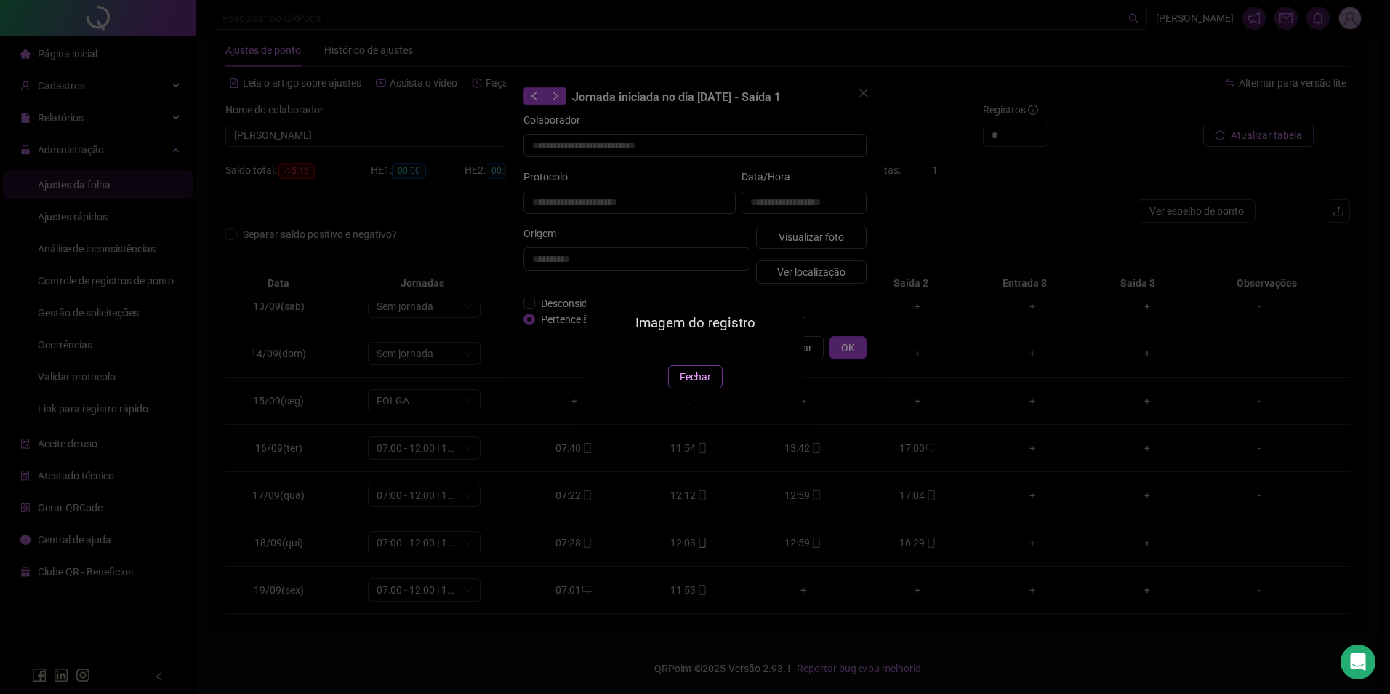
click at [705, 385] on span "Fechar" at bounding box center [695, 377] width 31 height 16
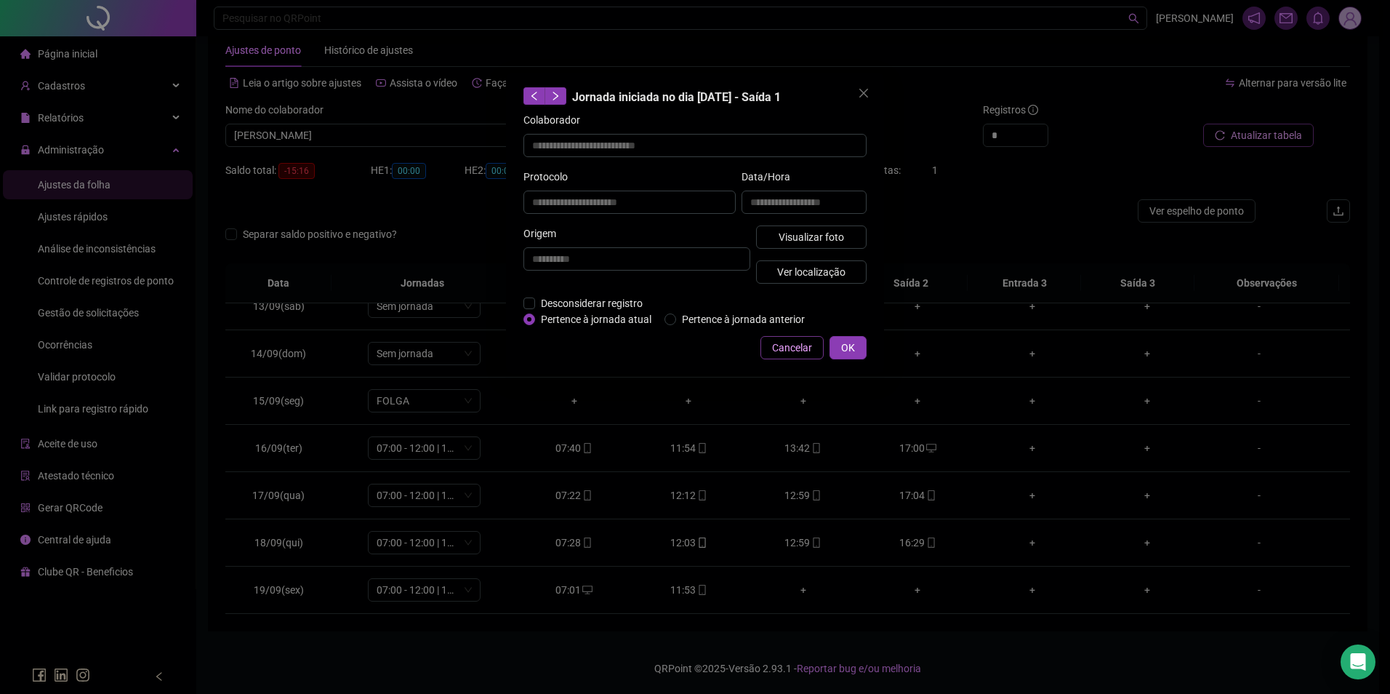
click at [784, 346] on span "Cancelar" at bounding box center [792, 348] width 40 height 16
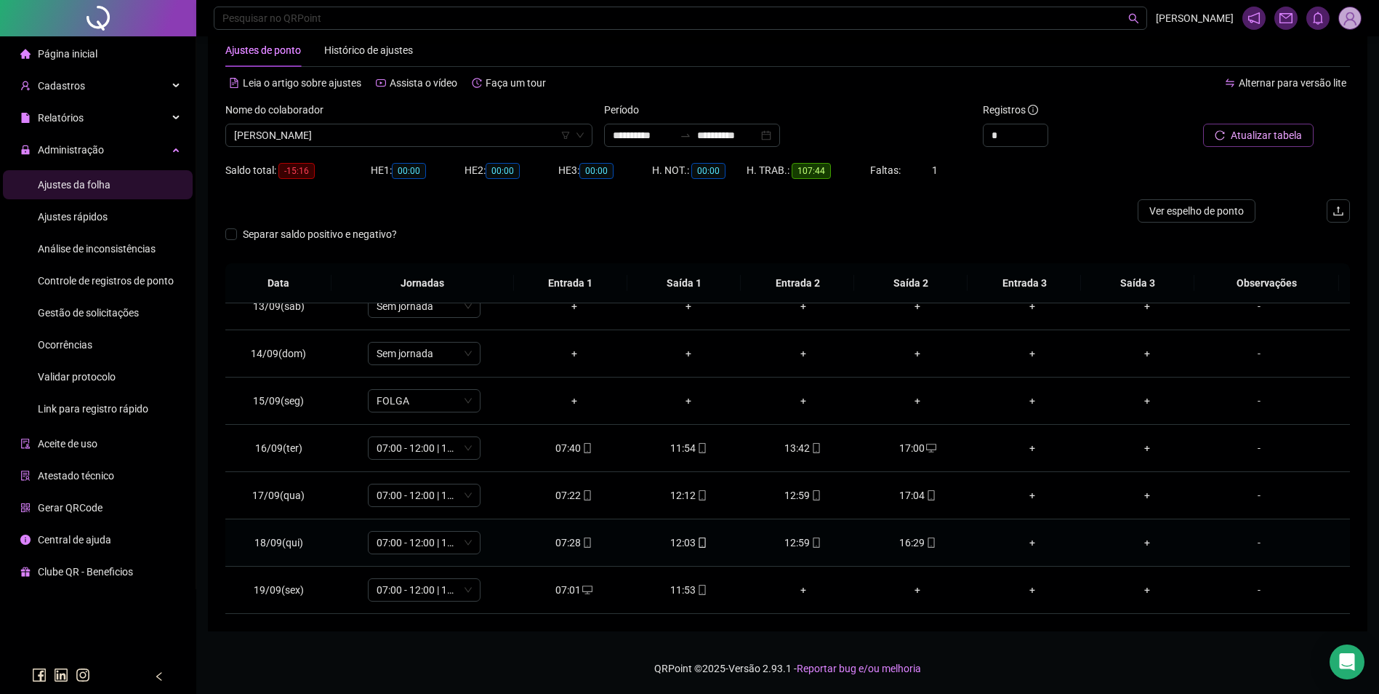
click at [812, 540] on icon "mobile" at bounding box center [816, 542] width 10 height 10
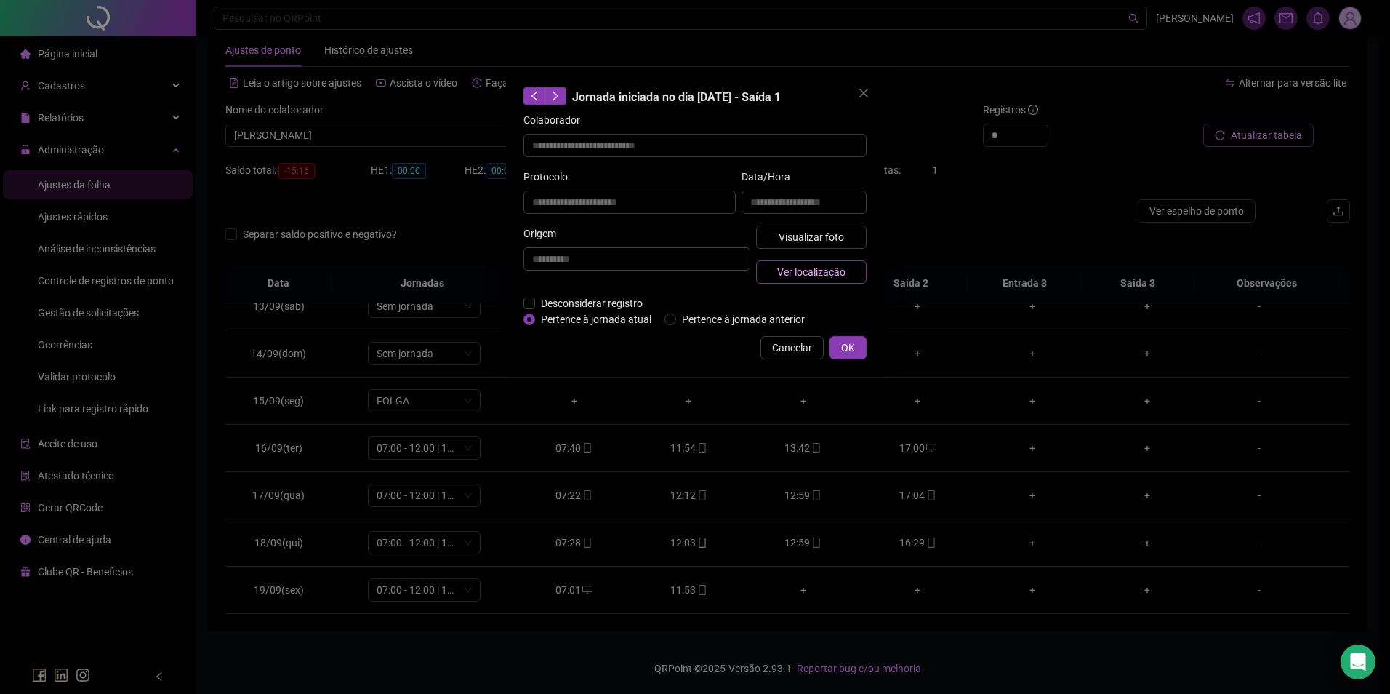
click at [827, 273] on span "Ver localização" at bounding box center [811, 272] width 68 height 16
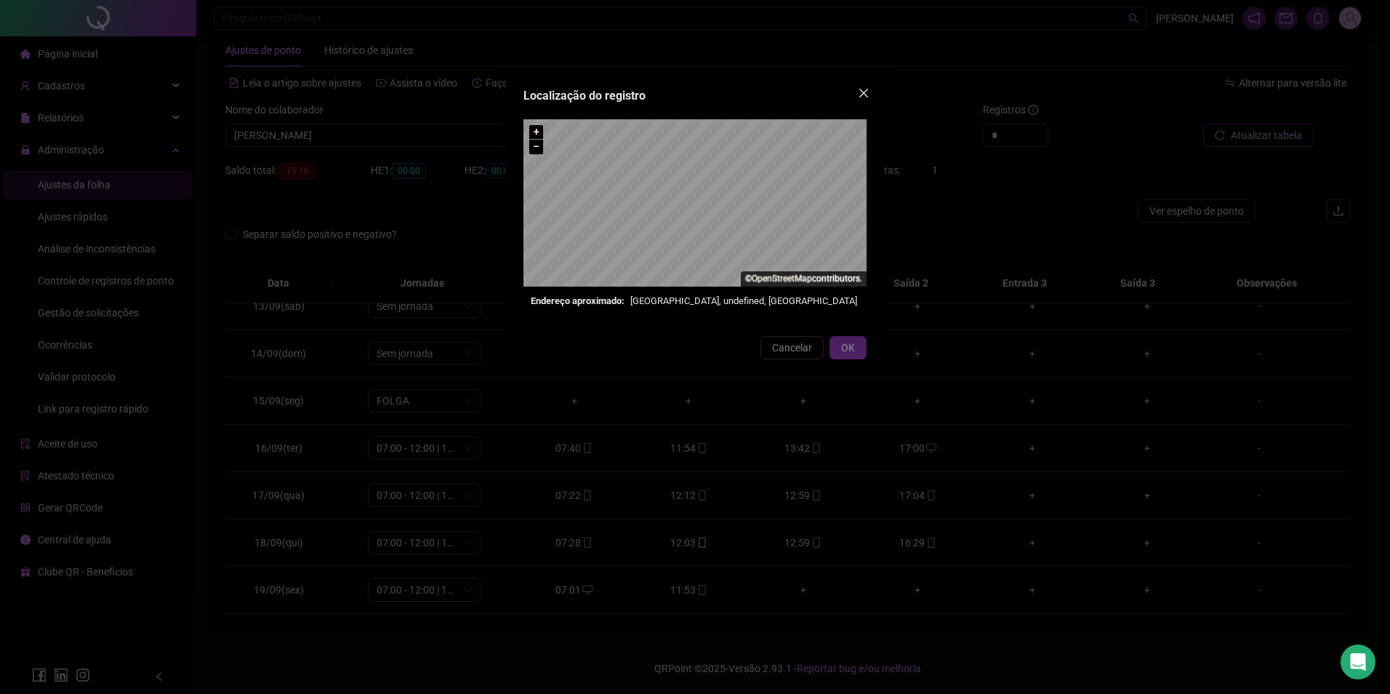
click at [862, 94] on icon "close" at bounding box center [864, 93] width 12 height 12
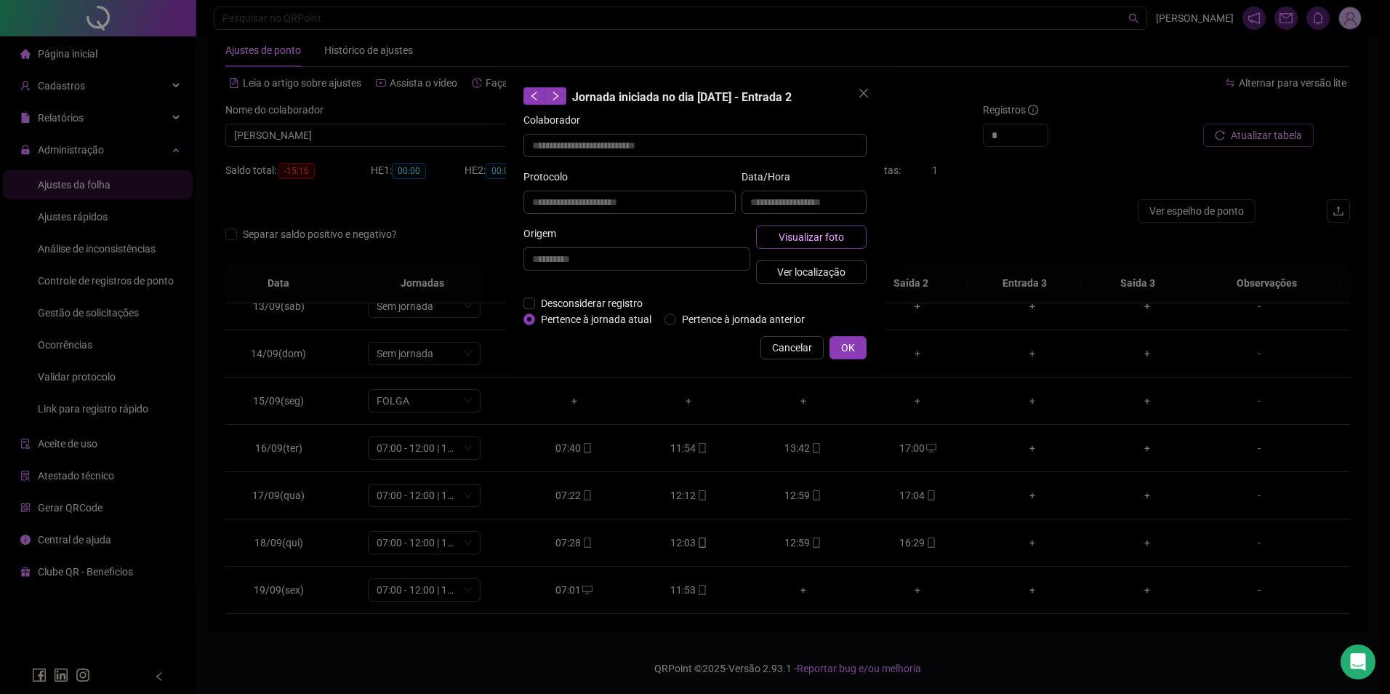
click at [808, 236] on span "Visualizar foto" at bounding box center [811, 237] width 65 height 16
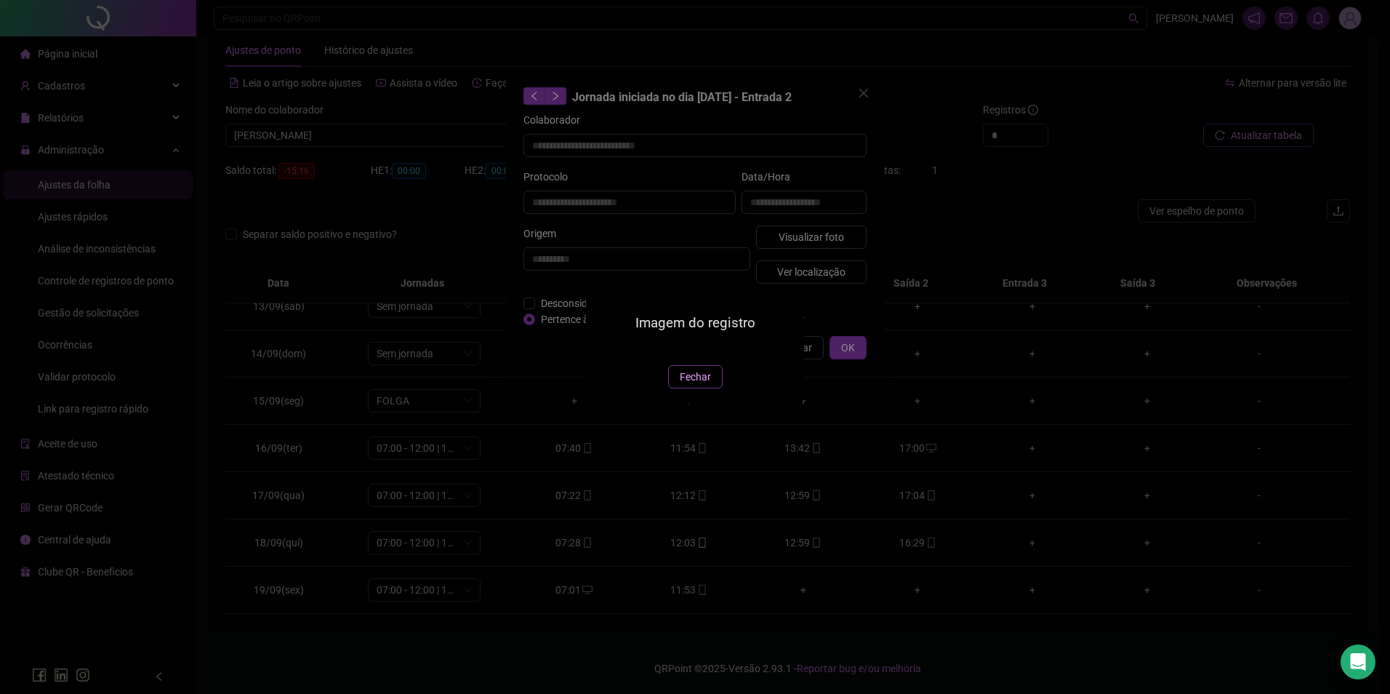
click at [701, 385] on span "Fechar" at bounding box center [695, 377] width 31 height 16
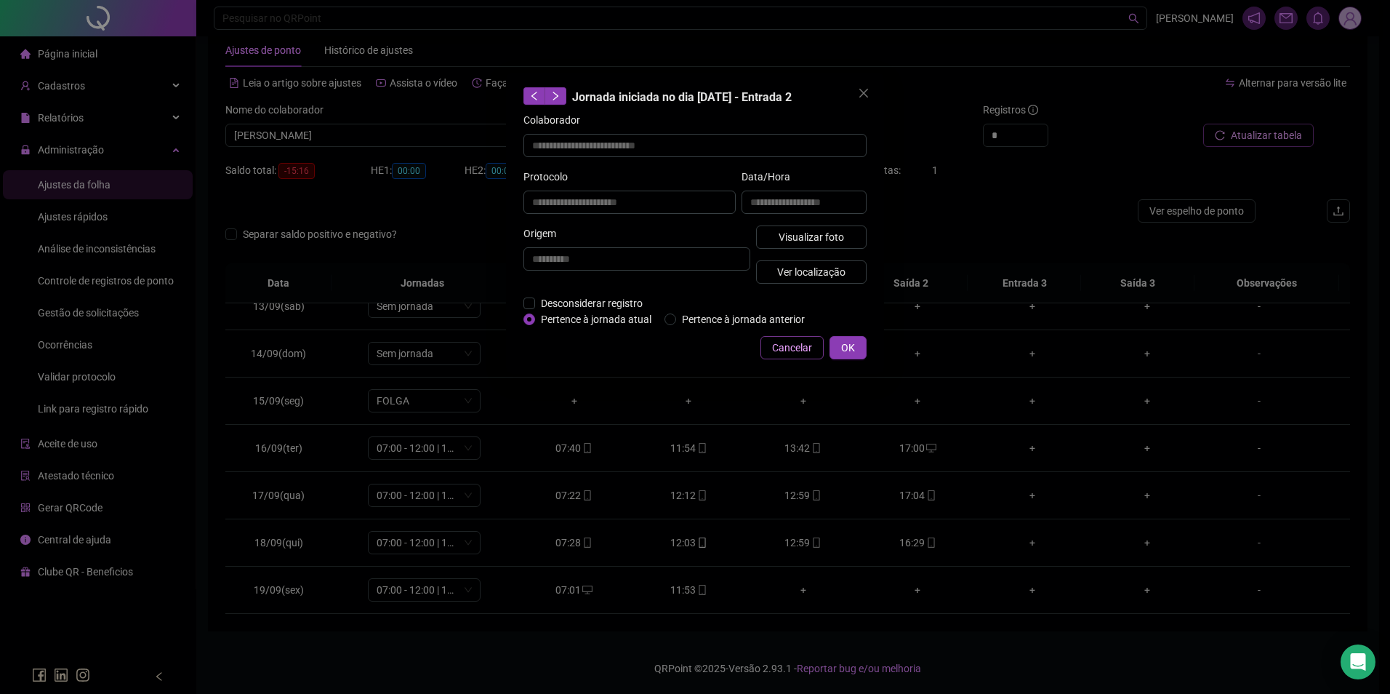
click at [807, 353] on span "Cancelar" at bounding box center [792, 348] width 40 height 16
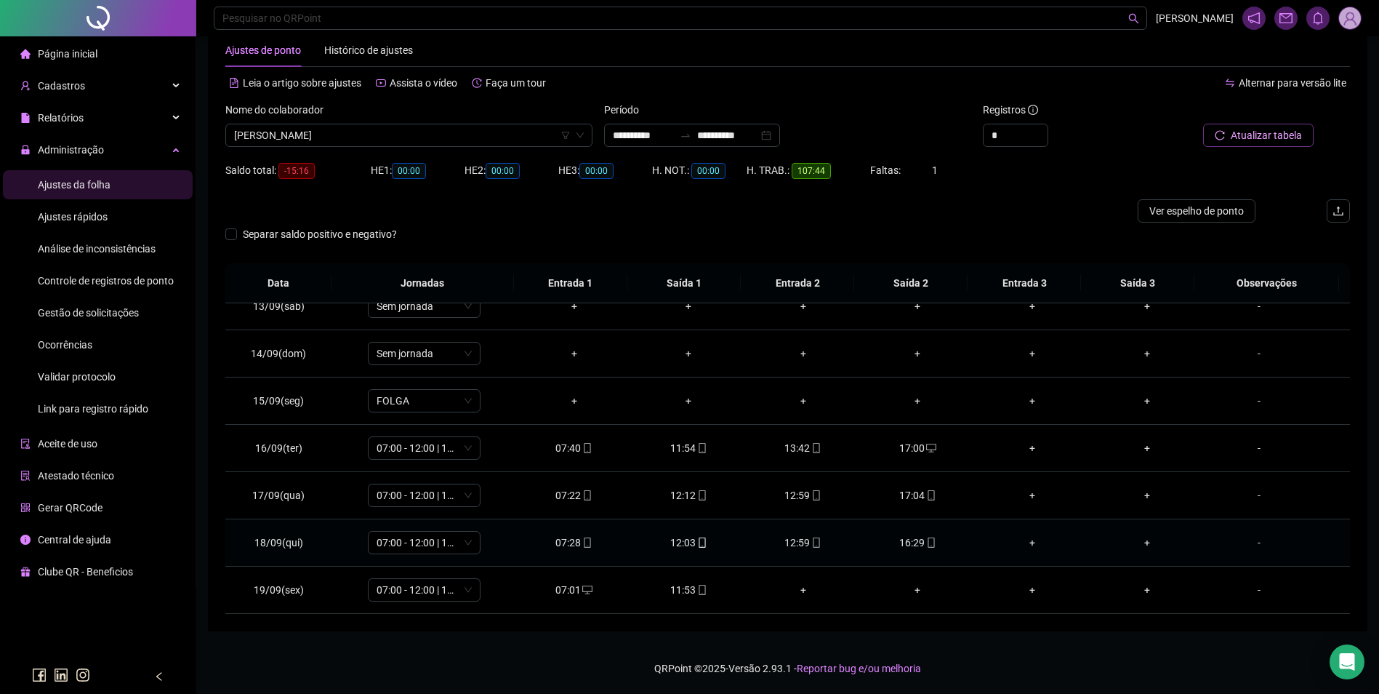
click at [926, 540] on icon "mobile" at bounding box center [931, 542] width 10 height 10
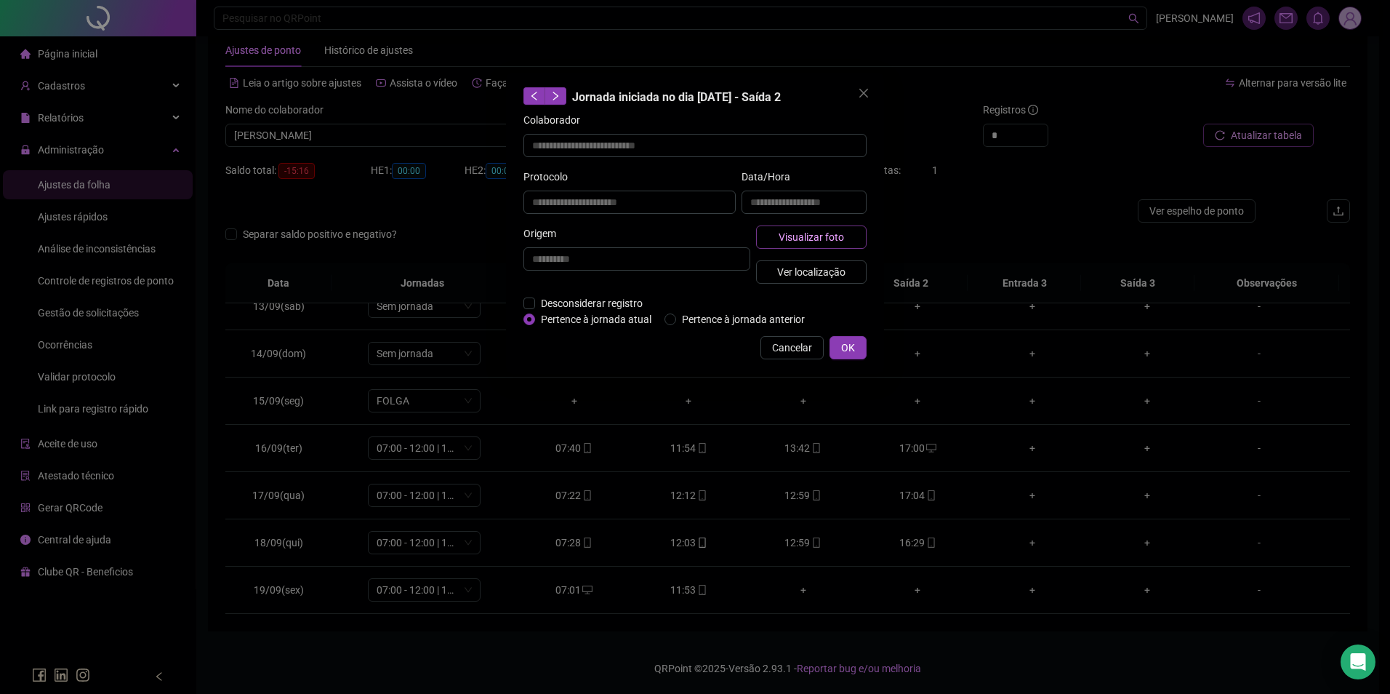
click at [824, 240] on span "Visualizar foto" at bounding box center [811, 237] width 65 height 16
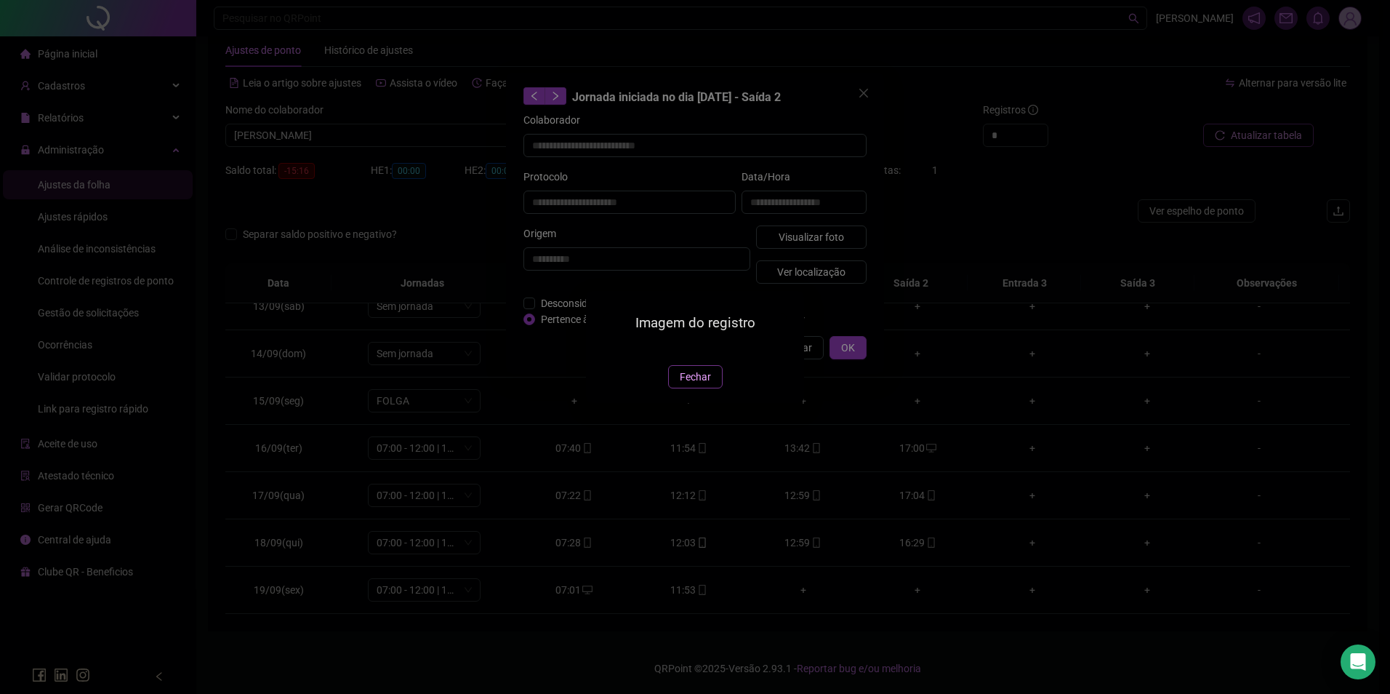
click at [704, 385] on span "Fechar" at bounding box center [695, 377] width 31 height 16
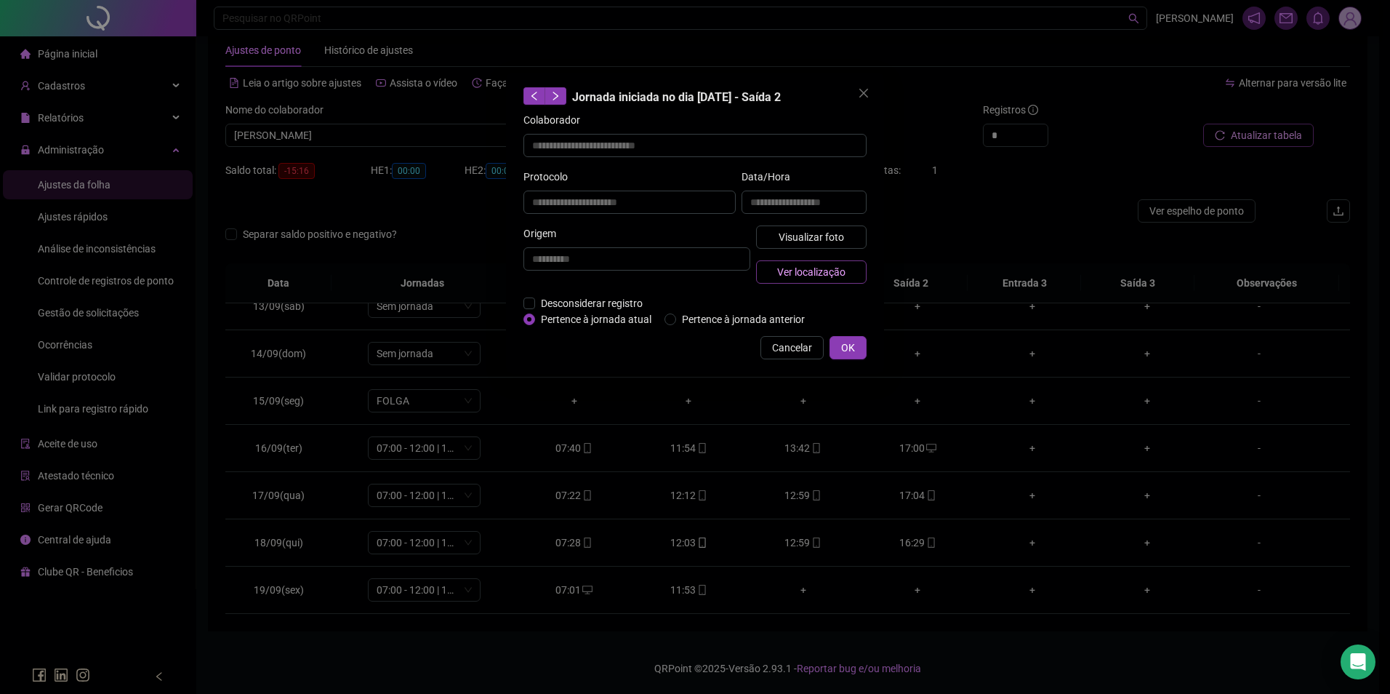
click at [825, 279] on button "Ver localização" at bounding box center [811, 271] width 111 height 23
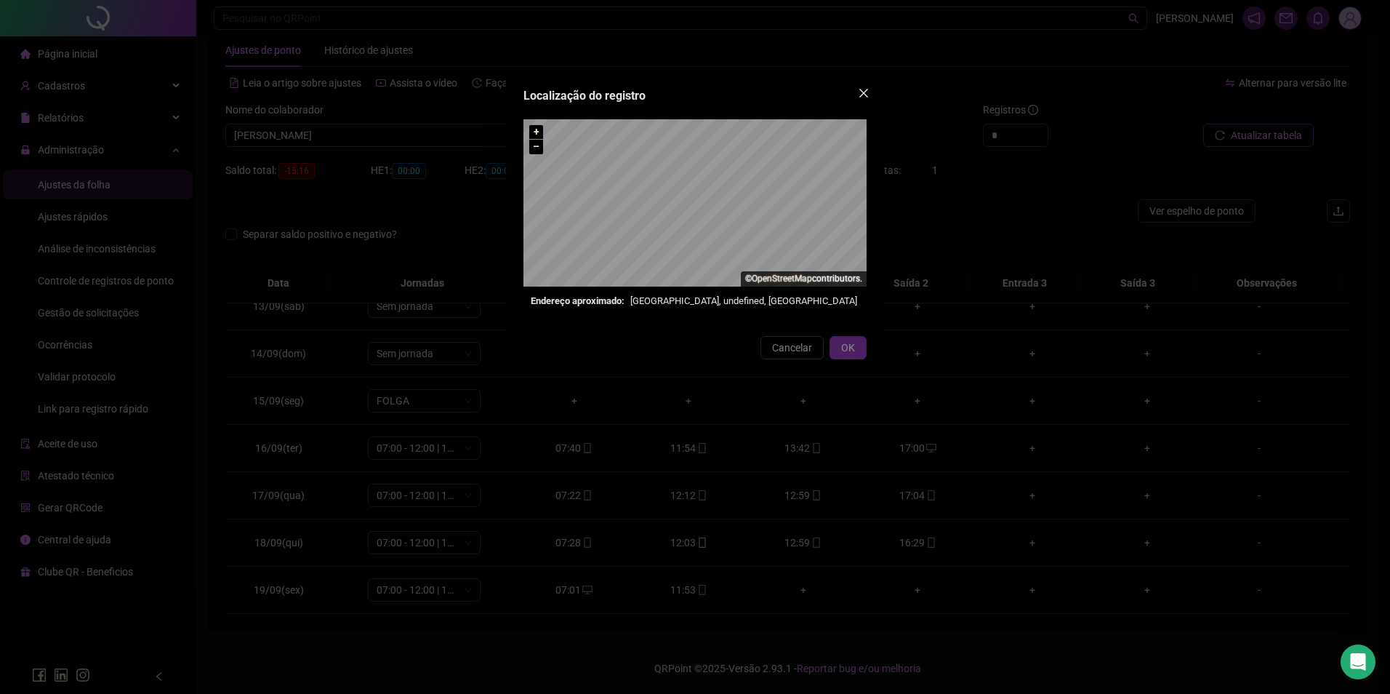
click at [857, 94] on span "Close" at bounding box center [863, 93] width 23 height 12
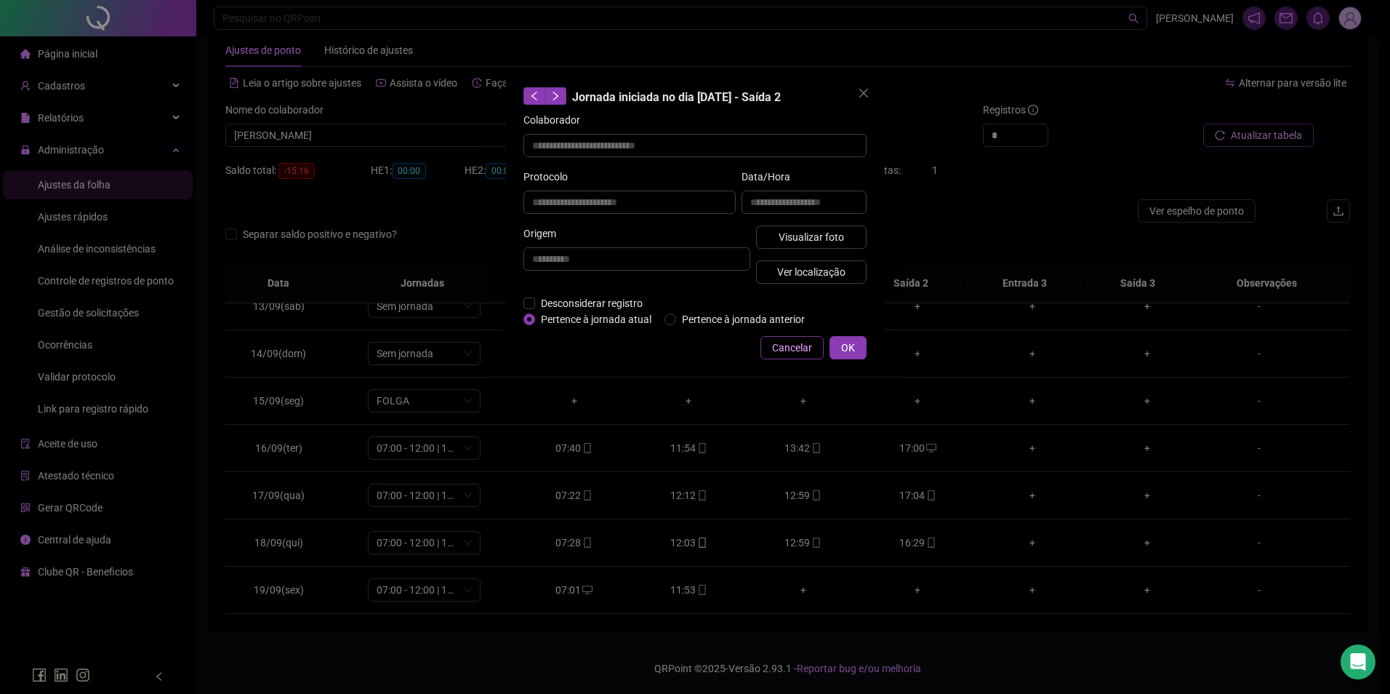
click at [787, 345] on span "Cancelar" at bounding box center [792, 348] width 40 height 16
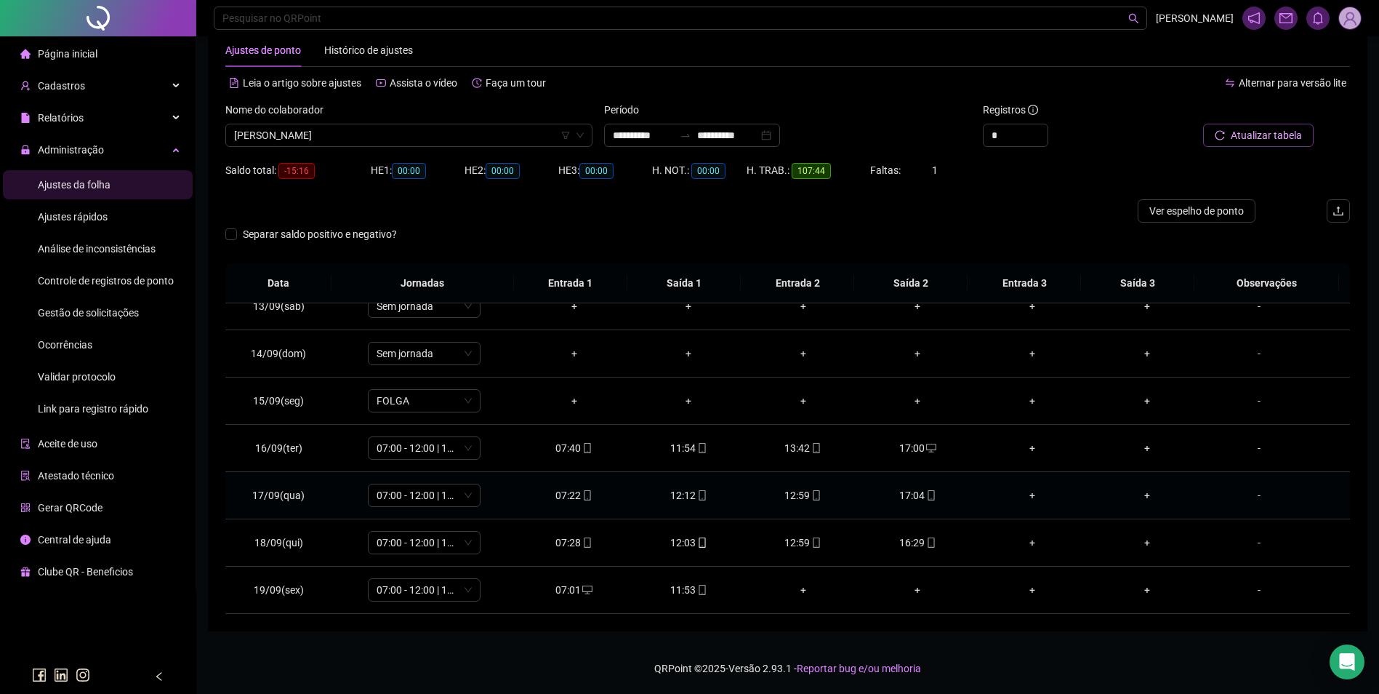
click at [582, 496] on icon "mobile" at bounding box center [587, 495] width 10 height 10
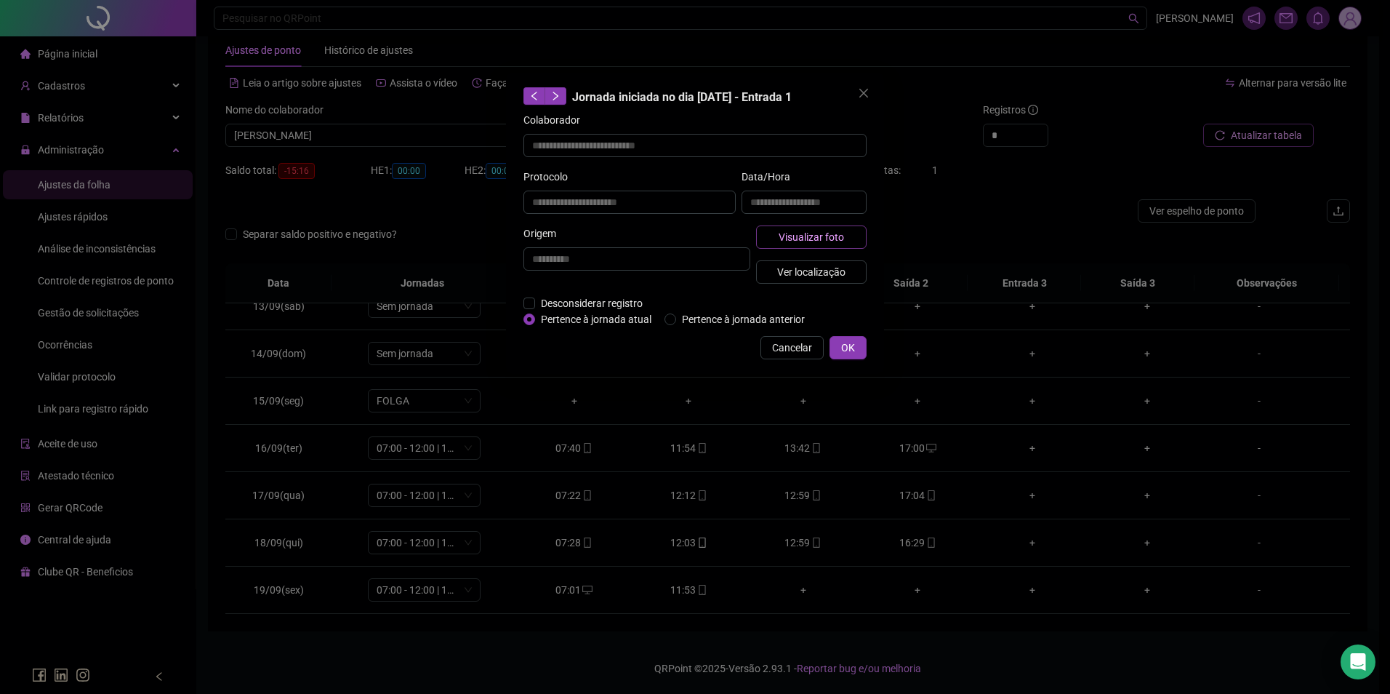
click at [814, 243] on span "Visualizar foto" at bounding box center [811, 237] width 65 height 16
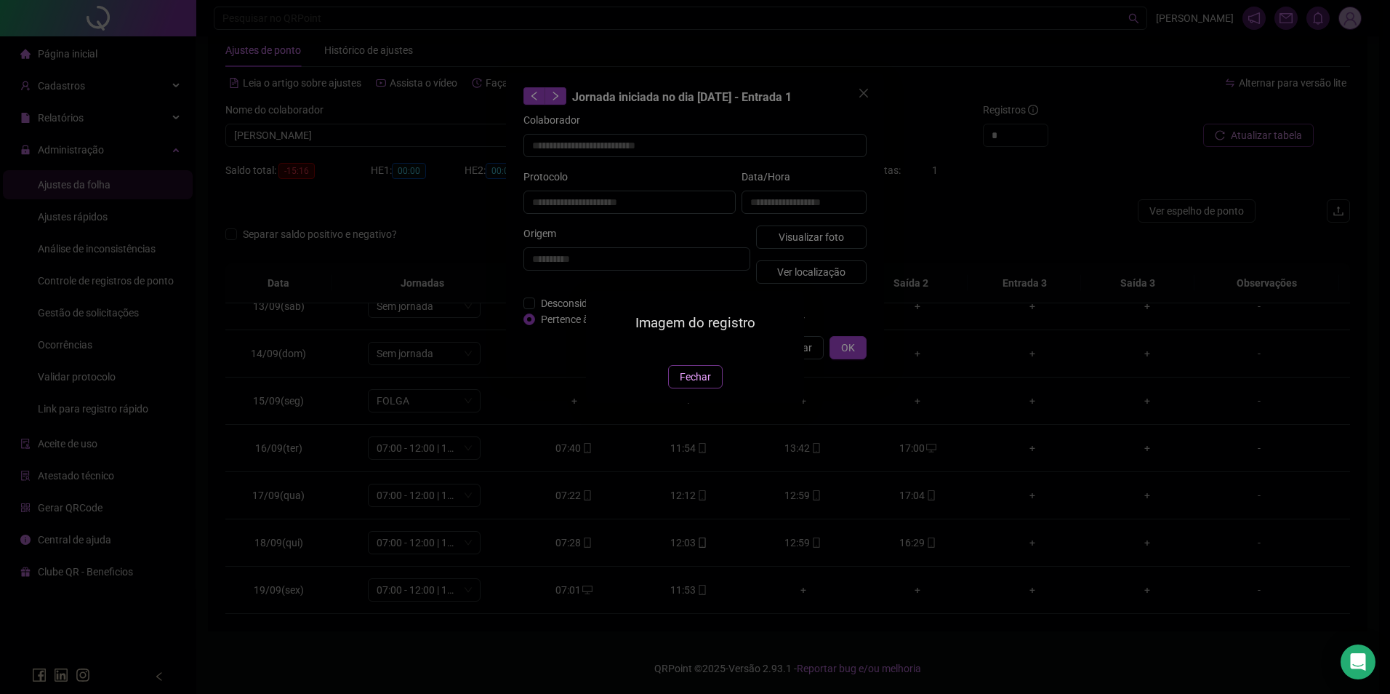
click at [697, 385] on span "Fechar" at bounding box center [695, 377] width 31 height 16
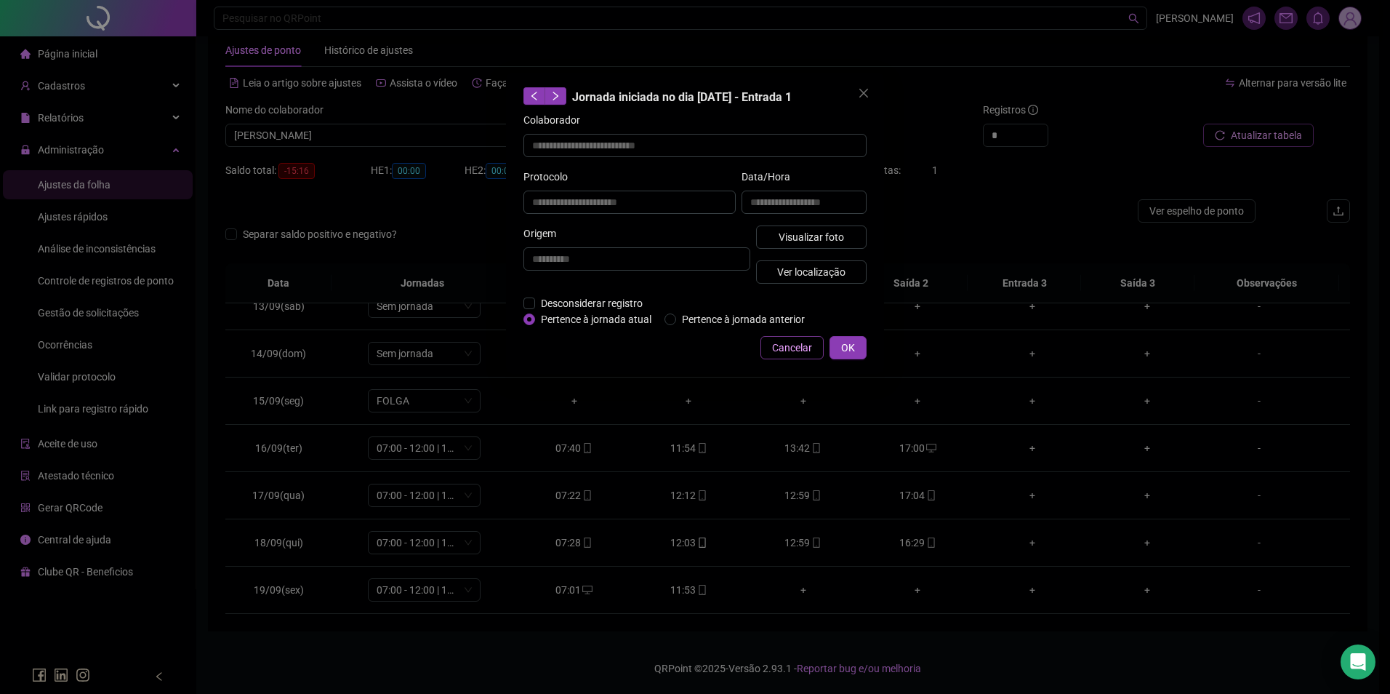
click at [785, 345] on span "Cancelar" at bounding box center [792, 348] width 40 height 16
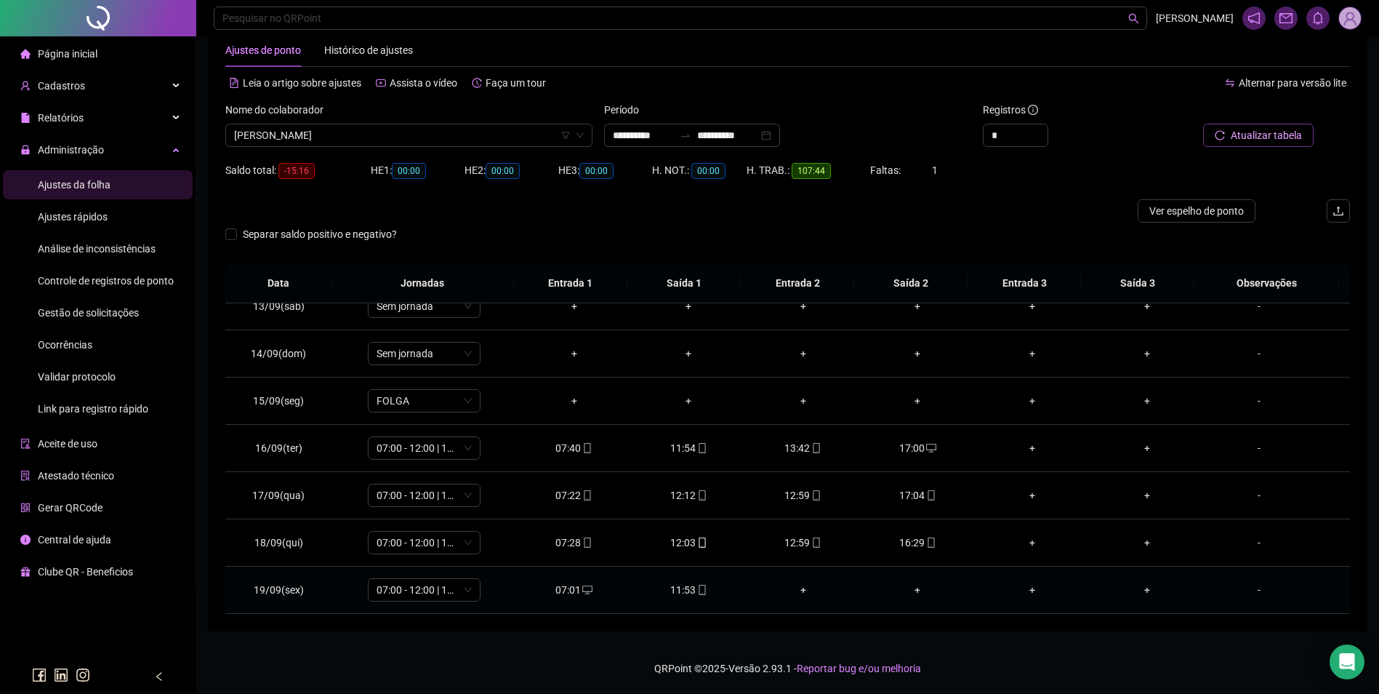
click at [1246, 589] on div "-" at bounding box center [1259, 590] width 86 height 16
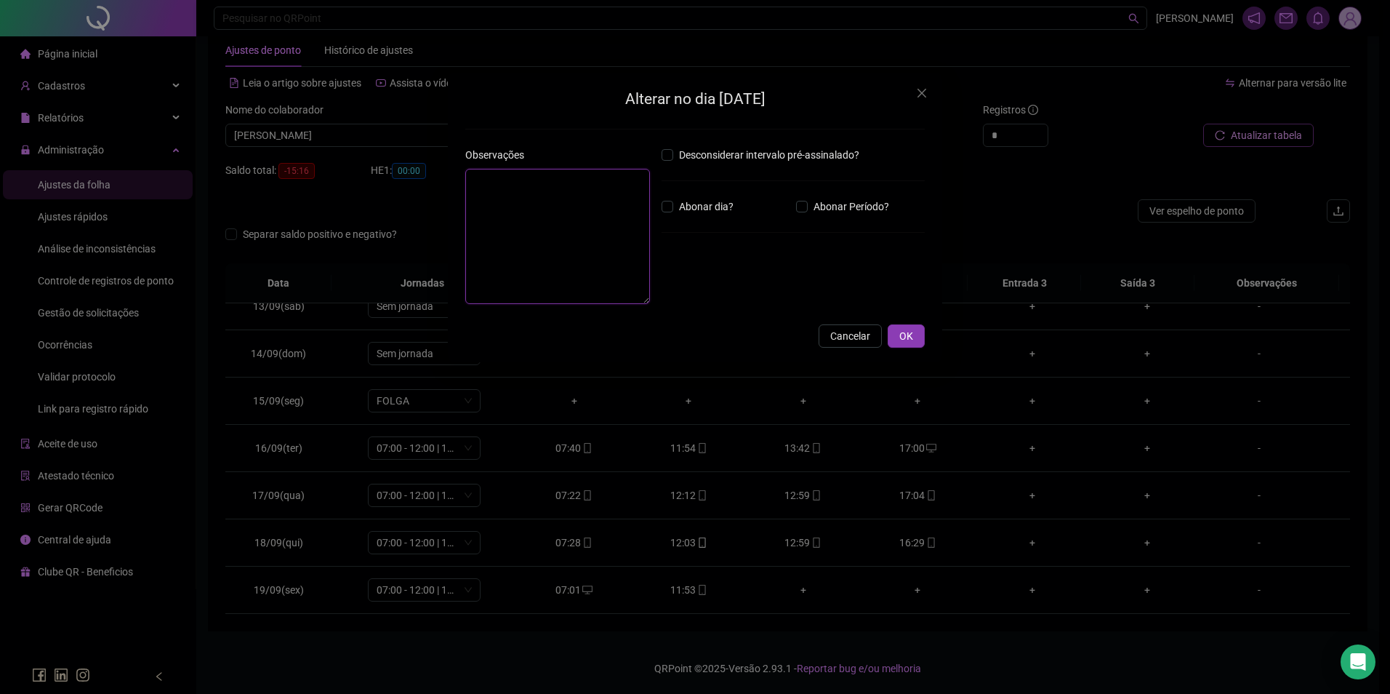
click at [621, 245] on textarea at bounding box center [557, 236] width 185 height 135
click at [914, 339] on button "OK" at bounding box center [906, 335] width 37 height 23
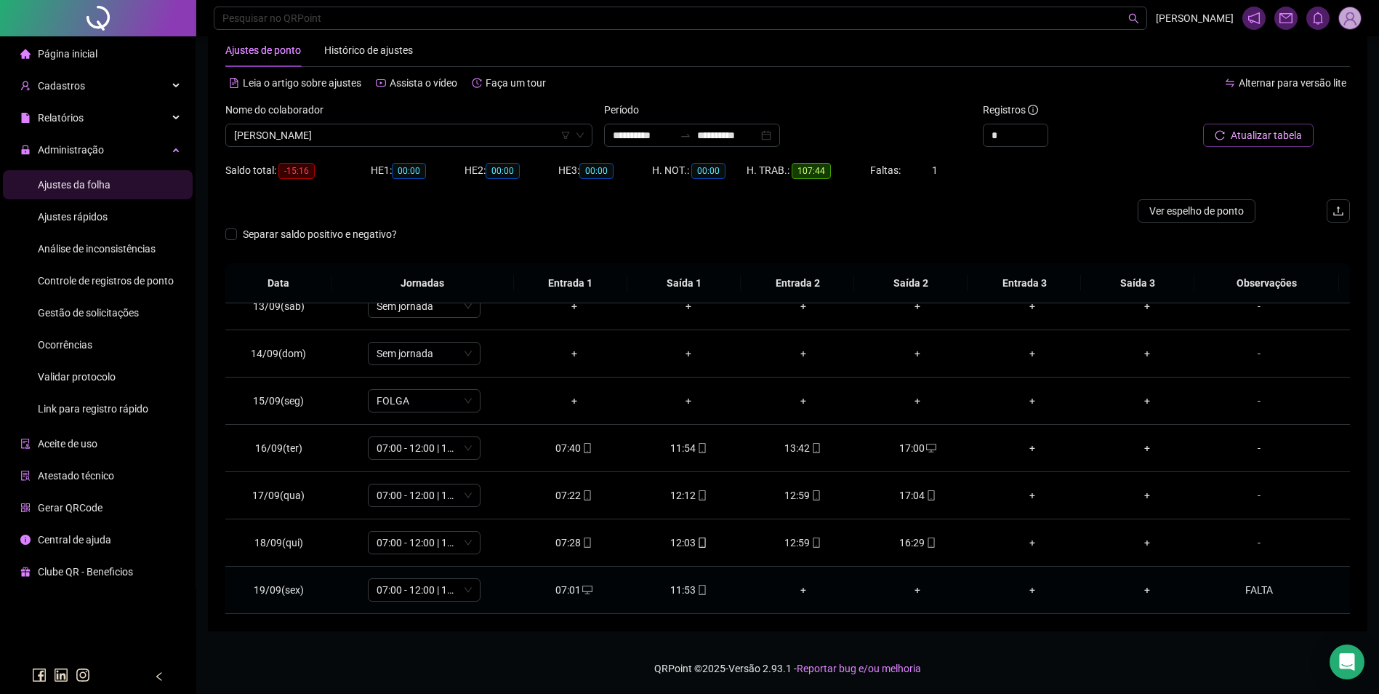
click at [566, 587] on div "07:01" at bounding box center [575, 590] width 92 height 16
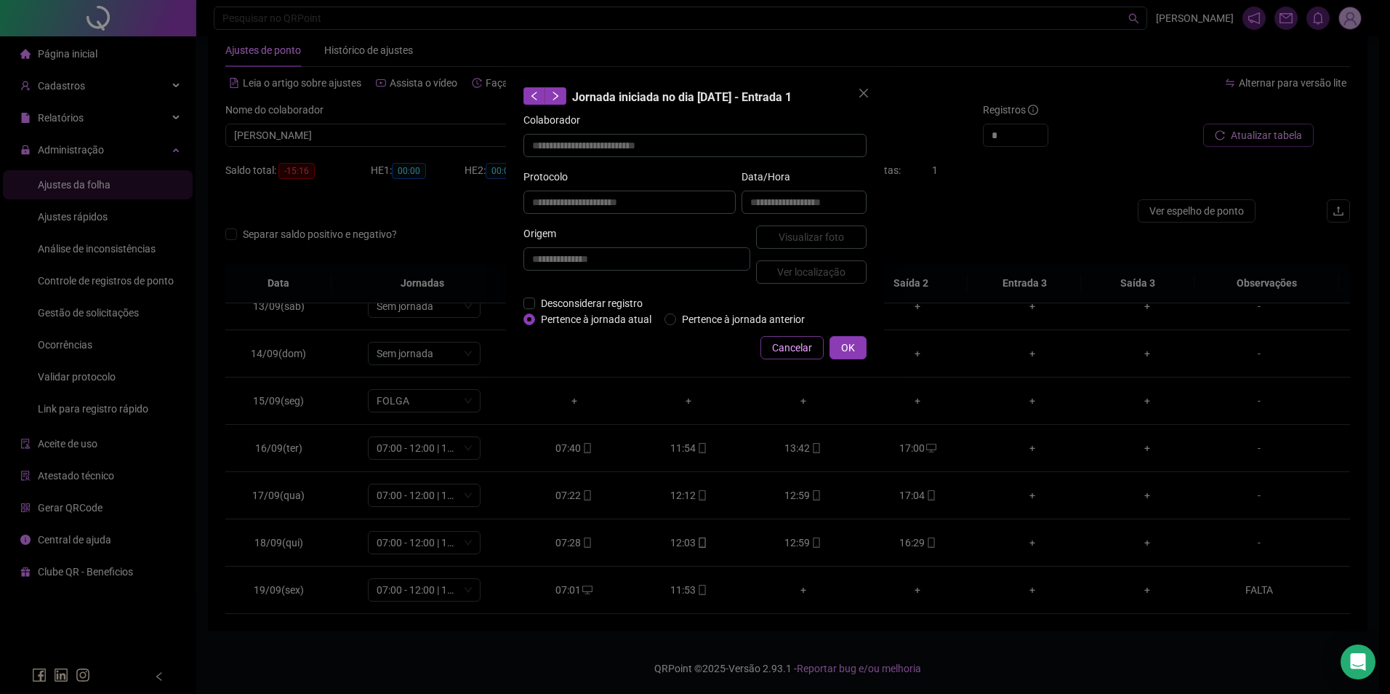
click at [774, 348] on span "Cancelar" at bounding box center [792, 348] width 40 height 16
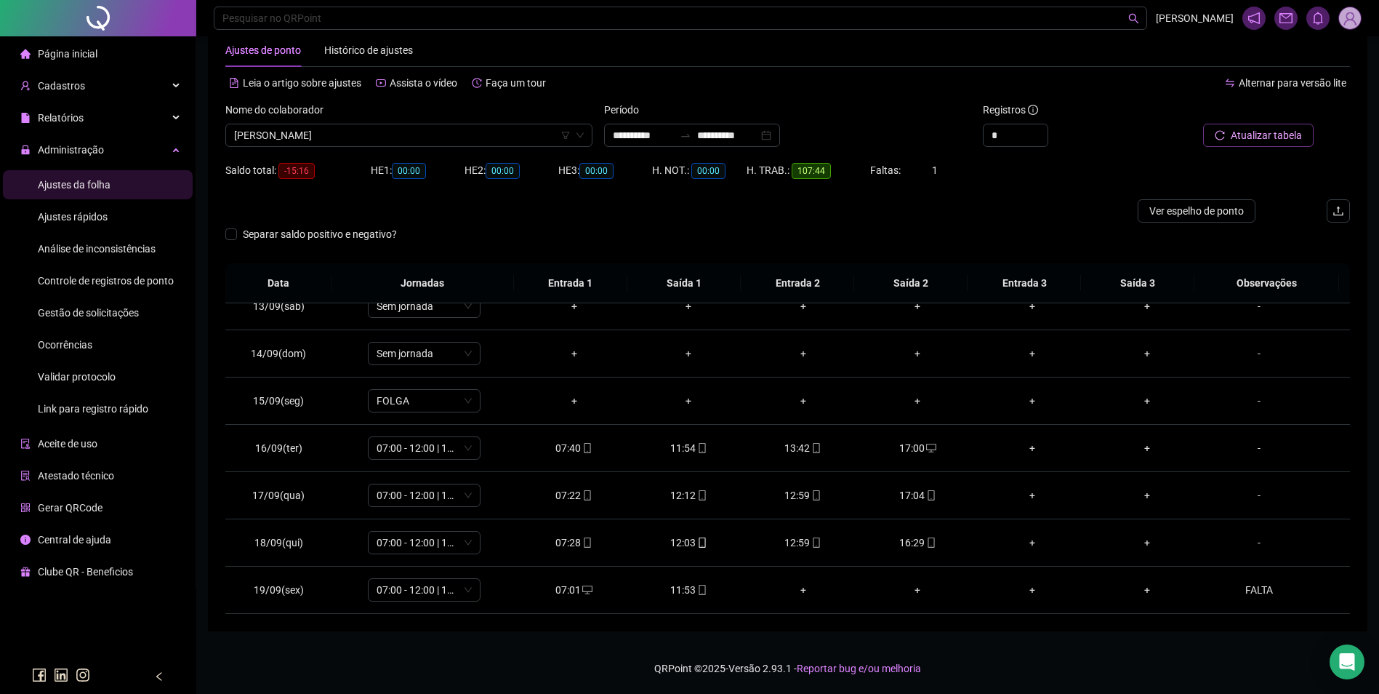
click at [131, 307] on span "Gestão de solicitações" at bounding box center [88, 313] width 101 height 12
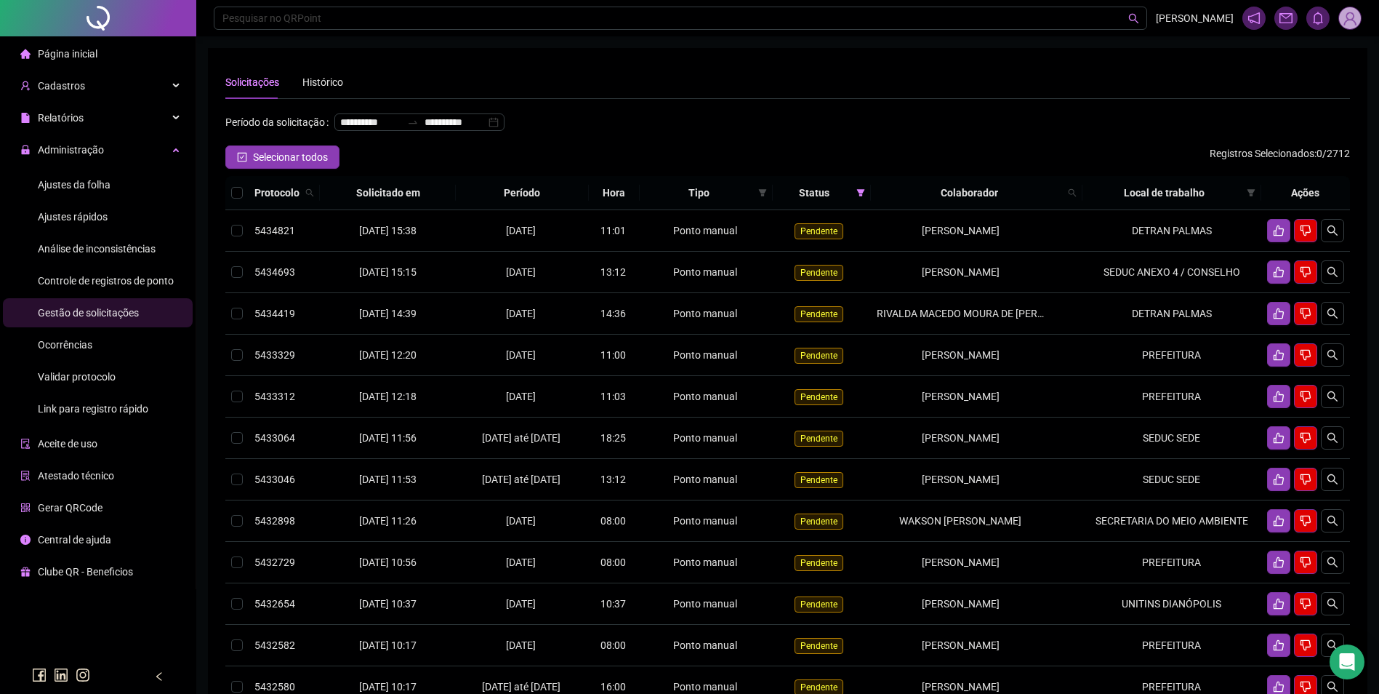
click at [104, 179] on span "Ajustes da folha" at bounding box center [74, 185] width 73 height 12
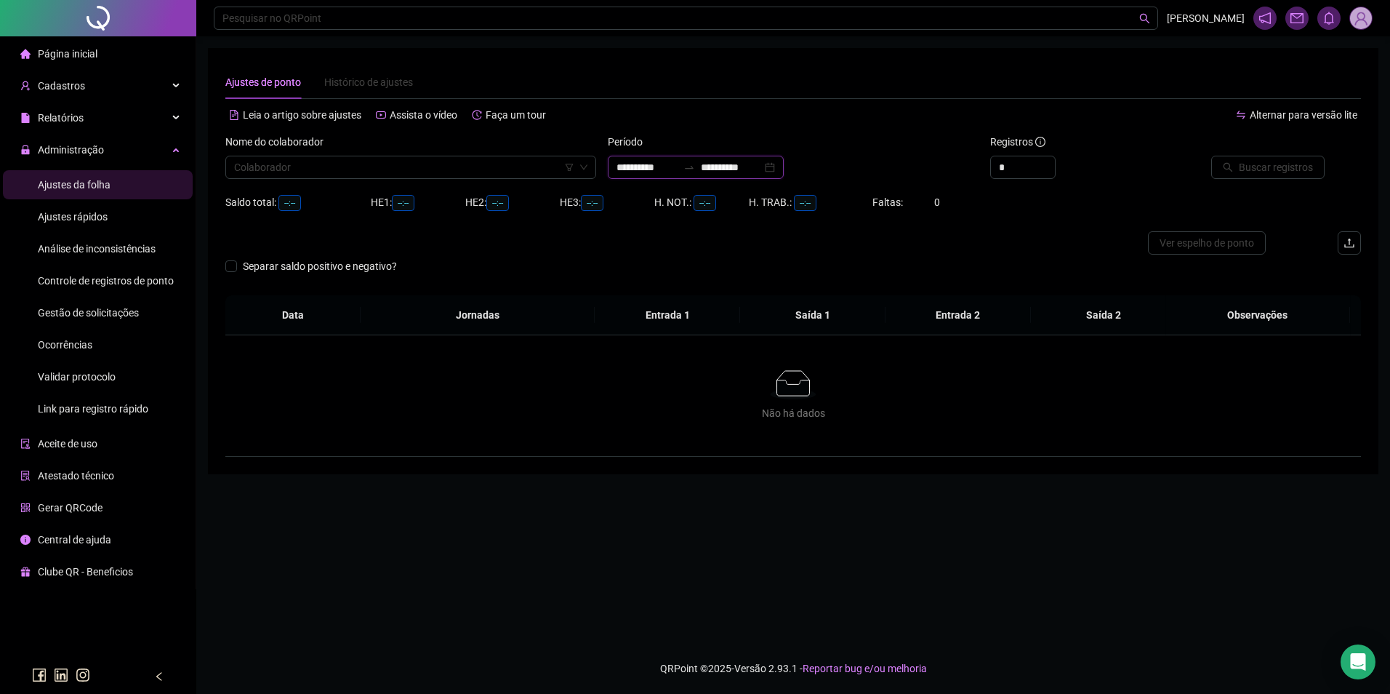
click at [678, 169] on input "**********" at bounding box center [647, 167] width 61 height 16
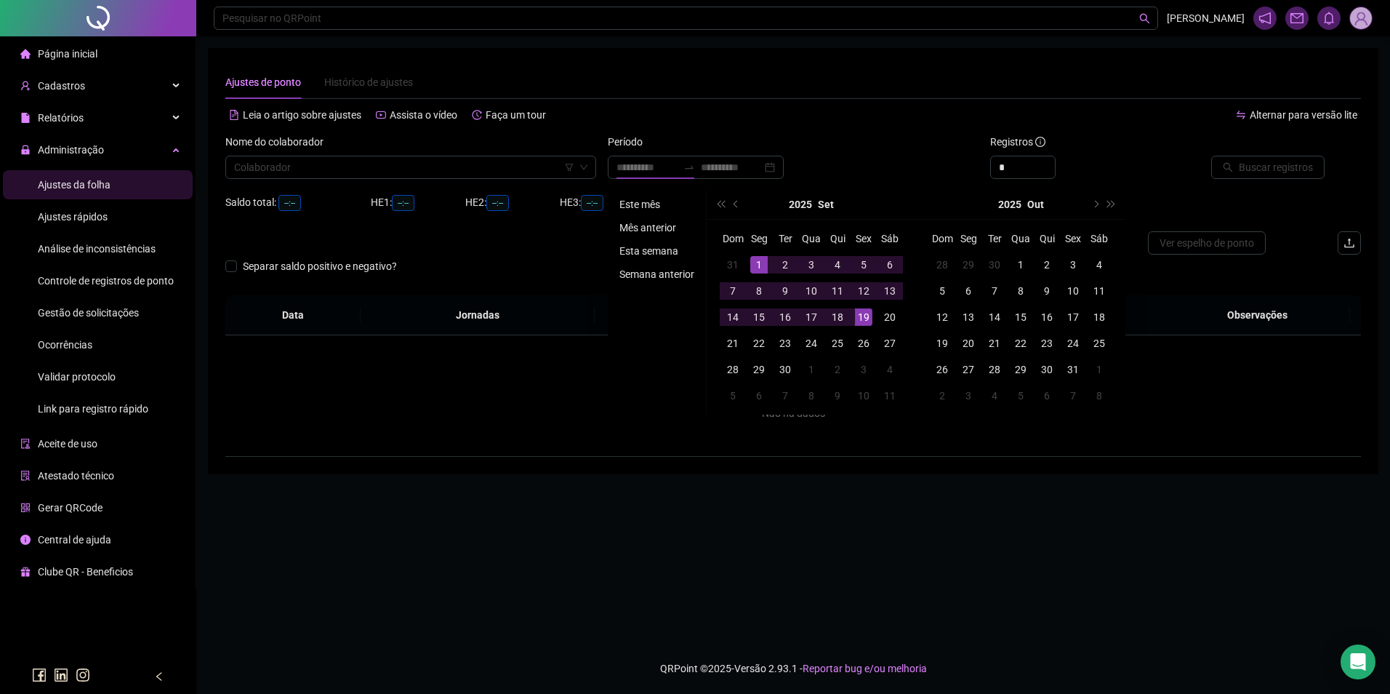
click at [641, 203] on li "Este mês" at bounding box center [657, 204] width 87 height 17
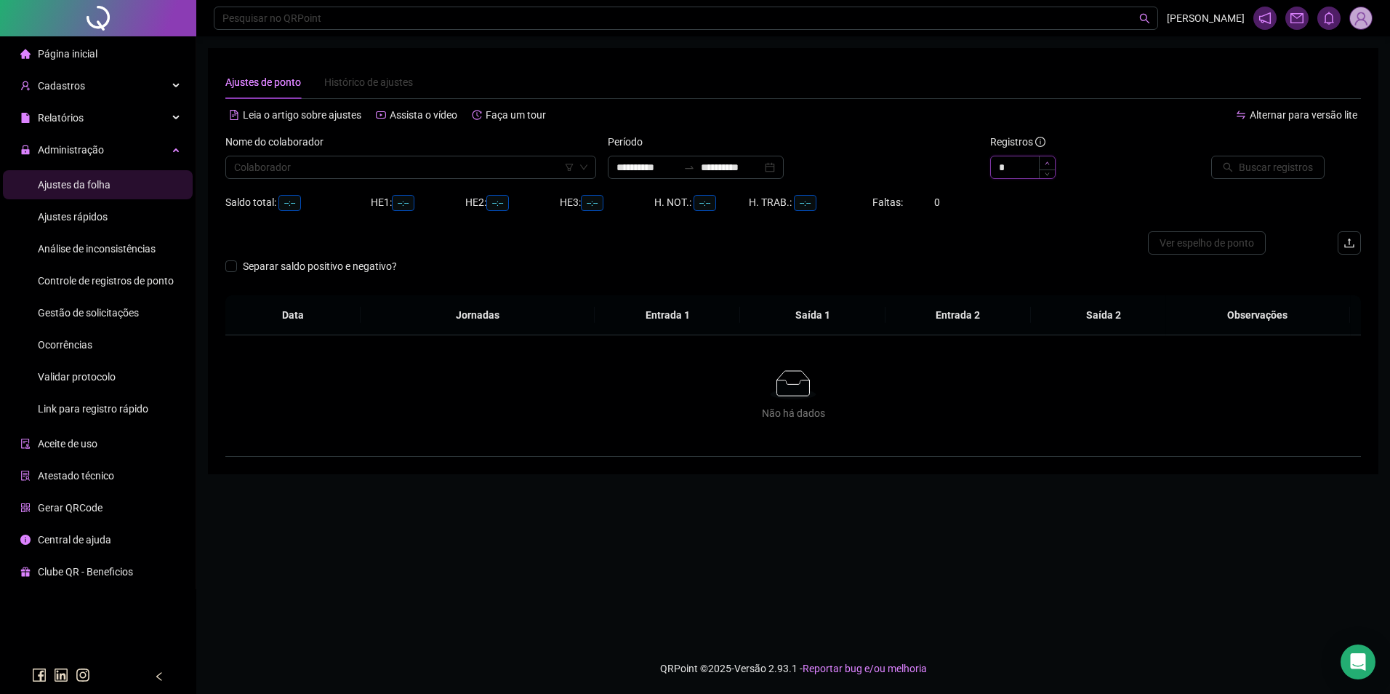
click at [1049, 158] on span "Increase Value" at bounding box center [1047, 162] width 16 height 13
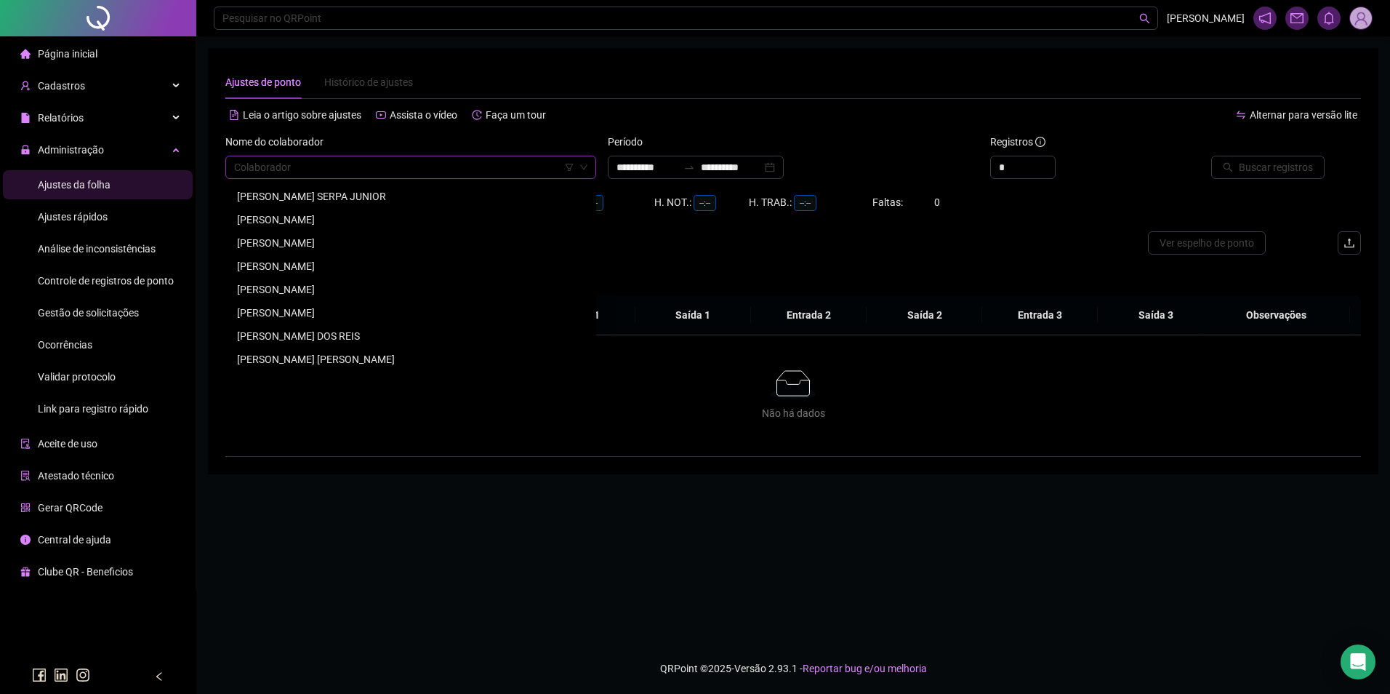
click at [484, 172] on input "search" at bounding box center [404, 167] width 340 height 22
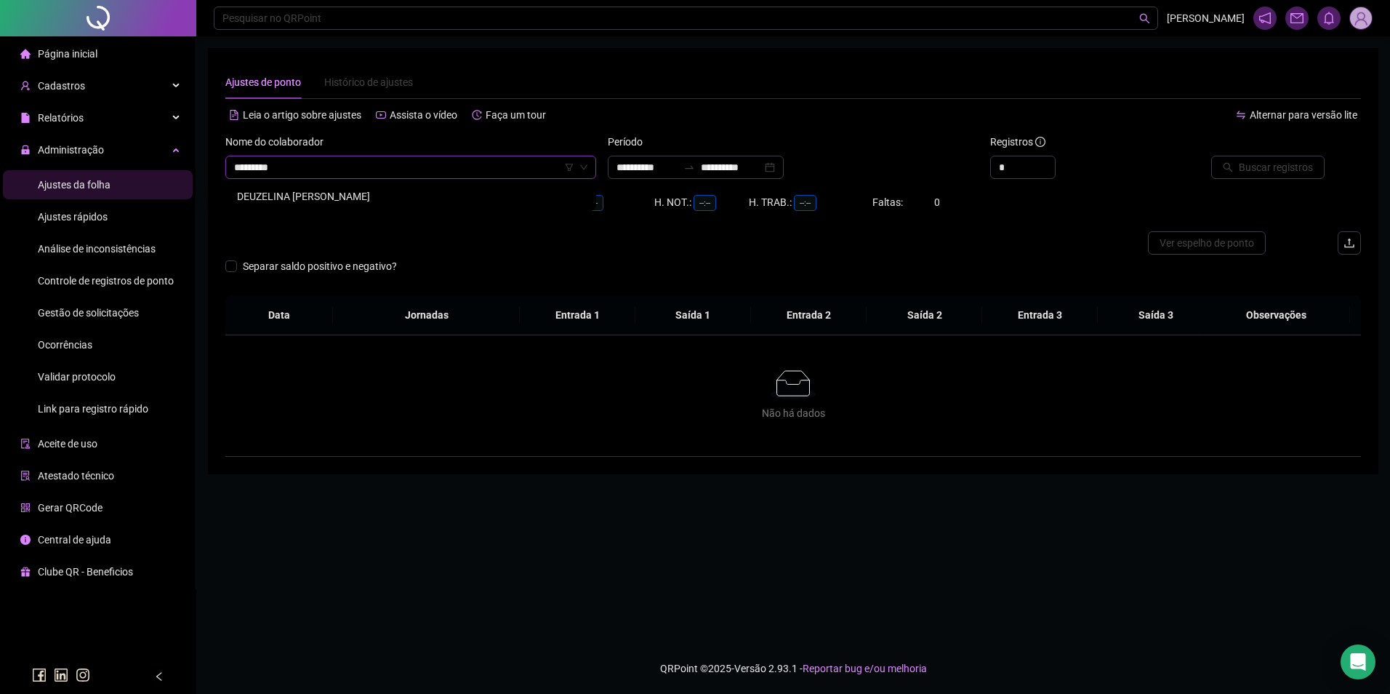
click at [347, 193] on div "DEUZELINA [PERSON_NAME]" at bounding box center [411, 196] width 348 height 16
click at [1272, 170] on span "Buscar registros" at bounding box center [1276, 167] width 74 height 16
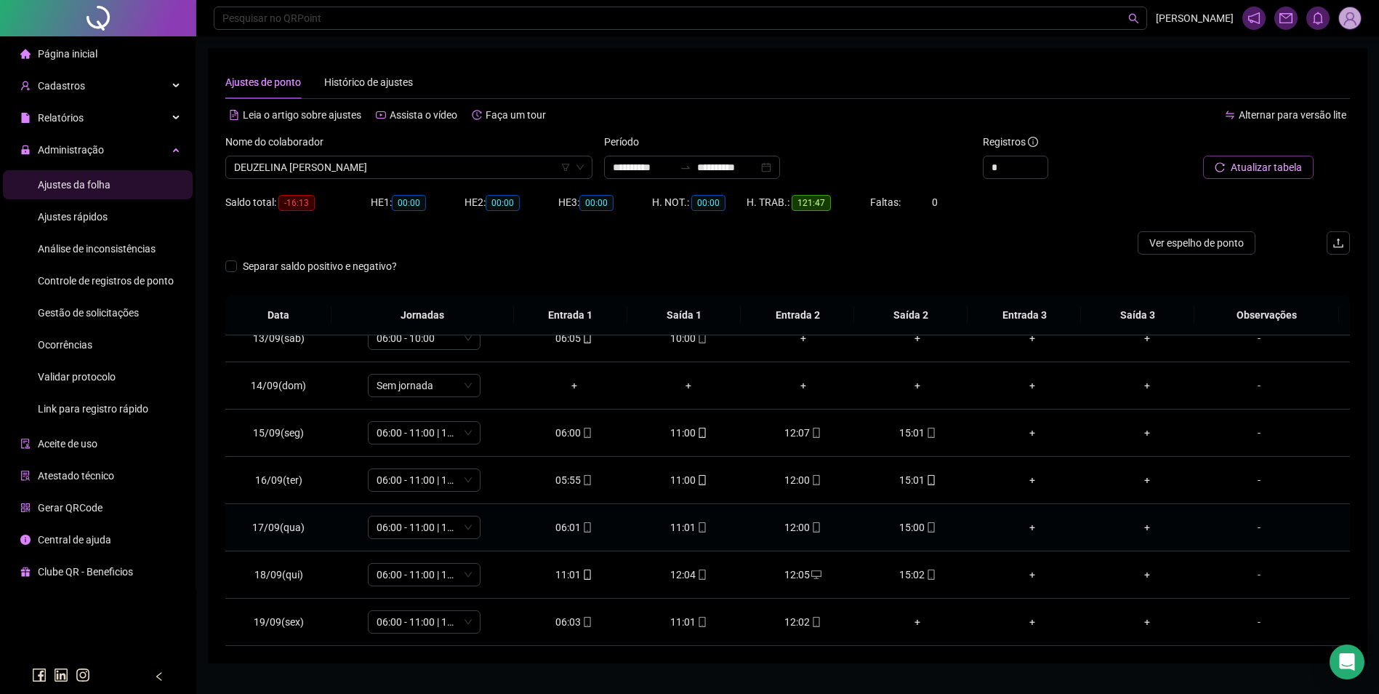
scroll to position [32, 0]
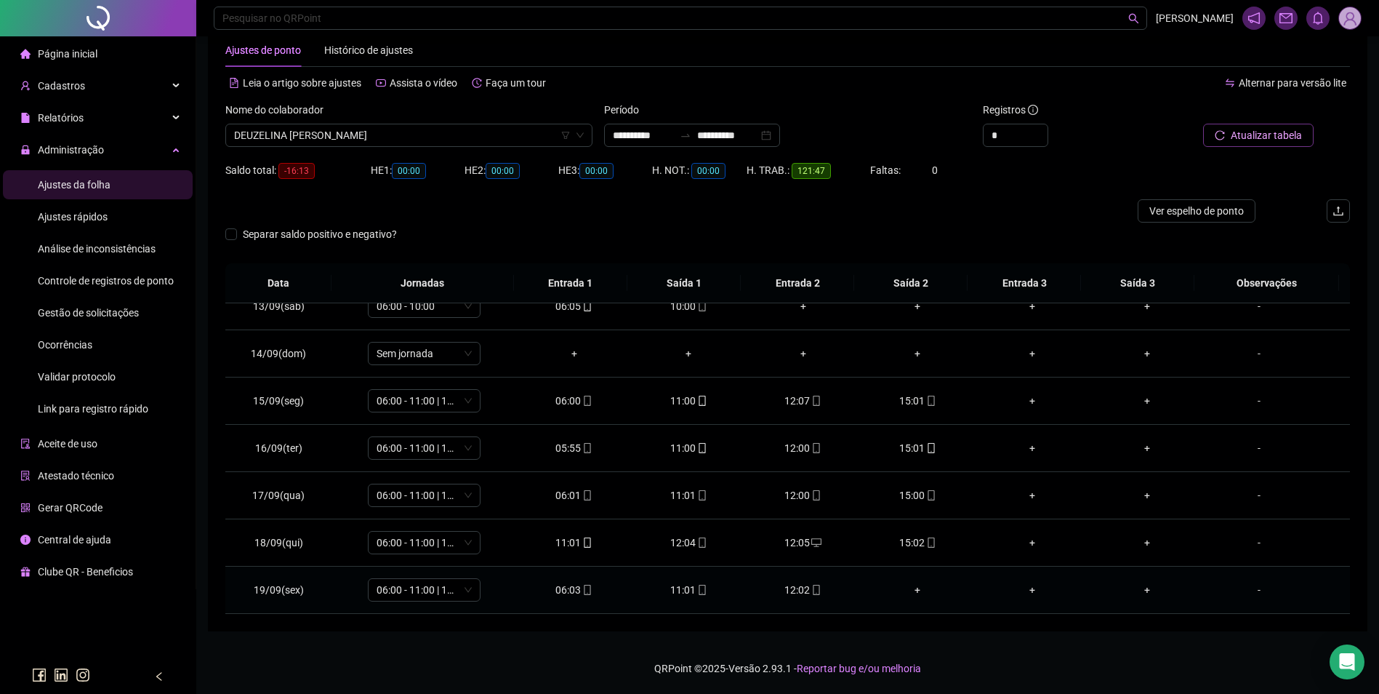
click at [805, 582] on div "12:02" at bounding box center [804, 590] width 92 height 16
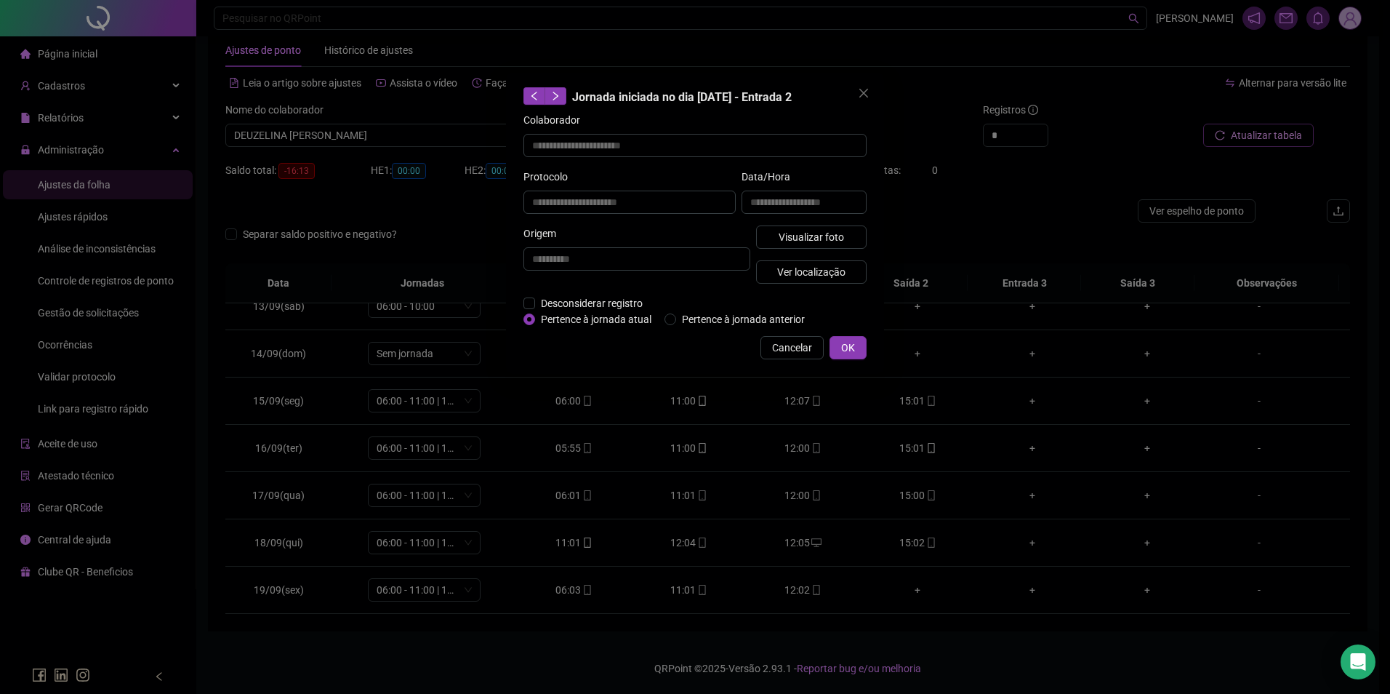
click at [826, 222] on div "**********" at bounding box center [804, 197] width 131 height 57
click at [825, 243] on span "Visualizar foto" at bounding box center [811, 237] width 65 height 16
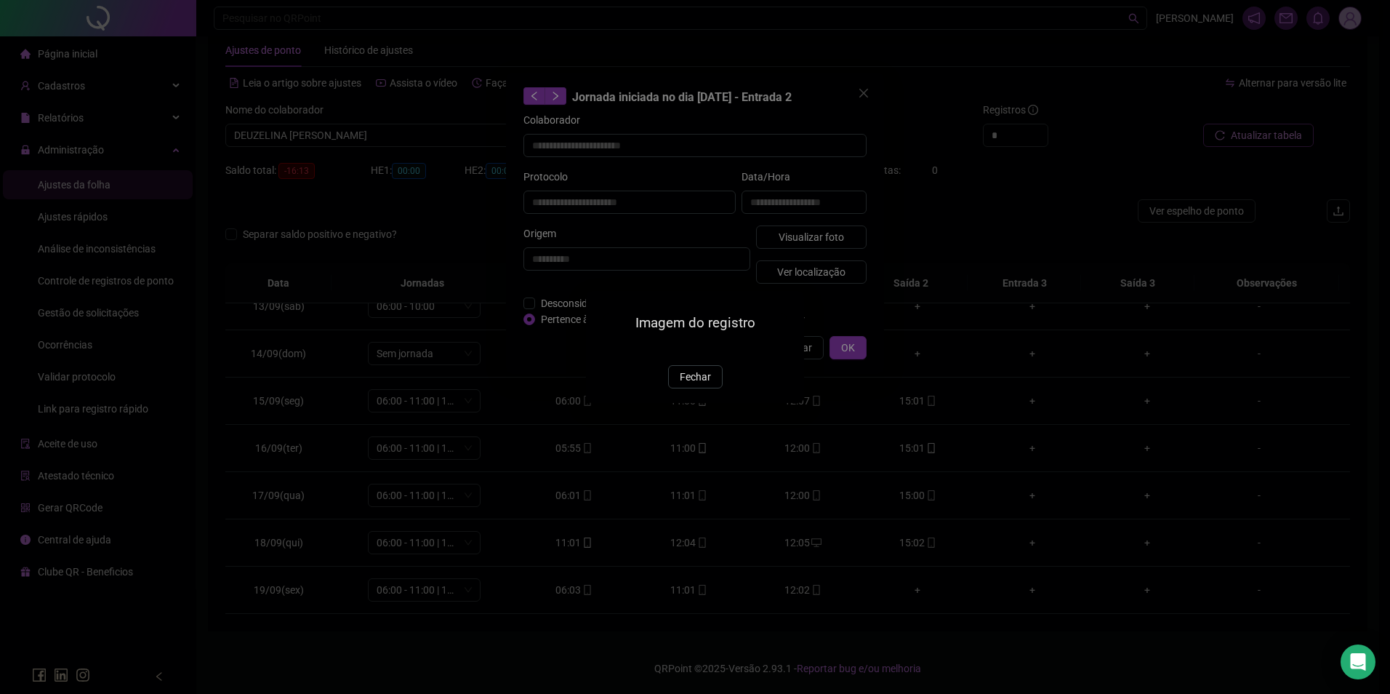
click at [689, 385] on span "Fechar" at bounding box center [695, 377] width 31 height 16
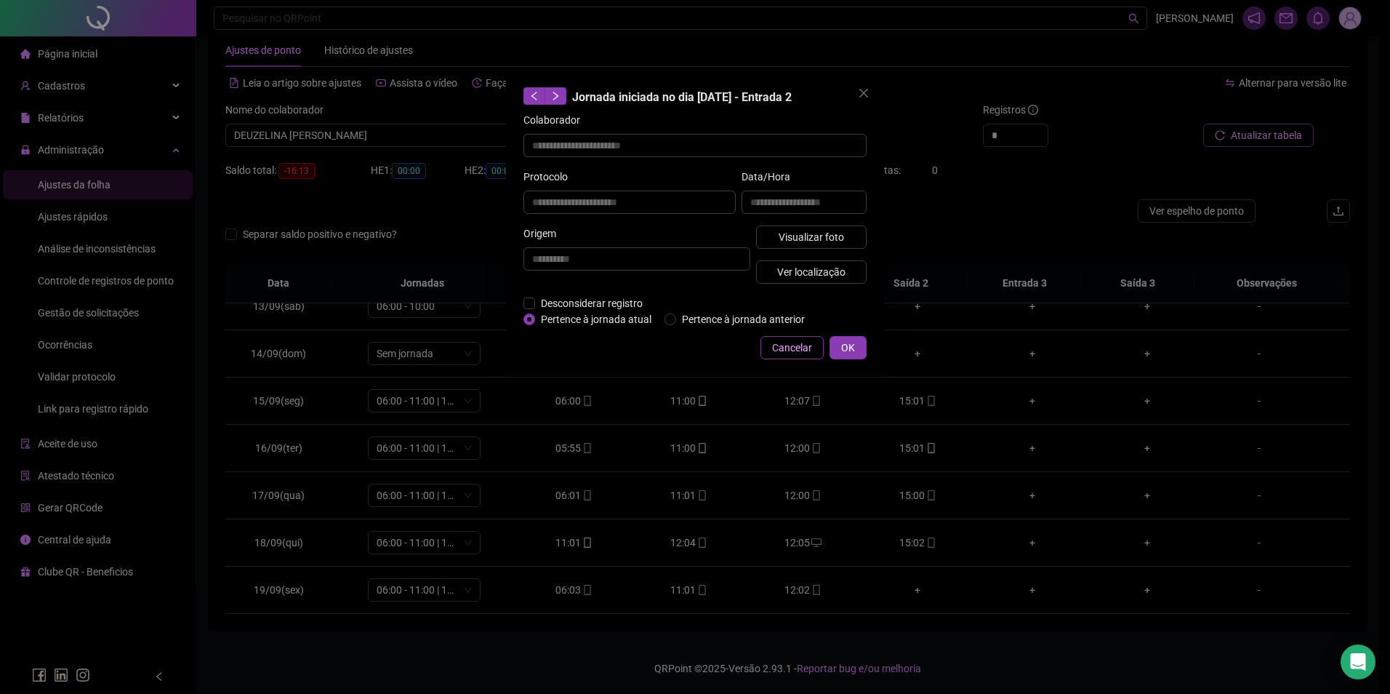
click at [799, 340] on span "Cancelar" at bounding box center [792, 348] width 40 height 16
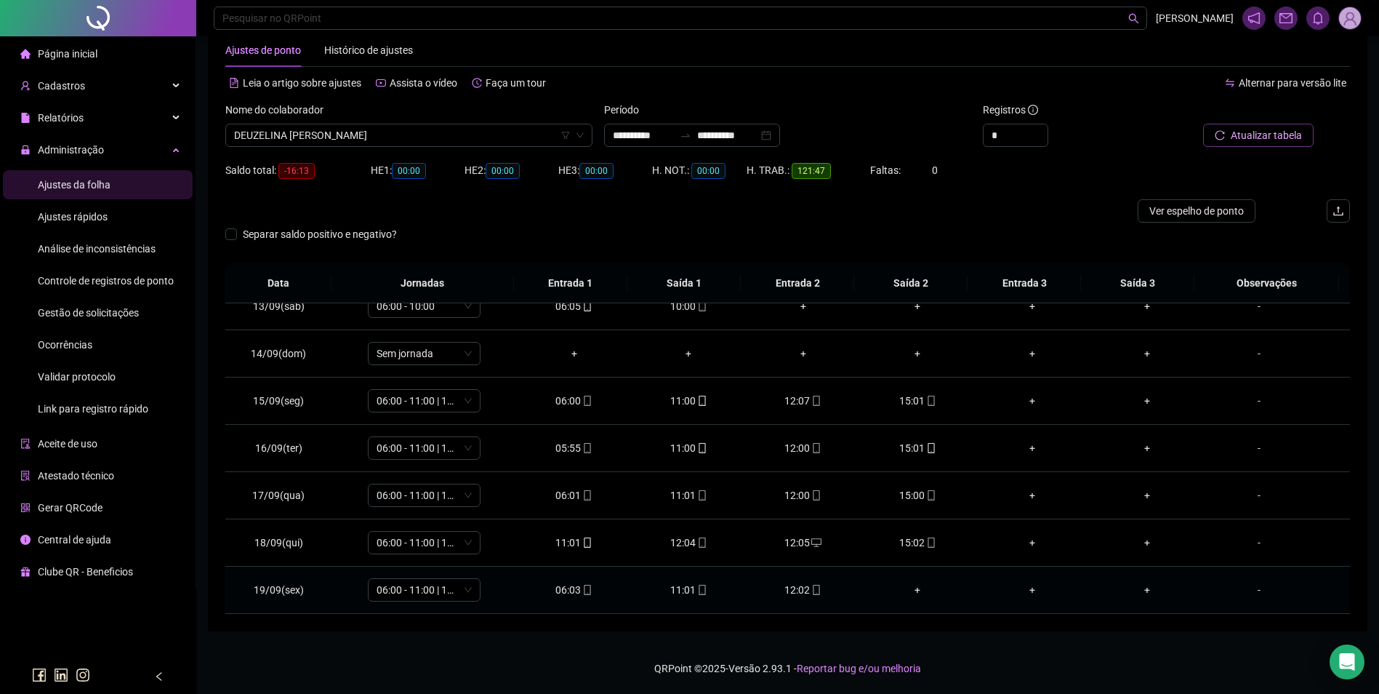
click at [811, 590] on icon "mobile" at bounding box center [816, 590] width 10 height 10
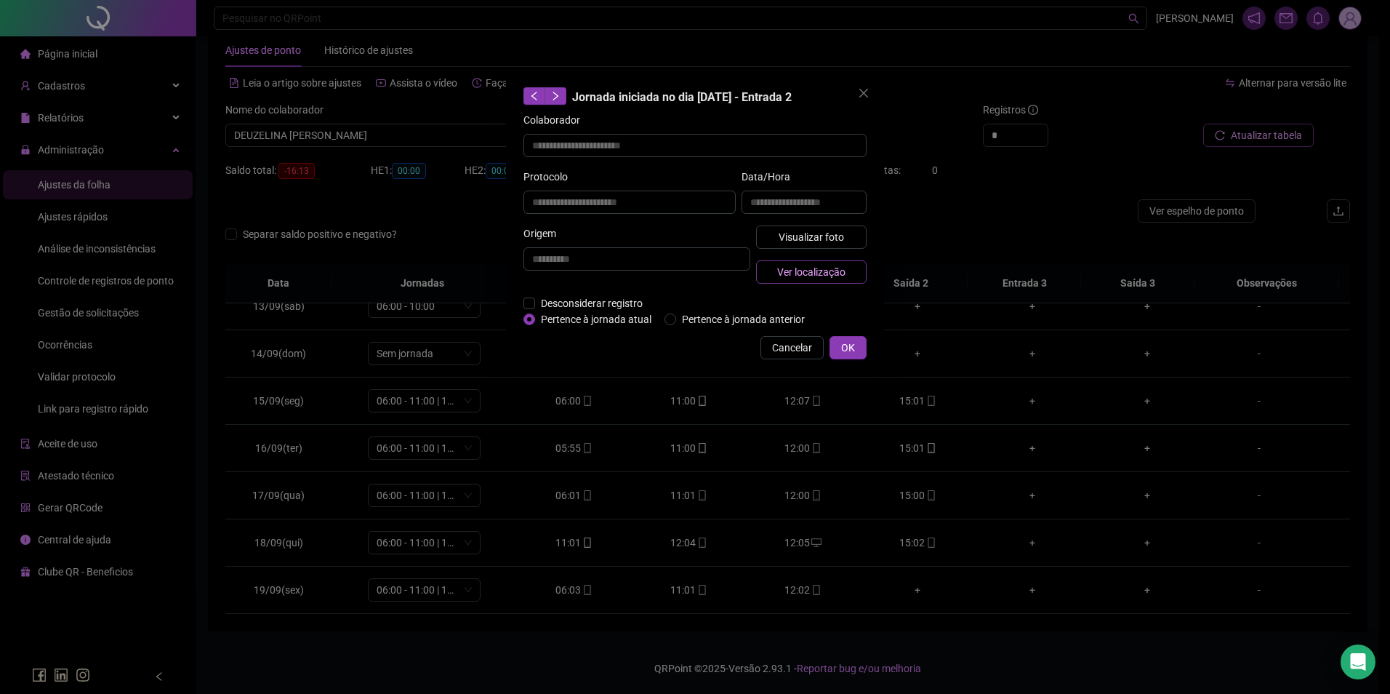
click at [852, 271] on button "Ver localização" at bounding box center [811, 271] width 111 height 23
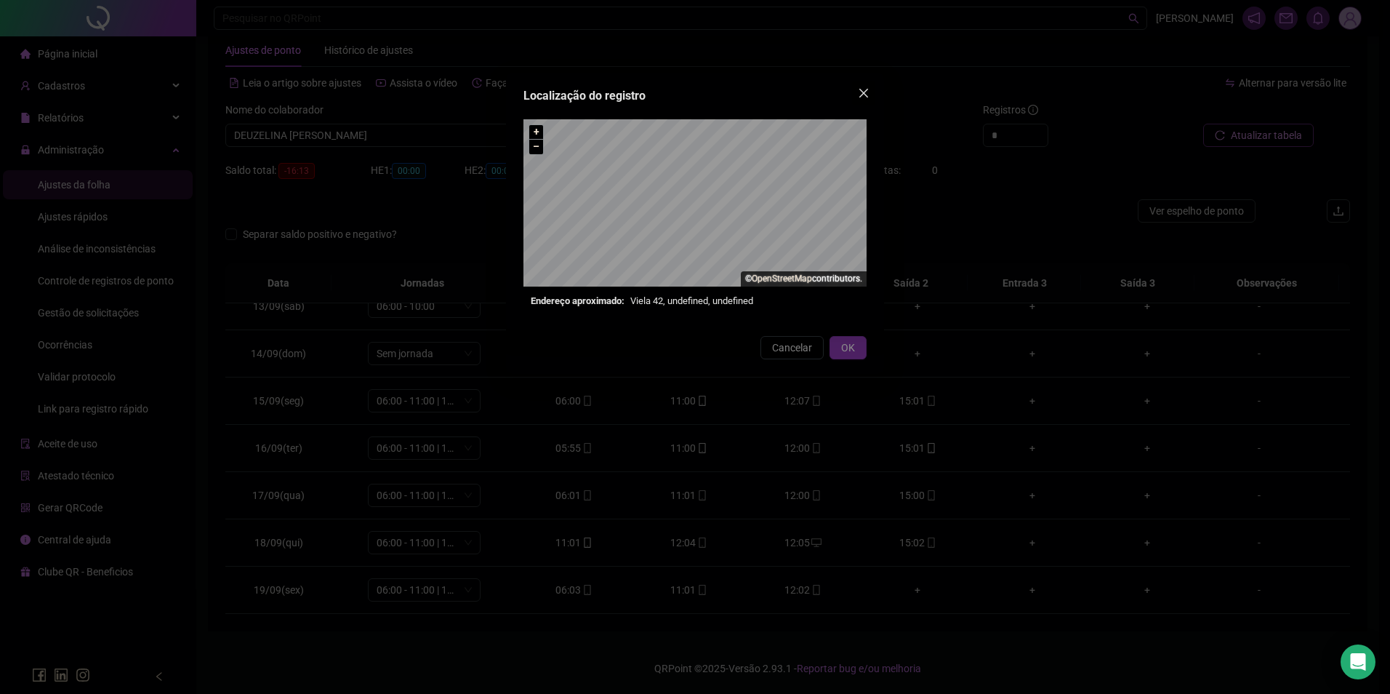
click at [861, 89] on icon "close" at bounding box center [864, 93] width 12 height 12
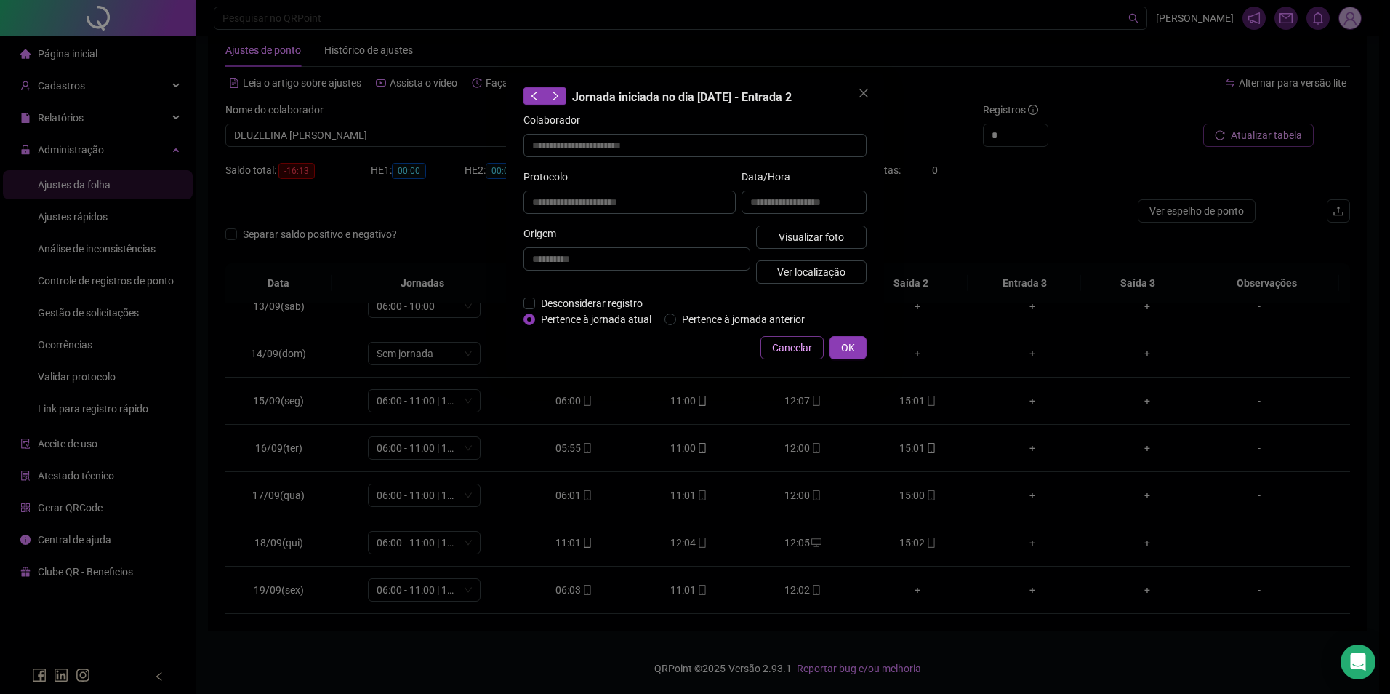
click at [782, 346] on span "Cancelar" at bounding box center [792, 348] width 40 height 16
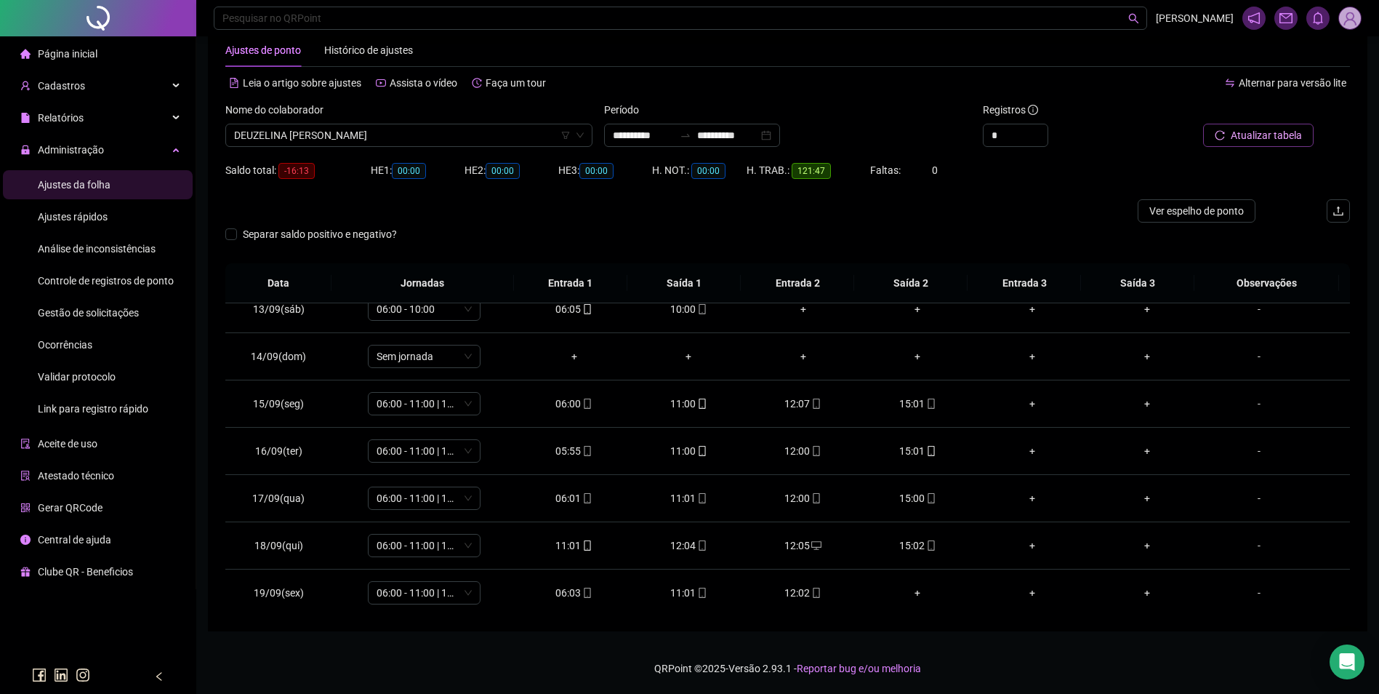
scroll to position [588, 0]
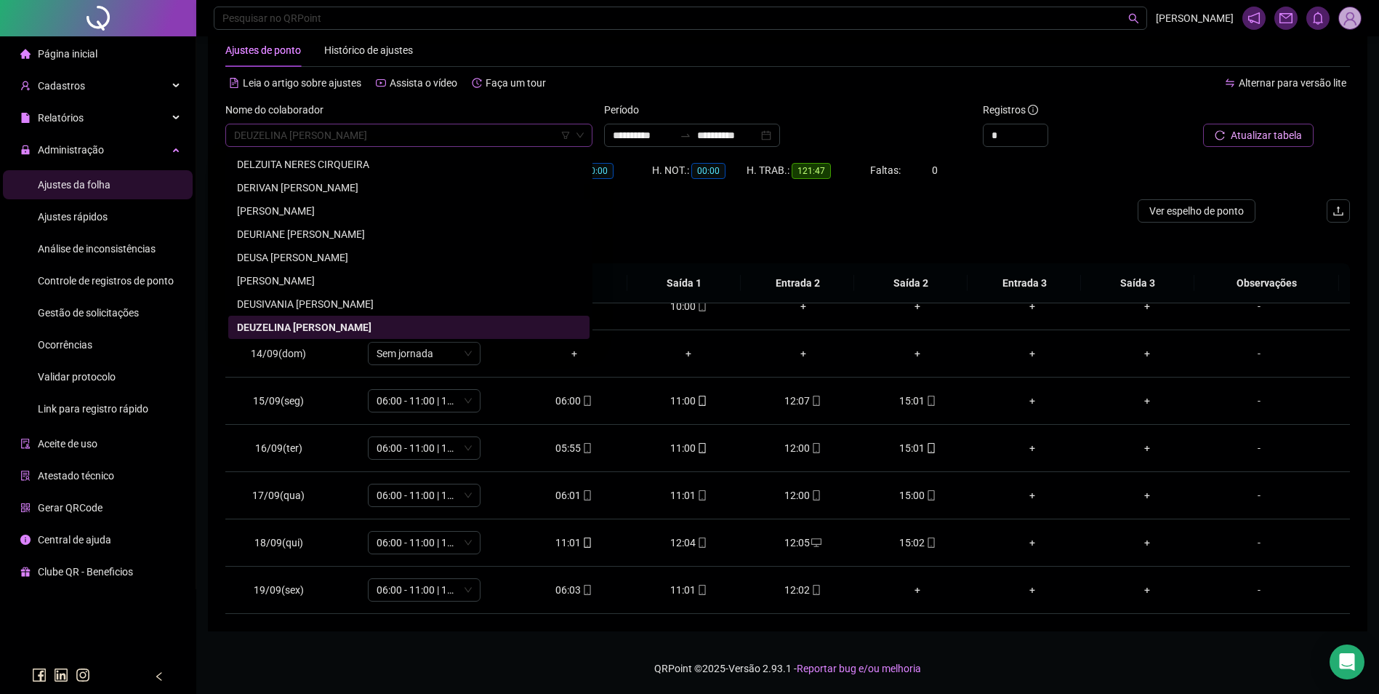
click at [425, 126] on span "DEUZELINA [PERSON_NAME]" at bounding box center [409, 135] width 350 height 22
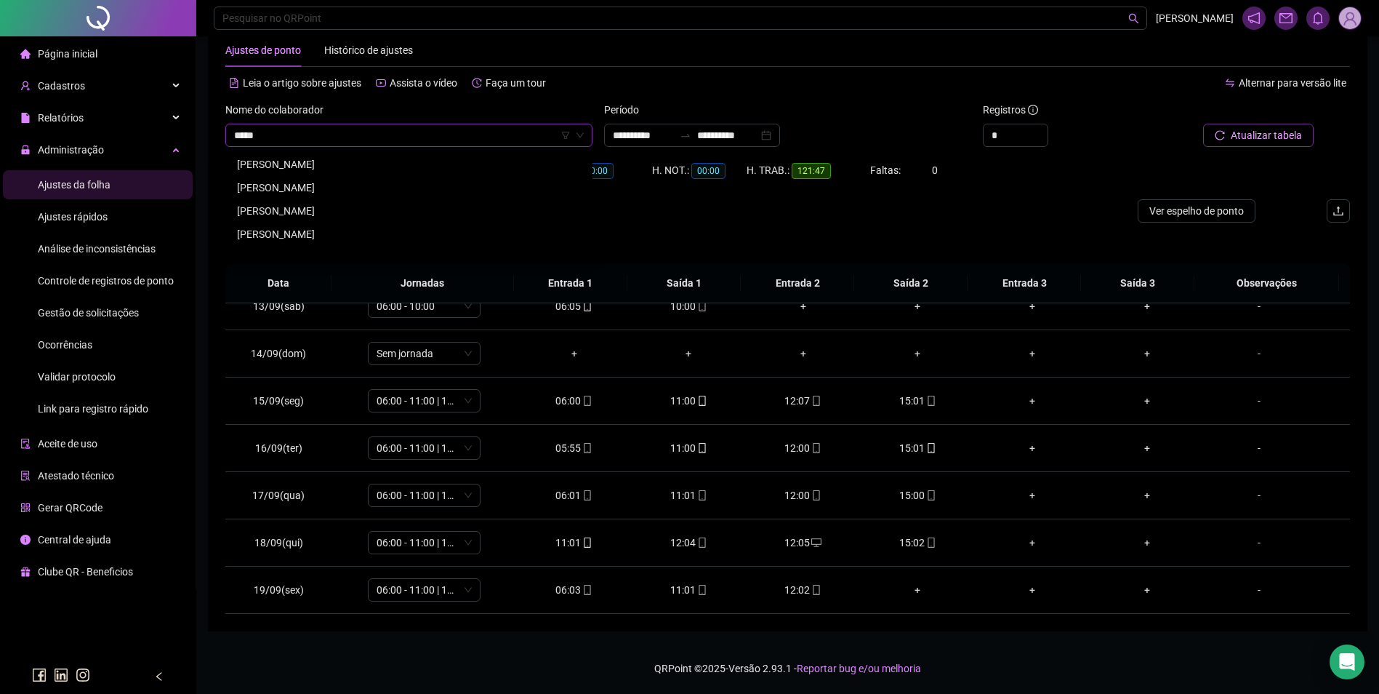
scroll to position [0, 0]
click at [330, 160] on div "[PERSON_NAME]" at bounding box center [409, 164] width 344 height 16
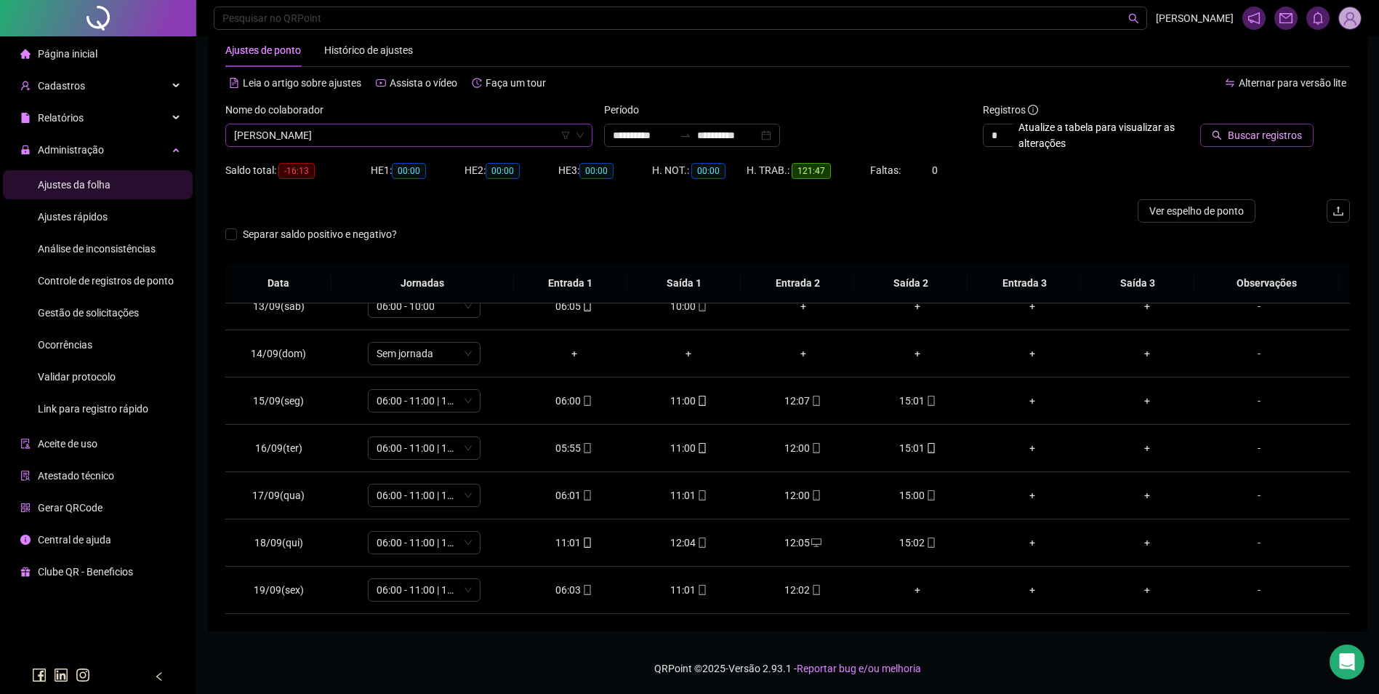
click at [1289, 131] on span "Buscar registros" at bounding box center [1265, 135] width 74 height 16
click at [926, 585] on icon "mobile" at bounding box center [931, 590] width 10 height 10
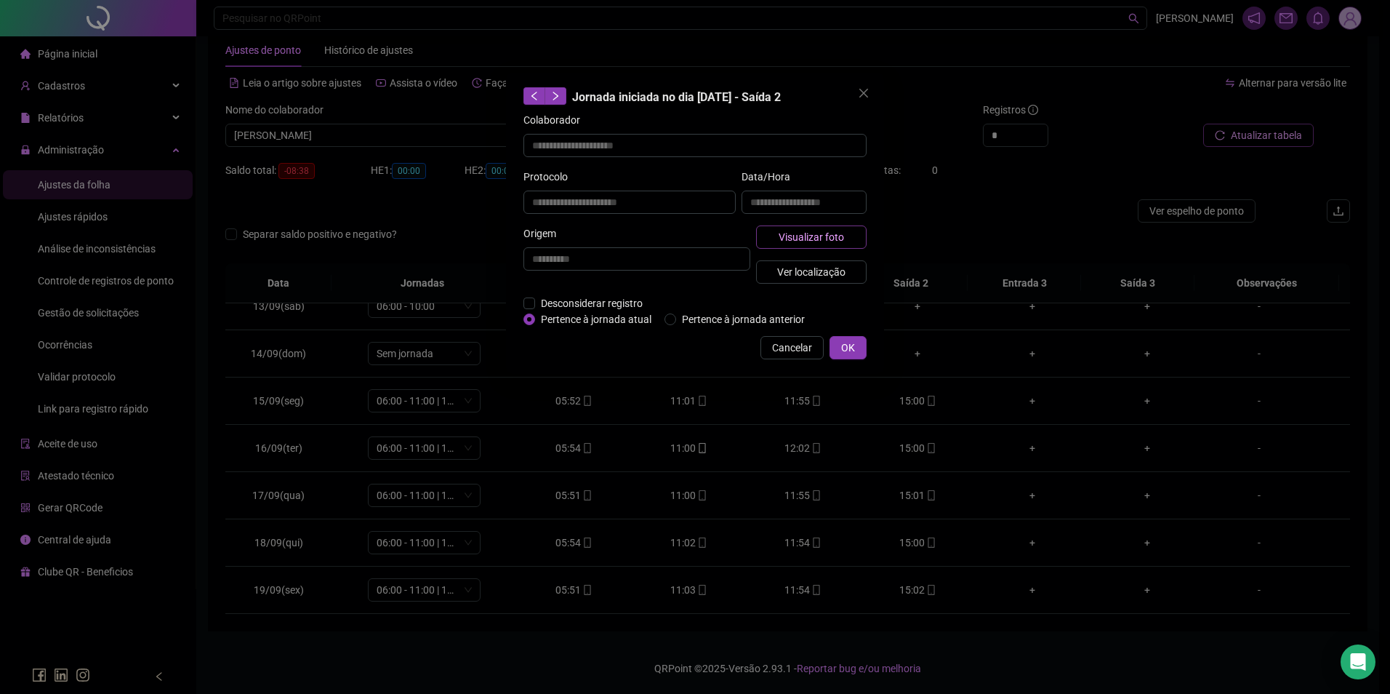
click at [833, 236] on span "Visualizar foto" at bounding box center [811, 237] width 65 height 16
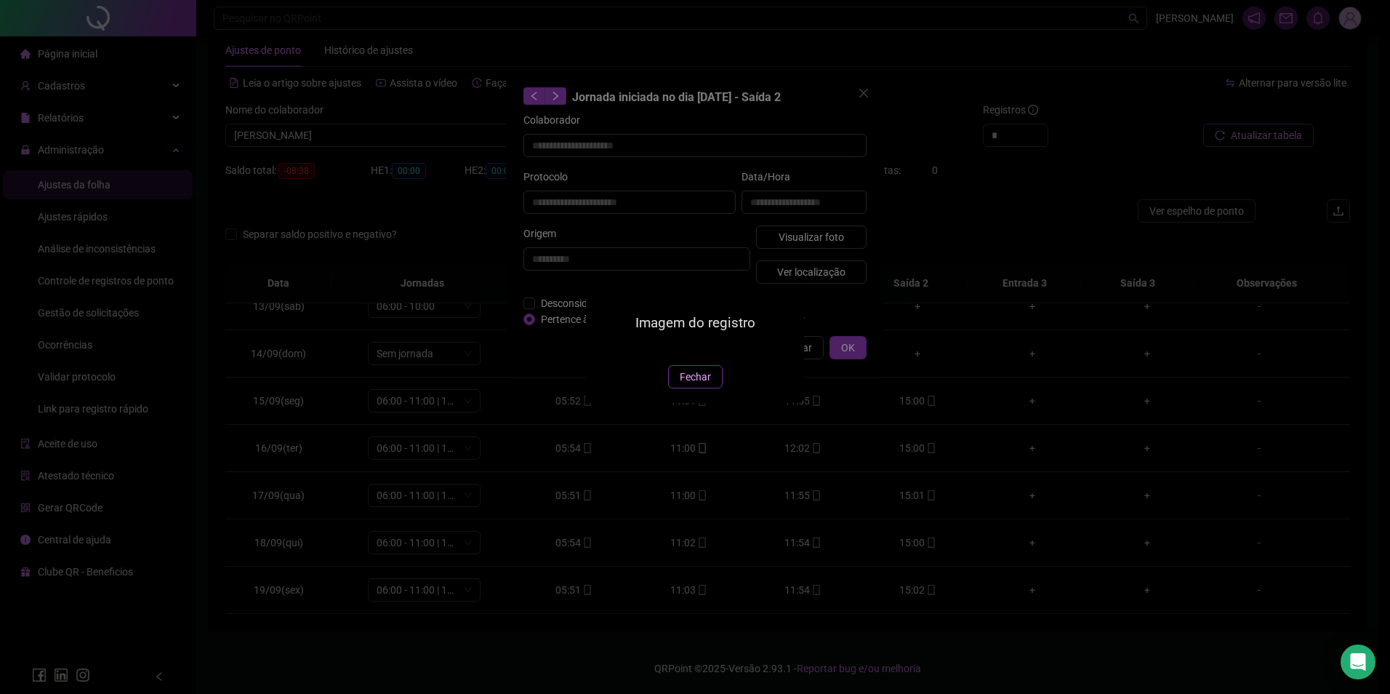
click at [691, 385] on span "Fechar" at bounding box center [695, 377] width 31 height 16
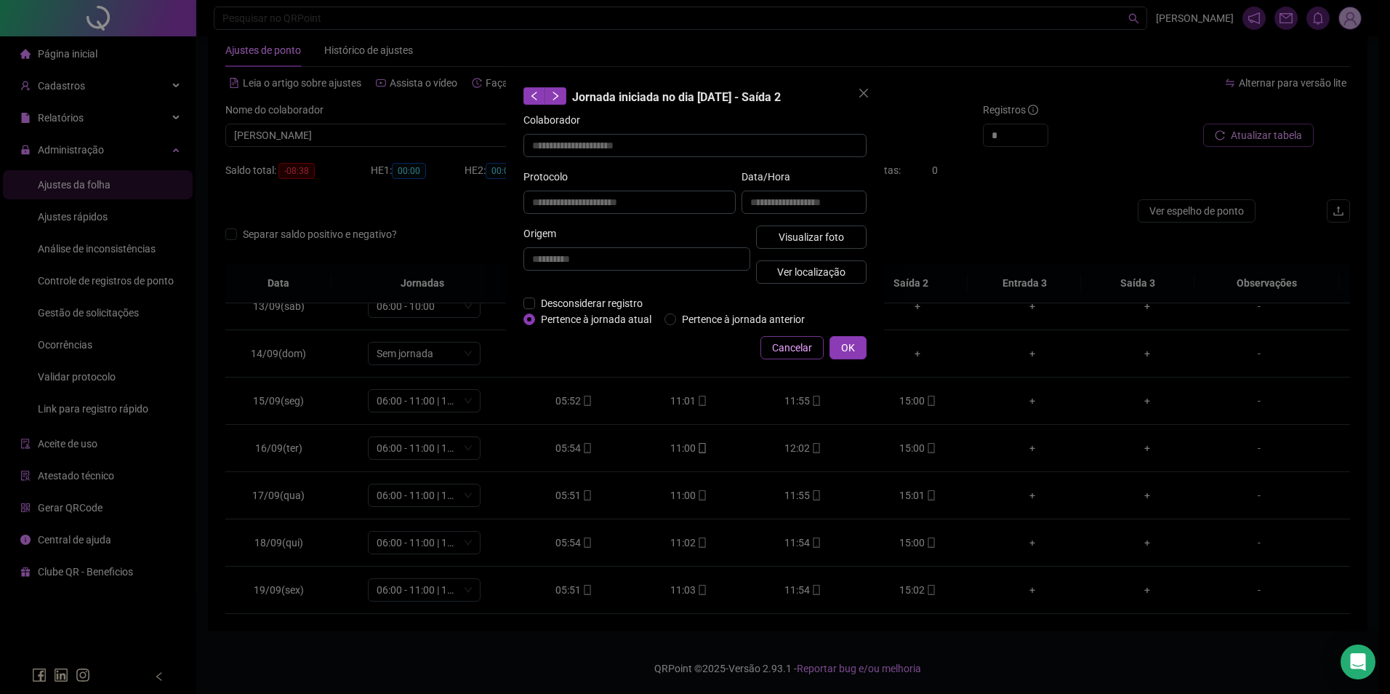
click at [796, 348] on span "Cancelar" at bounding box center [792, 348] width 40 height 16
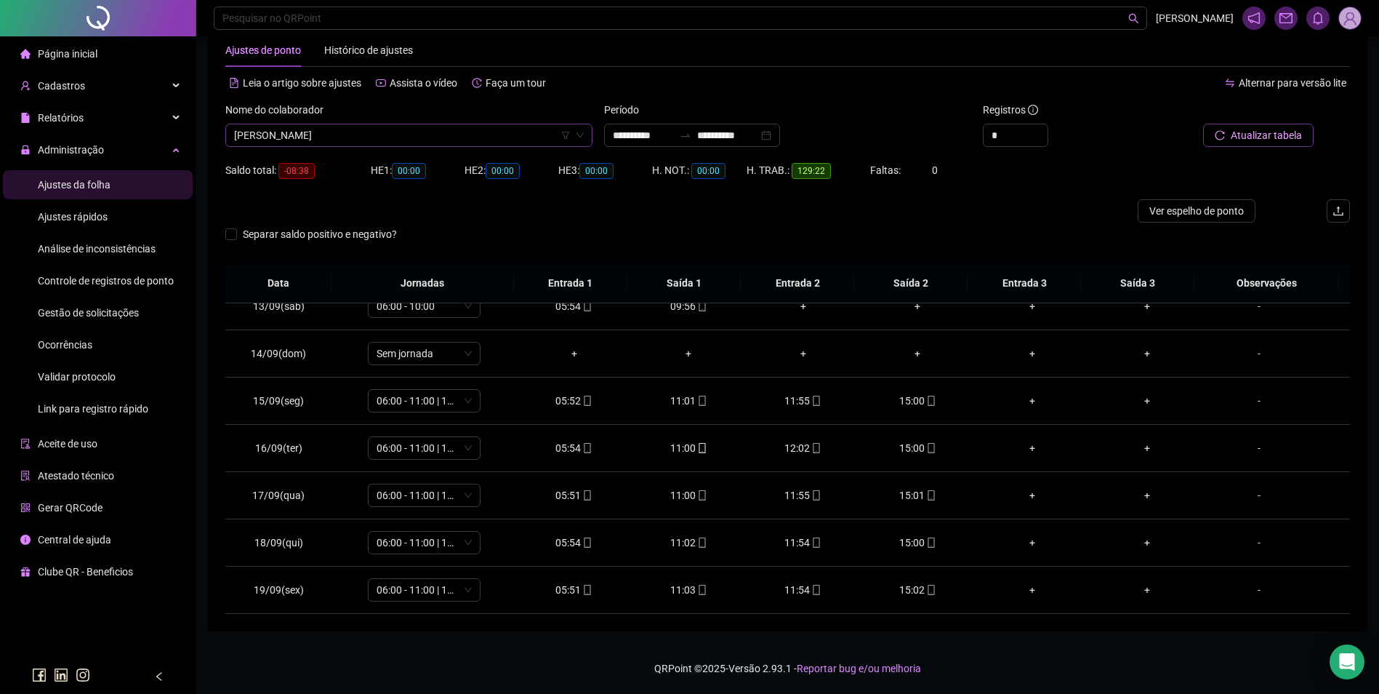
scroll to position [5352, 0]
click at [371, 132] on span "[PERSON_NAME]" at bounding box center [409, 135] width 350 height 22
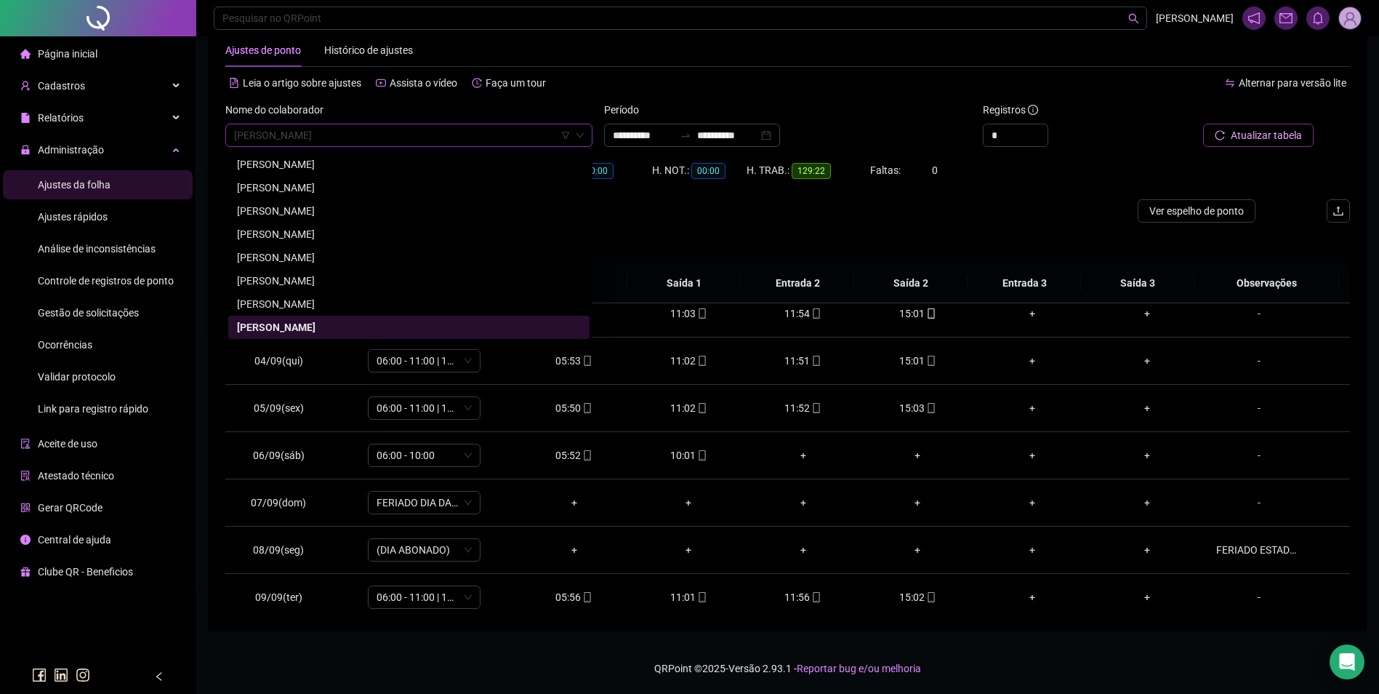
scroll to position [0, 0]
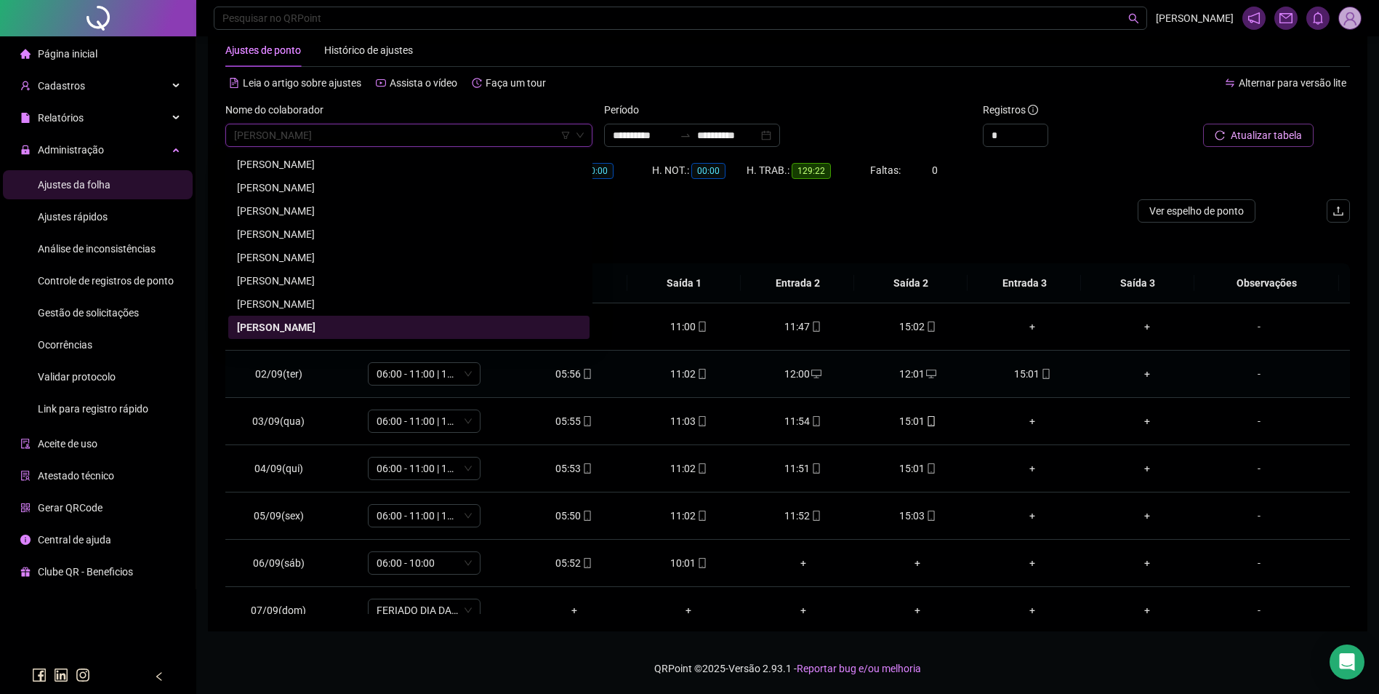
click at [915, 374] on div "12:01" at bounding box center [919, 374] width 92 height 16
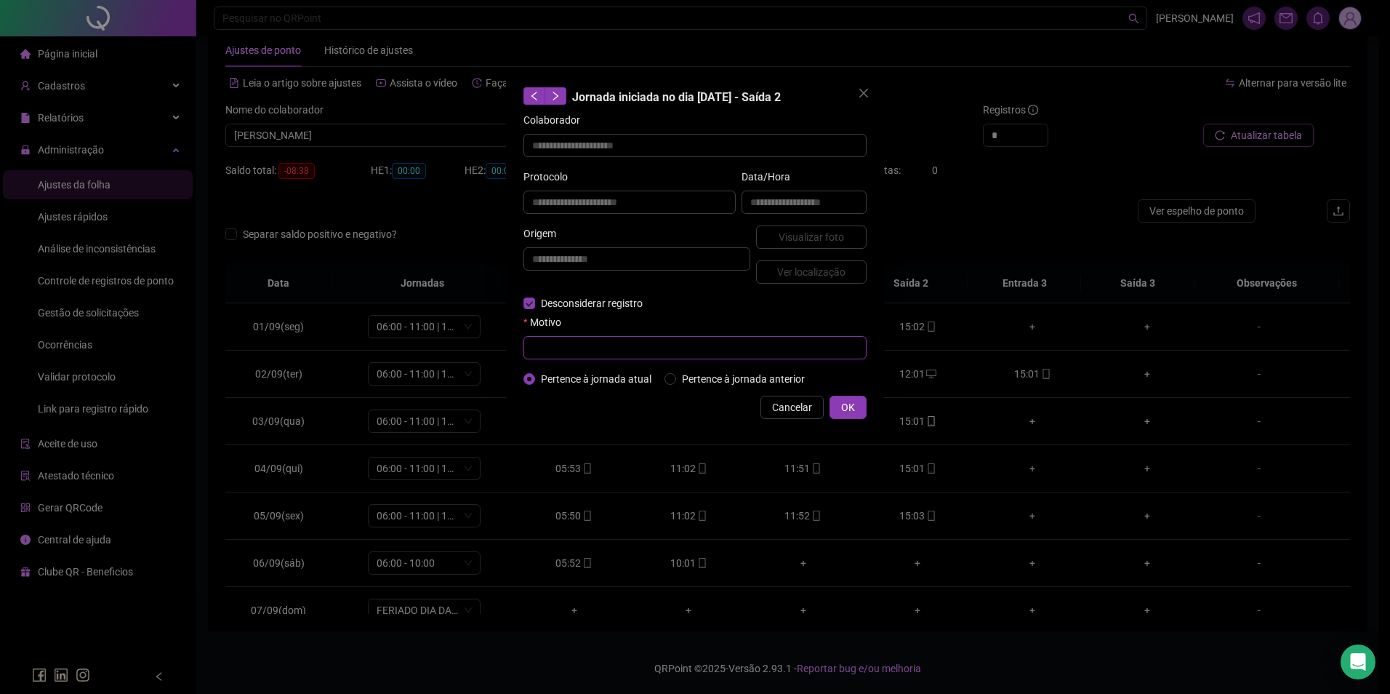
click at [553, 345] on input "text" at bounding box center [695, 347] width 343 height 23
click at [845, 406] on span "OK" at bounding box center [848, 407] width 14 height 16
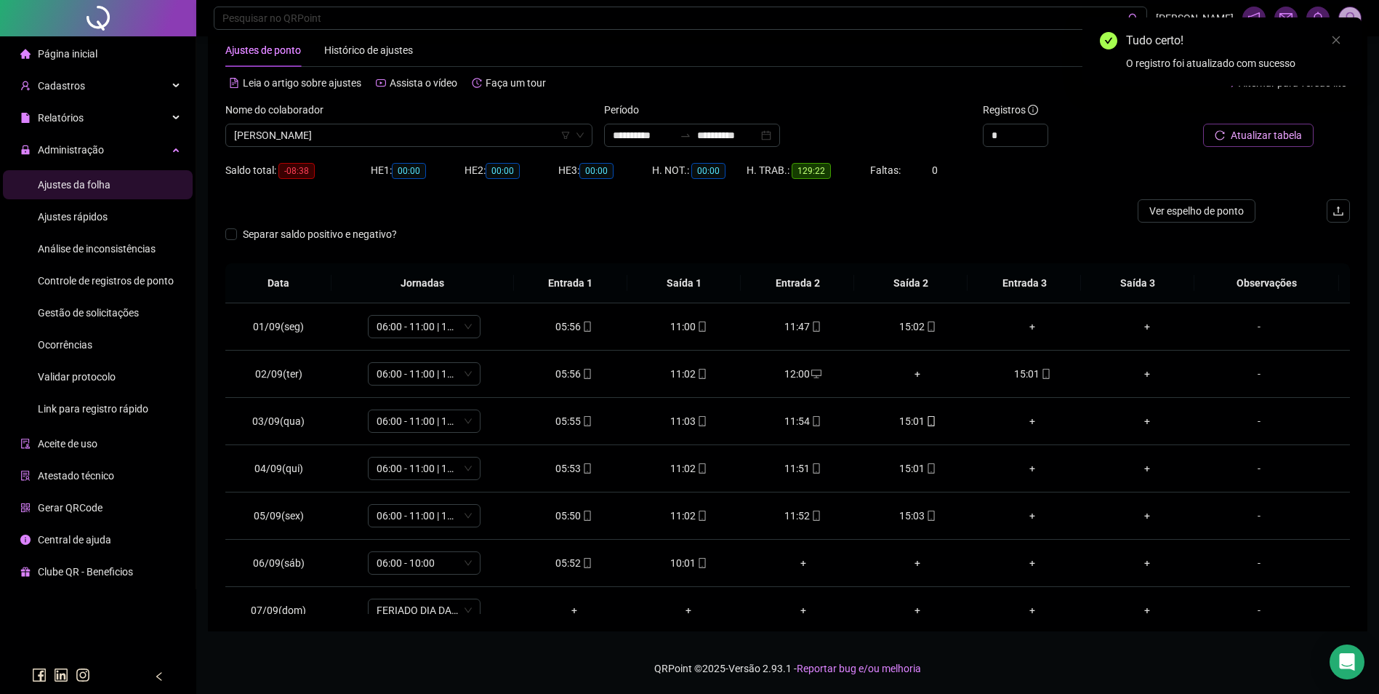
click at [1266, 141] on span "Atualizar tabela" at bounding box center [1266, 135] width 71 height 16
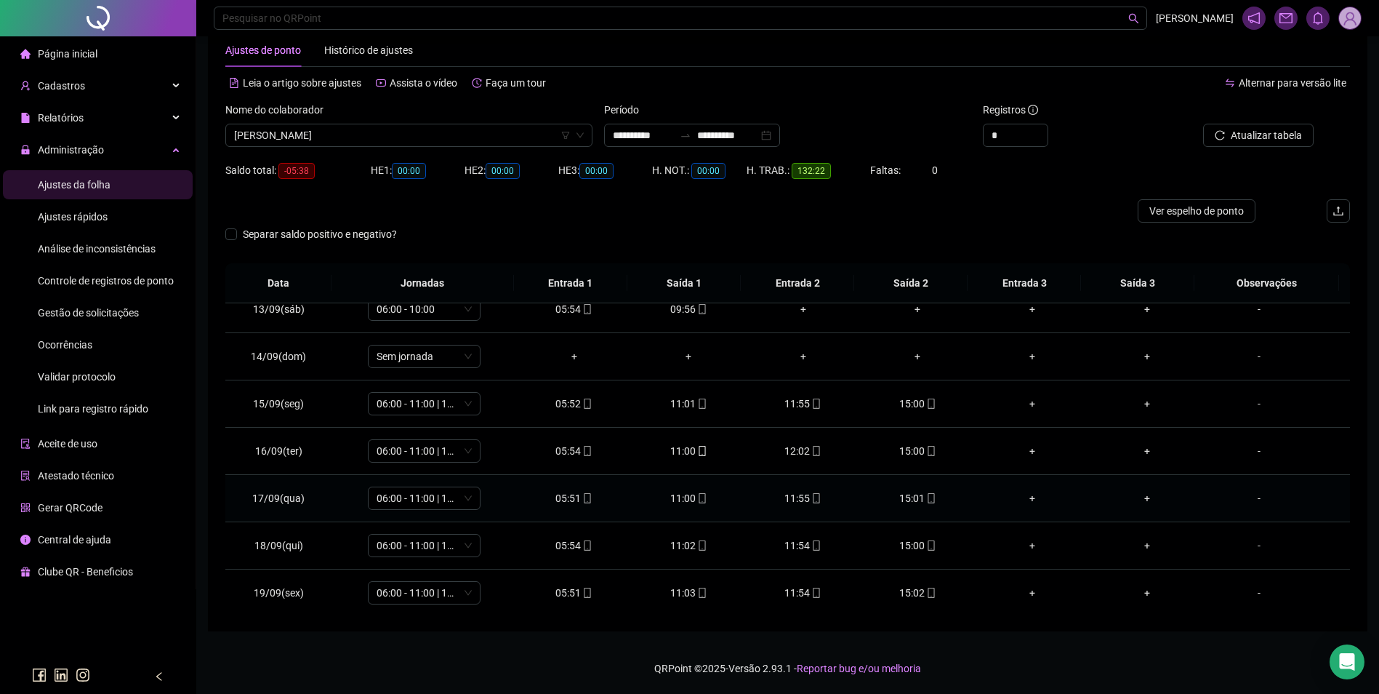
scroll to position [588, 0]
click at [510, 132] on span "[PERSON_NAME]" at bounding box center [409, 135] width 350 height 22
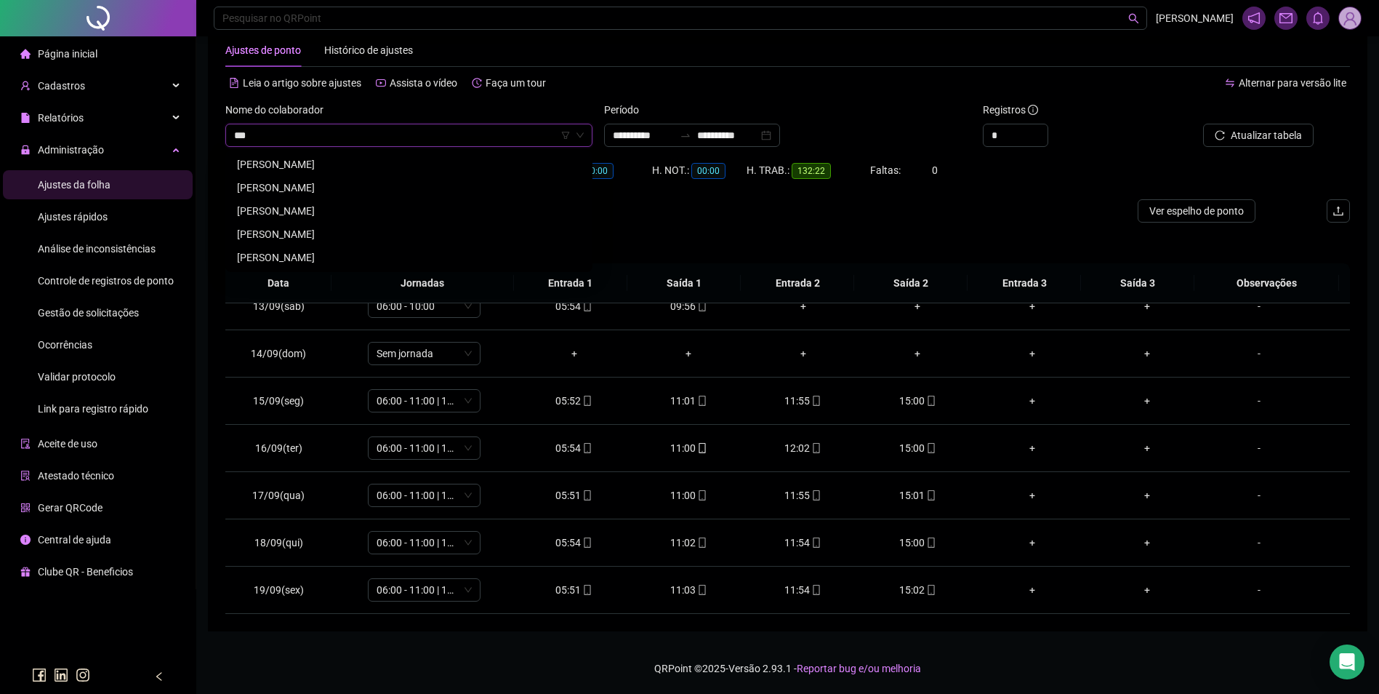
scroll to position [0, 0]
click at [308, 165] on div "[PERSON_NAME]" at bounding box center [409, 164] width 344 height 16
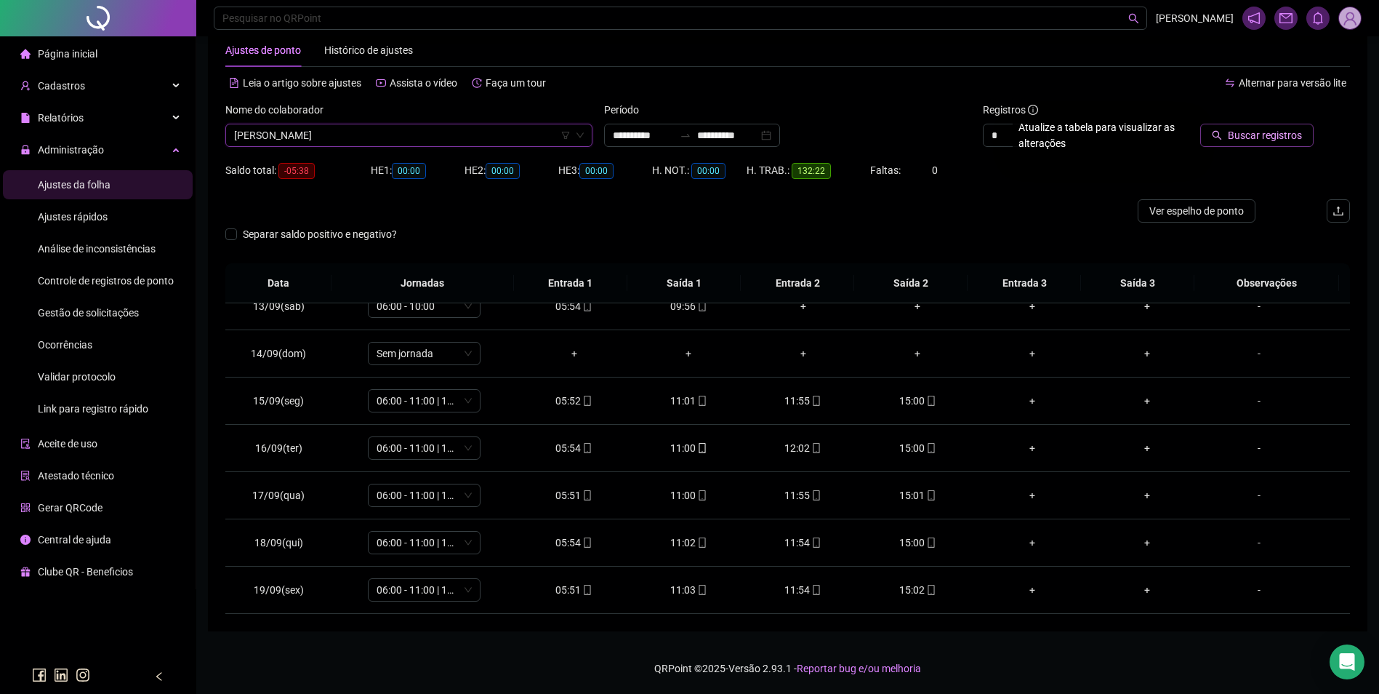
click at [1296, 137] on span "Buscar registros" at bounding box center [1265, 135] width 74 height 16
click at [811, 589] on icon "mobile" at bounding box center [816, 590] width 10 height 10
click at [1233, 137] on span "Atualizar tabela" at bounding box center [1266, 135] width 71 height 16
click at [811, 588] on icon "mobile" at bounding box center [816, 590] width 10 height 10
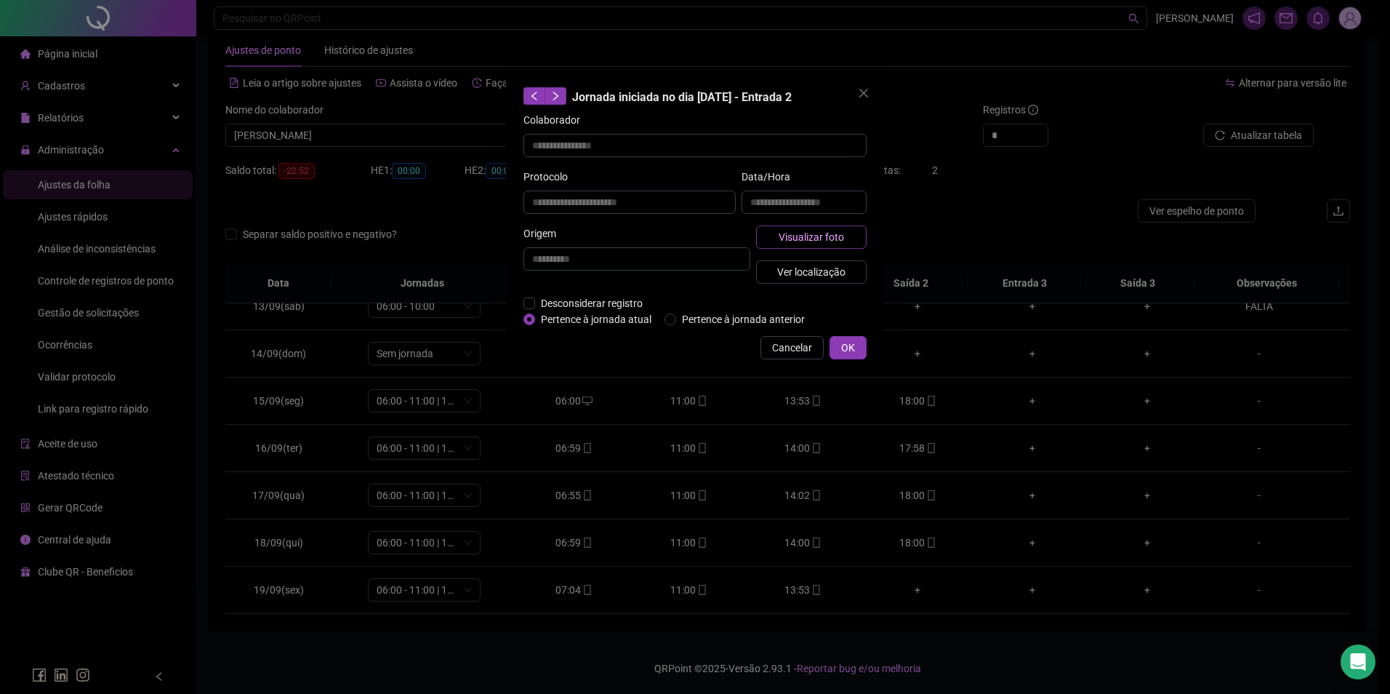
click at [826, 238] on span "Visualizar foto" at bounding box center [811, 237] width 65 height 16
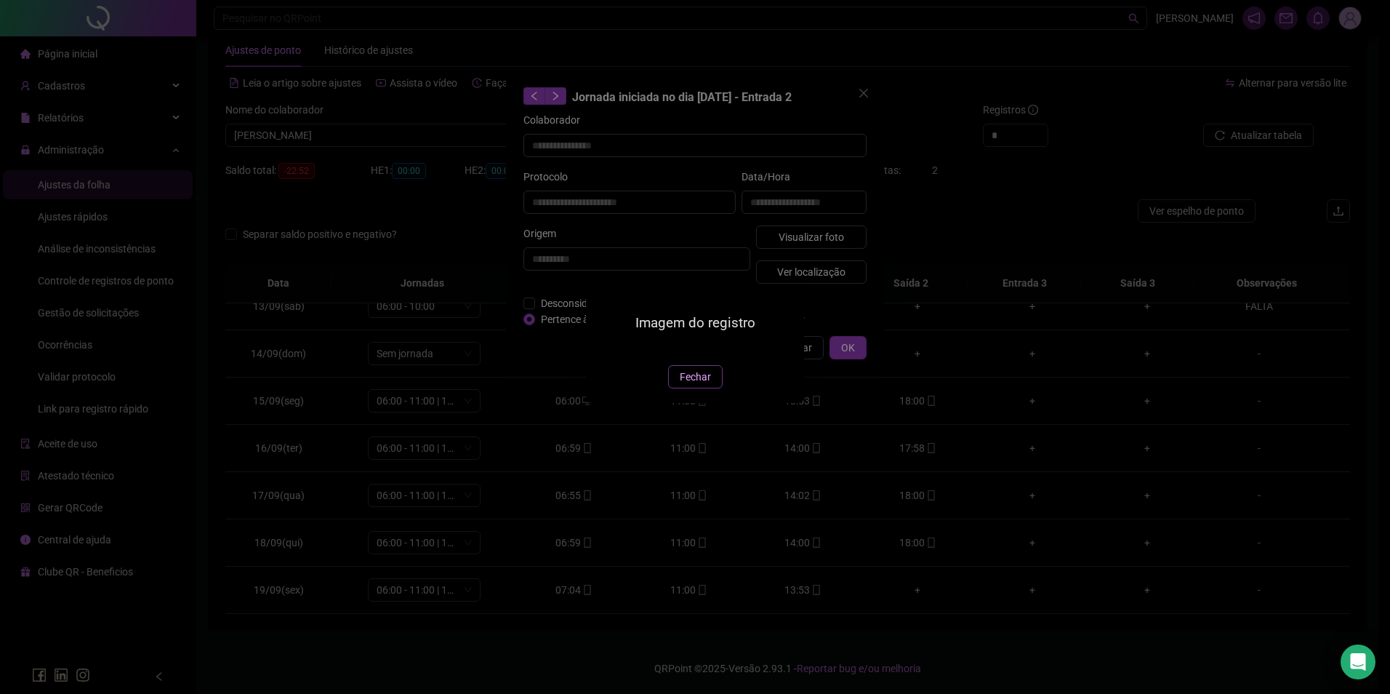
click at [698, 385] on span "Fechar" at bounding box center [695, 377] width 31 height 16
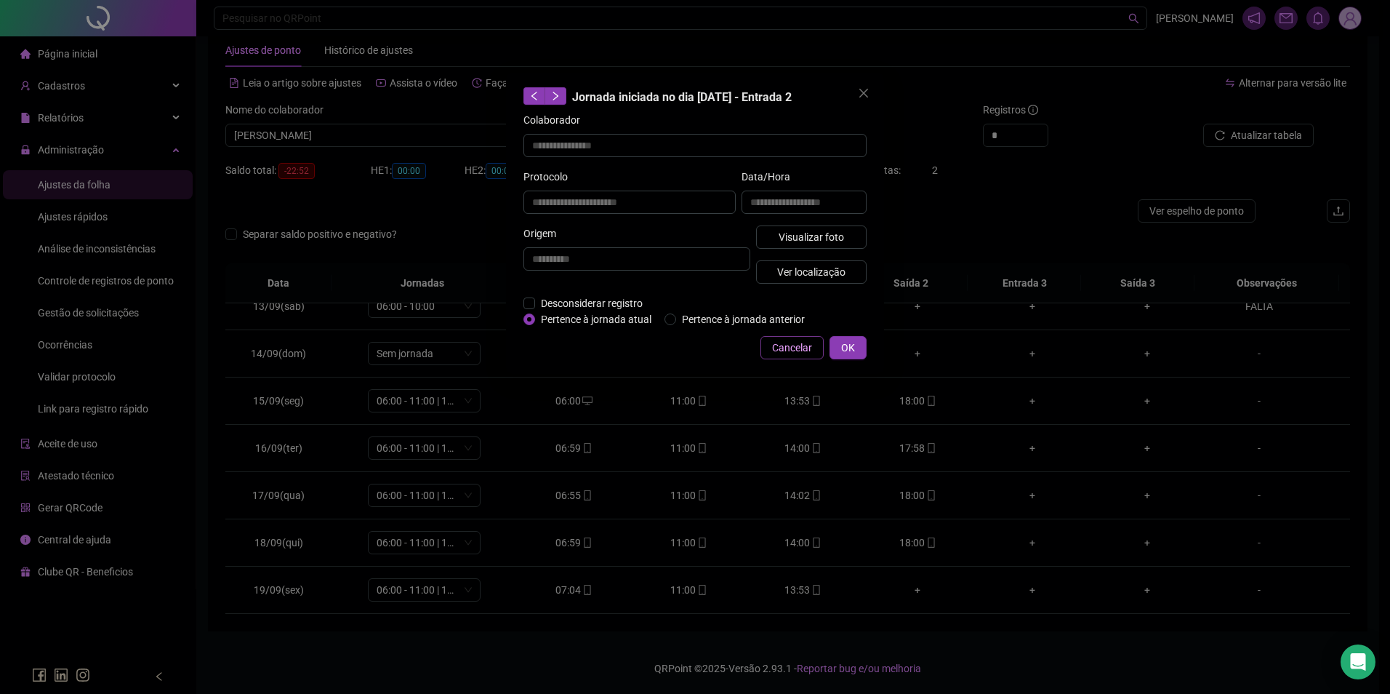
click at [803, 350] on span "Cancelar" at bounding box center [792, 348] width 40 height 16
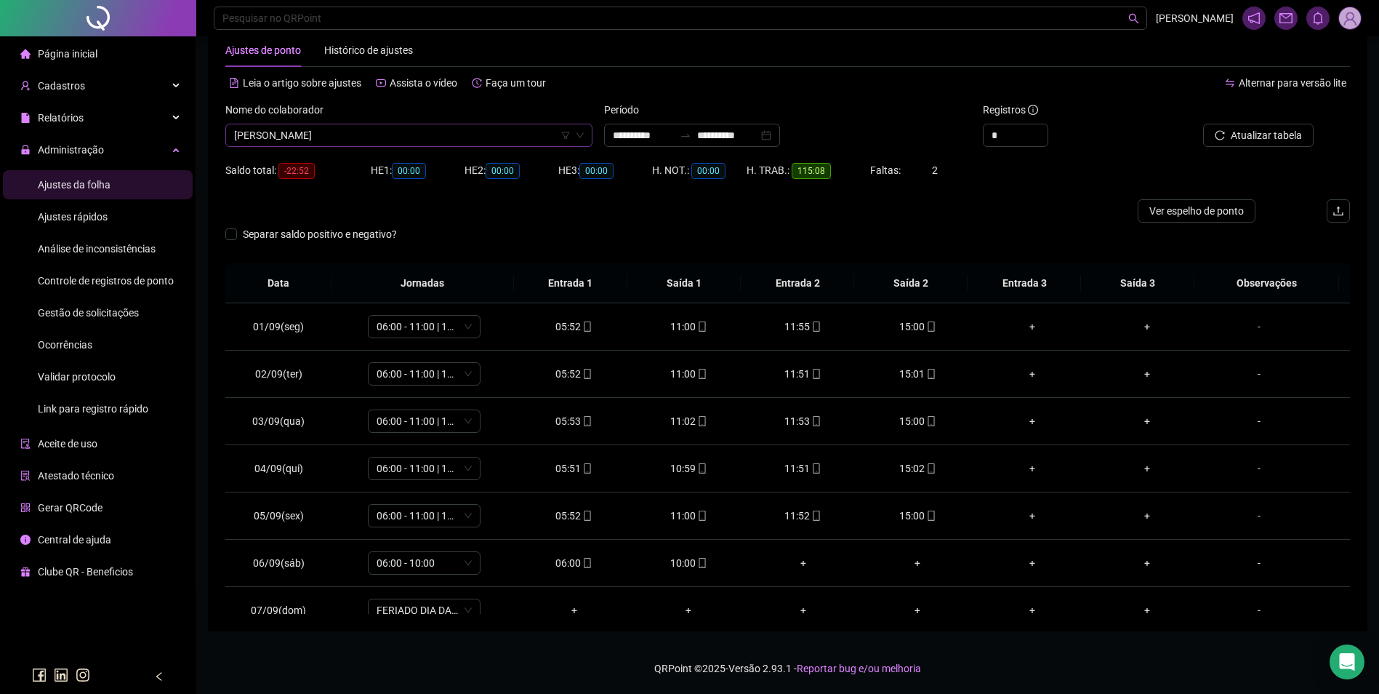
scroll to position [8213, 0]
click at [492, 142] on span "[PERSON_NAME]" at bounding box center [409, 135] width 350 height 22
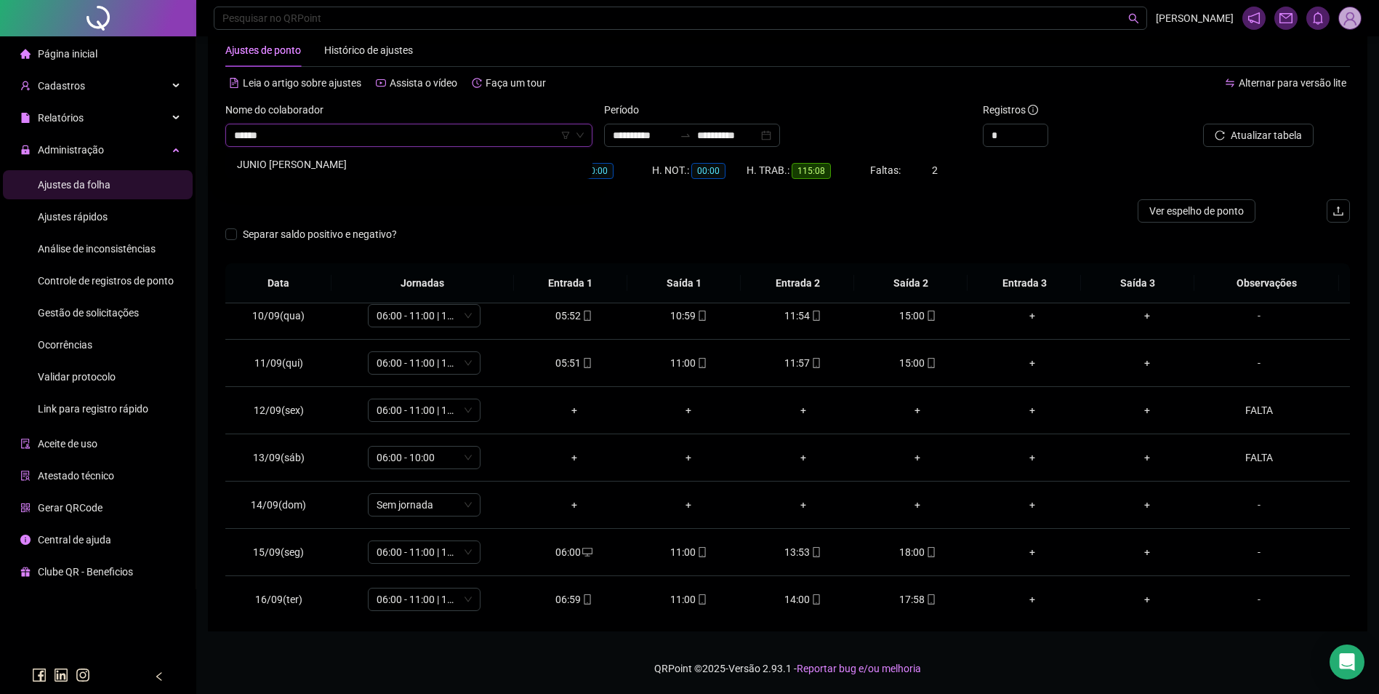
scroll to position [0, 0]
click at [355, 162] on div "JUNIO [PERSON_NAME]" at bounding box center [409, 164] width 344 height 16
click at [1302, 147] on div "Buscar registros" at bounding box center [1261, 130] width 190 height 57
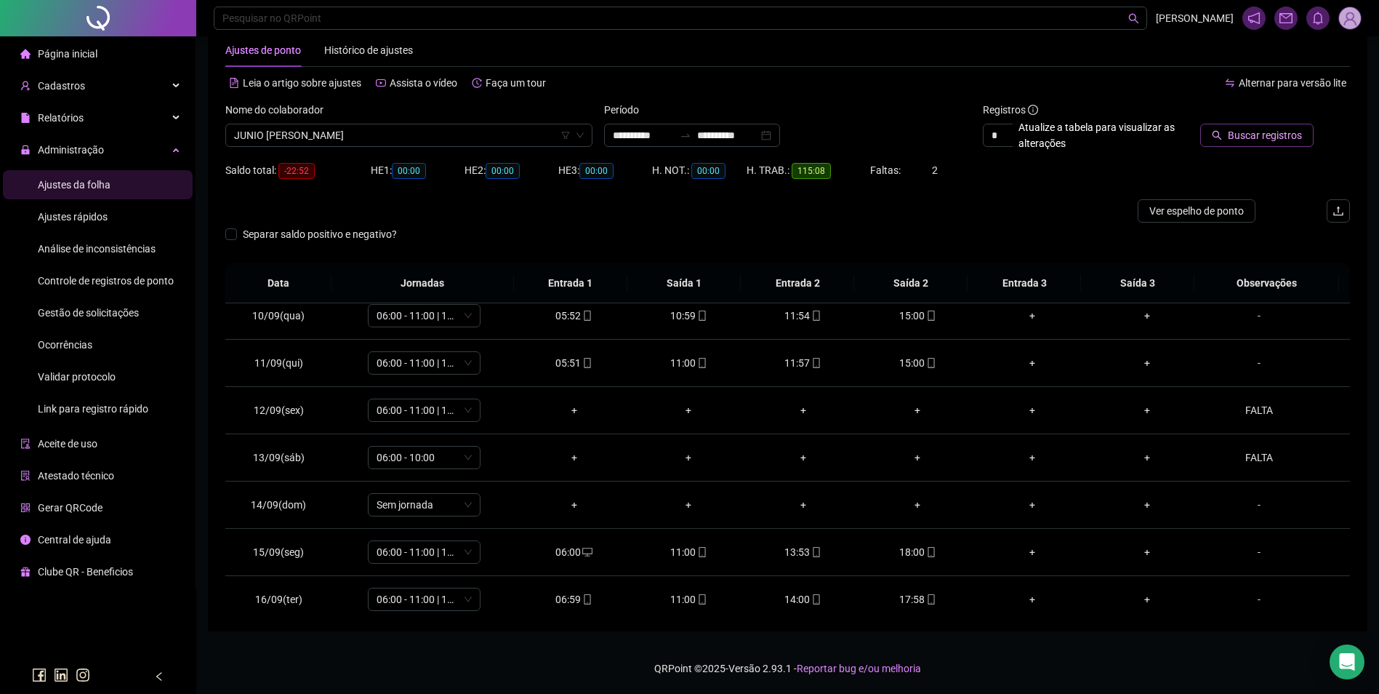
click at [1291, 137] on span "Buscar registros" at bounding box center [1265, 135] width 74 height 16
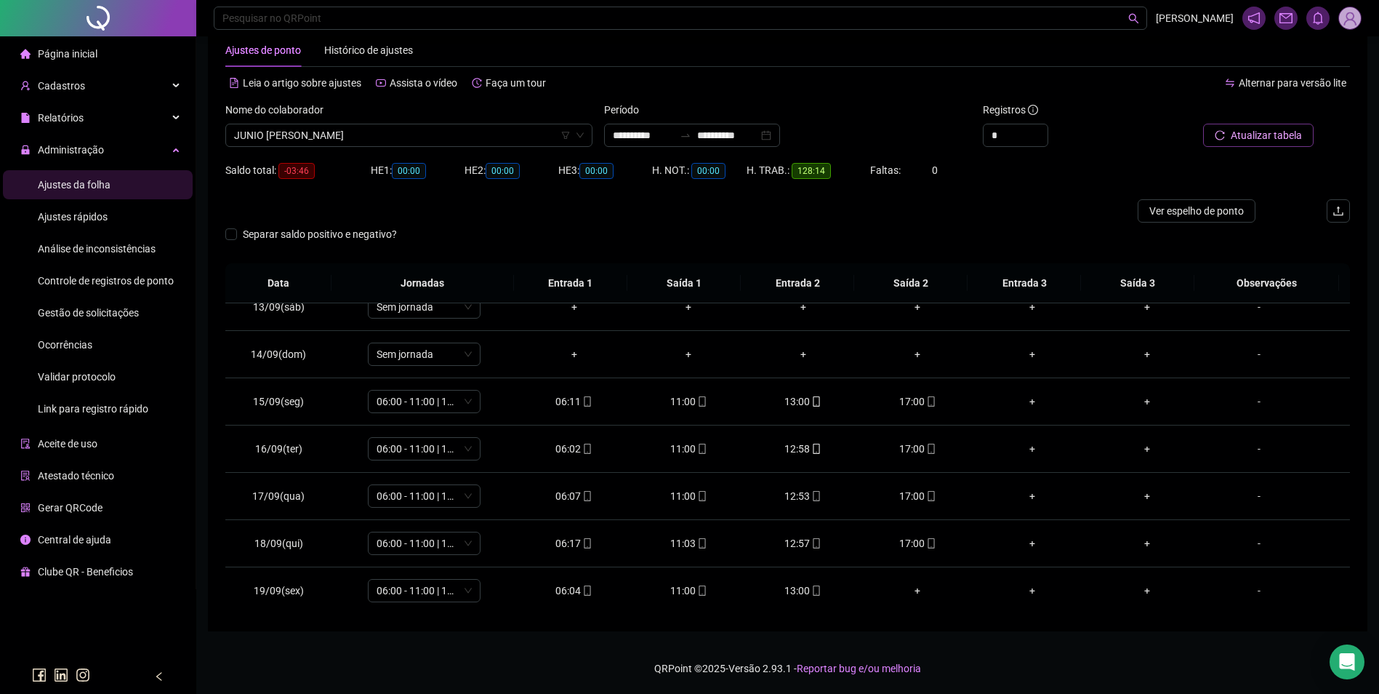
scroll to position [588, 0]
click at [811, 590] on icon "mobile" at bounding box center [816, 590] width 10 height 10
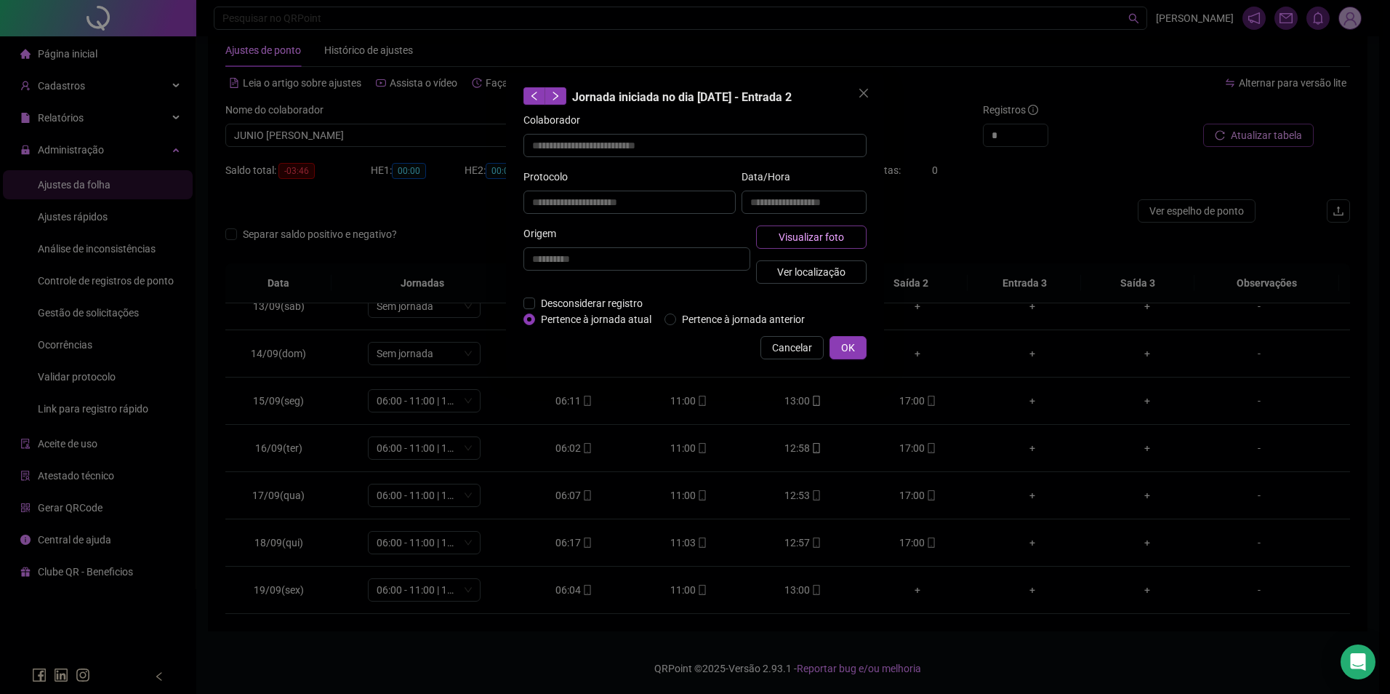
click at [857, 236] on button "Visualizar foto" at bounding box center [811, 236] width 111 height 23
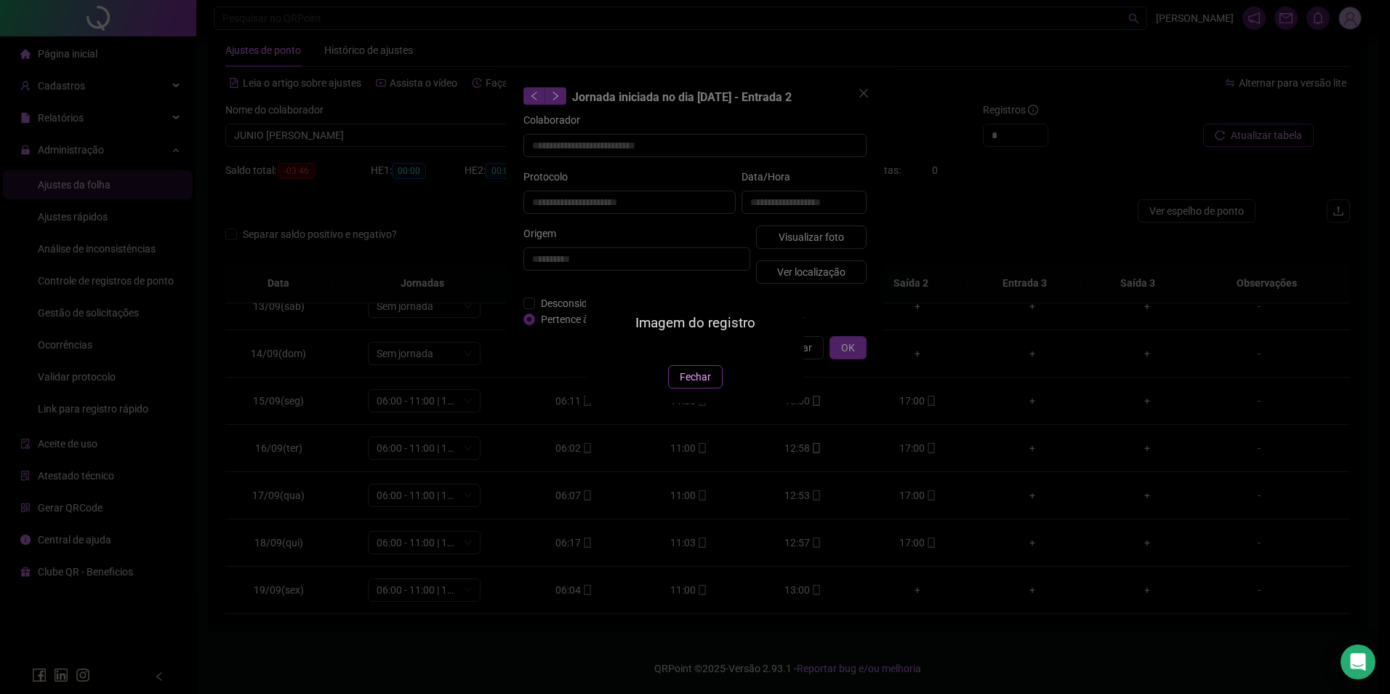
click at [707, 385] on span "Fechar" at bounding box center [695, 377] width 31 height 16
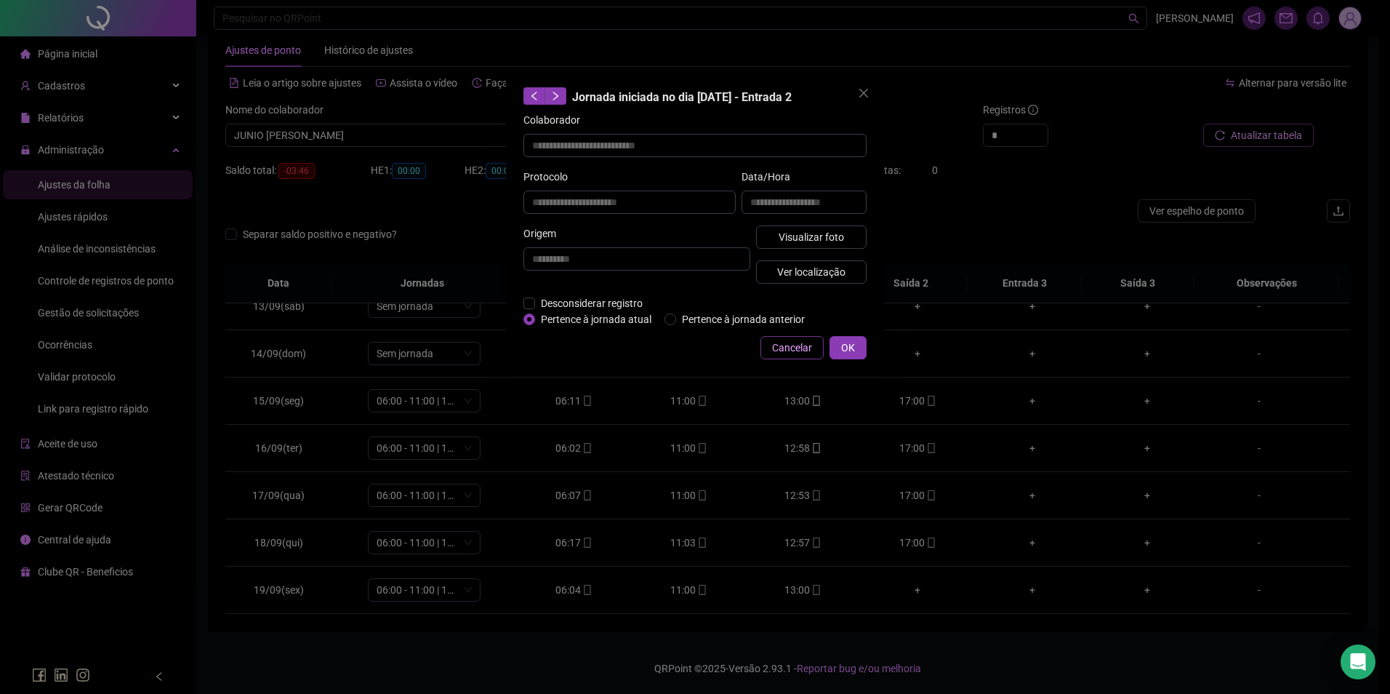
click at [787, 351] on span "Cancelar" at bounding box center [792, 348] width 40 height 16
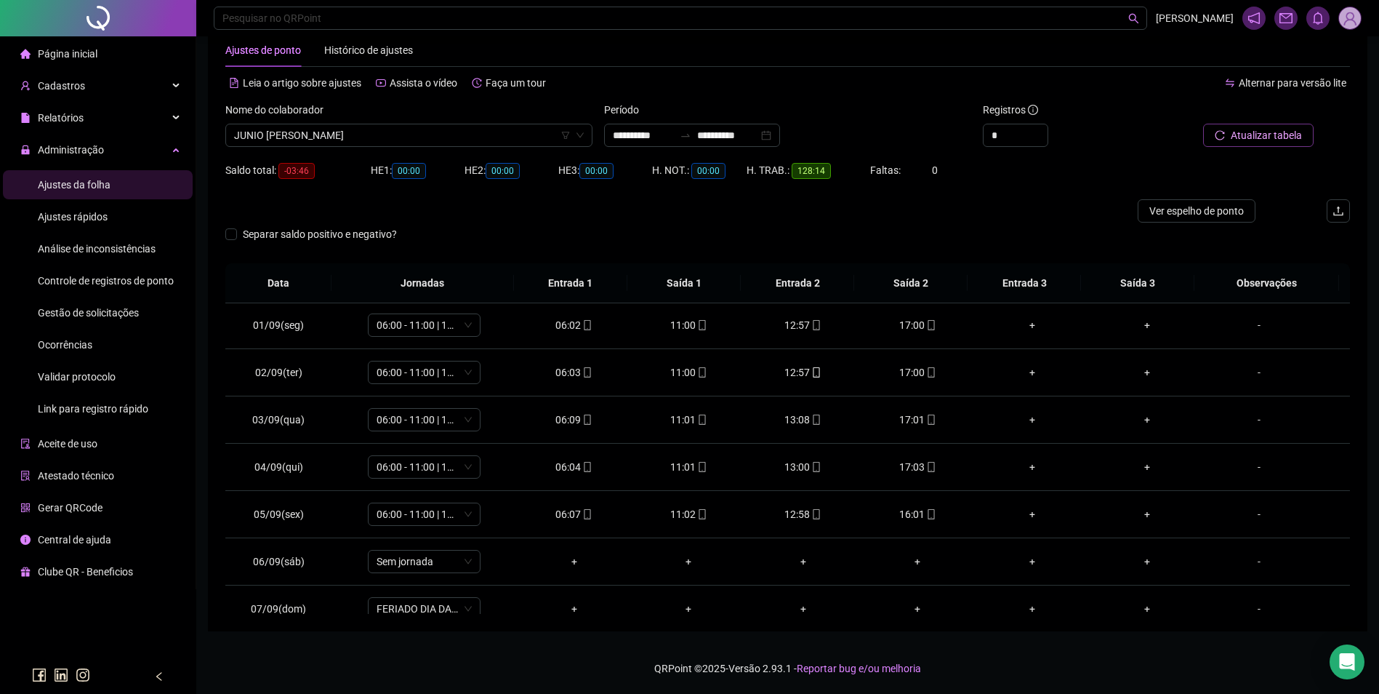
scroll to position [0, 0]
click at [458, 140] on span "JUNIO [PERSON_NAME]" at bounding box center [409, 135] width 350 height 22
click at [360, 185] on div "[PERSON_NAME]" at bounding box center [409, 188] width 344 height 16
click at [1264, 133] on span "Buscar registros" at bounding box center [1265, 135] width 74 height 16
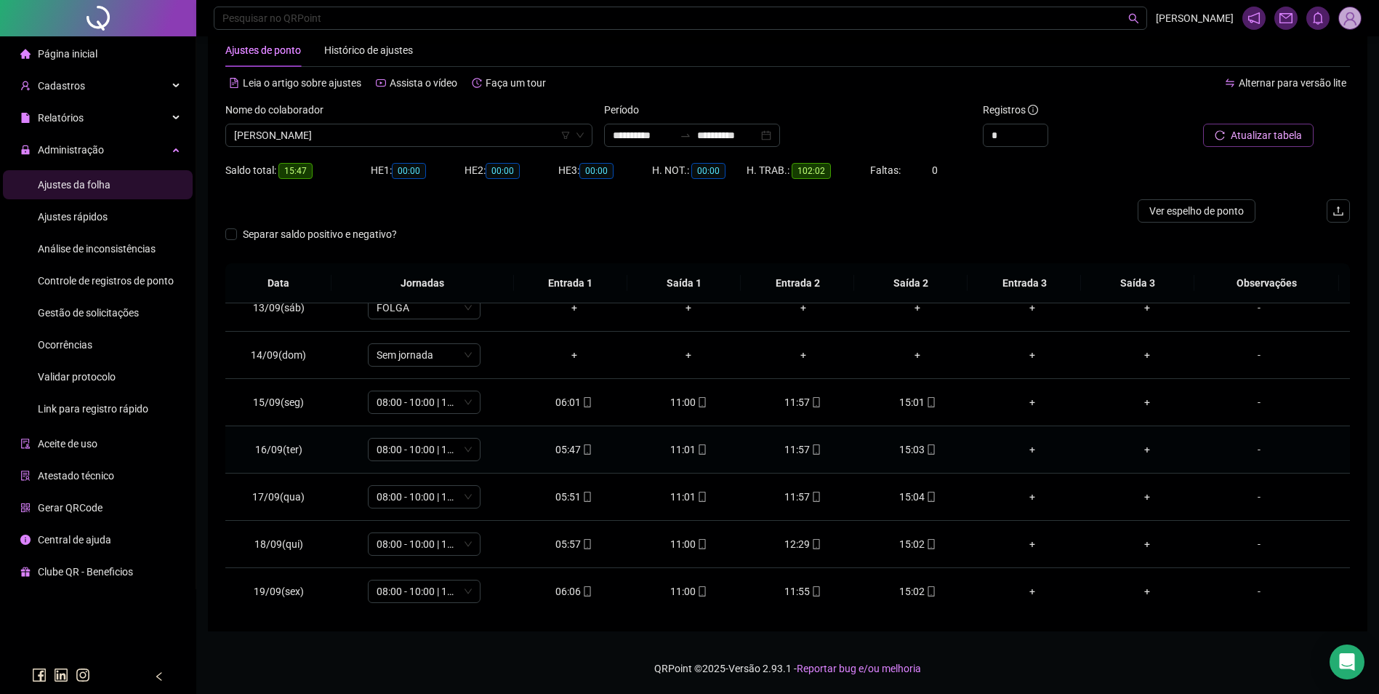
scroll to position [588, 0]
click at [926, 587] on icon "mobile" at bounding box center [931, 590] width 10 height 10
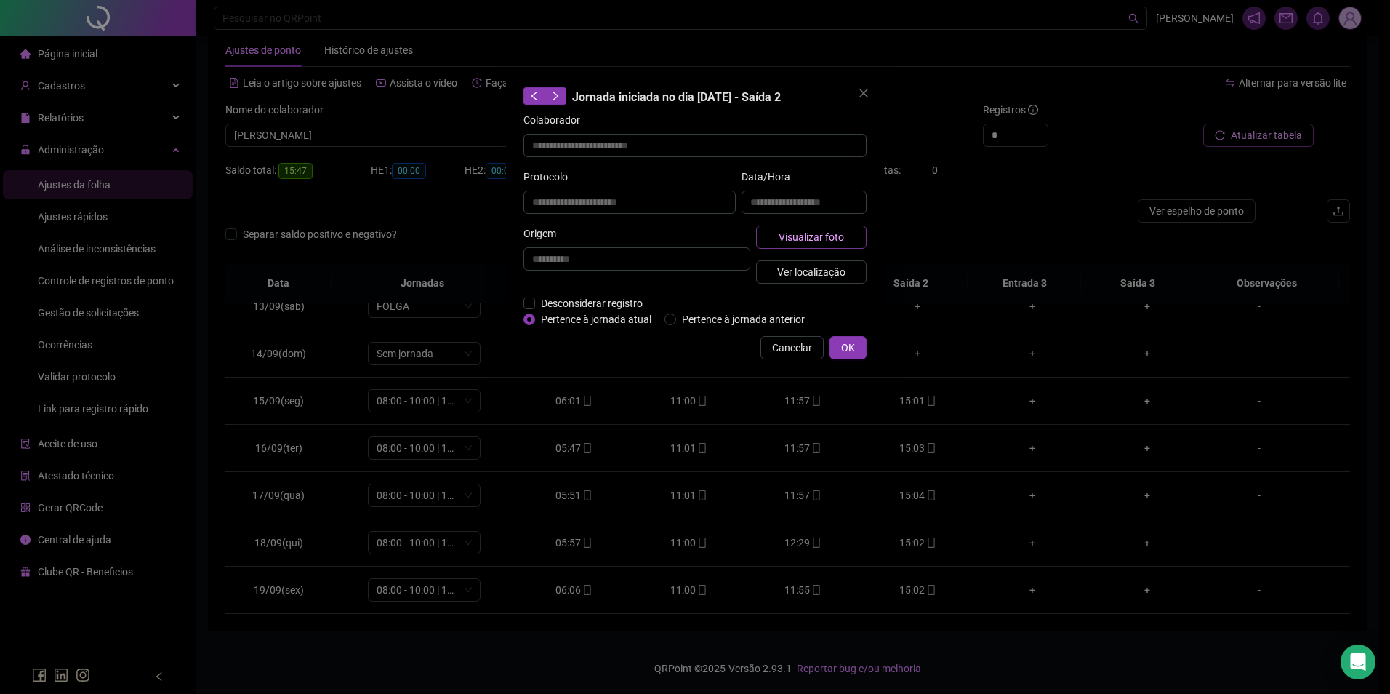
click at [838, 233] on span "Visualizar foto" at bounding box center [811, 237] width 65 height 16
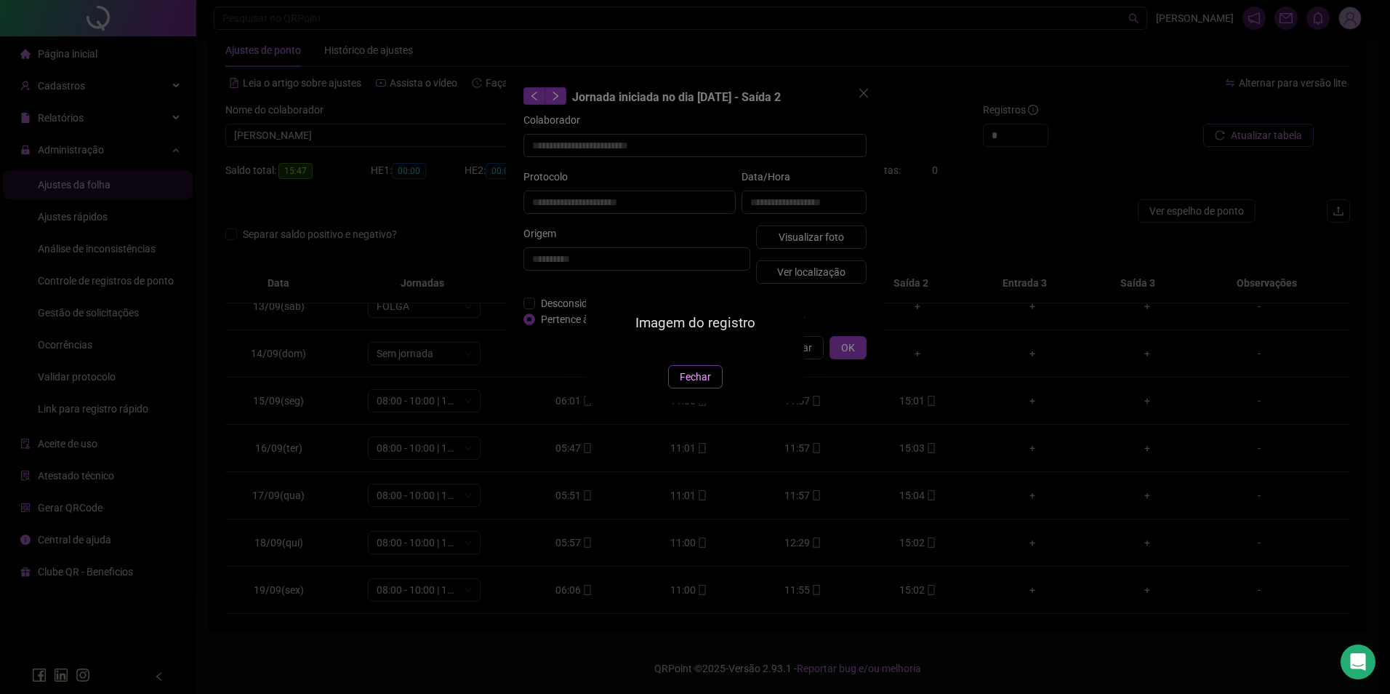
click at [704, 385] on span "Fechar" at bounding box center [695, 377] width 31 height 16
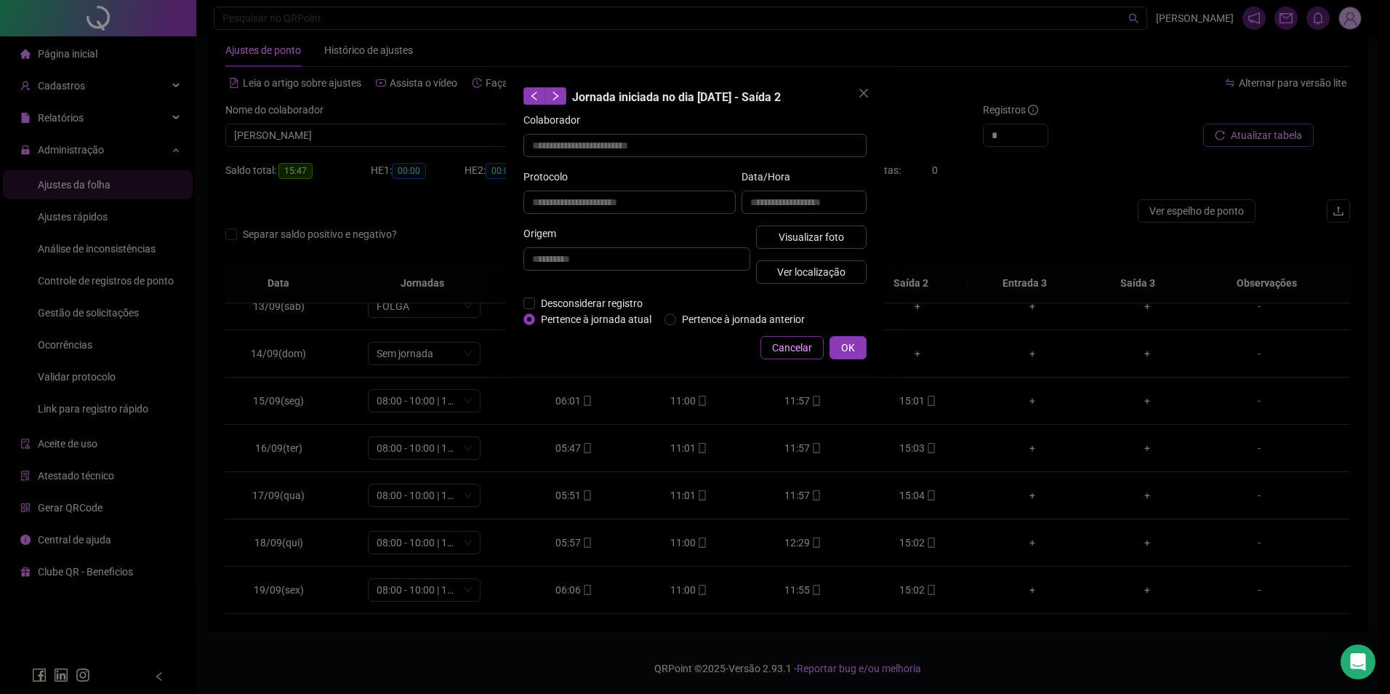
drag, startPoint x: 811, startPoint y: 351, endPoint x: 716, endPoint y: 342, distance: 94.9
click at [809, 351] on span "Cancelar" at bounding box center [792, 348] width 40 height 16
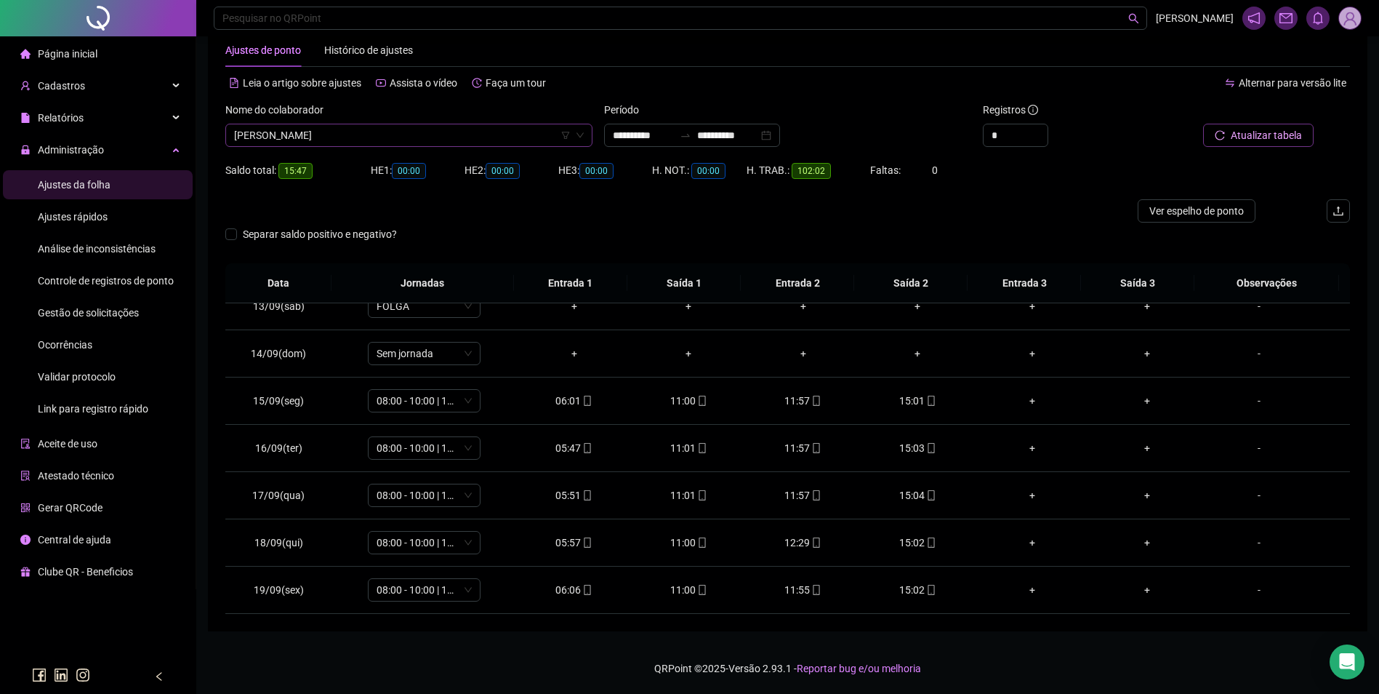
scroll to position [10587, 0]
click at [427, 142] on span "[PERSON_NAME]" at bounding box center [409, 135] width 350 height 22
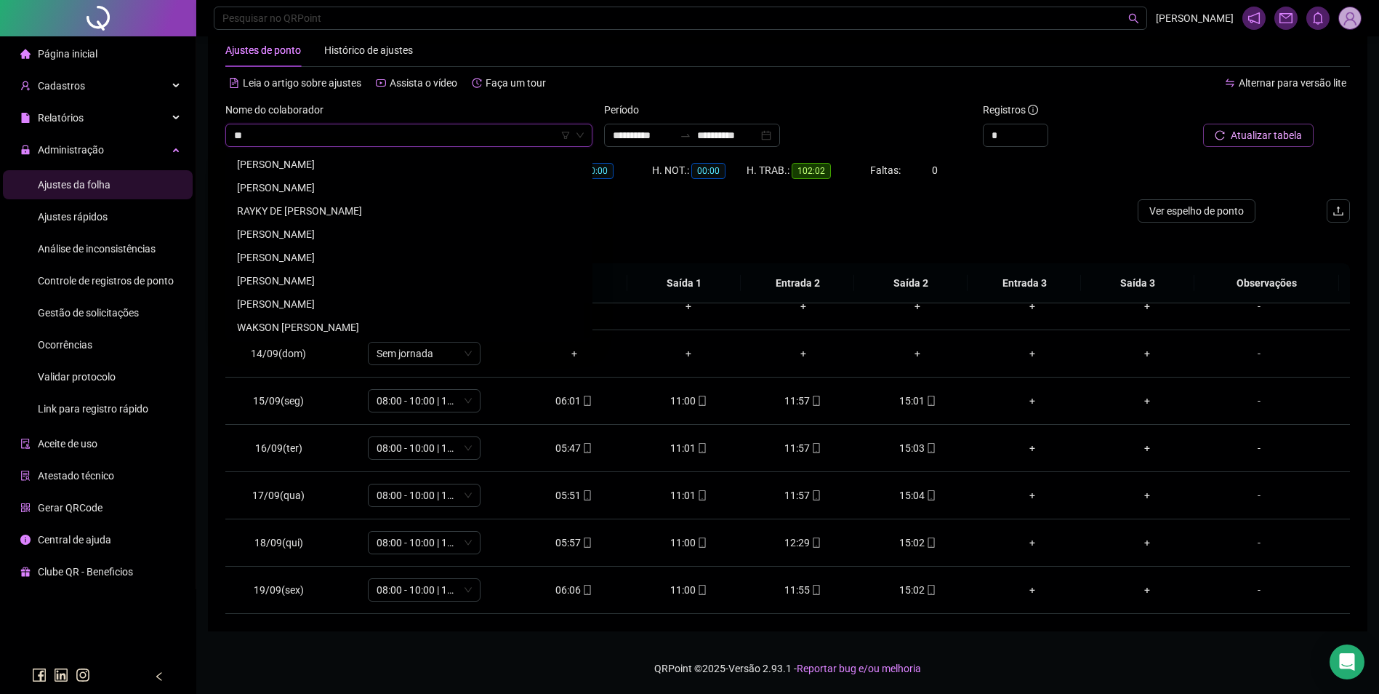
scroll to position [0, 0]
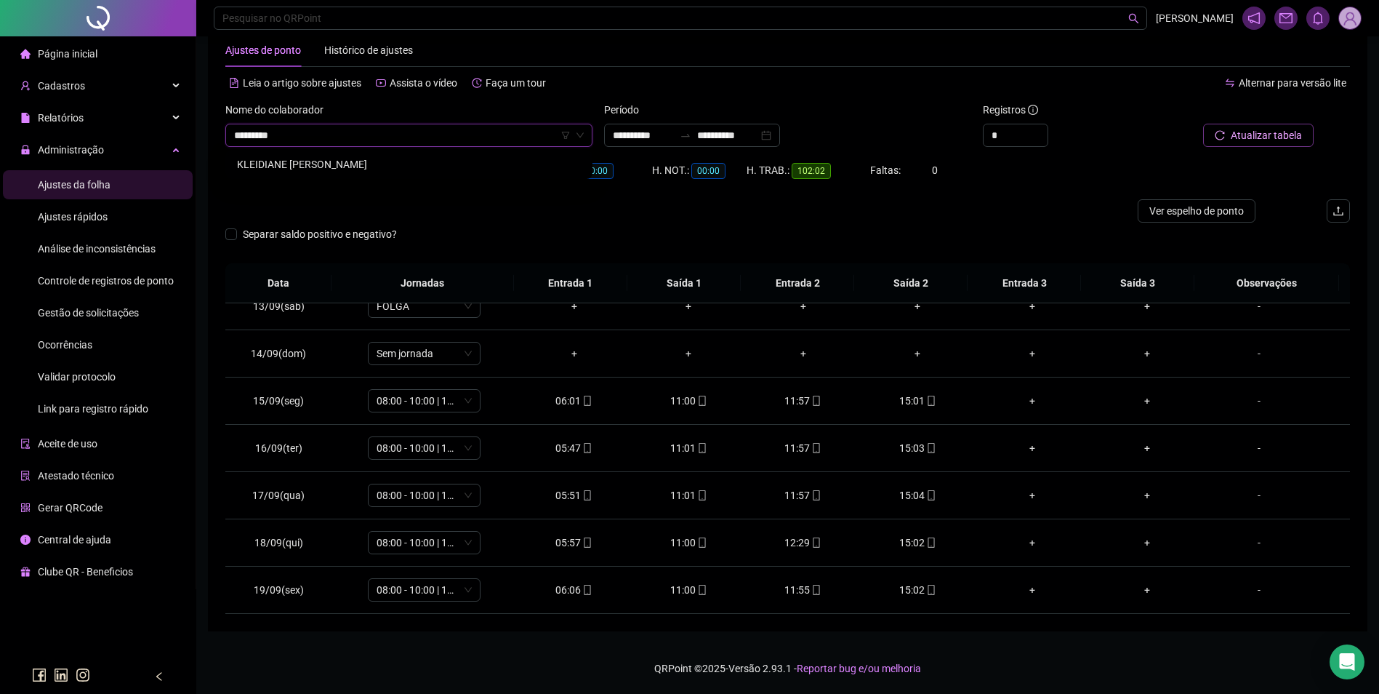
click at [340, 164] on div "KLEIDIANE [PERSON_NAME]" at bounding box center [409, 164] width 344 height 16
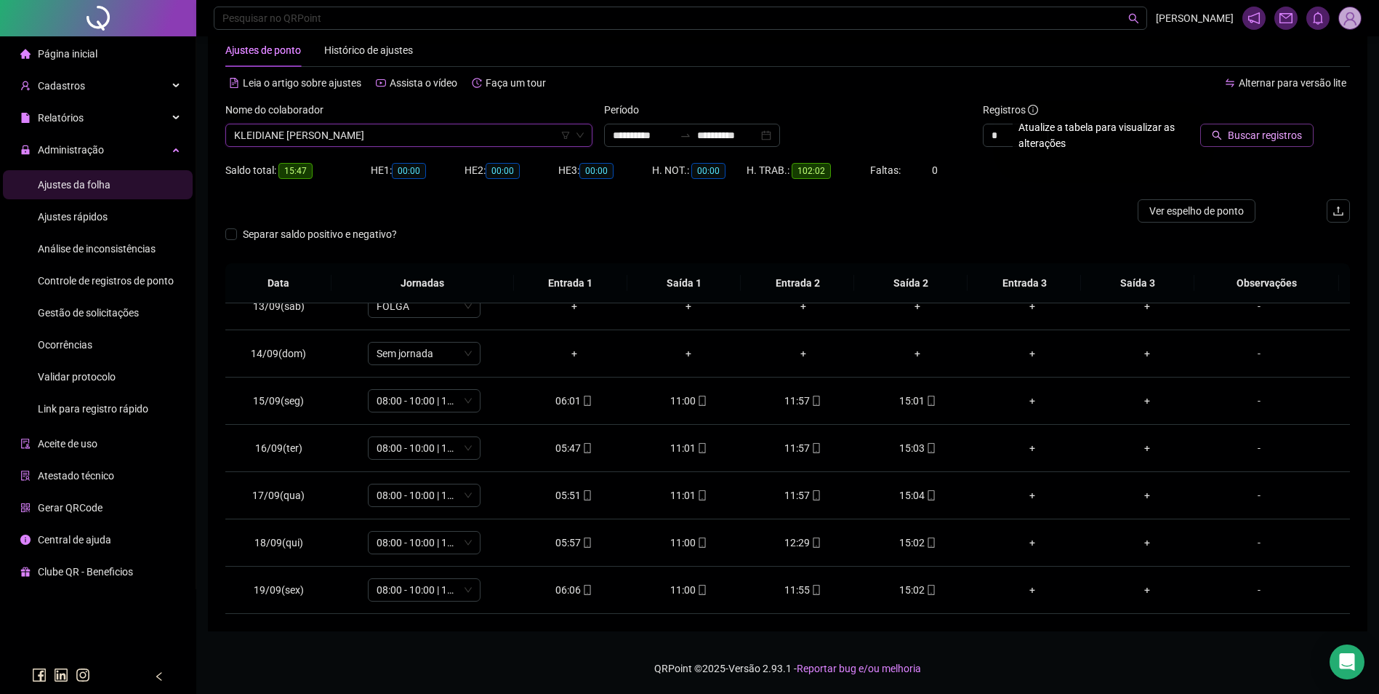
click at [1292, 128] on span "Buscar registros" at bounding box center [1265, 135] width 74 height 16
click at [926, 586] on icon "mobile" at bounding box center [931, 590] width 10 height 10
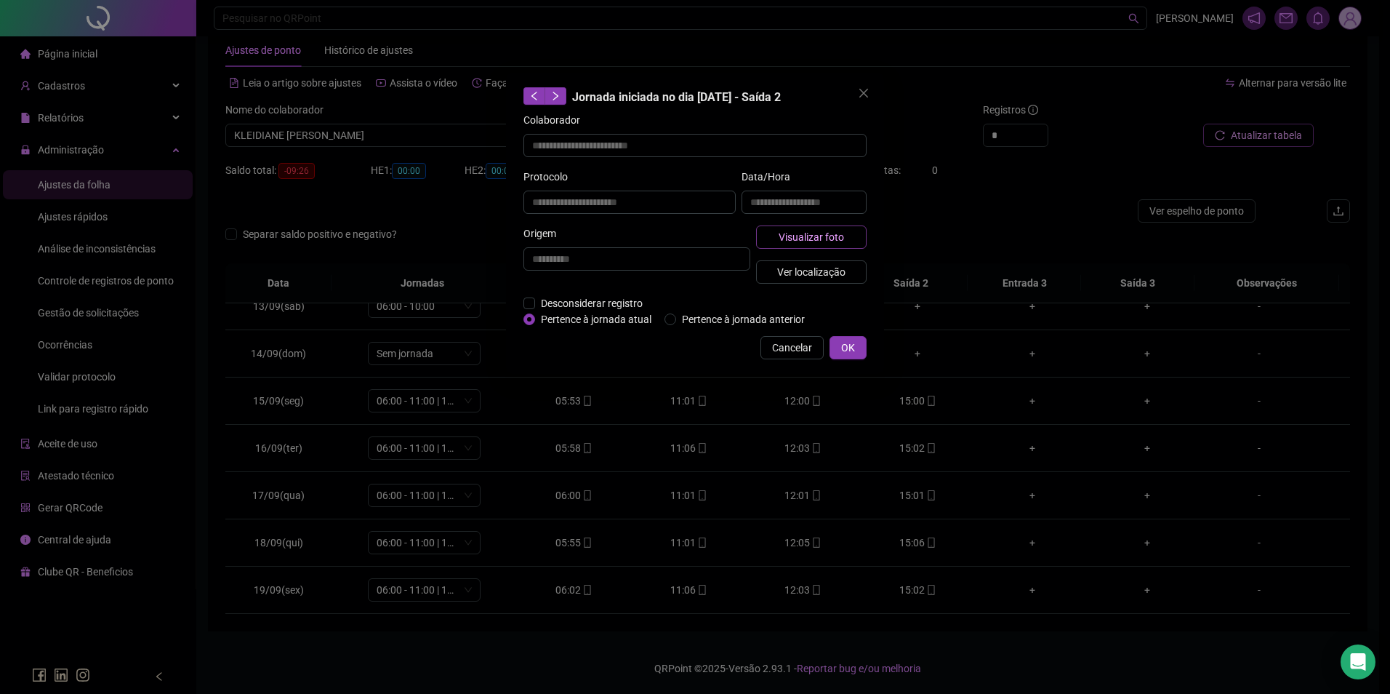
click at [825, 241] on span "Visualizar foto" at bounding box center [811, 237] width 65 height 16
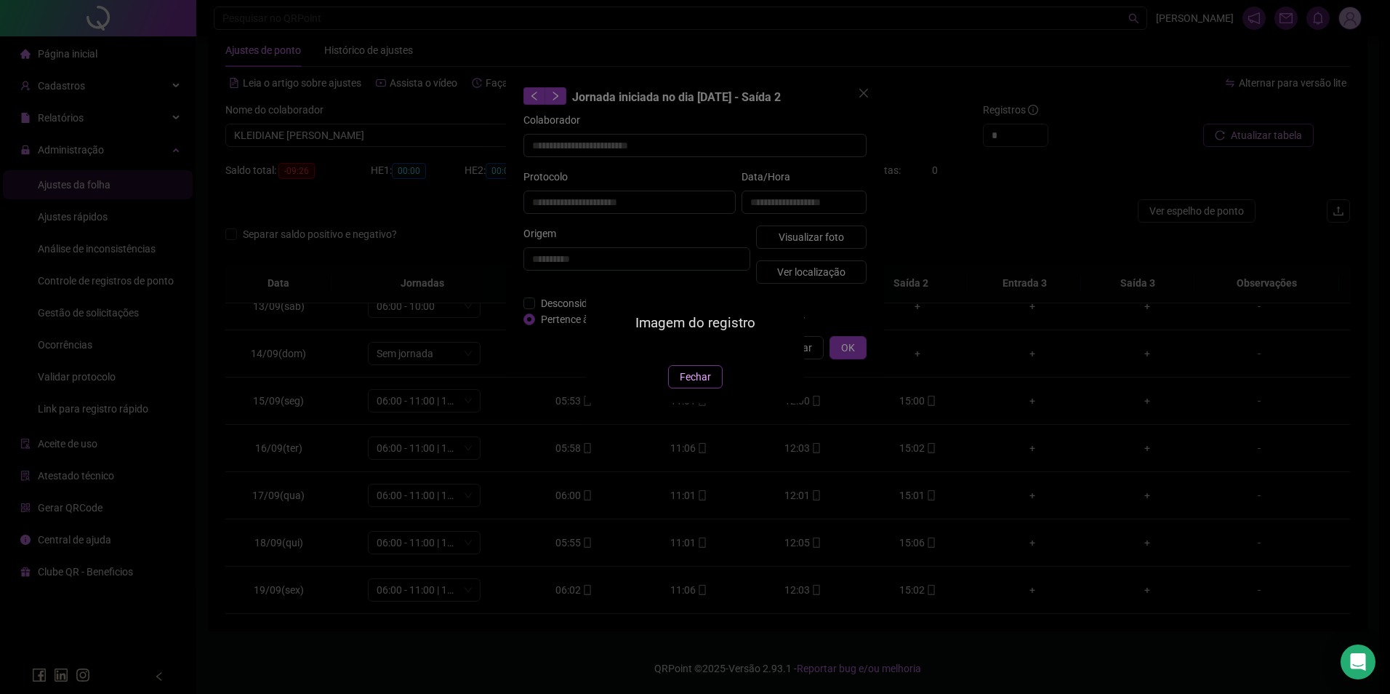
click at [703, 385] on span "Fechar" at bounding box center [695, 377] width 31 height 16
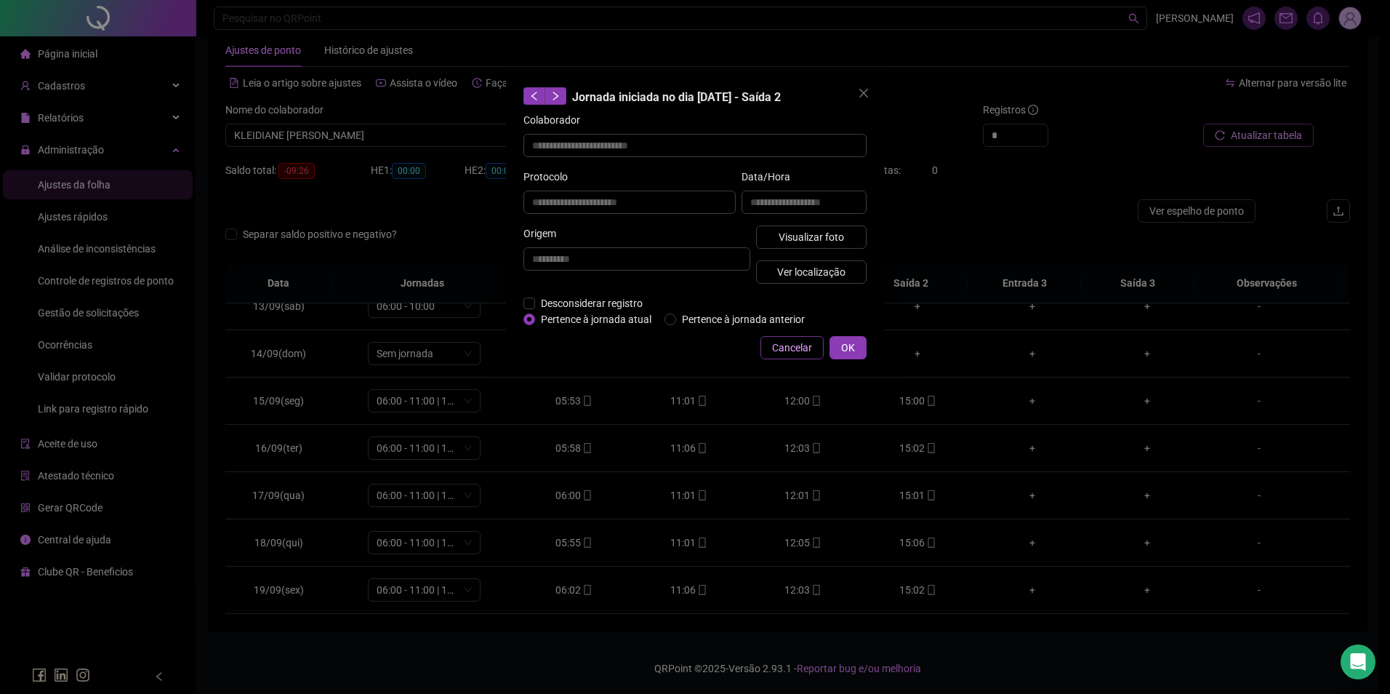
click at [793, 341] on span "Cancelar" at bounding box center [792, 348] width 40 height 16
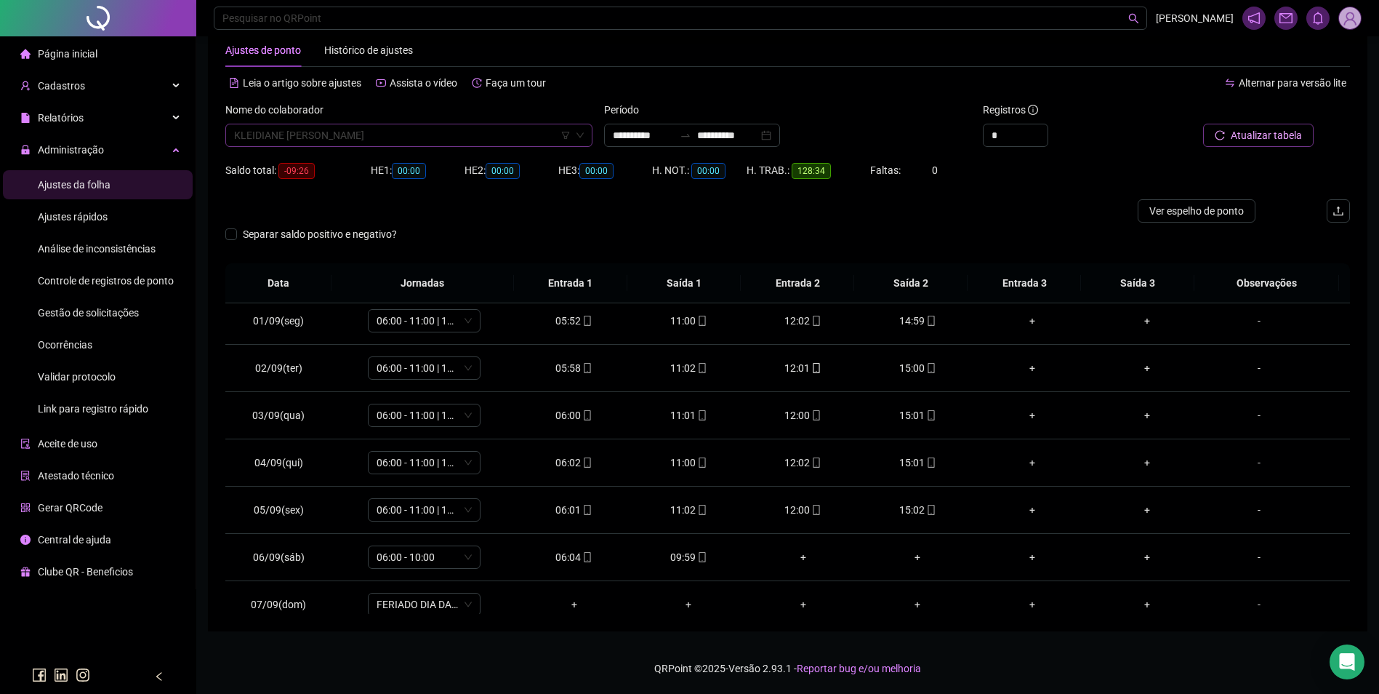
scroll to position [11052, 0]
click at [468, 130] on span "KLEIDIANE [PERSON_NAME]" at bounding box center [409, 135] width 350 height 22
click at [336, 161] on div "[PERSON_NAME]" at bounding box center [409, 164] width 344 height 16
click at [1293, 137] on span "Buscar registros" at bounding box center [1265, 135] width 74 height 16
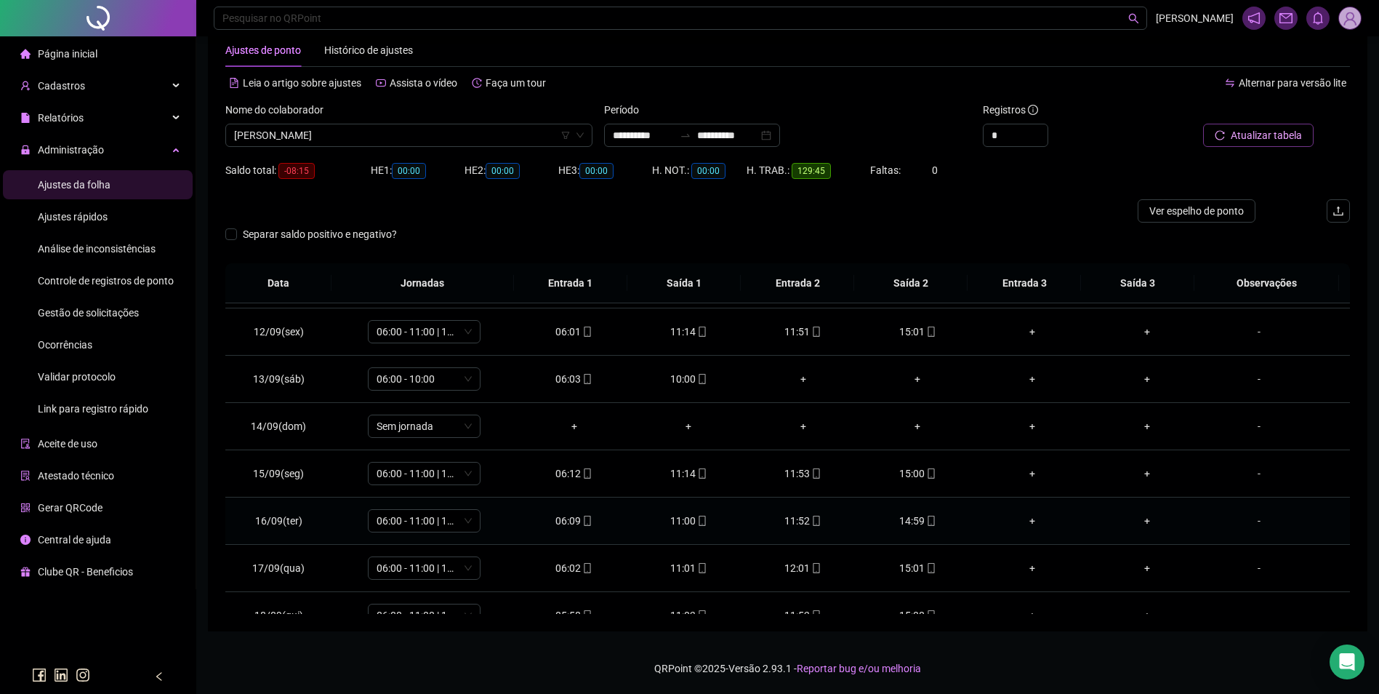
scroll to position [588, 0]
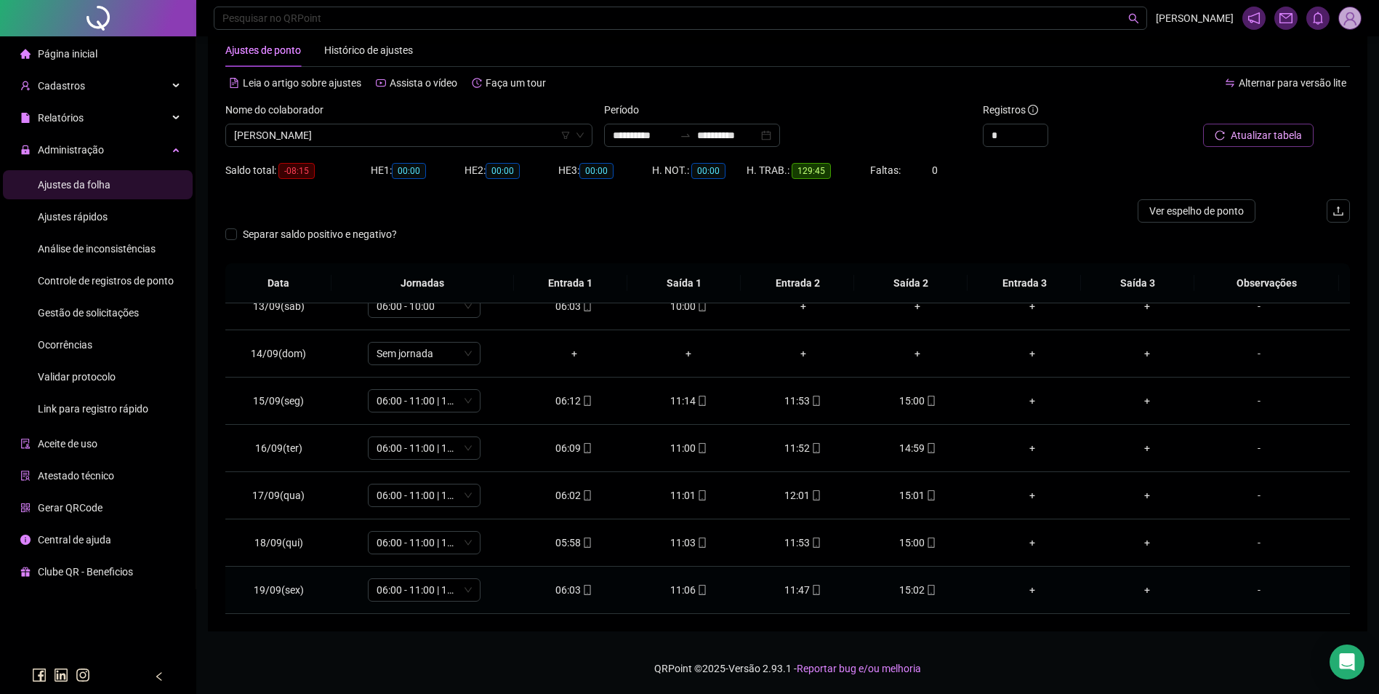
click at [913, 590] on div "15:02" at bounding box center [919, 590] width 92 height 16
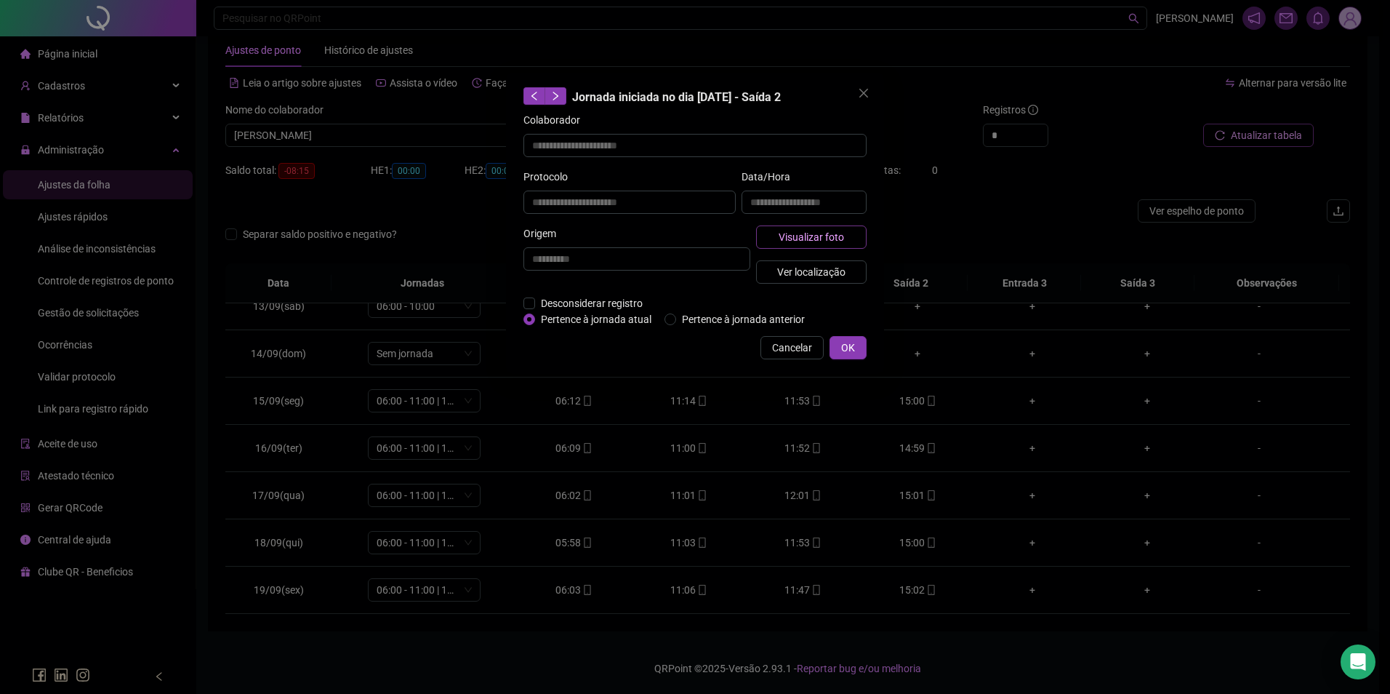
click at [822, 233] on span "Visualizar foto" at bounding box center [811, 237] width 65 height 16
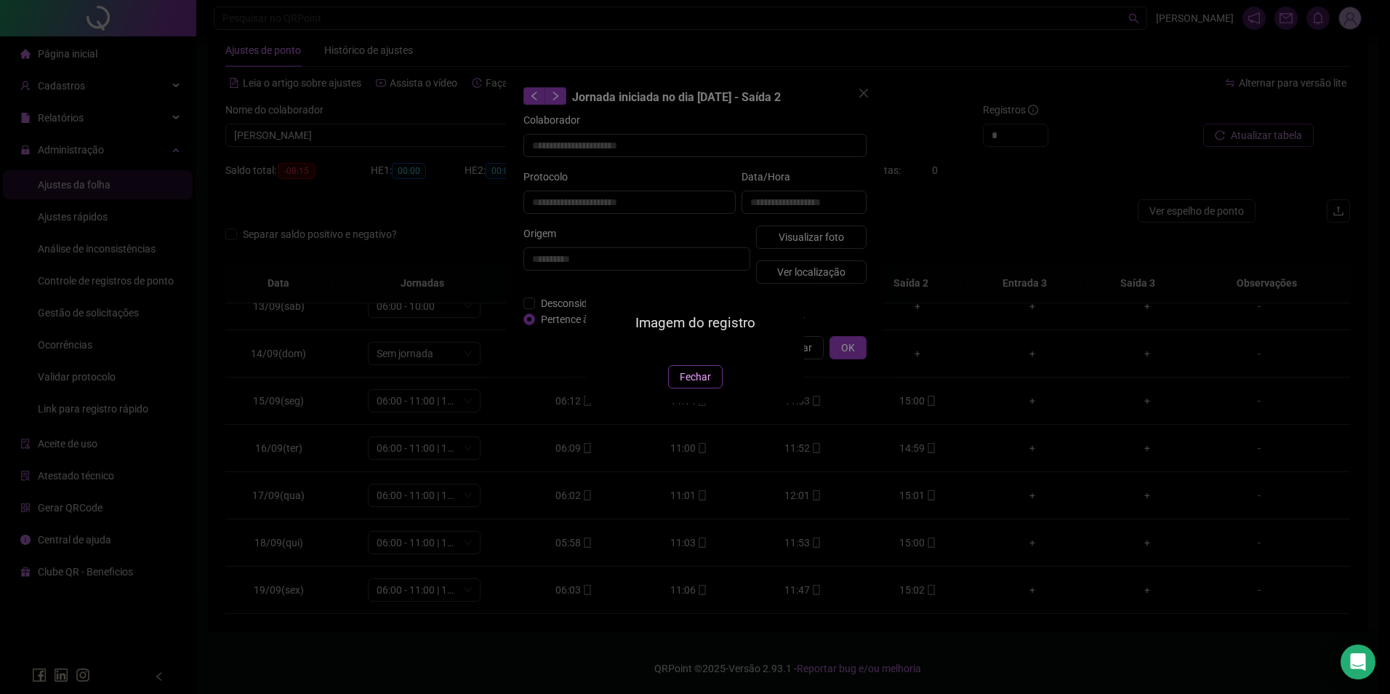
click at [698, 385] on span "Fechar" at bounding box center [695, 377] width 31 height 16
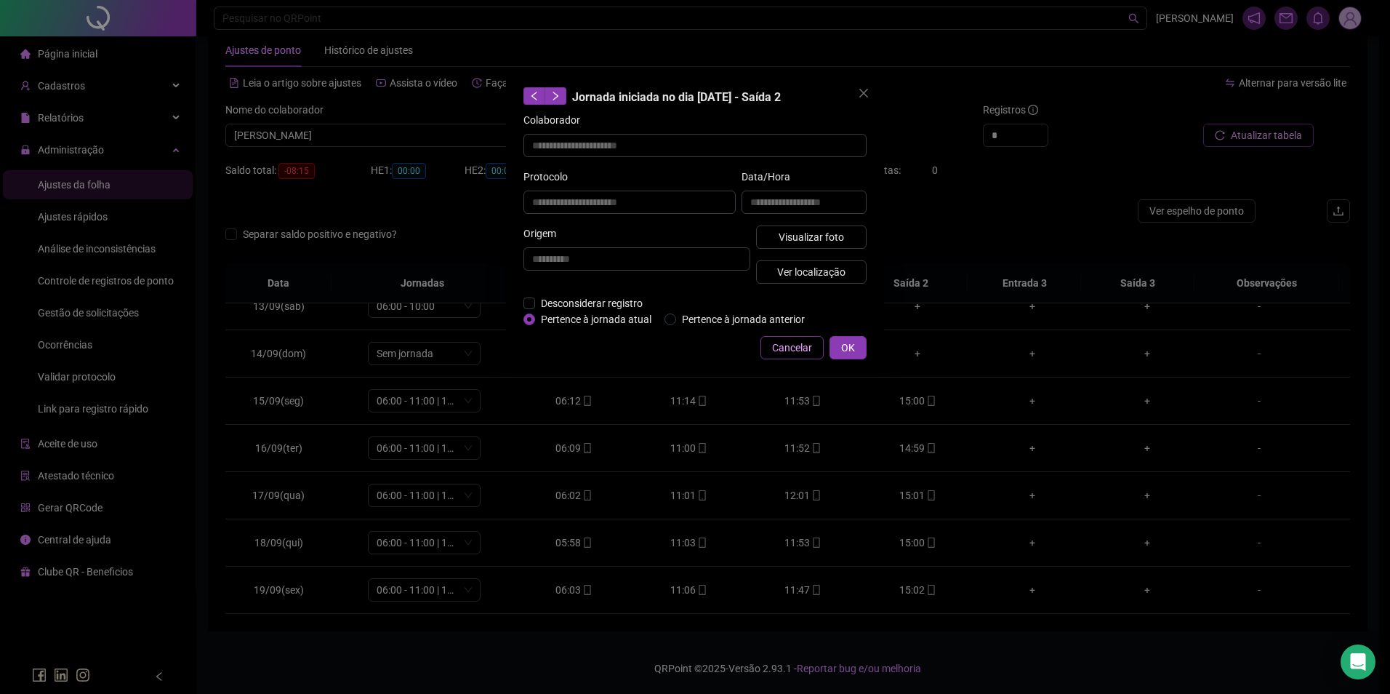
click at [790, 345] on span "Cancelar" at bounding box center [792, 348] width 40 height 16
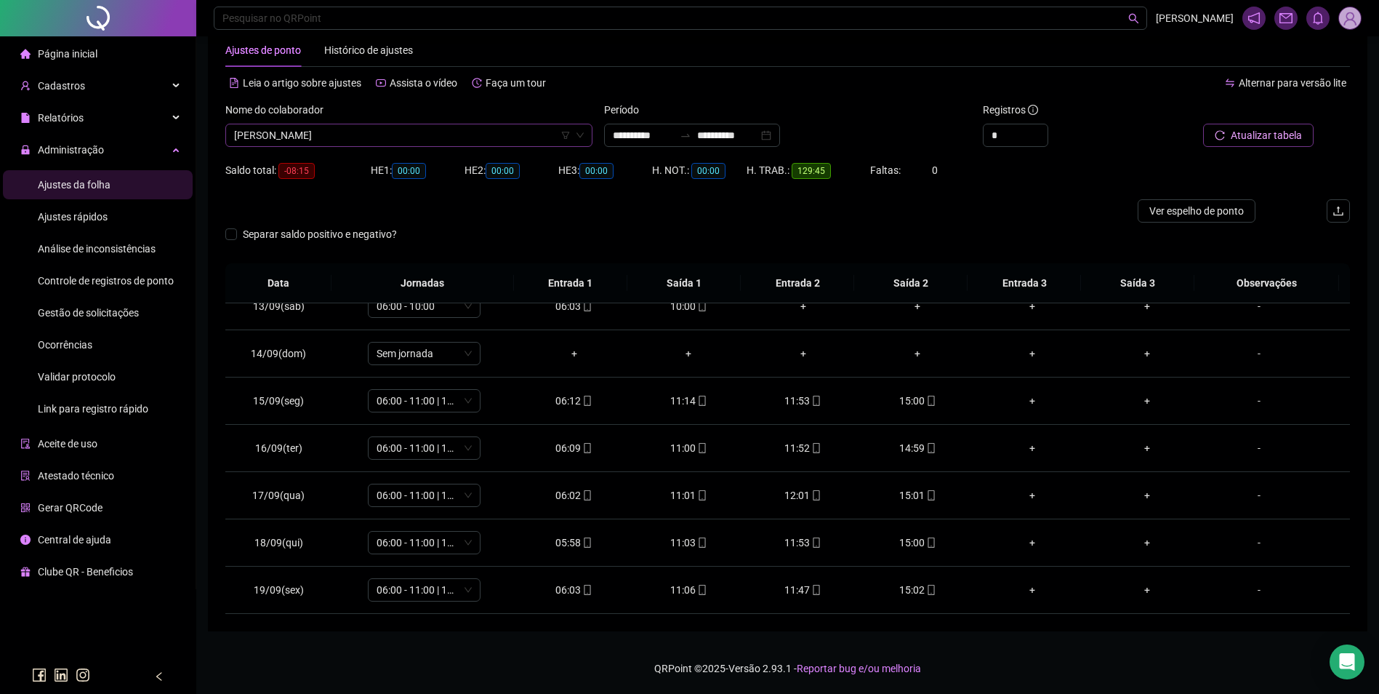
click at [450, 141] on span "[PERSON_NAME]" at bounding box center [409, 135] width 350 height 22
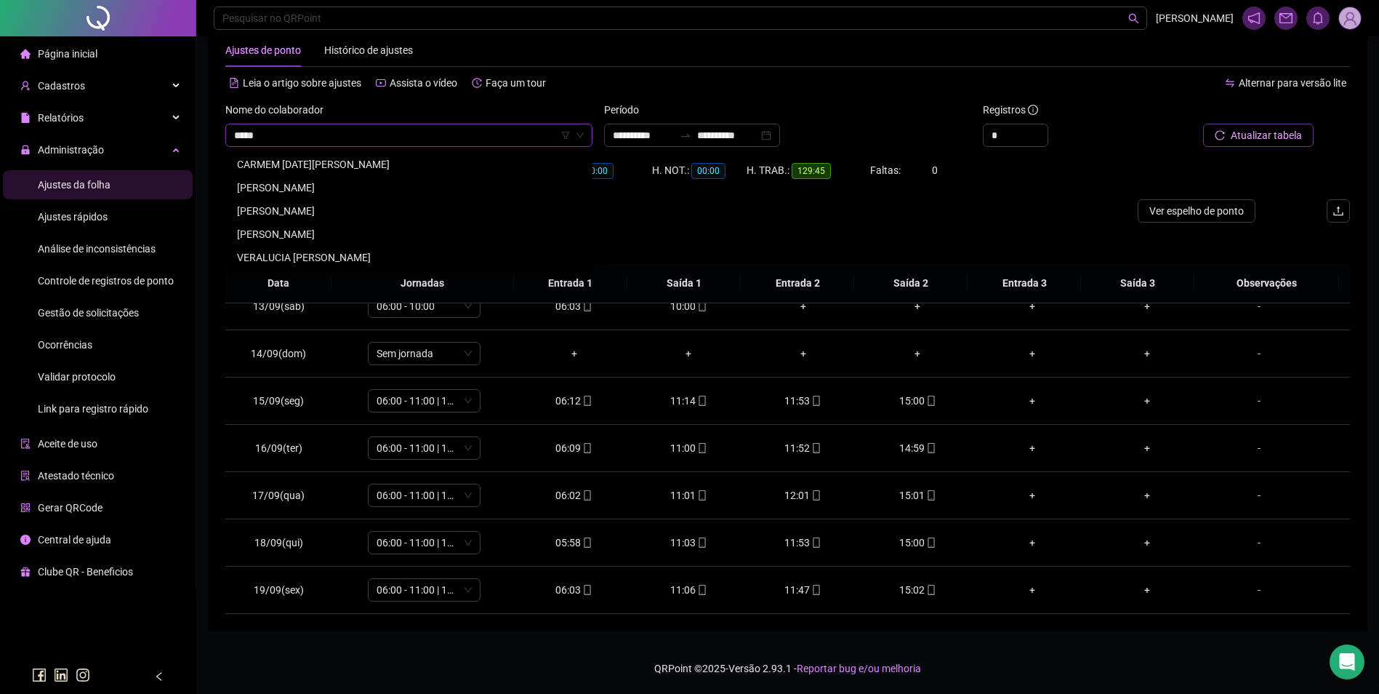
scroll to position [0, 0]
click at [371, 164] on div "[PERSON_NAME]" at bounding box center [409, 164] width 344 height 16
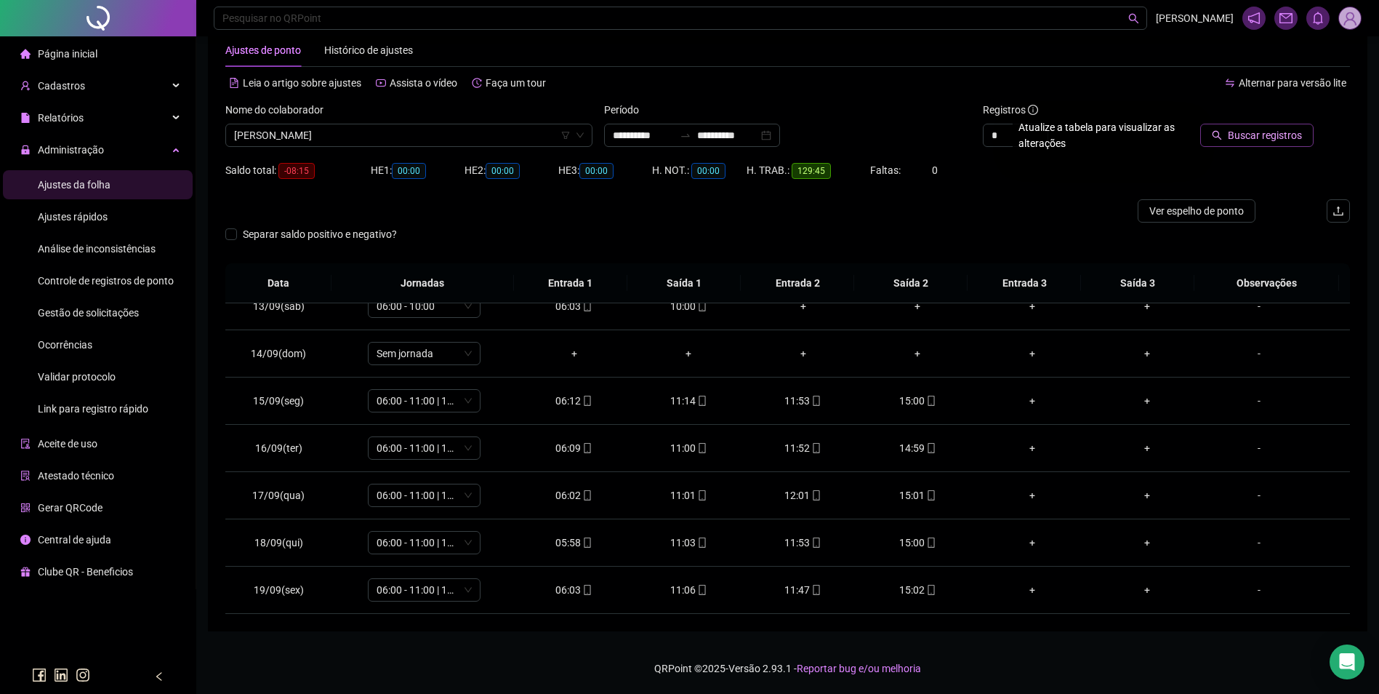
click at [1273, 139] on span "Buscar registros" at bounding box center [1265, 135] width 74 height 16
click at [811, 592] on icon "mobile" at bounding box center [816, 590] width 10 height 10
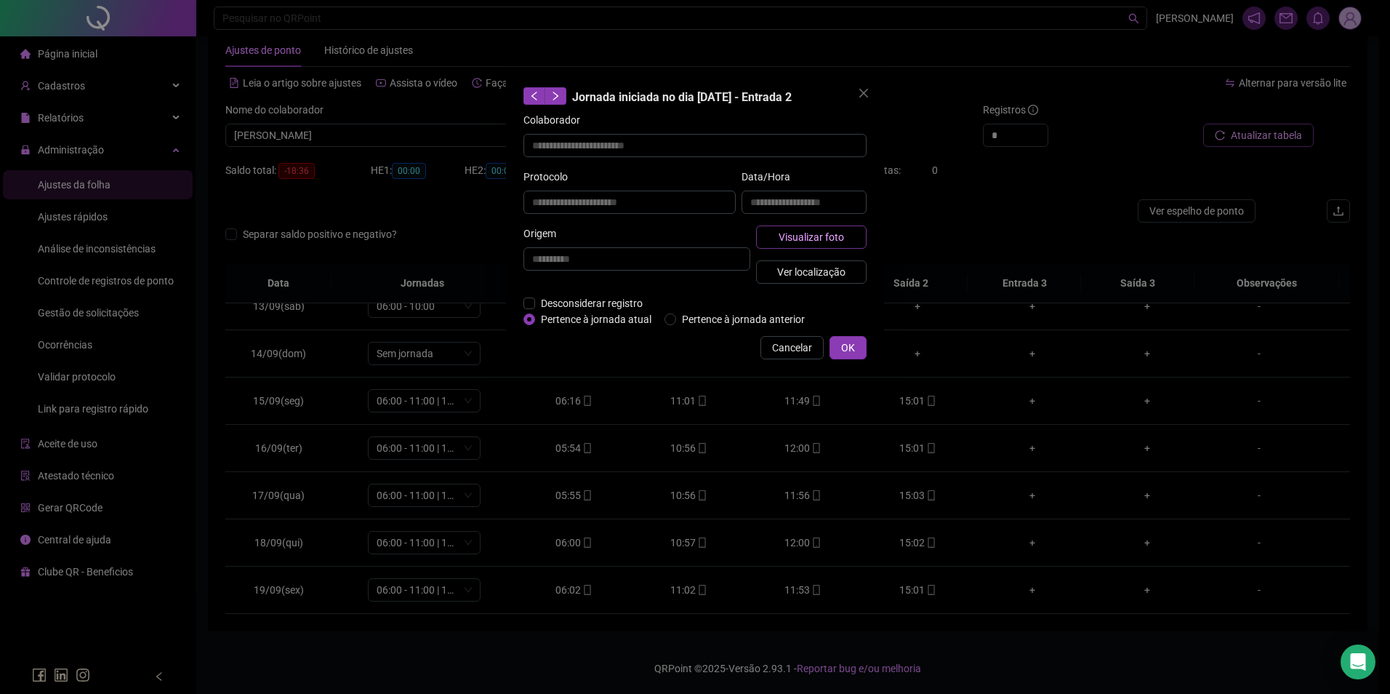
click at [816, 233] on span "Visualizar foto" at bounding box center [811, 237] width 65 height 16
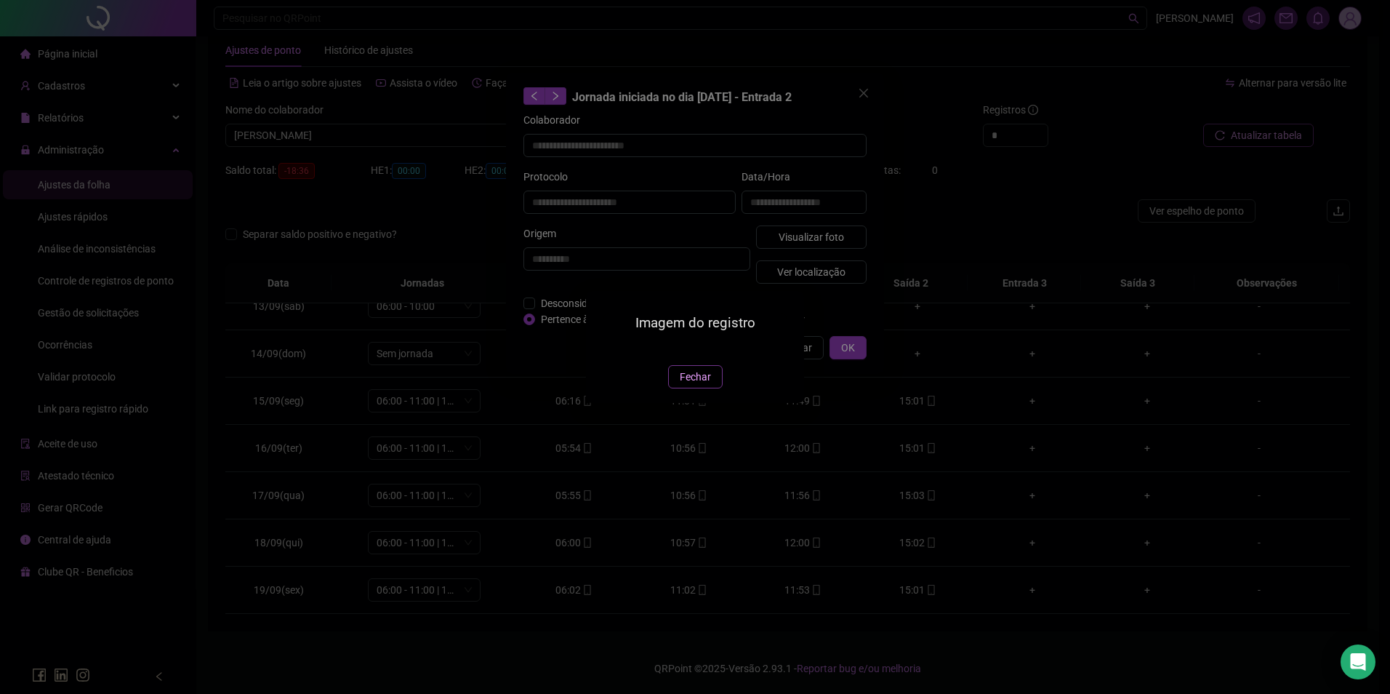
click at [694, 385] on span "Fechar" at bounding box center [695, 377] width 31 height 16
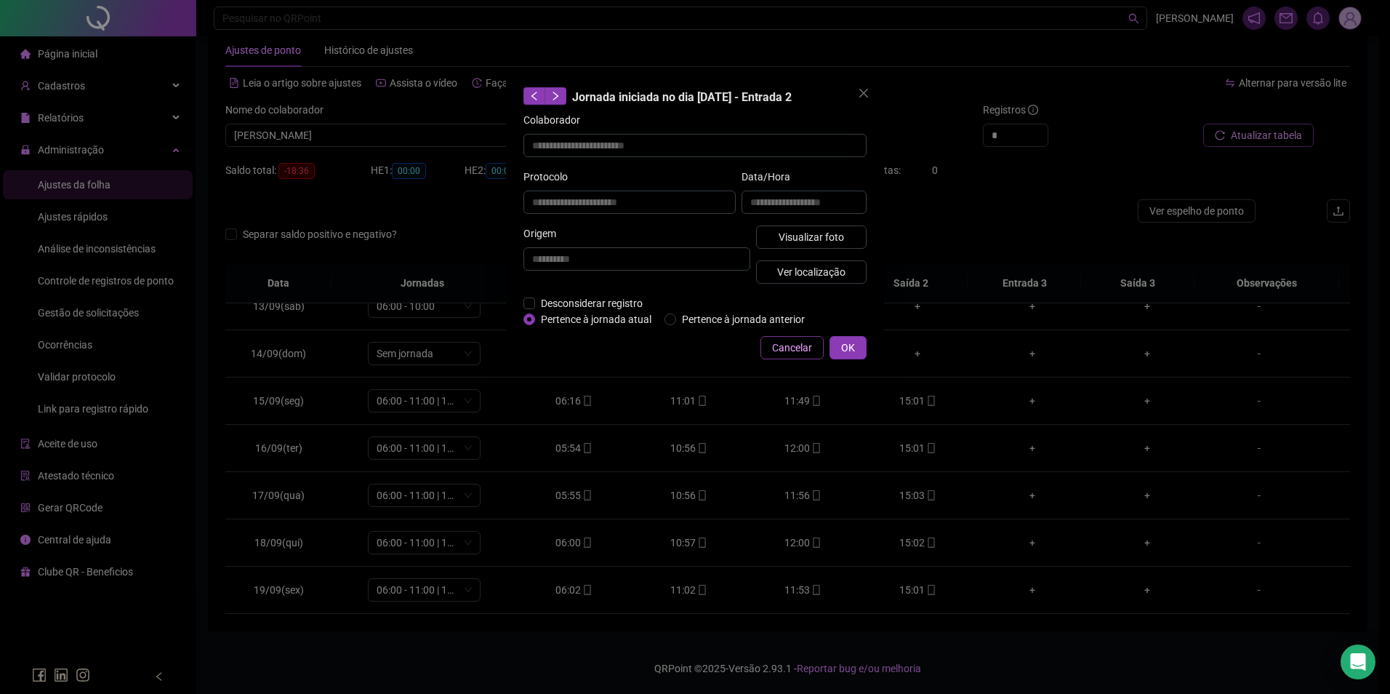
click at [787, 345] on span "Cancelar" at bounding box center [792, 348] width 40 height 16
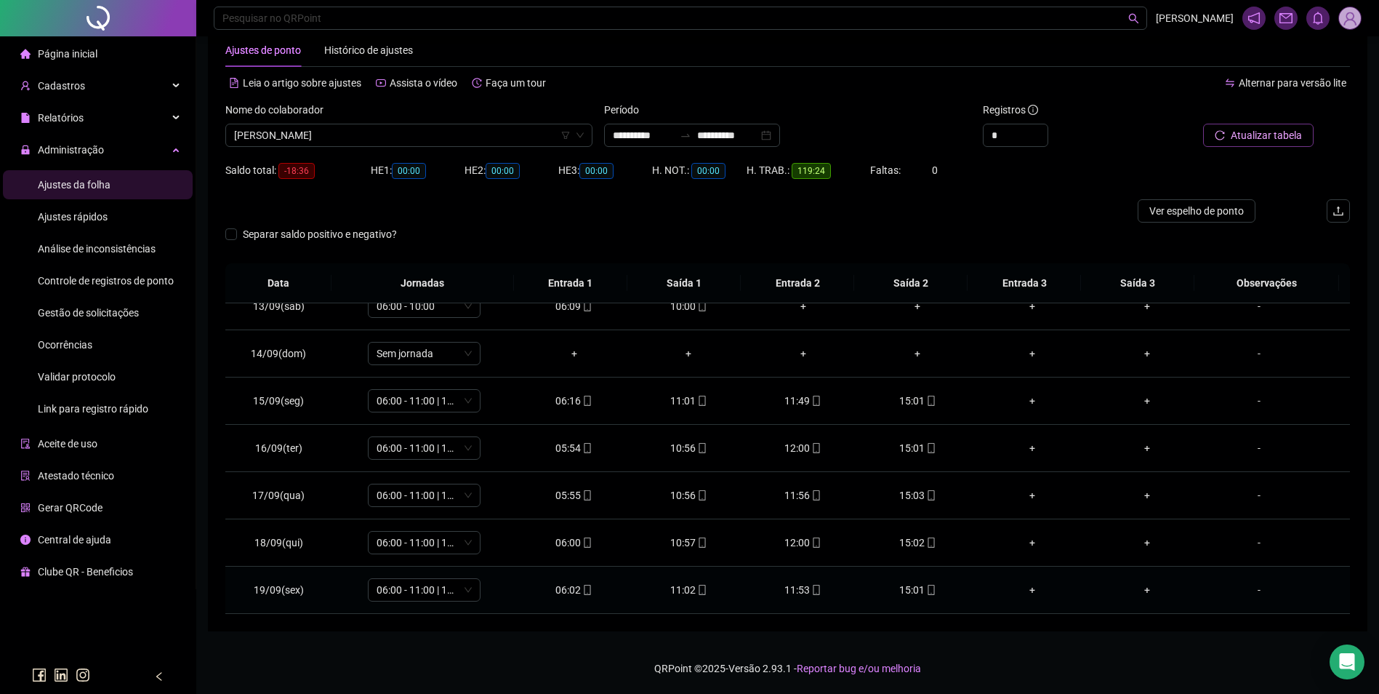
click at [576, 587] on div "06:02" at bounding box center [575, 590] width 92 height 16
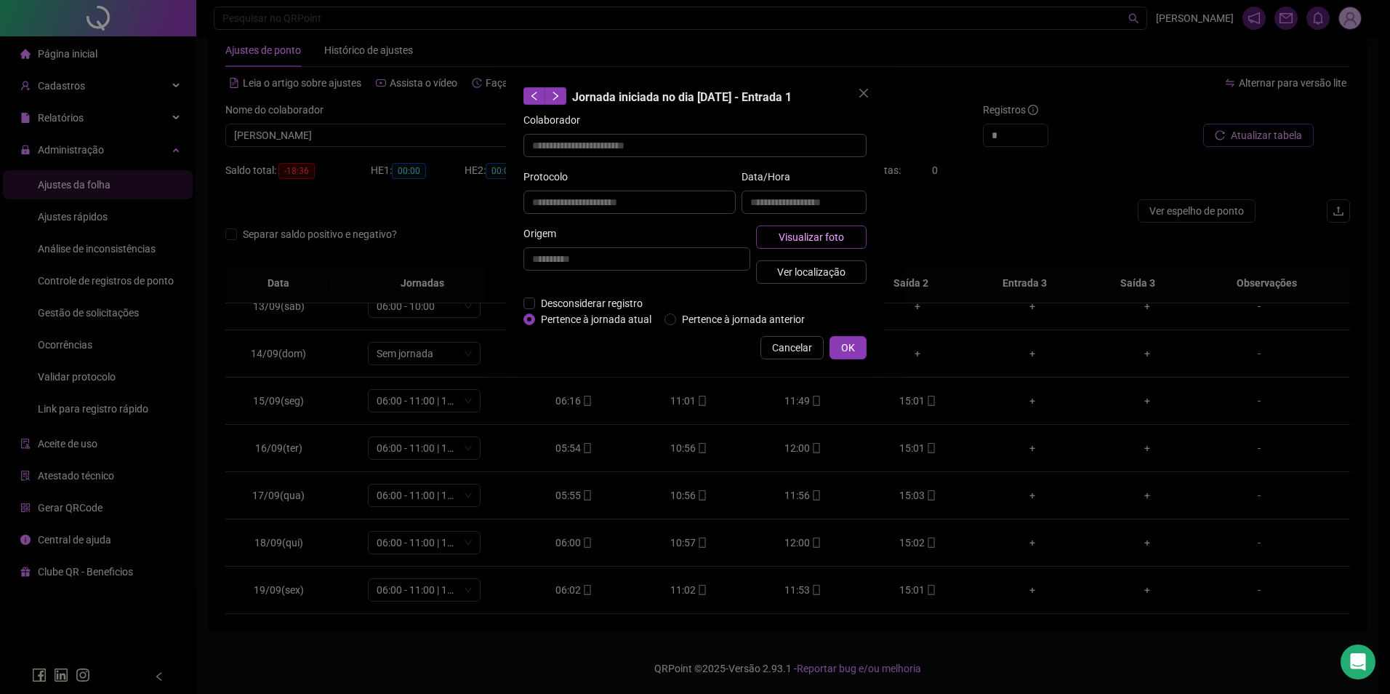
click at [804, 247] on button "Visualizar foto" at bounding box center [811, 236] width 111 height 23
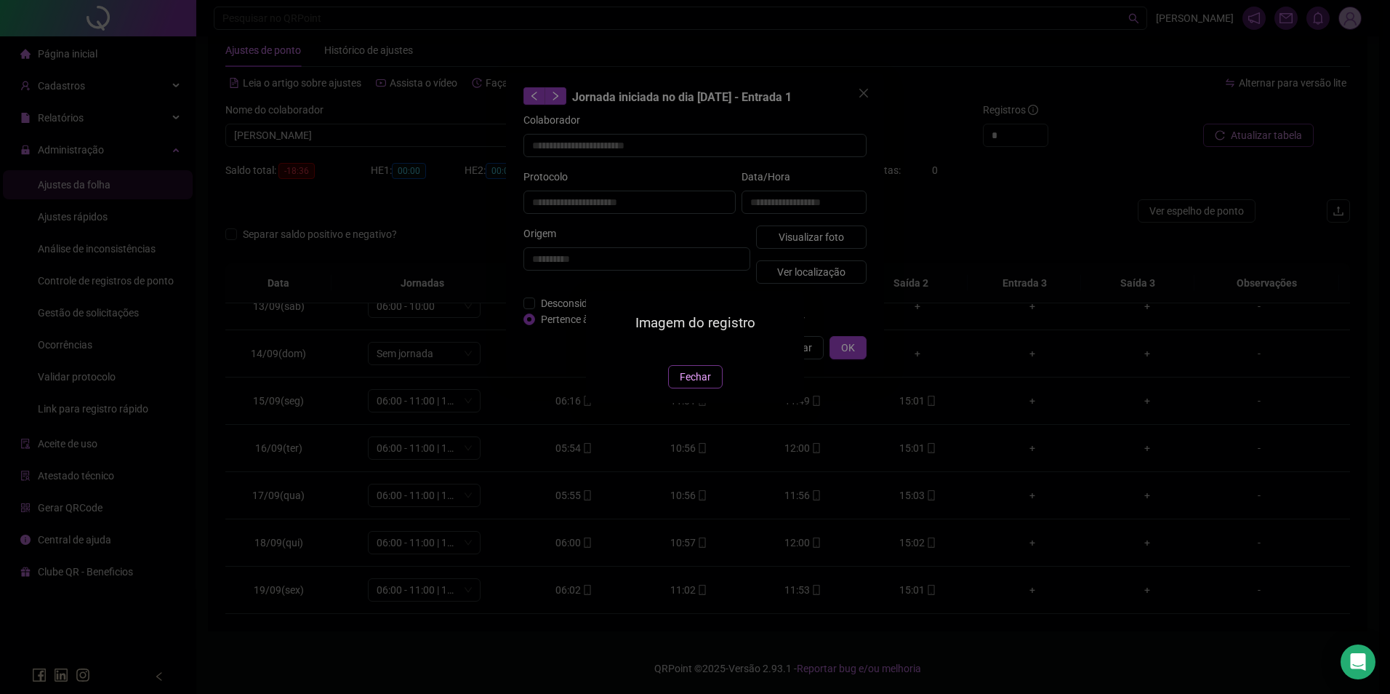
click at [692, 385] on span "Fechar" at bounding box center [695, 377] width 31 height 16
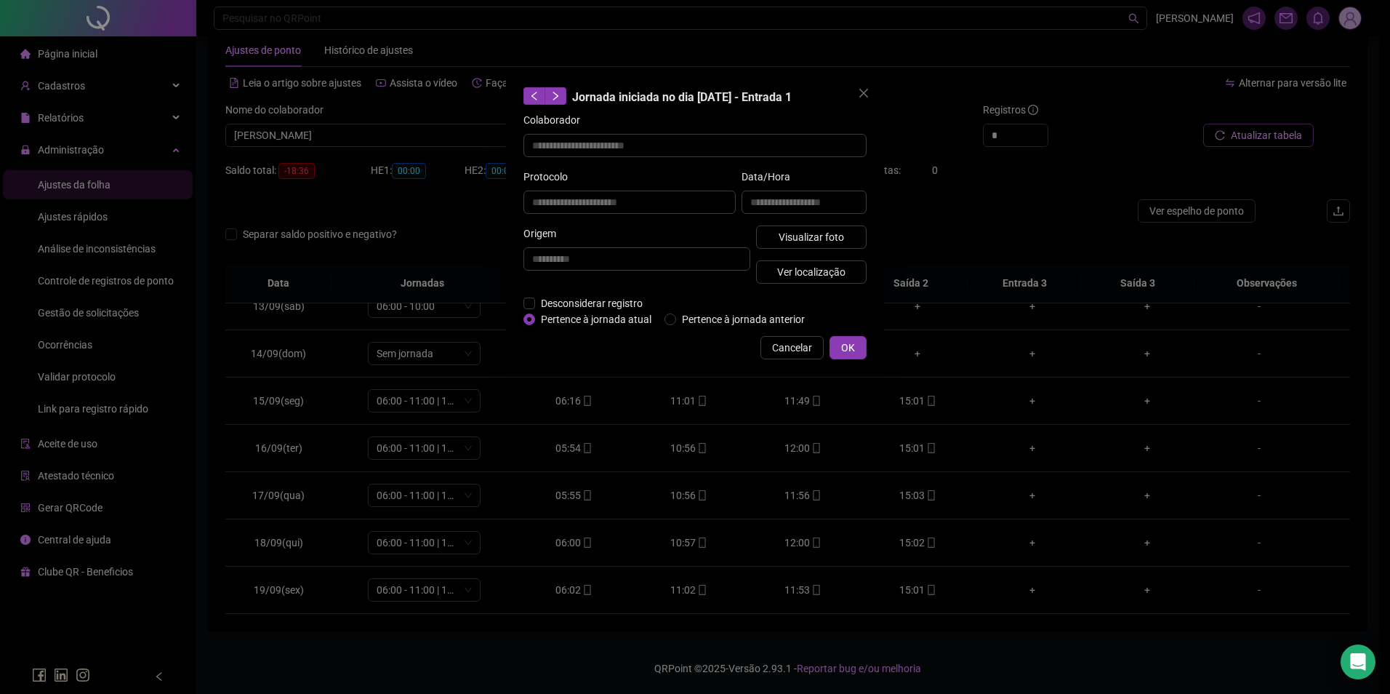
click at [802, 334] on div "**********" at bounding box center [695, 223] width 378 height 301
click at [798, 351] on span "Cancelar" at bounding box center [792, 348] width 40 height 16
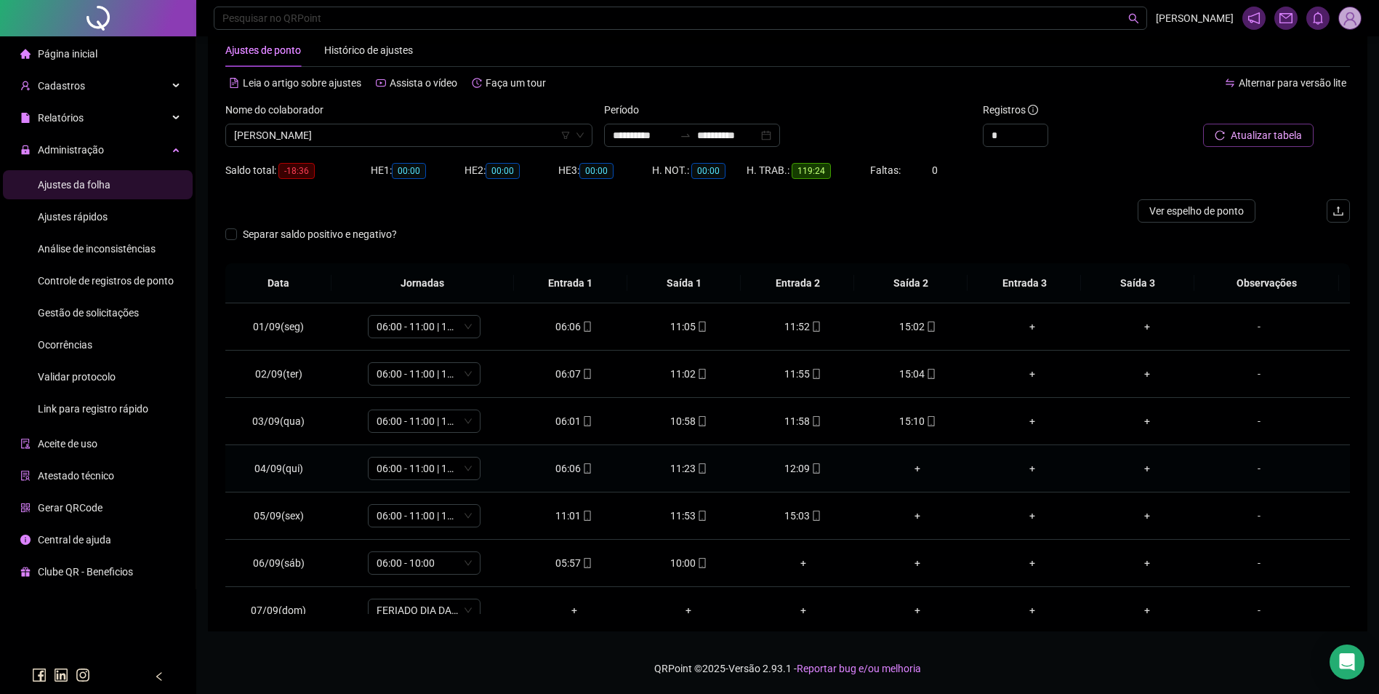
click at [913, 468] on div "+" at bounding box center [919, 468] width 92 height 16
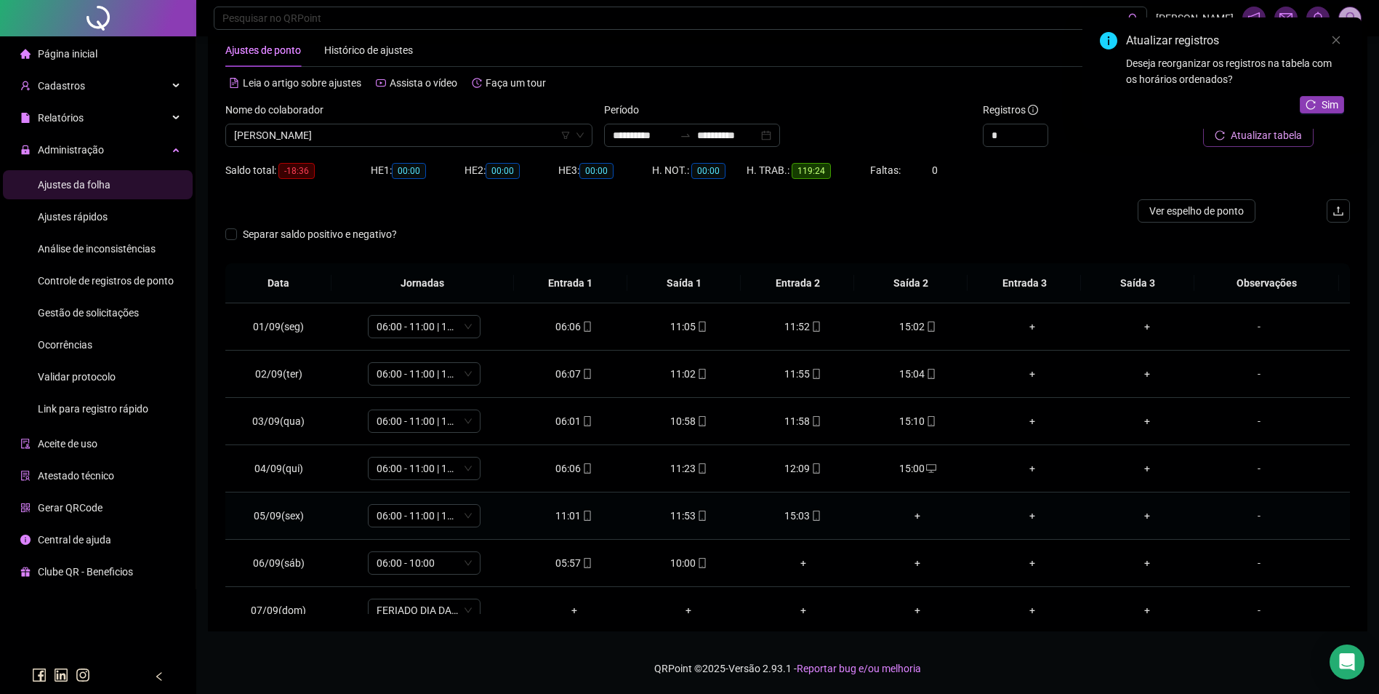
click at [915, 513] on div "+" at bounding box center [919, 516] width 92 height 16
click at [1335, 88] on div "Atualizar registros Deseja reorganizar os registros na tabela com os horários o…" at bounding box center [1222, 72] width 279 height 111
click at [1334, 100] on span "Sim" at bounding box center [1330, 105] width 17 height 16
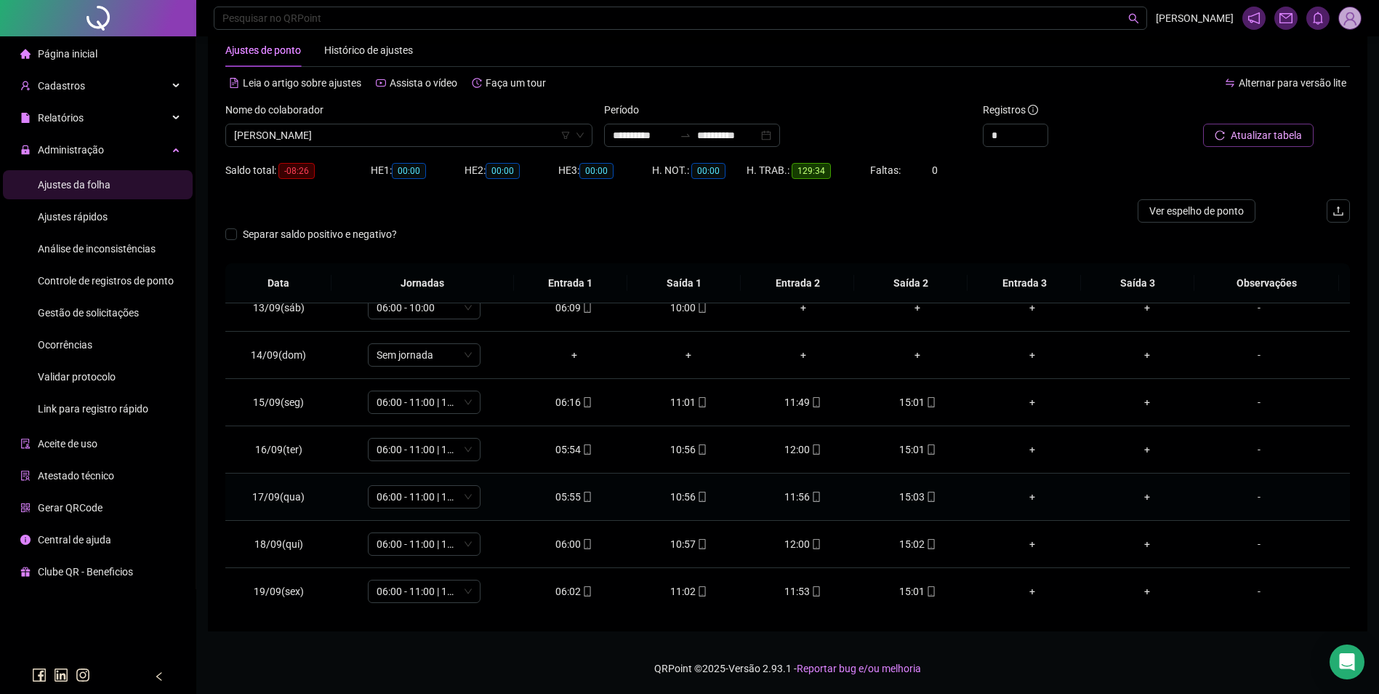
scroll to position [588, 0]
click at [497, 136] on span "[PERSON_NAME]" at bounding box center [409, 135] width 350 height 22
click at [355, 156] on div "[PERSON_NAME]" at bounding box center [409, 164] width 344 height 16
click at [1283, 132] on span "Buscar registros" at bounding box center [1265, 135] width 74 height 16
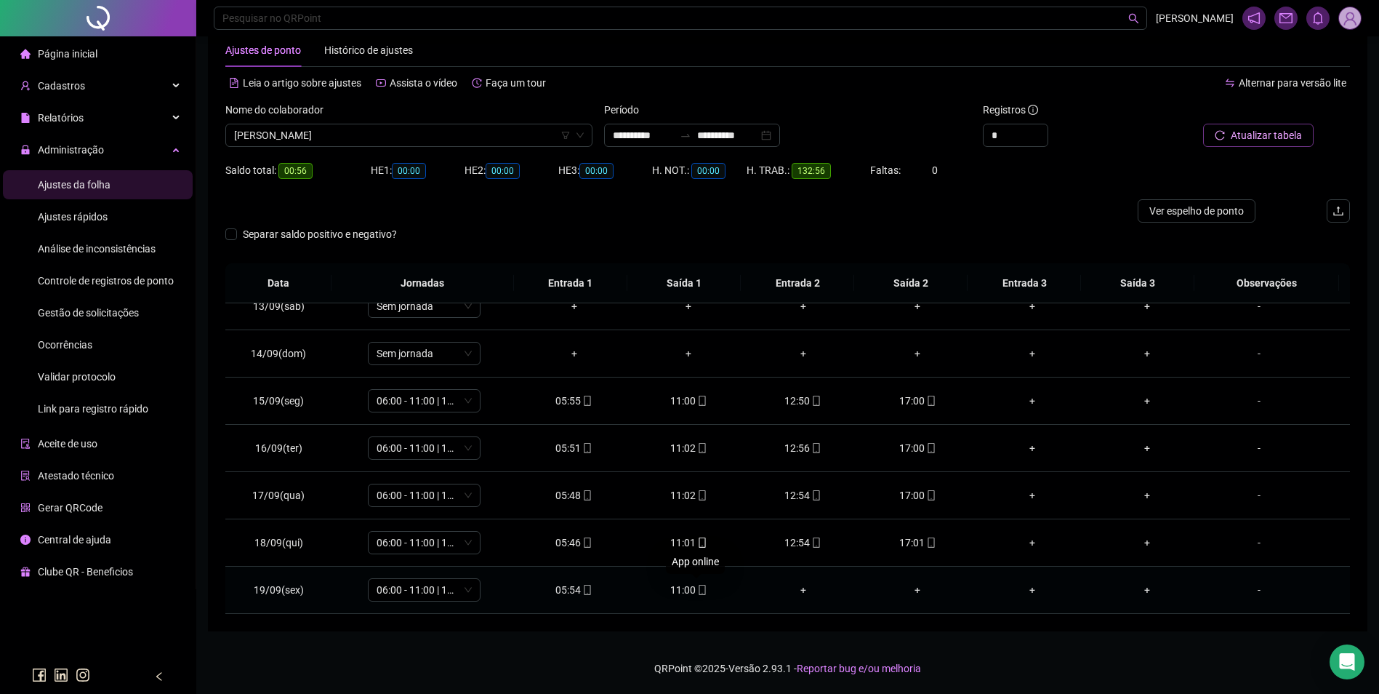
click at [699, 585] on icon "mobile" at bounding box center [702, 590] width 10 height 10
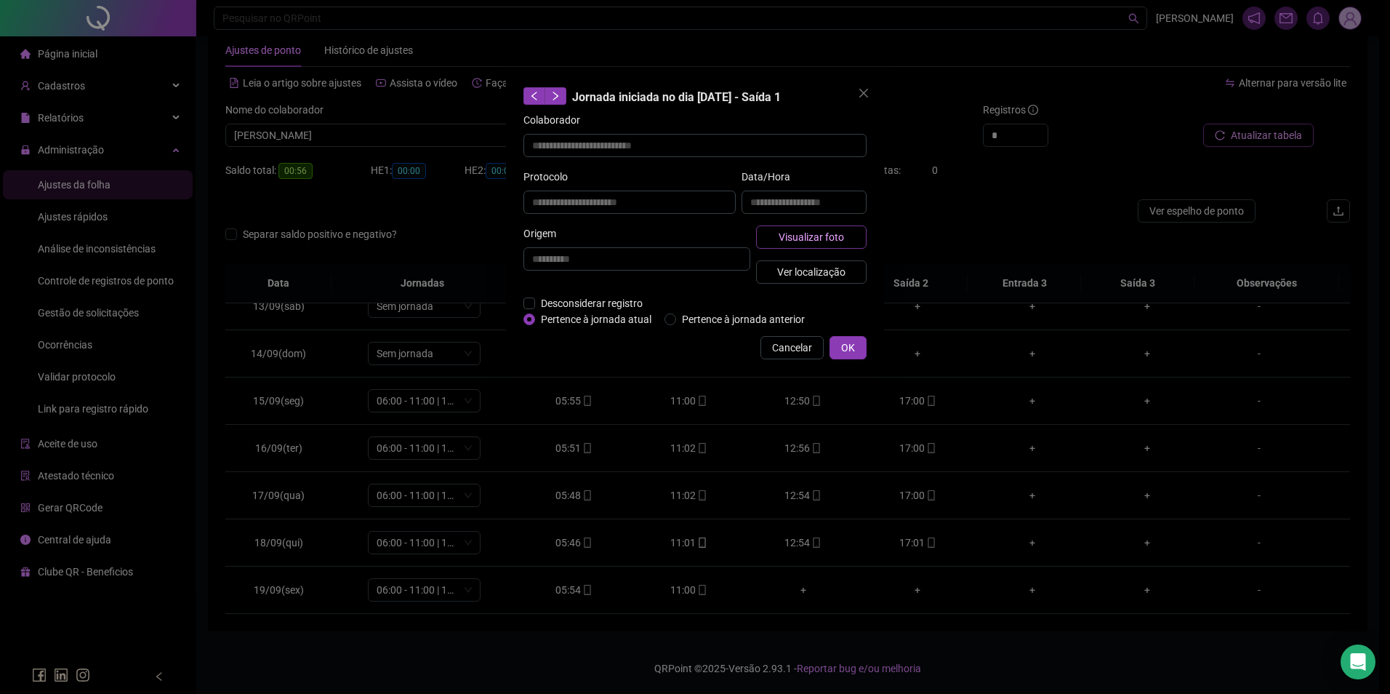
click at [809, 235] on span "Visualizar foto" at bounding box center [811, 237] width 65 height 16
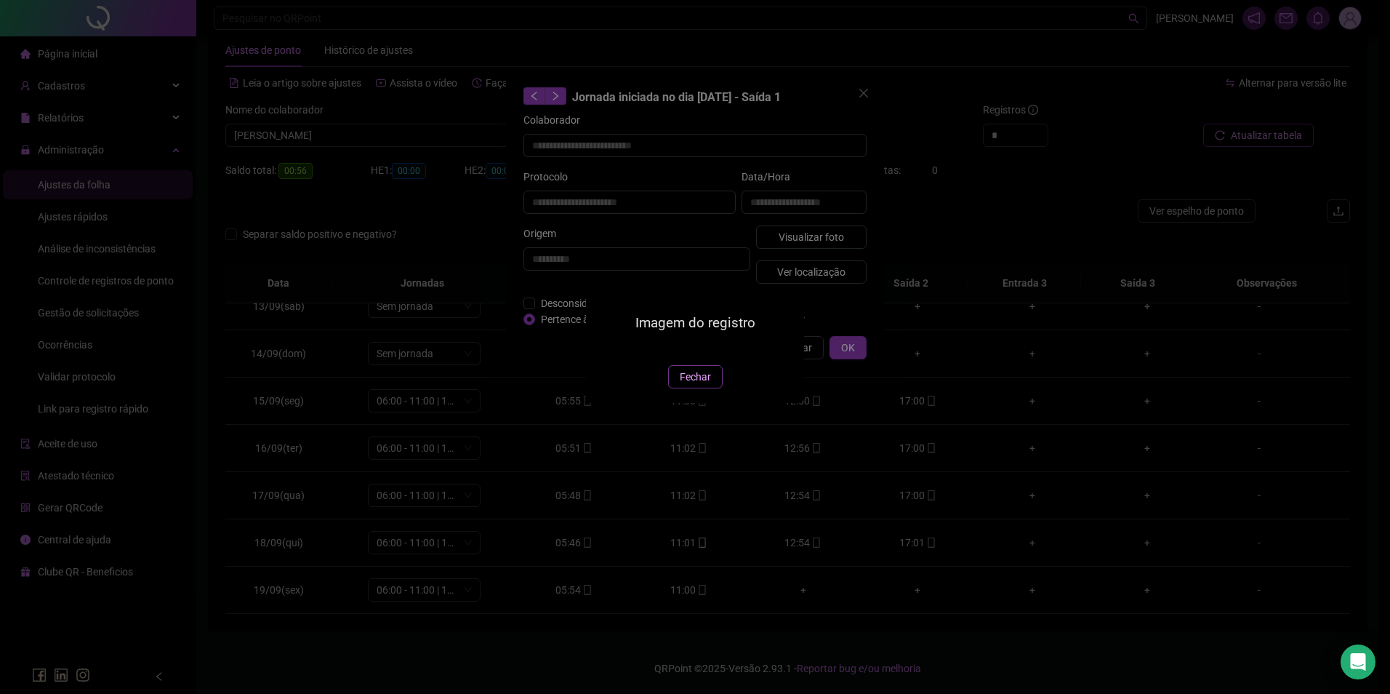
click at [699, 385] on span "Fechar" at bounding box center [695, 377] width 31 height 16
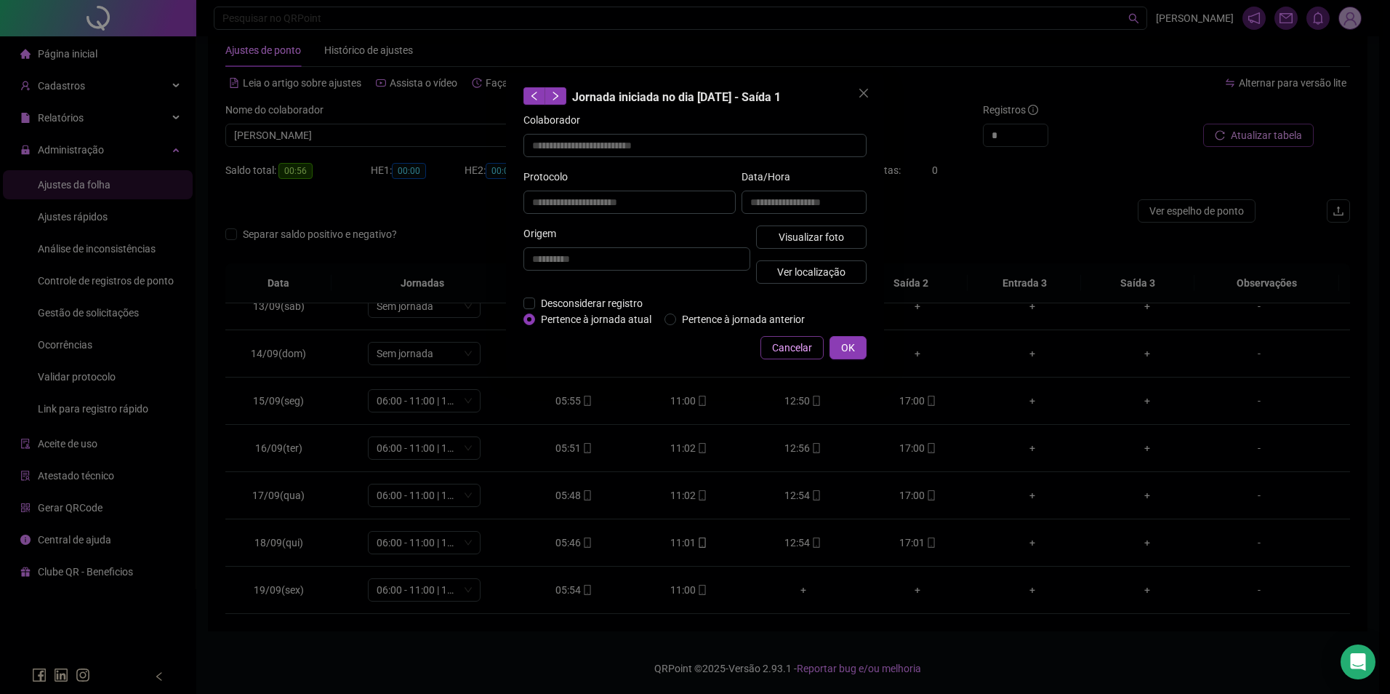
click at [789, 345] on span "Cancelar" at bounding box center [792, 348] width 40 height 16
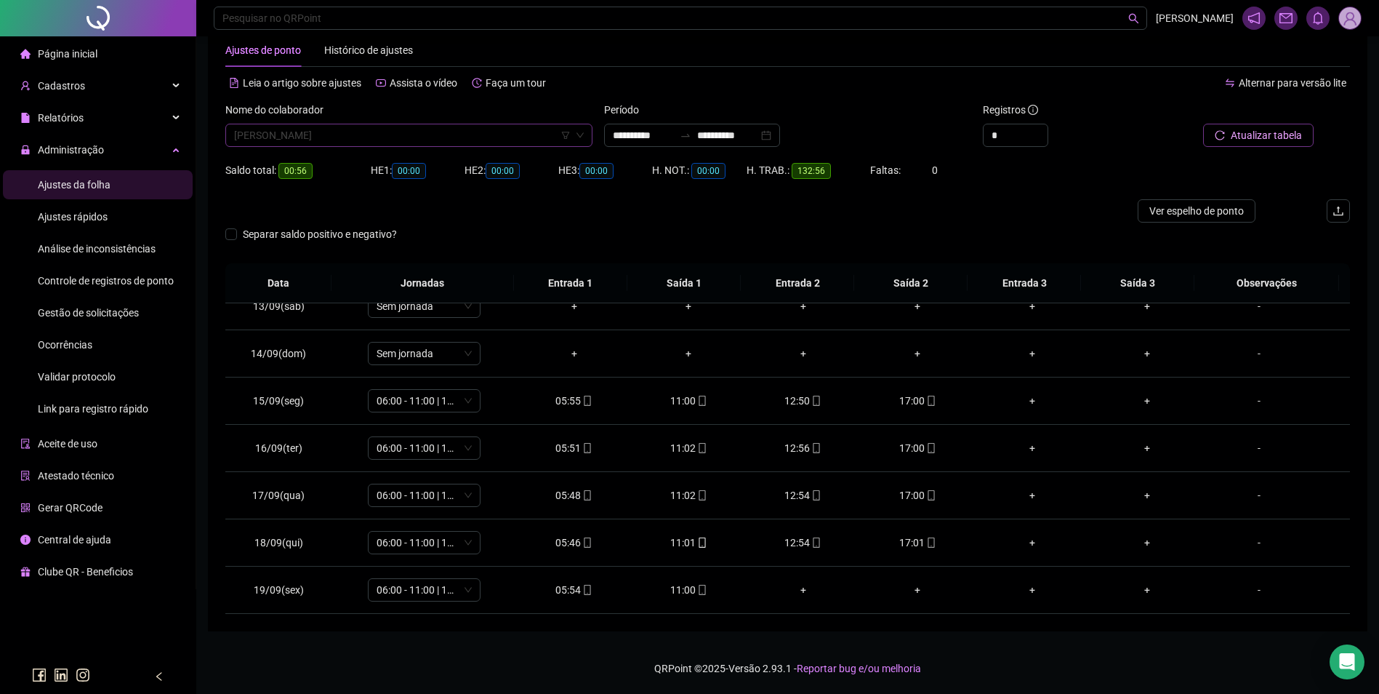
click at [522, 135] on span "[PERSON_NAME]" at bounding box center [409, 135] width 350 height 22
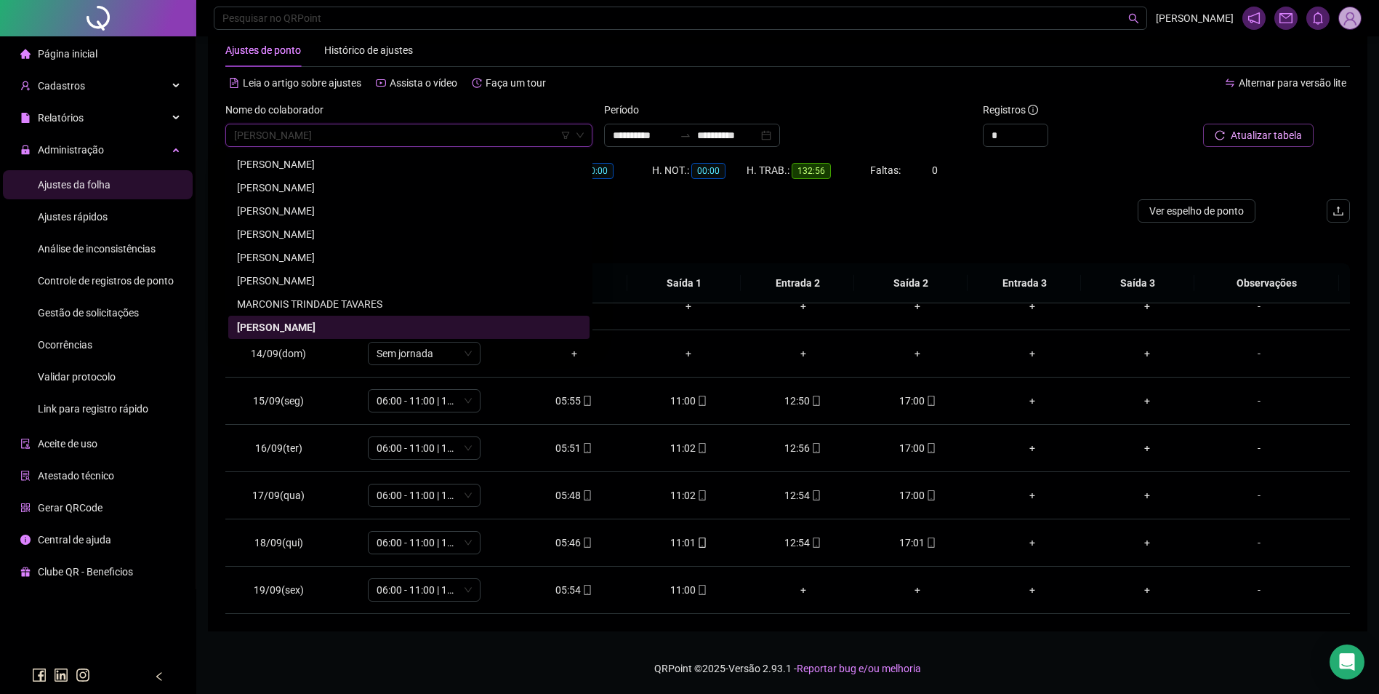
click at [977, 206] on div at bounding box center [646, 210] width 843 height 23
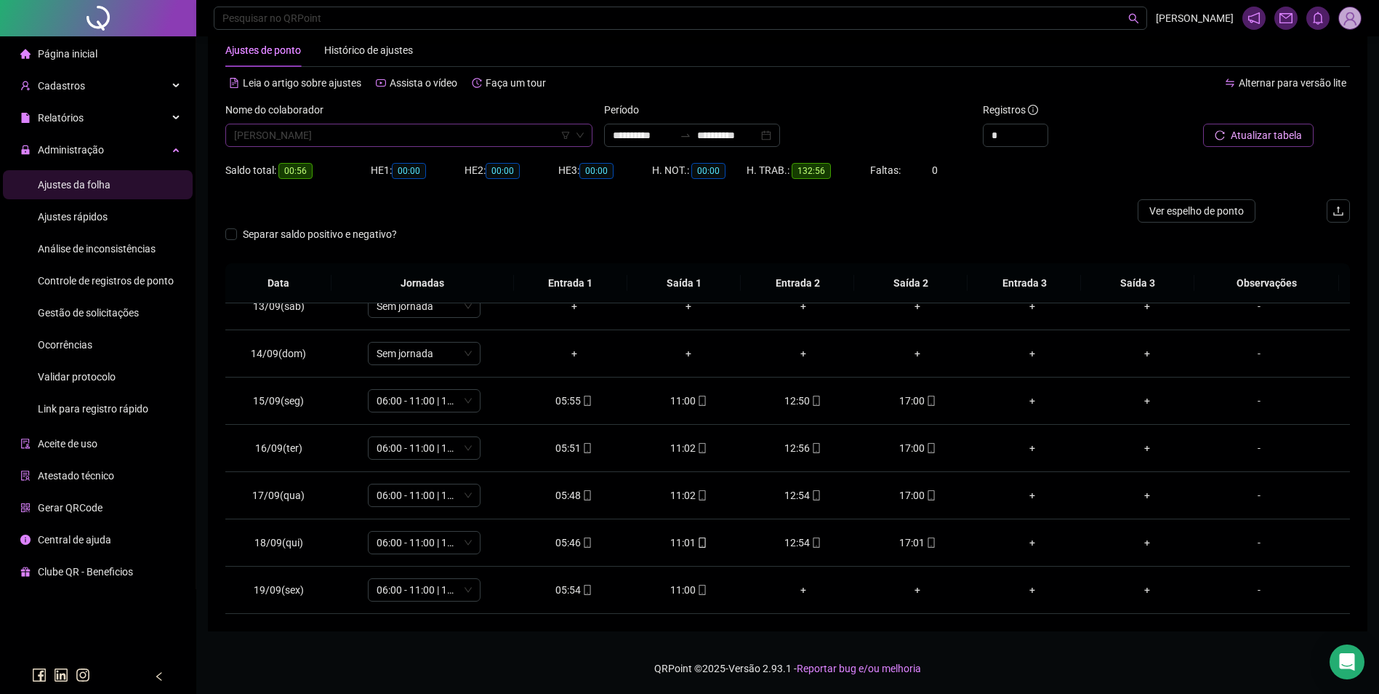
click at [324, 131] on span "[PERSON_NAME]" at bounding box center [409, 135] width 350 height 22
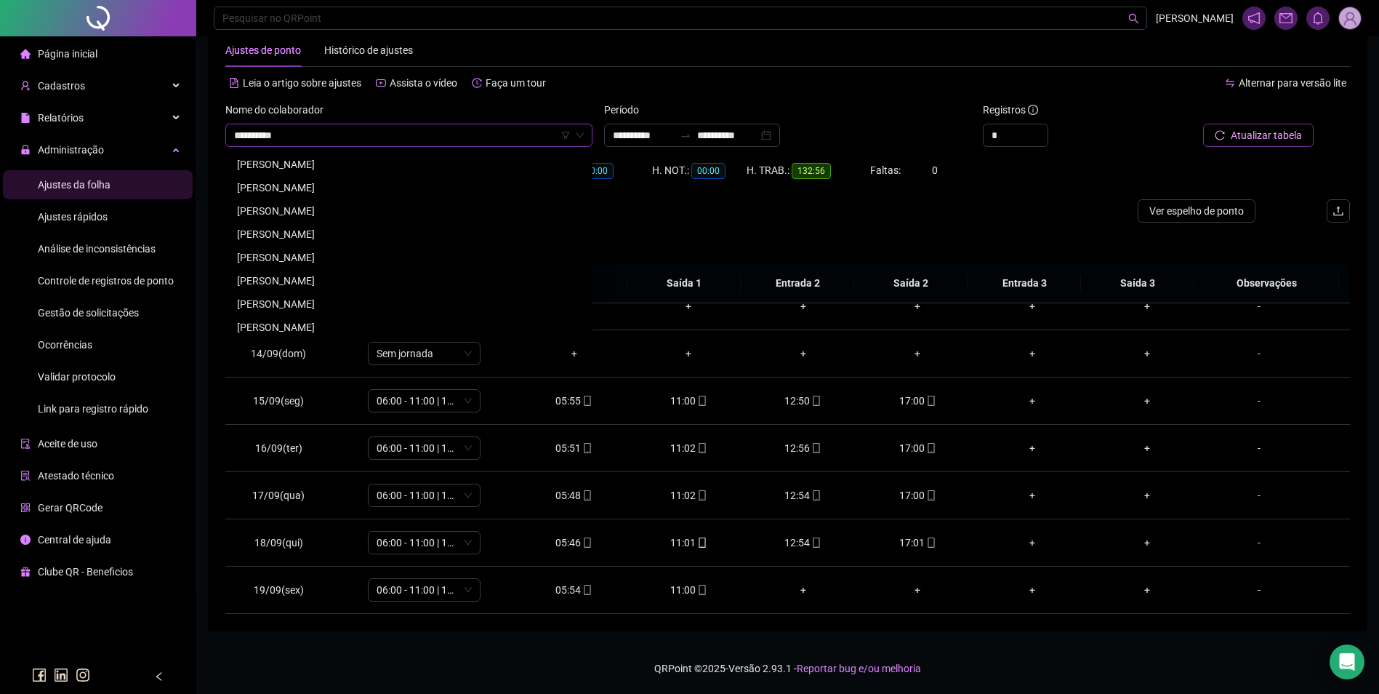
scroll to position [0, 0]
drag, startPoint x: 364, startPoint y: 209, endPoint x: 417, endPoint y: 186, distance: 57.3
click at [365, 209] on div "[PERSON_NAME]" at bounding box center [409, 211] width 344 height 16
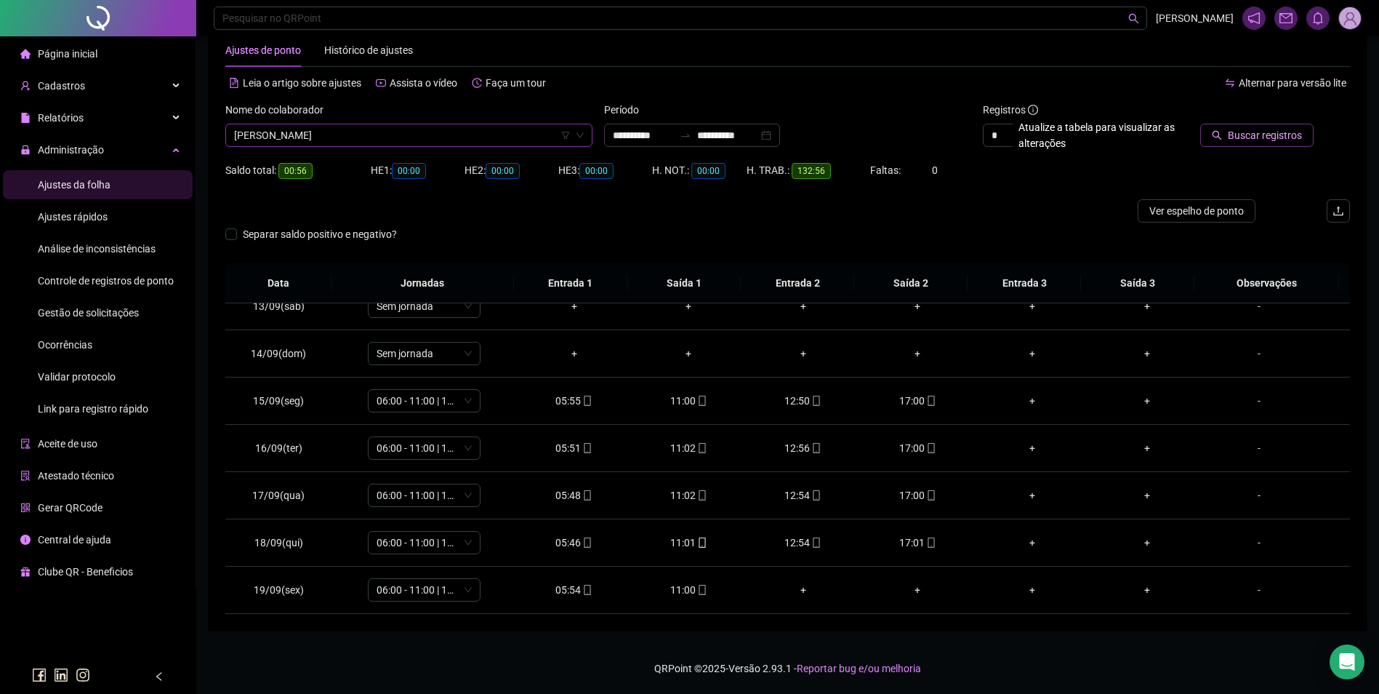
click at [1268, 133] on span "Buscar registros" at bounding box center [1265, 135] width 74 height 16
click at [795, 595] on div "11:23" at bounding box center [804, 590] width 92 height 16
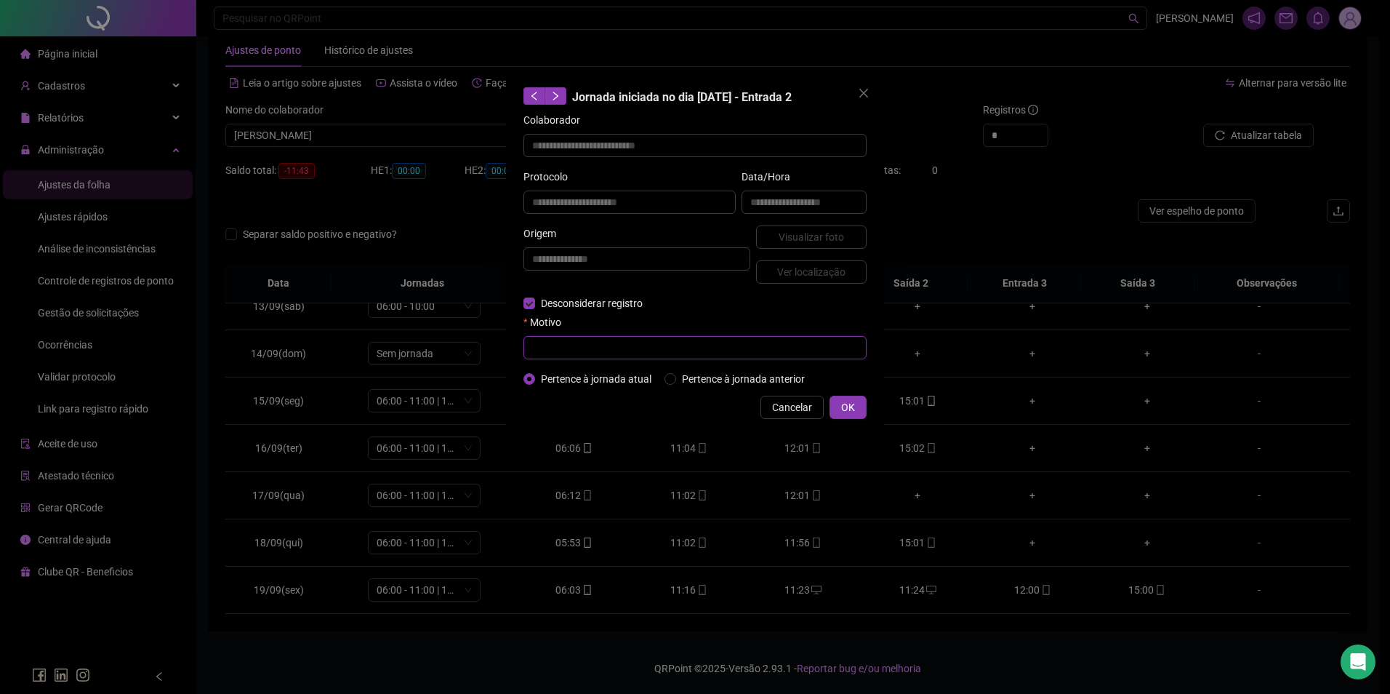
click at [581, 354] on input "text" at bounding box center [695, 347] width 343 height 23
click at [841, 410] on button "OK" at bounding box center [848, 407] width 37 height 23
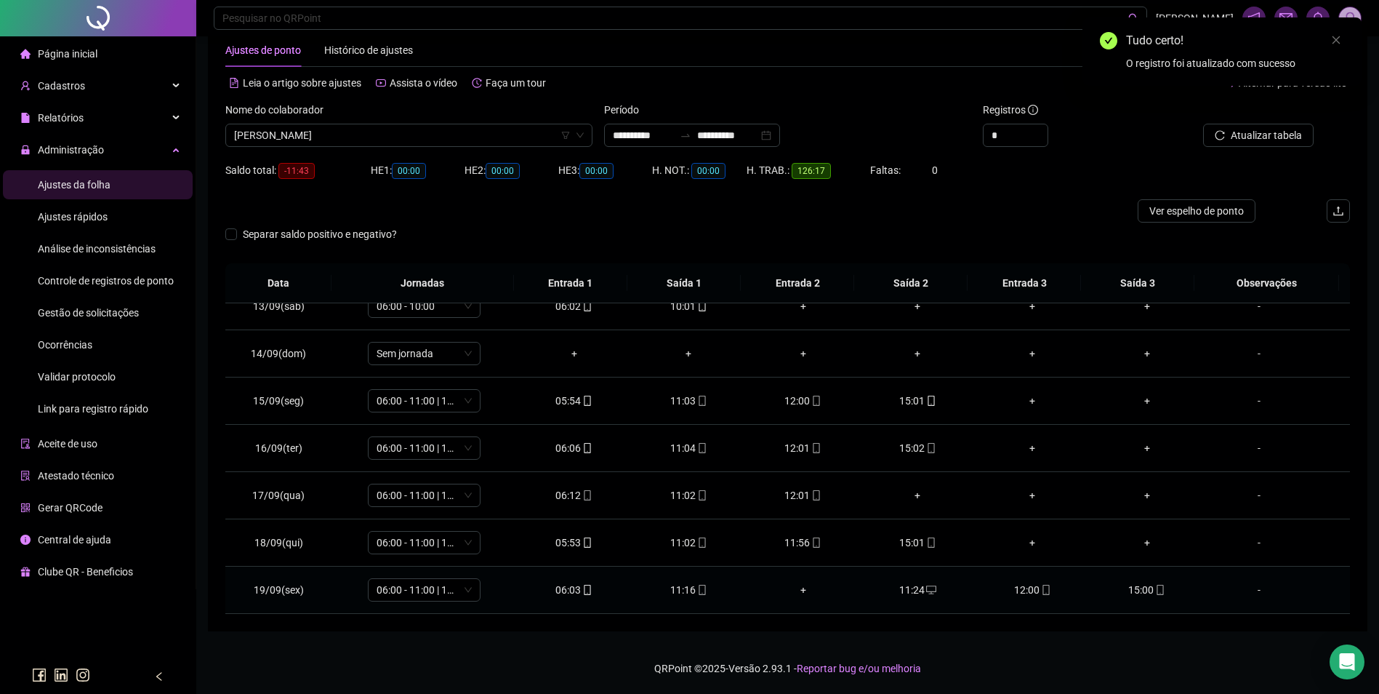
click at [927, 588] on icon "desktop" at bounding box center [931, 590] width 10 height 10
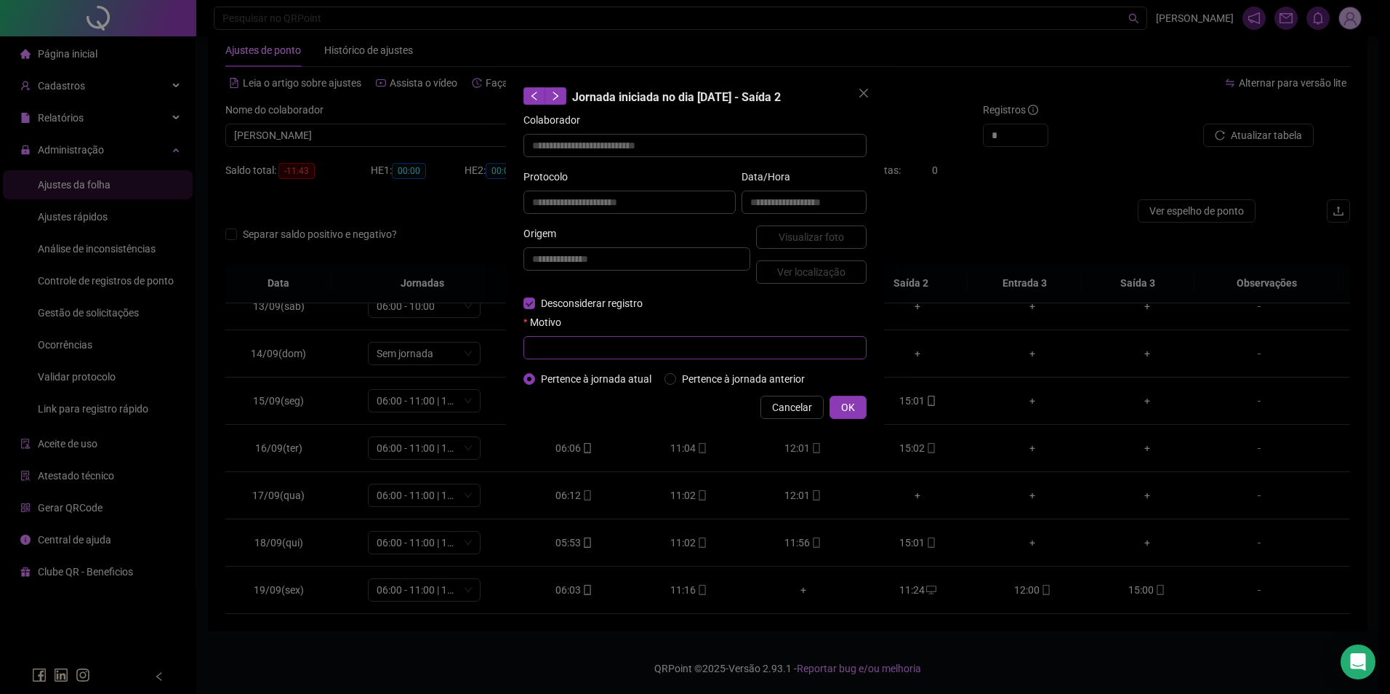
drag, startPoint x: 540, startPoint y: 331, endPoint x: 543, endPoint y: 340, distance: 10.1
click at [540, 334] on div "Motivo" at bounding box center [695, 325] width 343 height 22
click at [544, 341] on input "text" at bounding box center [695, 347] width 343 height 23
click at [836, 401] on button "OK" at bounding box center [848, 407] width 37 height 23
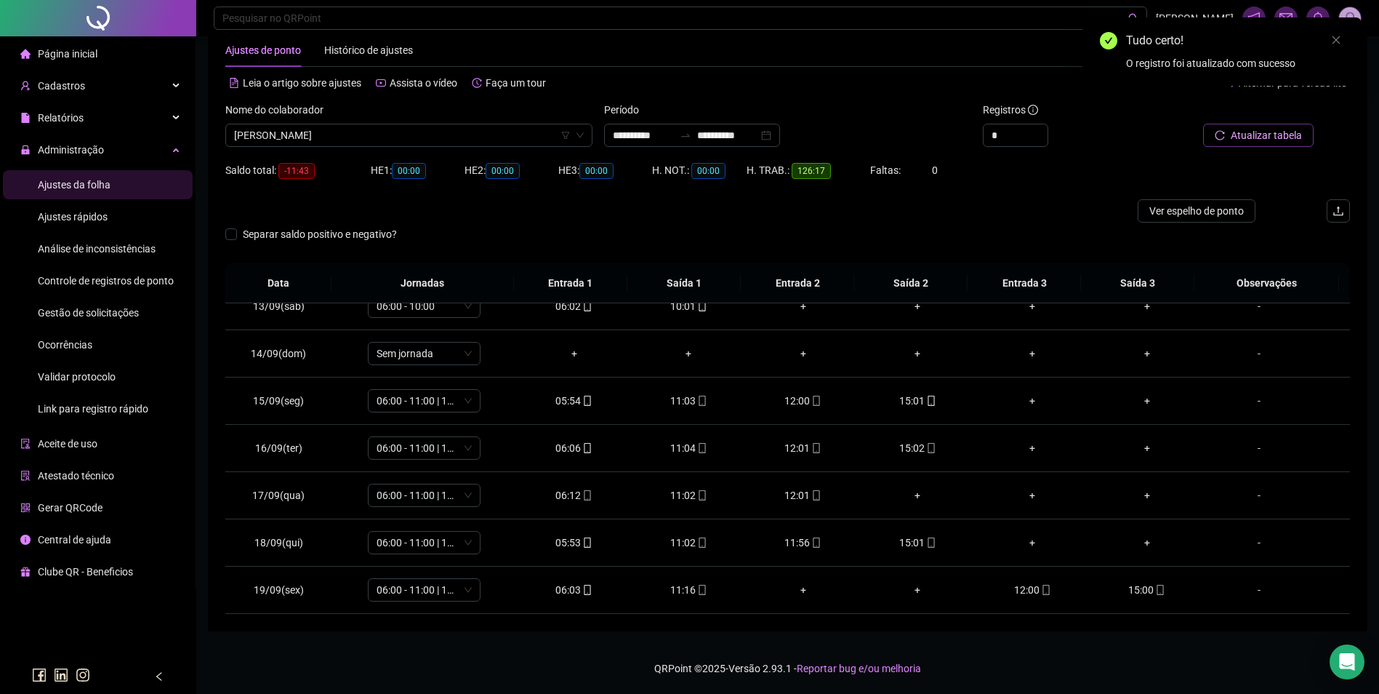
click at [1299, 134] on span "Atualizar tabela" at bounding box center [1266, 135] width 71 height 16
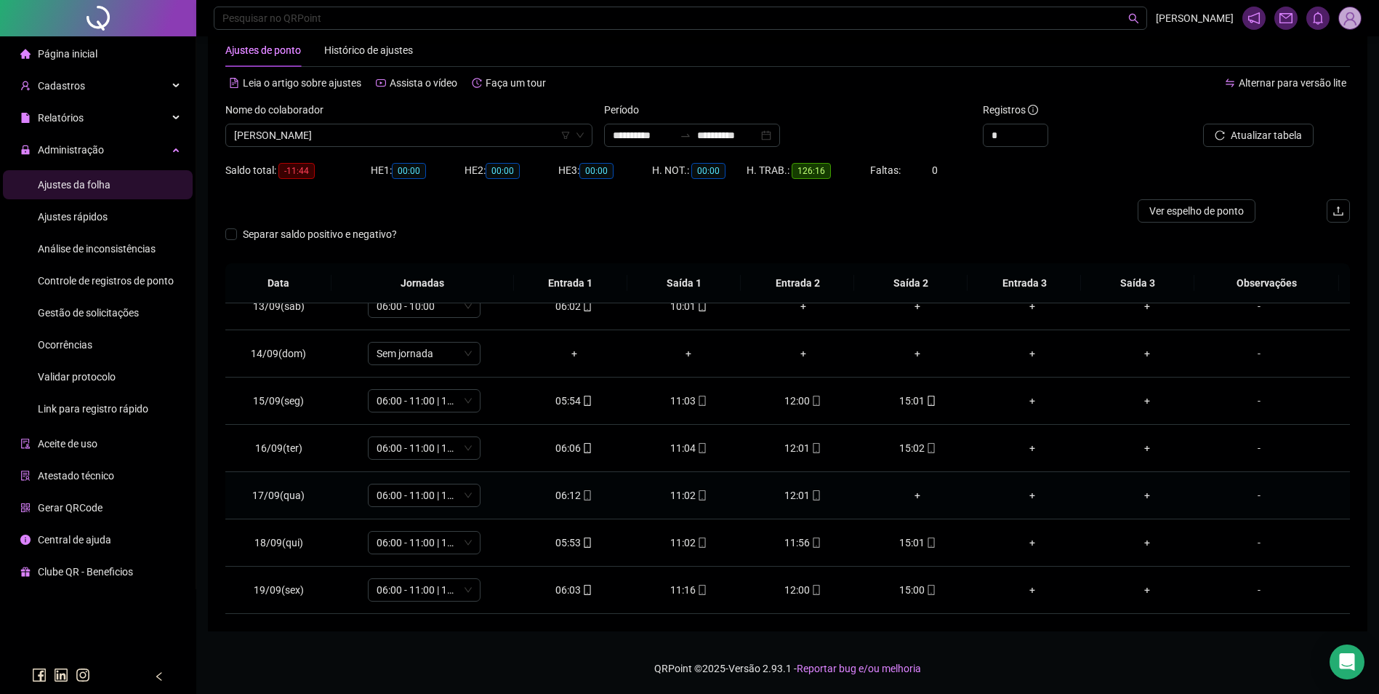
click at [912, 491] on div "+" at bounding box center [919, 495] width 92 height 16
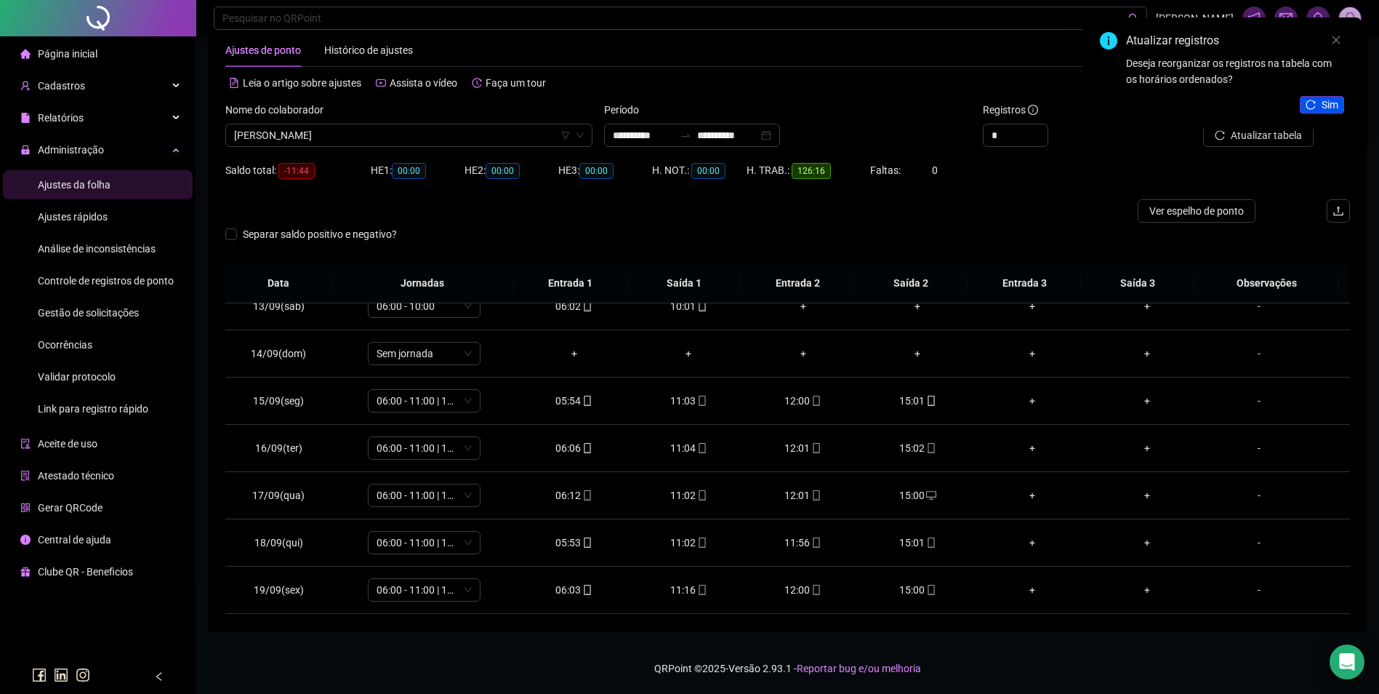
click at [1338, 109] on span "Sim" at bounding box center [1330, 105] width 17 height 16
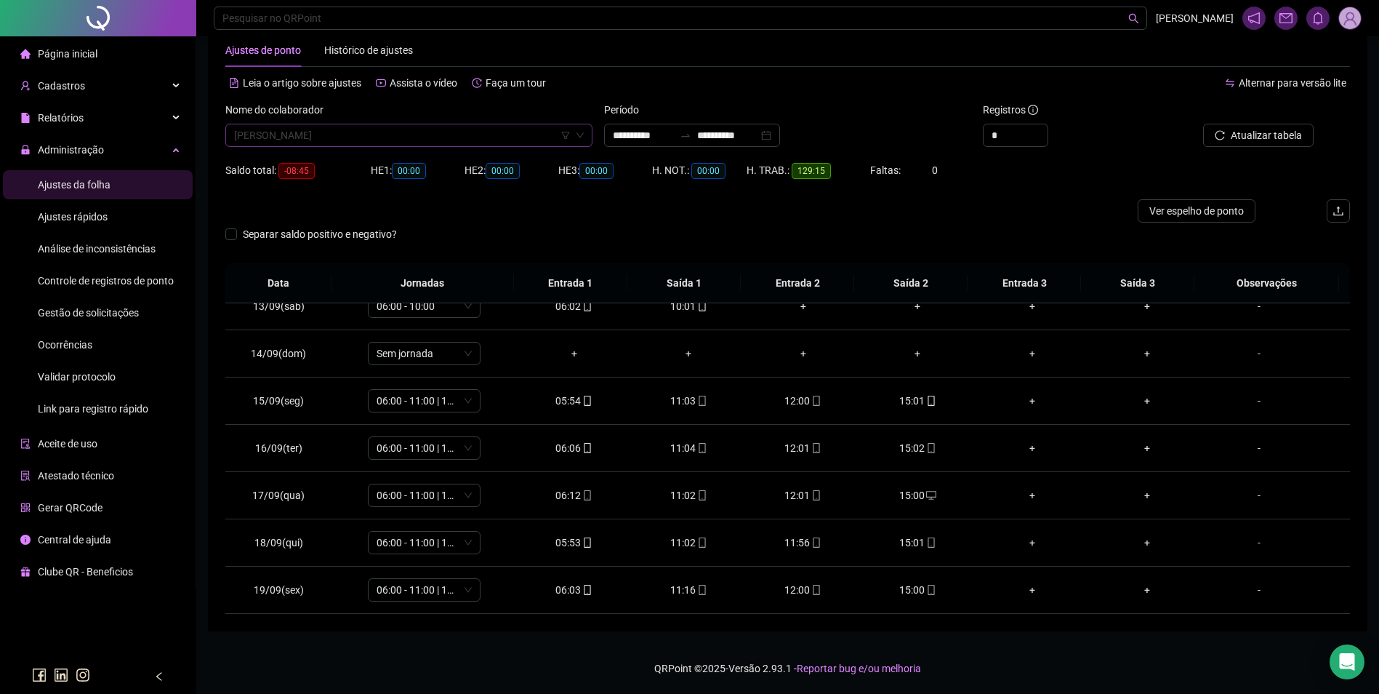
click at [420, 132] on span "[PERSON_NAME]" at bounding box center [409, 135] width 350 height 22
click at [356, 161] on div "[PERSON_NAME]" at bounding box center [409, 164] width 344 height 16
click at [1294, 133] on span "Buscar registros" at bounding box center [1265, 135] width 74 height 16
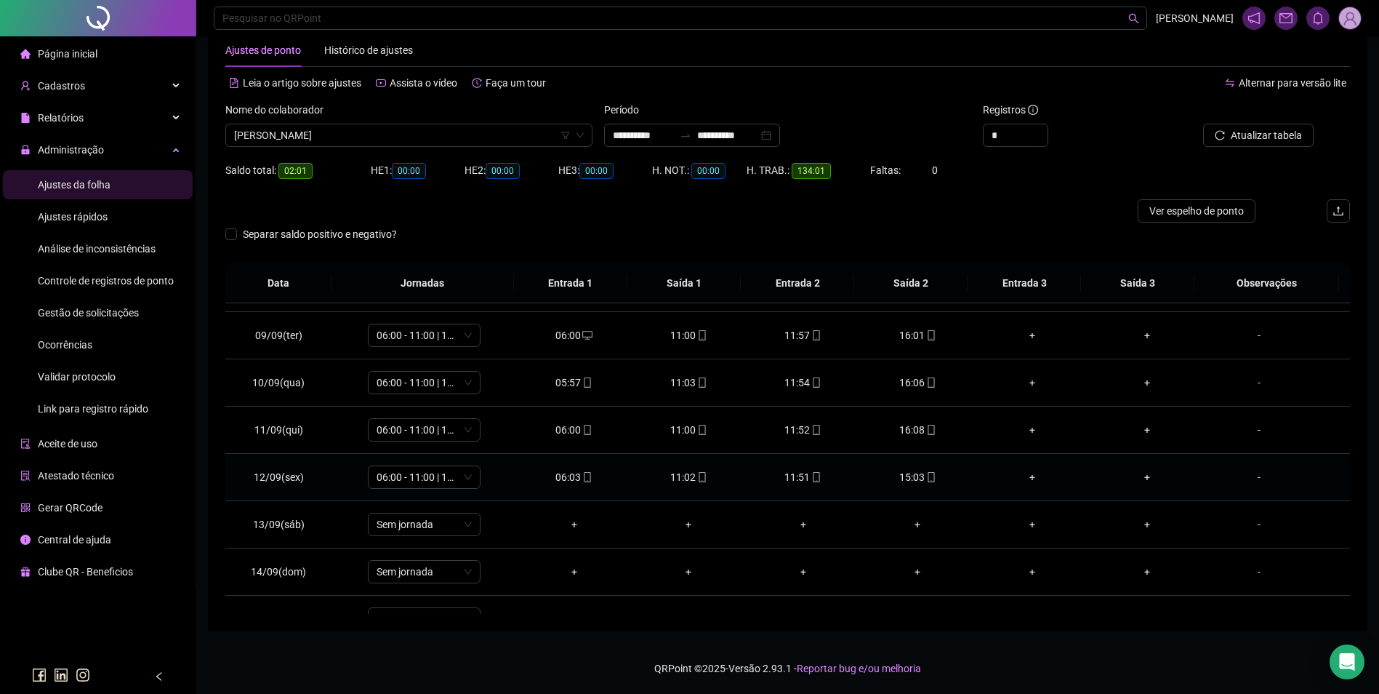
scroll to position [588, 0]
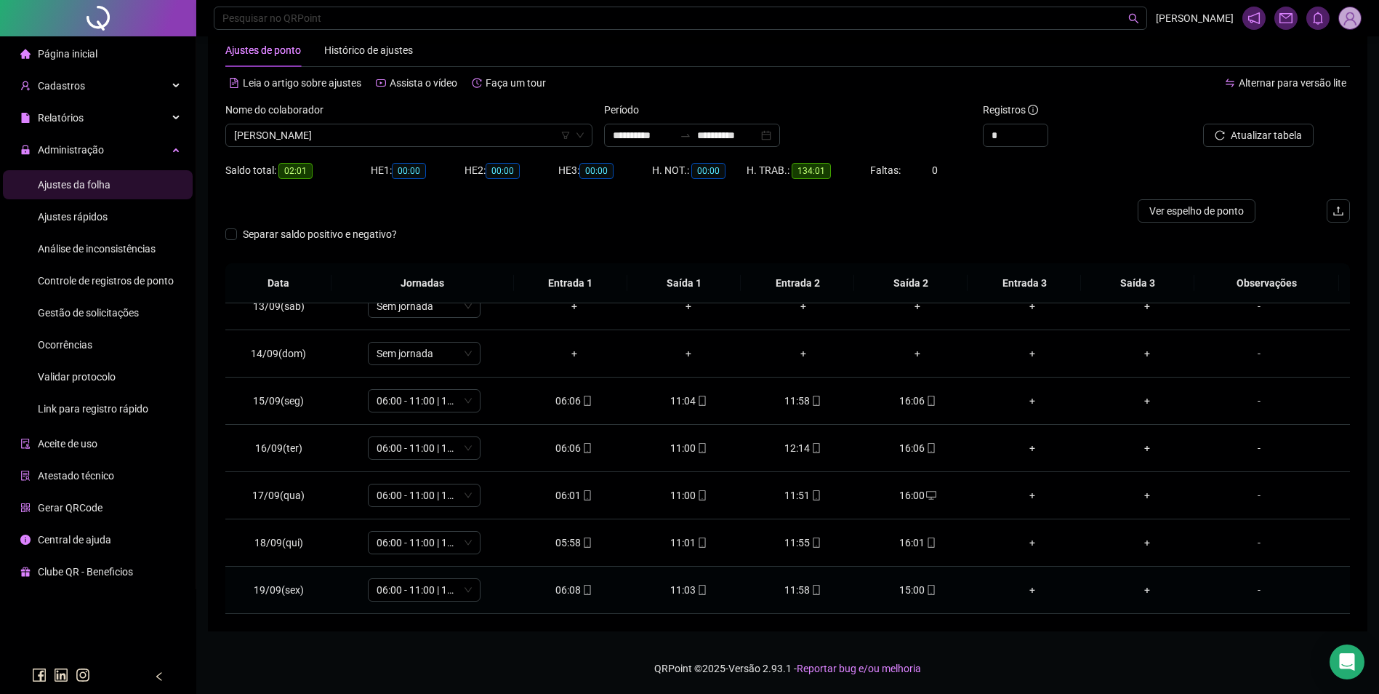
click at [926, 590] on icon "mobile" at bounding box center [931, 590] width 10 height 10
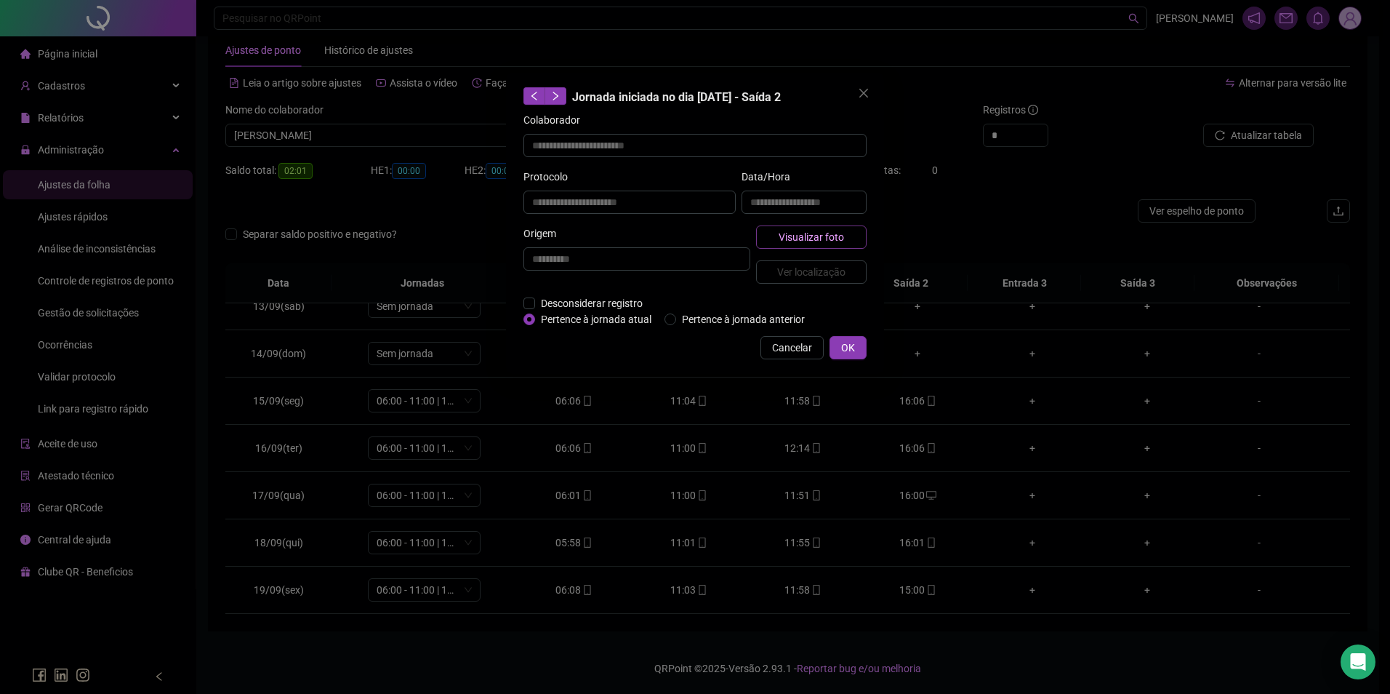
click at [841, 238] on span "Visualizar foto" at bounding box center [811, 237] width 65 height 16
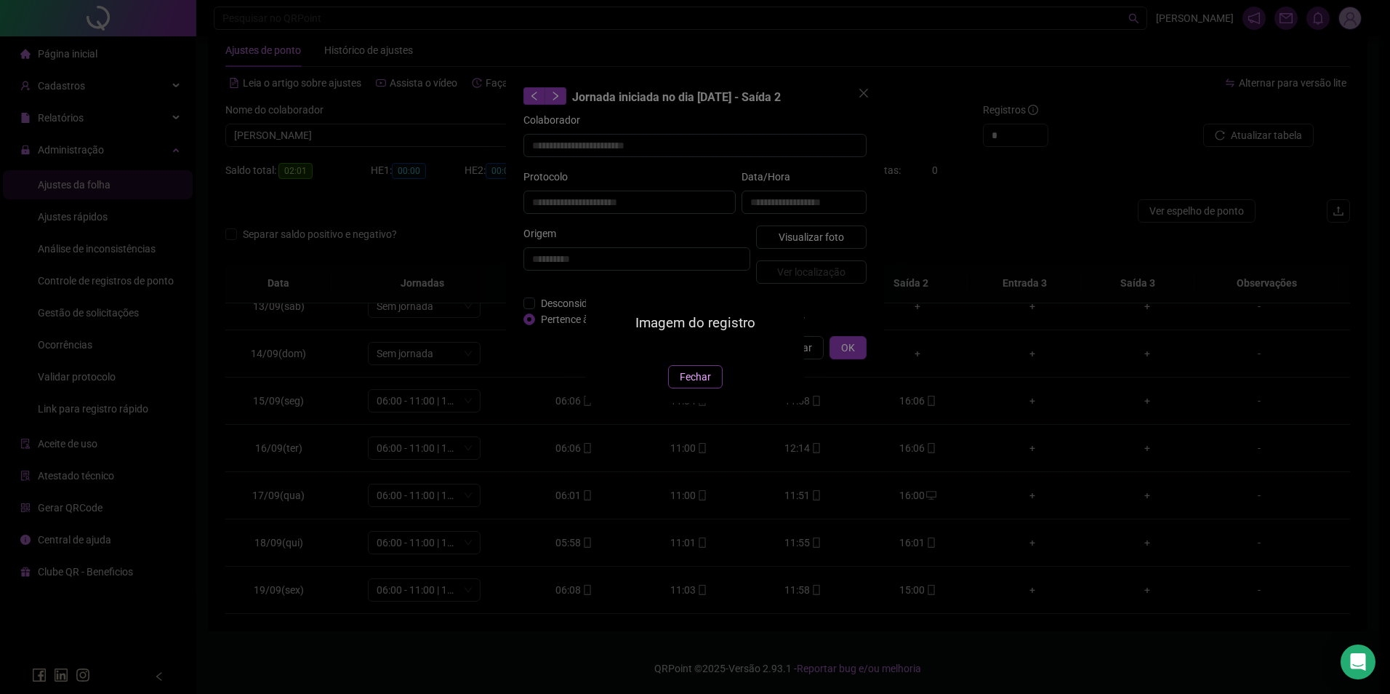
click at [711, 388] on button "Fechar" at bounding box center [695, 376] width 55 height 23
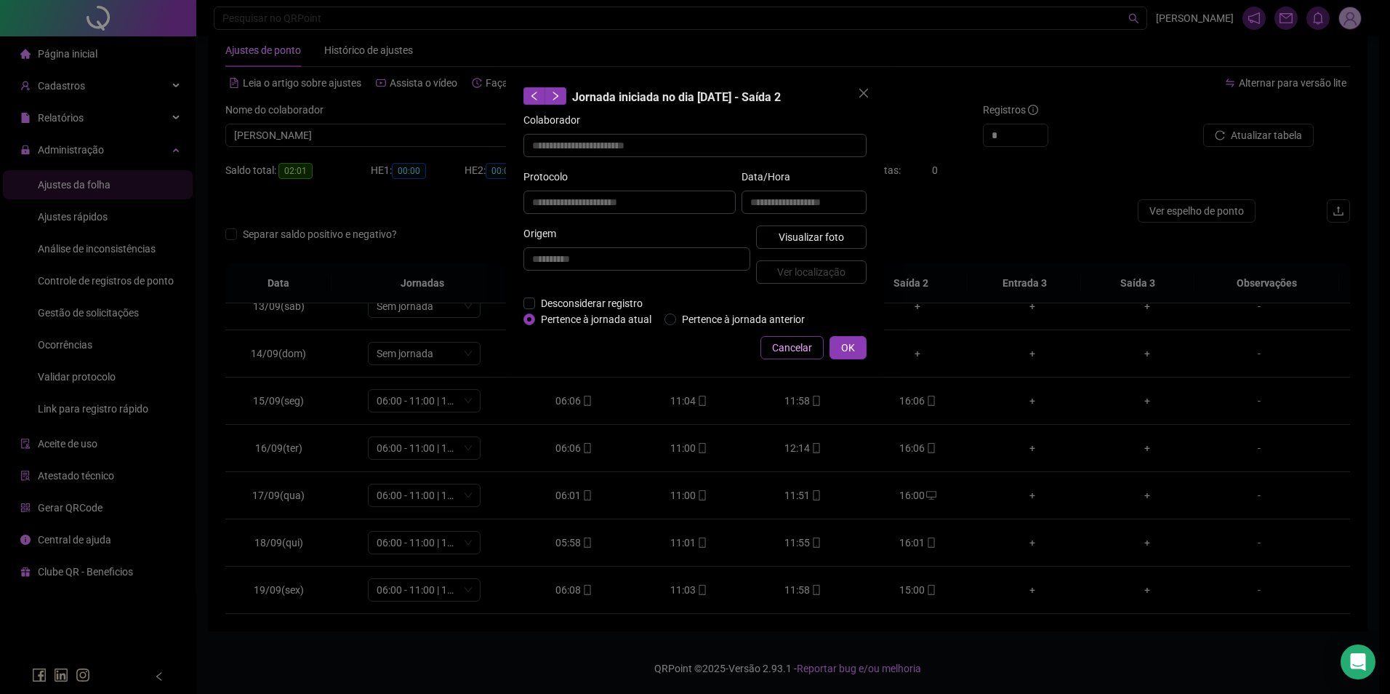
click at [790, 348] on span "Cancelar" at bounding box center [792, 348] width 40 height 16
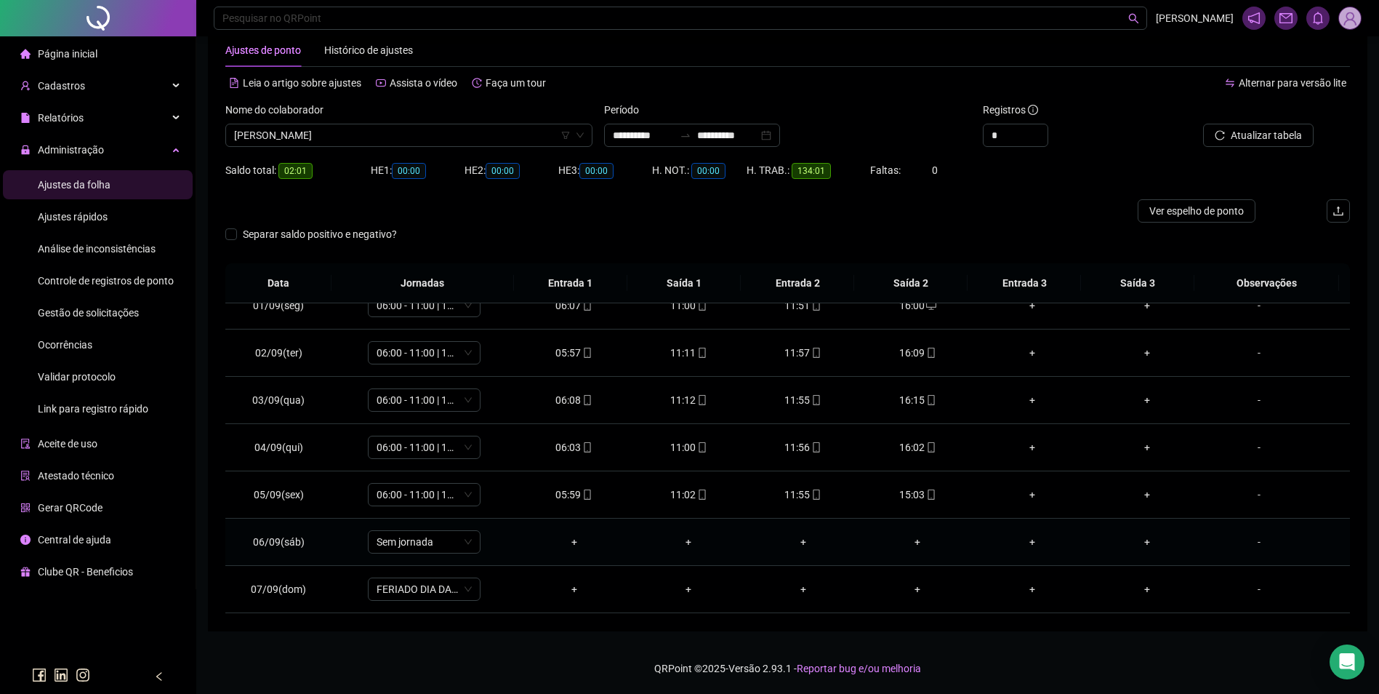
scroll to position [0, 0]
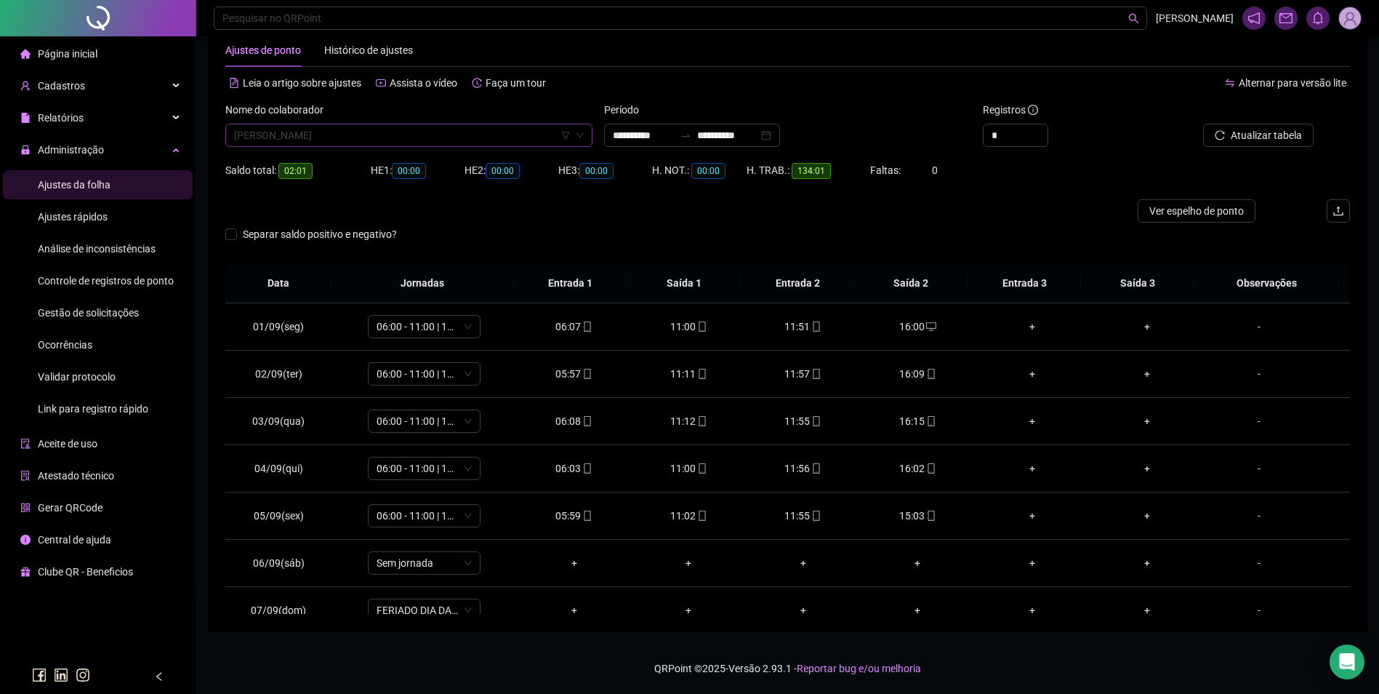
click at [421, 140] on span "[PERSON_NAME]" at bounding box center [409, 135] width 350 height 22
click at [286, 166] on div "[PERSON_NAME]" at bounding box center [409, 164] width 344 height 16
click at [1260, 136] on span "Buscar registros" at bounding box center [1265, 135] width 74 height 16
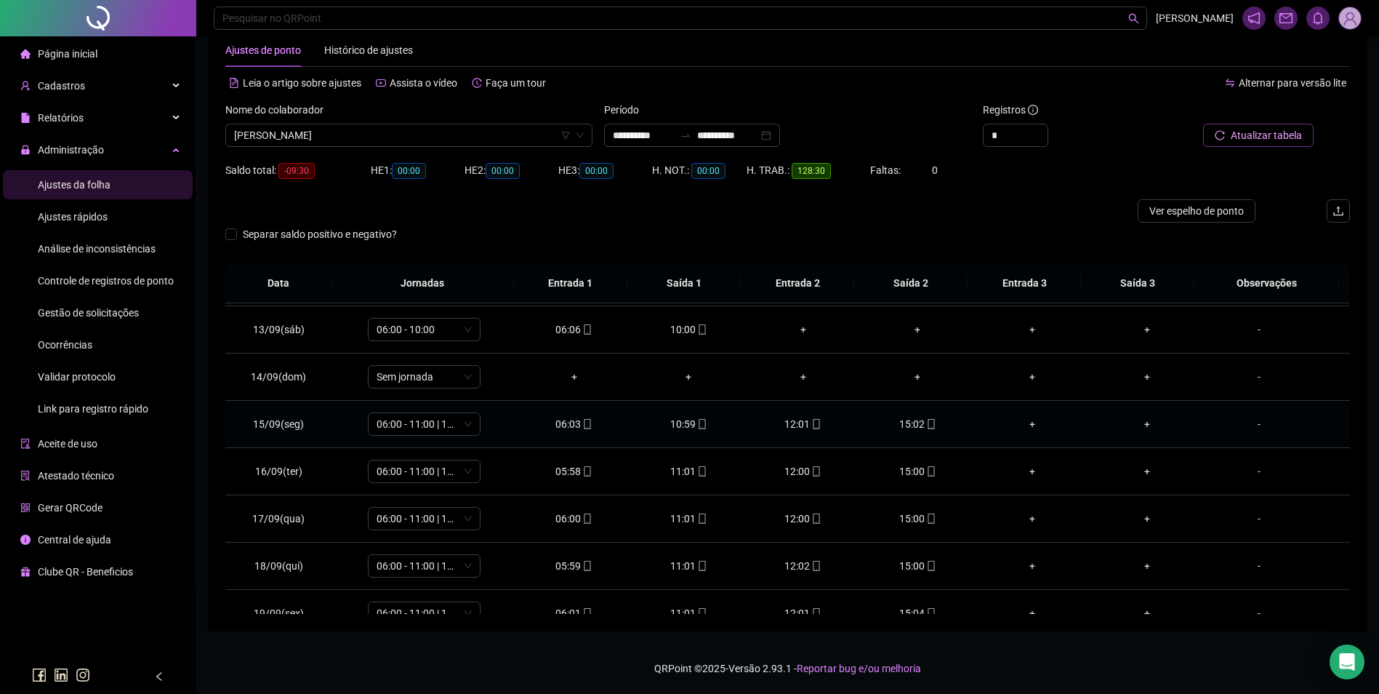
scroll to position [588, 0]
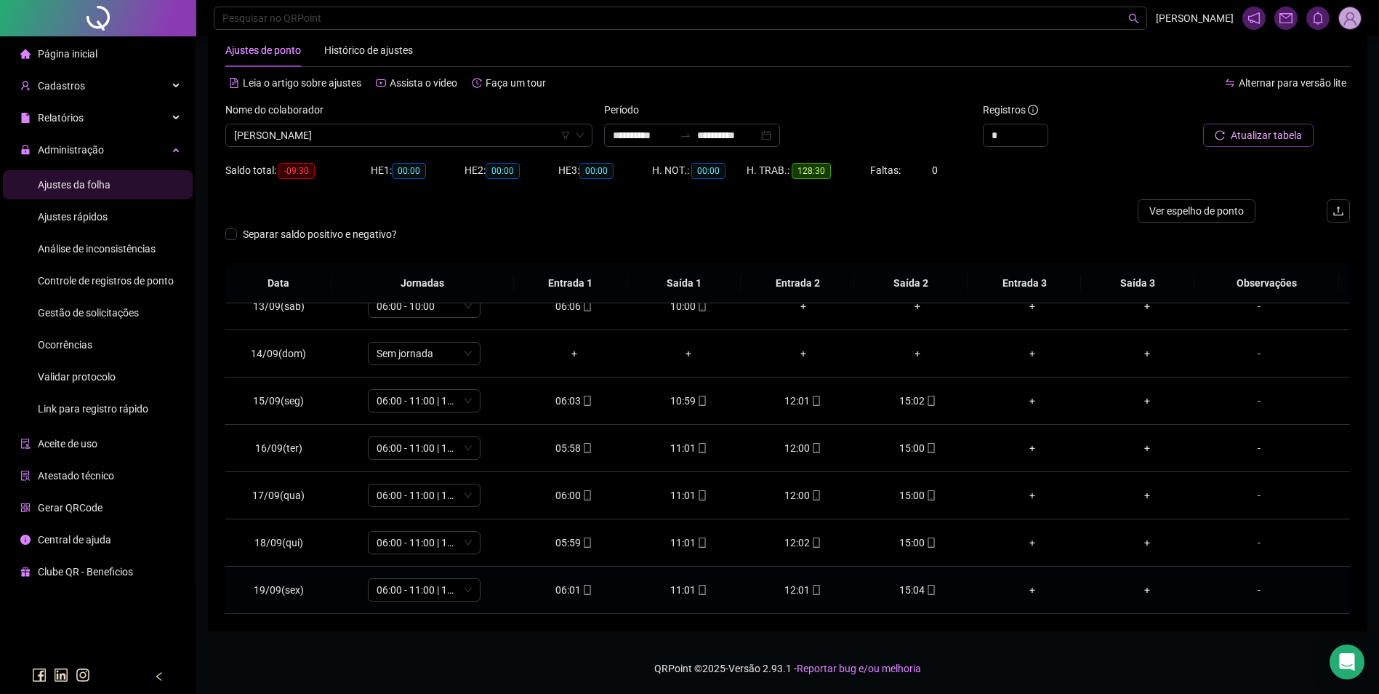
drag, startPoint x: 918, startPoint y: 588, endPoint x: 925, endPoint y: 582, distance: 8.9
click at [925, 588] on span "mobile" at bounding box center [931, 590] width 12 height 10
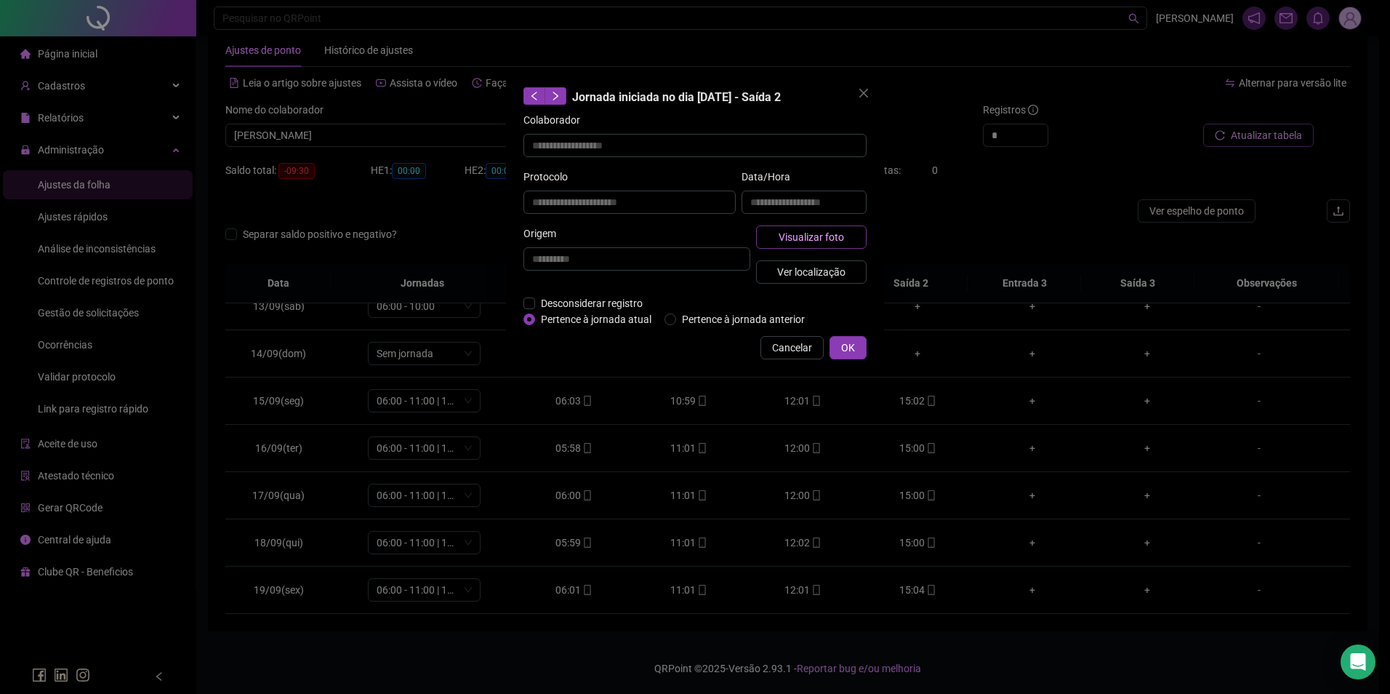
click at [821, 233] on span "Visualizar foto" at bounding box center [811, 237] width 65 height 16
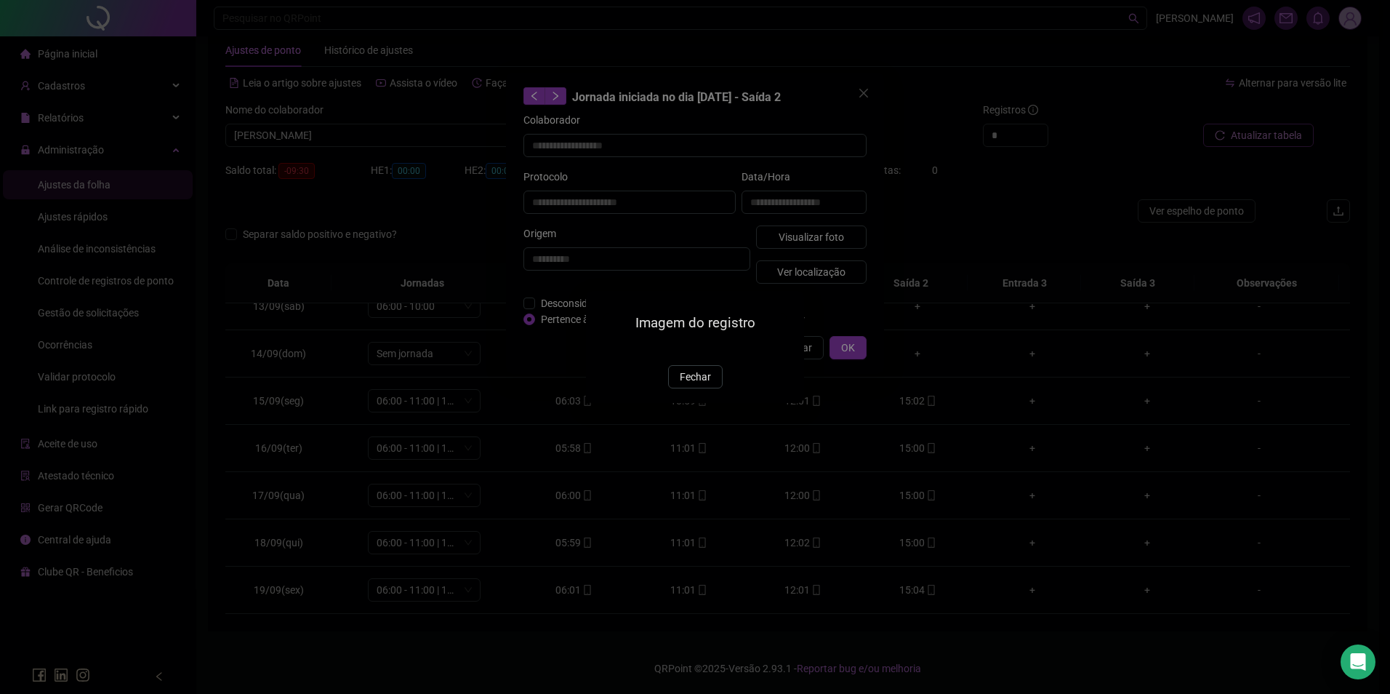
click at [699, 385] on span "Fechar" at bounding box center [695, 377] width 31 height 16
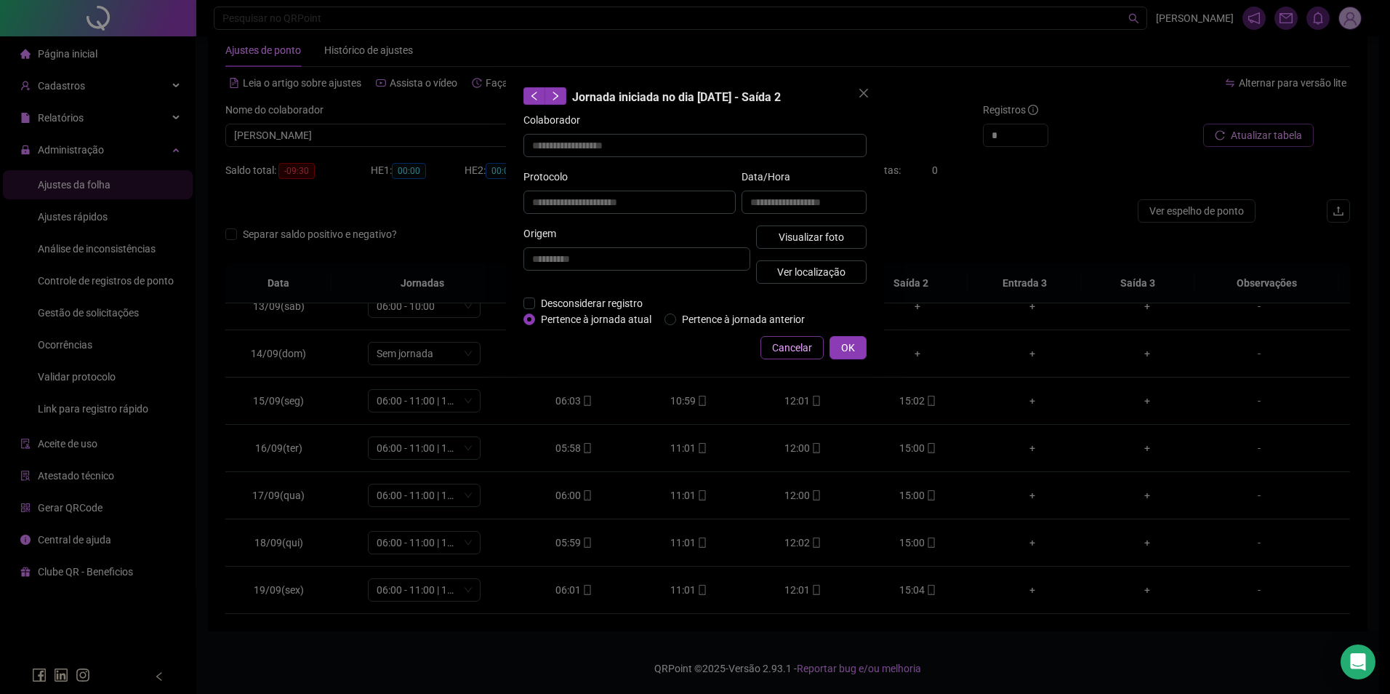
click at [806, 342] on span "Cancelar" at bounding box center [792, 348] width 40 height 16
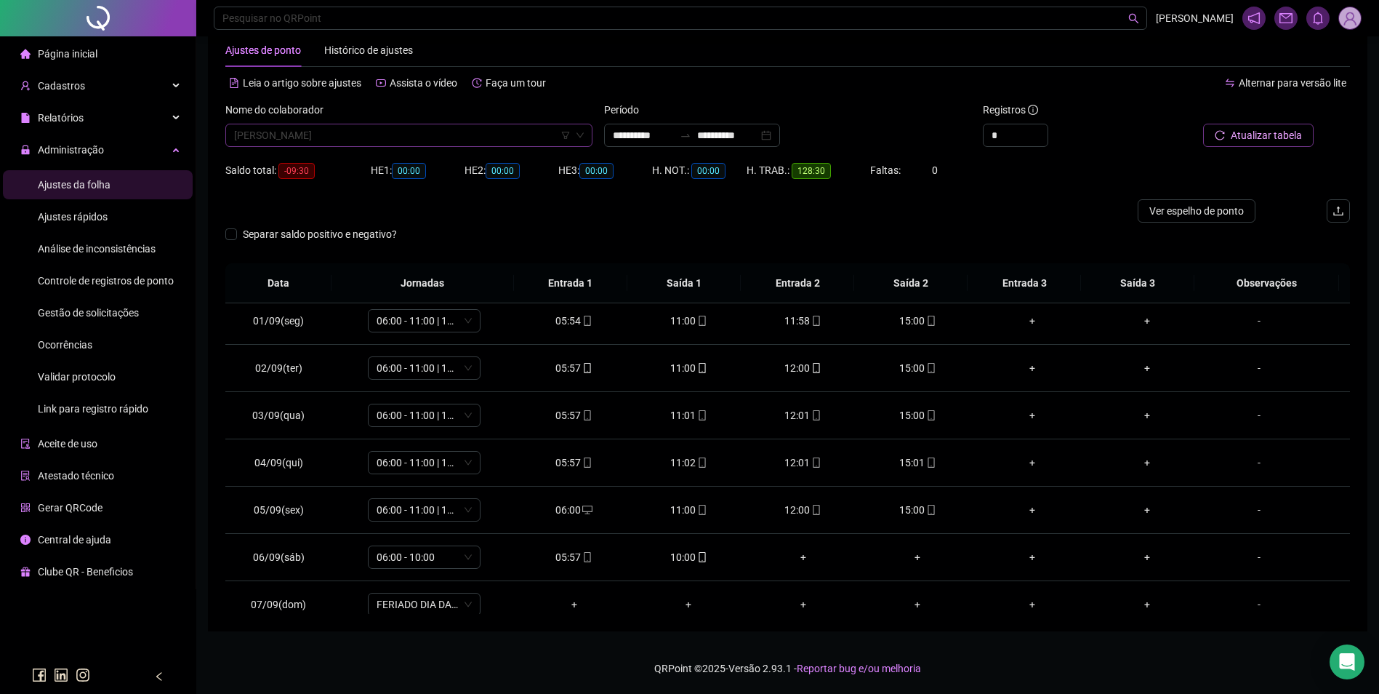
scroll to position [15101, 0]
click at [366, 135] on span "[PERSON_NAME]" at bounding box center [409, 135] width 350 height 22
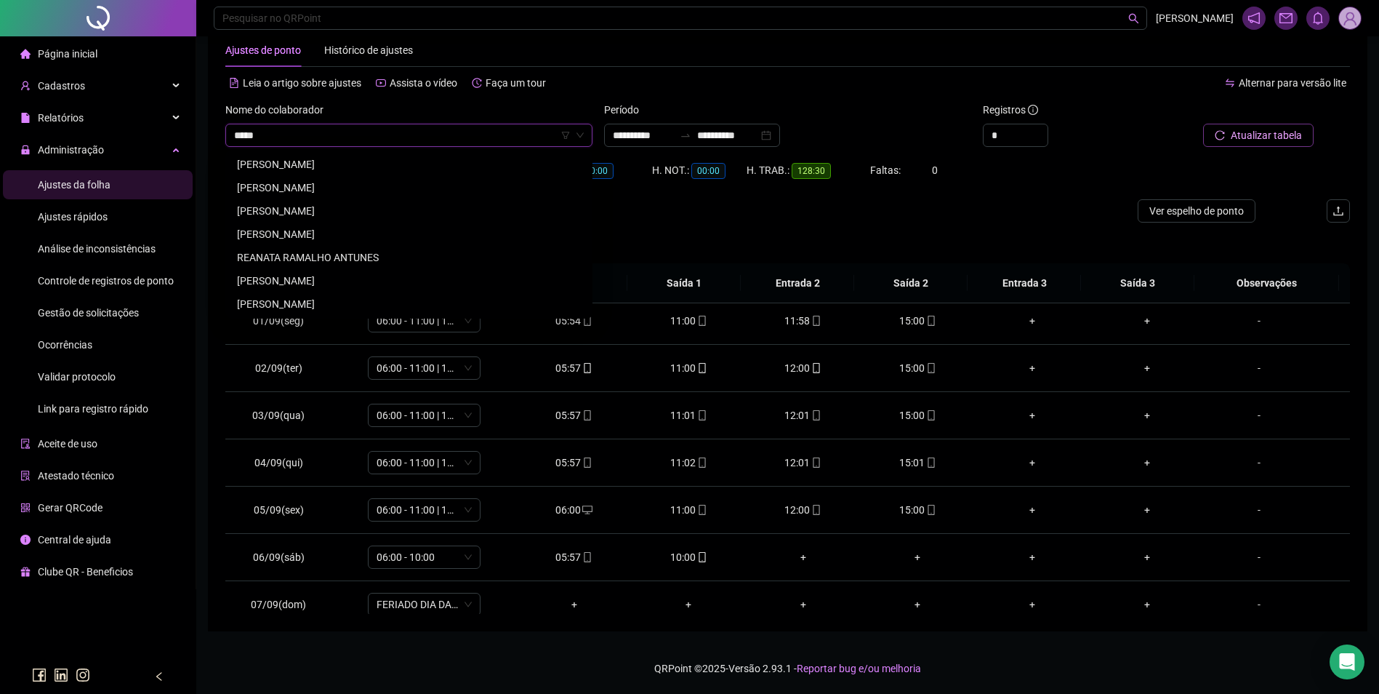
scroll to position [0, 0]
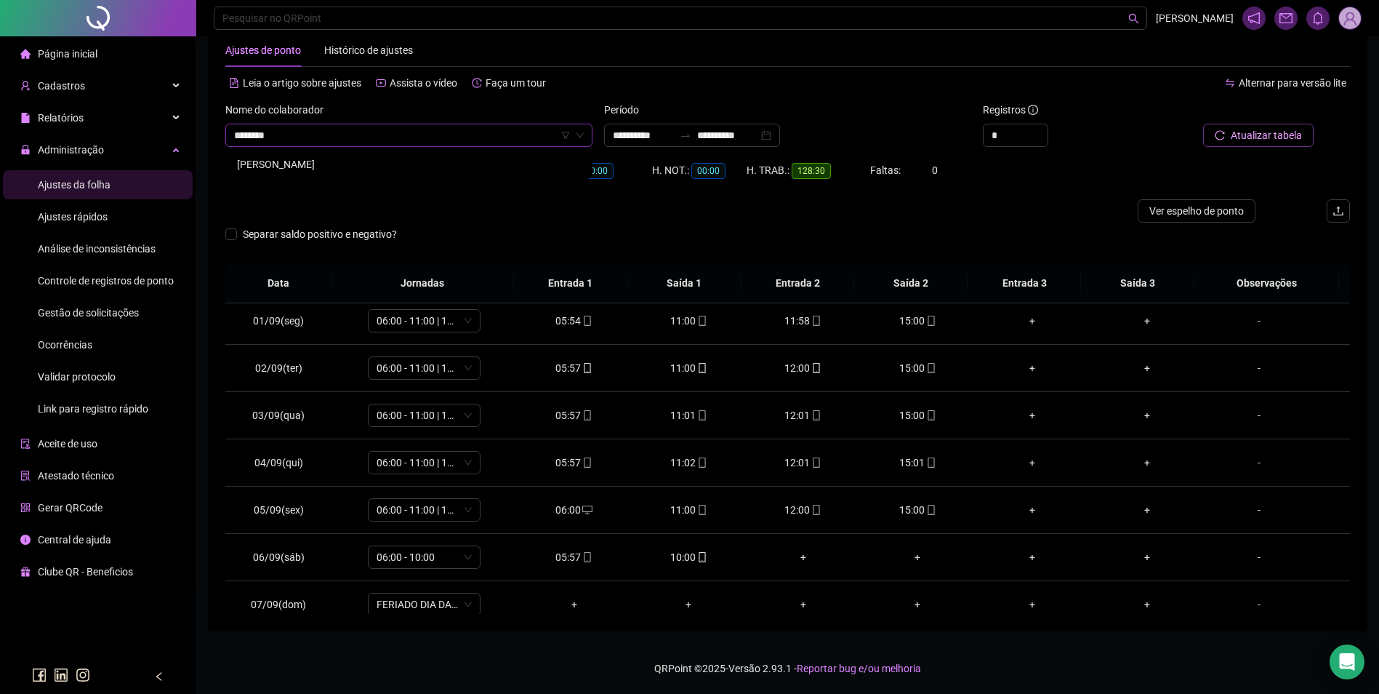
drag, startPoint x: 344, startPoint y: 159, endPoint x: 424, endPoint y: 152, distance: 80.2
click at [345, 159] on div "[PERSON_NAME]" at bounding box center [409, 164] width 344 height 16
click at [1283, 136] on span "Buscar registros" at bounding box center [1265, 135] width 74 height 16
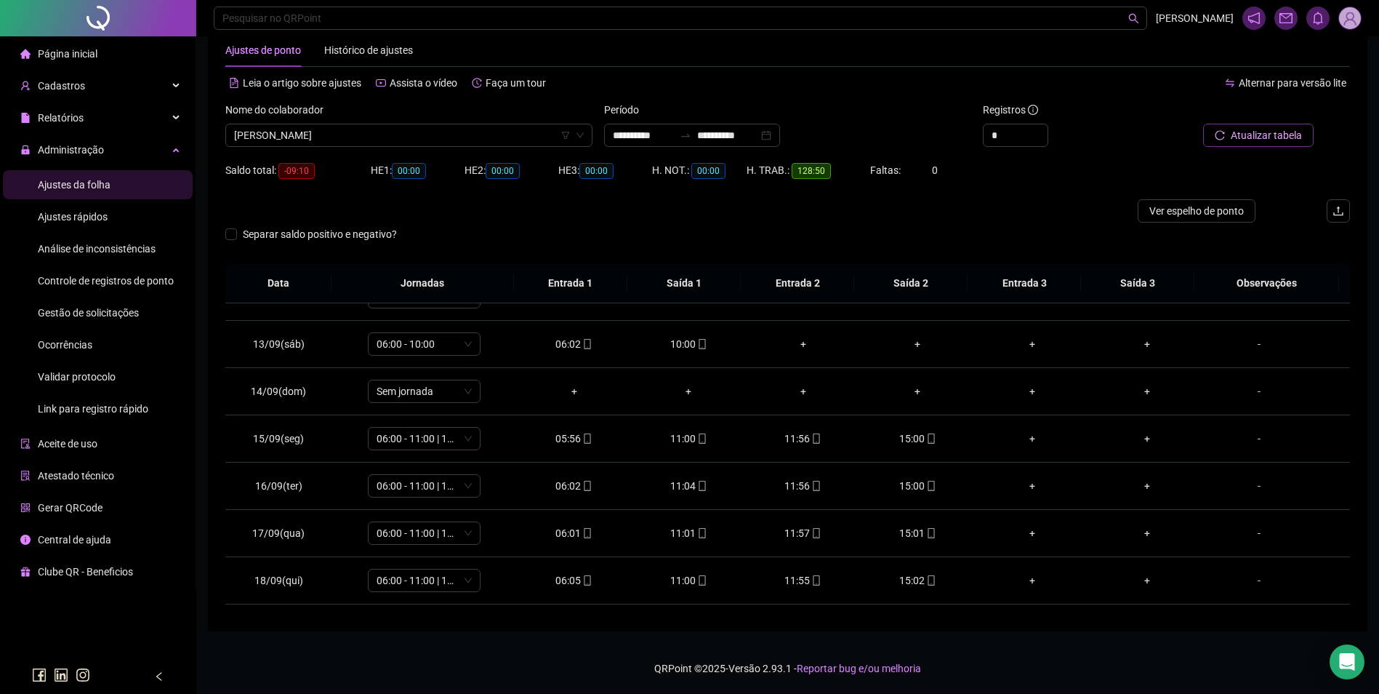
scroll to position [588, 0]
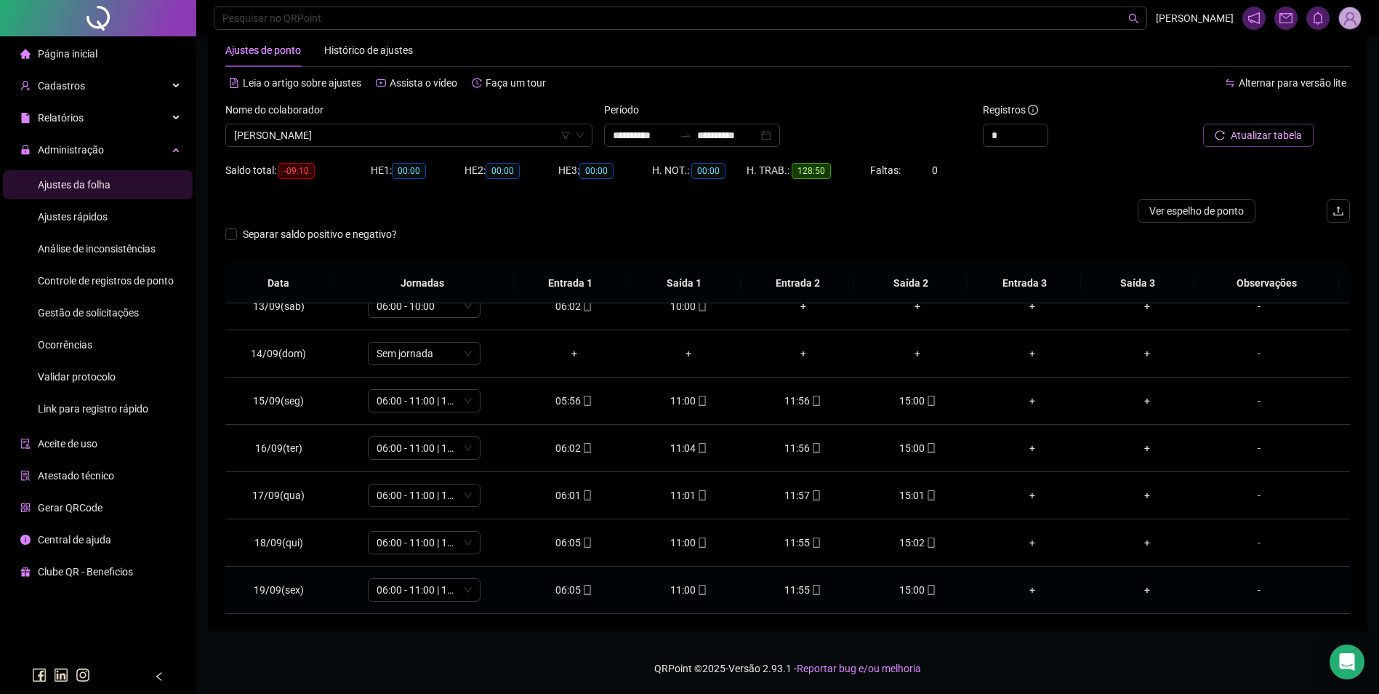
click at [926, 591] on icon "mobile" at bounding box center [931, 590] width 10 height 10
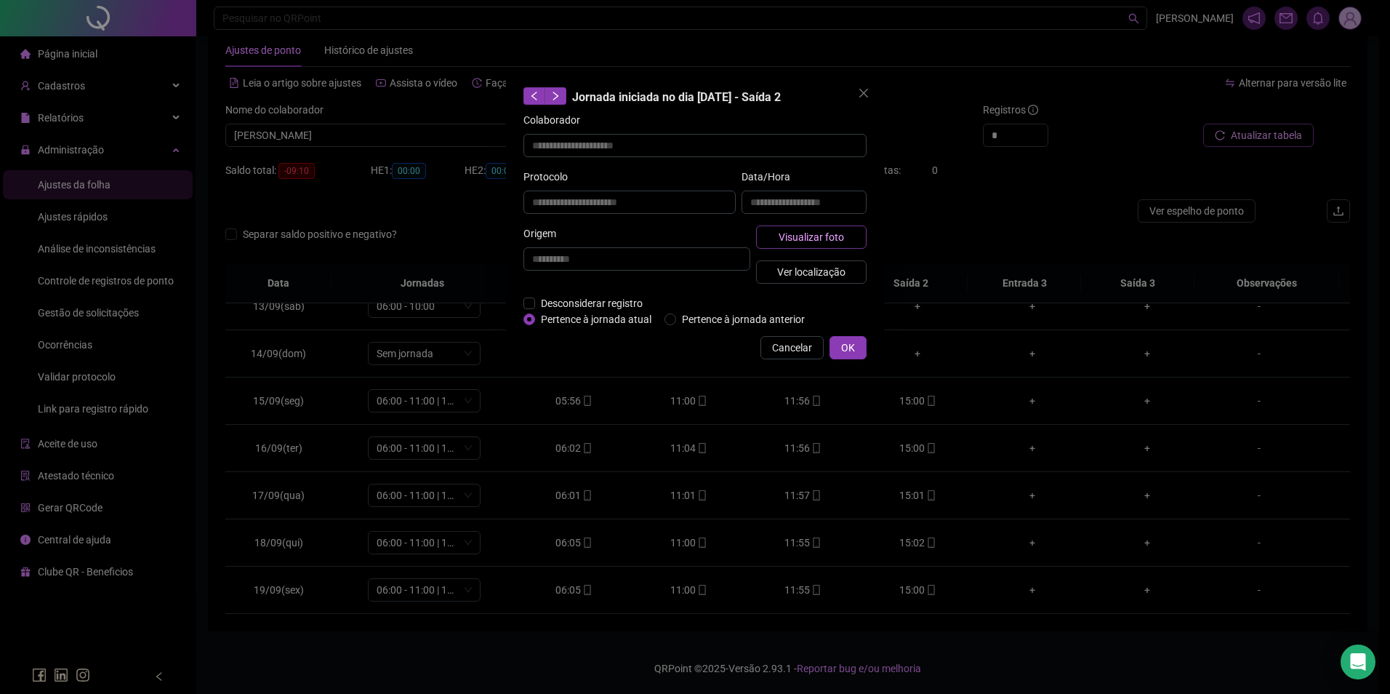
click at [835, 235] on span "Visualizar foto" at bounding box center [811, 237] width 65 height 16
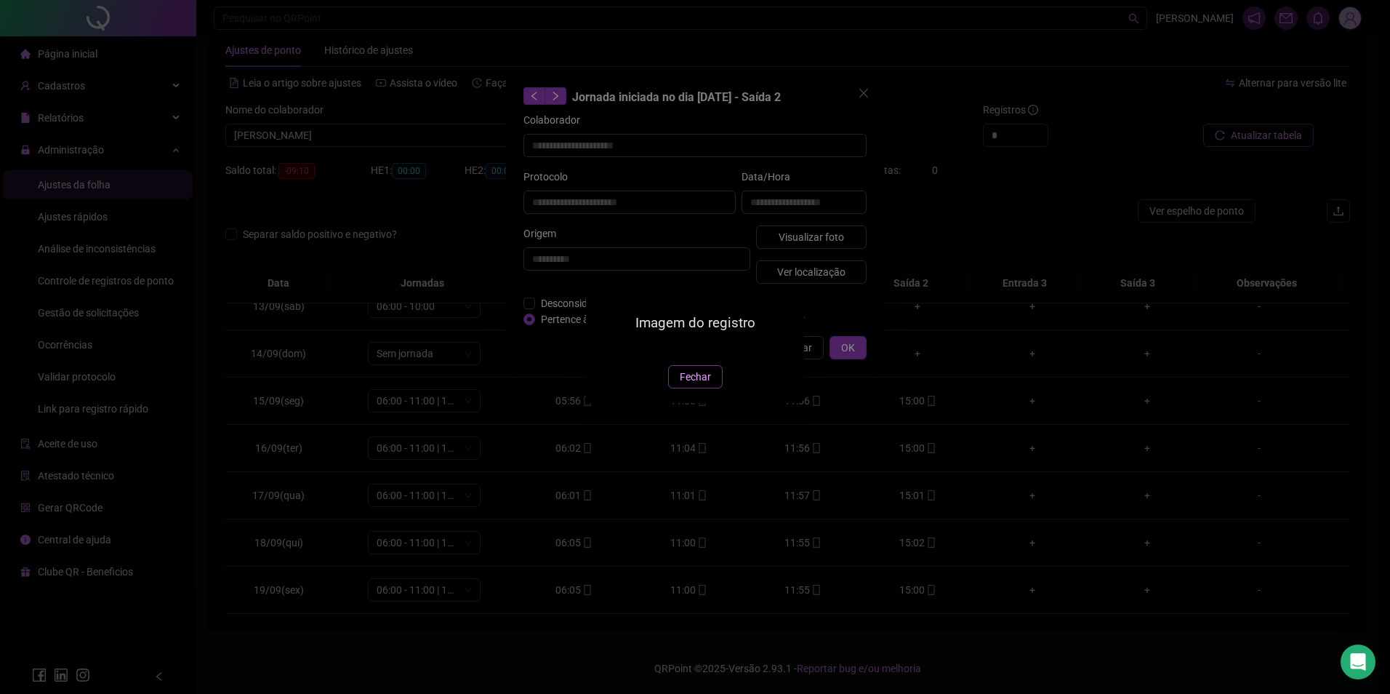
click at [689, 385] on span "Fechar" at bounding box center [695, 377] width 31 height 16
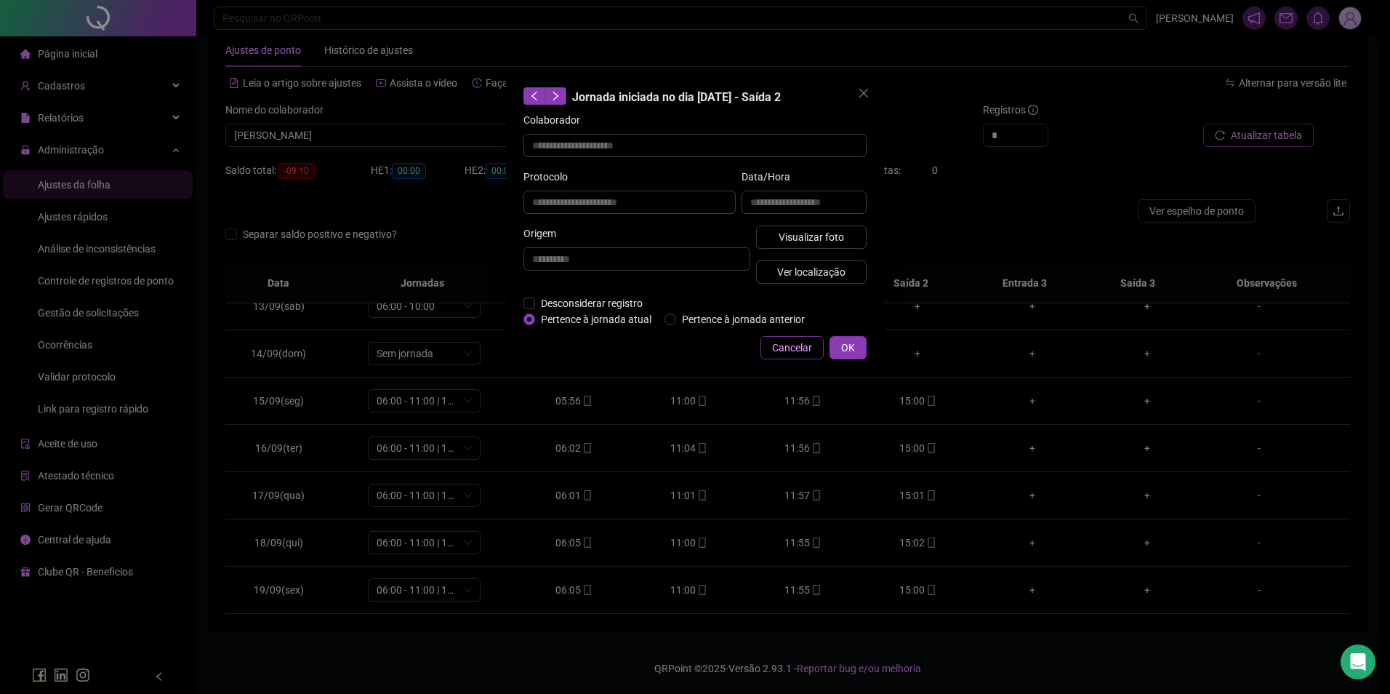
click at [797, 349] on span "Cancelar" at bounding box center [792, 348] width 40 height 16
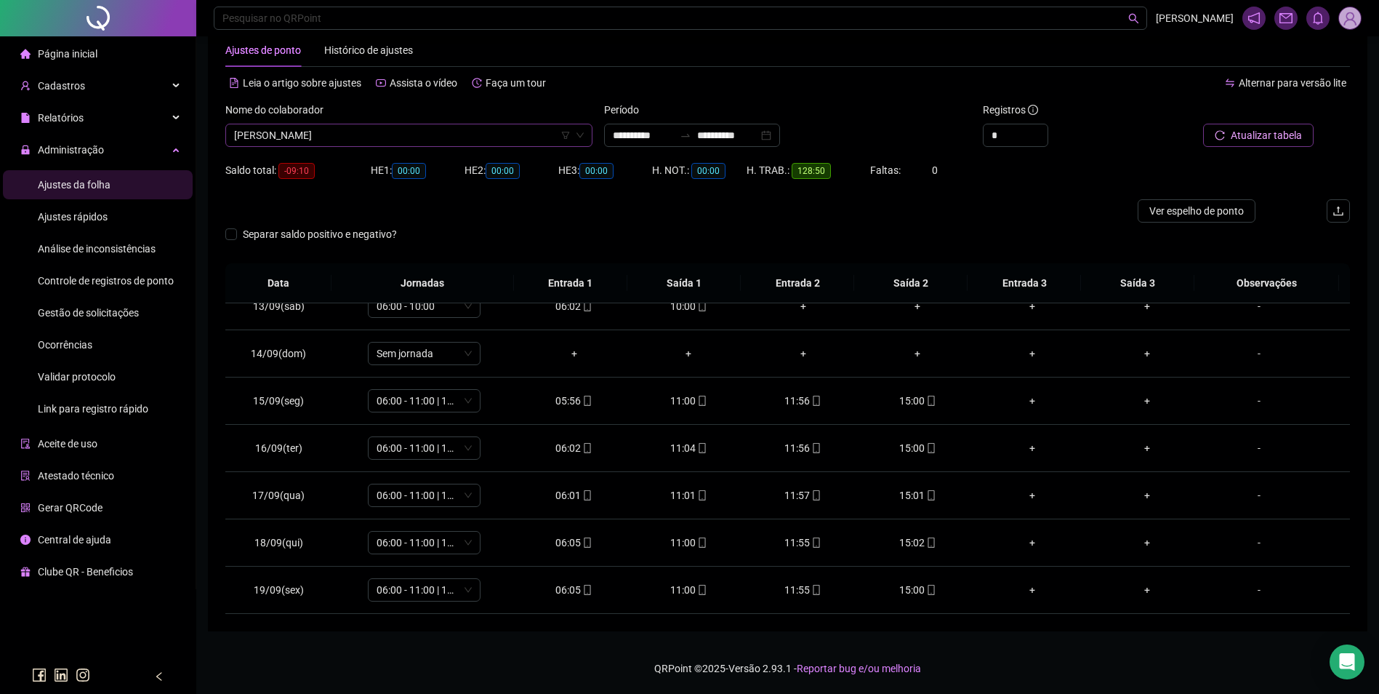
click at [518, 130] on span "[PERSON_NAME]" at bounding box center [409, 135] width 350 height 22
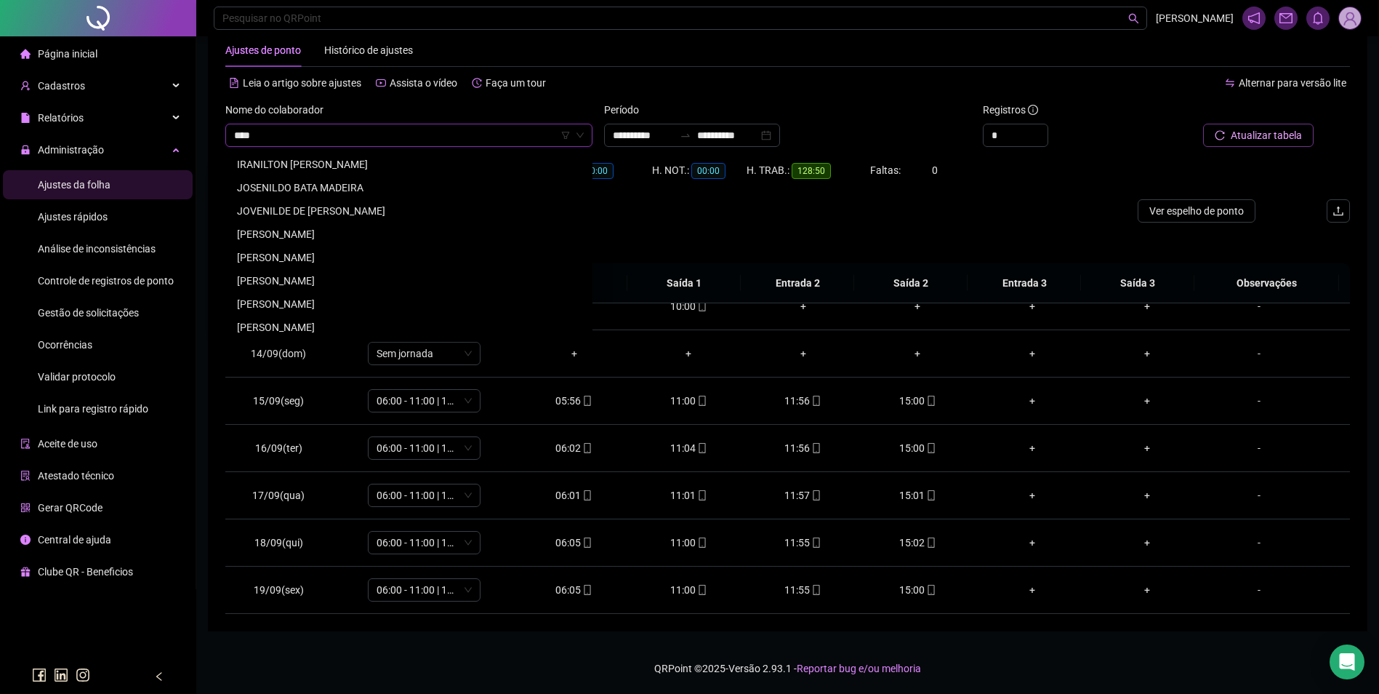
scroll to position [0, 0]
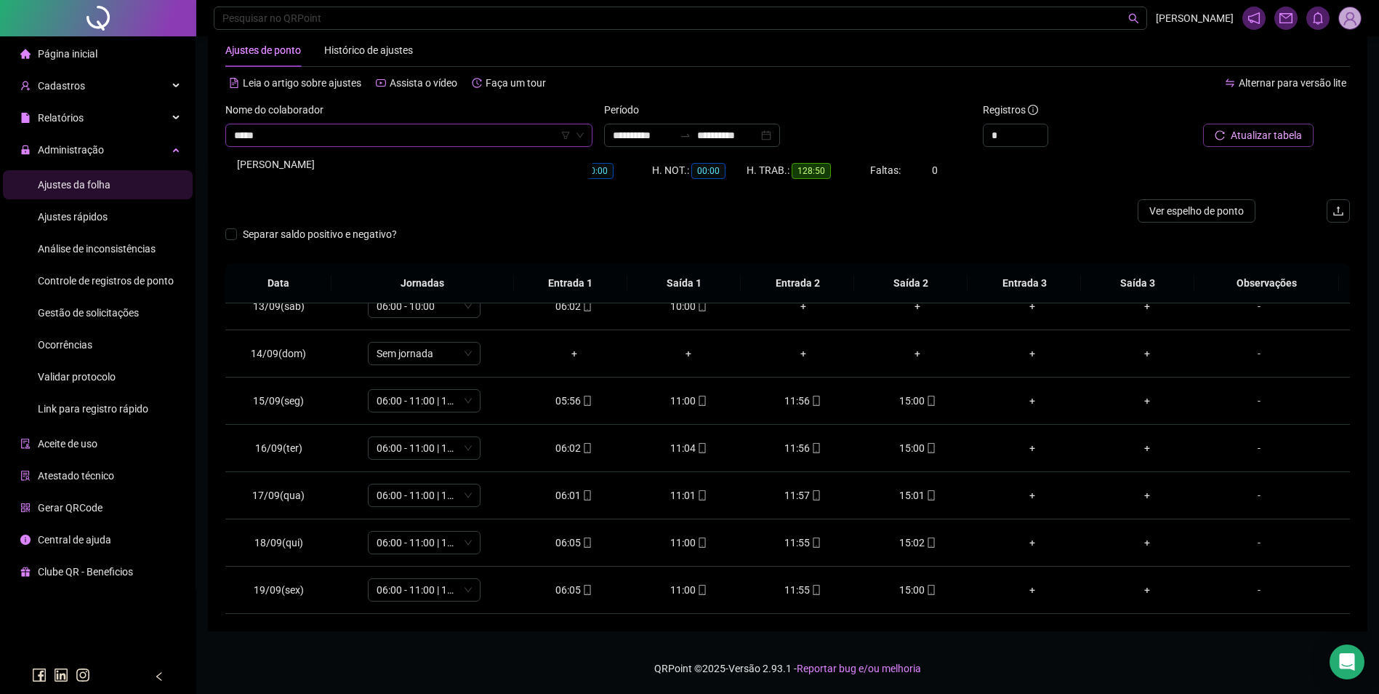
click at [322, 157] on div "[PERSON_NAME]" at bounding box center [409, 164] width 344 height 16
click at [1279, 135] on span "Buscar registros" at bounding box center [1265, 135] width 74 height 16
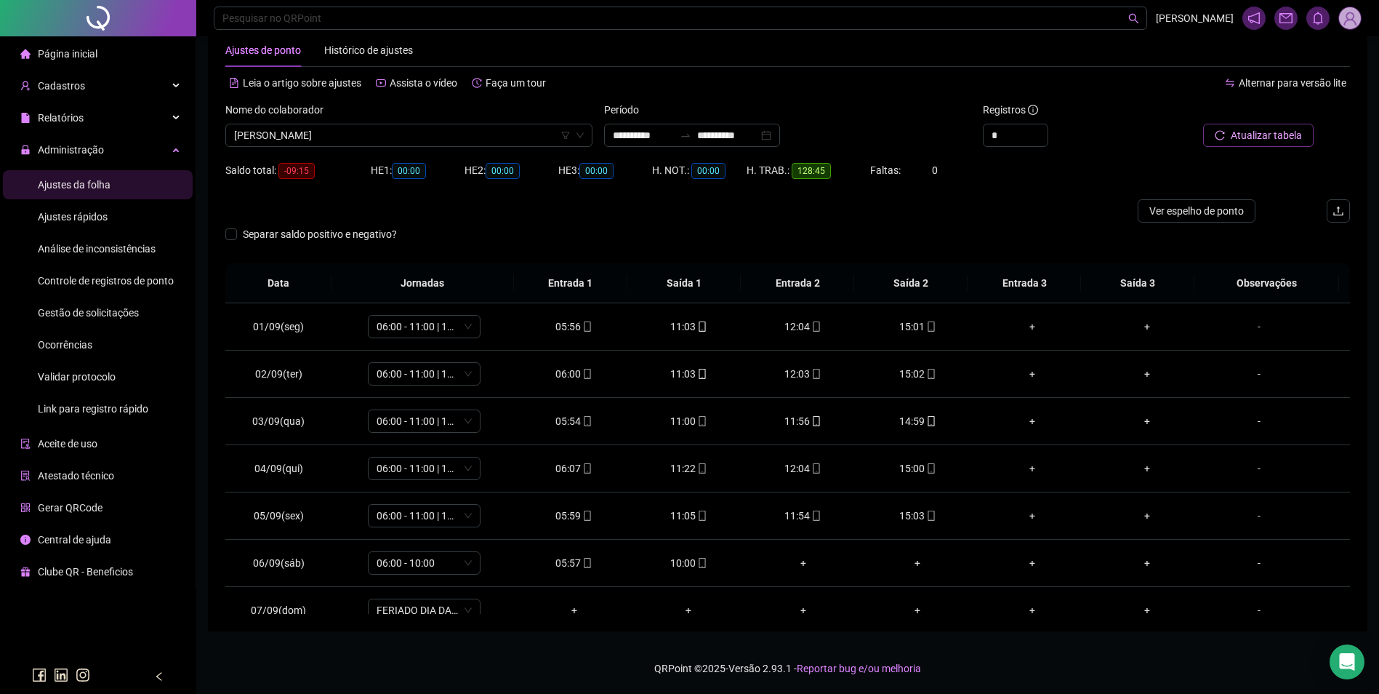
click at [491, 147] on div "Nome do colaborador [PERSON_NAME]" at bounding box center [409, 130] width 379 height 57
click at [377, 143] on span "[PERSON_NAME]" at bounding box center [409, 135] width 350 height 22
click at [378, 167] on div "[PERSON_NAME]" at bounding box center [409, 164] width 344 height 16
click at [1296, 132] on span "Buscar registros" at bounding box center [1265, 135] width 74 height 16
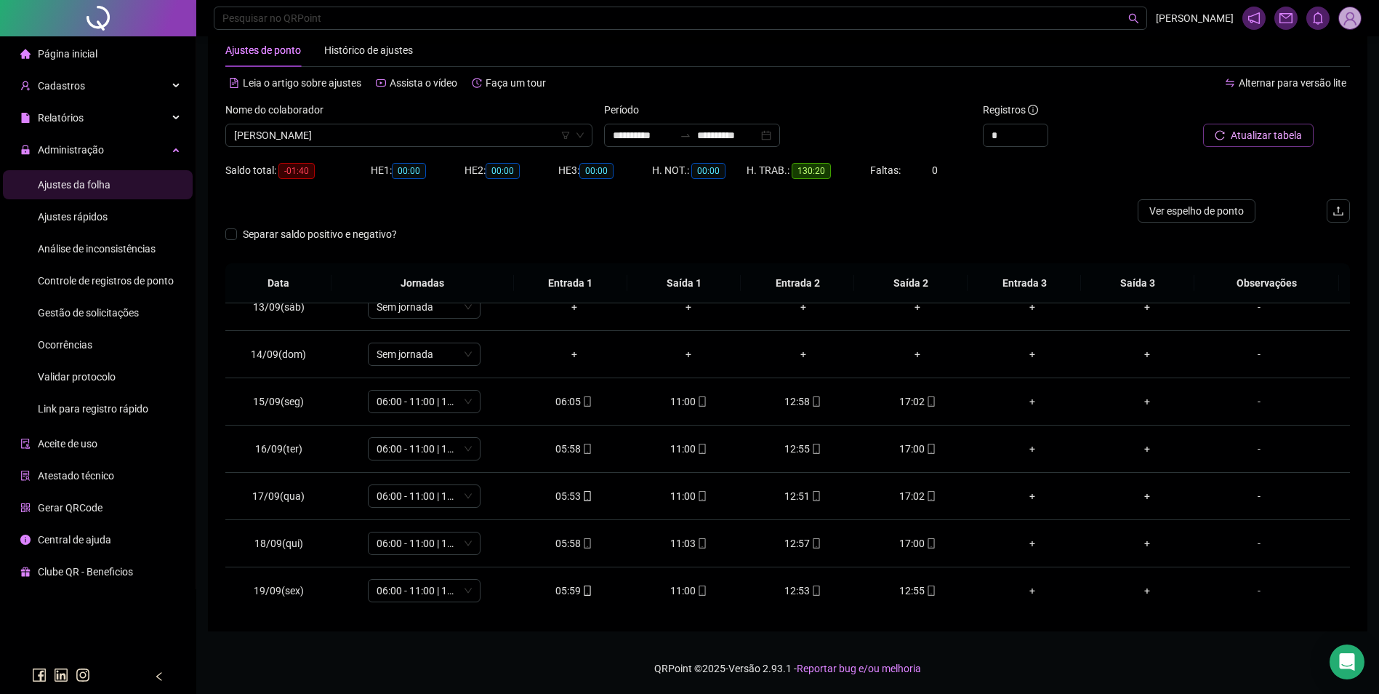
scroll to position [588, 0]
click at [926, 592] on icon "mobile" at bounding box center [931, 590] width 10 height 10
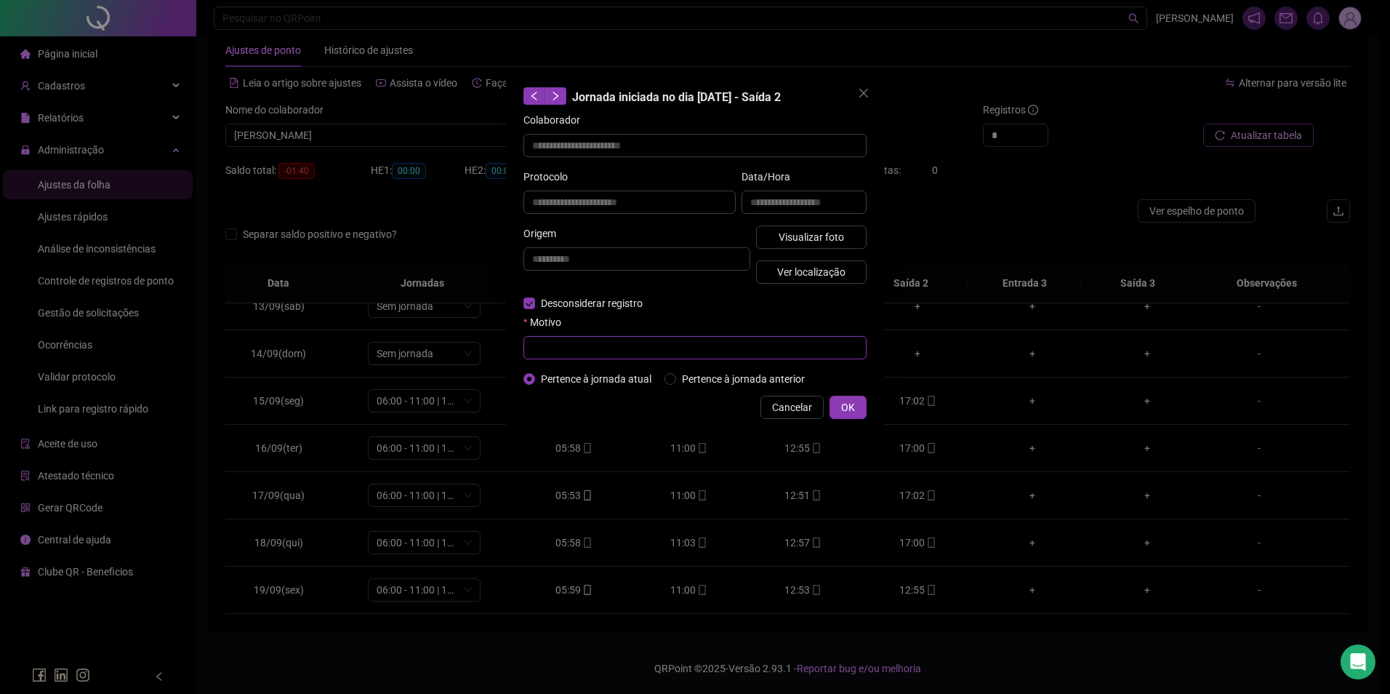
click at [561, 345] on input "text" at bounding box center [695, 347] width 343 height 23
click at [843, 401] on span "OK" at bounding box center [848, 407] width 14 height 16
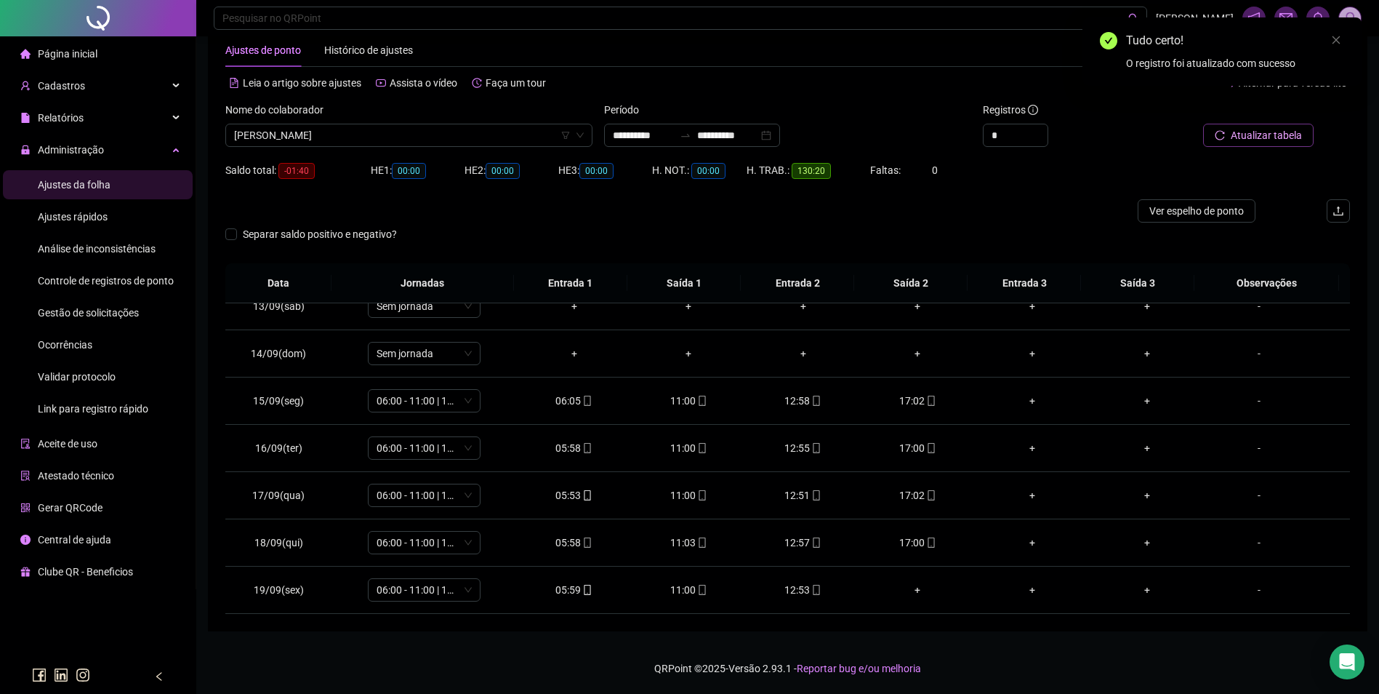
click at [1273, 141] on span "Atualizar tabela" at bounding box center [1266, 135] width 71 height 16
click at [796, 593] on div "12:53" at bounding box center [804, 590] width 92 height 16
click at [691, 131] on icon "swap-right" at bounding box center [686, 135] width 12 height 12
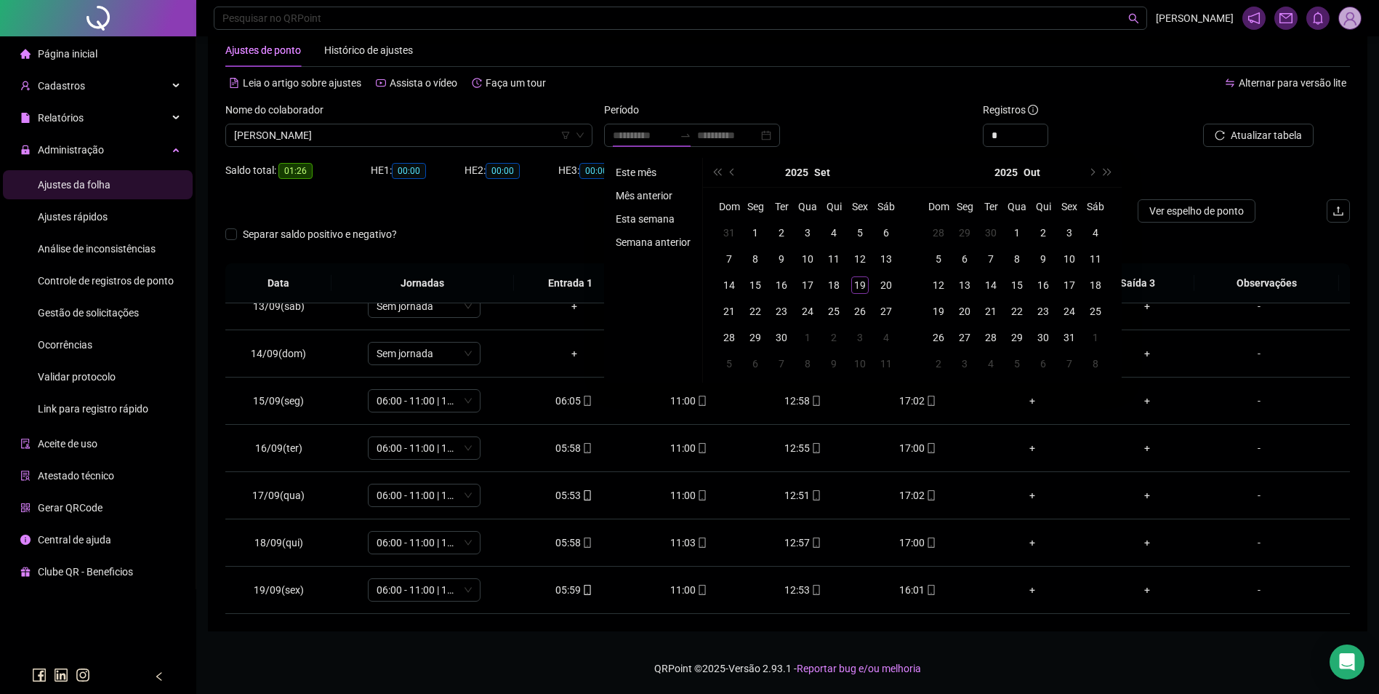
click at [625, 193] on li "Mês anterior" at bounding box center [653, 195] width 87 height 17
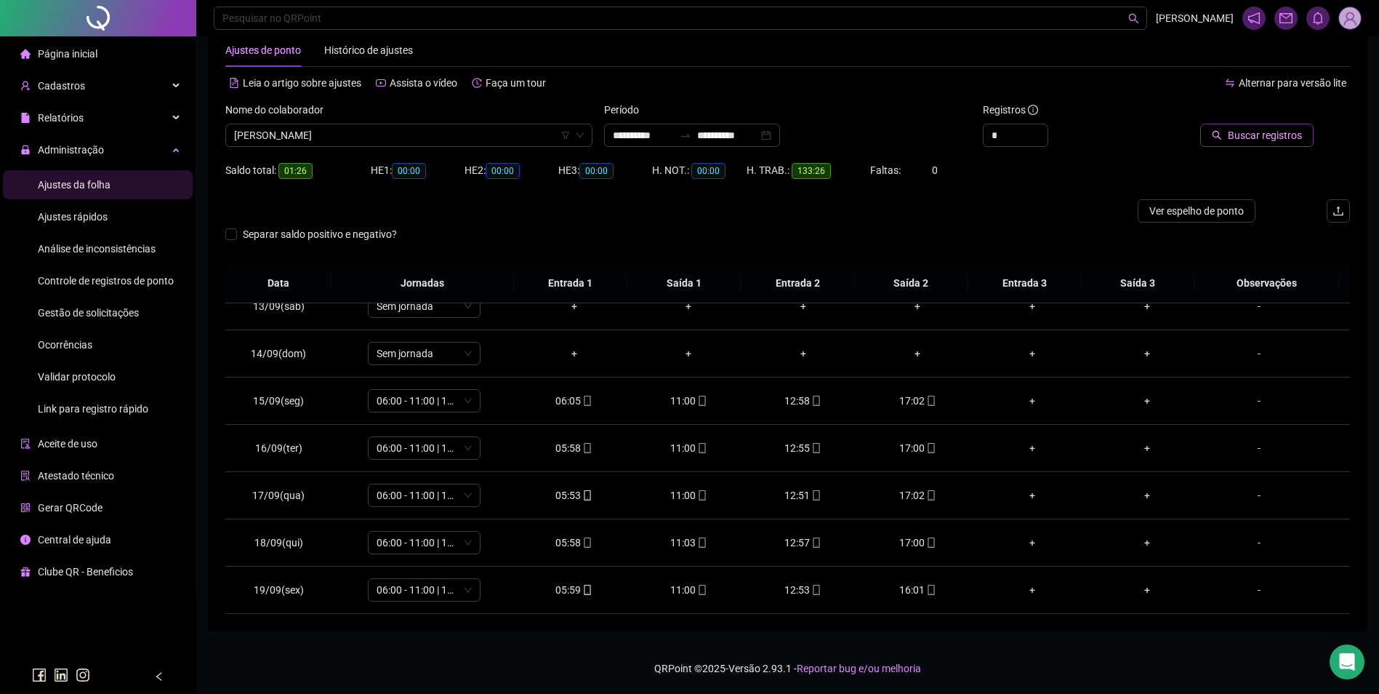
click at [1272, 140] on span "Buscar registros" at bounding box center [1265, 135] width 74 height 16
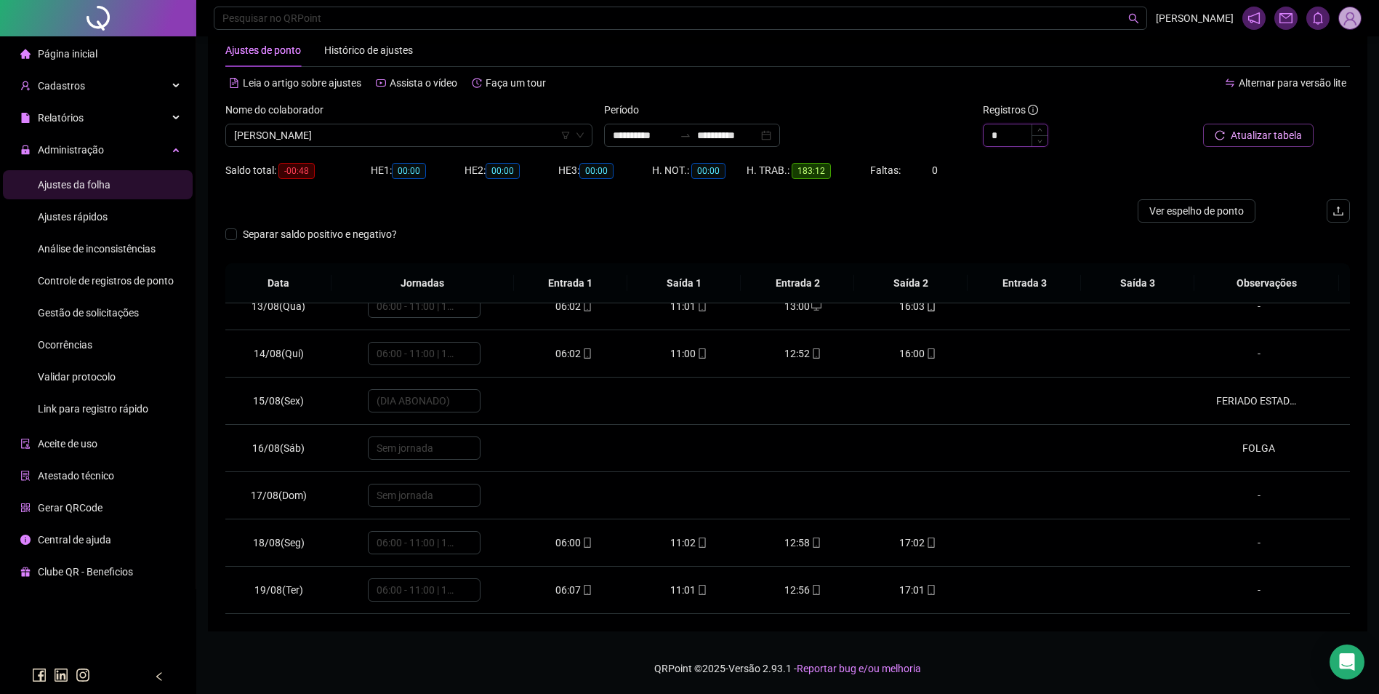
click at [1003, 132] on input "*" at bounding box center [1016, 135] width 64 height 22
click at [758, 135] on input "**********" at bounding box center [727, 135] width 61 height 16
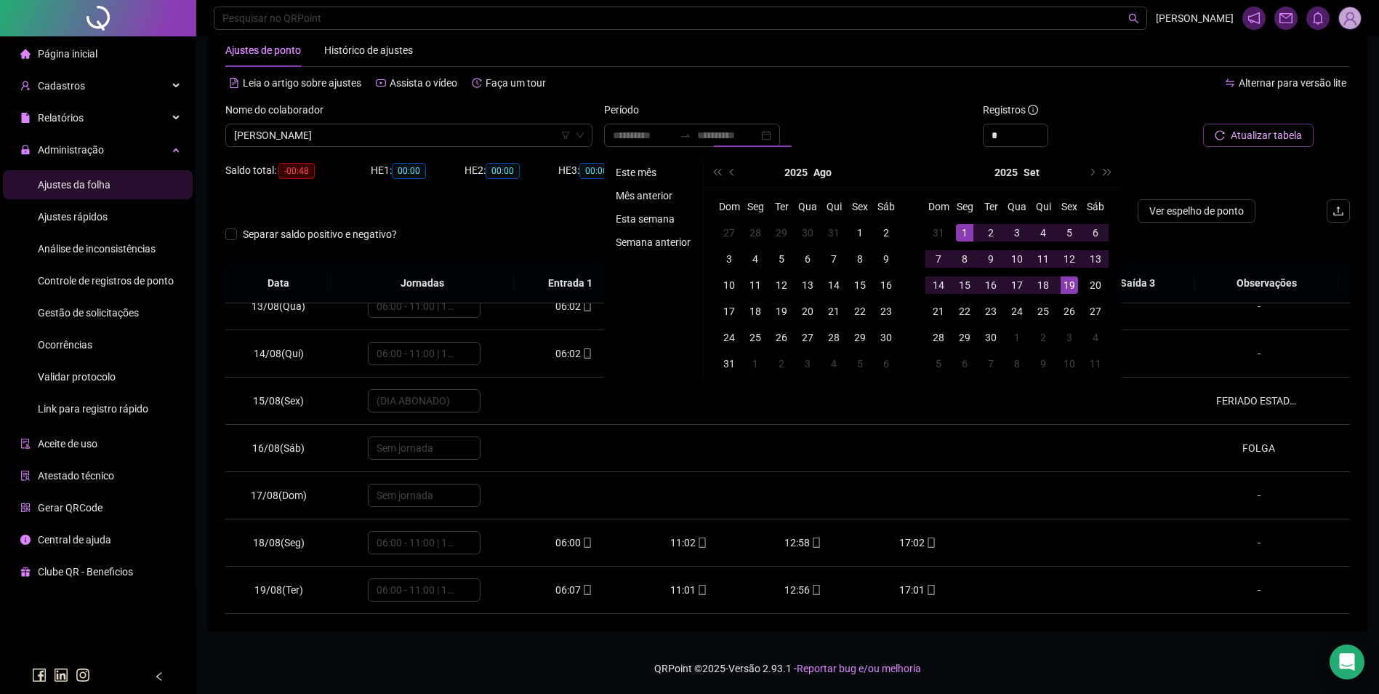
click at [647, 167] on li "Este mês" at bounding box center [653, 172] width 87 height 17
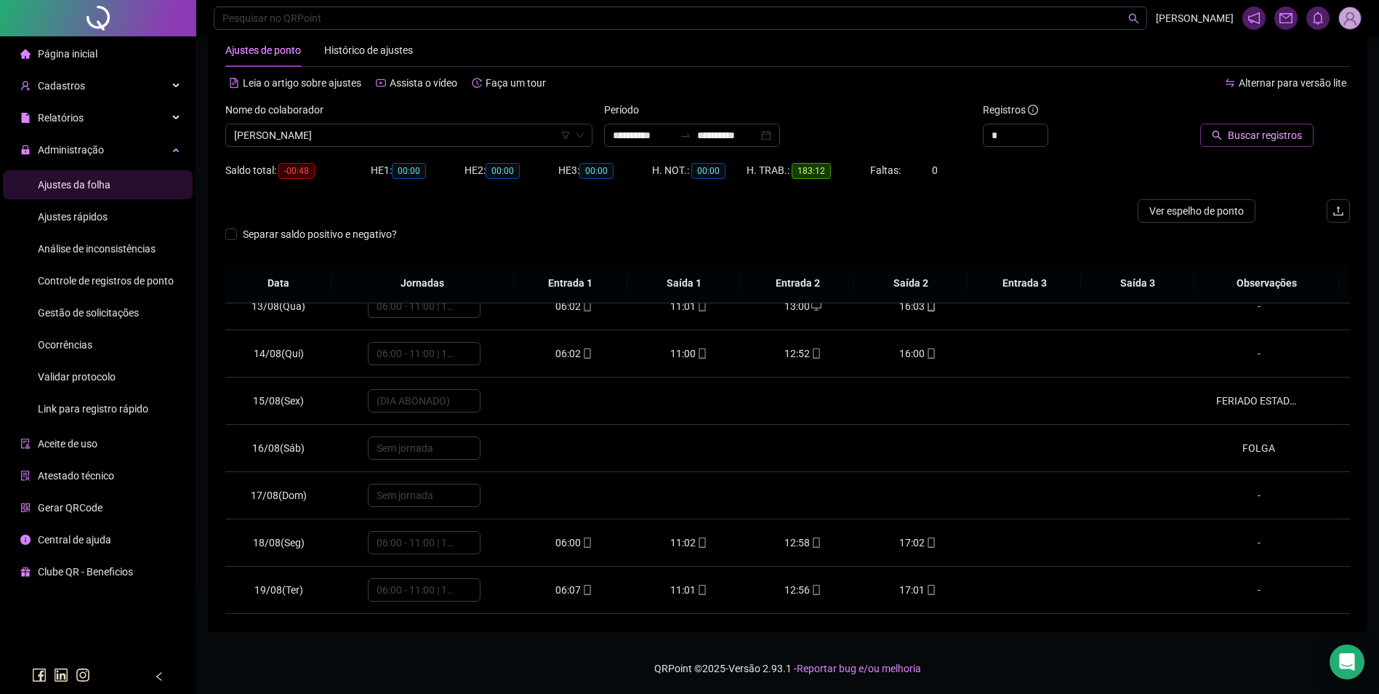
click at [1244, 140] on span "Buscar registros" at bounding box center [1265, 135] width 74 height 16
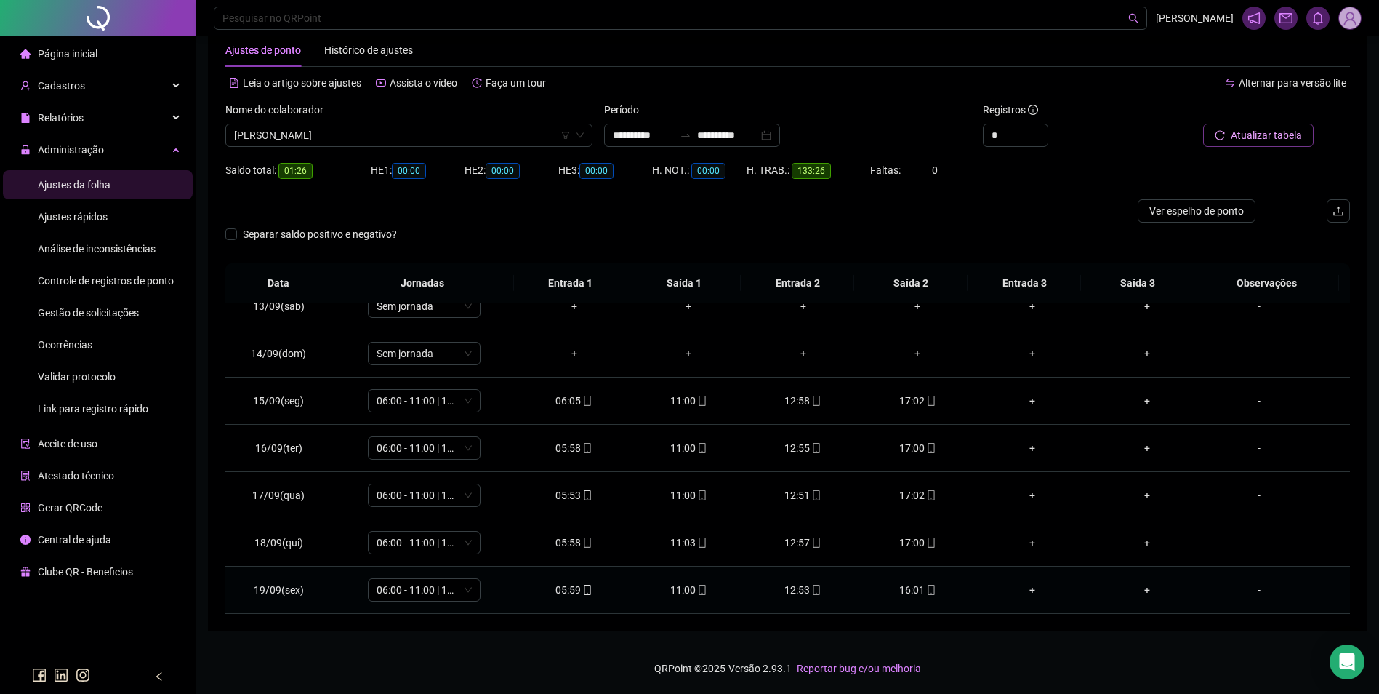
click at [816, 589] on div "12:53" at bounding box center [804, 590] width 92 height 16
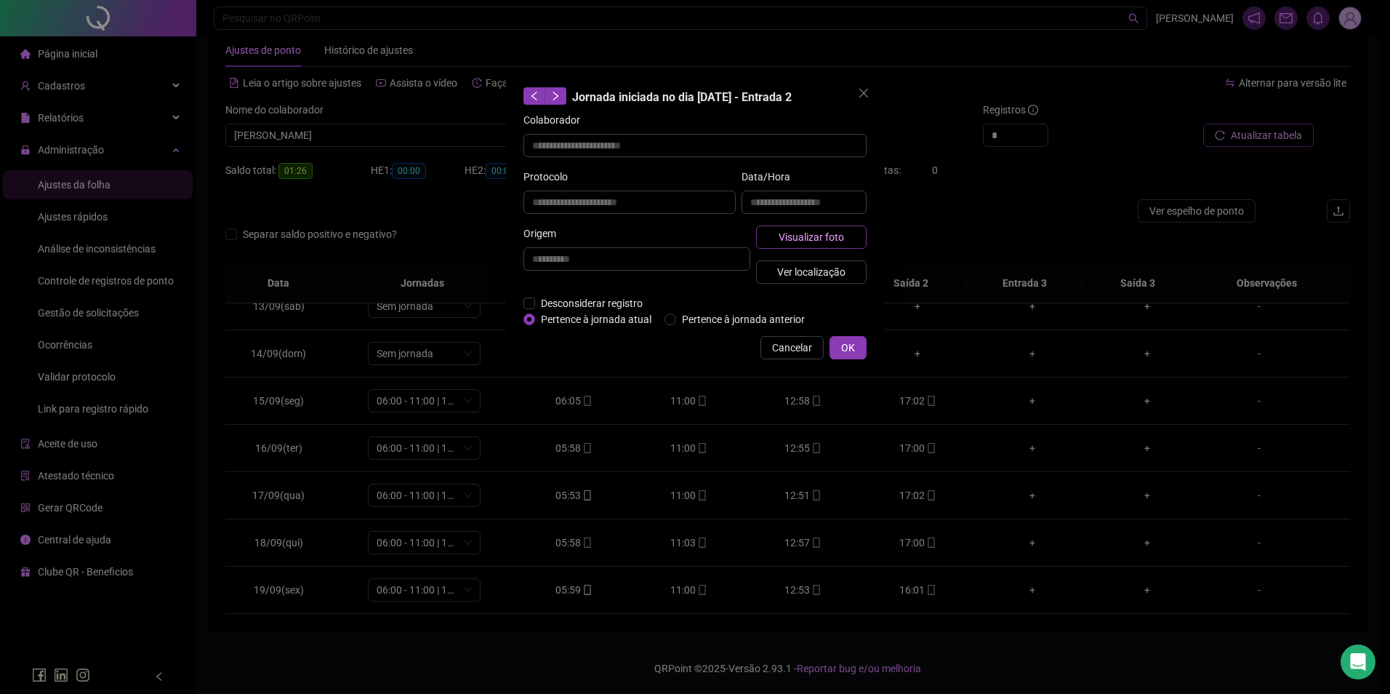
click at [847, 235] on button "Visualizar foto" at bounding box center [811, 236] width 111 height 23
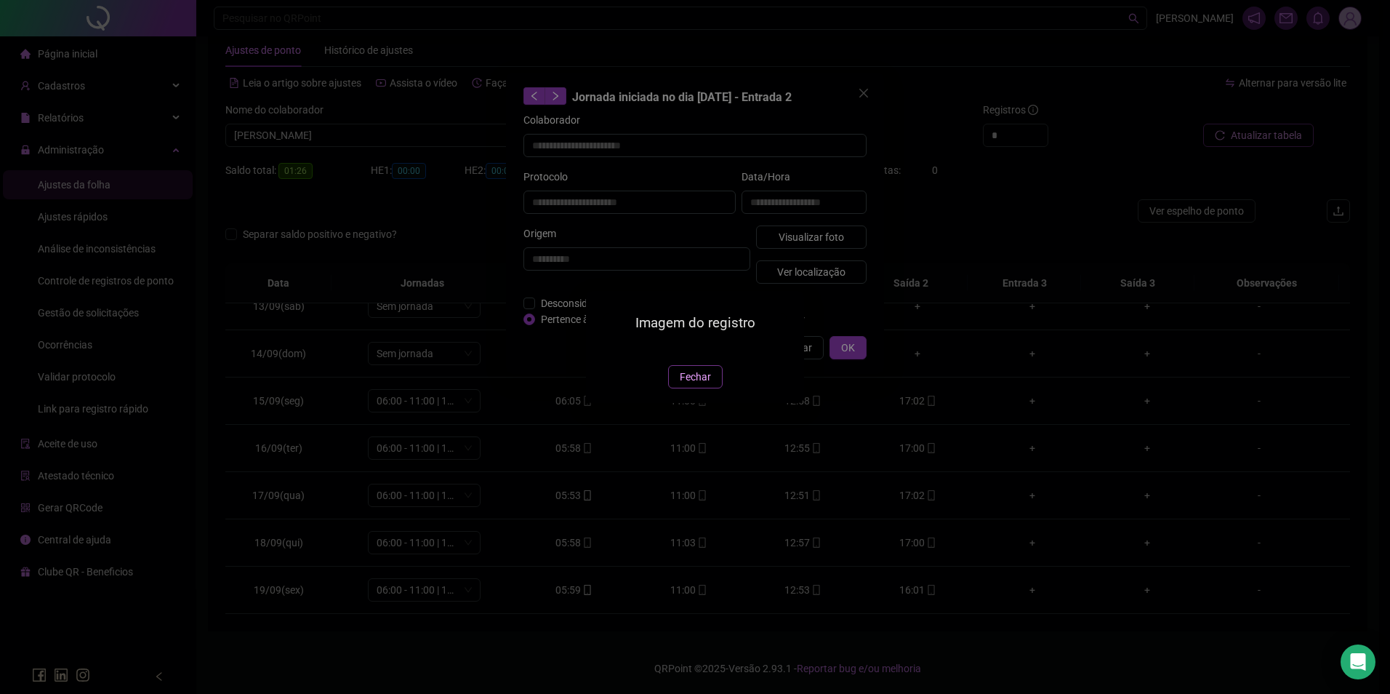
click at [699, 388] on button "Fechar" at bounding box center [695, 376] width 55 height 23
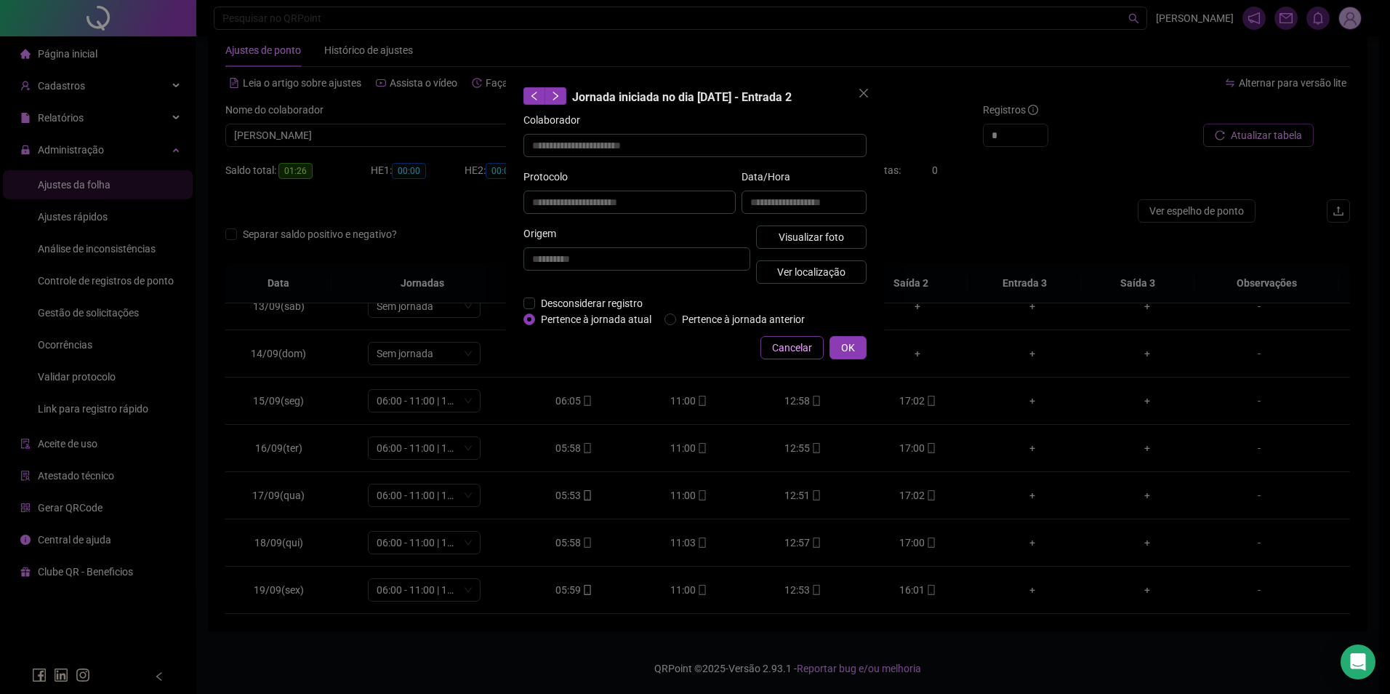
click at [805, 350] on span "Cancelar" at bounding box center [792, 348] width 40 height 16
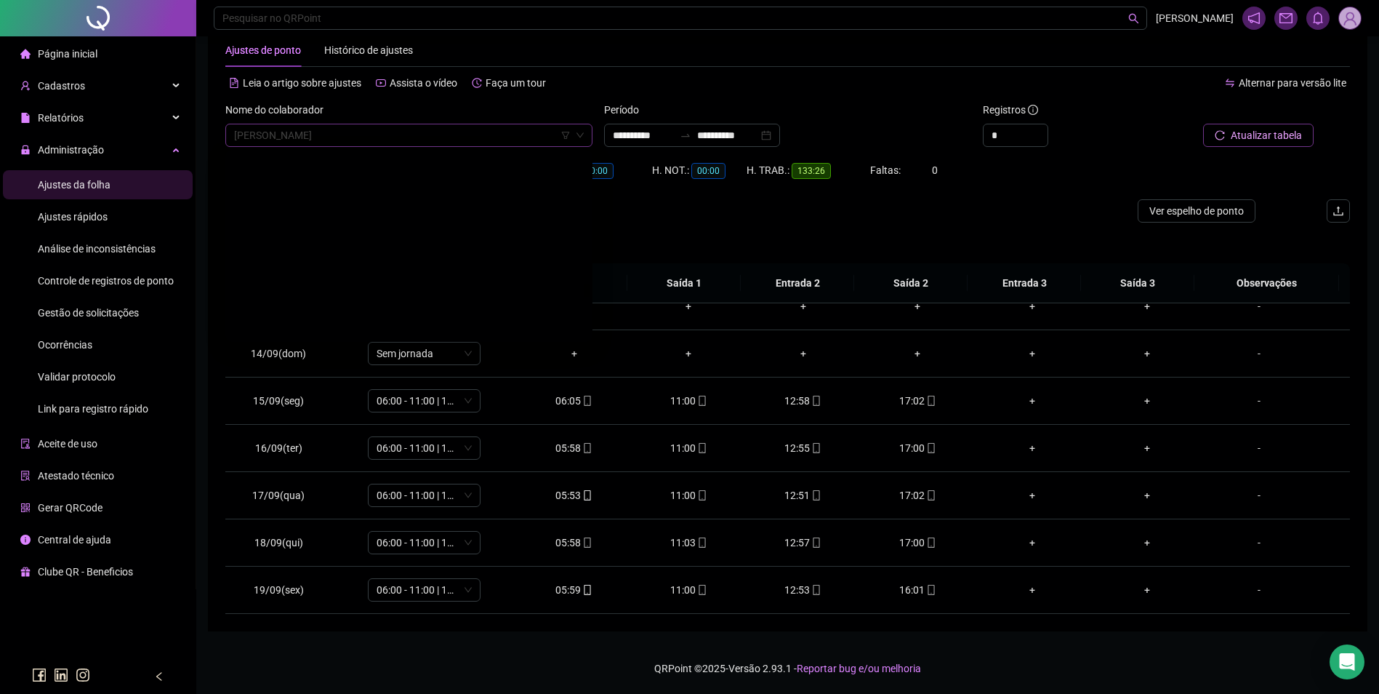
scroll to position [16194, 0]
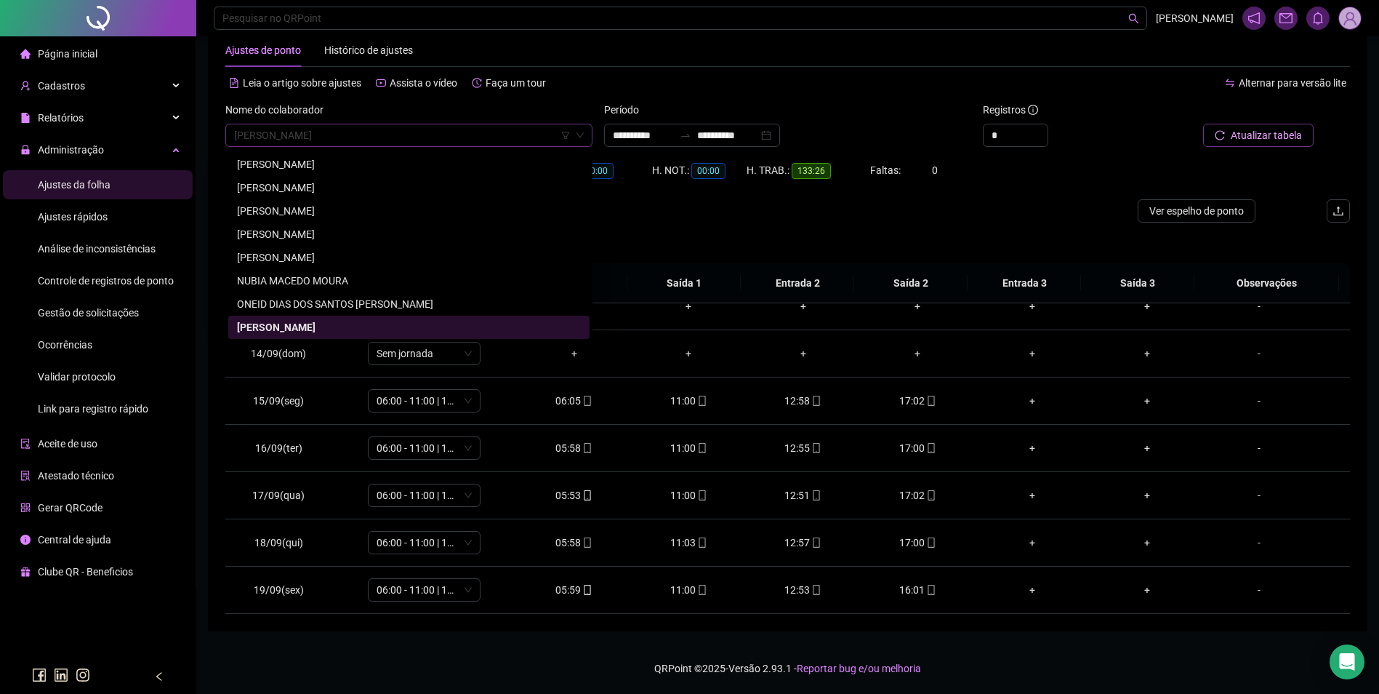
click at [447, 138] on span "[PERSON_NAME]" at bounding box center [409, 135] width 350 height 22
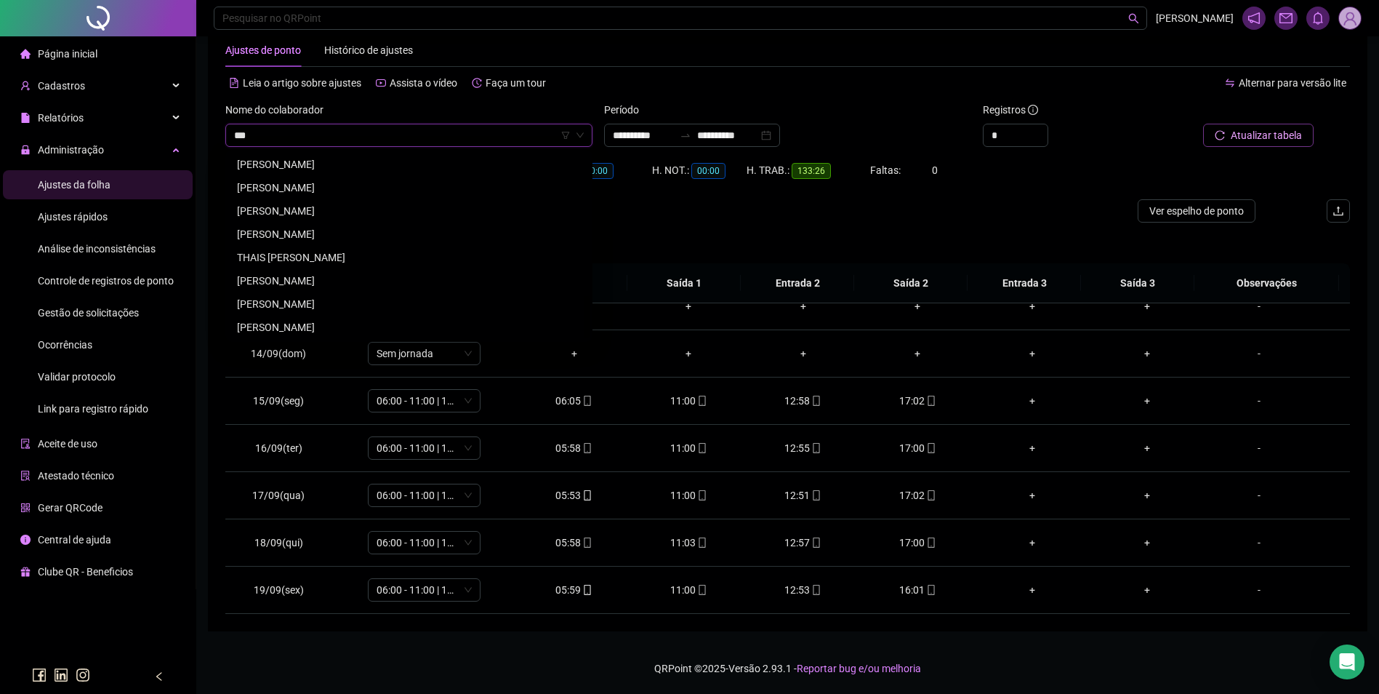
scroll to position [0, 0]
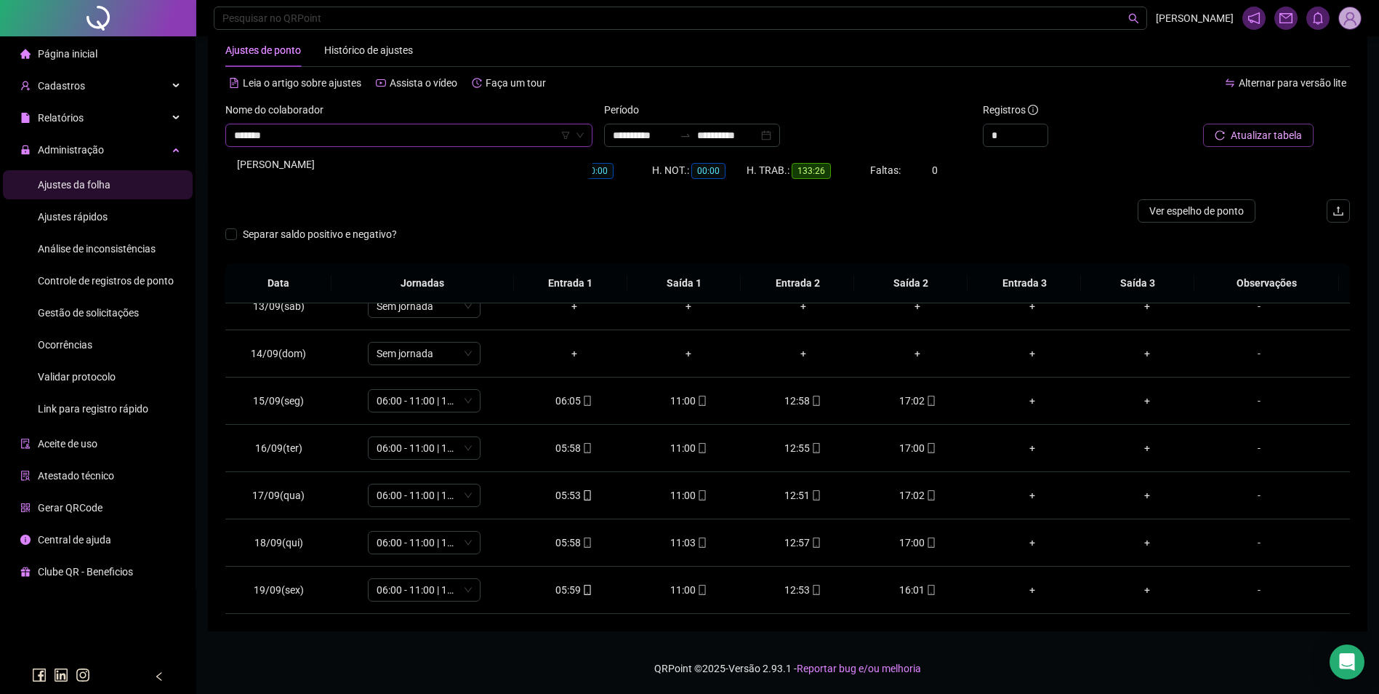
click at [336, 153] on div "[PERSON_NAME]" at bounding box center [408, 164] width 361 height 23
click at [1242, 135] on span "Buscar registros" at bounding box center [1265, 135] width 74 height 16
click at [811, 586] on icon "mobile" at bounding box center [816, 590] width 10 height 10
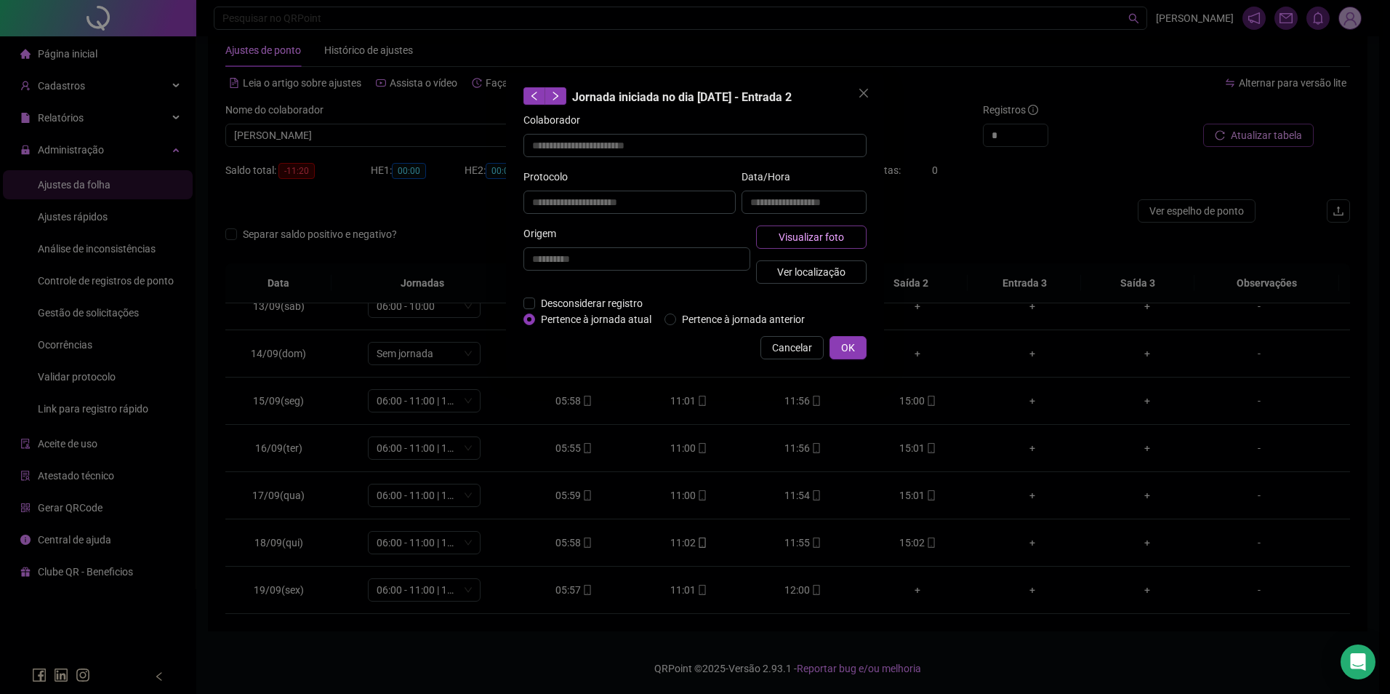
click at [851, 234] on button "Visualizar foto" at bounding box center [811, 236] width 111 height 23
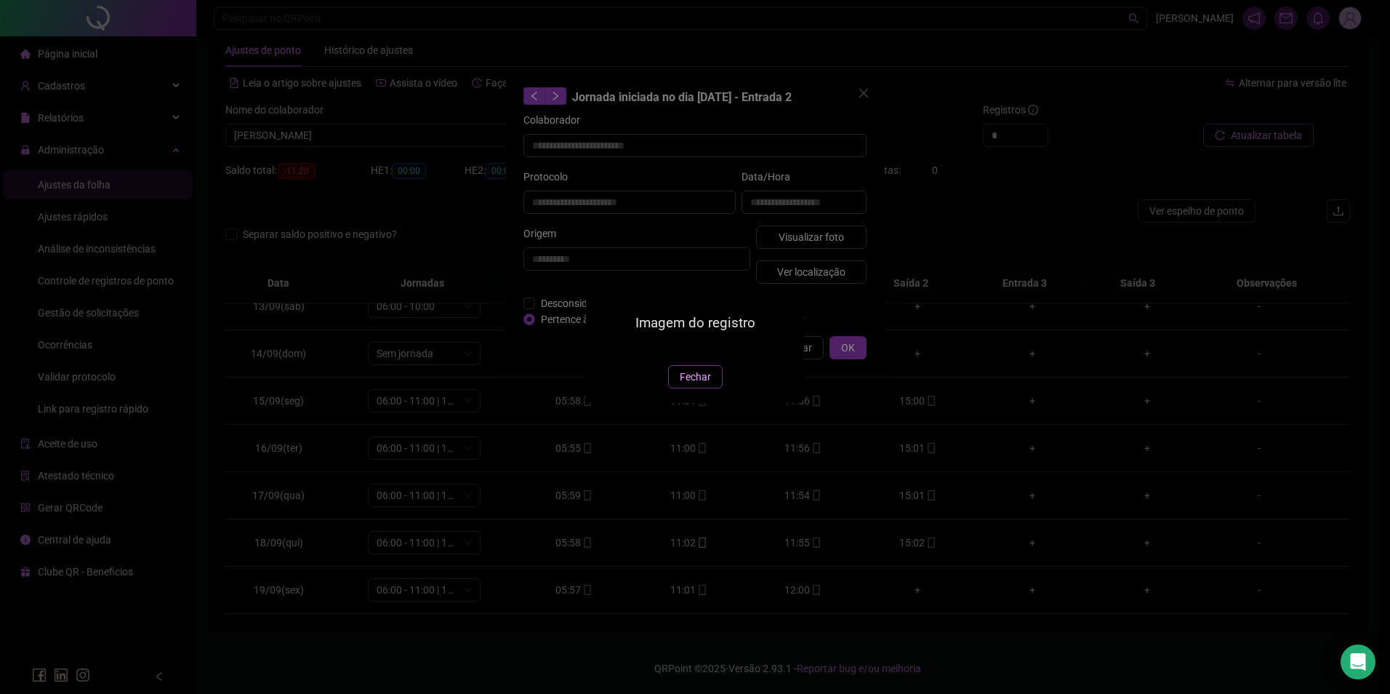
click at [681, 388] on button "Fechar" at bounding box center [695, 376] width 55 height 23
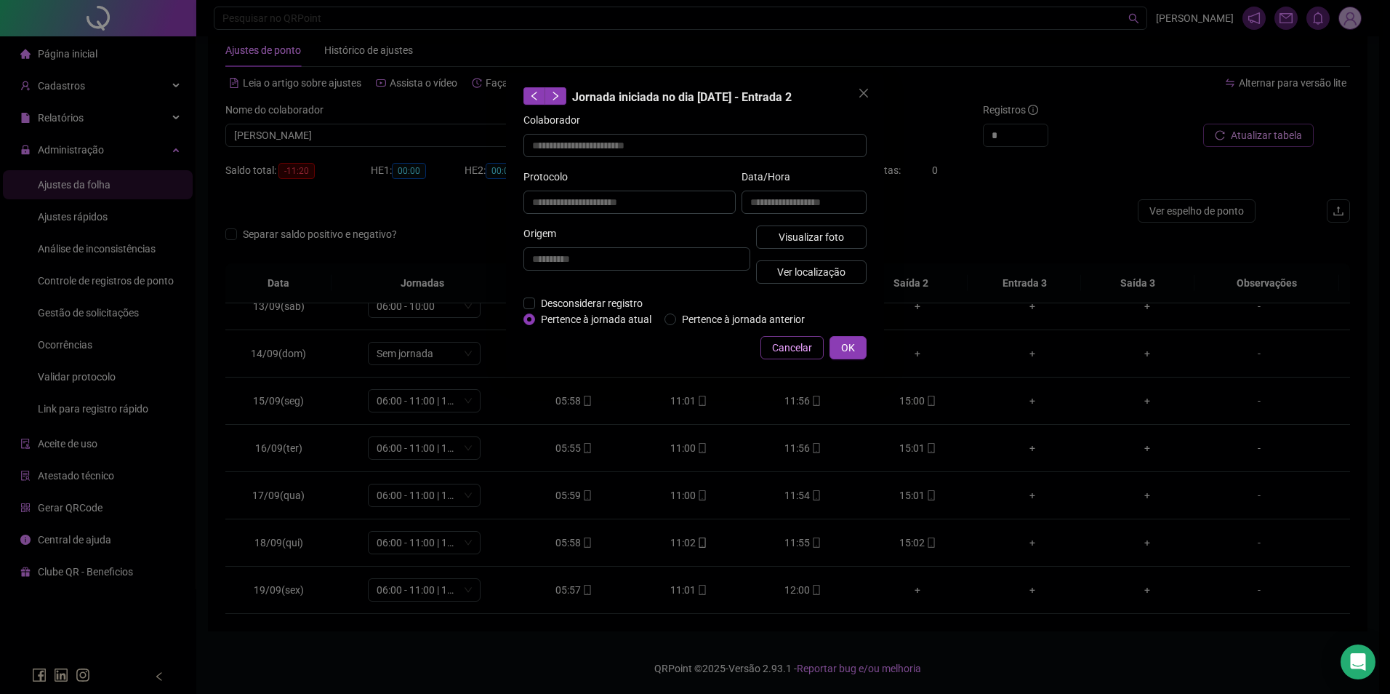
click at [791, 350] on span "Cancelar" at bounding box center [792, 348] width 40 height 16
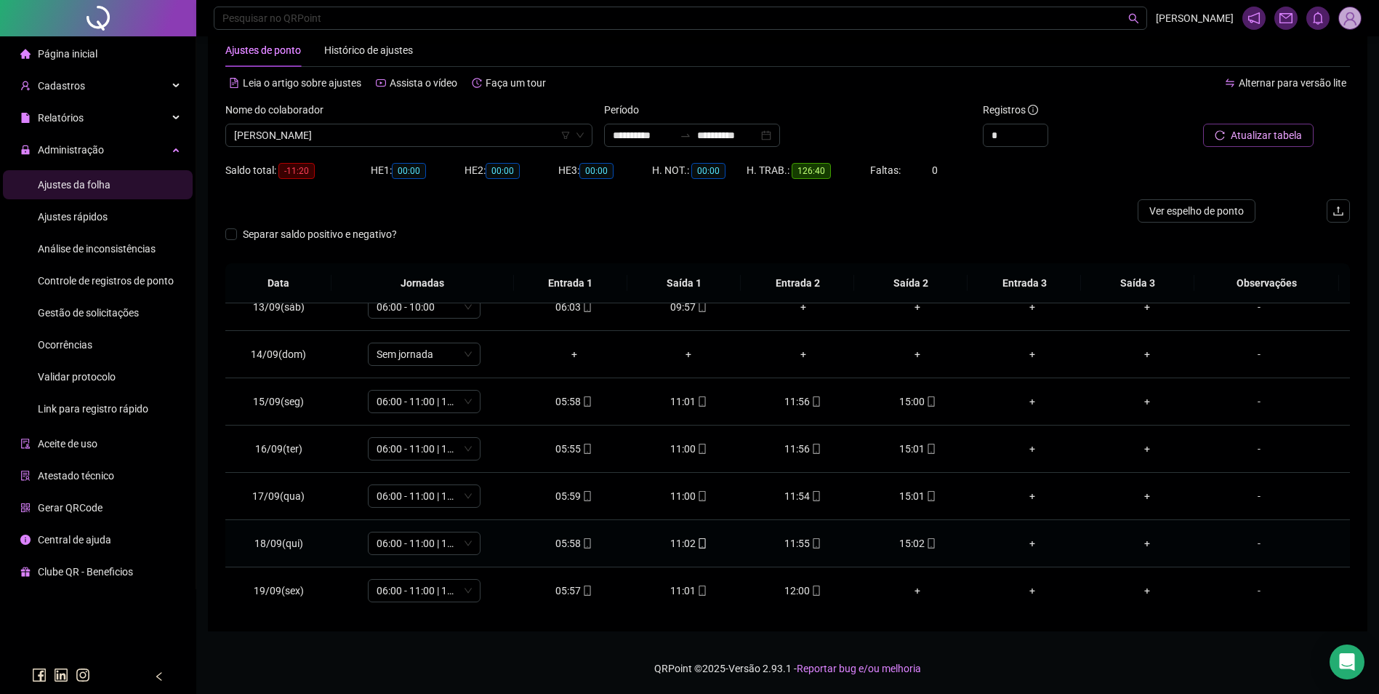
scroll to position [588, 0]
click at [584, 591] on icon "mobile" at bounding box center [587, 590] width 7 height 10
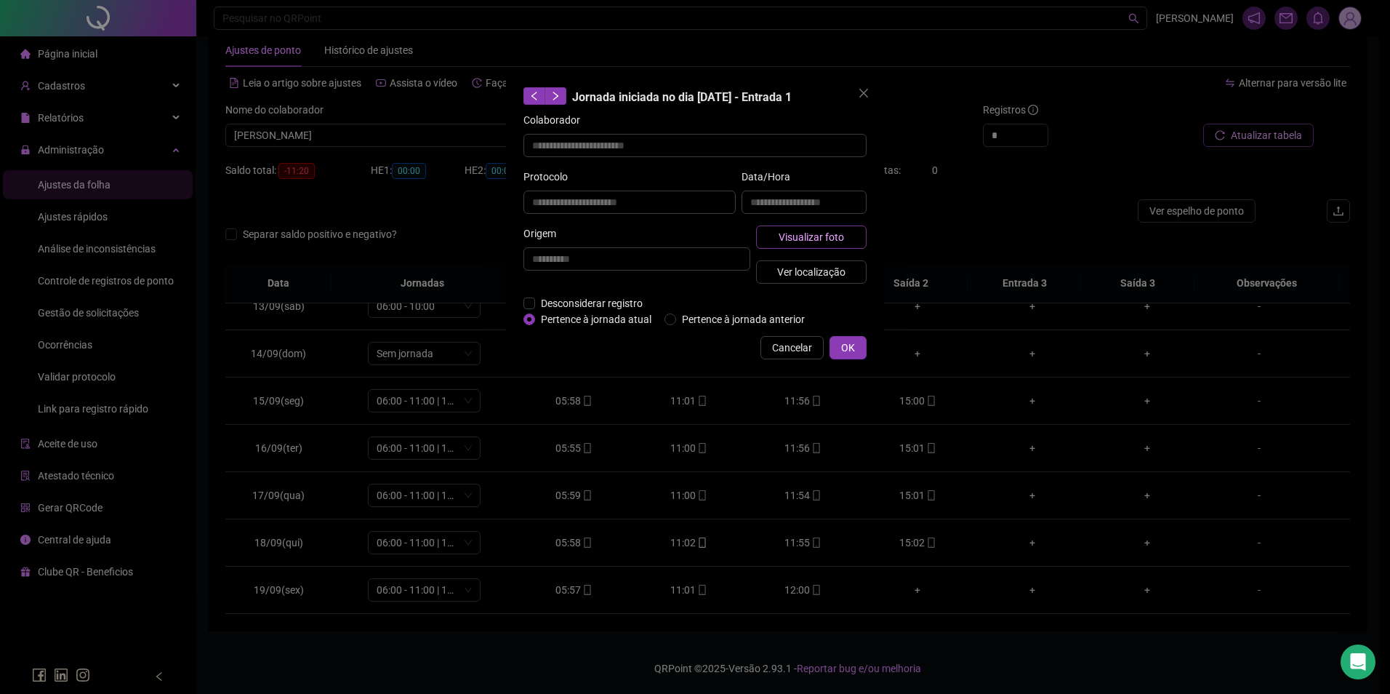
click at [807, 231] on span "Visualizar foto" at bounding box center [811, 237] width 65 height 16
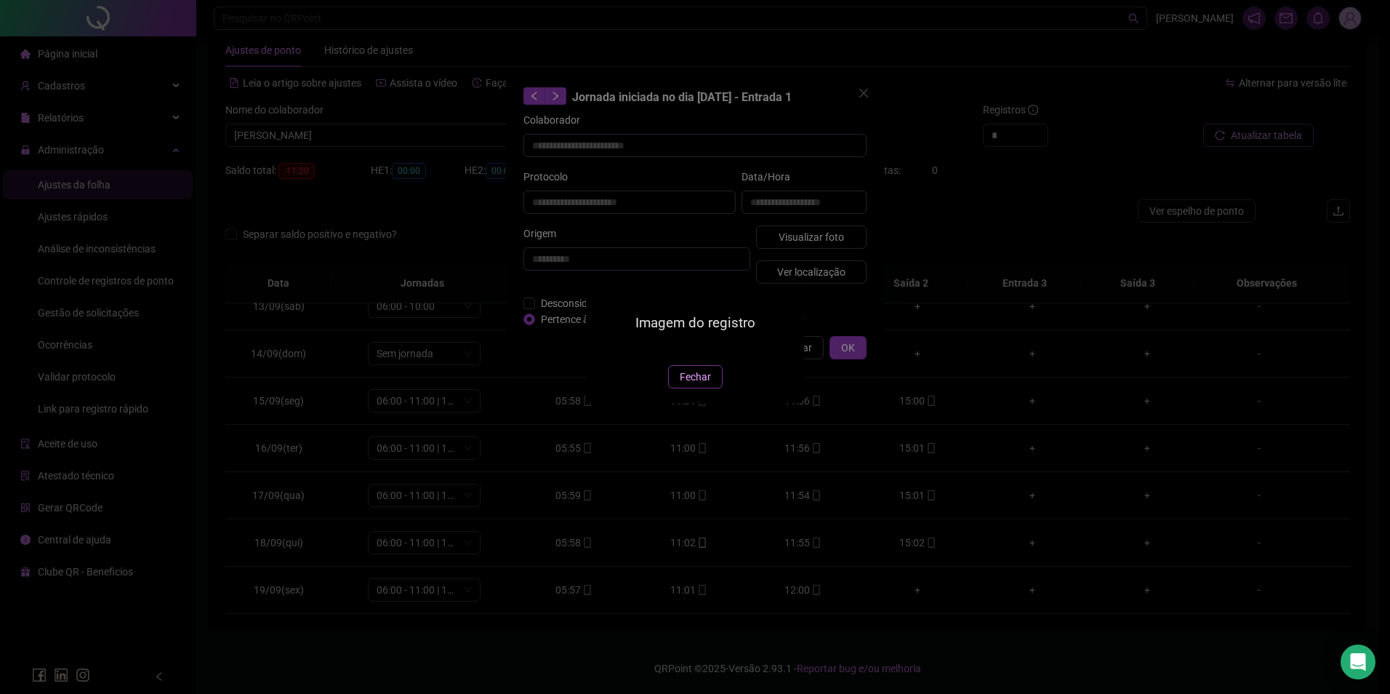
click at [694, 385] on span "Fechar" at bounding box center [695, 377] width 31 height 16
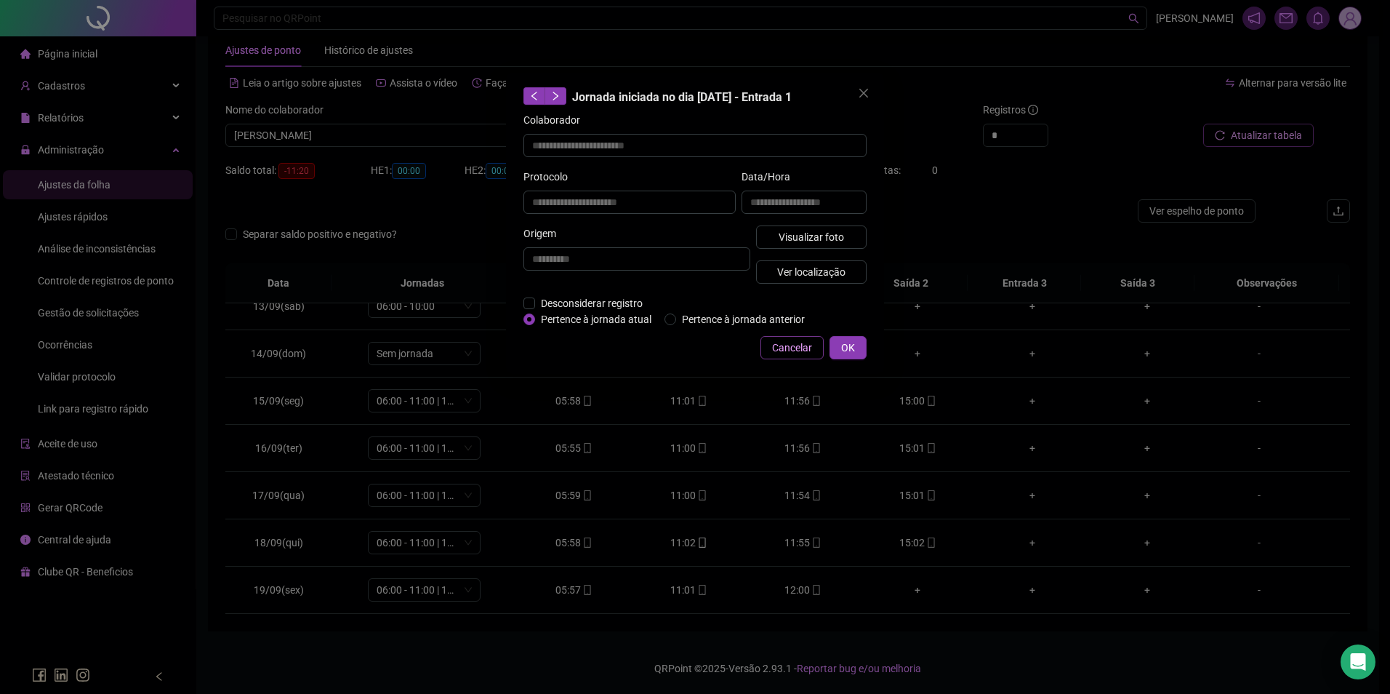
click at [776, 348] on span "Cancelar" at bounding box center [792, 348] width 40 height 16
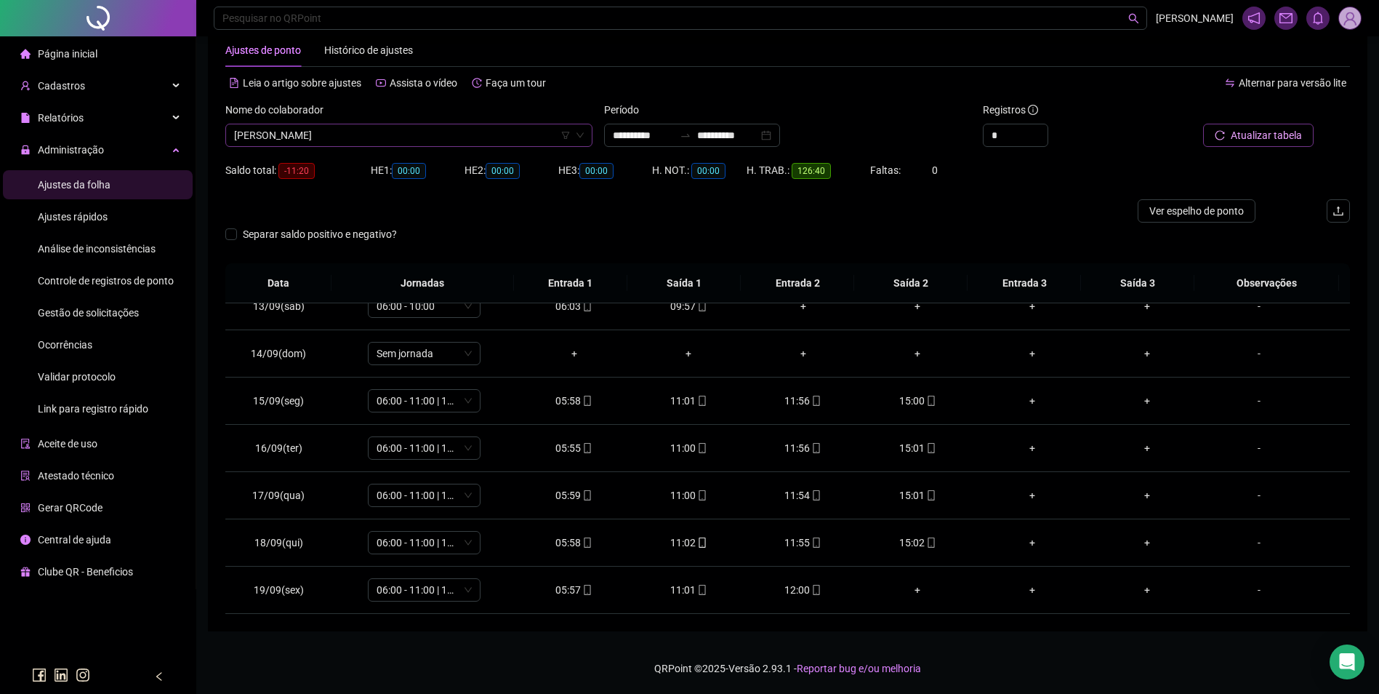
scroll to position [18312, 0]
click at [409, 137] on span "[PERSON_NAME]" at bounding box center [409, 135] width 350 height 22
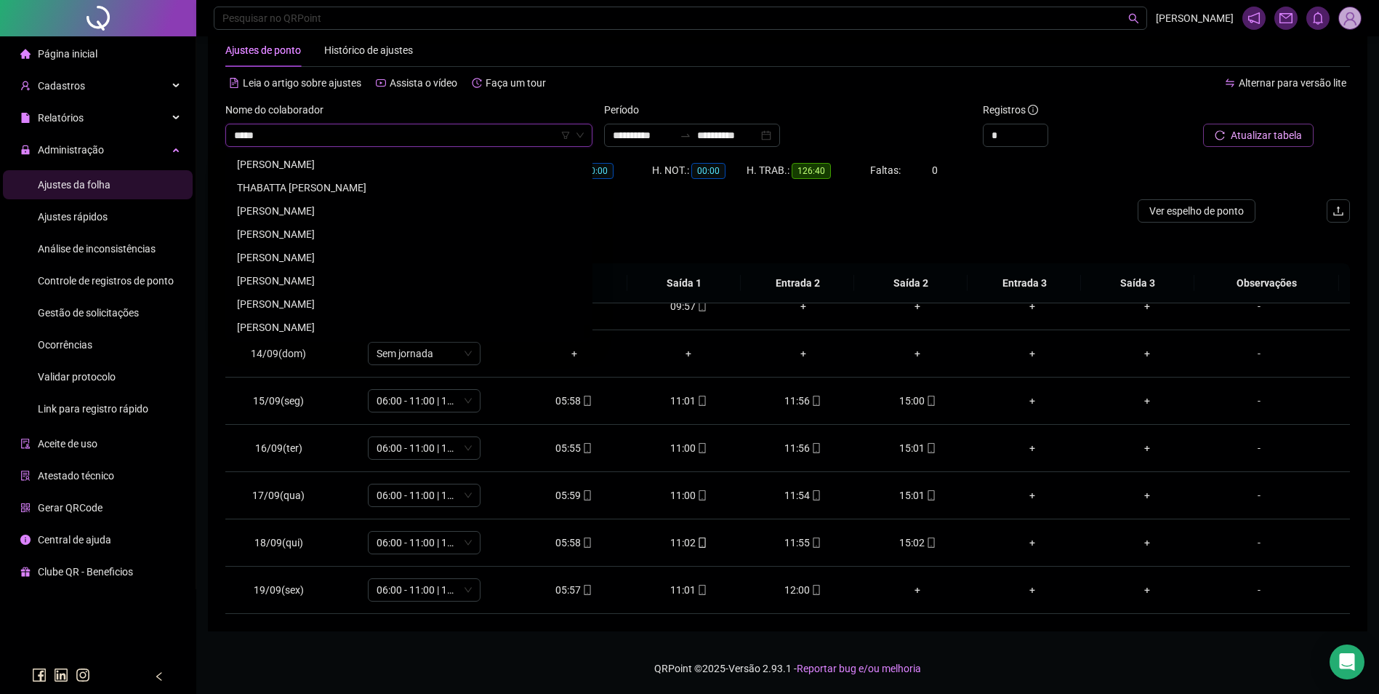
scroll to position [0, 0]
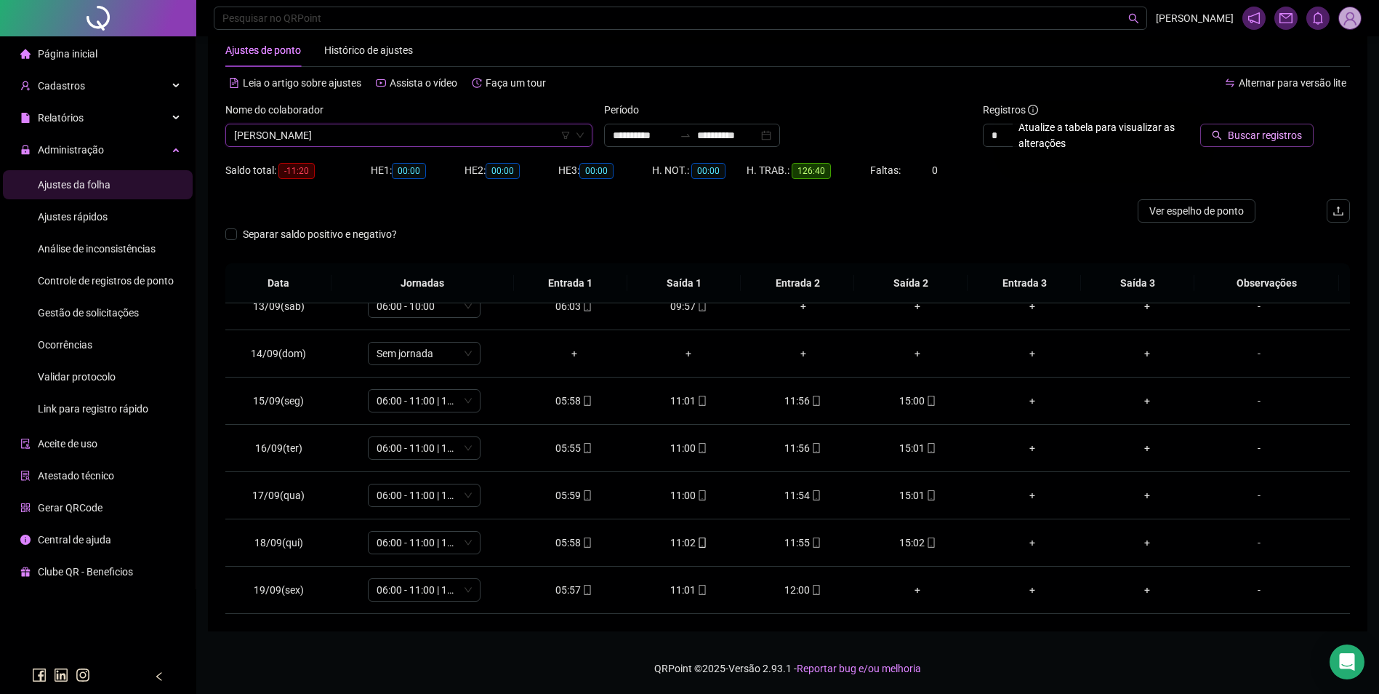
click at [1260, 127] on button "Buscar registros" at bounding box center [1256, 135] width 113 height 23
click at [915, 589] on div "15:01" at bounding box center [919, 590] width 92 height 16
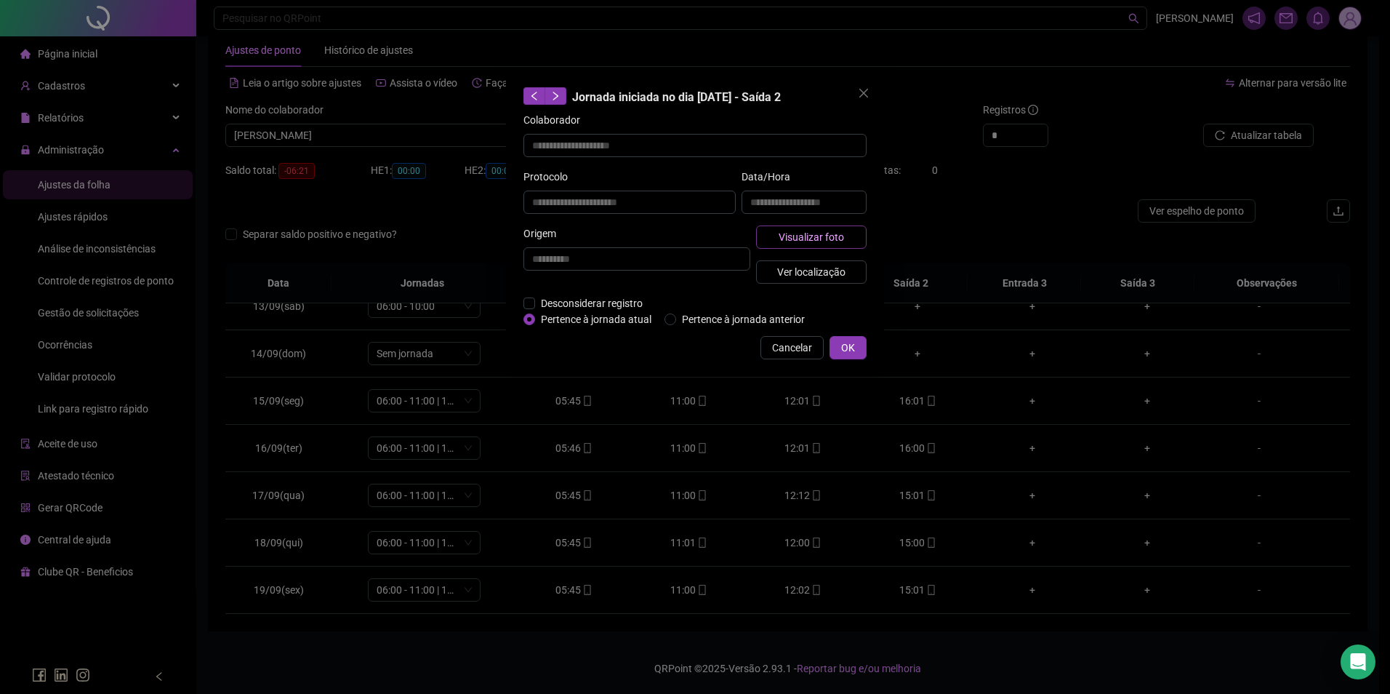
click at [854, 238] on button "Visualizar foto" at bounding box center [811, 236] width 111 height 23
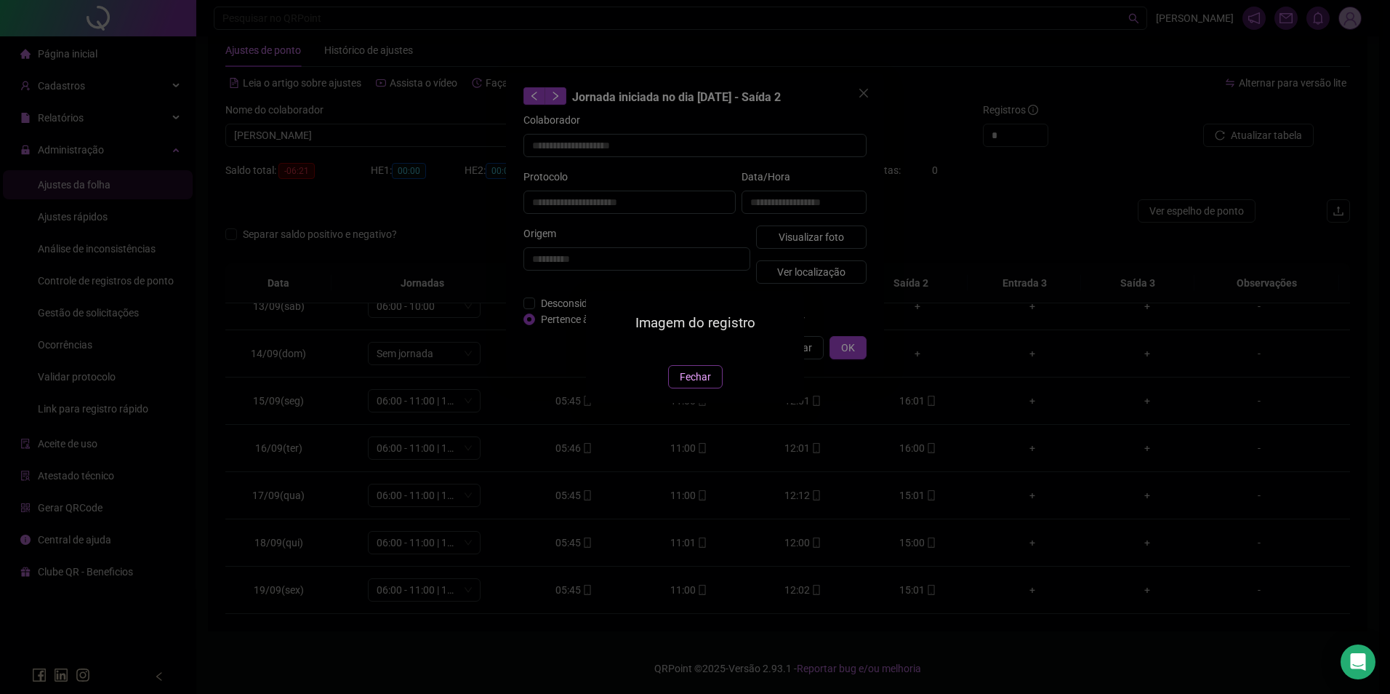
click at [698, 385] on span "Fechar" at bounding box center [695, 377] width 31 height 16
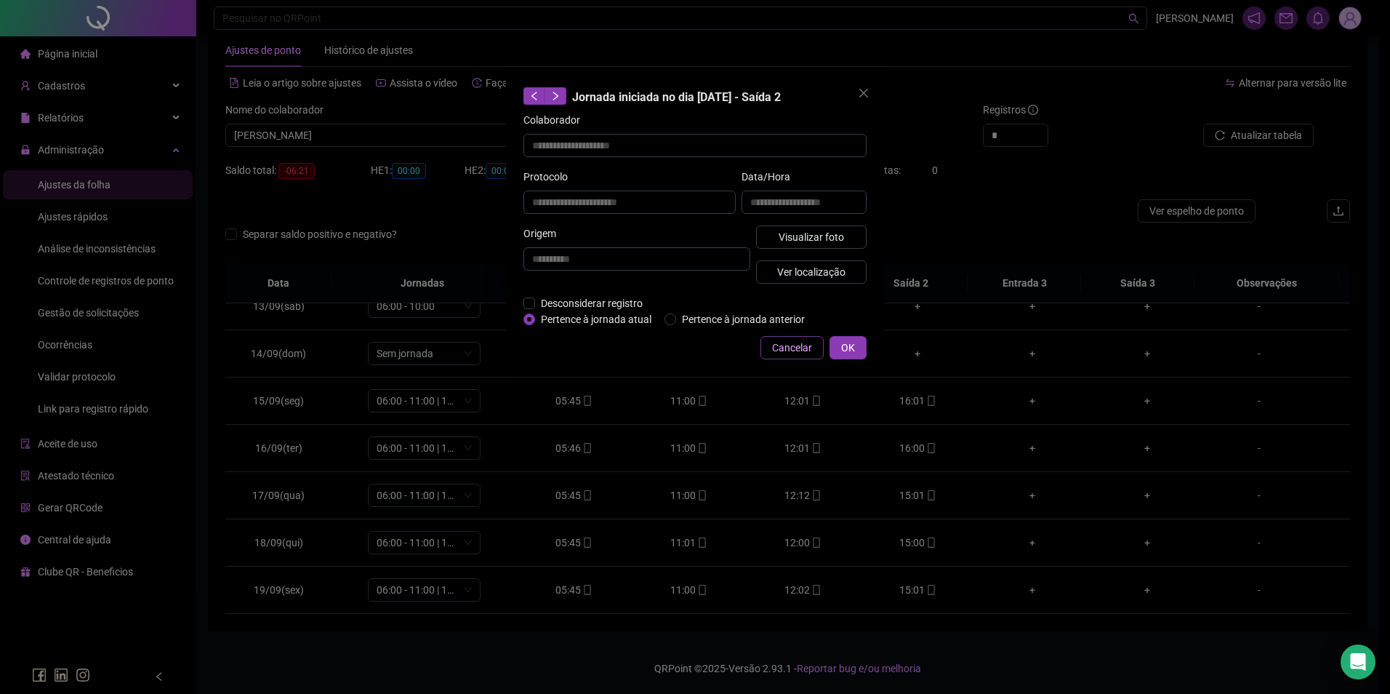
click at [793, 349] on span "Cancelar" at bounding box center [792, 348] width 40 height 16
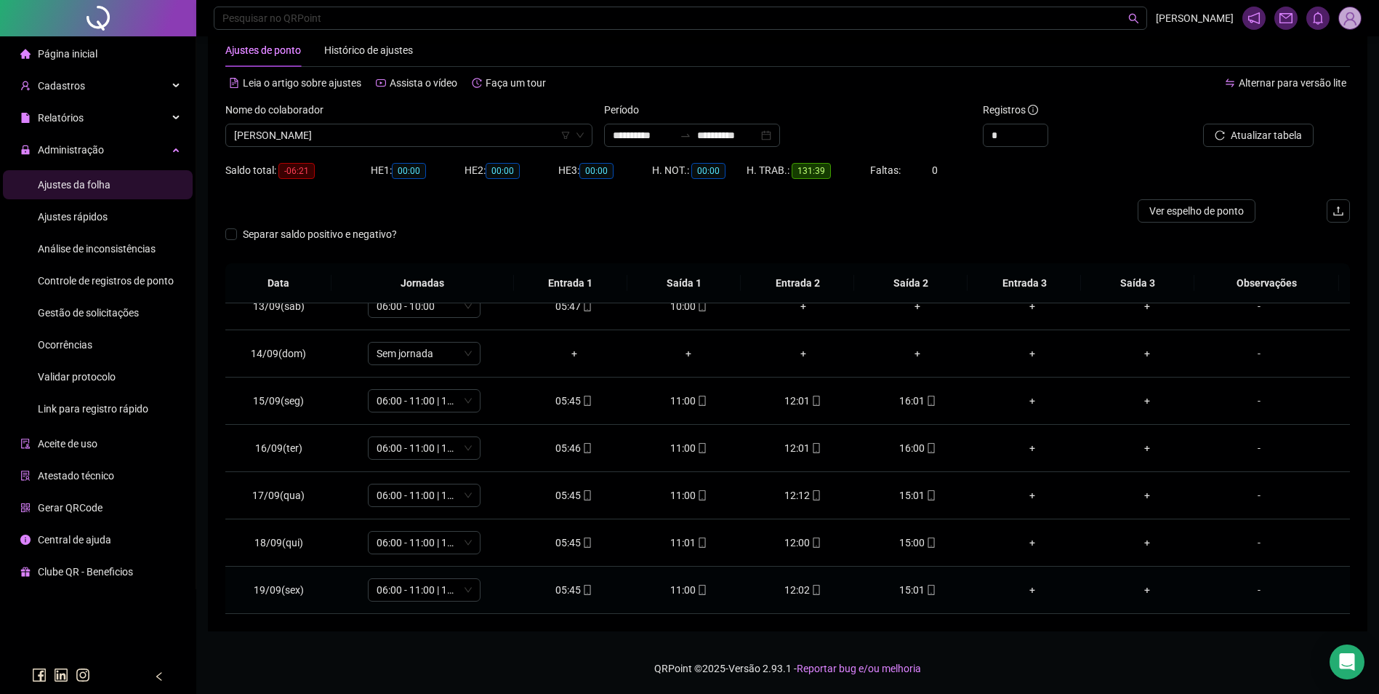
click at [574, 588] on div "05:45" at bounding box center [575, 590] width 92 height 16
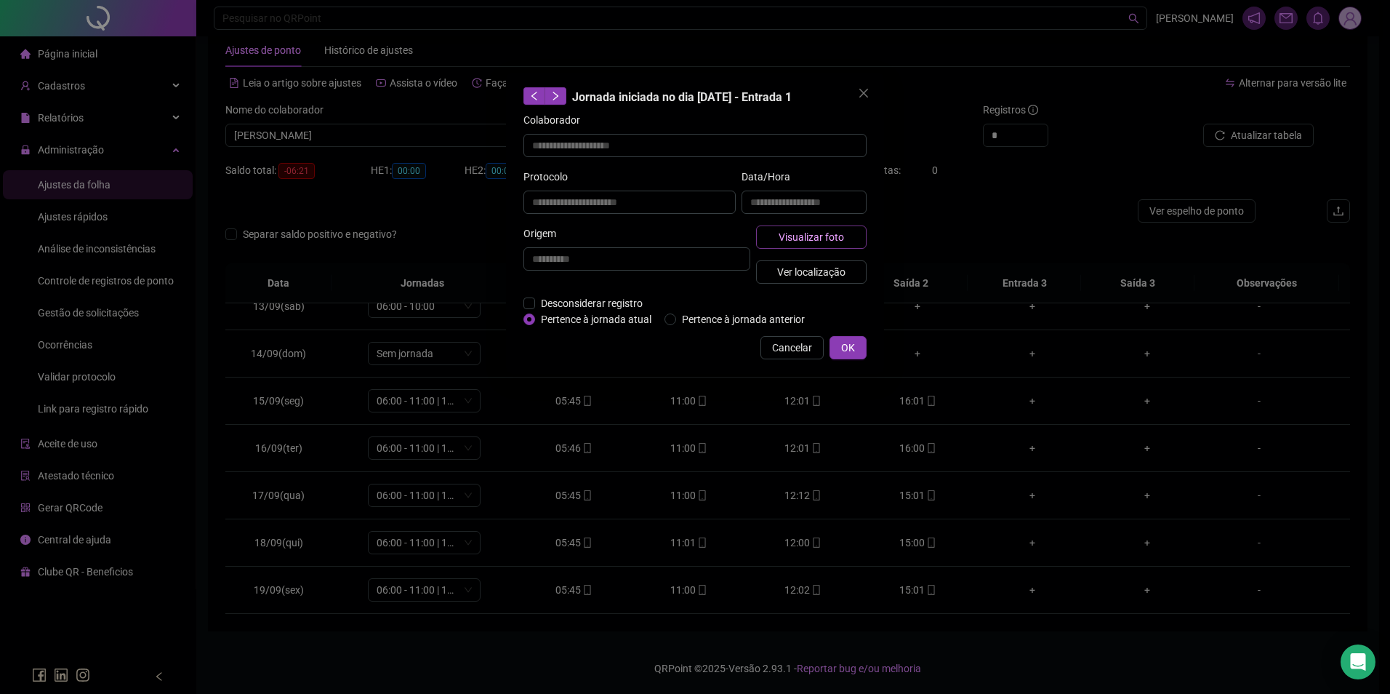
click at [790, 229] on span "Visualizar foto" at bounding box center [811, 237] width 65 height 16
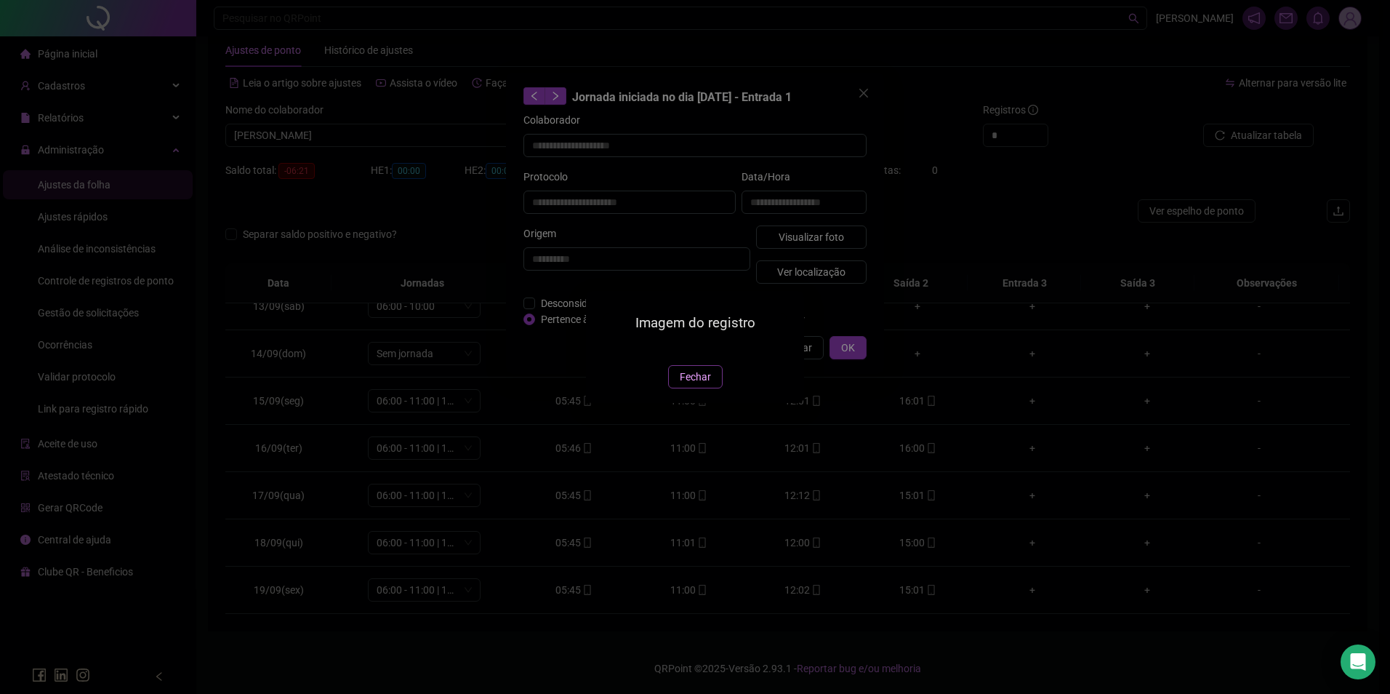
click at [696, 385] on span "Fechar" at bounding box center [695, 377] width 31 height 16
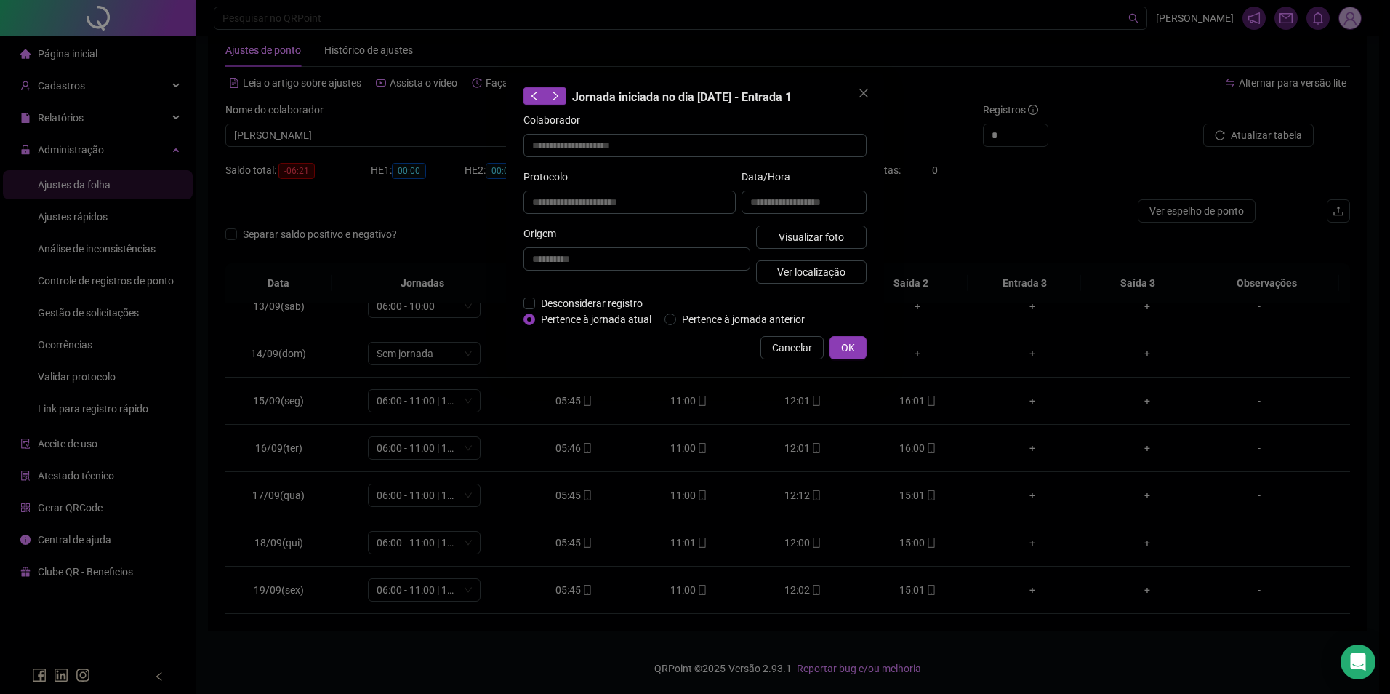
click at [803, 342] on span "Cancelar" at bounding box center [792, 348] width 40 height 16
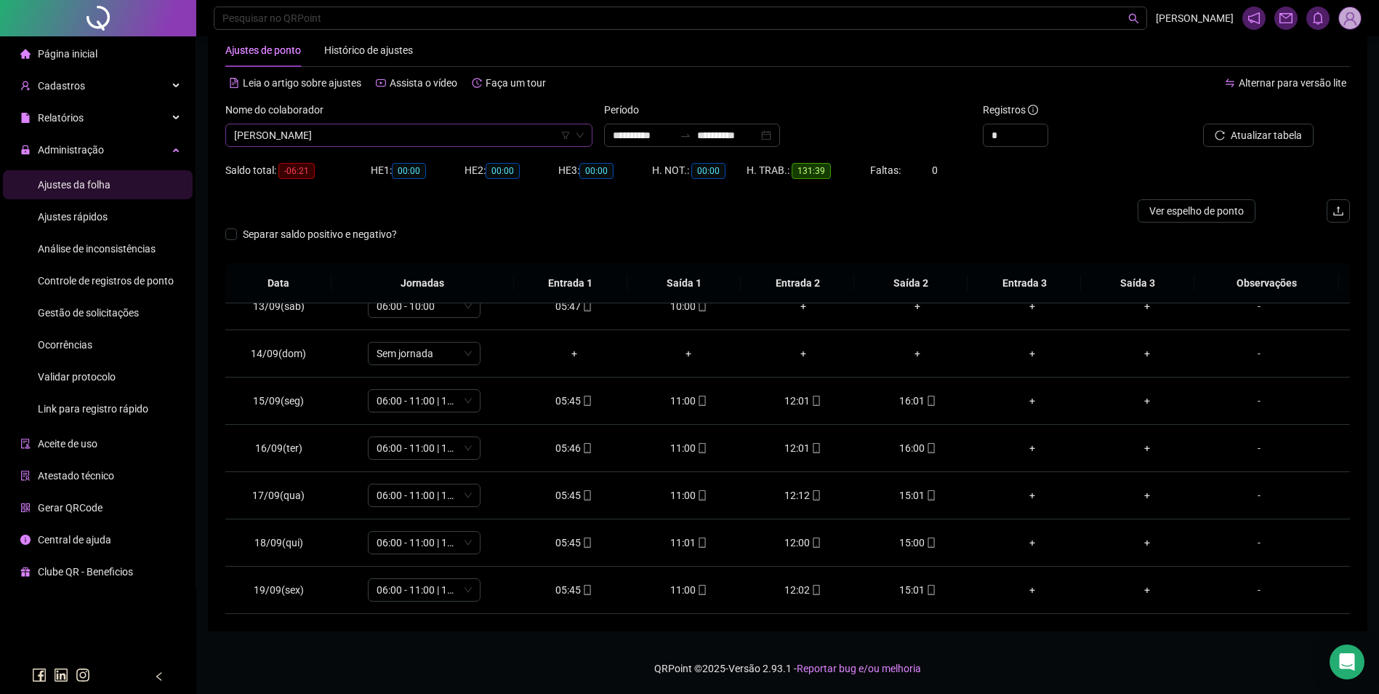
scroll to position [18684, 0]
click at [446, 137] on span "[PERSON_NAME]" at bounding box center [409, 135] width 350 height 22
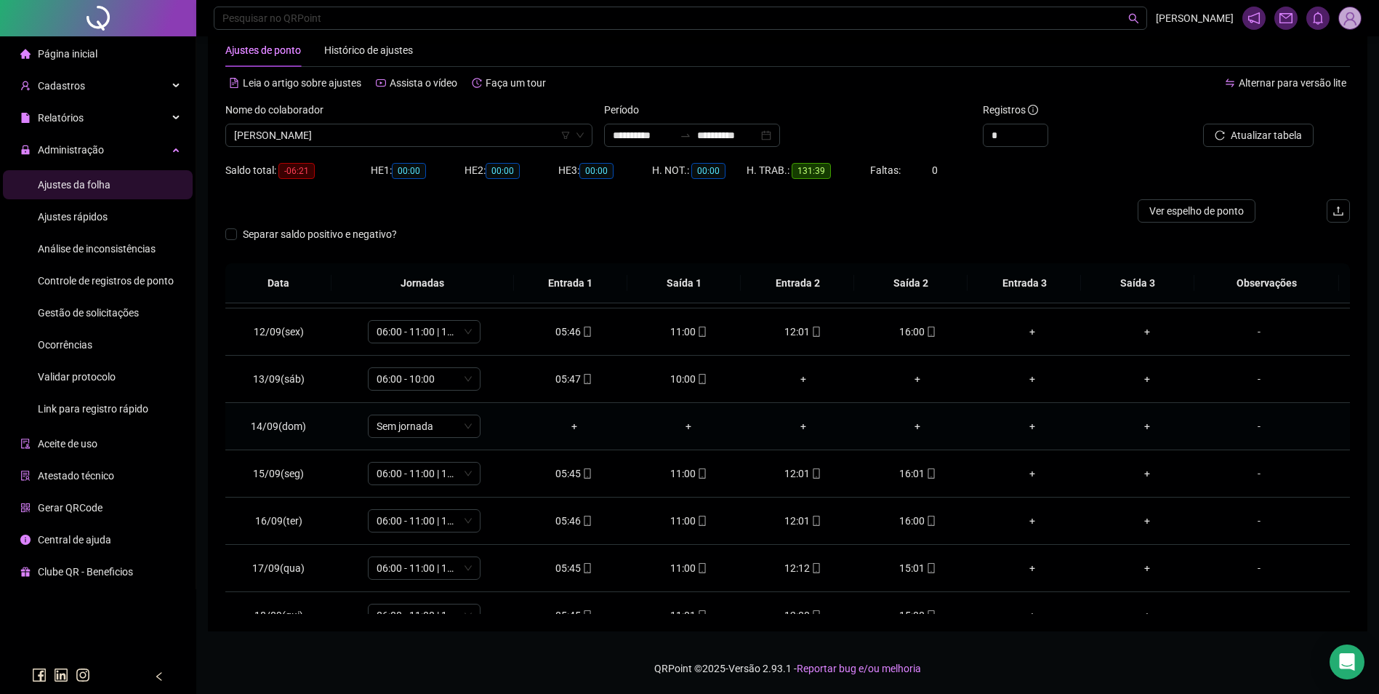
click at [1102, 449] on td "+" at bounding box center [1147, 426] width 115 height 47
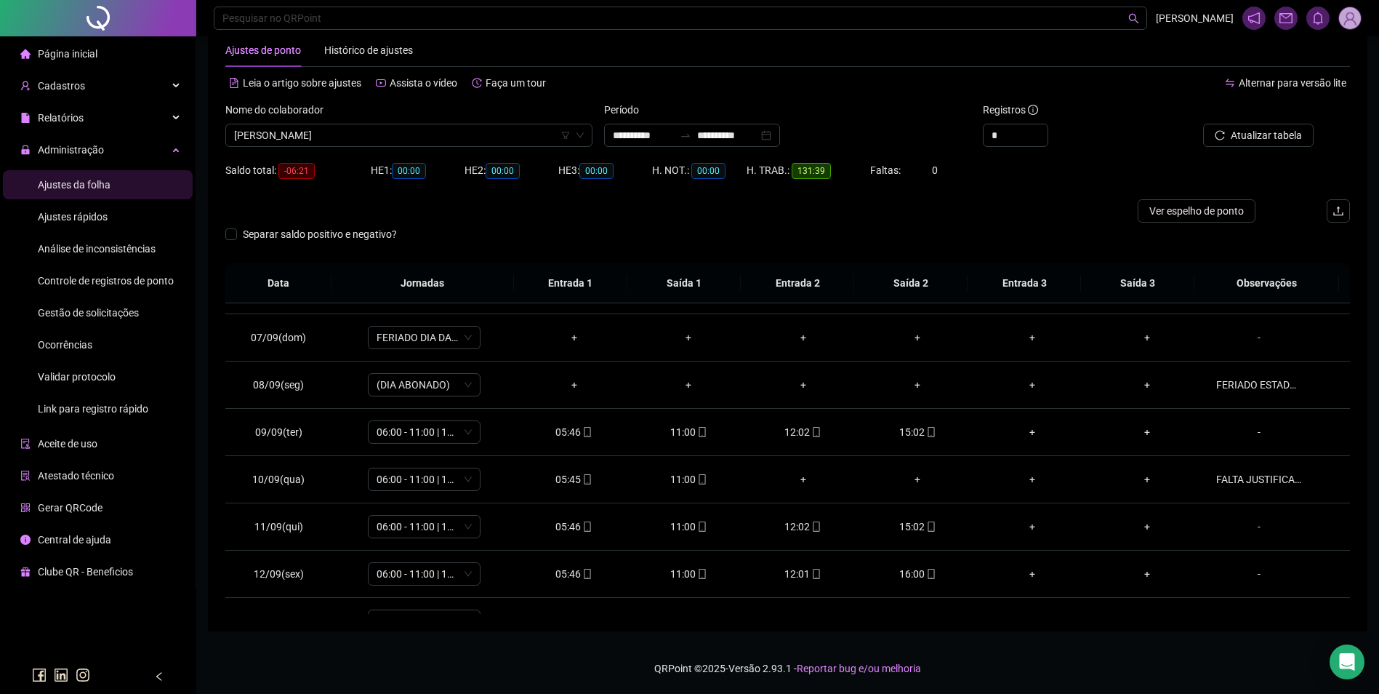
scroll to position [224, 0]
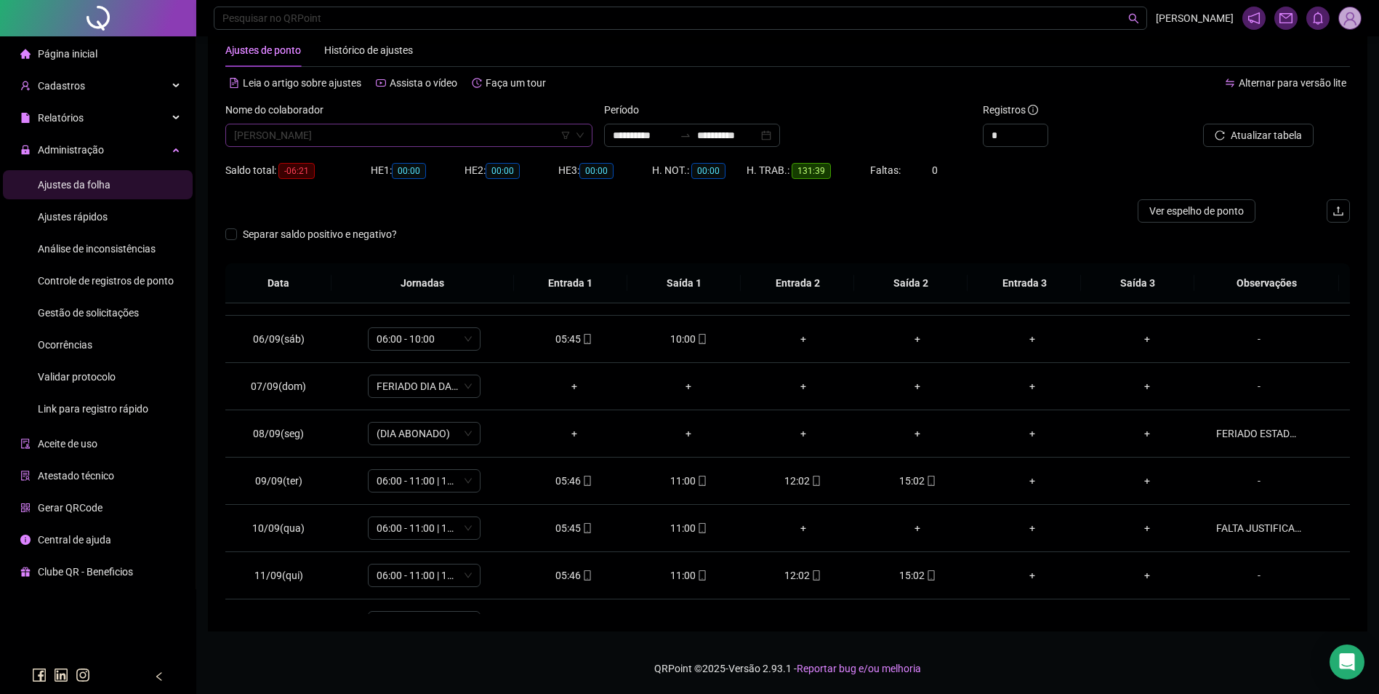
click at [426, 137] on span "[PERSON_NAME]" at bounding box center [409, 135] width 350 height 22
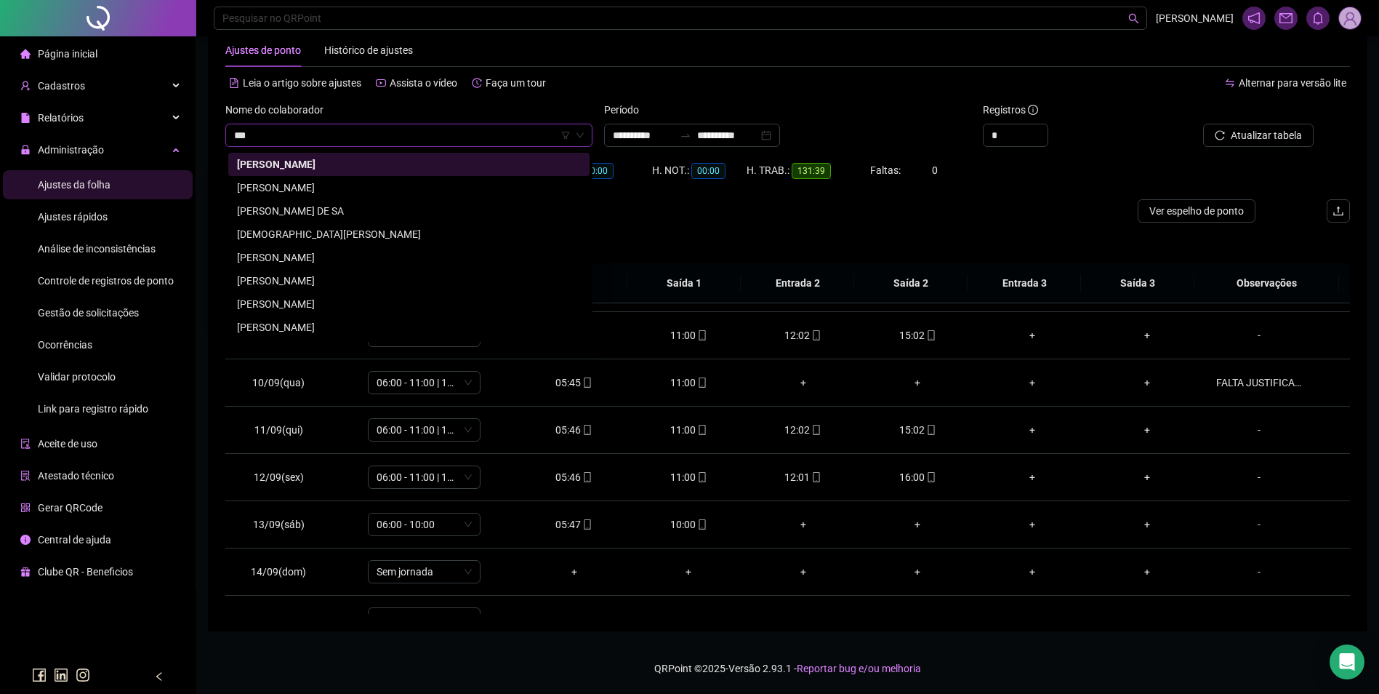
scroll to position [0, 0]
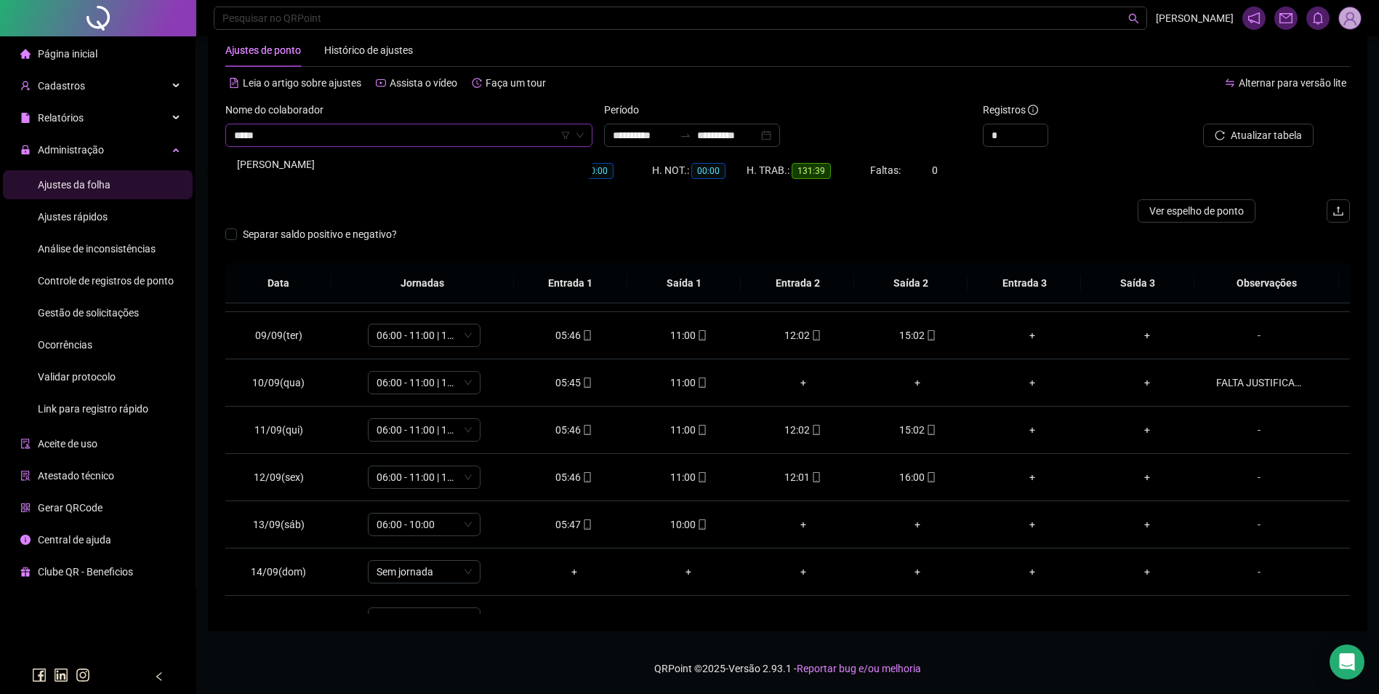
click at [300, 162] on div "[PERSON_NAME]" at bounding box center [409, 164] width 344 height 16
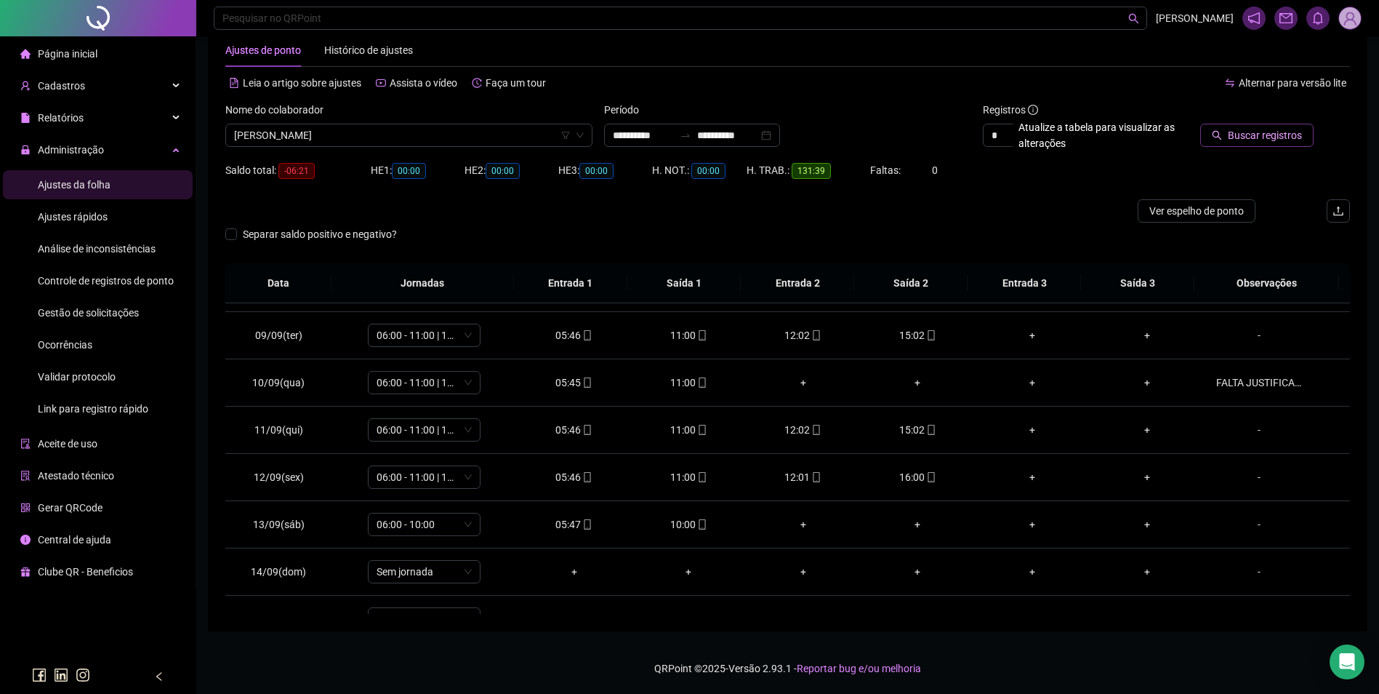
click at [1233, 132] on span "Buscar registros" at bounding box center [1265, 135] width 74 height 16
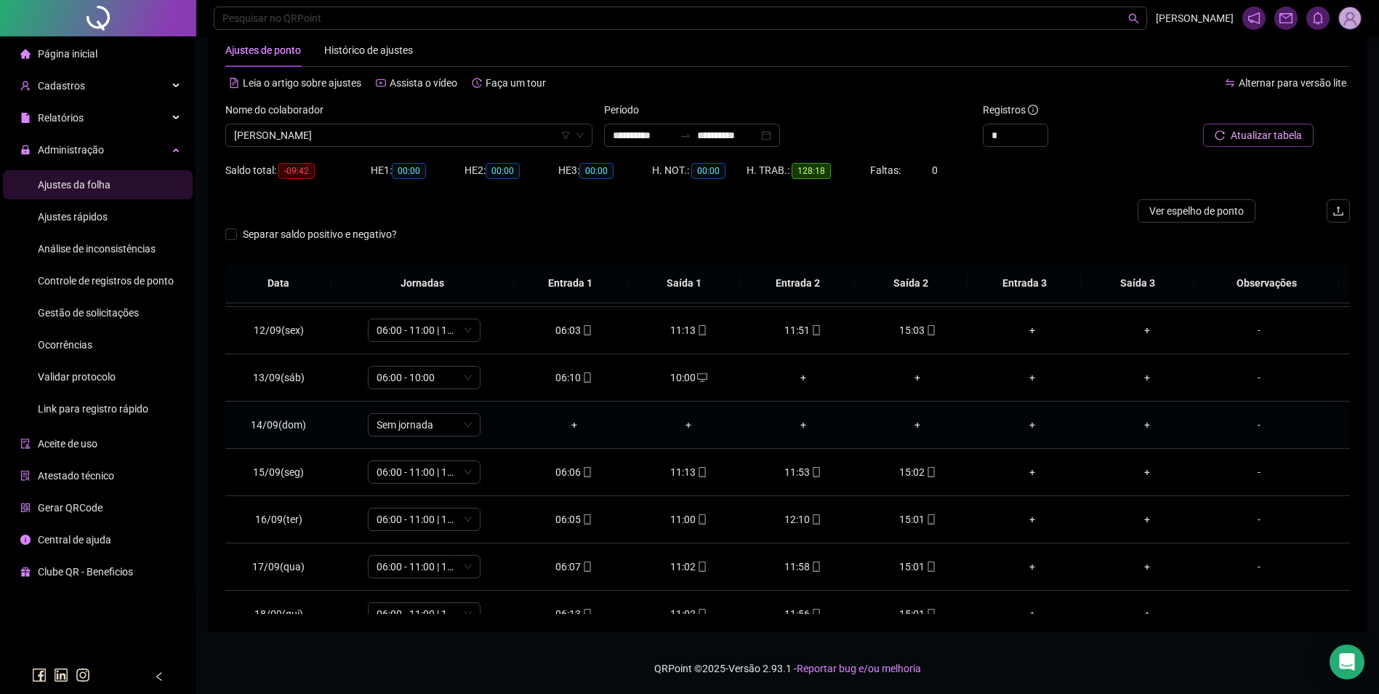
scroll to position [588, 0]
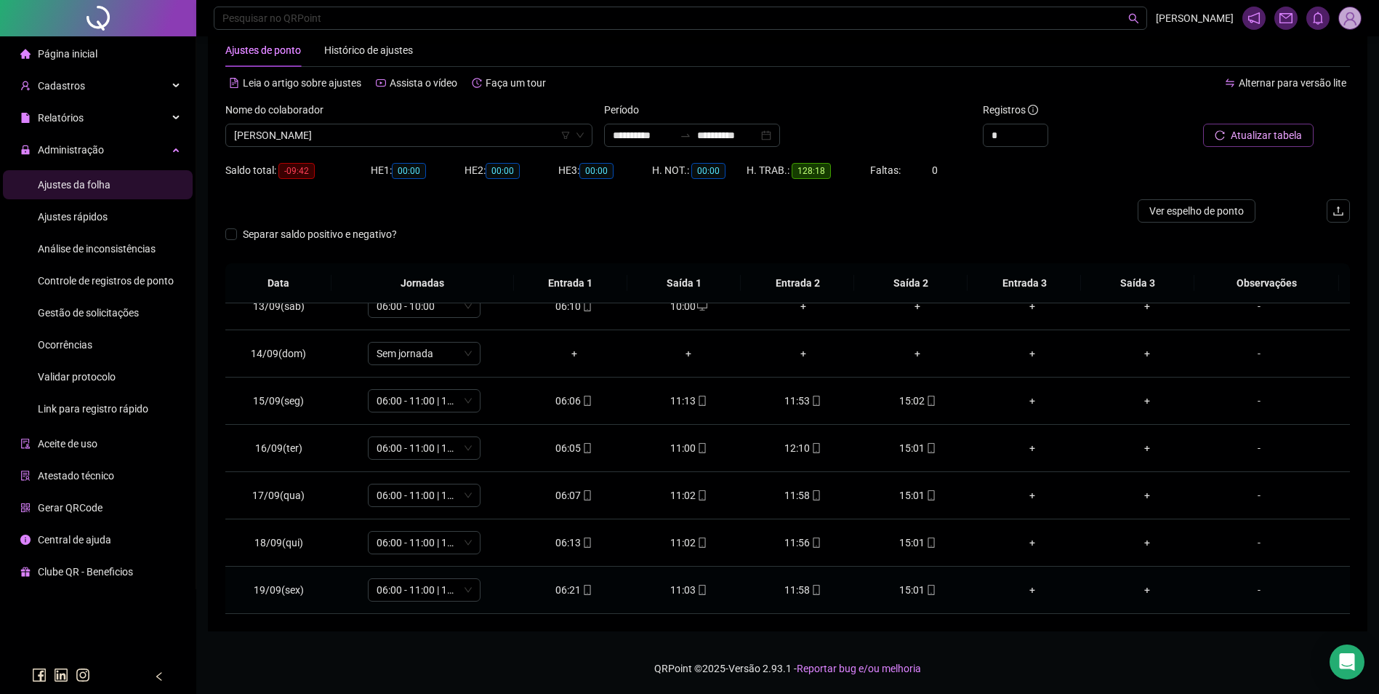
click at [928, 588] on icon "mobile" at bounding box center [931, 590] width 7 height 10
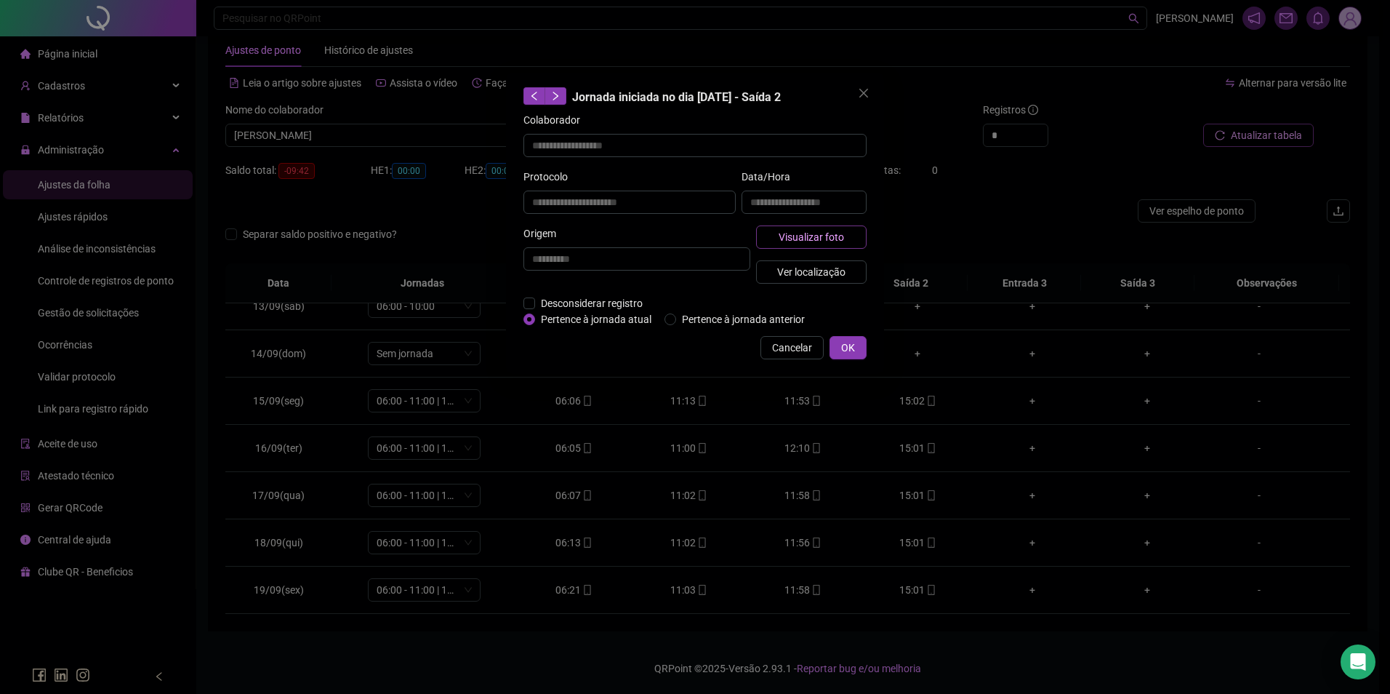
click at [843, 230] on span "Visualizar foto" at bounding box center [811, 237] width 65 height 16
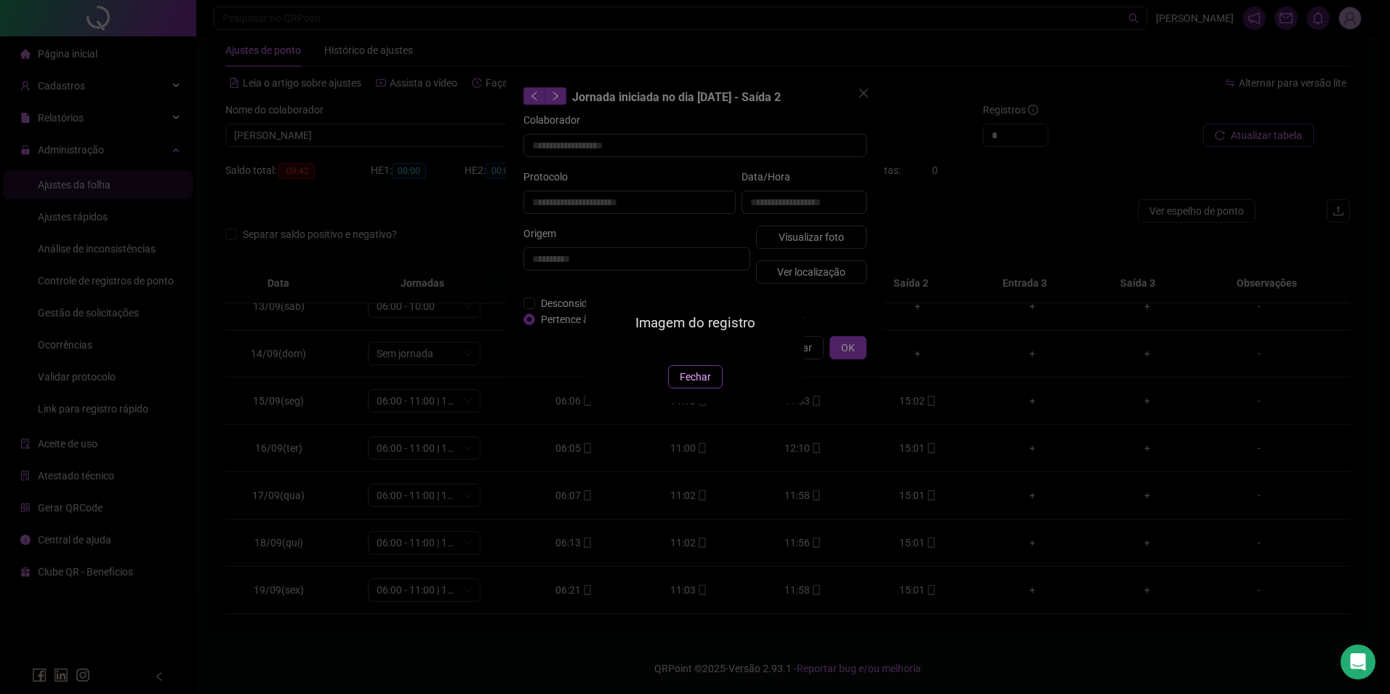
click at [680, 385] on span "Fechar" at bounding box center [695, 377] width 31 height 16
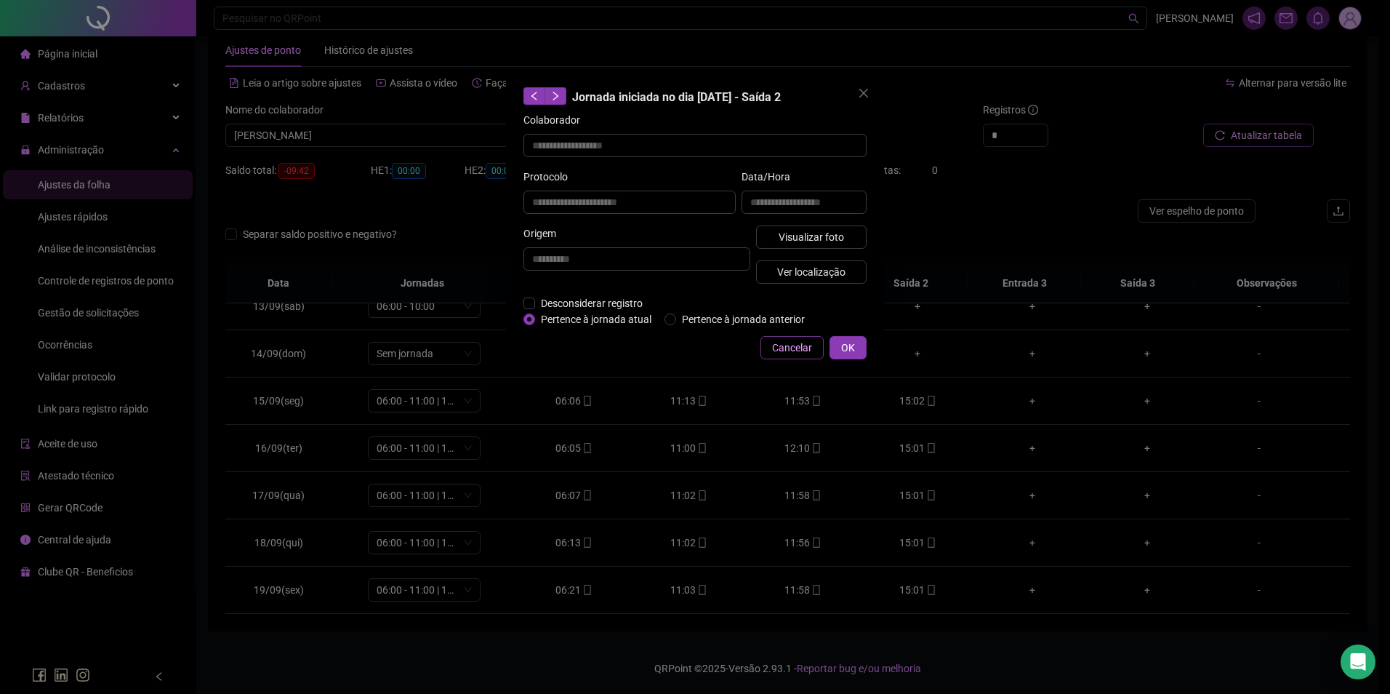
click at [788, 342] on span "Cancelar" at bounding box center [792, 348] width 40 height 16
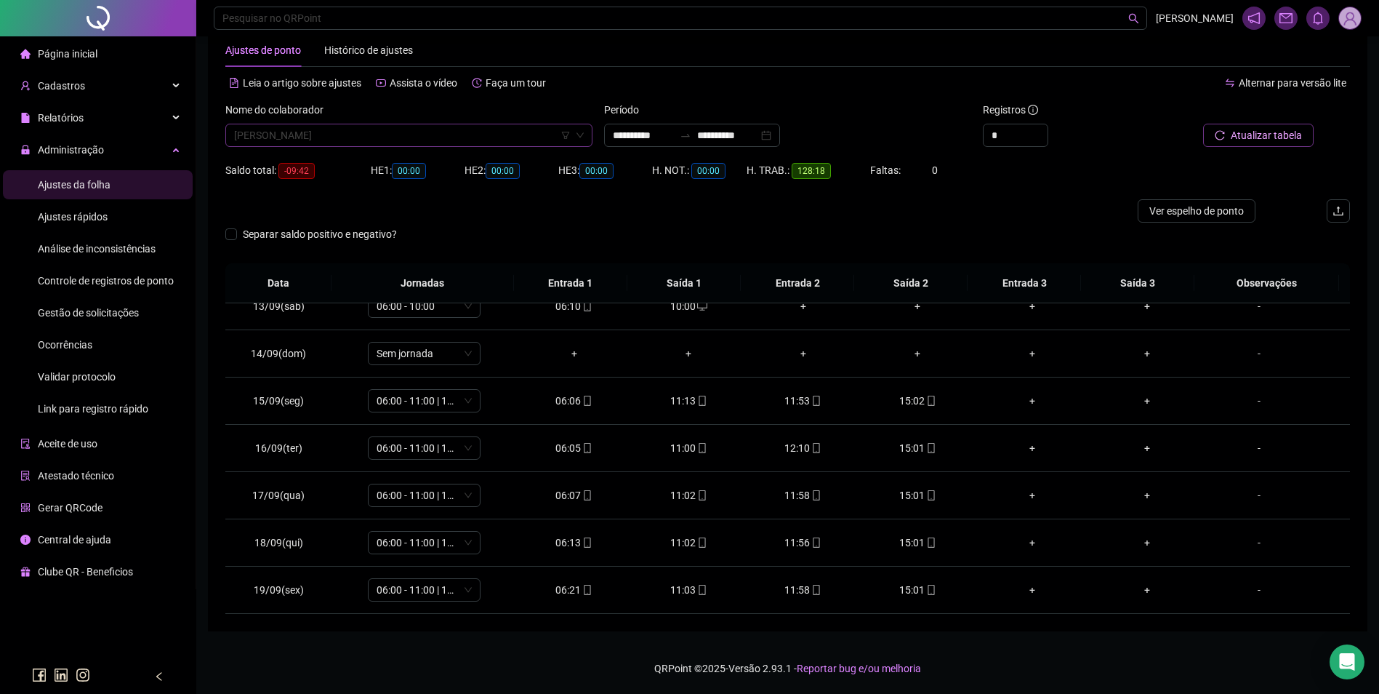
click at [364, 129] on span "[PERSON_NAME]" at bounding box center [409, 135] width 350 height 22
click at [371, 165] on div "VERALUCIA [PERSON_NAME]" at bounding box center [409, 164] width 344 height 16
click at [1279, 132] on span "Buscar registros" at bounding box center [1265, 135] width 74 height 16
click at [1248, 143] on span "Atualizar tabela" at bounding box center [1266, 135] width 71 height 16
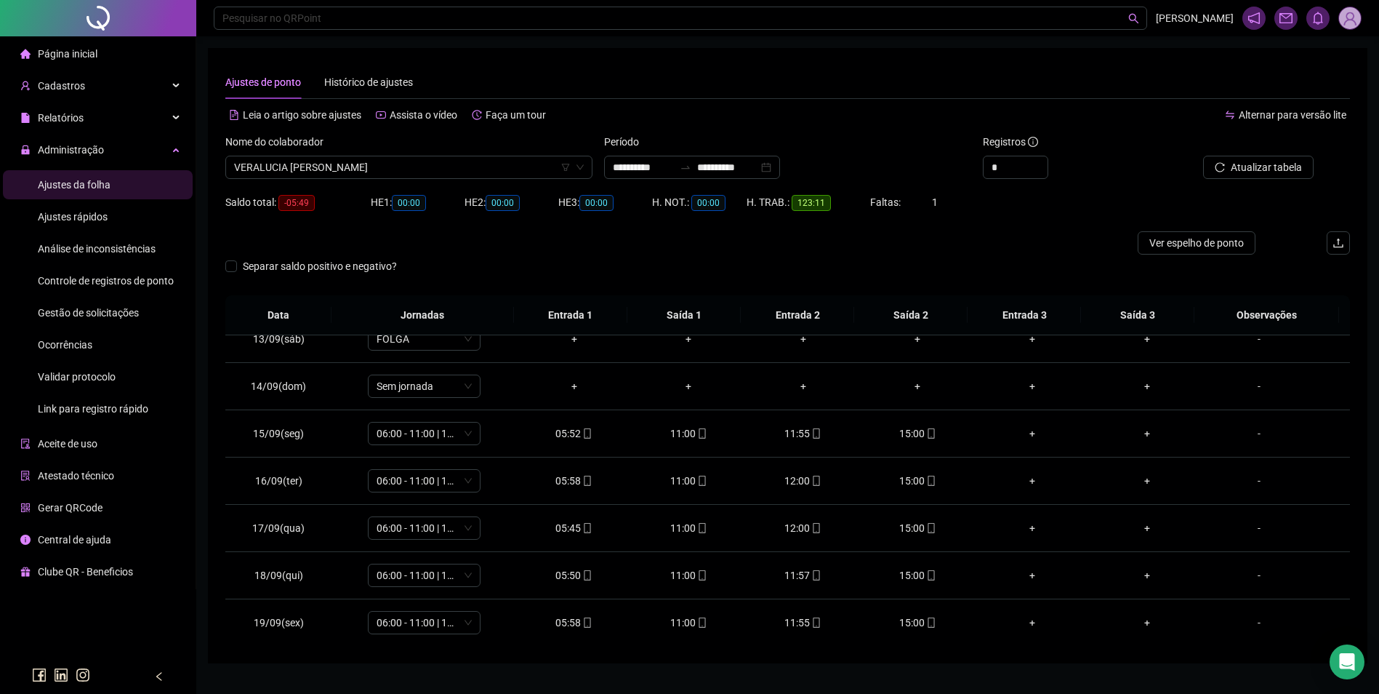
scroll to position [588, 0]
click at [929, 622] on icon "mobile" at bounding box center [931, 622] width 10 height 10
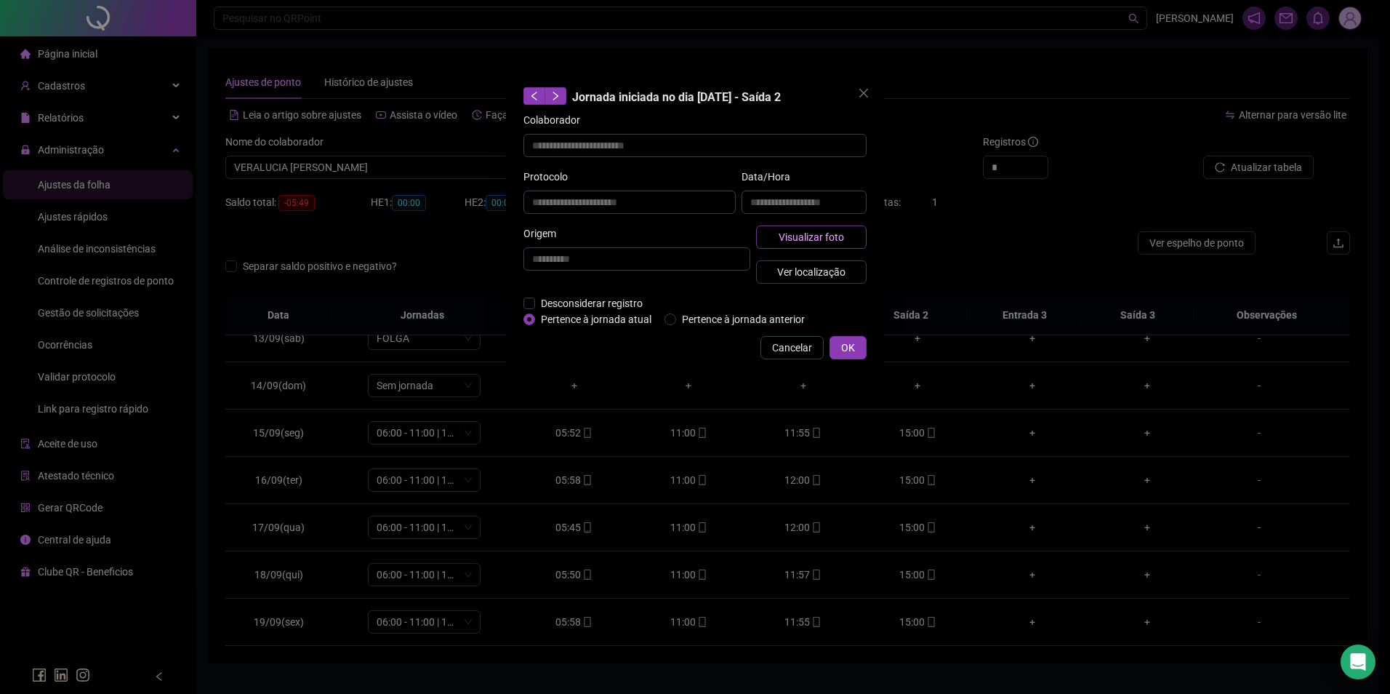
click at [837, 237] on span "Visualizar foto" at bounding box center [811, 237] width 65 height 16
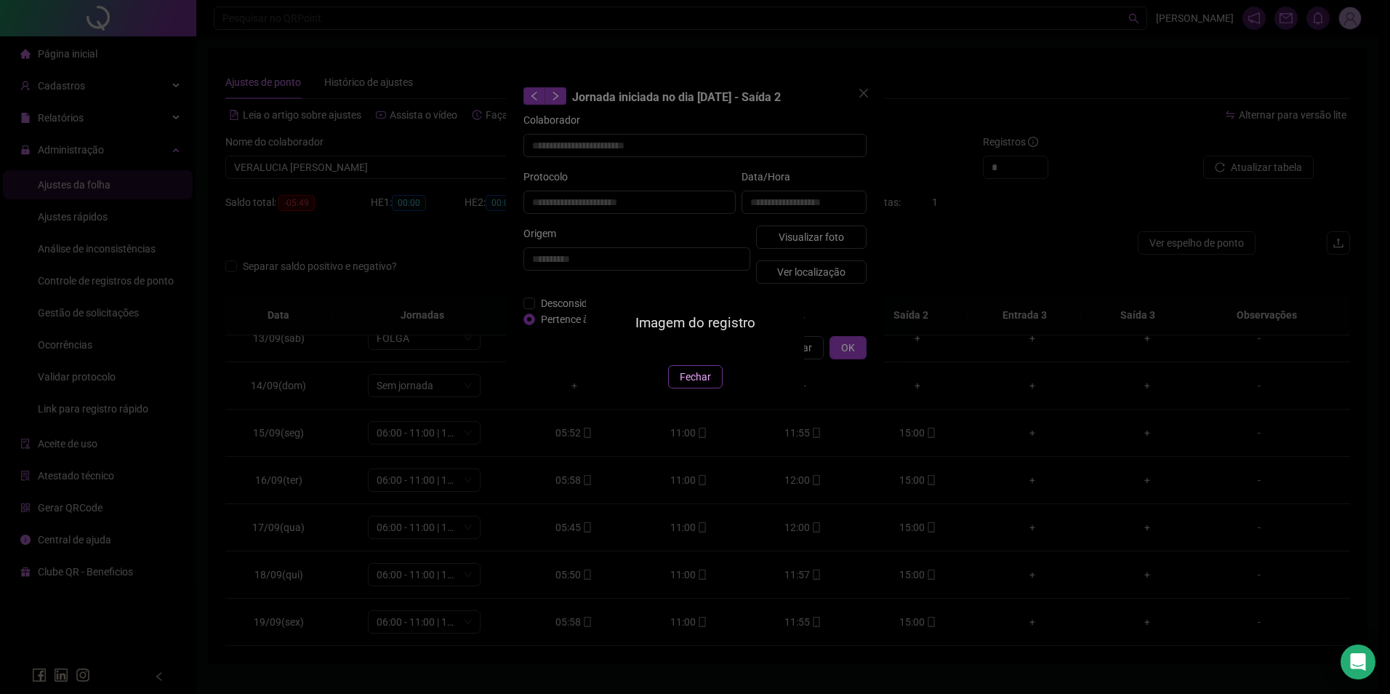
click at [697, 385] on span "Fechar" at bounding box center [695, 377] width 31 height 16
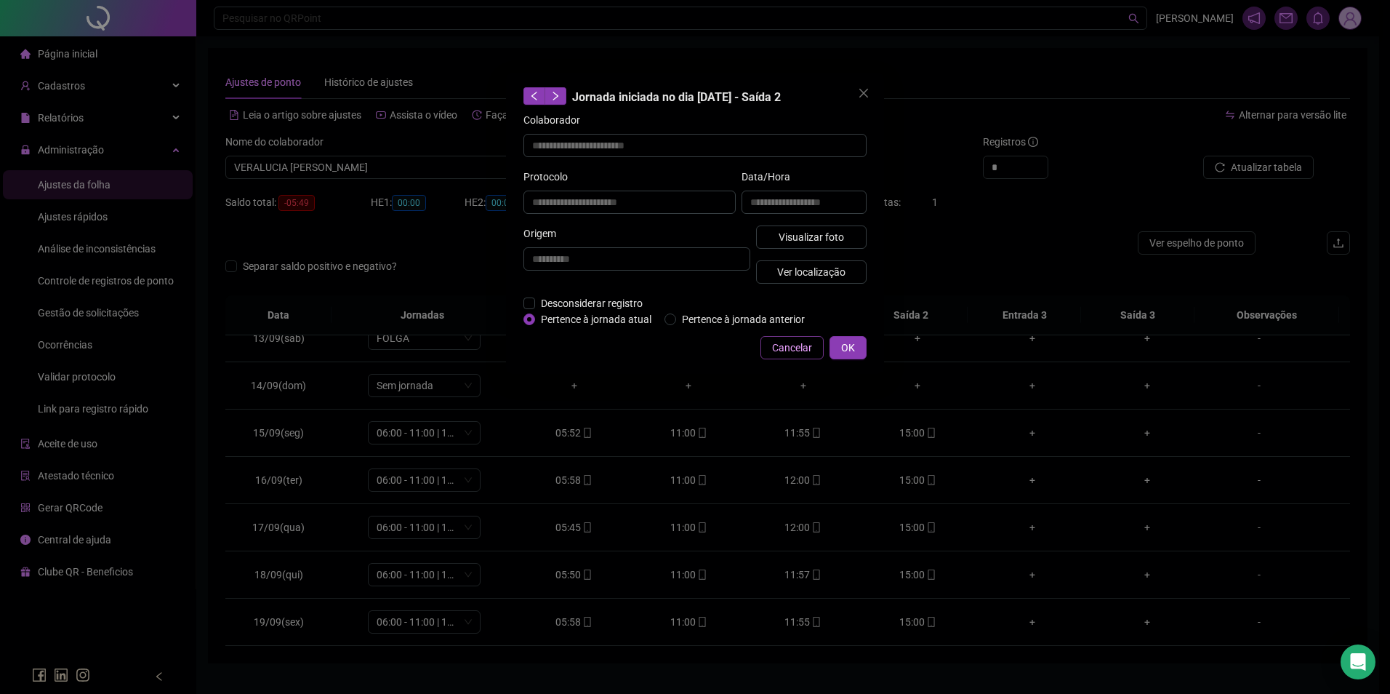
click at [804, 345] on span "Cancelar" at bounding box center [792, 348] width 40 height 16
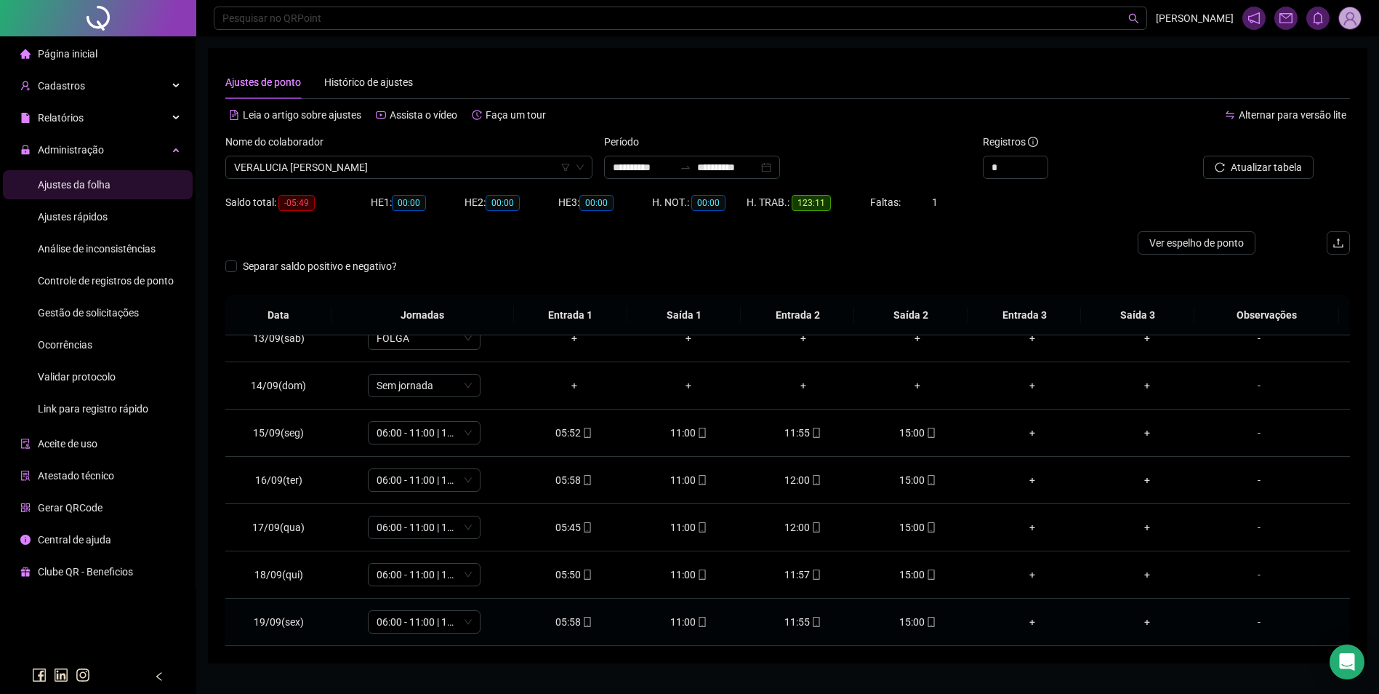
click at [918, 611] on td "15:00" at bounding box center [918, 621] width 115 height 47
click at [925, 617] on span "mobile" at bounding box center [931, 622] width 12 height 10
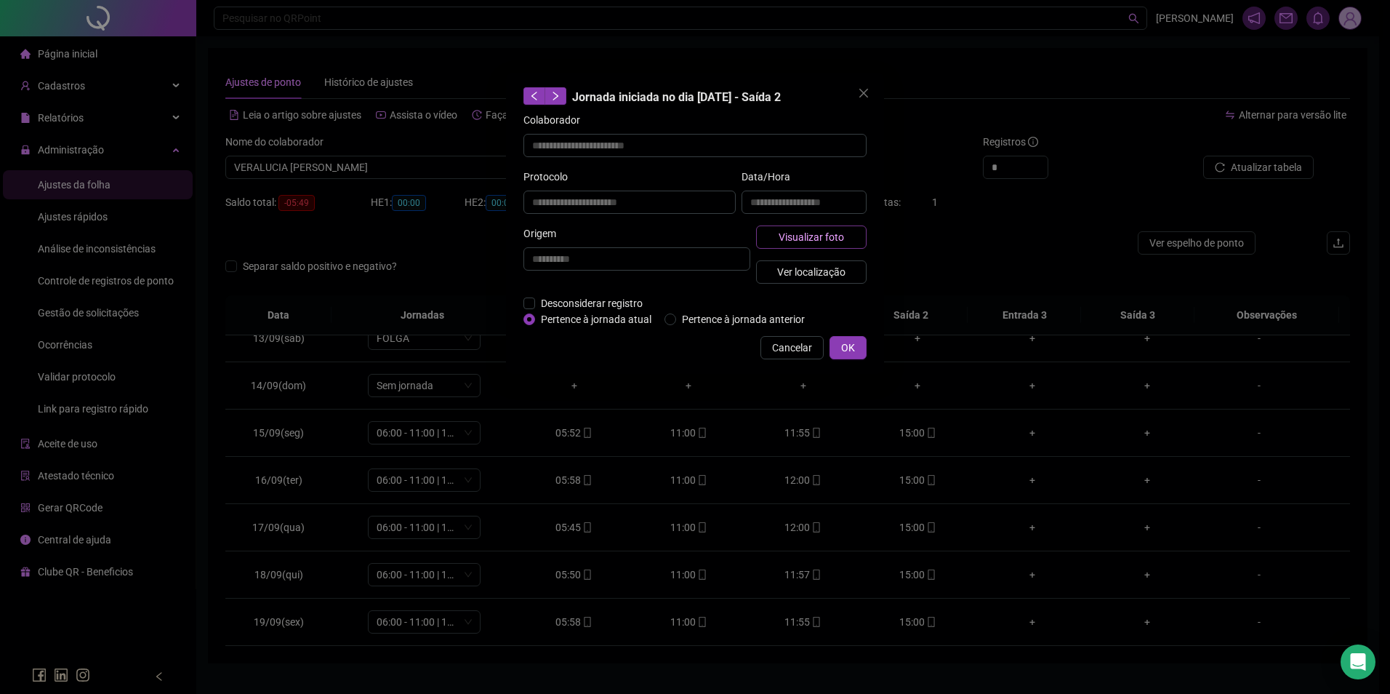
click at [817, 230] on span "Visualizar foto" at bounding box center [811, 237] width 65 height 16
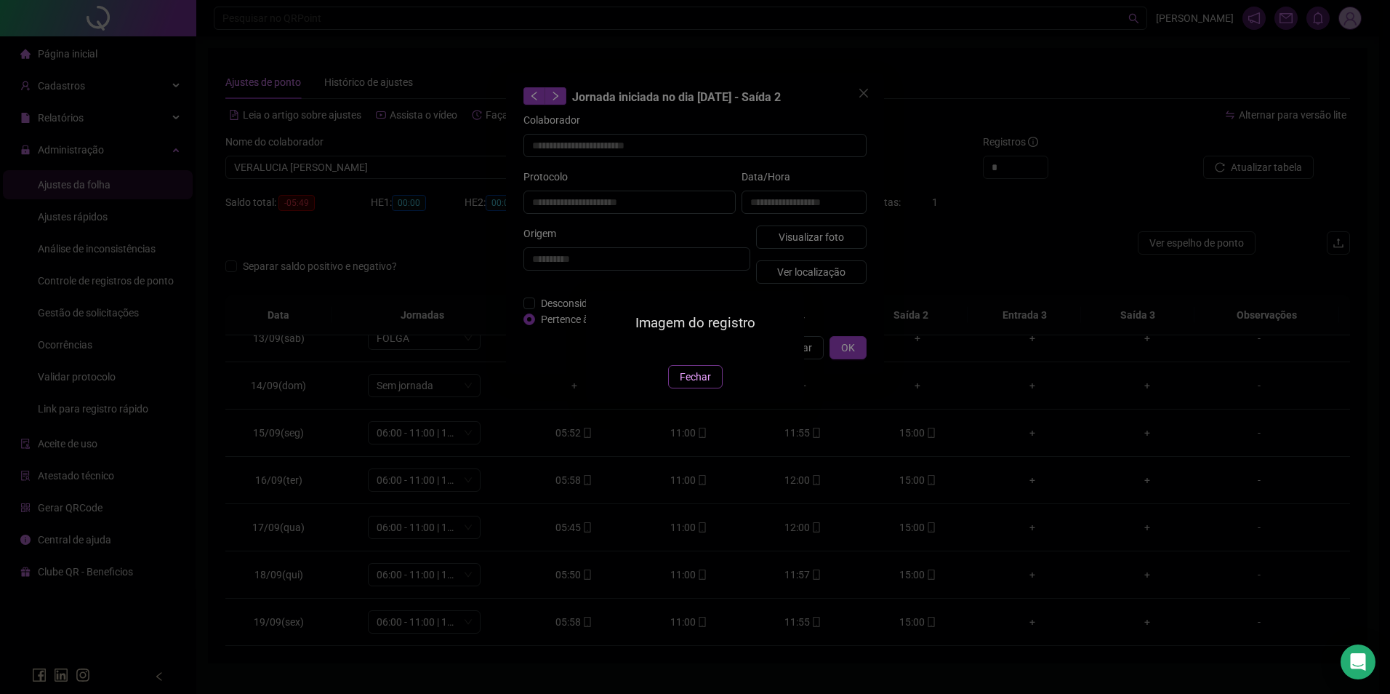
click at [698, 385] on span "Fechar" at bounding box center [695, 377] width 31 height 16
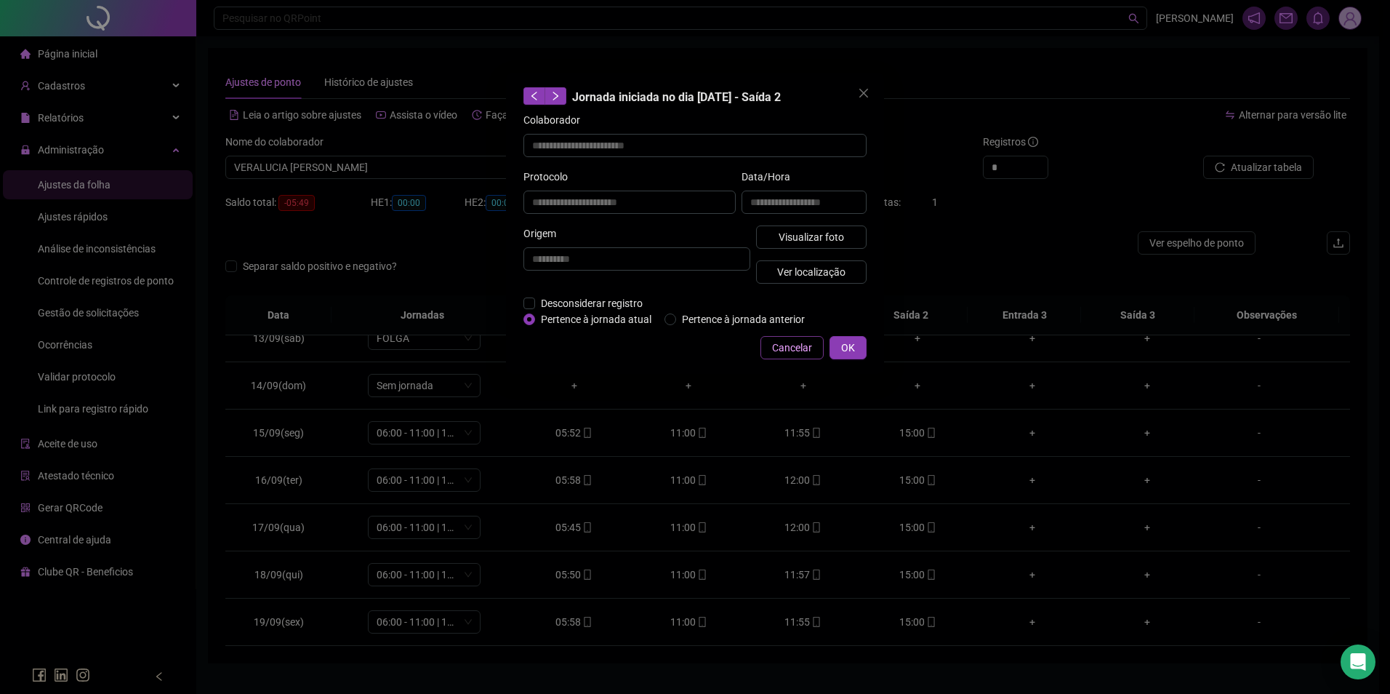
click at [799, 346] on span "Cancelar" at bounding box center [792, 348] width 40 height 16
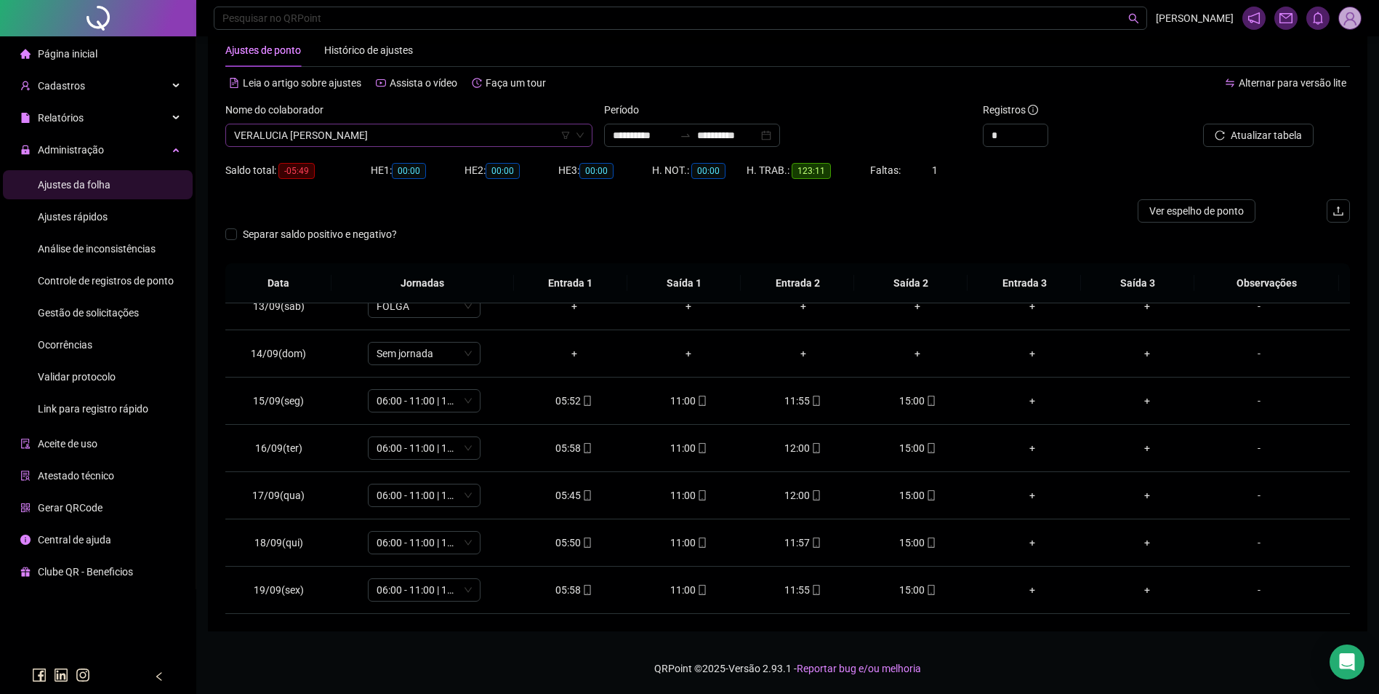
click at [383, 127] on span "VERALUCIA [PERSON_NAME]" at bounding box center [409, 135] width 350 height 22
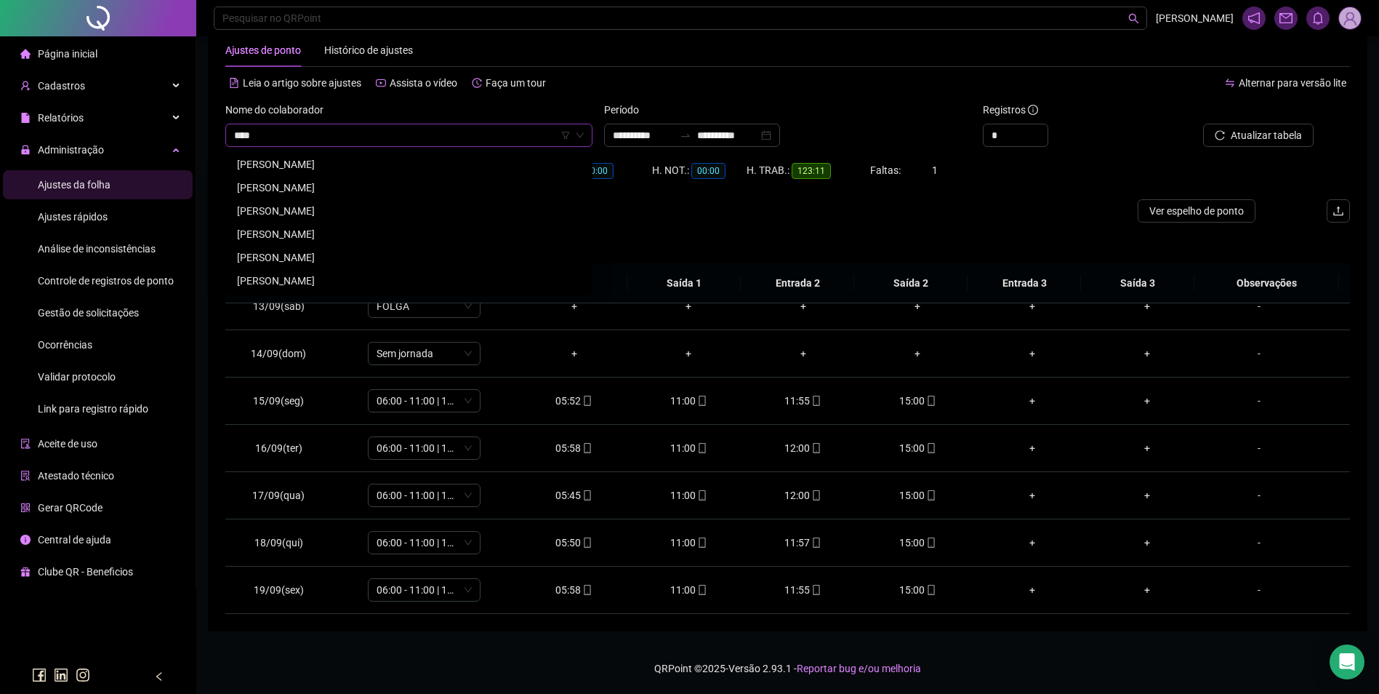
scroll to position [0, 0]
click at [373, 233] on div "[PERSON_NAME]" at bounding box center [409, 234] width 344 height 16
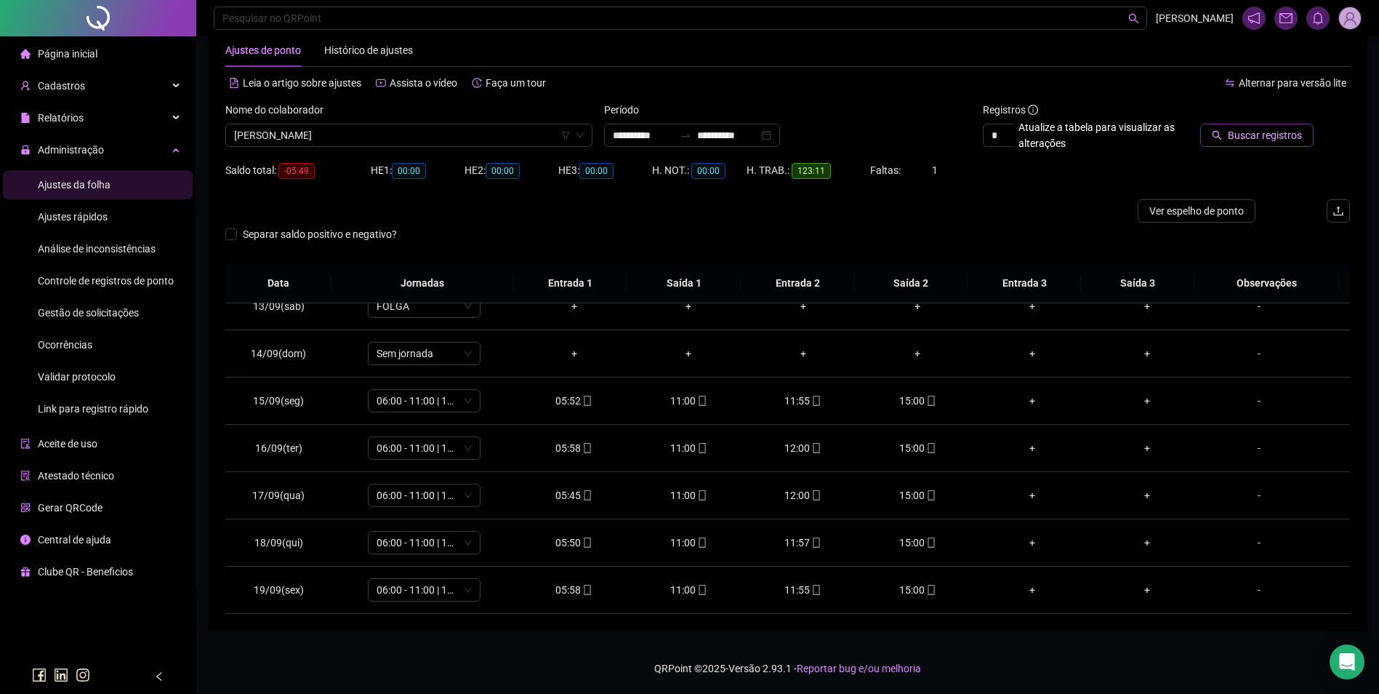
click at [1226, 124] on div "Buscar registros" at bounding box center [1243, 124] width 142 height 45
drag, startPoint x: 1226, startPoint y: 124, endPoint x: 1233, endPoint y: 135, distance: 13.1
click at [1233, 135] on span "Buscar registros" at bounding box center [1265, 135] width 74 height 16
click at [696, 596] on span at bounding box center [702, 590] width 12 height 12
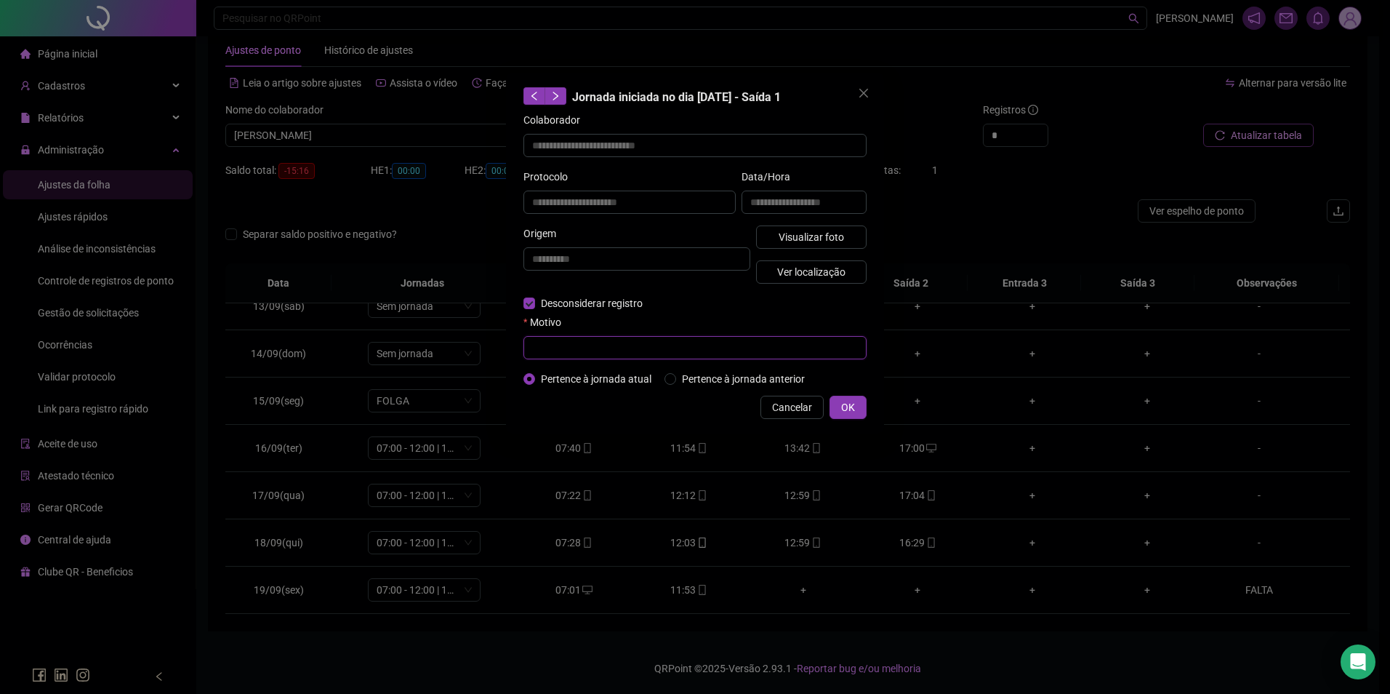
click at [617, 350] on input "text" at bounding box center [695, 347] width 343 height 23
click at [687, 353] on input "text" at bounding box center [695, 347] width 343 height 23
click at [793, 410] on span "Cancelar" at bounding box center [792, 407] width 40 height 16
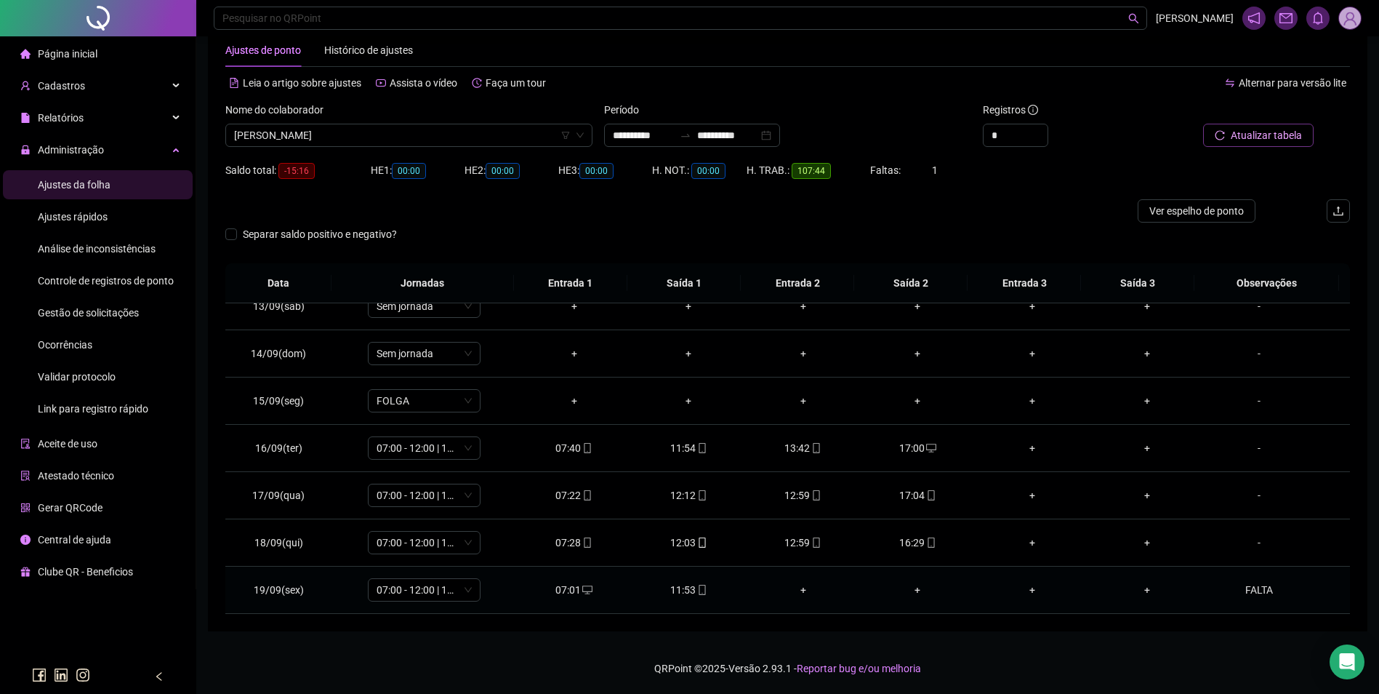
click at [571, 593] on div "07:01" at bounding box center [575, 590] width 92 height 16
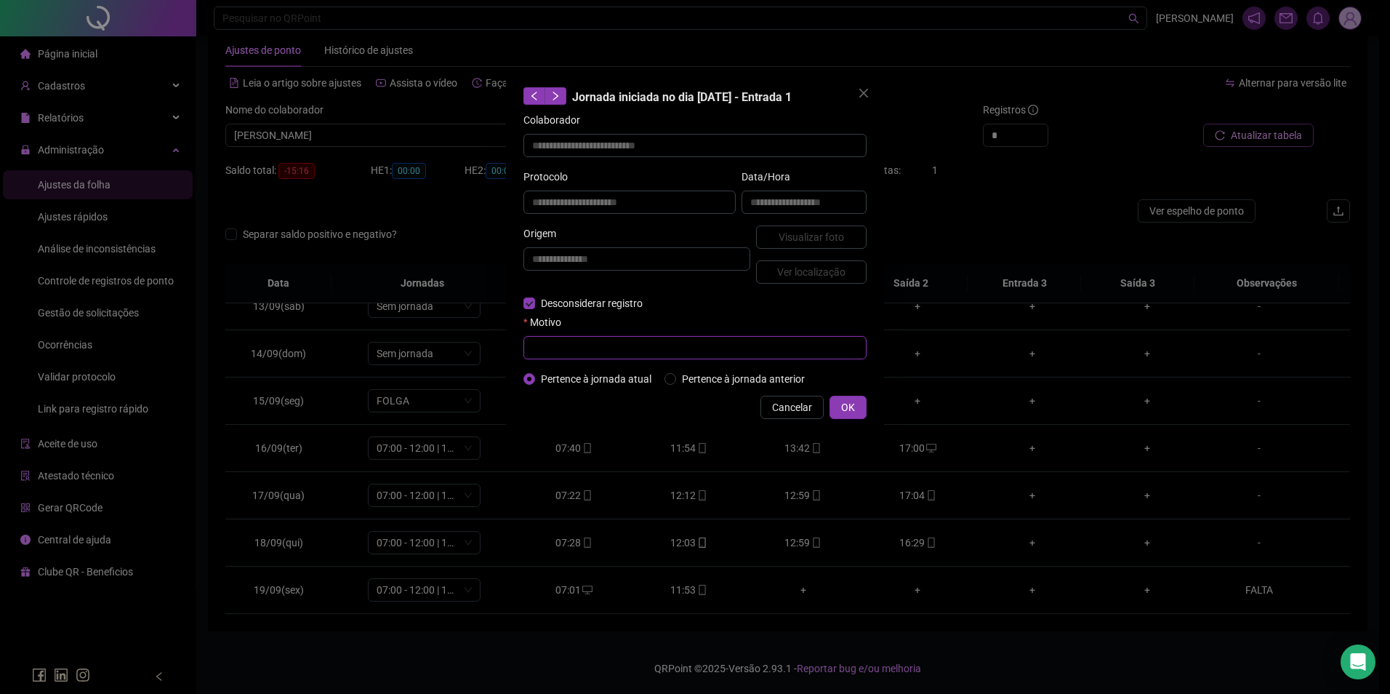
click at [554, 345] on input "text" at bounding box center [695, 347] width 343 height 23
click at [860, 411] on button "OK" at bounding box center [848, 407] width 37 height 23
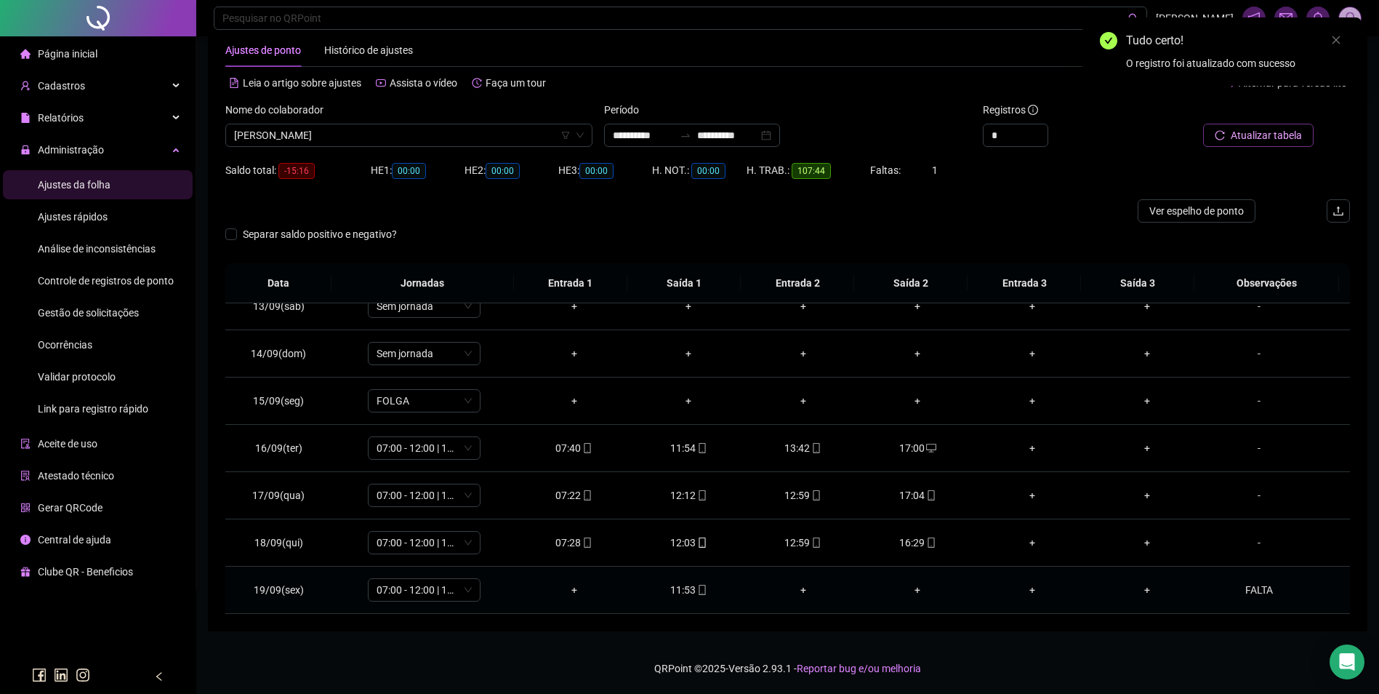
click at [696, 596] on span at bounding box center [702, 590] width 12 height 12
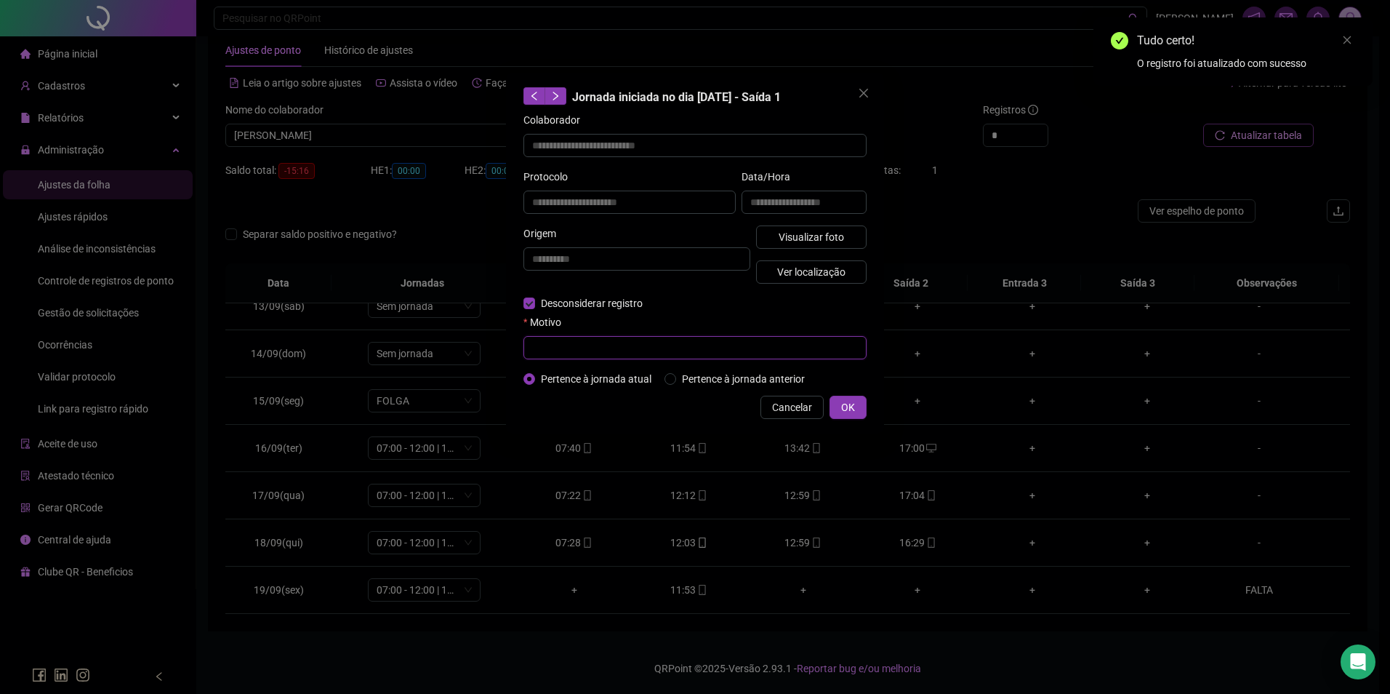
click at [572, 351] on input "text" at bounding box center [695, 347] width 343 height 23
click at [590, 353] on input "text" at bounding box center [695, 347] width 343 height 23
click at [802, 403] on span "Cancelar" at bounding box center [792, 407] width 40 height 16
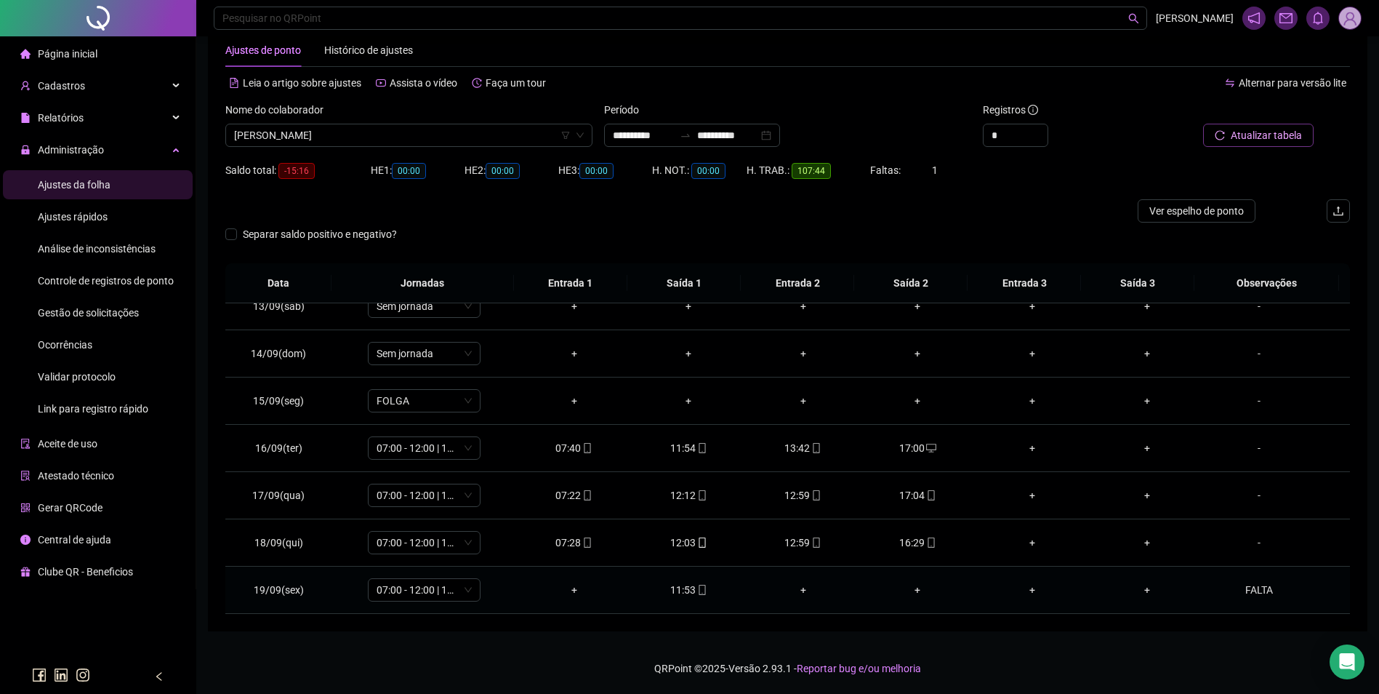
click at [697, 589] on icon "mobile" at bounding box center [702, 590] width 10 height 10
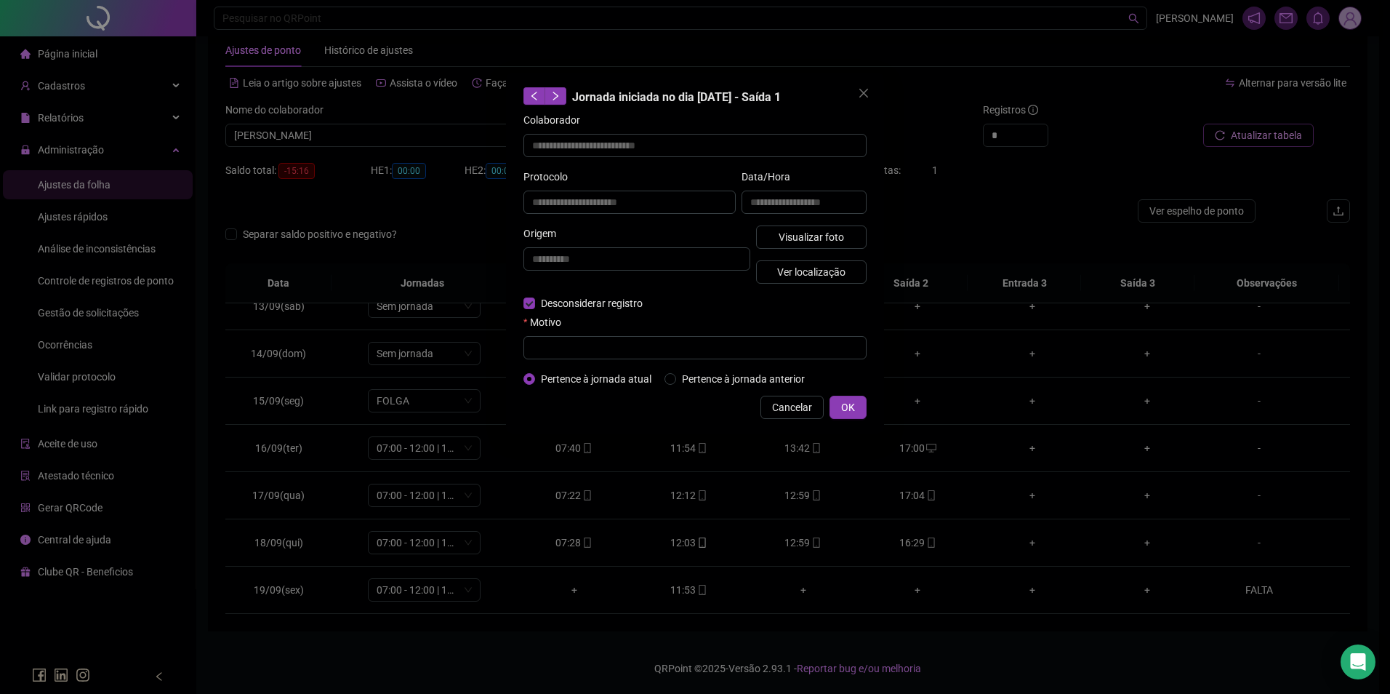
click at [620, 363] on form "**********" at bounding box center [695, 249] width 343 height 275
click at [622, 353] on input "text" at bounding box center [695, 347] width 343 height 23
click at [798, 406] on span "Cancelar" at bounding box center [792, 407] width 40 height 16
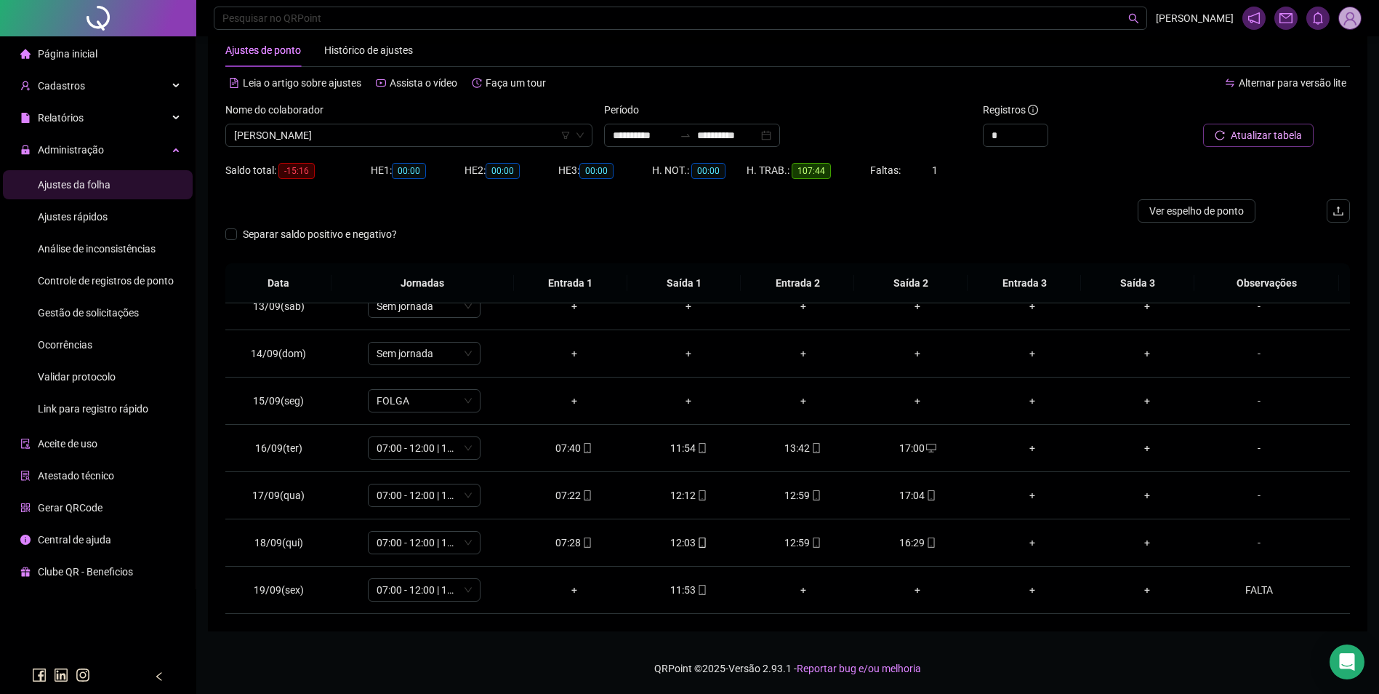
click at [1244, 126] on button "Atualizar tabela" at bounding box center [1258, 135] width 111 height 23
click at [582, 592] on icon "mobile" at bounding box center [587, 590] width 10 height 10
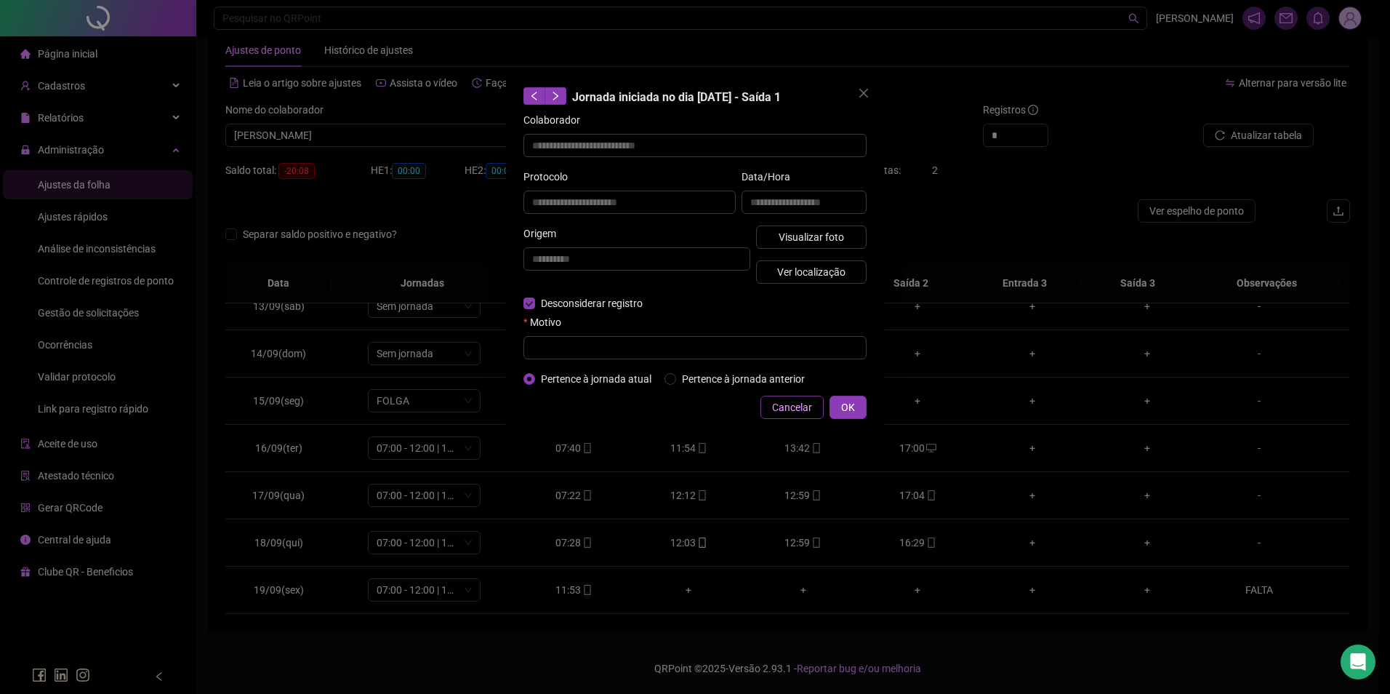
click at [799, 406] on span "Cancelar" at bounding box center [792, 407] width 40 height 16
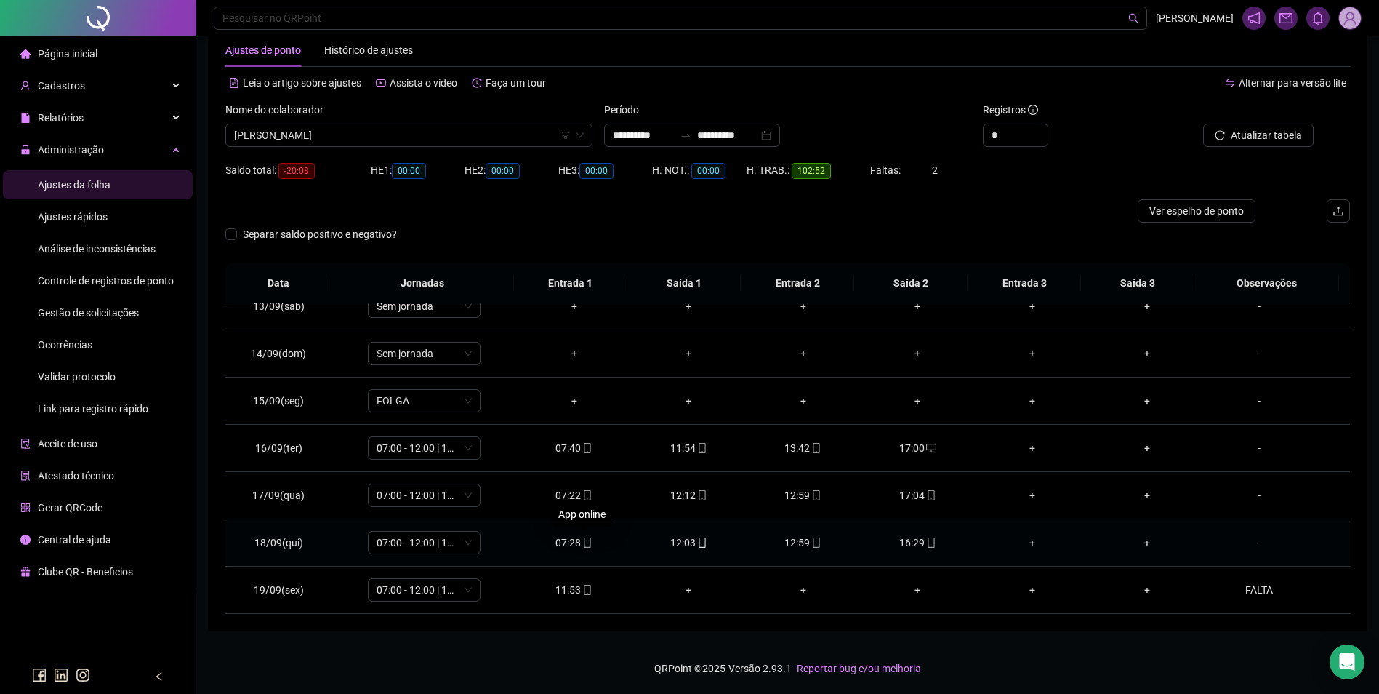
click at [581, 548] on span at bounding box center [587, 543] width 12 height 12
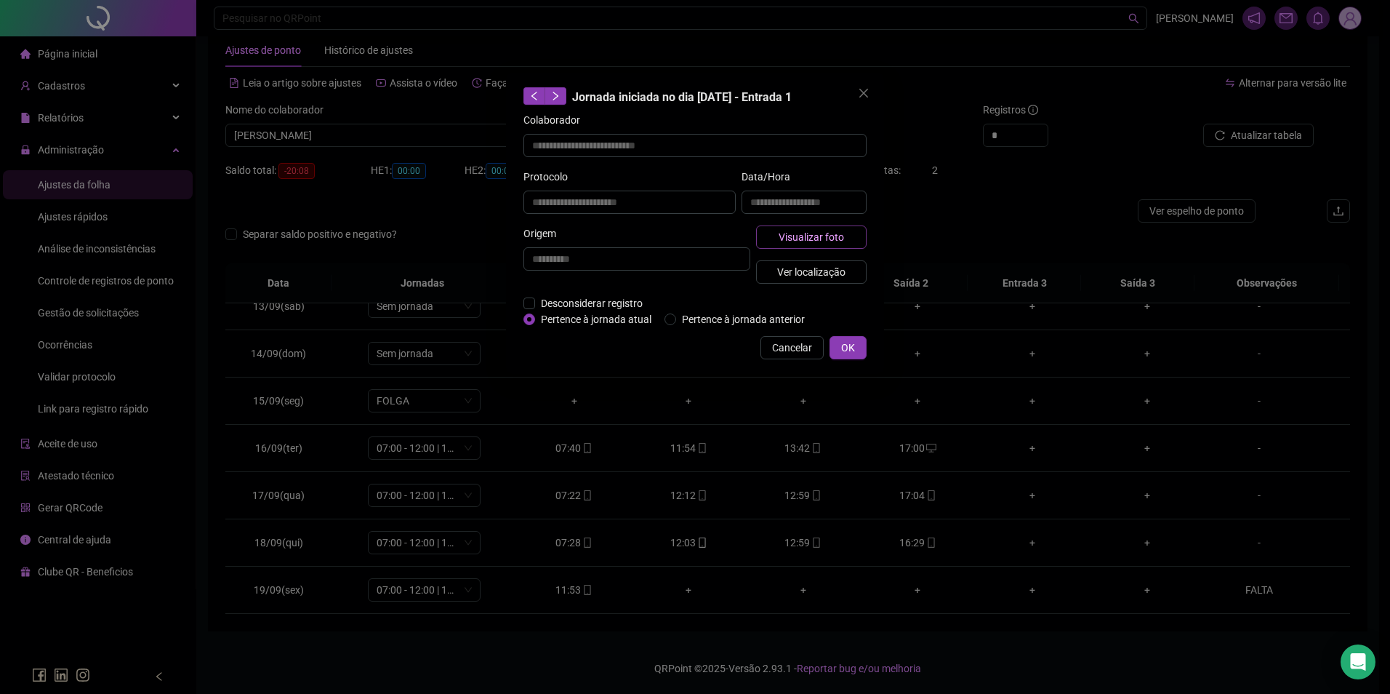
click at [829, 230] on span "Visualizar foto" at bounding box center [811, 237] width 65 height 16
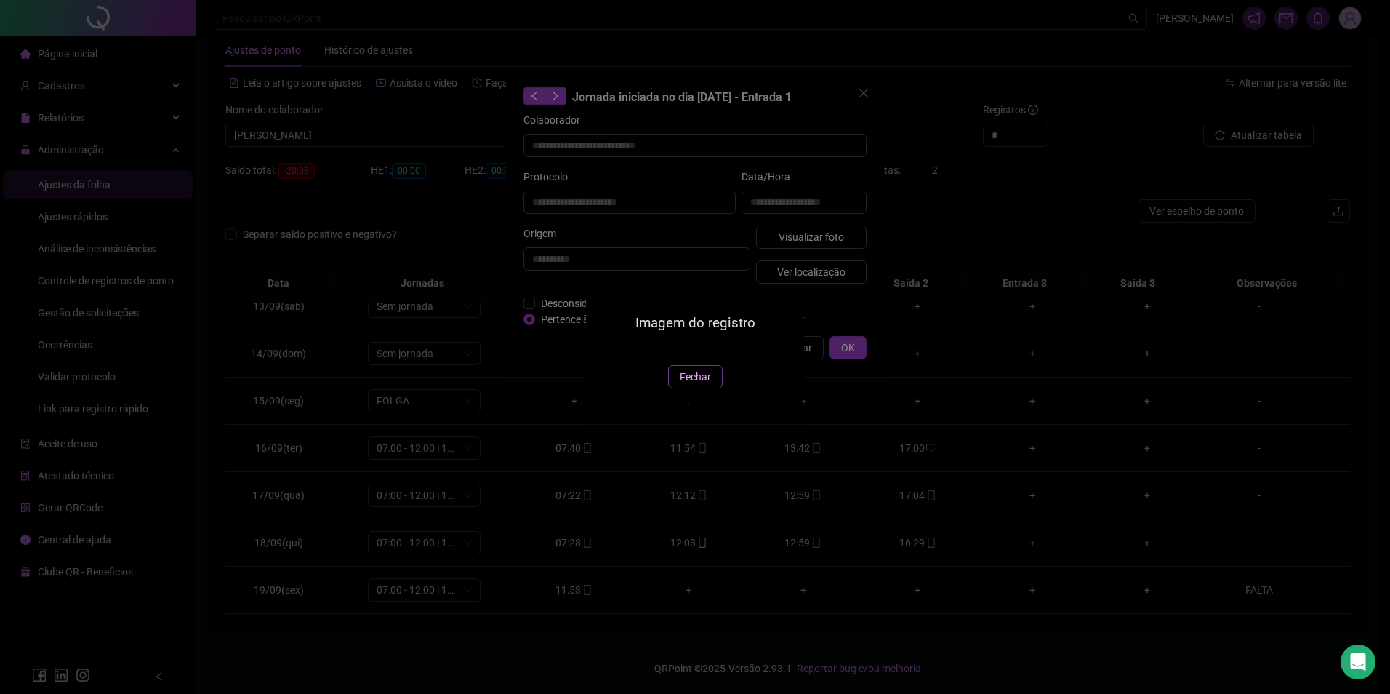
click at [704, 385] on span "Fechar" at bounding box center [695, 377] width 31 height 16
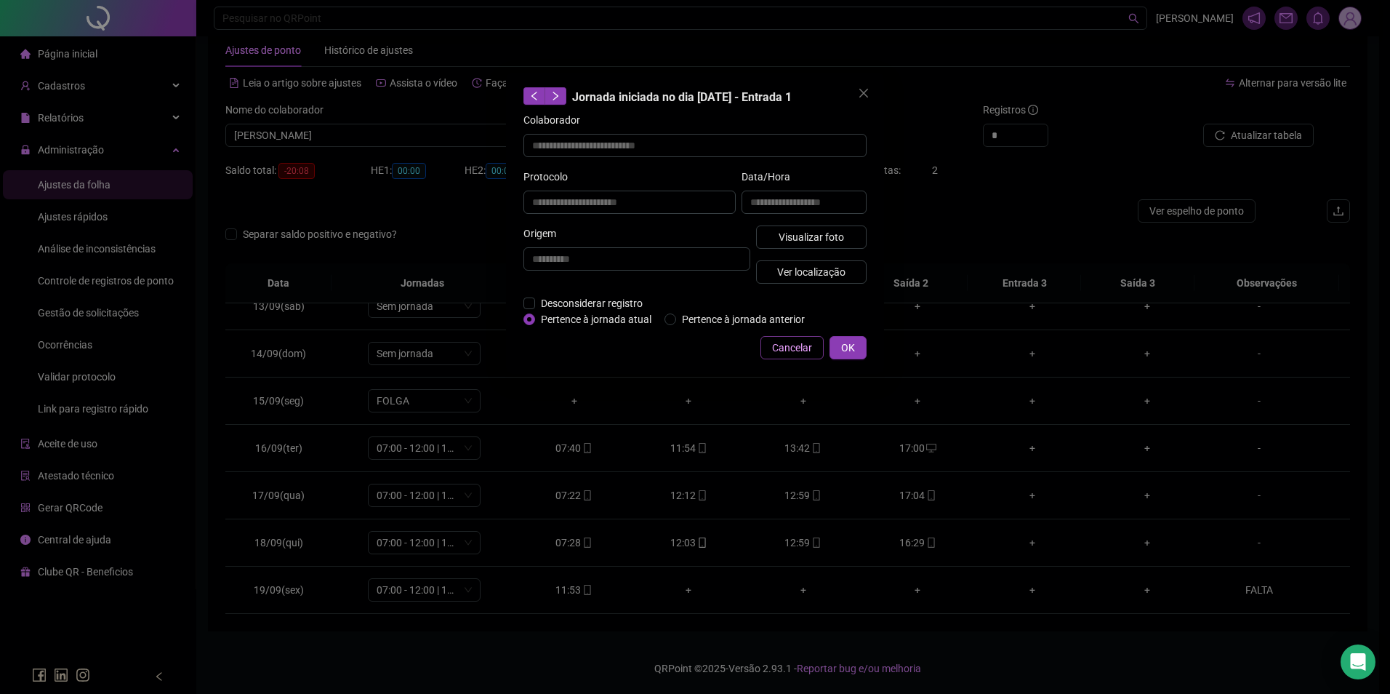
click at [804, 356] on button "Cancelar" at bounding box center [792, 347] width 63 height 23
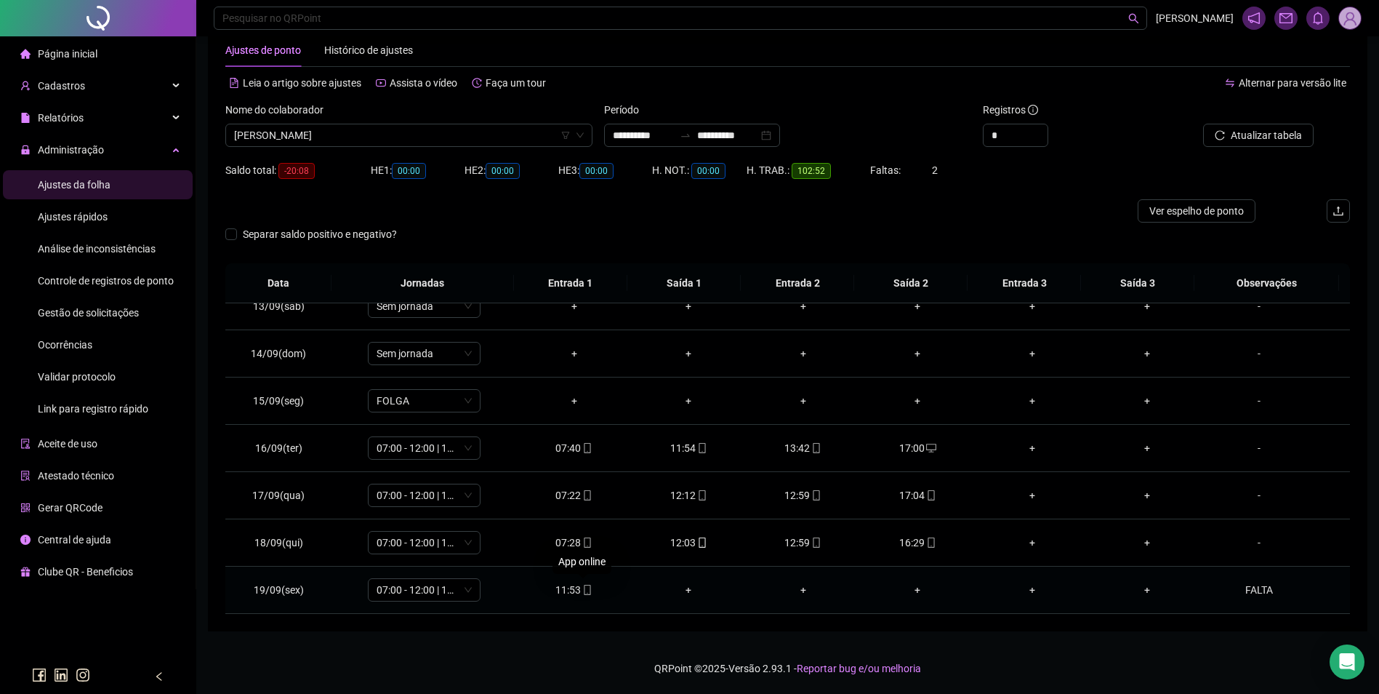
click at [582, 590] on icon "mobile" at bounding box center [587, 590] width 10 height 10
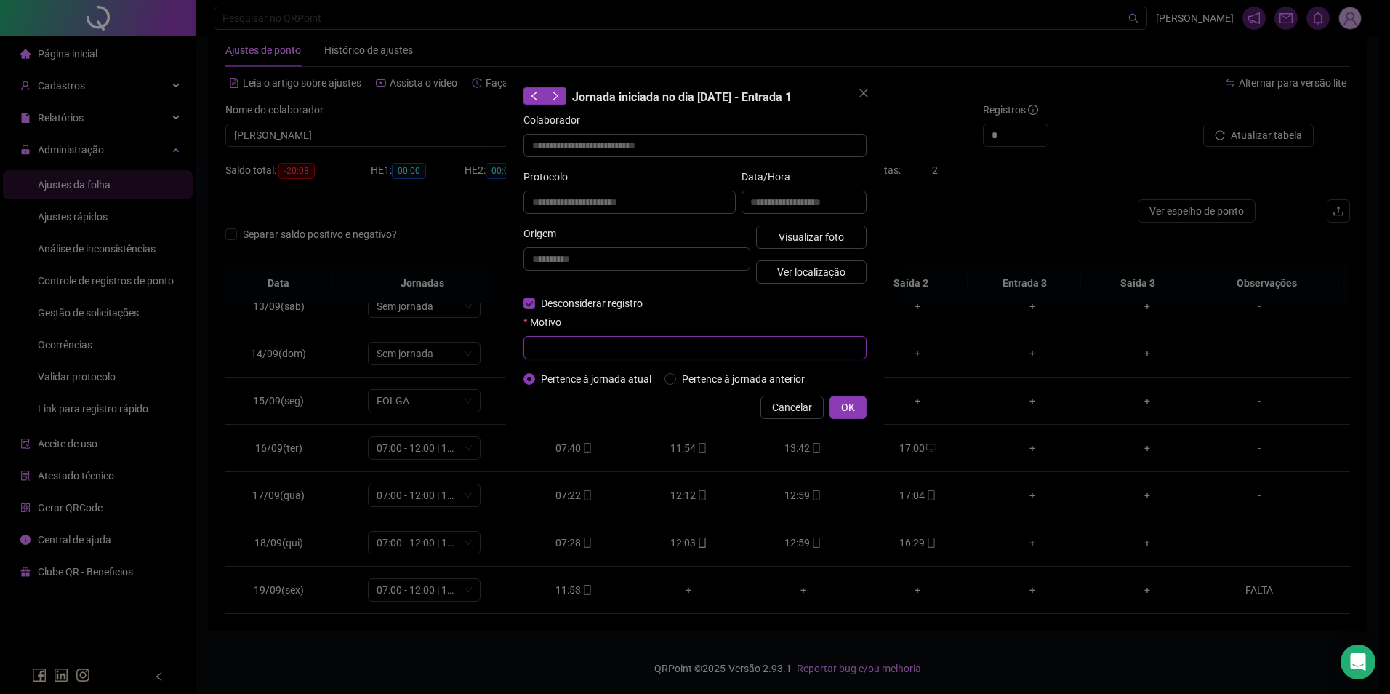
click at [545, 345] on input "text" at bounding box center [695, 347] width 343 height 23
click at [799, 406] on span "Cancelar" at bounding box center [792, 407] width 40 height 16
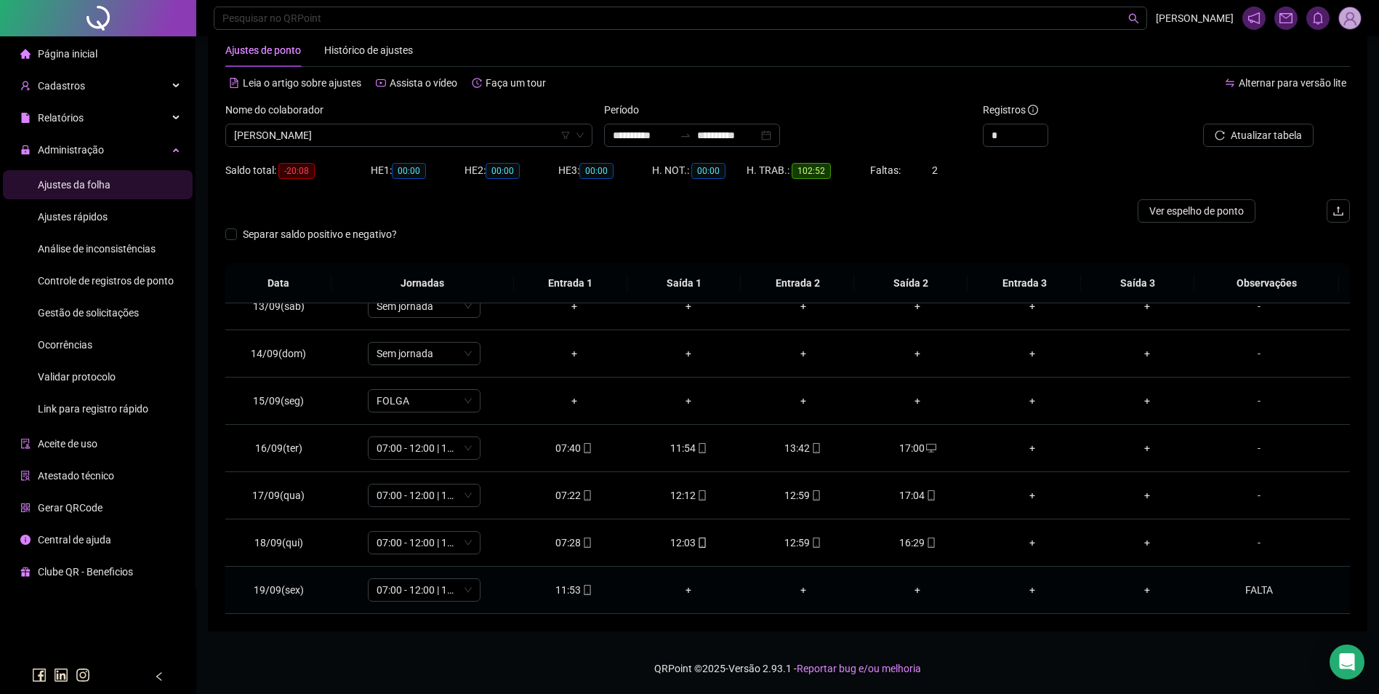
click at [571, 586] on div "11:53" at bounding box center [575, 590] width 92 height 16
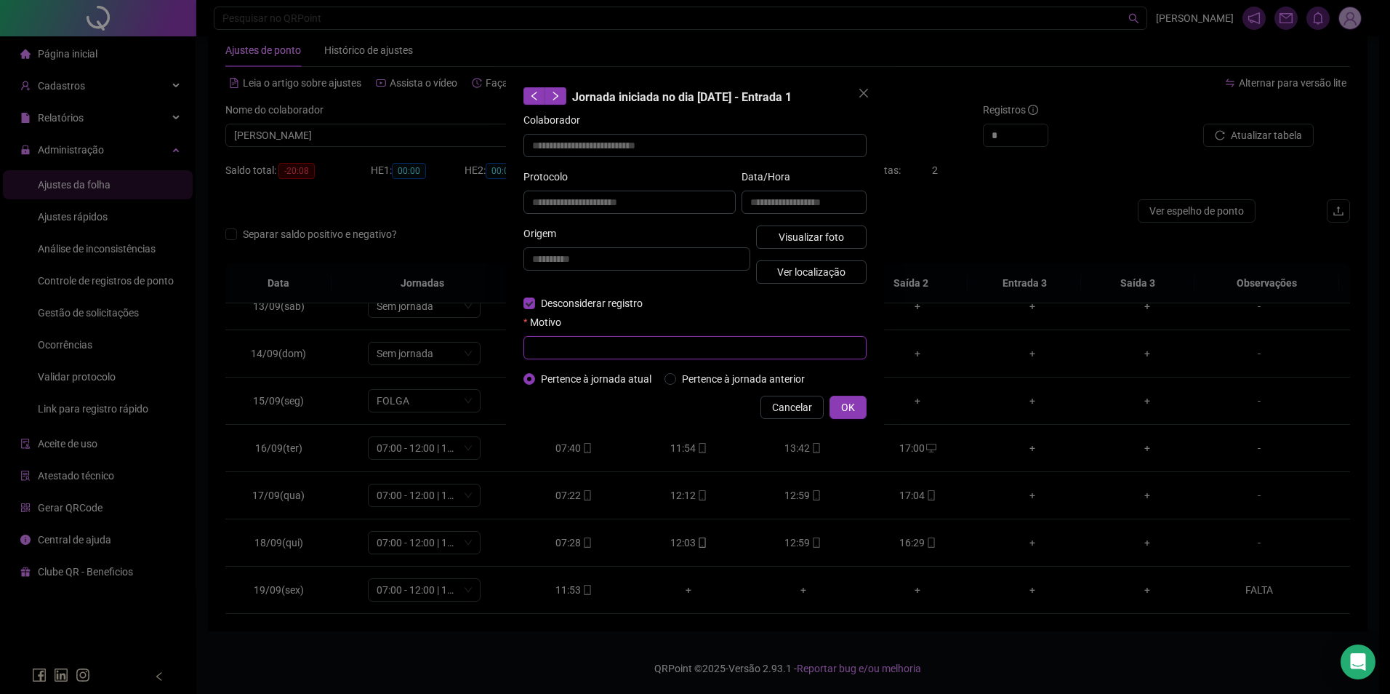
click at [553, 353] on input "text" at bounding box center [695, 347] width 343 height 23
click at [857, 404] on button "OK" at bounding box center [848, 407] width 37 height 23
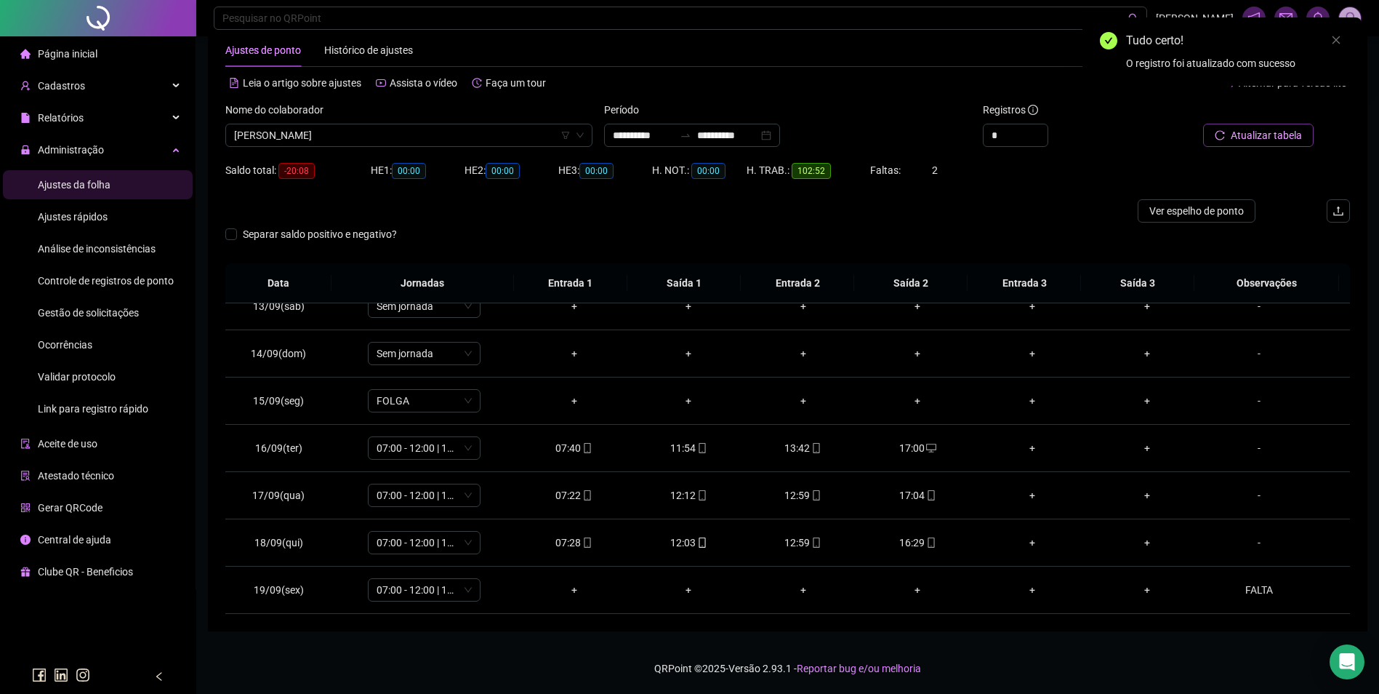
click at [1291, 135] on span "Atualizar tabela" at bounding box center [1266, 135] width 71 height 16
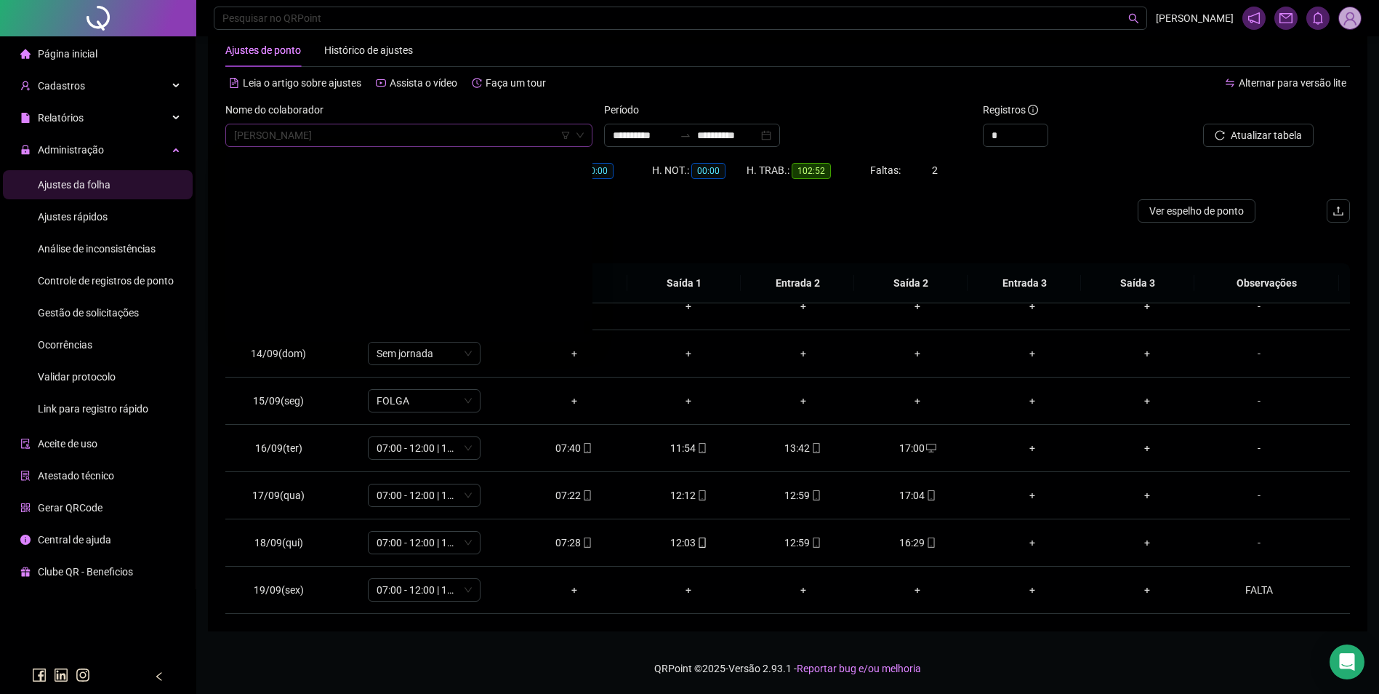
scroll to position [20801, 0]
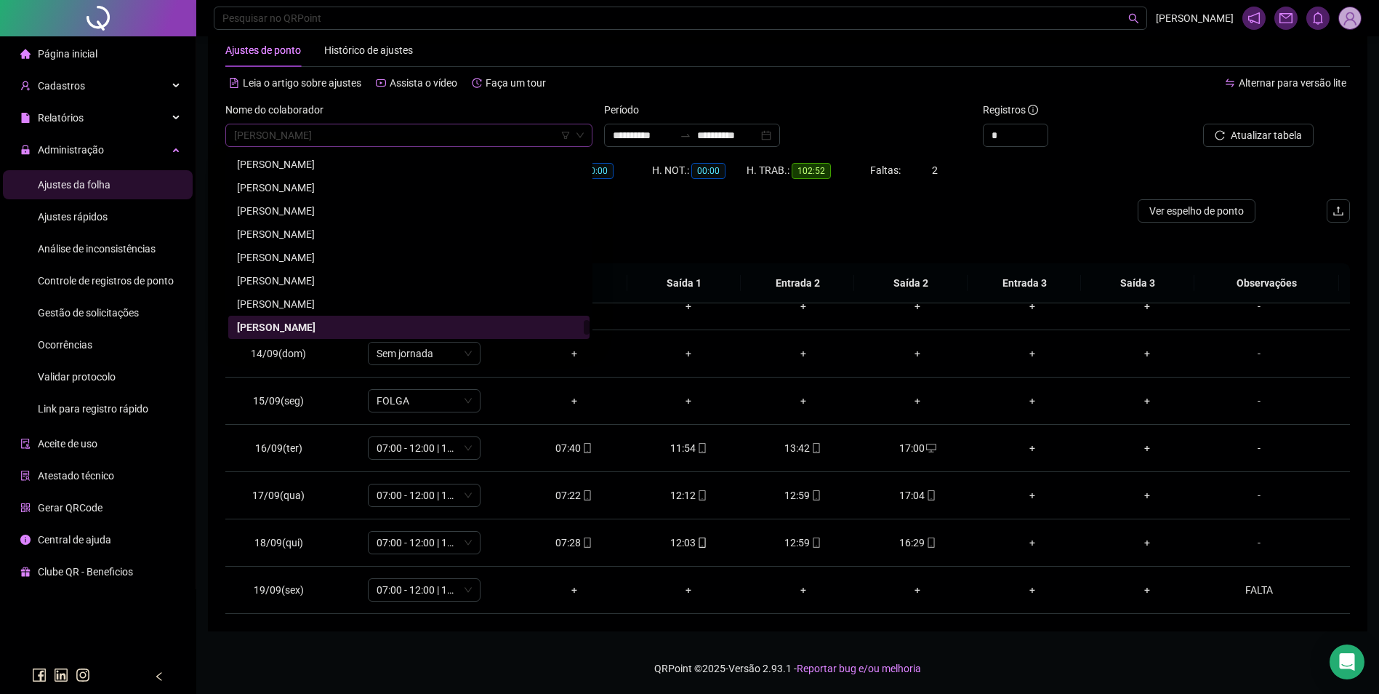
click at [406, 135] on span "[PERSON_NAME]" at bounding box center [409, 135] width 350 height 22
click at [356, 166] on div "[PERSON_NAME]" at bounding box center [409, 164] width 344 height 16
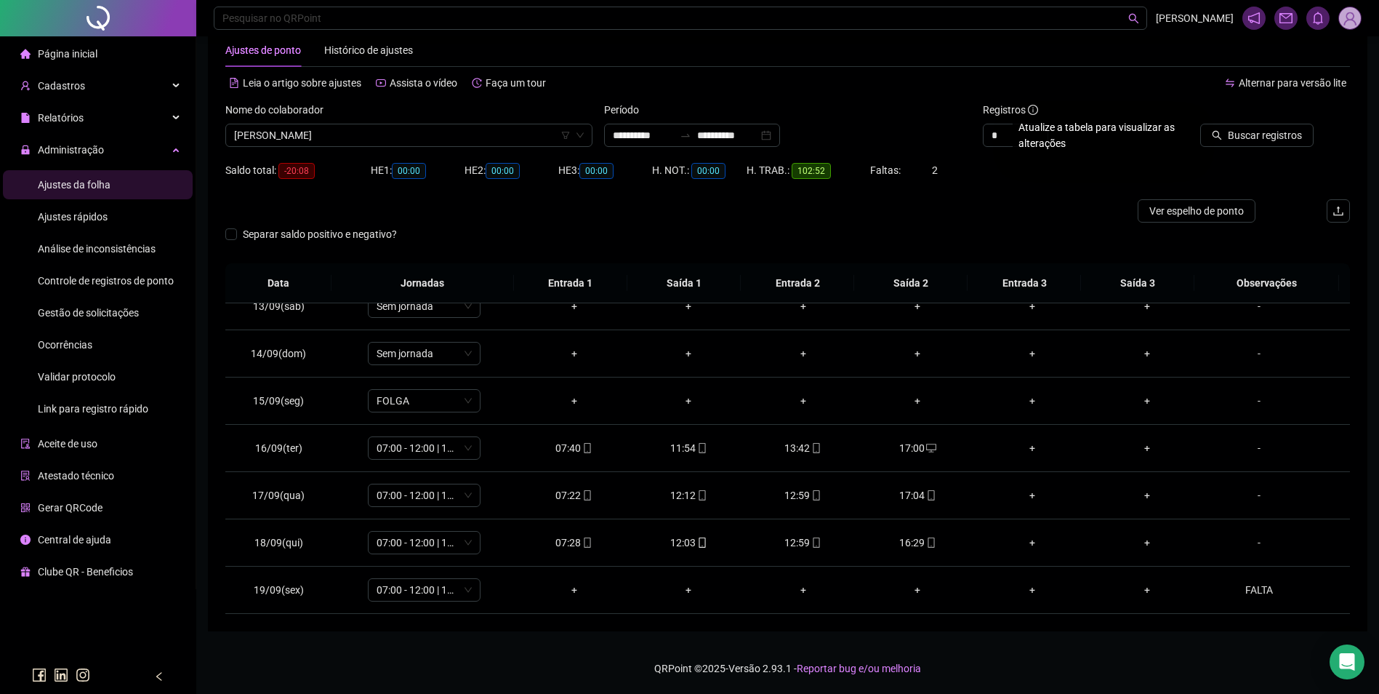
click at [1262, 147] on div "Buscar registros" at bounding box center [1261, 130] width 190 height 57
click at [1262, 143] on button "Buscar registros" at bounding box center [1256, 135] width 113 height 23
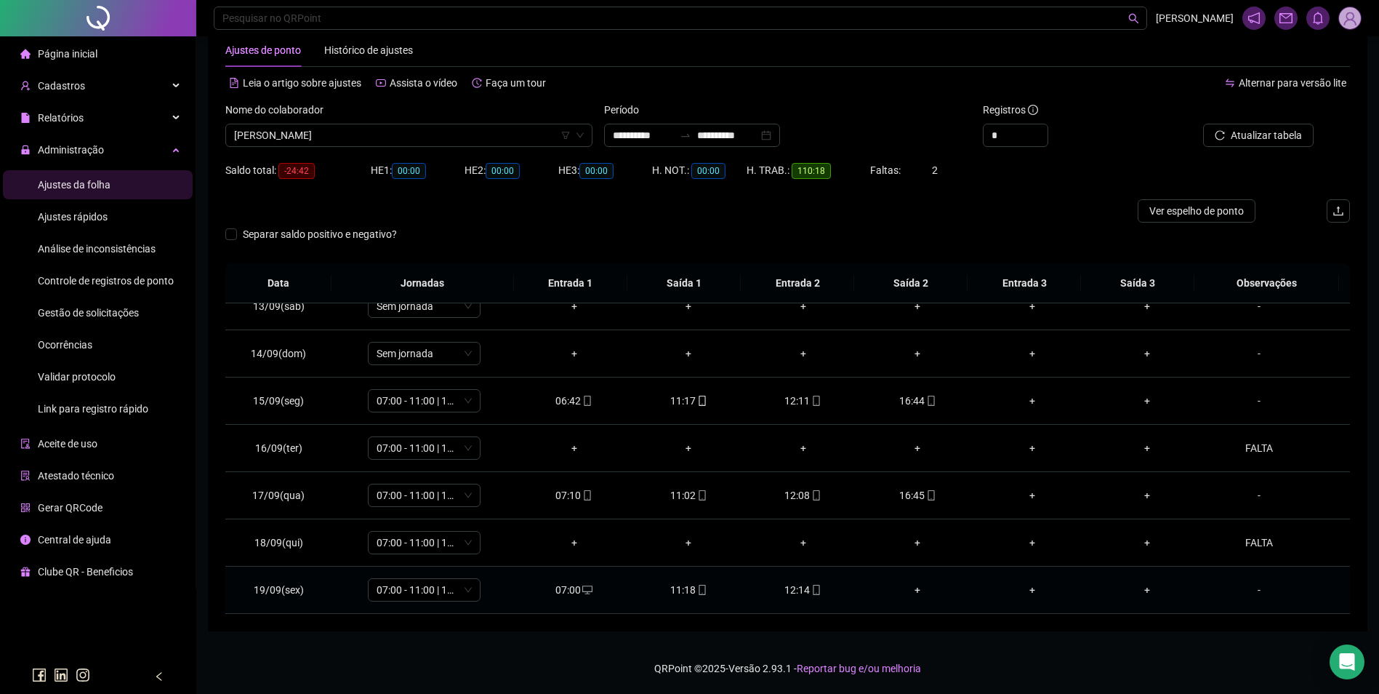
click at [811, 586] on icon "mobile" at bounding box center [816, 590] width 10 height 10
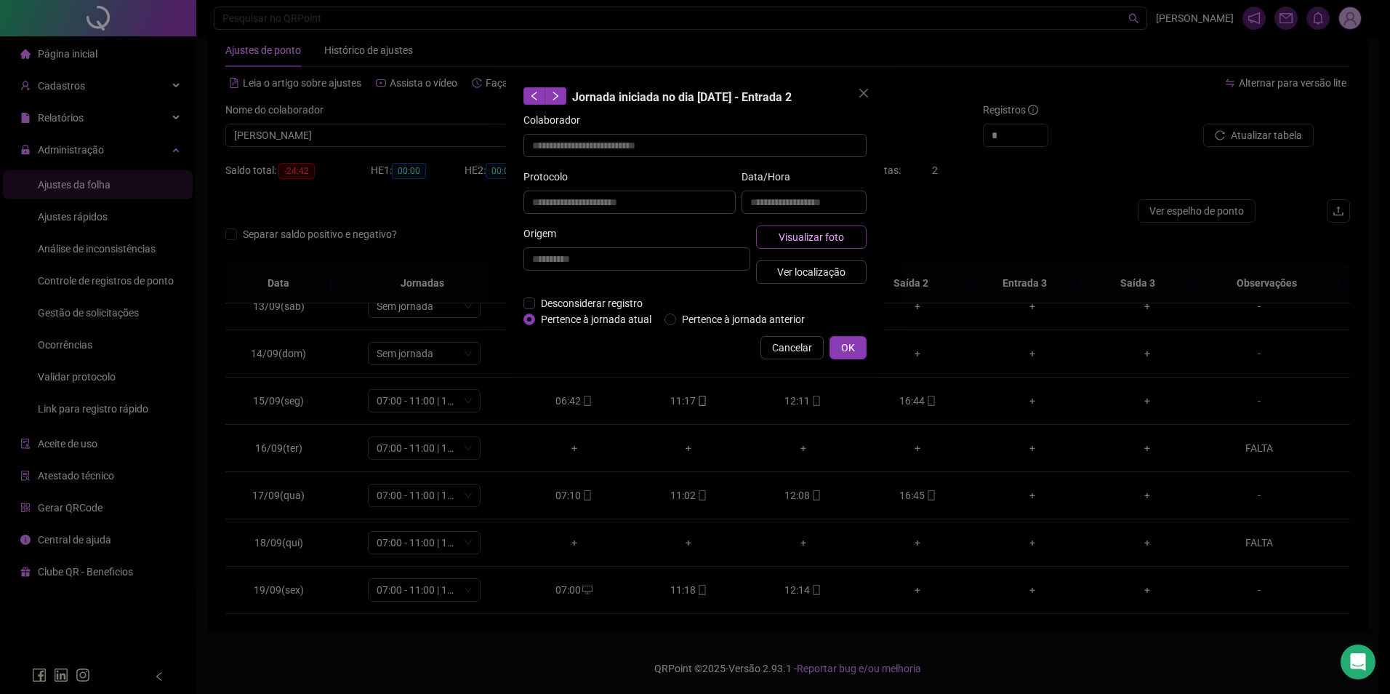
click at [833, 236] on span "Visualizar foto" at bounding box center [811, 237] width 65 height 16
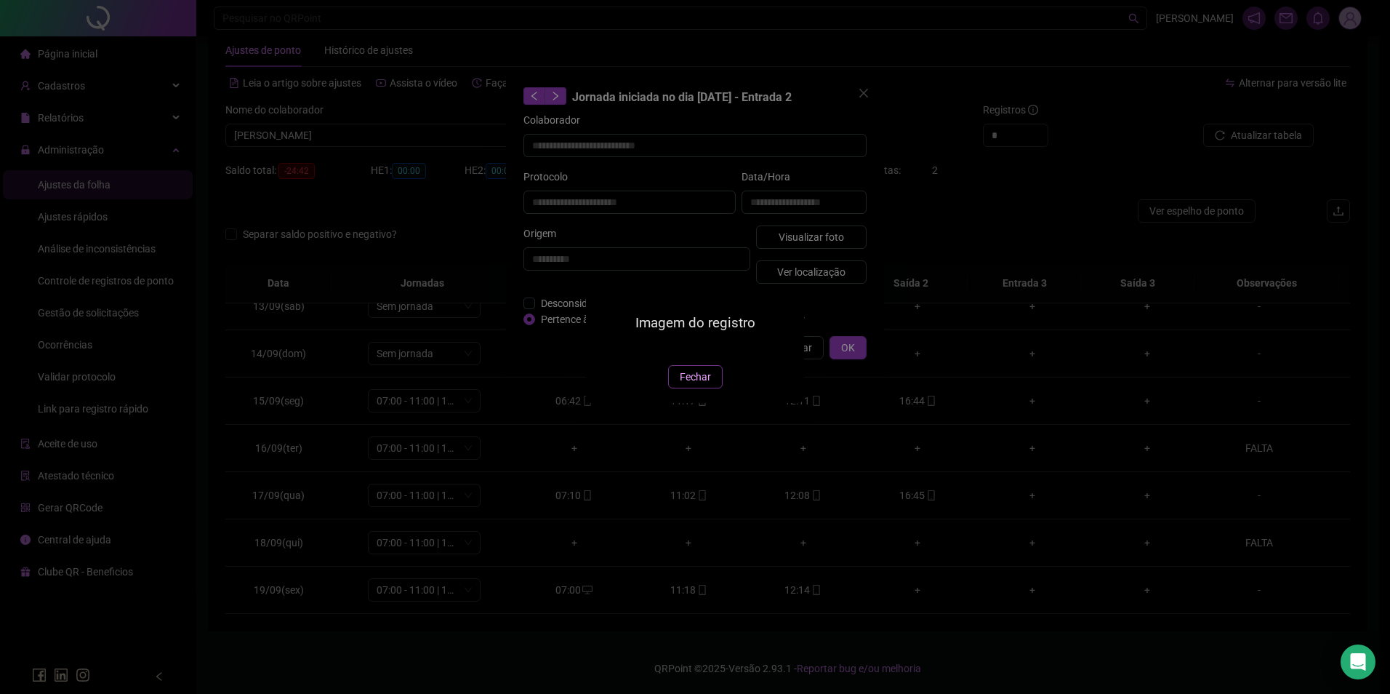
drag, startPoint x: 694, startPoint y: 464, endPoint x: 767, endPoint y: 384, distance: 108.1
click at [696, 385] on span "Fechar" at bounding box center [695, 377] width 31 height 16
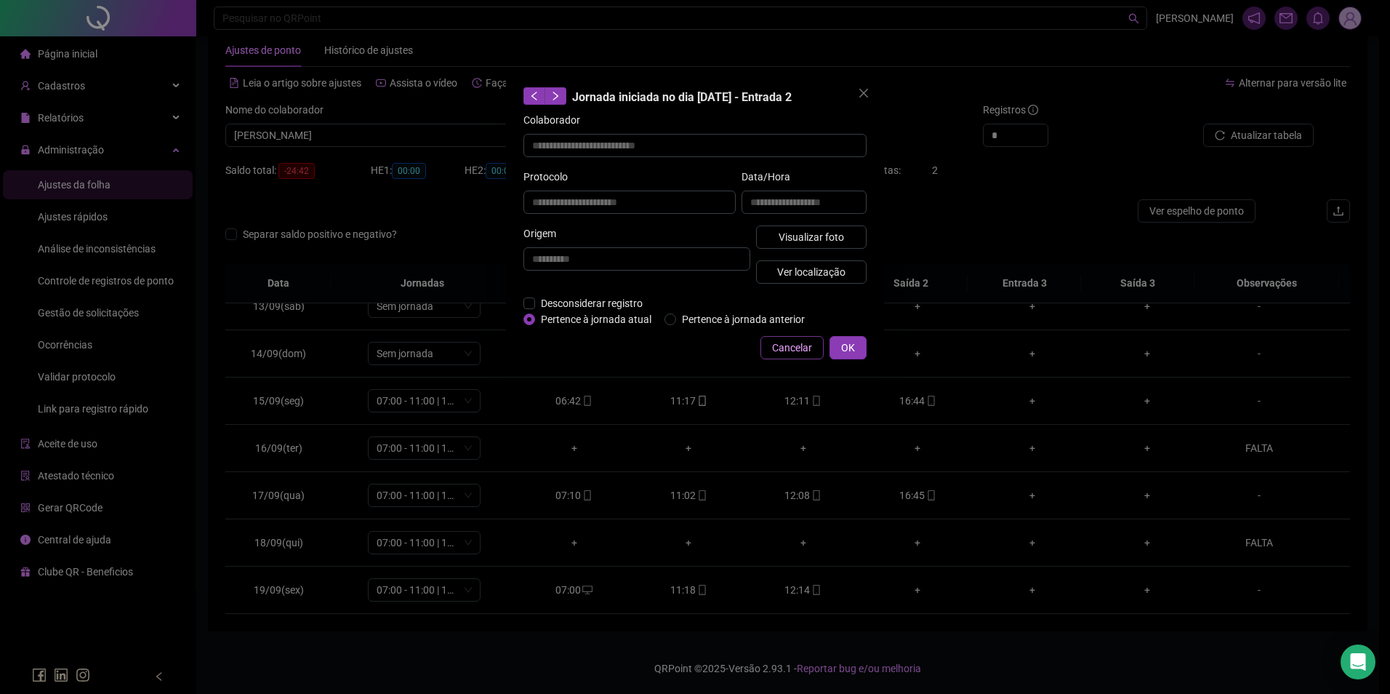
click at [793, 351] on span "Cancelar" at bounding box center [792, 348] width 40 height 16
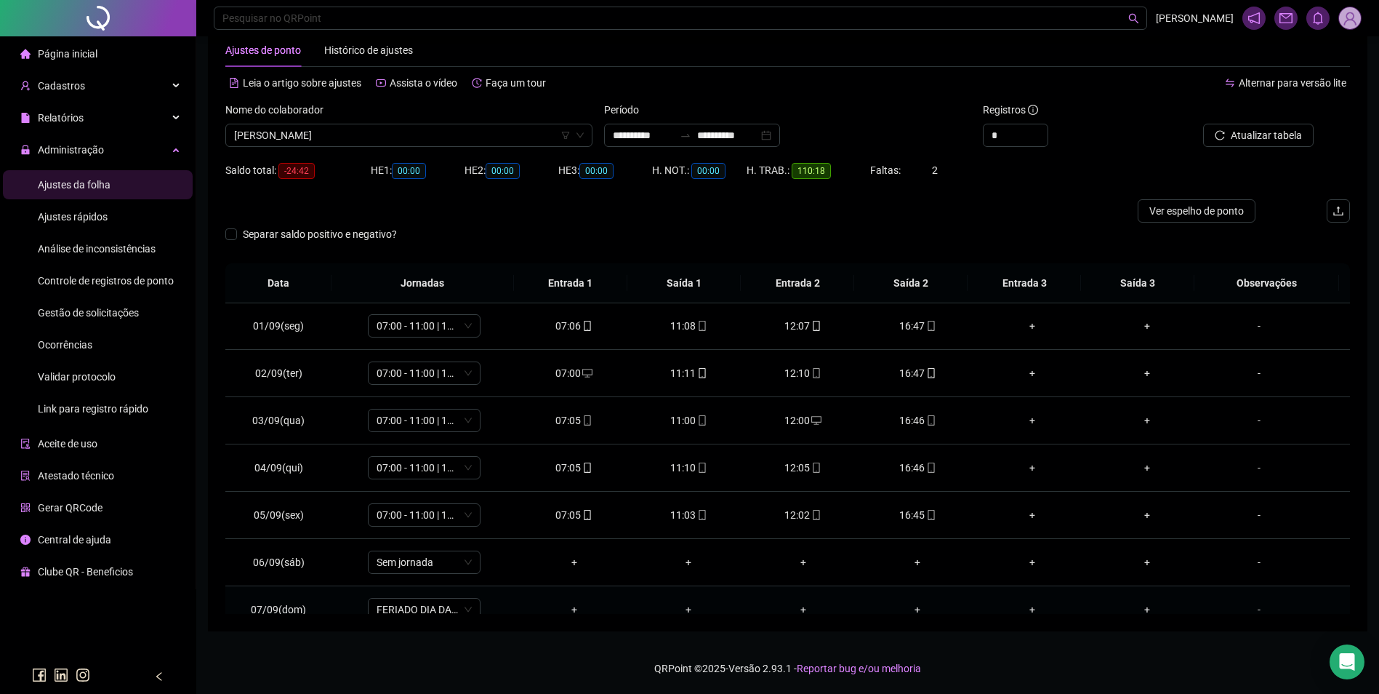
scroll to position [0, 0]
click at [358, 135] on span "[PERSON_NAME]" at bounding box center [409, 135] width 350 height 22
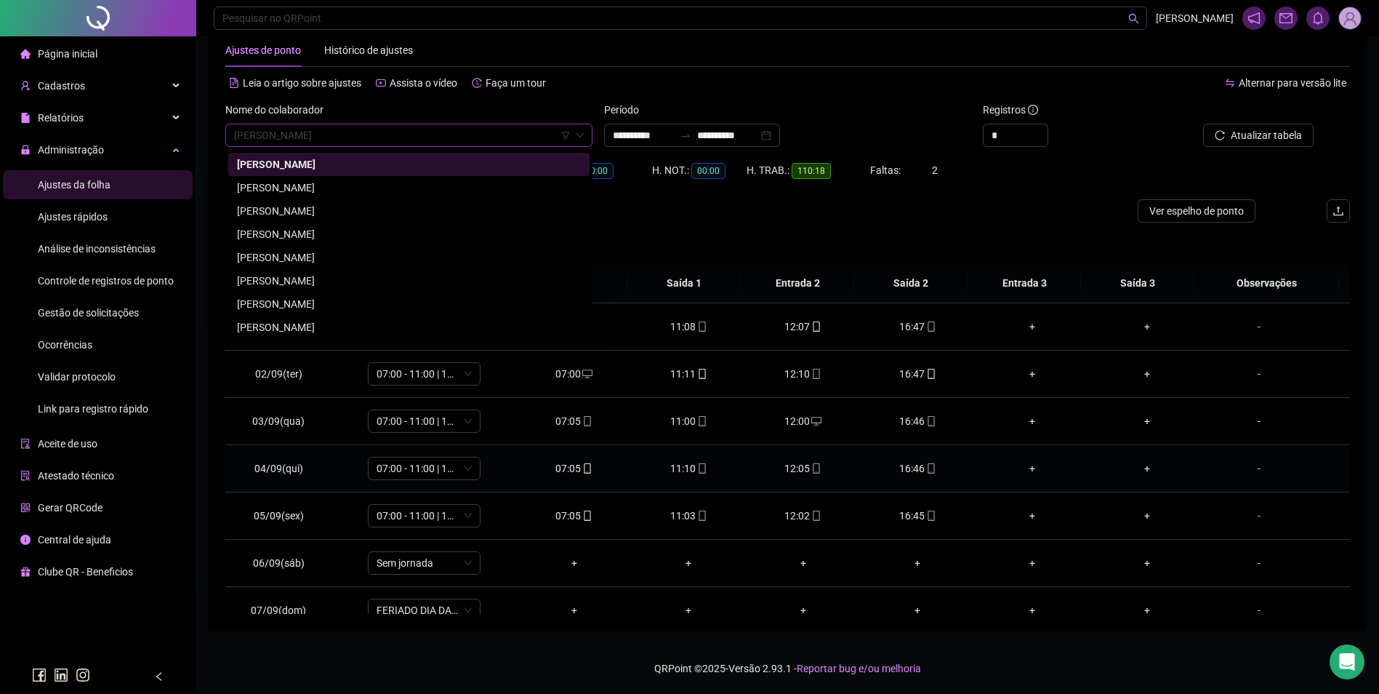
click at [732, 542] on td "+" at bounding box center [688, 563] width 115 height 47
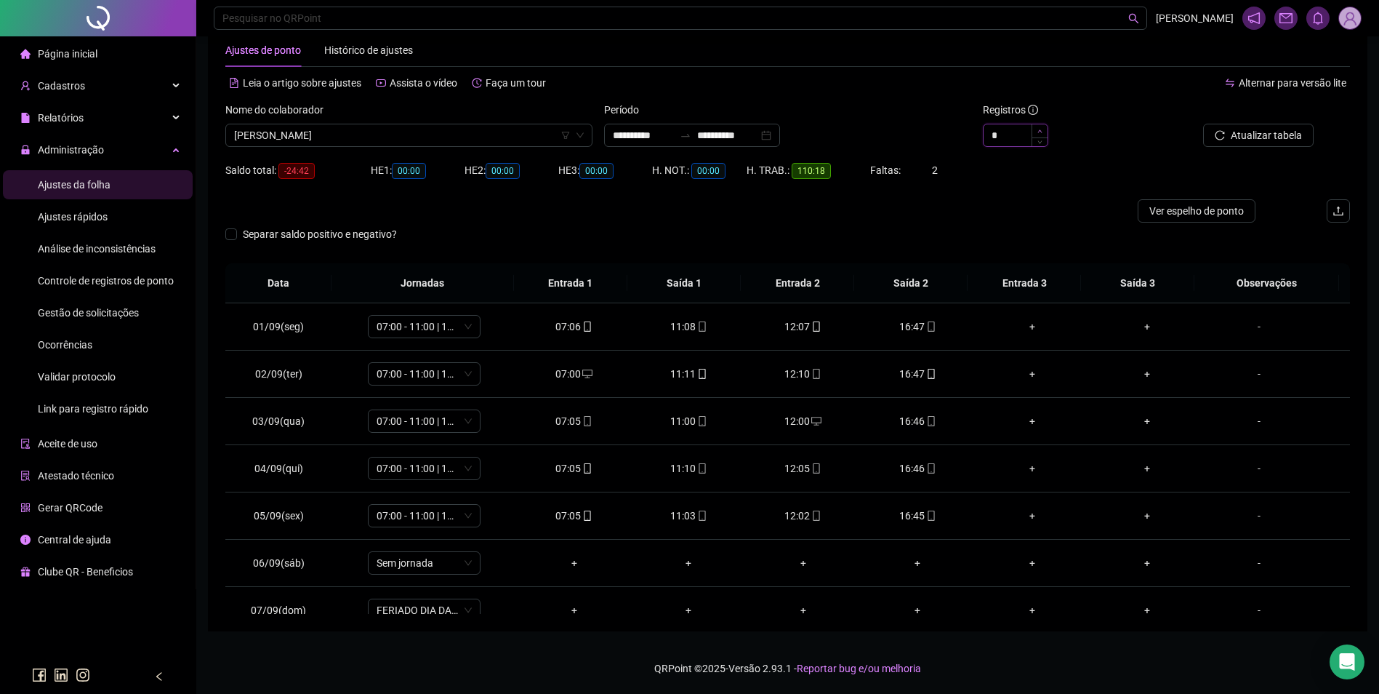
click at [1039, 130] on icon "up" at bounding box center [1040, 131] width 5 height 5
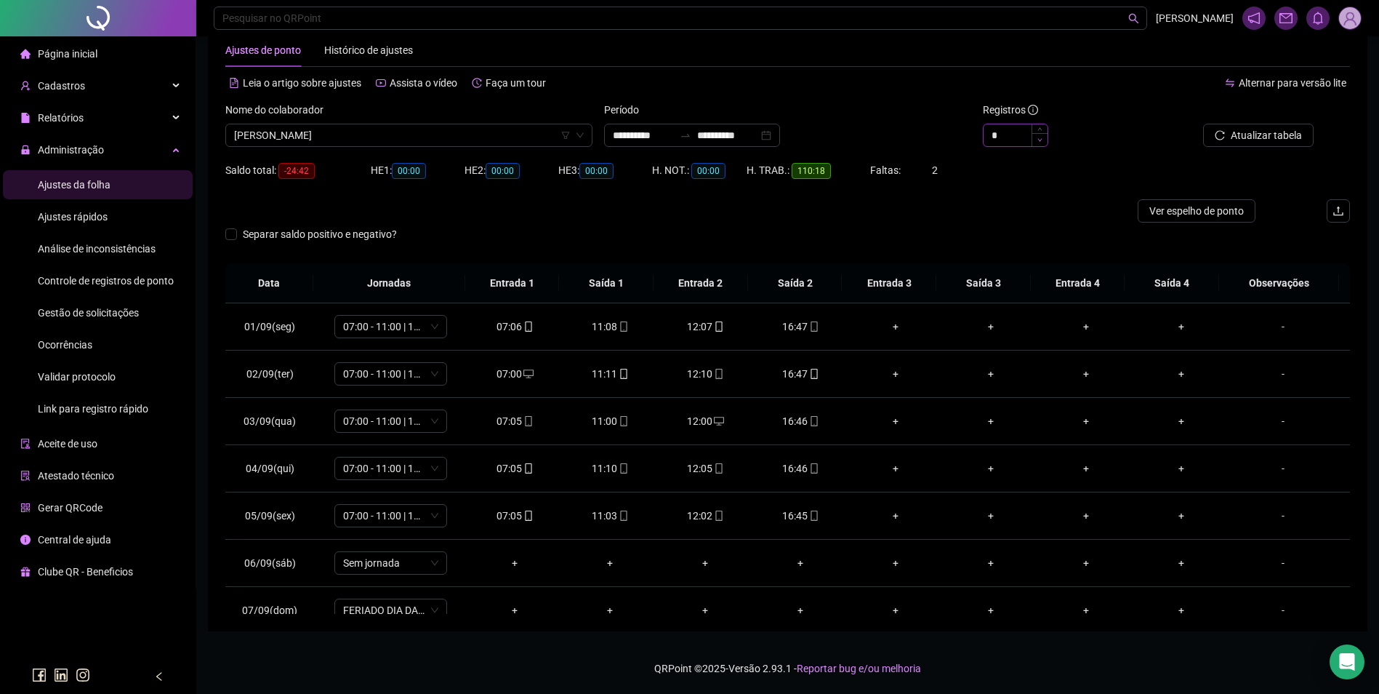
click at [1042, 143] on span "Decrease Value" at bounding box center [1040, 139] width 16 height 13
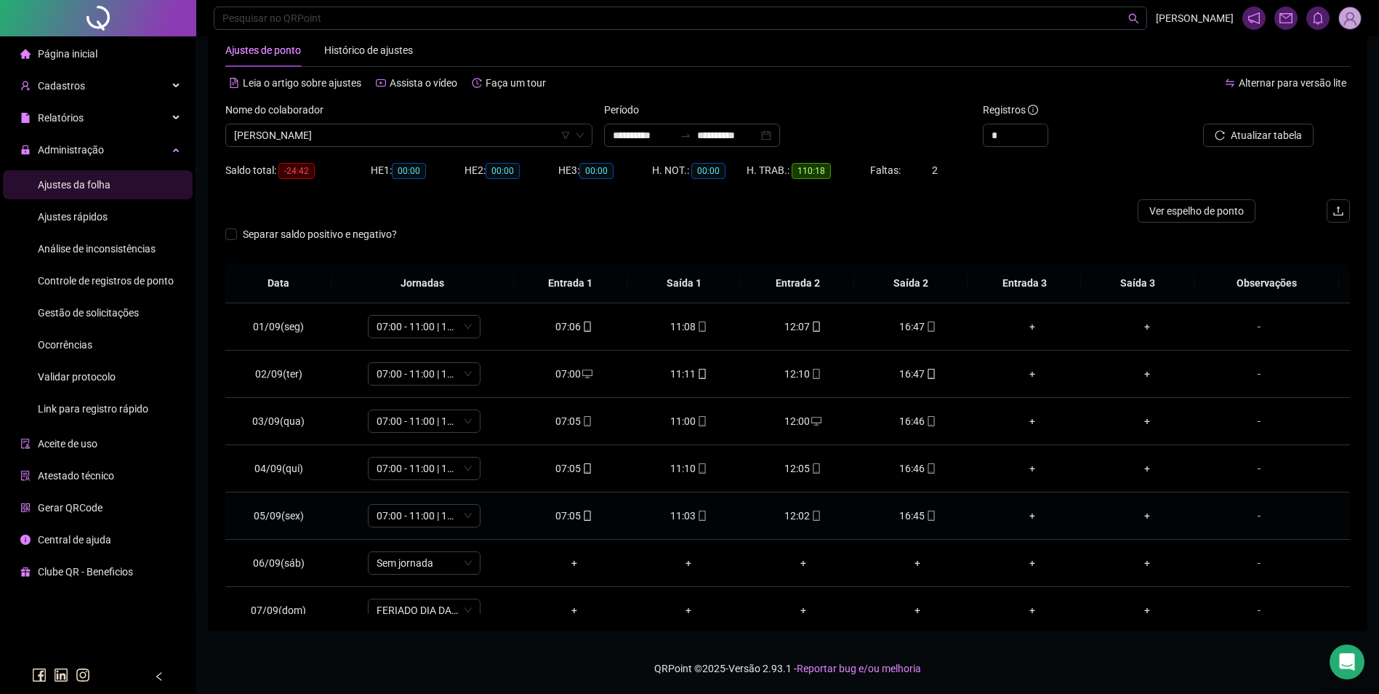
click at [926, 514] on icon "mobile" at bounding box center [931, 515] width 10 height 10
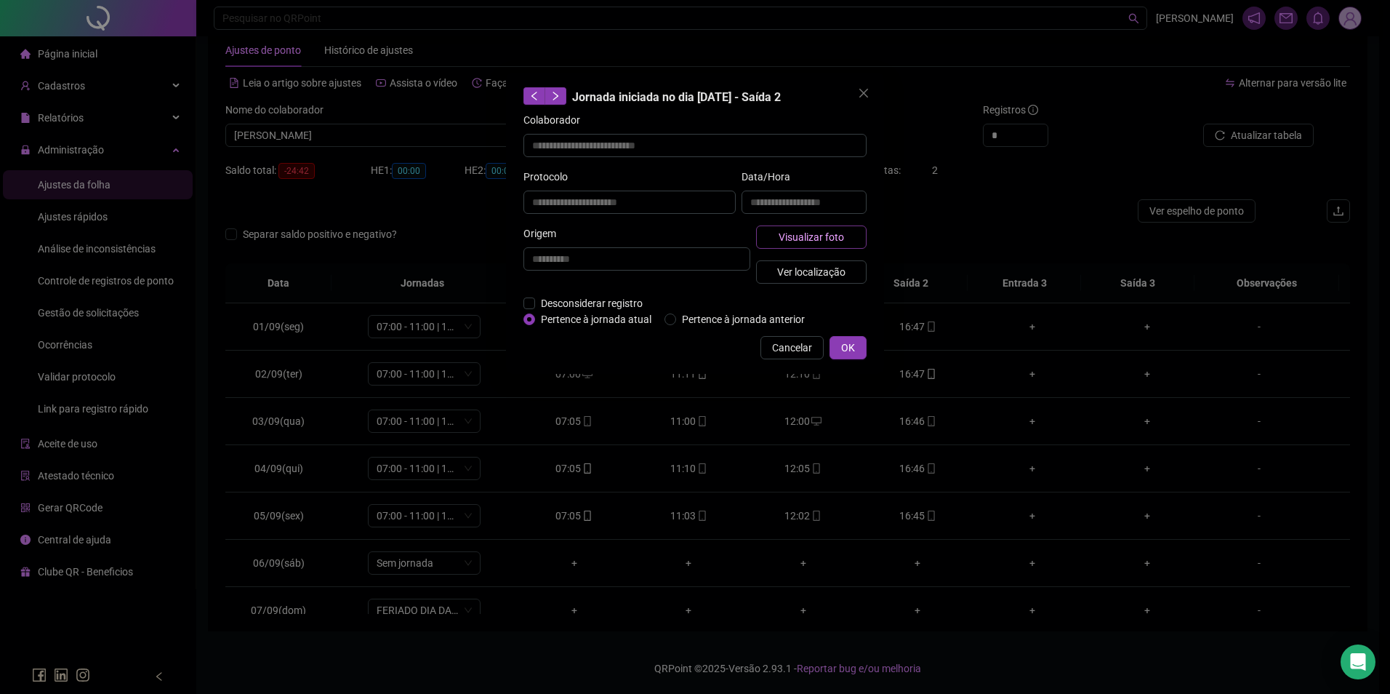
click at [827, 238] on span "Visualizar foto" at bounding box center [811, 237] width 65 height 16
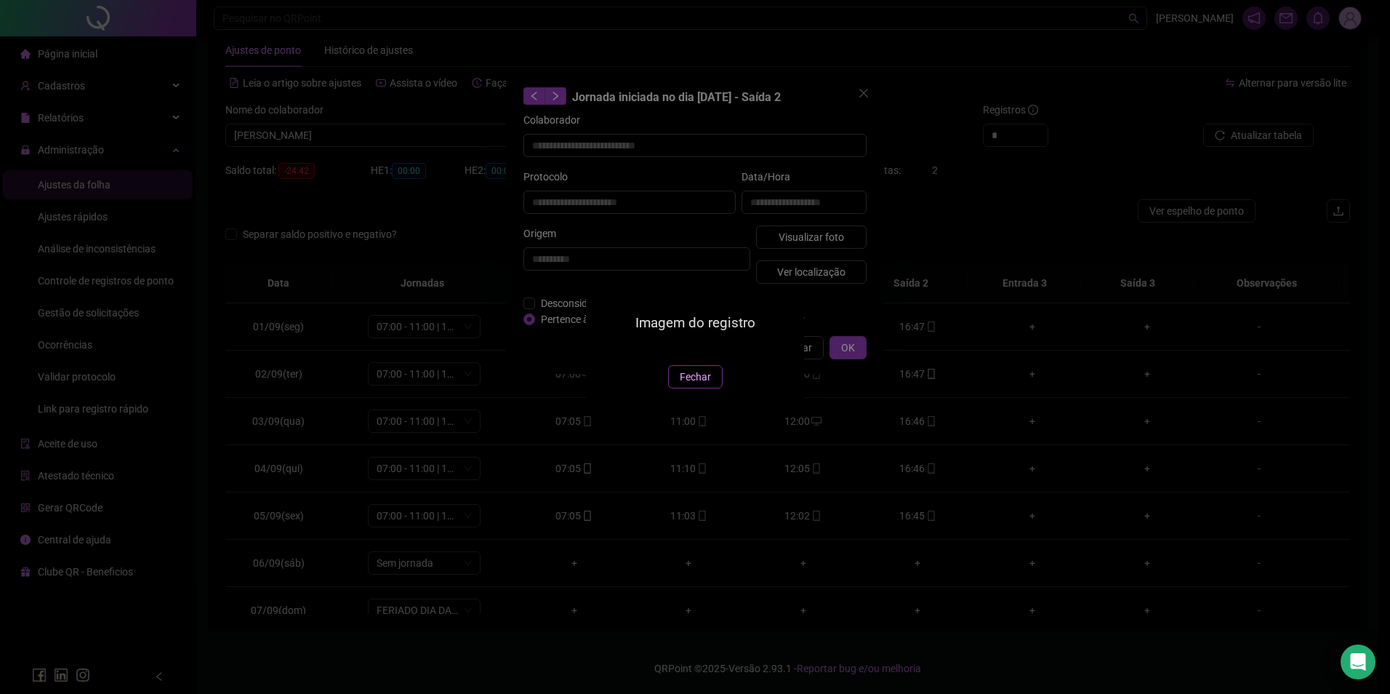
click at [687, 385] on span "Fechar" at bounding box center [695, 377] width 31 height 16
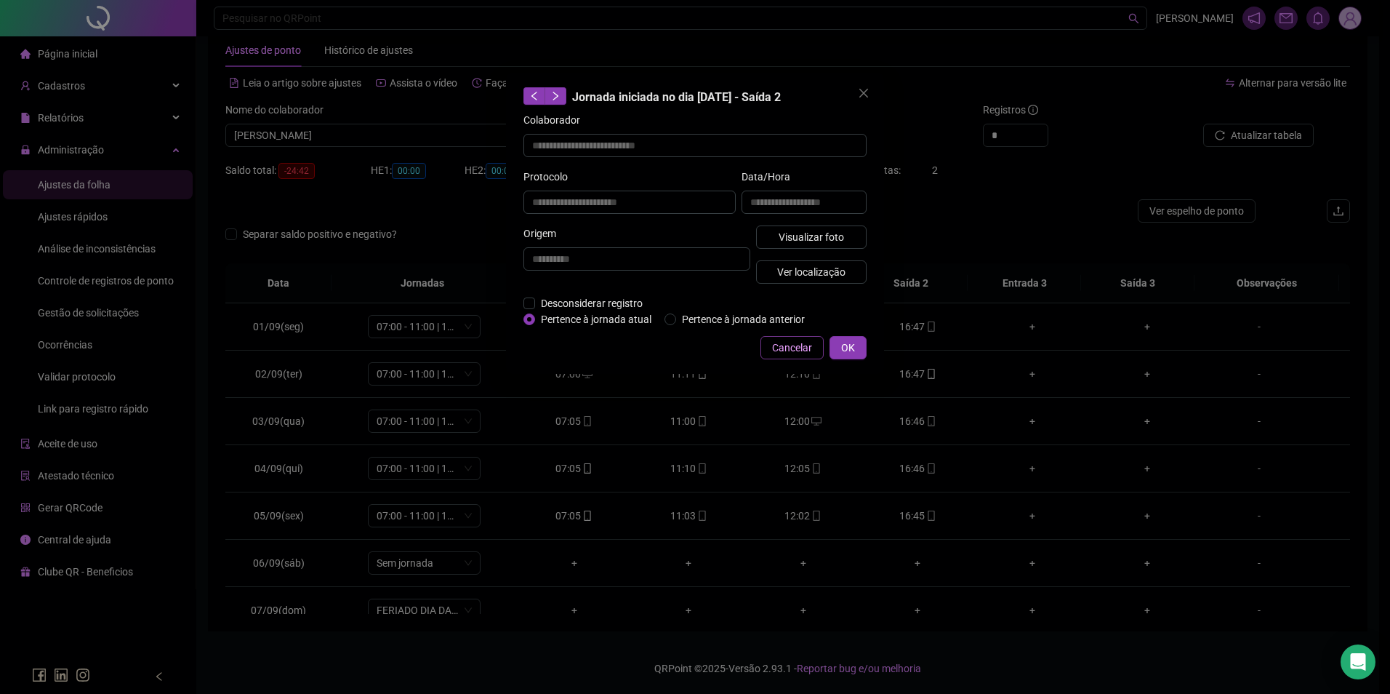
click at [793, 345] on span "Cancelar" at bounding box center [792, 348] width 40 height 16
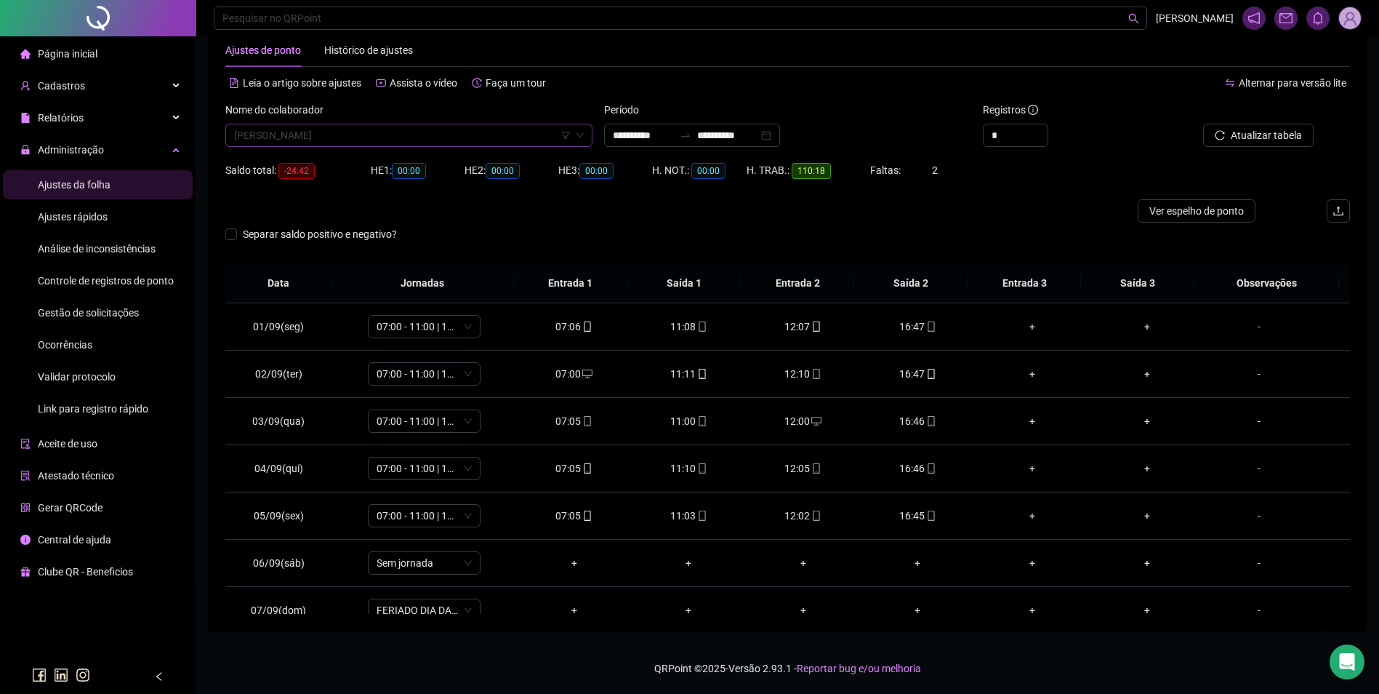
click at [390, 140] on span "[PERSON_NAME]" at bounding box center [409, 135] width 350 height 22
click at [678, 213] on div at bounding box center [646, 210] width 843 height 23
click at [699, 517] on icon "mobile" at bounding box center [702, 515] width 10 height 10
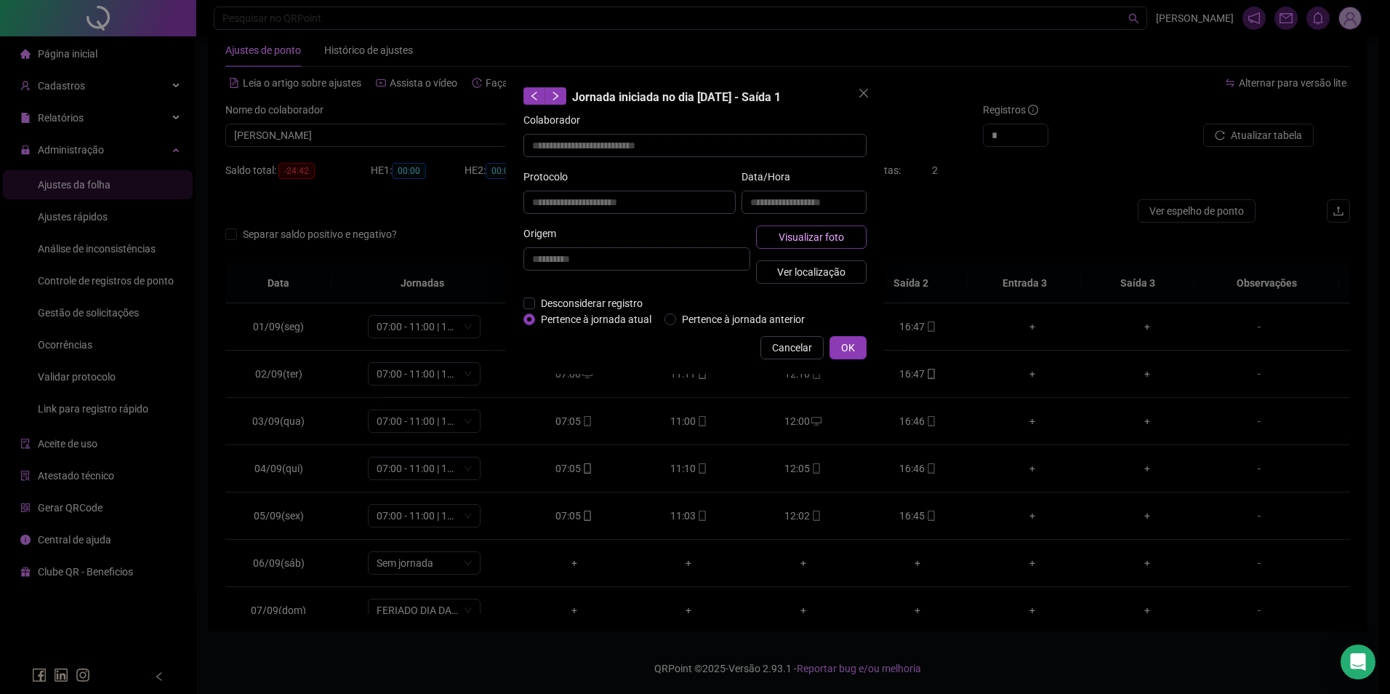
click at [829, 232] on span "Visualizar foto" at bounding box center [811, 237] width 65 height 16
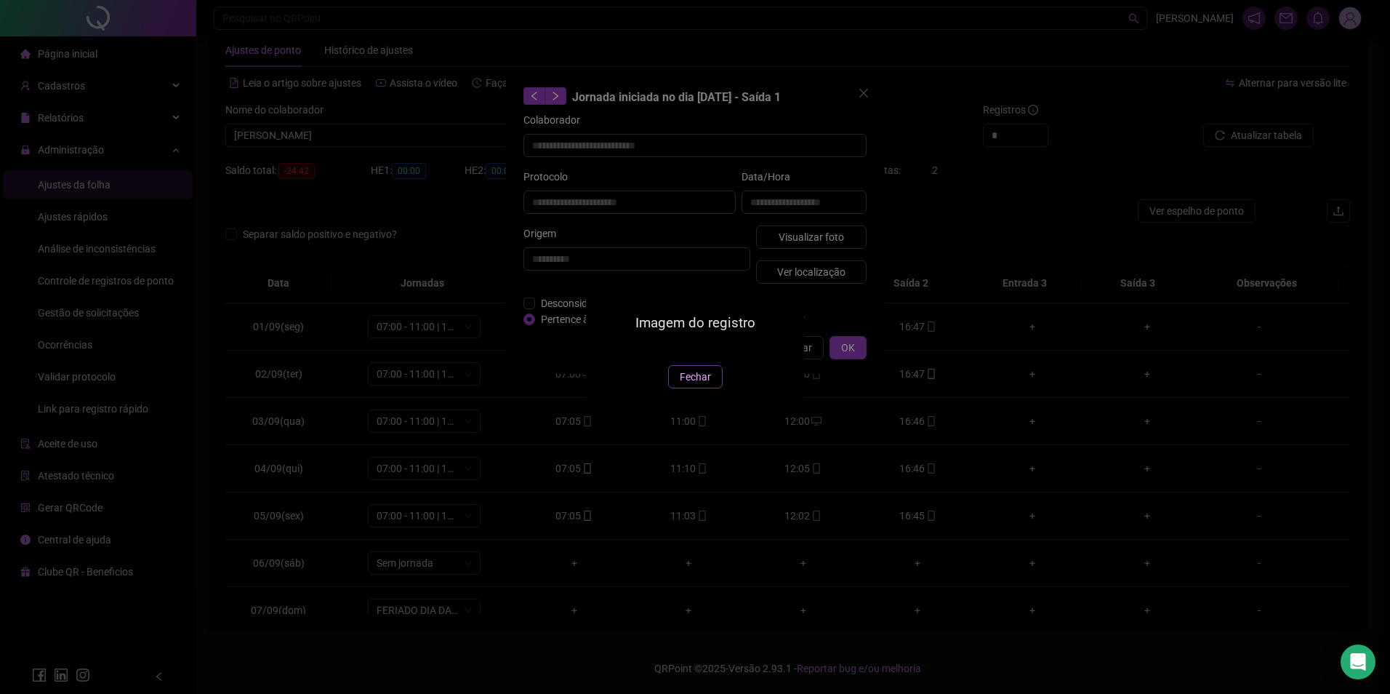
click at [710, 385] on span "Fechar" at bounding box center [695, 377] width 31 height 16
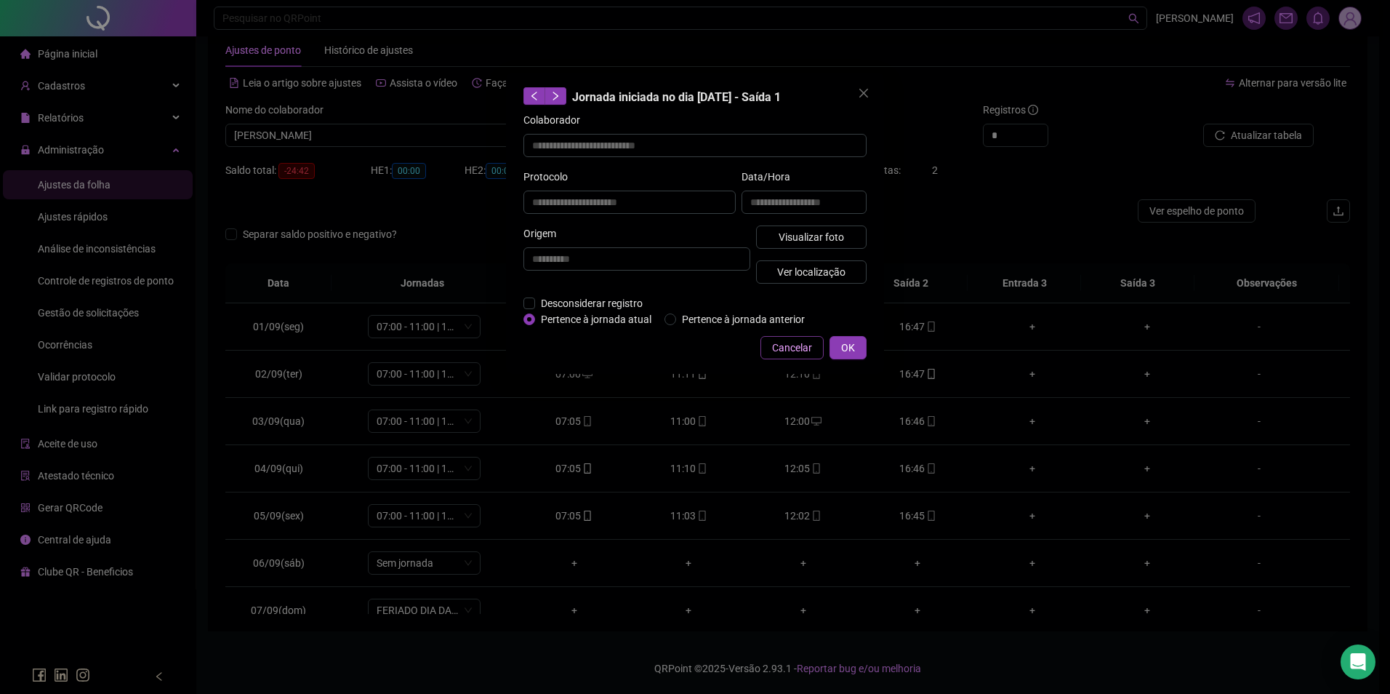
click at [788, 356] on button "Cancelar" at bounding box center [792, 347] width 63 height 23
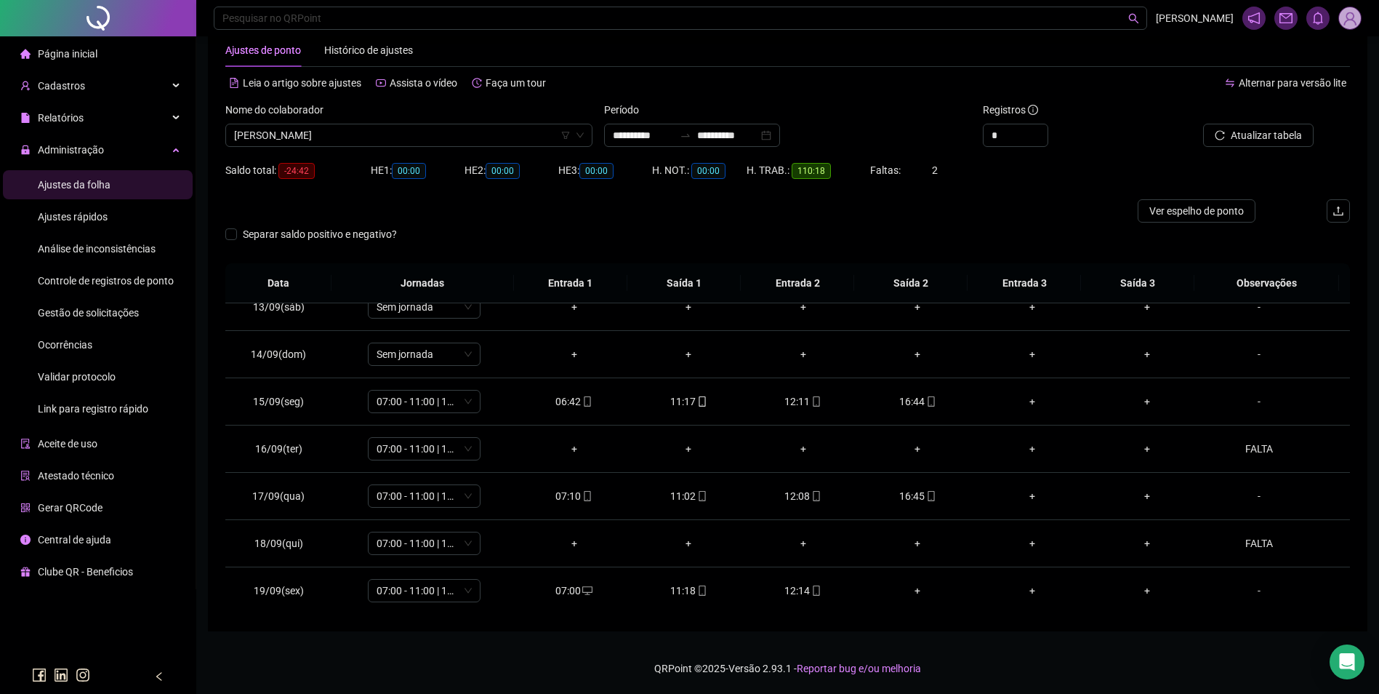
scroll to position [588, 0]
click at [1291, 124] on button "Atualizar tabela" at bounding box center [1258, 135] width 111 height 23
click at [982, 649] on footer "QRPoint © 2025 - Versão 2.93.1 - Reportar bug e/ou melhoria" at bounding box center [787, 668] width 1183 height 51
click at [328, 135] on span "[PERSON_NAME]" at bounding box center [409, 135] width 350 height 22
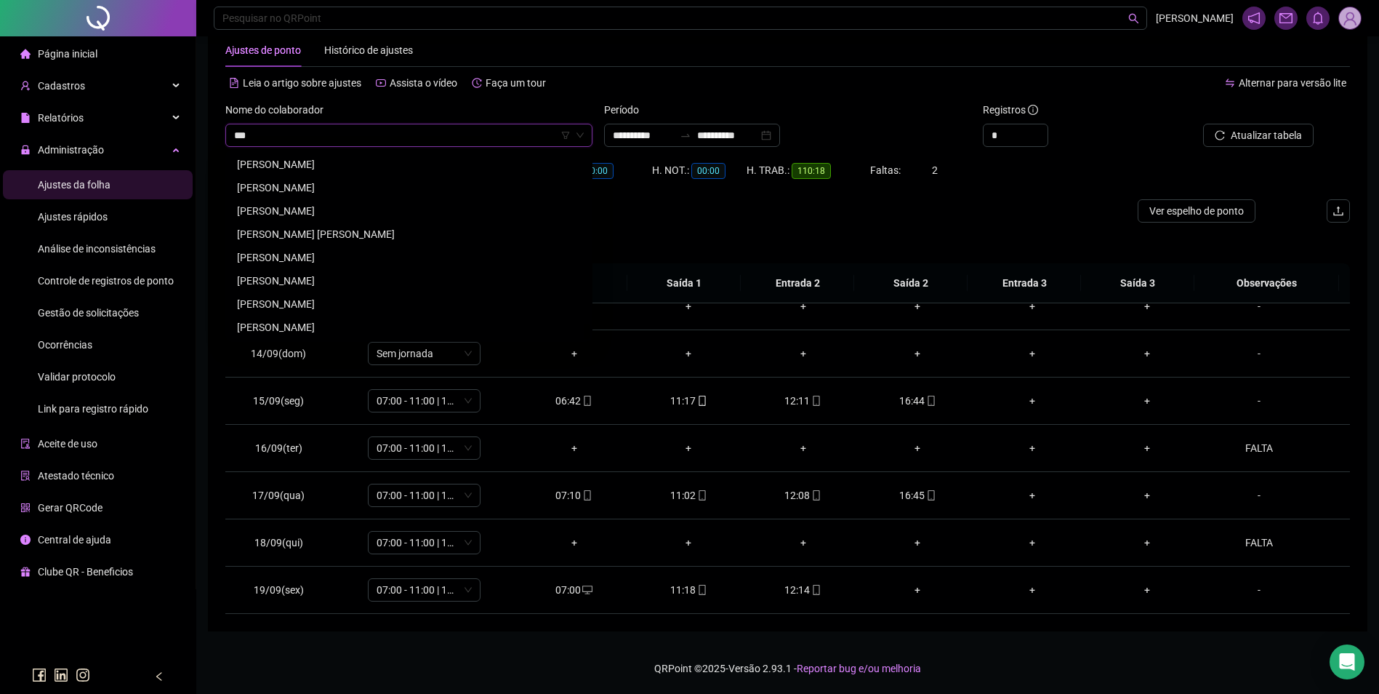
scroll to position [0, 0]
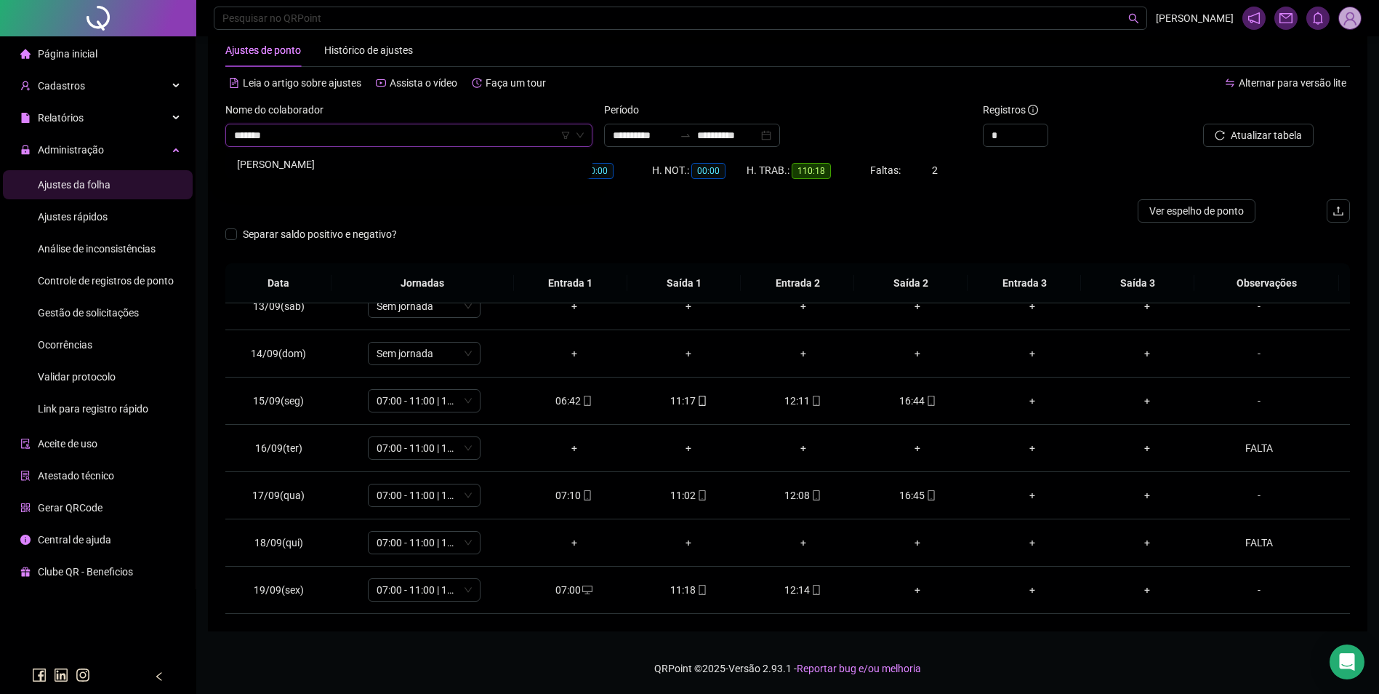
click at [331, 167] on div "[PERSON_NAME]" at bounding box center [409, 164] width 344 height 16
click at [1272, 134] on span "Buscar registros" at bounding box center [1265, 135] width 74 height 16
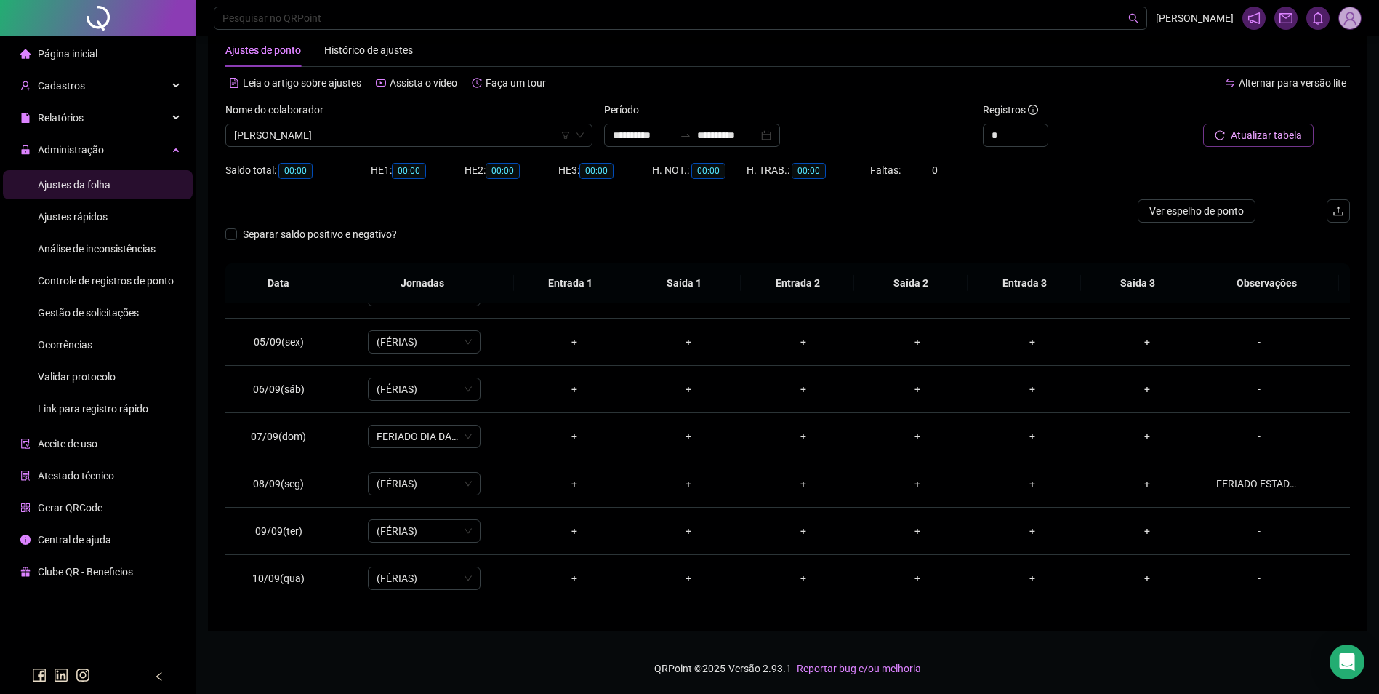
scroll to position [79, 0]
click at [1252, 569] on td "FERIADO ESTADUAL." at bounding box center [1278, 579] width 146 height 47
click at [1251, 576] on div "FERIADO ESTADUAL." at bounding box center [1259, 579] width 86 height 16
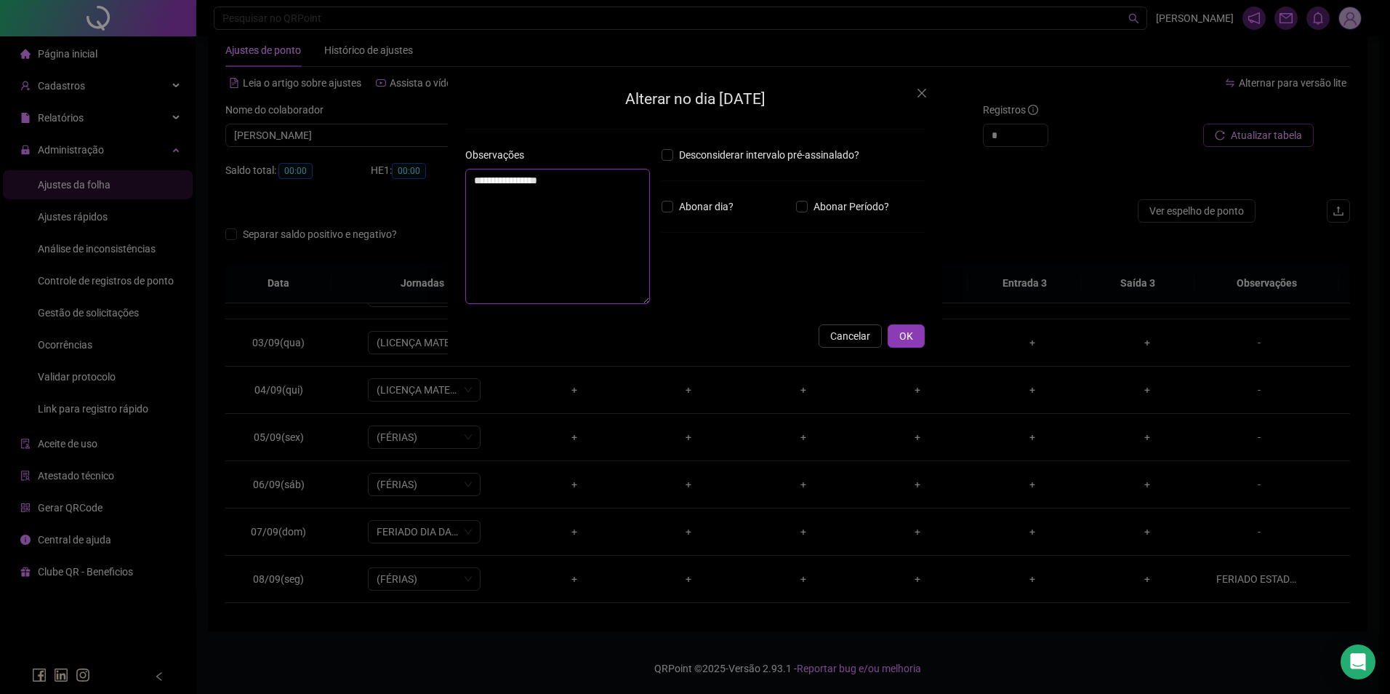
drag, startPoint x: 602, startPoint y: 194, endPoint x: 458, endPoint y: 181, distance: 144.6
click at [458, 181] on div "**********" at bounding box center [695, 217] width 494 height 289
click at [906, 339] on span "OK" at bounding box center [906, 336] width 14 height 16
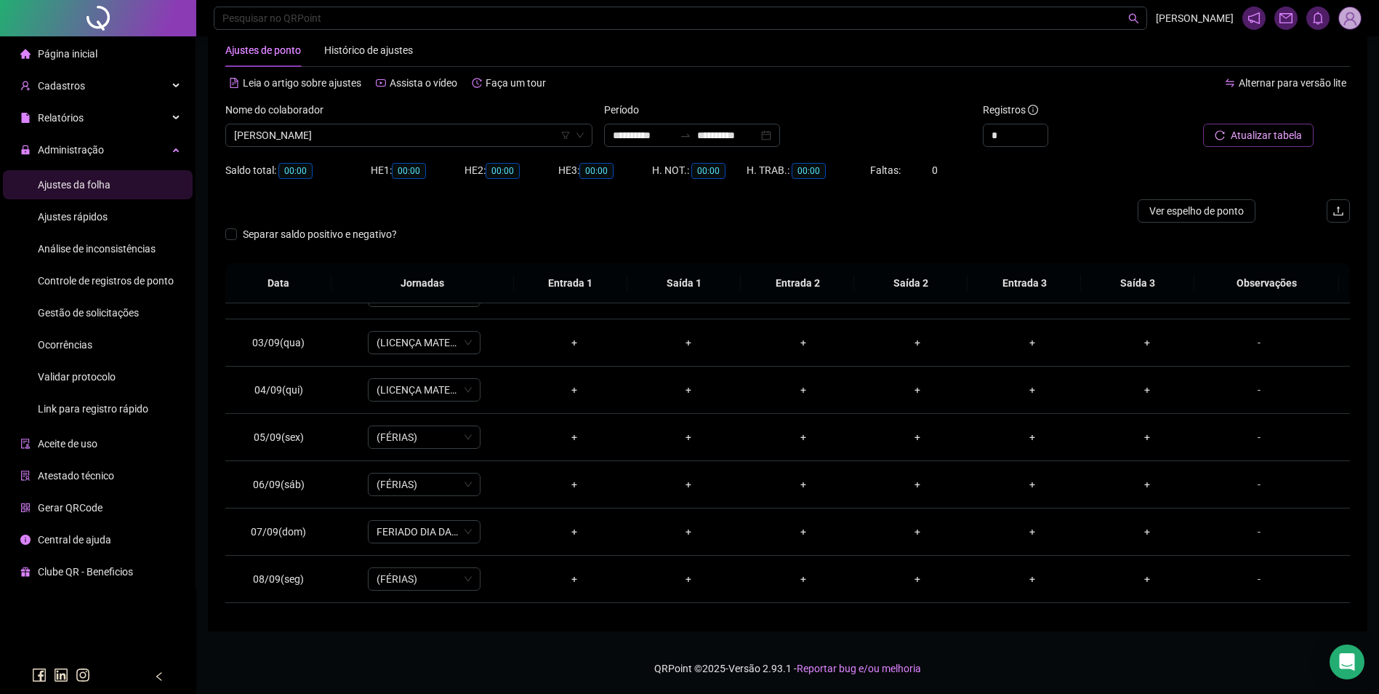
click at [1254, 136] on span "Atualizar tabela" at bounding box center [1266, 135] width 71 height 16
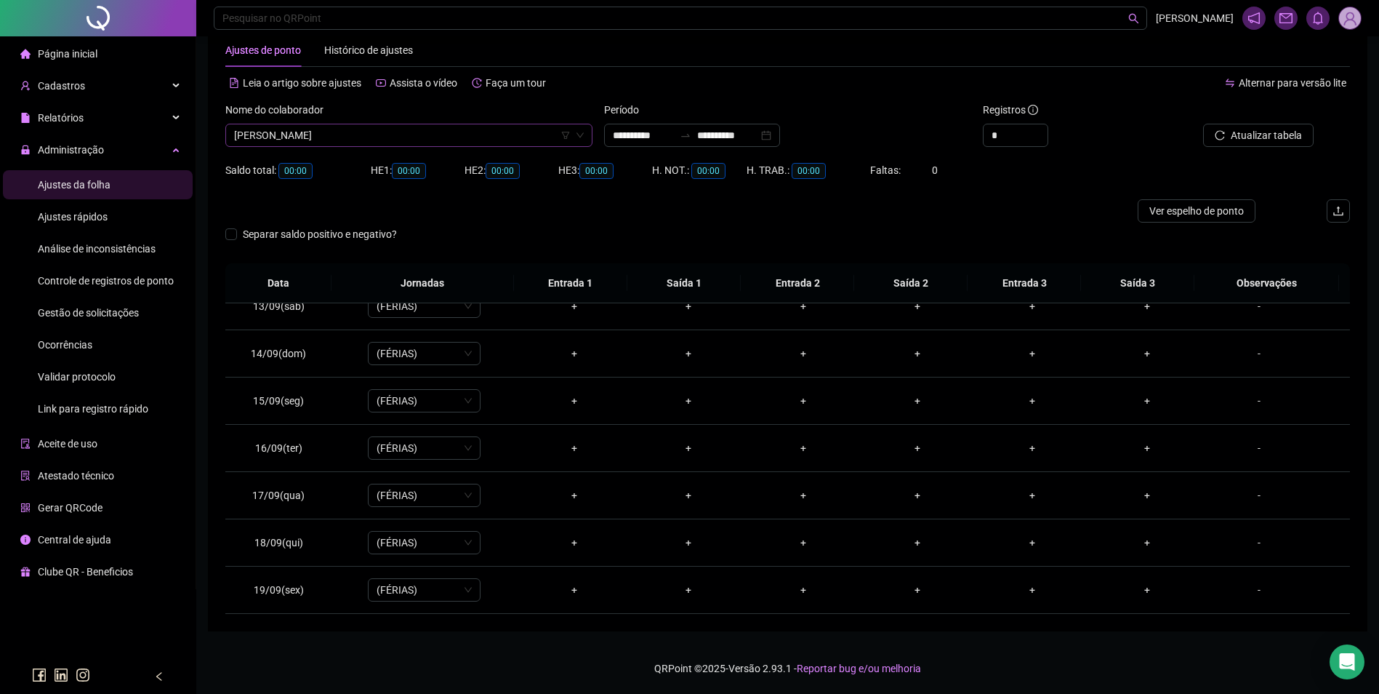
scroll to position [19312, 0]
click at [408, 141] on span "[PERSON_NAME]" at bounding box center [409, 135] width 350 height 22
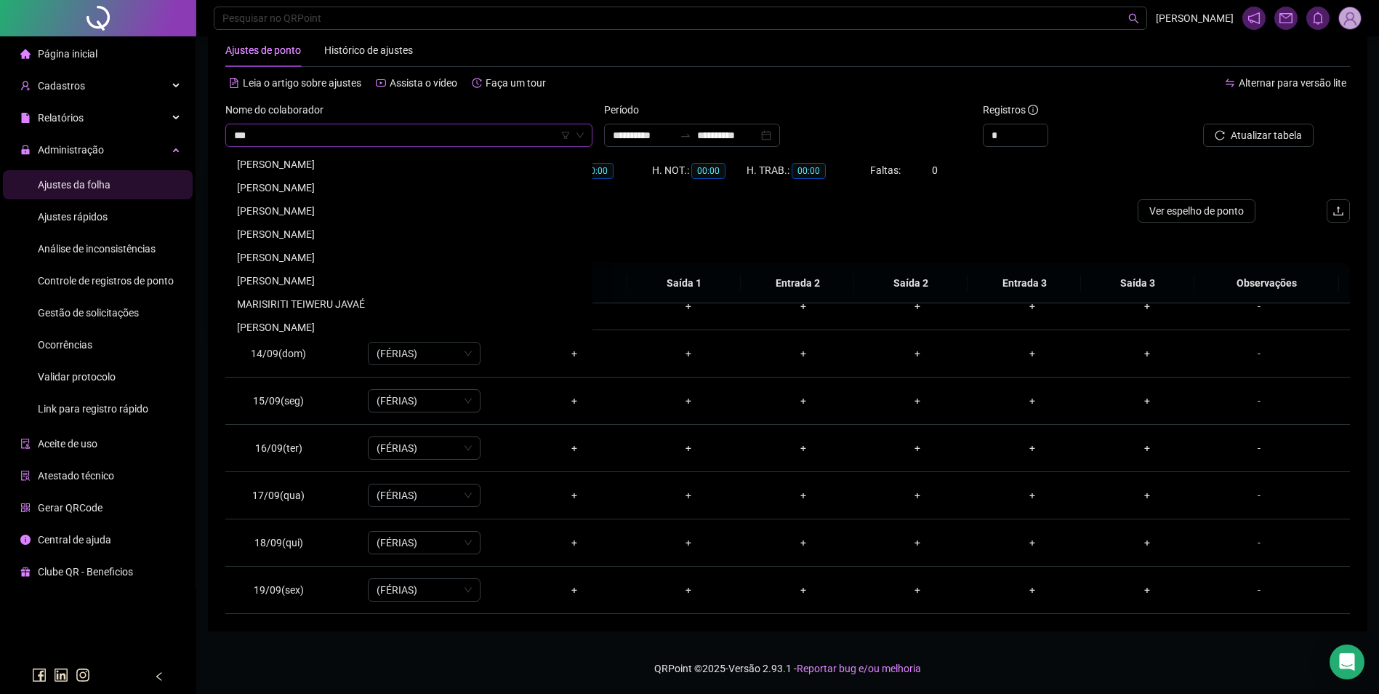
scroll to position [0, 0]
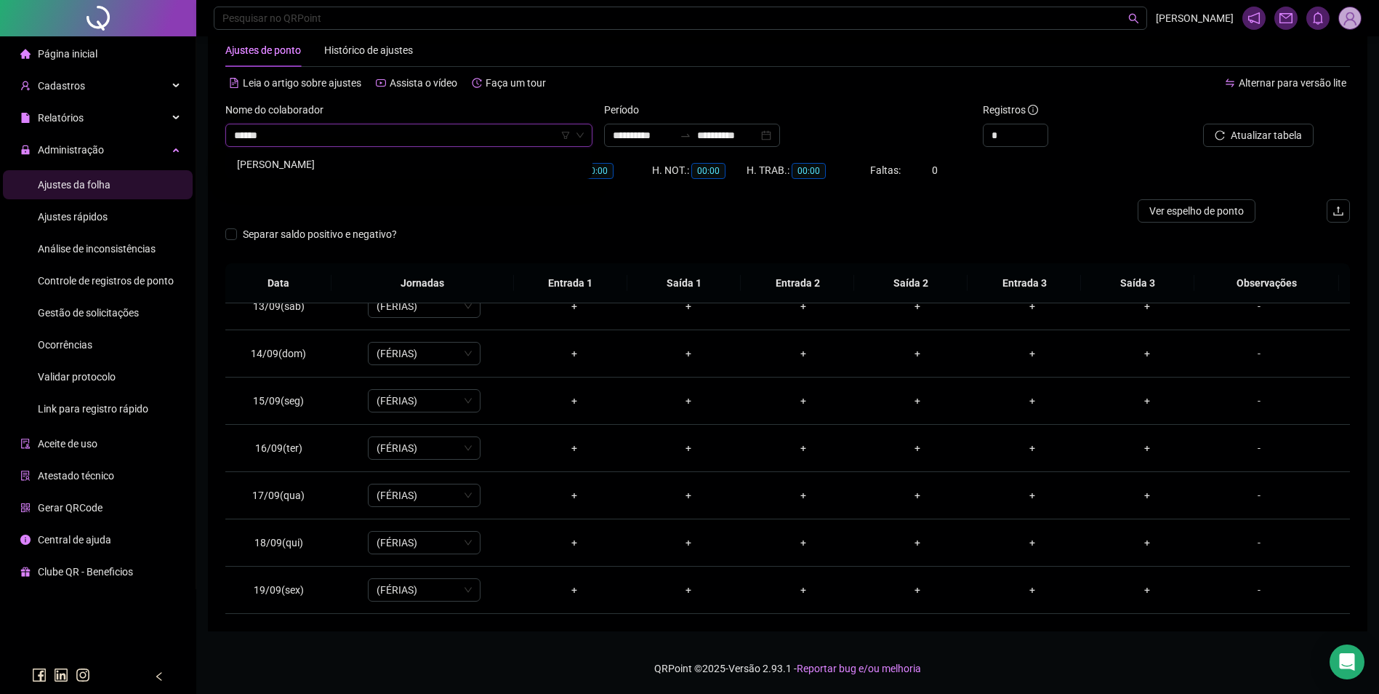
click at [309, 159] on div "[PERSON_NAME]" at bounding box center [409, 164] width 344 height 16
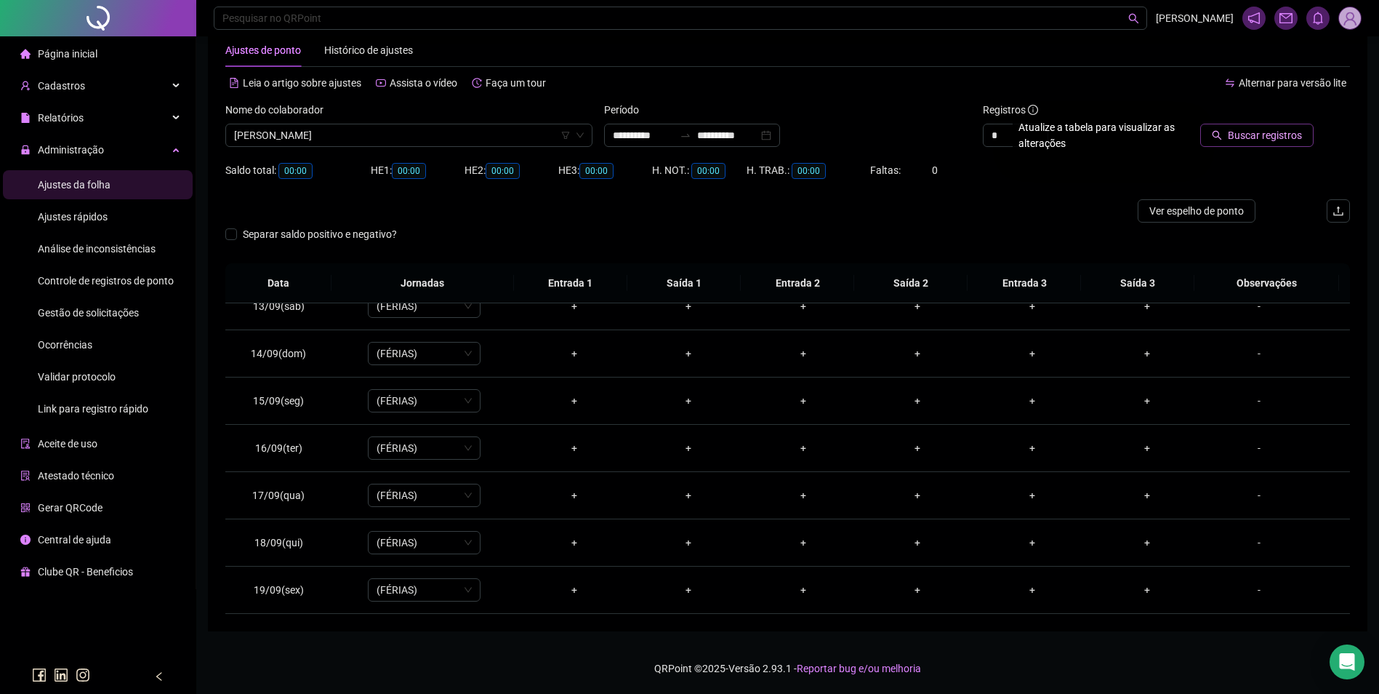
click at [1261, 129] on span "Buscar registros" at bounding box center [1265, 135] width 74 height 16
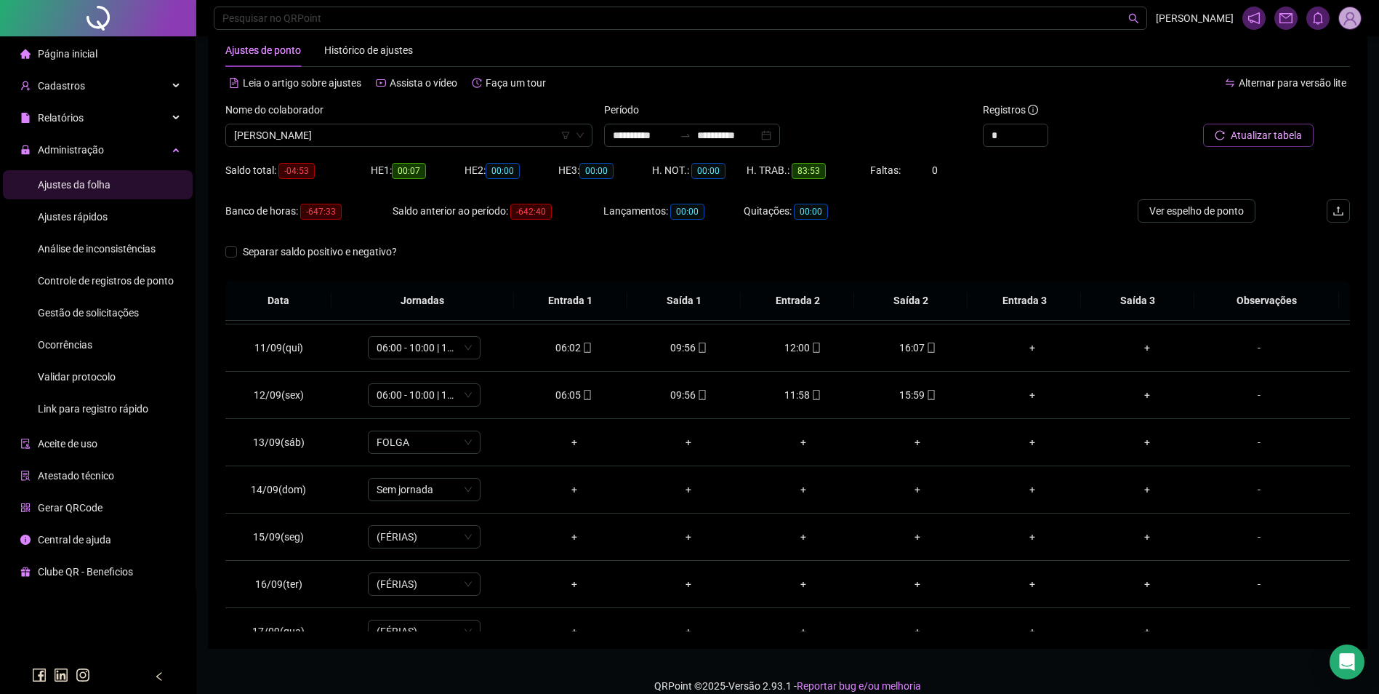
scroll to position [515, 0]
click at [926, 349] on icon "mobile" at bounding box center [931, 349] width 10 height 10
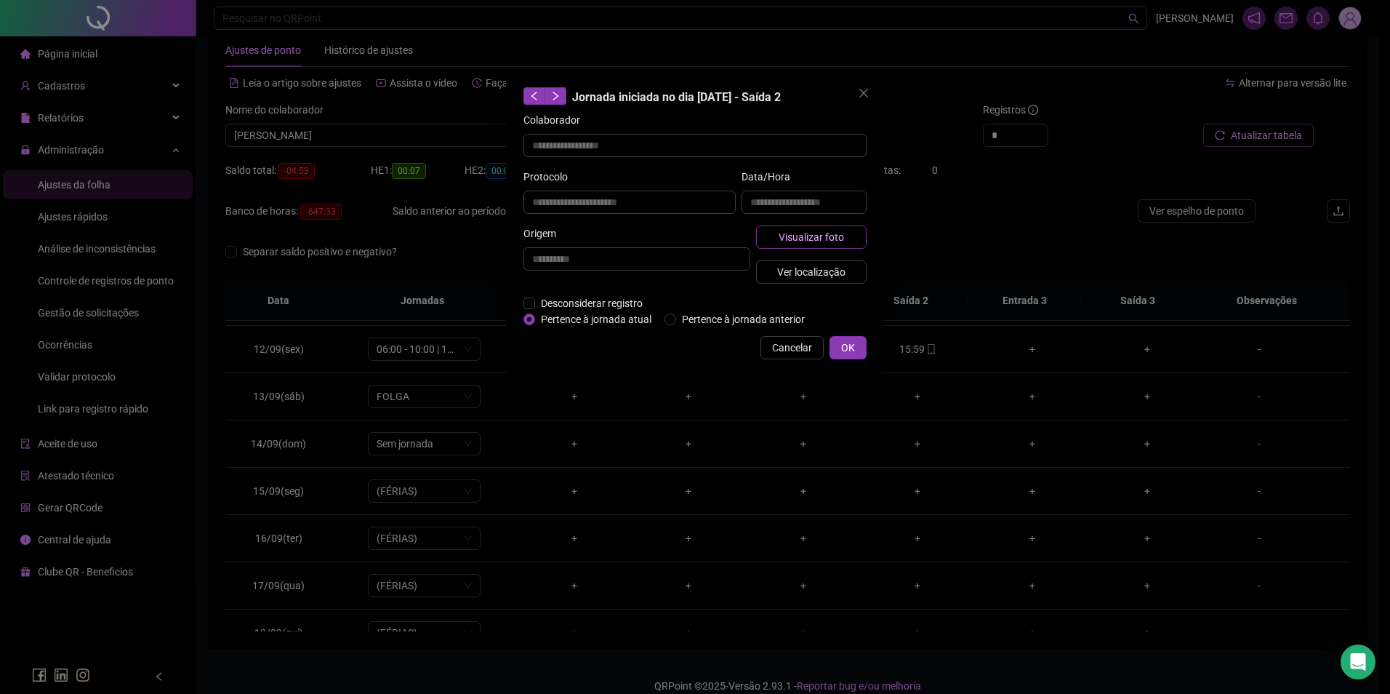
click at [857, 236] on button "Visualizar foto" at bounding box center [811, 236] width 111 height 23
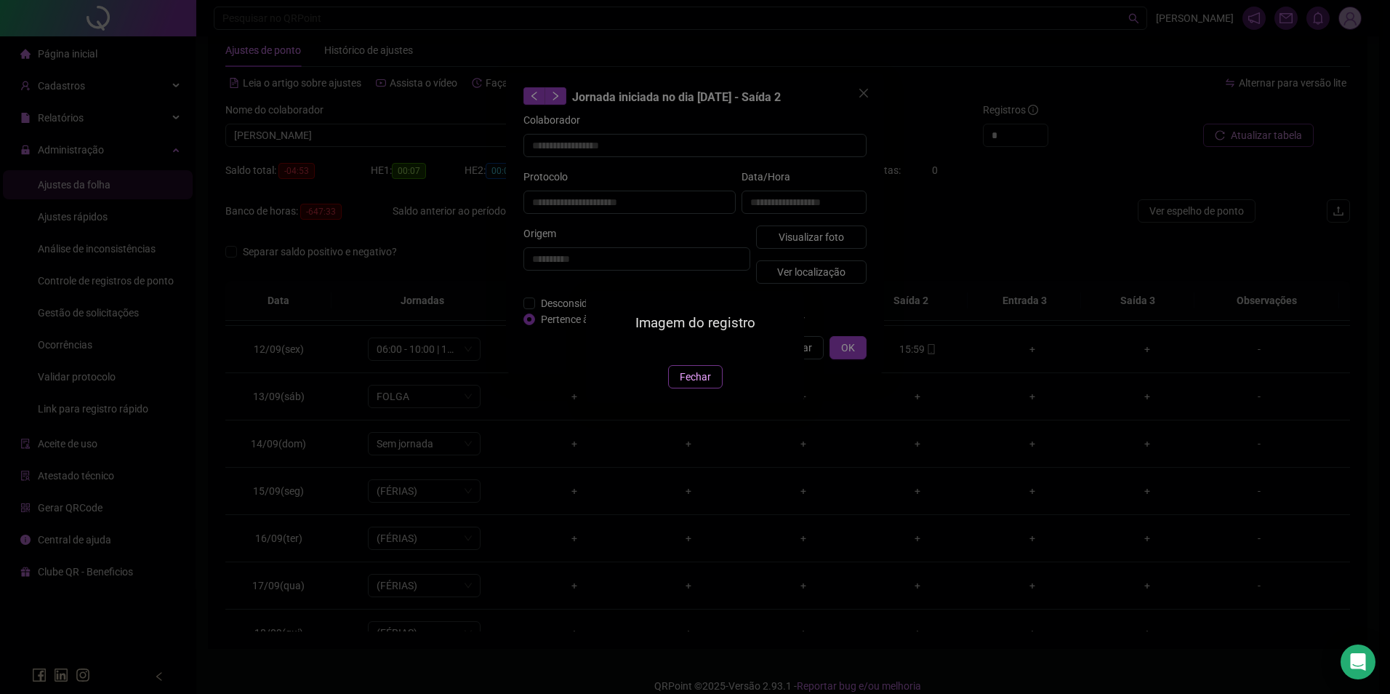
click at [685, 385] on span "Fechar" at bounding box center [695, 377] width 31 height 16
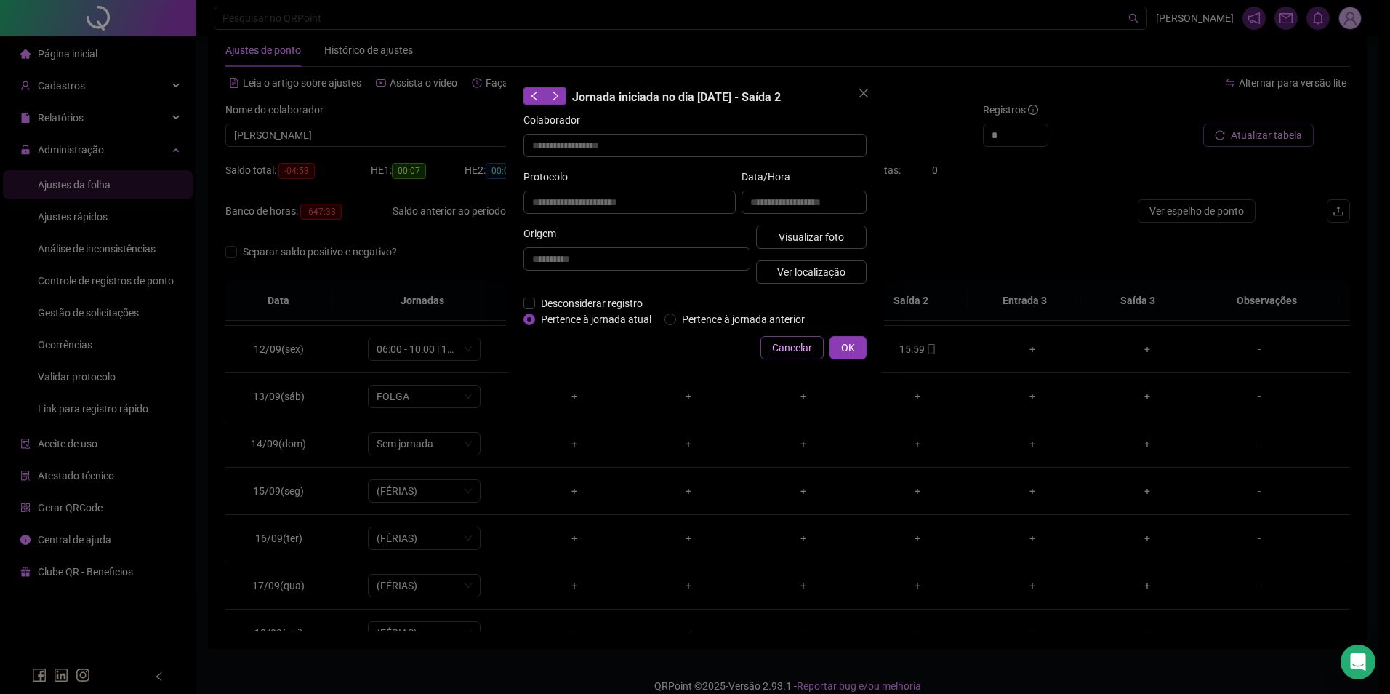
click at [797, 350] on span "Cancelar" at bounding box center [792, 348] width 40 height 16
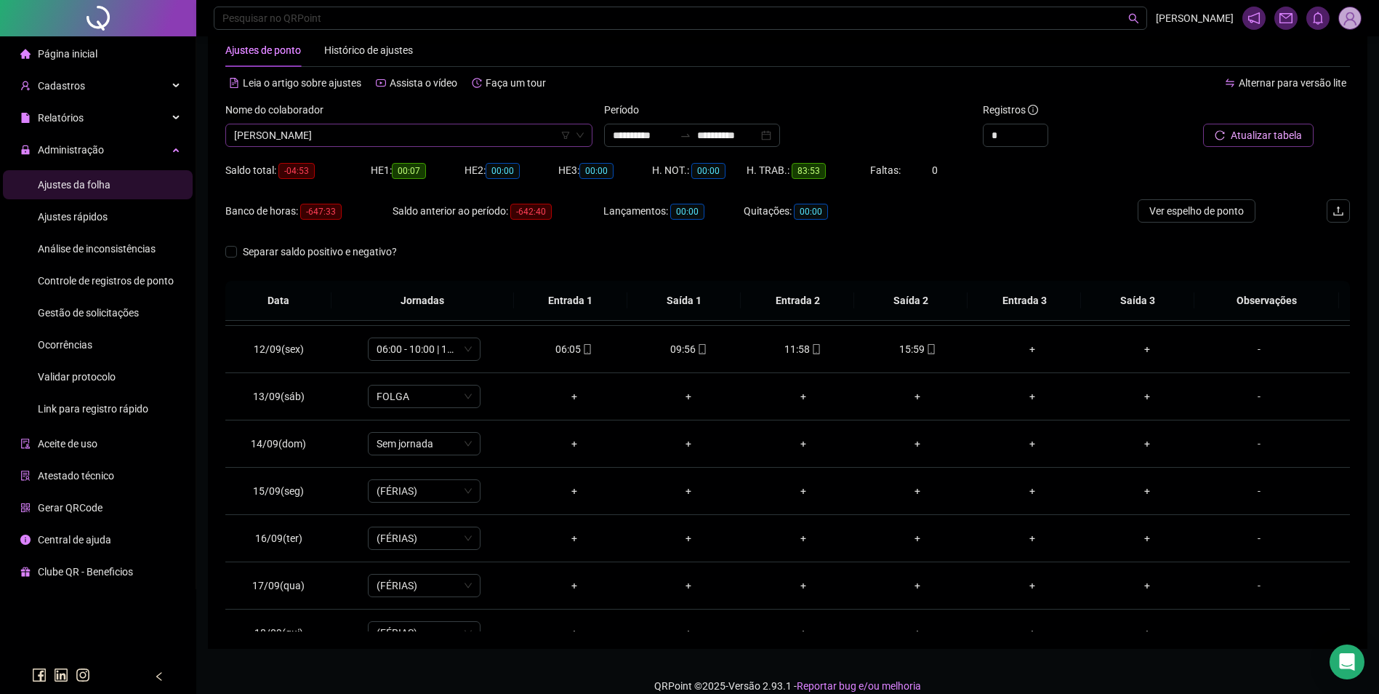
click at [460, 146] on div "[PERSON_NAME]" at bounding box center [408, 135] width 367 height 23
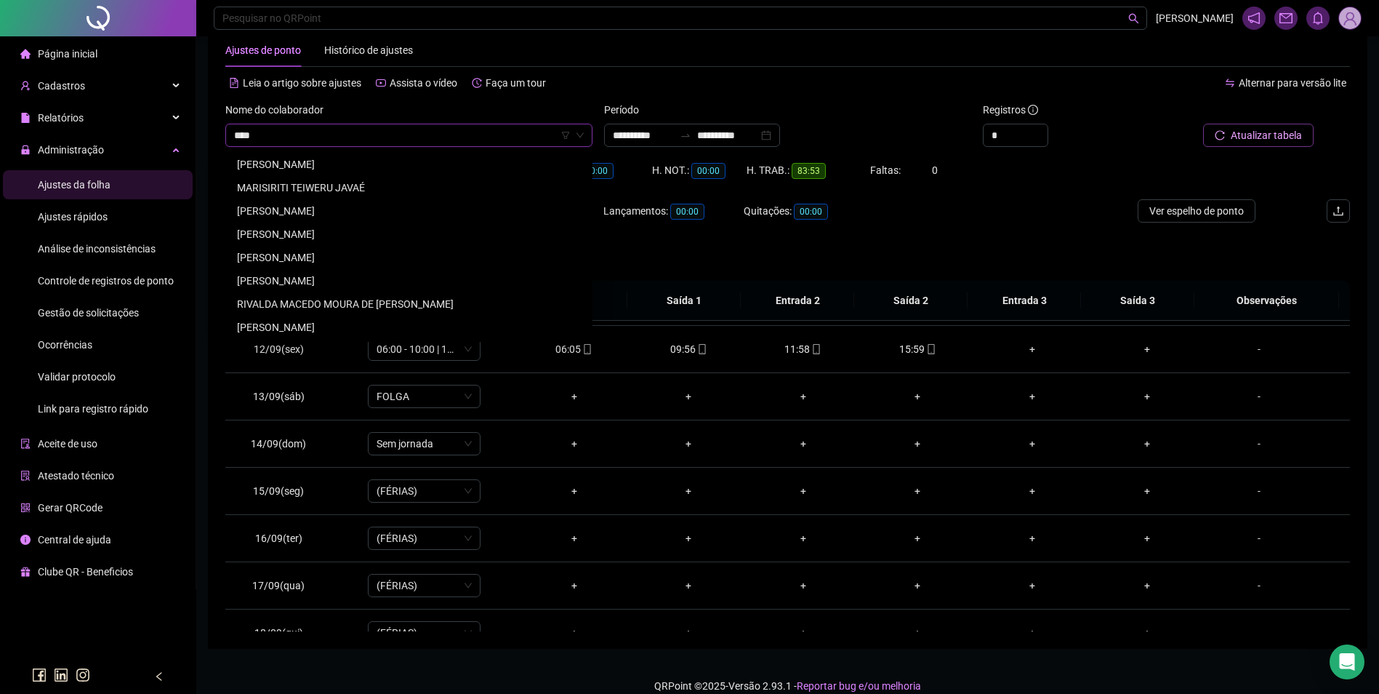
scroll to position [0, 0]
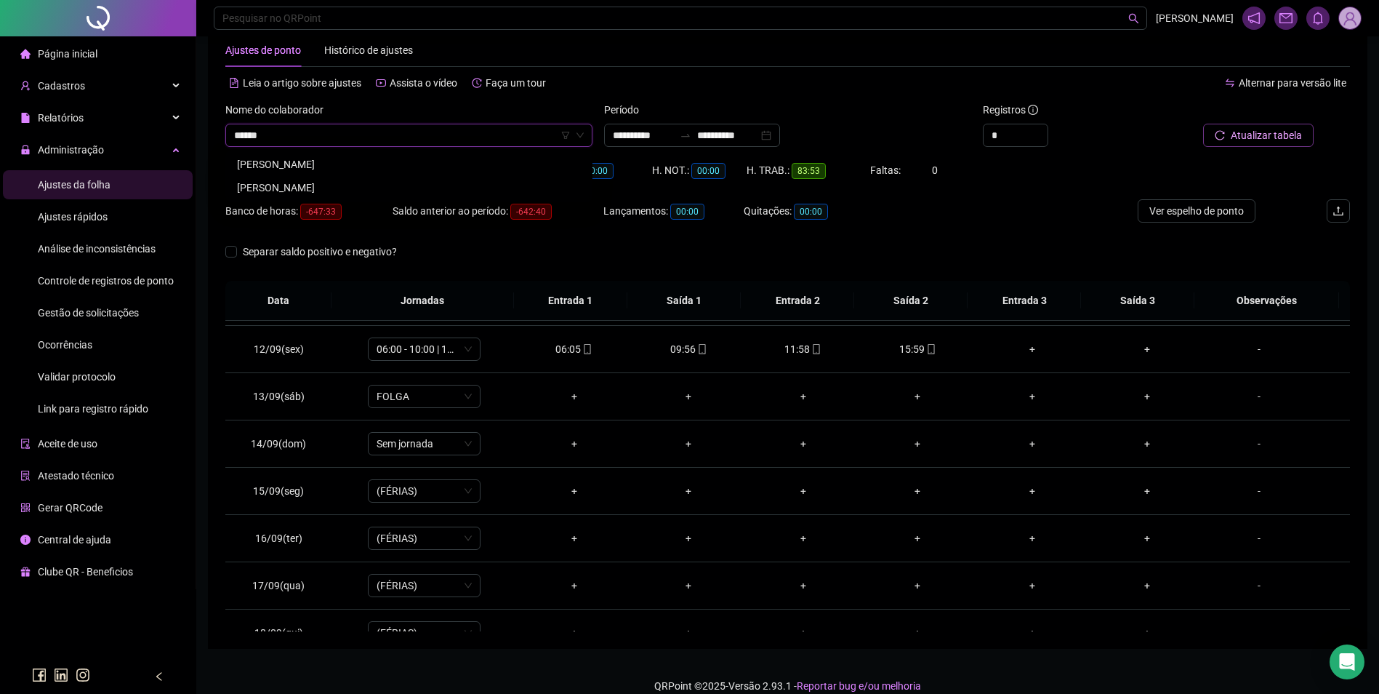
click at [358, 183] on div "[PERSON_NAME]" at bounding box center [409, 188] width 344 height 16
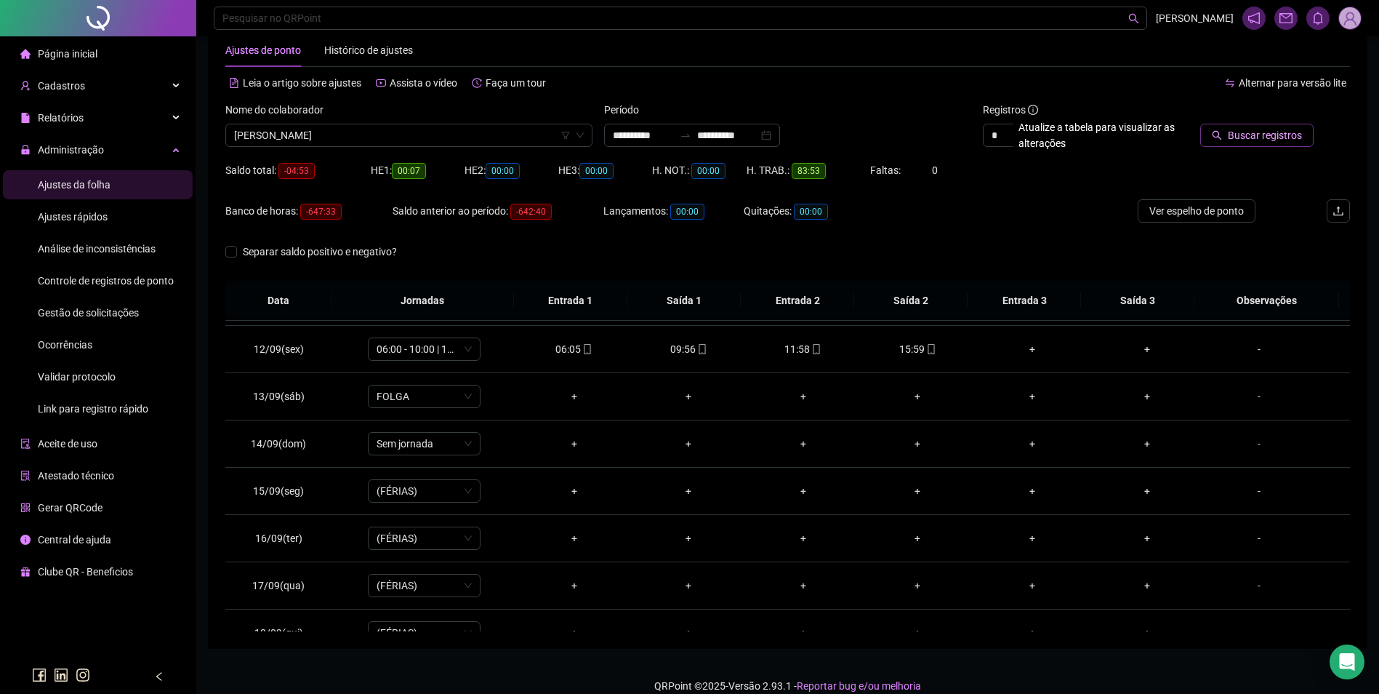
click at [1222, 137] on icon "search" at bounding box center [1217, 135] width 9 height 9
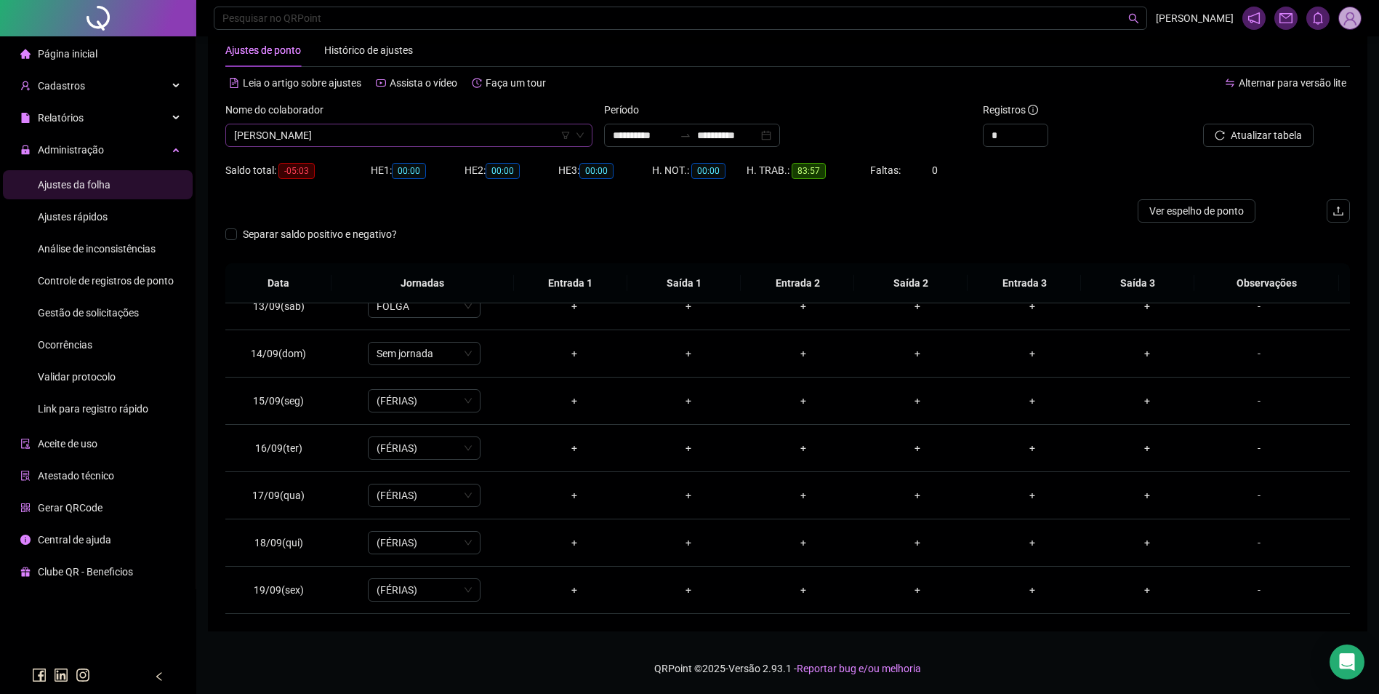
scroll to position [17893, 0]
click at [456, 126] on span "[PERSON_NAME]" at bounding box center [409, 135] width 350 height 22
drag, startPoint x: 393, startPoint y: 159, endPoint x: 416, endPoint y: 160, distance: 23.3
click at [393, 159] on div "[PERSON_NAME]" at bounding box center [409, 164] width 344 height 16
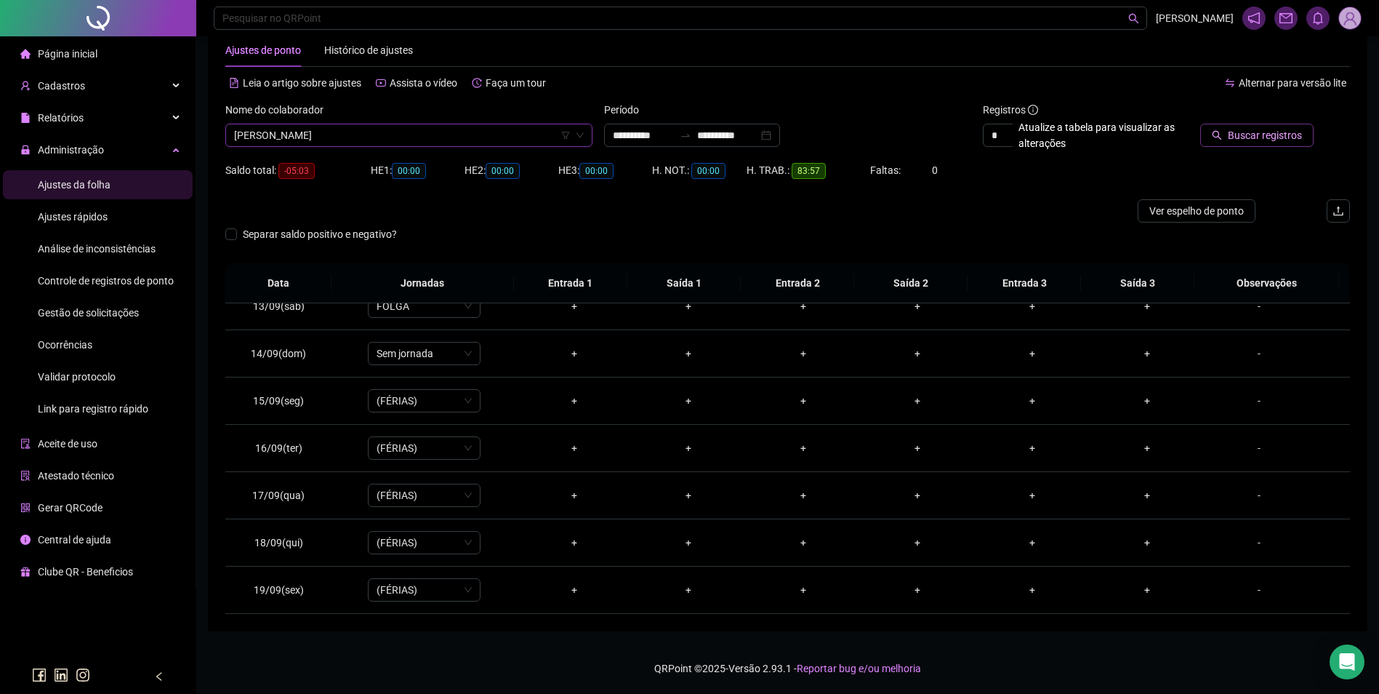
click at [1267, 136] on span "Buscar registros" at bounding box center [1265, 135] width 74 height 16
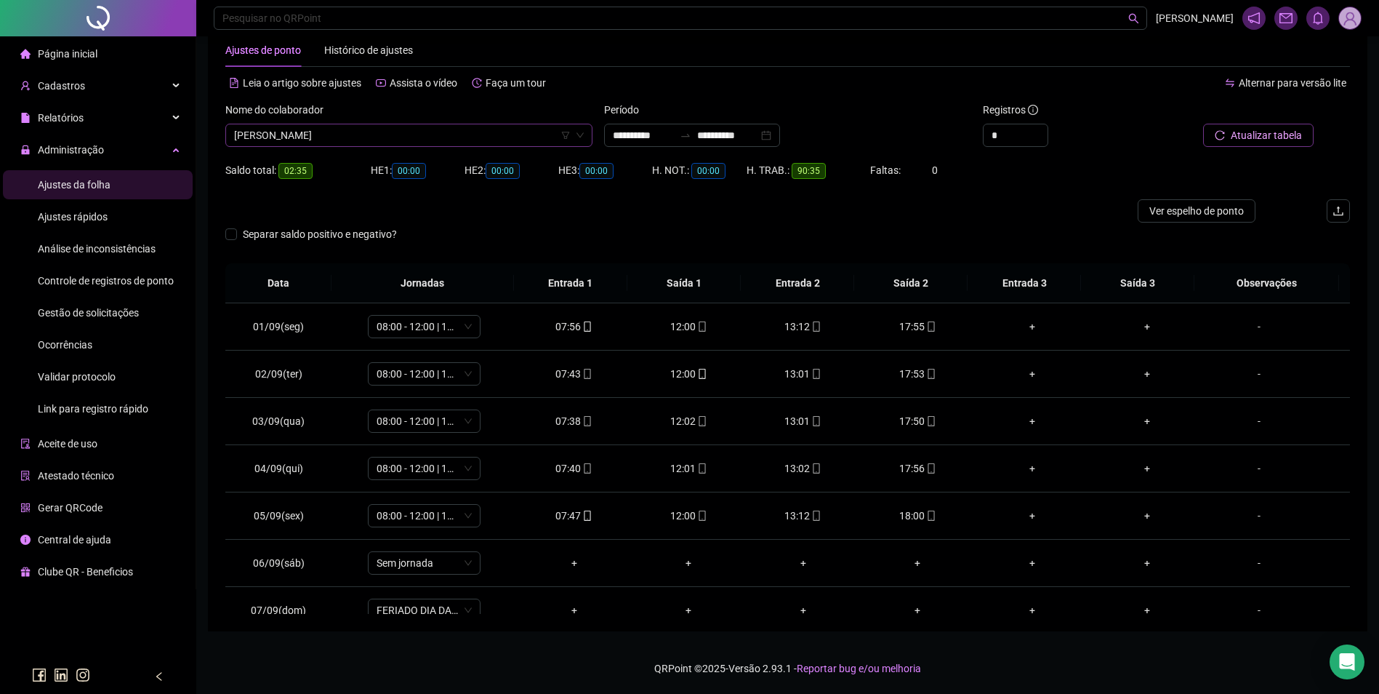
scroll to position [11215, 0]
click at [462, 125] on span "[PERSON_NAME]" at bounding box center [409, 135] width 350 height 22
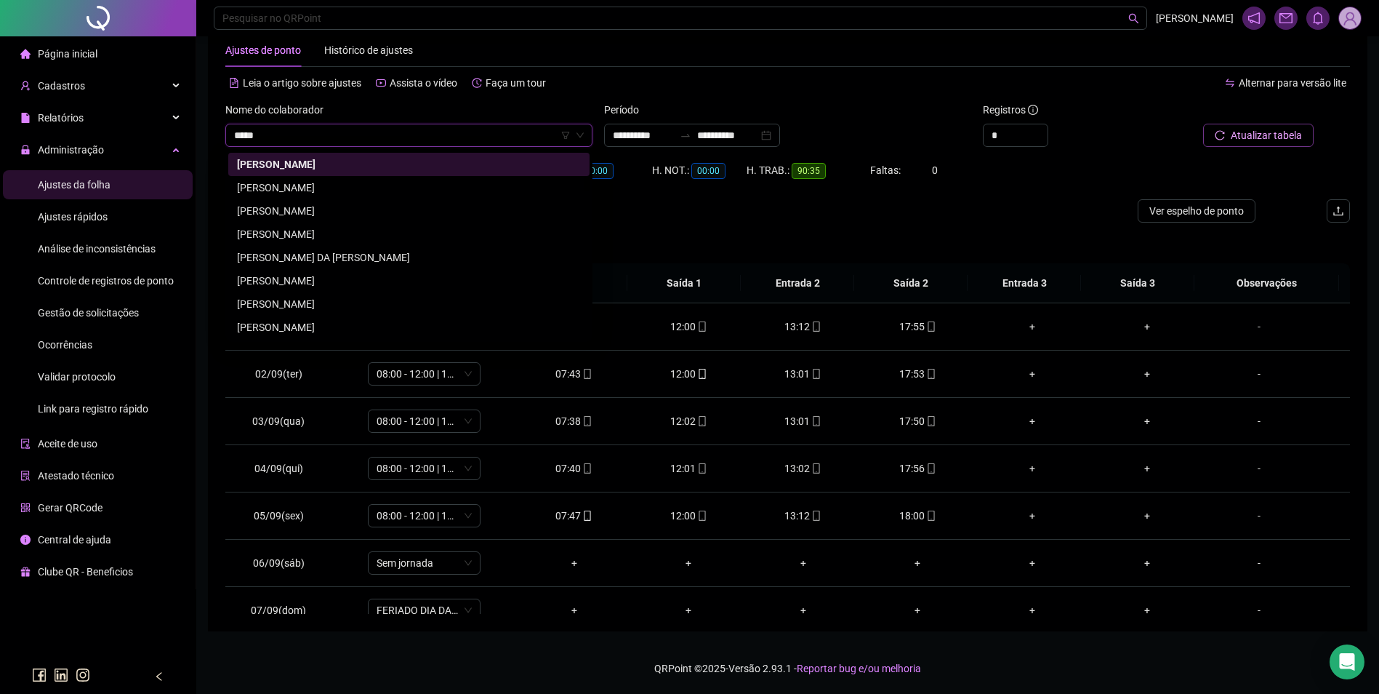
scroll to position [0, 0]
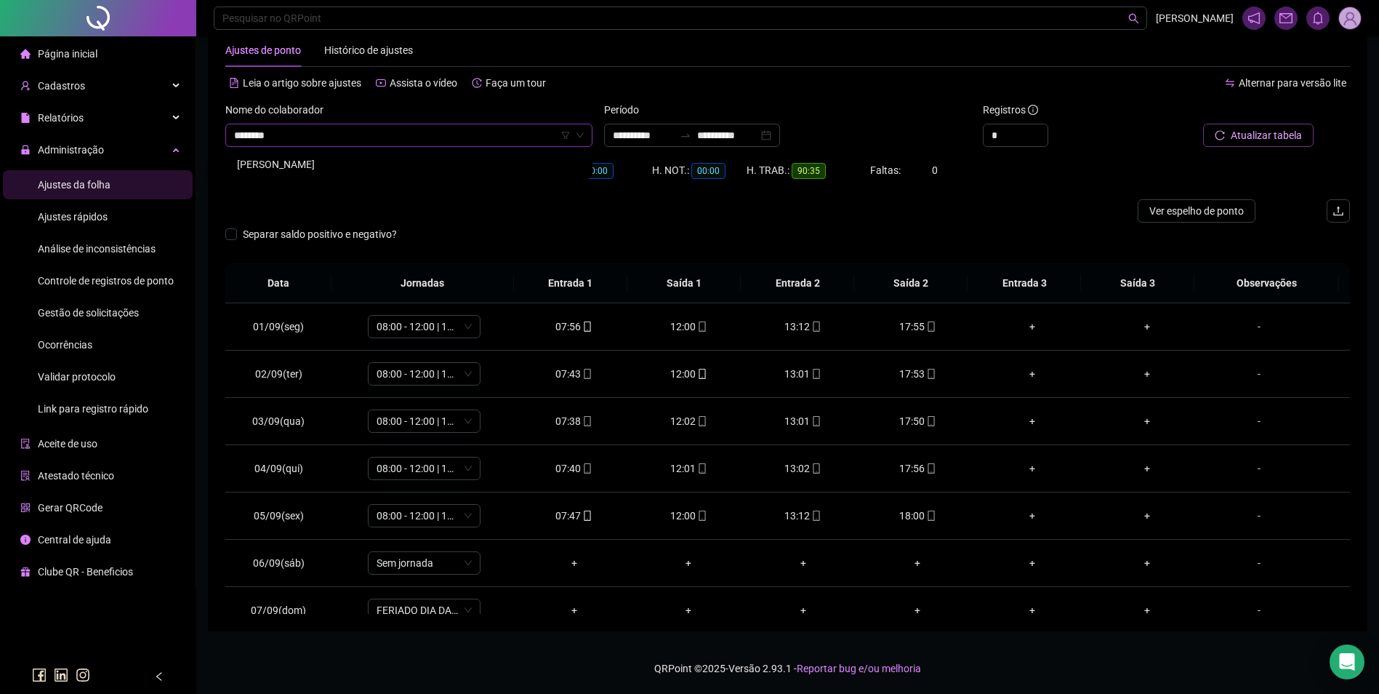
click at [350, 168] on div "[PERSON_NAME]" at bounding box center [409, 164] width 344 height 16
click at [1288, 133] on span "Buscar registros" at bounding box center [1265, 135] width 74 height 16
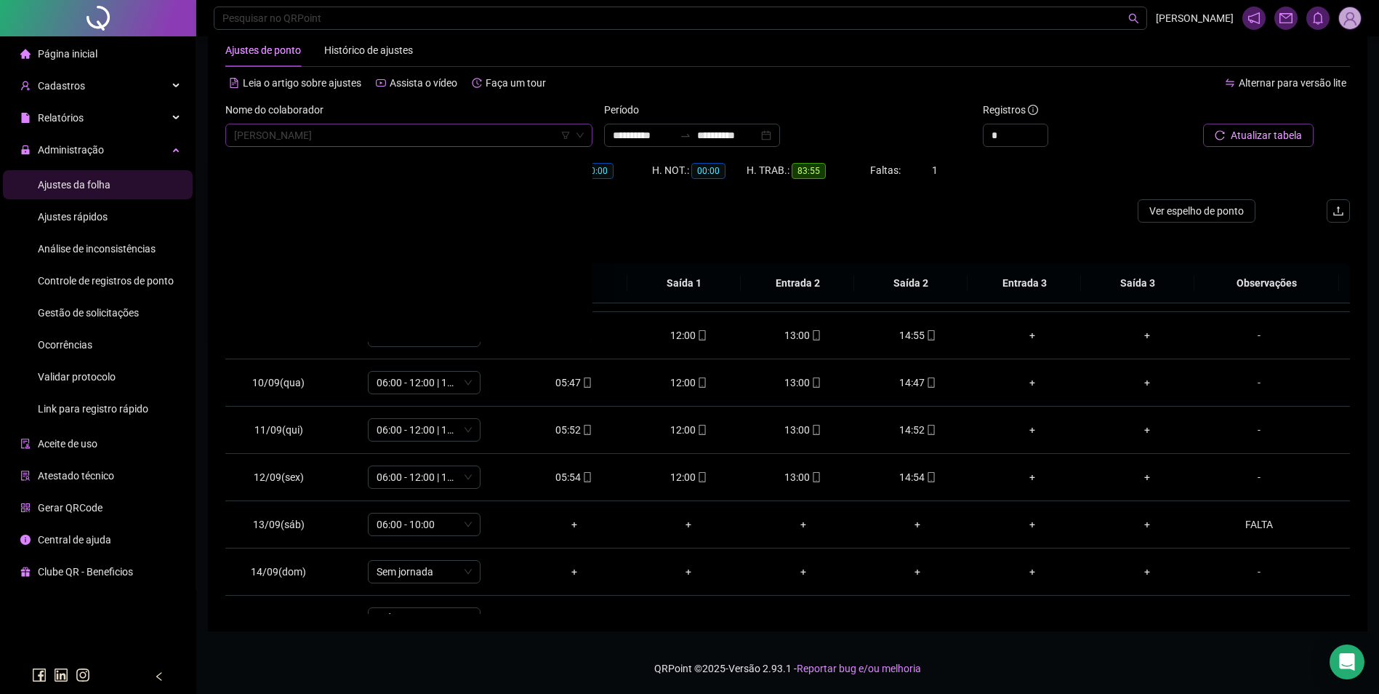
click at [475, 140] on span "[PERSON_NAME]" at bounding box center [409, 135] width 350 height 22
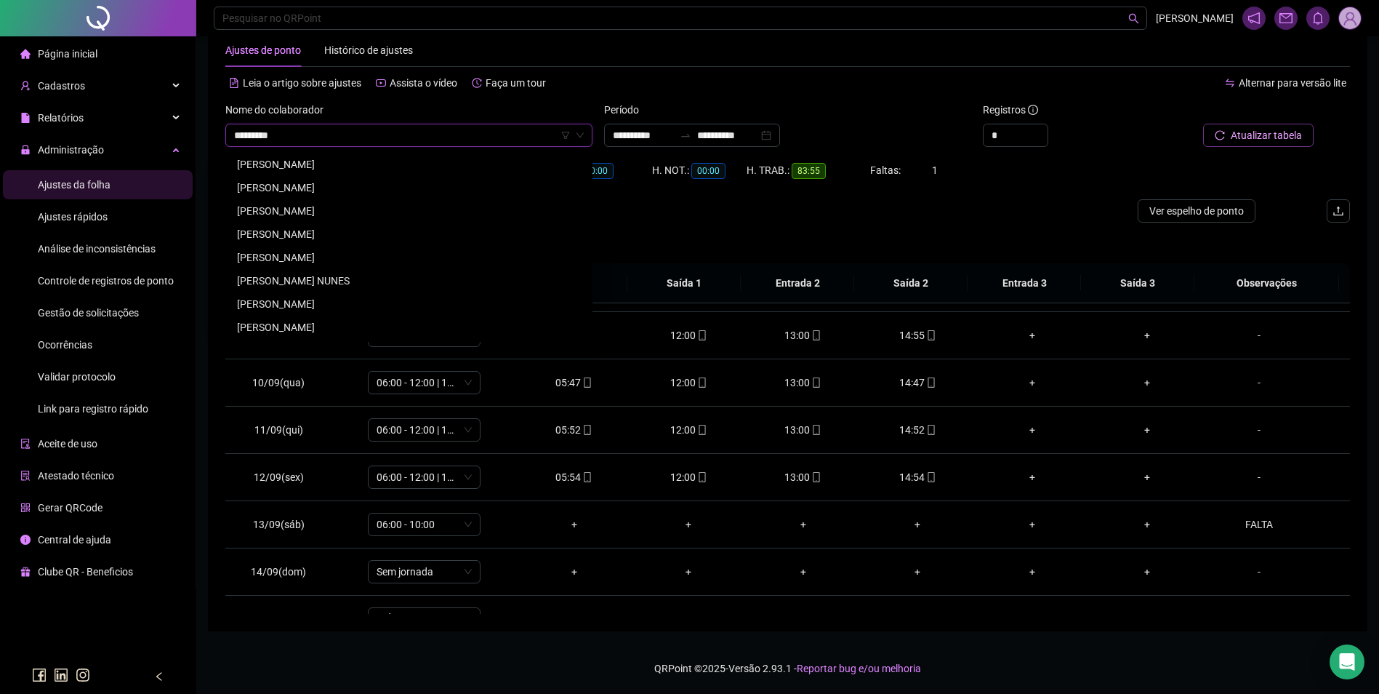
scroll to position [0, 0]
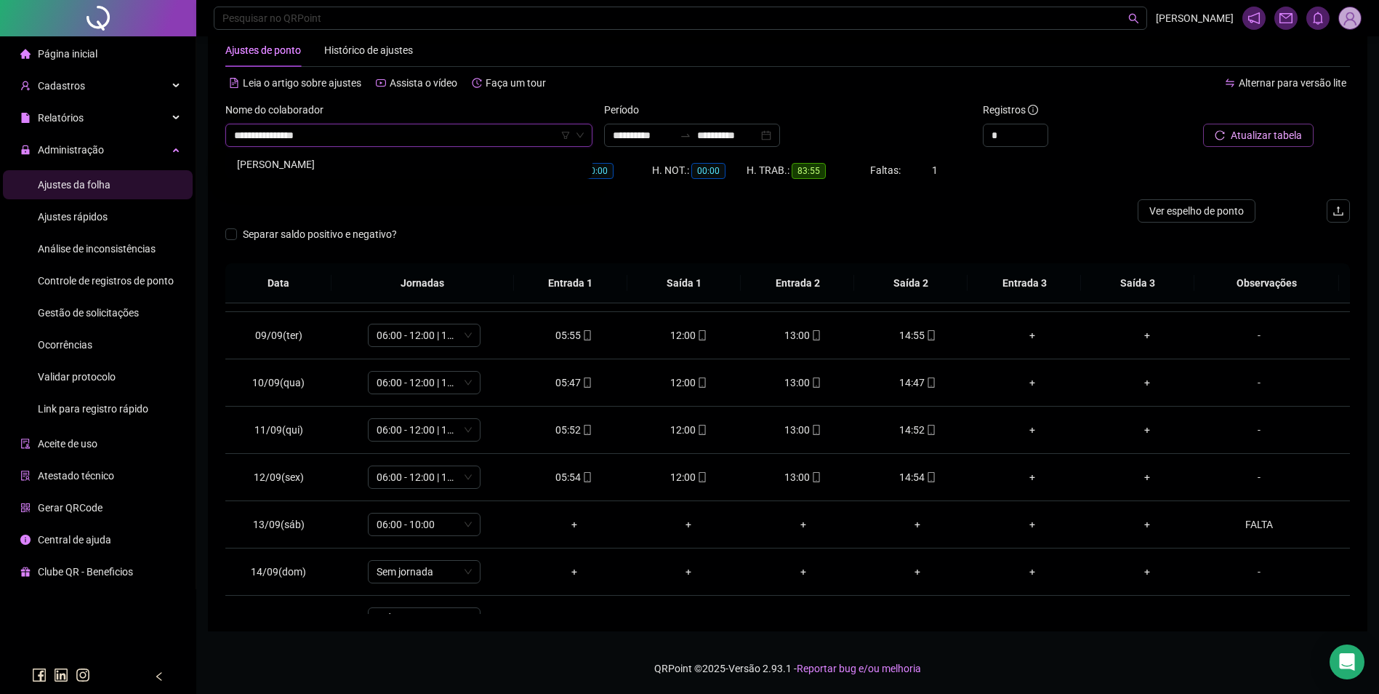
click at [410, 165] on div "[PERSON_NAME]" at bounding box center [409, 164] width 344 height 16
click at [1286, 132] on span "Buscar registros" at bounding box center [1265, 135] width 74 height 16
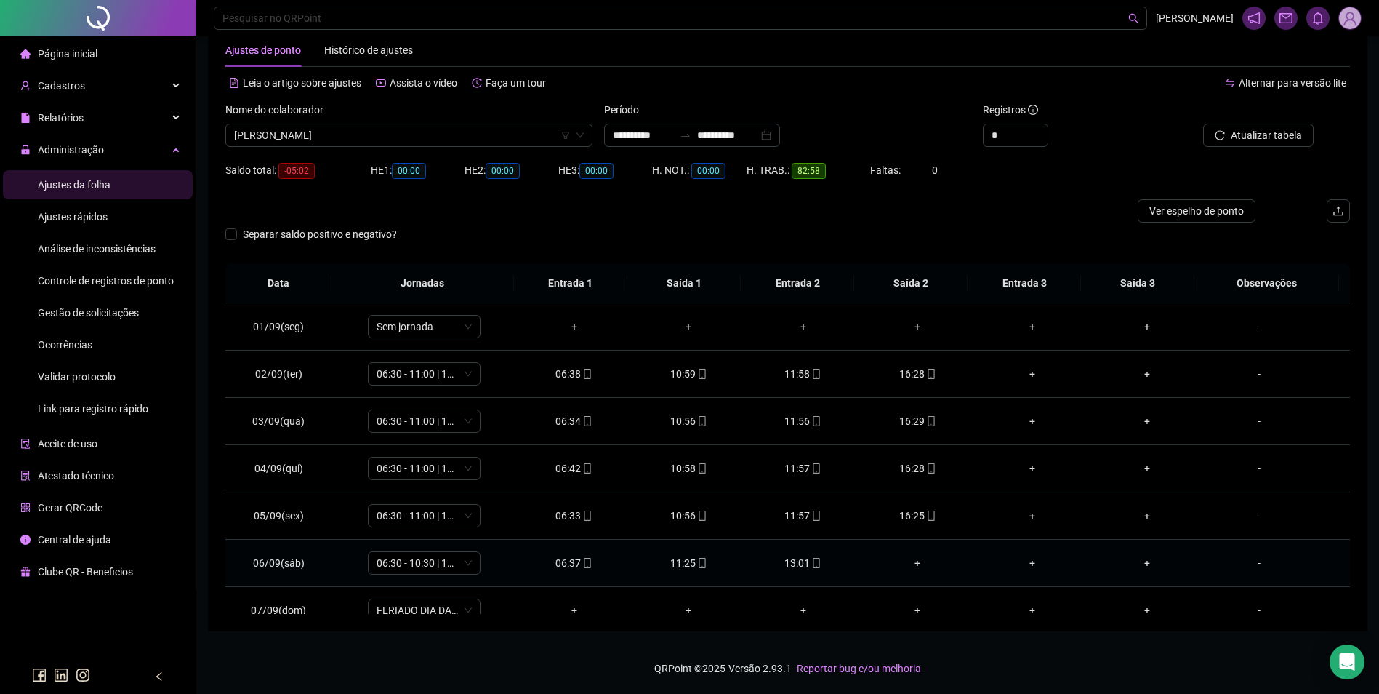
click at [910, 558] on div "+" at bounding box center [919, 563] width 92 height 16
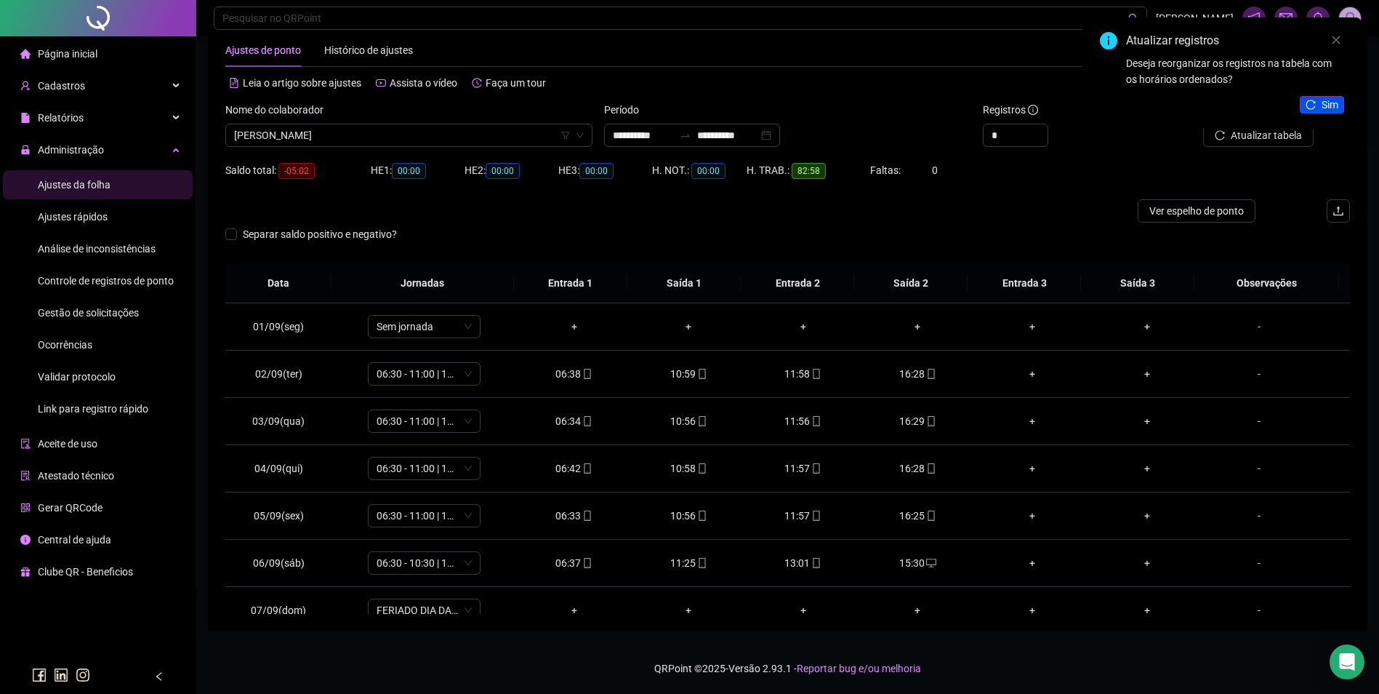
click at [1326, 101] on span "Sim" at bounding box center [1330, 105] width 17 height 16
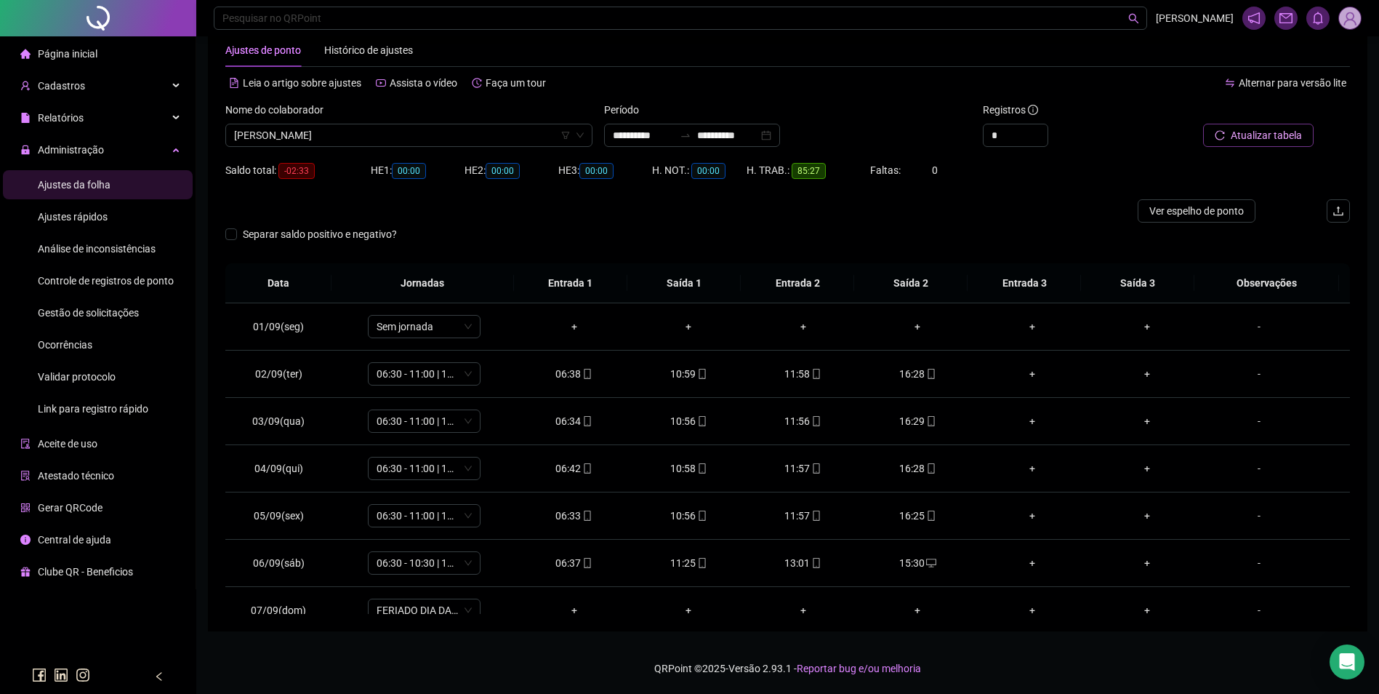
click at [1258, 137] on span "Atualizar tabela" at bounding box center [1266, 135] width 71 height 16
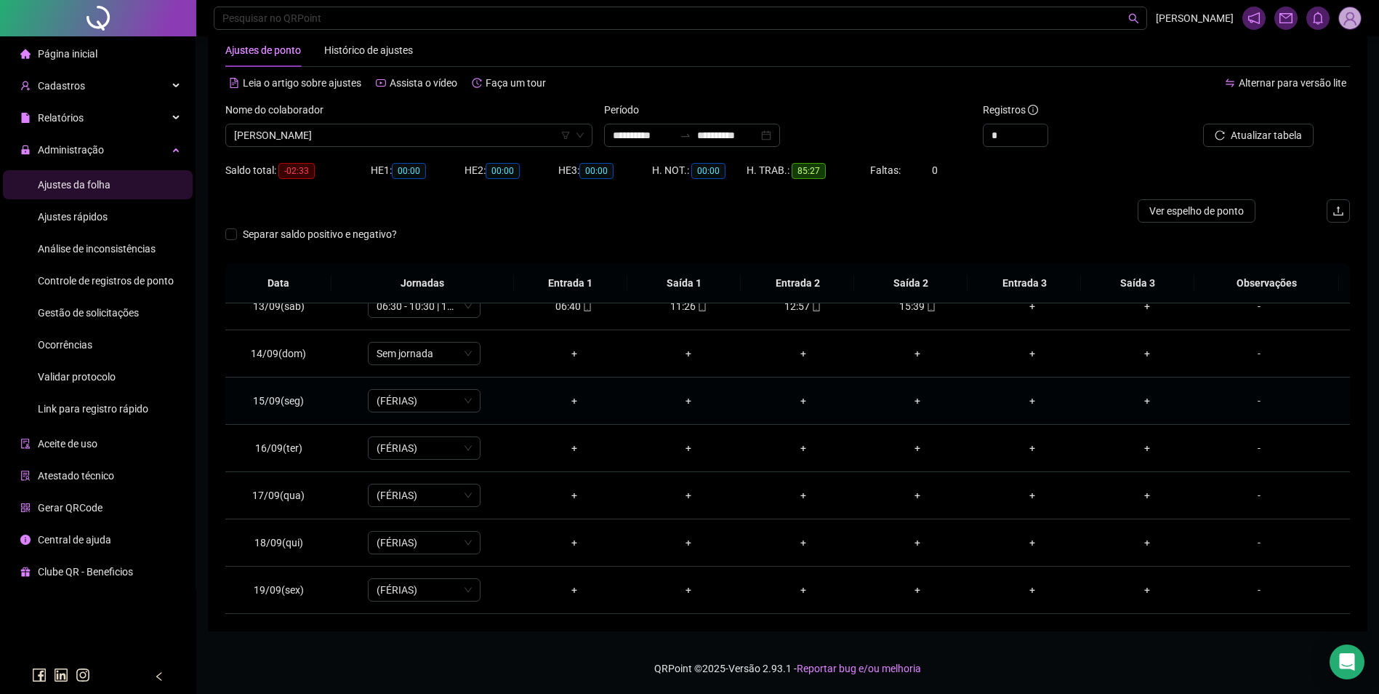
scroll to position [515, 0]
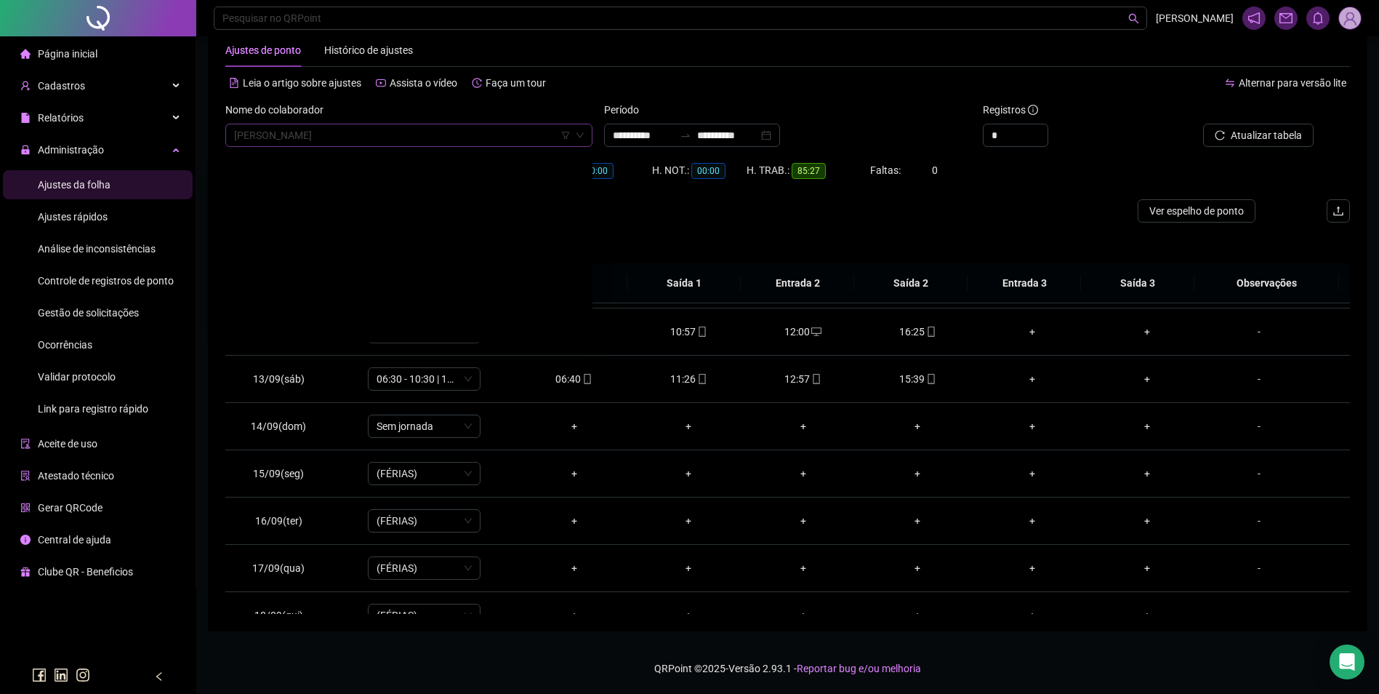
click at [480, 138] on span "[PERSON_NAME]" at bounding box center [409, 135] width 350 height 22
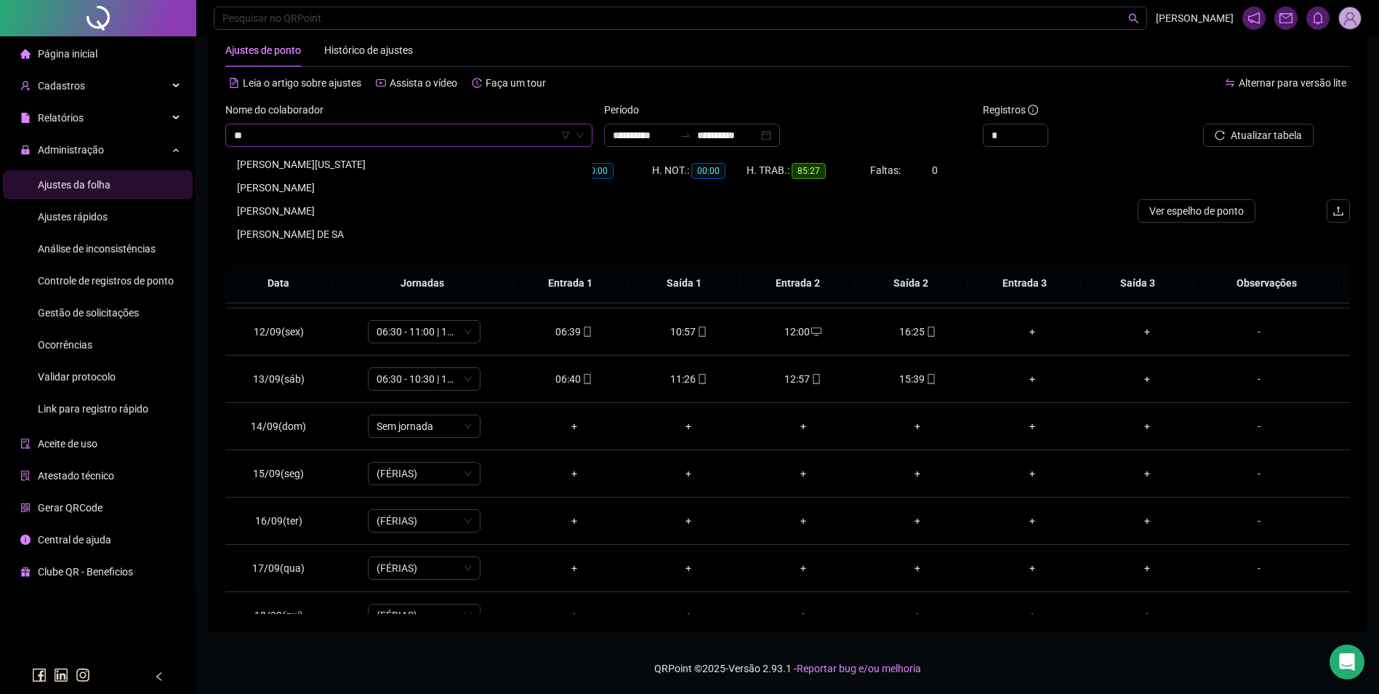
scroll to position [0, 0]
click at [314, 166] on div "[PERSON_NAME]" at bounding box center [409, 164] width 344 height 16
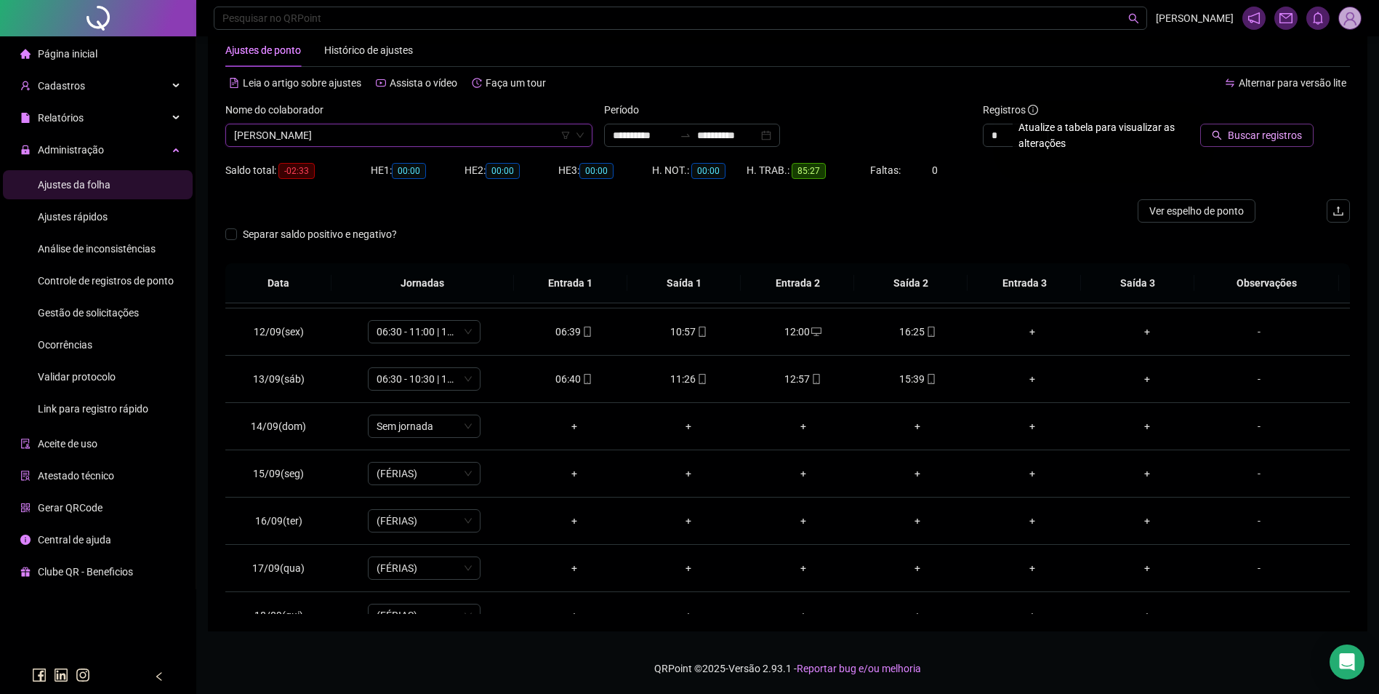
click at [1246, 136] on span "Buscar registros" at bounding box center [1265, 135] width 74 height 16
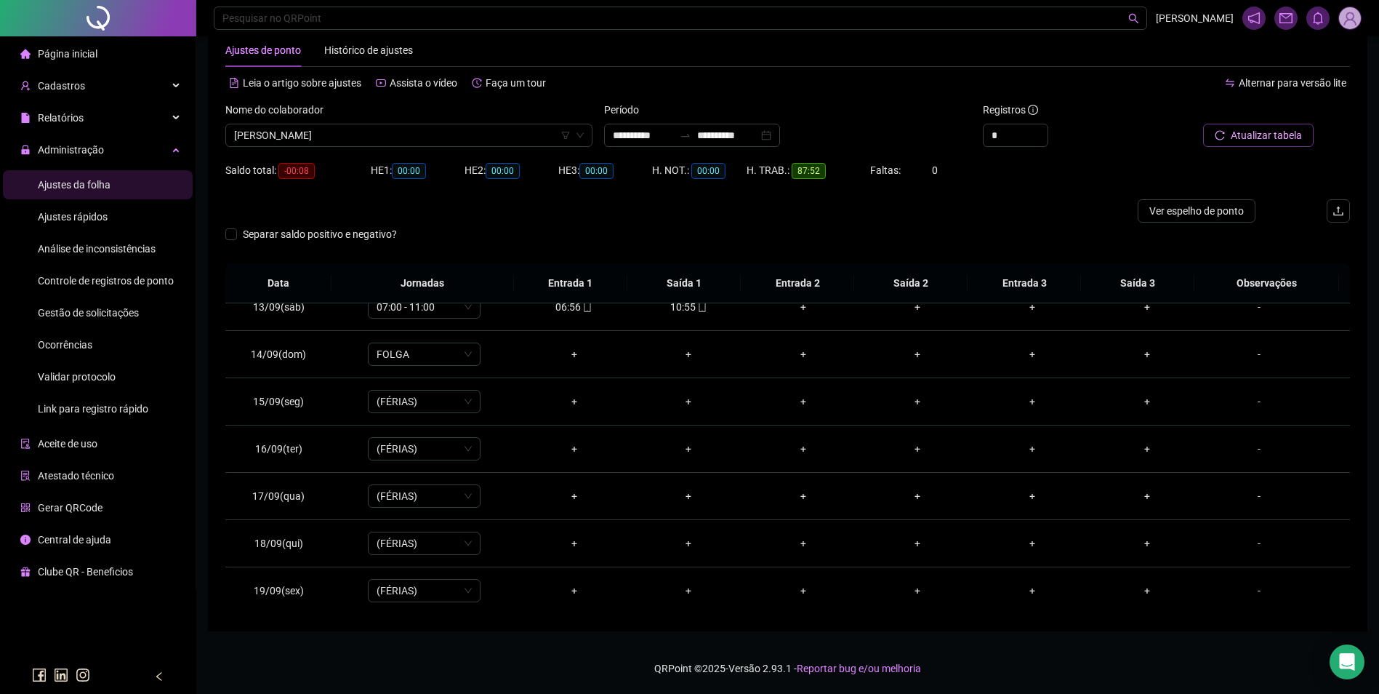
scroll to position [588, 0]
click at [412, 138] on span "[PERSON_NAME]" at bounding box center [409, 135] width 350 height 22
click at [278, 164] on div "[PERSON_NAME]" at bounding box center [409, 164] width 344 height 16
click at [1262, 140] on span "Buscar registros" at bounding box center [1265, 135] width 74 height 16
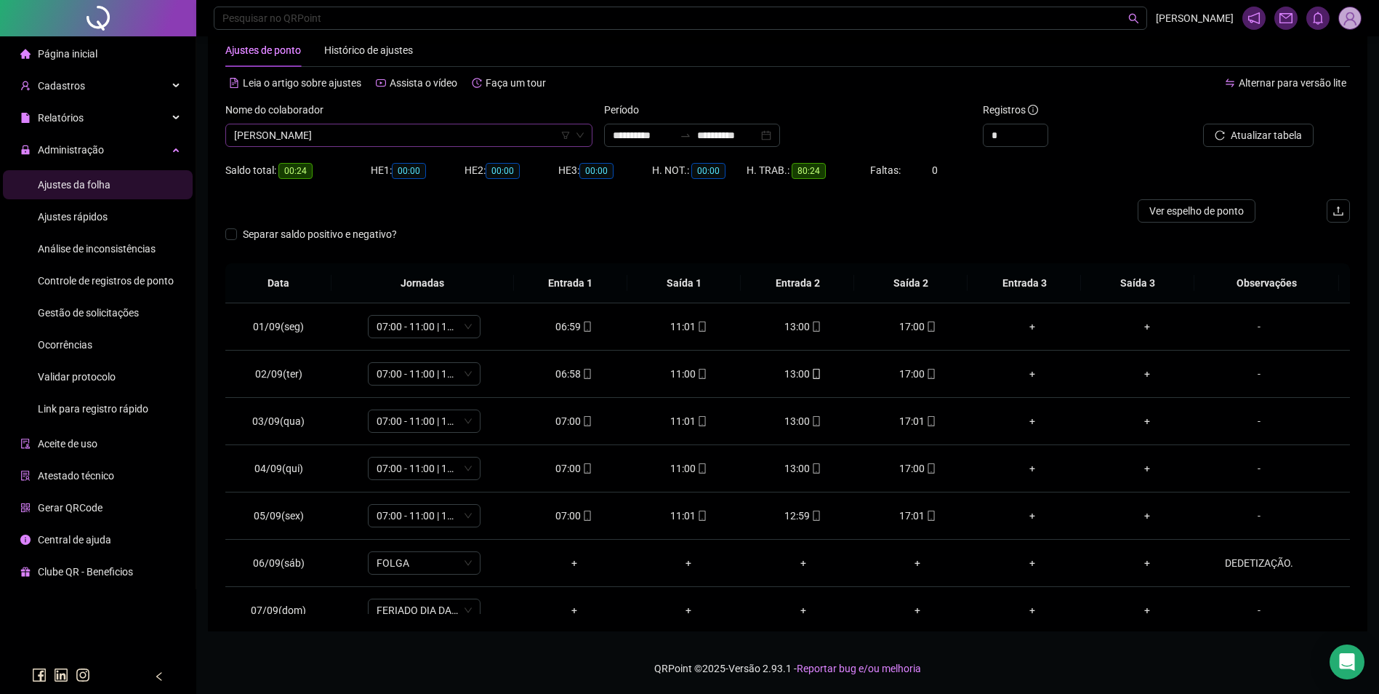
click at [379, 135] on span "[PERSON_NAME]" at bounding box center [409, 135] width 350 height 22
click at [1200, 124] on button "Buscar registros" at bounding box center [1256, 135] width 113 height 23
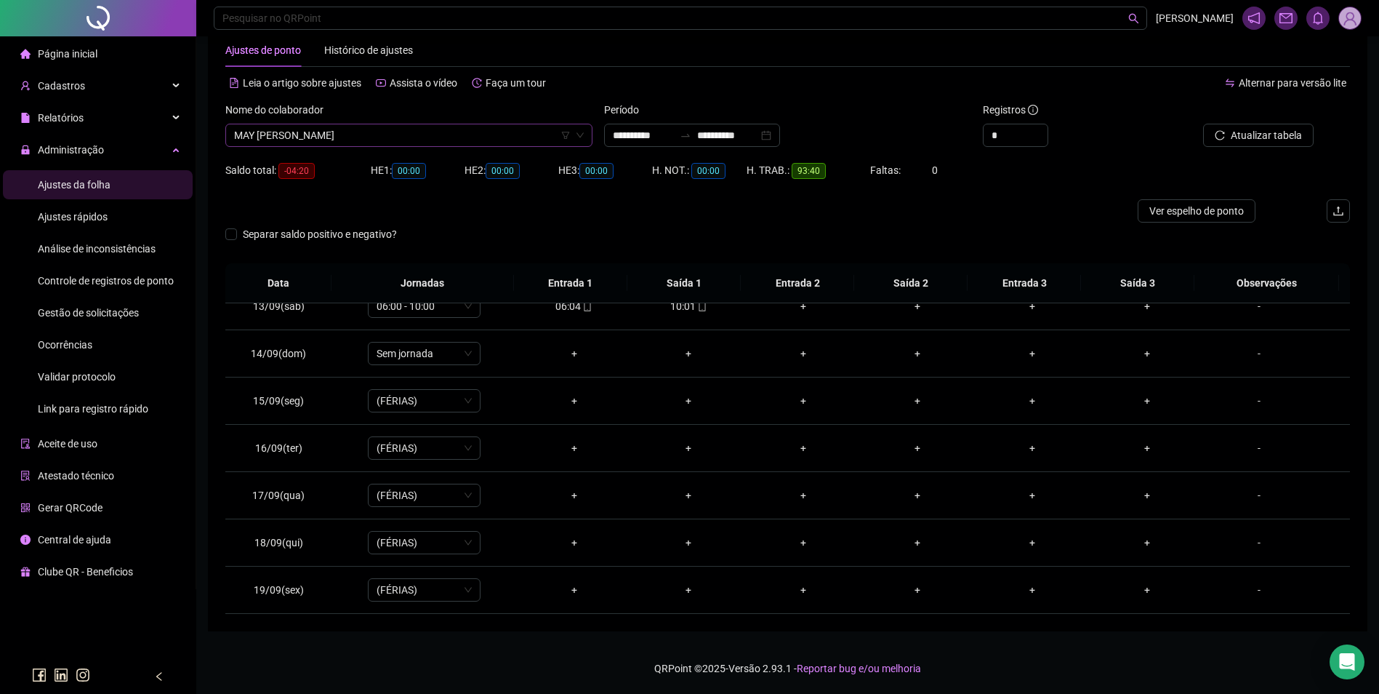
scroll to position [15403, 0]
click at [385, 132] on span "MAY [PERSON_NAME]" at bounding box center [409, 135] width 350 height 22
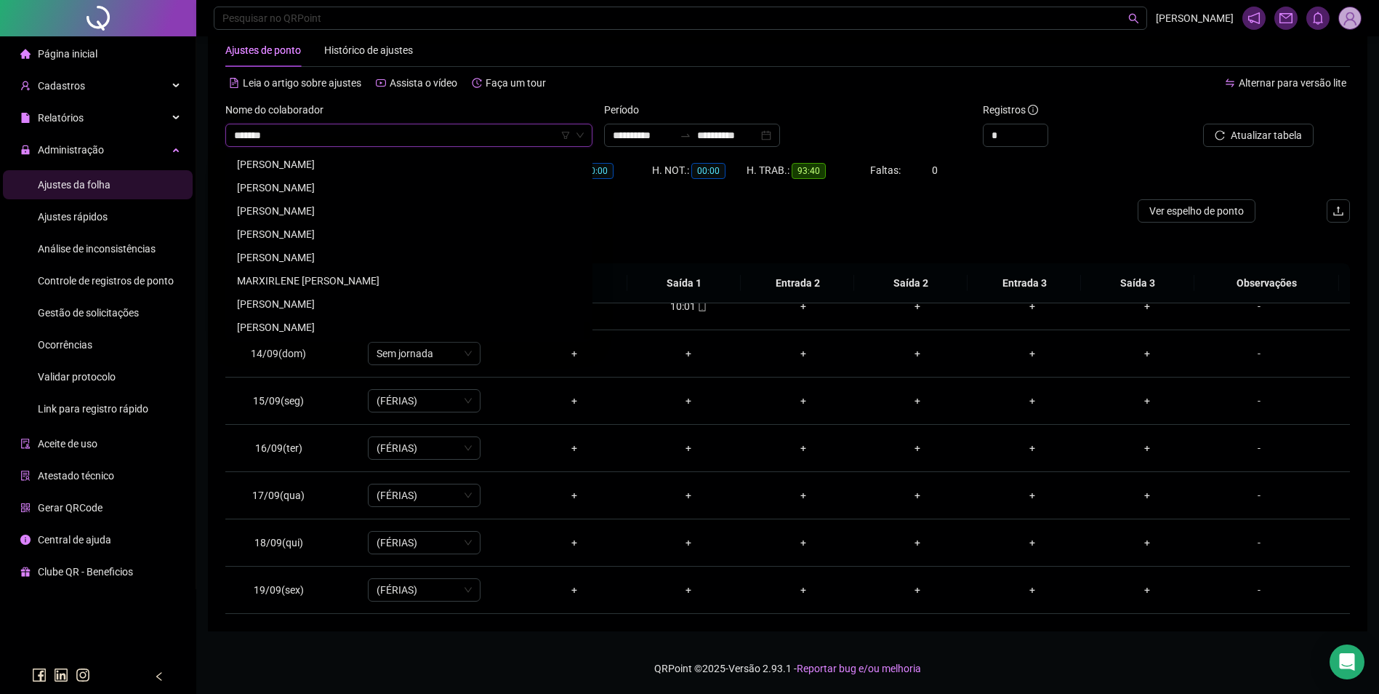
scroll to position [0, 0]
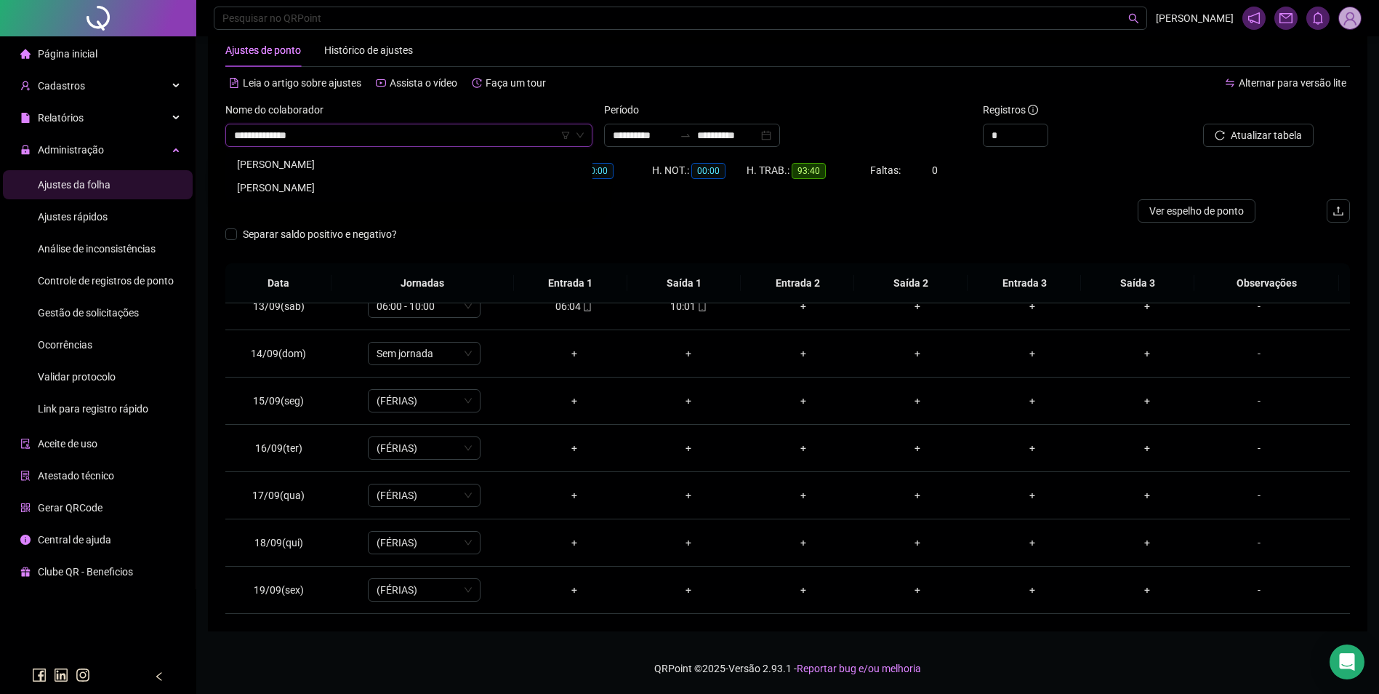
click at [356, 164] on div "[PERSON_NAME]" at bounding box center [409, 164] width 344 height 16
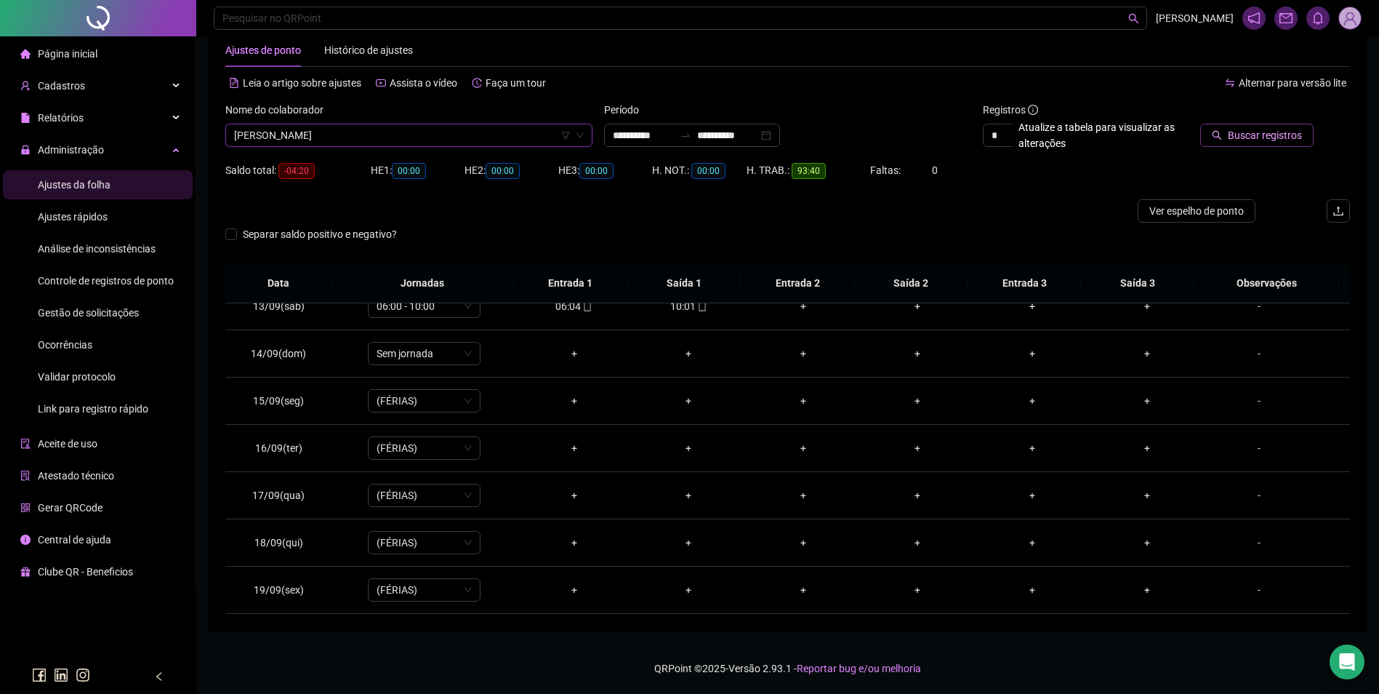
click at [1227, 127] on button "Buscar registros" at bounding box center [1256, 135] width 113 height 23
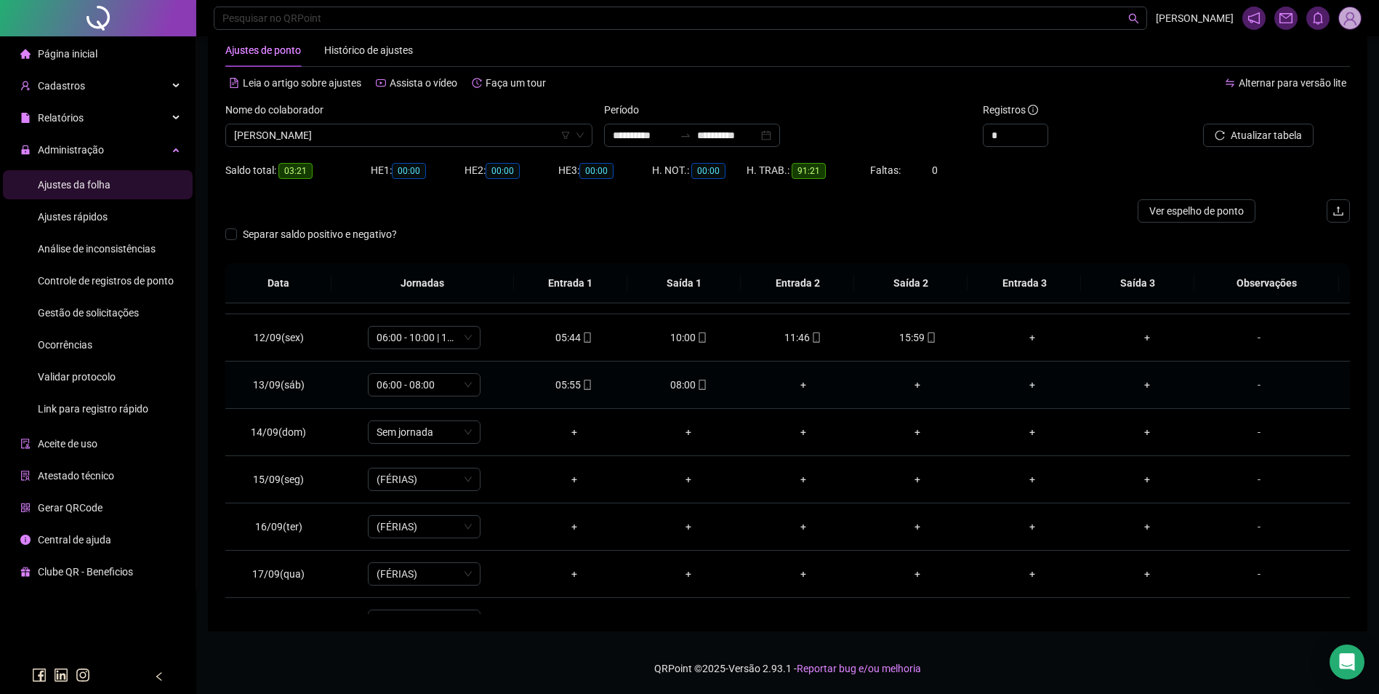
click at [697, 385] on icon "mobile" at bounding box center [702, 385] width 10 height 10
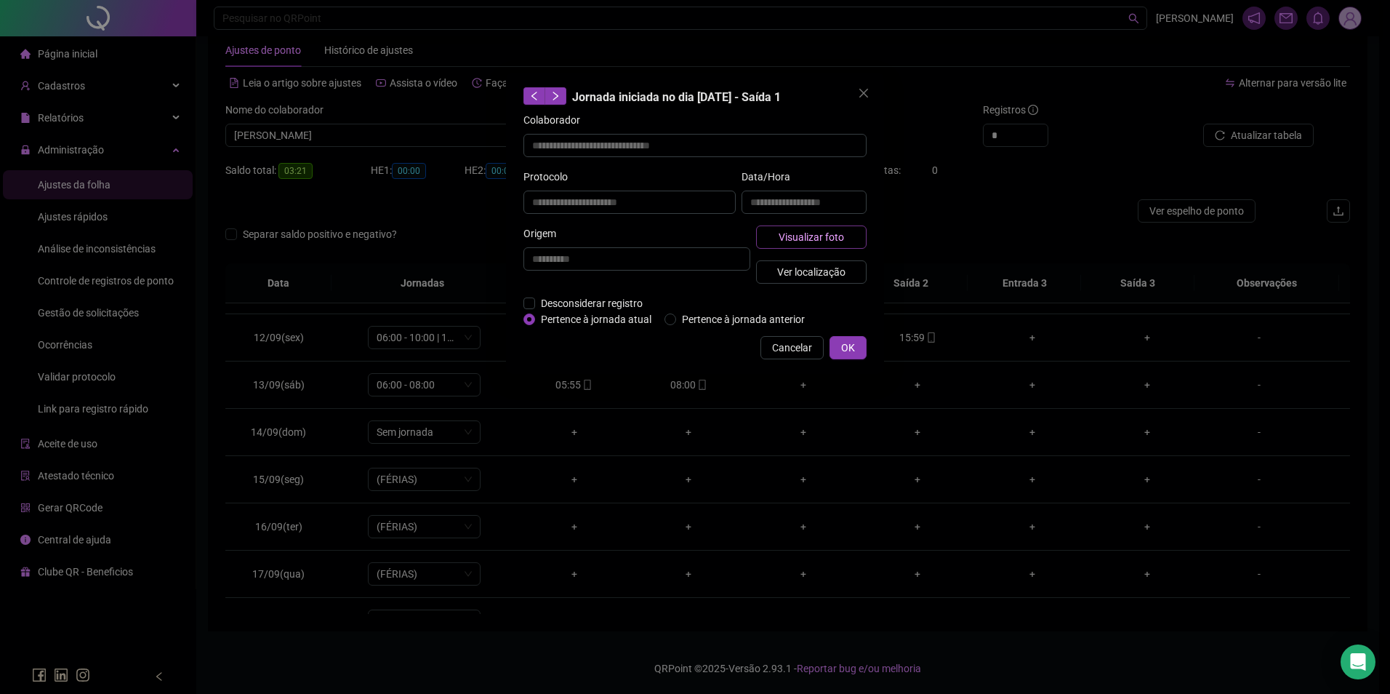
click at [800, 237] on span "Visualizar foto" at bounding box center [811, 237] width 65 height 16
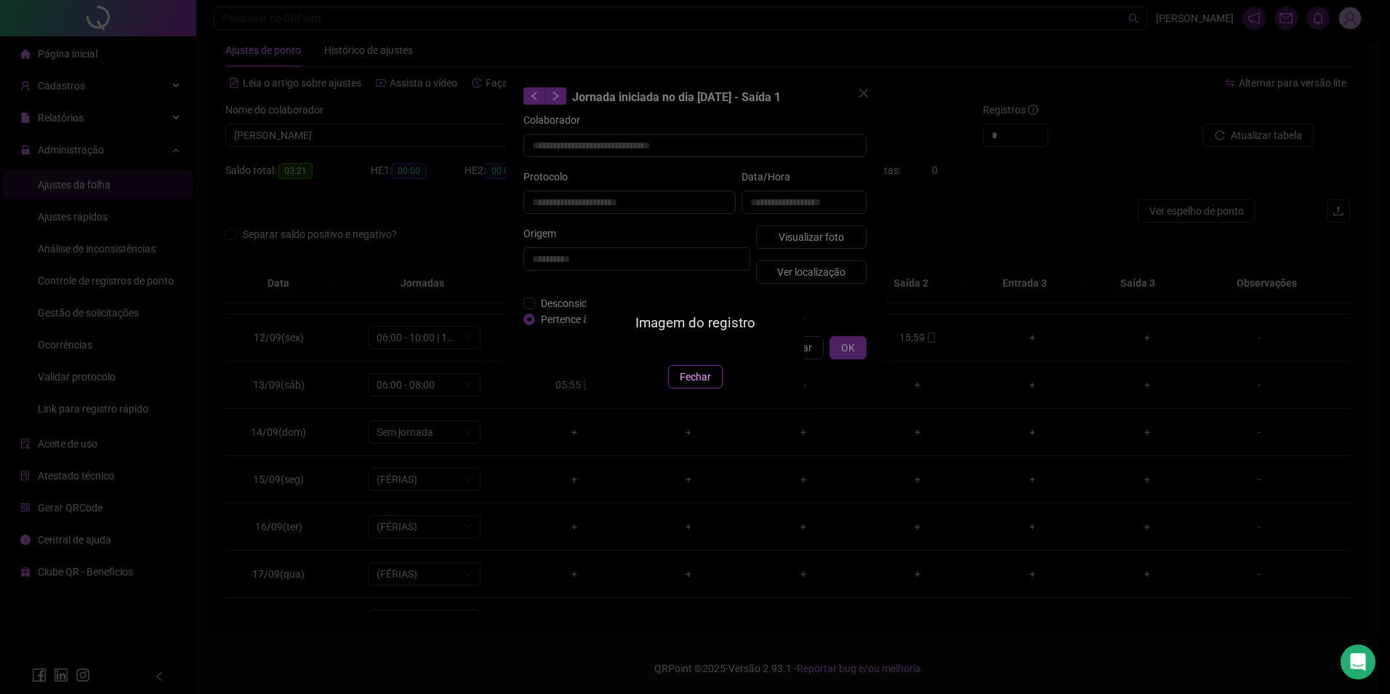
click at [698, 385] on span "Fechar" at bounding box center [695, 377] width 31 height 16
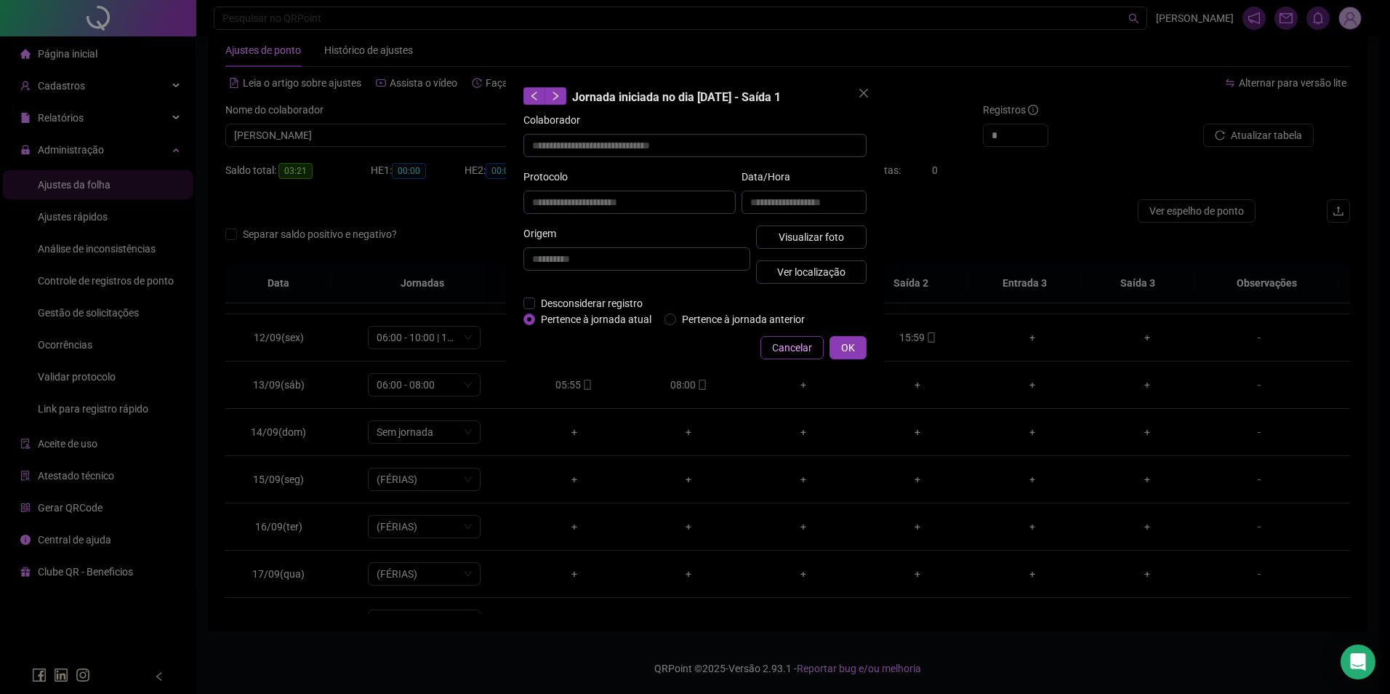
click at [793, 350] on span "Cancelar" at bounding box center [792, 348] width 40 height 16
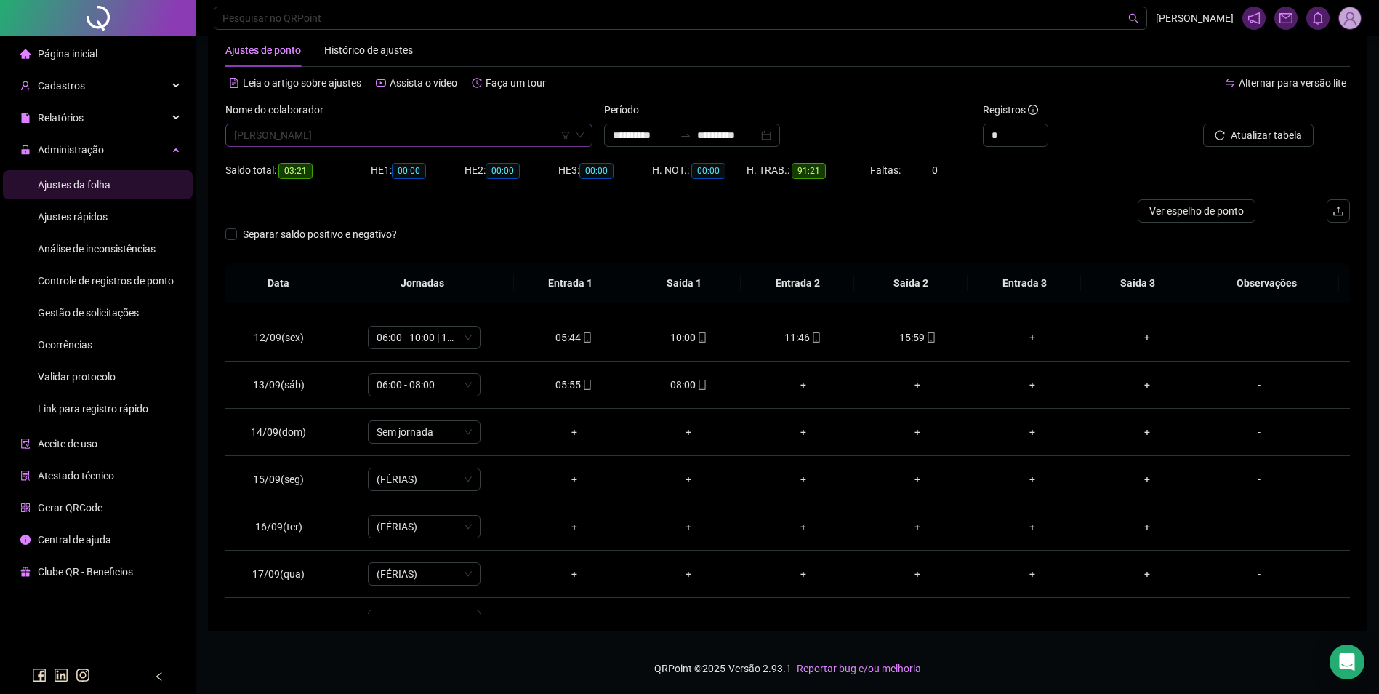
click at [444, 139] on span "[PERSON_NAME]" at bounding box center [409, 135] width 350 height 22
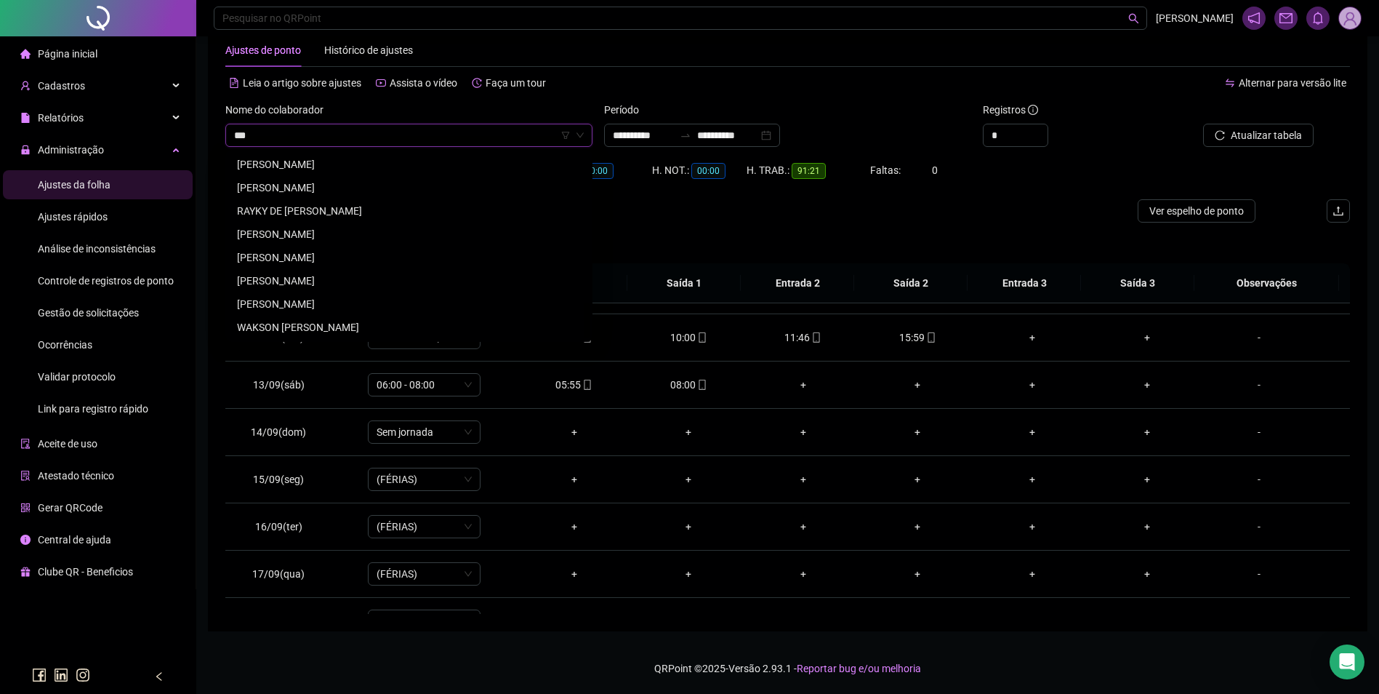
scroll to position [0, 0]
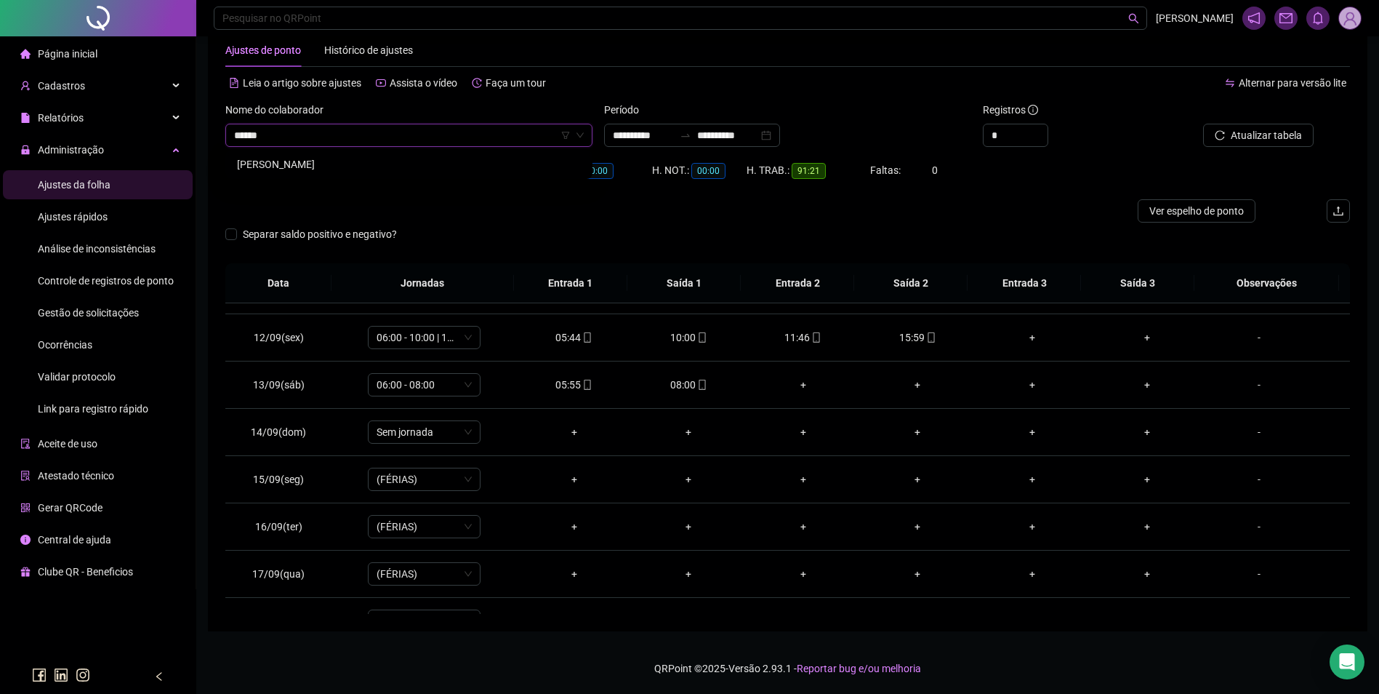
click at [343, 144] on input "*****" at bounding box center [402, 135] width 337 height 22
click at [336, 158] on div "[PERSON_NAME]" at bounding box center [409, 164] width 344 height 16
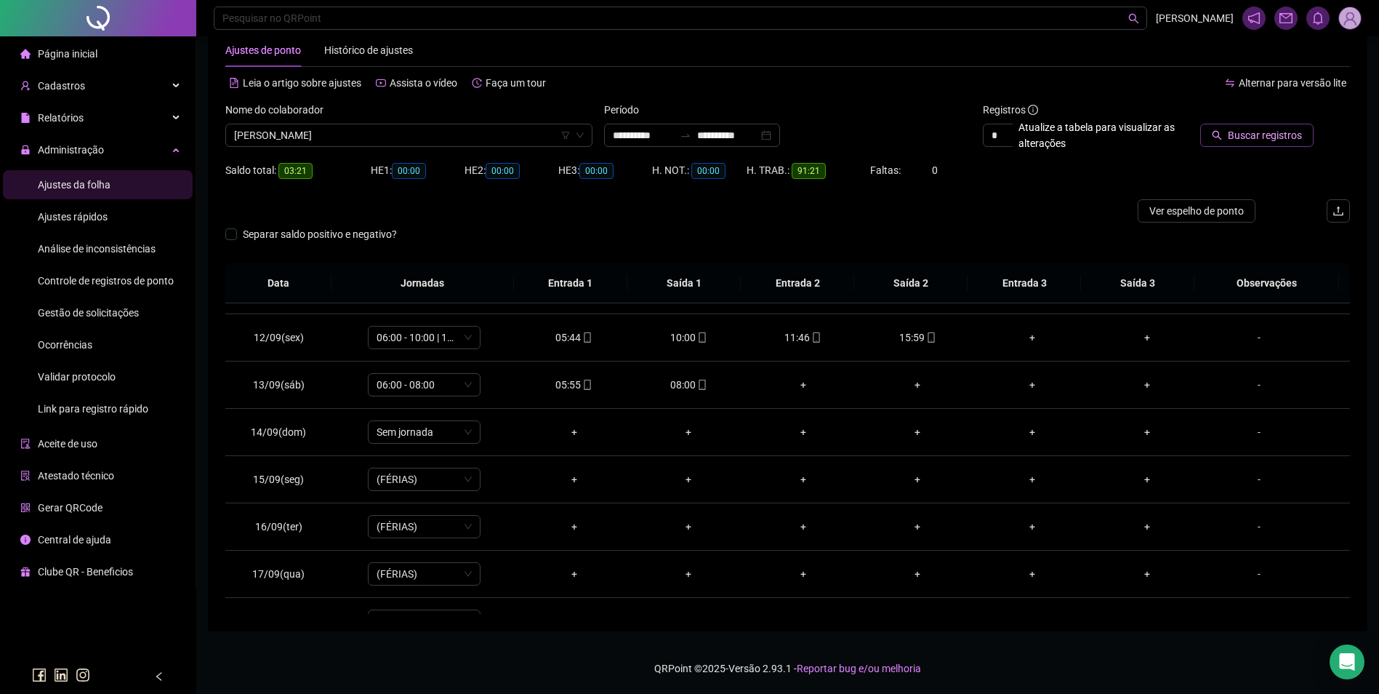
click at [1227, 133] on button "Buscar registros" at bounding box center [1256, 135] width 113 height 23
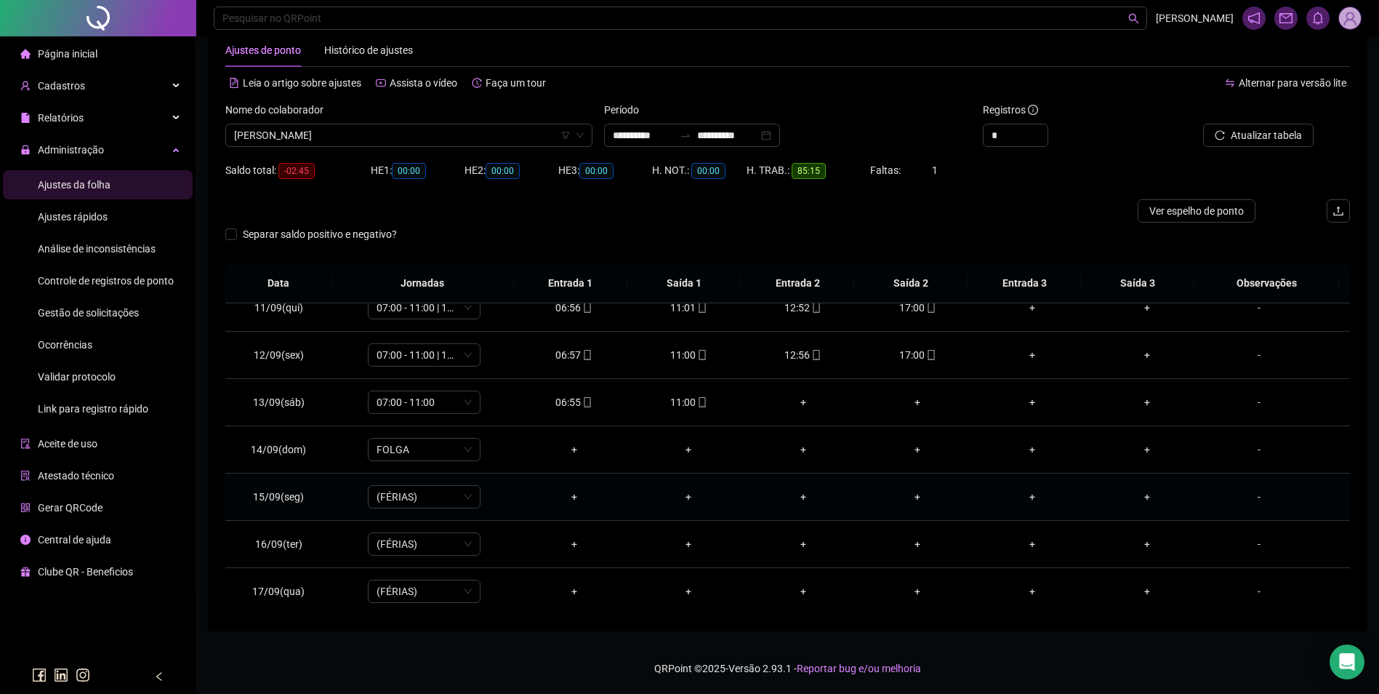
scroll to position [582, 0]
click at [697, 315] on icon "mobile" at bounding box center [702, 312] width 10 height 10
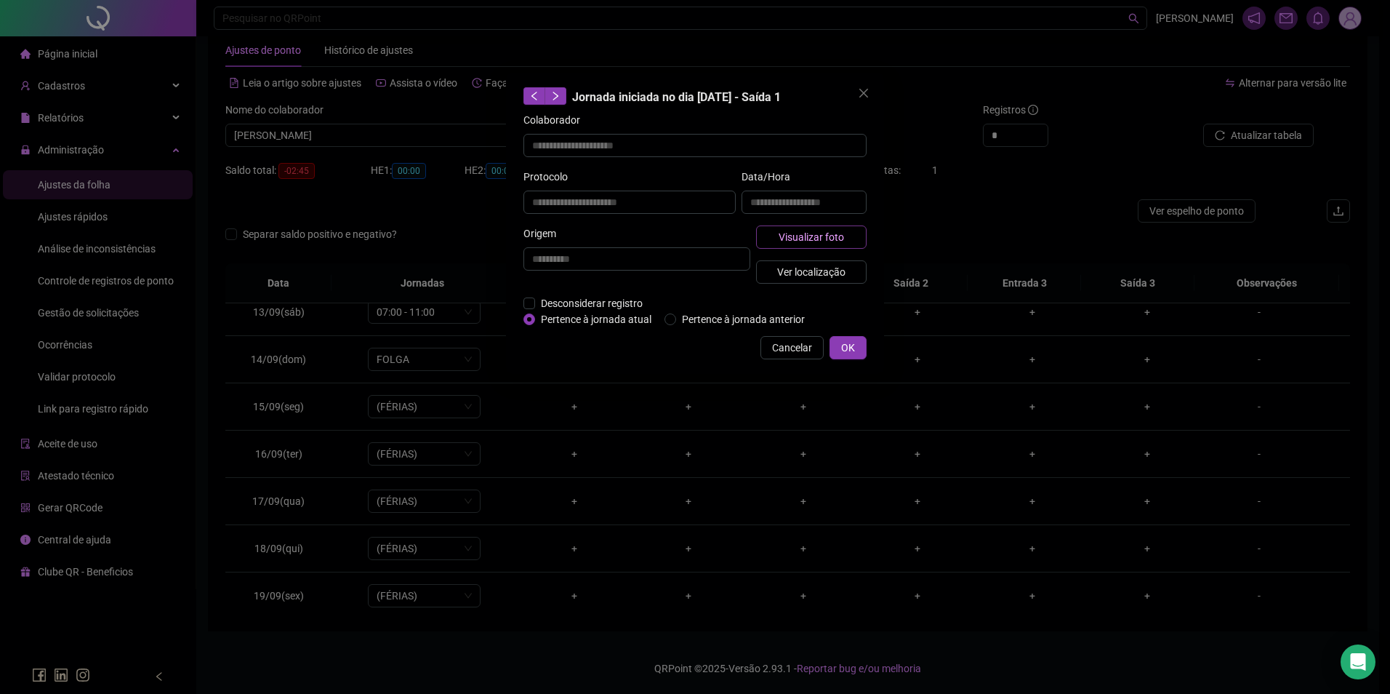
click at [792, 241] on span "Visualizar foto" at bounding box center [811, 237] width 65 height 16
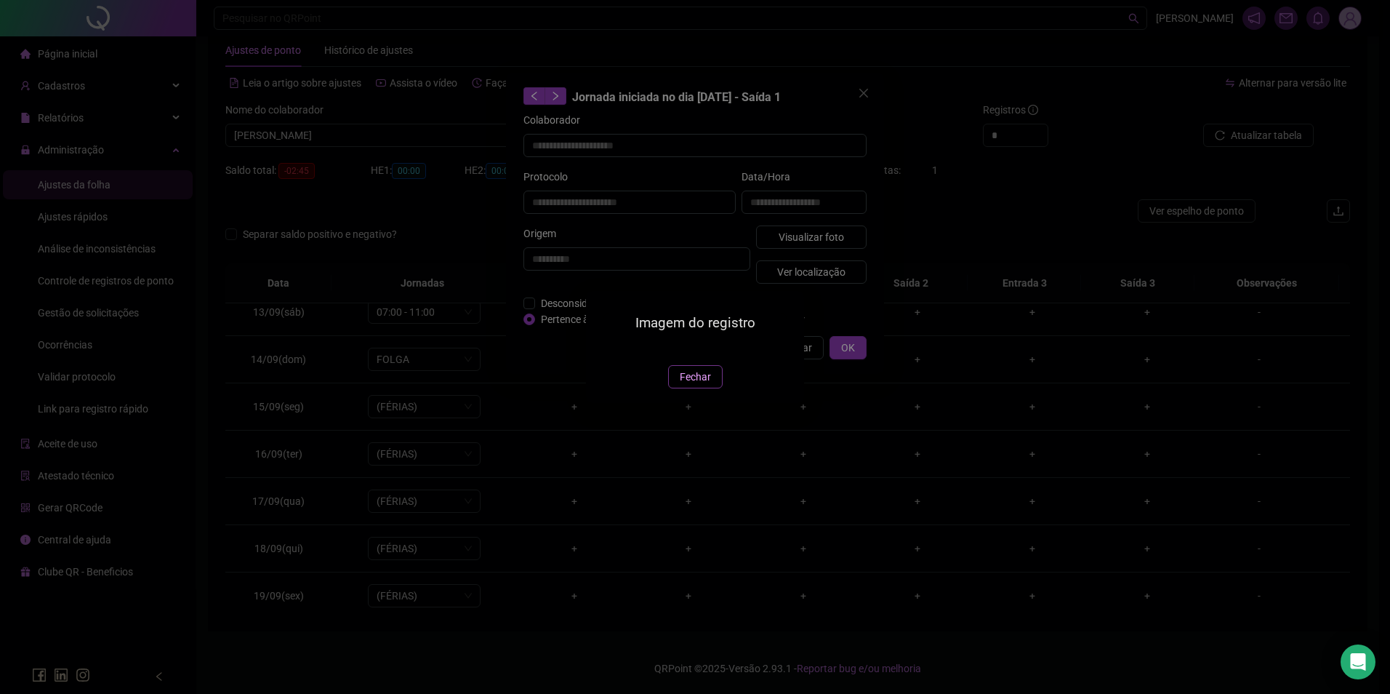
click at [696, 385] on span "Fechar" at bounding box center [695, 377] width 31 height 16
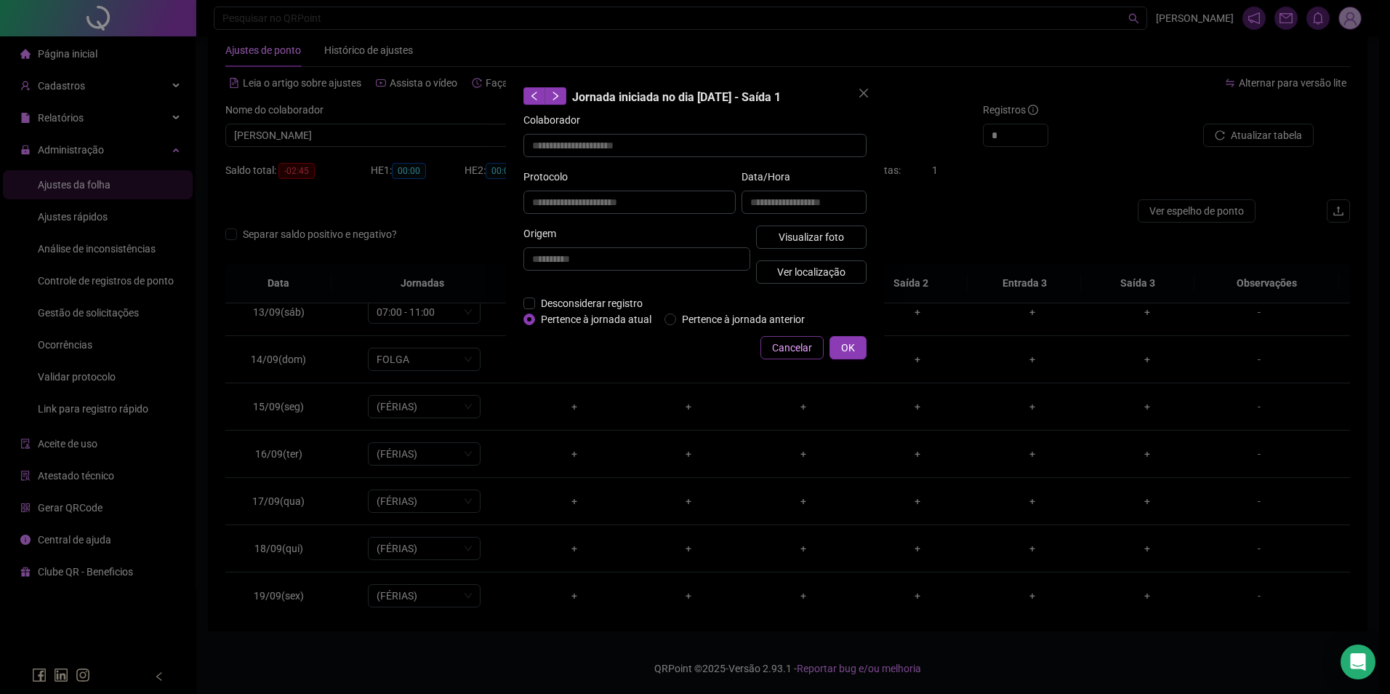
click at [793, 342] on span "Cancelar" at bounding box center [792, 348] width 40 height 16
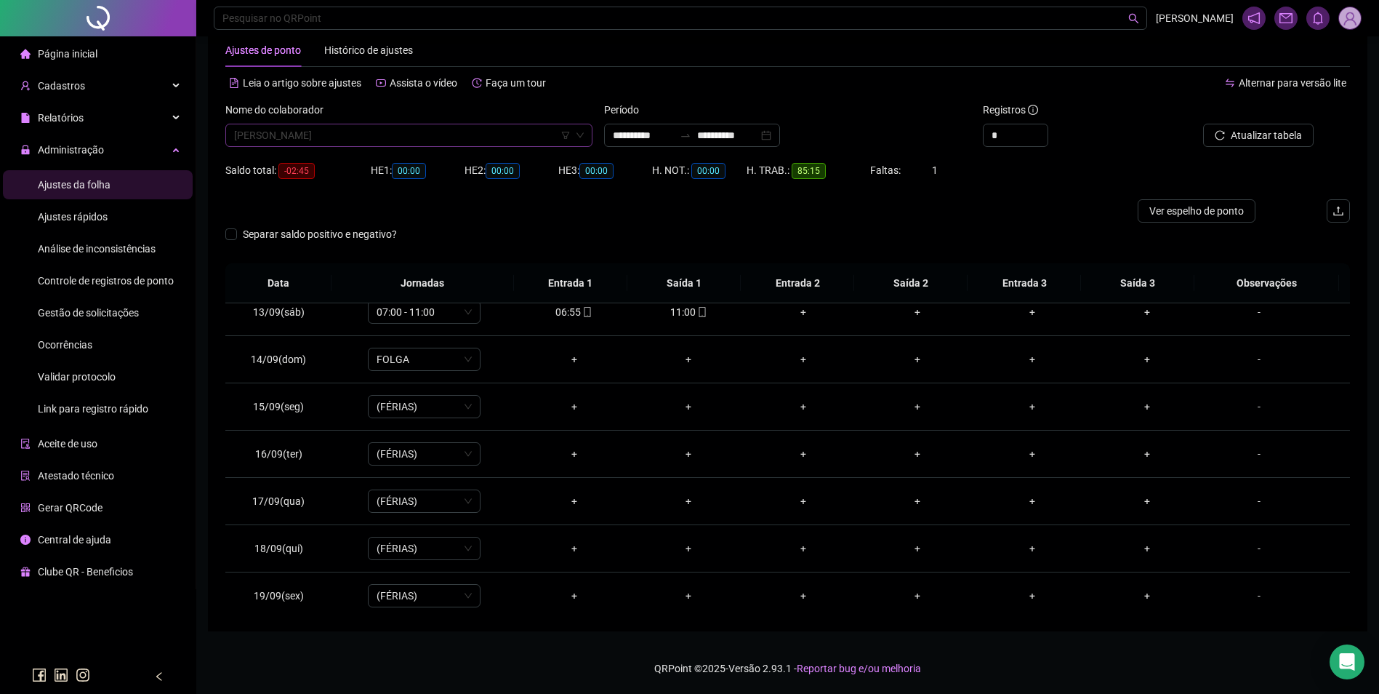
scroll to position [10889, 0]
click at [471, 140] on span "[PERSON_NAME]" at bounding box center [409, 135] width 350 height 22
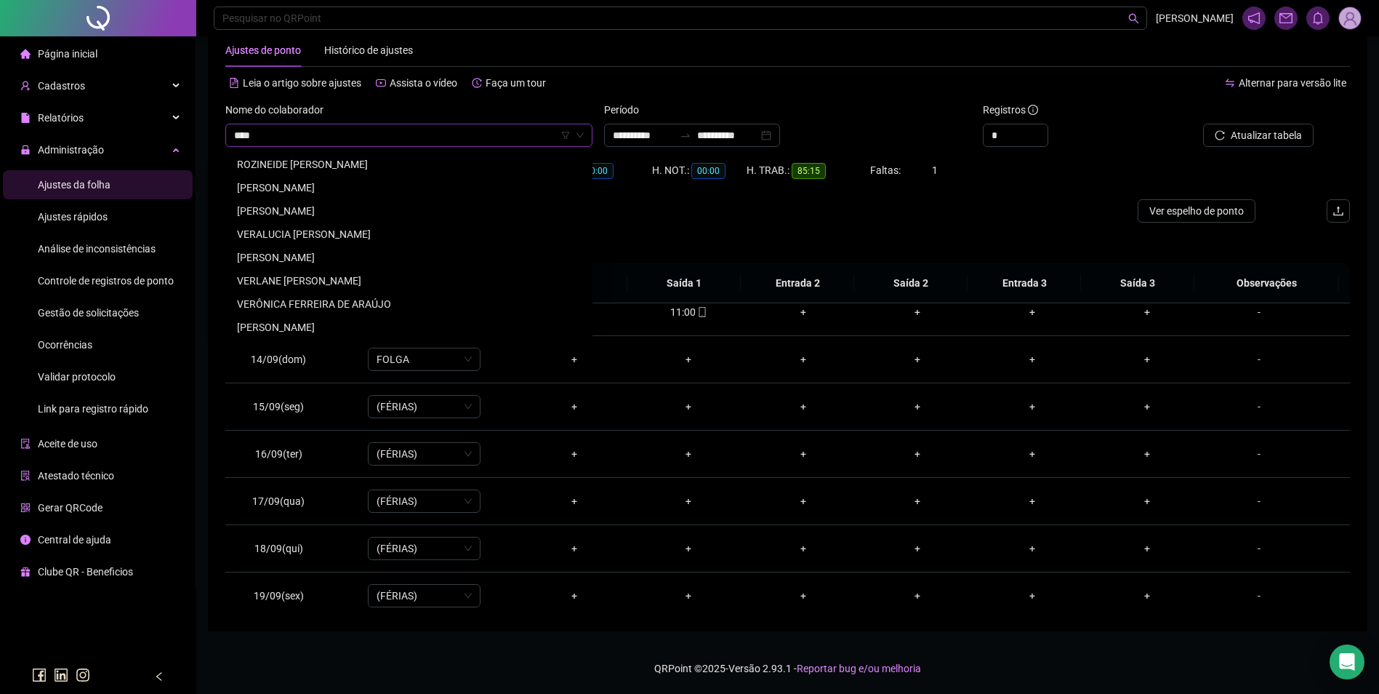
scroll to position [0, 0]
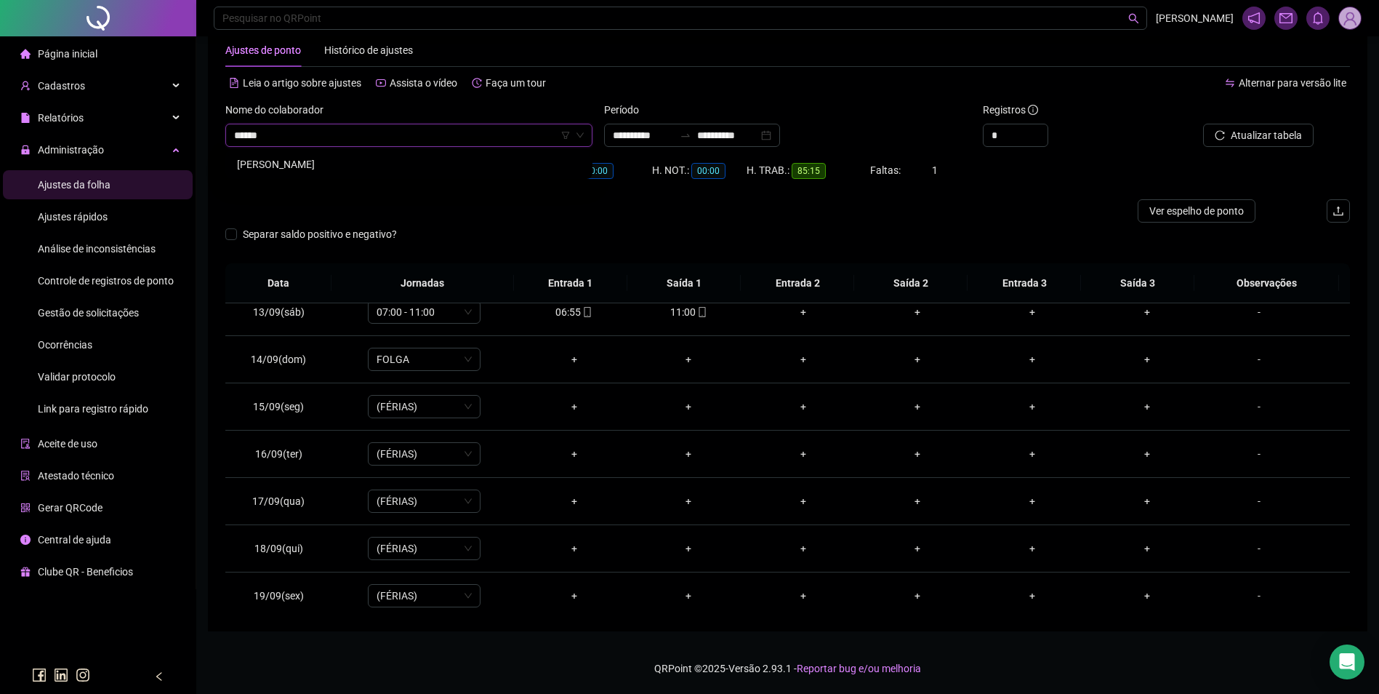
click at [352, 158] on div "[PERSON_NAME]" at bounding box center [409, 164] width 344 height 16
click at [1256, 126] on button "Buscar registros" at bounding box center [1256, 135] width 113 height 23
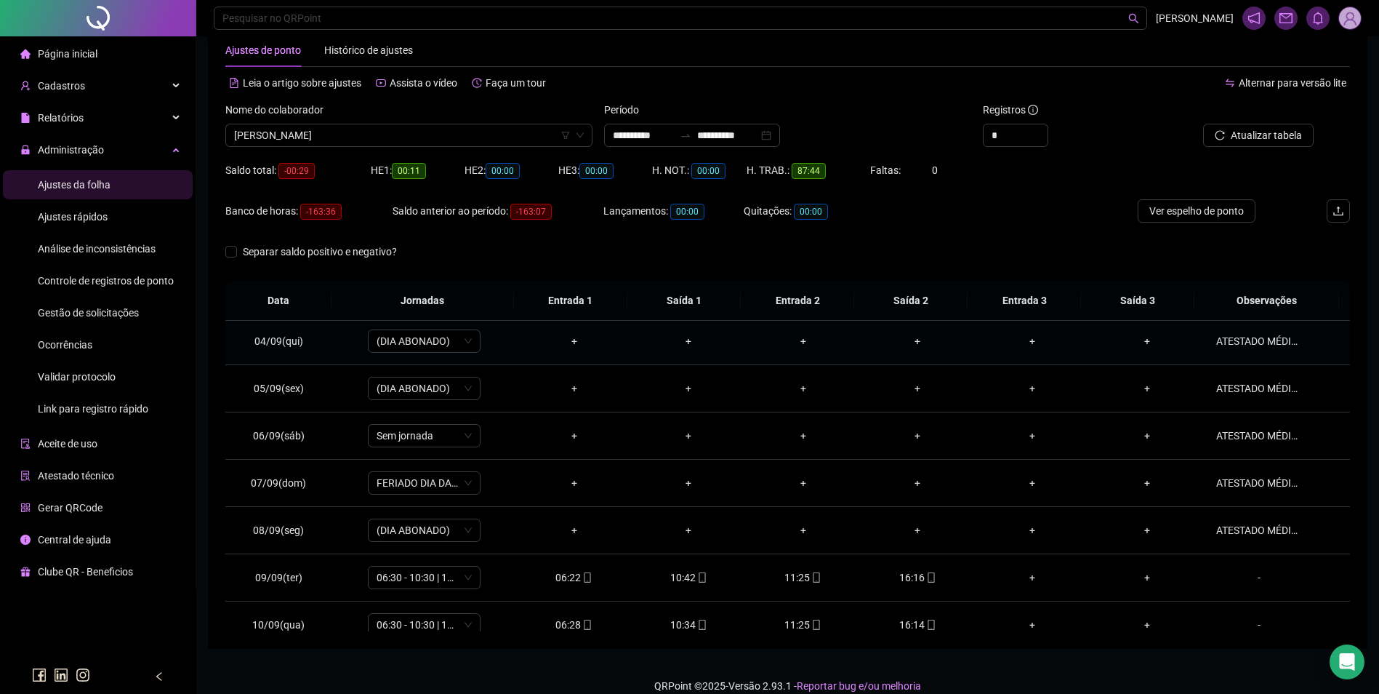
scroll to position [145, 0]
click at [1248, 529] on div "ATESTADO MÉDICO." at bounding box center [1259, 529] width 86 height 16
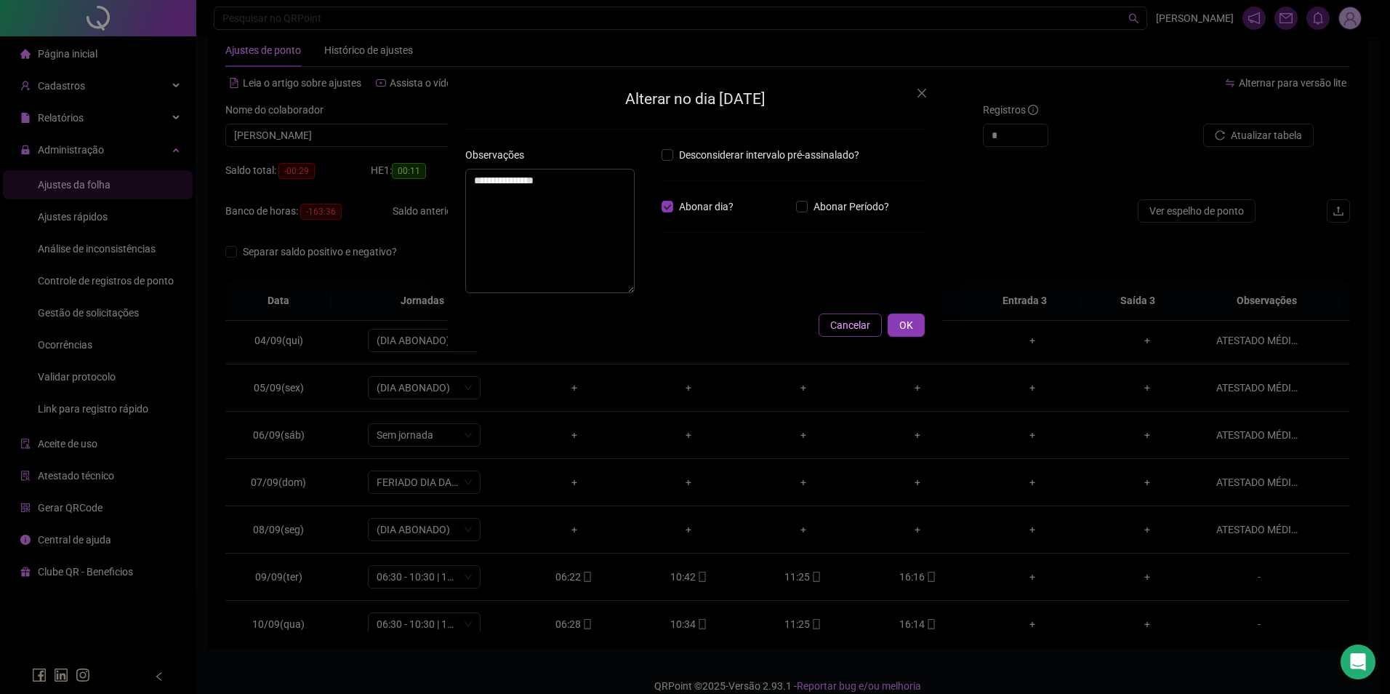
click at [855, 333] on span "Cancelar" at bounding box center [850, 325] width 40 height 16
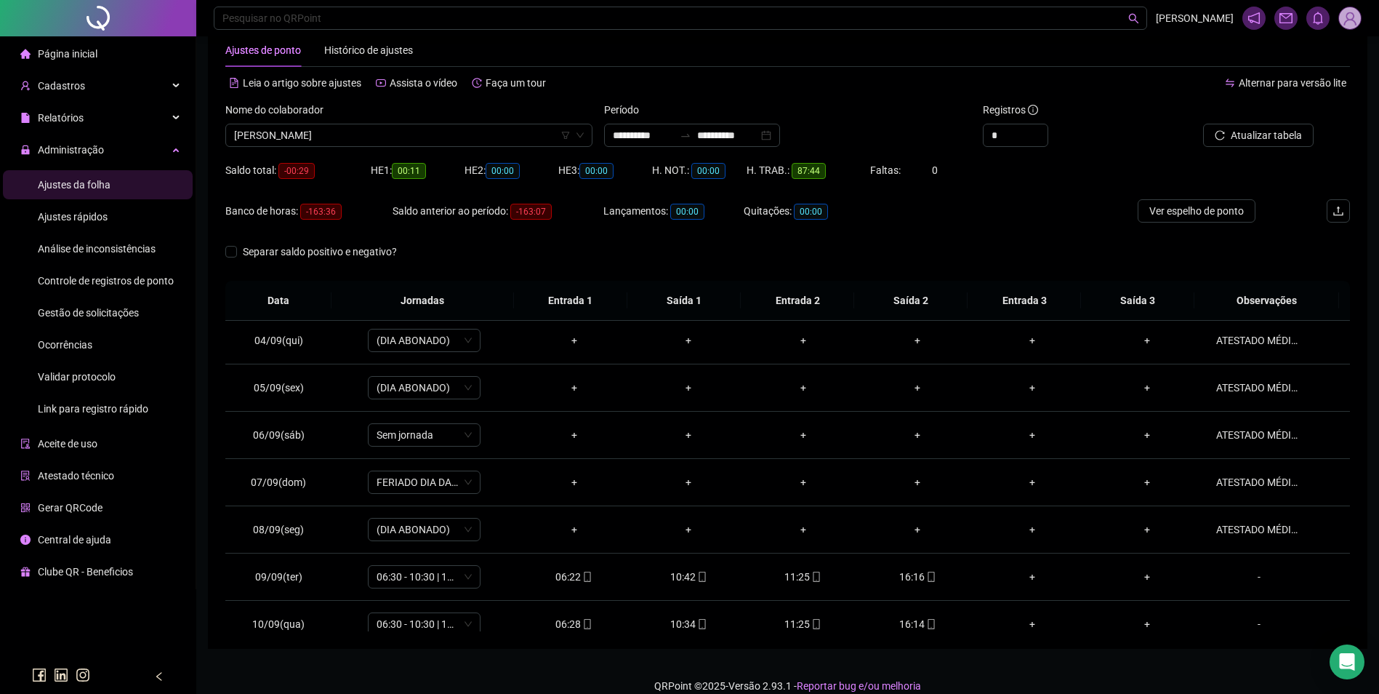
click at [444, 148] on div "Nome do colaborador [PERSON_NAME]" at bounding box center [409, 130] width 379 height 57
click at [444, 140] on span "[PERSON_NAME]" at bounding box center [409, 135] width 350 height 22
click at [367, 162] on div "[PERSON_NAME]" at bounding box center [409, 164] width 344 height 16
click at [1294, 134] on span "Buscar registros" at bounding box center [1265, 135] width 74 height 16
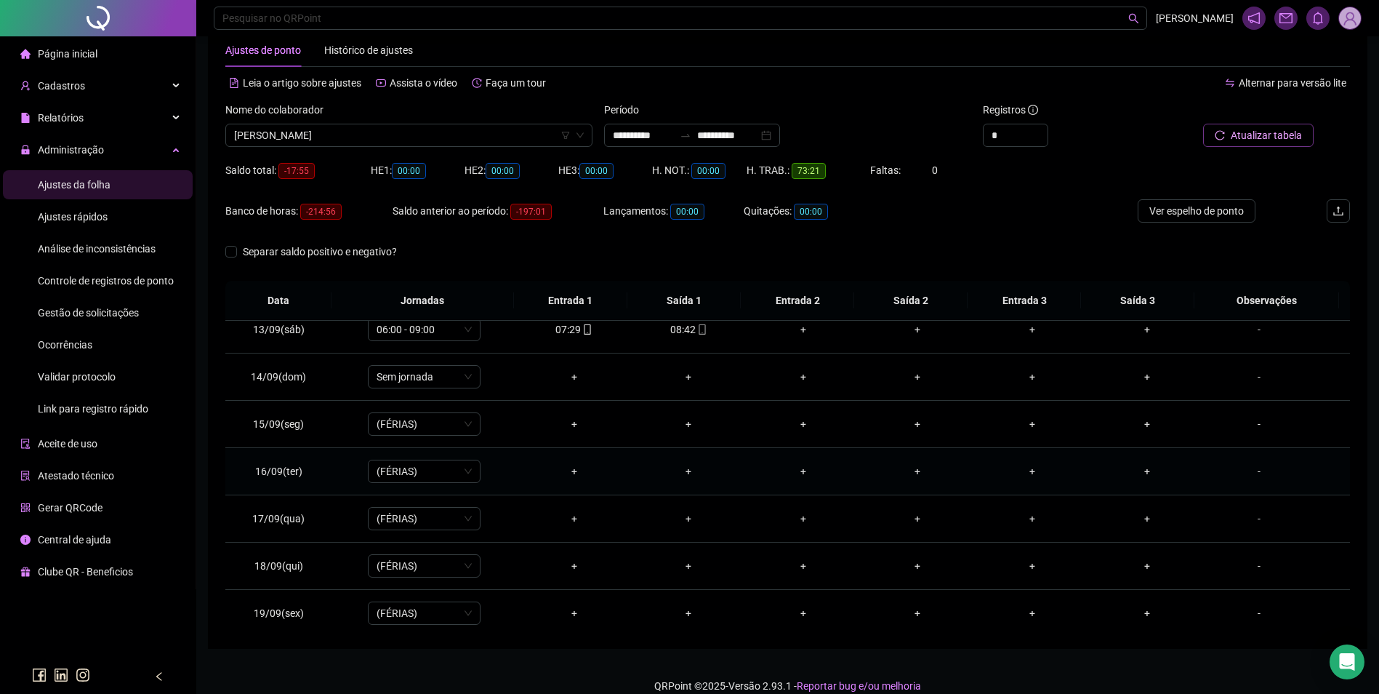
scroll to position [509, 0]
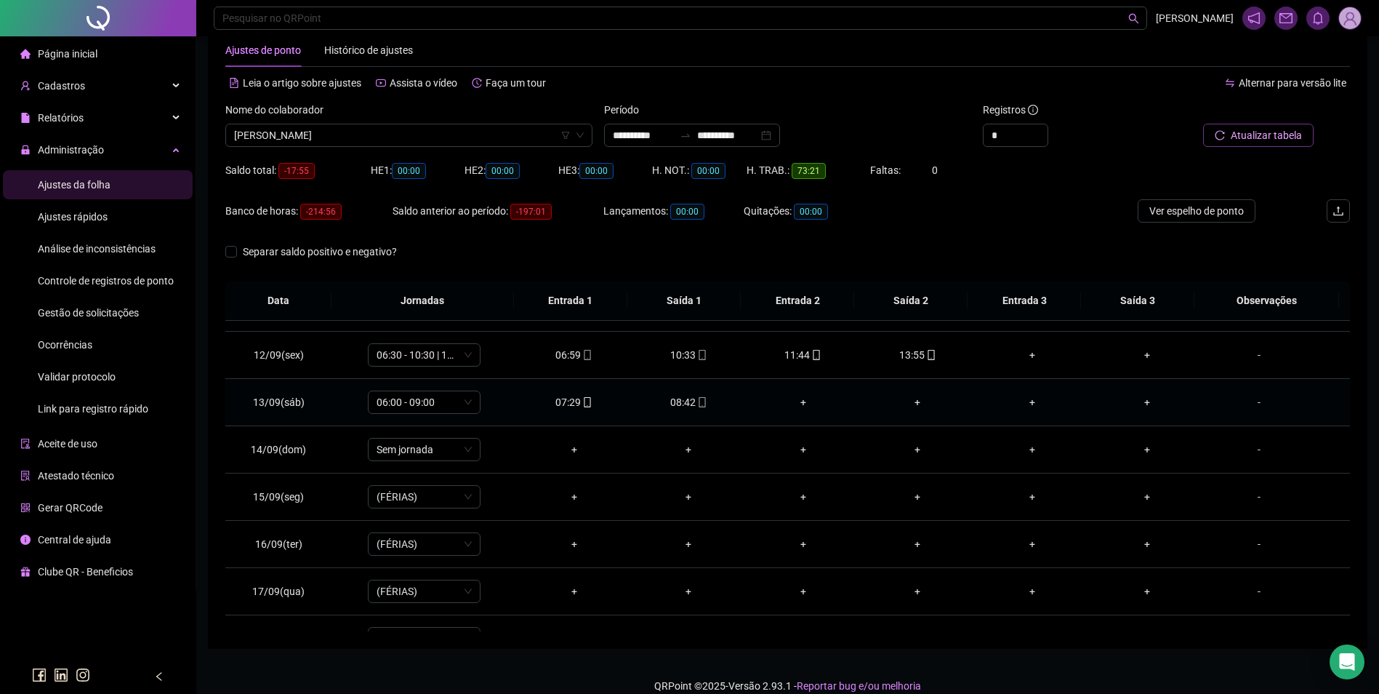
click at [697, 397] on icon "mobile" at bounding box center [702, 402] width 10 height 10
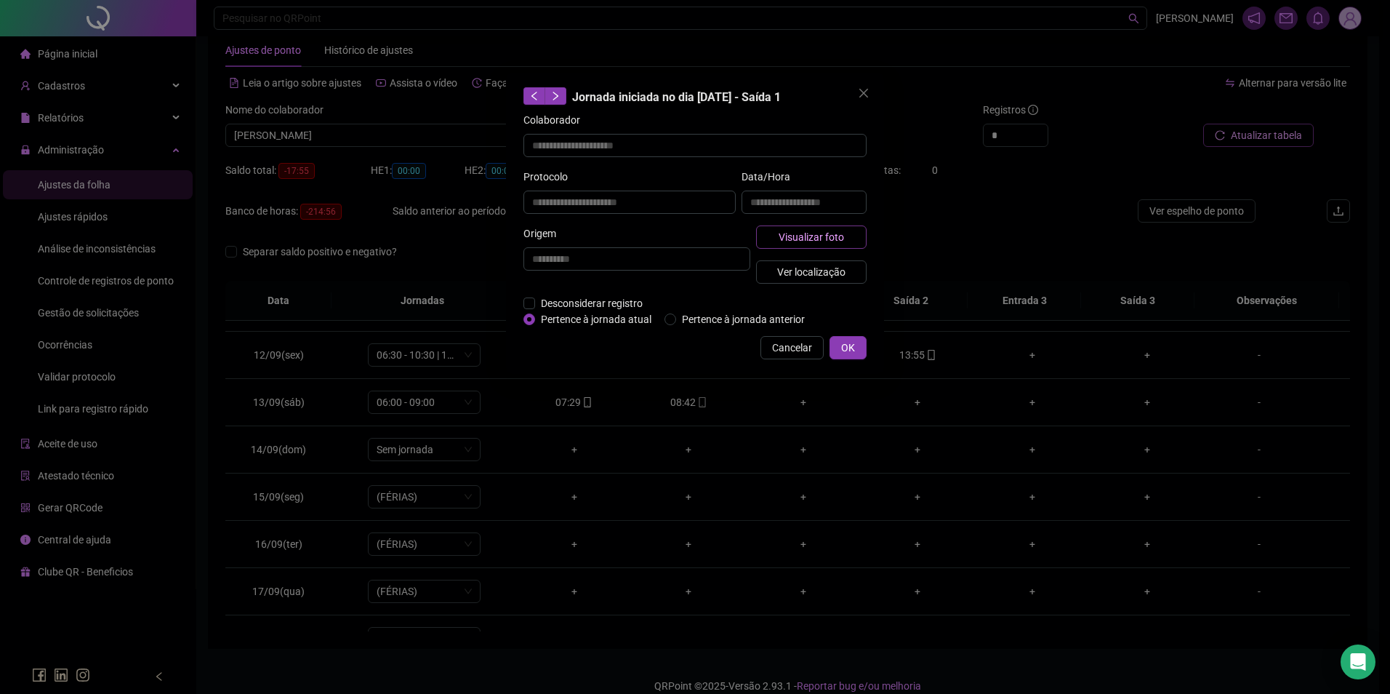
click at [791, 241] on span "Visualizar foto" at bounding box center [811, 237] width 65 height 16
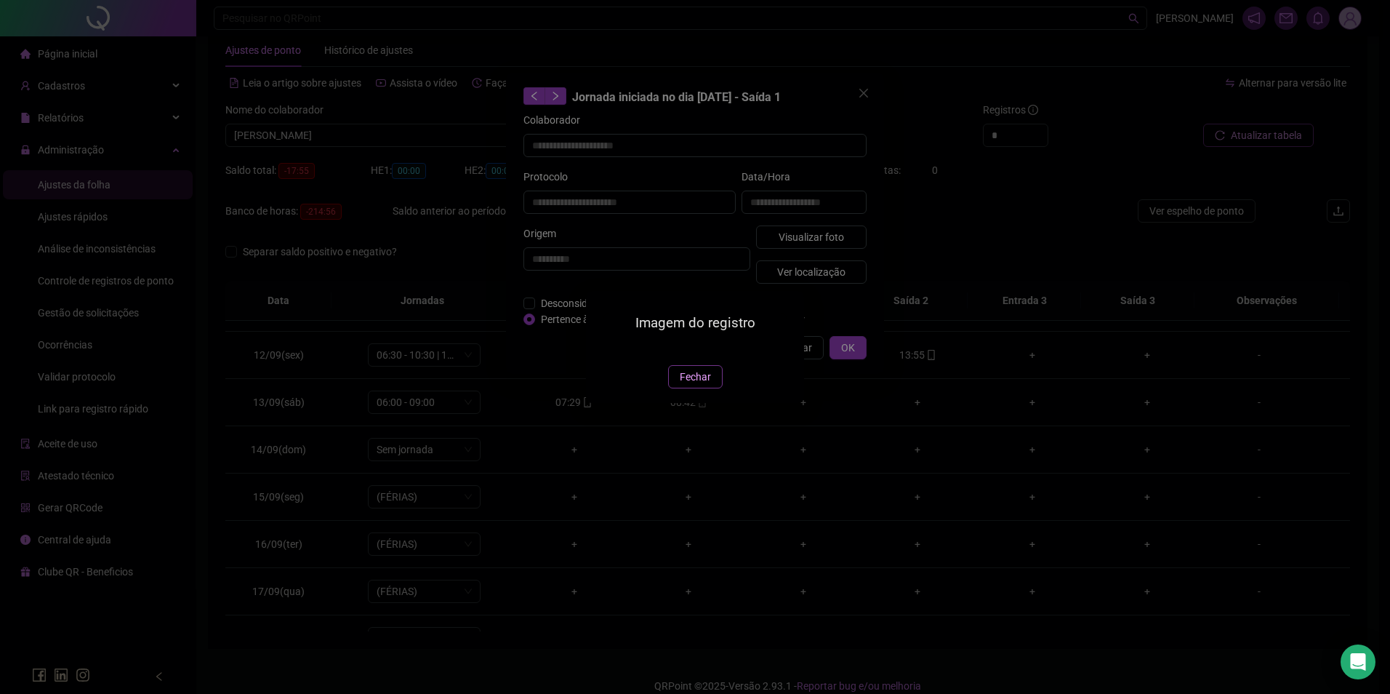
click at [686, 385] on span "Fechar" at bounding box center [695, 377] width 31 height 16
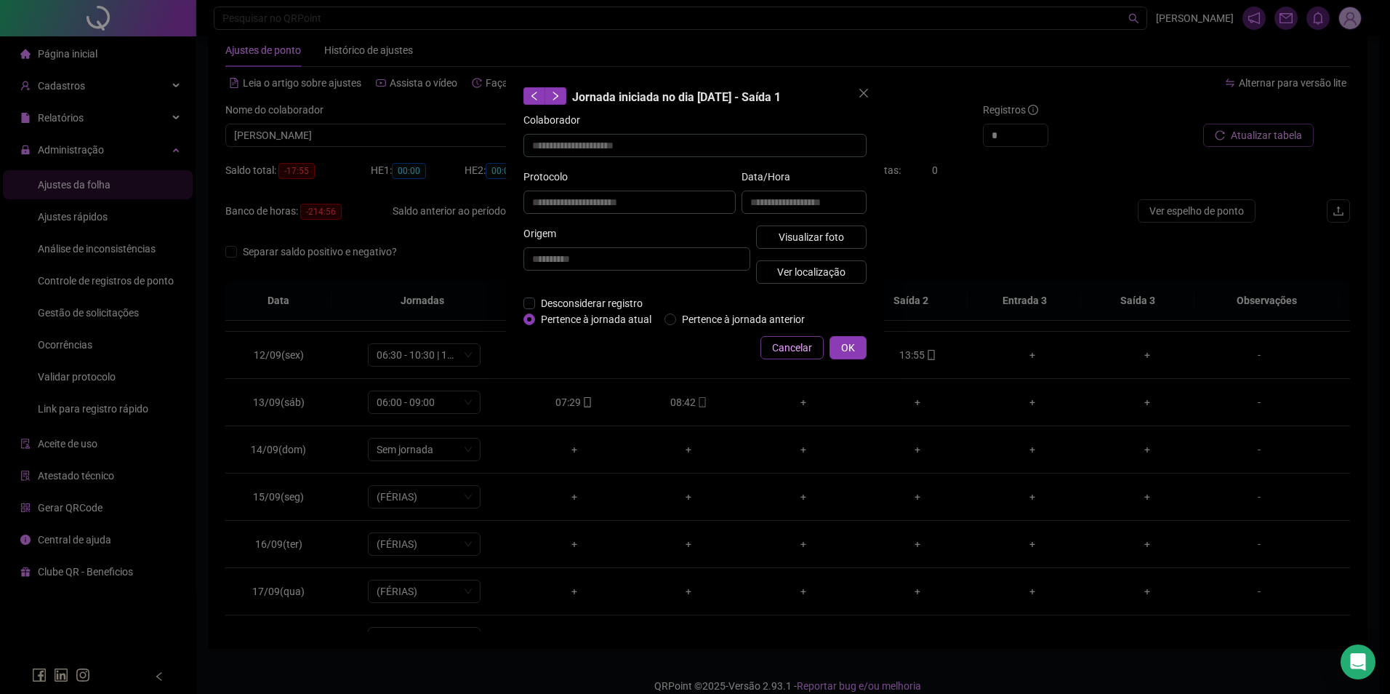
click at [776, 349] on span "Cancelar" at bounding box center [792, 348] width 40 height 16
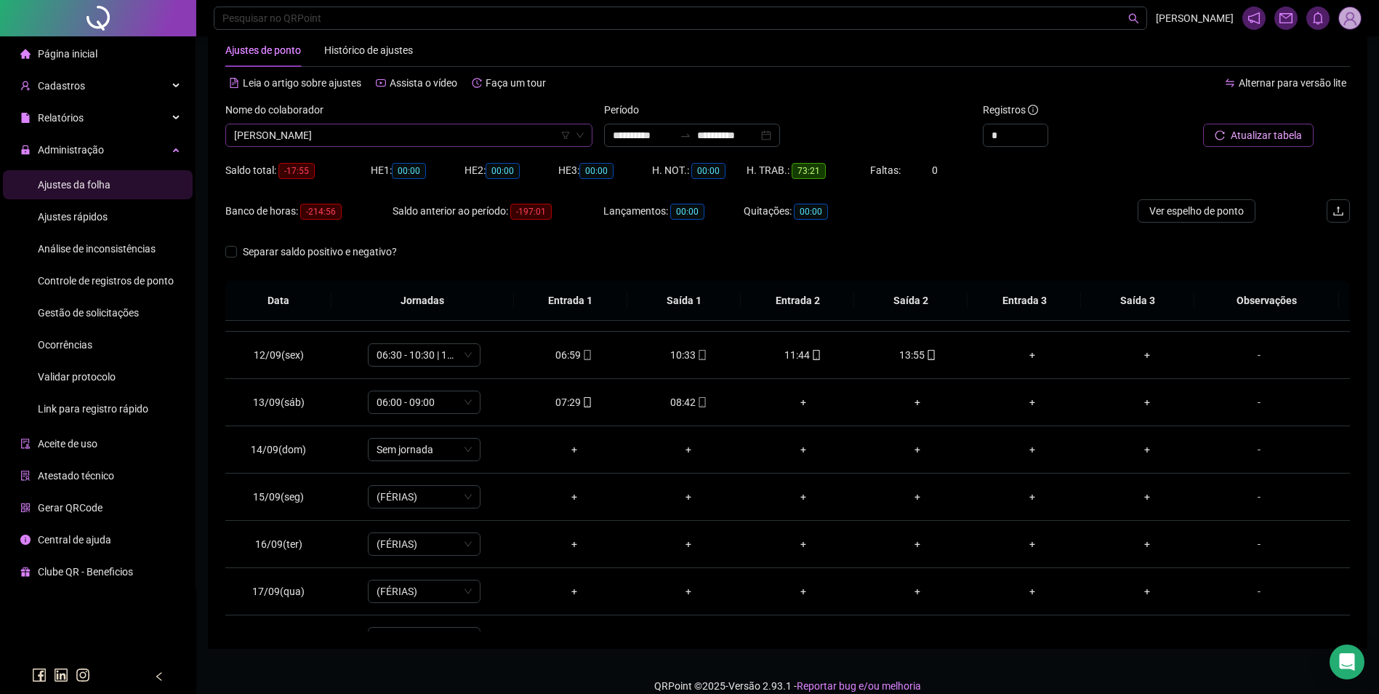
click at [446, 131] on span "[PERSON_NAME]" at bounding box center [409, 135] width 350 height 22
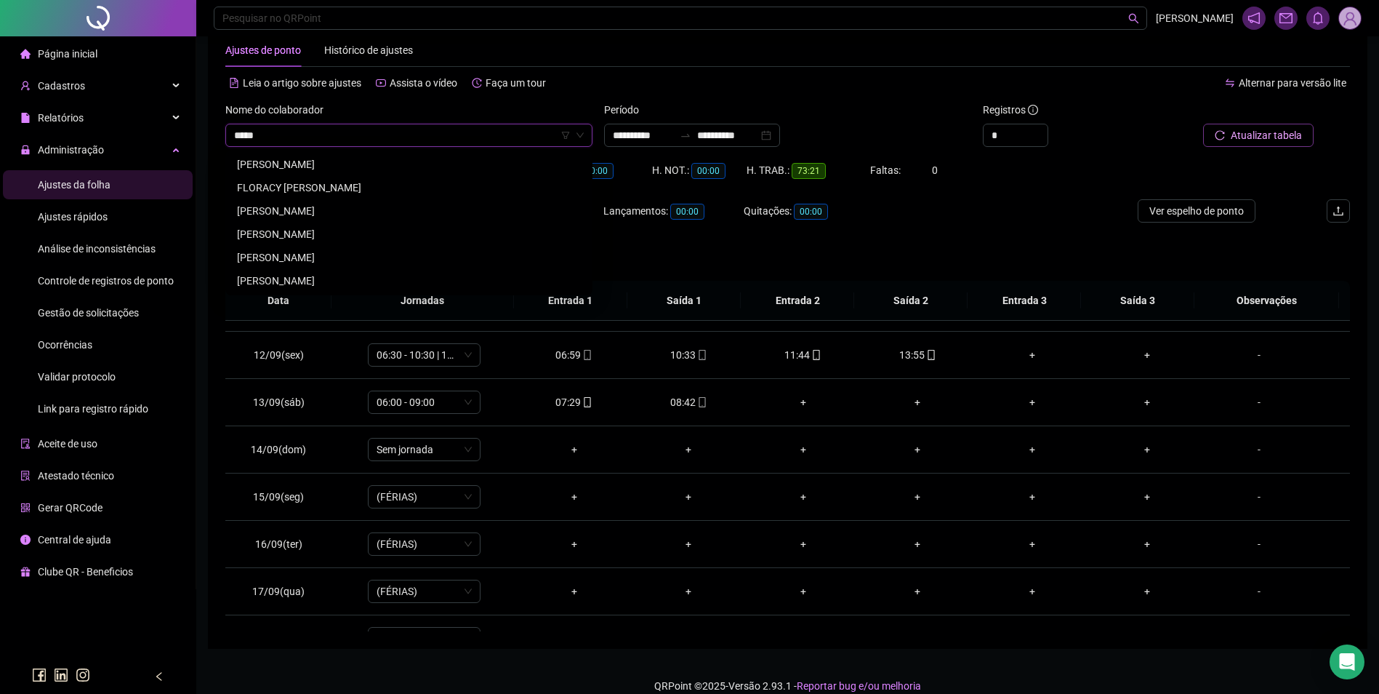
scroll to position [0, 0]
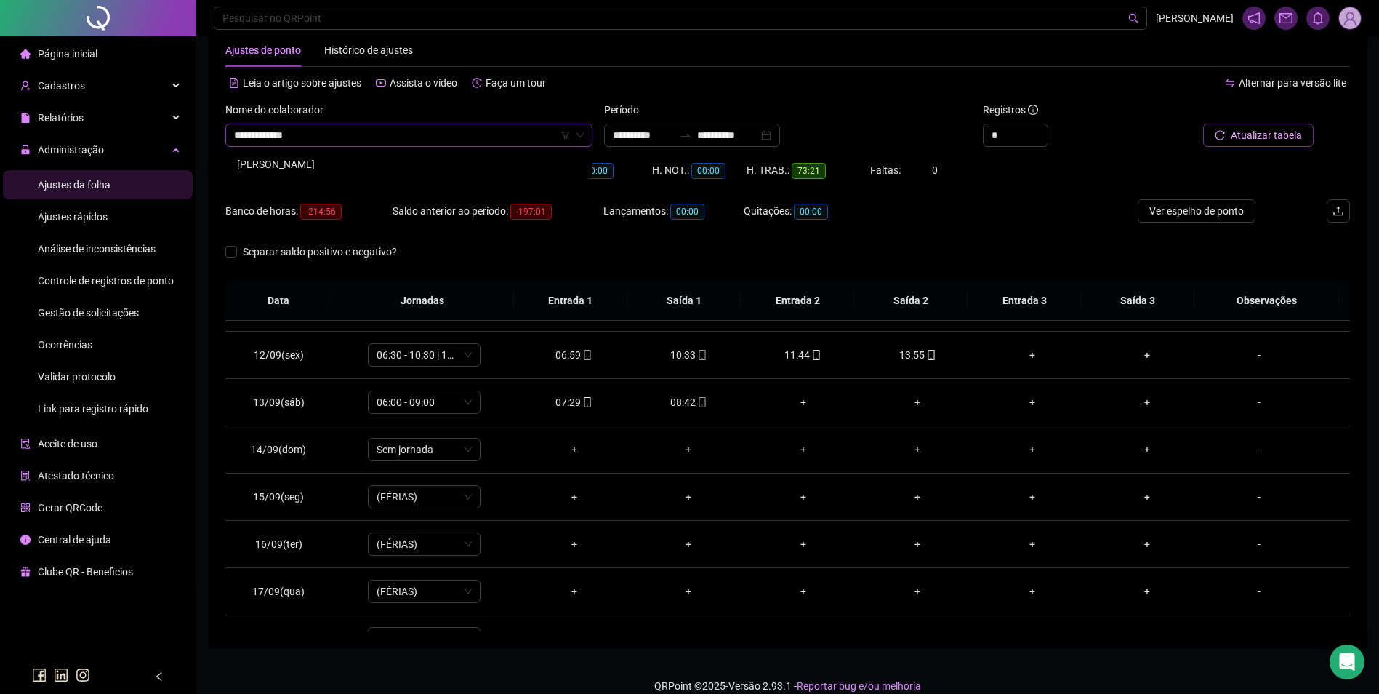
click at [349, 159] on div "[PERSON_NAME]" at bounding box center [409, 164] width 344 height 16
click at [1274, 133] on span "Buscar registros" at bounding box center [1265, 135] width 74 height 16
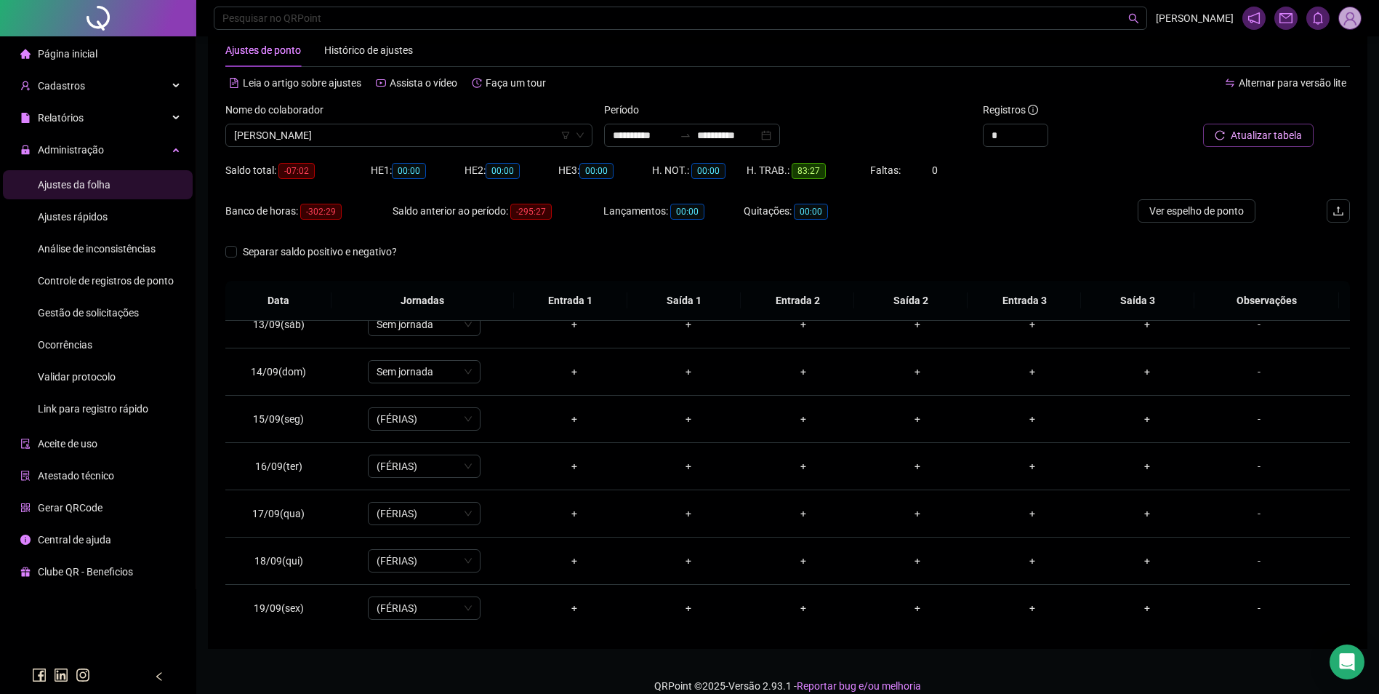
scroll to position [588, 0]
click at [486, 134] on span "[PERSON_NAME]" at bounding box center [409, 135] width 350 height 22
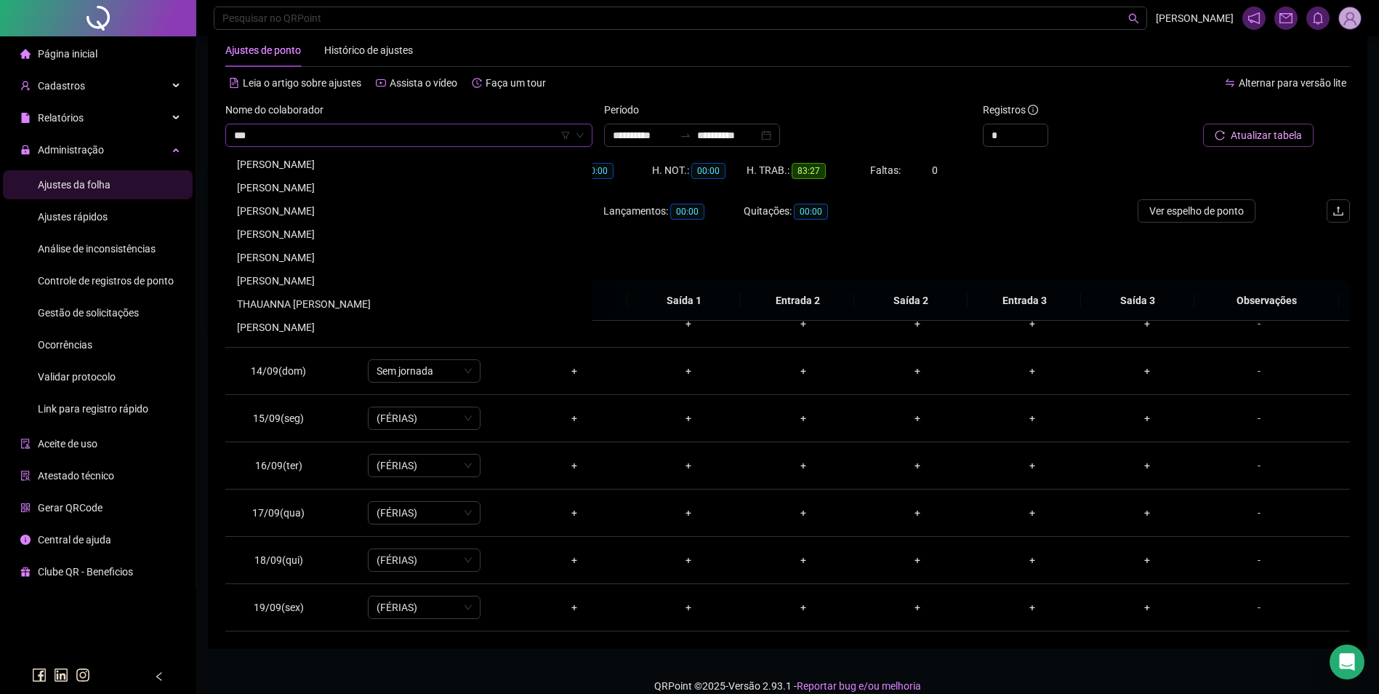
scroll to position [0, 0]
click at [365, 190] on div "[PERSON_NAME]" at bounding box center [409, 188] width 344 height 16
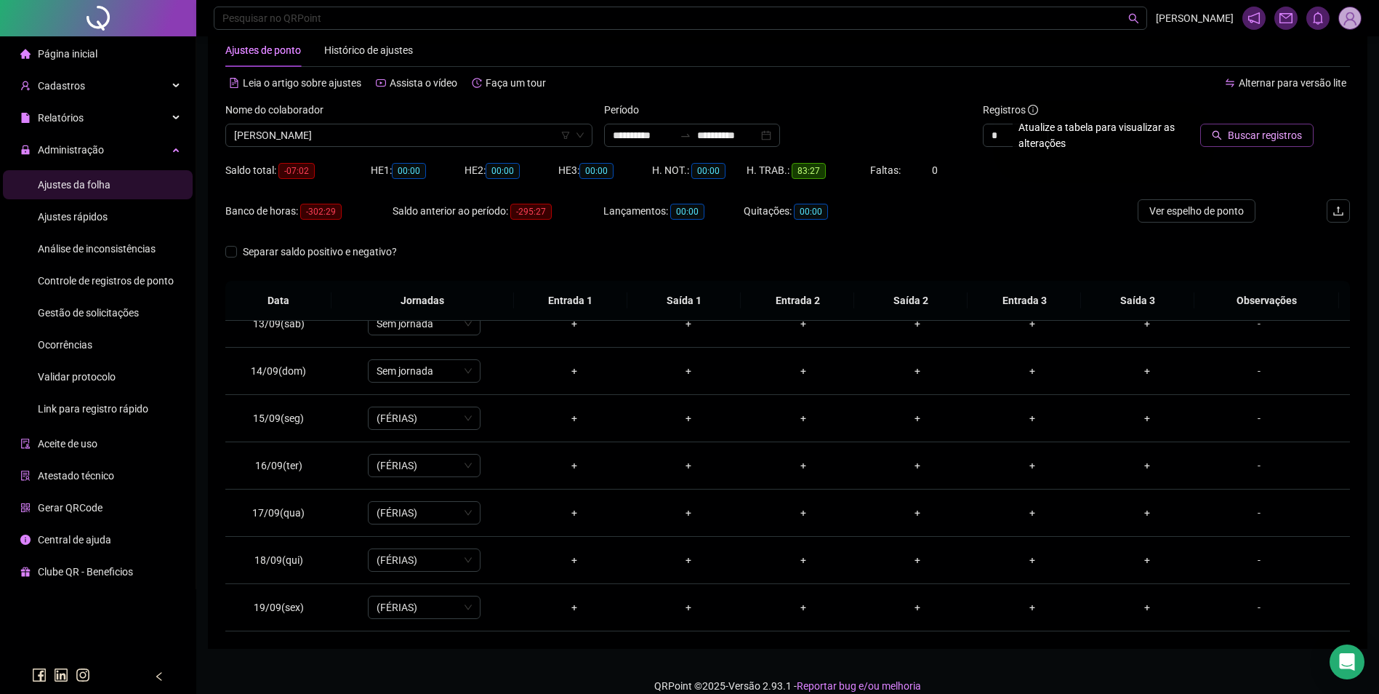
click at [1290, 141] on span "Buscar registros" at bounding box center [1265, 135] width 74 height 16
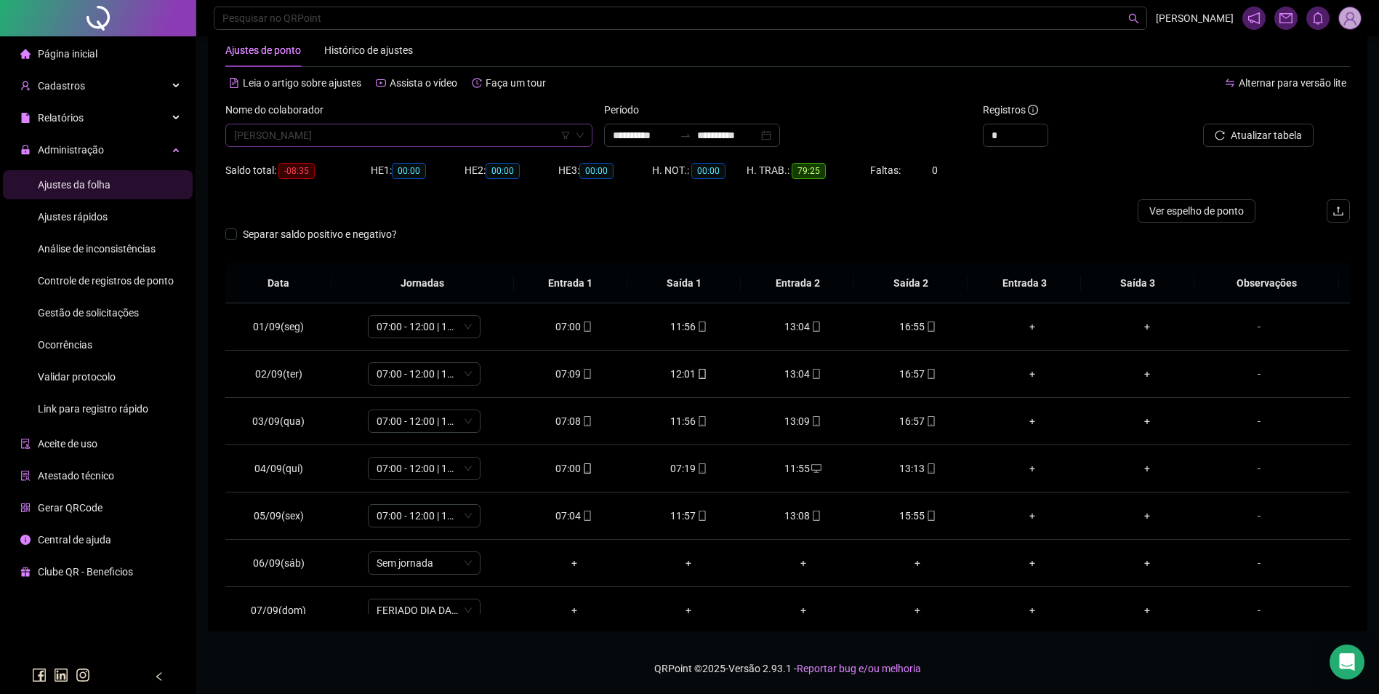
click at [438, 138] on span "[PERSON_NAME]" at bounding box center [409, 135] width 350 height 22
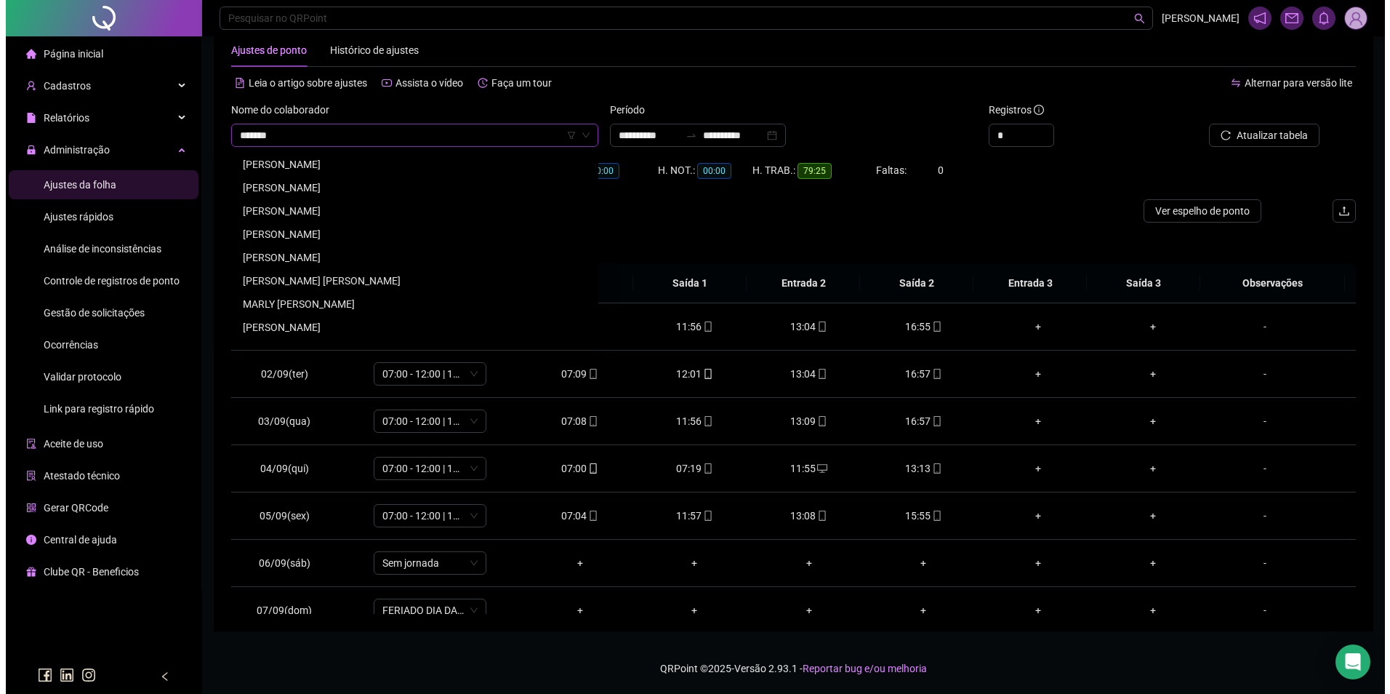
scroll to position [349, 0]
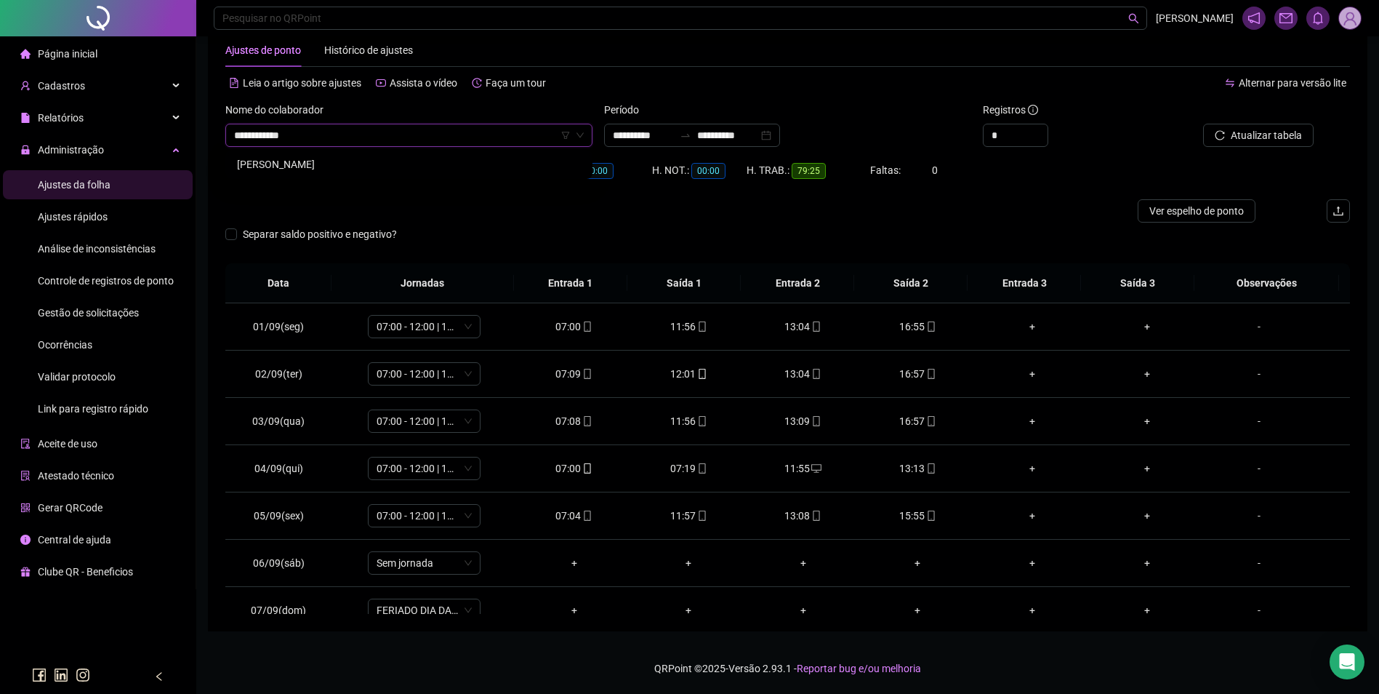
click at [358, 158] on div "[PERSON_NAME]" at bounding box center [409, 164] width 344 height 16
click at [1278, 127] on button "Buscar registros" at bounding box center [1256, 135] width 113 height 23
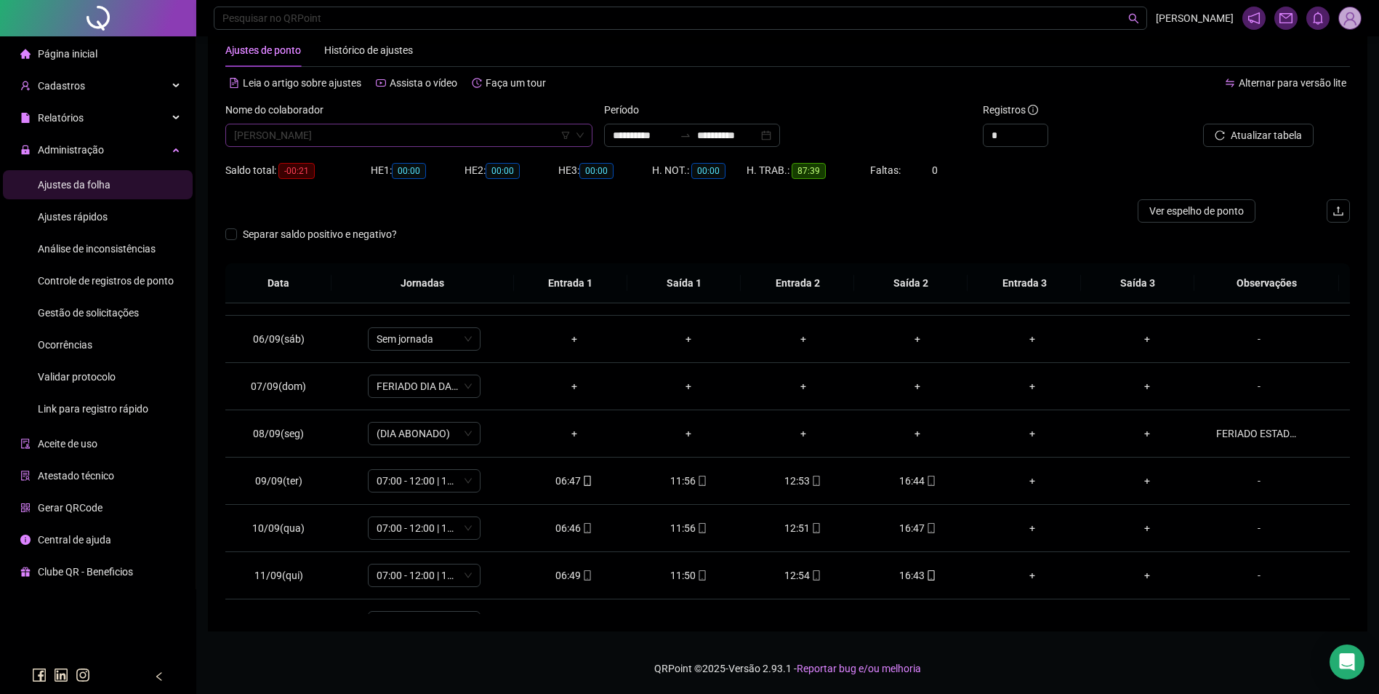
scroll to position [6748, 0]
click at [441, 135] on span "[PERSON_NAME]" at bounding box center [409, 135] width 350 height 22
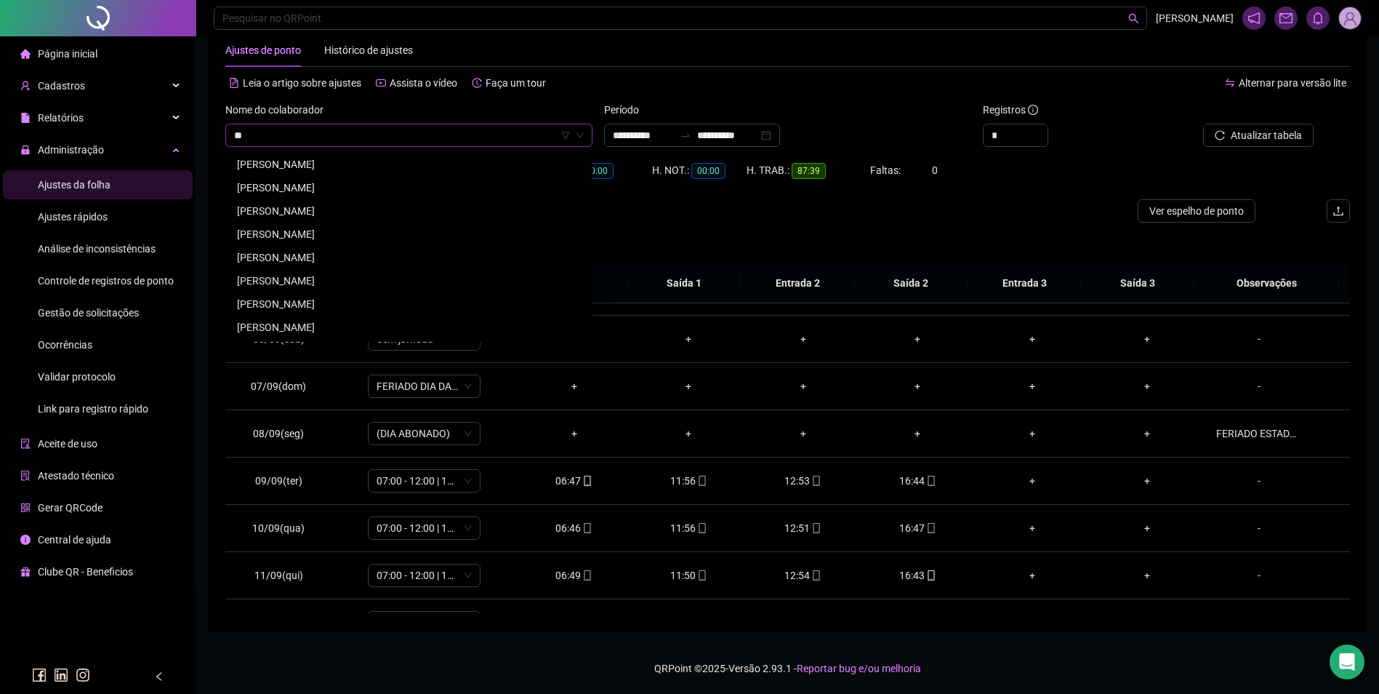
type input "*"
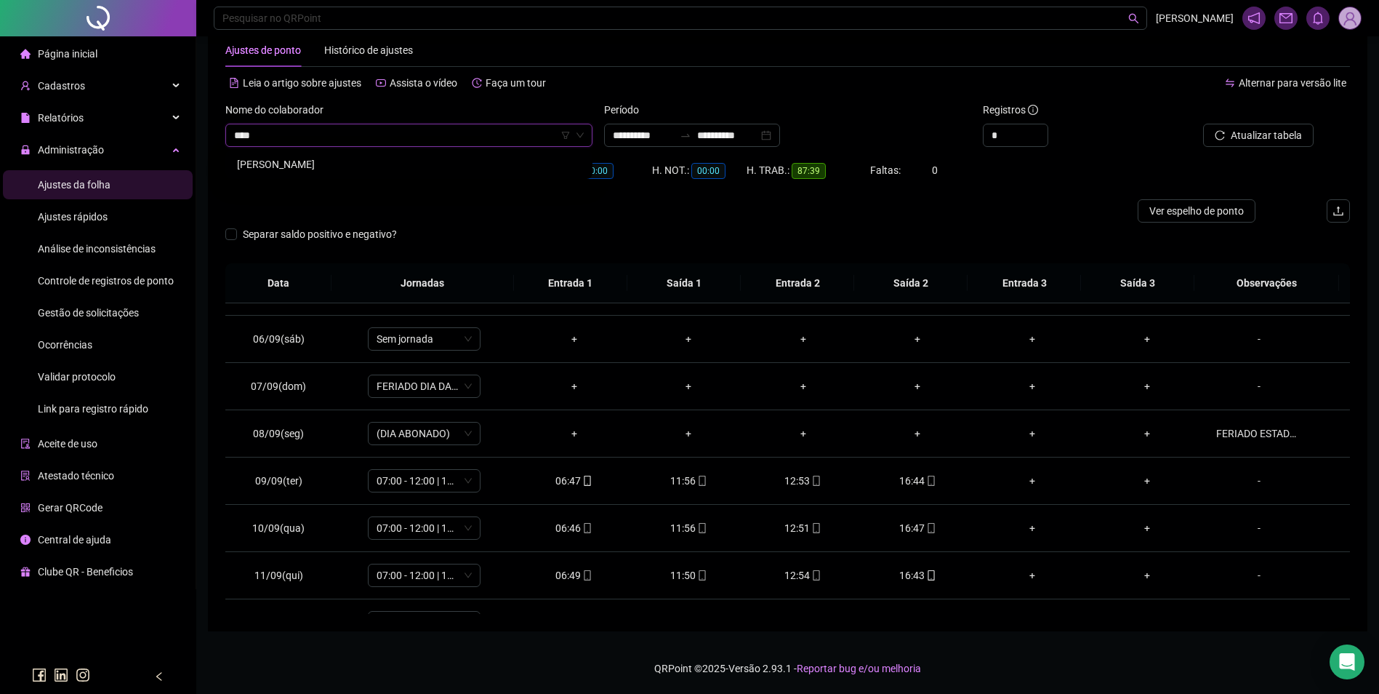
type input "*****"
click at [1267, 138] on span "Buscar registros" at bounding box center [1265, 135] width 74 height 16
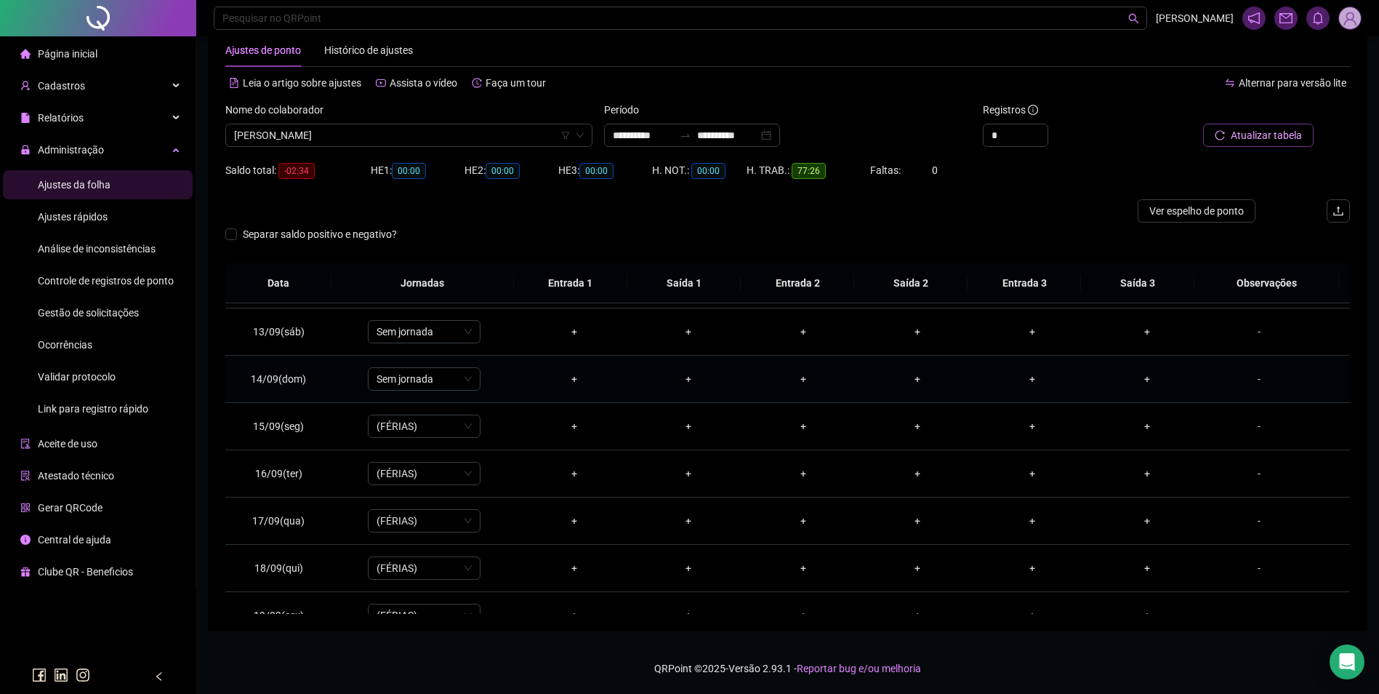
scroll to position [588, 0]
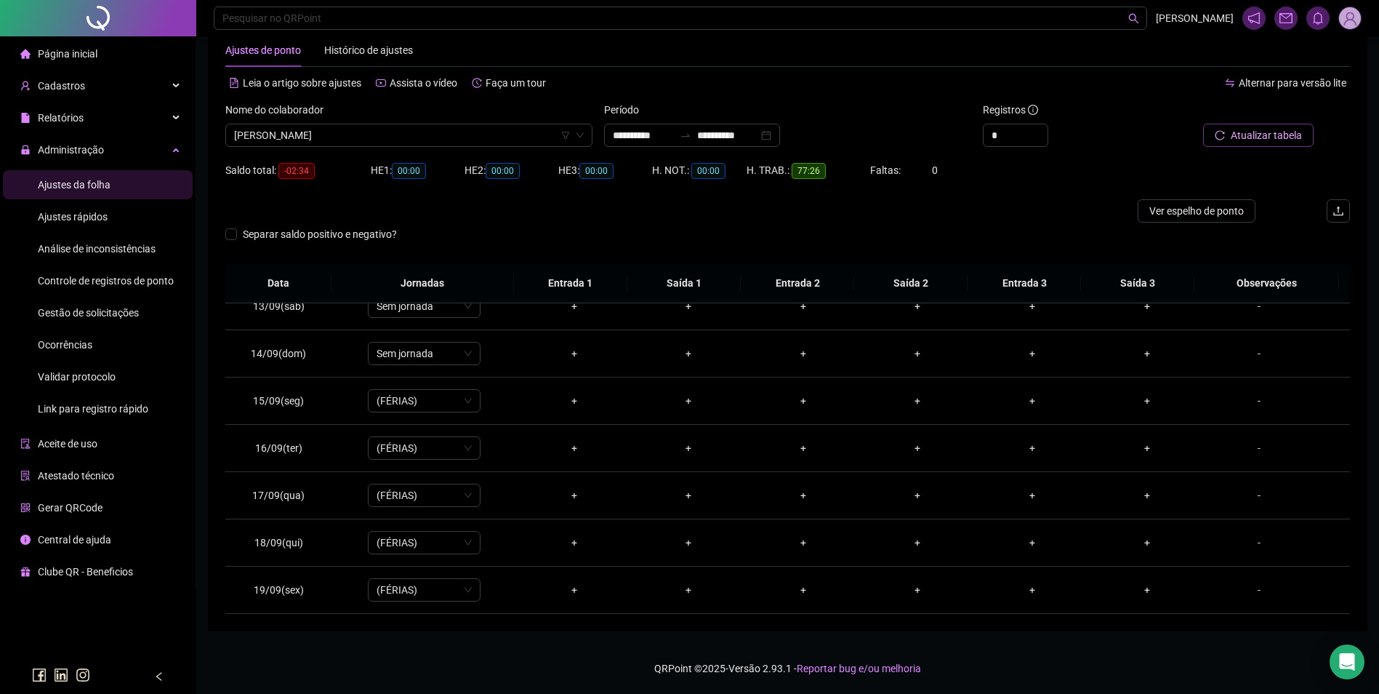
click at [390, 122] on div "Nome do colaborador" at bounding box center [408, 113] width 367 height 22
click at [393, 125] on span "[PERSON_NAME]" at bounding box center [409, 135] width 350 height 22
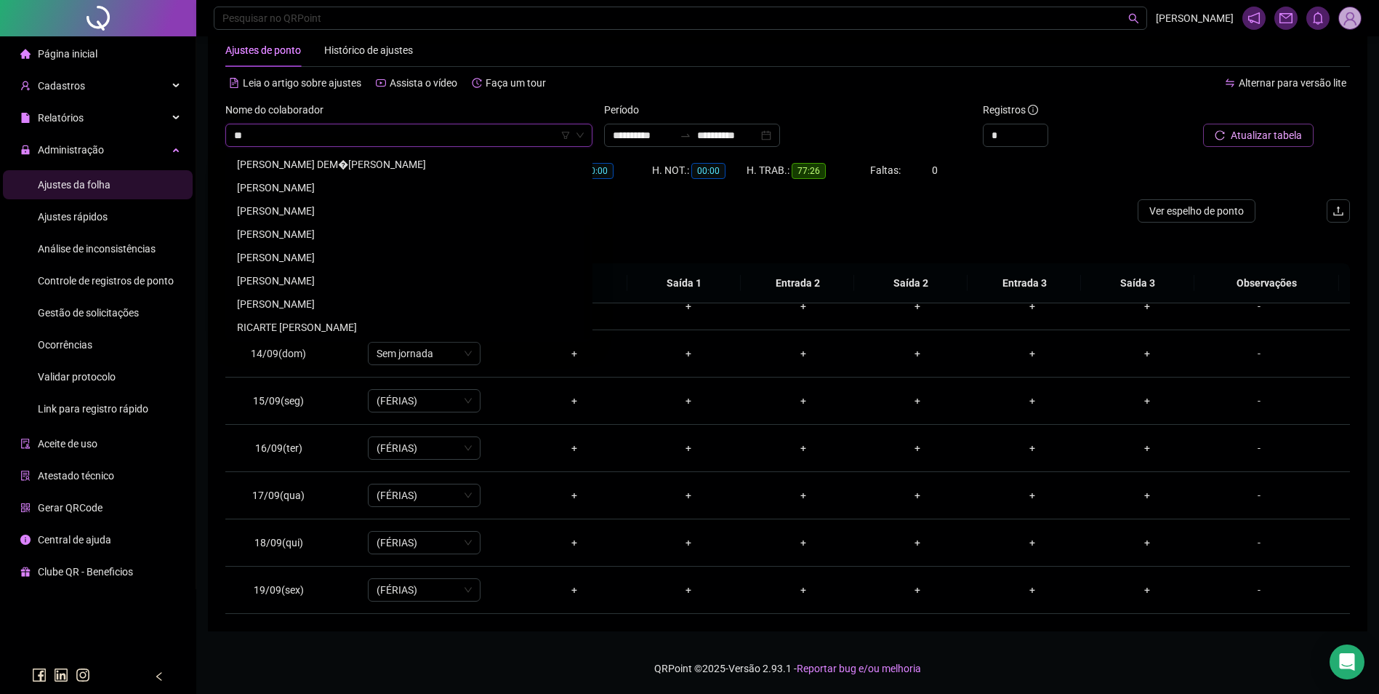
scroll to position [0, 0]
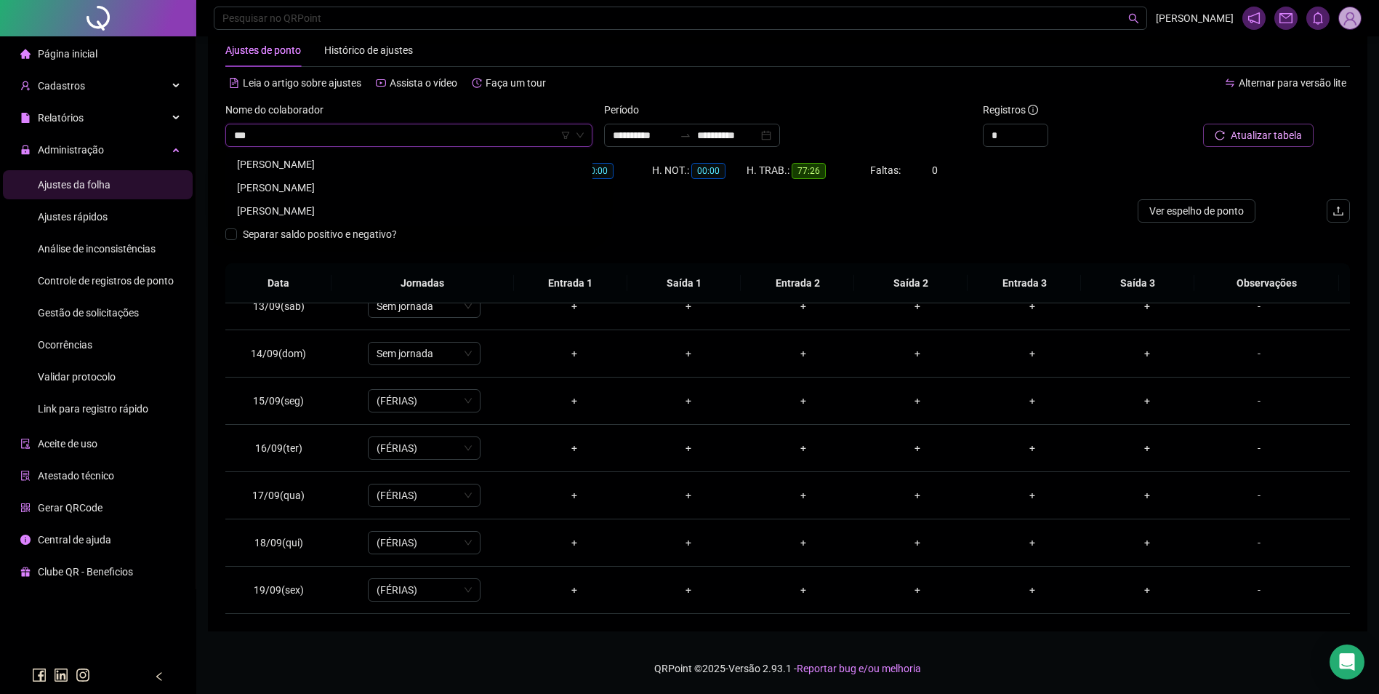
type input "****"
click at [396, 209] on div "EMILLY GABRIELLY GONÇALVES DO NASCIMENTO" at bounding box center [409, 211] width 344 height 16
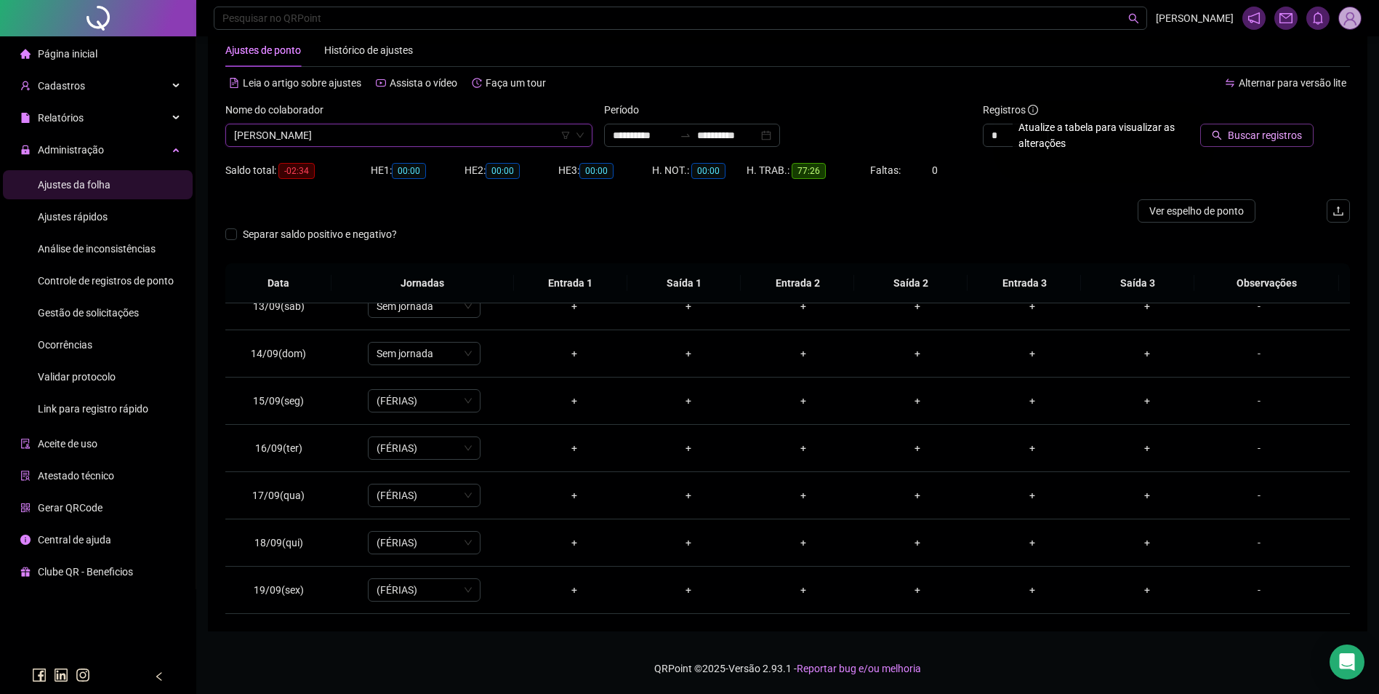
click at [1219, 136] on icon "search" at bounding box center [1217, 135] width 10 height 10
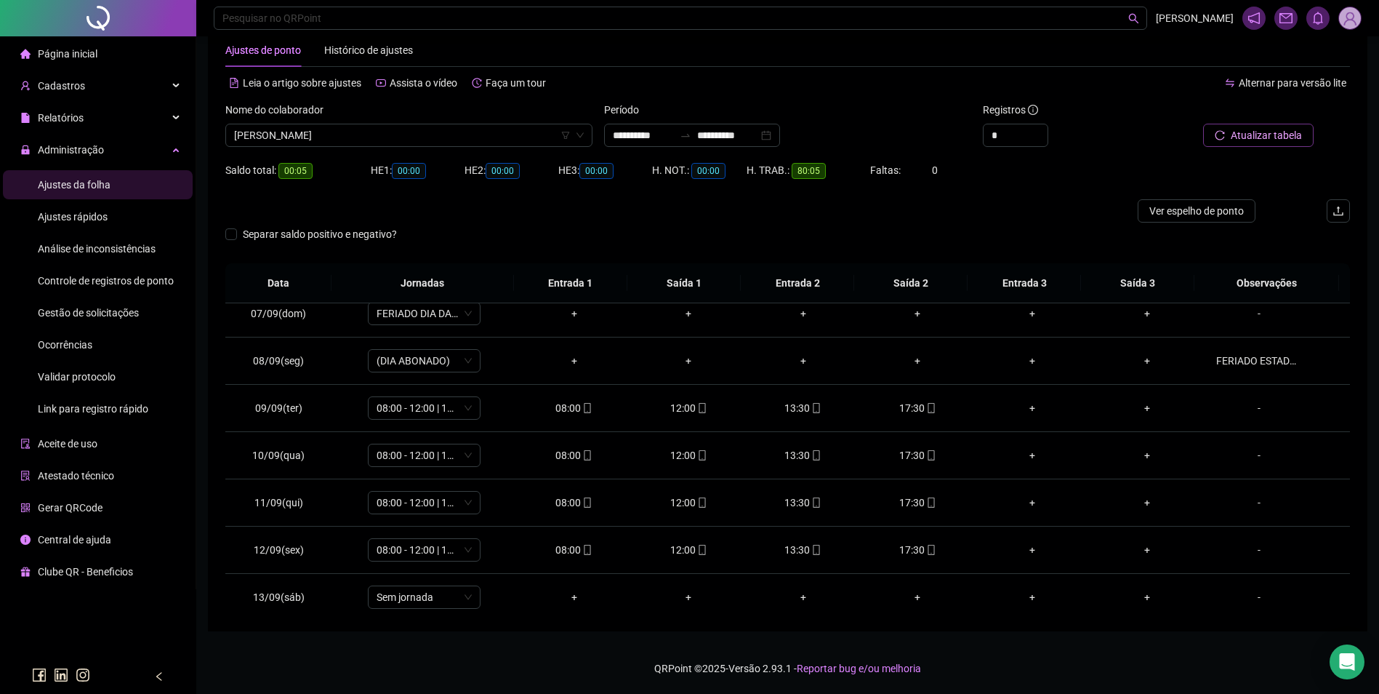
scroll to position [436, 0]
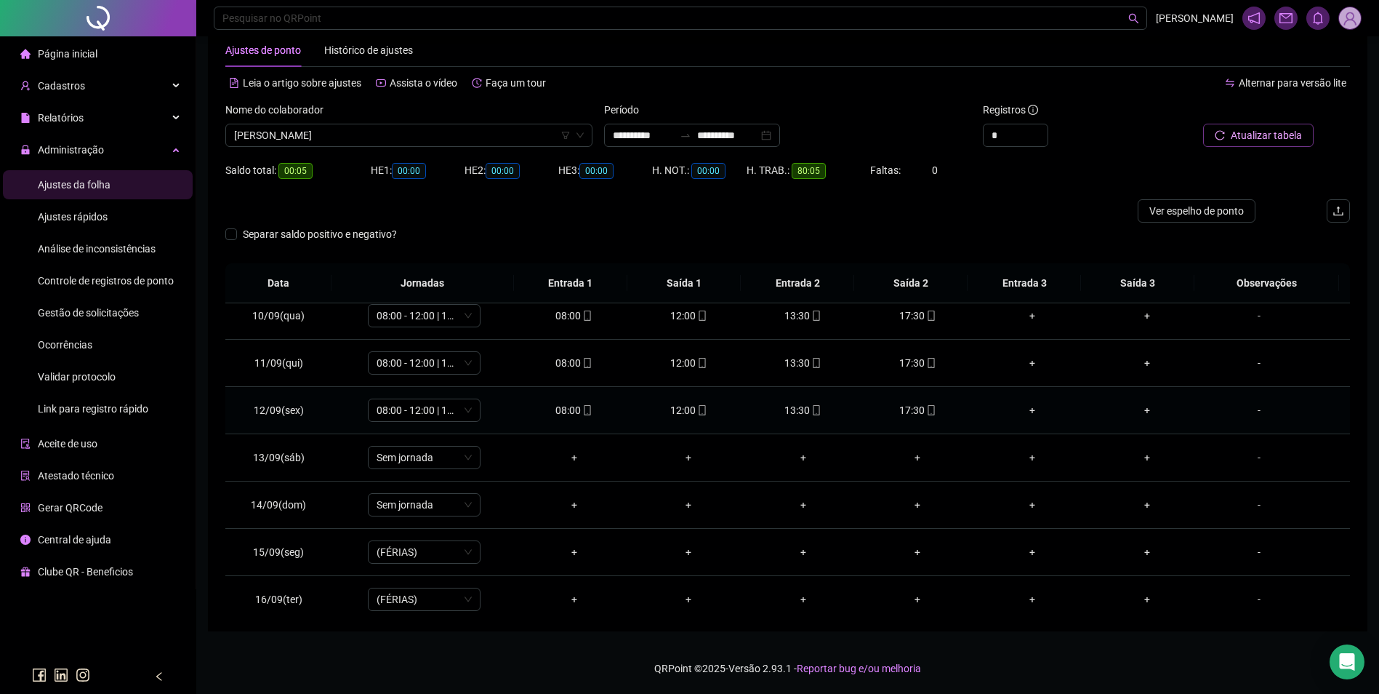
click at [922, 401] on td "17:30" at bounding box center [918, 410] width 115 height 47
click at [926, 406] on icon "mobile" at bounding box center [931, 410] width 10 height 10
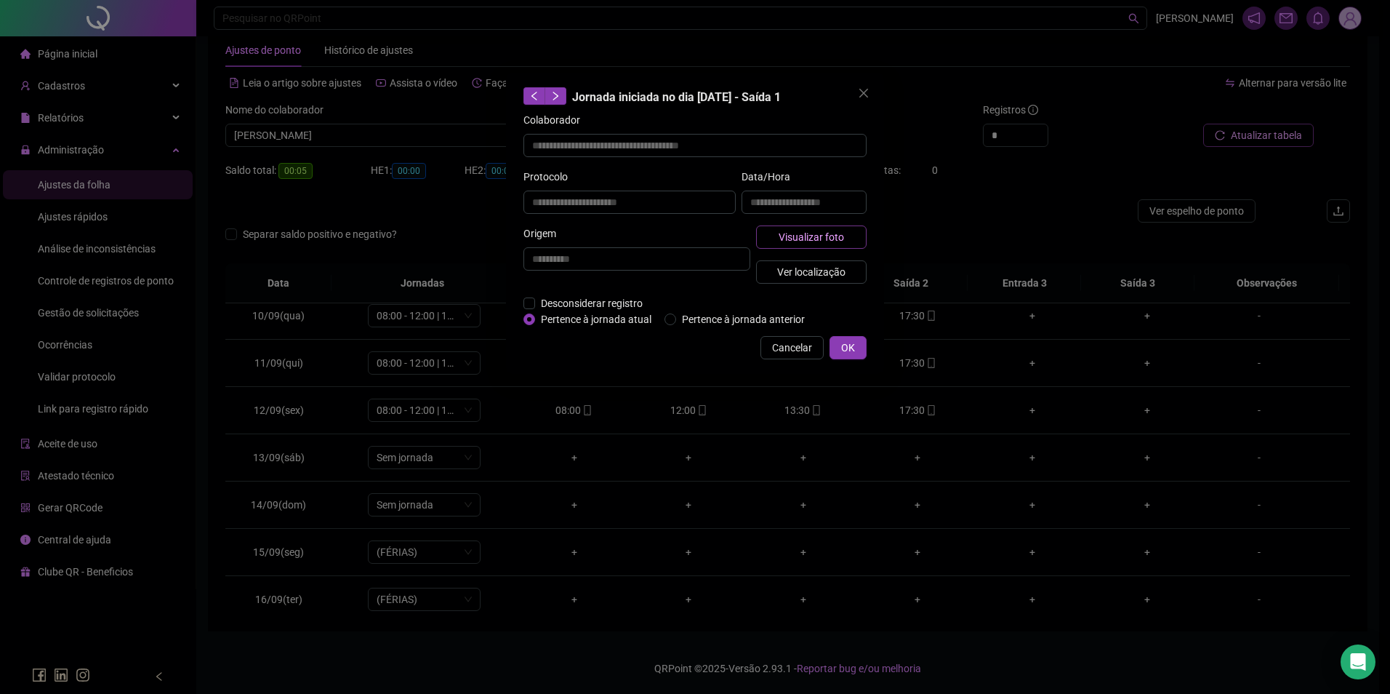
type input "**********"
click at [827, 232] on span "Visualizar foto" at bounding box center [811, 237] width 65 height 16
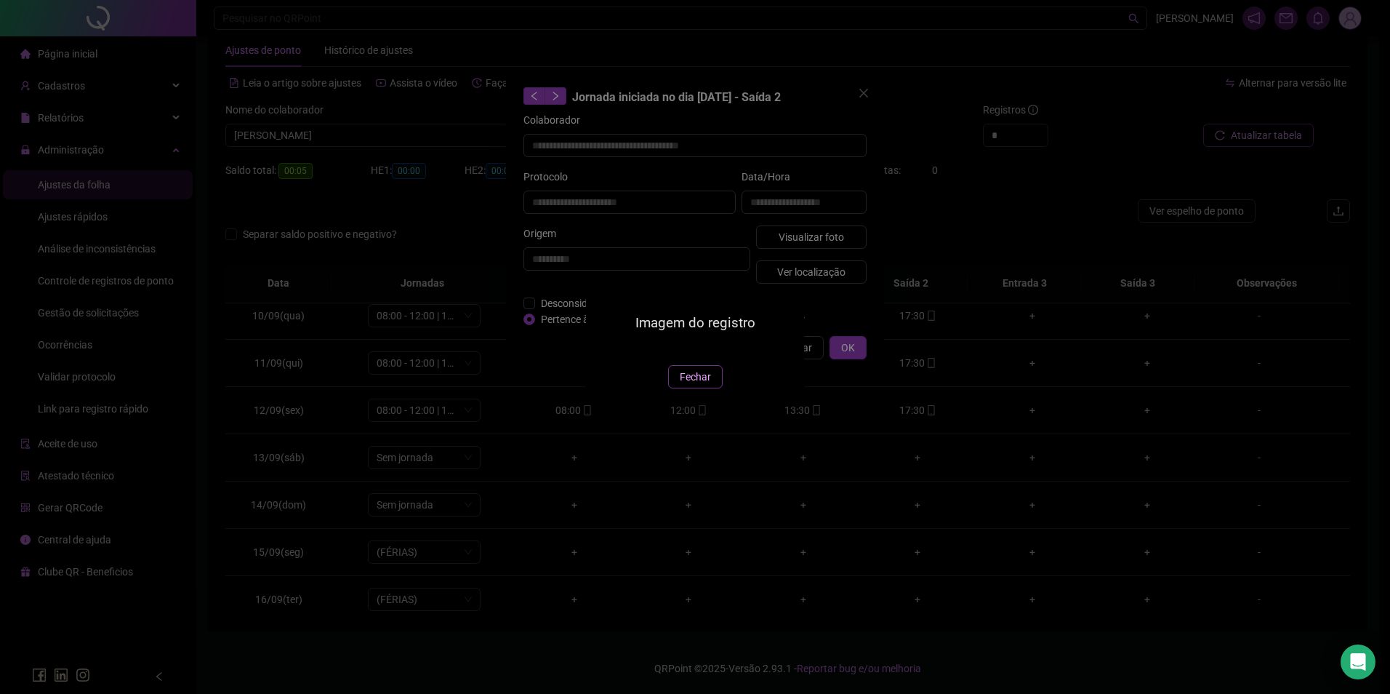
click at [684, 385] on span "Fechar" at bounding box center [695, 377] width 31 height 16
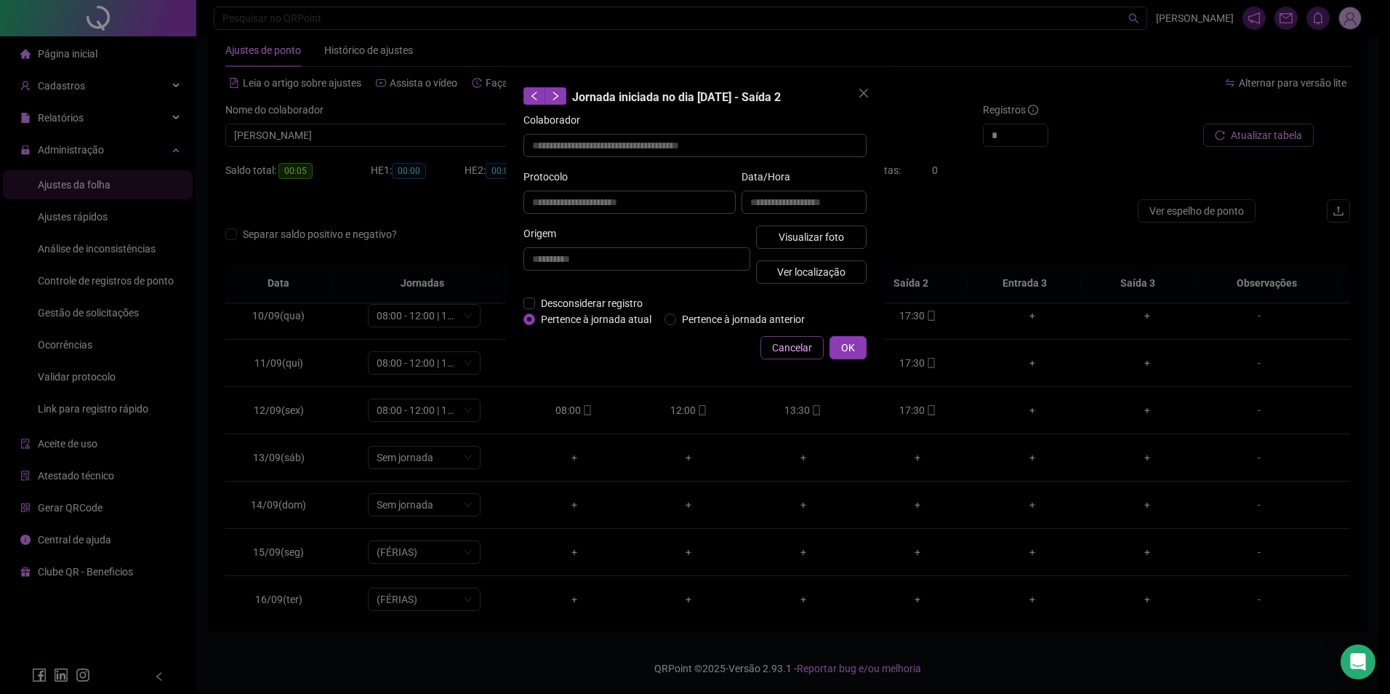
click at [780, 350] on span "Cancelar" at bounding box center [792, 348] width 40 height 16
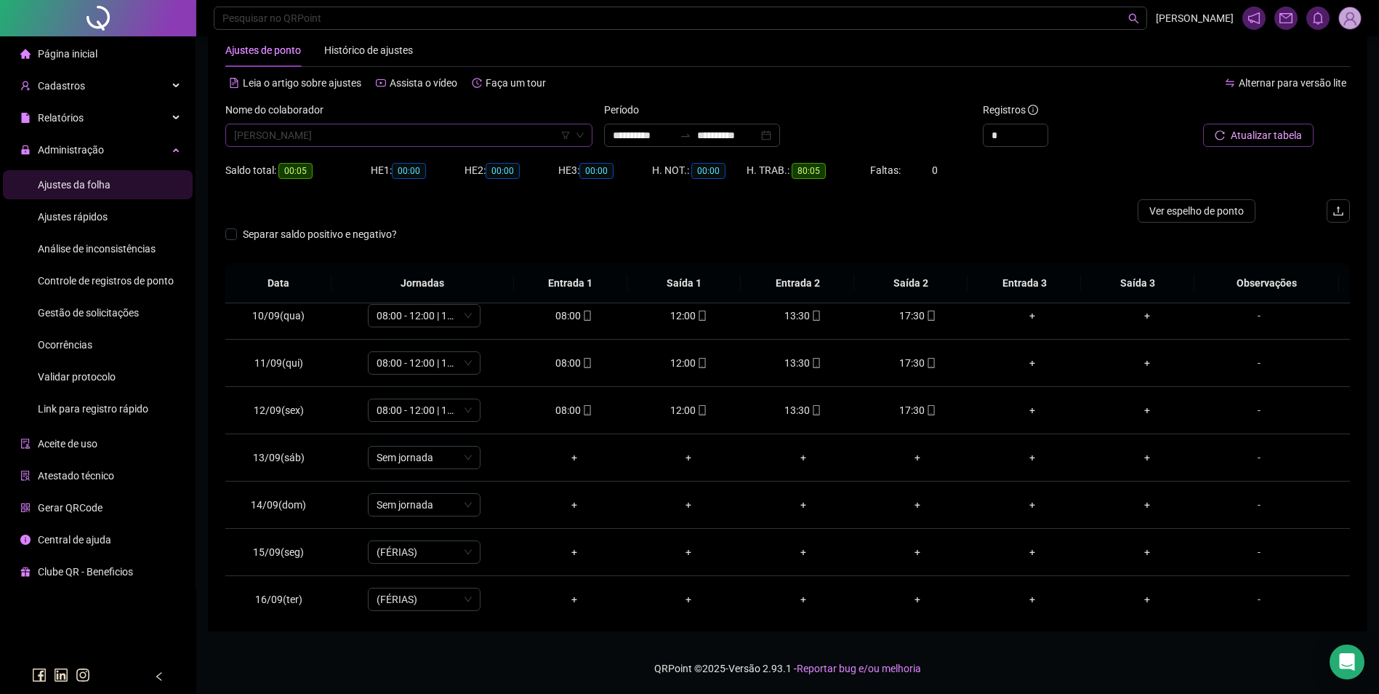
click at [490, 137] on span "EMILLY GABRIELLY GONÇALVES DO NASCIMENTO" at bounding box center [409, 135] width 350 height 22
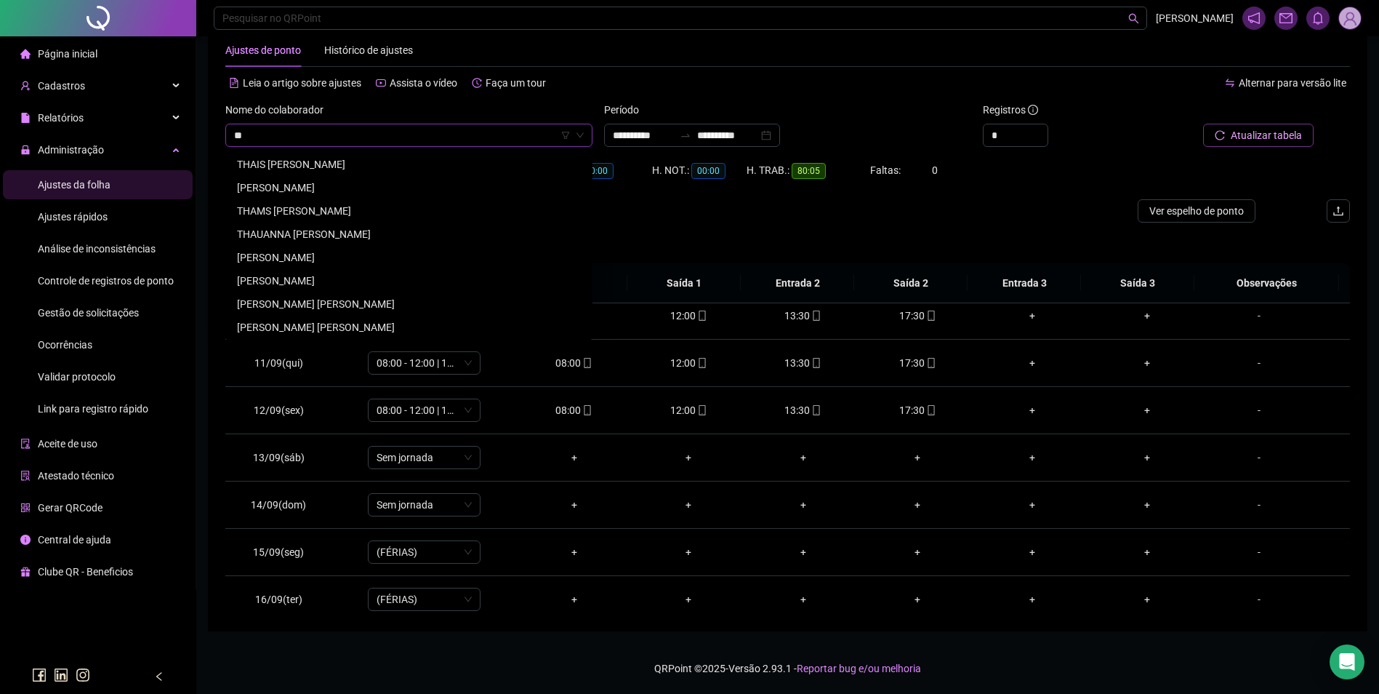
scroll to position [0, 0]
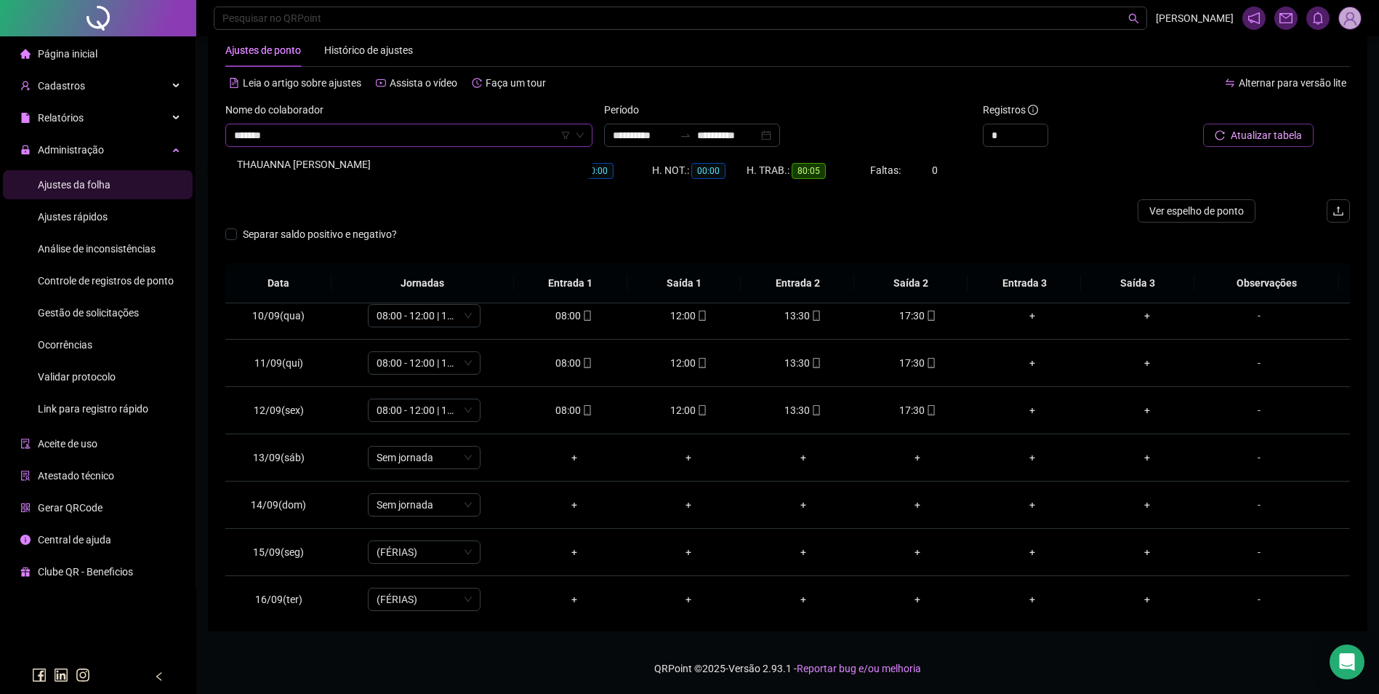
type input "********"
click at [432, 167] on div "THAUANNA [PERSON_NAME]" at bounding box center [409, 164] width 344 height 16
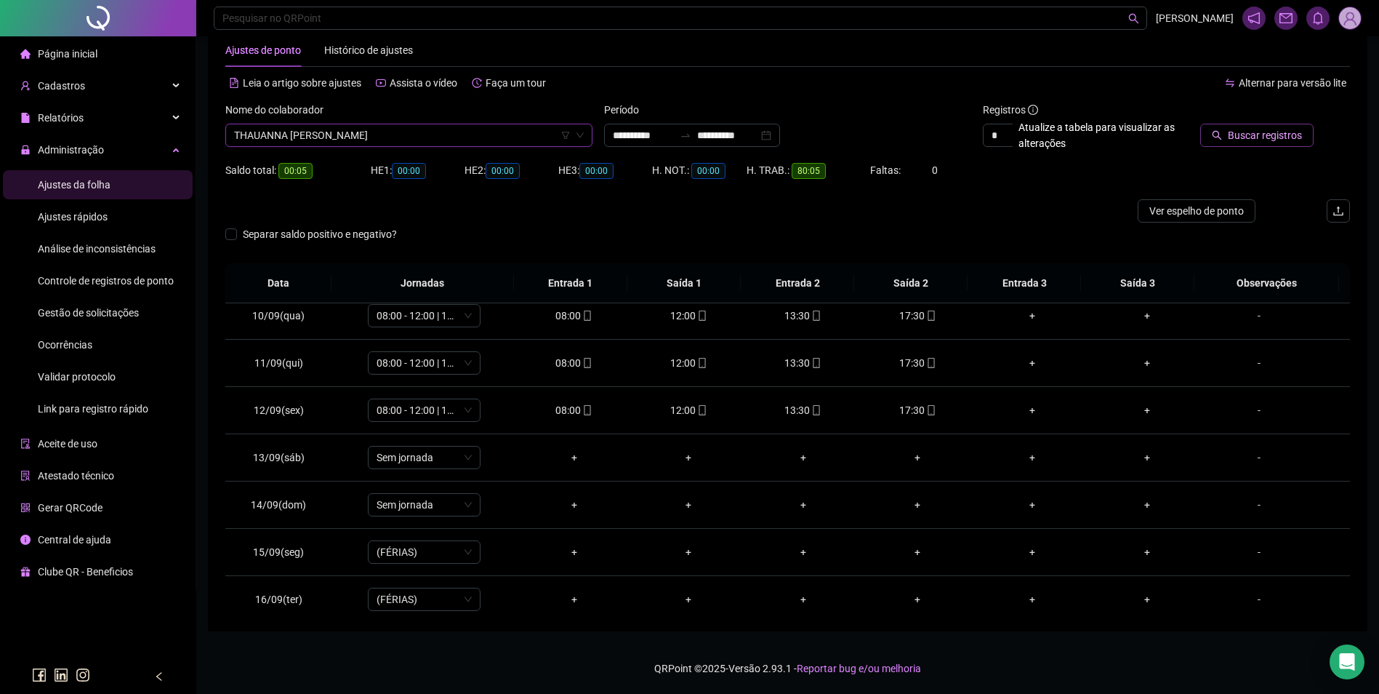
click at [1264, 142] on span "Buscar registros" at bounding box center [1265, 135] width 74 height 16
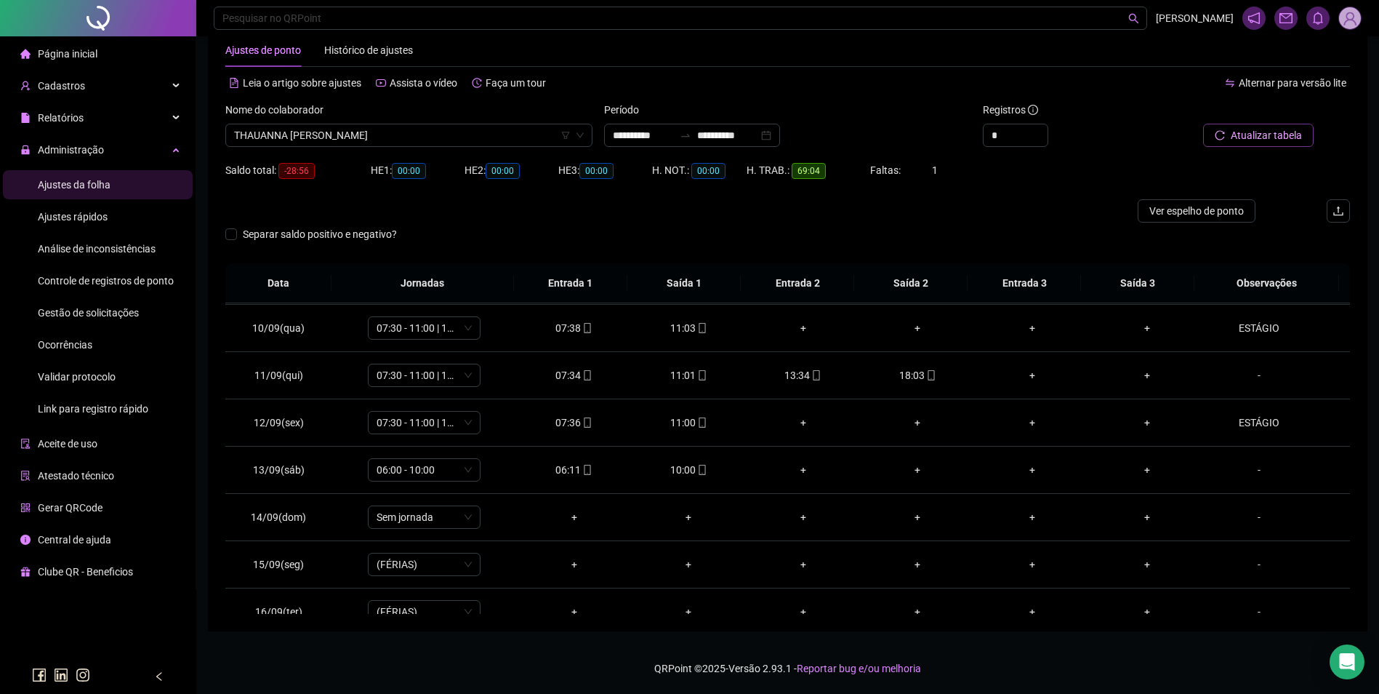
scroll to position [436, 0]
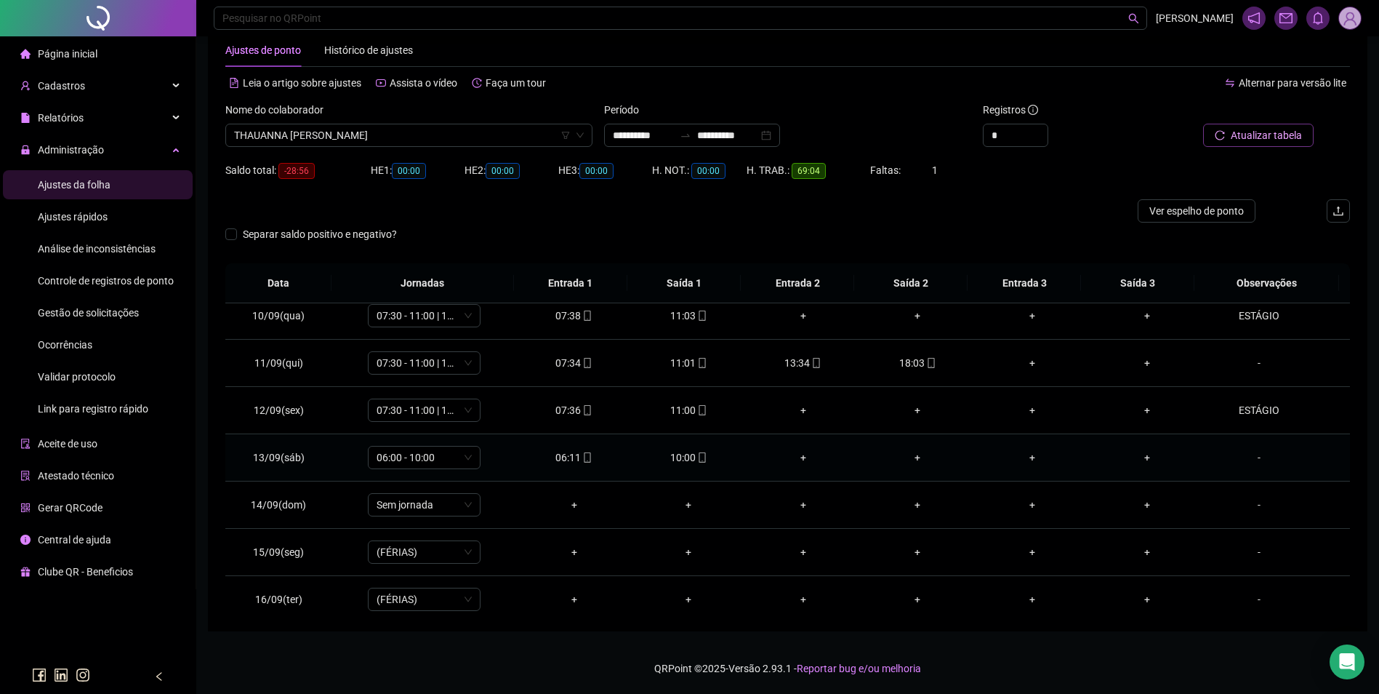
click at [699, 454] on icon "mobile" at bounding box center [702, 457] width 10 height 10
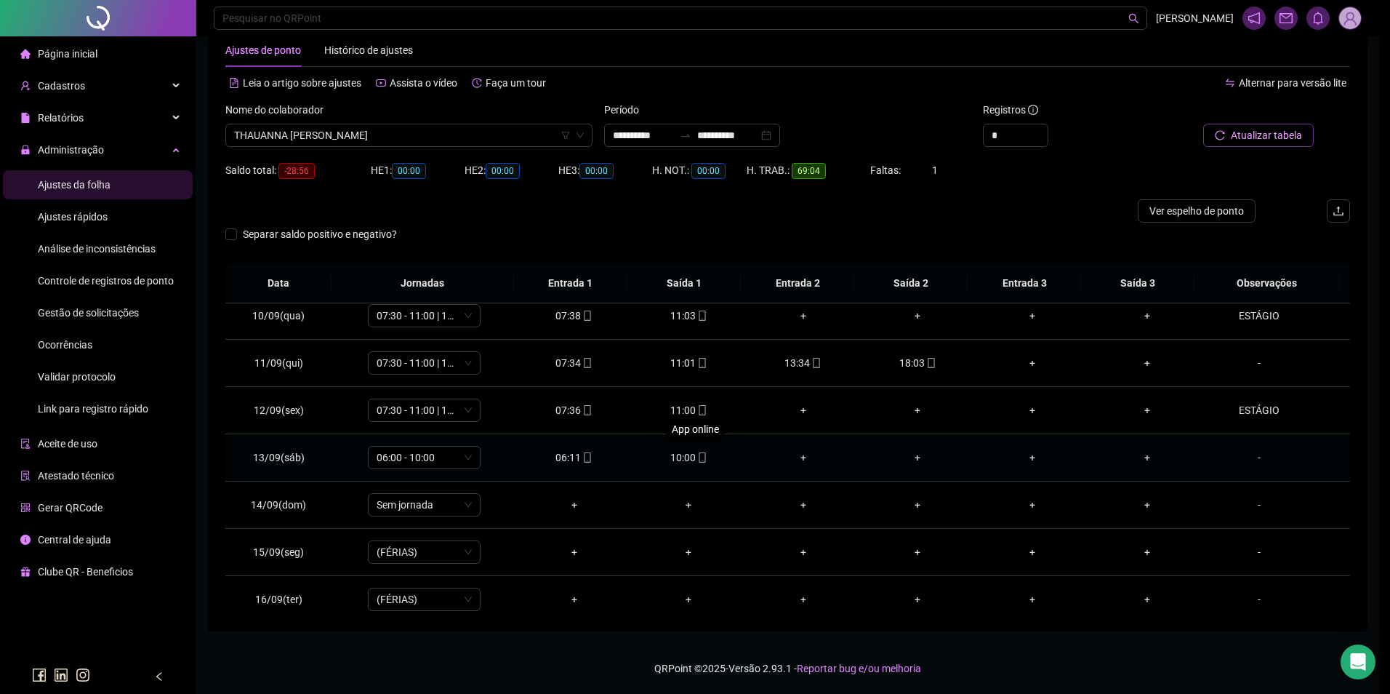
type input "**********"
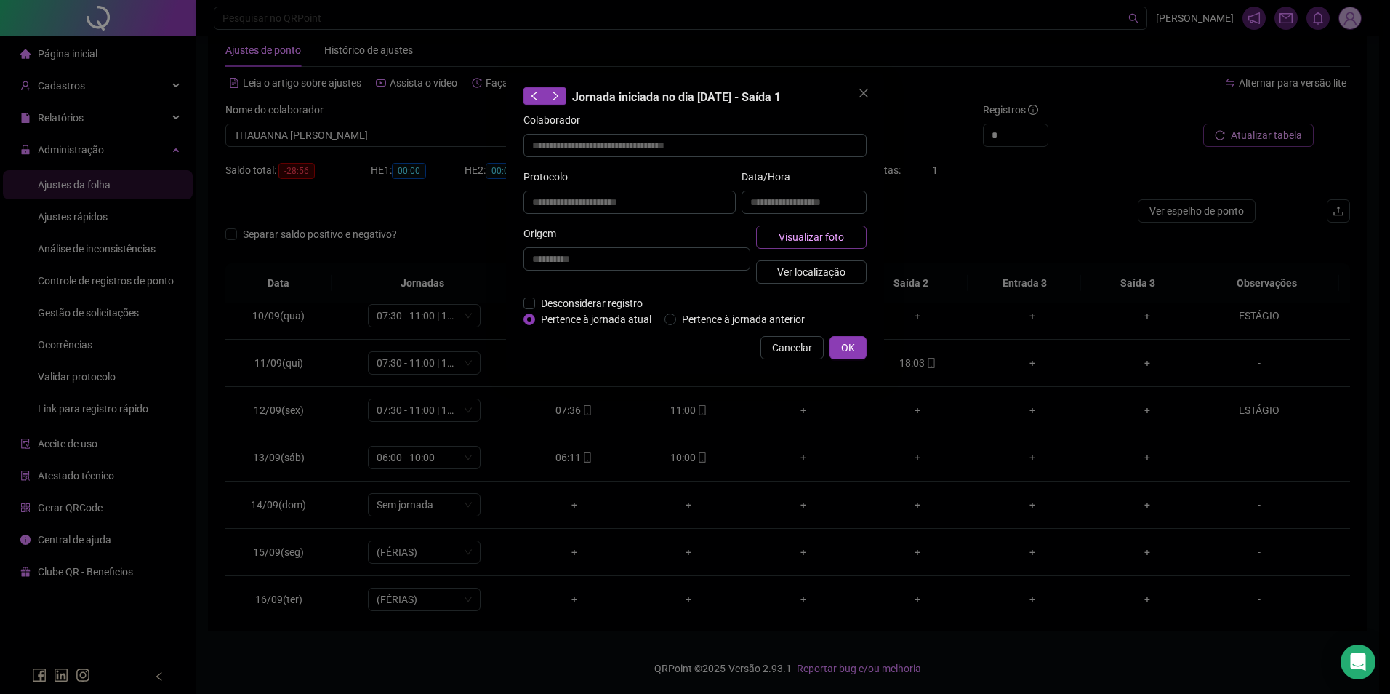
click at [806, 240] on span "Visualizar foto" at bounding box center [811, 237] width 65 height 16
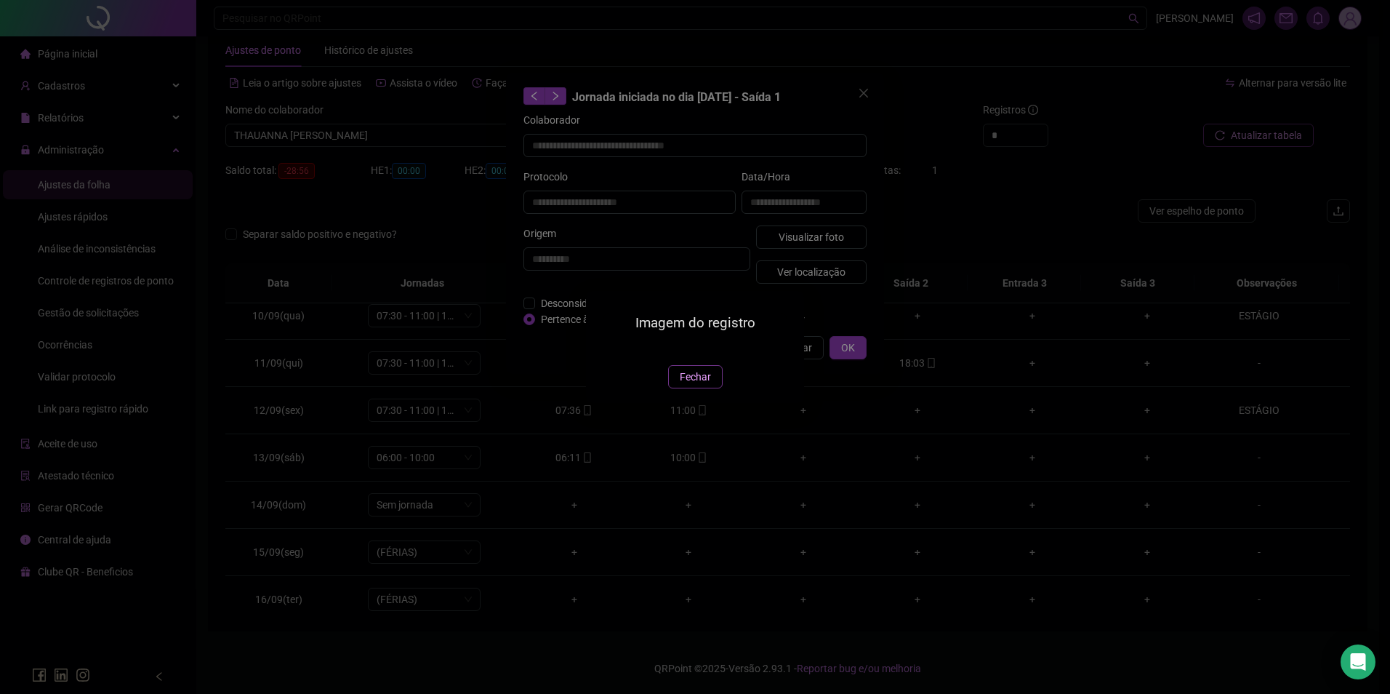
click at [693, 385] on span "Fechar" at bounding box center [695, 377] width 31 height 16
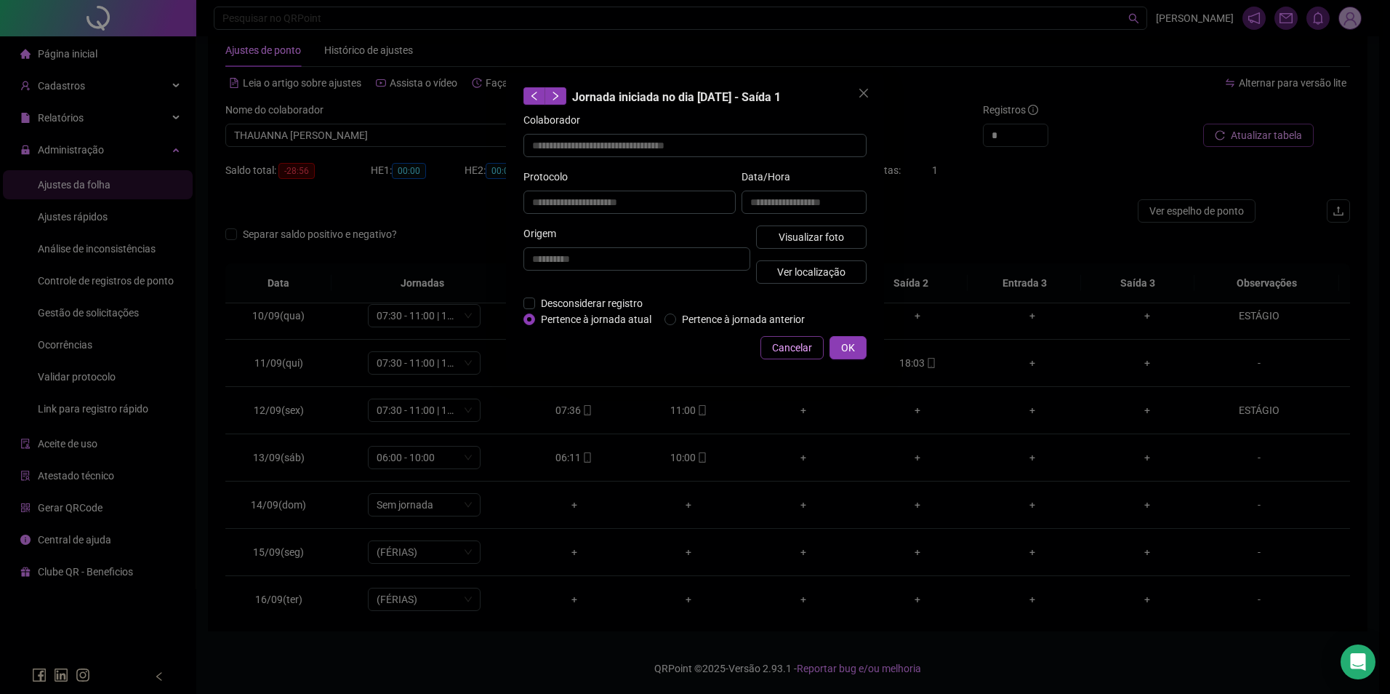
click at [811, 348] on span "Cancelar" at bounding box center [792, 348] width 40 height 16
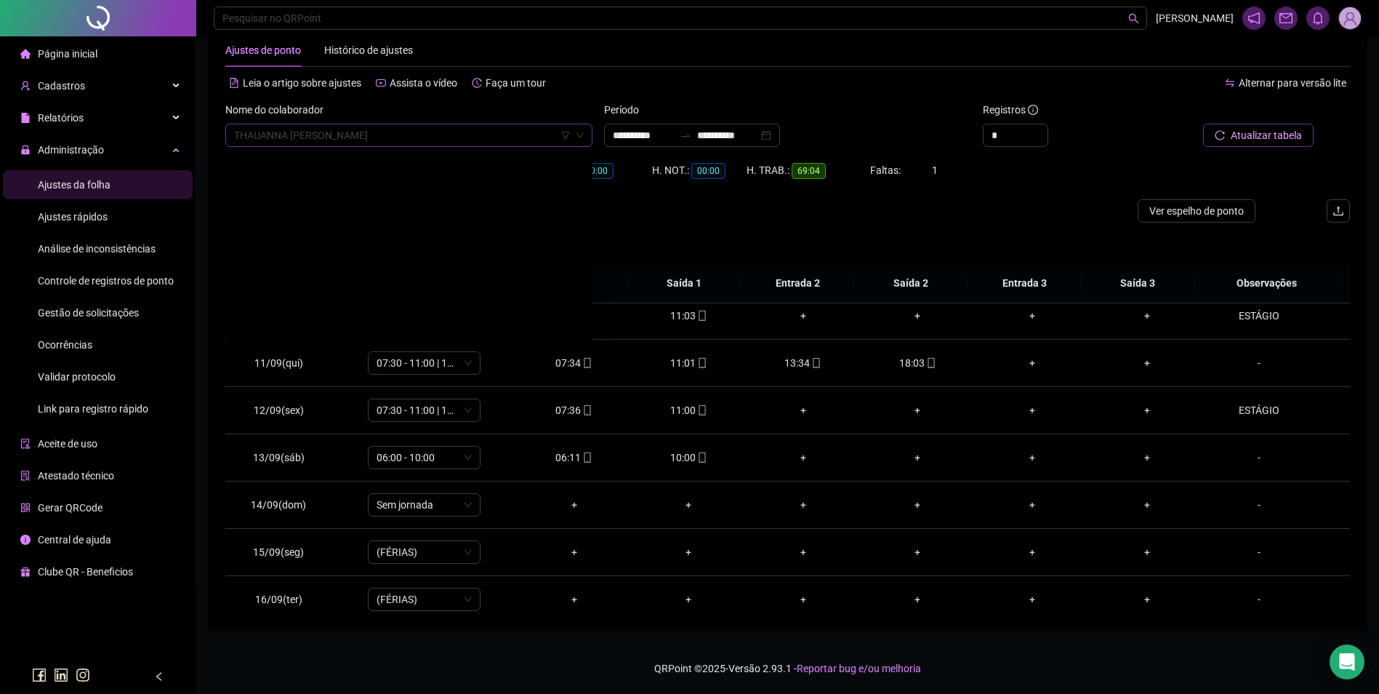
scroll to position [19684, 0]
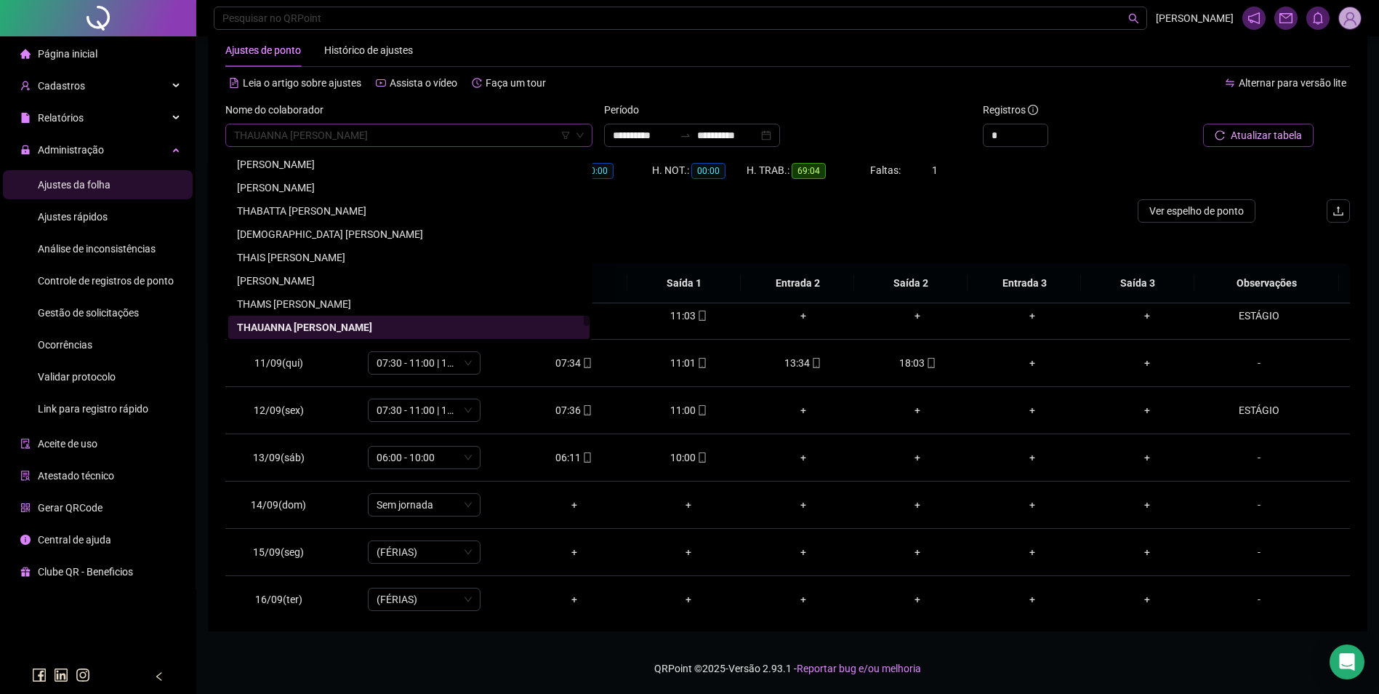
click at [462, 140] on span "THAUANNA [PERSON_NAME]" at bounding box center [409, 135] width 350 height 22
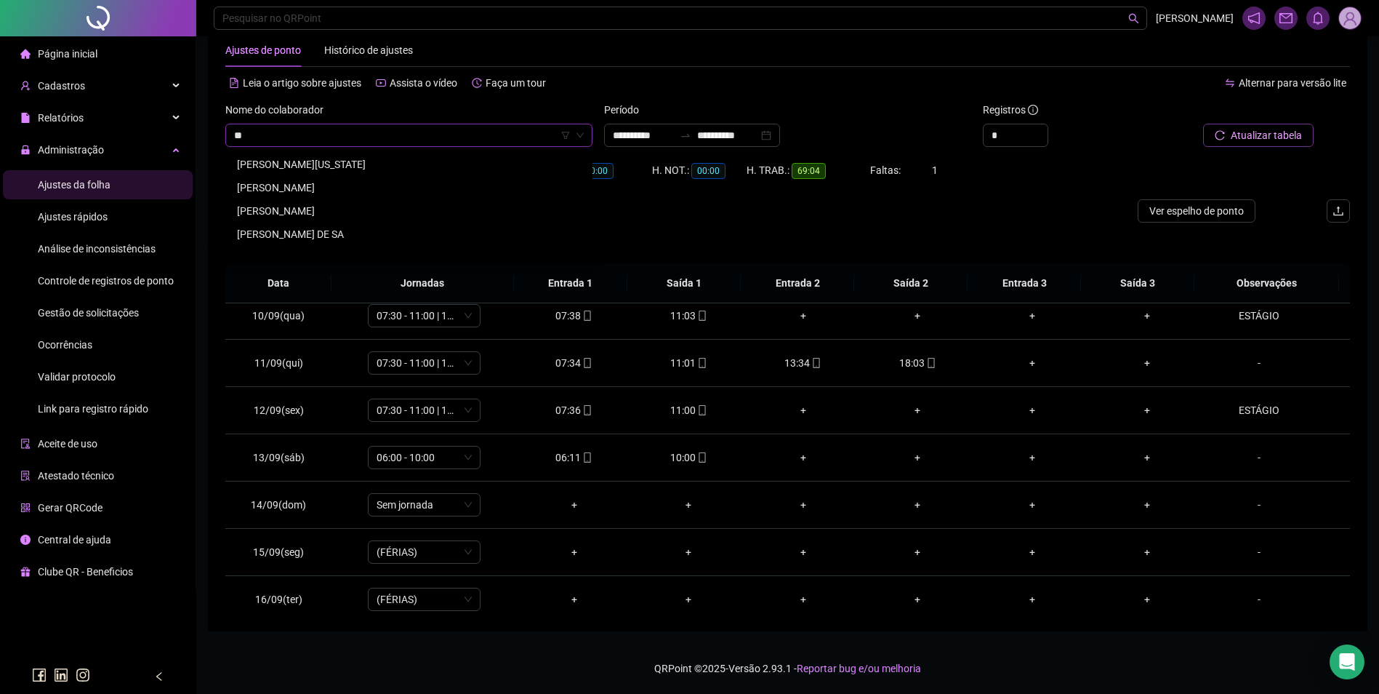
scroll to position [0, 0]
type input "********"
click at [333, 159] on div "[PERSON_NAME] DE SA" at bounding box center [409, 164] width 344 height 16
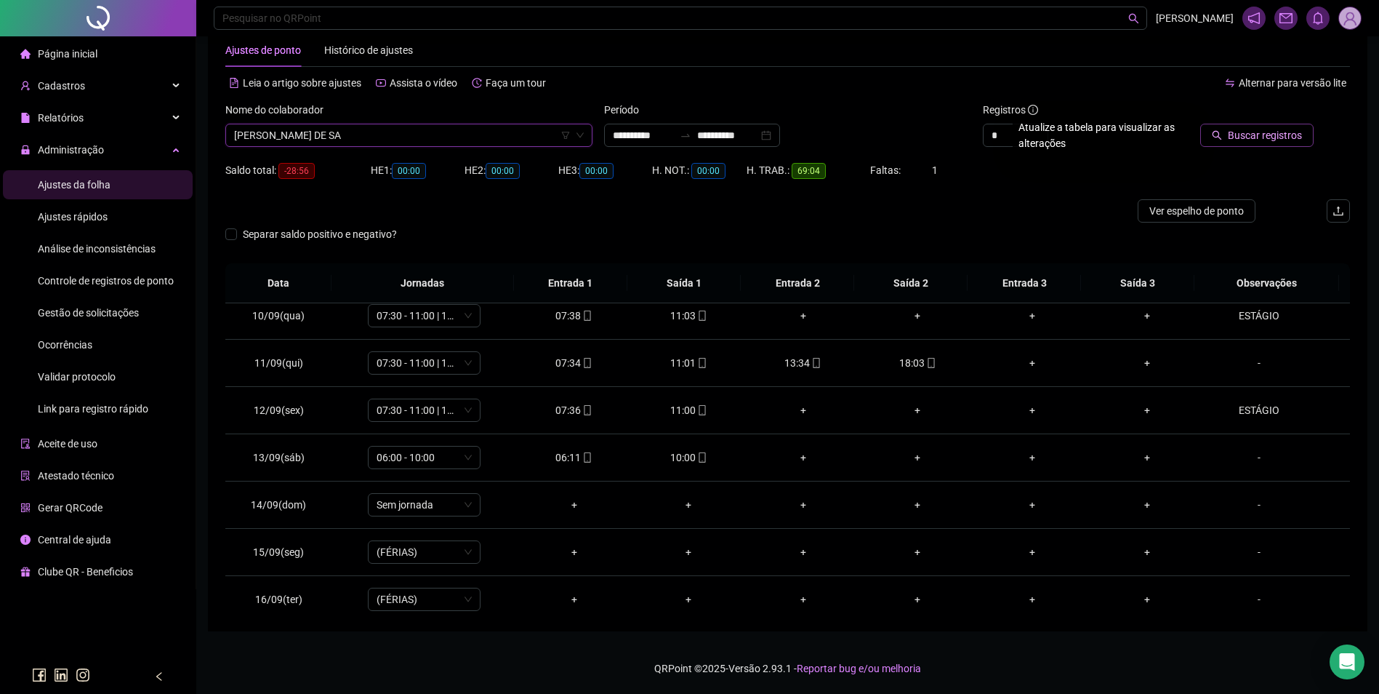
click at [1267, 135] on span "Buscar registros" at bounding box center [1265, 135] width 74 height 16
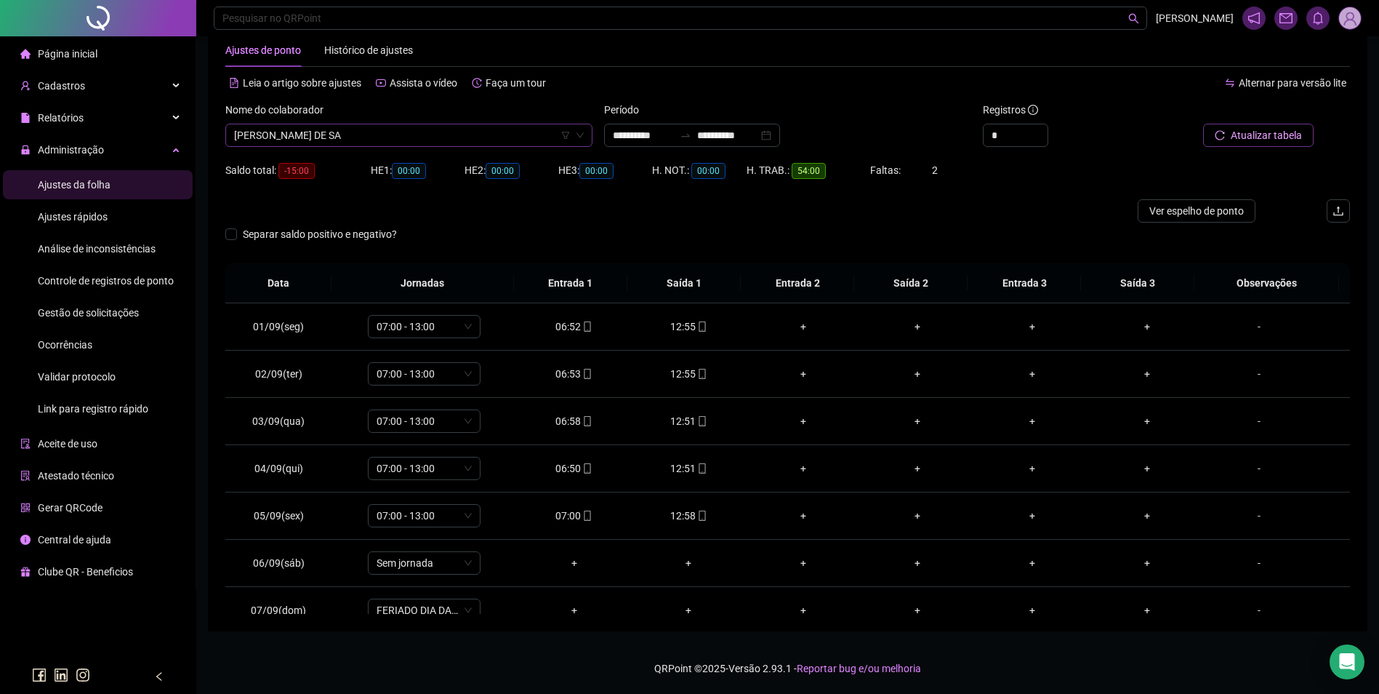
click at [433, 137] on span "[PERSON_NAME] DE SA" at bounding box center [409, 135] width 350 height 22
type input "*****"
drag, startPoint x: 324, startPoint y: 164, endPoint x: 334, endPoint y: 165, distance: 9.6
click at [324, 164] on div "DELMA CHAGAS DE LIMA" at bounding box center [409, 164] width 344 height 16
click at [1263, 134] on span "Buscar registros" at bounding box center [1265, 135] width 74 height 16
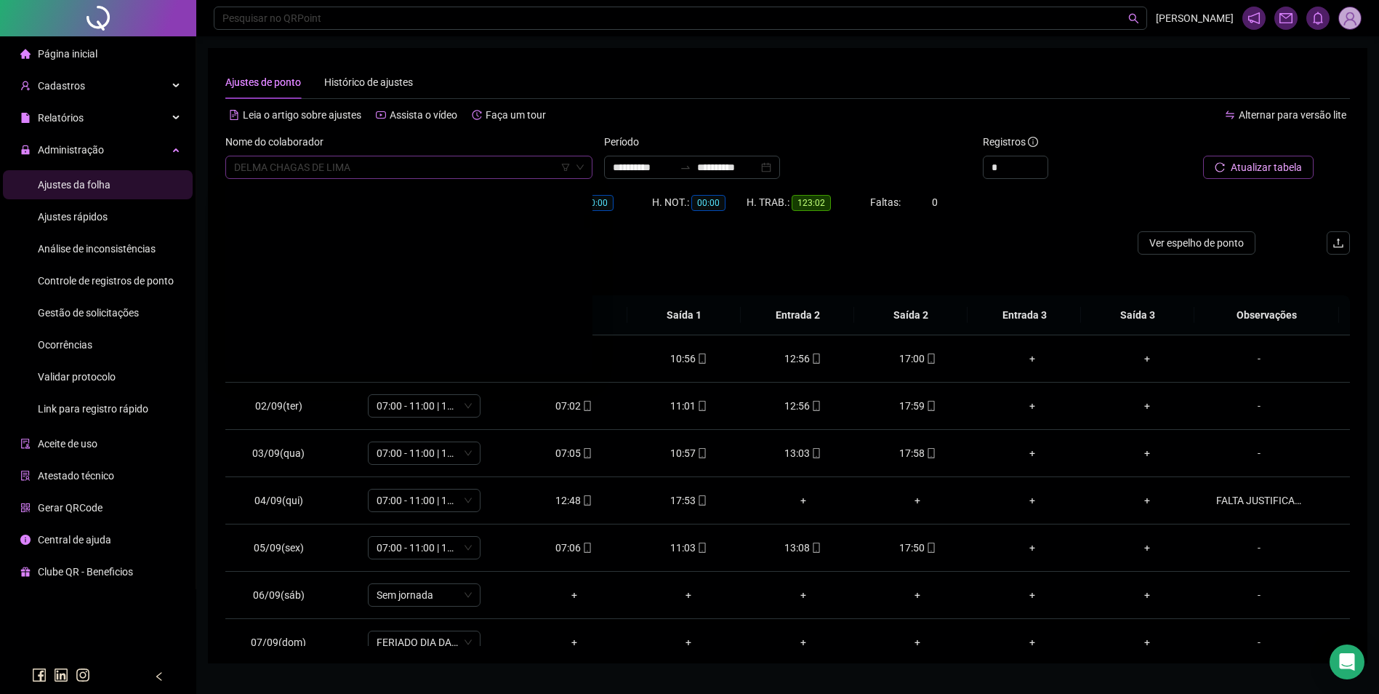
scroll to position [3676, 0]
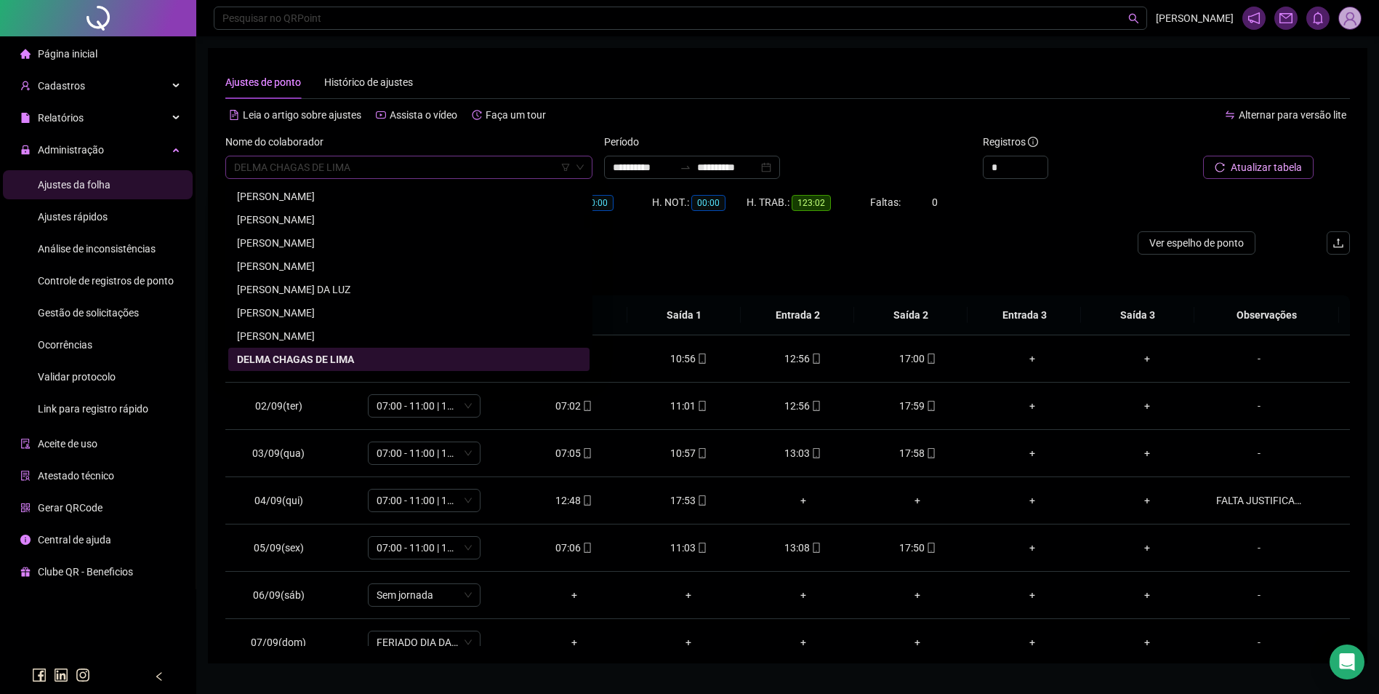
click at [470, 169] on span "DELMA CHAGAS DE LIMA" at bounding box center [409, 167] width 350 height 22
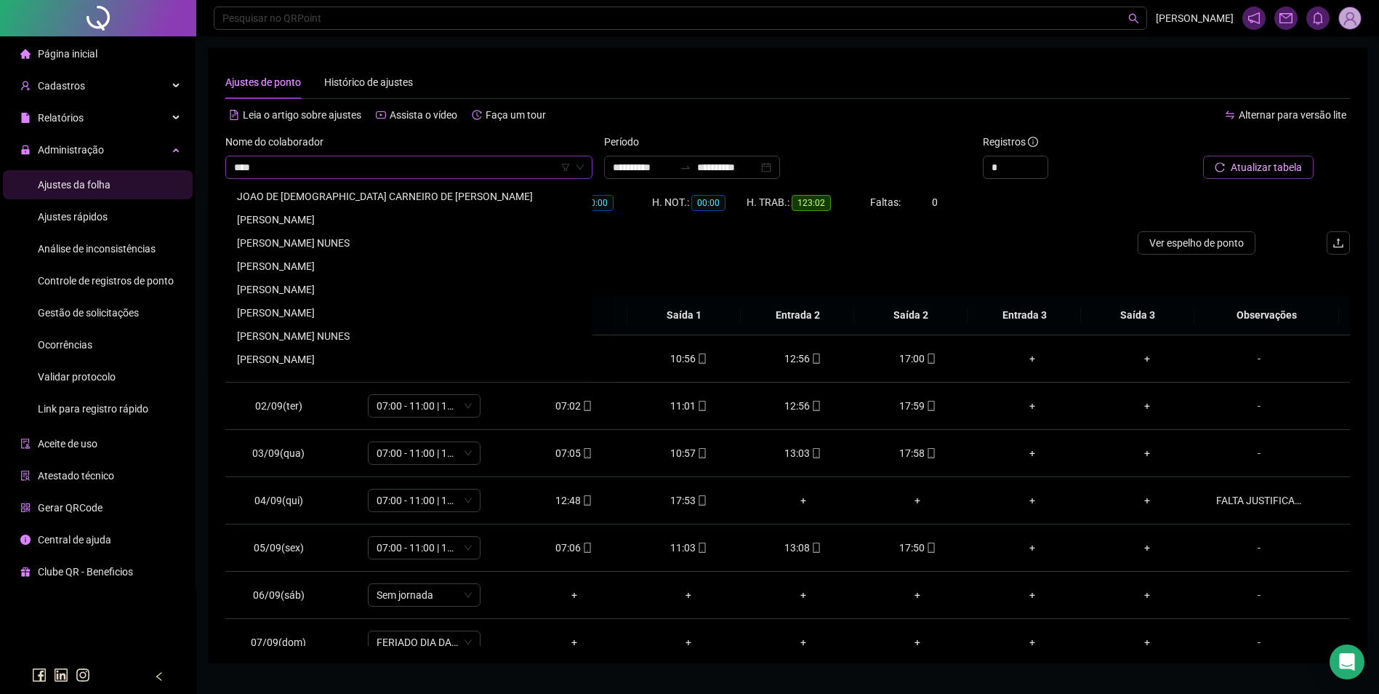
scroll to position [70, 0]
type input "******"
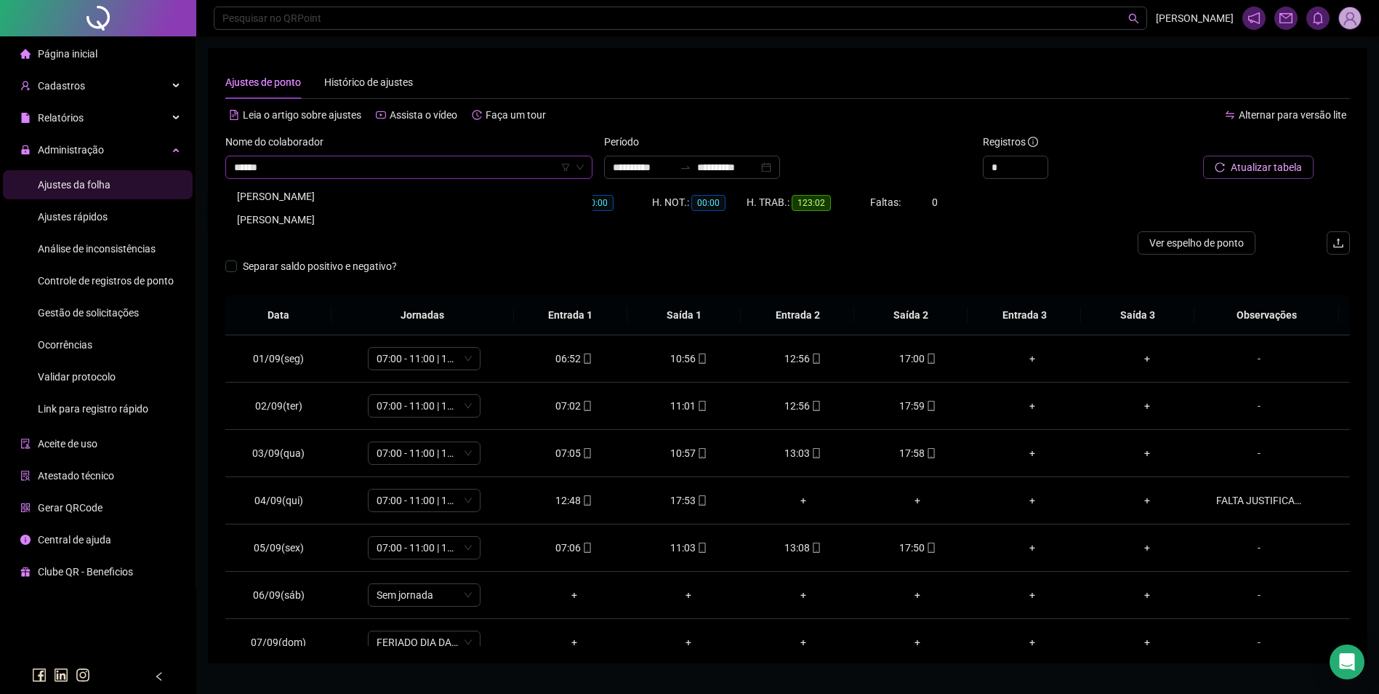
click at [318, 221] on div "JOAO BATISTA EDUARDO DA COSTA" at bounding box center [409, 220] width 344 height 16
click at [1274, 167] on span "Buscar registros" at bounding box center [1265, 167] width 74 height 16
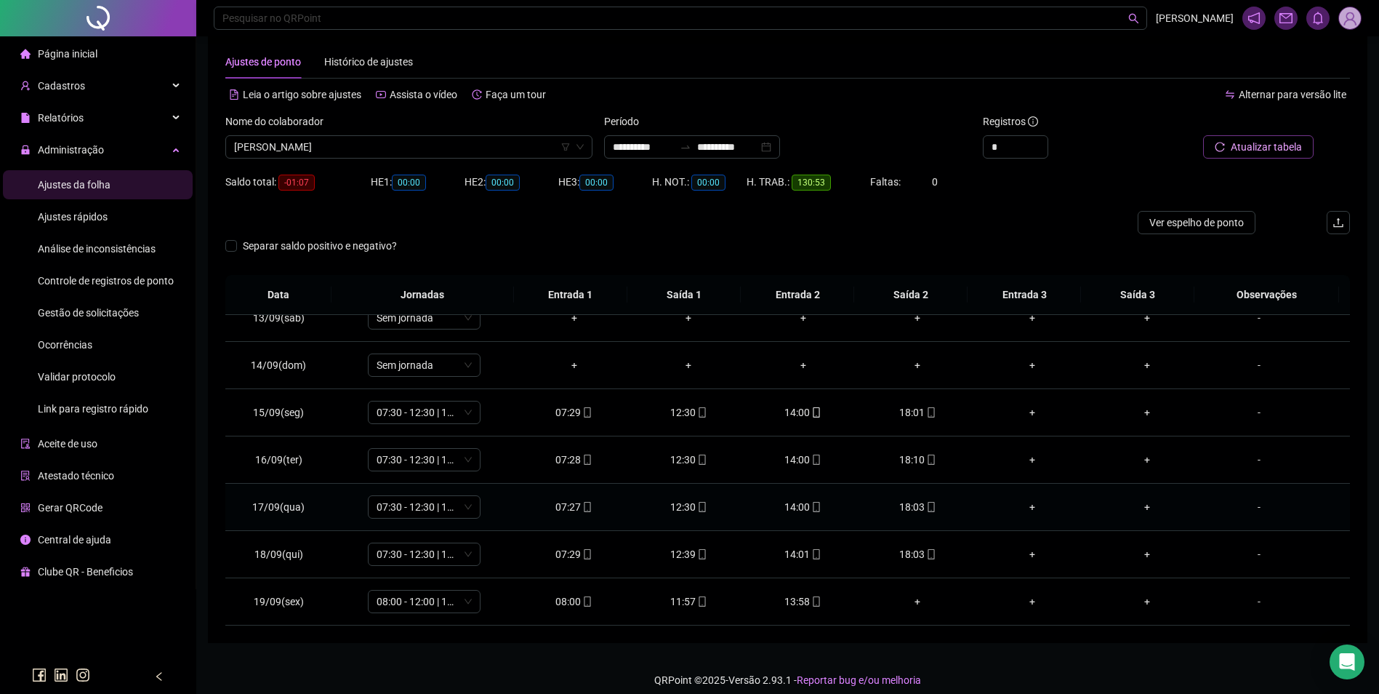
scroll to position [32, 0]
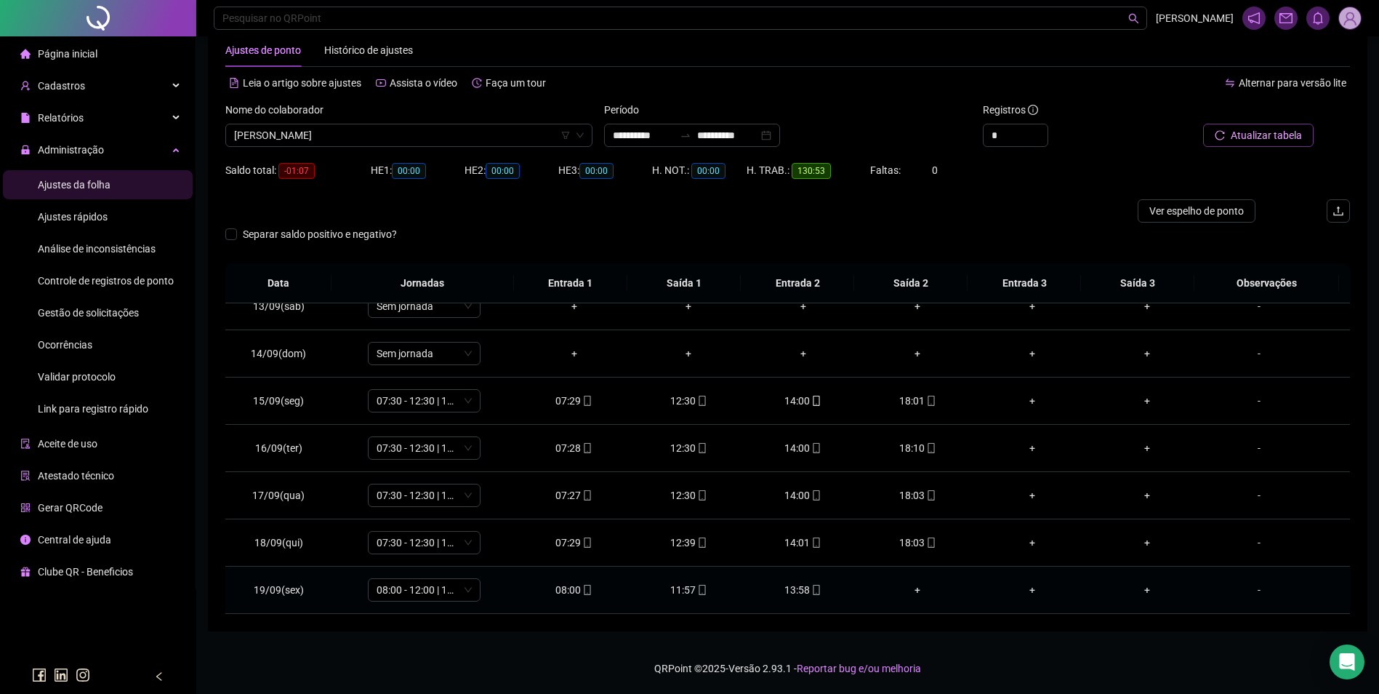
click at [798, 589] on div "13:58" at bounding box center [804, 590] width 92 height 16
type input "**********"
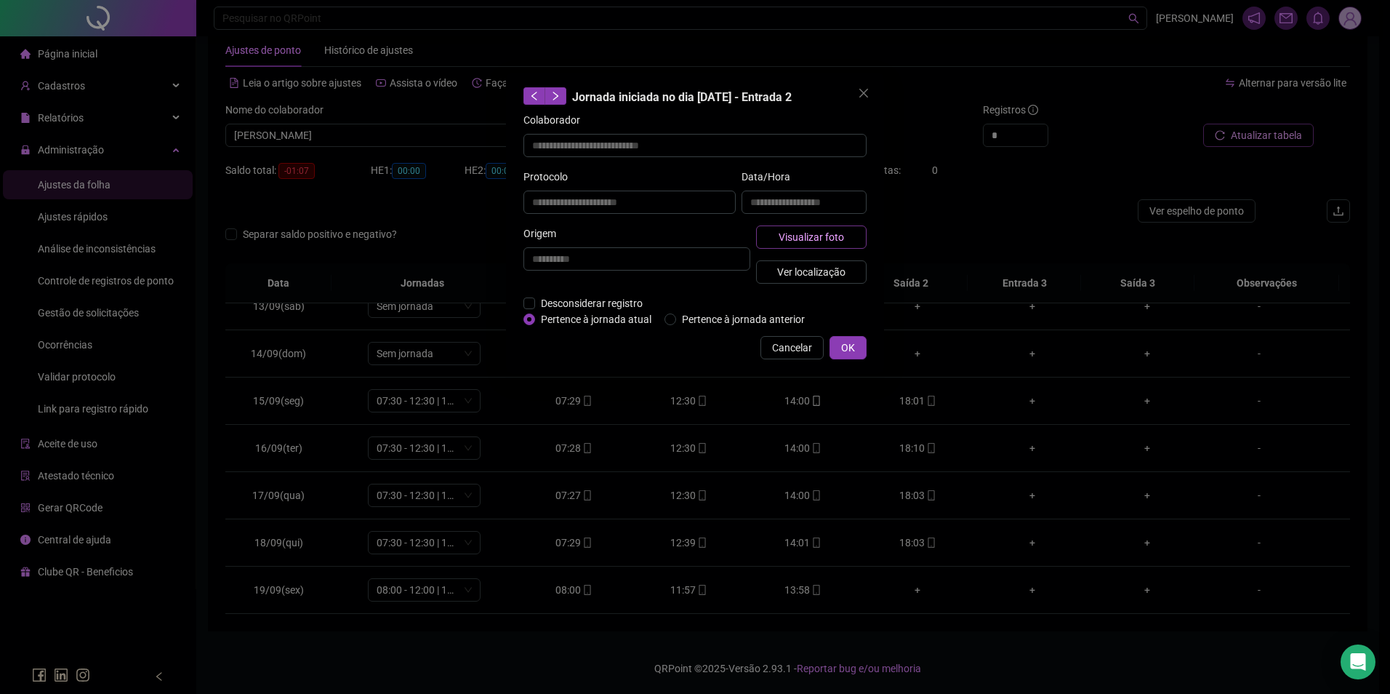
click at [842, 226] on button "Visualizar foto" at bounding box center [811, 236] width 111 height 23
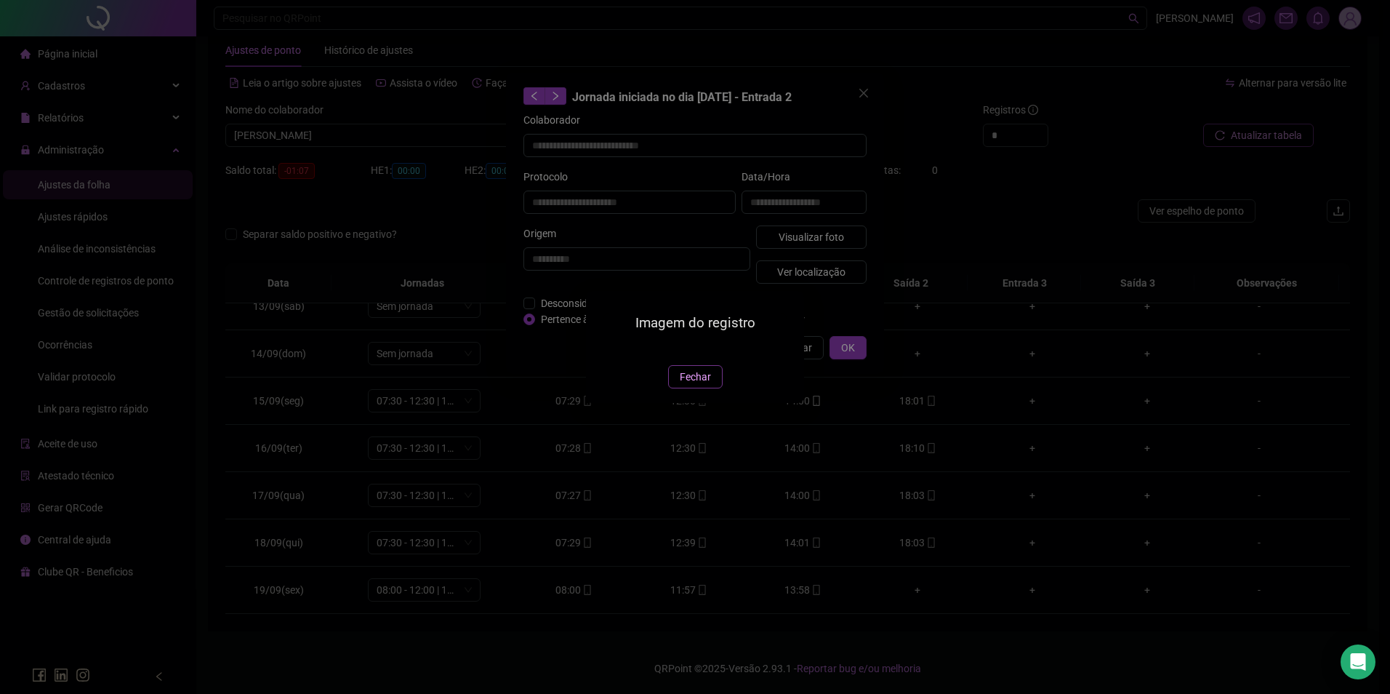
click at [671, 388] on button "Fechar" at bounding box center [695, 376] width 55 height 23
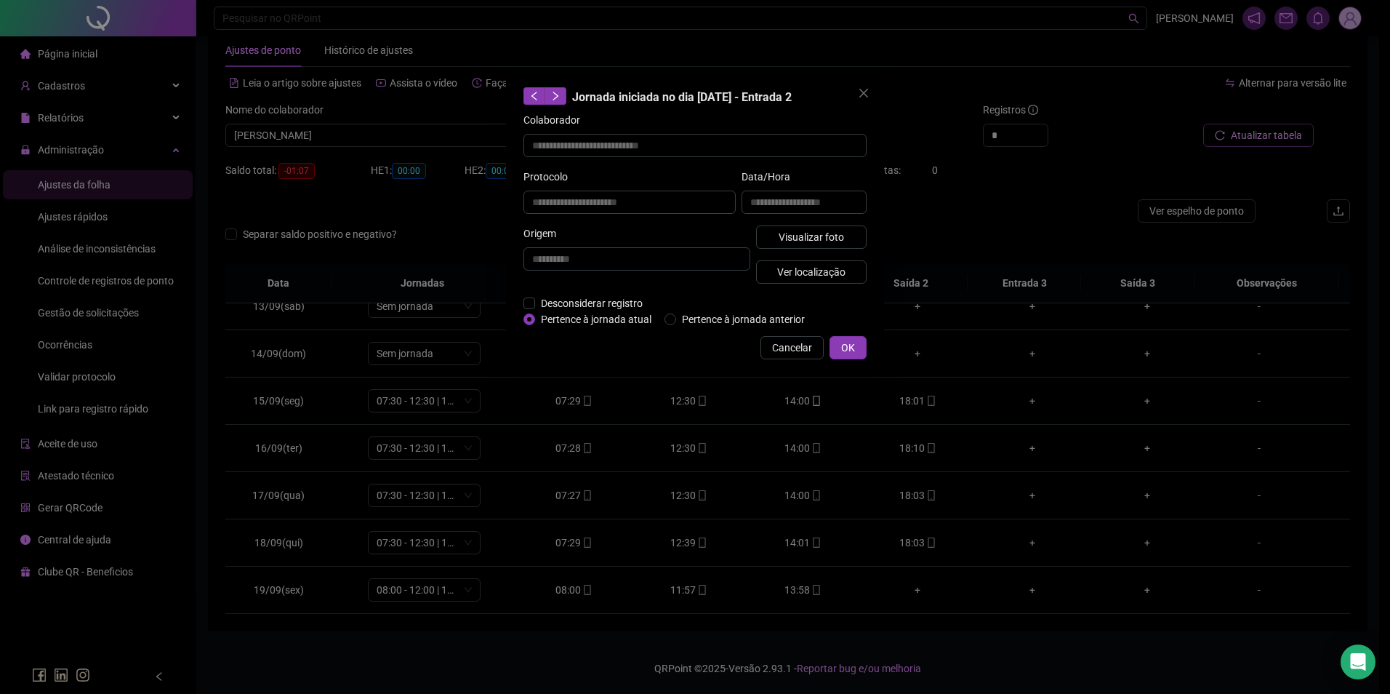
click at [795, 347] on span "Cancelar" at bounding box center [792, 348] width 40 height 16
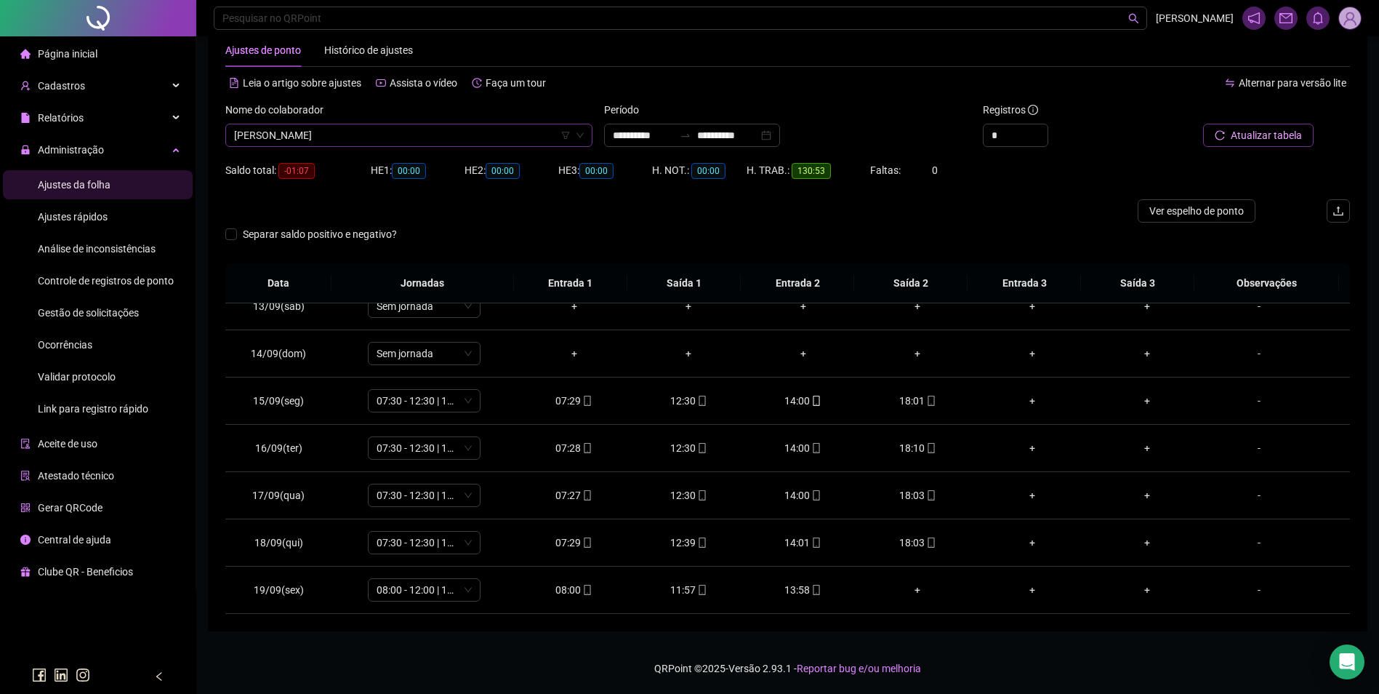
click at [427, 137] on span "JOAO BATISTA EDUARDO DA COSTA" at bounding box center [409, 135] width 350 height 22
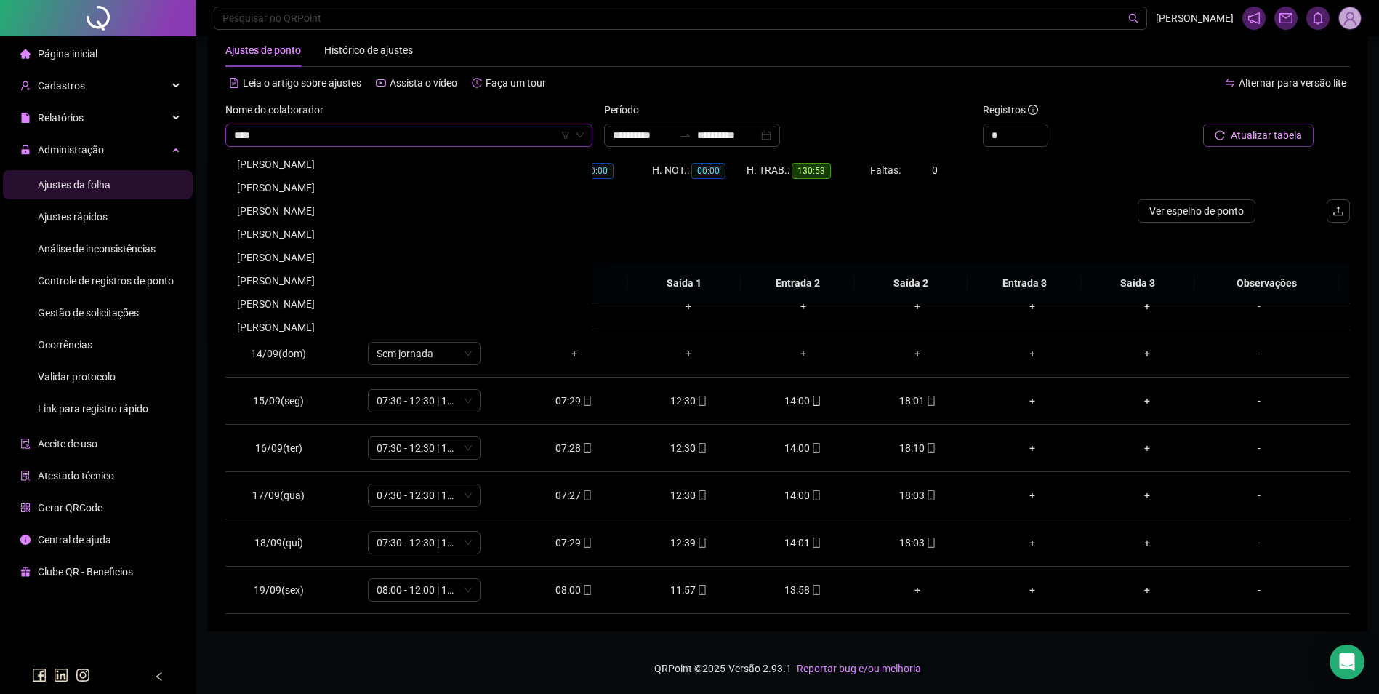
scroll to position [0, 0]
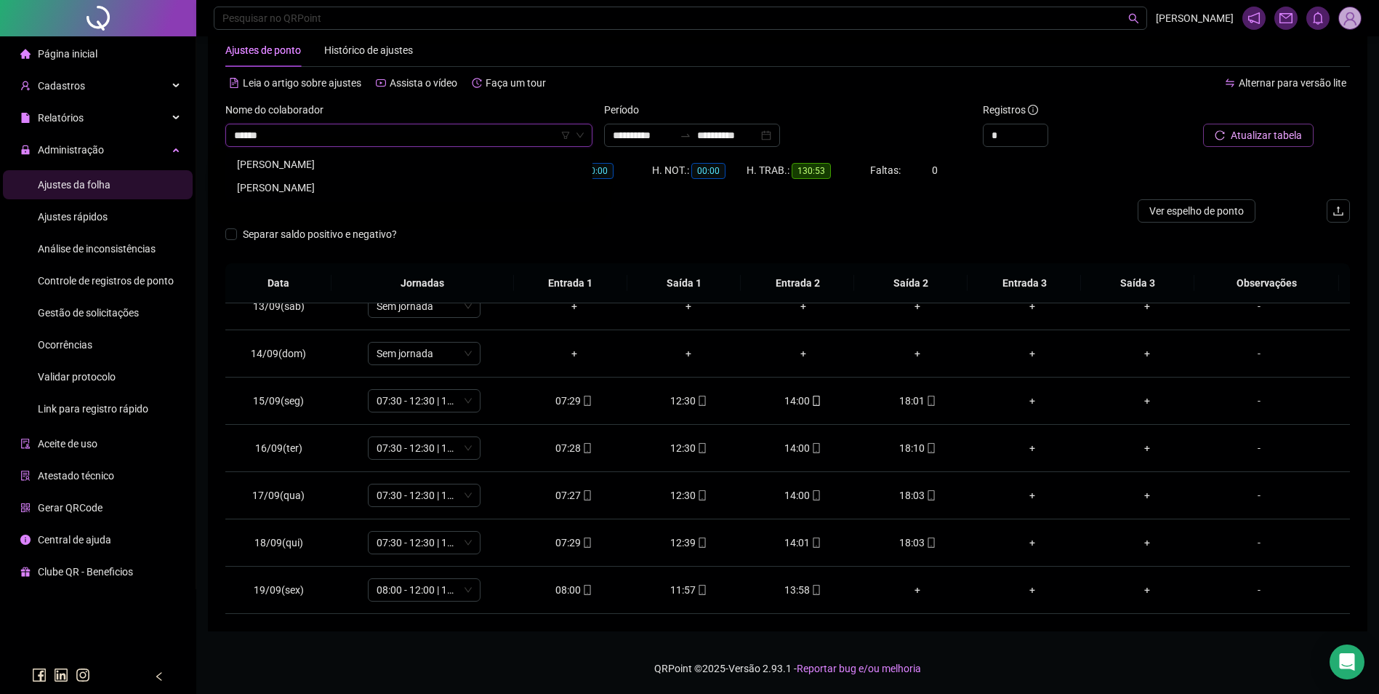
type input "******"
click at [360, 162] on div "[PERSON_NAME]" at bounding box center [409, 164] width 344 height 16
click at [1216, 137] on icon "search" at bounding box center [1217, 135] width 10 height 10
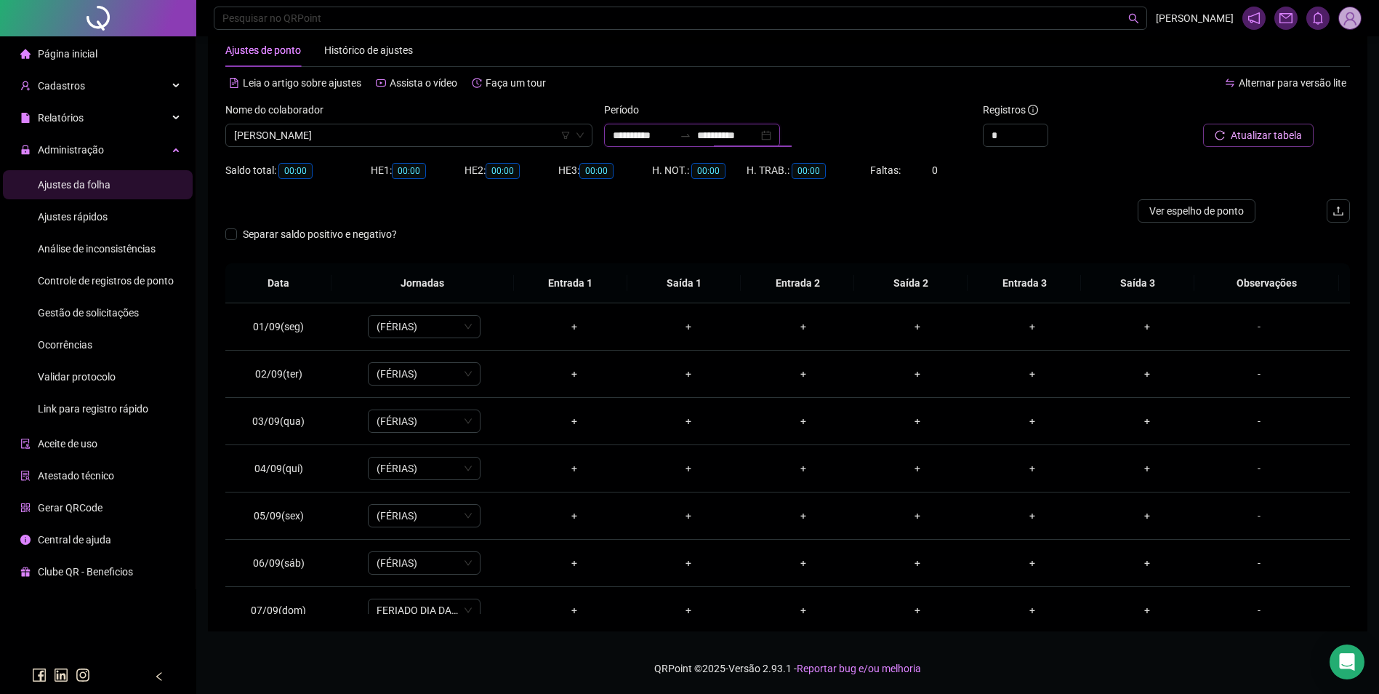
click at [758, 137] on input "**********" at bounding box center [727, 135] width 61 height 16
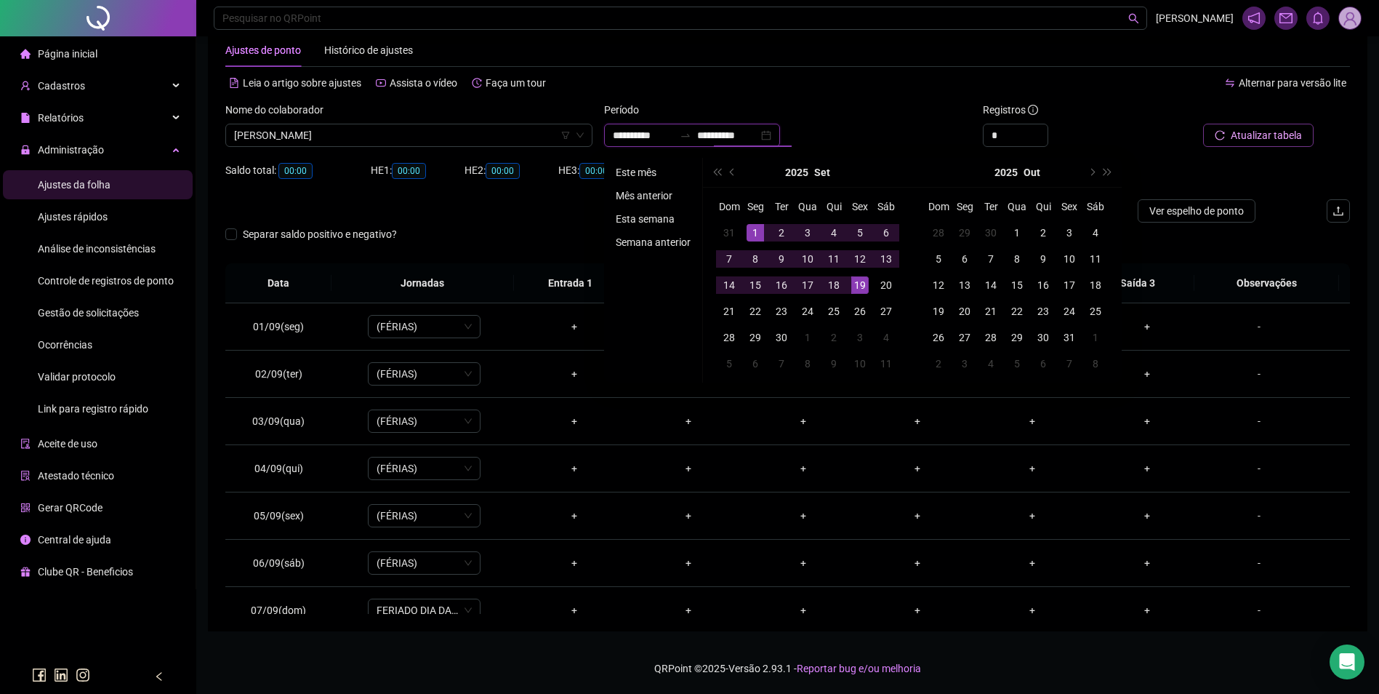
type input "**********"
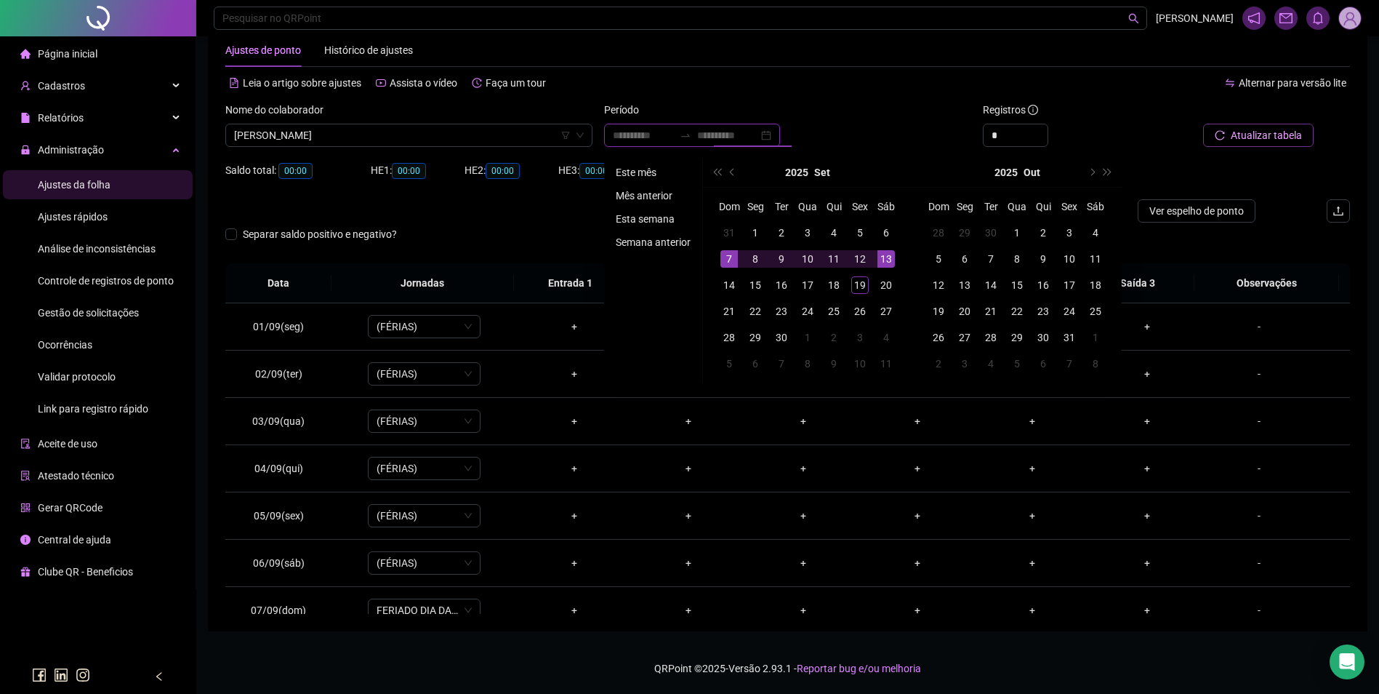
type input "**********"
click at [653, 194] on li "Mês anterior" at bounding box center [653, 195] width 87 height 17
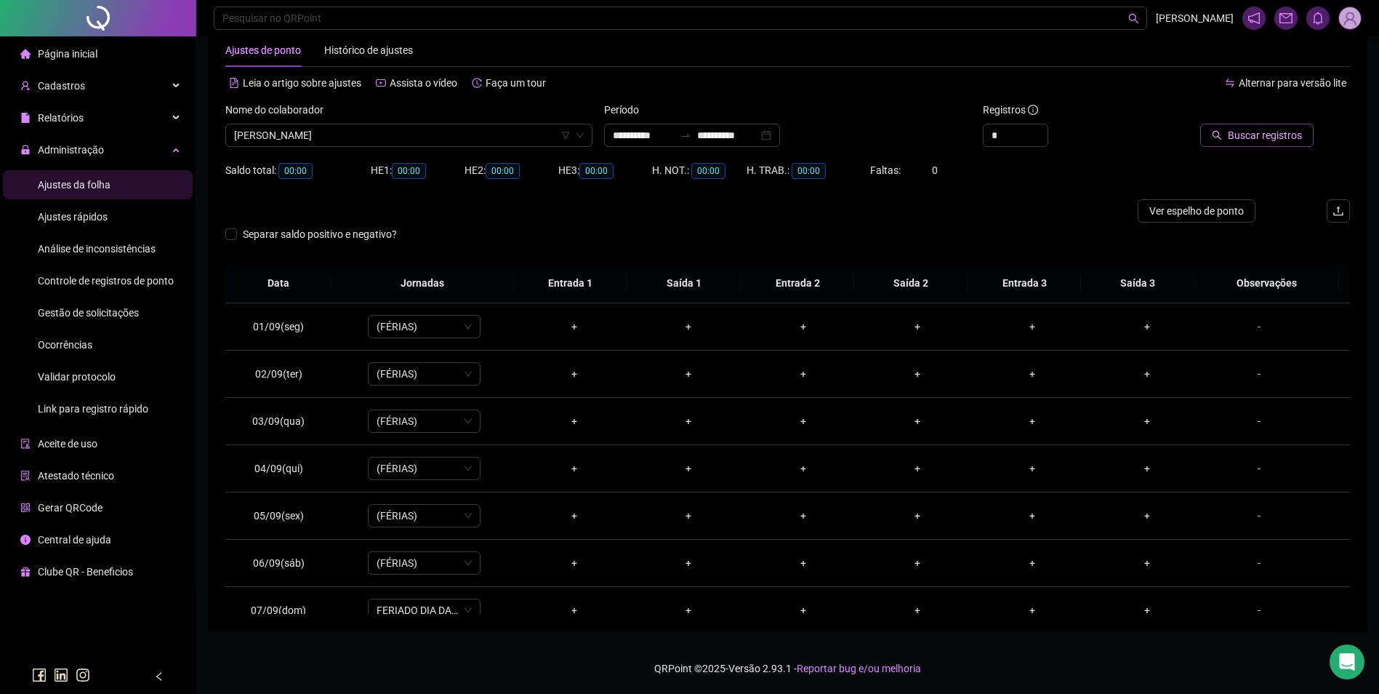
click at [1320, 121] on div "Buscar registros" at bounding box center [1261, 124] width 178 height 45
click at [1286, 132] on span "Buscar registros" at bounding box center [1265, 135] width 74 height 16
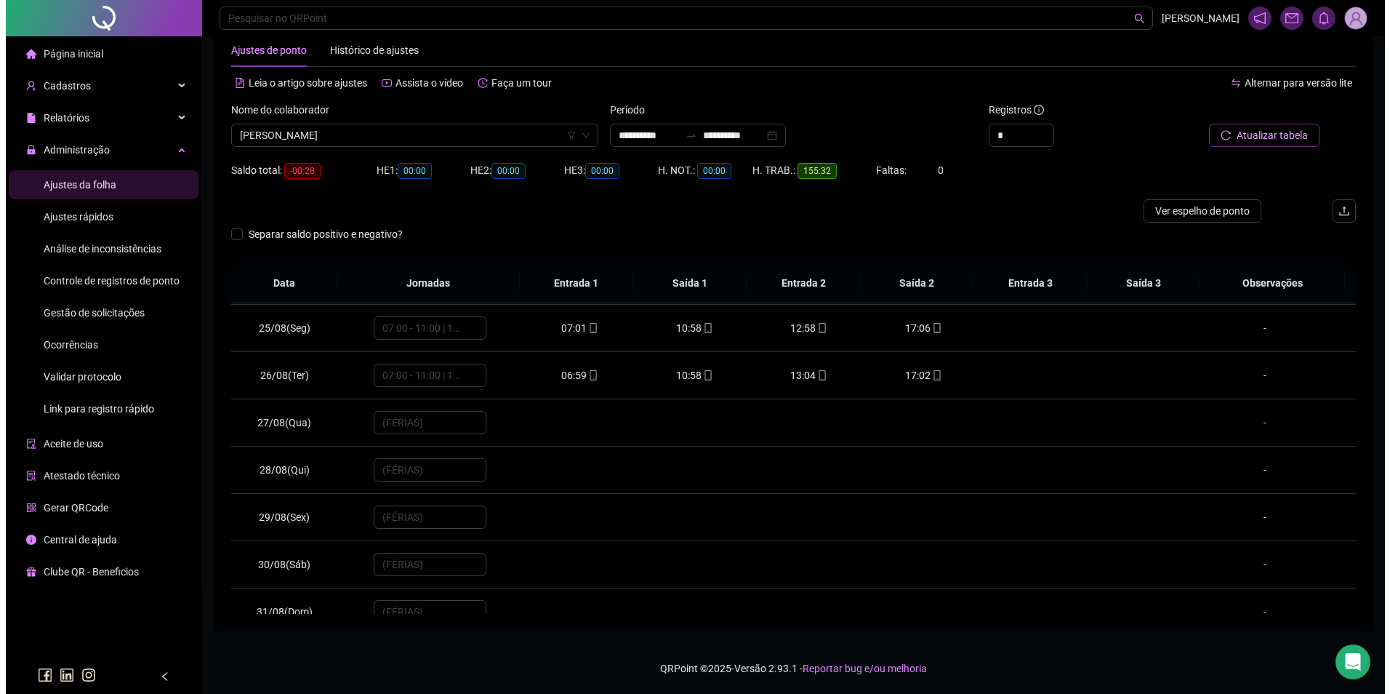
scroll to position [1155, 0]
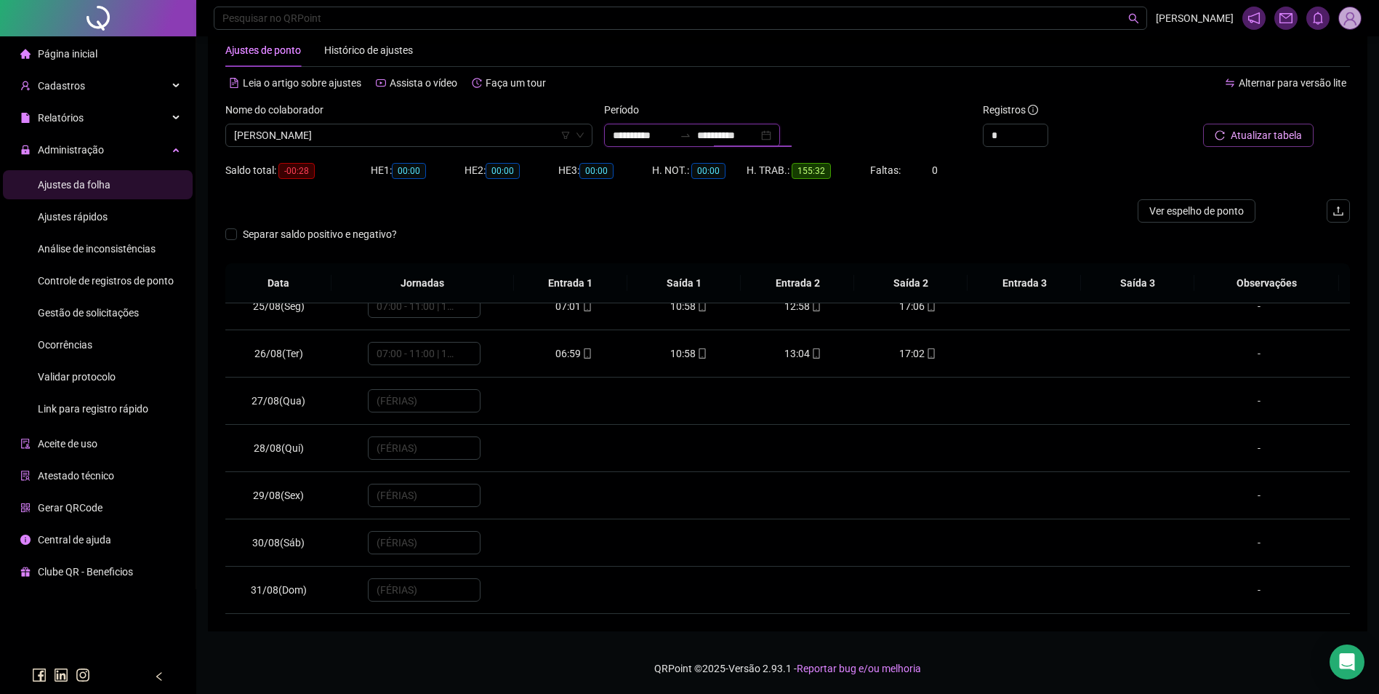
click at [743, 132] on input "**********" at bounding box center [727, 135] width 61 height 16
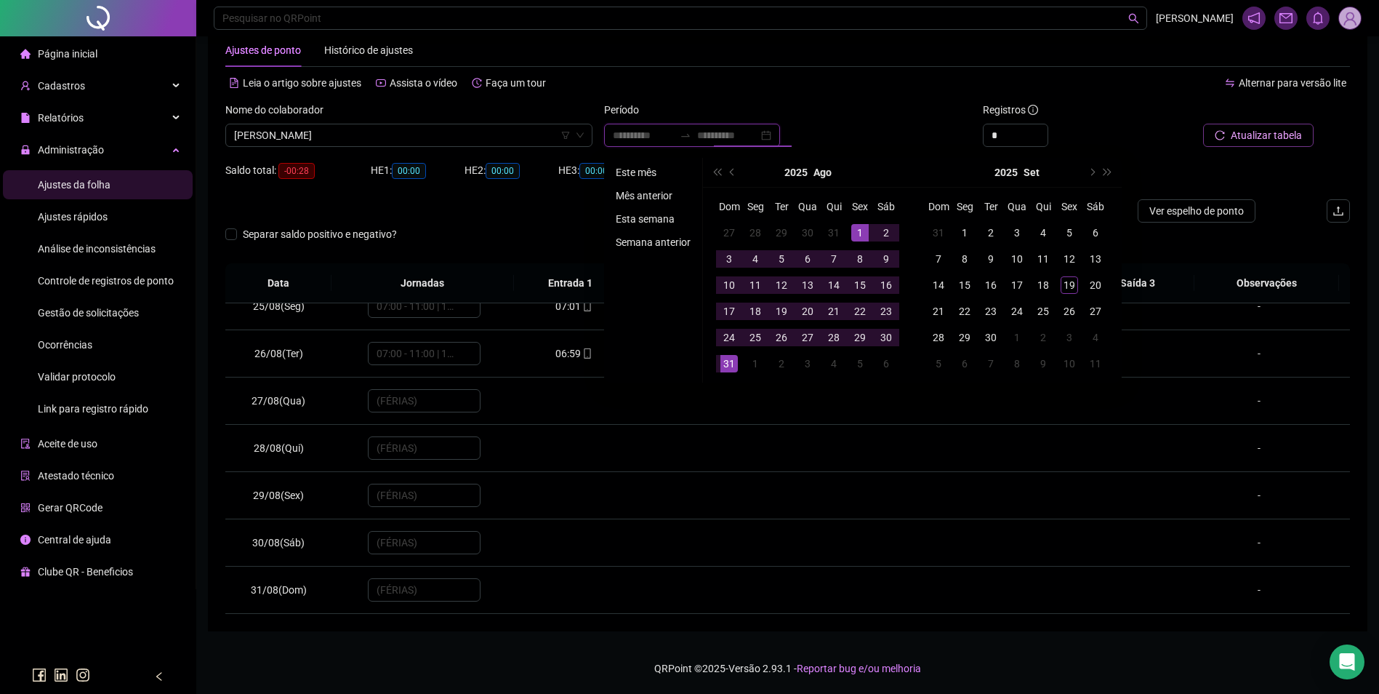
type input "**********"
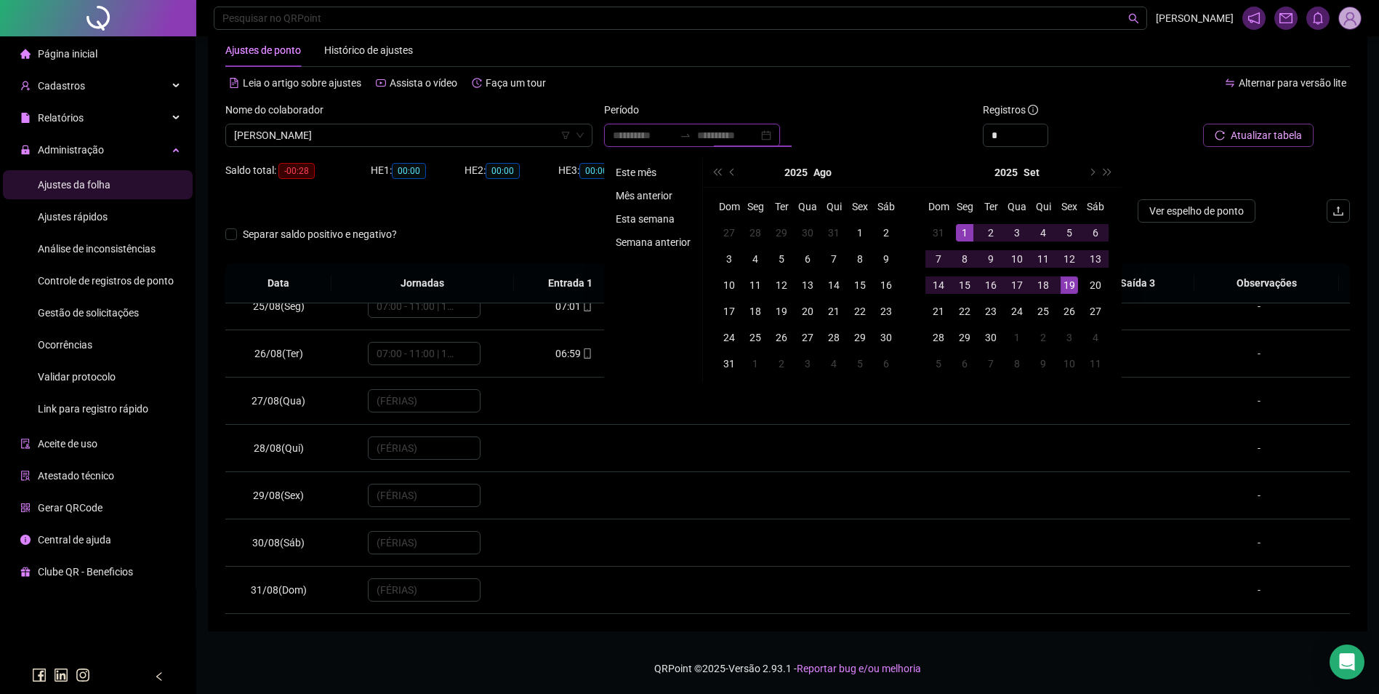
type input "**********"
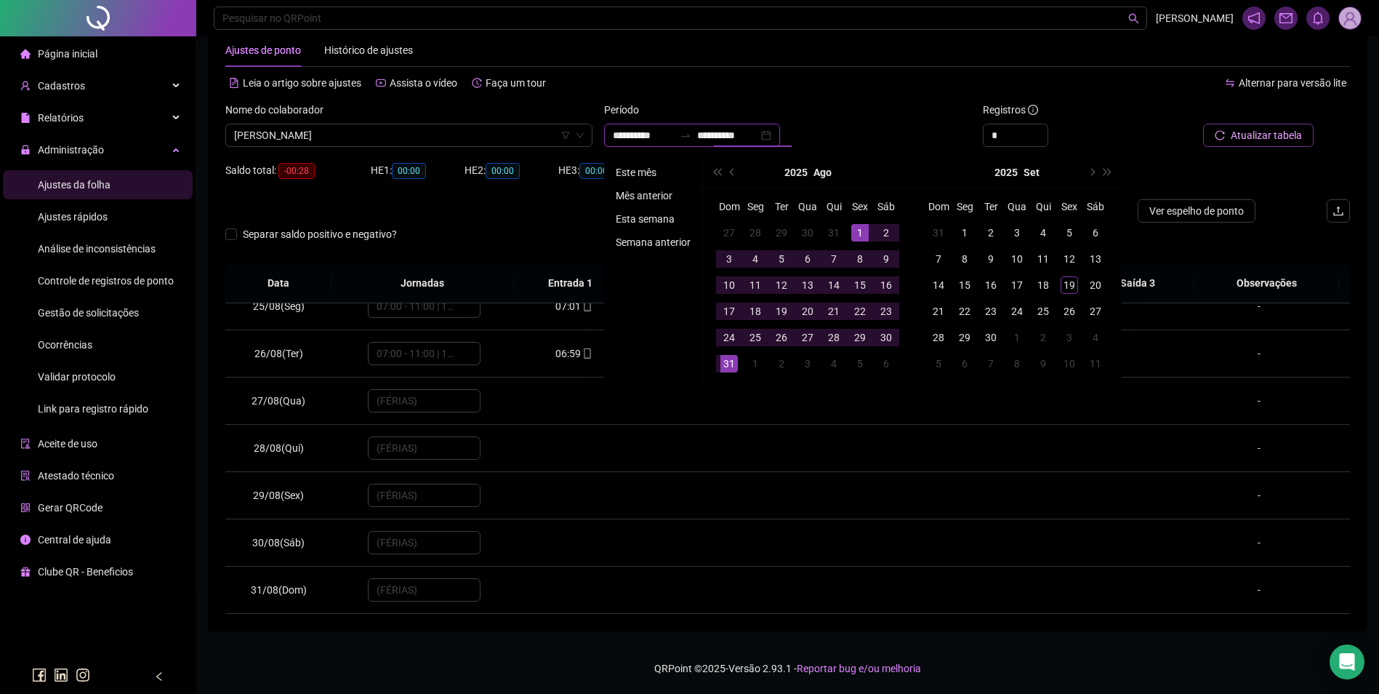
type input "**********"
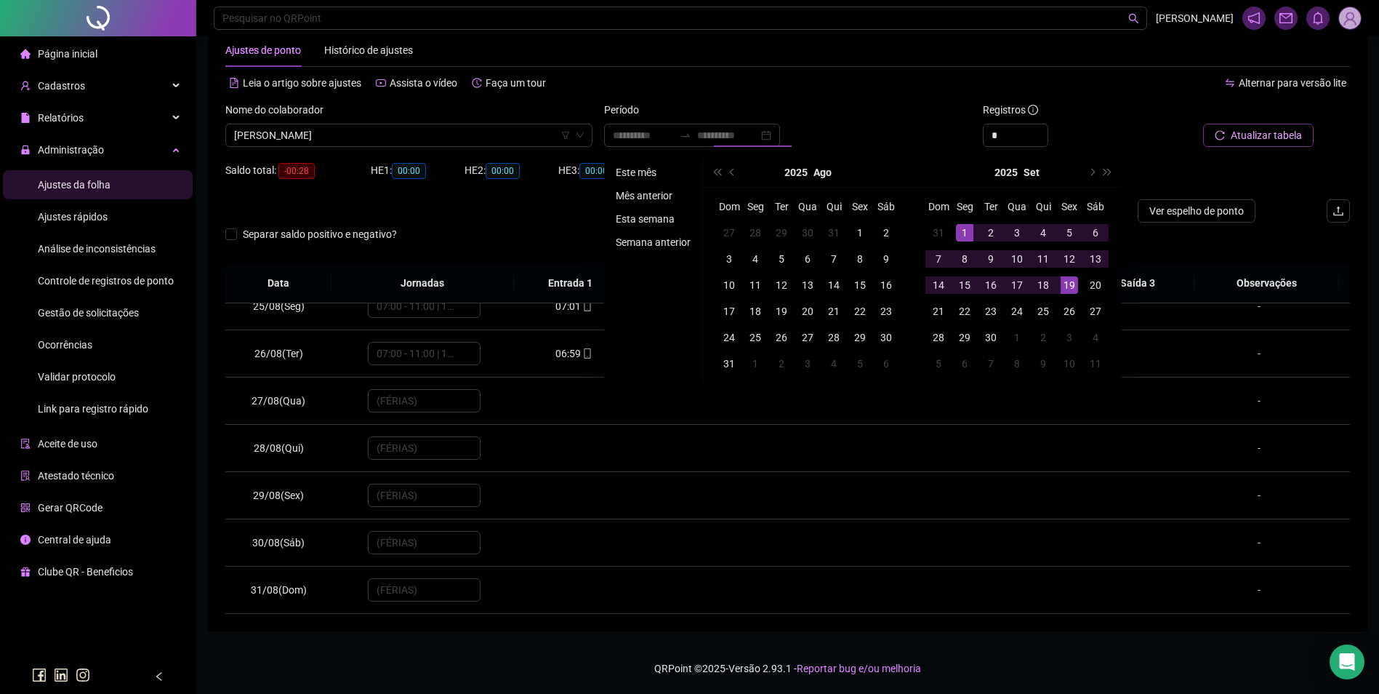
click at [651, 173] on li "Este mês" at bounding box center [653, 172] width 87 height 17
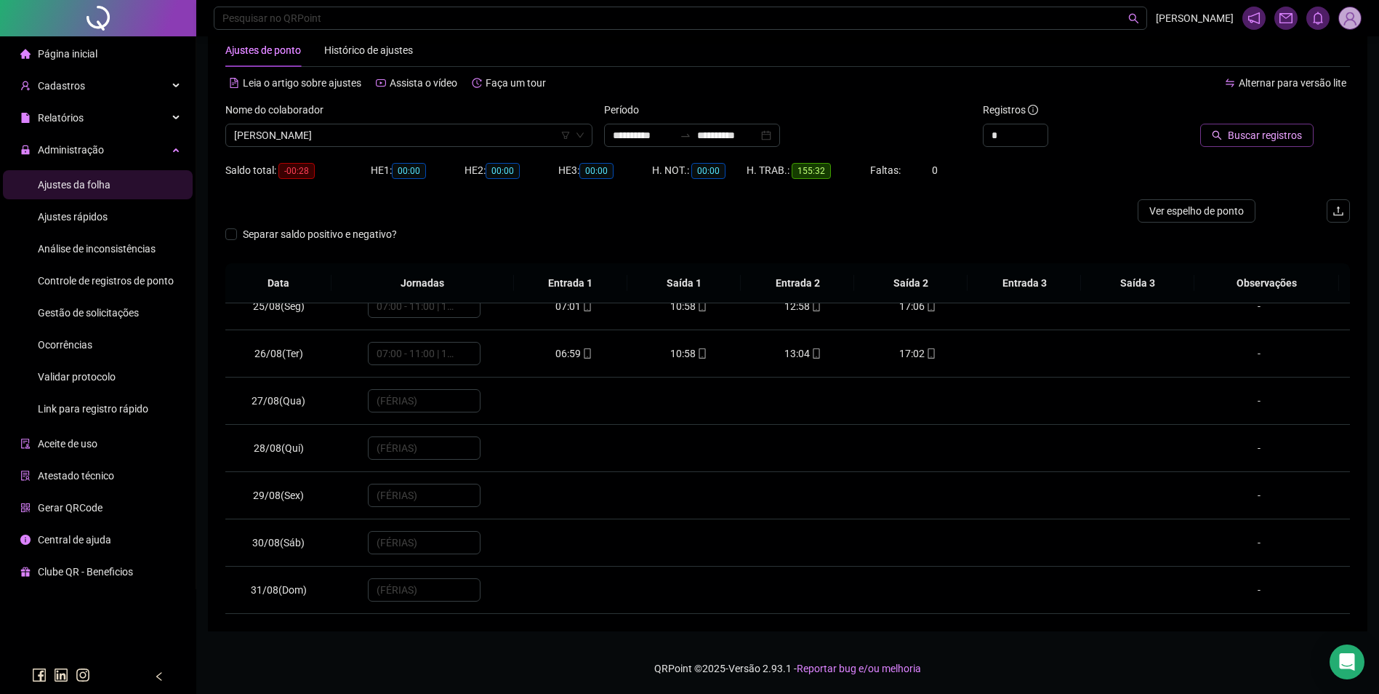
click at [1274, 138] on span "Buscar registros" at bounding box center [1265, 135] width 74 height 16
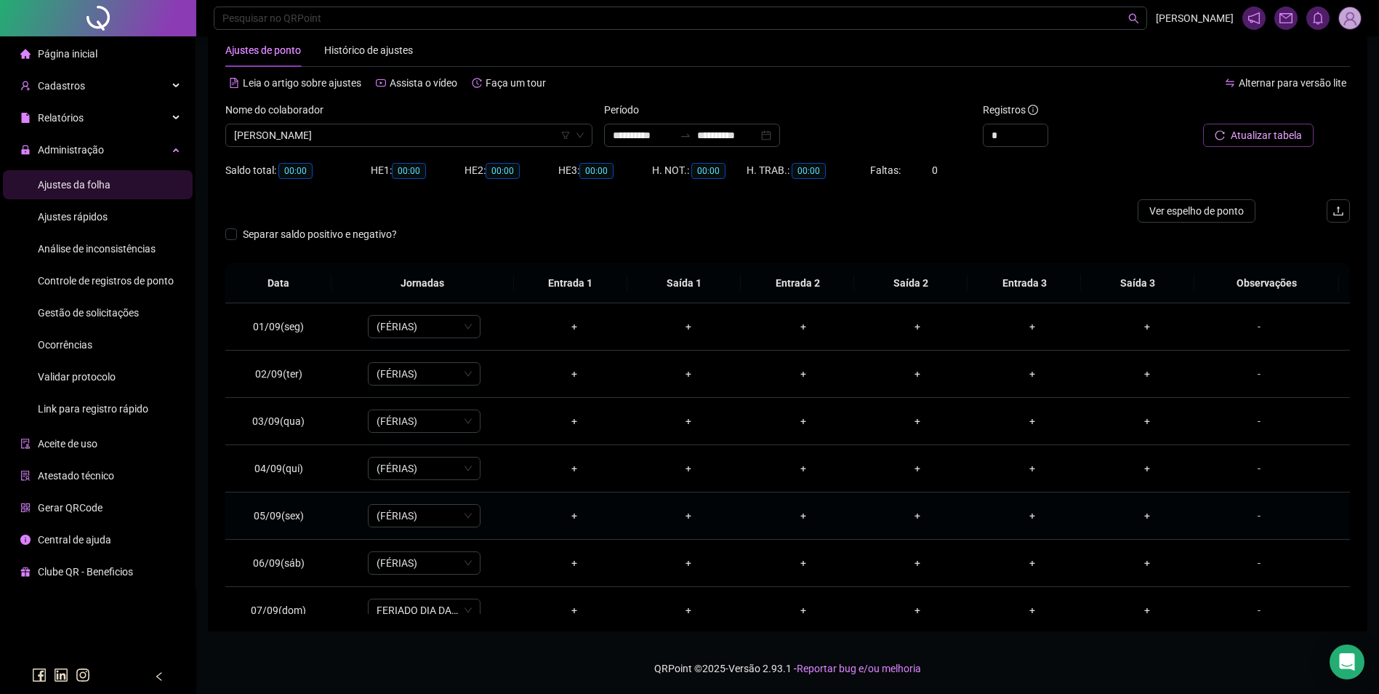
scroll to position [145, 0]
click at [1240, 510] on div "FERIADO ESTADUAL." at bounding box center [1259, 512] width 86 height 16
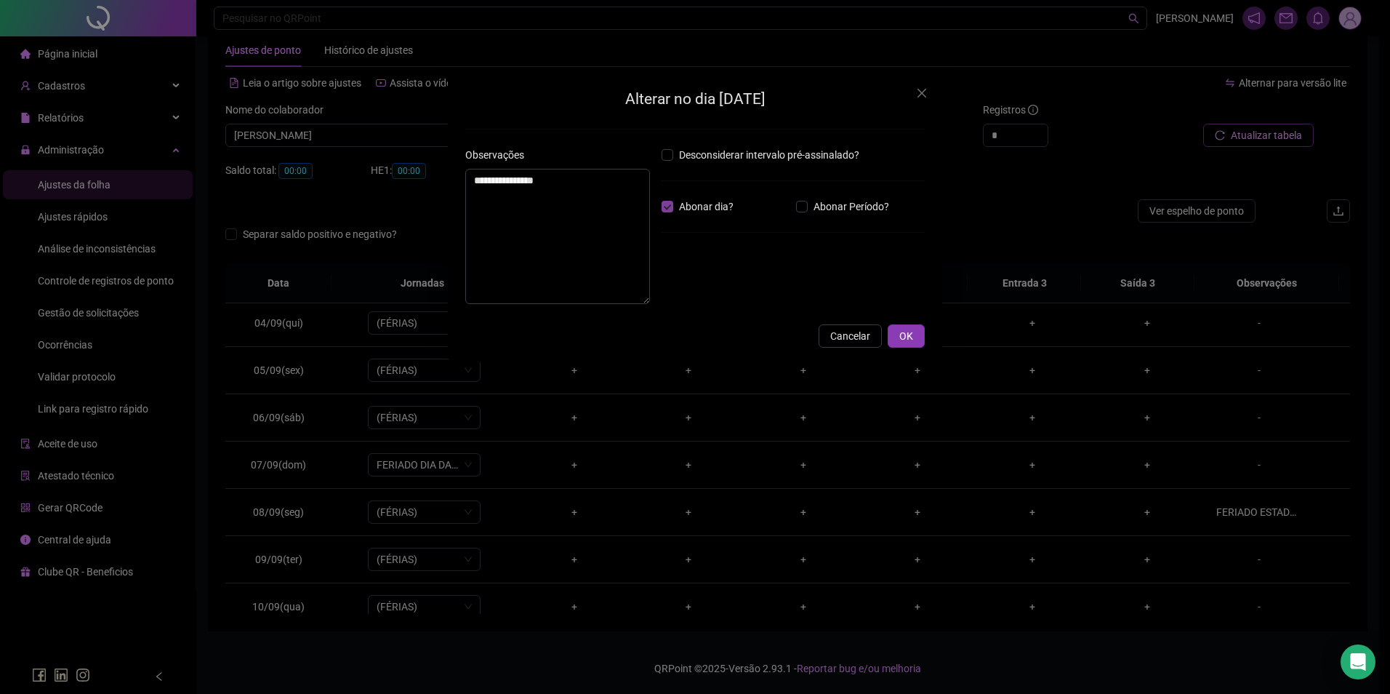
click at [677, 206] on span "Abonar dia?" at bounding box center [706, 207] width 66 height 16
drag, startPoint x: 614, startPoint y: 206, endPoint x: 381, endPoint y: 203, distance: 232.7
click at [381, 203] on div "**********" at bounding box center [695, 347] width 1390 height 694
type textarea "**********"
click at [922, 336] on button "OK" at bounding box center [906, 335] width 37 height 23
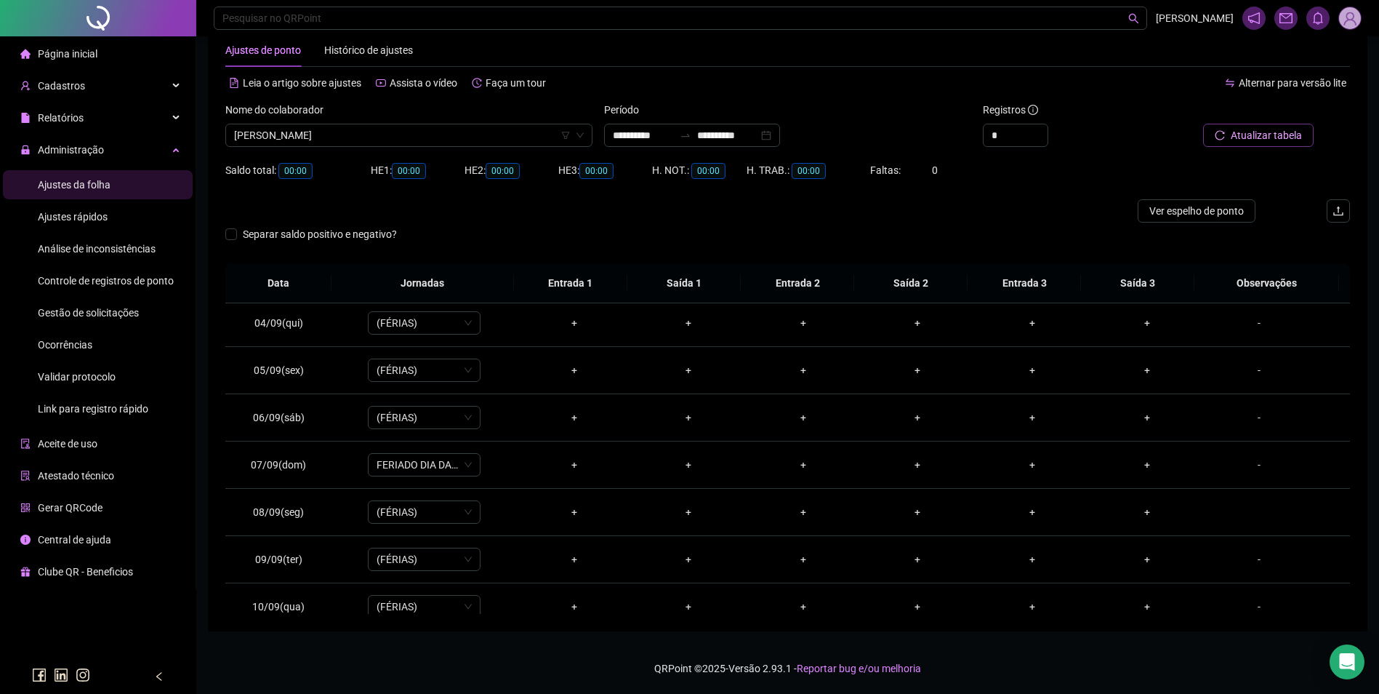
click at [1240, 137] on span "Atualizar tabela" at bounding box center [1266, 135] width 71 height 16
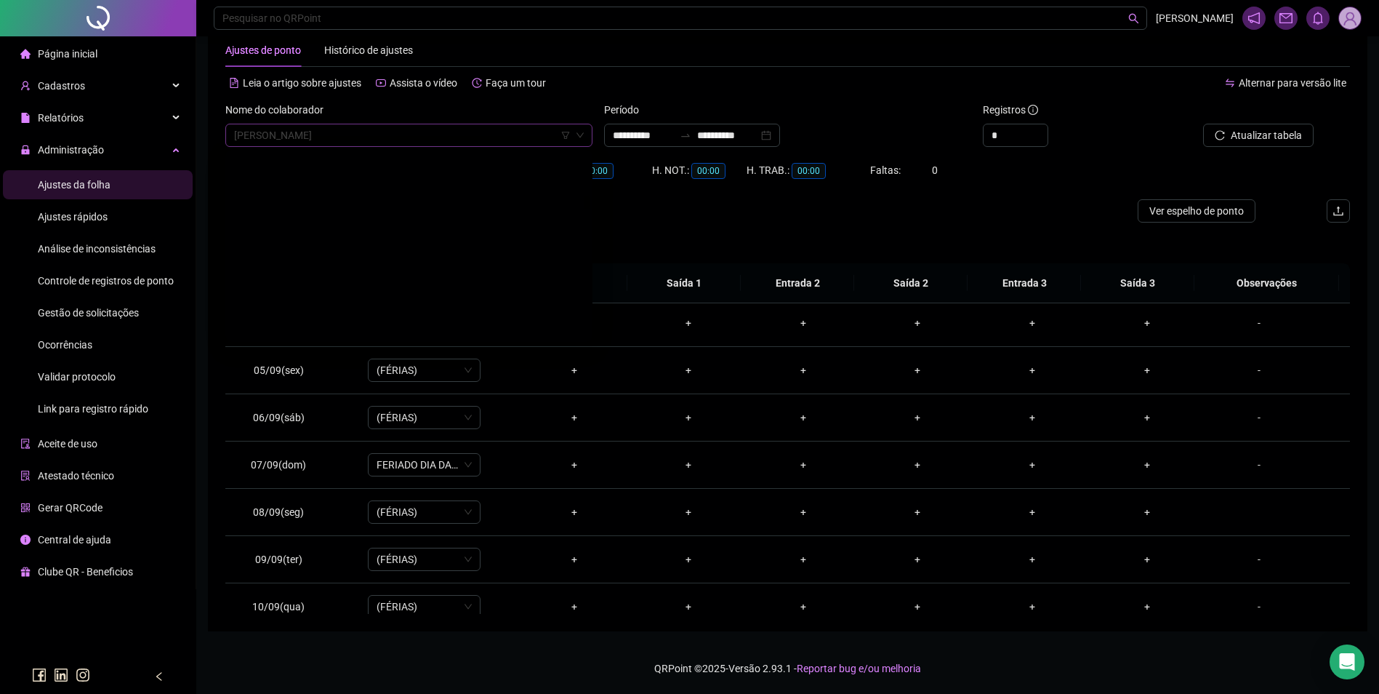
click at [350, 140] on span "[PERSON_NAME]" at bounding box center [409, 135] width 350 height 22
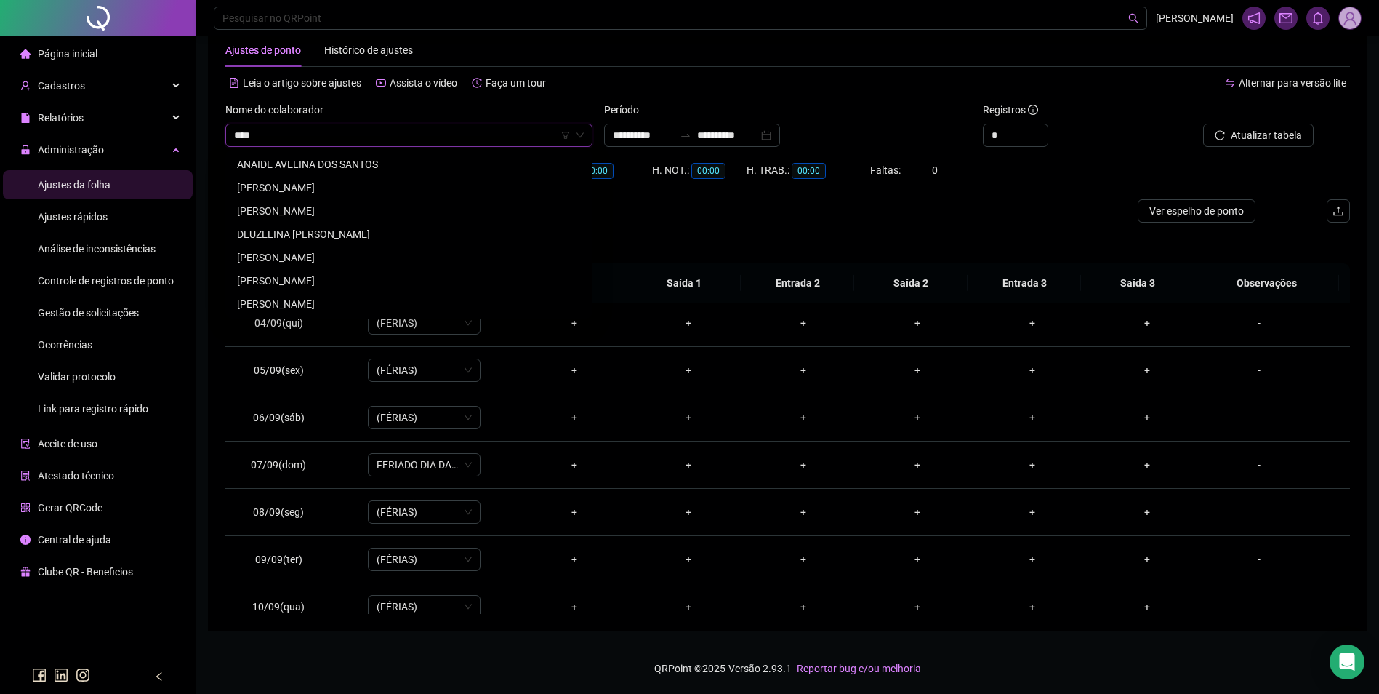
scroll to position [0, 0]
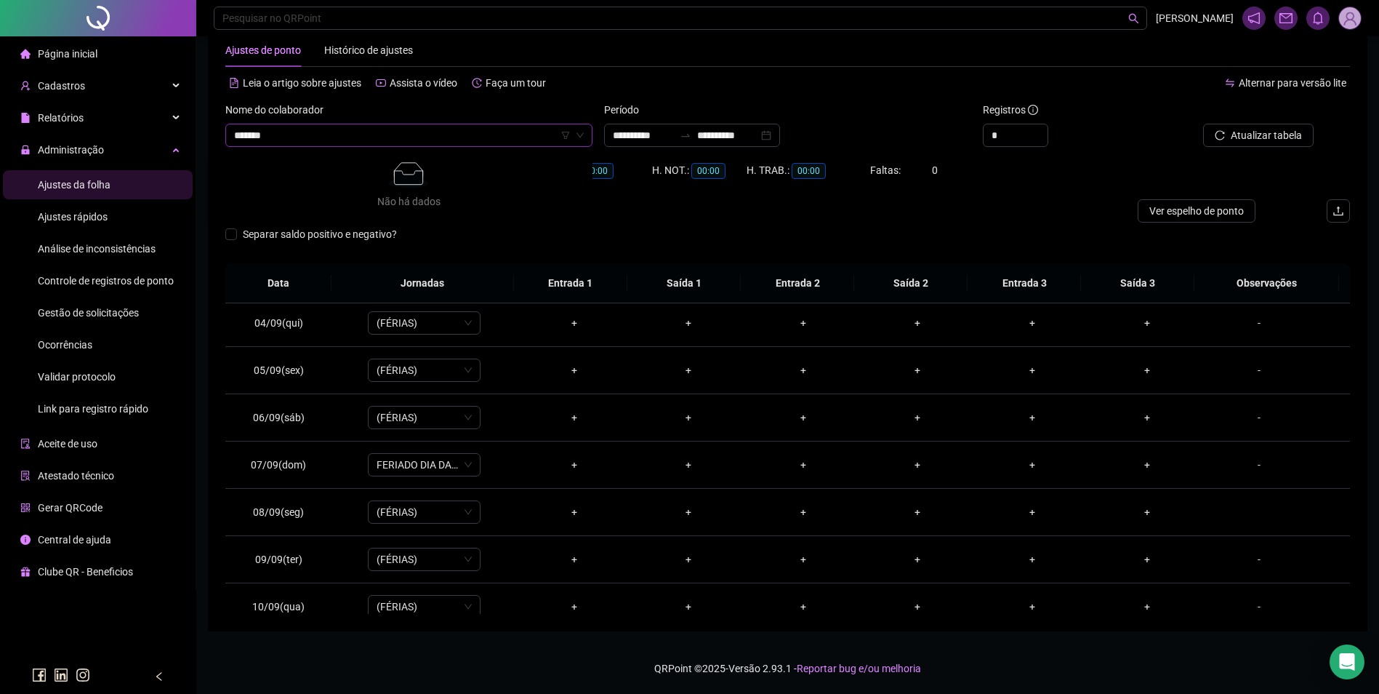
type input "******"
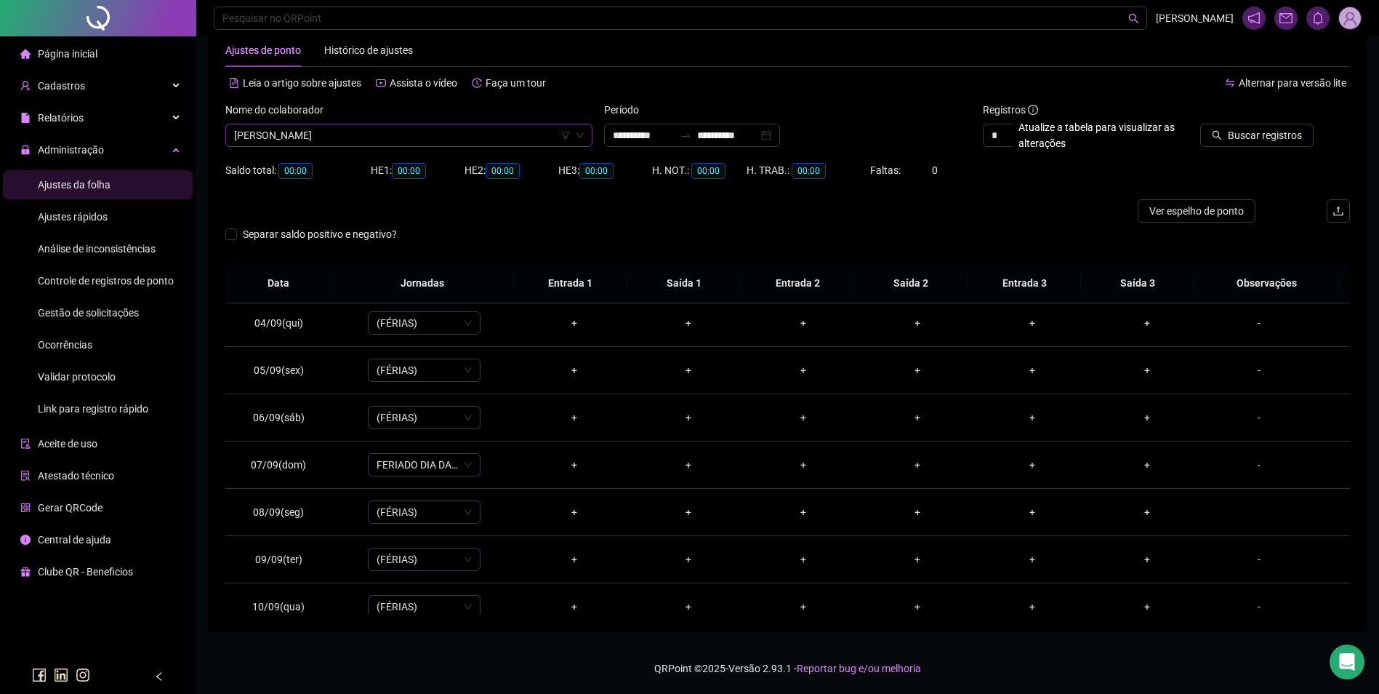
click at [1200, 124] on button "Buscar registros" at bounding box center [1256, 135] width 113 height 23
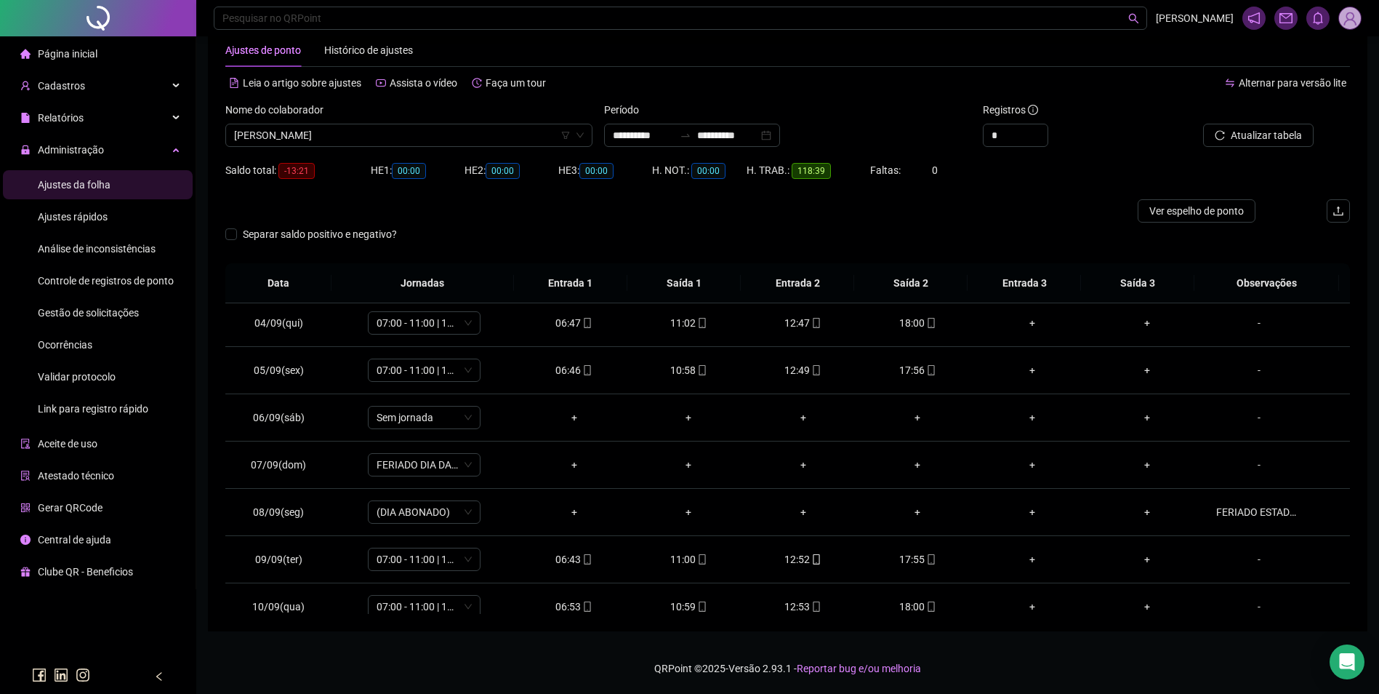
click at [91, 90] on div "Cadastros" at bounding box center [98, 85] width 190 height 29
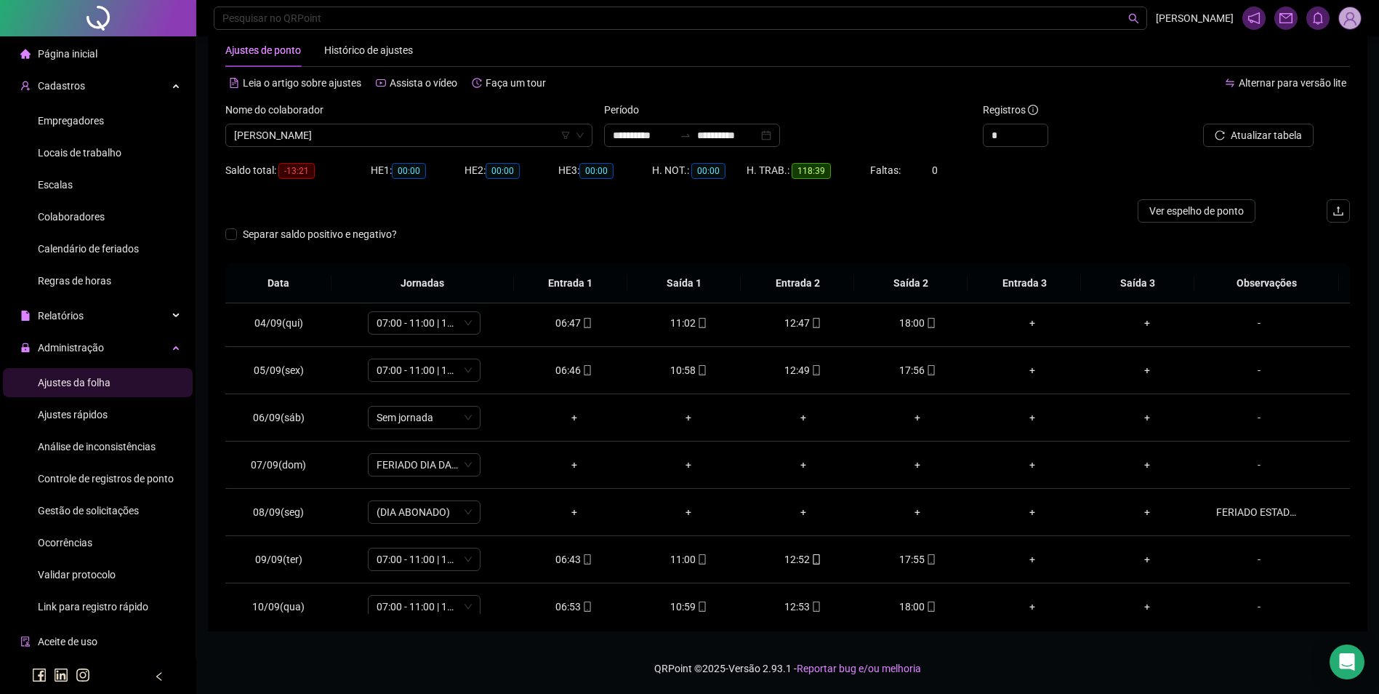
click at [87, 212] on span "Colaboradores" at bounding box center [71, 217] width 67 height 12
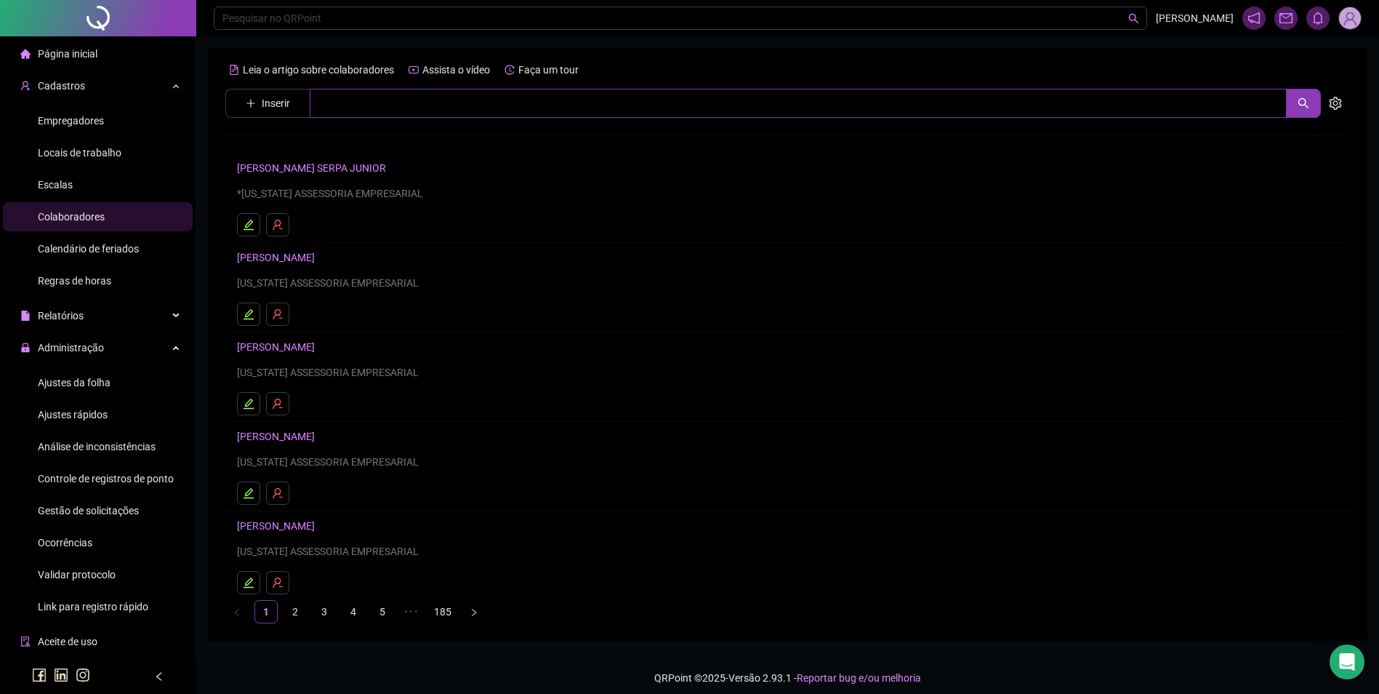
click at [428, 106] on input "text" at bounding box center [798, 103] width 977 height 29
type input "*******"
click at [330, 147] on link "[PERSON_NAME]" at bounding box center [291, 146] width 78 height 12
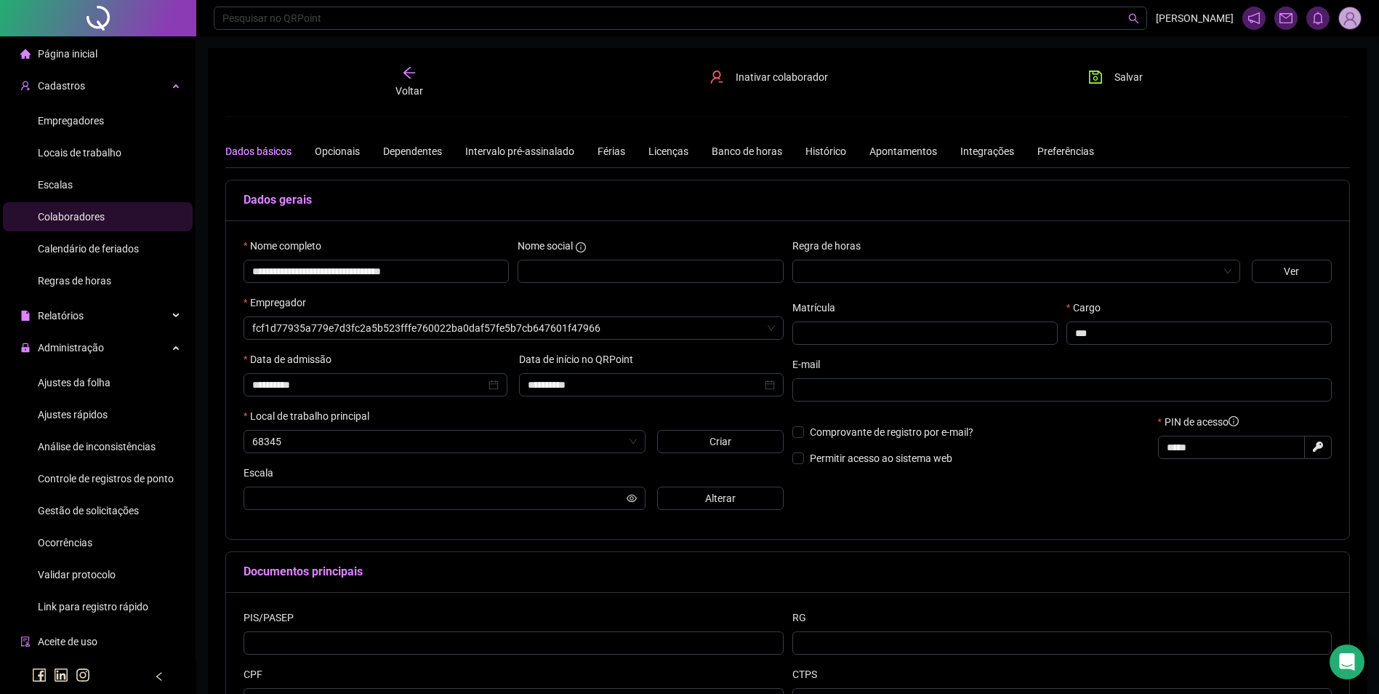
type input "**********"
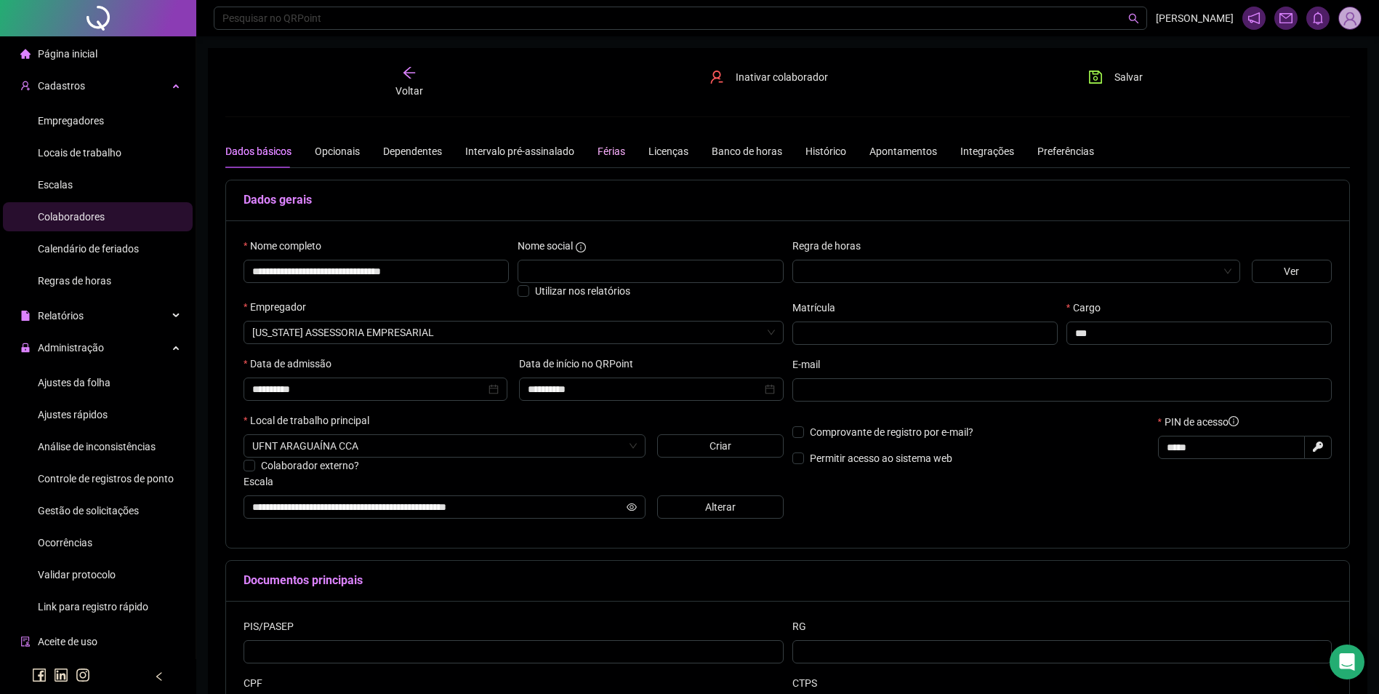
click at [609, 149] on div "Férias" at bounding box center [612, 151] width 28 height 16
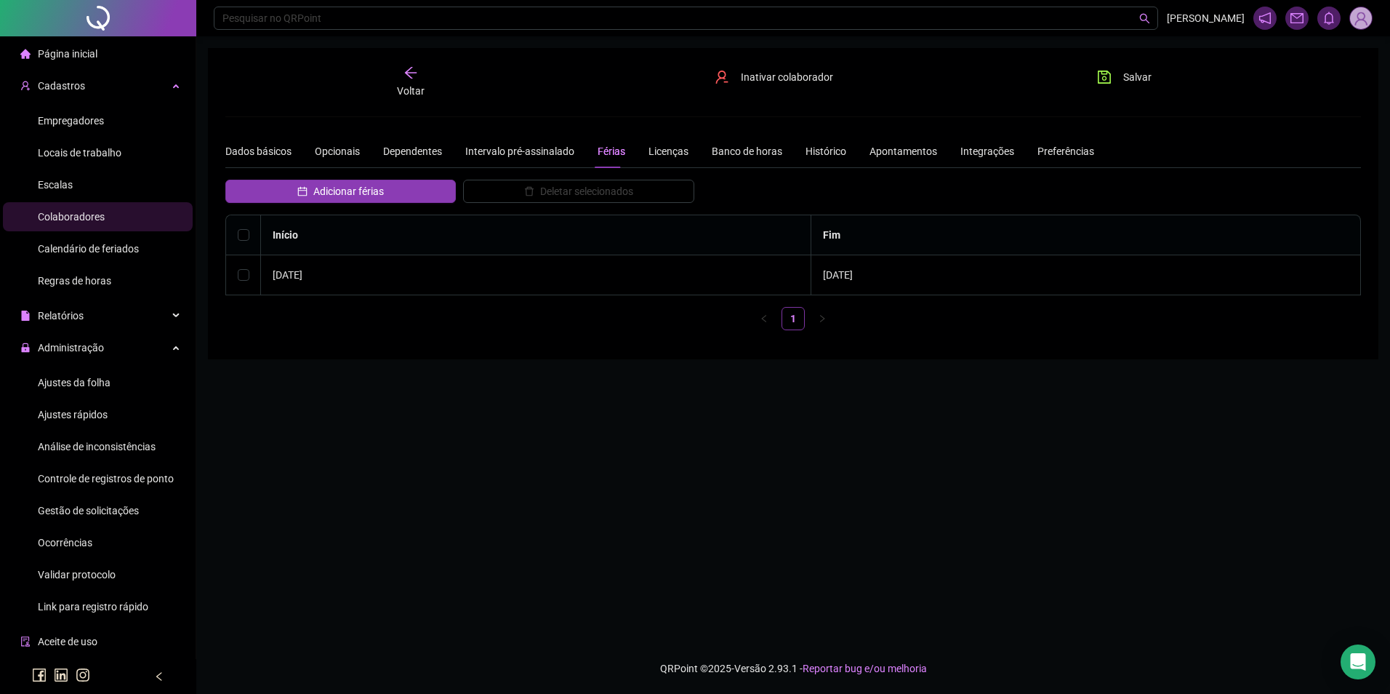
click at [419, 75] on div "Voltar" at bounding box center [411, 81] width 180 height 33
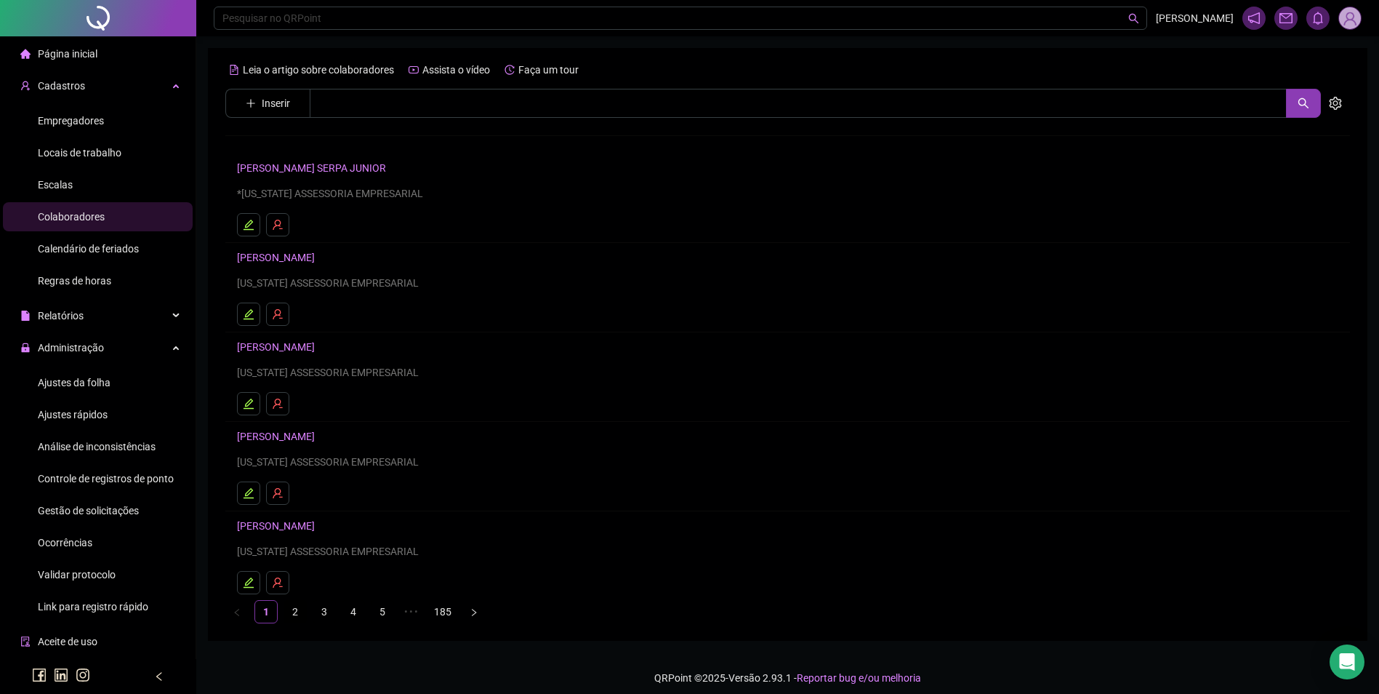
click at [302, 615] on link "2" at bounding box center [295, 612] width 22 height 22
click at [329, 615] on link "3" at bounding box center [324, 612] width 22 height 22
click at [455, 103] on input "text" at bounding box center [798, 103] width 977 height 29
drag, startPoint x: 455, startPoint y: 103, endPoint x: 297, endPoint y: 97, distance: 158.6
click at [297, 97] on span "Inserir ******" at bounding box center [773, 103] width 1096 height 29
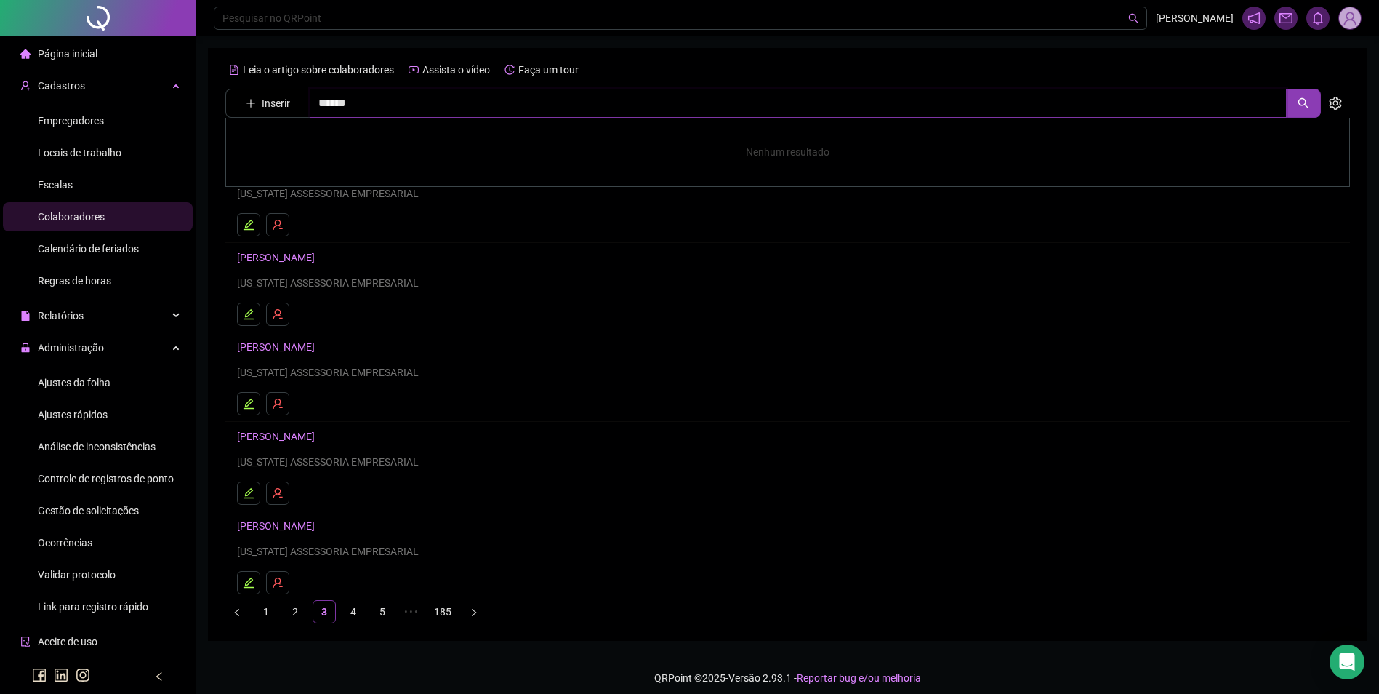
type input "******"
click at [105, 382] on span "Ajustes da folha" at bounding box center [74, 383] width 73 height 12
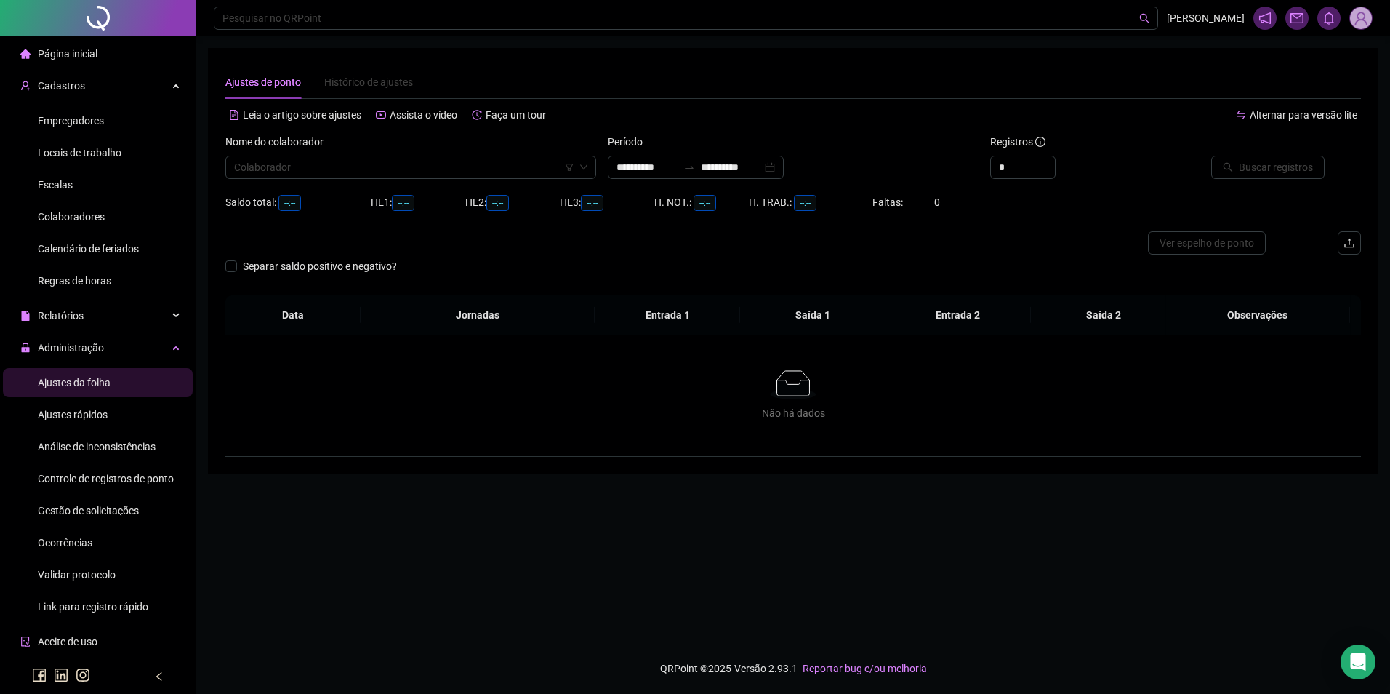
type input "**********"
click at [102, 510] on span "Gestão de solicitações" at bounding box center [88, 511] width 101 height 12
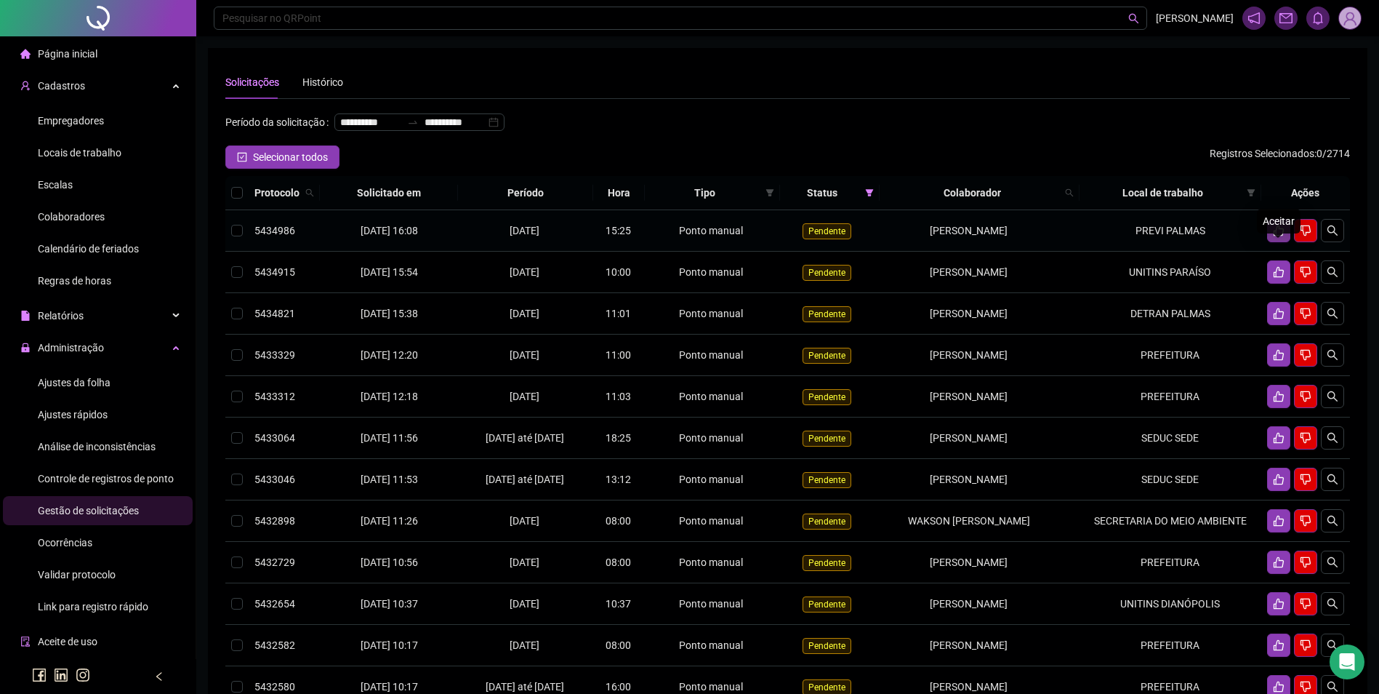
click at [1279, 236] on icon "like" at bounding box center [1279, 231] width 12 height 12
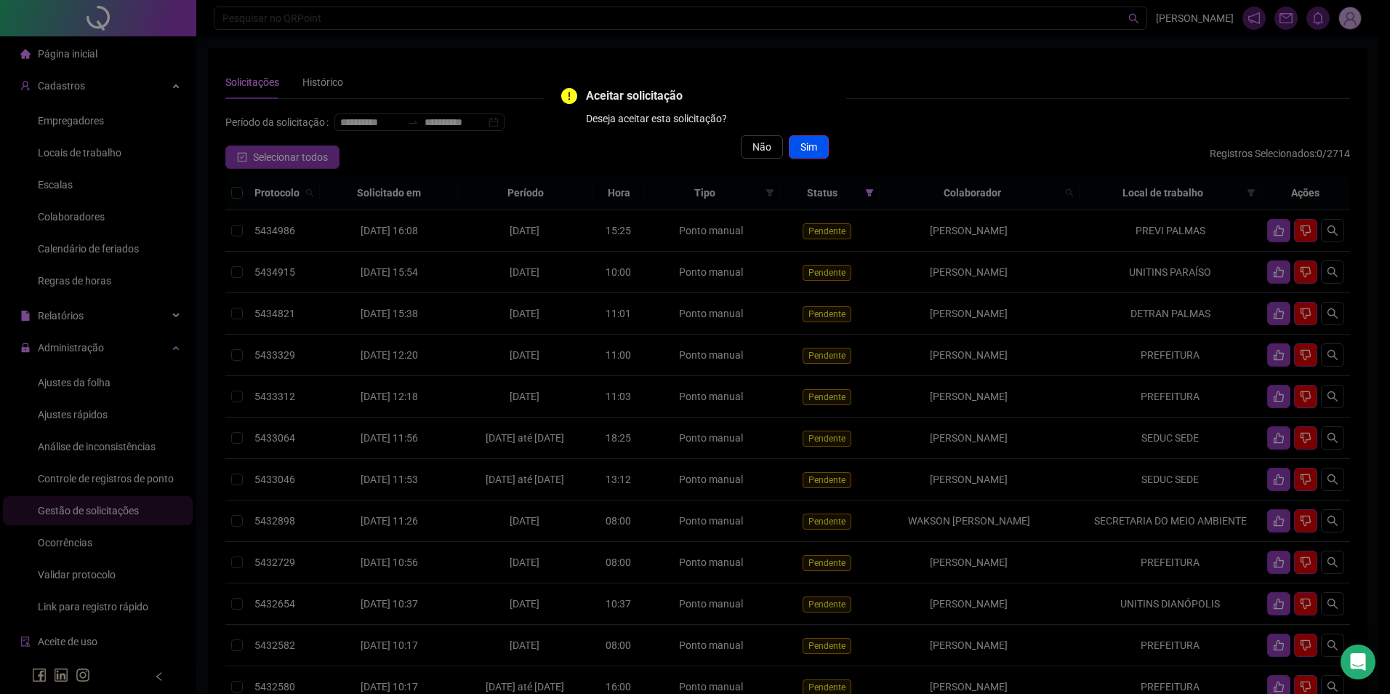
click at [821, 147] on button "Sim" at bounding box center [809, 146] width 40 height 23
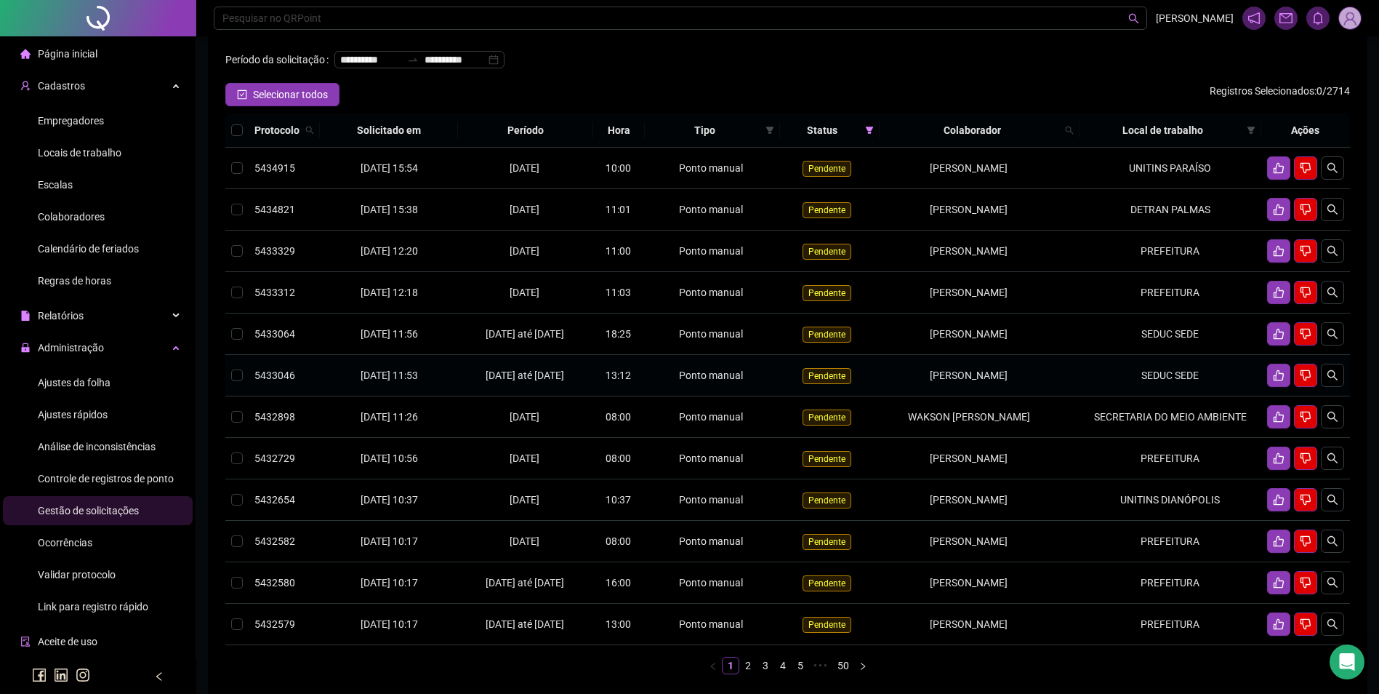
scroll to position [145, 0]
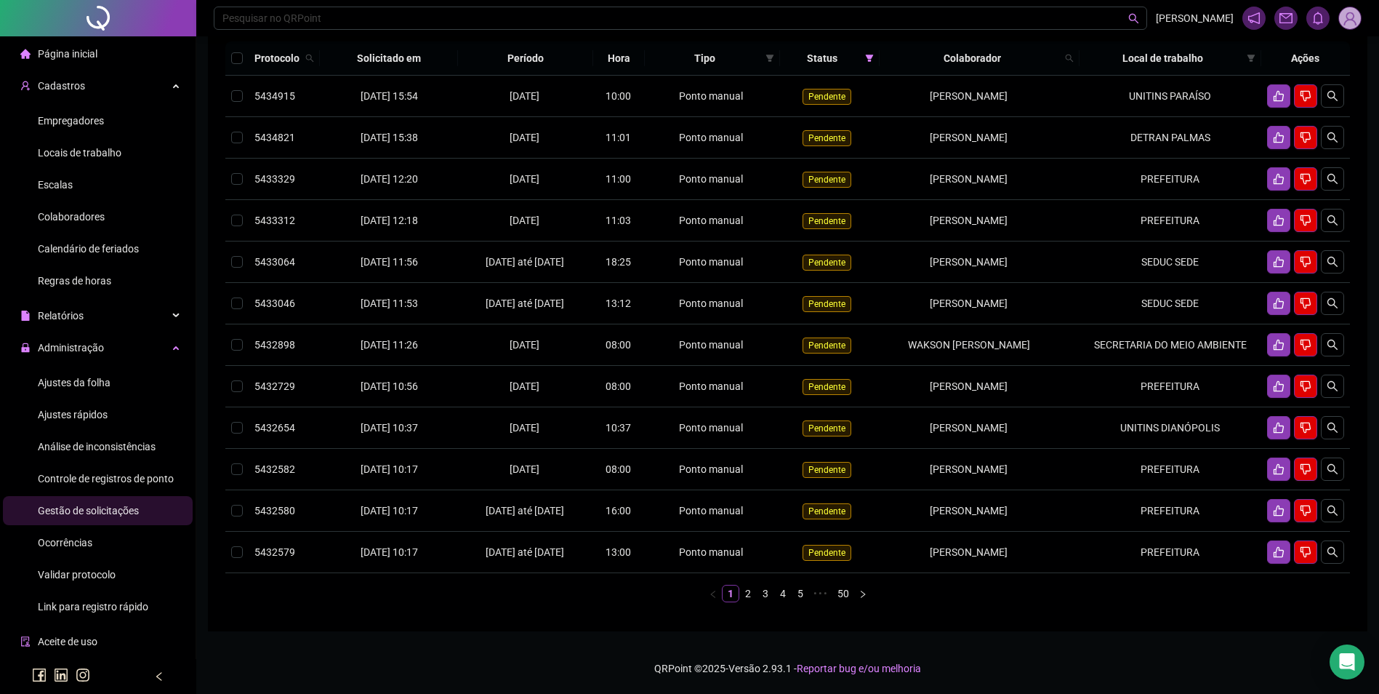
drag, startPoint x: 92, startPoint y: 380, endPoint x: 155, endPoint y: 350, distance: 69.3
click at [91, 380] on span "Ajustes da folha" at bounding box center [74, 383] width 73 height 12
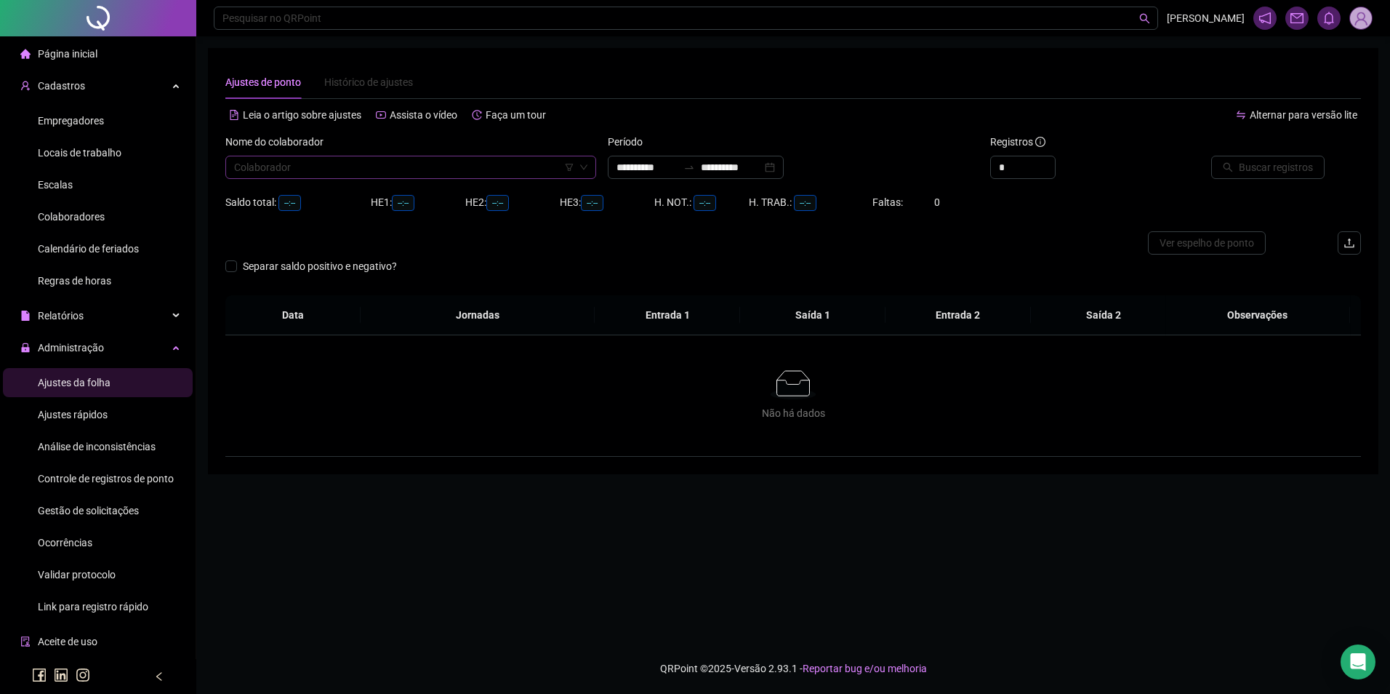
type input "**********"
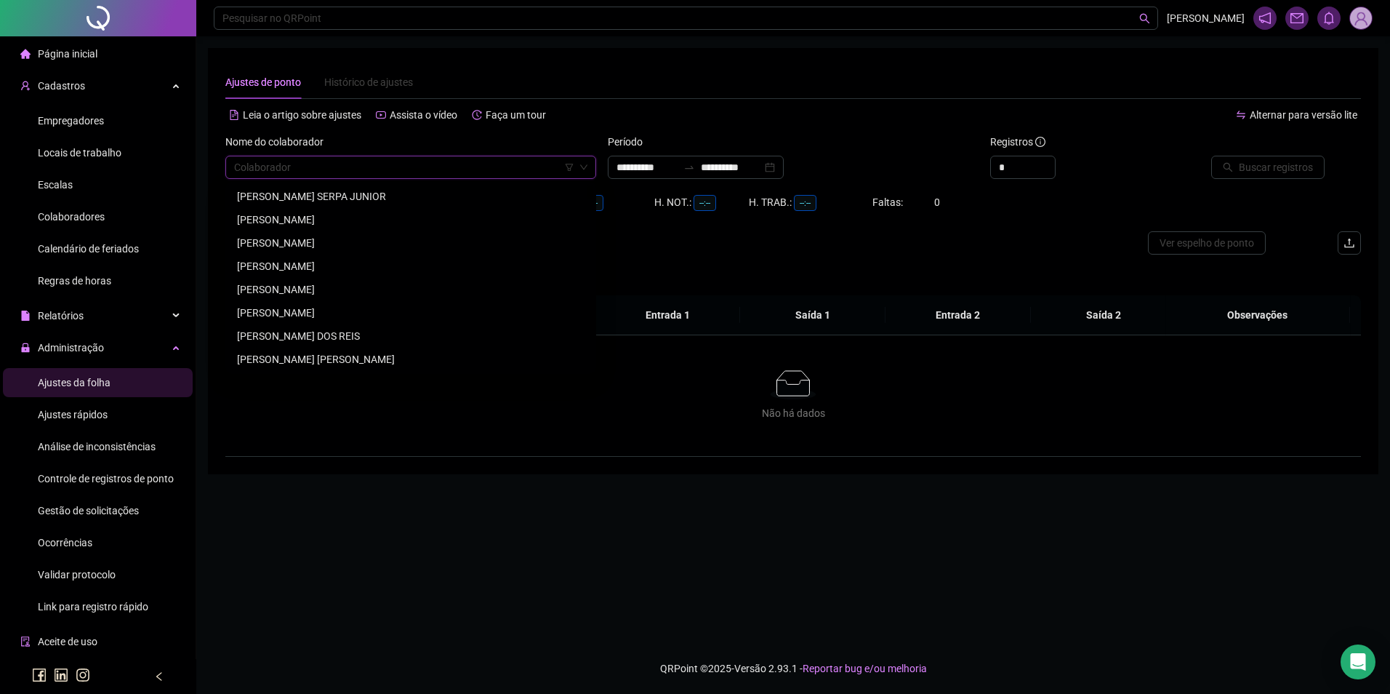
paste input "**********"
type input "**********"
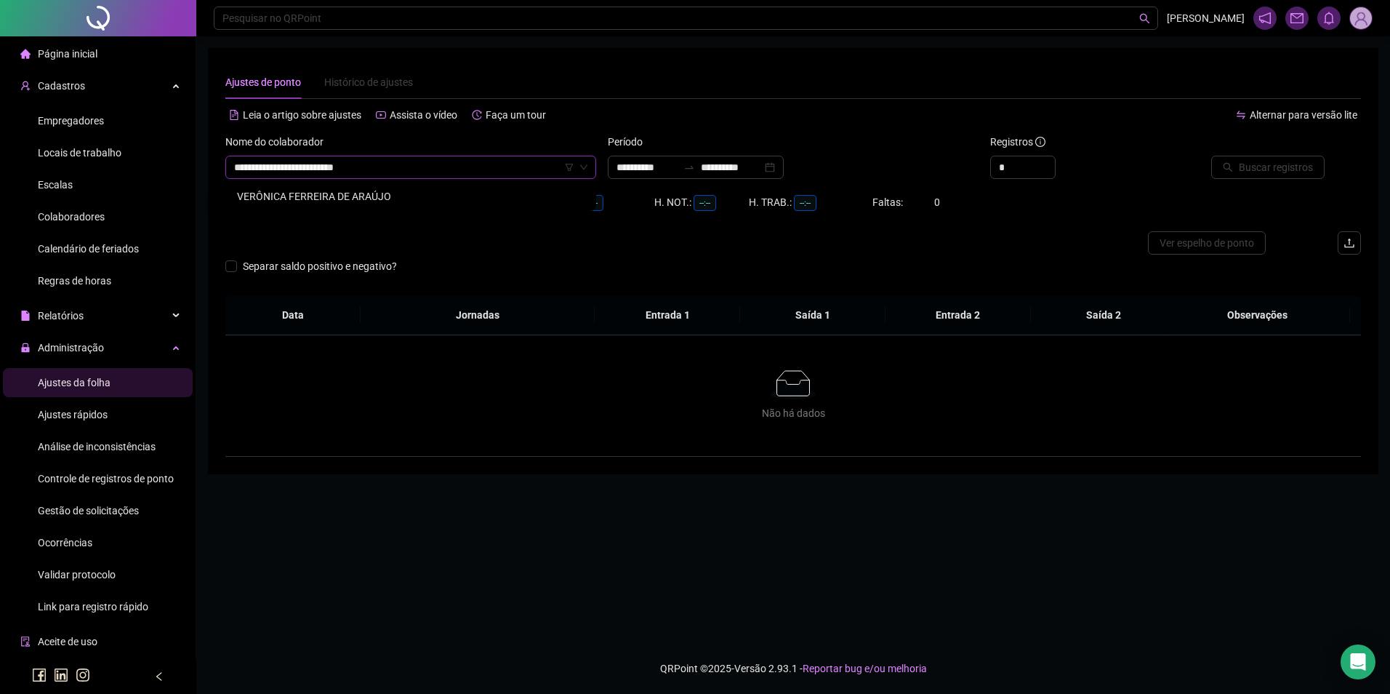
click at [372, 196] on div "VERÔNICA FERREIRA DE ARAÚJO" at bounding box center [411, 196] width 348 height 16
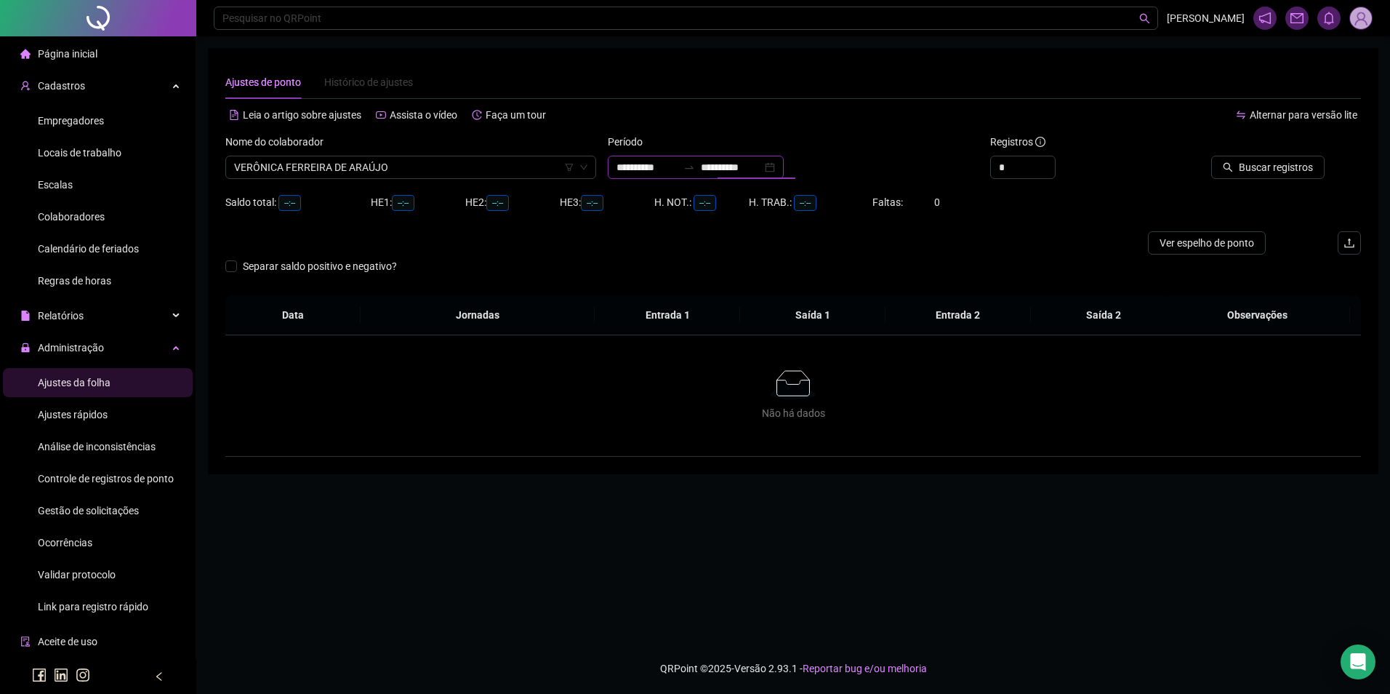
click at [737, 172] on input "**********" at bounding box center [731, 167] width 61 height 16
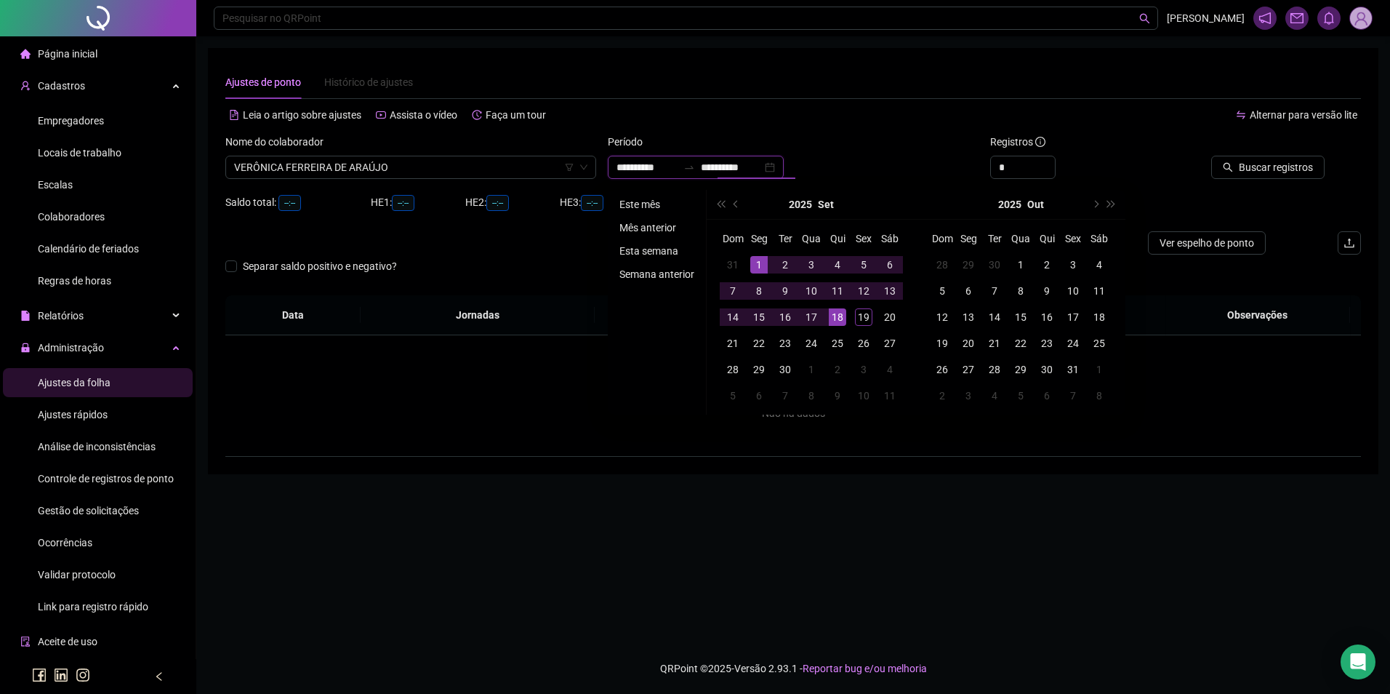
type input "**********"
click at [653, 205] on li "Este mês" at bounding box center [657, 204] width 87 height 17
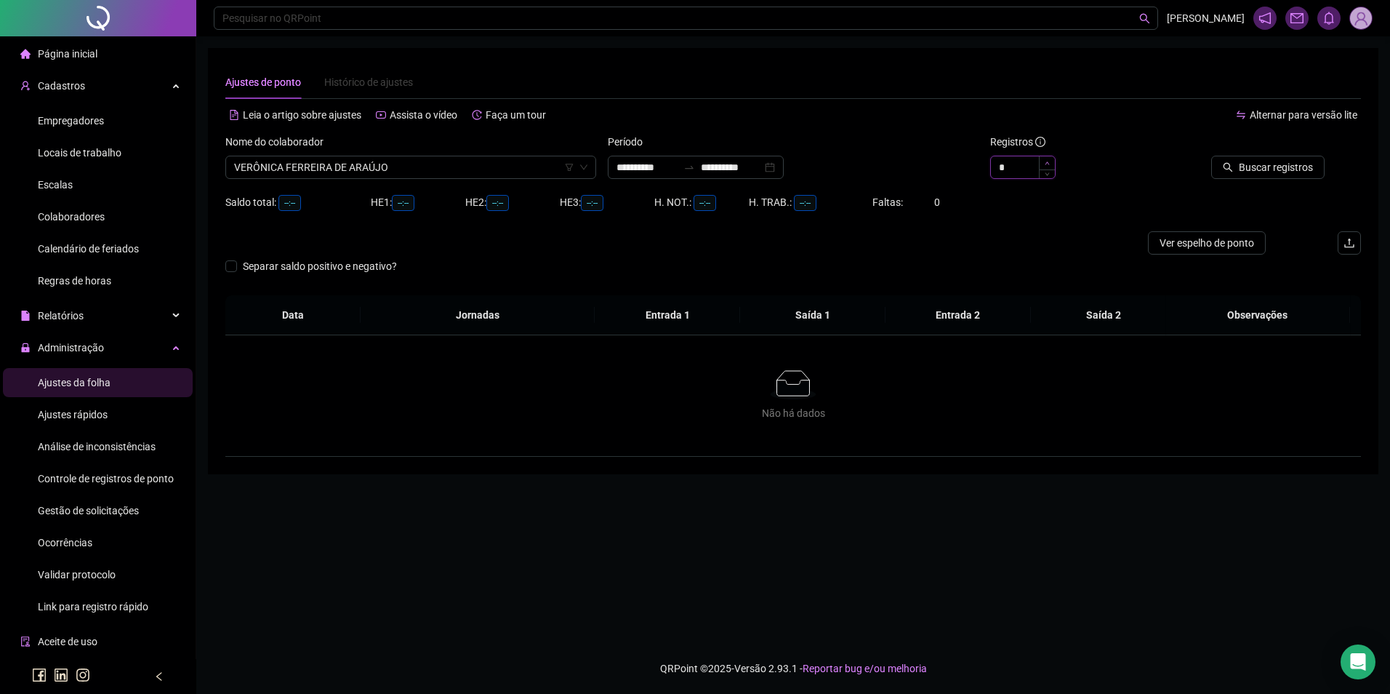
type input "*"
click at [1046, 161] on icon "up" at bounding box center [1047, 163] width 5 height 5
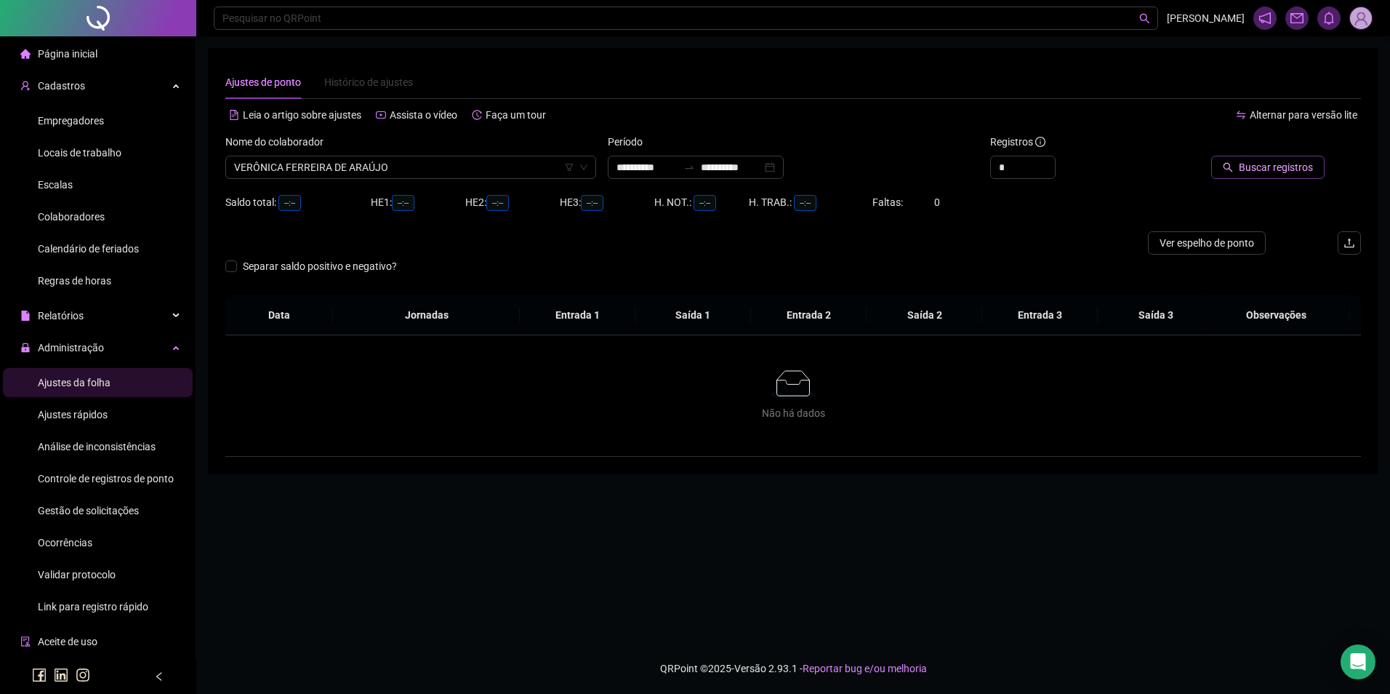
click at [1290, 172] on span "Buscar registros" at bounding box center [1276, 167] width 74 height 16
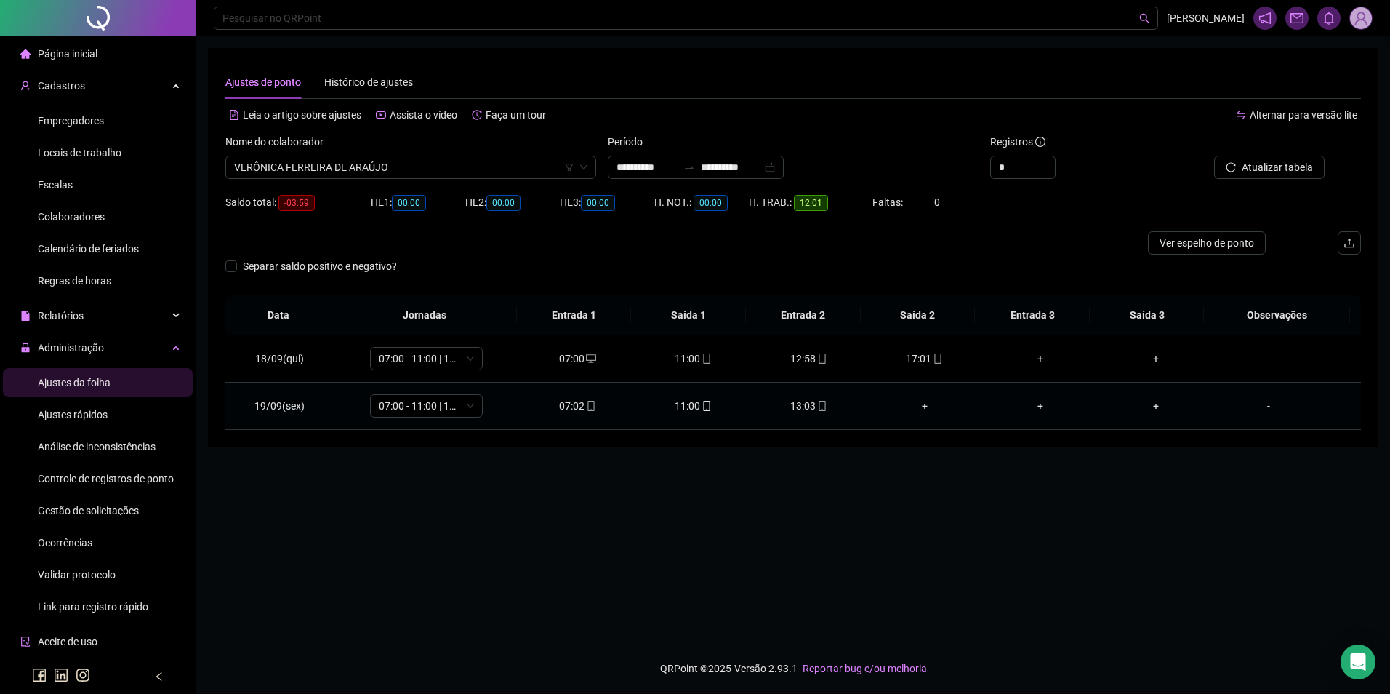
click at [817, 401] on icon "mobile" at bounding box center [822, 406] width 10 height 10
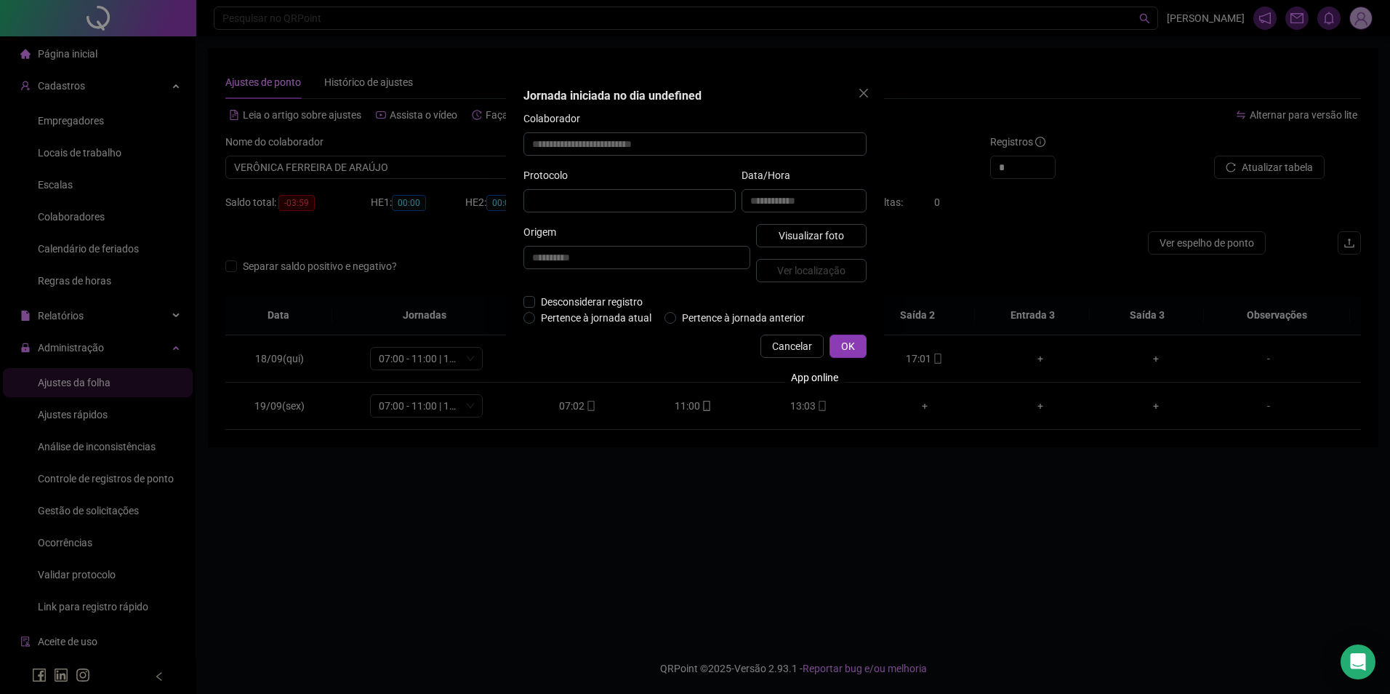
type input "**********"
click at [810, 236] on span "Visualizar foto" at bounding box center [811, 237] width 65 height 16
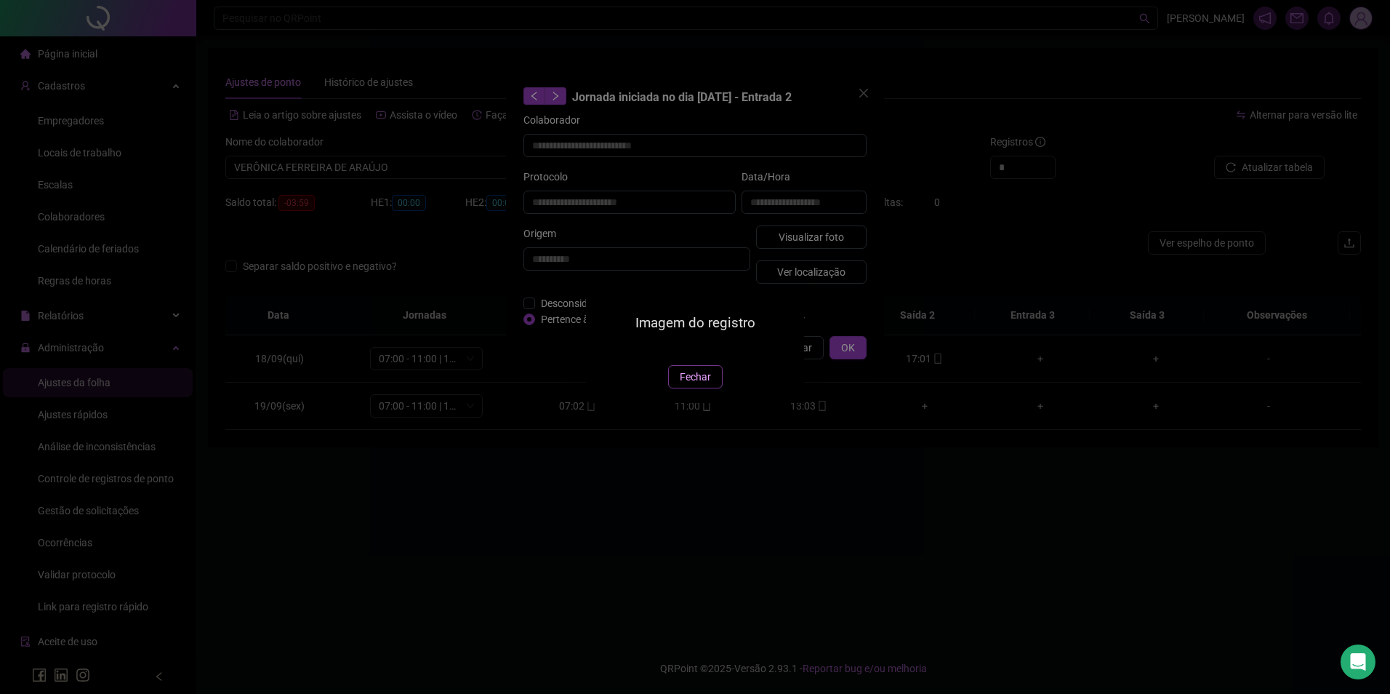
click at [704, 385] on span "Fechar" at bounding box center [695, 377] width 31 height 16
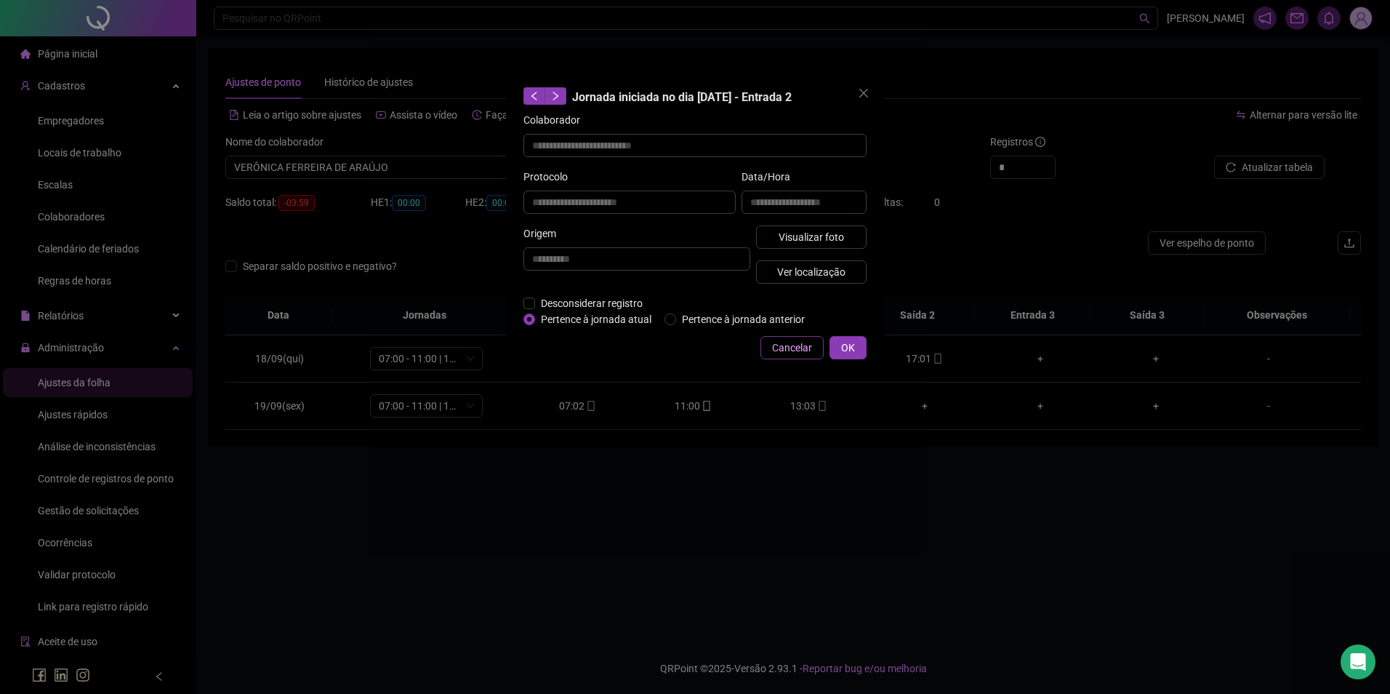
click at [782, 351] on span "Cancelar" at bounding box center [792, 348] width 40 height 16
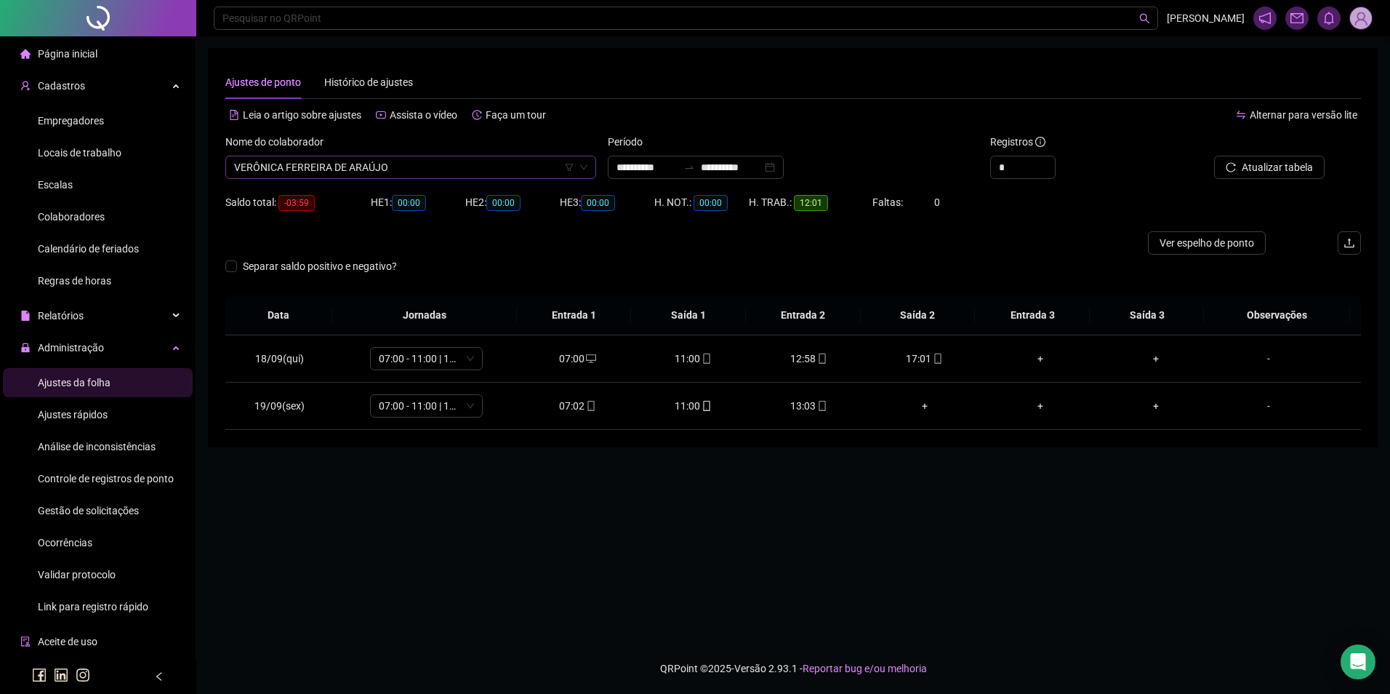
click at [448, 161] on span "VERÔNICA FERREIRA DE ARAÚJO" at bounding box center [410, 167] width 353 height 22
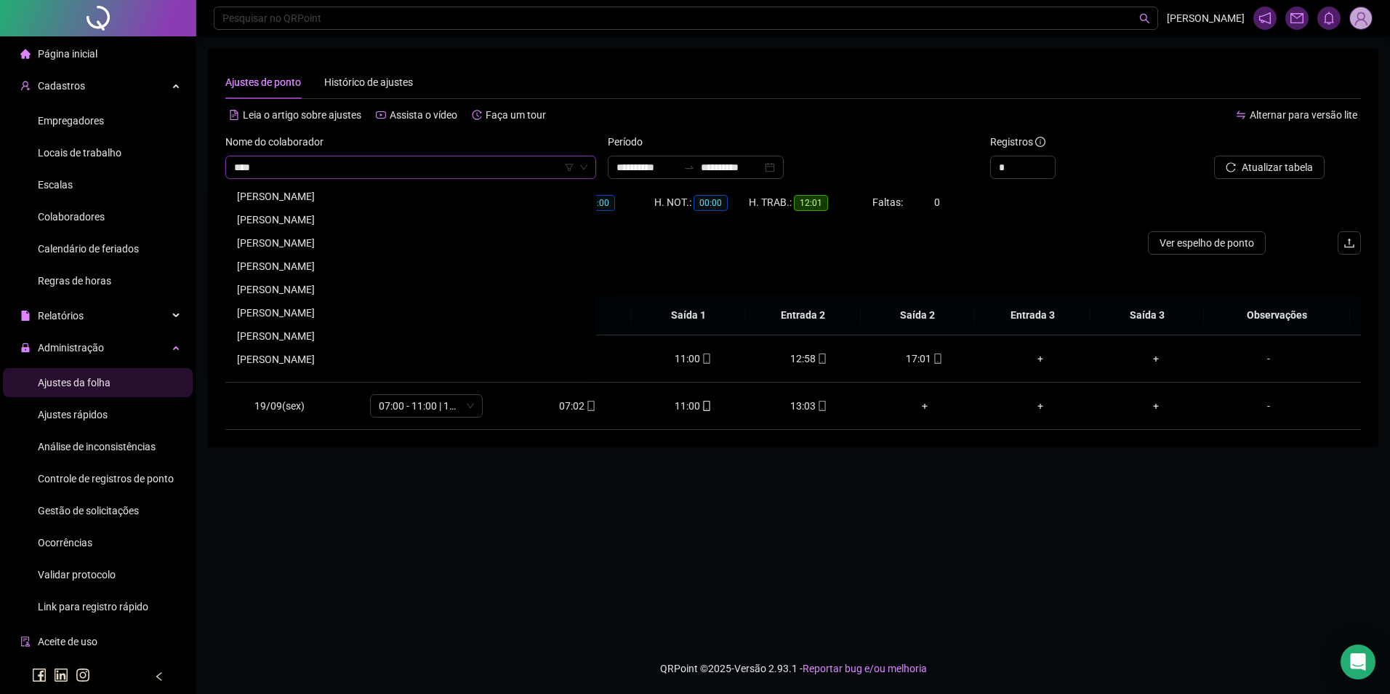
type input "*****"
click at [372, 201] on div "[PERSON_NAME]" at bounding box center [411, 196] width 348 height 16
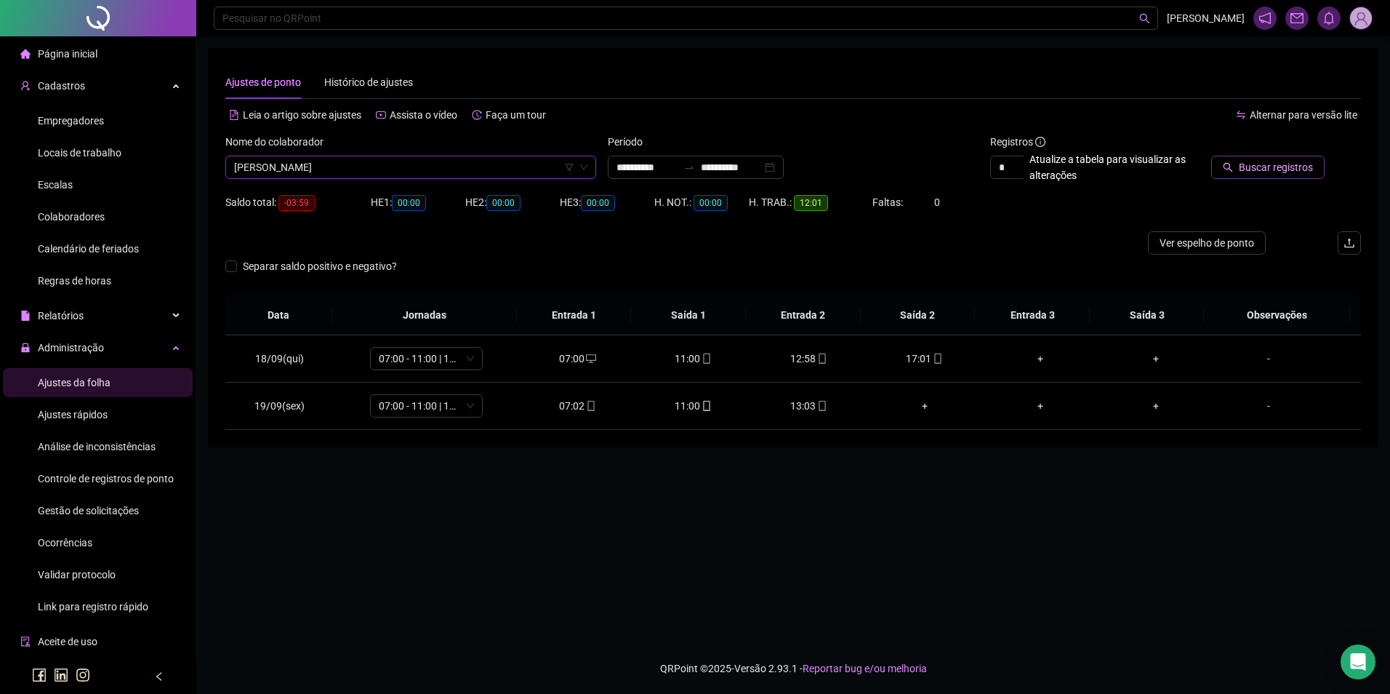
click at [1266, 170] on span "Buscar registros" at bounding box center [1276, 167] width 74 height 16
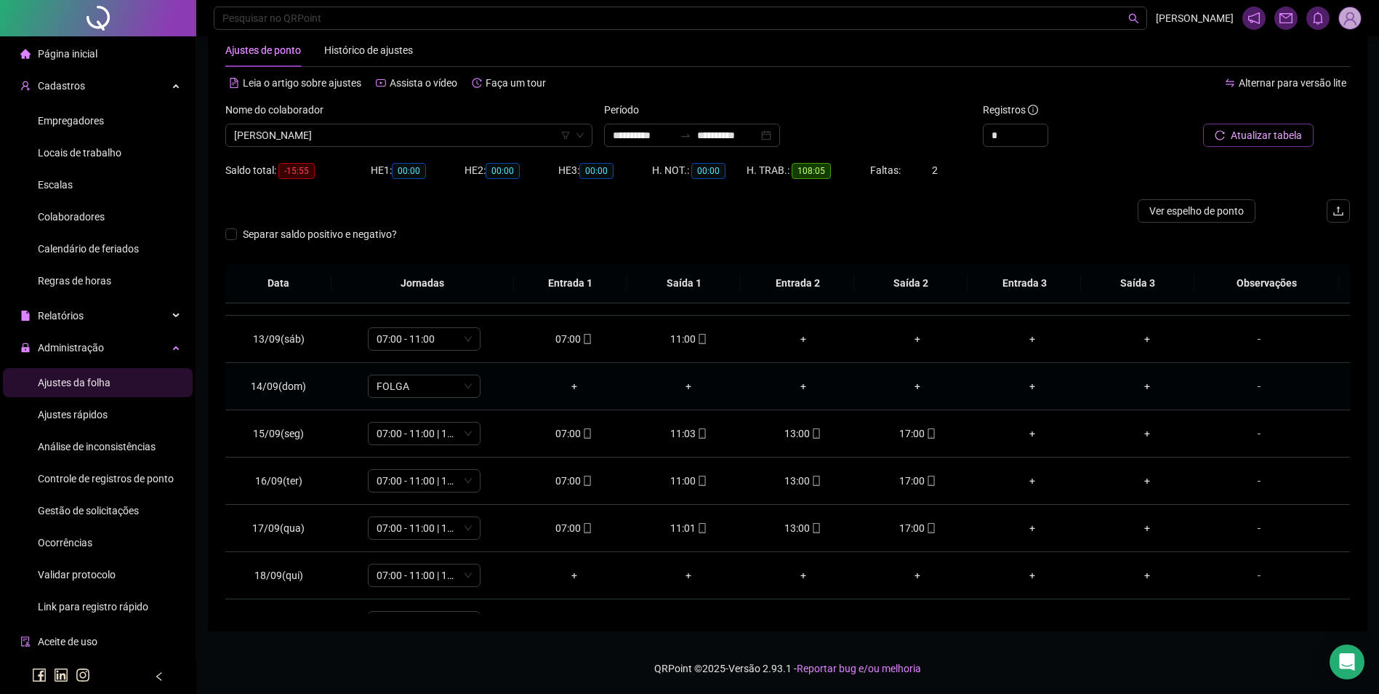
scroll to position [588, 0]
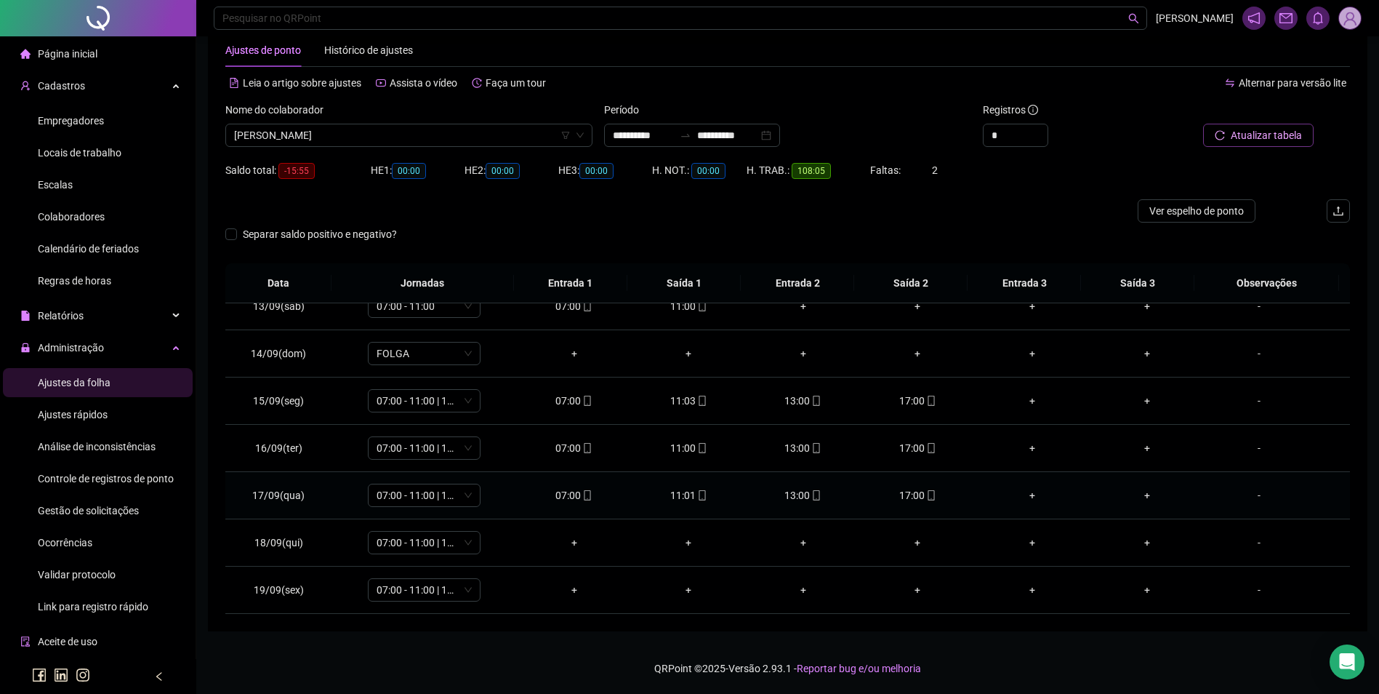
click at [925, 494] on span "mobile" at bounding box center [931, 495] width 12 height 10
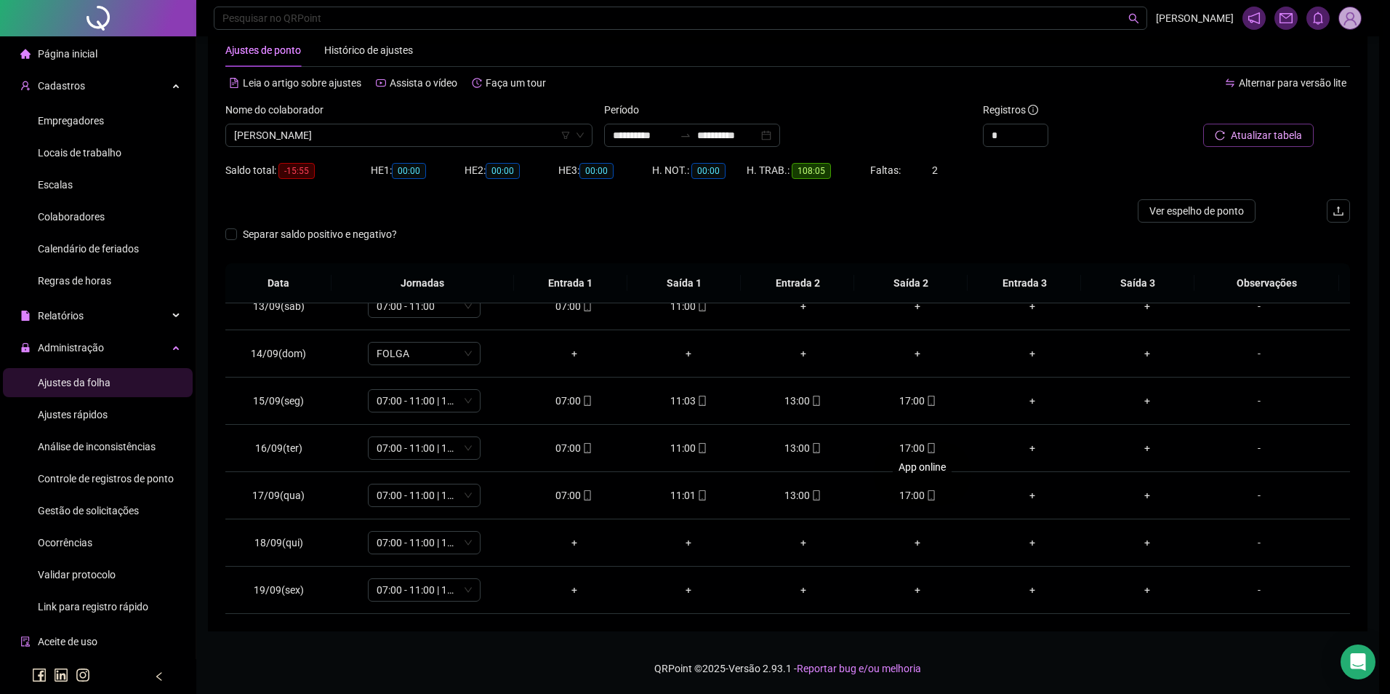
type input "**********"
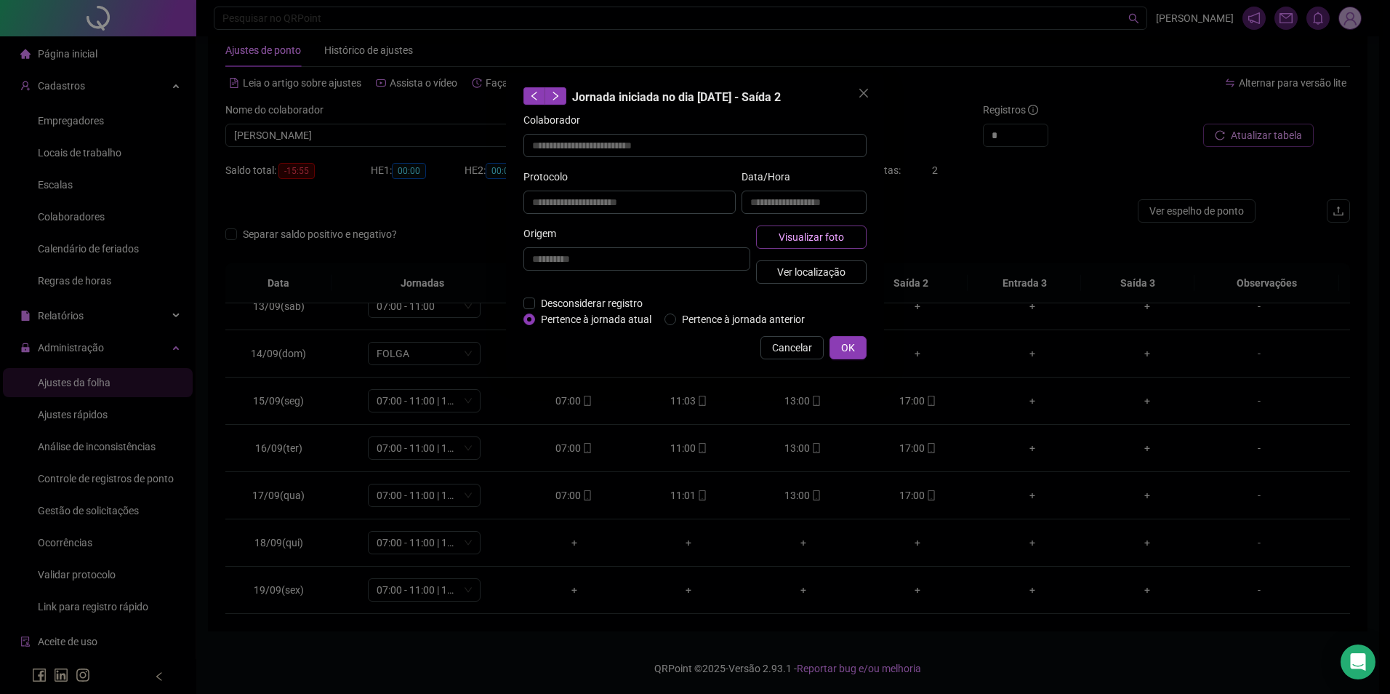
click at [797, 238] on span "Visualizar foto" at bounding box center [811, 237] width 65 height 16
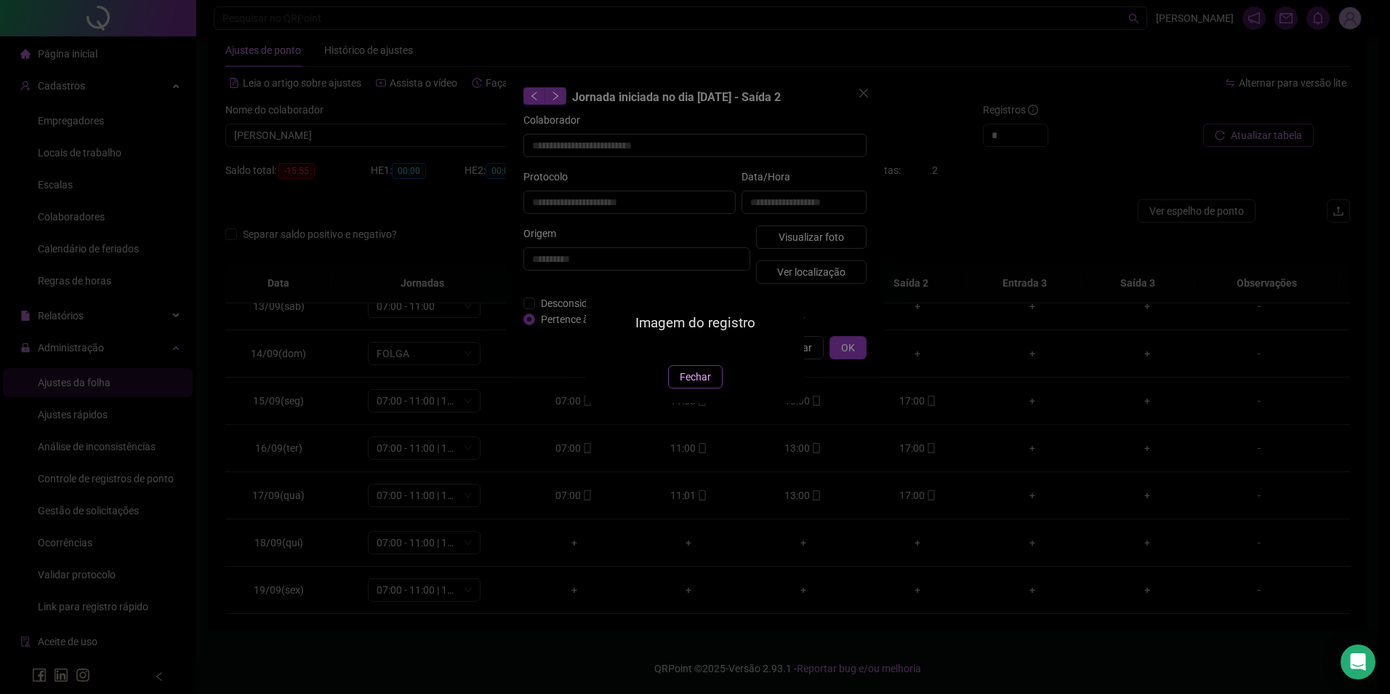
click at [701, 385] on span "Fechar" at bounding box center [695, 377] width 31 height 16
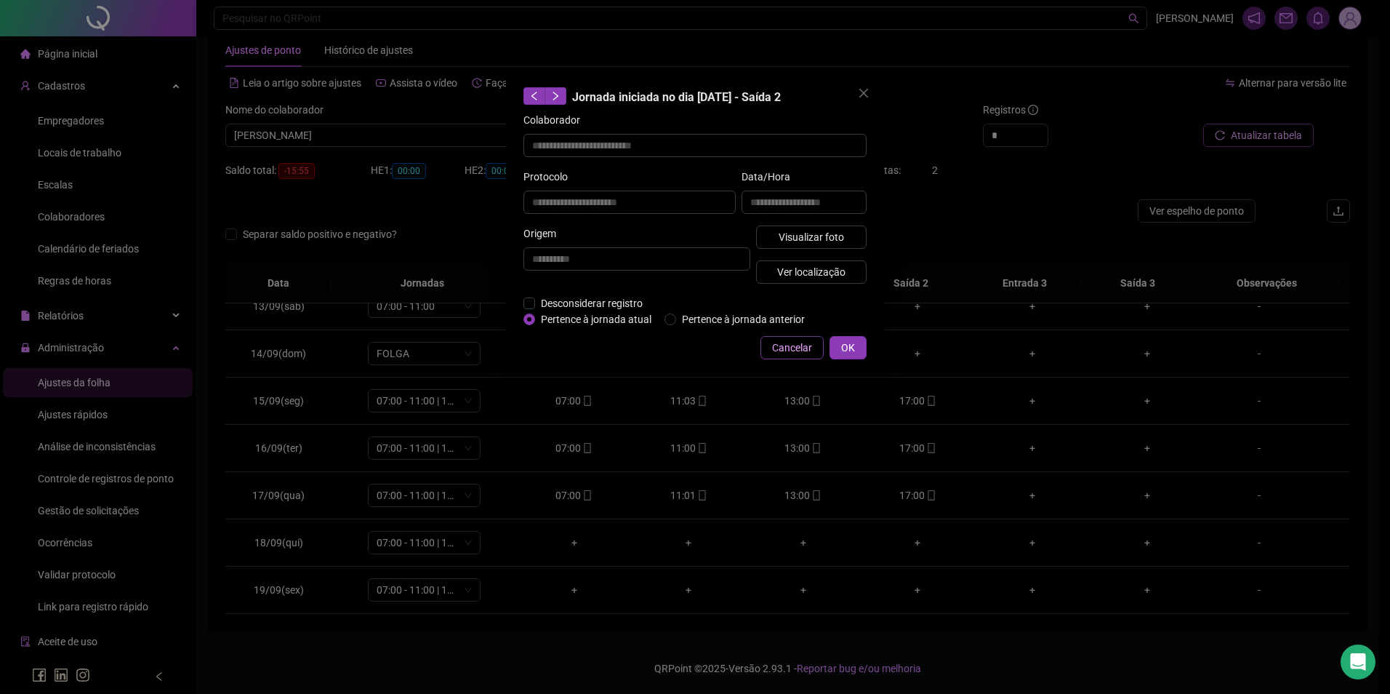
click at [798, 340] on span "Cancelar" at bounding box center [792, 348] width 40 height 16
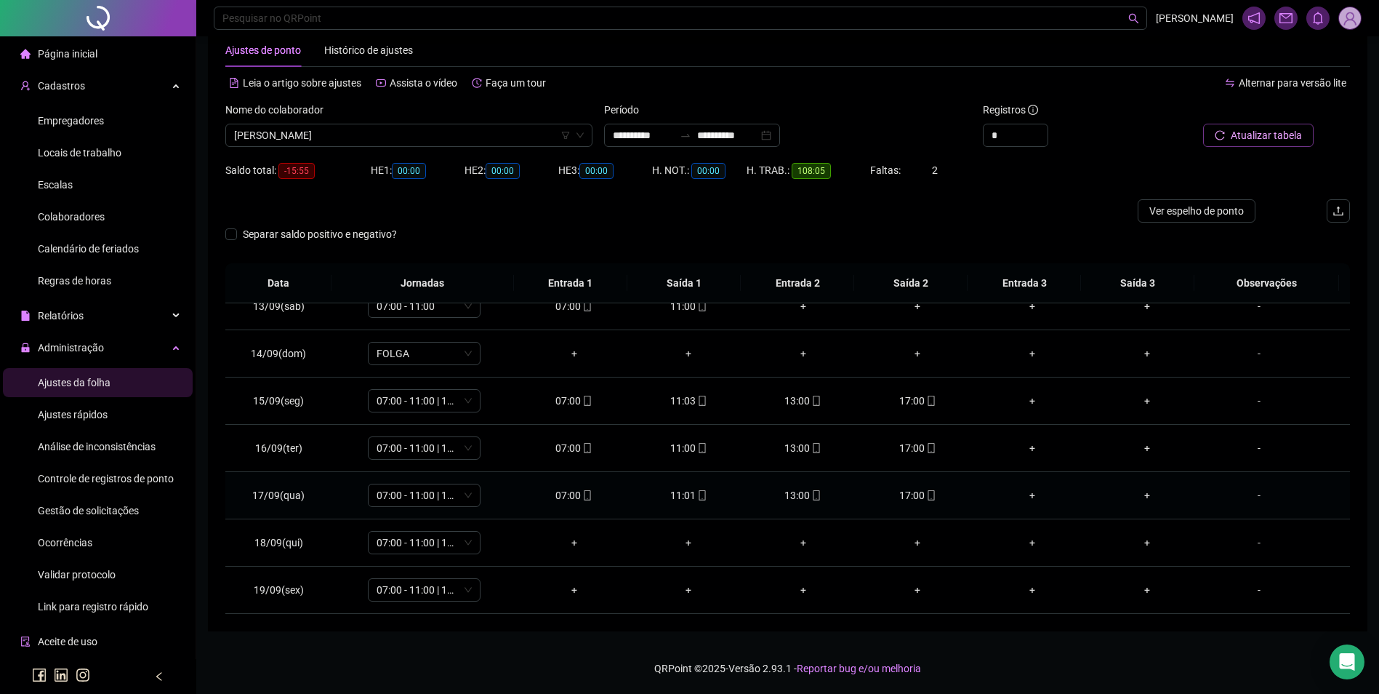
click at [702, 491] on div "11:01" at bounding box center [689, 495] width 92 height 16
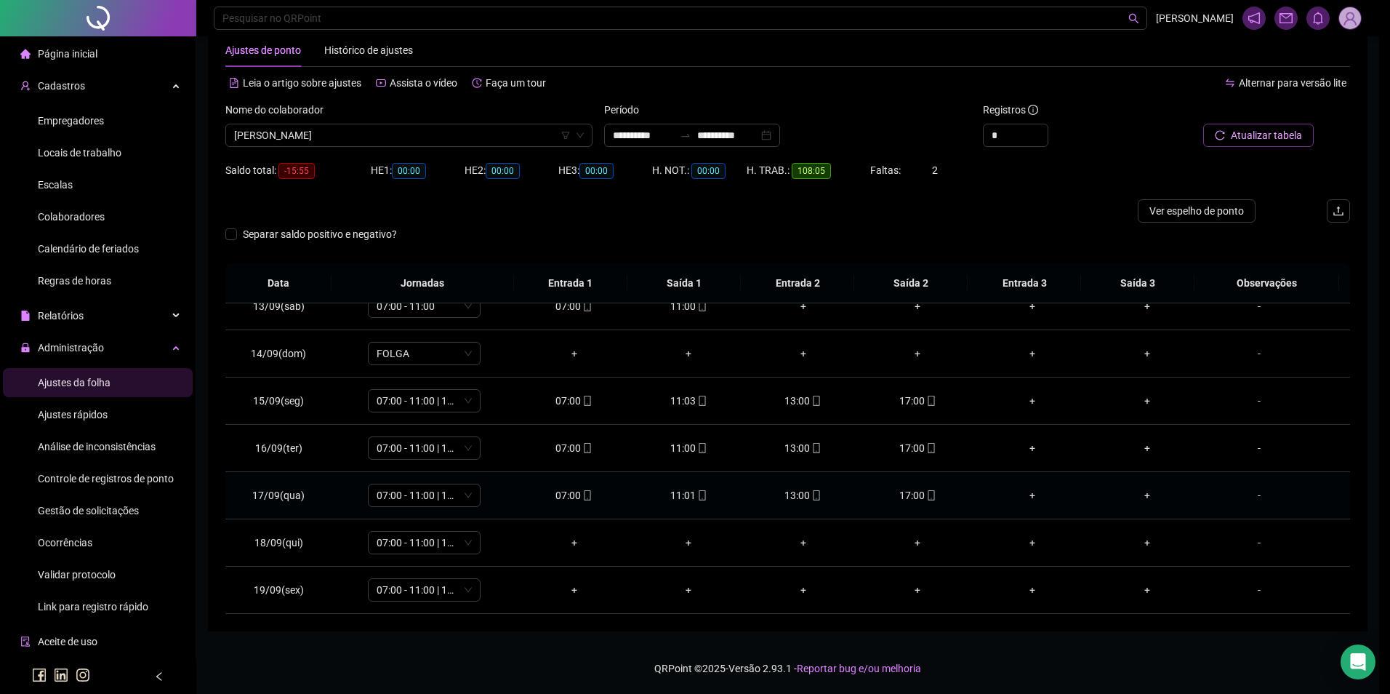
type input "**********"
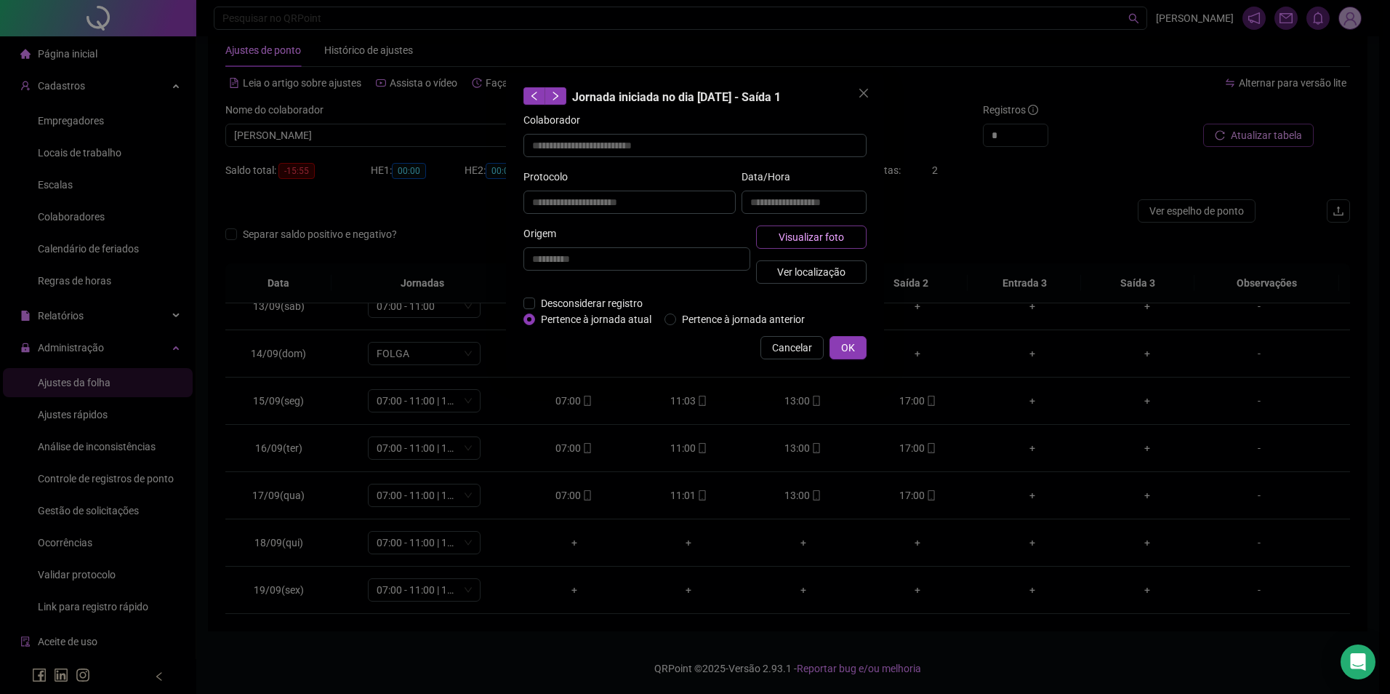
click at [821, 232] on span "Visualizar foto" at bounding box center [811, 237] width 65 height 16
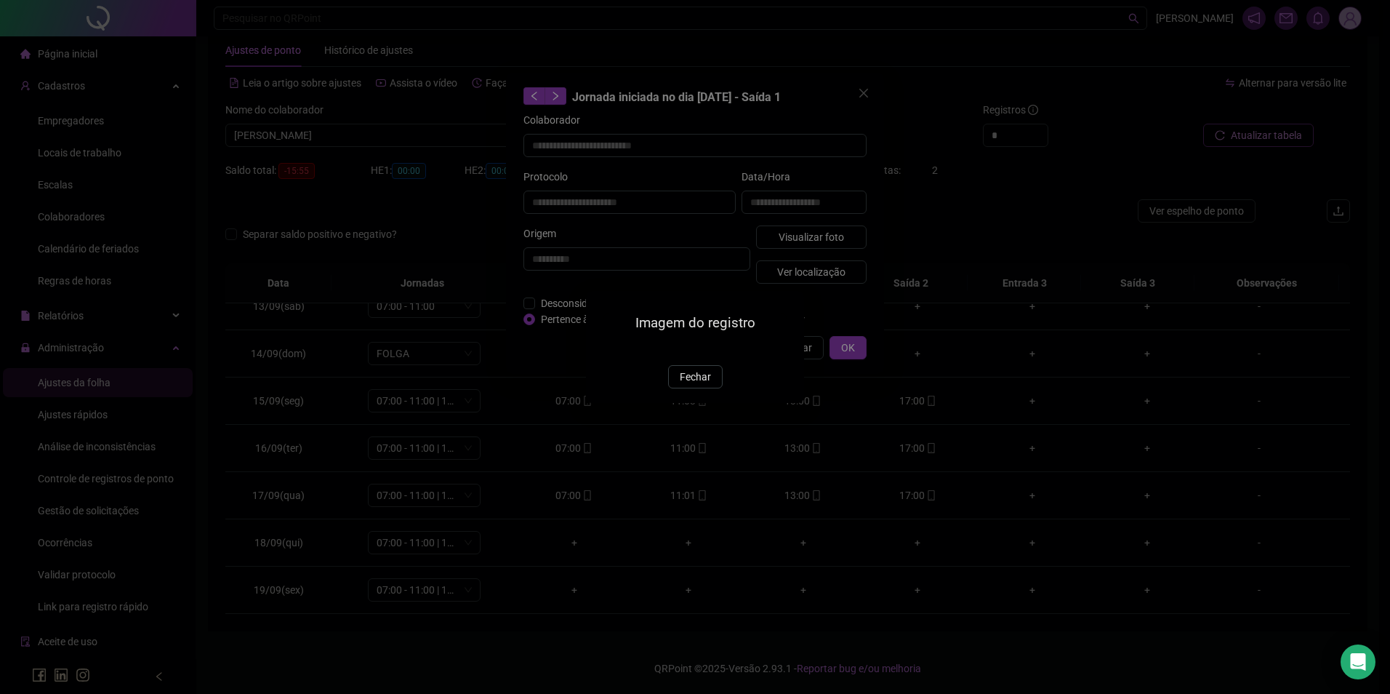
drag, startPoint x: 671, startPoint y: 459, endPoint x: 681, endPoint y: 453, distance: 11.1
click at [673, 388] on button "Fechar" at bounding box center [695, 376] width 55 height 23
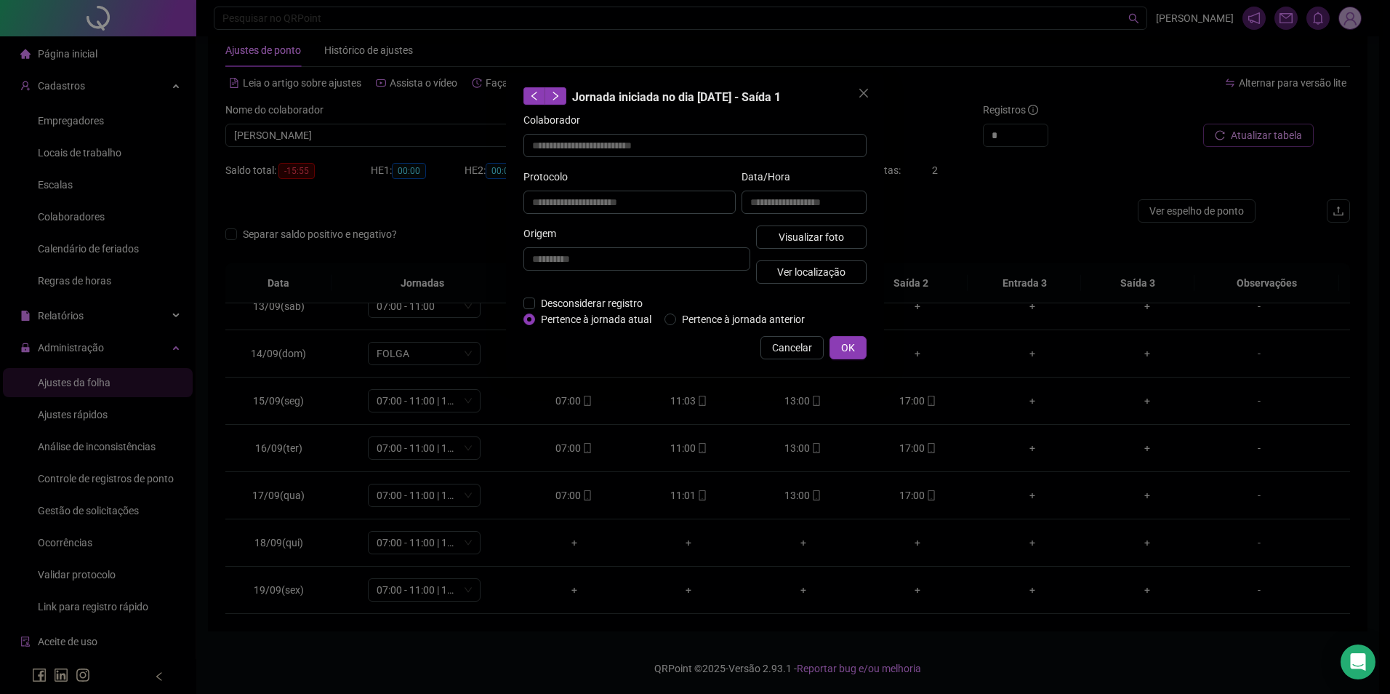
click at [783, 350] on span "Cancelar" at bounding box center [792, 348] width 40 height 16
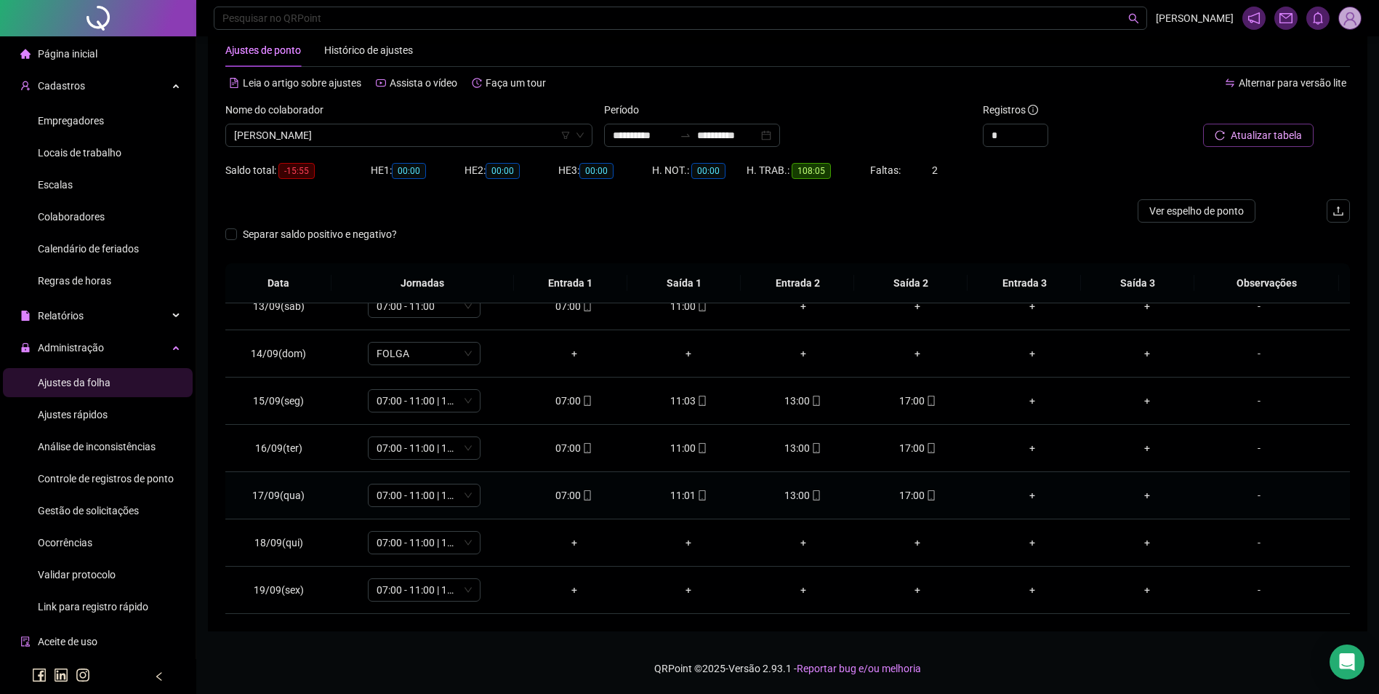
click at [575, 500] on div "07:00" at bounding box center [575, 495] width 92 height 16
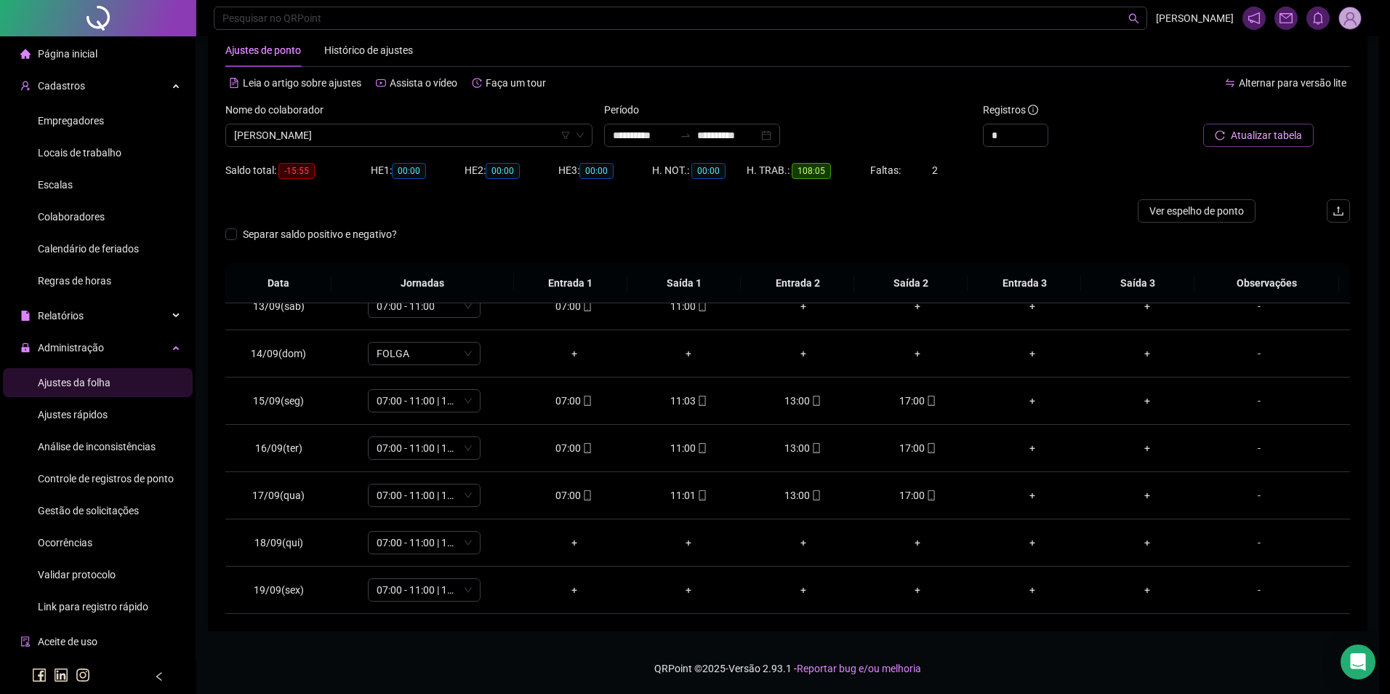
type input "**********"
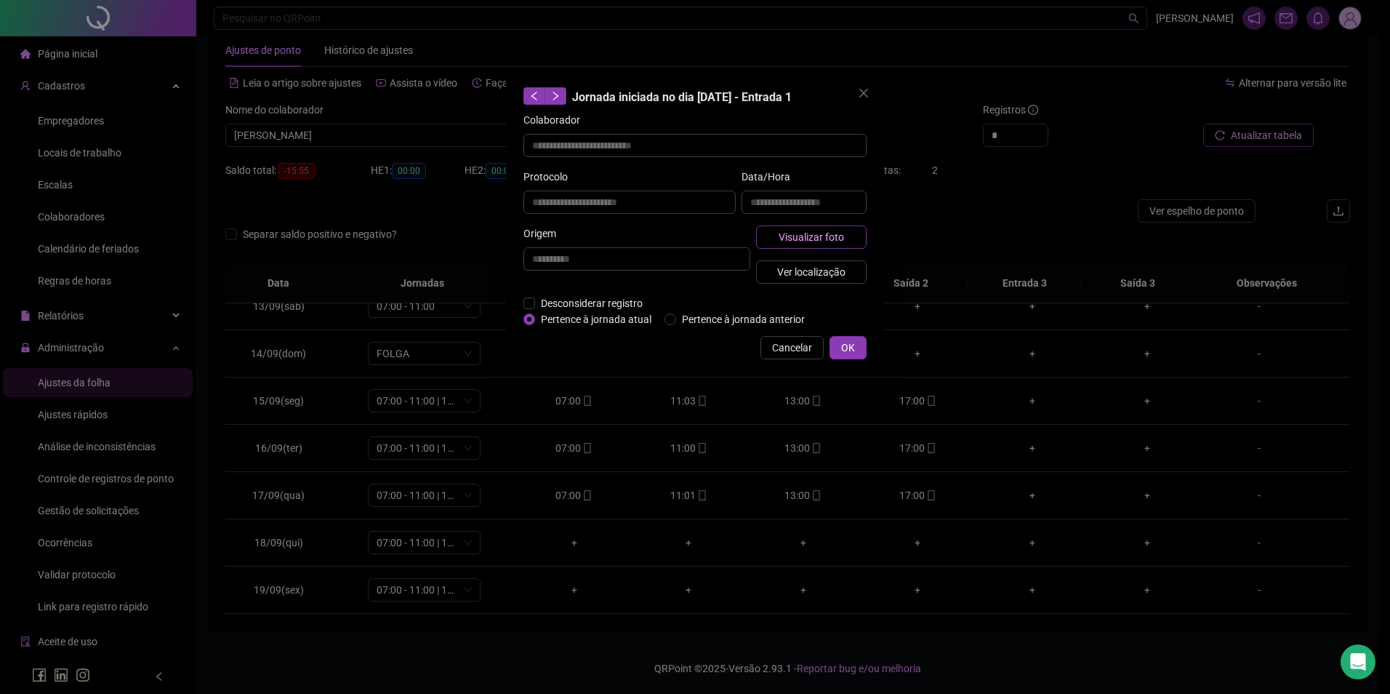
click at [795, 228] on button "Visualizar foto" at bounding box center [811, 236] width 111 height 23
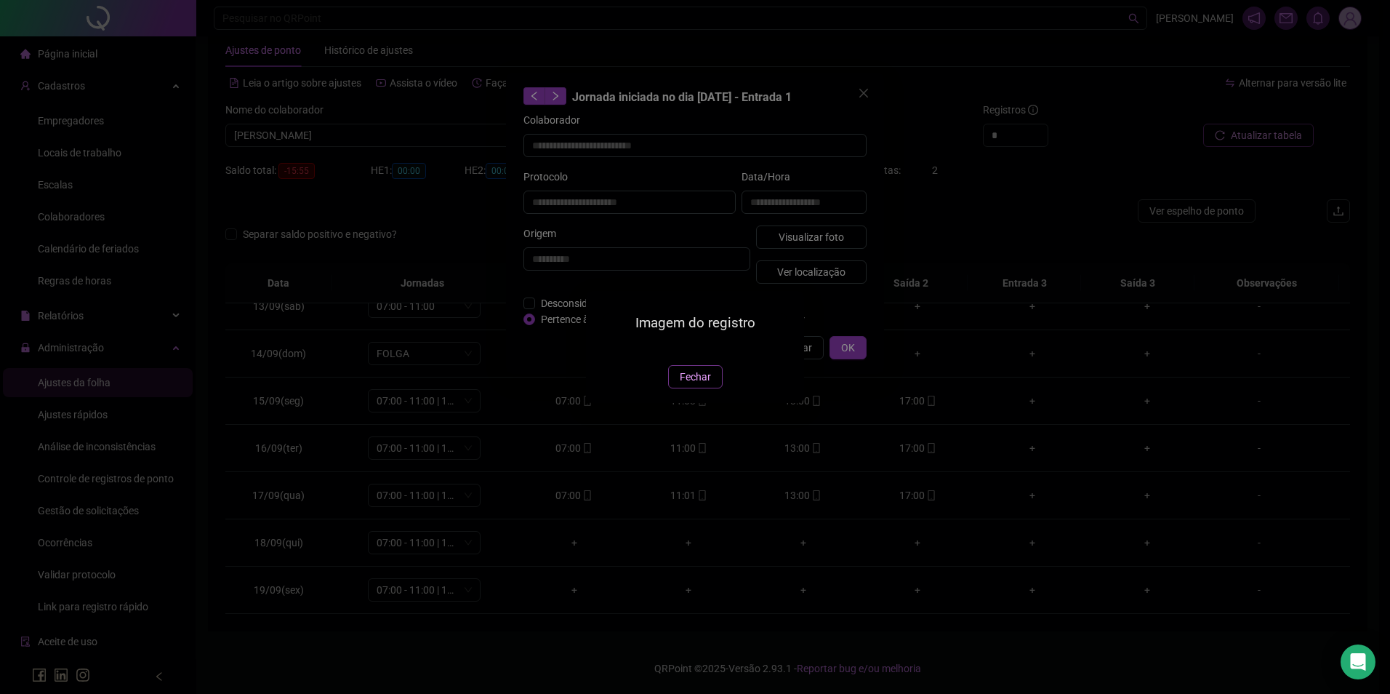
click at [679, 388] on button "Fechar" at bounding box center [695, 376] width 55 height 23
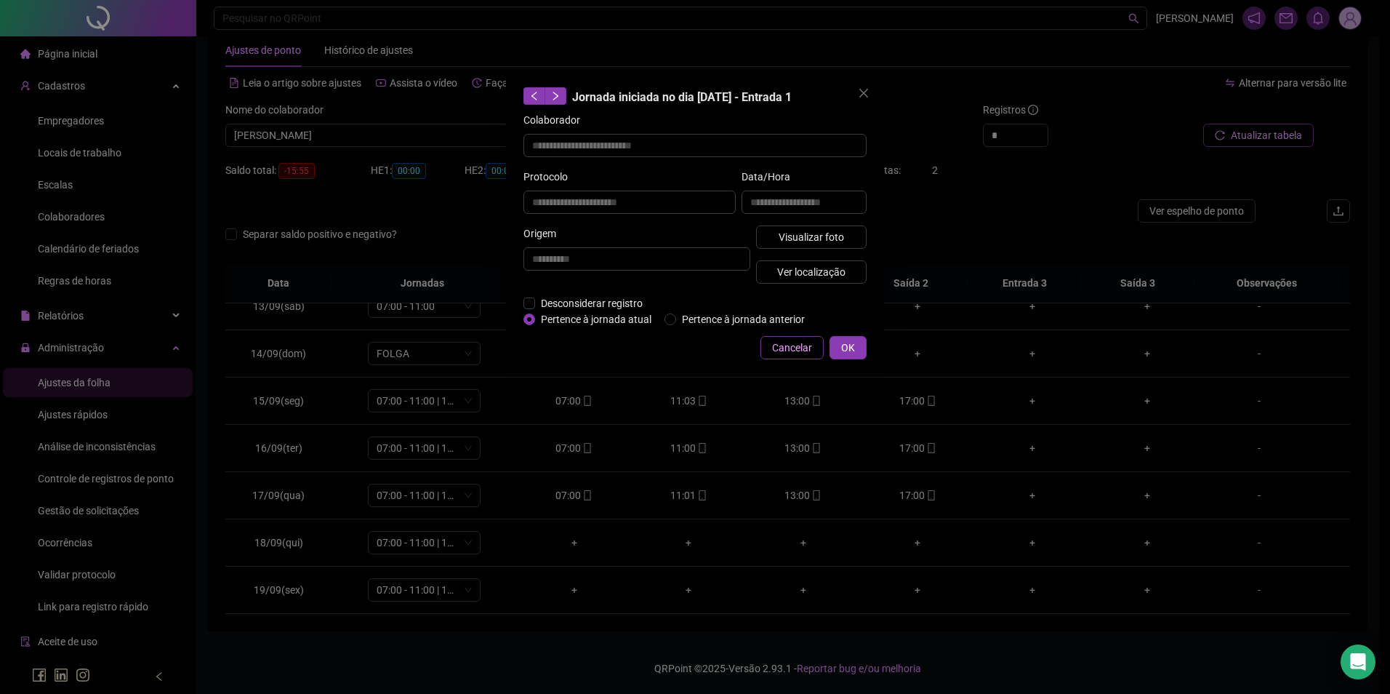
click at [787, 348] on span "Cancelar" at bounding box center [792, 348] width 40 height 16
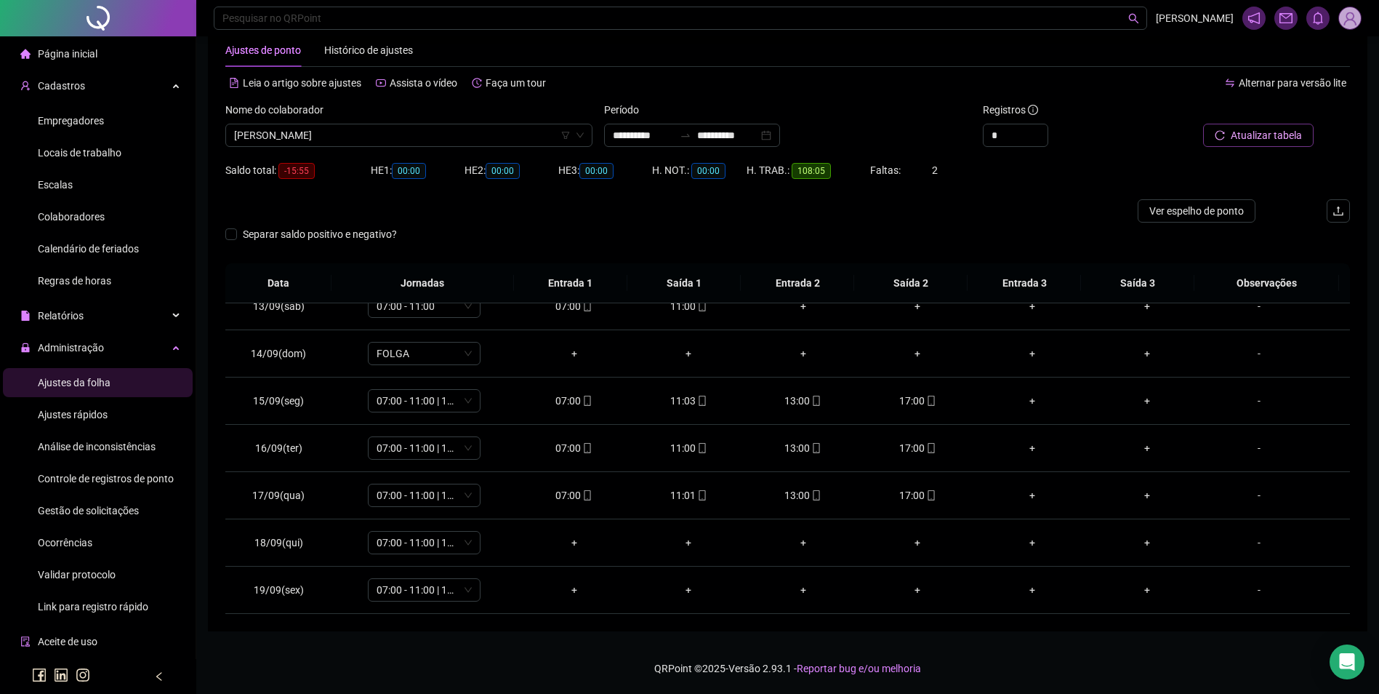
click at [107, 502] on div "Gestão de solicitações" at bounding box center [88, 510] width 101 height 29
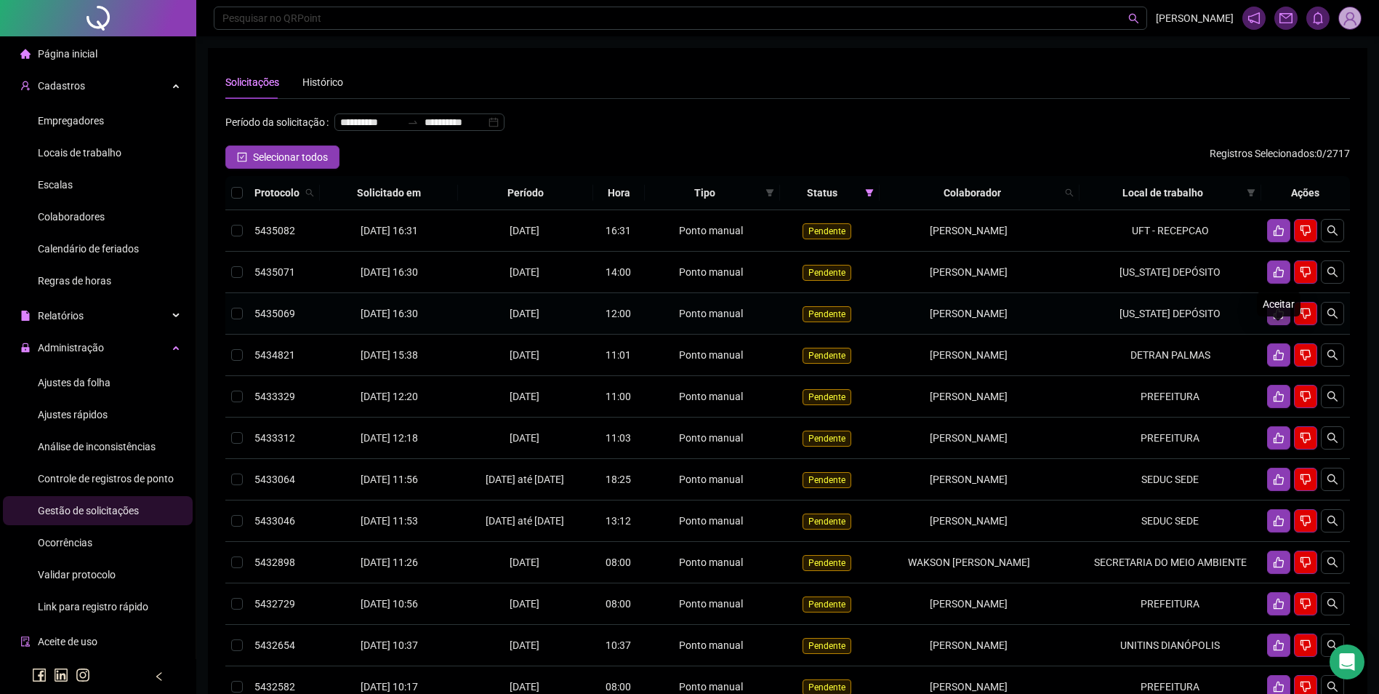
click at [1280, 319] on icon "like" at bounding box center [1279, 313] width 10 height 11
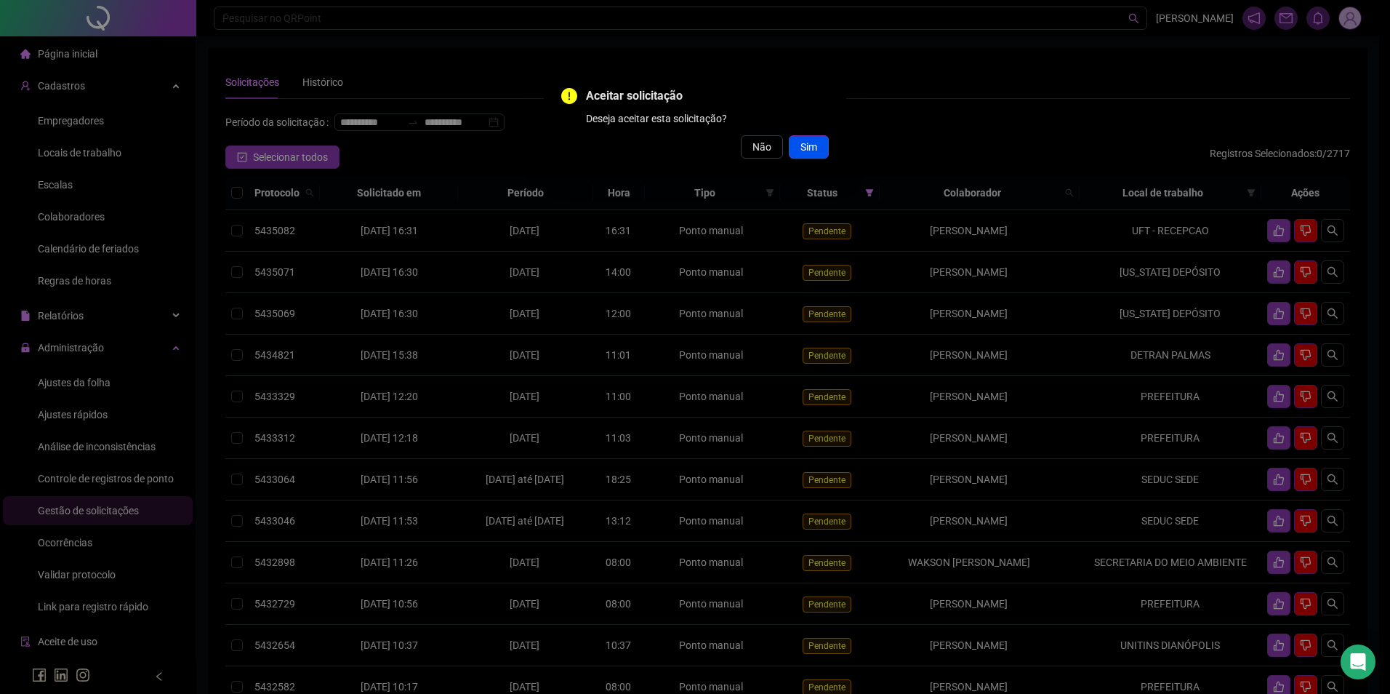
click at [819, 148] on button "Sim" at bounding box center [809, 146] width 40 height 23
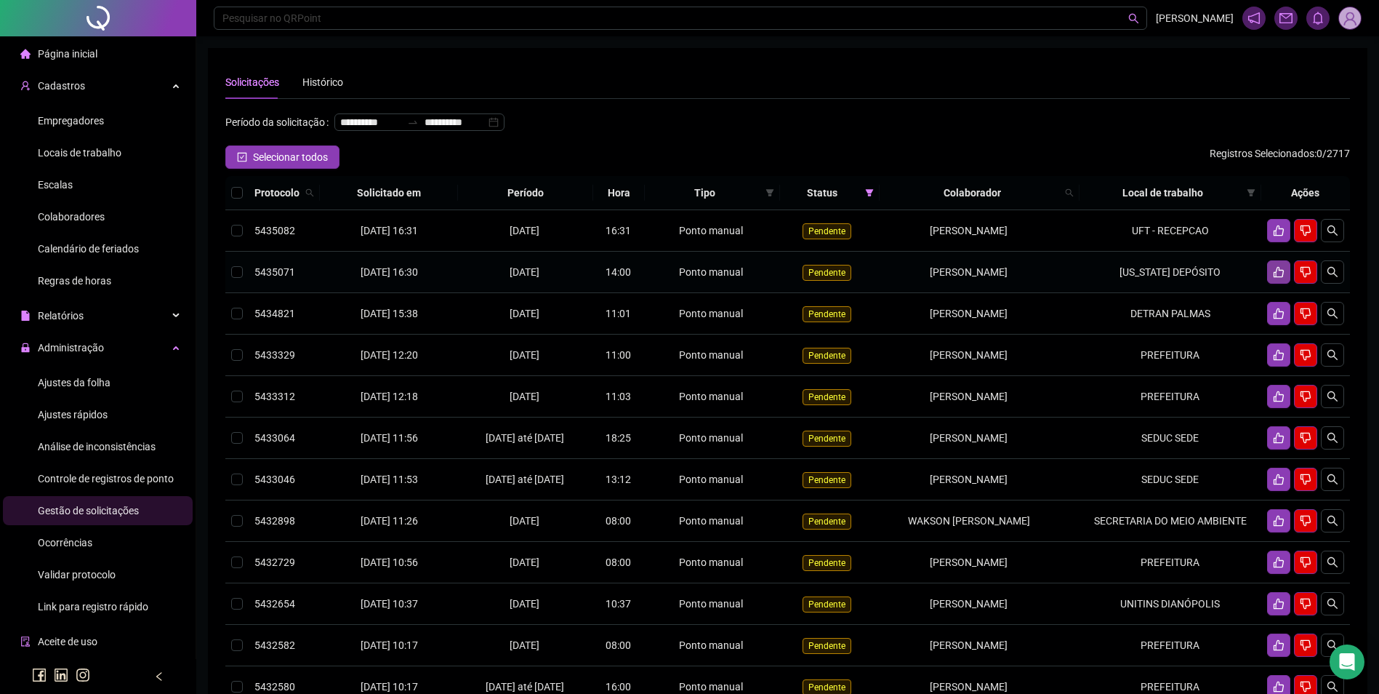
click at [1280, 278] on icon "like" at bounding box center [1279, 272] width 12 height 12
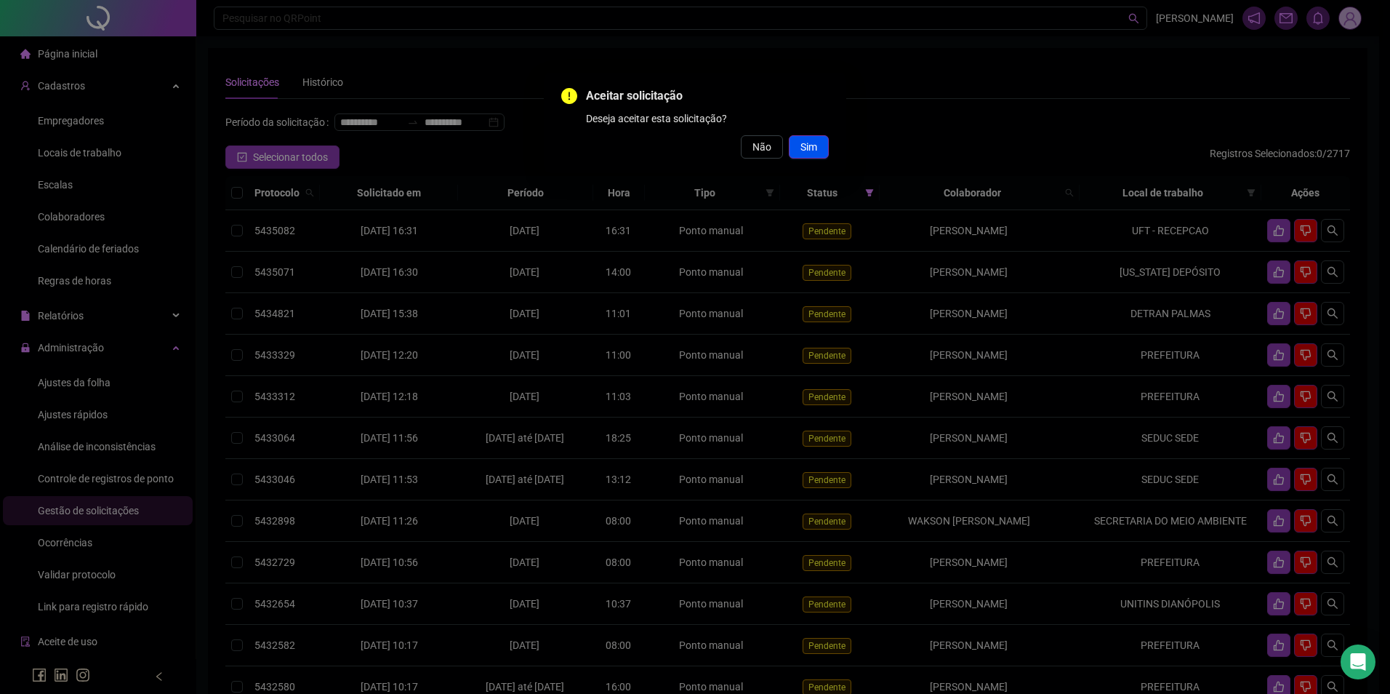
click at [814, 143] on span "Sim" at bounding box center [809, 147] width 17 height 16
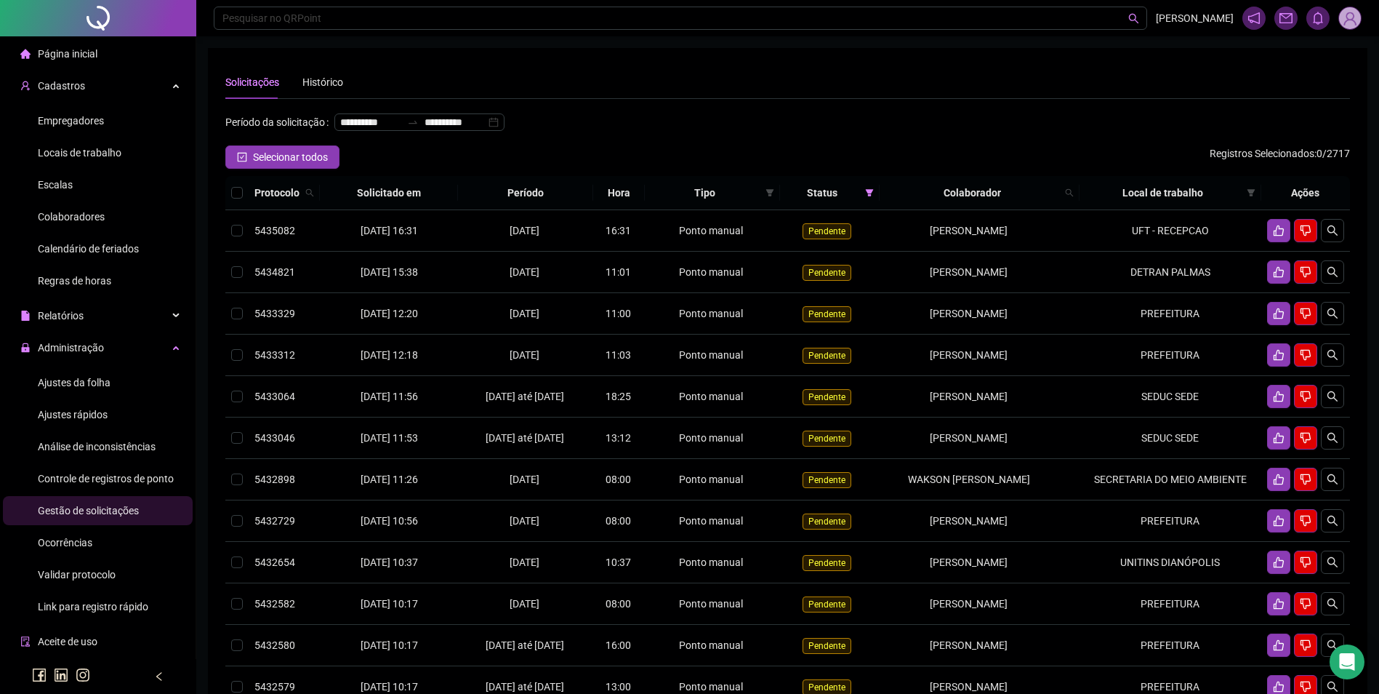
click at [101, 385] on span "Ajustes da folha" at bounding box center [74, 383] width 73 height 12
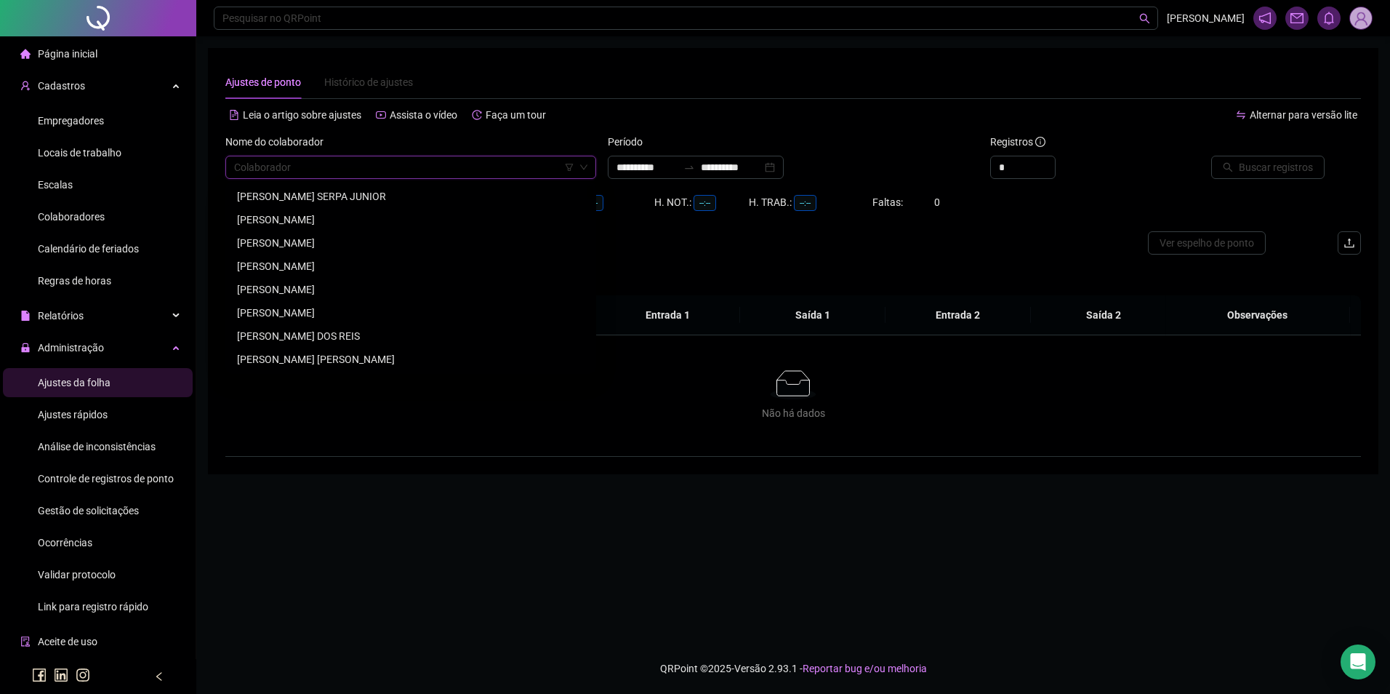
click at [446, 168] on input "search" at bounding box center [404, 167] width 340 height 22
type input "**********"
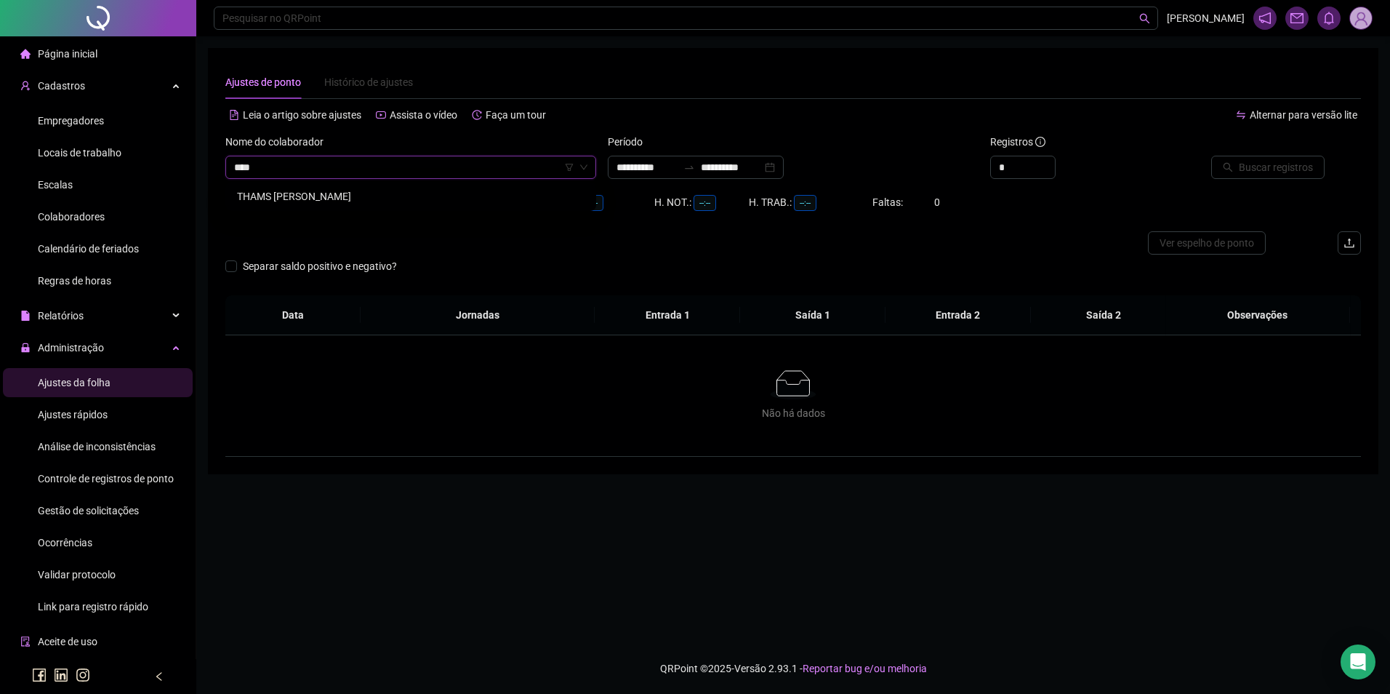
type input "*****"
click at [1276, 159] on span "Buscar registros" at bounding box center [1276, 167] width 74 height 16
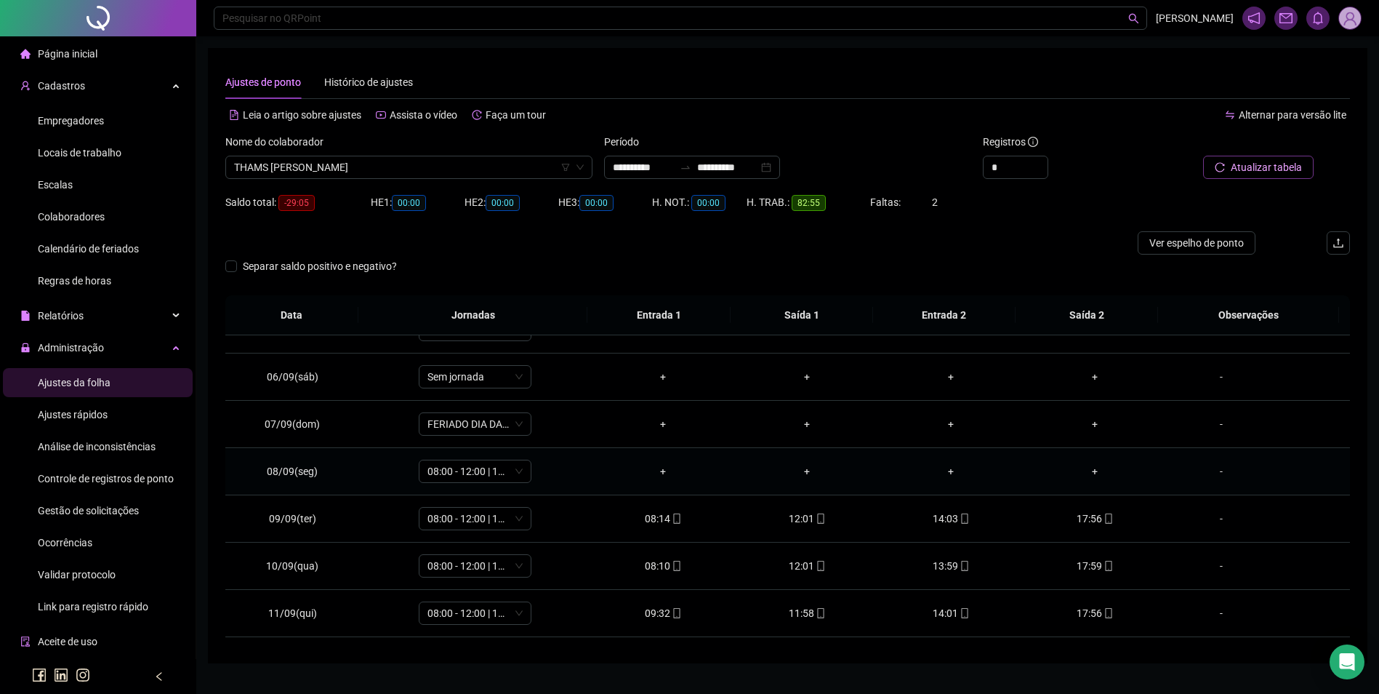
scroll to position [73, 0]
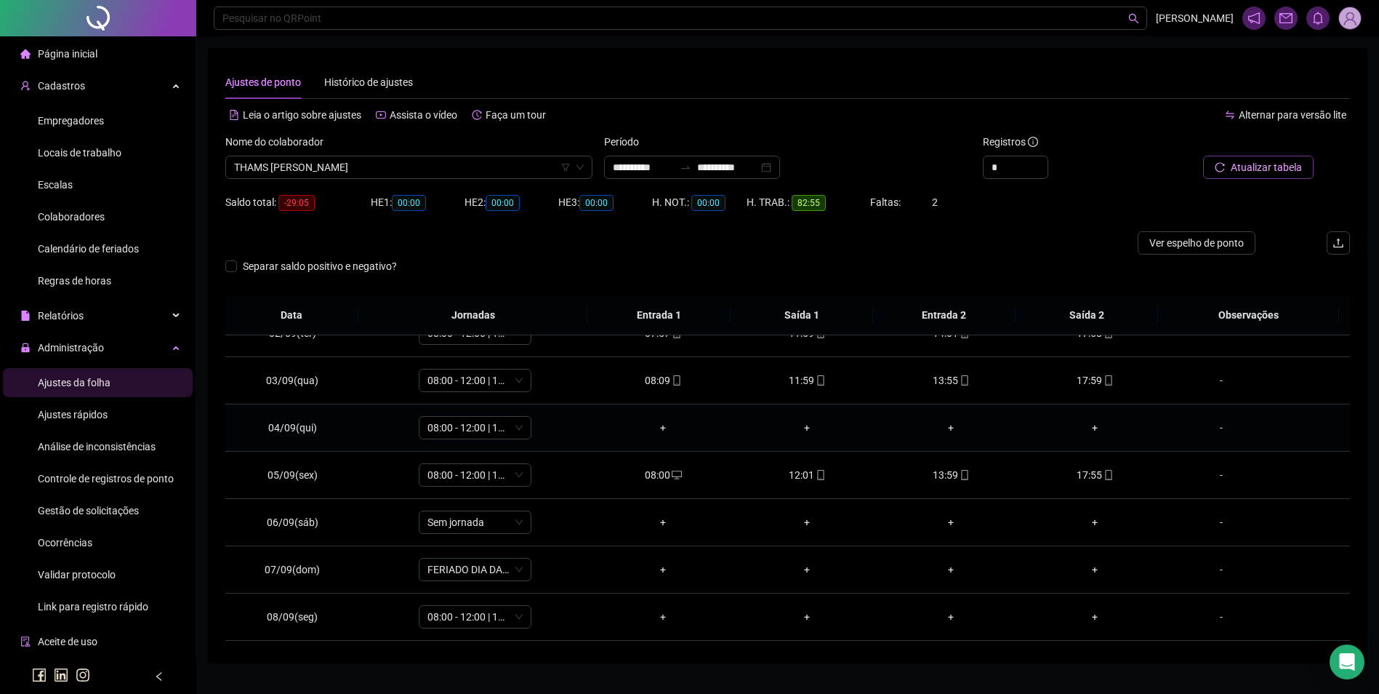
click at [1211, 428] on div "-" at bounding box center [1222, 428] width 86 height 16
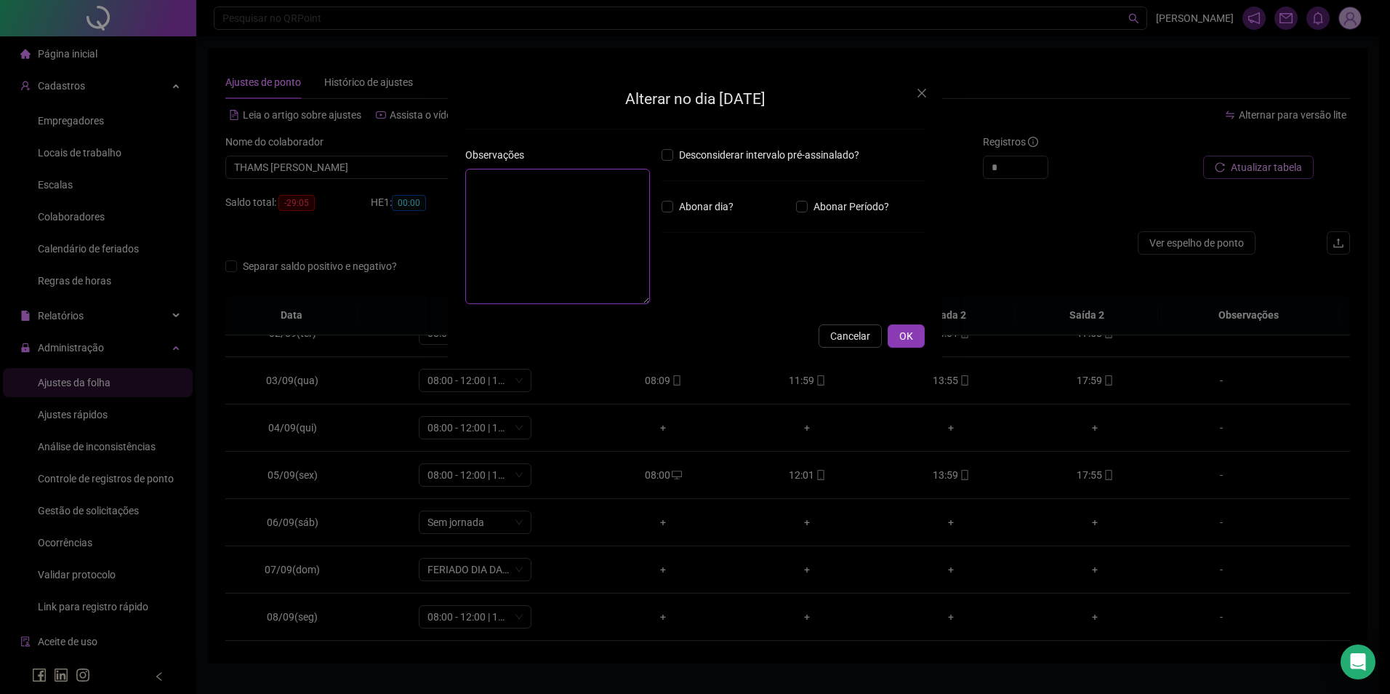
click at [611, 222] on textarea at bounding box center [557, 236] width 185 height 135
type textarea "*****"
click at [915, 337] on button "OK" at bounding box center [906, 335] width 37 height 23
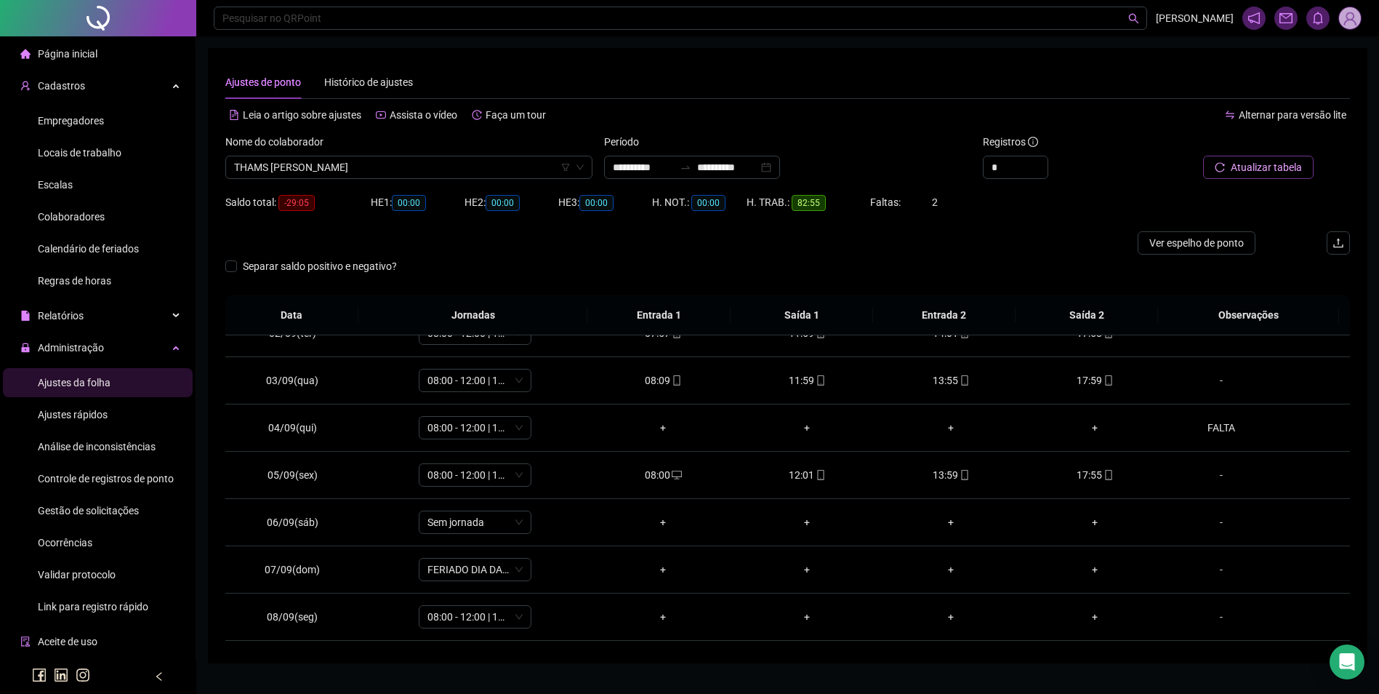
click at [1269, 167] on span "Atualizar tabela" at bounding box center [1266, 167] width 71 height 16
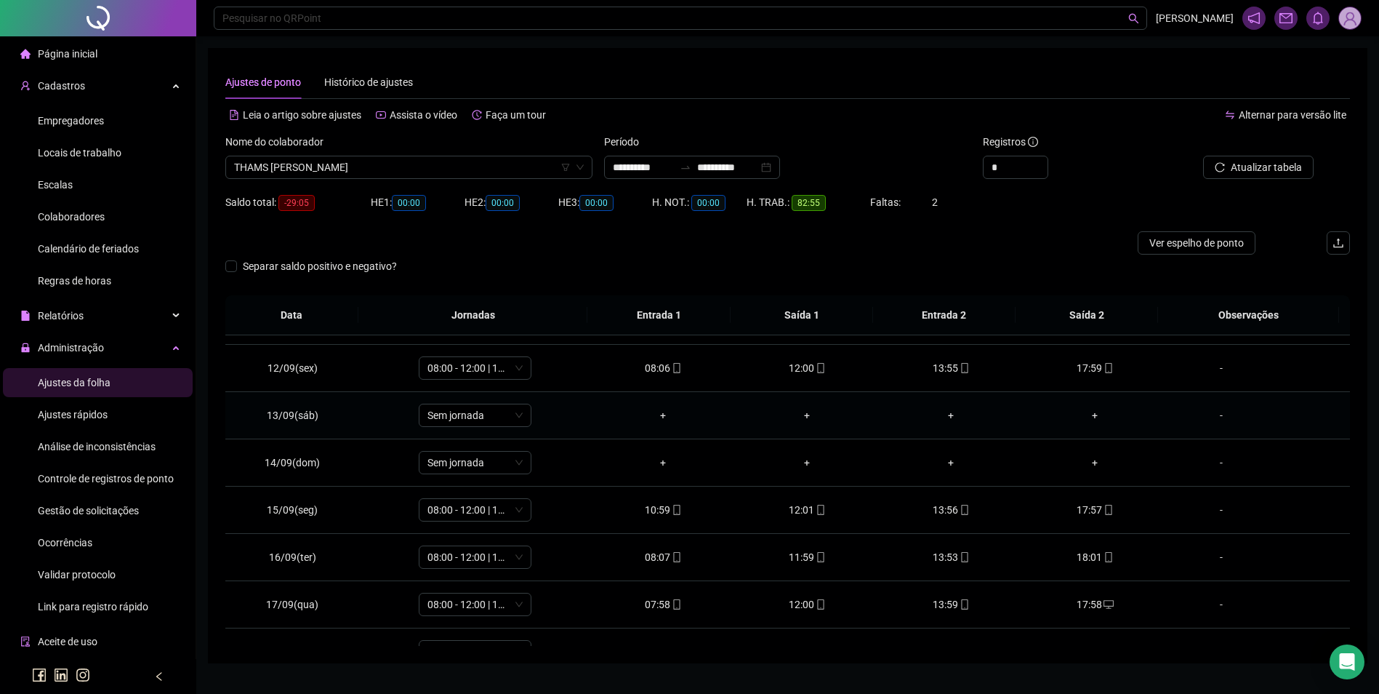
scroll to position [540, 0]
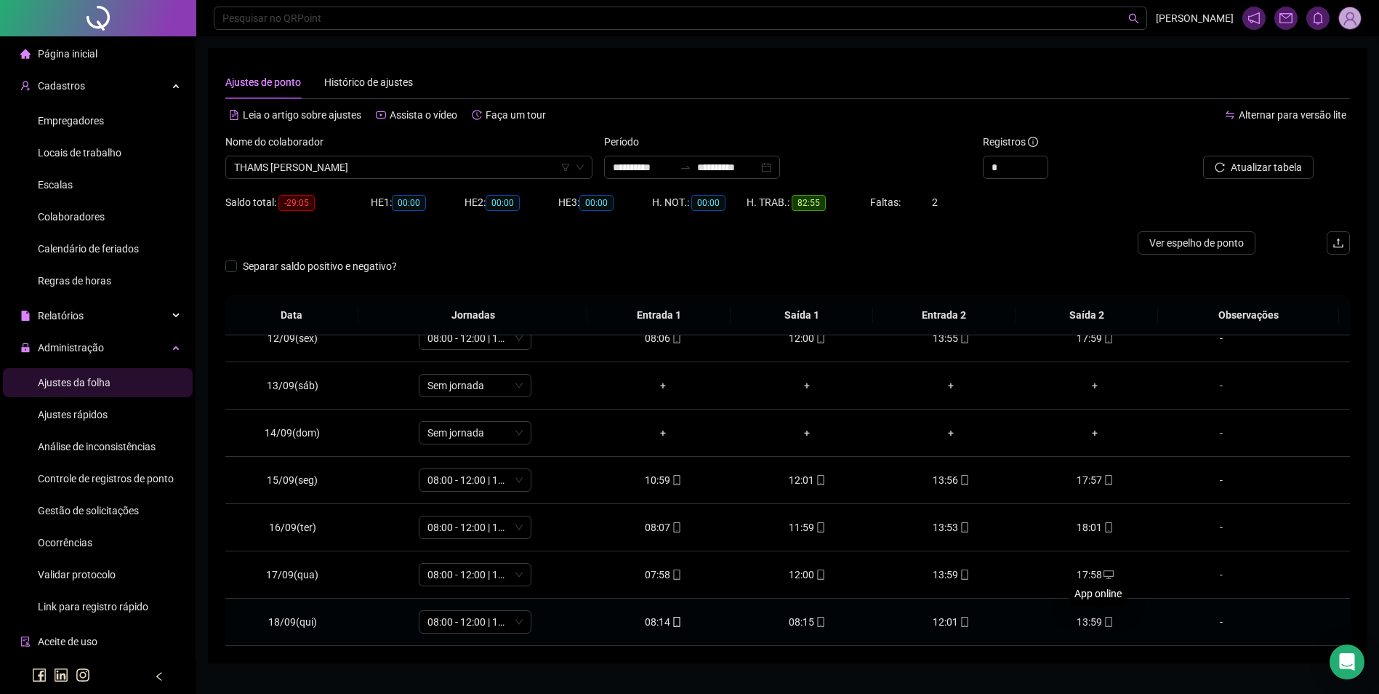
click at [1104, 623] on icon "mobile" at bounding box center [1109, 622] width 10 height 10
type input "**********"
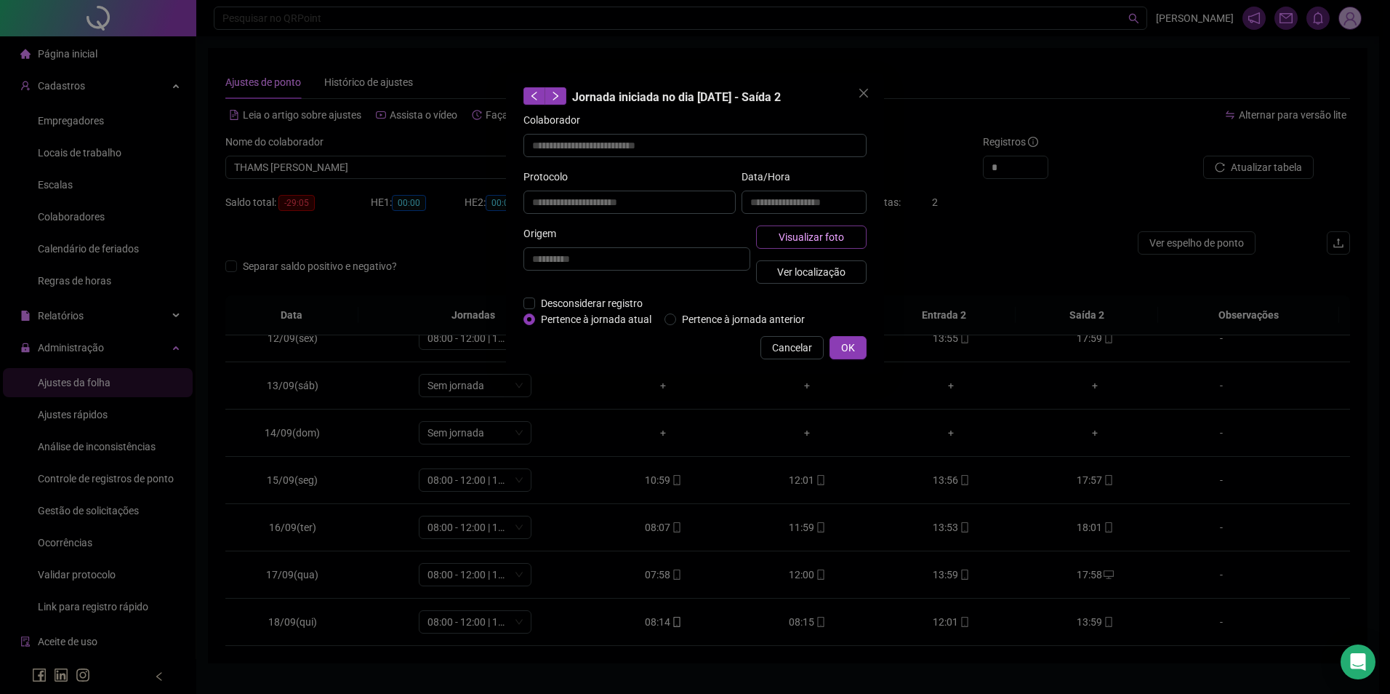
click at [843, 235] on span "Visualizar foto" at bounding box center [811, 237] width 65 height 16
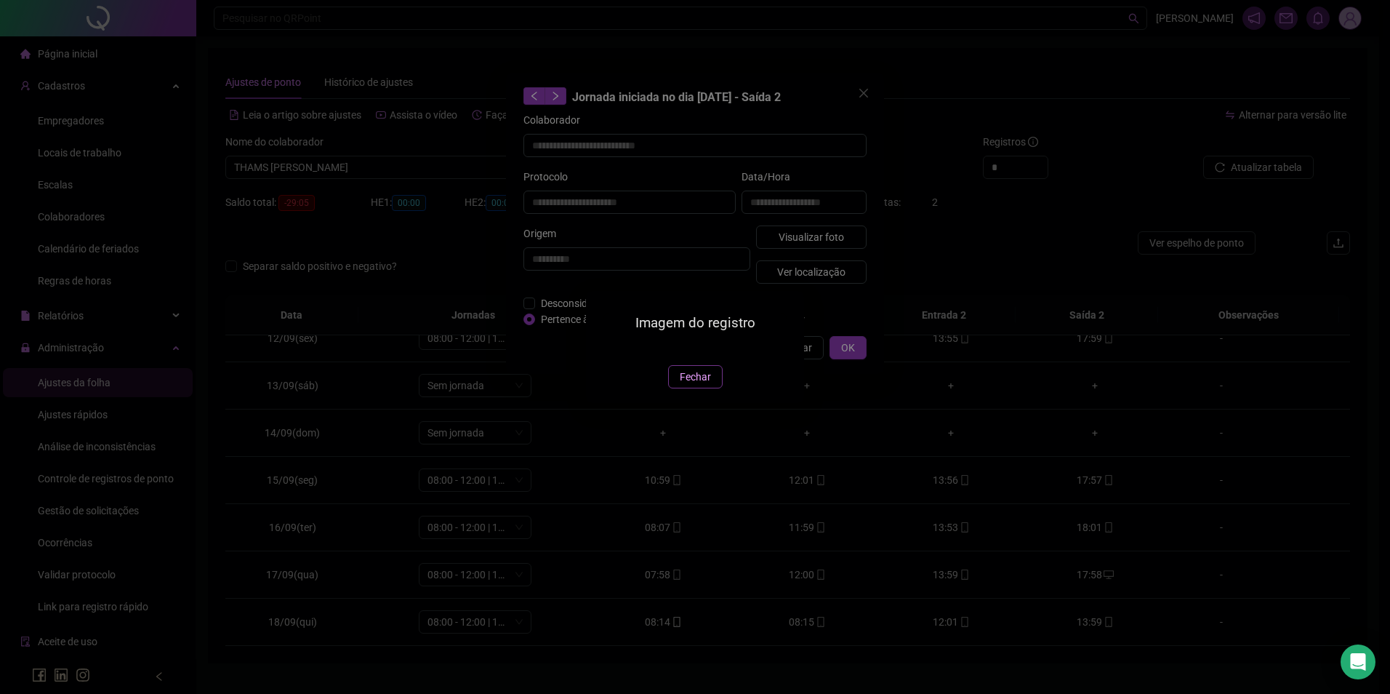
click at [697, 388] on button "Fechar" at bounding box center [695, 376] width 55 height 23
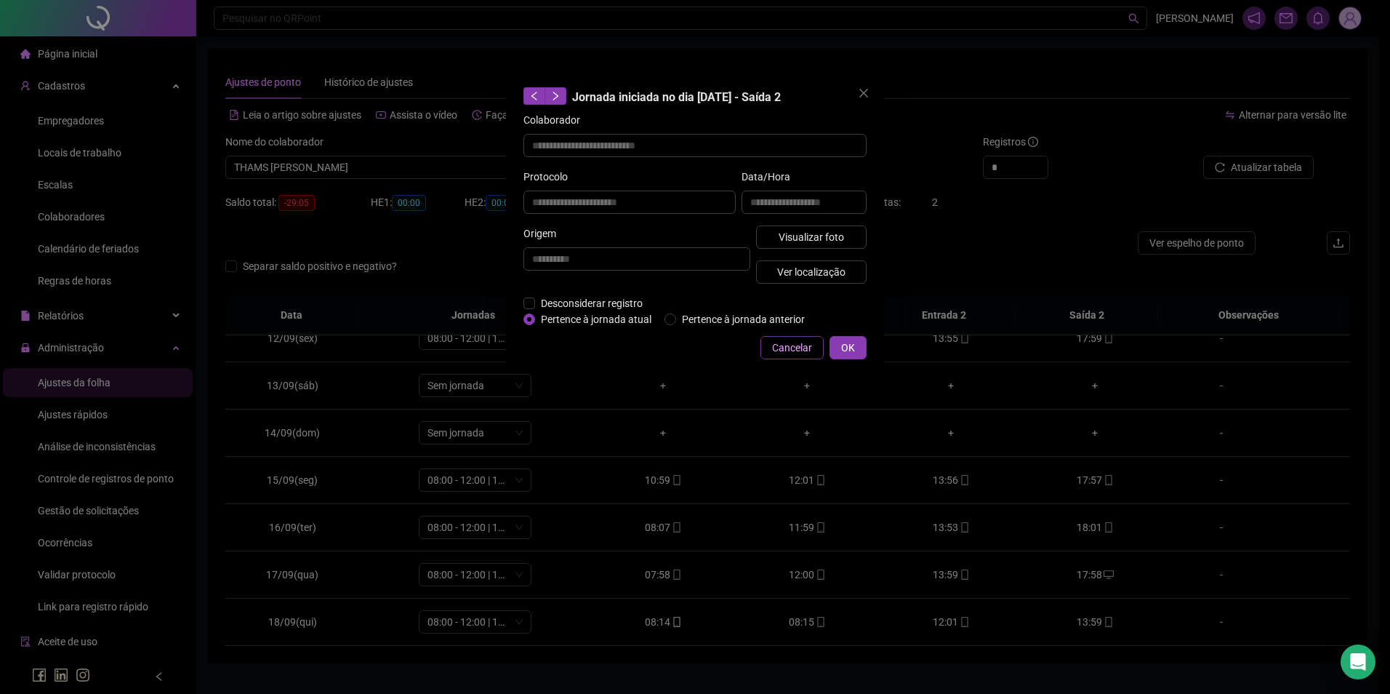
click at [787, 344] on span "Cancelar" at bounding box center [792, 348] width 40 height 16
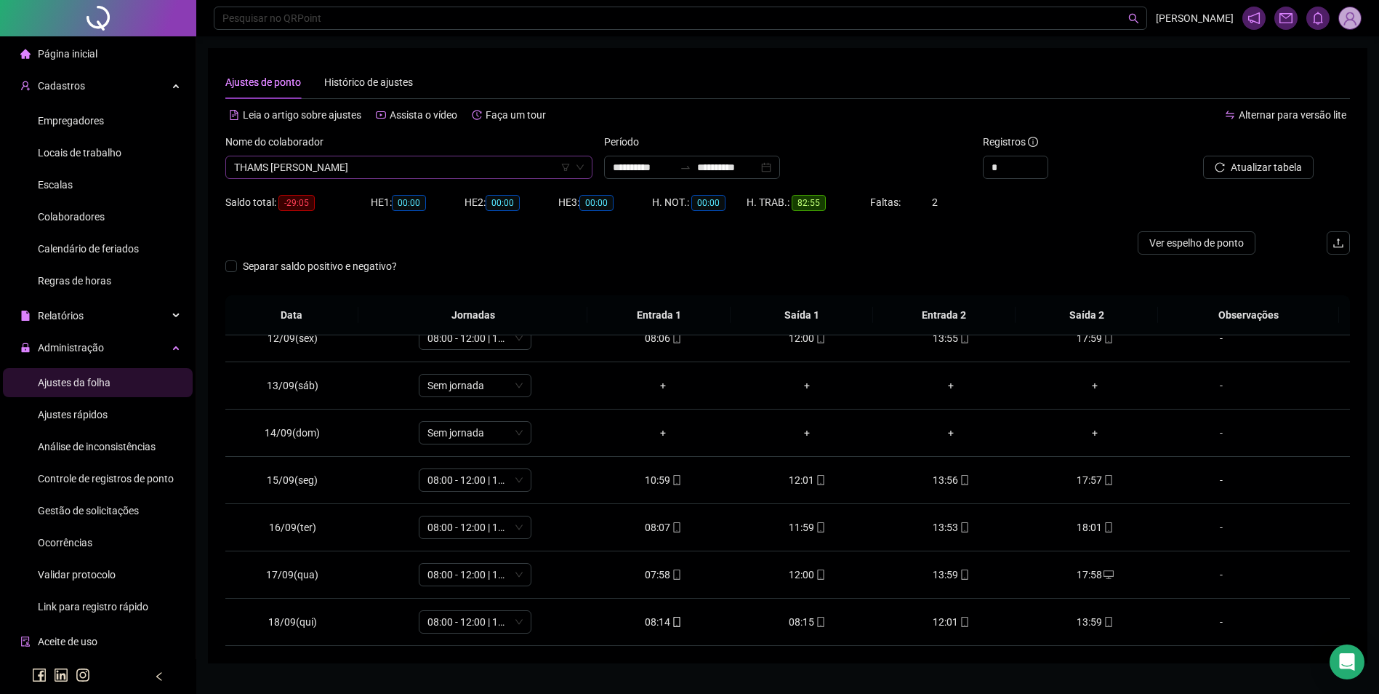
scroll to position [19661, 0]
click at [428, 169] on span "THAMS [PERSON_NAME]" at bounding box center [409, 167] width 350 height 22
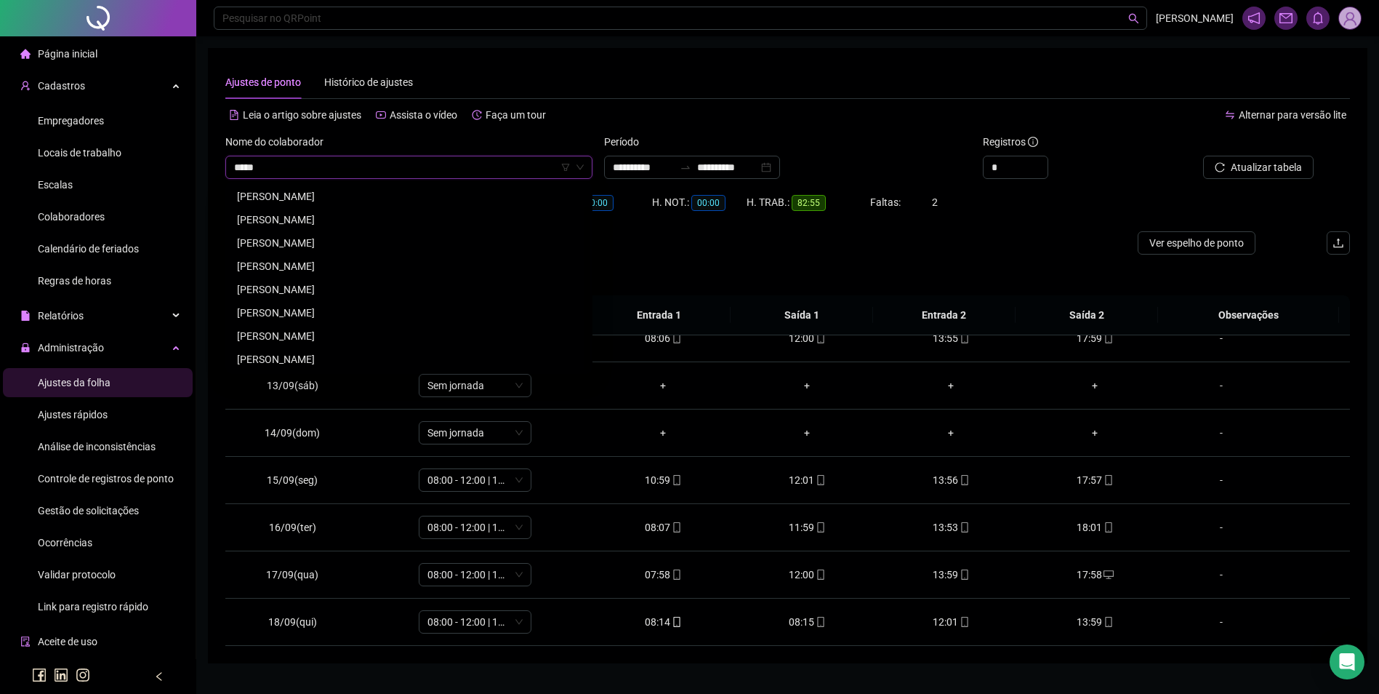
scroll to position [0, 0]
type input "*******"
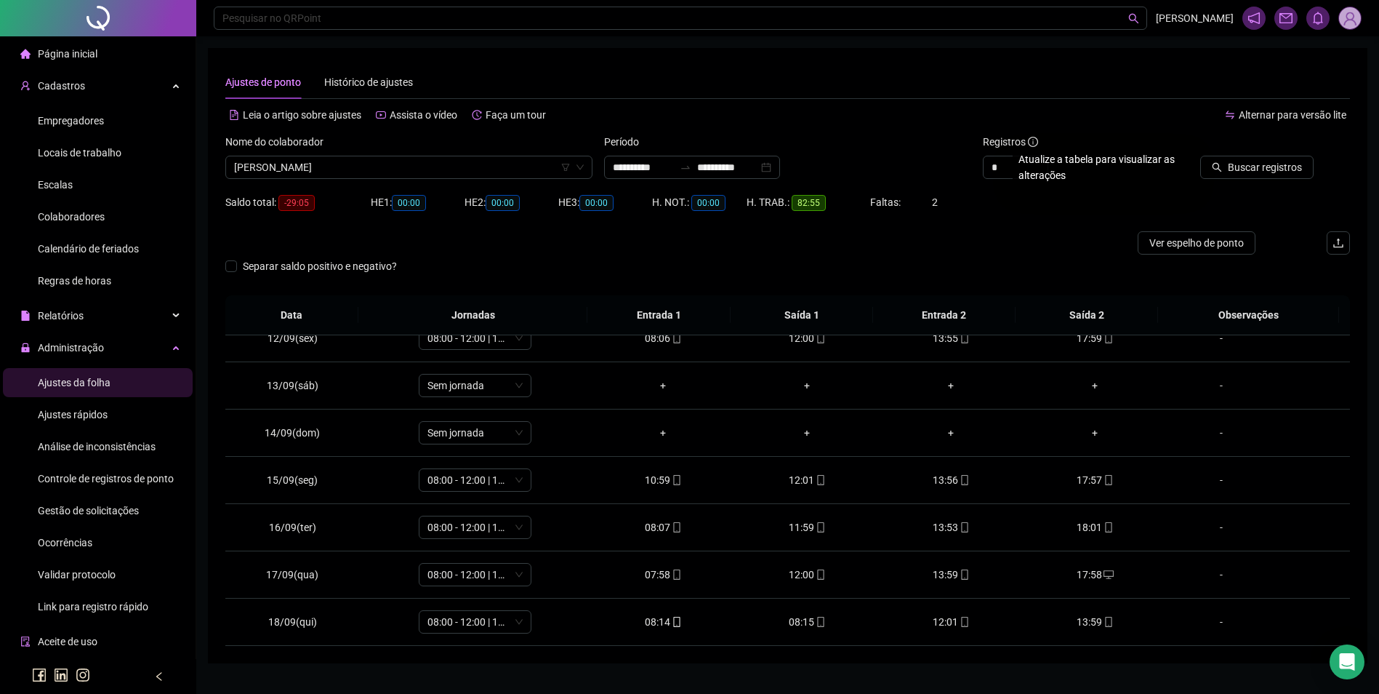
click at [1200, 156] on button "Buscar registros" at bounding box center [1256, 167] width 113 height 23
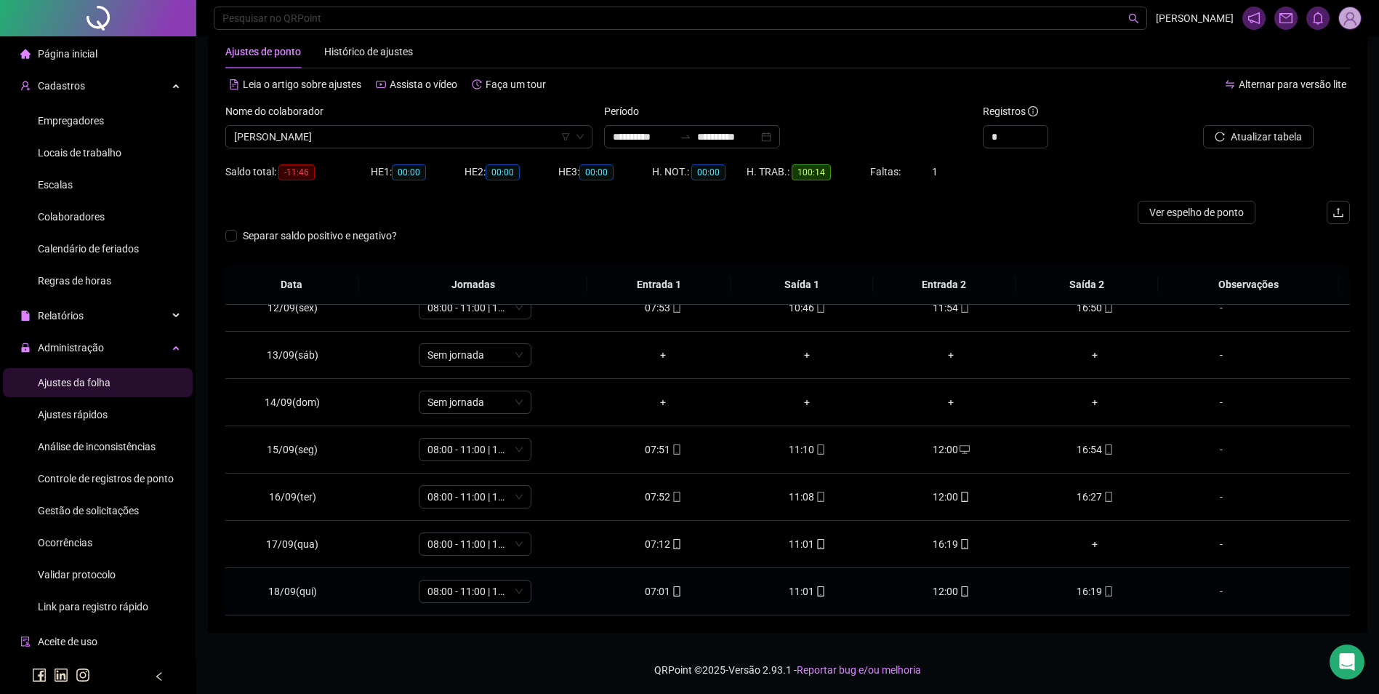
scroll to position [32, 0]
click at [1106, 591] on div "16:19" at bounding box center [1095, 590] width 121 height 16
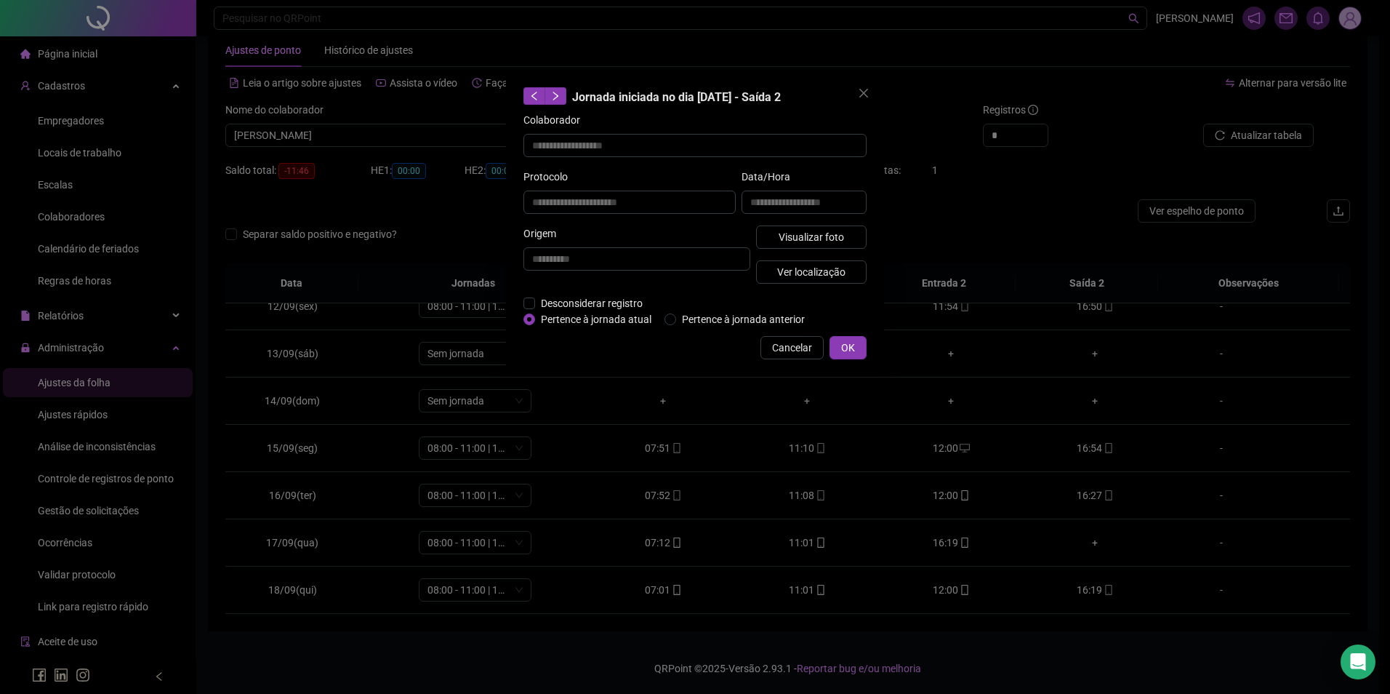
type input "**********"
click at [838, 237] on span "Visualizar foto" at bounding box center [811, 237] width 65 height 16
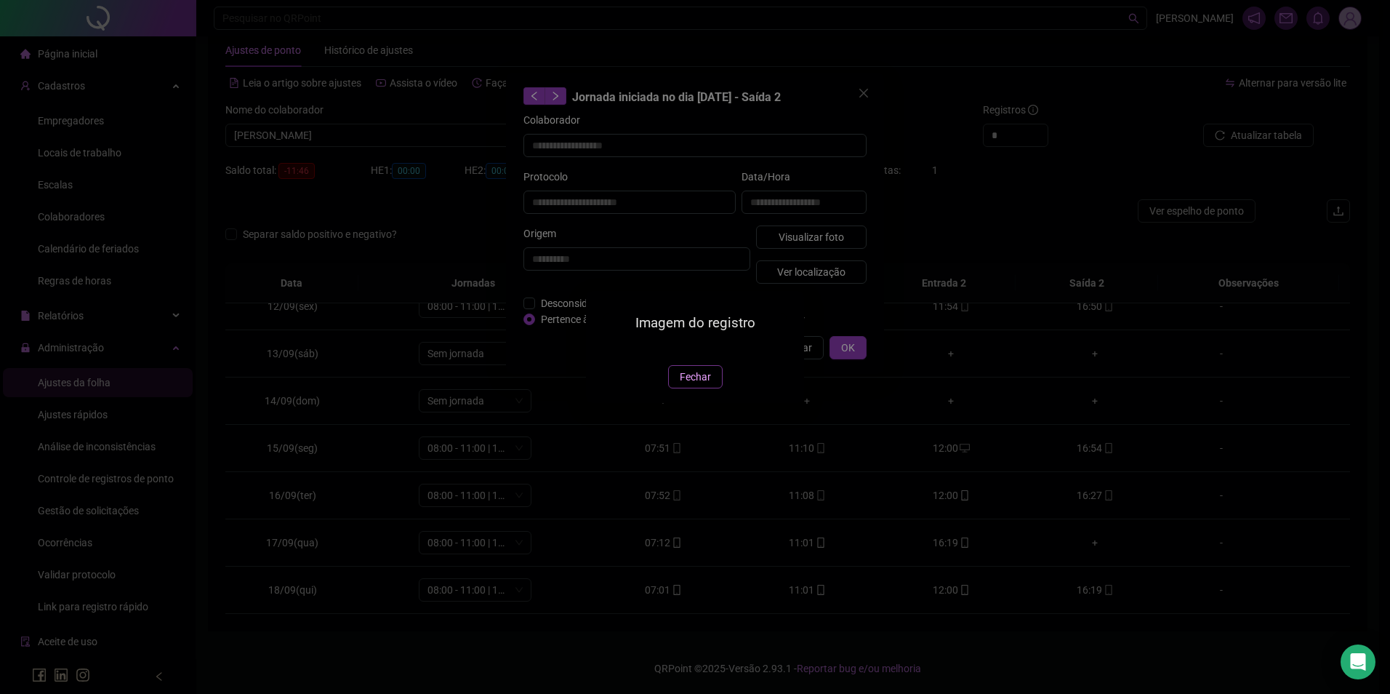
click at [687, 385] on span "Fechar" at bounding box center [695, 377] width 31 height 16
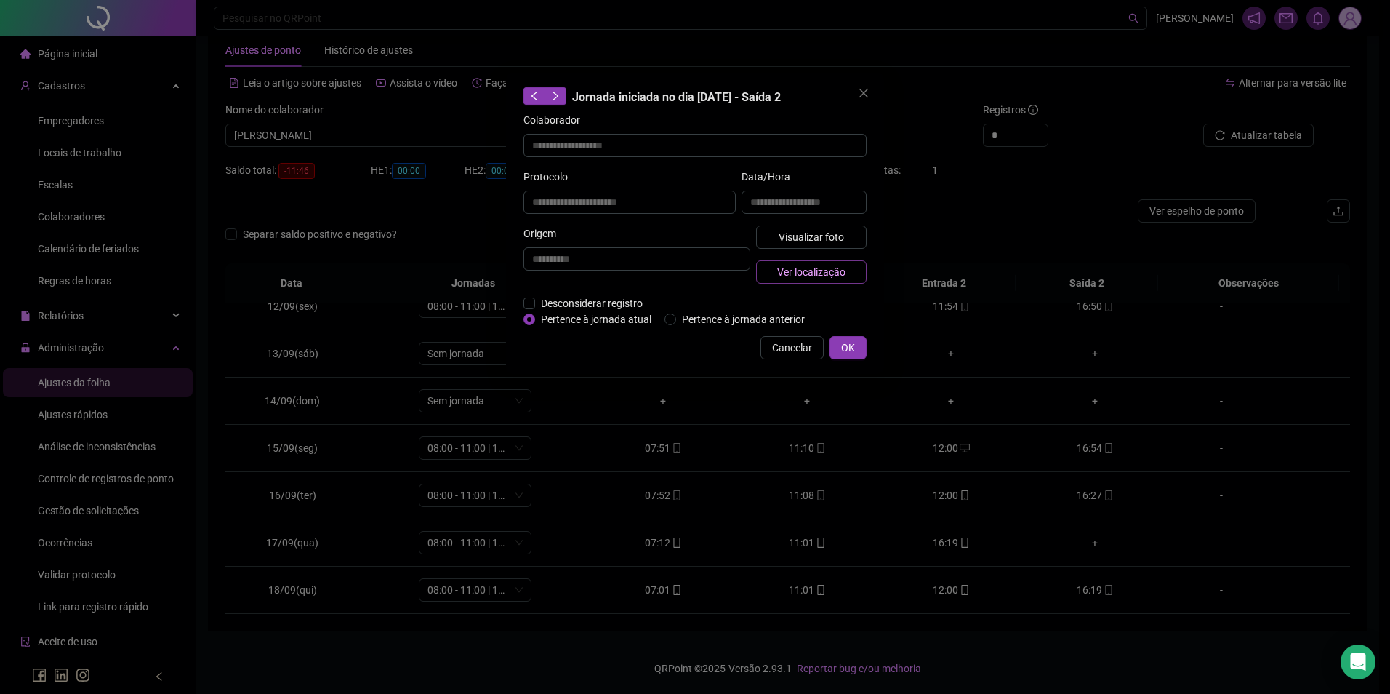
click at [802, 271] on span "Ver localização" at bounding box center [811, 272] width 68 height 16
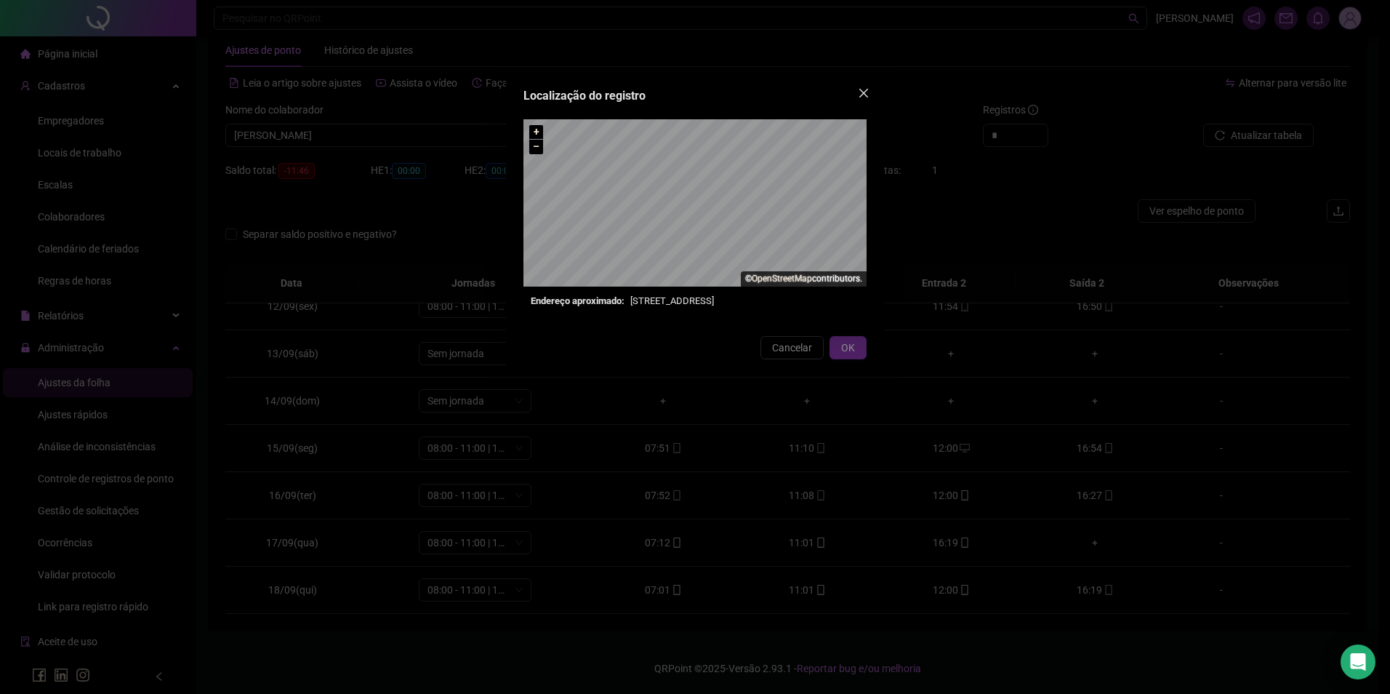
click at [864, 94] on icon "close" at bounding box center [863, 93] width 9 height 9
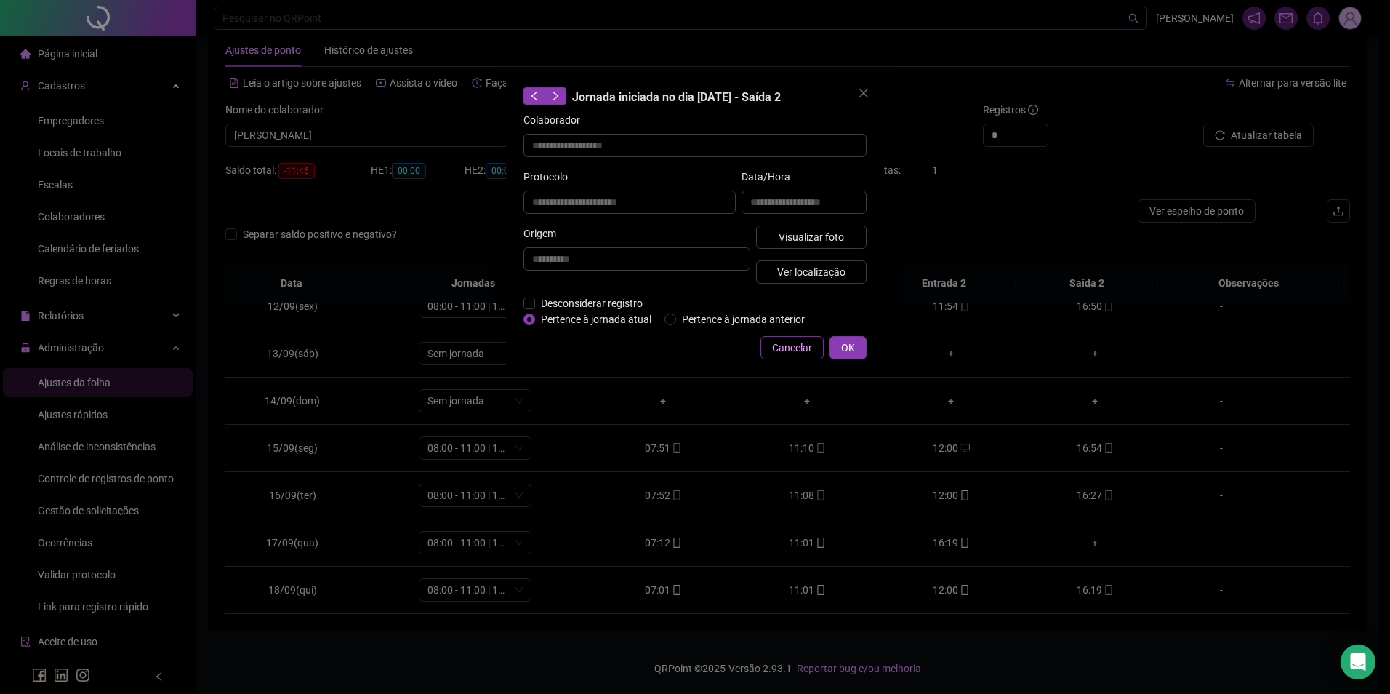
click at [779, 354] on span "Cancelar" at bounding box center [792, 348] width 40 height 16
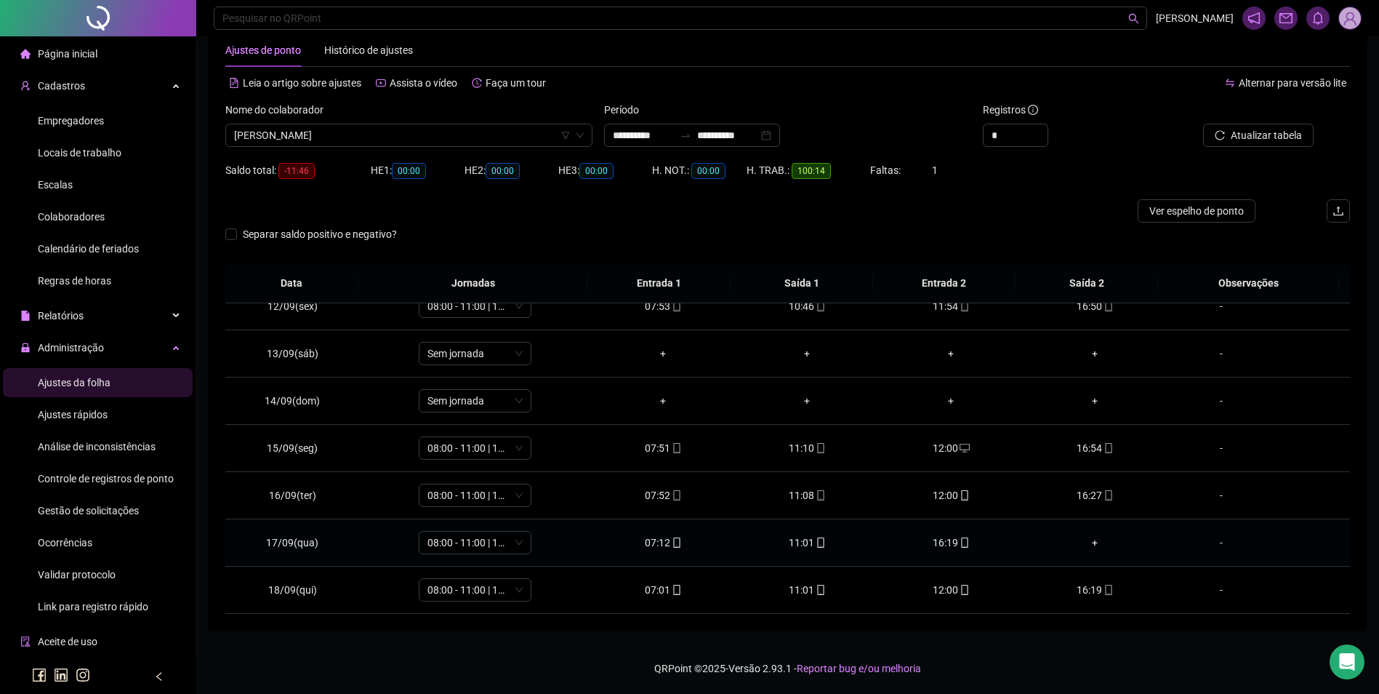
click at [946, 537] on div "16:19" at bounding box center [951, 542] width 121 height 16
type input "**********"
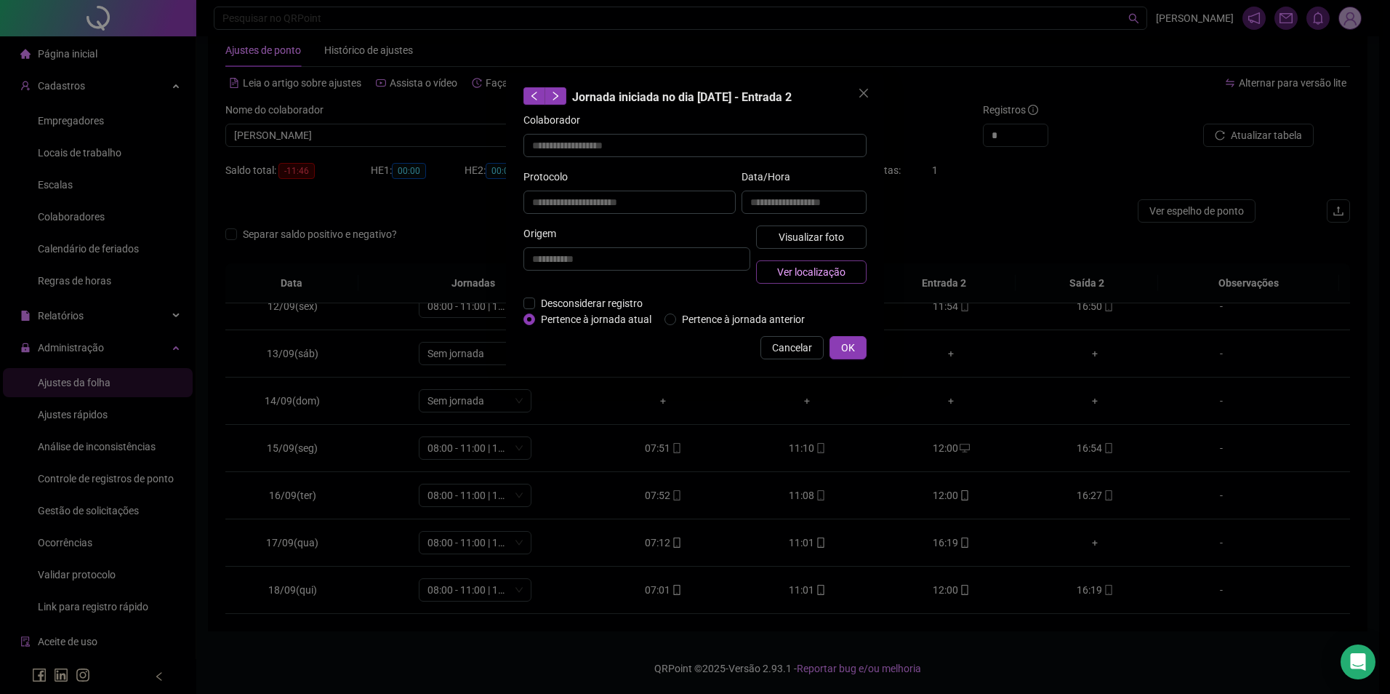
click at [828, 275] on span "Ver localização" at bounding box center [811, 272] width 68 height 16
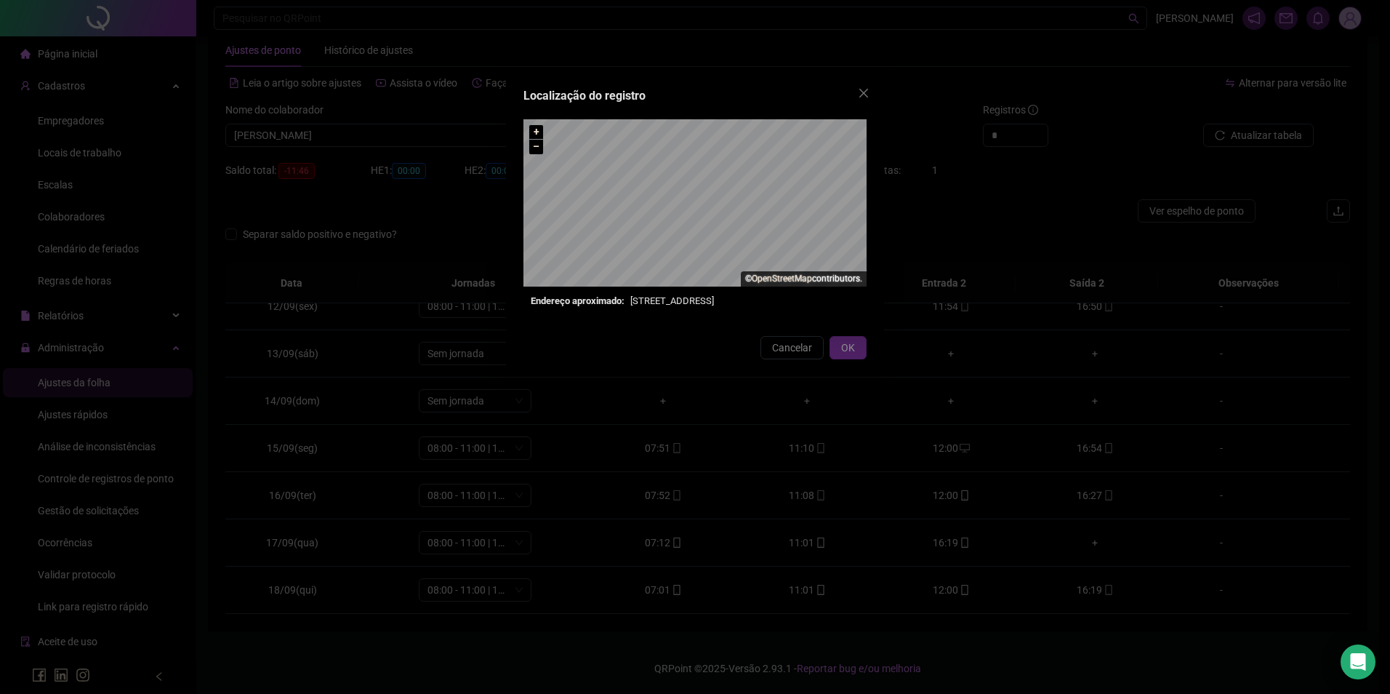
click at [786, 348] on div "Localização do registro + – ⇧ › © OpenStreetMap contributors. Endereço aproxima…" at bounding box center [695, 347] width 1390 height 694
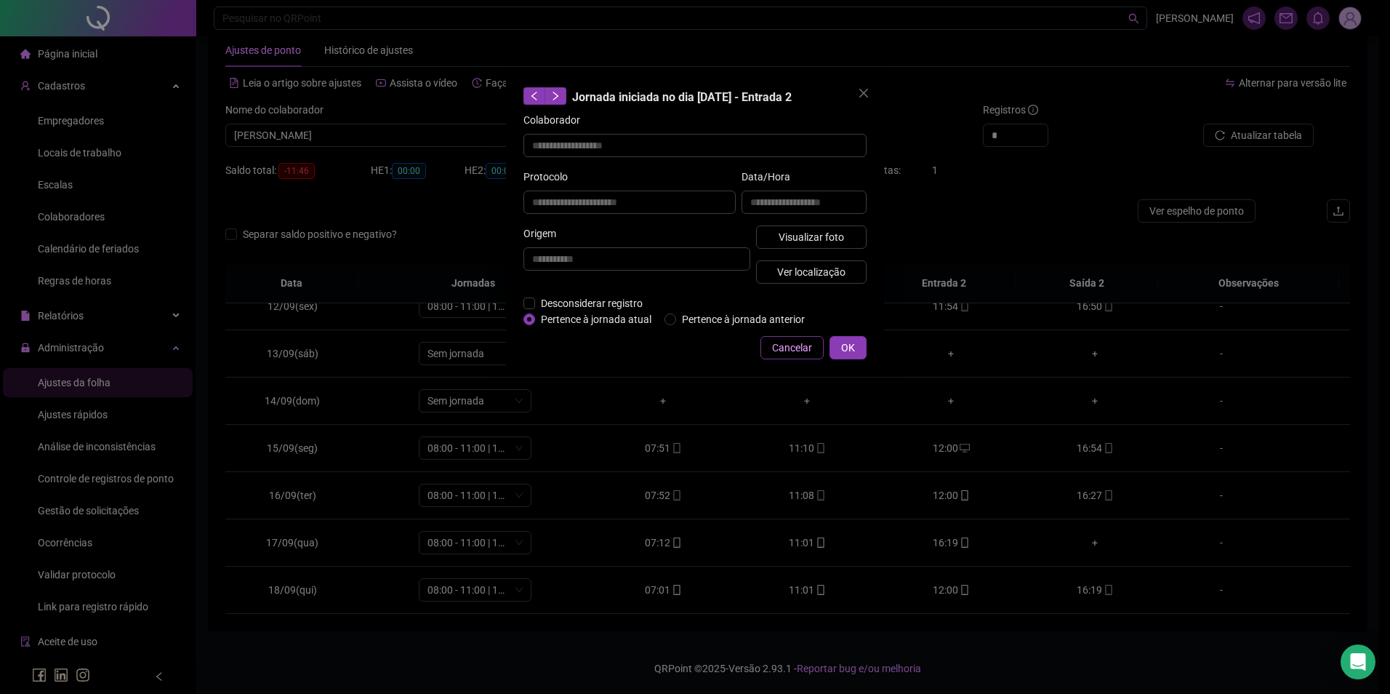
click at [789, 350] on span "Cancelar" at bounding box center [792, 348] width 40 height 16
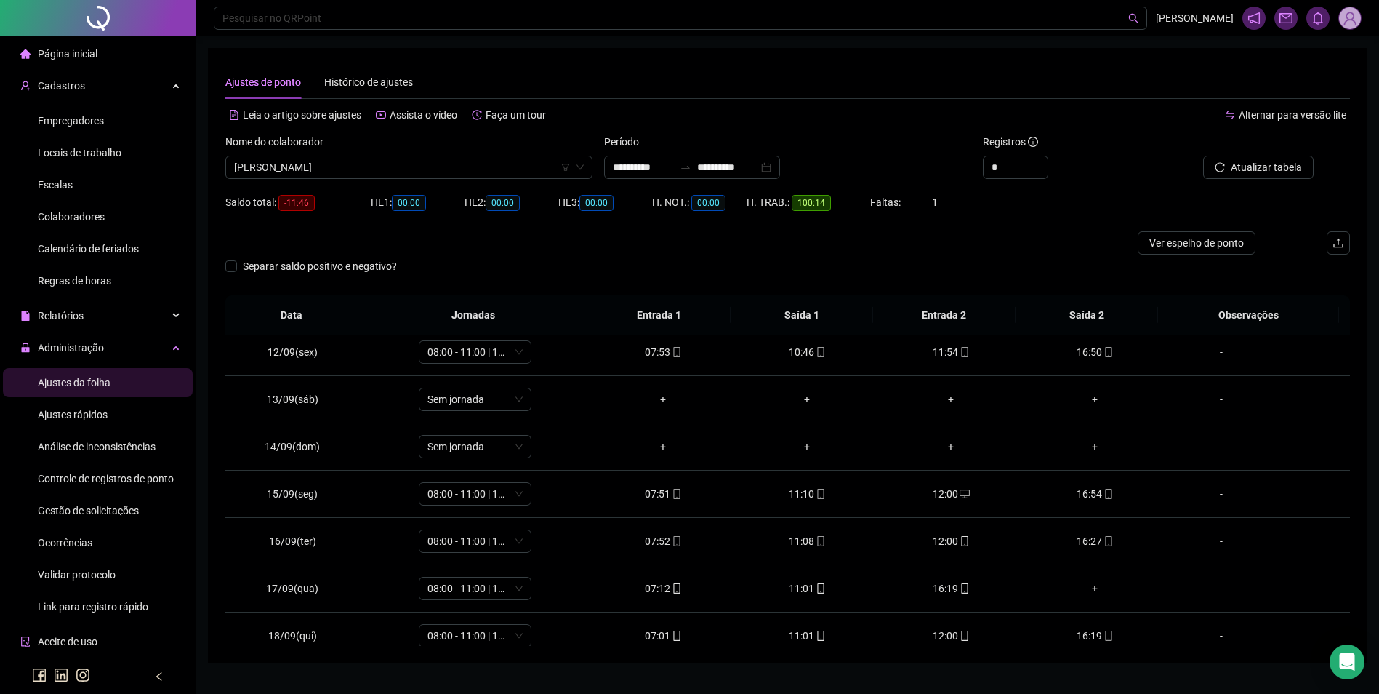
scroll to position [540, 0]
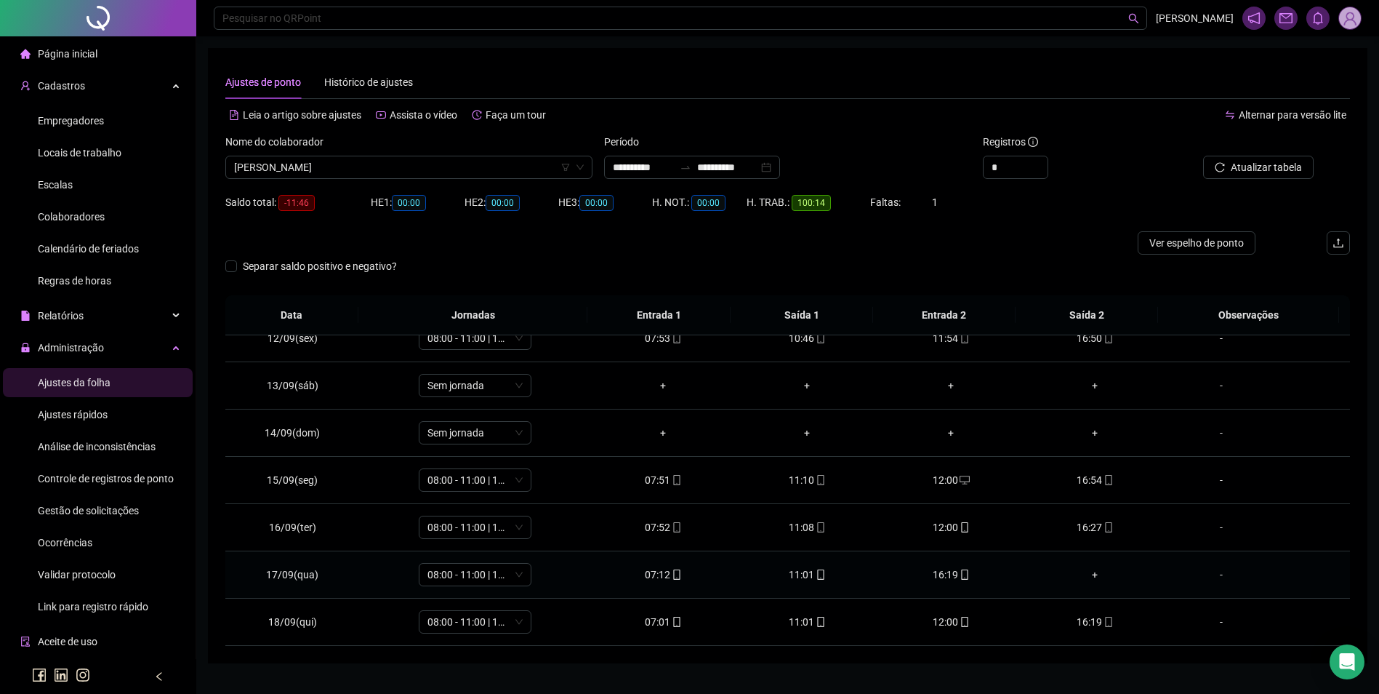
click at [1087, 580] on div "+" at bounding box center [1095, 574] width 121 height 16
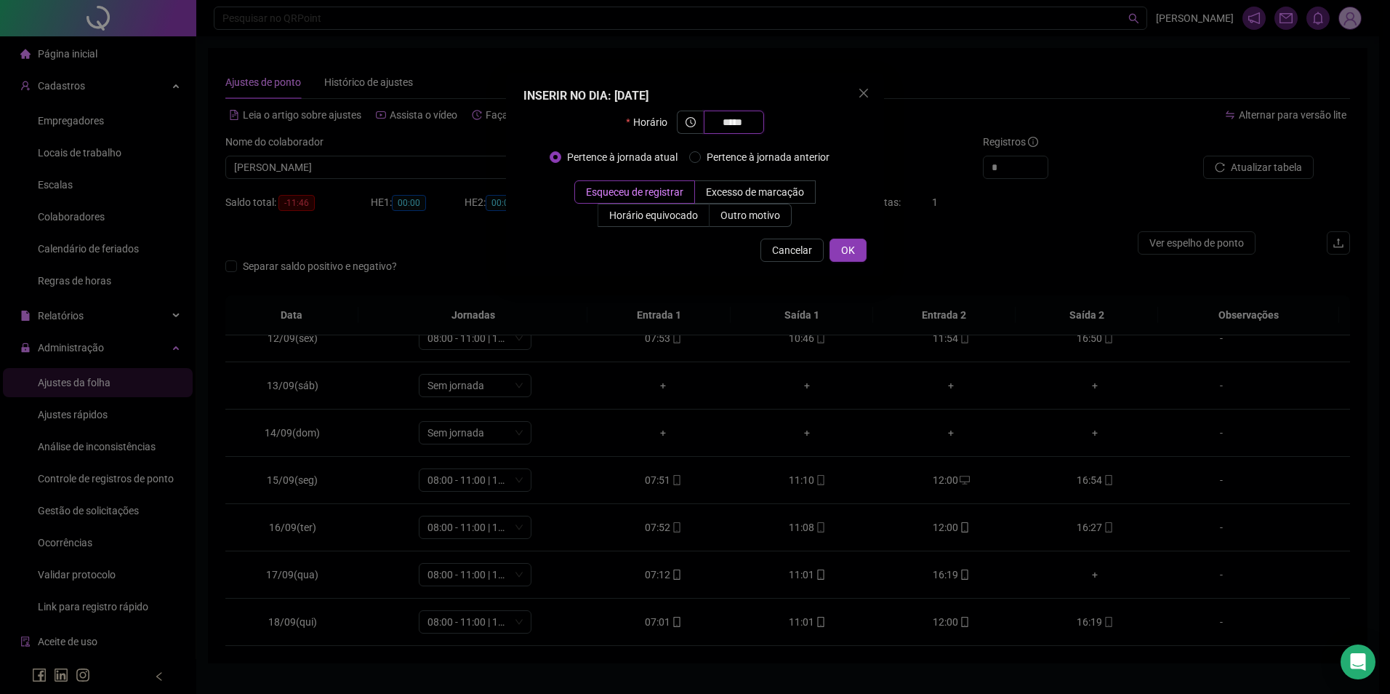
type input "*****"
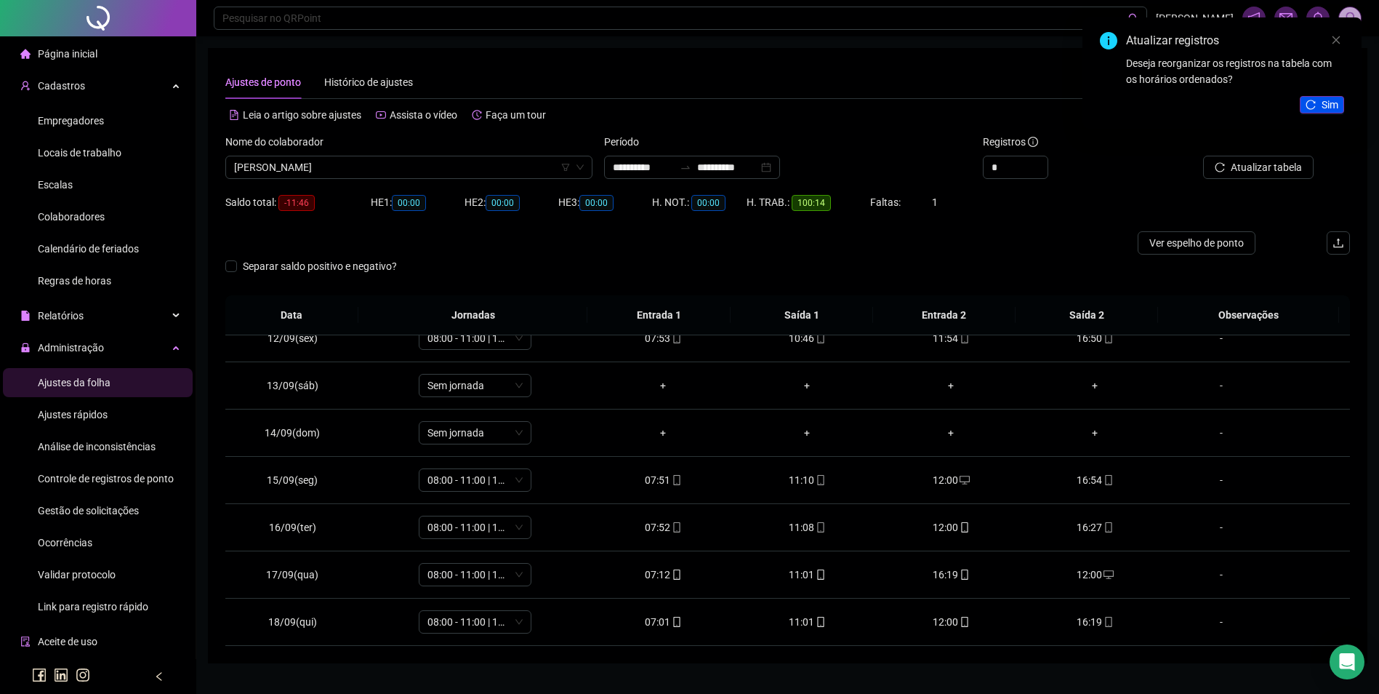
click at [1337, 104] on span "Sim" at bounding box center [1330, 105] width 17 height 16
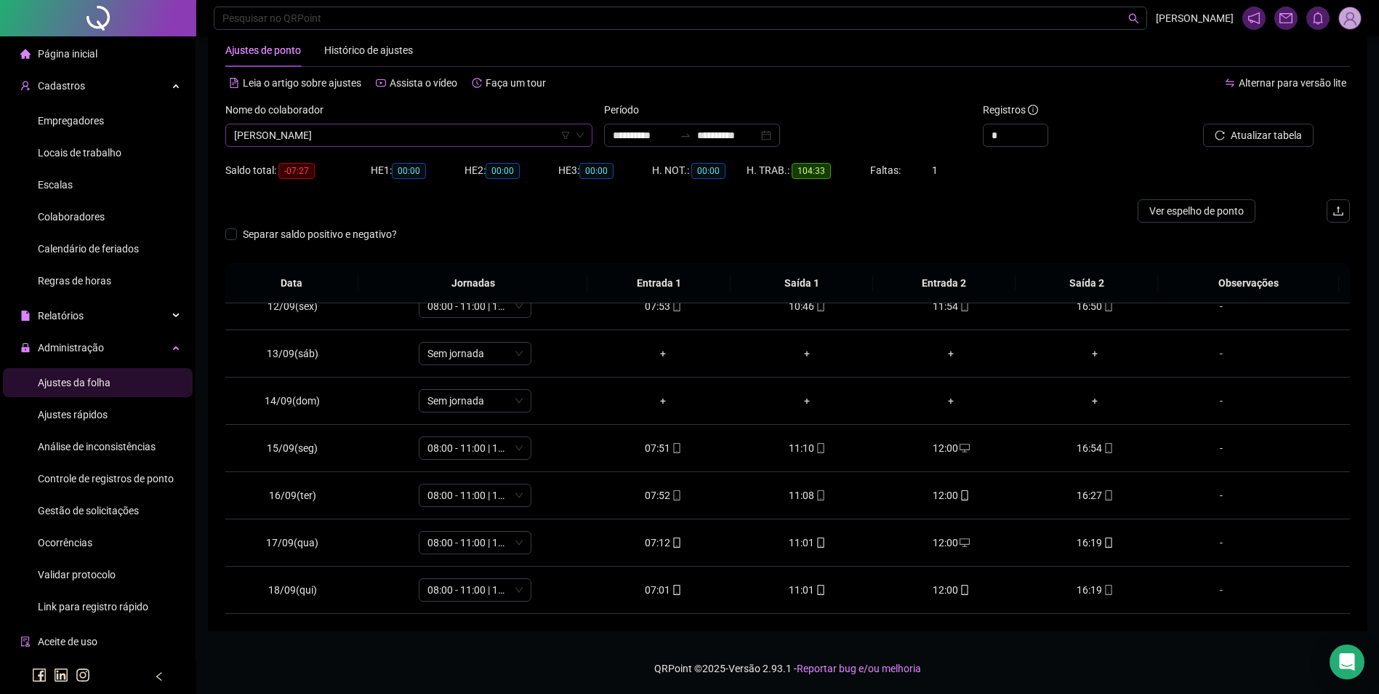
scroll to position [4049, 0]
click at [432, 140] on span "DINA COSTA DA SILVA" at bounding box center [409, 135] width 350 height 22
click at [949, 590] on div "12:00" at bounding box center [951, 590] width 121 height 16
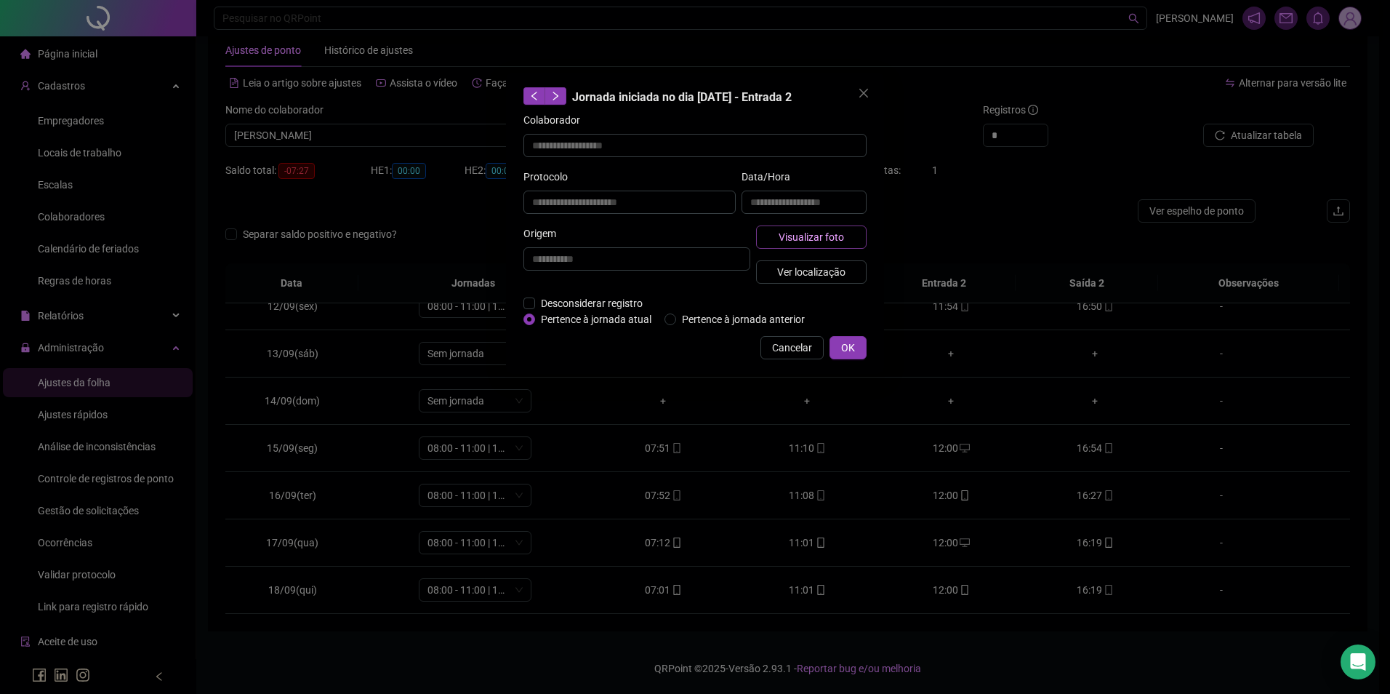
click at [798, 239] on span "Visualizar foto" at bounding box center [811, 237] width 65 height 16
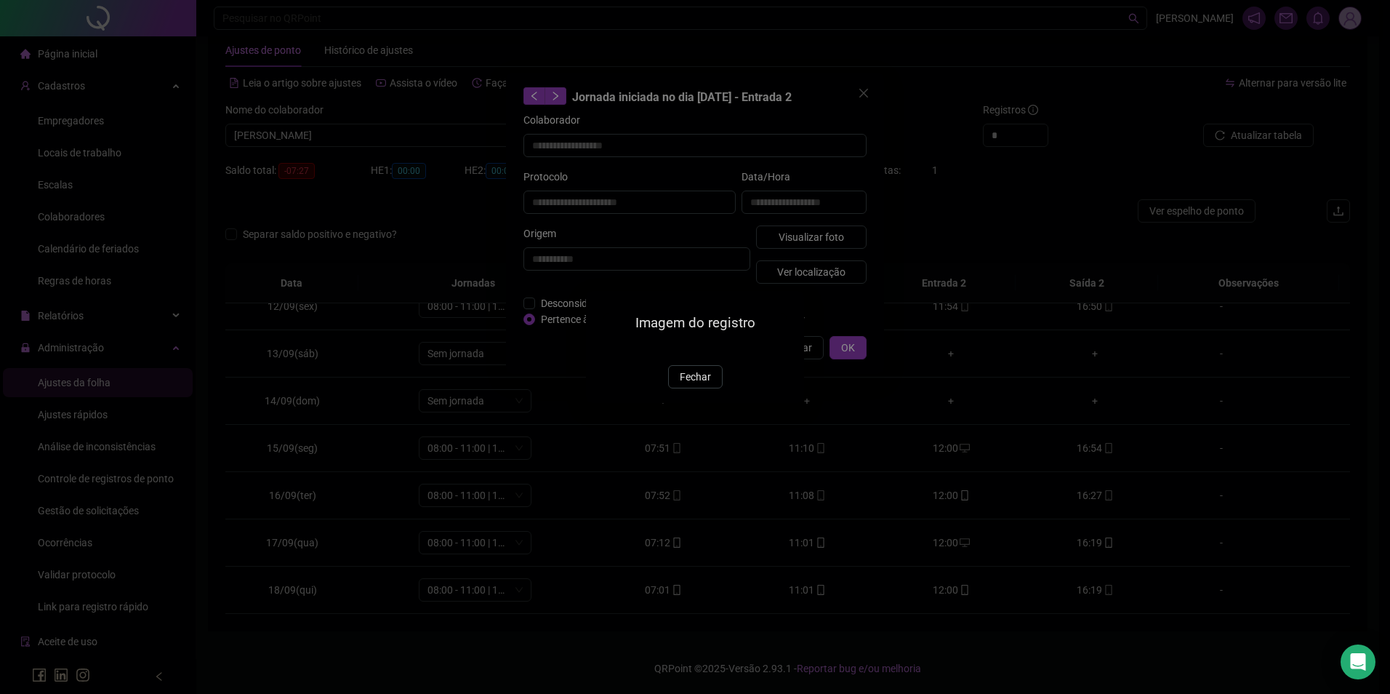
type input "**********"
click at [710, 388] on button "Fechar" at bounding box center [695, 376] width 55 height 23
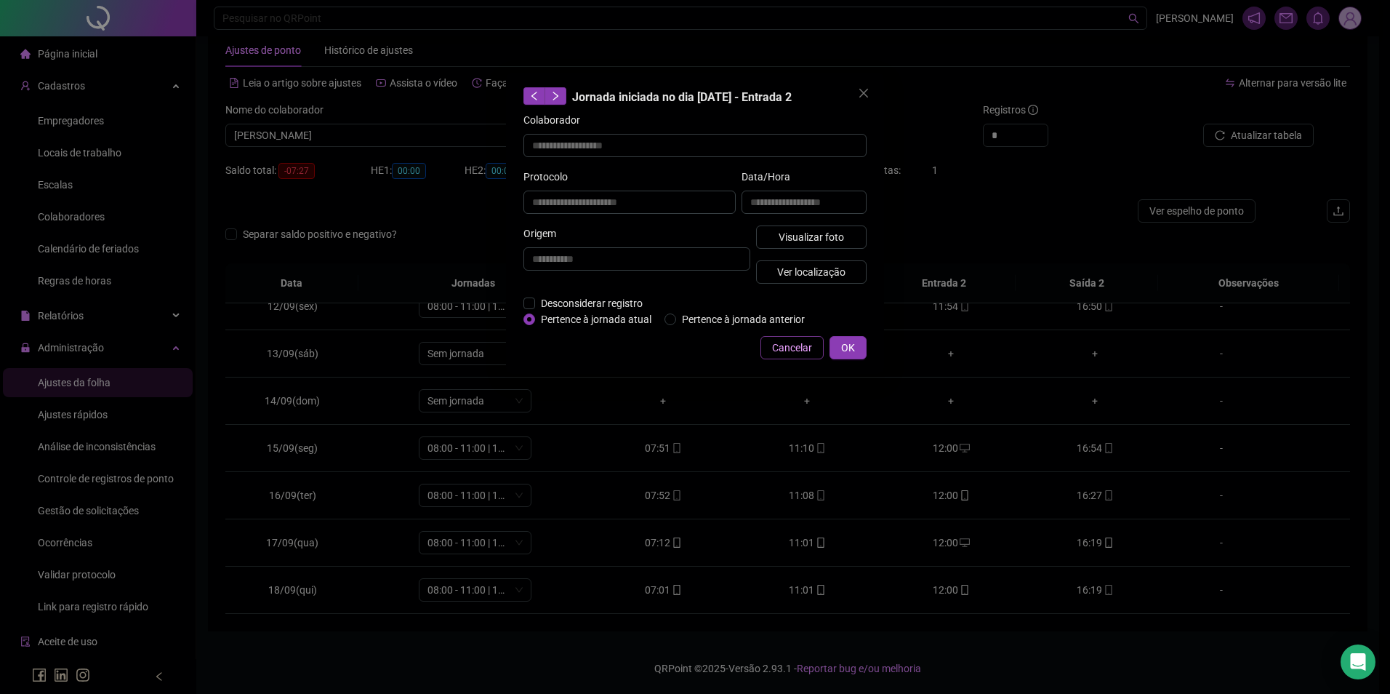
click at [785, 345] on span "Cancelar" at bounding box center [792, 348] width 40 height 16
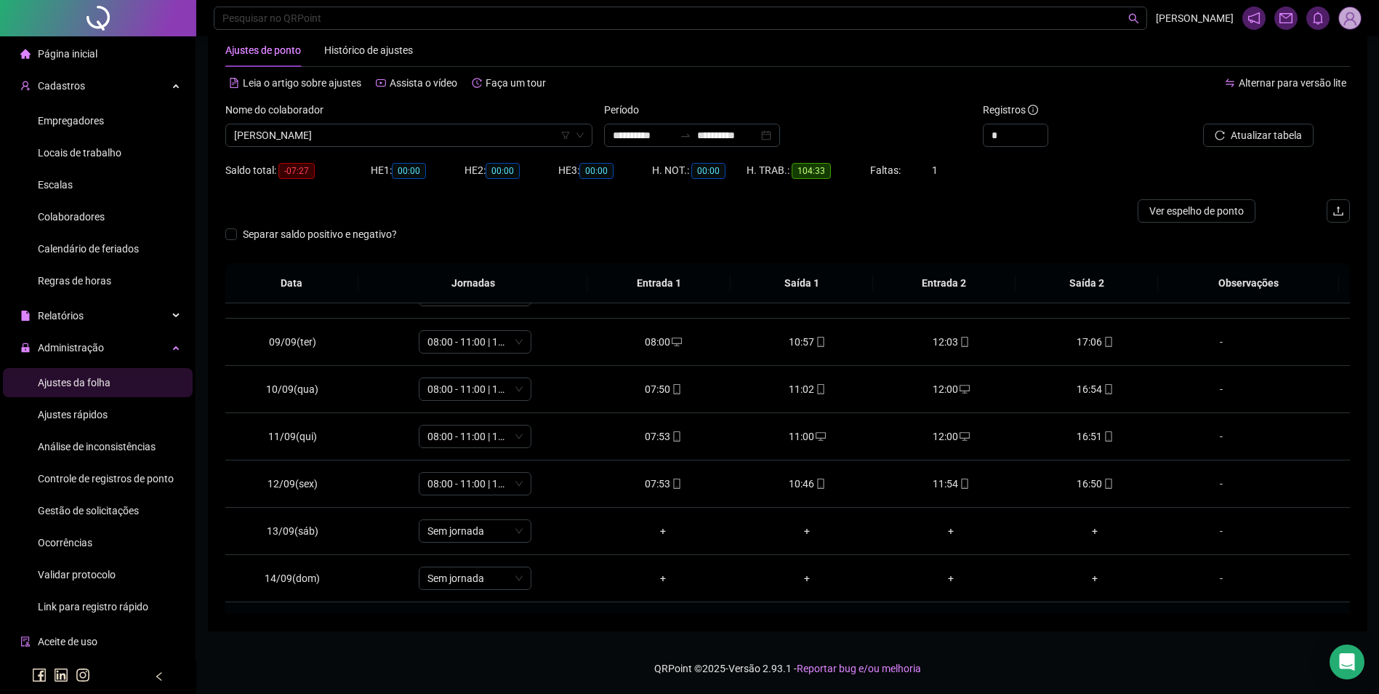
scroll to position [322, 0]
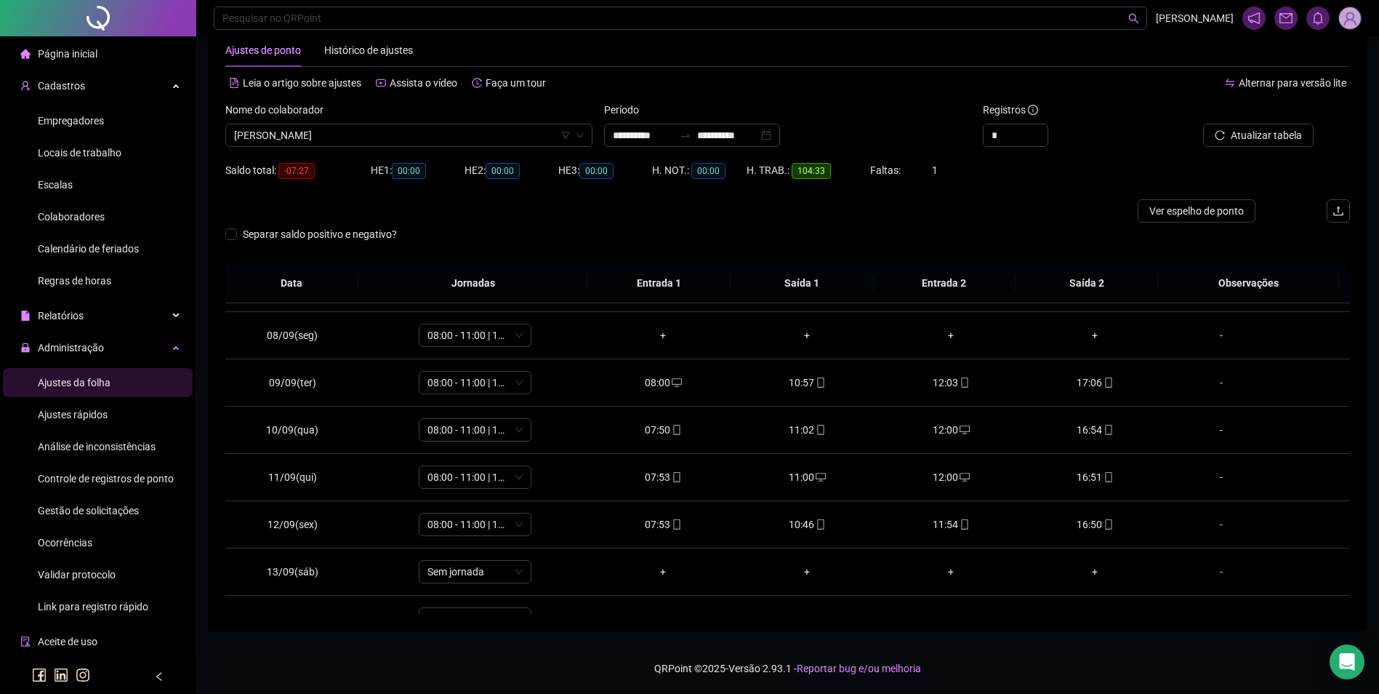
click at [59, 505] on span "Gestão de solicitações" at bounding box center [88, 511] width 101 height 12
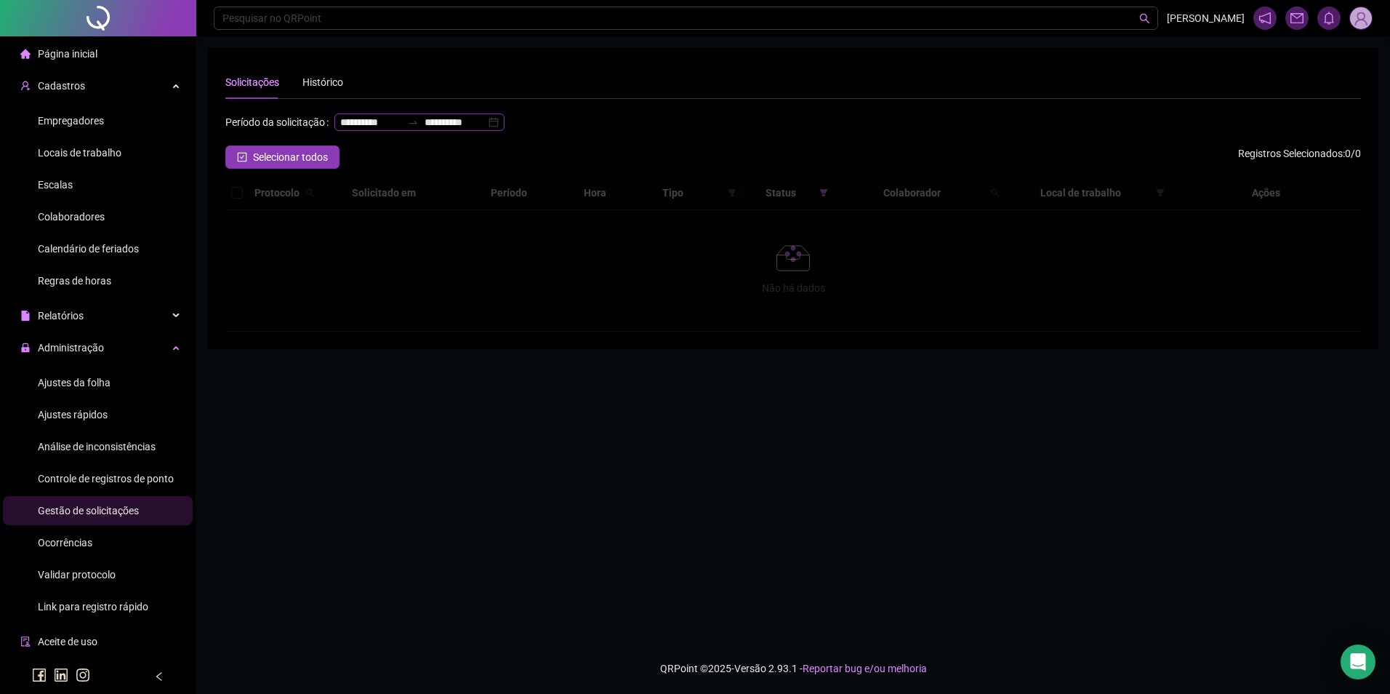
click at [425, 130] on input "**********" at bounding box center [455, 122] width 61 height 16
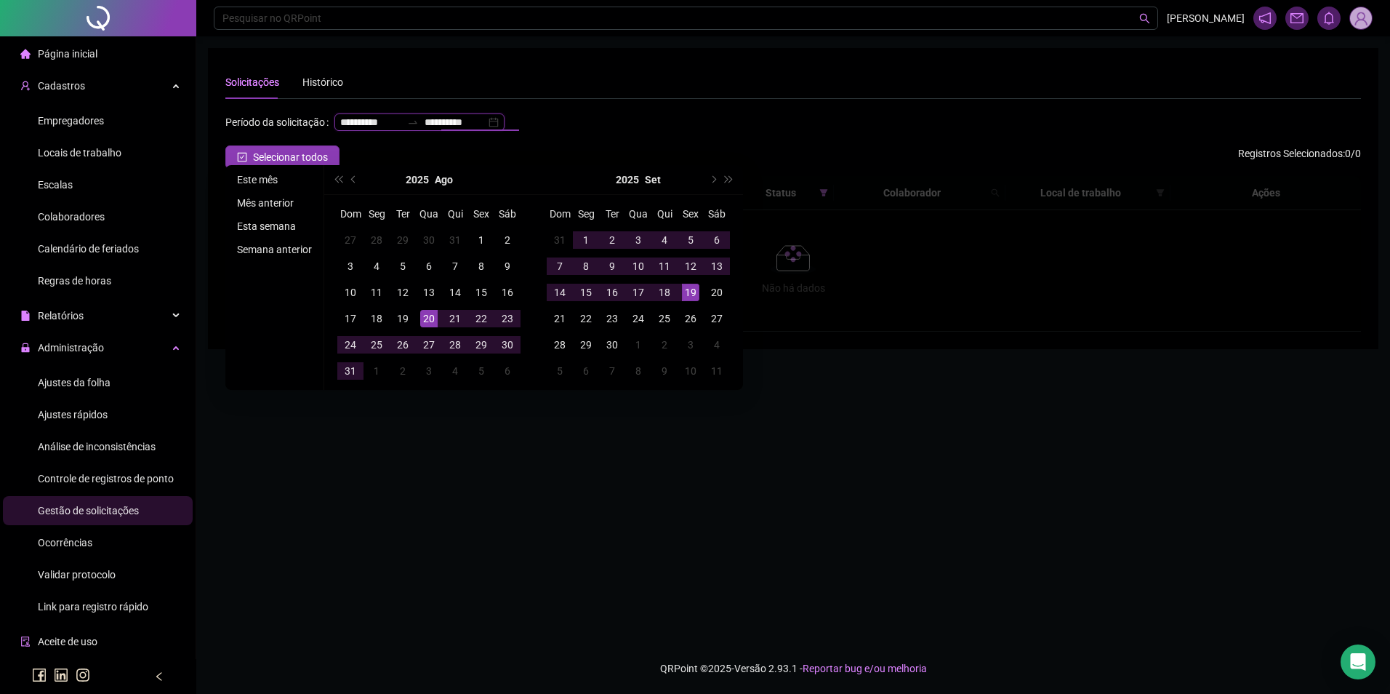
type input "**********"
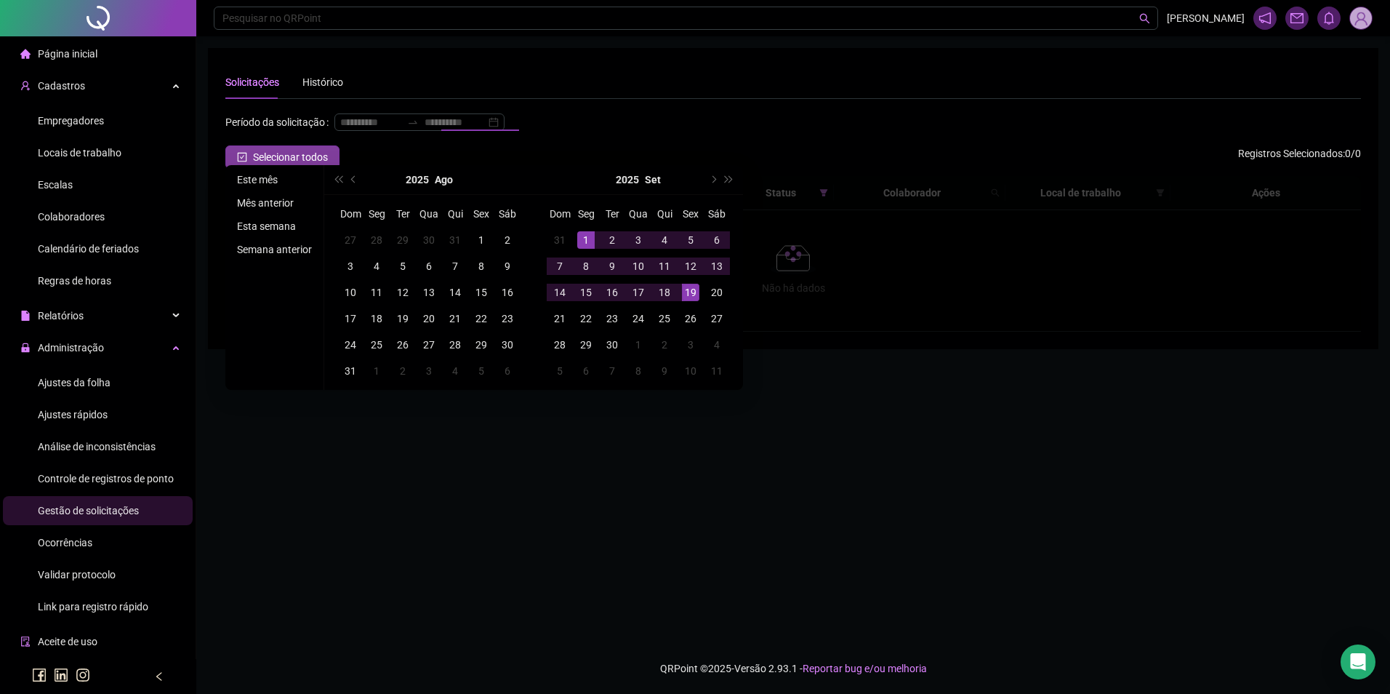
click at [248, 185] on li "Este mês" at bounding box center [274, 179] width 87 height 17
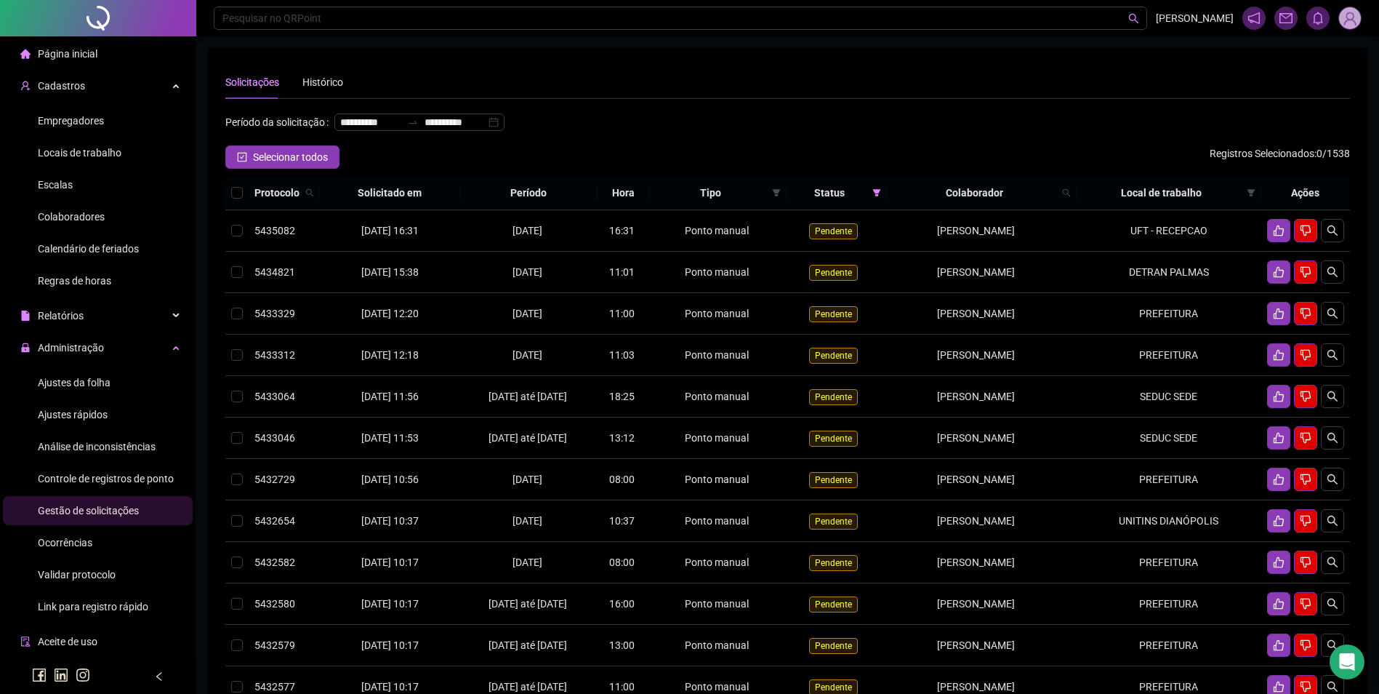
click at [79, 389] on div "Ajustes da folha" at bounding box center [74, 382] width 73 height 29
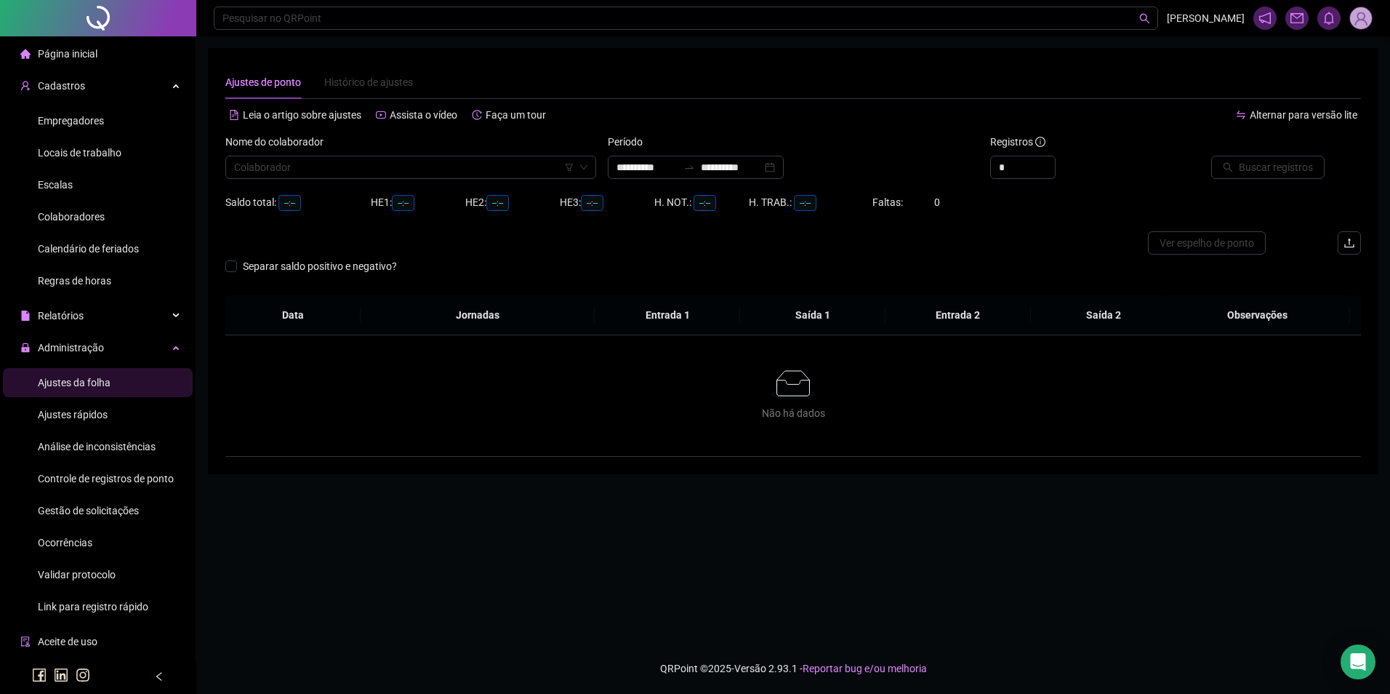
type input "**********"
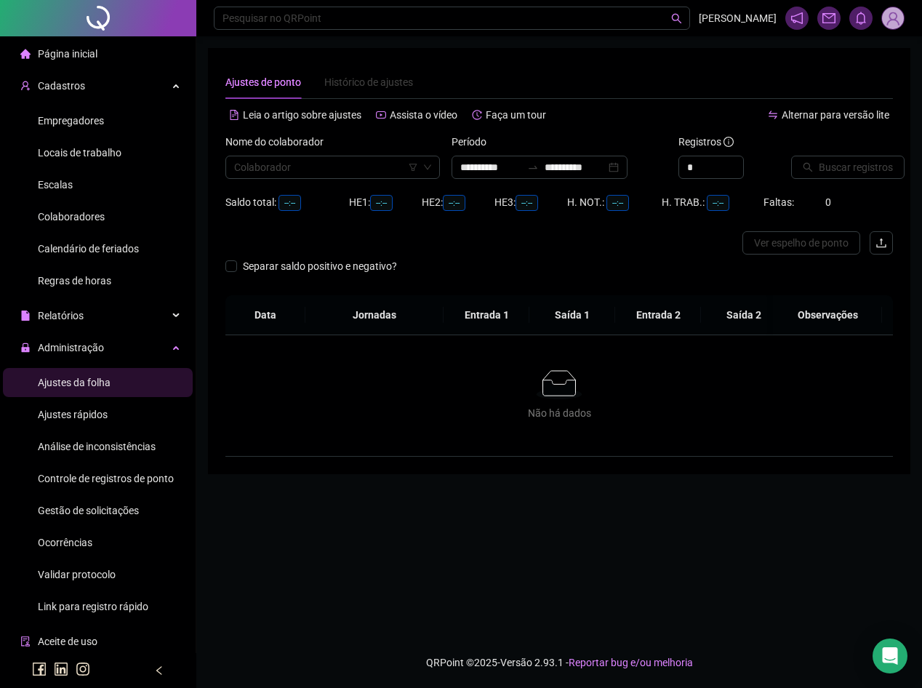
click at [85, 510] on span "Gestão de solicitações" at bounding box center [88, 511] width 101 height 12
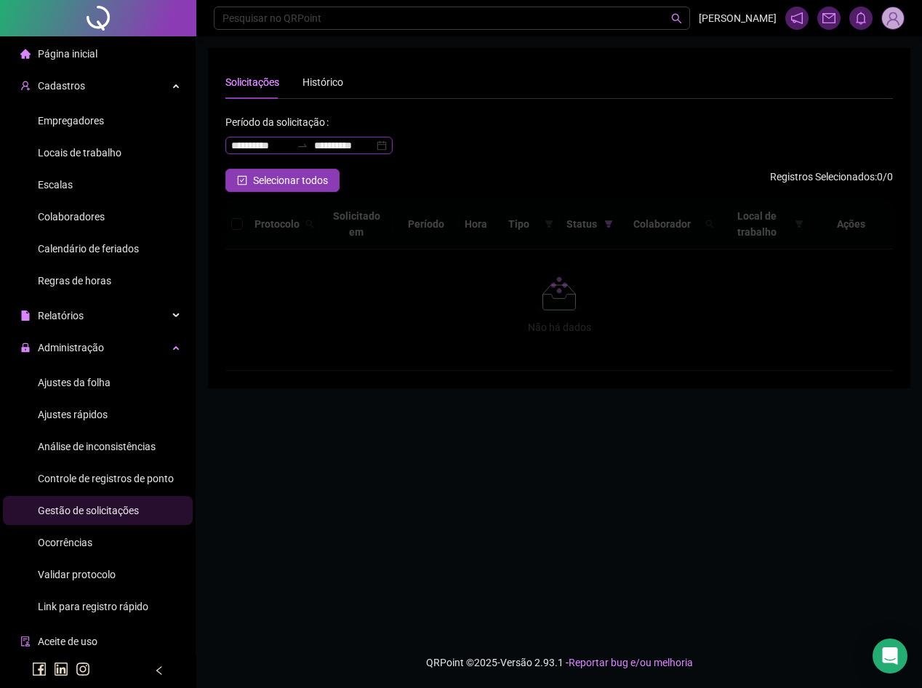
click at [351, 148] on input "**********" at bounding box center [344, 145] width 60 height 16
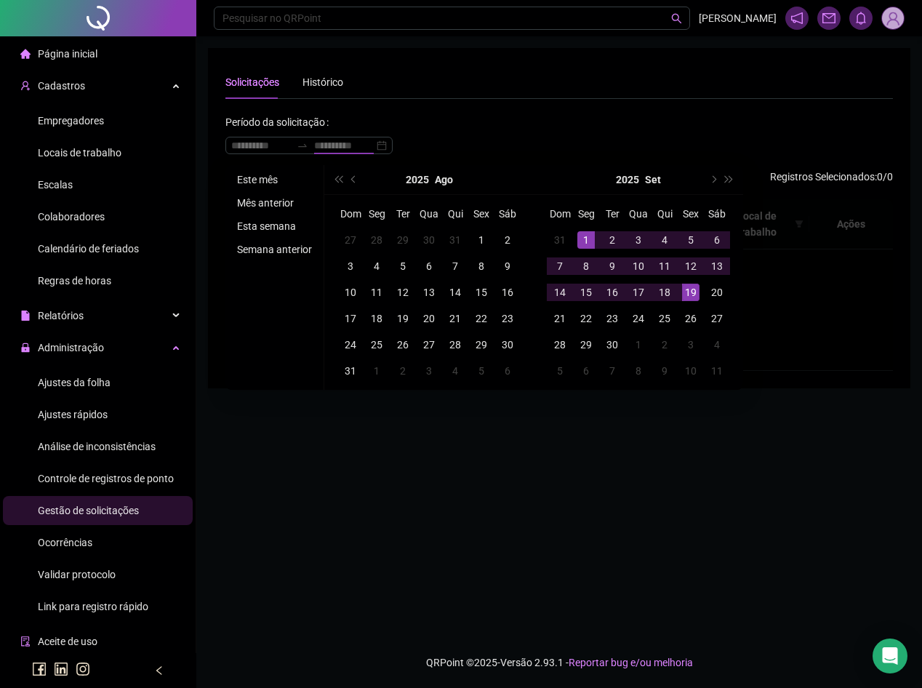
click at [271, 183] on li "Este mês" at bounding box center [274, 179] width 87 height 17
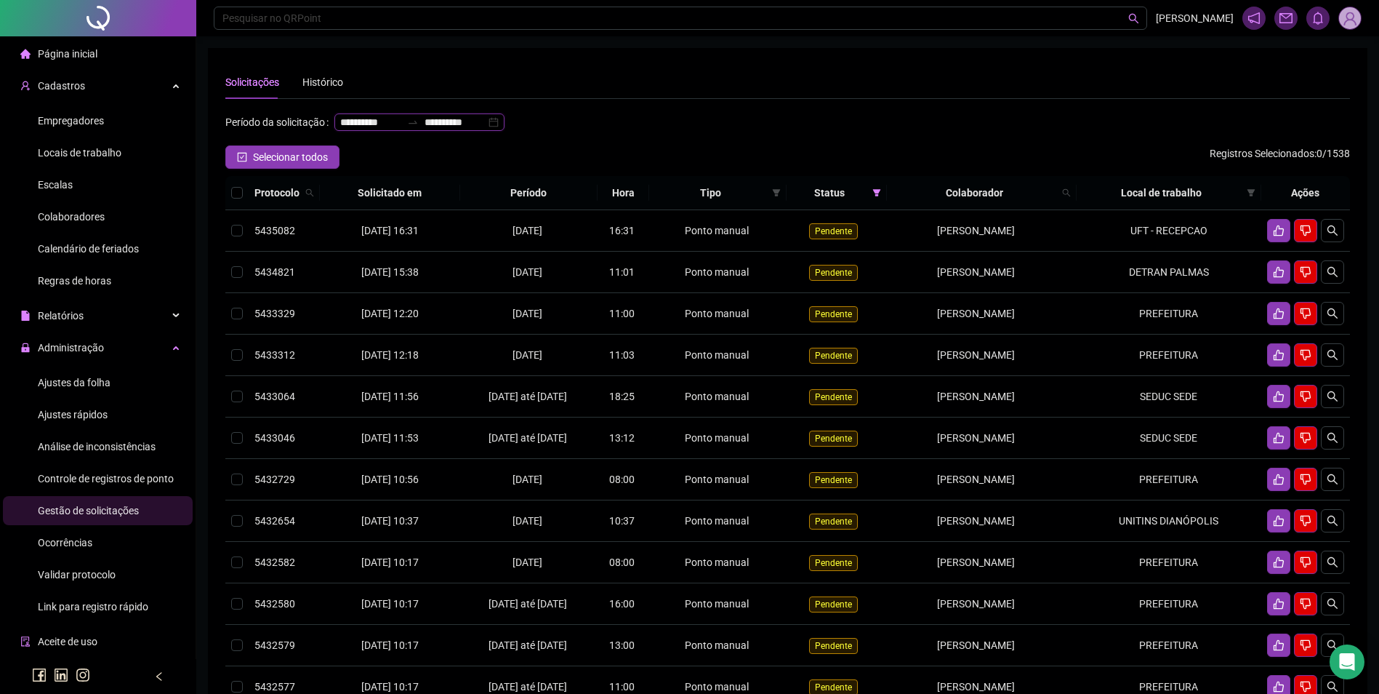
click at [340, 130] on input "**********" at bounding box center [370, 122] width 61 height 16
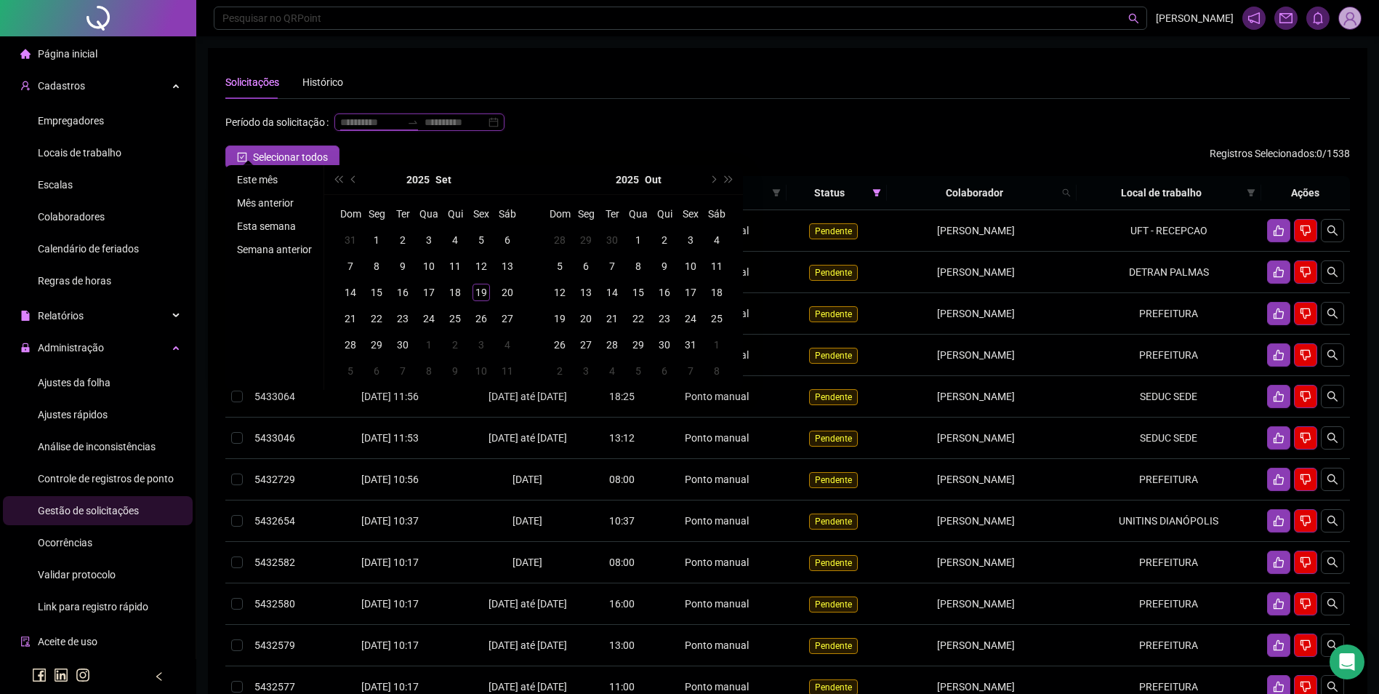
type input "**********"
click at [282, 203] on li "Mês anterior" at bounding box center [274, 202] width 87 height 17
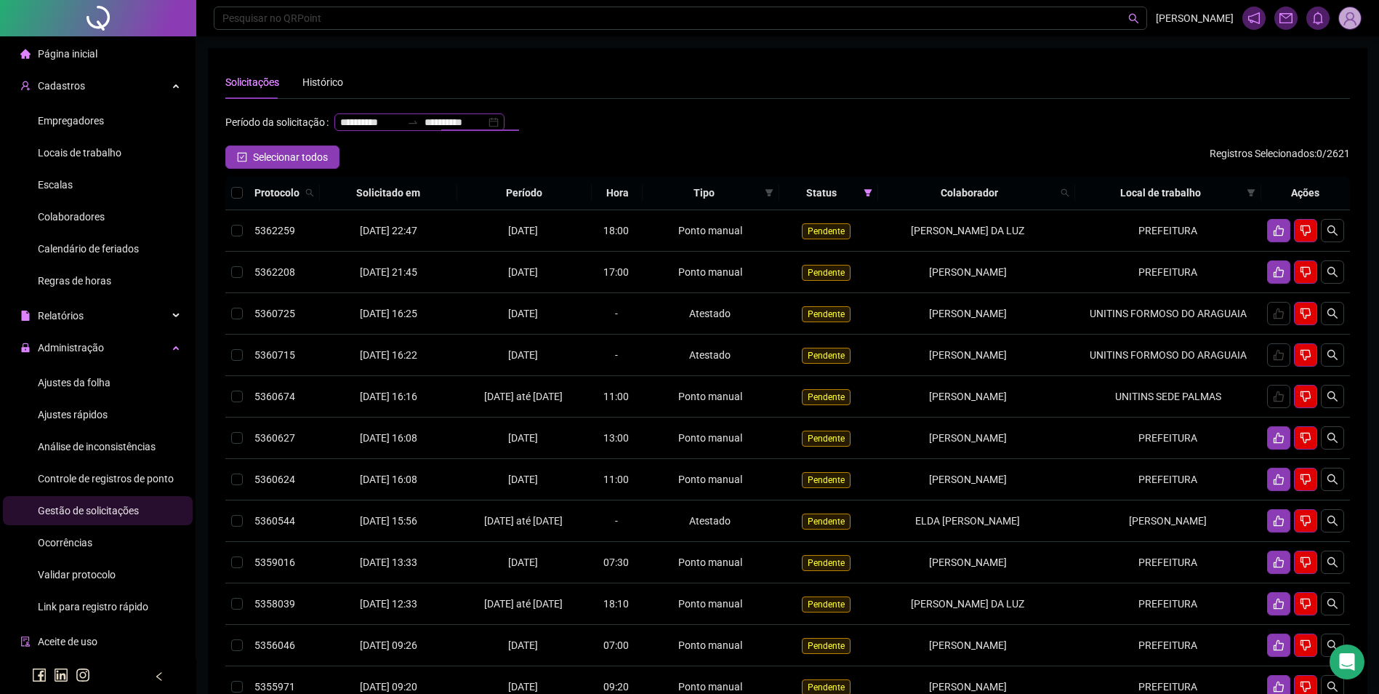
click at [425, 130] on input "**********" at bounding box center [455, 122] width 61 height 16
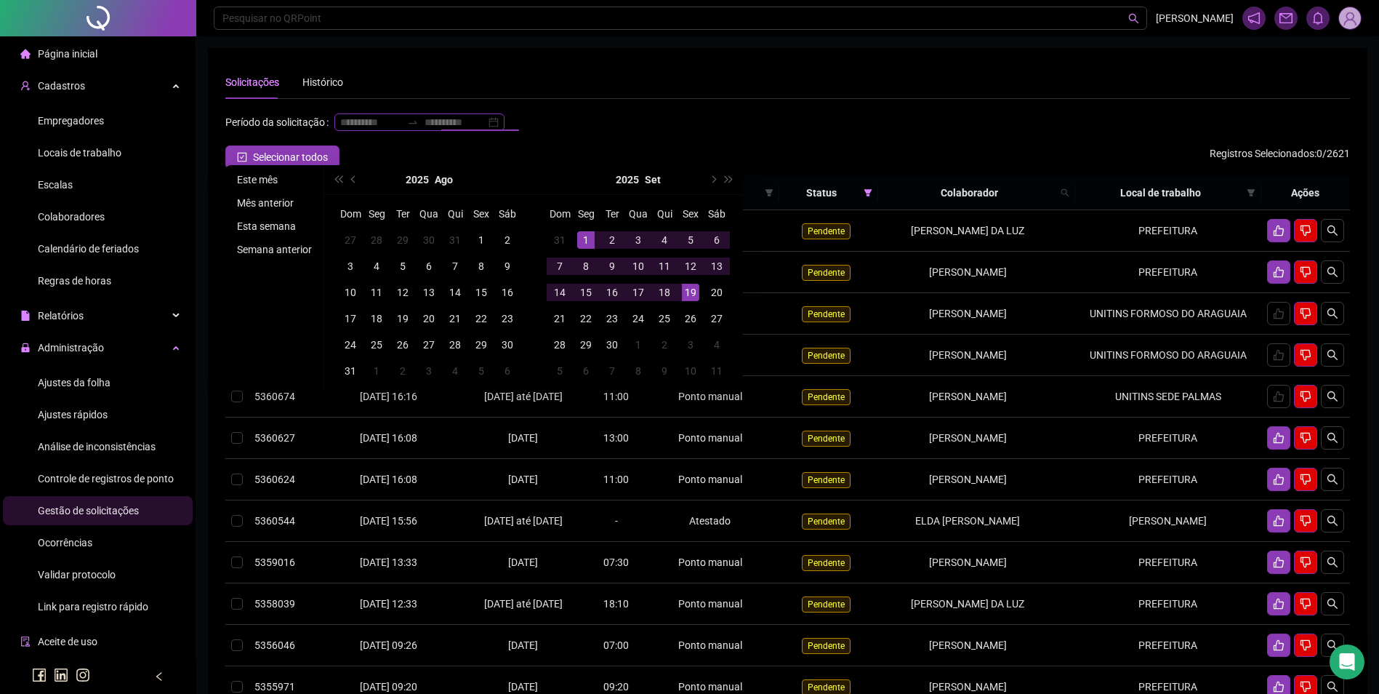
type input "**********"
click at [260, 180] on li "Este mês" at bounding box center [274, 179] width 87 height 17
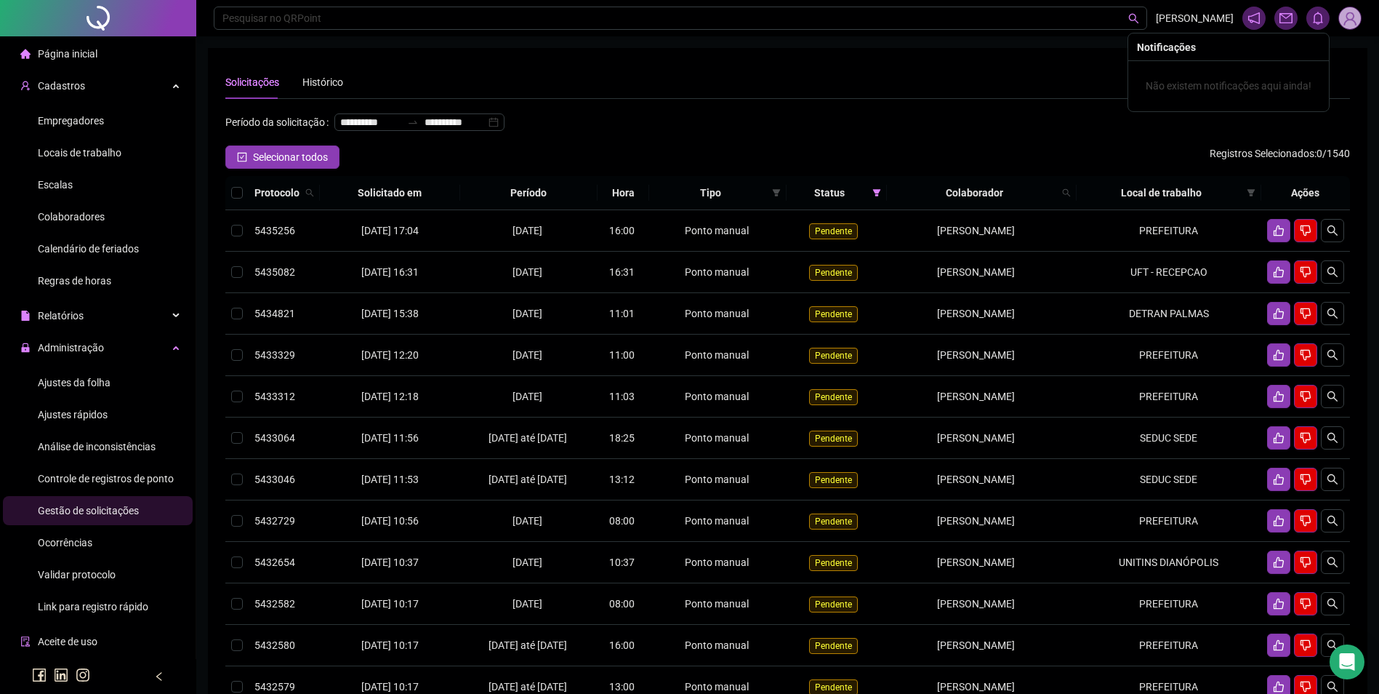
click at [1350, 23] on img at bounding box center [1350, 18] width 22 height 22
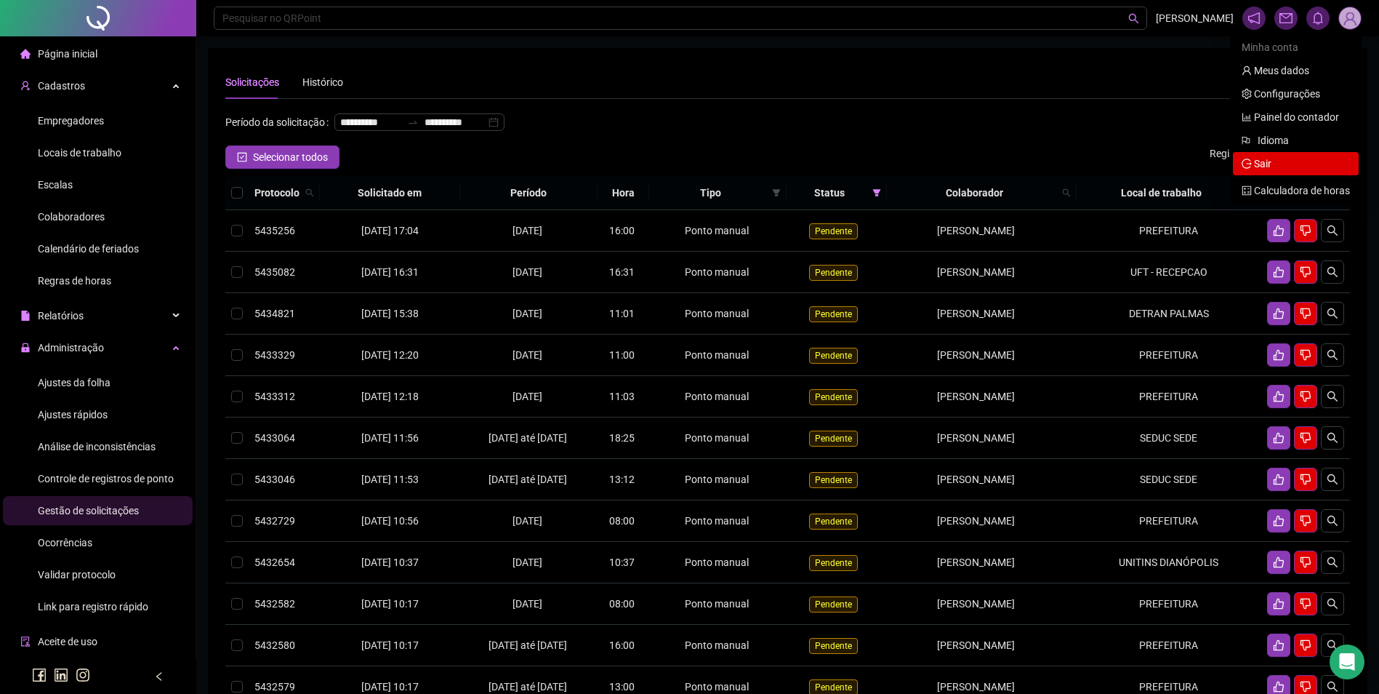
click at [1264, 166] on span "Sair" at bounding box center [1262, 164] width 17 height 12
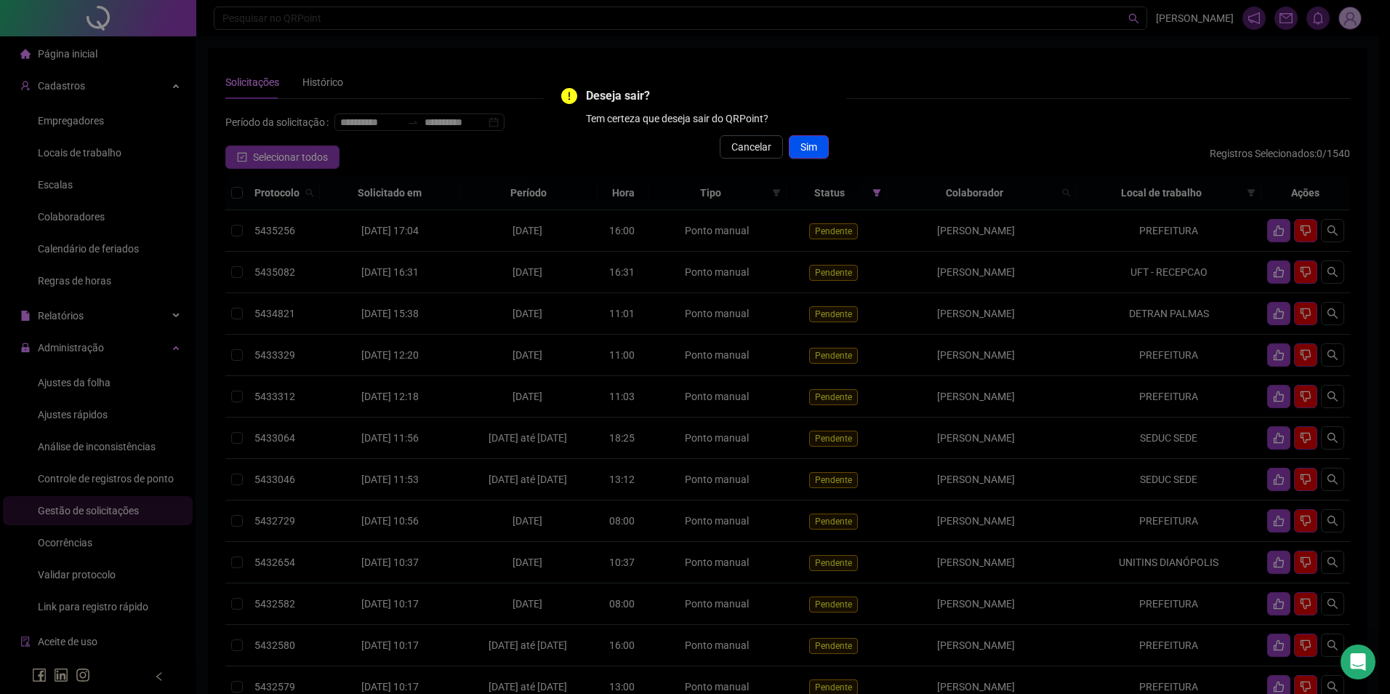
click at [816, 142] on span "Sim" at bounding box center [809, 147] width 17 height 16
